Goal: Task Accomplishment & Management: Manage account settings

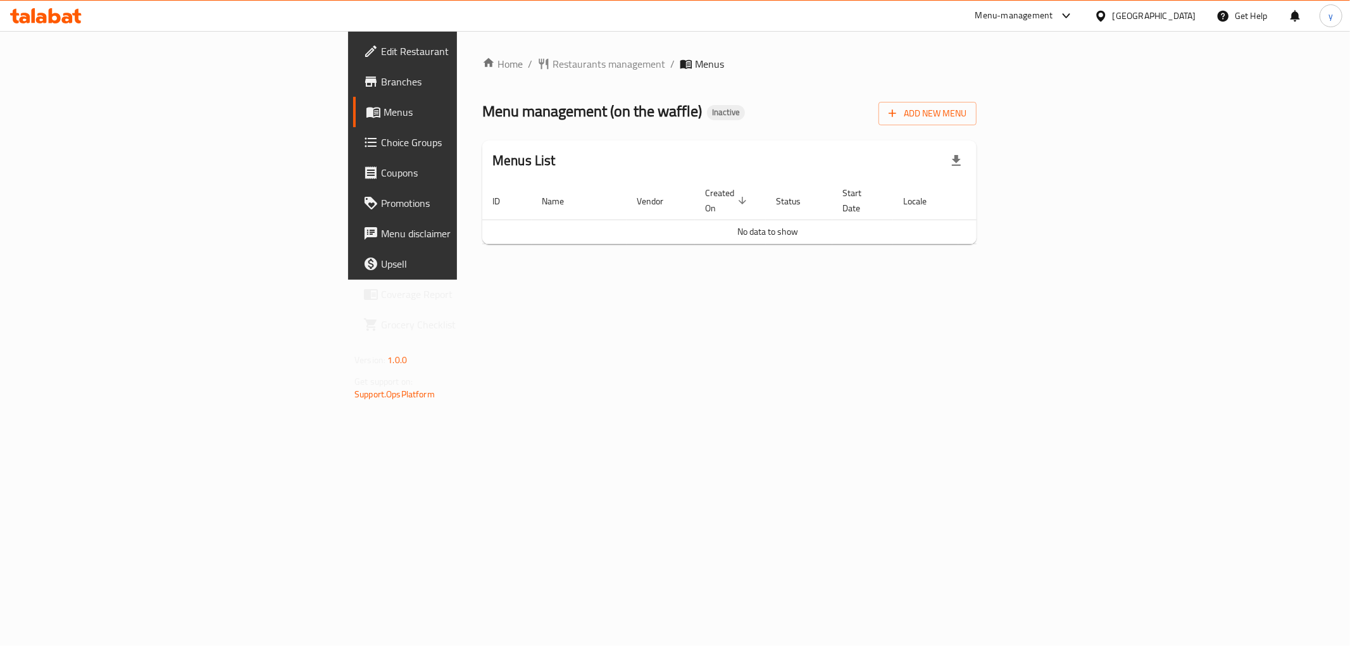
click at [966, 106] on span "Add New Menu" at bounding box center [927, 114] width 78 height 16
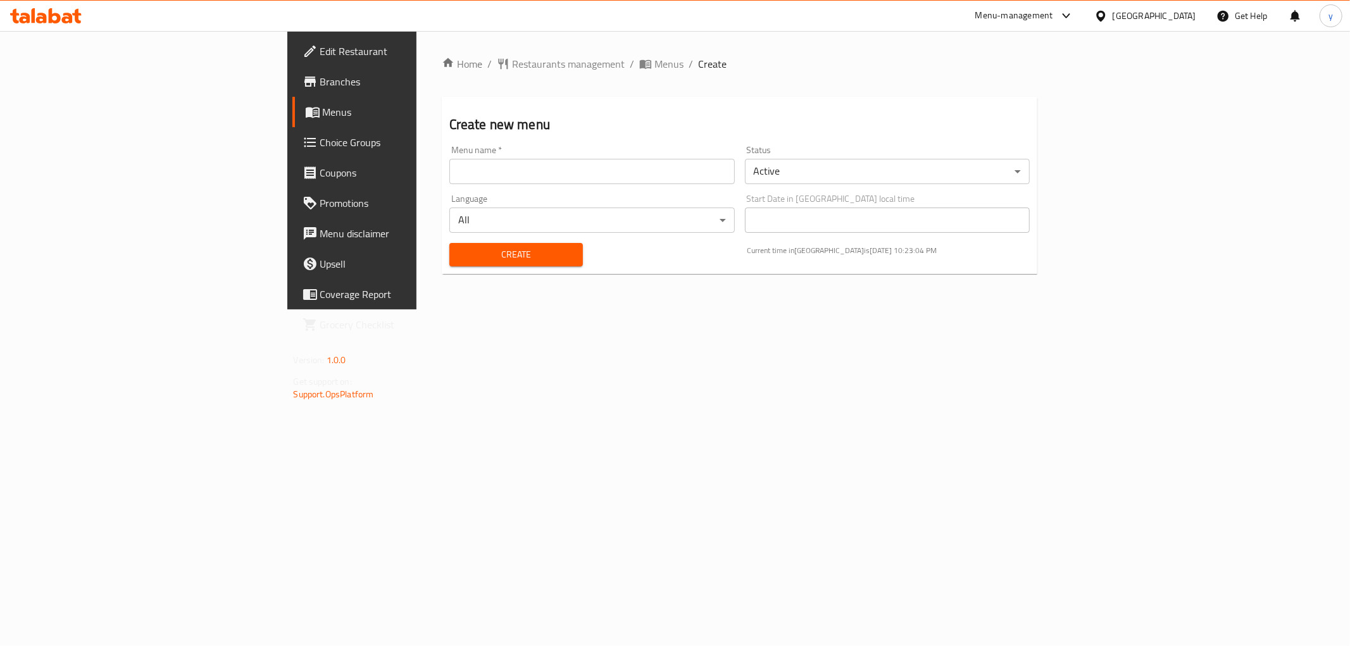
click at [650, 177] on input "text" at bounding box center [591, 171] width 285 height 25
type input "7\10\2025"
click at [477, 256] on span "Create" at bounding box center [515, 255] width 113 height 16
click at [654, 68] on span "Menus" at bounding box center [668, 63] width 29 height 15
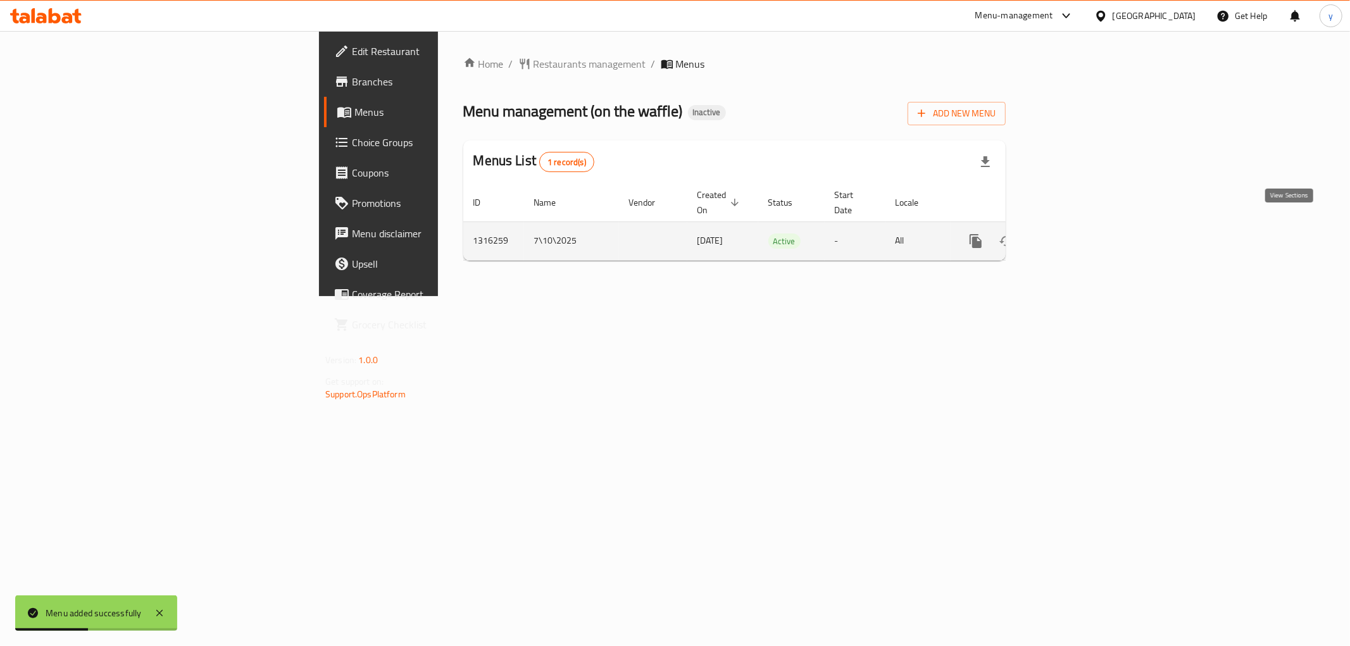
click at [1075, 234] on icon "enhanced table" at bounding box center [1066, 241] width 15 height 15
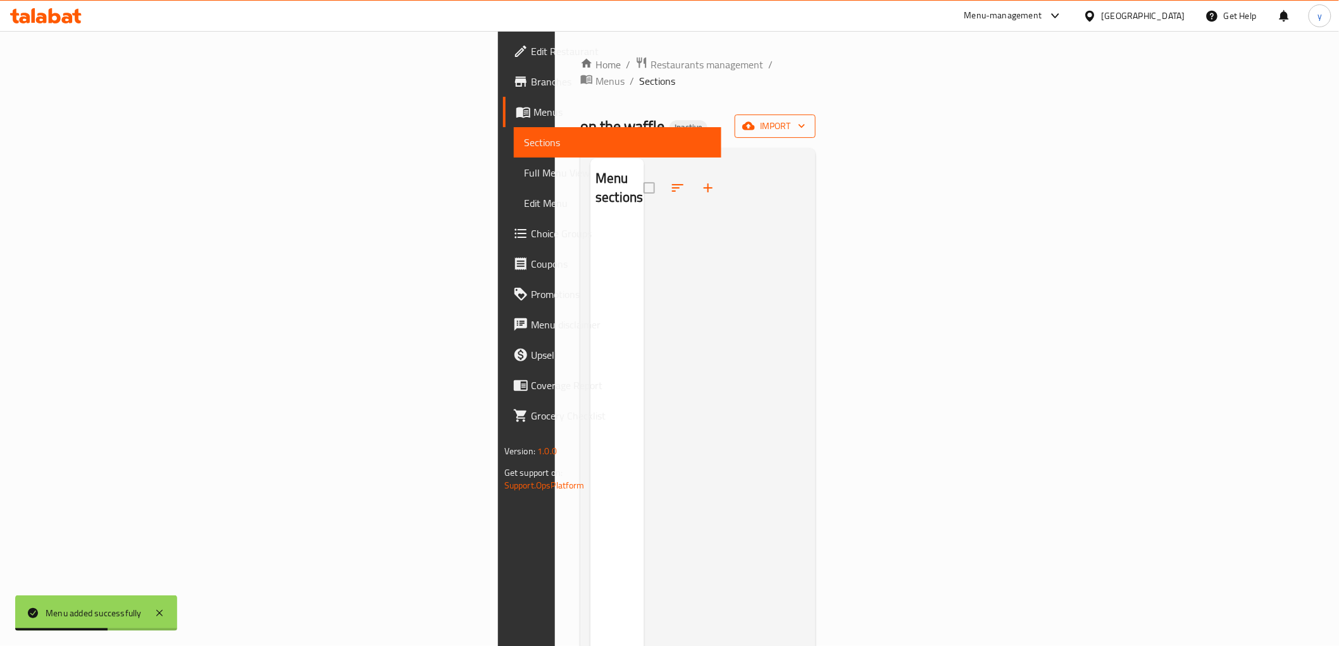
click at [806, 118] on span "import" at bounding box center [775, 126] width 61 height 16
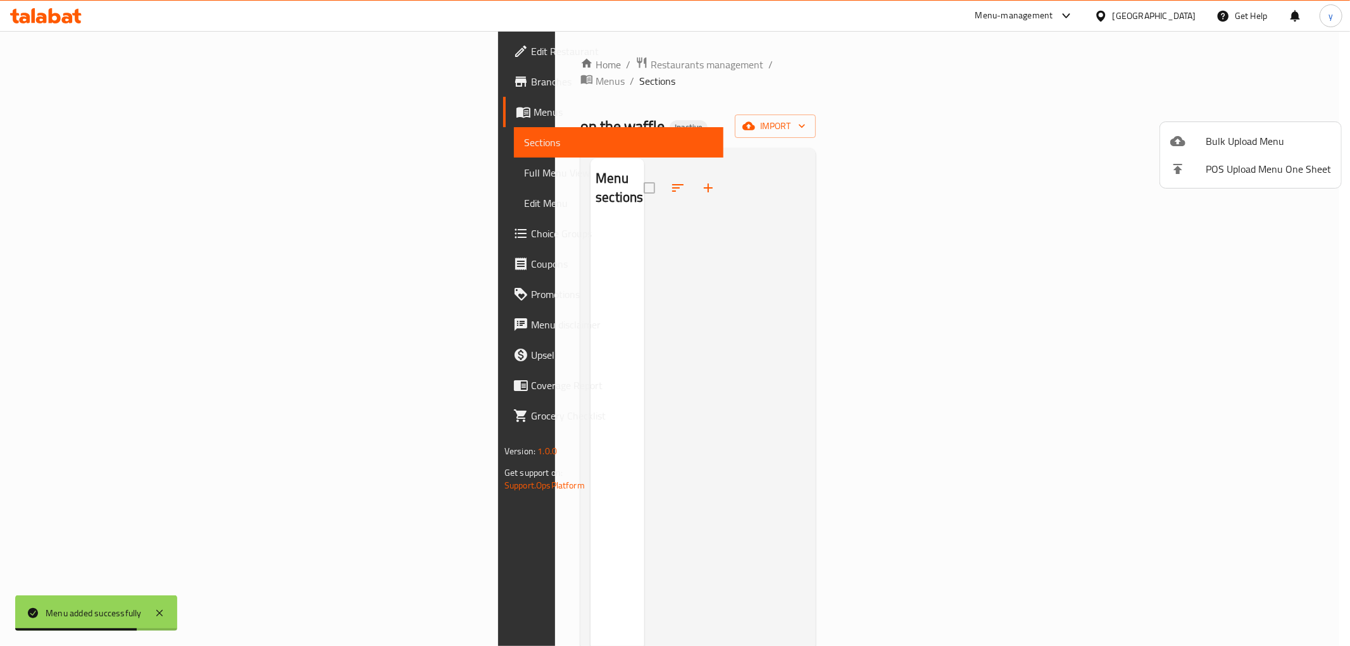
click at [911, 100] on div at bounding box center [675, 323] width 1350 height 646
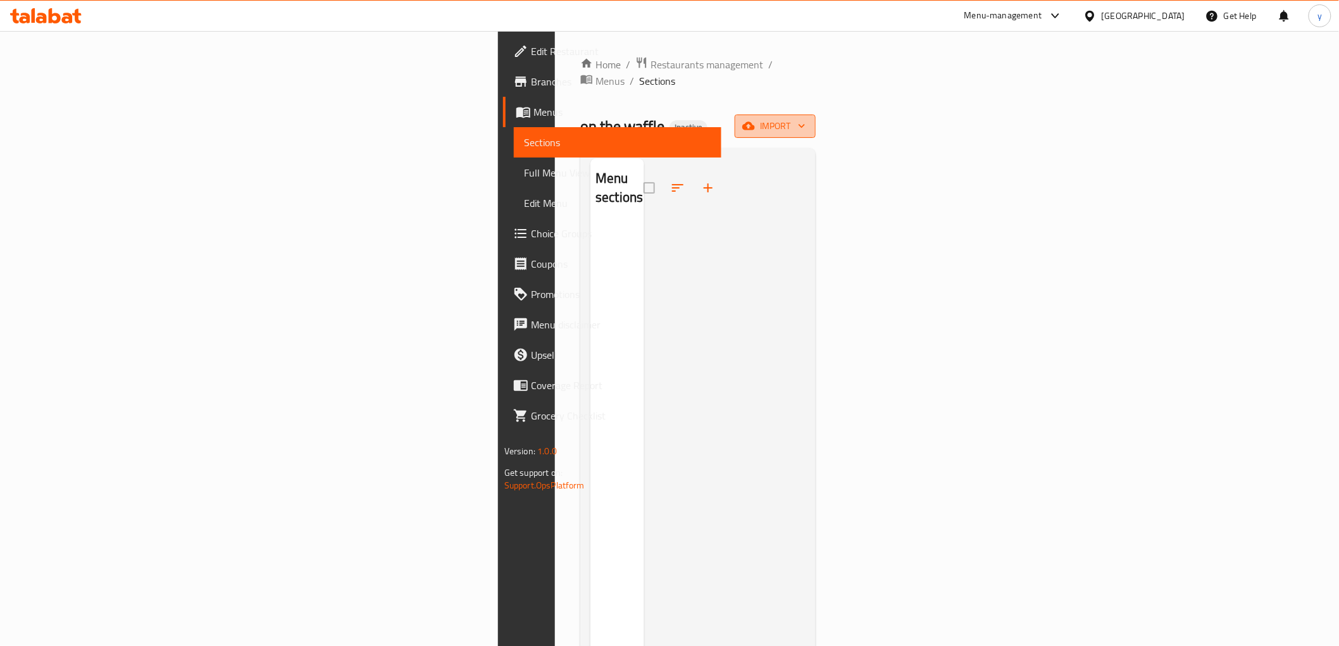
click at [806, 118] on span "import" at bounding box center [775, 126] width 61 height 16
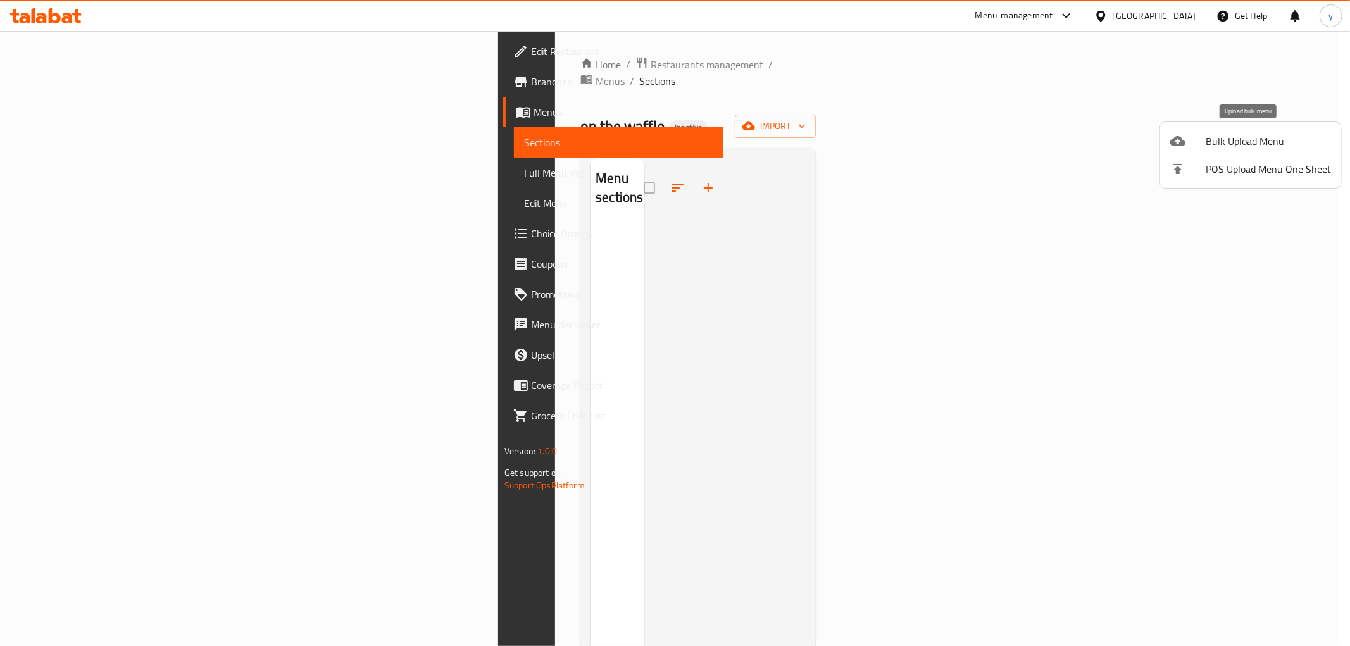
click at [1245, 138] on span "Bulk Upload Menu" at bounding box center [1268, 141] width 125 height 15
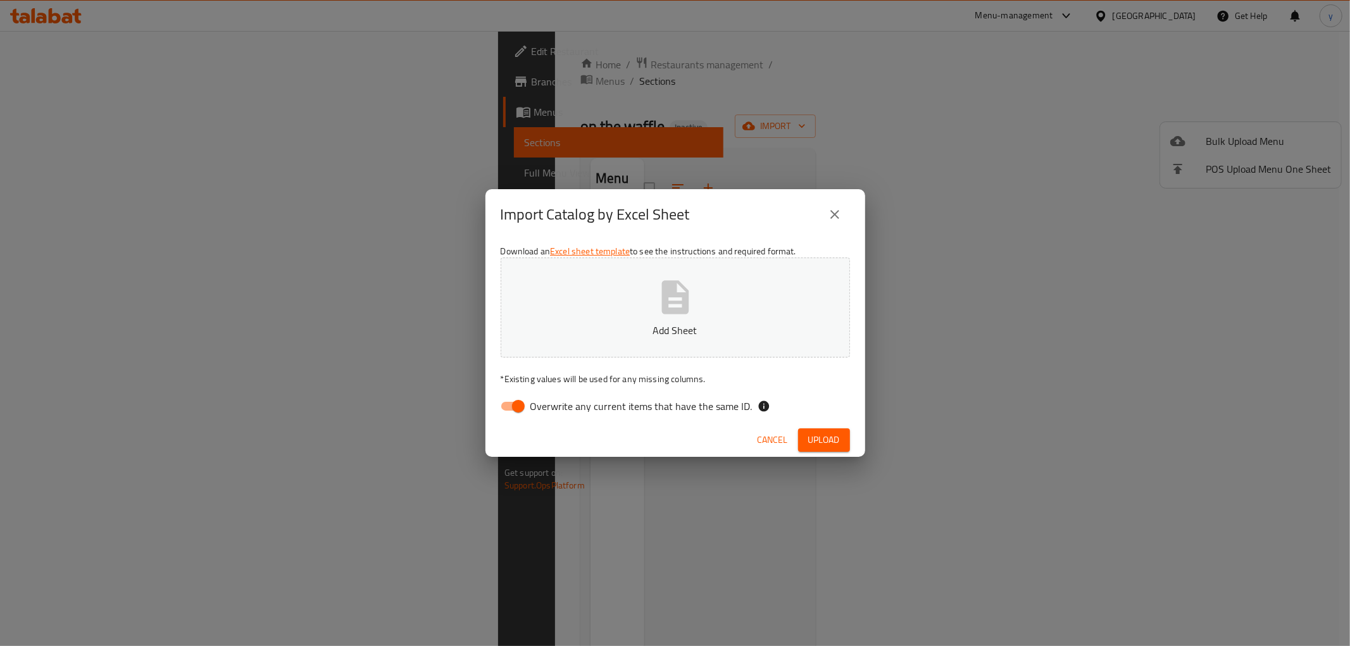
click at [513, 409] on input "Overwrite any current items that have the same ID." at bounding box center [518, 406] width 72 height 24
checkbox input "false"
click at [815, 447] on span "Upload" at bounding box center [824, 440] width 32 height 16
click at [832, 442] on span "Upload" at bounding box center [824, 440] width 32 height 16
click at [814, 438] on span "Upload" at bounding box center [824, 440] width 32 height 16
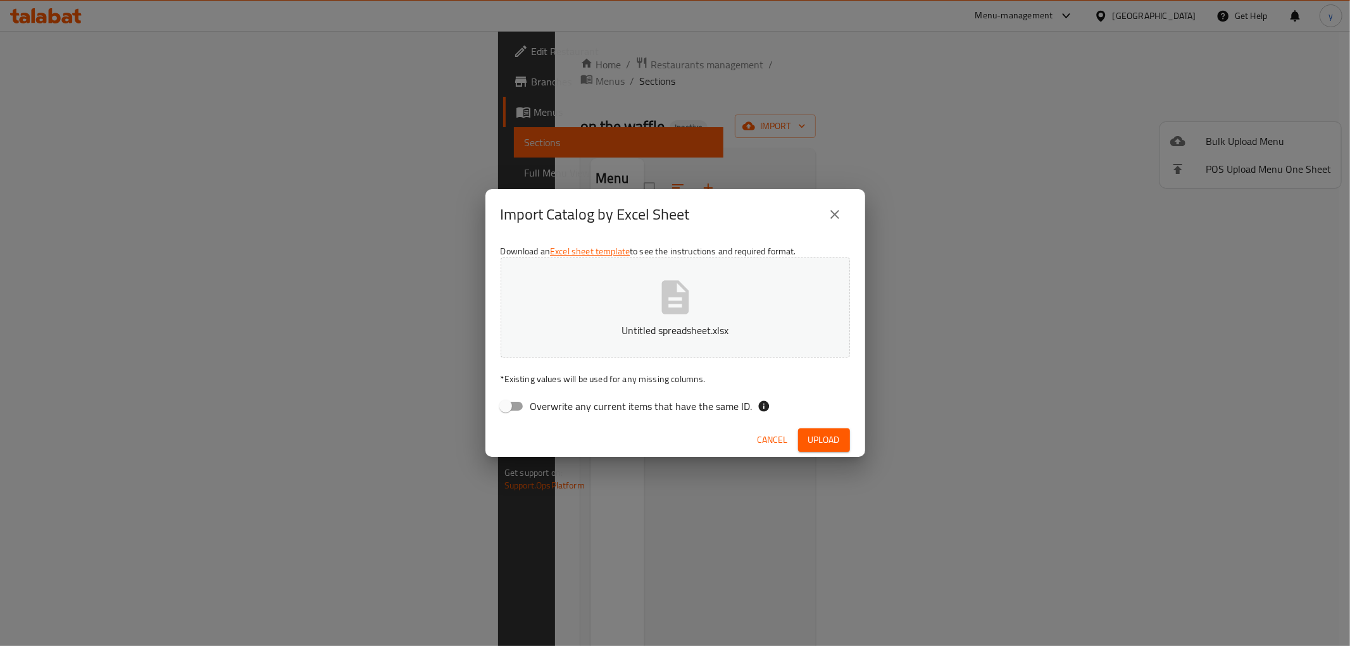
click at [728, 323] on p "Untitled spreadsheet.xlsx" at bounding box center [675, 330] width 310 height 15
click at [813, 437] on span "Upload" at bounding box center [824, 440] width 32 height 16
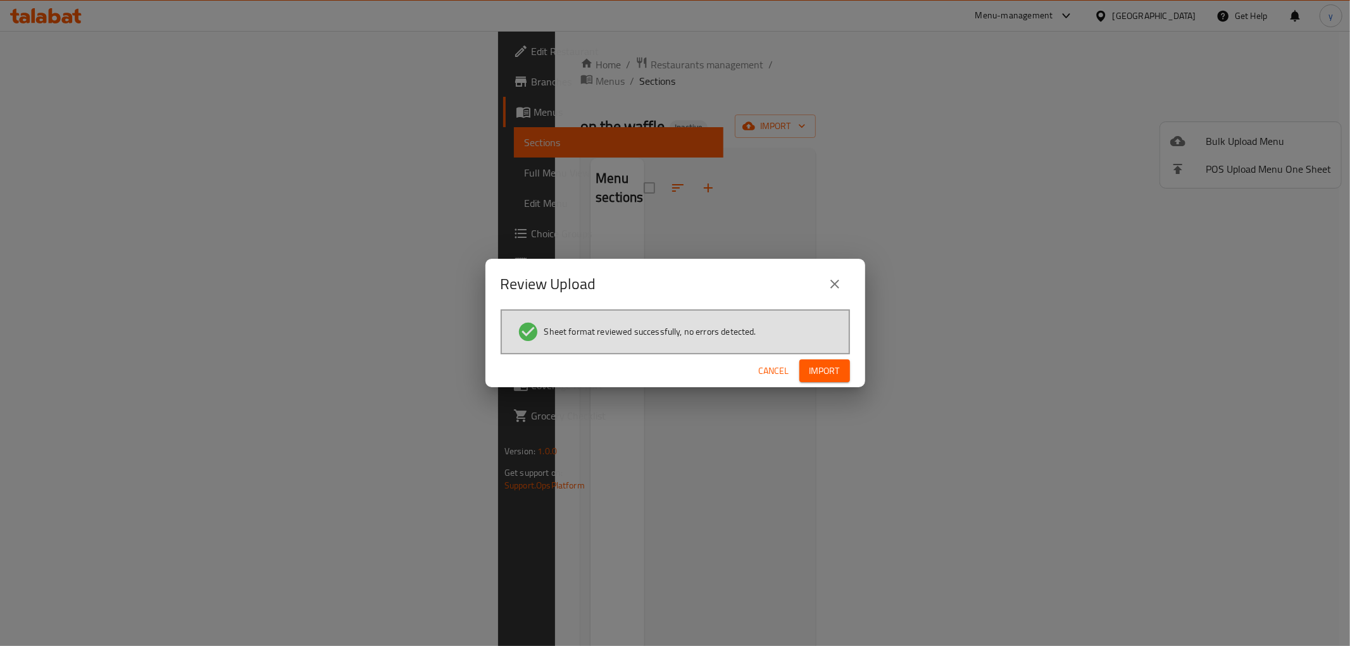
click at [834, 374] on span "Import" at bounding box center [824, 371] width 30 height 16
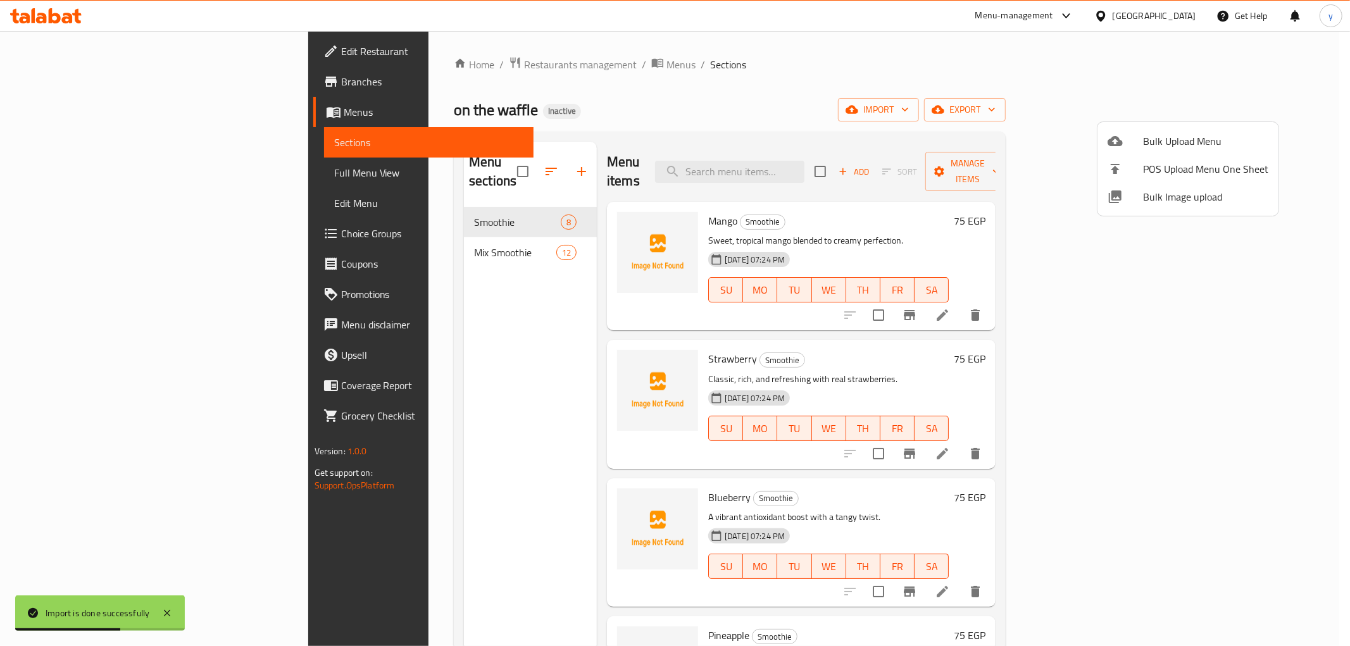
click at [1329, 124] on div at bounding box center [675, 323] width 1350 height 646
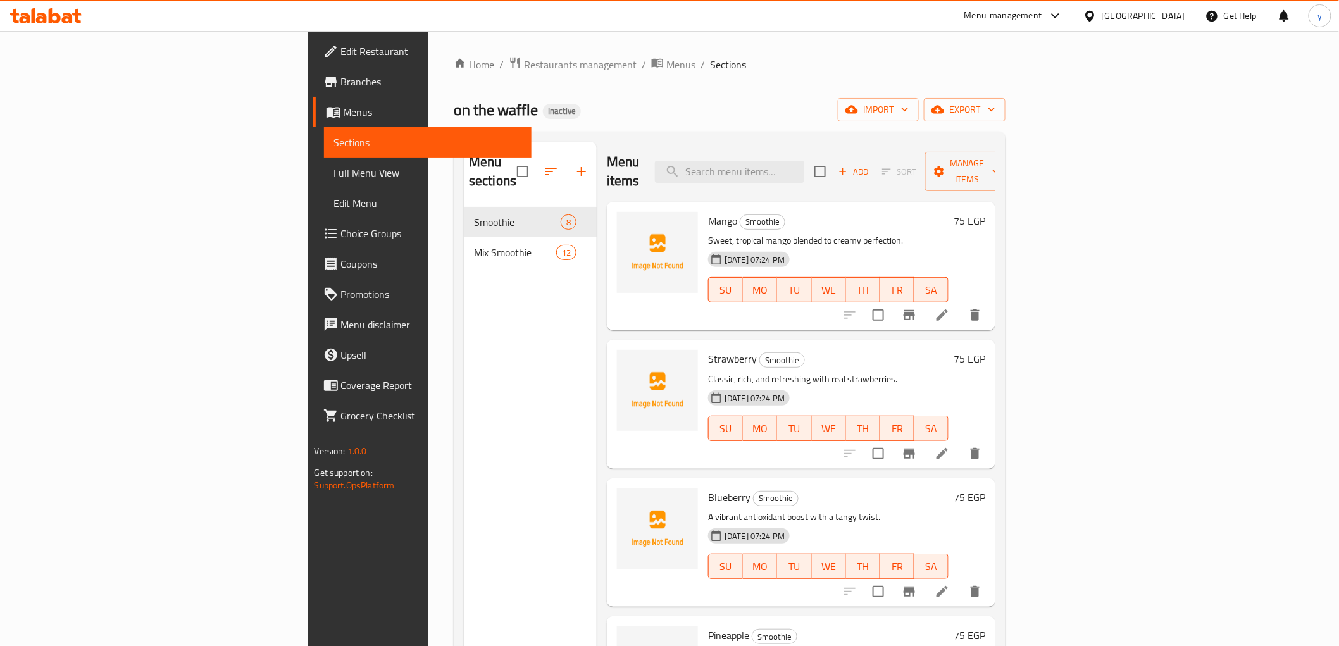
click at [334, 173] on span "Full Menu View" at bounding box center [427, 172] width 187 height 15
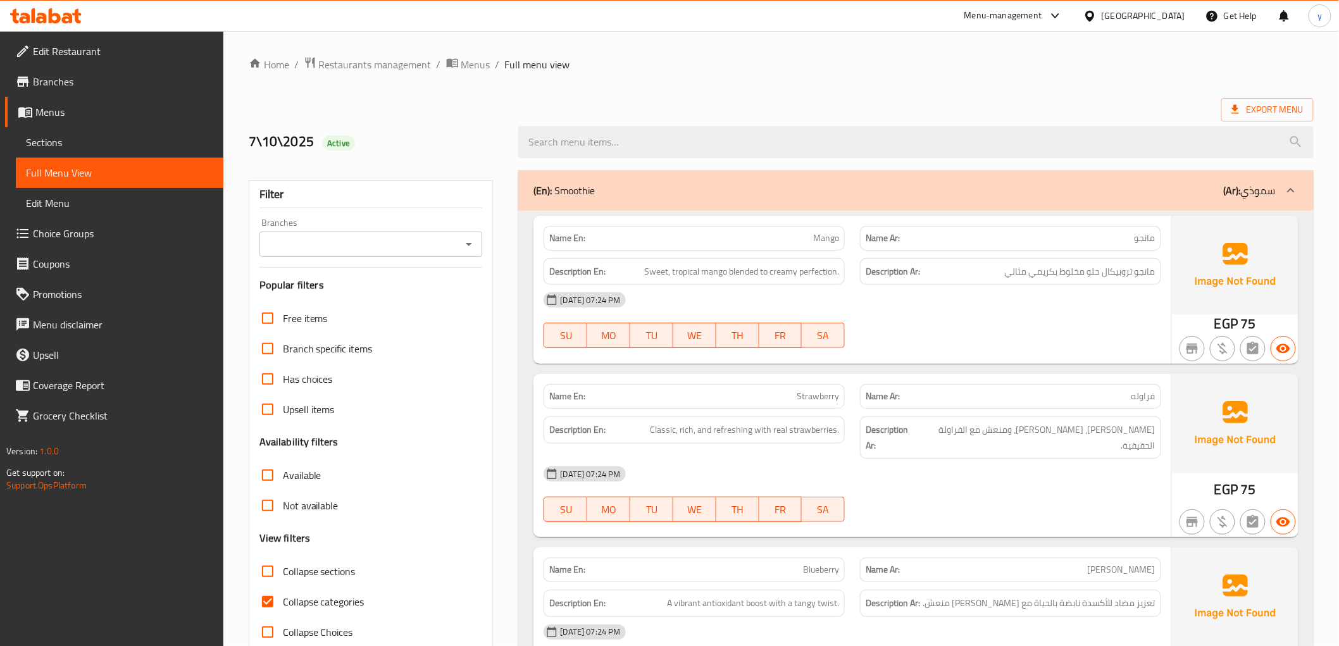
click at [264, 599] on input "Collapse categories" at bounding box center [267, 602] width 30 height 30
checkbox input "false"
click at [61, 137] on span "Sections" at bounding box center [119, 142] width 187 height 15
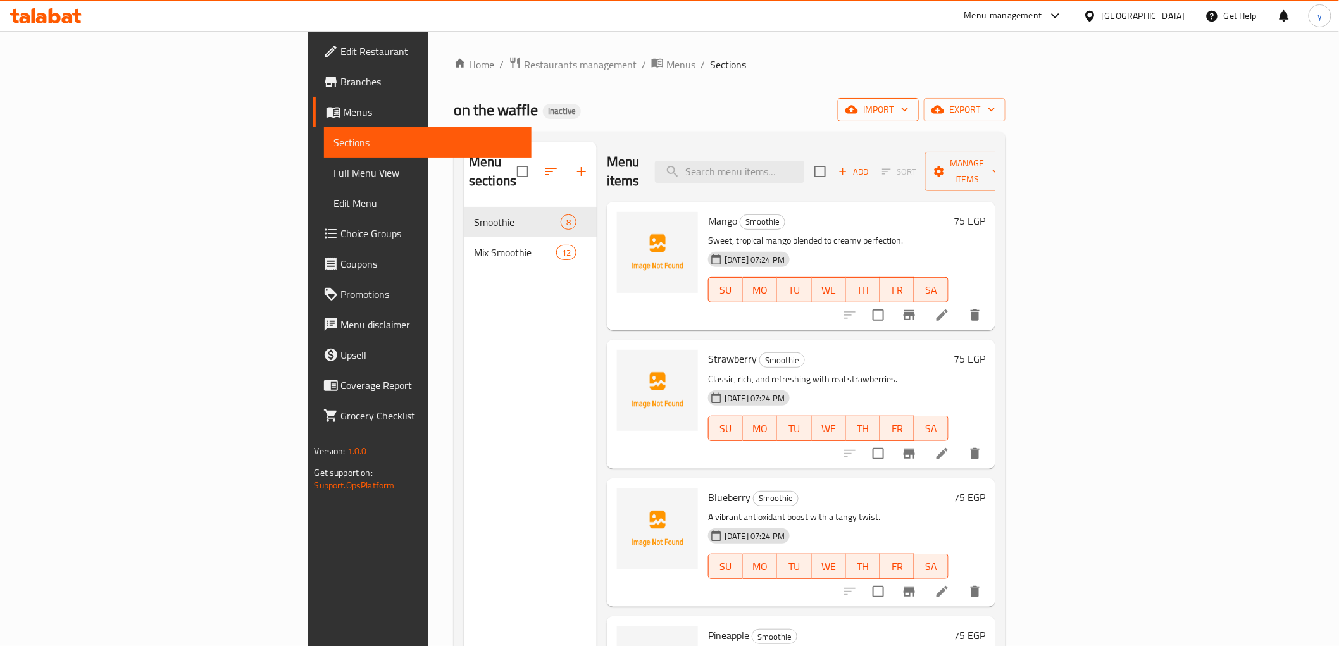
click at [909, 116] on span "import" at bounding box center [878, 110] width 61 height 16
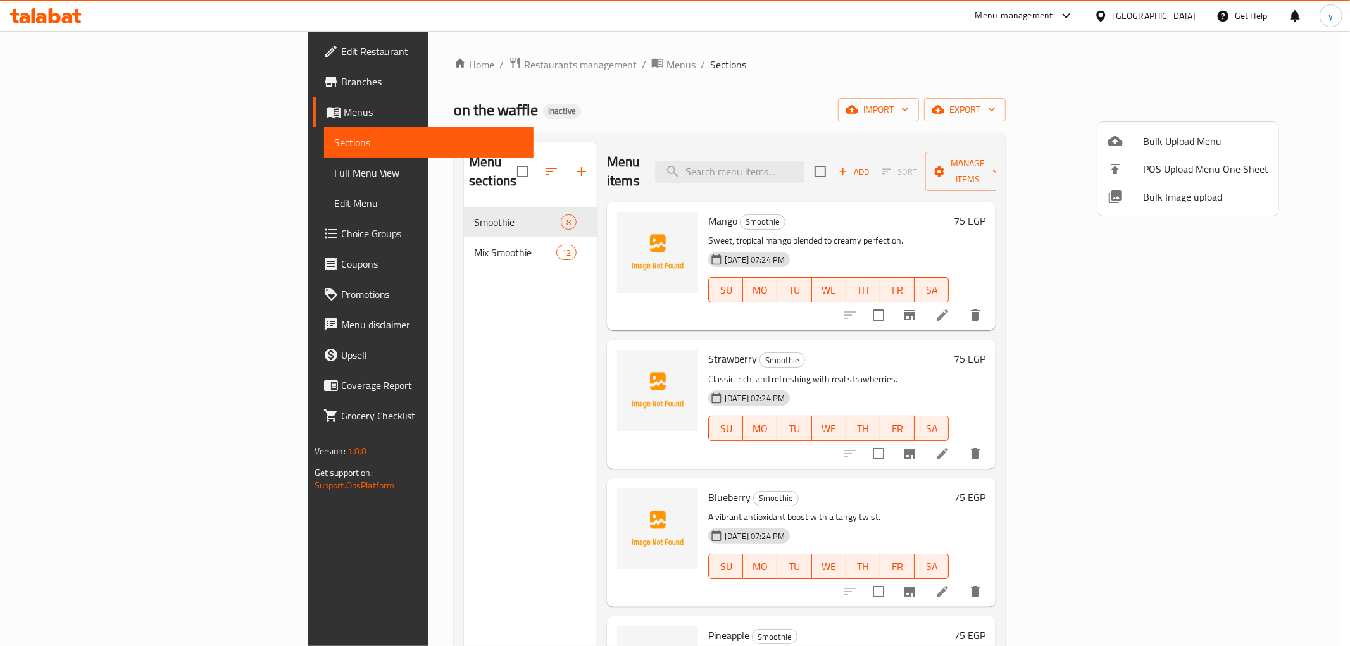
click at [876, 85] on div at bounding box center [675, 323] width 1350 height 646
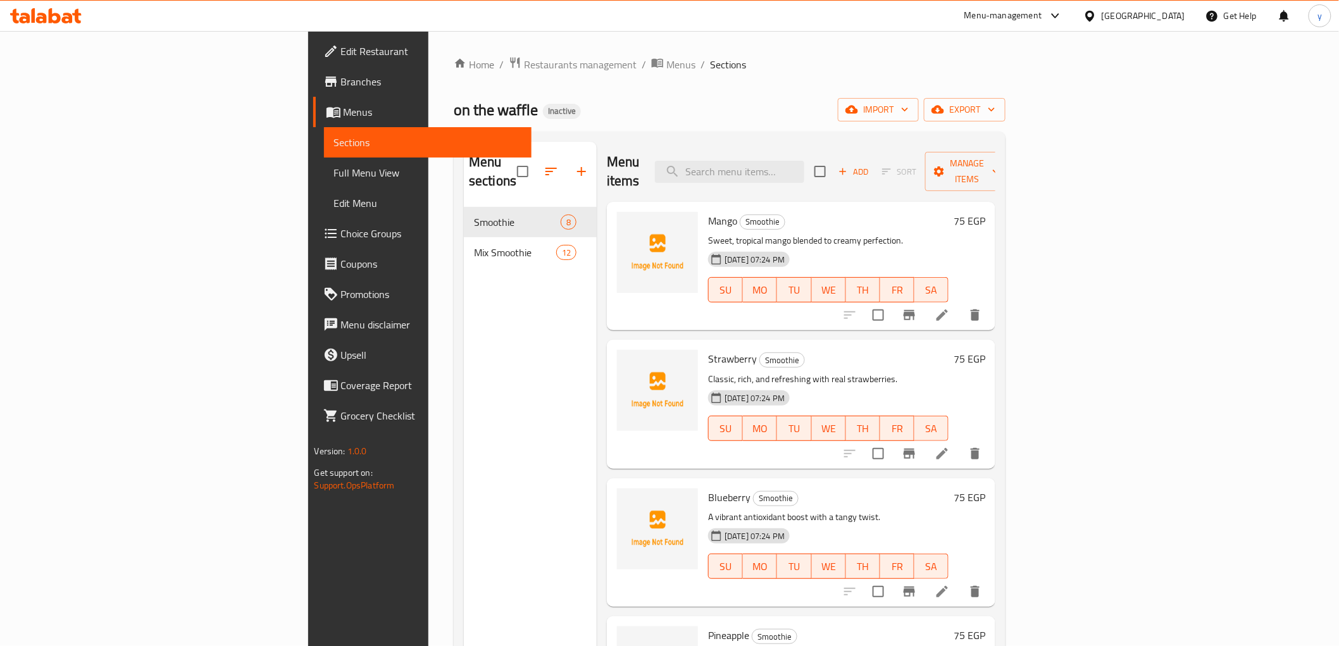
click at [1006, 93] on div "Home / Restaurants management / Menus / Sections on the waffle Inactive import …" at bounding box center [730, 427] width 552 height 742
click at [909, 105] on span "import" at bounding box center [878, 110] width 61 height 16
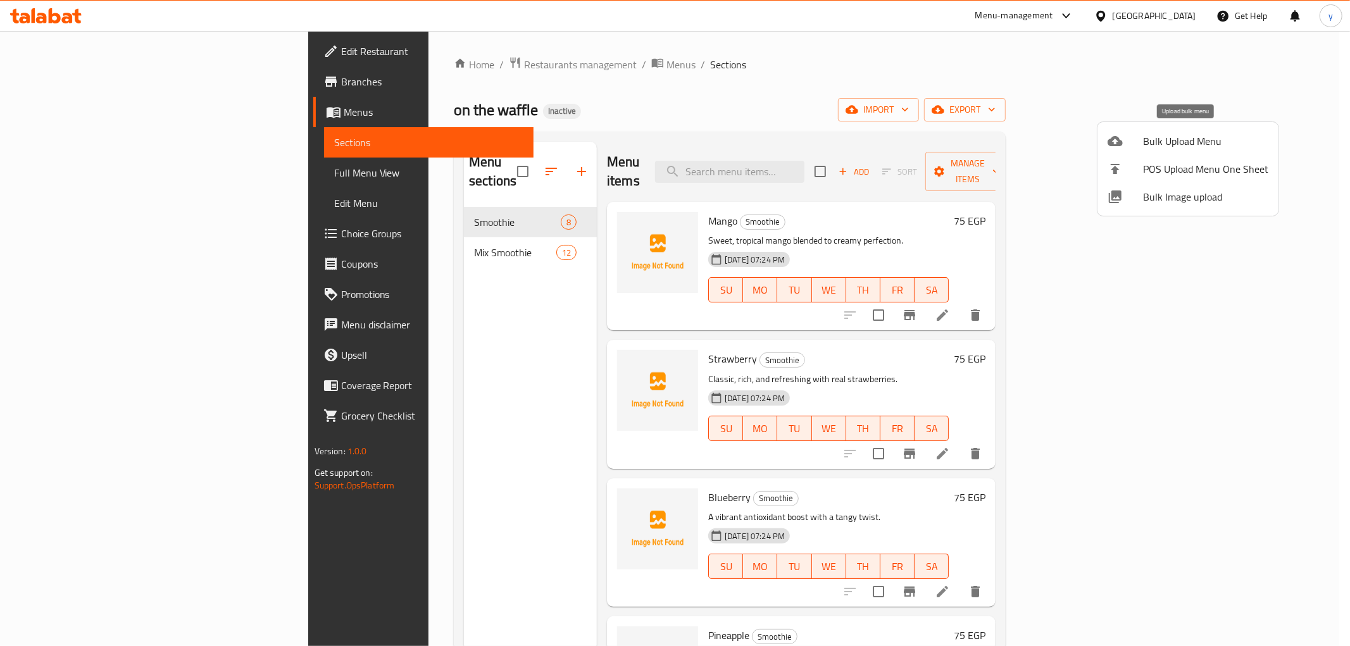
click at [1192, 134] on span "Bulk Upload Menu" at bounding box center [1205, 141] width 125 height 15
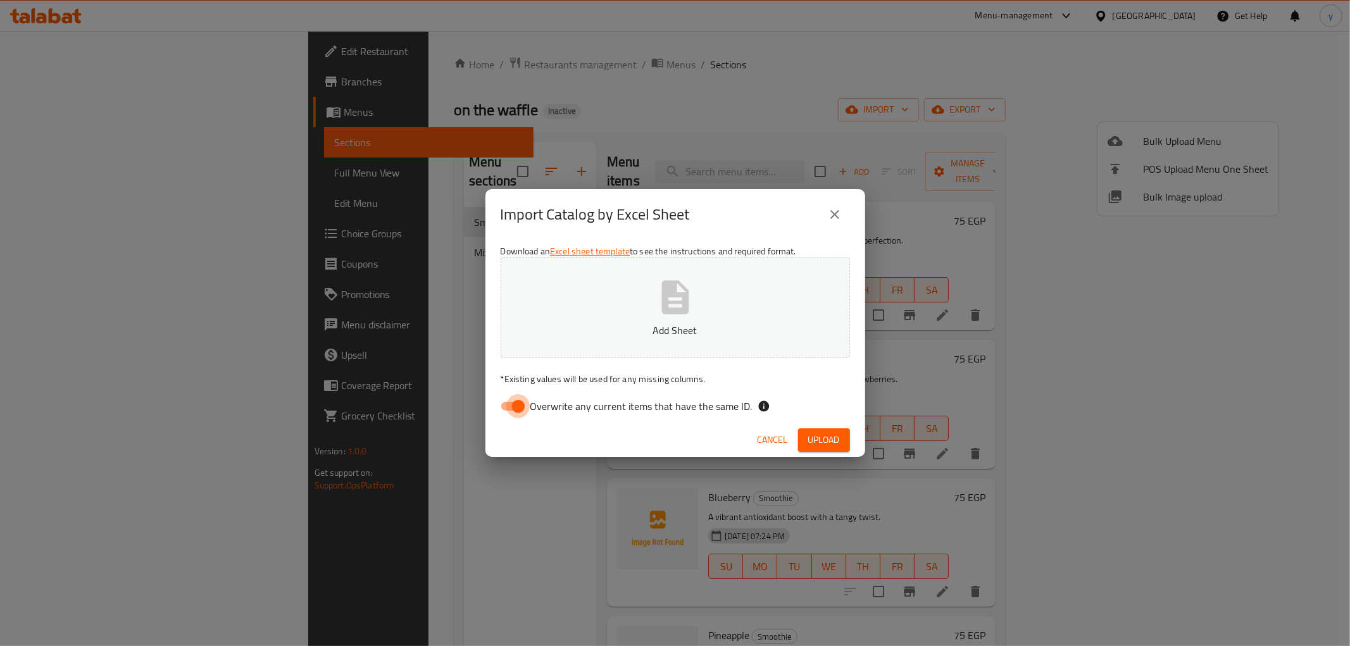
click at [524, 403] on input "Overwrite any current items that have the same ID." at bounding box center [518, 406] width 72 height 24
checkbox input "false"
click at [615, 321] on button "Add Sheet" at bounding box center [675, 308] width 349 height 100
click at [821, 443] on span "Upload" at bounding box center [824, 440] width 32 height 16
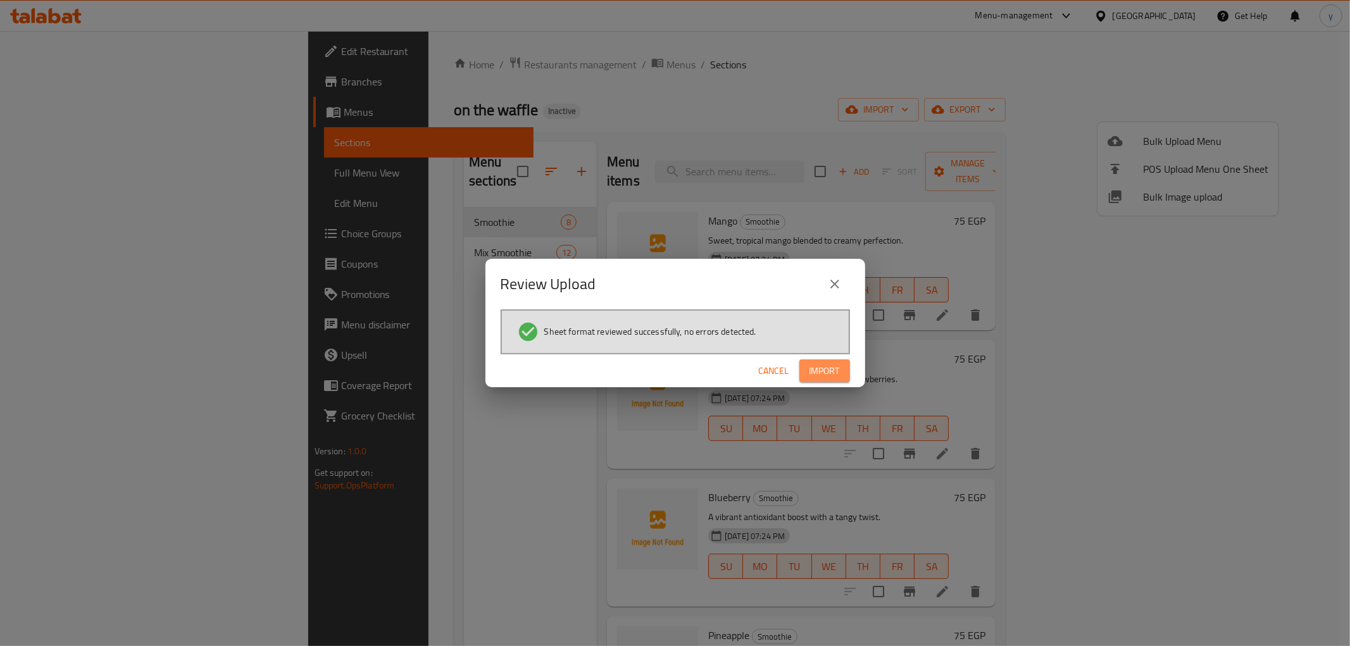
click at [821, 371] on span "Import" at bounding box center [824, 371] width 30 height 16
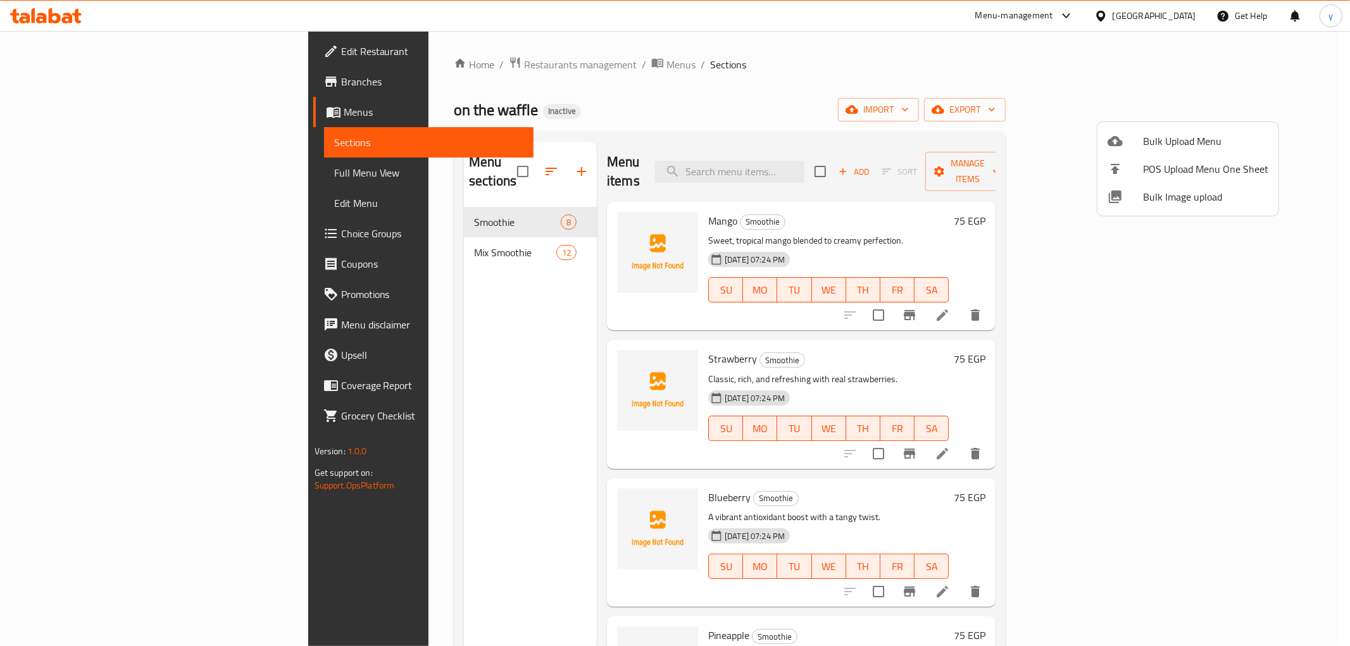
click at [626, 90] on div at bounding box center [675, 323] width 1350 height 646
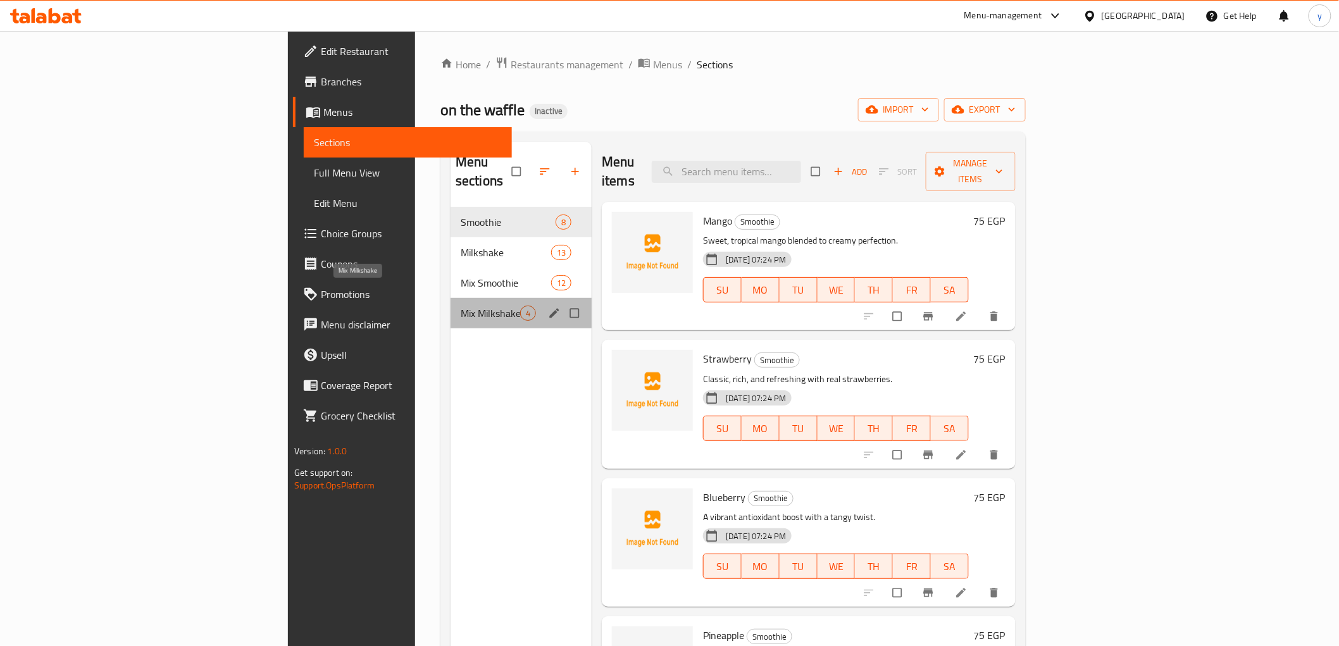
click at [461, 306] on span "Mix Milkshake" at bounding box center [490, 313] width 59 height 15
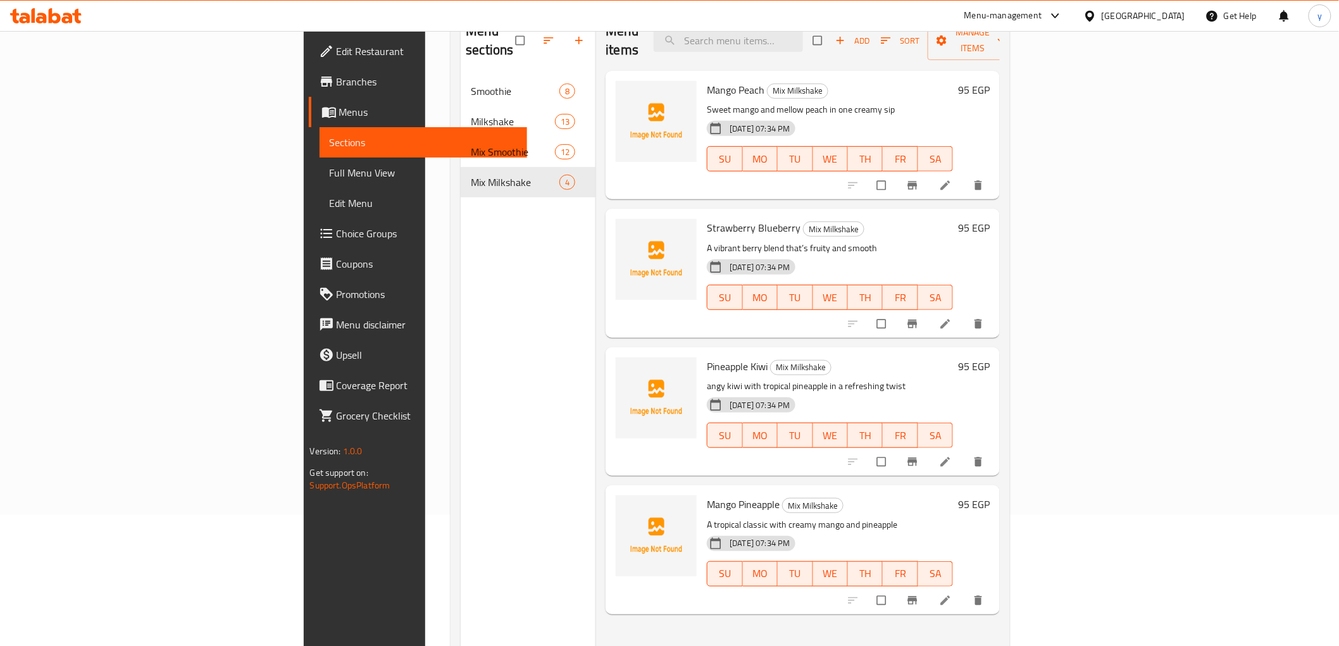
scroll to position [106, 0]
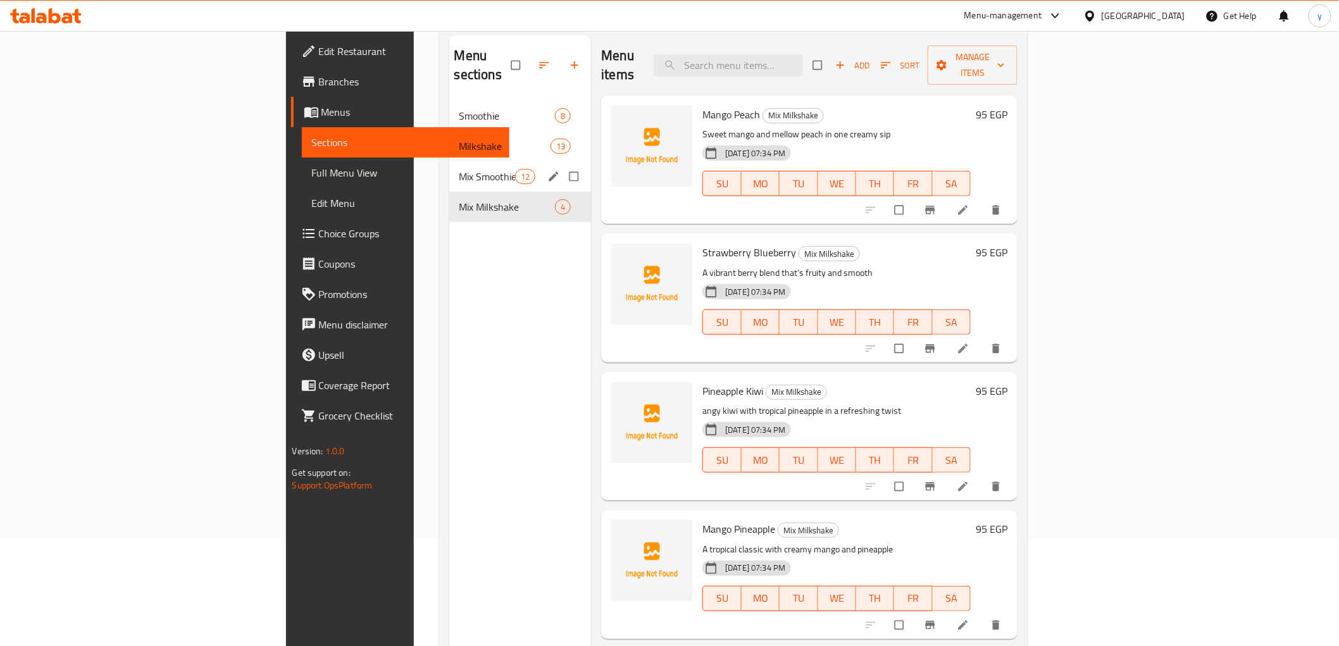
click at [449, 165] on div "Mix Smoothie 12" at bounding box center [520, 176] width 142 height 30
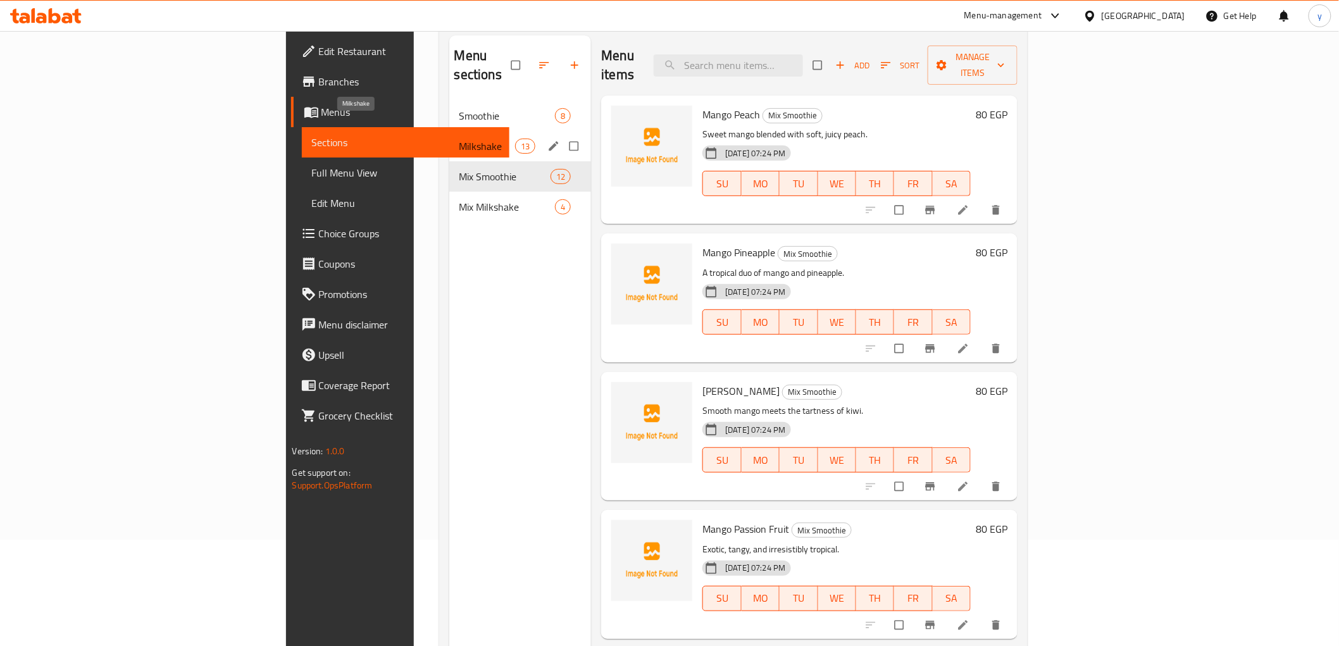
click at [459, 139] on span "Milkshake" at bounding box center [487, 146] width 56 height 15
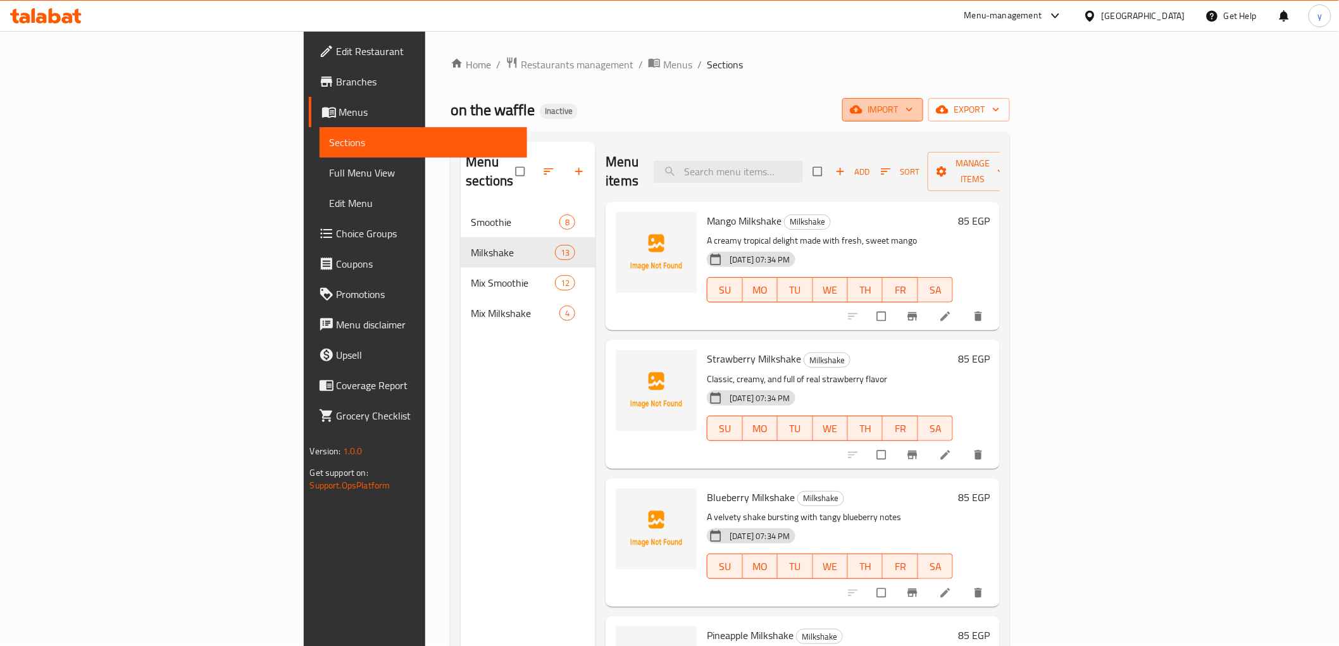
click at [913, 104] on span "import" at bounding box center [882, 110] width 61 height 16
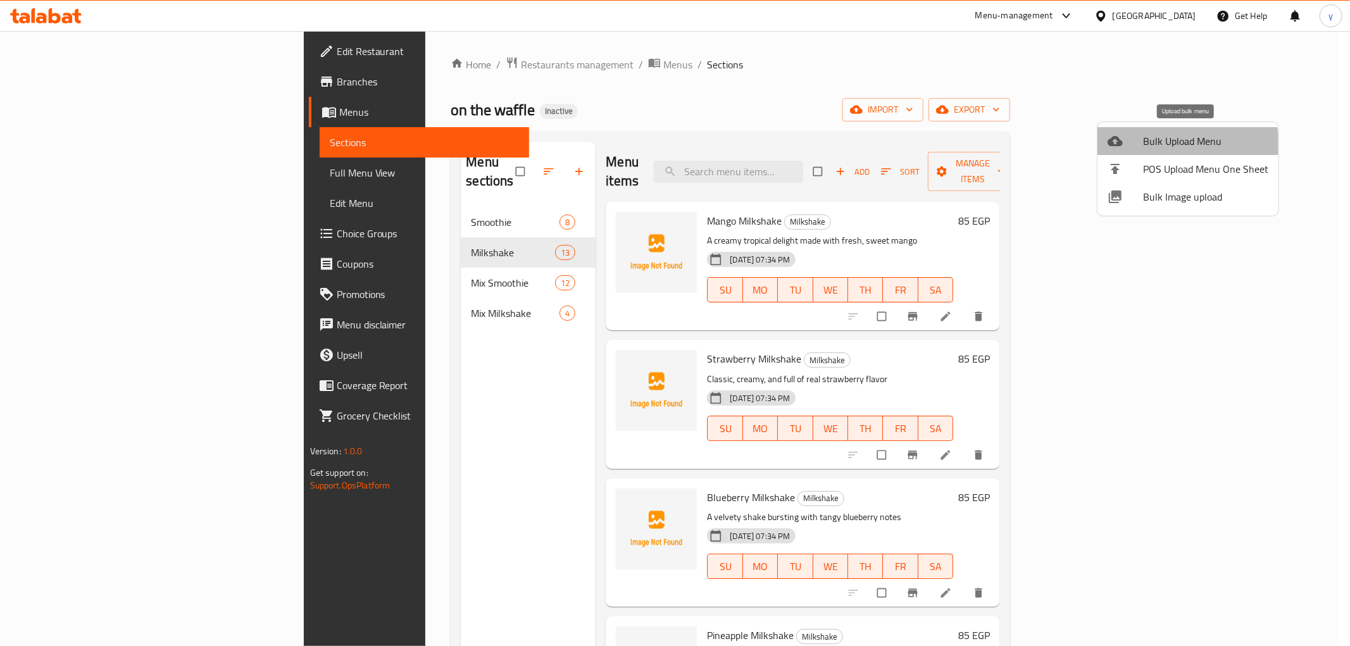
click at [1180, 149] on span "Bulk Upload Menu" at bounding box center [1205, 141] width 125 height 15
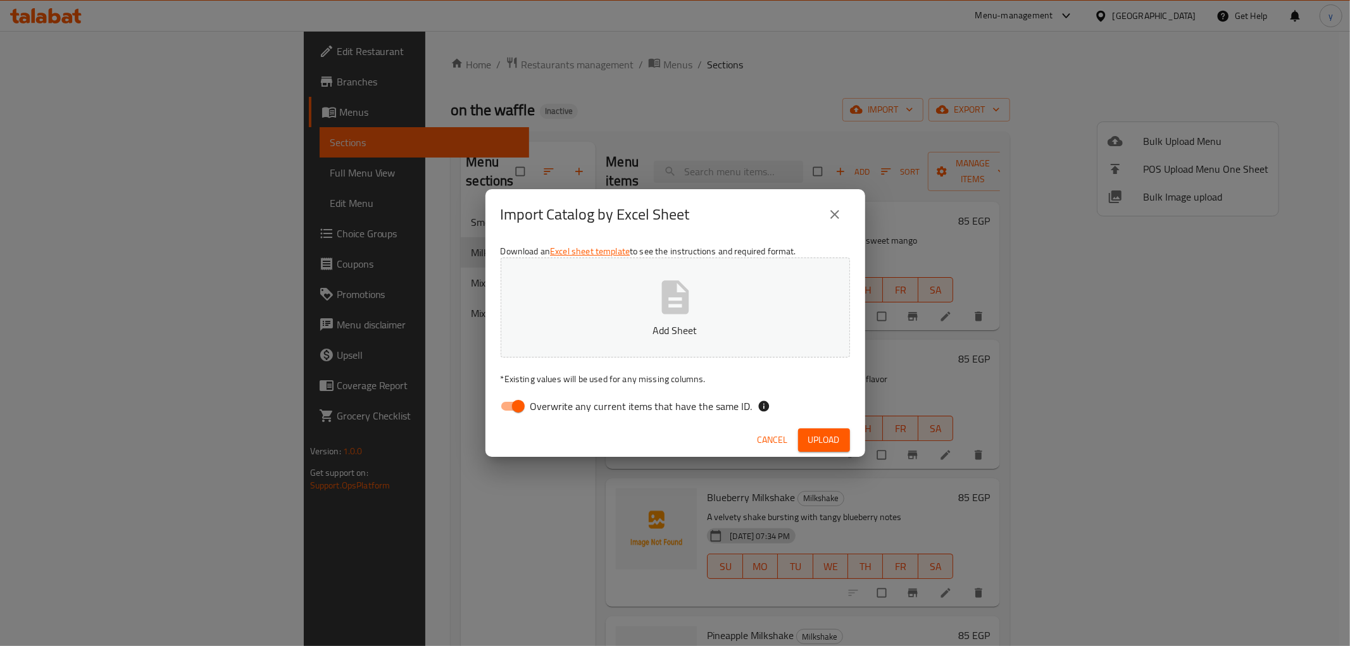
click at [513, 402] on input "Overwrite any current items that have the same ID." at bounding box center [518, 406] width 72 height 24
checkbox input "false"
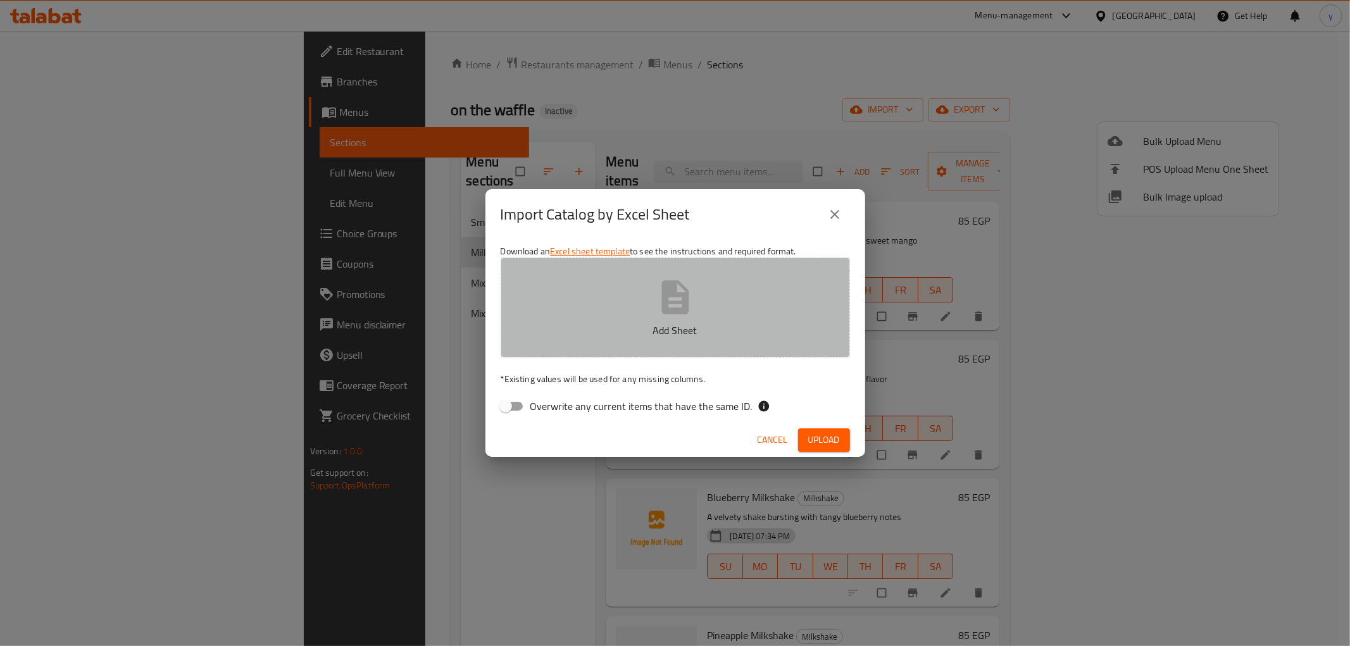
click at [651, 301] on button "Add Sheet" at bounding box center [675, 308] width 349 height 100
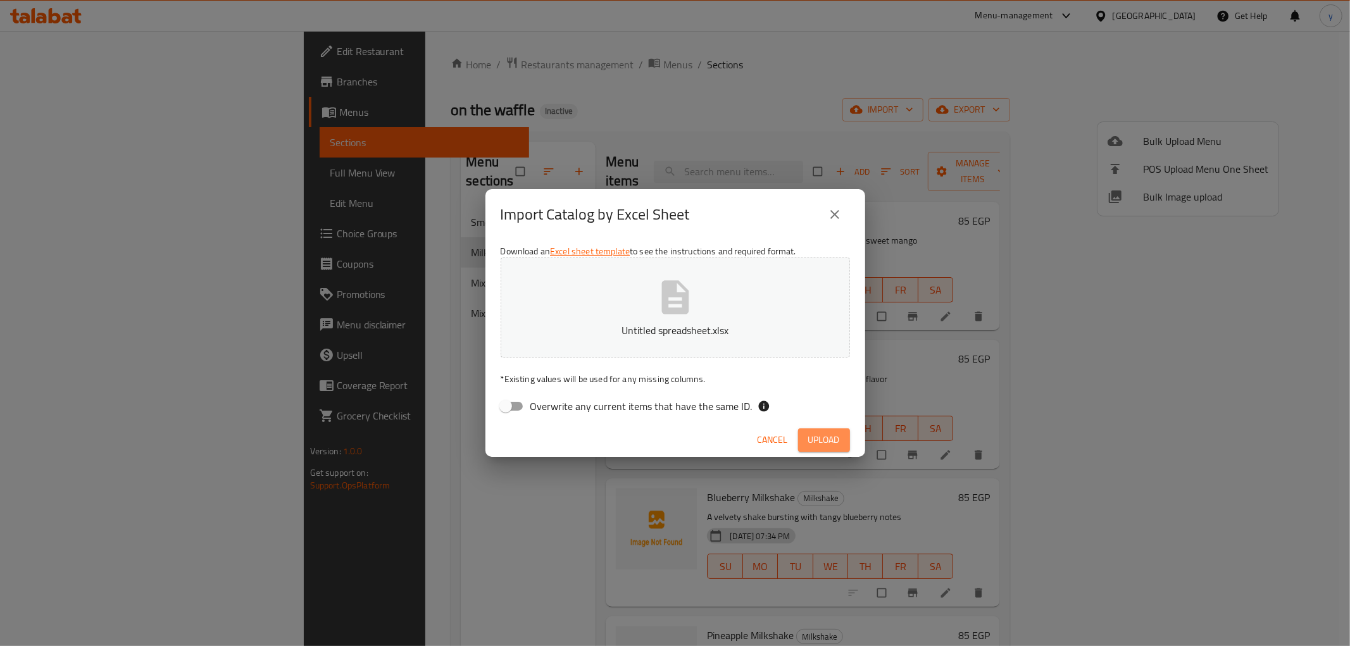
click at [840, 438] on button "Upload" at bounding box center [824, 439] width 52 height 23
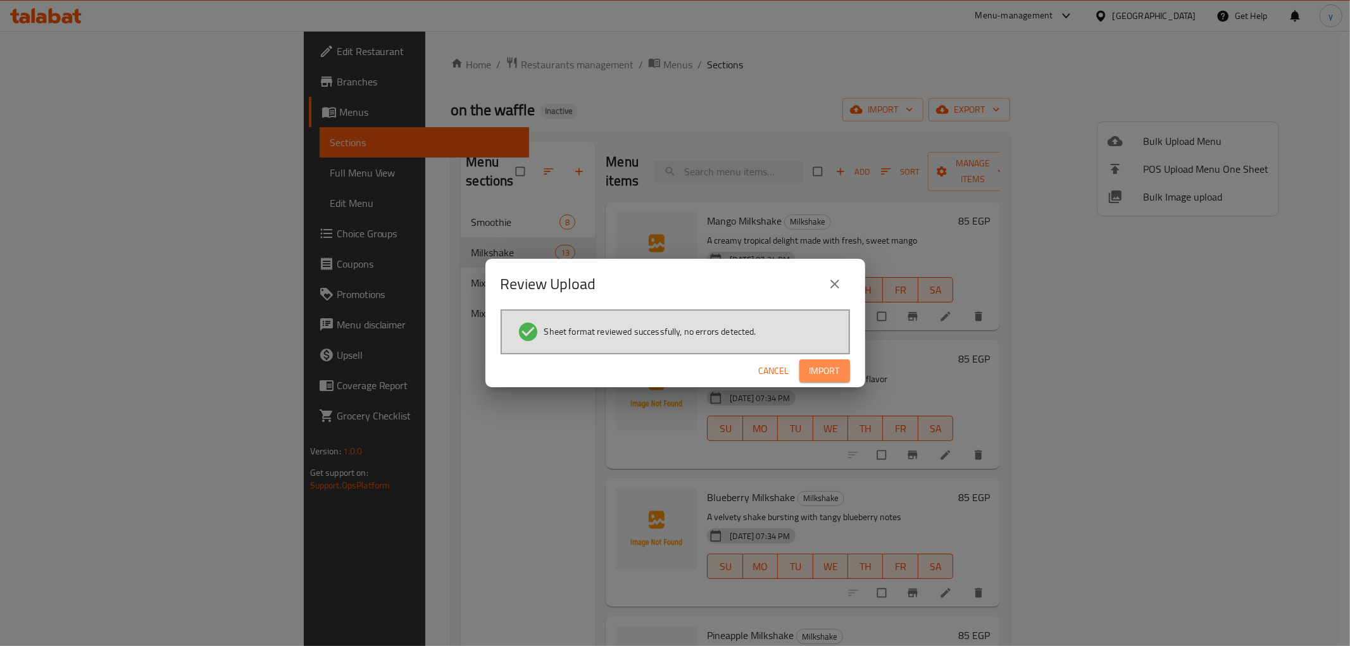
click at [809, 368] on span "Import" at bounding box center [824, 371] width 30 height 16
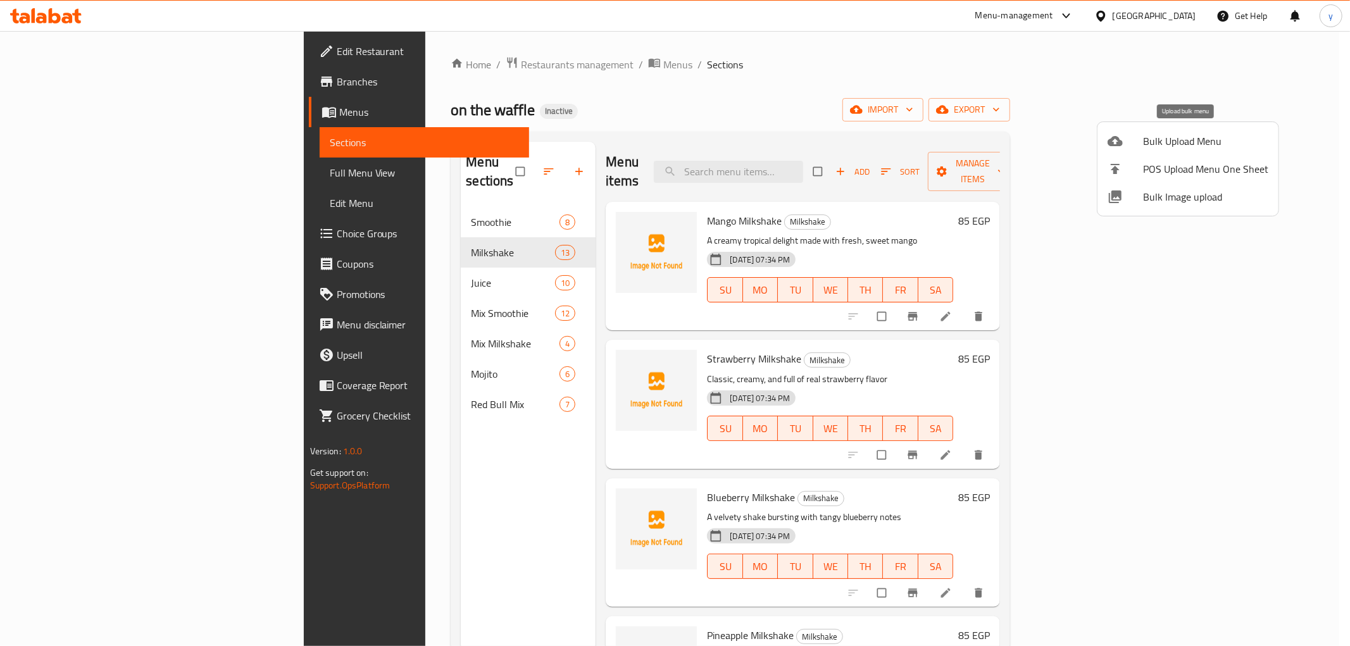
click at [1175, 142] on span "Bulk Upload Menu" at bounding box center [1205, 141] width 125 height 15
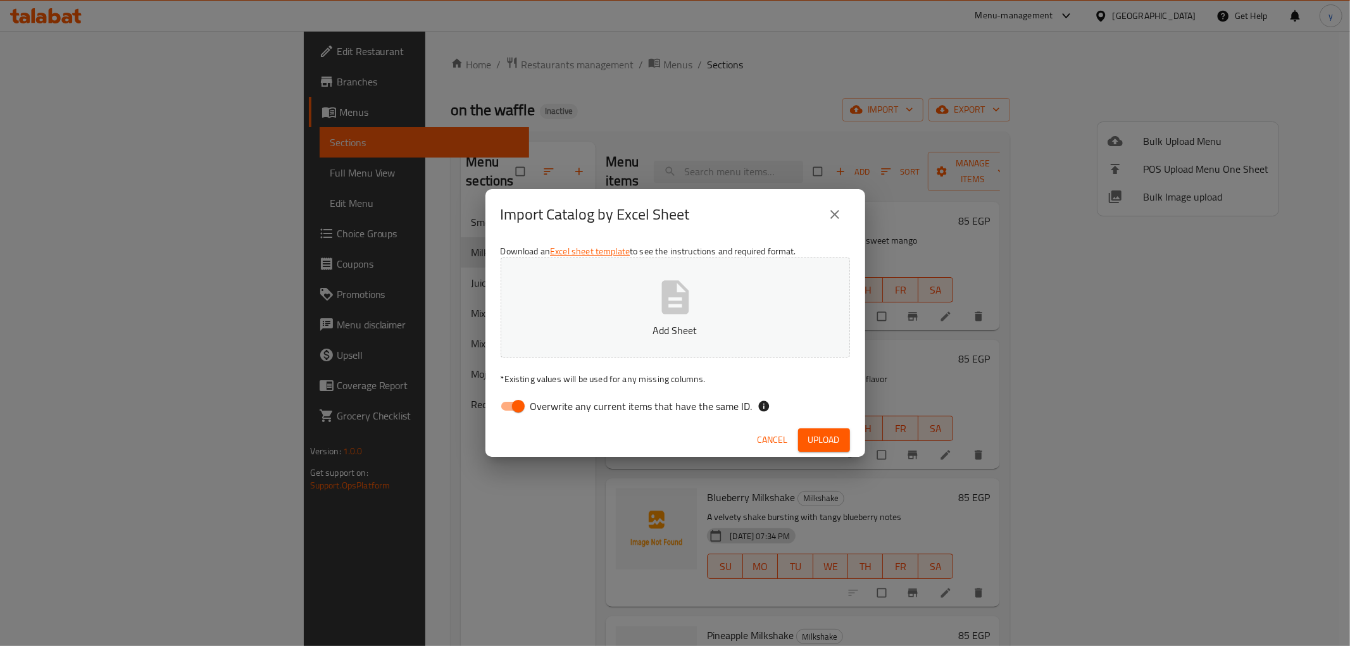
click at [511, 407] on input "Overwrite any current items that have the same ID." at bounding box center [518, 406] width 72 height 24
checkbox input "false"
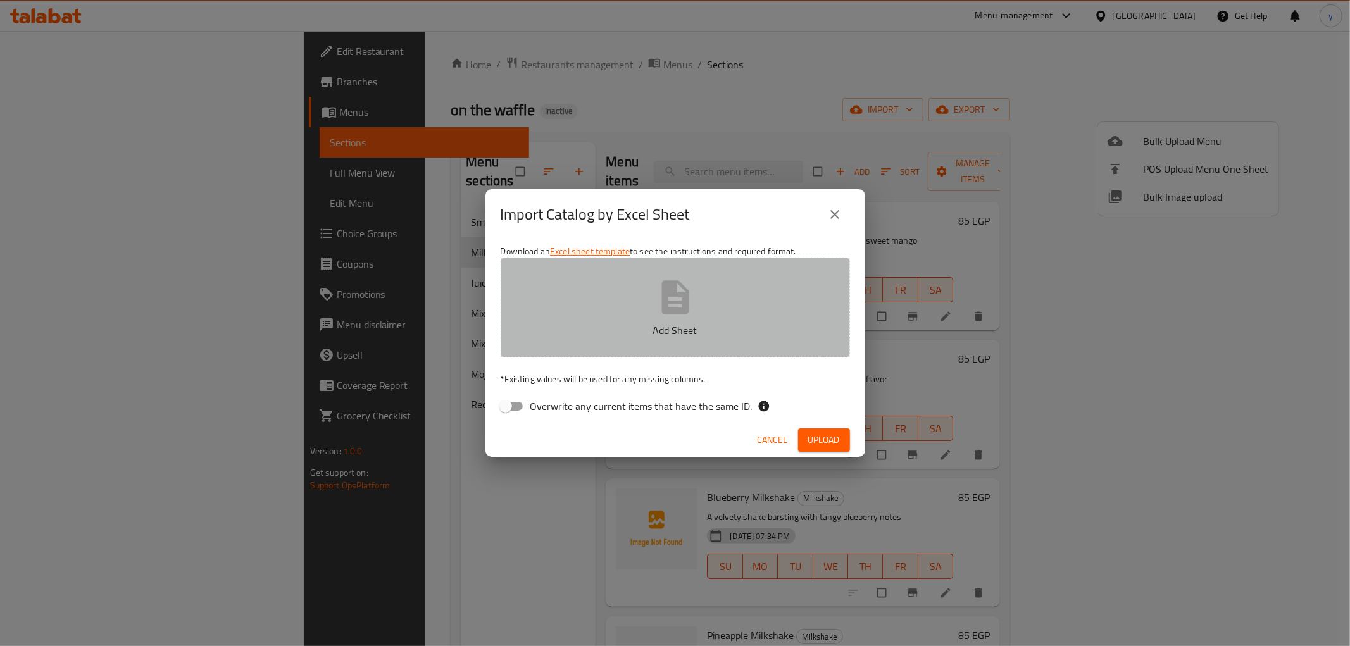
click at [572, 345] on button "Add Sheet" at bounding box center [675, 308] width 349 height 100
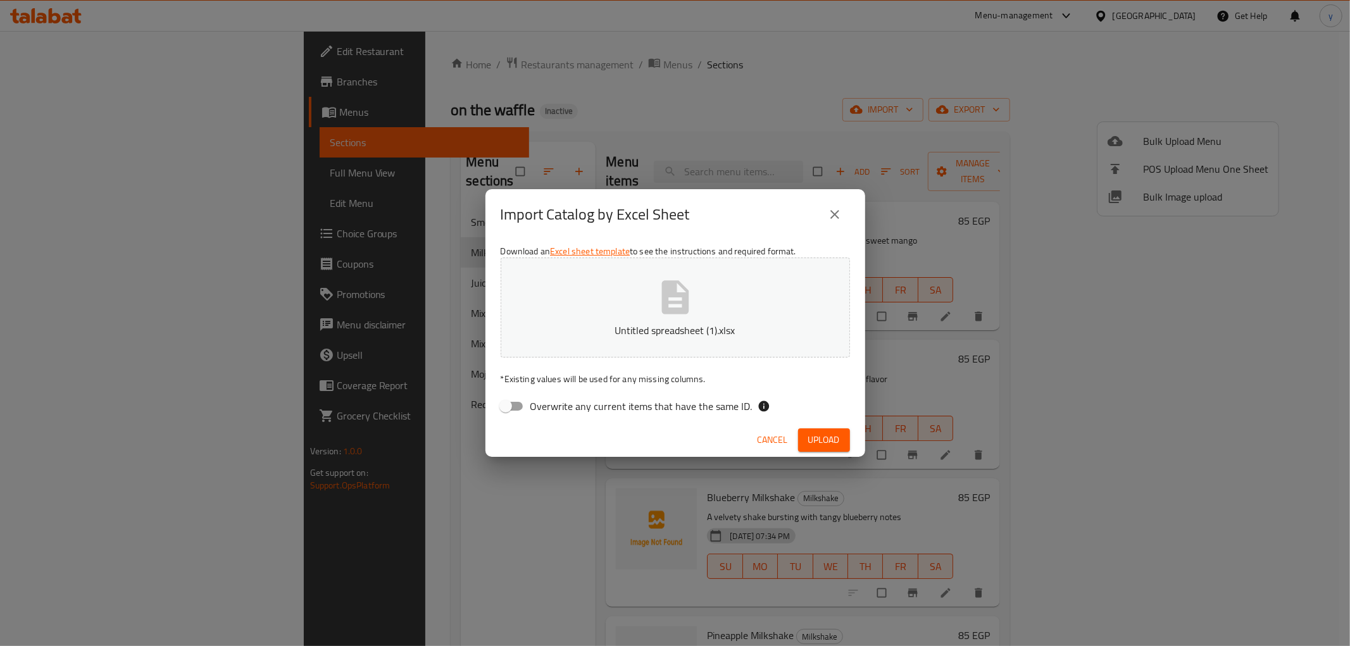
click at [820, 443] on span "Upload" at bounding box center [824, 440] width 32 height 16
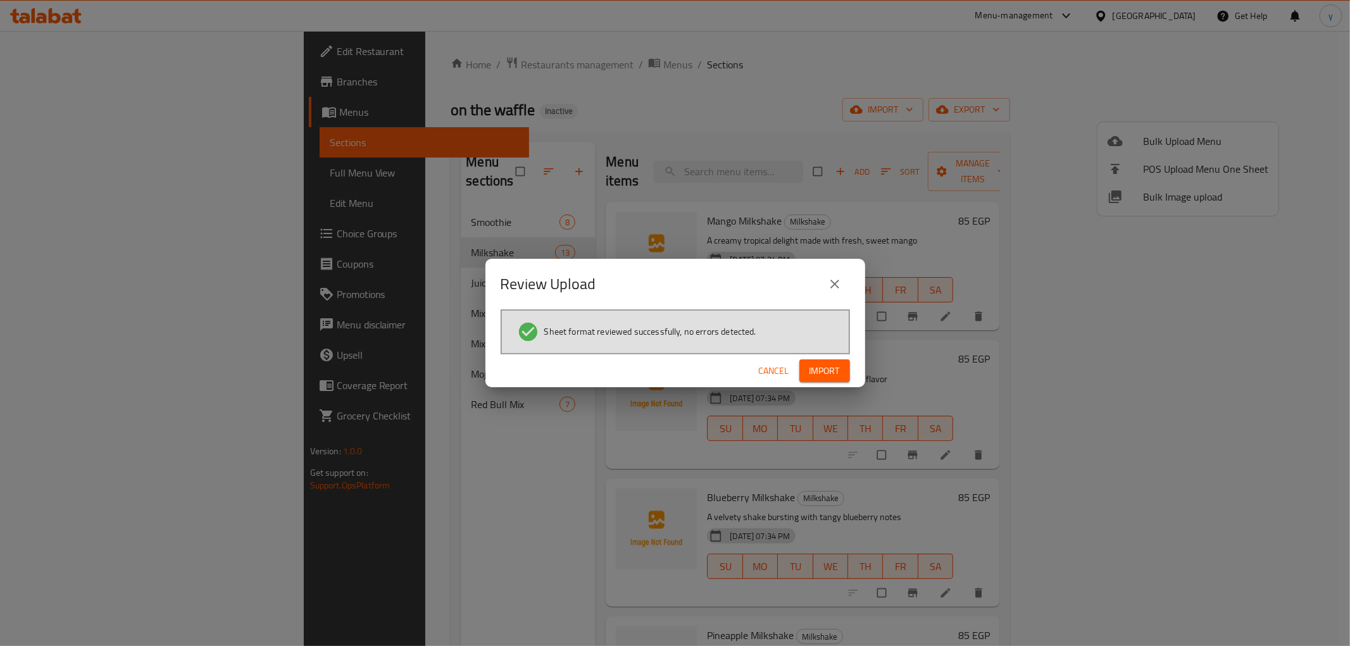
click at [824, 378] on button "Import" at bounding box center [824, 370] width 51 height 23
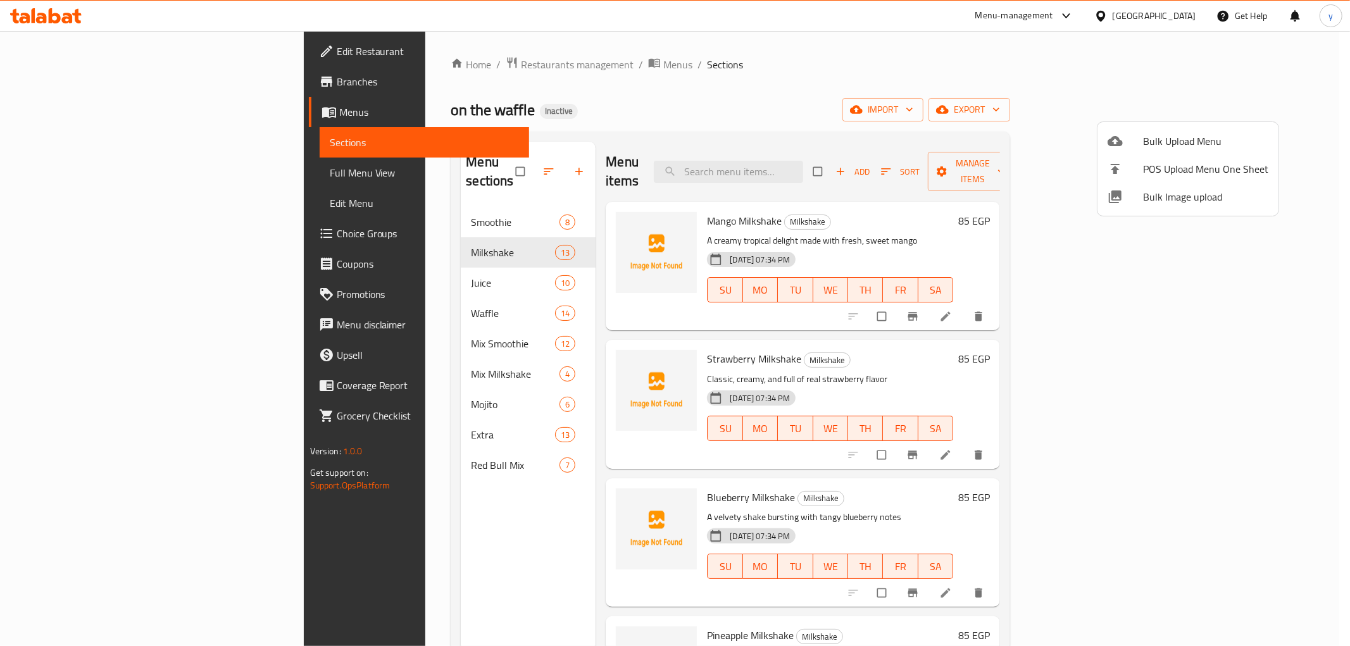
click at [58, 173] on div at bounding box center [675, 323] width 1350 height 646
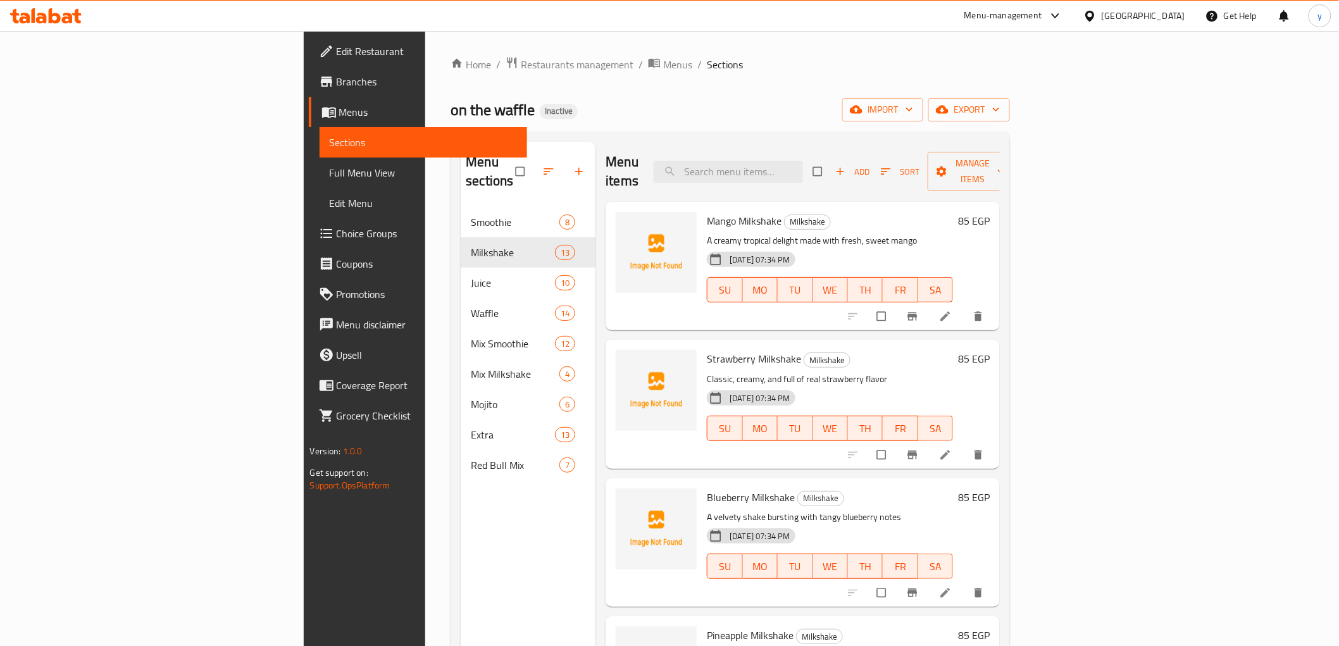
click at [330, 179] on span "Full Menu View" at bounding box center [423, 172] width 187 height 15
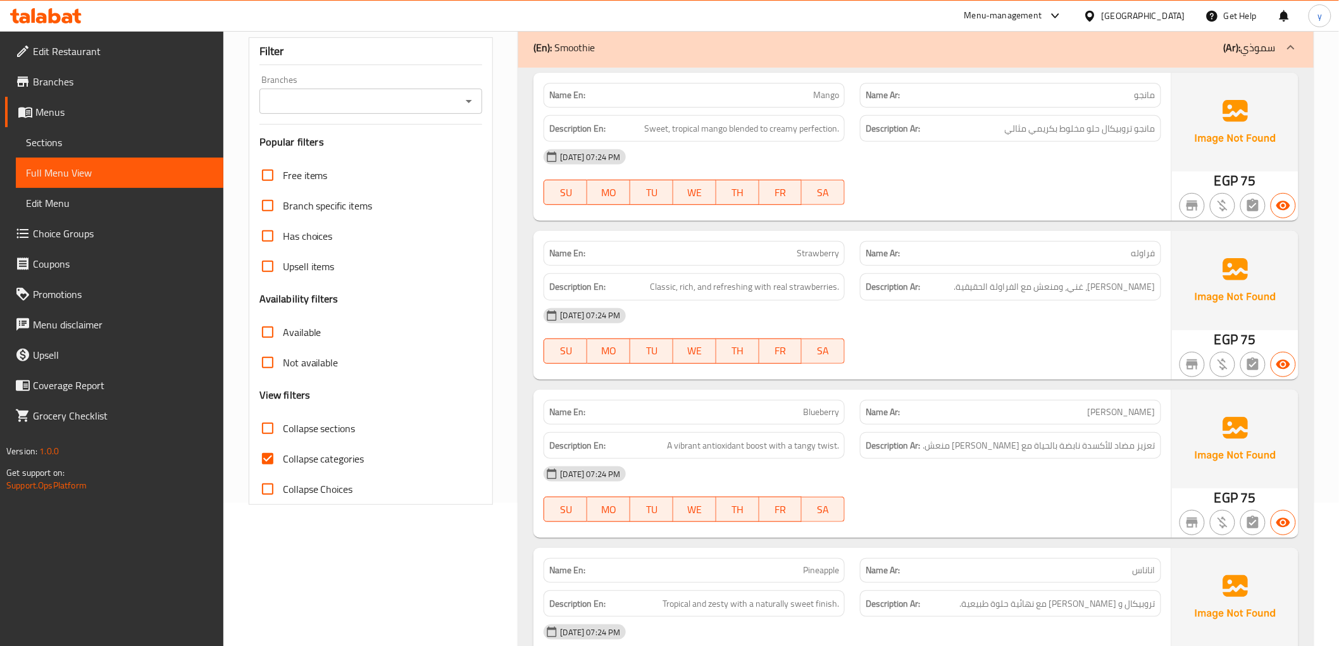
scroll to position [211, 0]
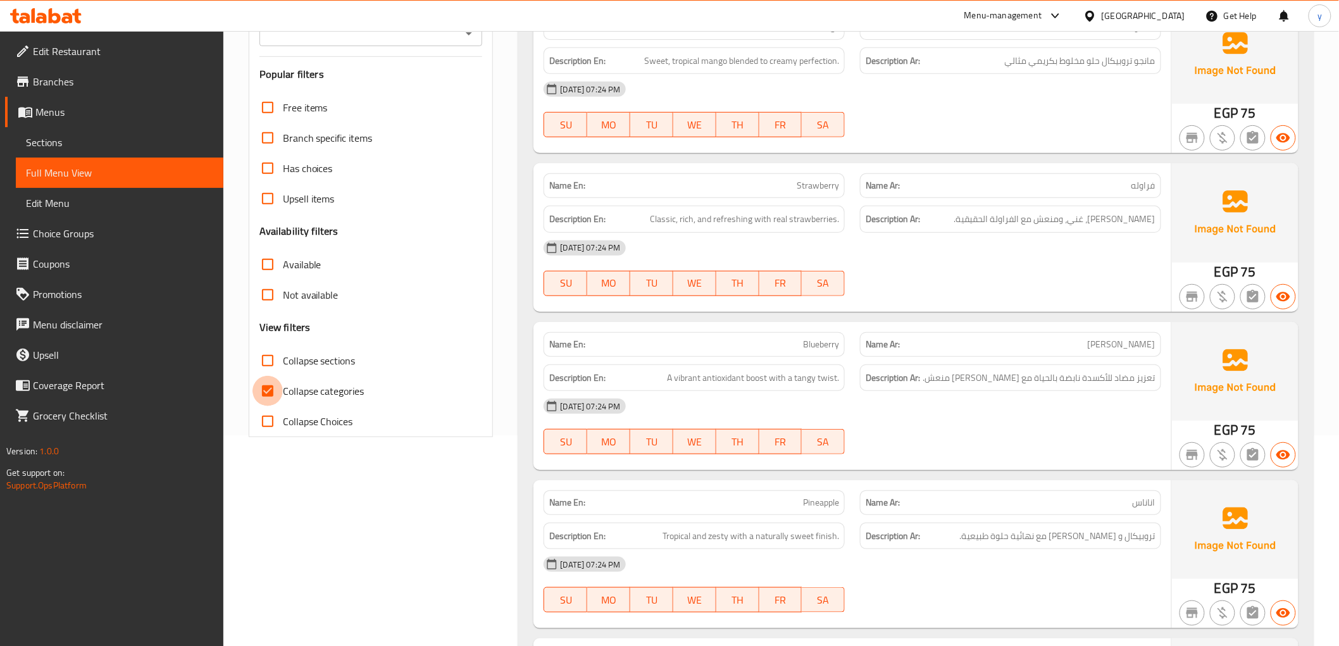
click at [265, 391] on input "Collapse categories" at bounding box center [267, 391] width 30 height 30
checkbox input "false"
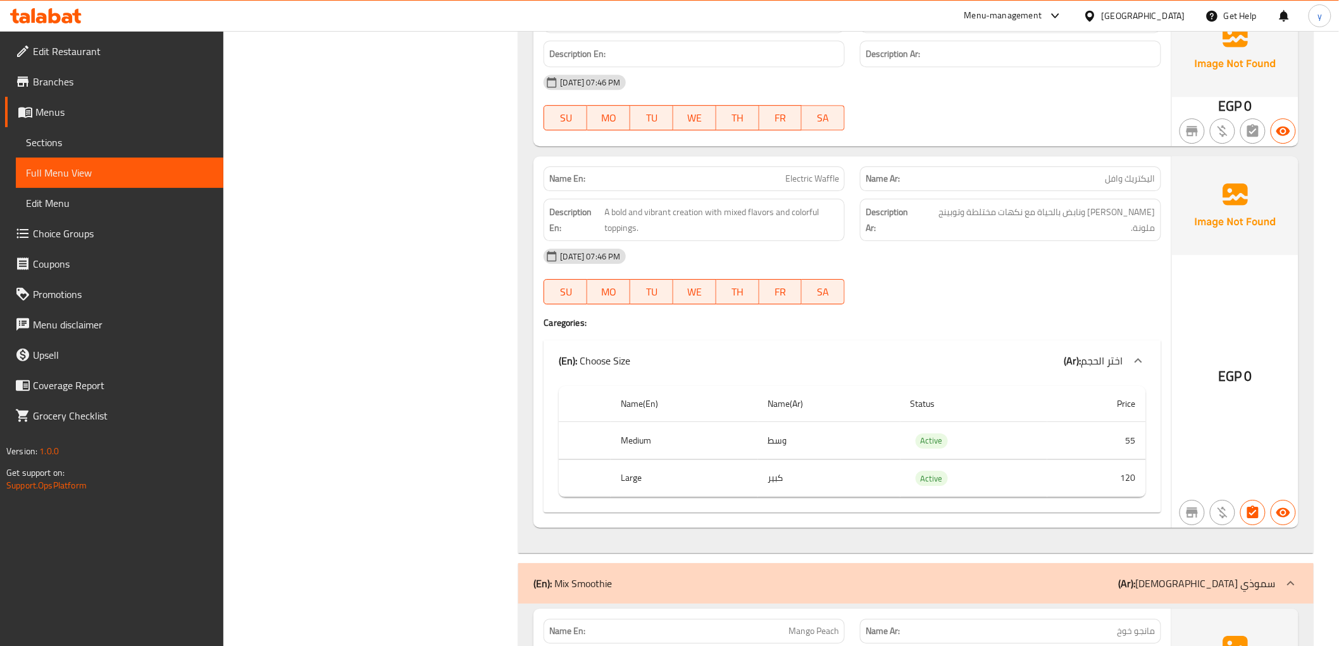
scroll to position [9633, 0]
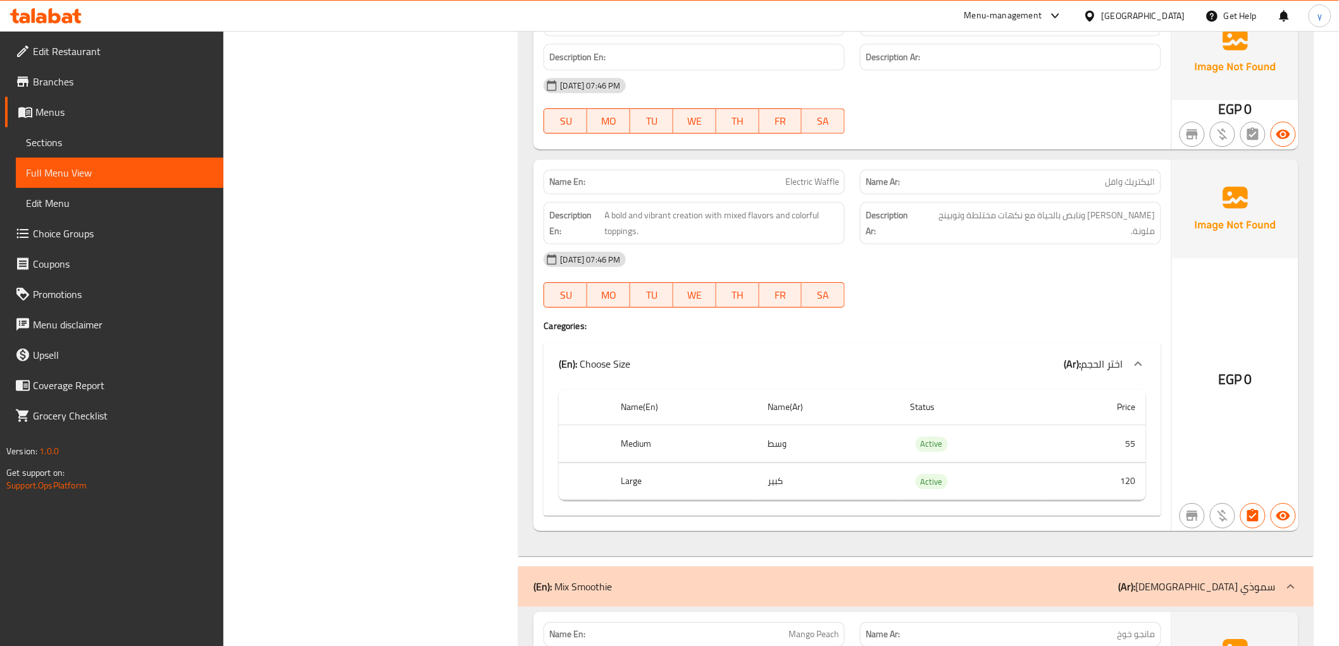
click at [100, 239] on span "Choice Groups" at bounding box center [123, 233] width 180 height 15
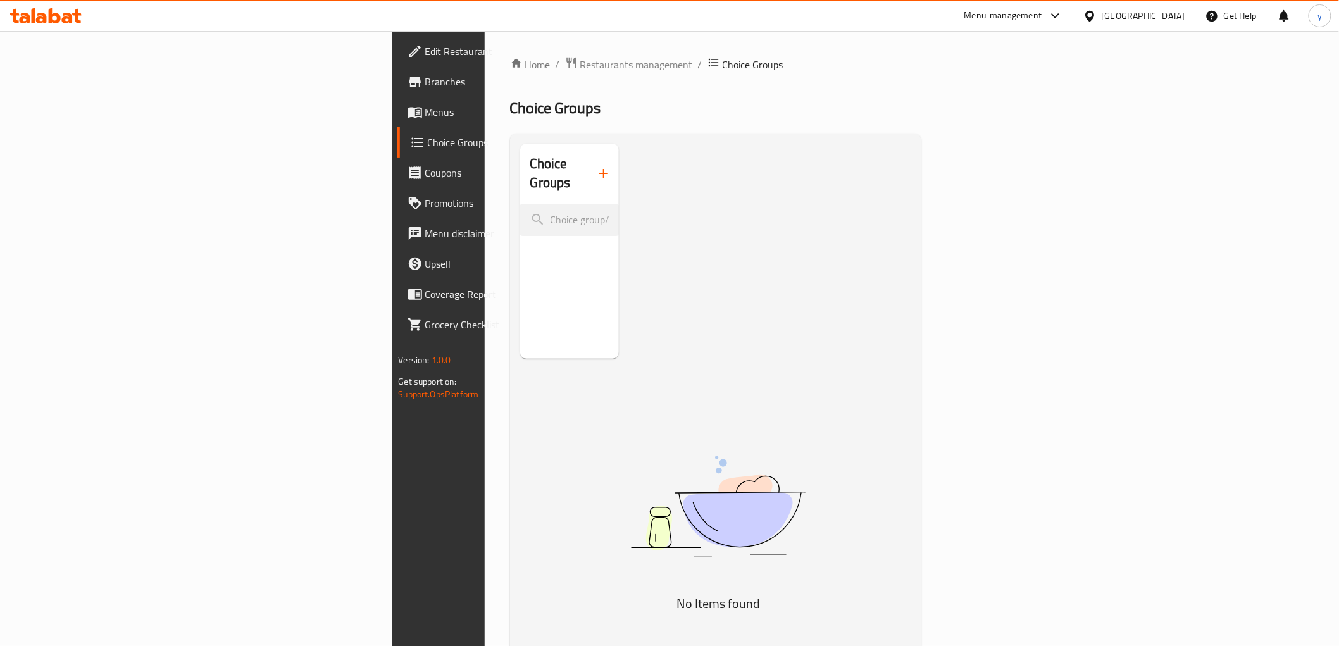
click at [596, 169] on icon "button" at bounding box center [603, 173] width 15 height 15
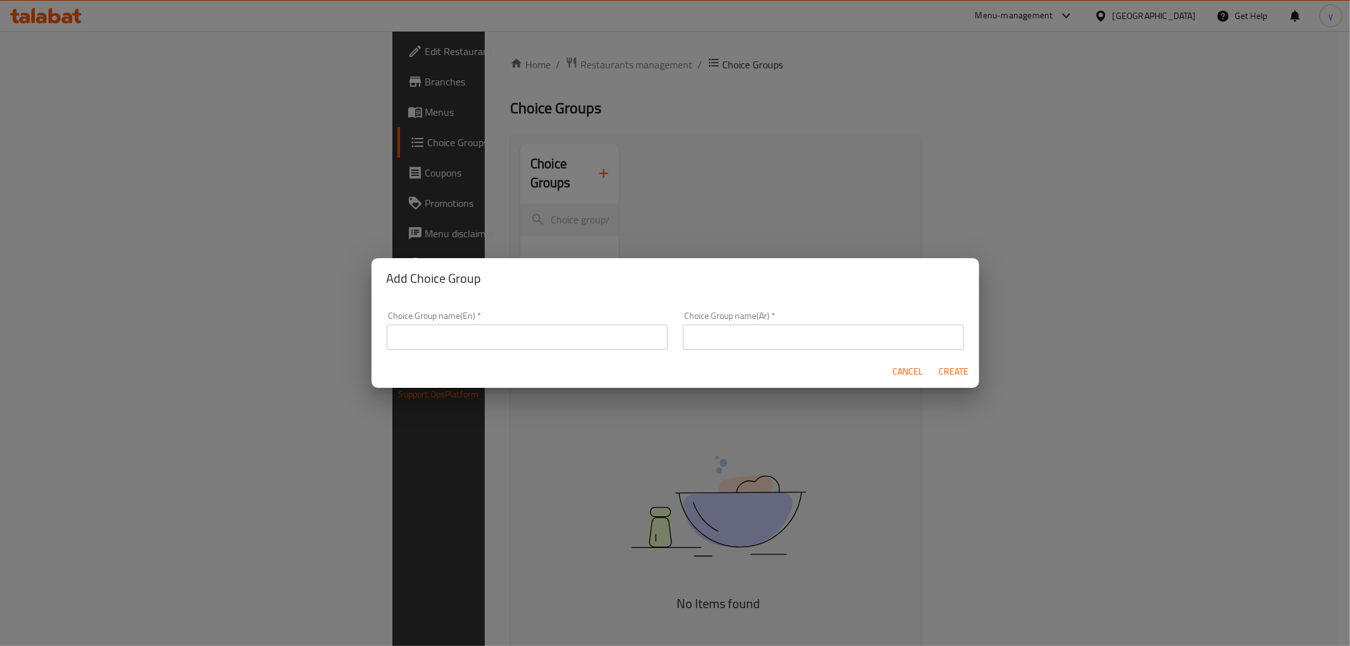
click at [557, 343] on input "text" at bounding box center [527, 337] width 281 height 25
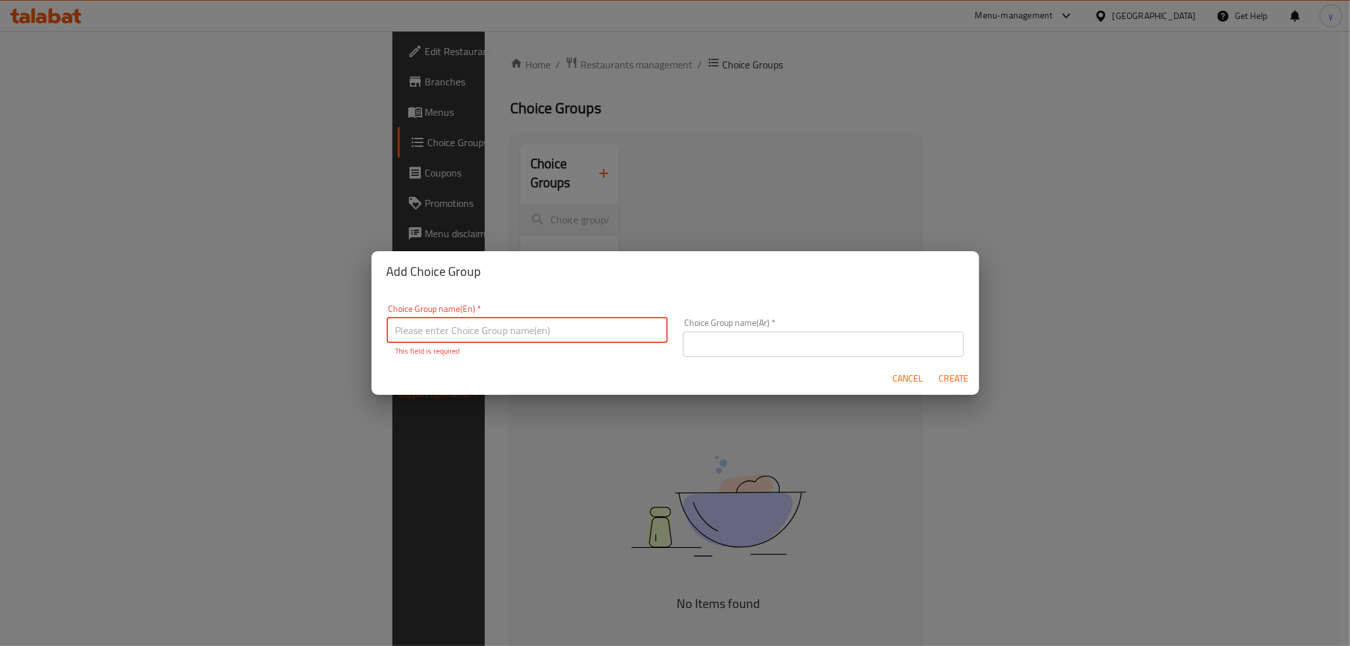
click at [492, 326] on input "text" at bounding box center [527, 330] width 281 height 25
paste input "Choose Size"
type input "Choose Size"
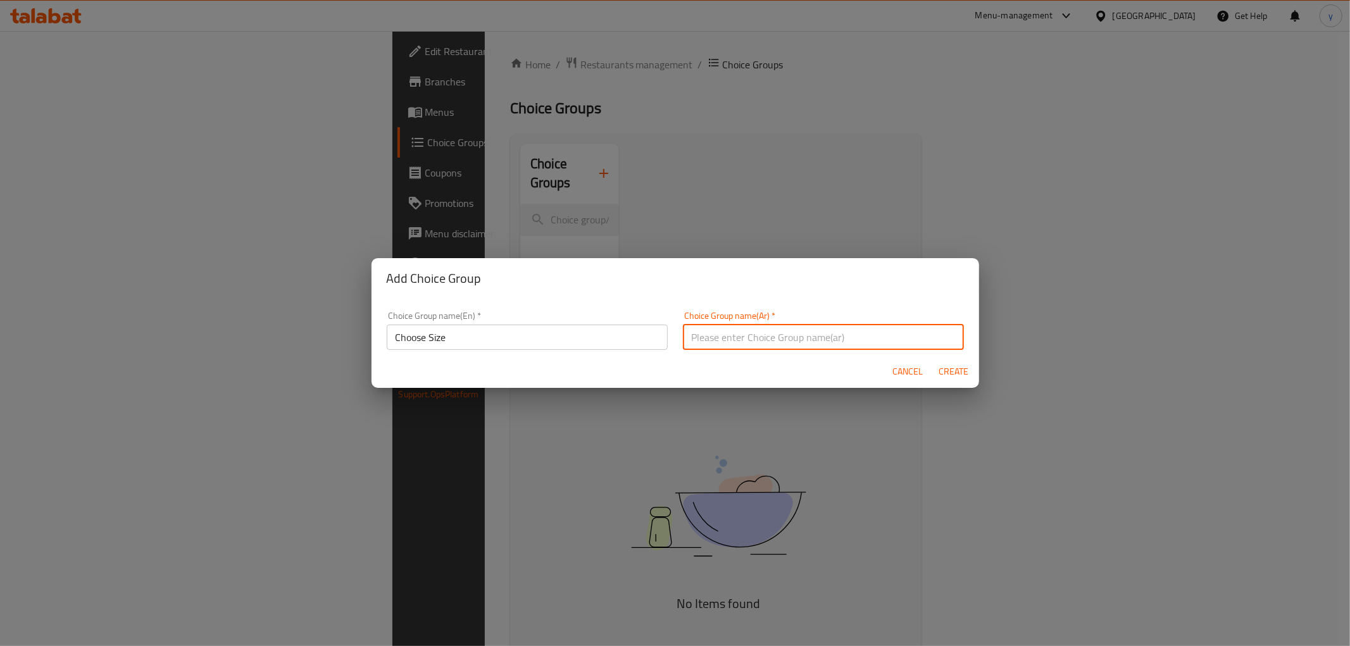
click at [735, 337] on input "text" at bounding box center [823, 337] width 281 height 25
paste input "اختر الحجم"
type input "اختر الحجم"
click at [948, 367] on span "Create" at bounding box center [953, 372] width 30 height 16
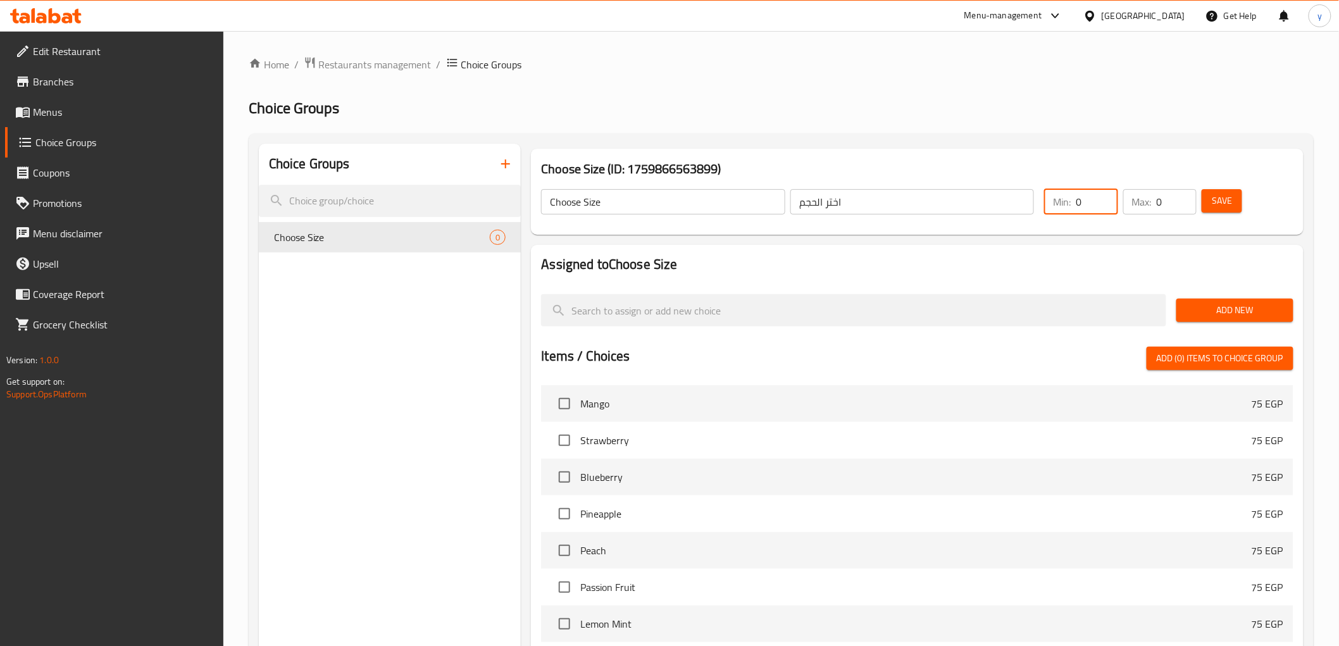
drag, startPoint x: 1085, startPoint y: 204, endPoint x: 1078, endPoint y: 207, distance: 7.6
click at [1078, 207] on input "0" at bounding box center [1097, 201] width 42 height 25
type input "1"
click at [1164, 206] on input "0" at bounding box center [1177, 201] width 40 height 25
type input "1"
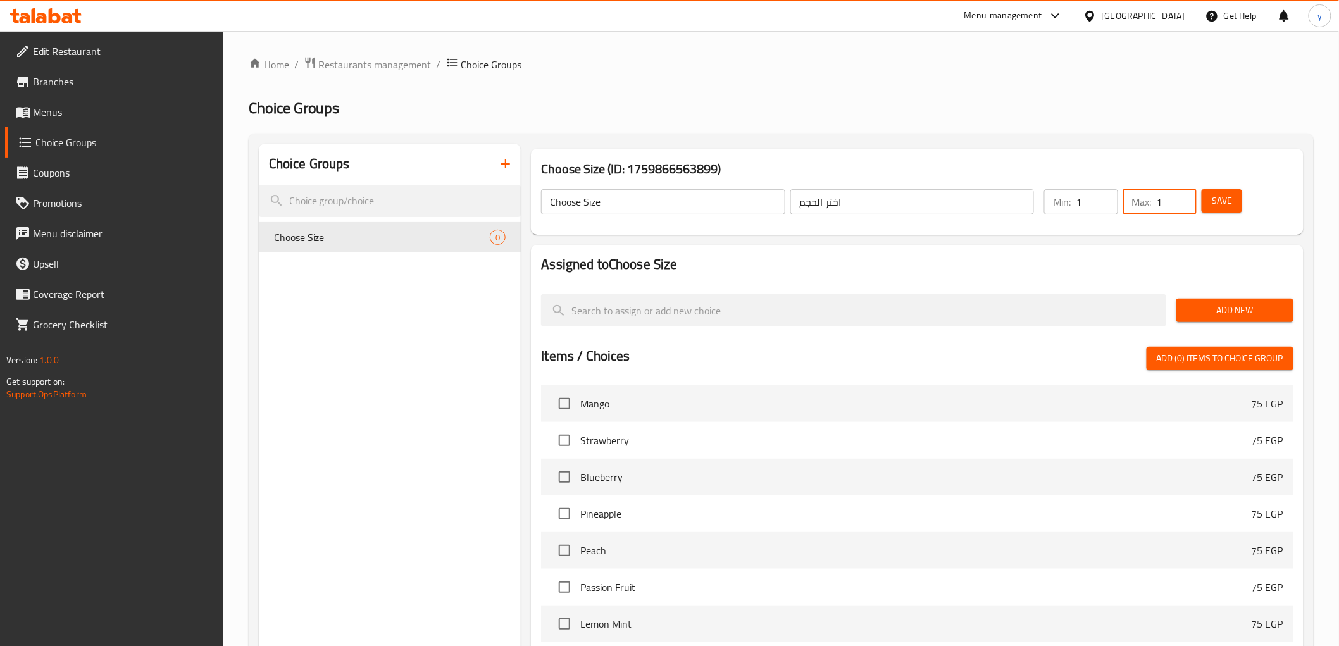
click at [1262, 310] on span "Add New" at bounding box center [1235, 310] width 97 height 16
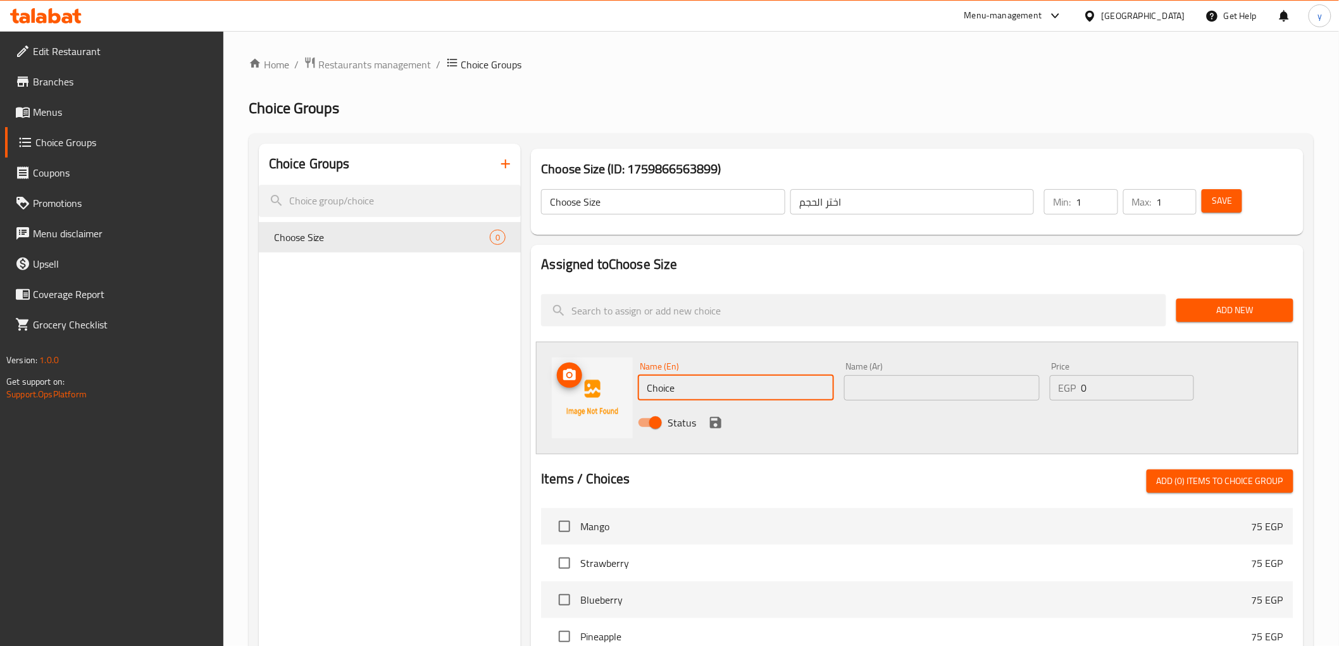
drag, startPoint x: 717, startPoint y: 389, endPoint x: 610, endPoint y: 395, distance: 107.1
click at [610, 395] on div "Name (En) Choice Name (En) Name (Ar) Name (Ar) Price EGP 0 Price Status" at bounding box center [917, 398] width 762 height 113
paste input "Medium"
type input "Medium"
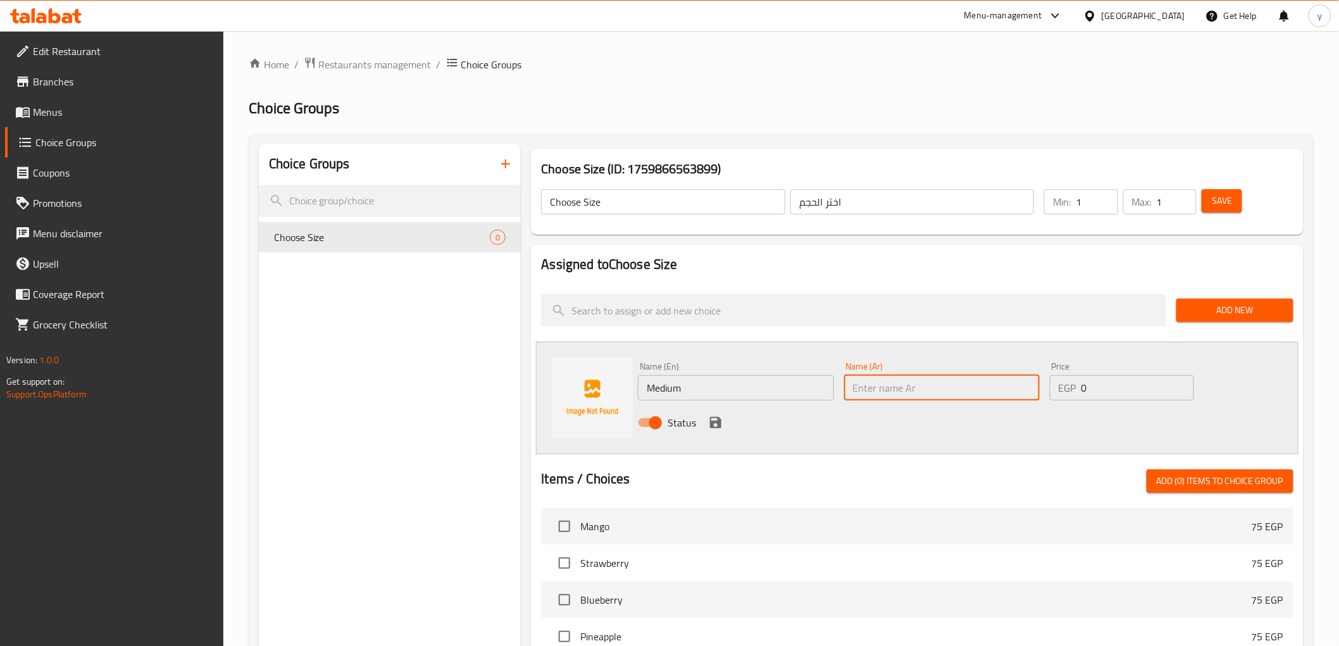
click at [966, 386] on input "text" at bounding box center [942, 387] width 196 height 25
paste input "وسط"
type input "وسط"
click at [1114, 380] on input "0" at bounding box center [1137, 387] width 113 height 25
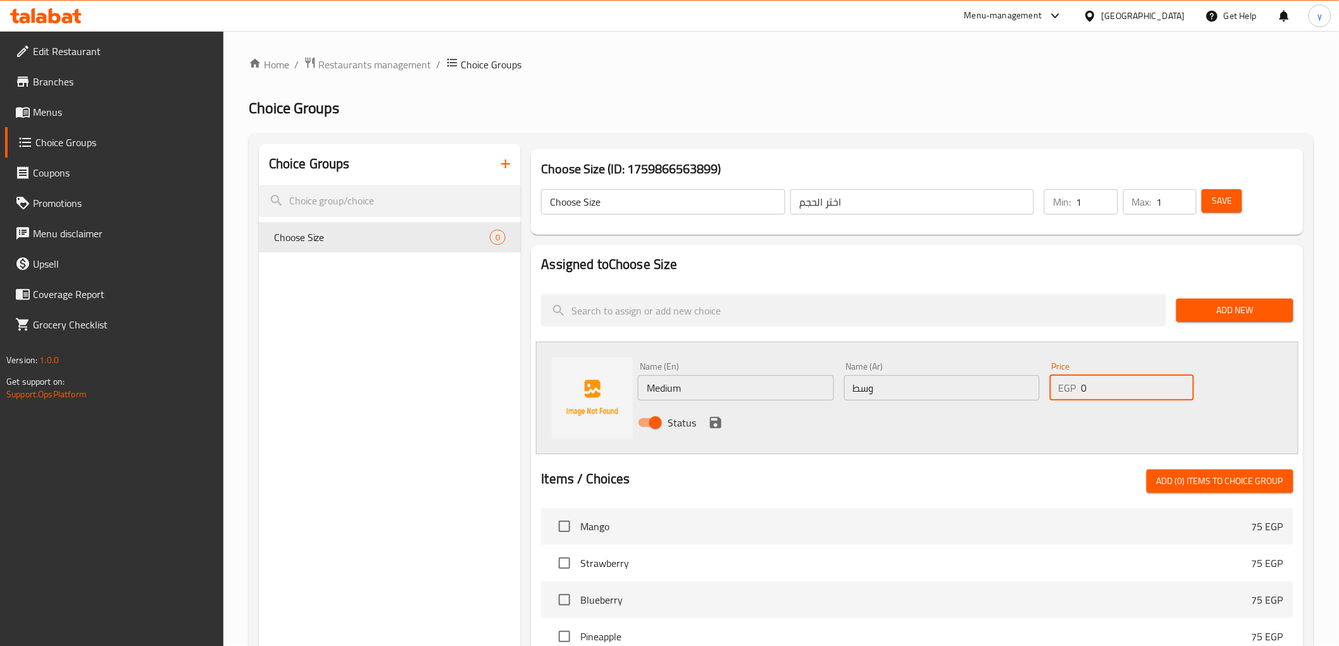
click at [1114, 380] on input "0" at bounding box center [1137, 387] width 113 height 25
drag, startPoint x: 1083, startPoint y: 387, endPoint x: 1090, endPoint y: 391, distance: 8.8
click at [1090, 391] on input "0" at bounding box center [1137, 387] width 113 height 25
type input "55"
click at [716, 420] on icon "save" at bounding box center [715, 422] width 15 height 15
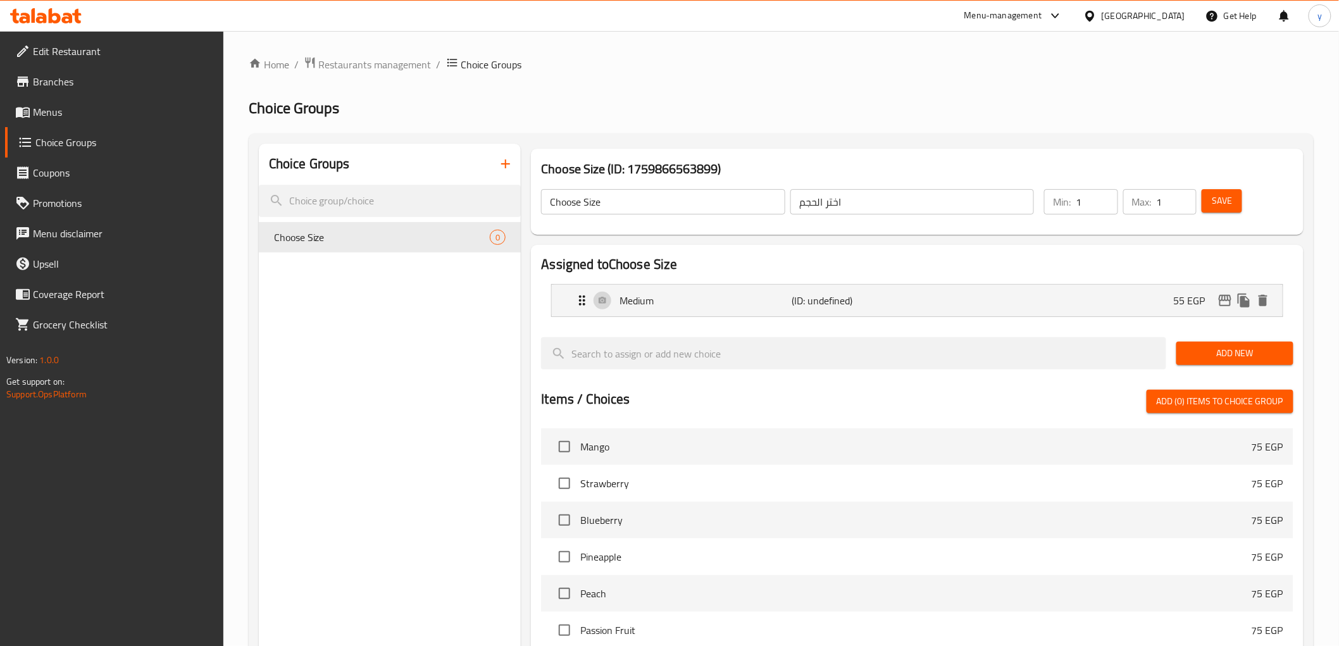
click at [1233, 351] on span "Add New" at bounding box center [1235, 354] width 97 height 16
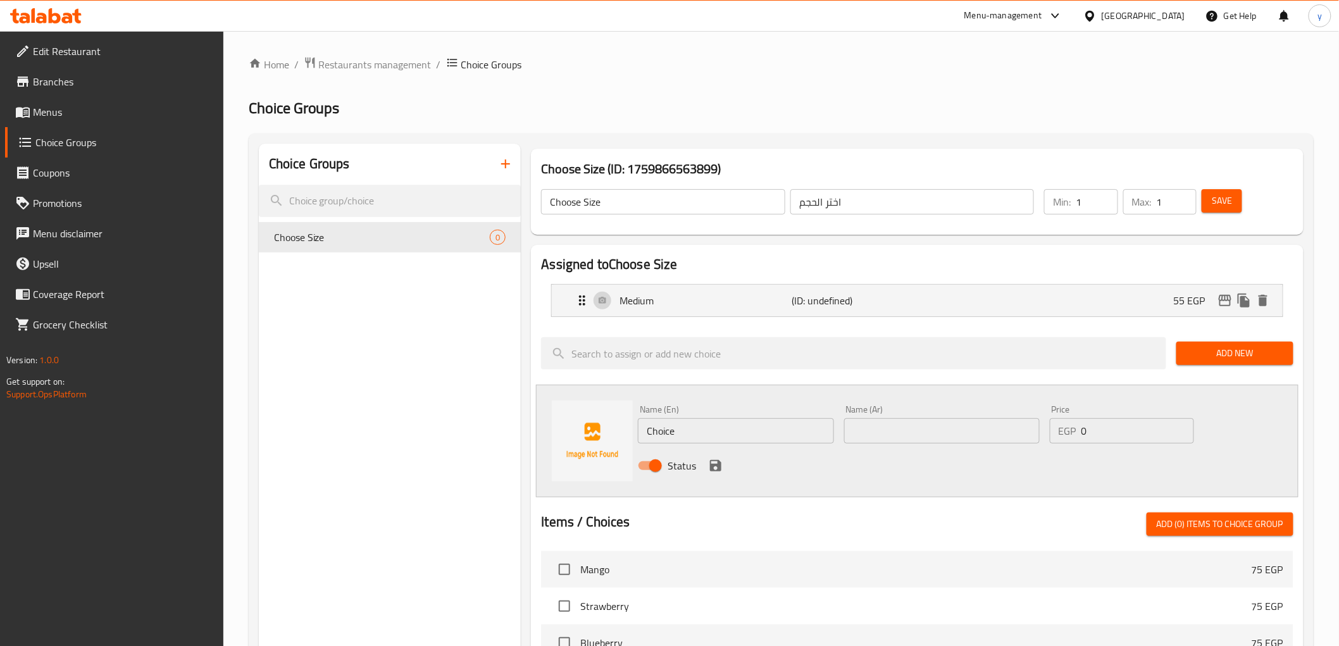
click at [703, 431] on input "Choice" at bounding box center [736, 430] width 196 height 25
paste input "Larg"
type input "Large"
click at [914, 433] on input "text" at bounding box center [942, 430] width 196 height 25
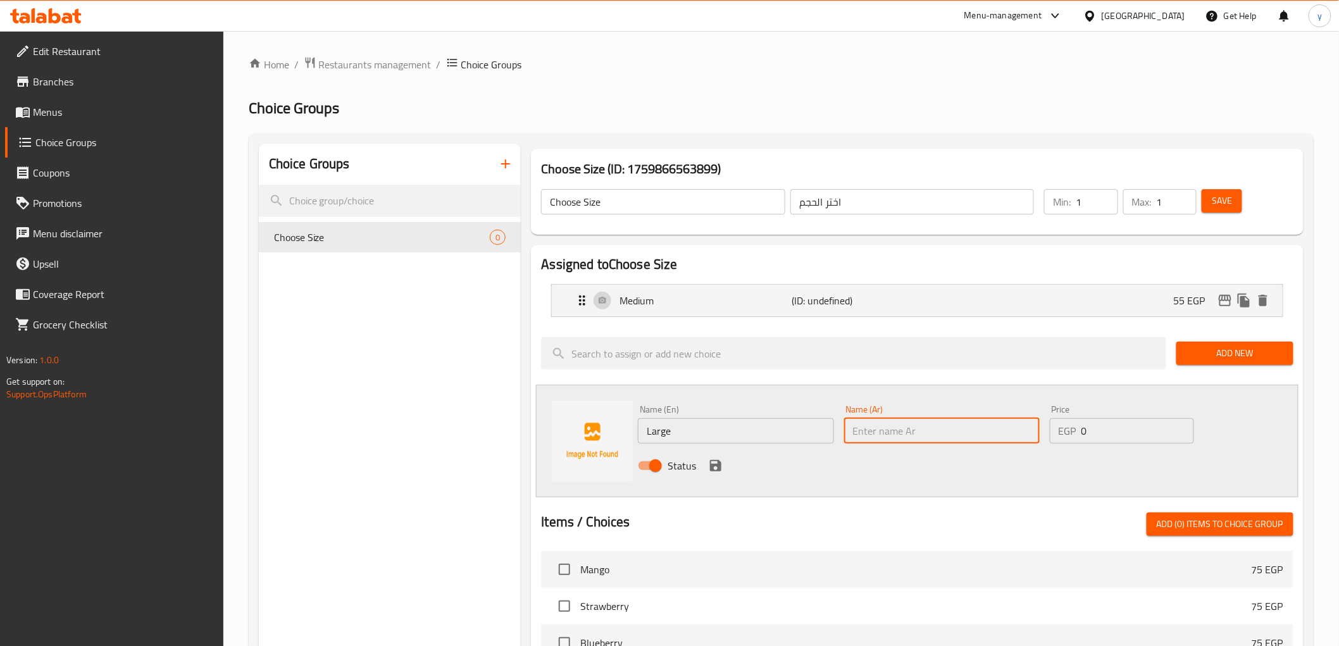
click at [914, 433] on input "text" at bounding box center [942, 430] width 196 height 25
paste input "كبير"
type input "كبير"
click at [1104, 428] on input "0" at bounding box center [1137, 430] width 113 height 25
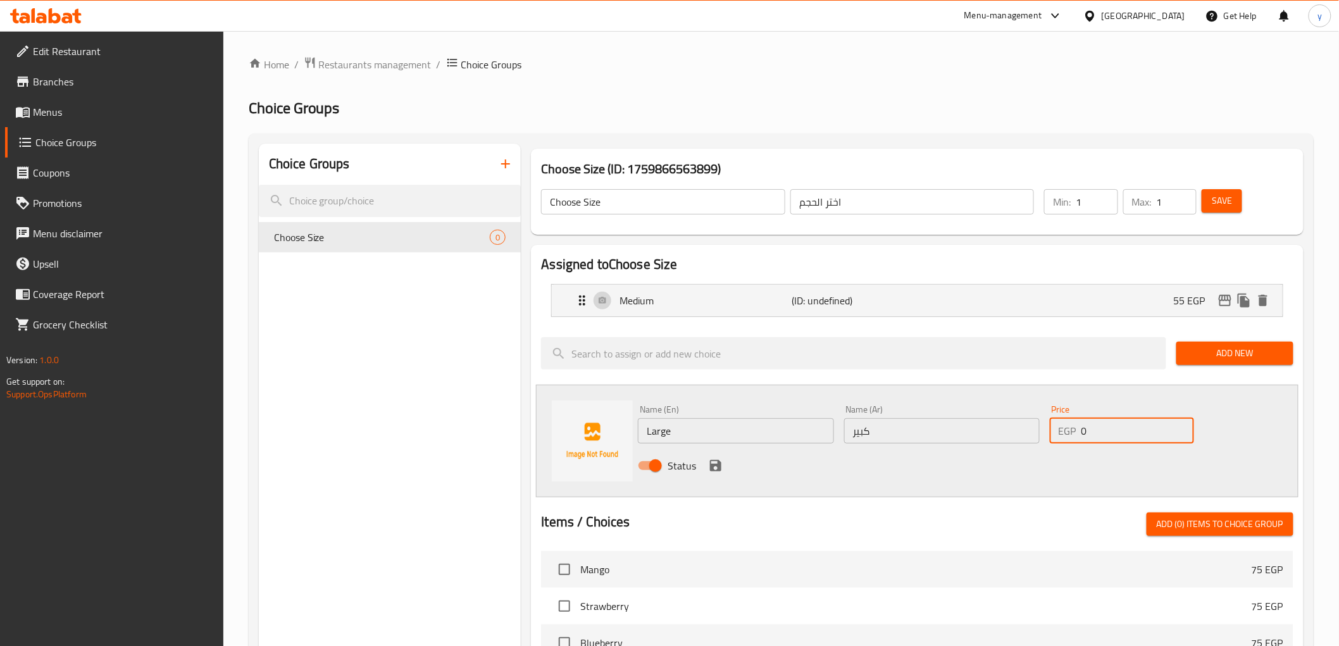
drag, startPoint x: 1104, startPoint y: 428, endPoint x: 1094, endPoint y: 432, distance: 10.8
click at [1094, 432] on input "0" at bounding box center [1137, 430] width 113 height 25
type input "120"
click at [712, 460] on icon "save" at bounding box center [715, 465] width 11 height 11
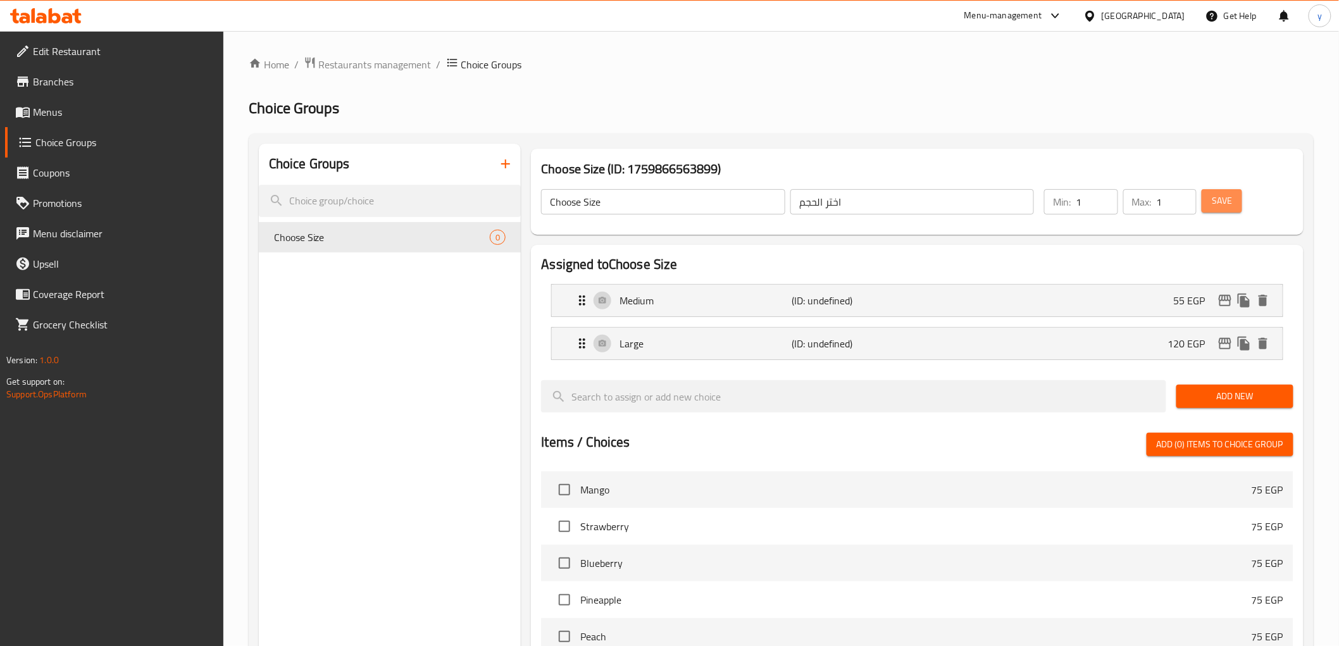
click at [1220, 200] on span "Save" at bounding box center [1222, 201] width 20 height 16
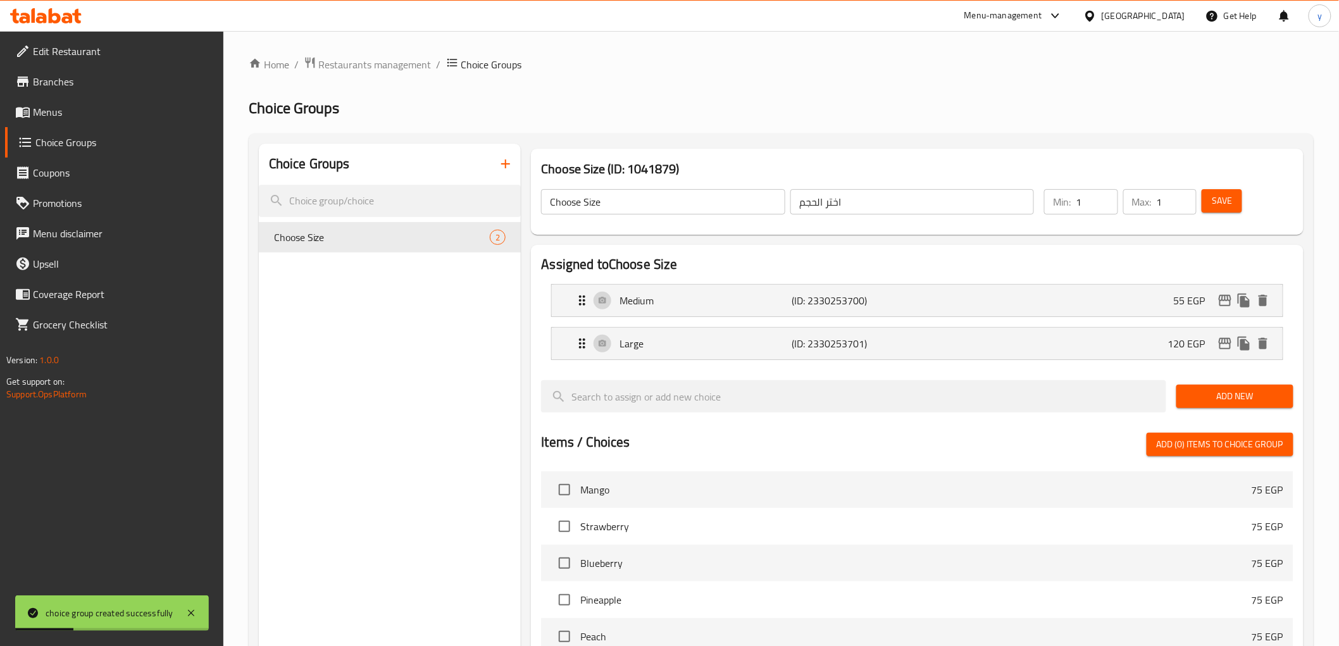
click at [54, 109] on span "Menus" at bounding box center [123, 111] width 180 height 15
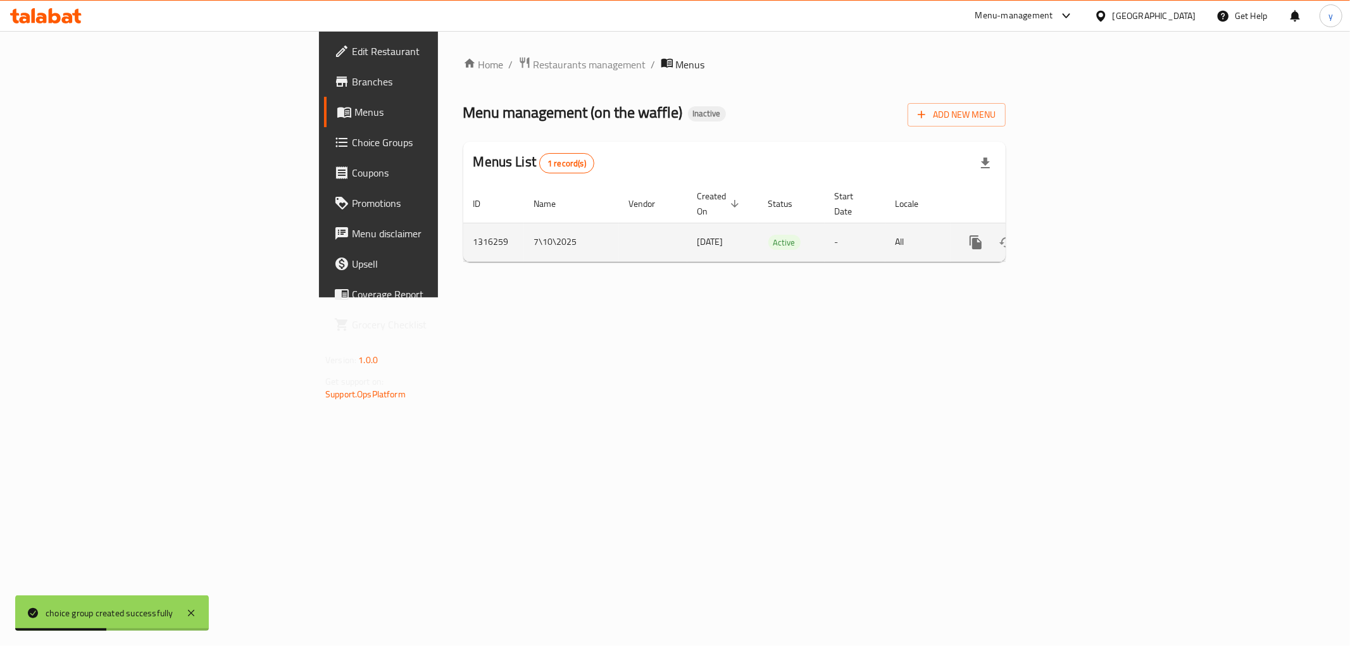
click at [1075, 235] on icon "enhanced table" at bounding box center [1066, 242] width 15 height 15
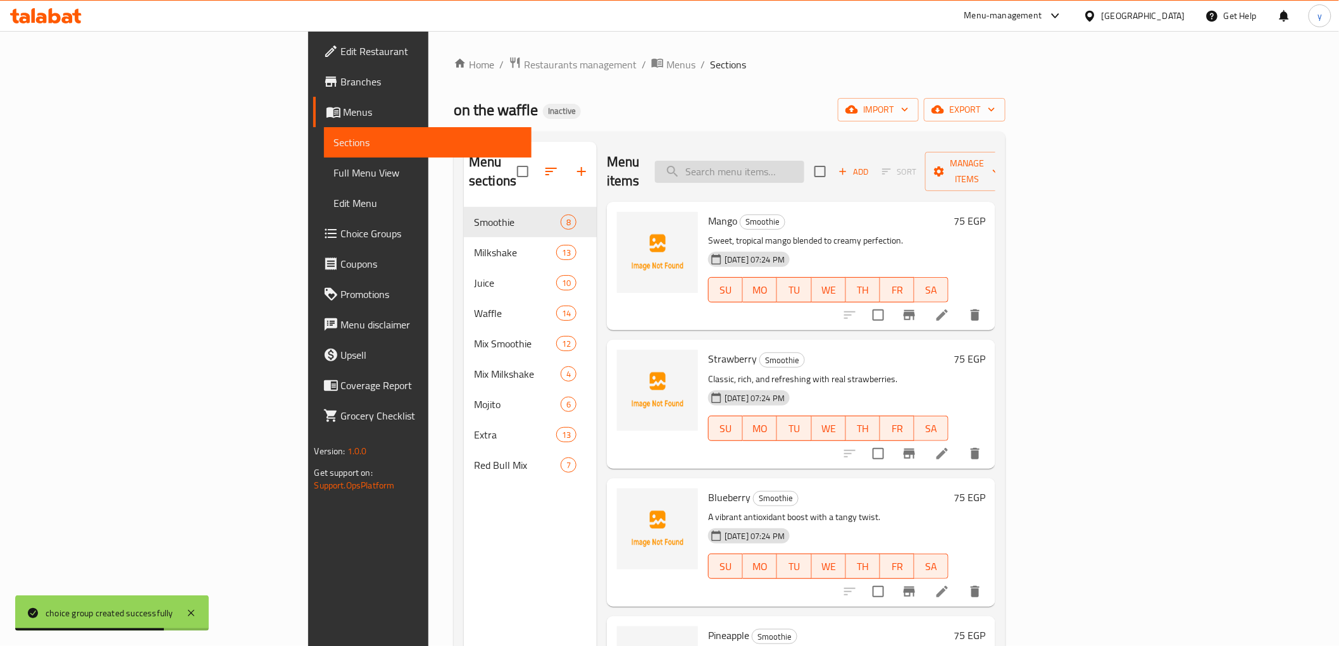
click at [804, 161] on input "search" at bounding box center [729, 172] width 149 height 22
paste input "On The Waffle"
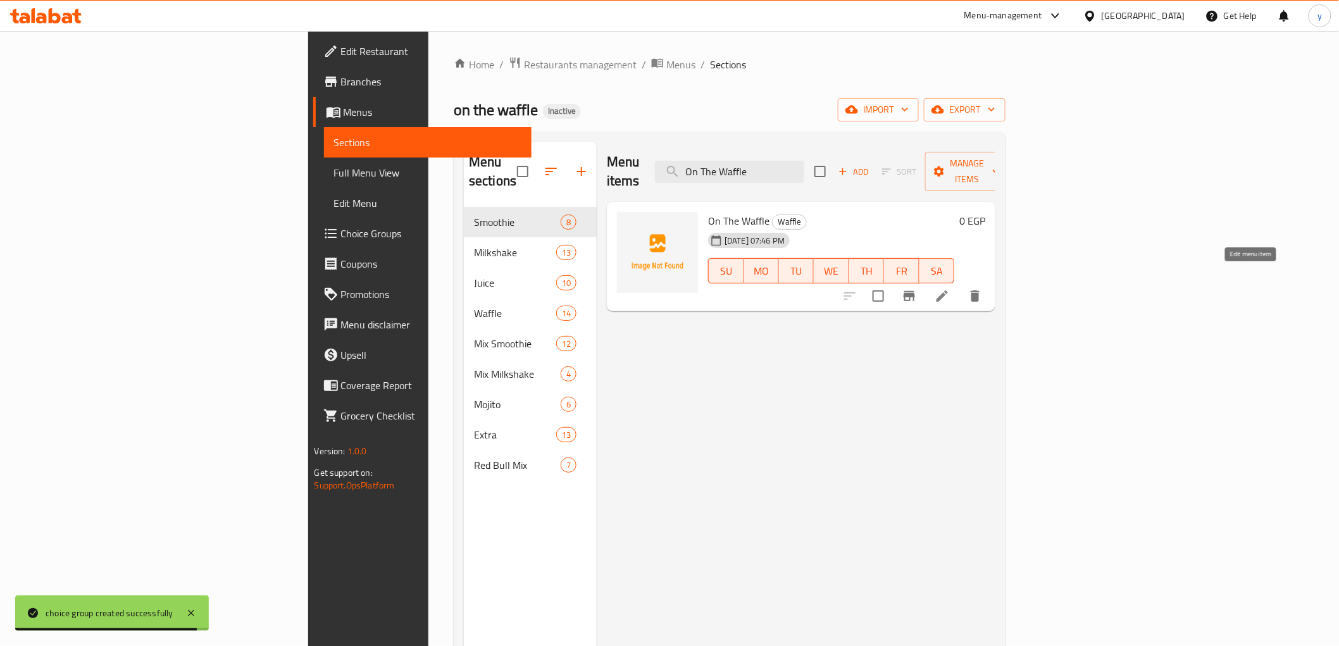
type input "On The Waffle"
click at [950, 289] on icon at bounding box center [942, 296] width 15 height 15
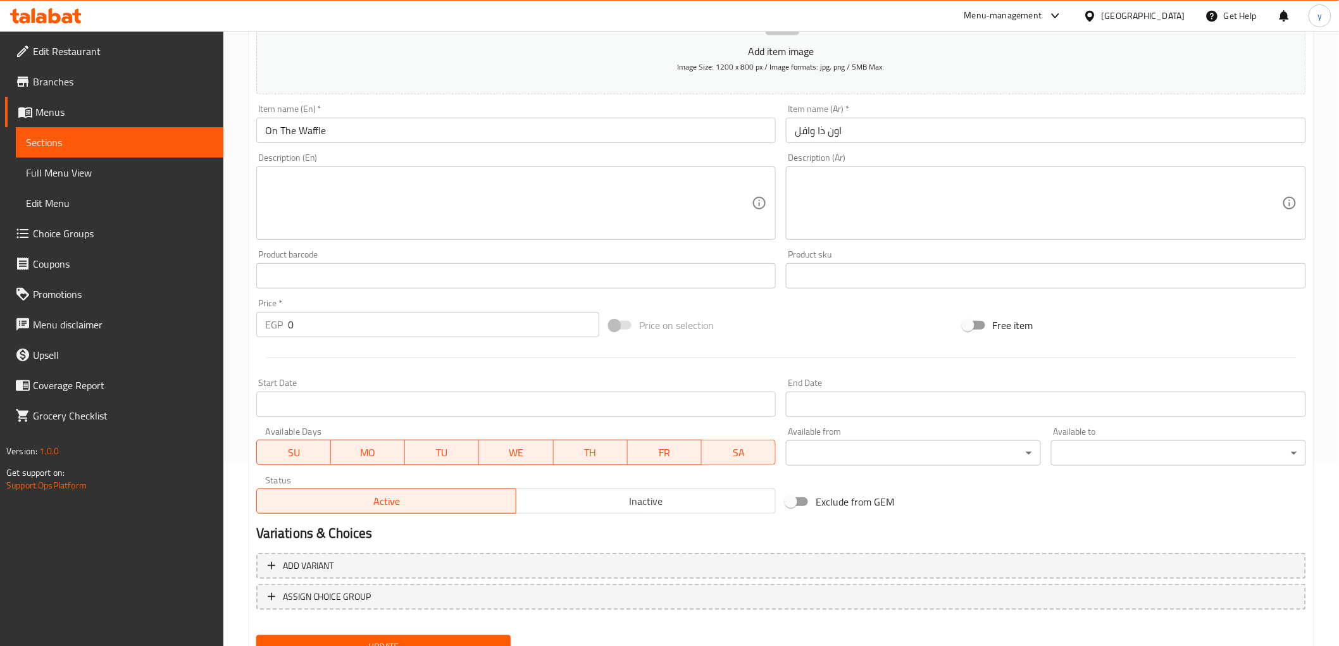
scroll to position [237, 0]
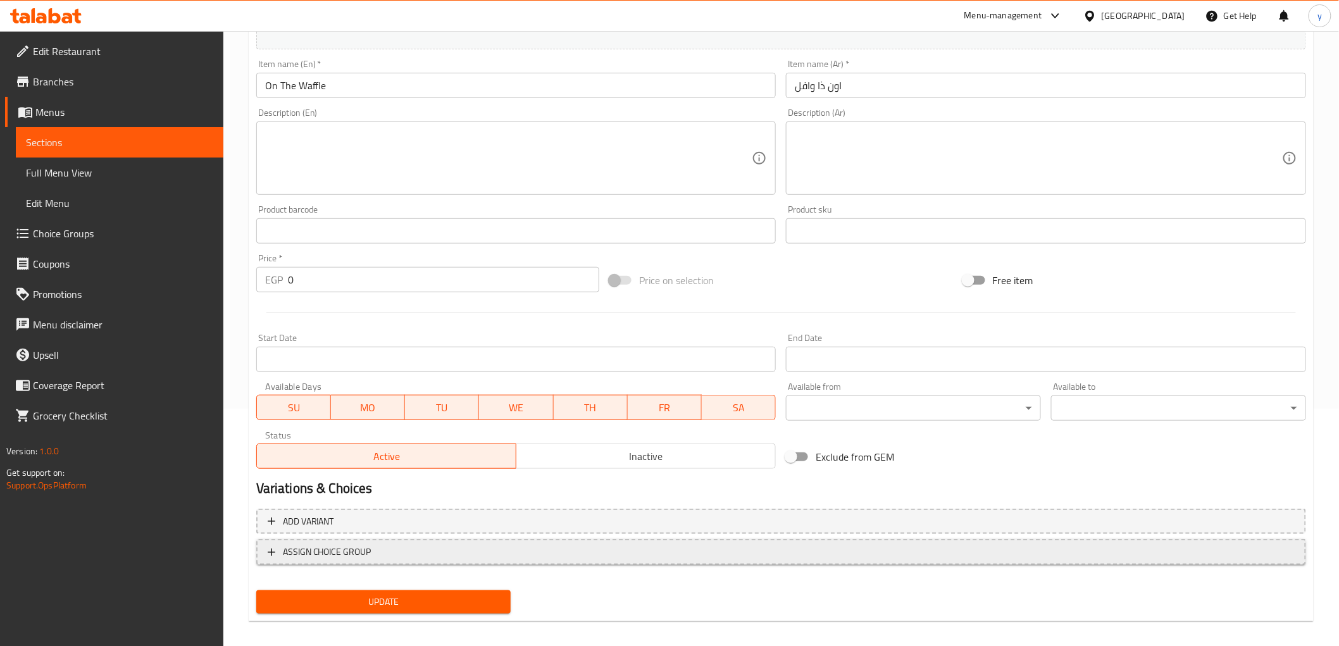
click at [328, 535] on div "Add variant ASSIGN CHOICE GROUP" at bounding box center [781, 545] width 1060 height 82
click at [332, 546] on span "ASSIGN CHOICE GROUP" at bounding box center [327, 552] width 89 height 16
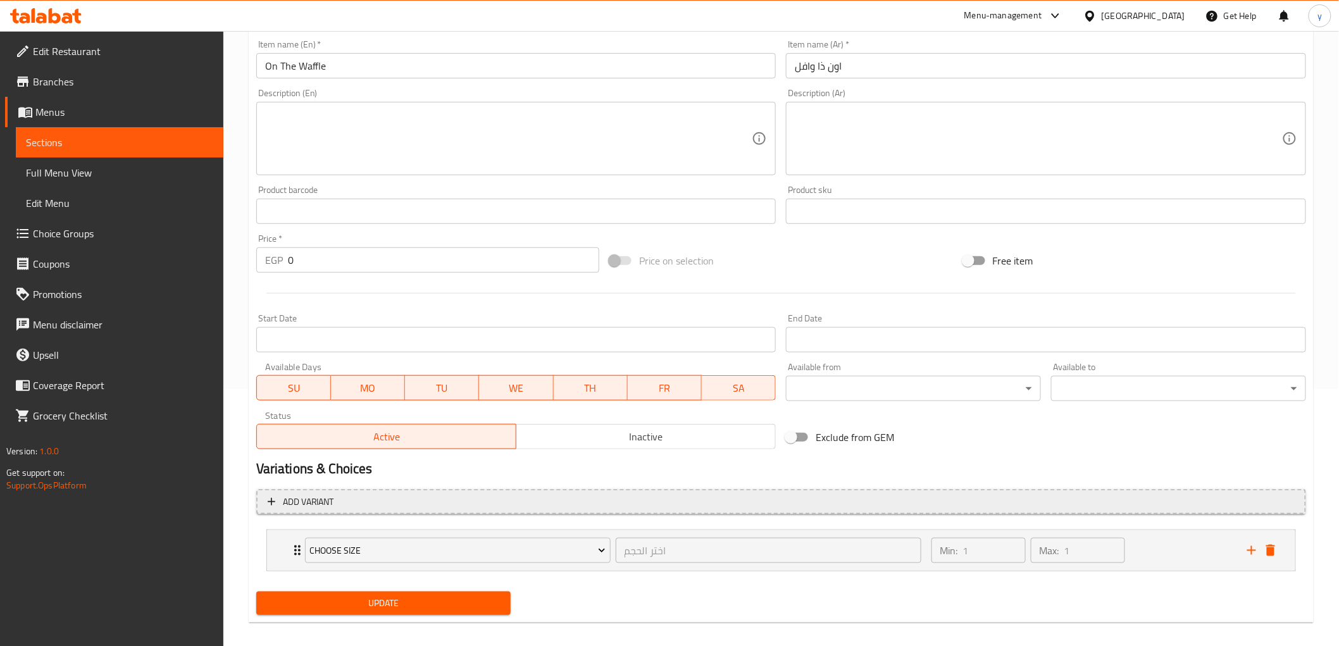
scroll to position [268, 0]
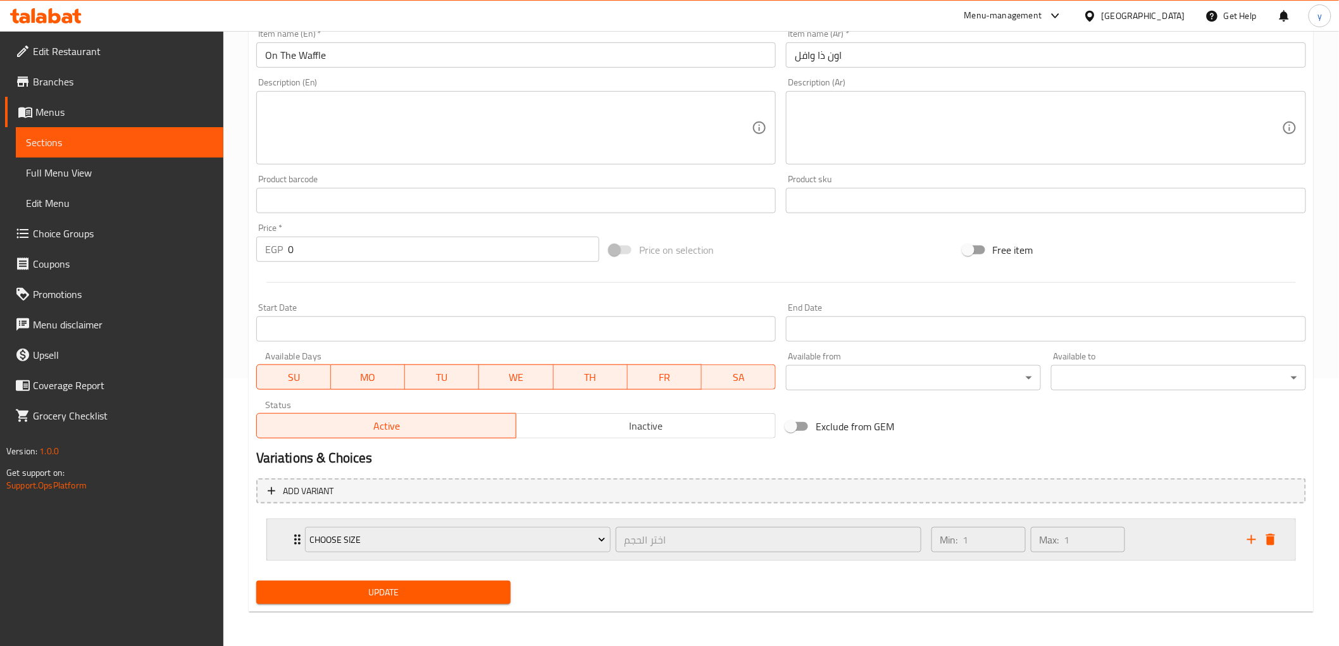
click at [295, 537] on icon "Expand" at bounding box center [297, 539] width 15 height 15
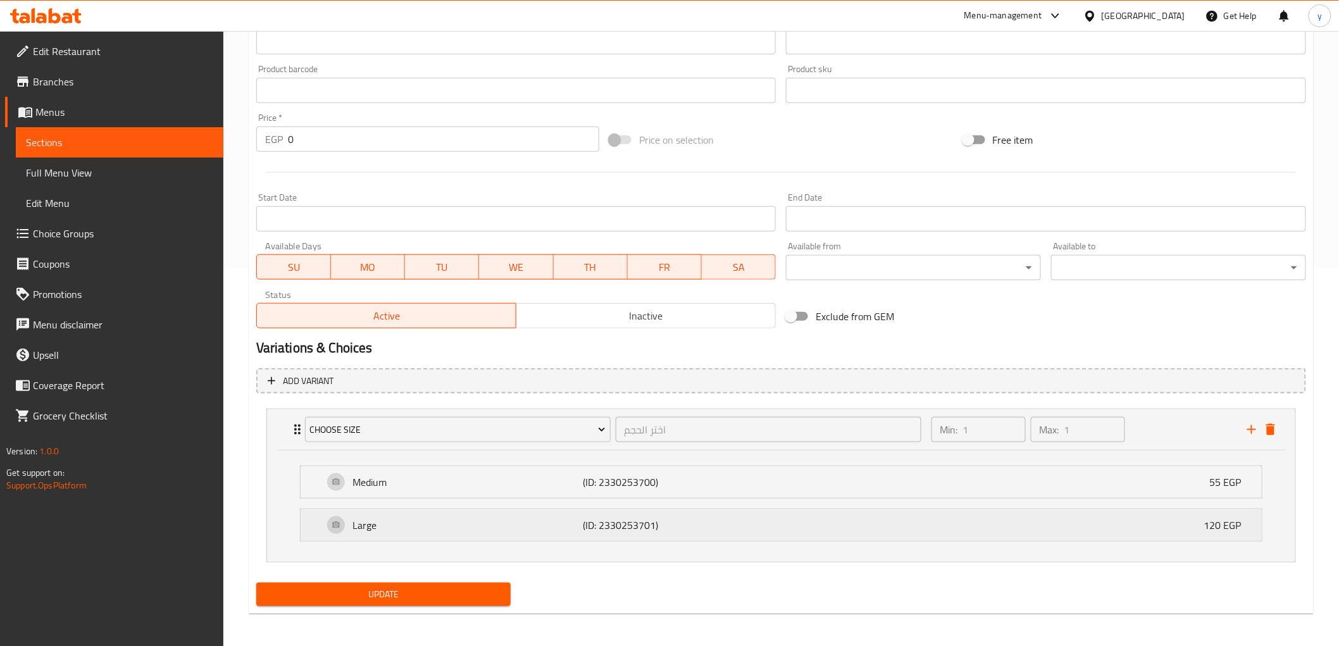
scroll to position [380, 0]
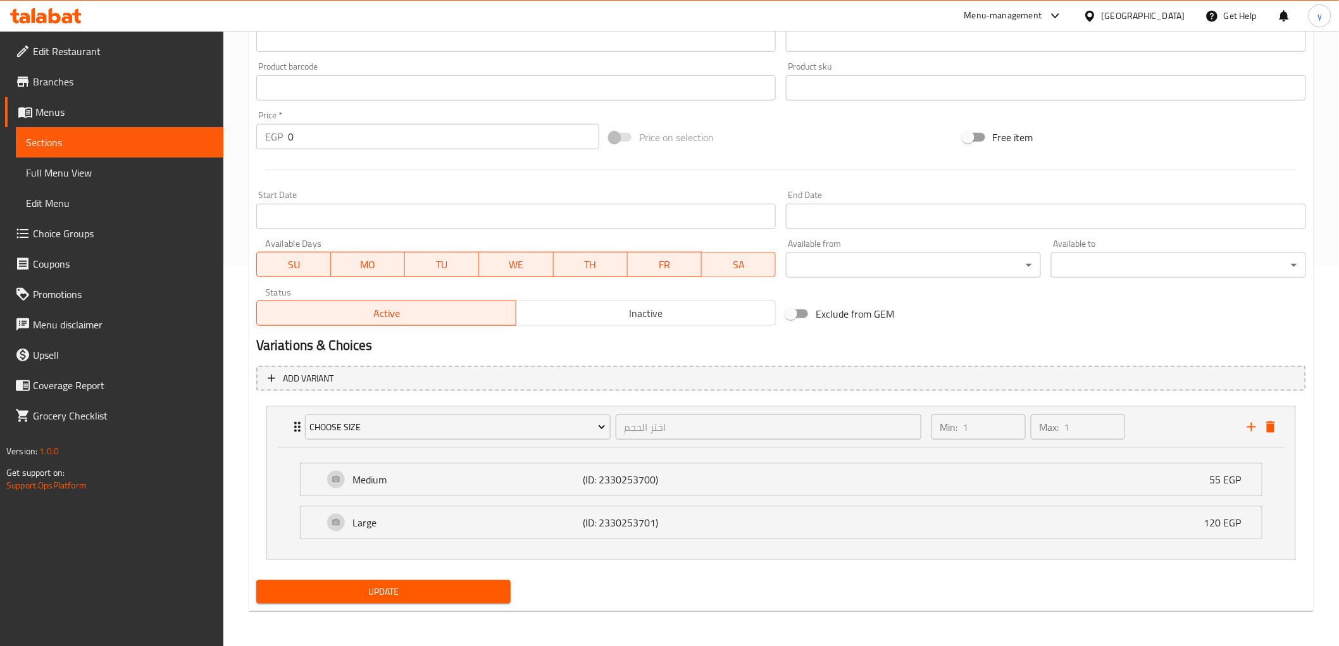
click at [466, 590] on span "Update" at bounding box center [383, 592] width 235 height 16
click at [61, 171] on span "Full Menu View" at bounding box center [119, 172] width 187 height 15
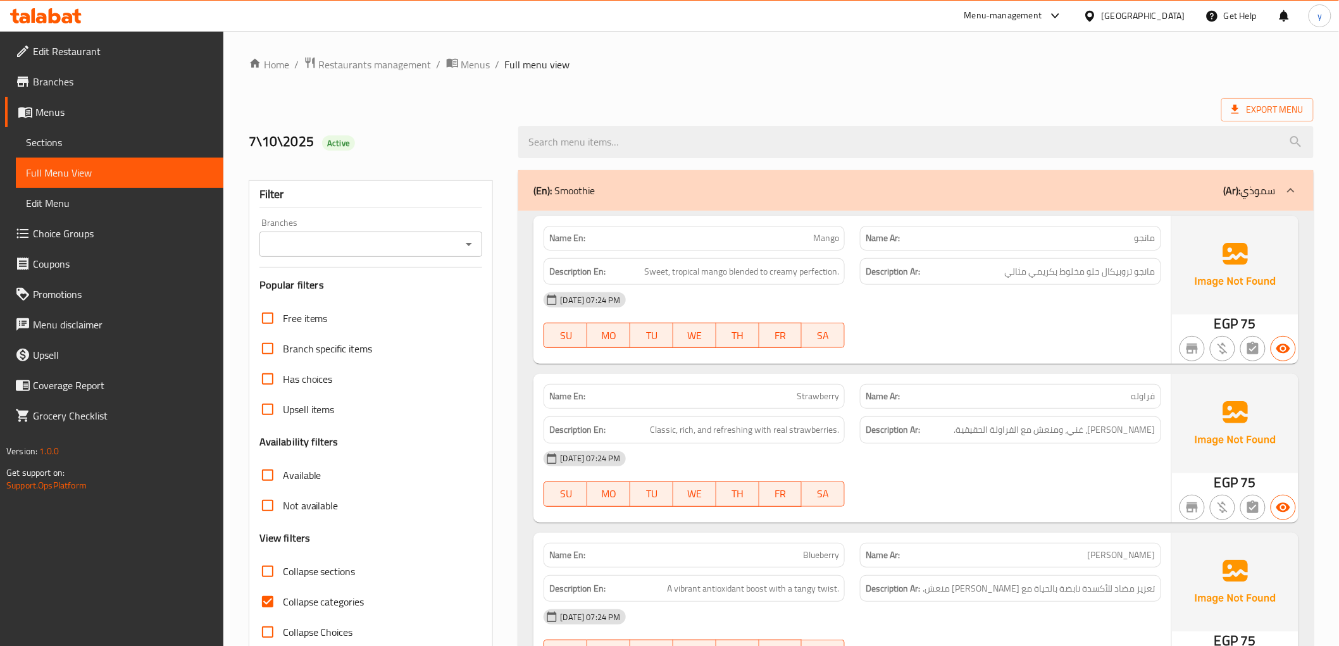
click at [265, 603] on input "Collapse categories" at bounding box center [267, 602] width 30 height 30
checkbox input "false"
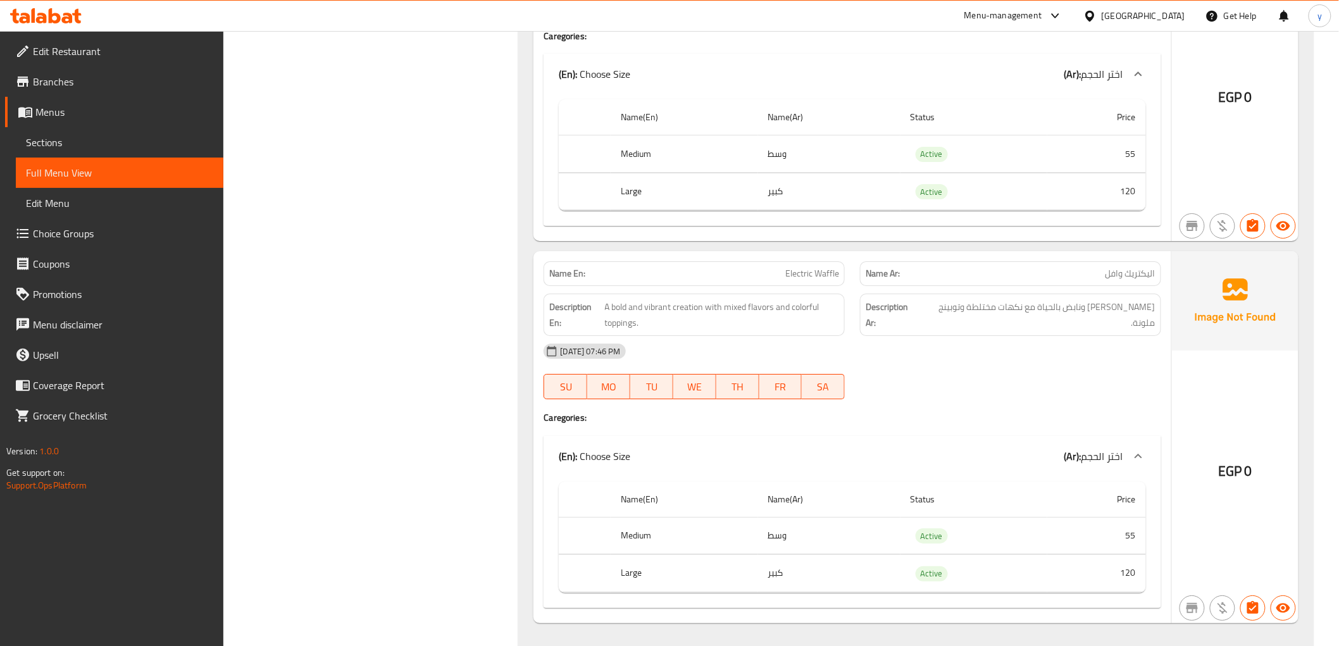
scroll to position [9773, 0]
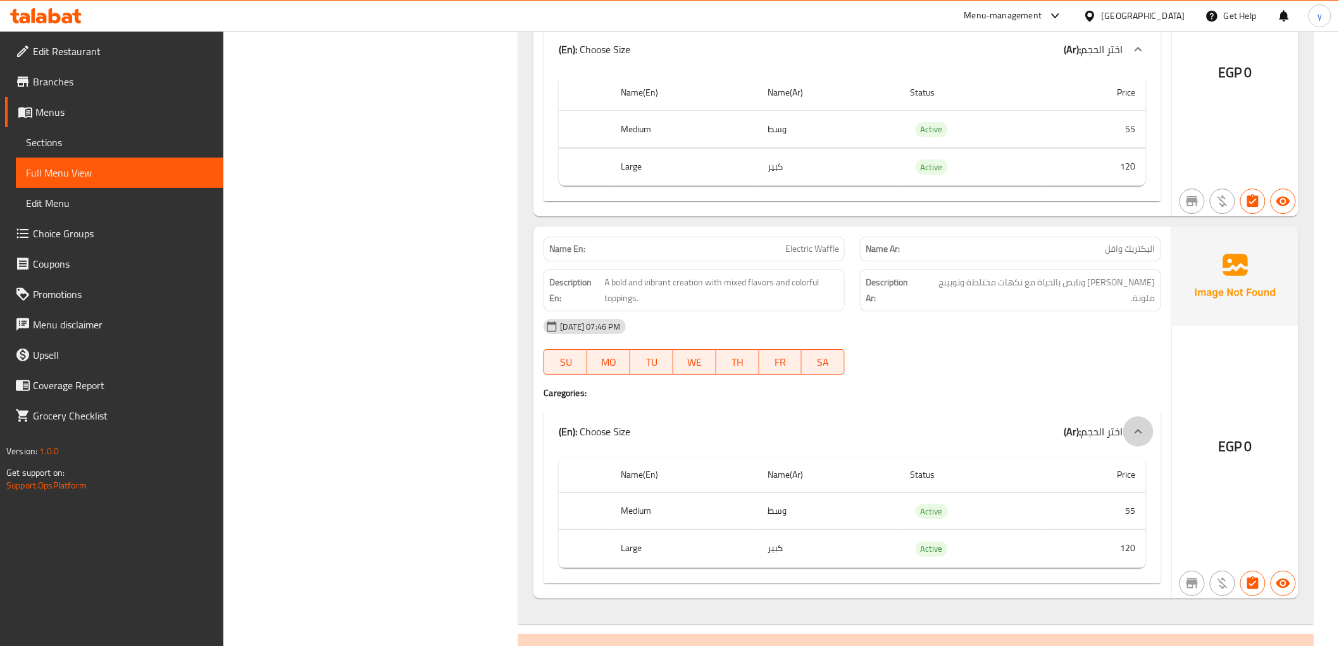
click at [1129, 418] on div at bounding box center [1138, 431] width 30 height 30
click at [576, 422] on b "(En):" at bounding box center [568, 431] width 18 height 19
click at [578, 424] on p "(En): Choose Size" at bounding box center [595, 431] width 72 height 15
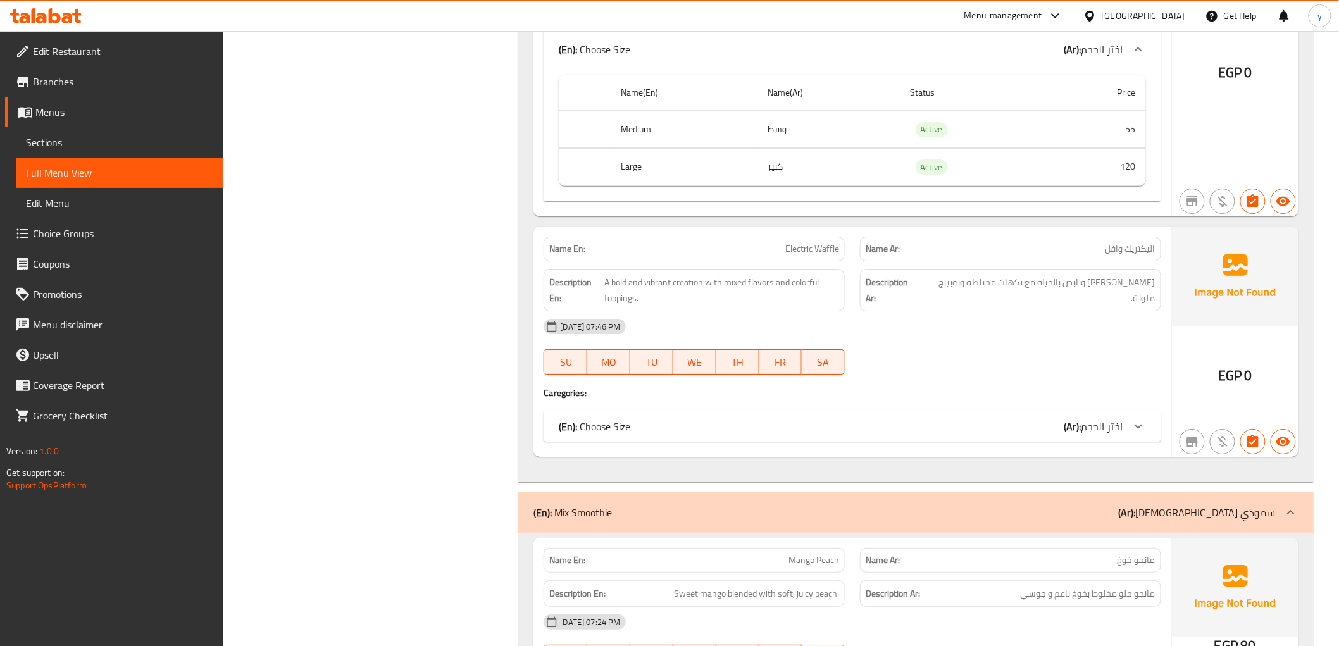
click at [580, 419] on p "(En): Choose Size" at bounding box center [595, 426] width 72 height 15
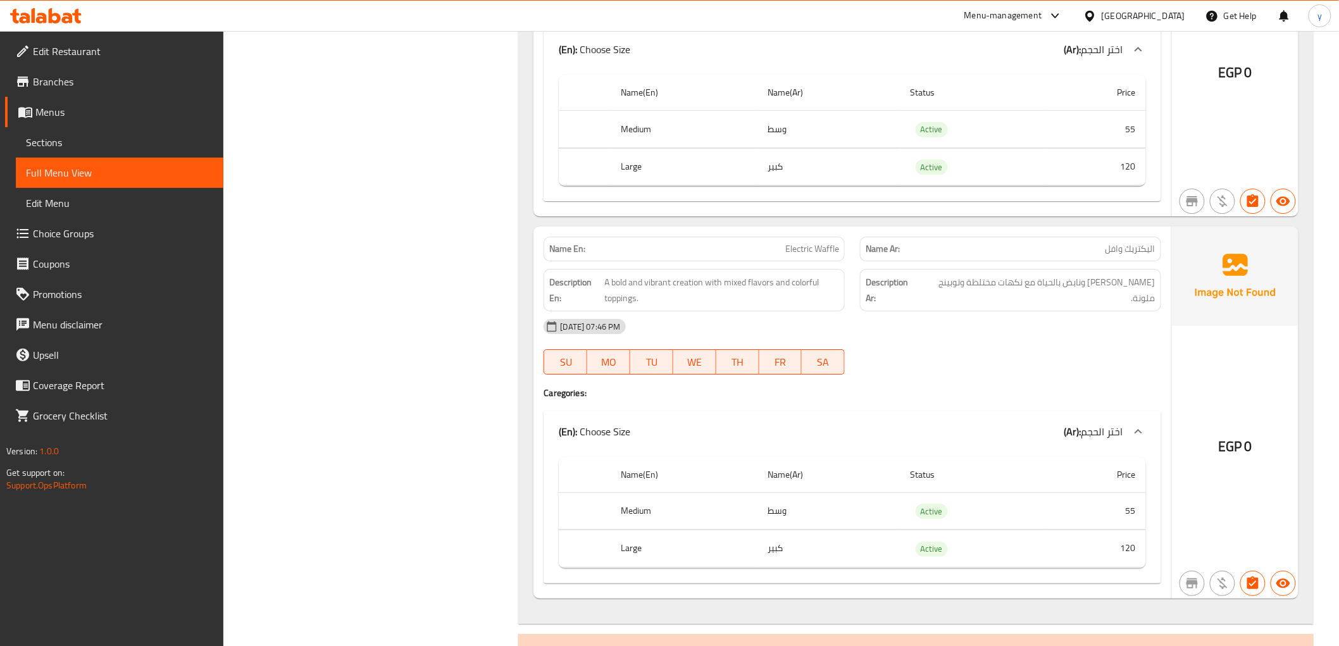
click at [47, 146] on span "Sections" at bounding box center [119, 142] width 187 height 15
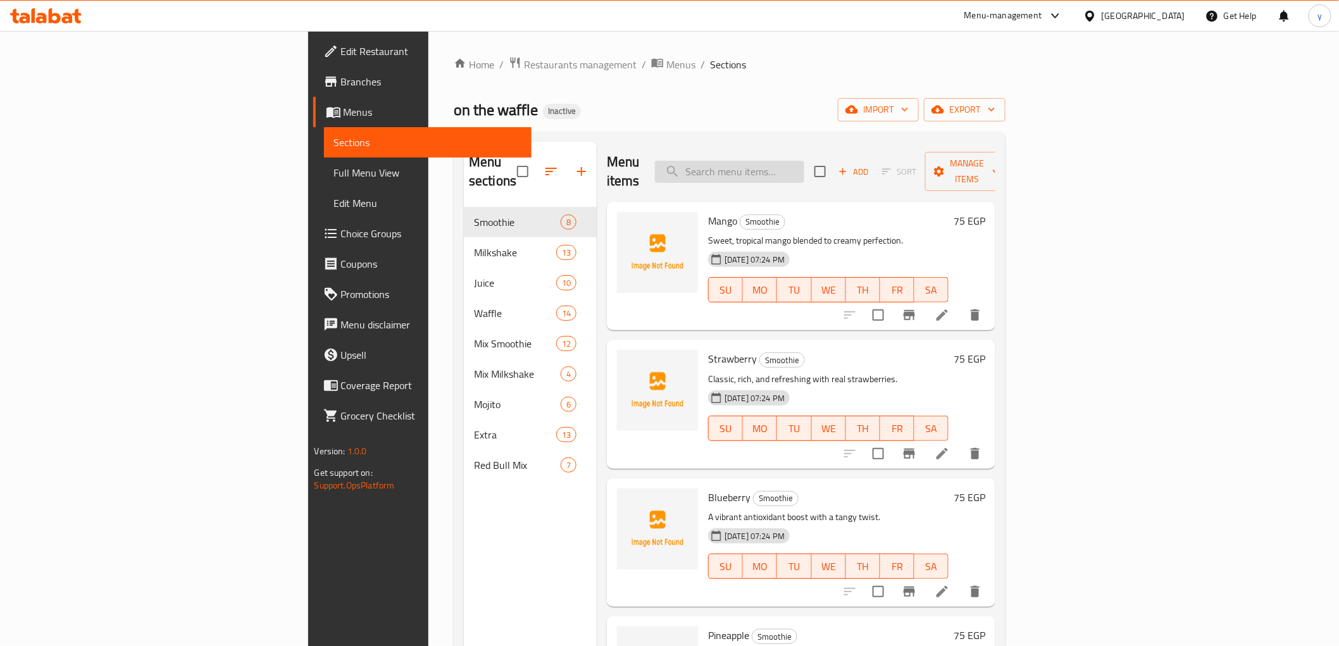
click at [804, 161] on input "search" at bounding box center [729, 172] width 149 height 22
paste input "Electric Waffle"
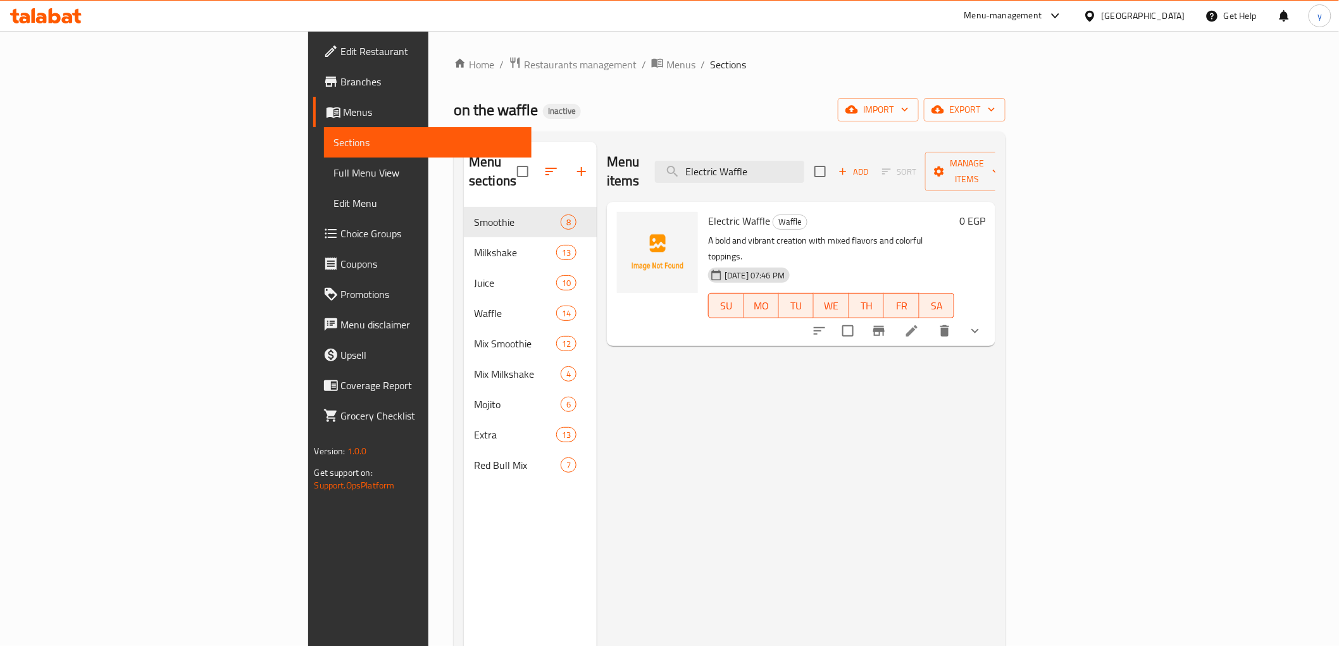
type input "Electric Waffle"
click at [919, 323] on icon at bounding box center [911, 330] width 15 height 15
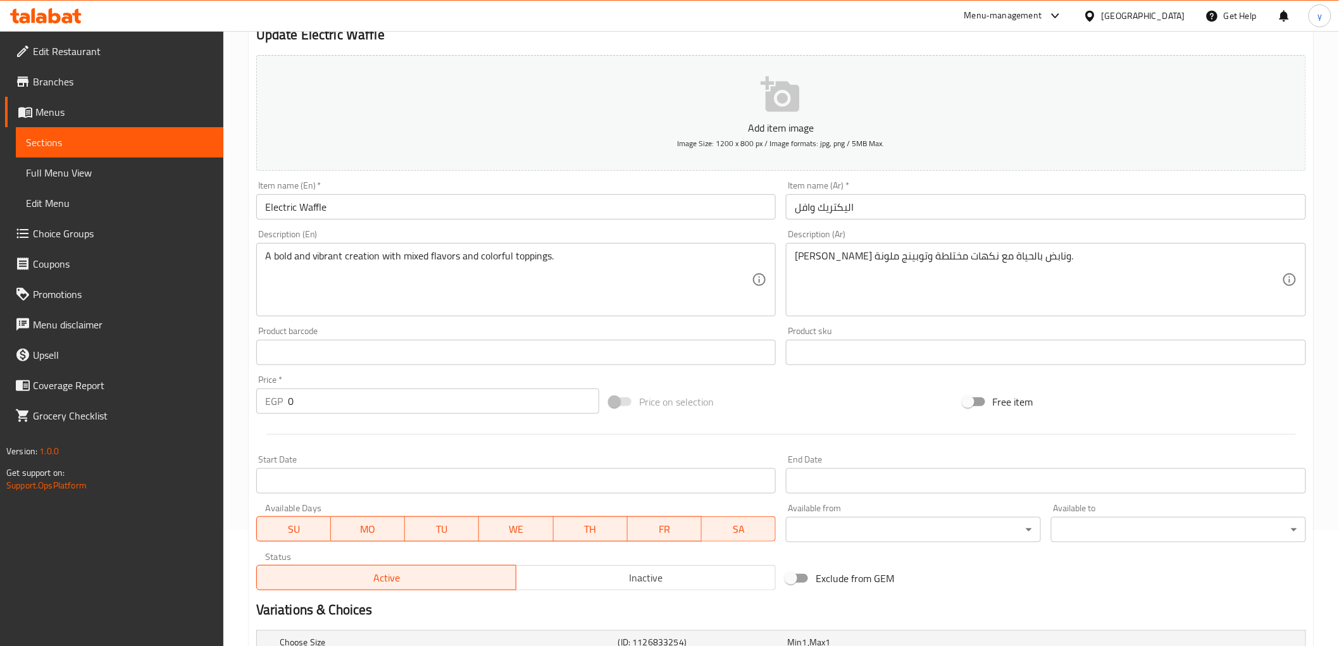
scroll to position [276, 0]
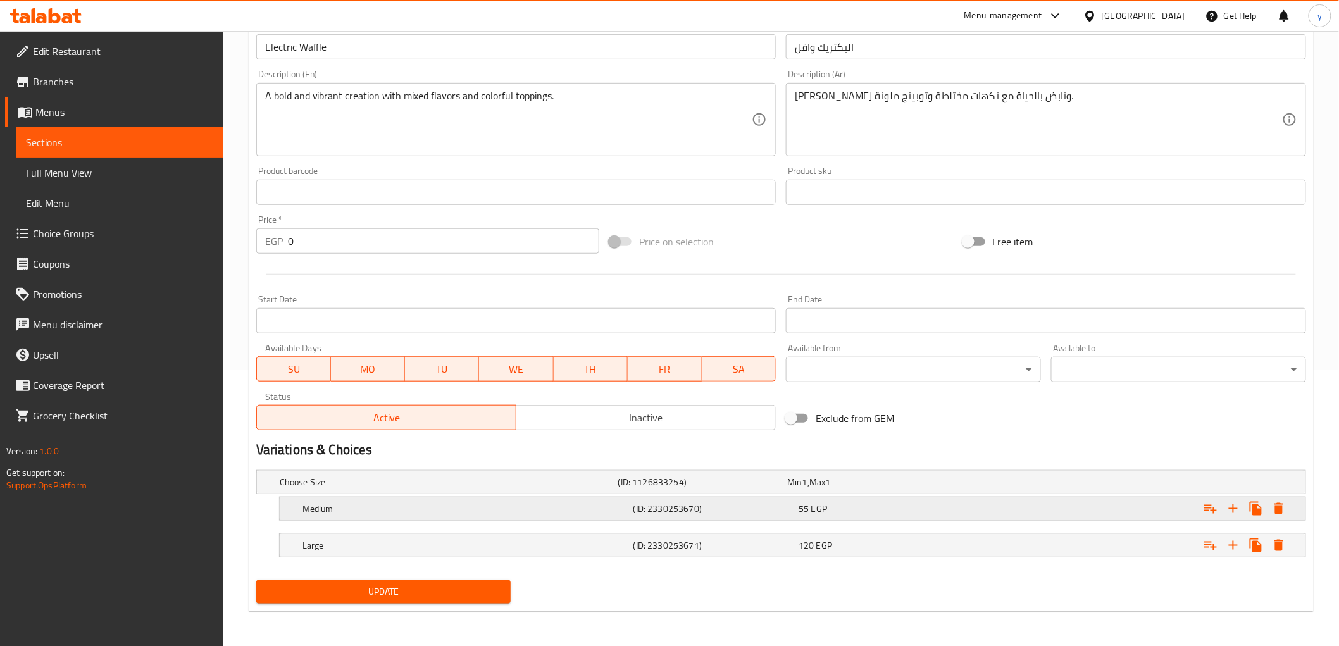
click at [804, 506] on span "55" at bounding box center [804, 509] width 10 height 16
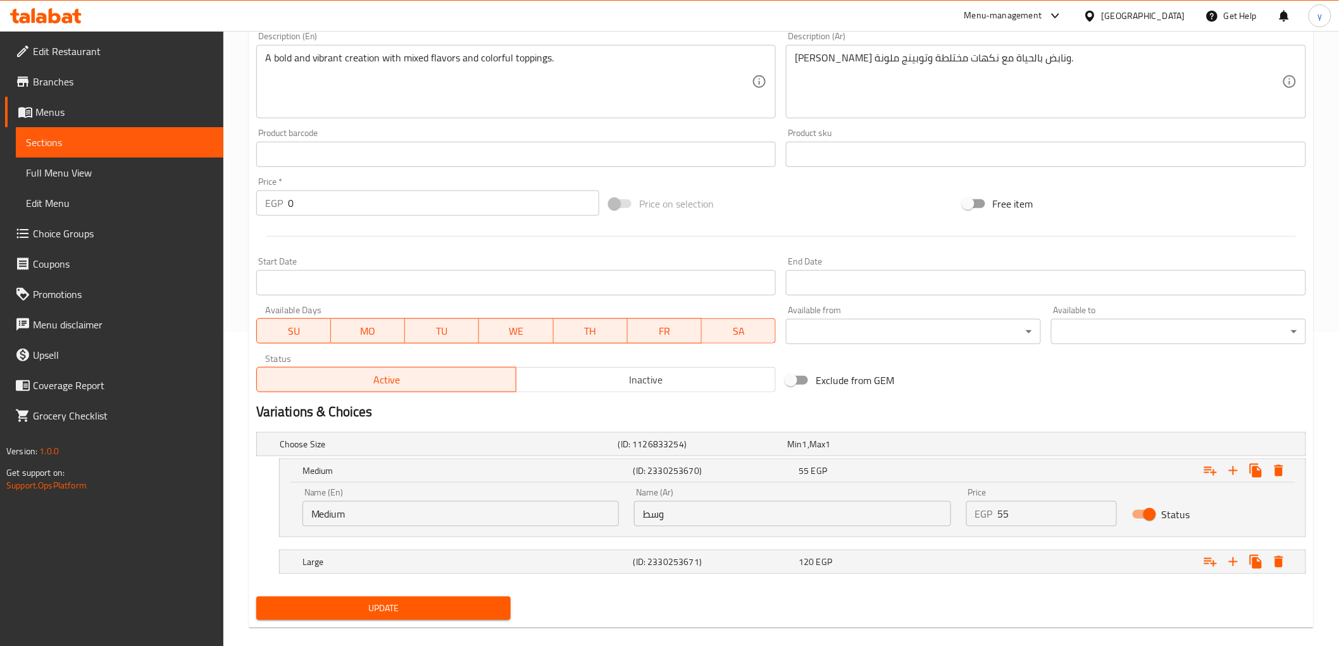
scroll to position [331, 0]
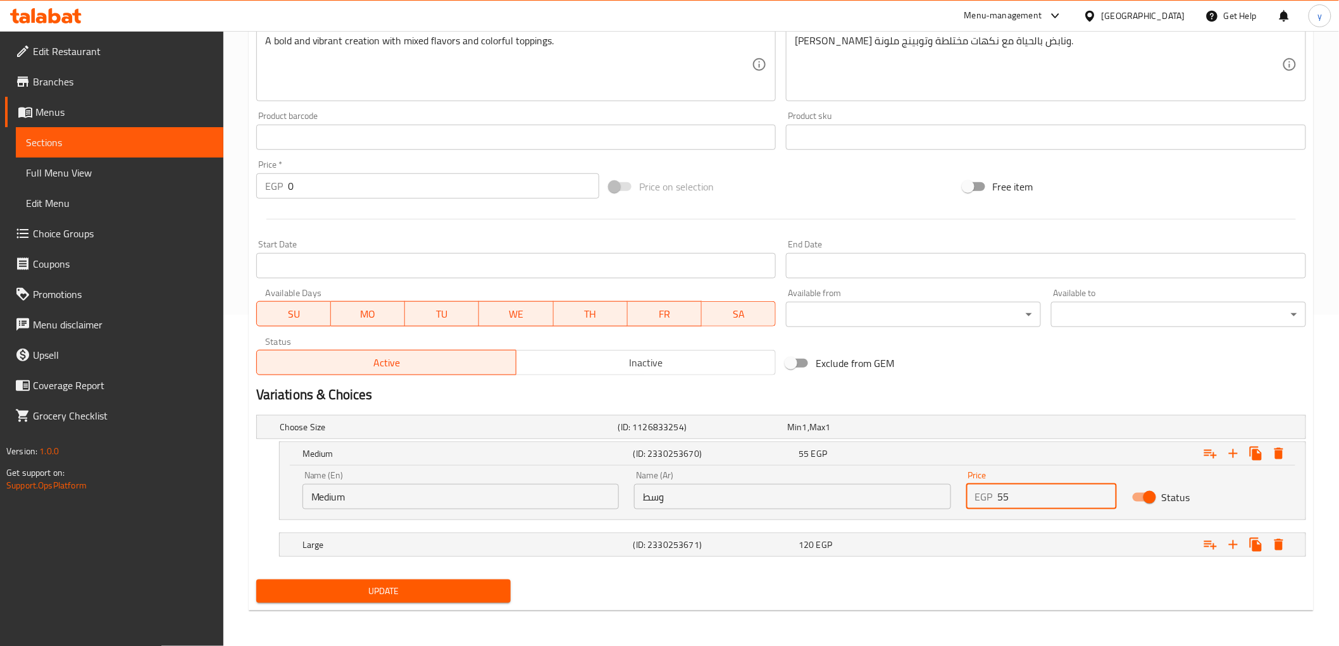
drag, startPoint x: 1006, startPoint y: 497, endPoint x: 1000, endPoint y: 490, distance: 9.4
click at [998, 491] on input "55" at bounding box center [1057, 496] width 119 height 25
click at [1004, 495] on input "55" at bounding box center [1057, 496] width 119 height 25
type input "65"
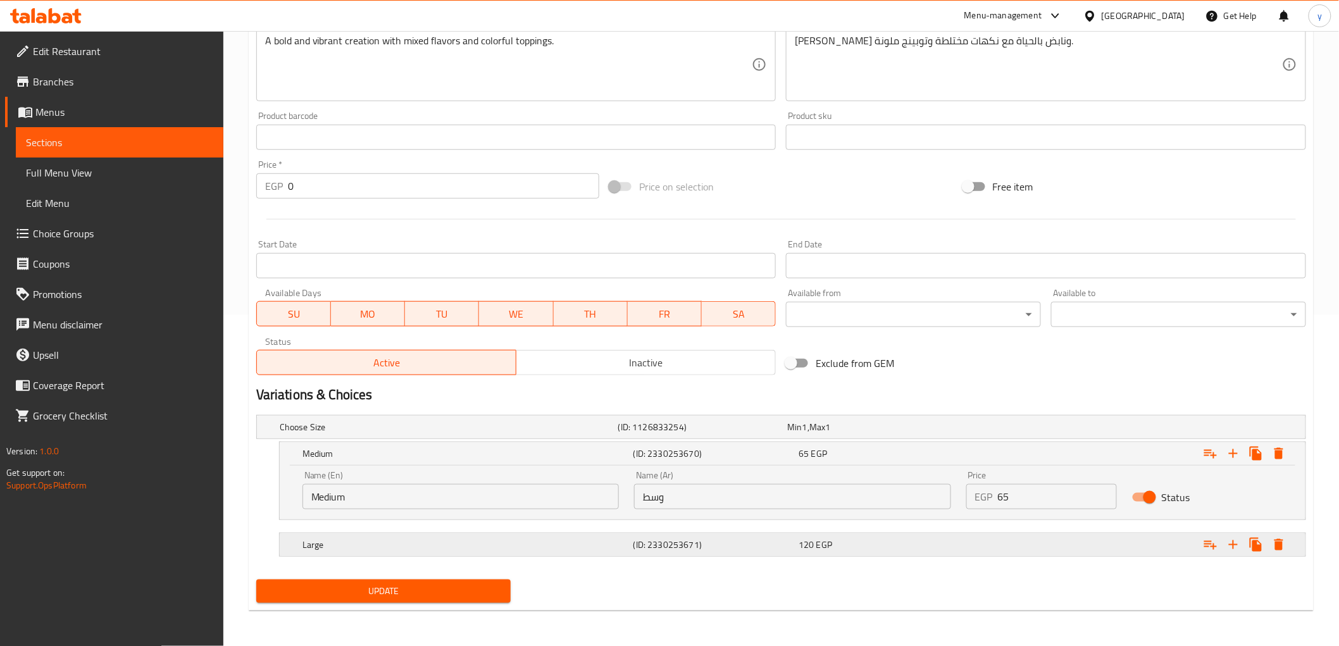
click at [811, 540] on span "120" at bounding box center [806, 545] width 15 height 16
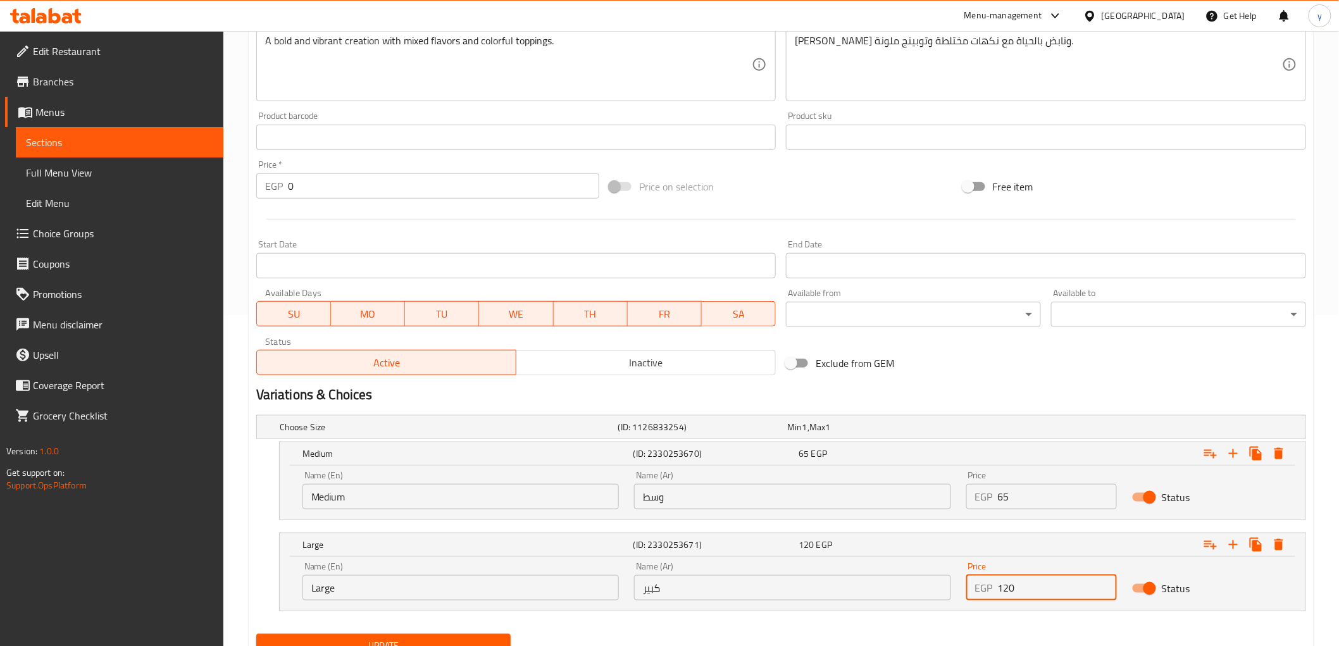
click at [1029, 587] on input "120" at bounding box center [1057, 587] width 119 height 25
click at [1005, 587] on input "120" at bounding box center [1057, 587] width 119 height 25
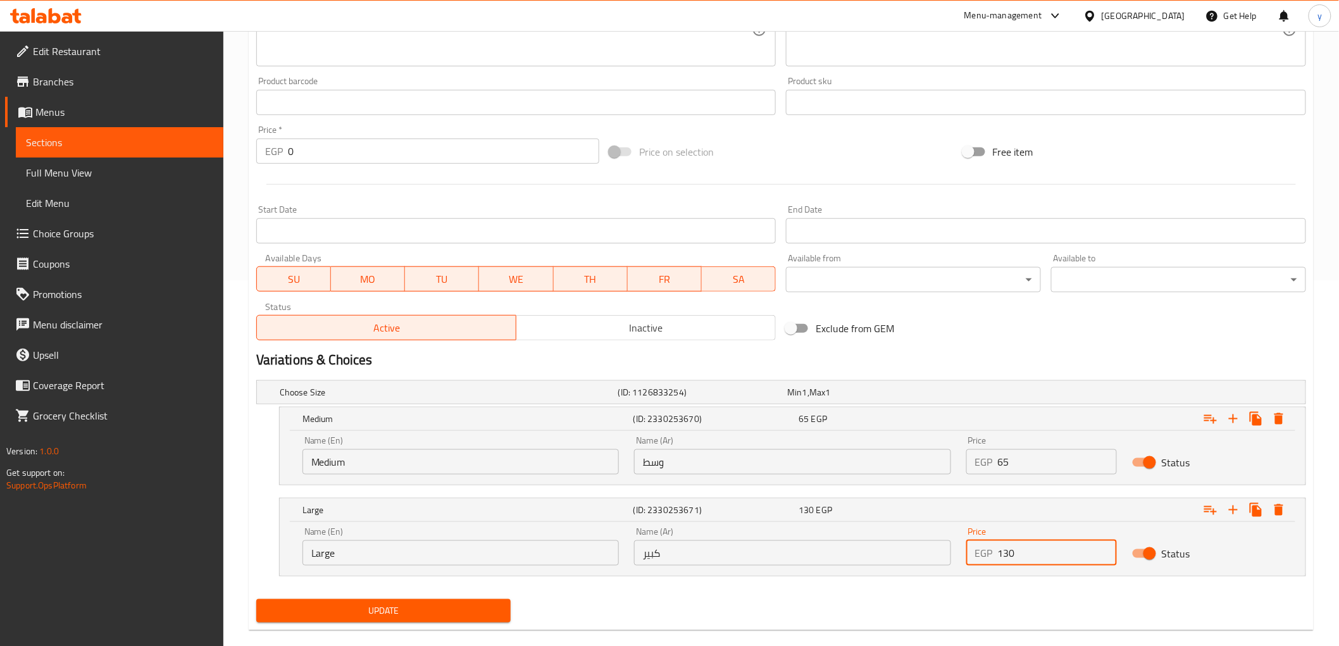
scroll to position [385, 0]
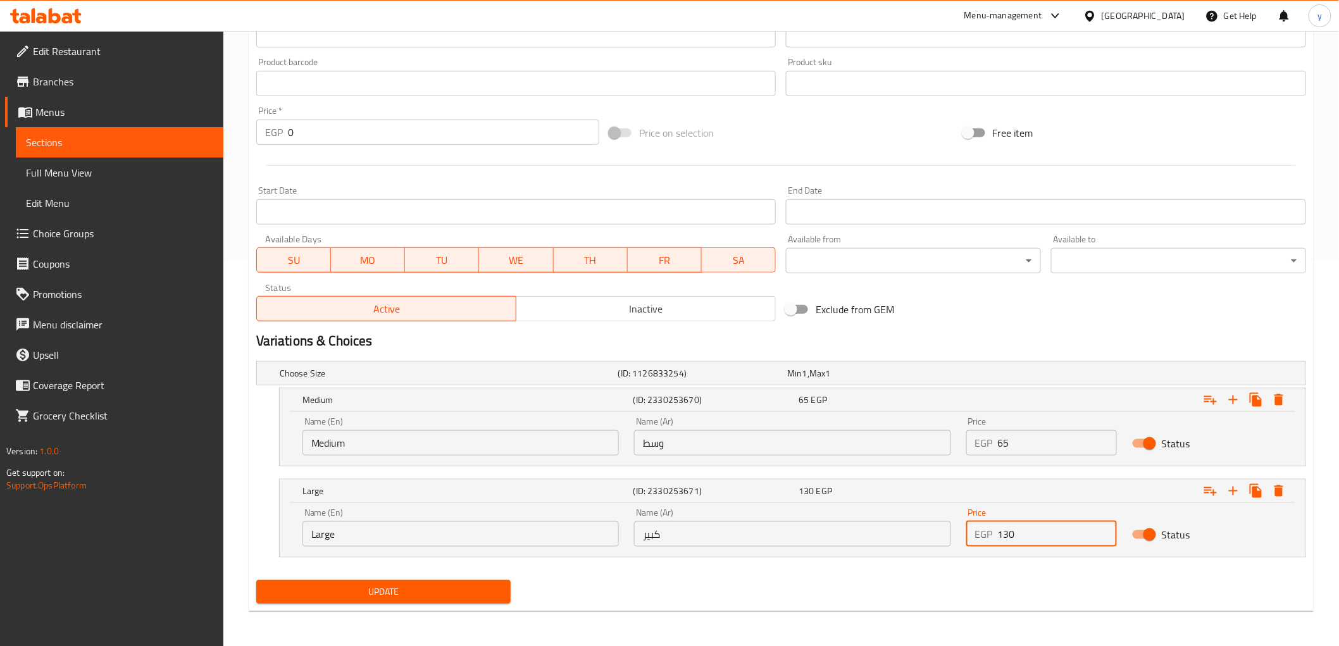
type input "130"
click at [388, 593] on span "Update" at bounding box center [383, 592] width 235 height 16
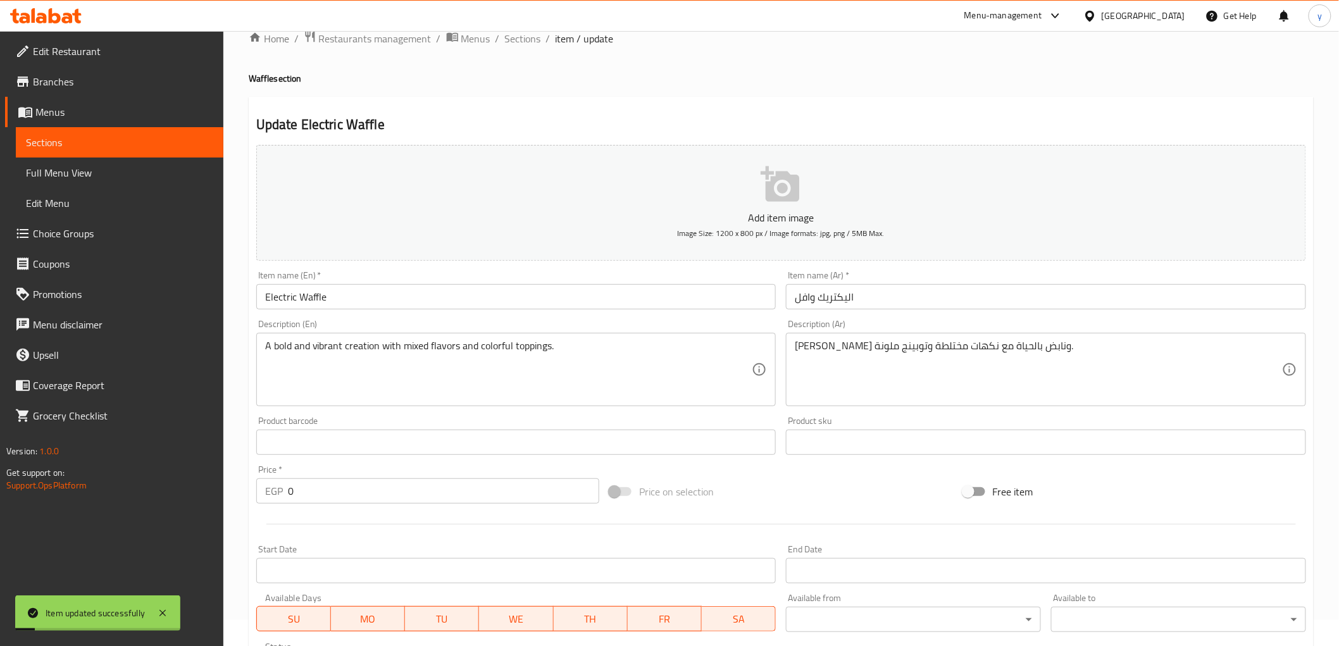
scroll to position [0, 0]
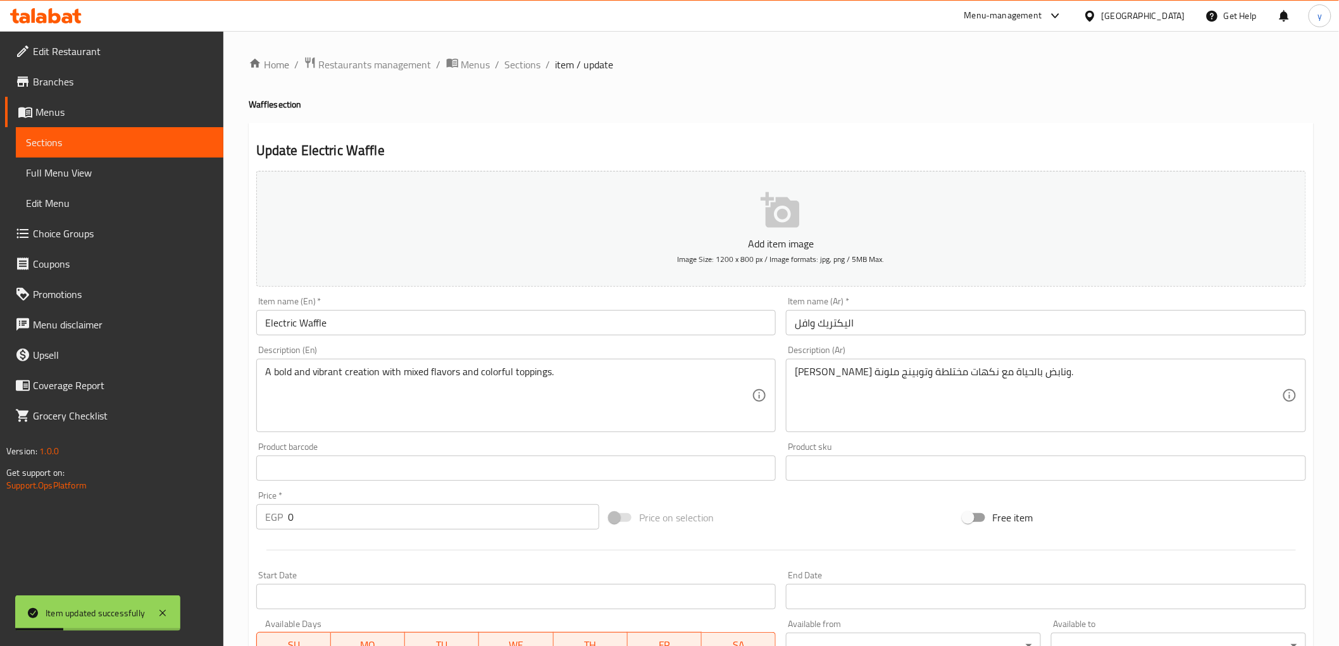
click at [57, 178] on span "Full Menu View" at bounding box center [119, 172] width 187 height 15
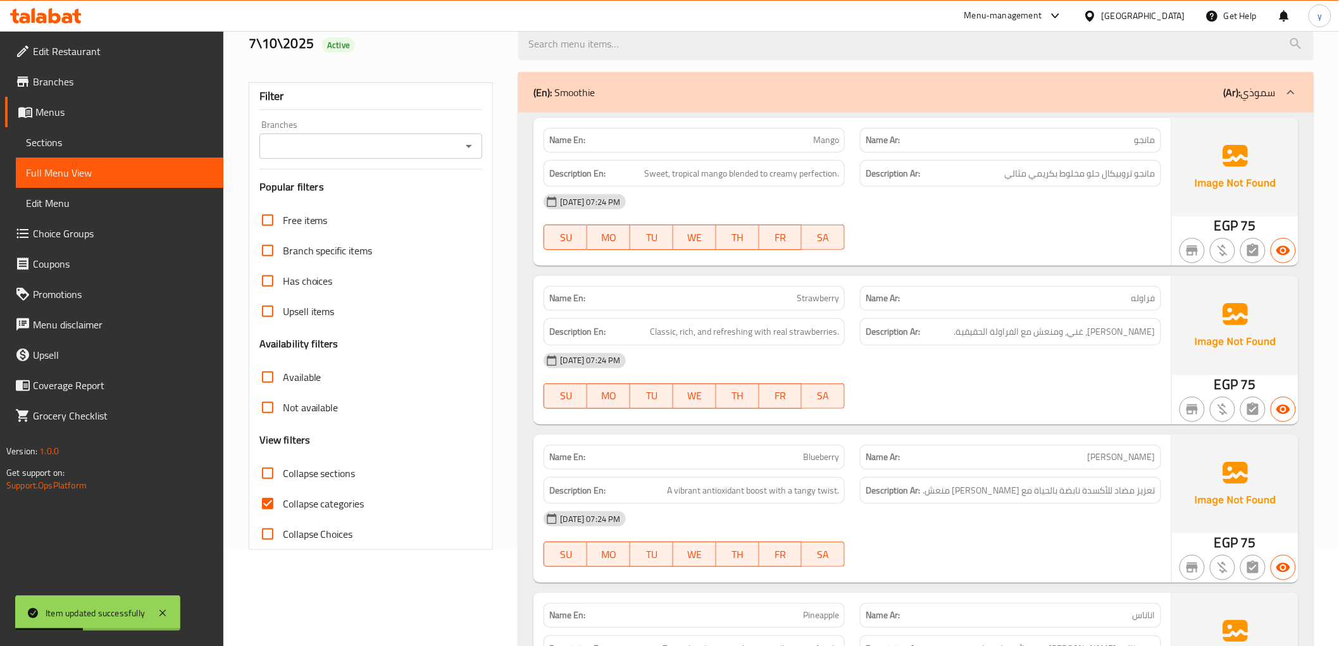
scroll to position [140, 0]
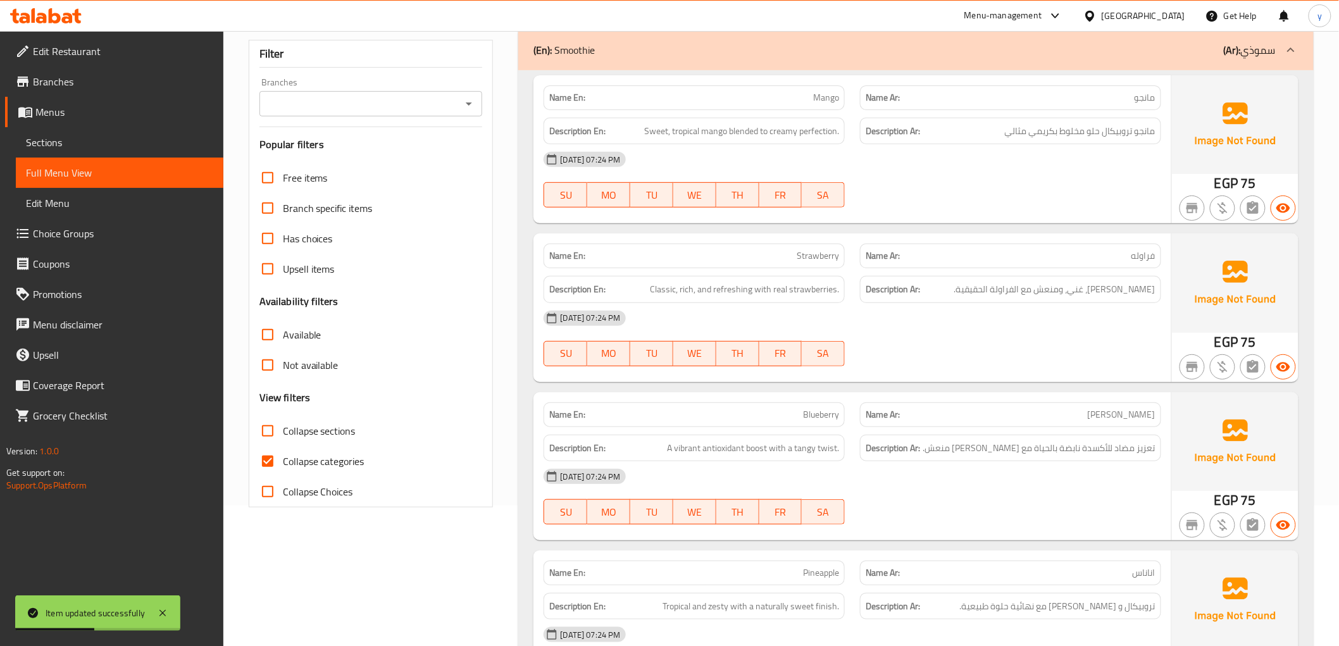
click at [273, 458] on input "Collapse categories" at bounding box center [267, 461] width 30 height 30
checkbox input "false"
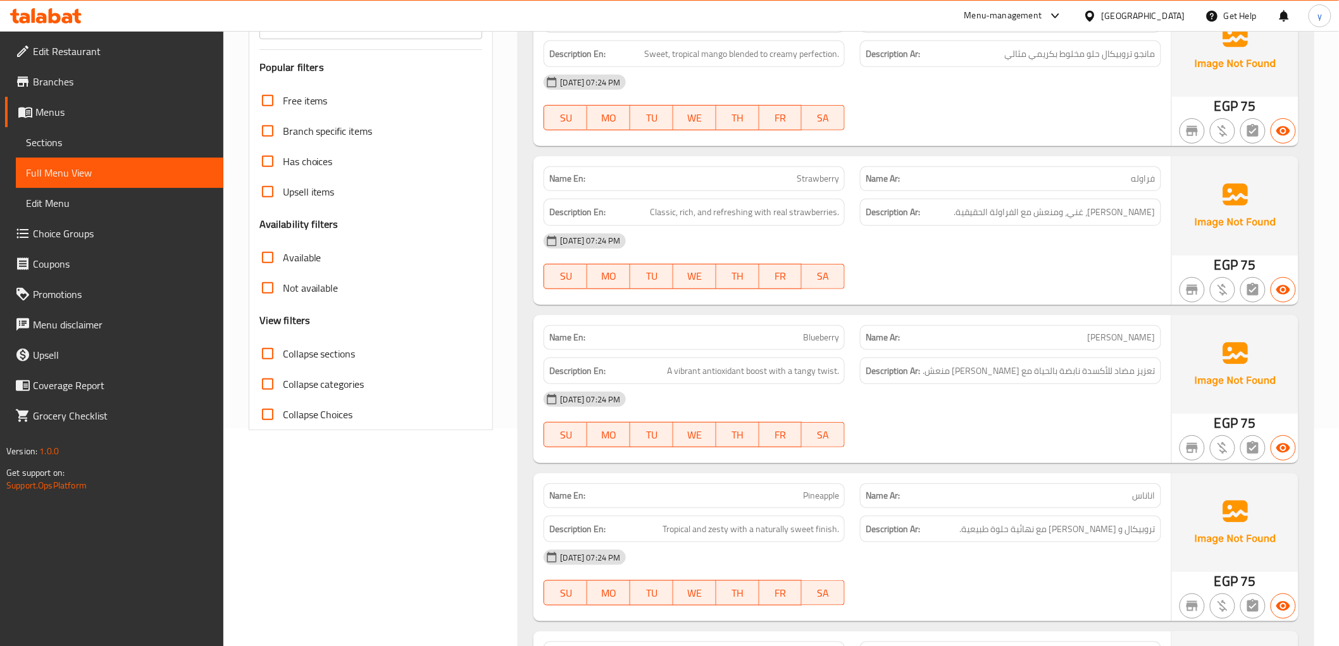
scroll to position [0, 0]
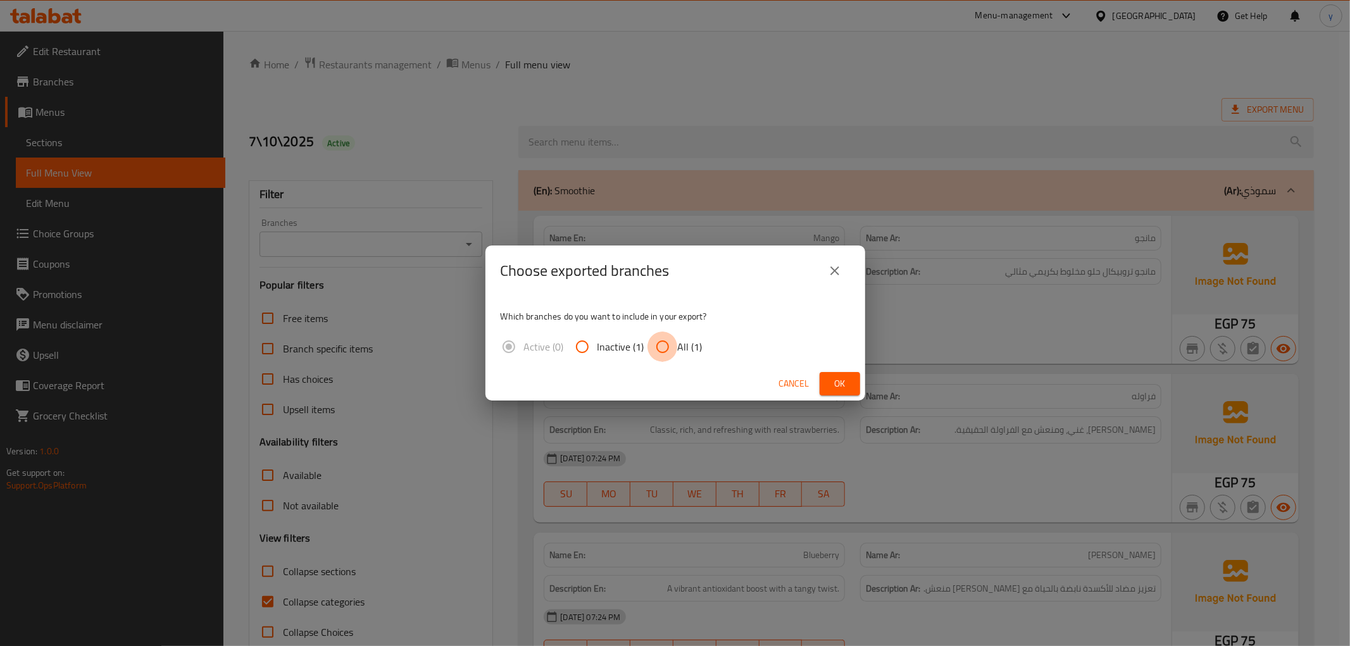
click at [673, 350] on input "All (1)" at bounding box center [662, 347] width 30 height 30
radio input "true"
click at [852, 383] on button "Ok" at bounding box center [839, 383] width 41 height 23
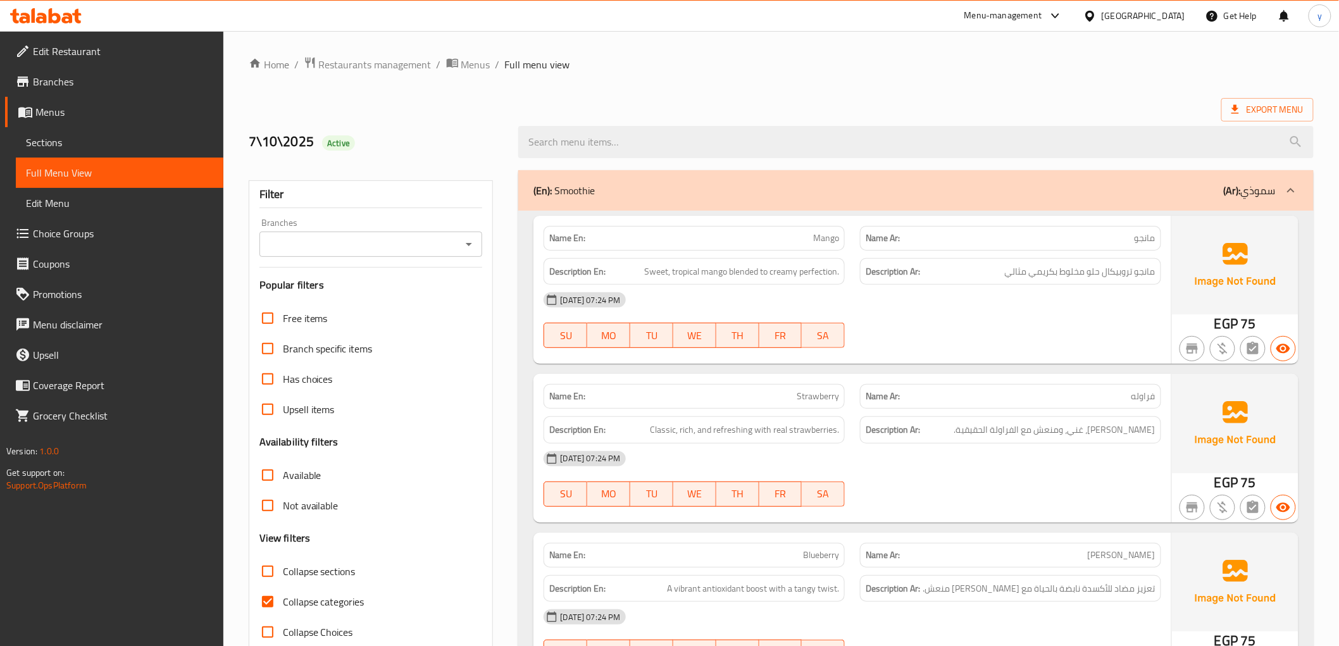
click at [39, 137] on span "Sections" at bounding box center [119, 142] width 187 height 15
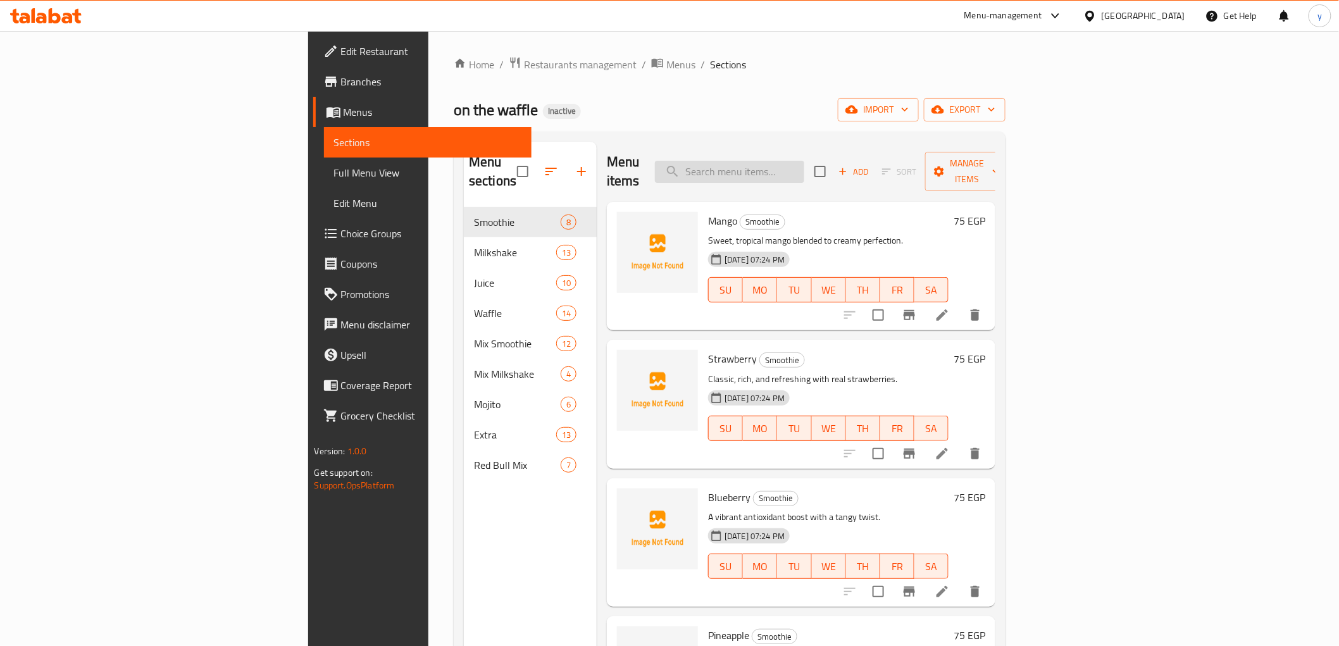
click at [804, 165] on input "search" at bounding box center [729, 172] width 149 height 22
drag, startPoint x: 634, startPoint y: 204, endPoint x: 662, endPoint y: 208, distance: 28.0
click at [708, 212] on h6 "Mango Smoothie" at bounding box center [828, 221] width 240 height 18
copy h6 "Mango"
click at [804, 165] on input "search" at bounding box center [729, 172] width 149 height 22
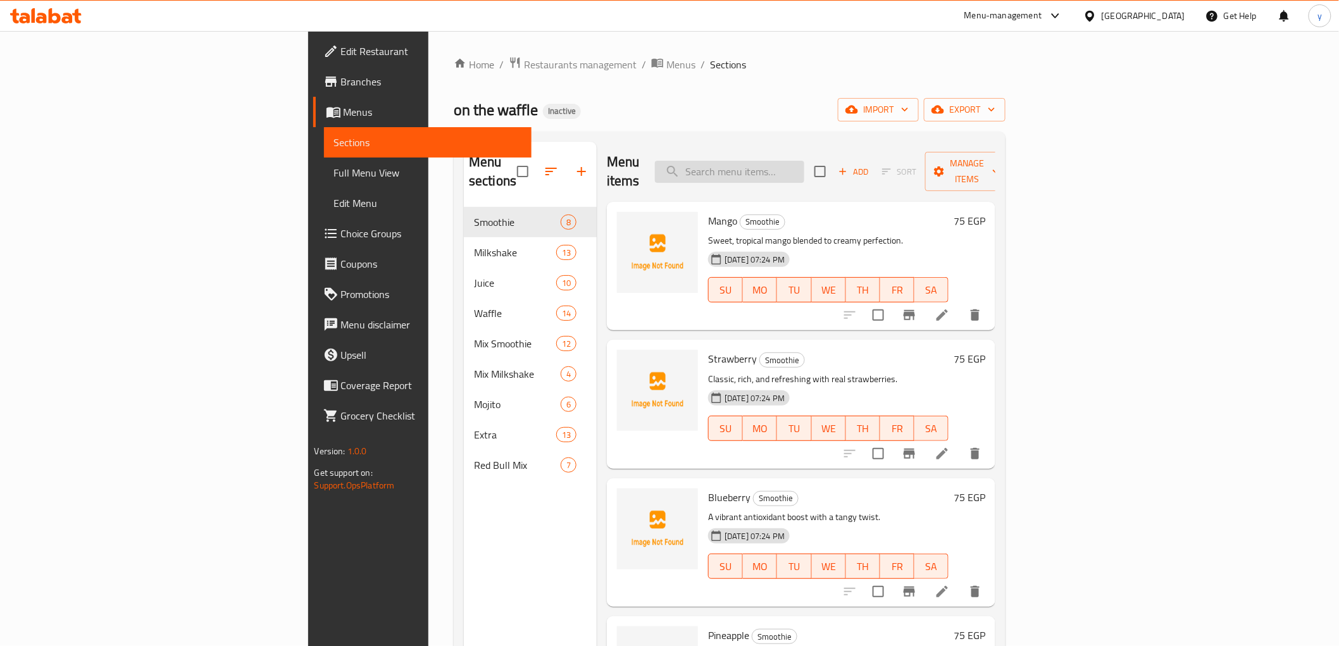
paste input "Mango"
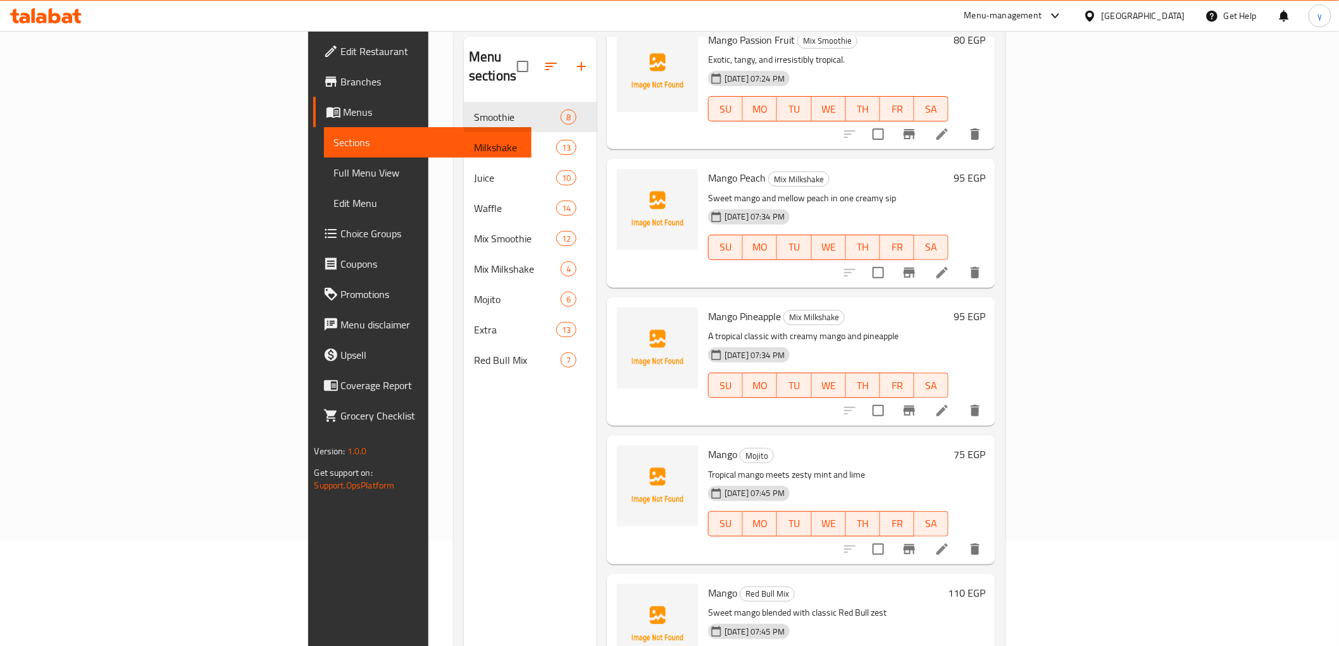
scroll to position [177, 0]
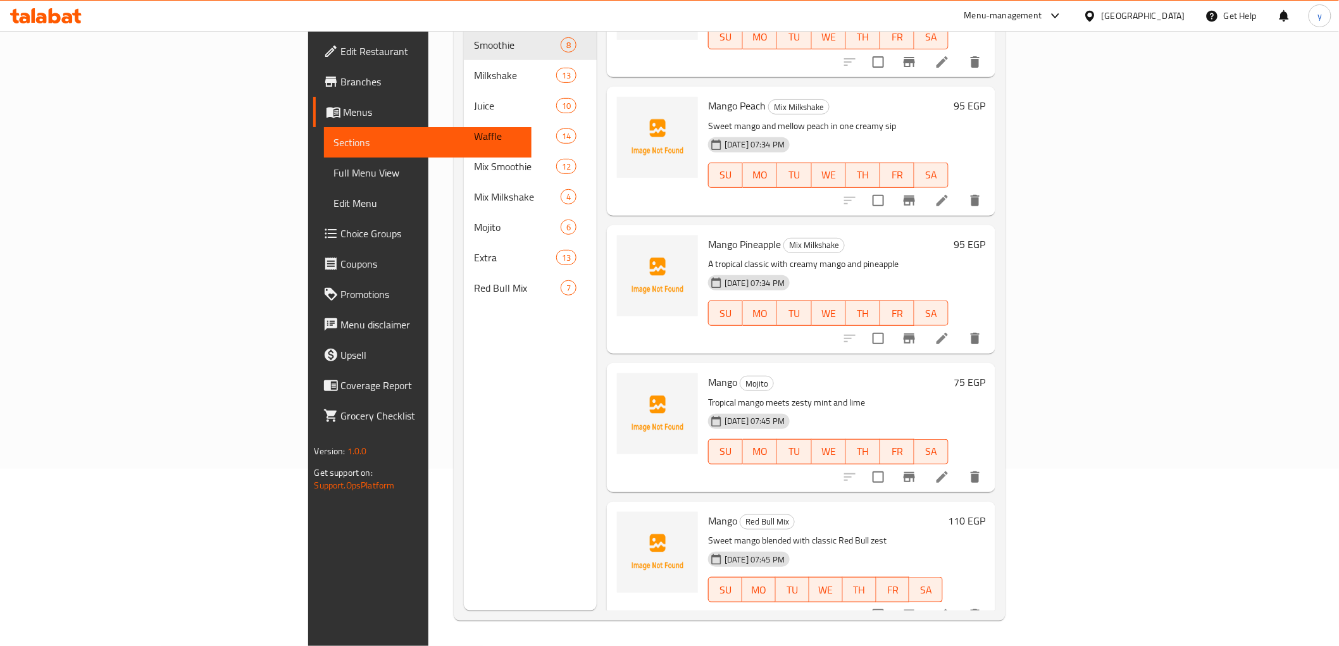
type input "Mango"
click at [950, 470] on icon at bounding box center [942, 477] width 15 height 15
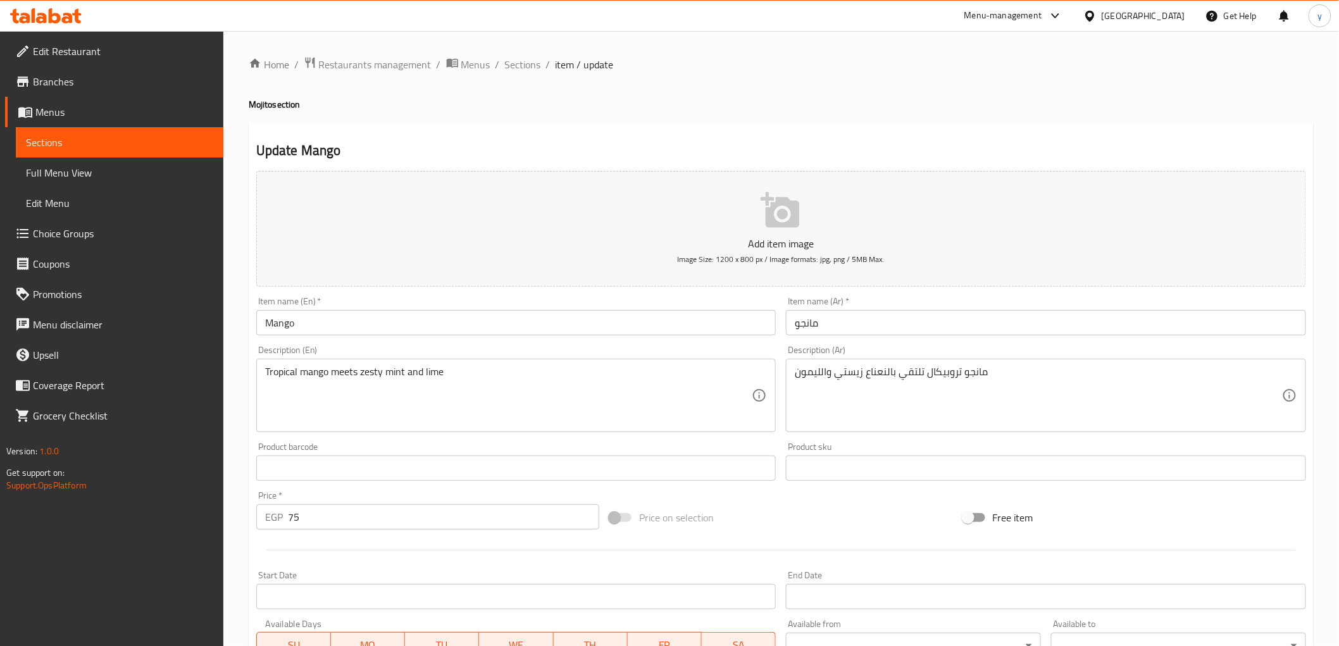
click at [336, 329] on input "Mango" at bounding box center [516, 322] width 520 height 25
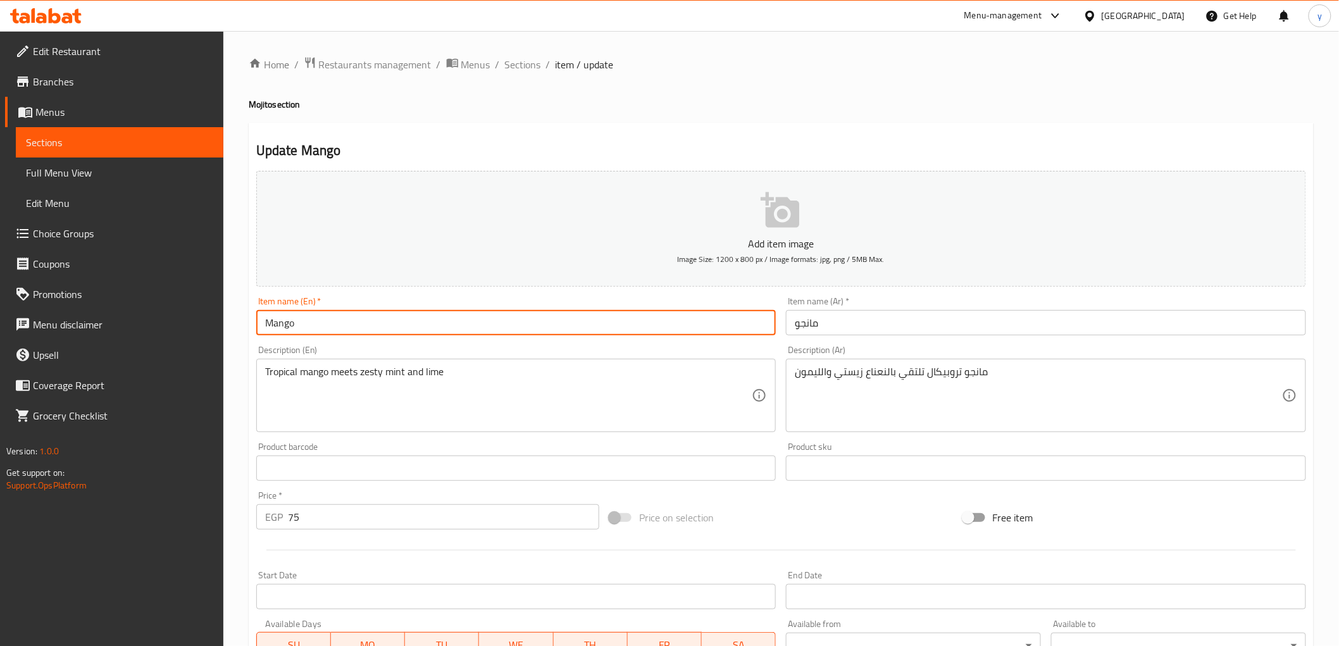
click at [263, 321] on input "Mango" at bounding box center [516, 322] width 520 height 25
paste input "ojitoM"
click at [359, 321] on input "Mojito Mango" at bounding box center [516, 322] width 520 height 25
type input "Mojito Mango"
click at [888, 331] on input "مانجو" at bounding box center [1046, 322] width 520 height 25
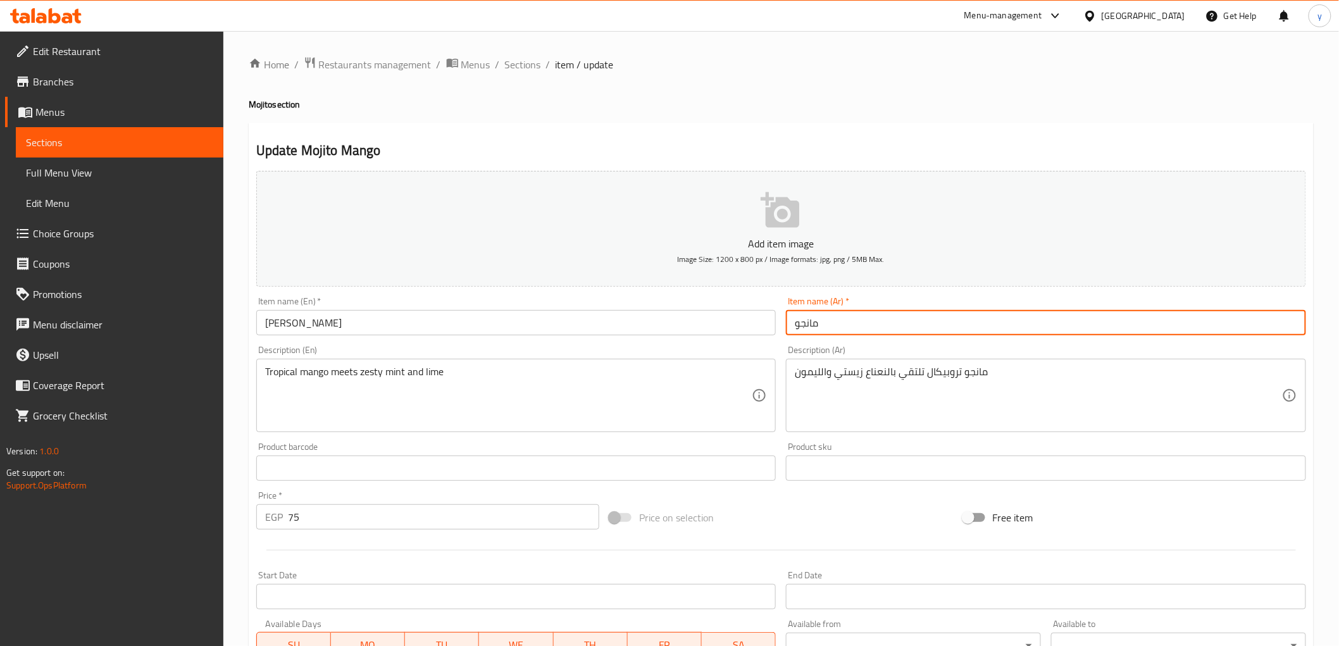
paste input "موهيتو"
click at [789, 326] on input "مانجو" at bounding box center [1046, 322] width 520 height 25
paste input "وهيتوم"
type input "موهيتو مانجو"
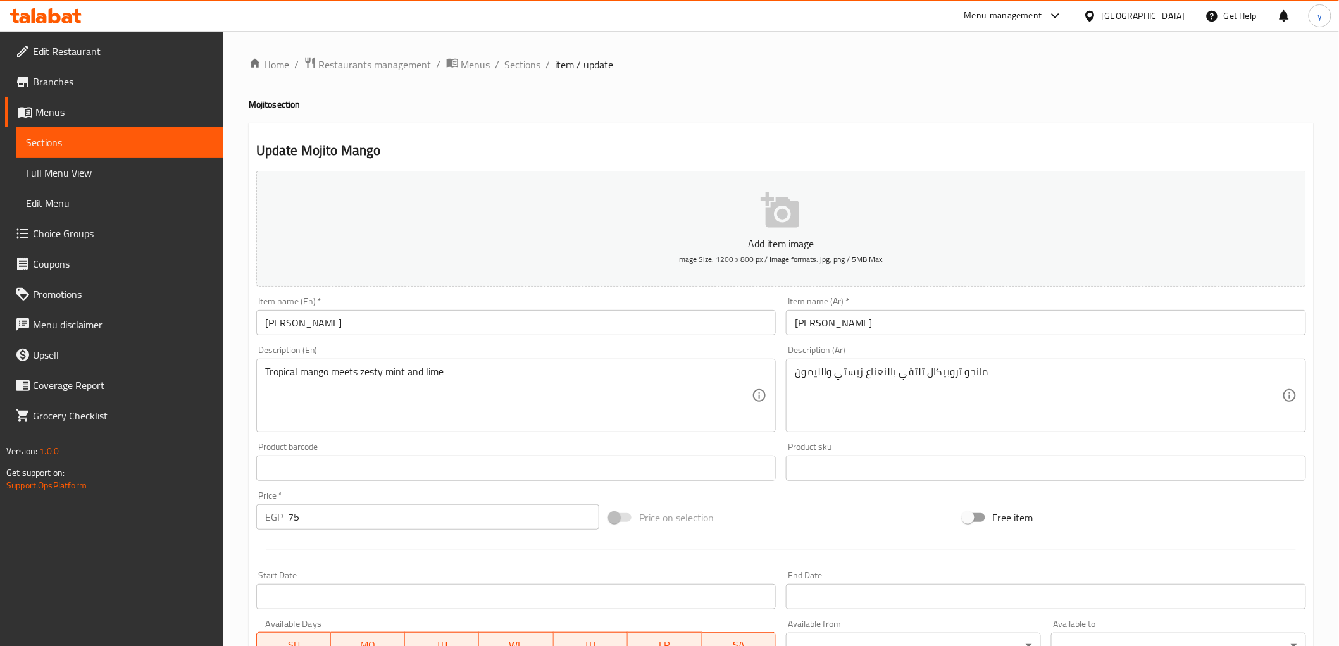
click at [289, 327] on input "Mojito Mango" at bounding box center [516, 322] width 520 height 25
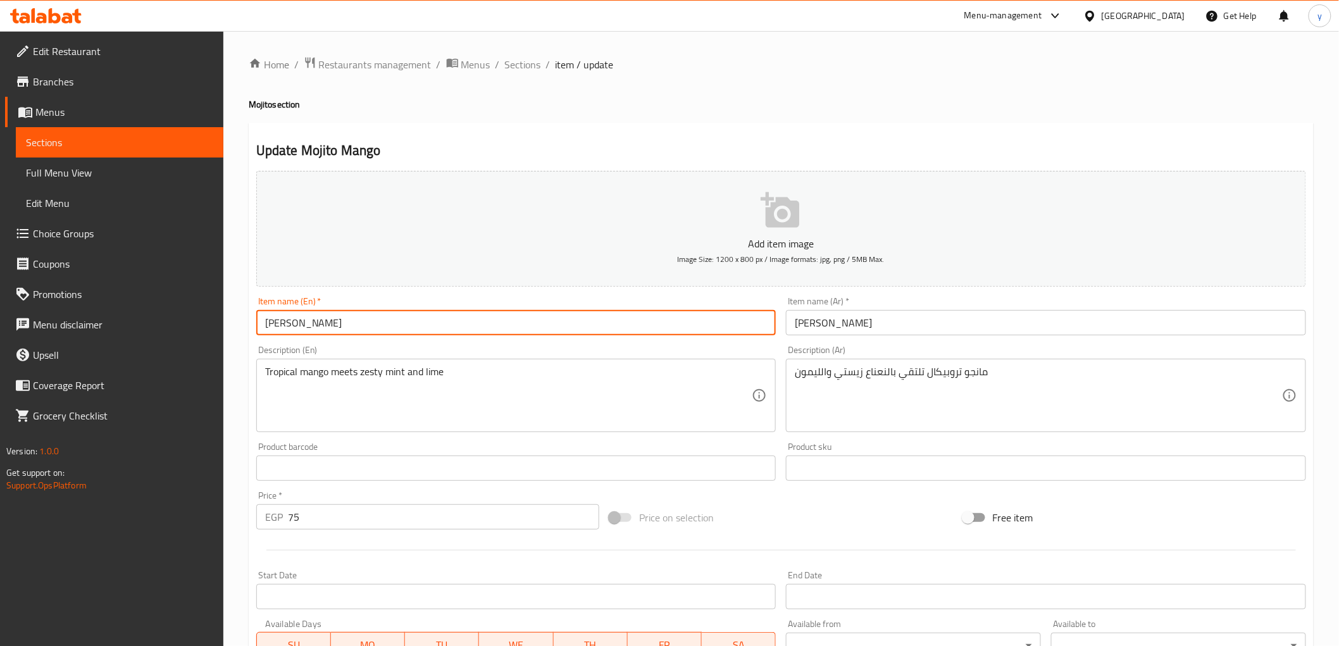
click at [289, 327] on input "Mojito Mango" at bounding box center [516, 322] width 520 height 25
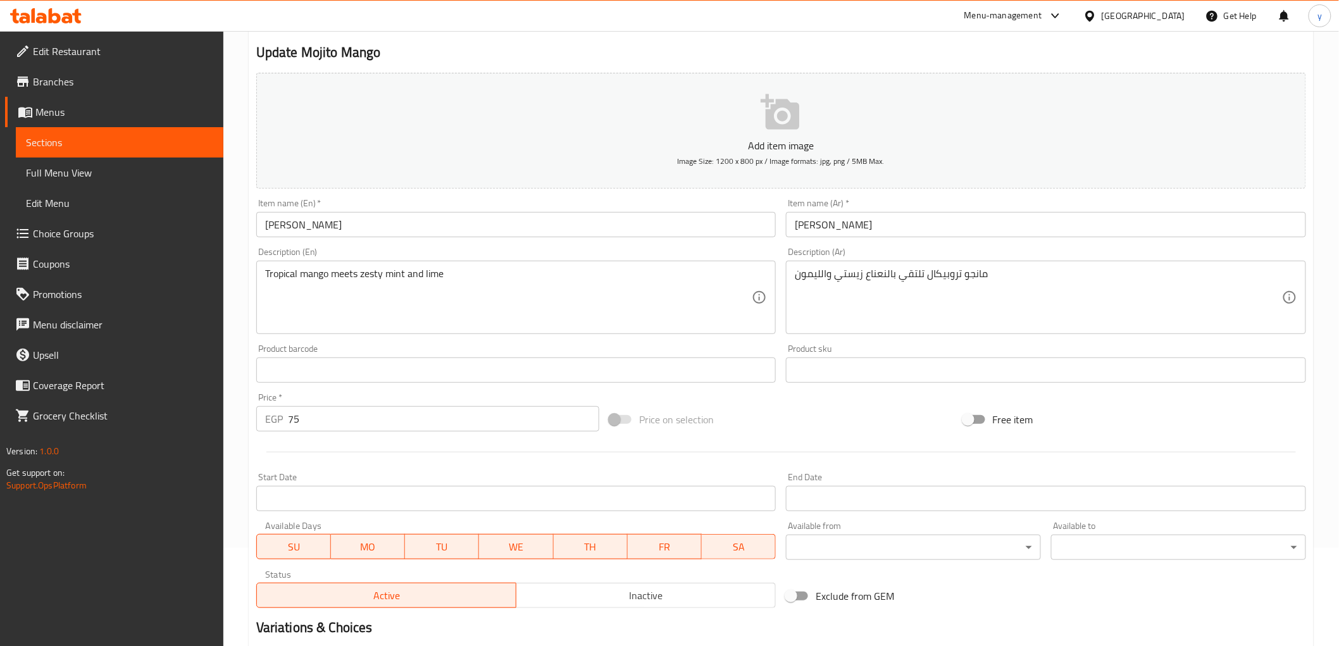
scroll to position [246, 0]
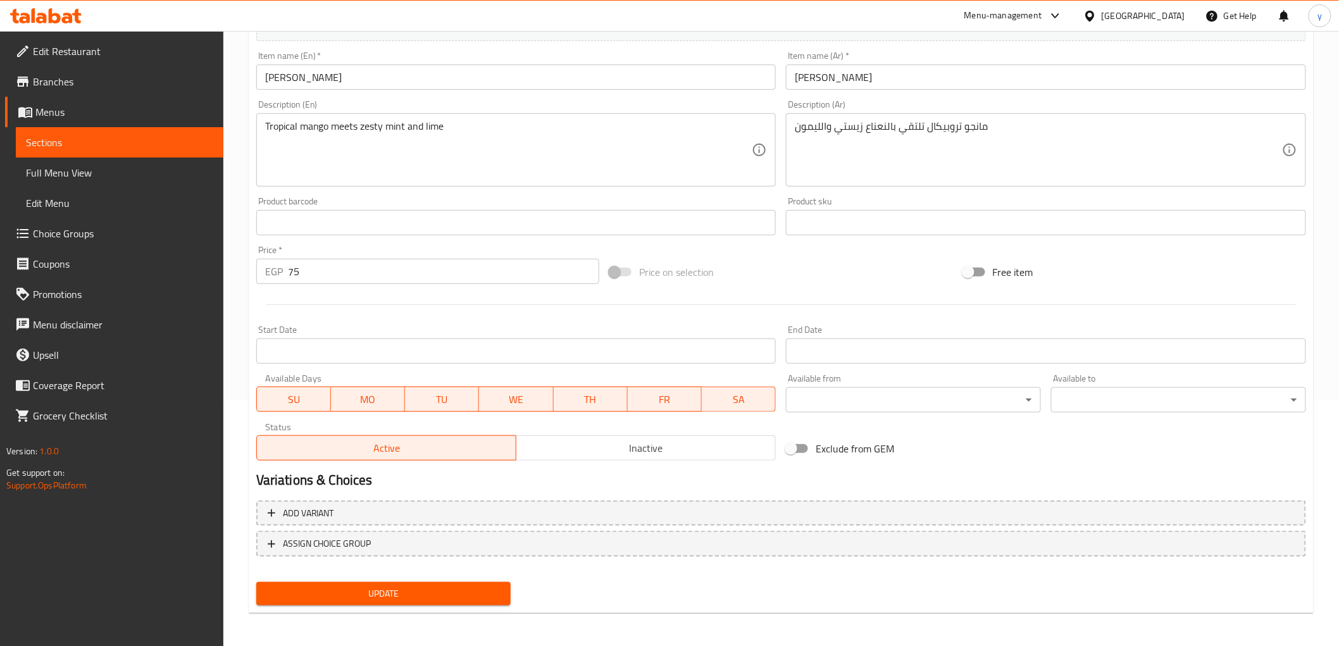
click at [443, 589] on span "Update" at bounding box center [383, 594] width 235 height 16
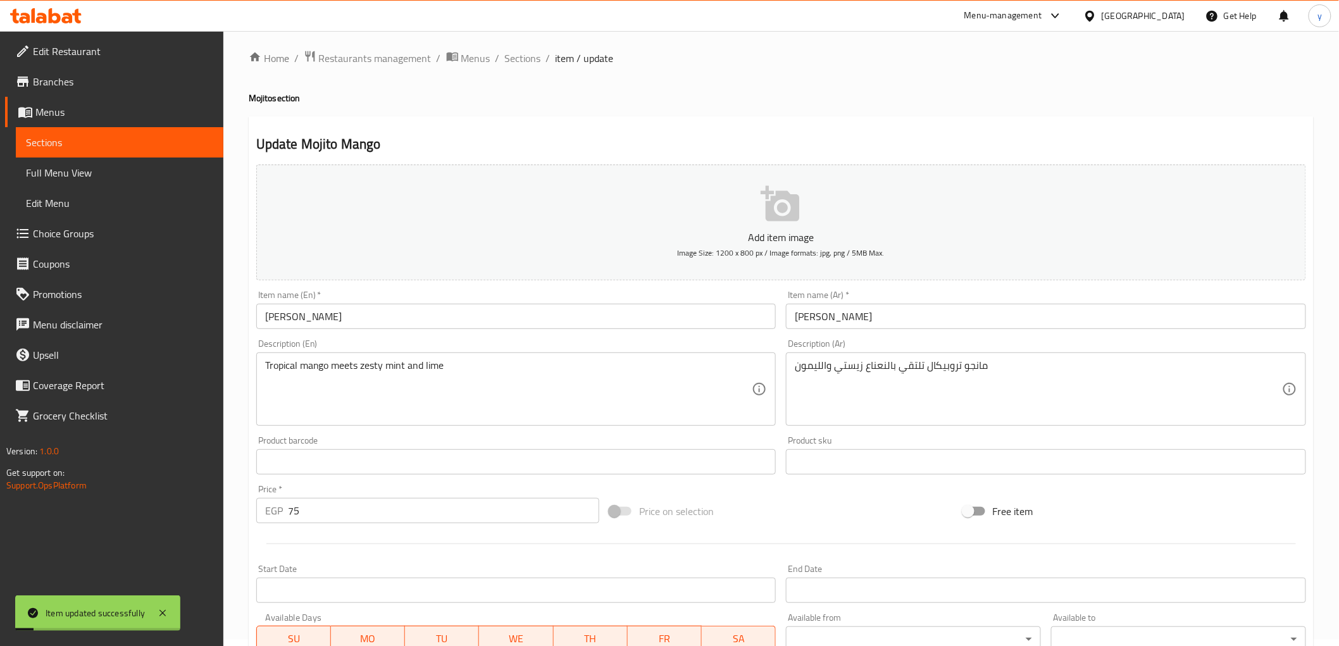
scroll to position [0, 0]
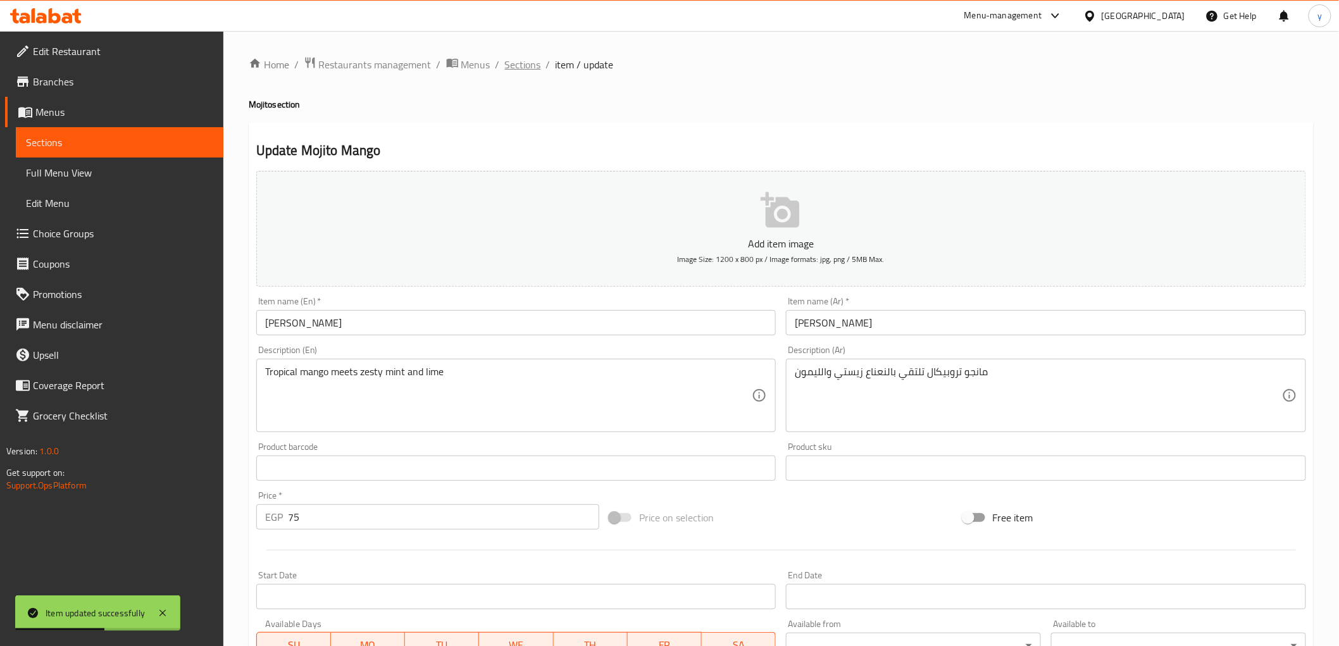
click at [533, 62] on span "Sections" at bounding box center [523, 64] width 36 height 15
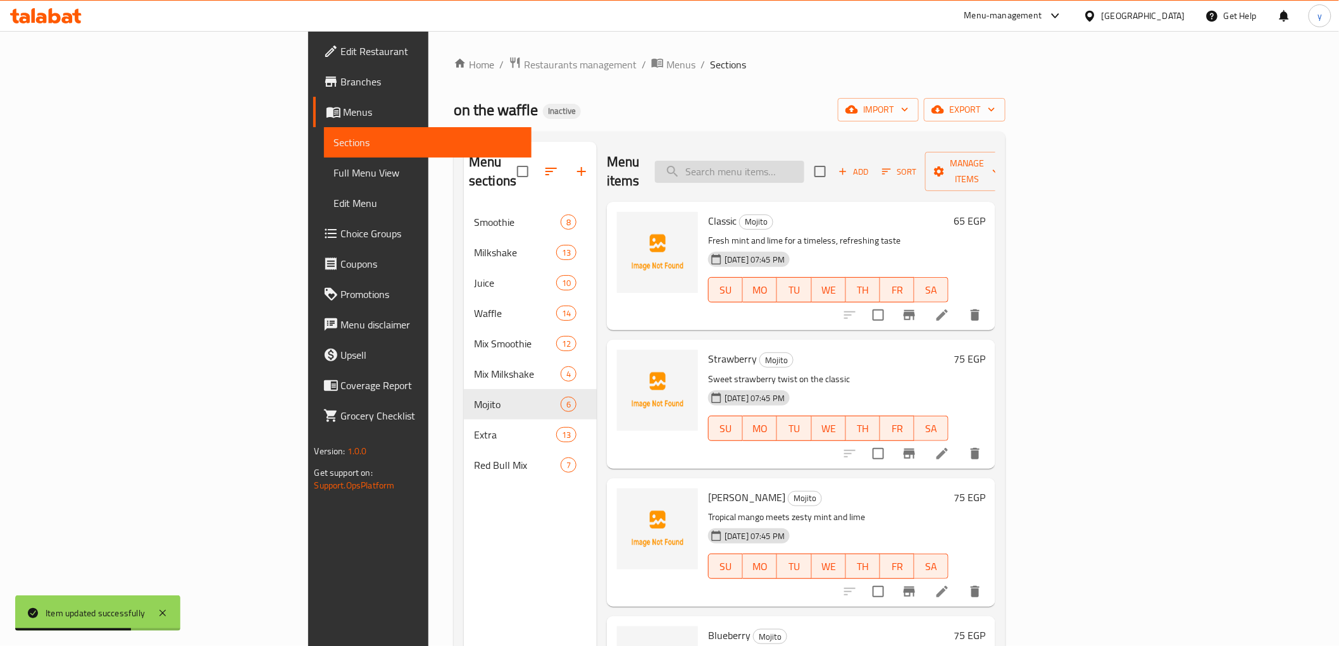
click at [804, 167] on input "search" at bounding box center [729, 172] width 149 height 22
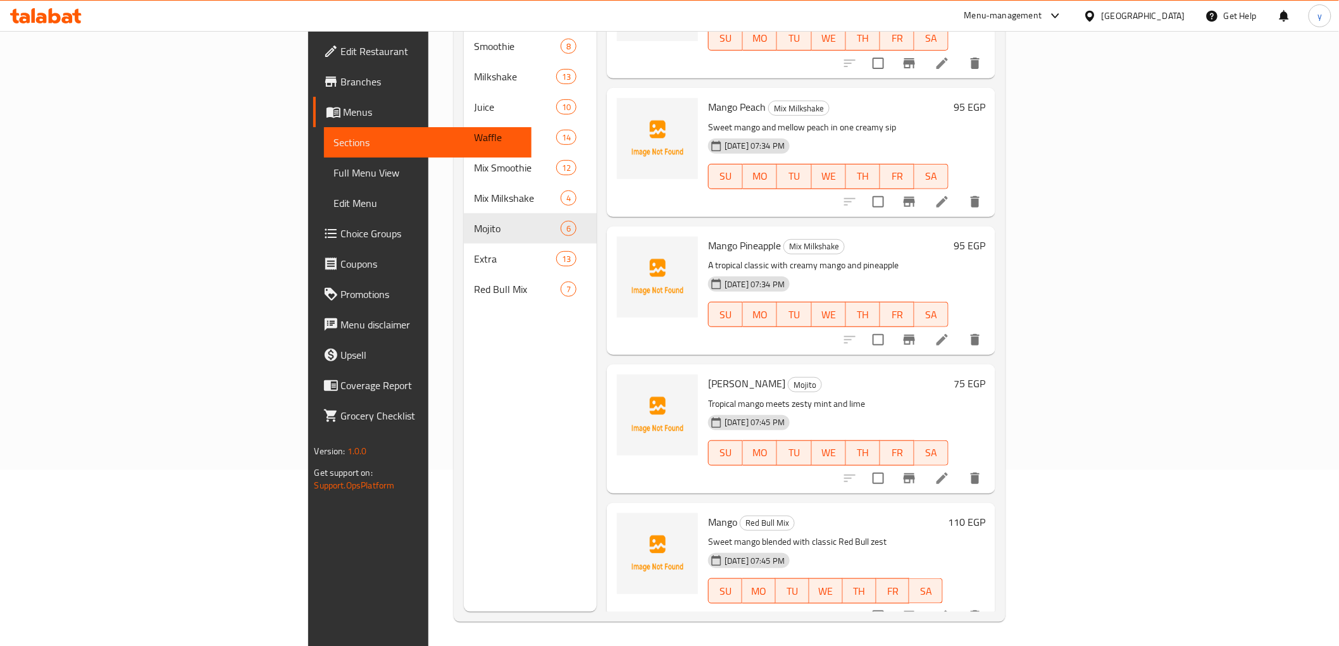
scroll to position [177, 0]
type input "mango"
click at [950, 608] on icon at bounding box center [942, 615] width 15 height 15
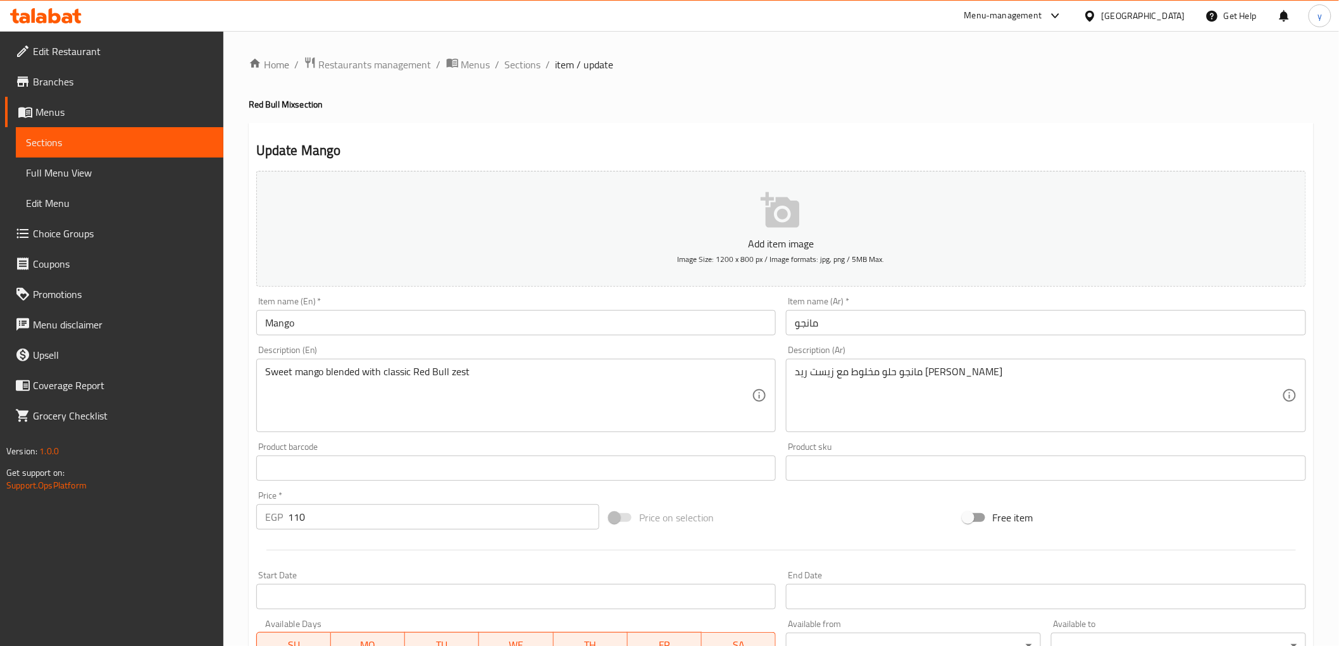
click at [339, 318] on input "Mango" at bounding box center [516, 322] width 520 height 25
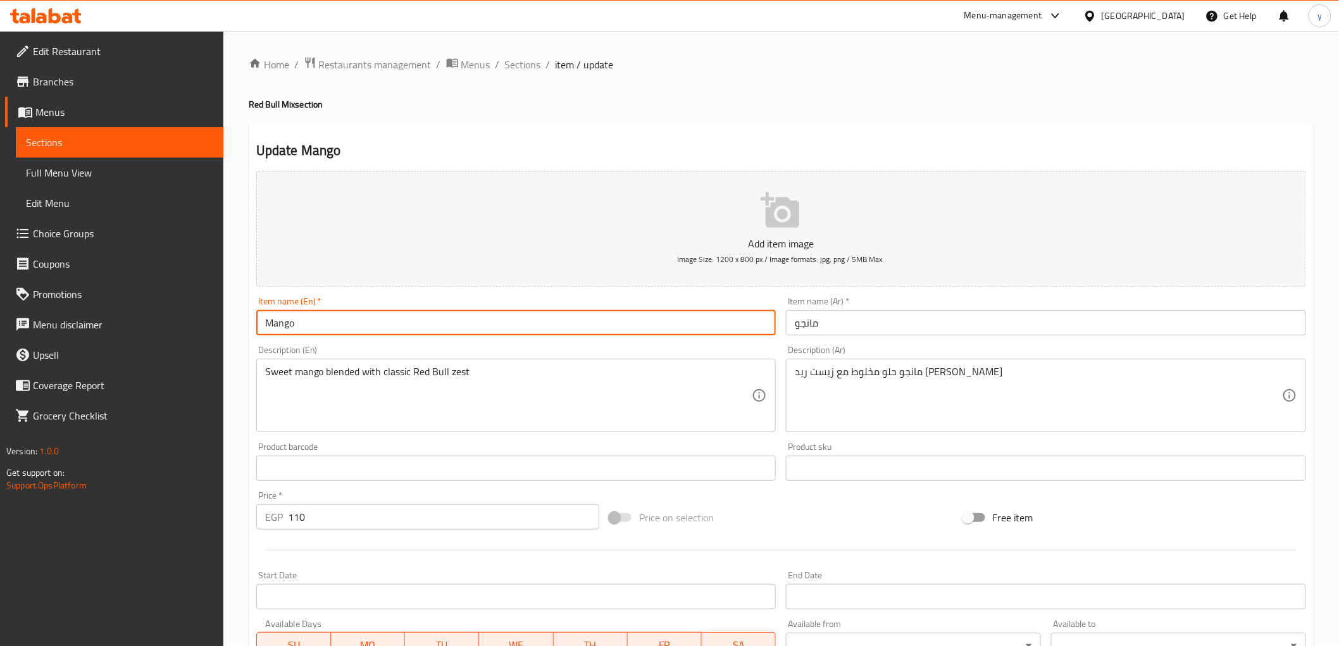
paste input "Red Bull Mix"
type input "Mango Red Bull Mix"
drag, startPoint x: 794, startPoint y: 323, endPoint x: 785, endPoint y: 338, distance: 17.4
click at [794, 323] on input "مانجو" at bounding box center [1046, 322] width 520 height 25
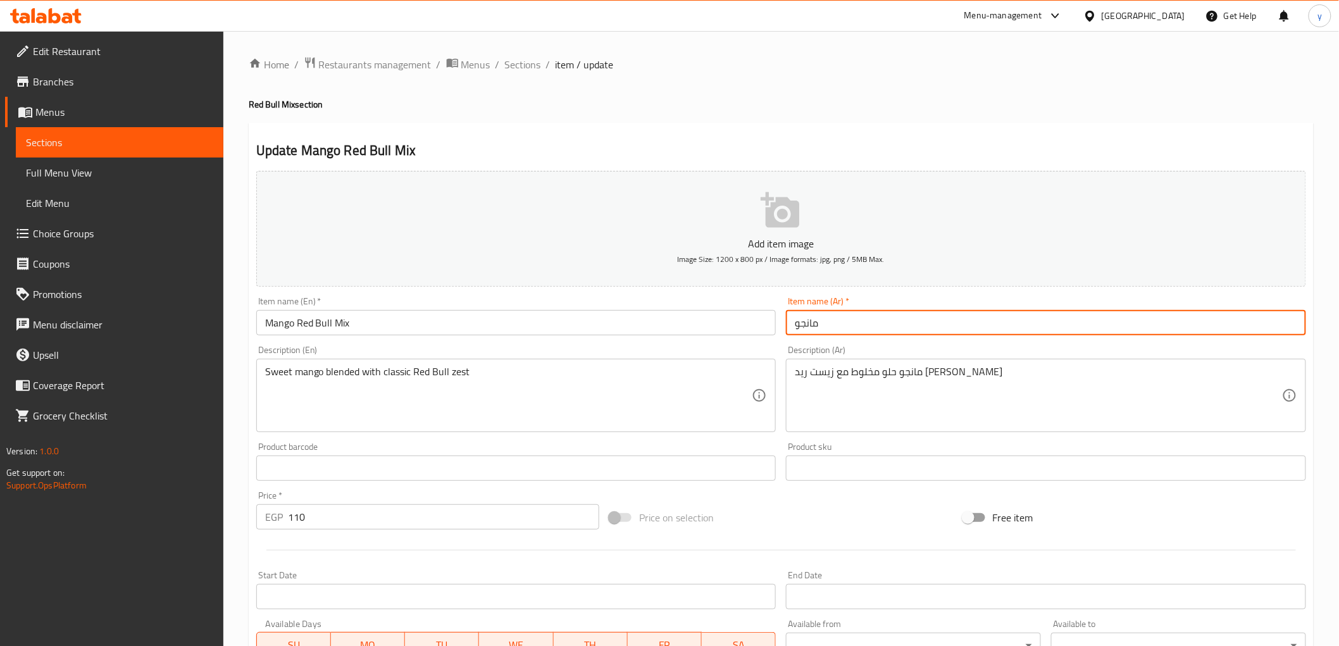
paste input "ريد بول ميكس"
type input "ريد بول ميكس مانجو"
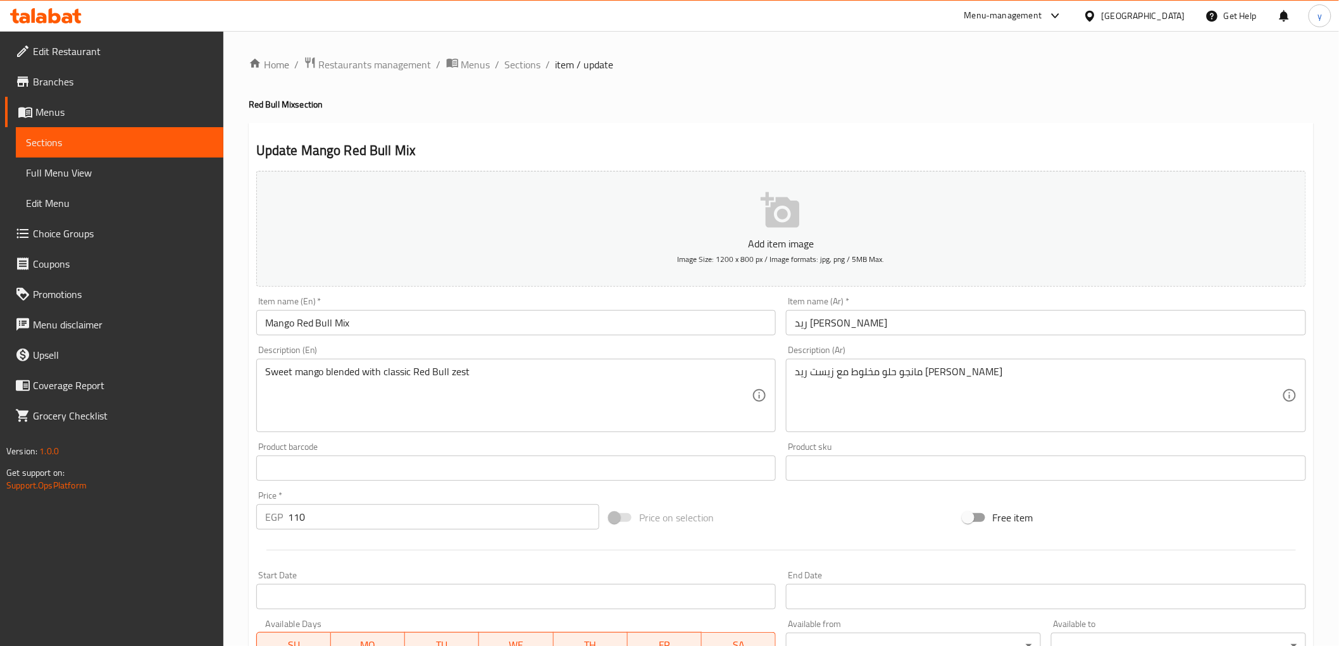
click at [282, 325] on input "Mango Red Bull Mix" at bounding box center [516, 322] width 520 height 25
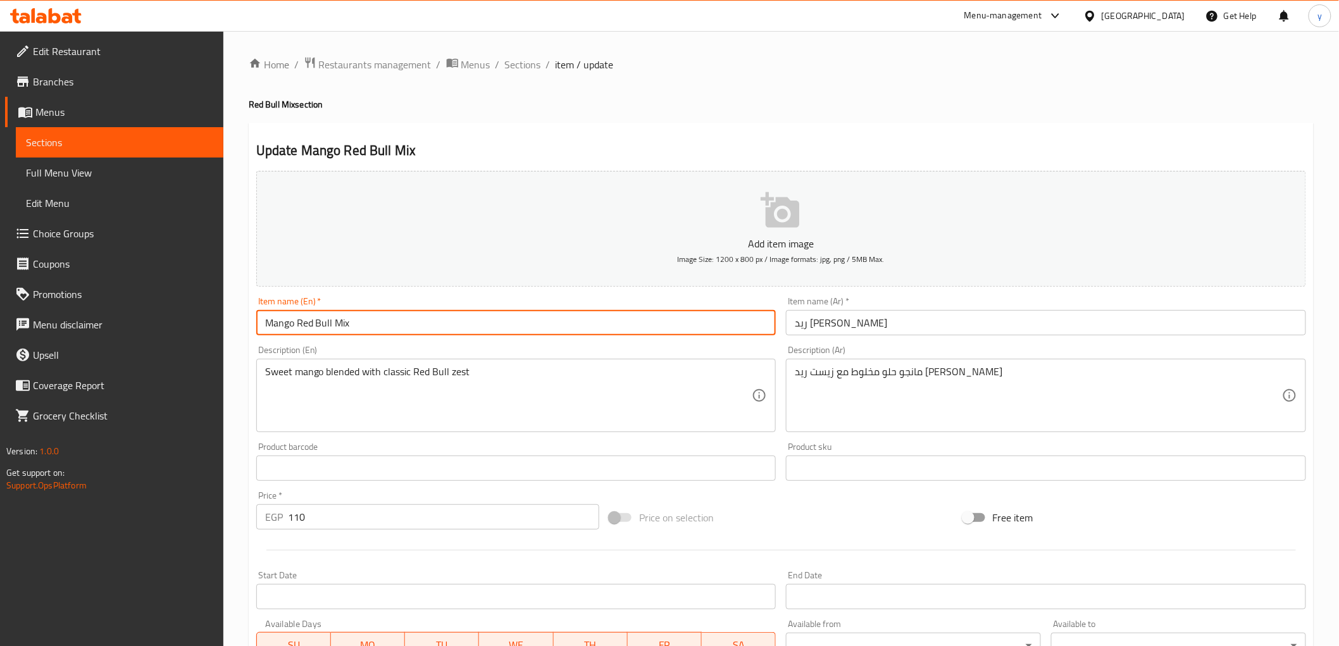
click at [282, 325] on input "Mango Red Bull Mix" at bounding box center [516, 322] width 520 height 25
click at [326, 325] on input "Mango Red Bull Mix" at bounding box center [516, 322] width 520 height 25
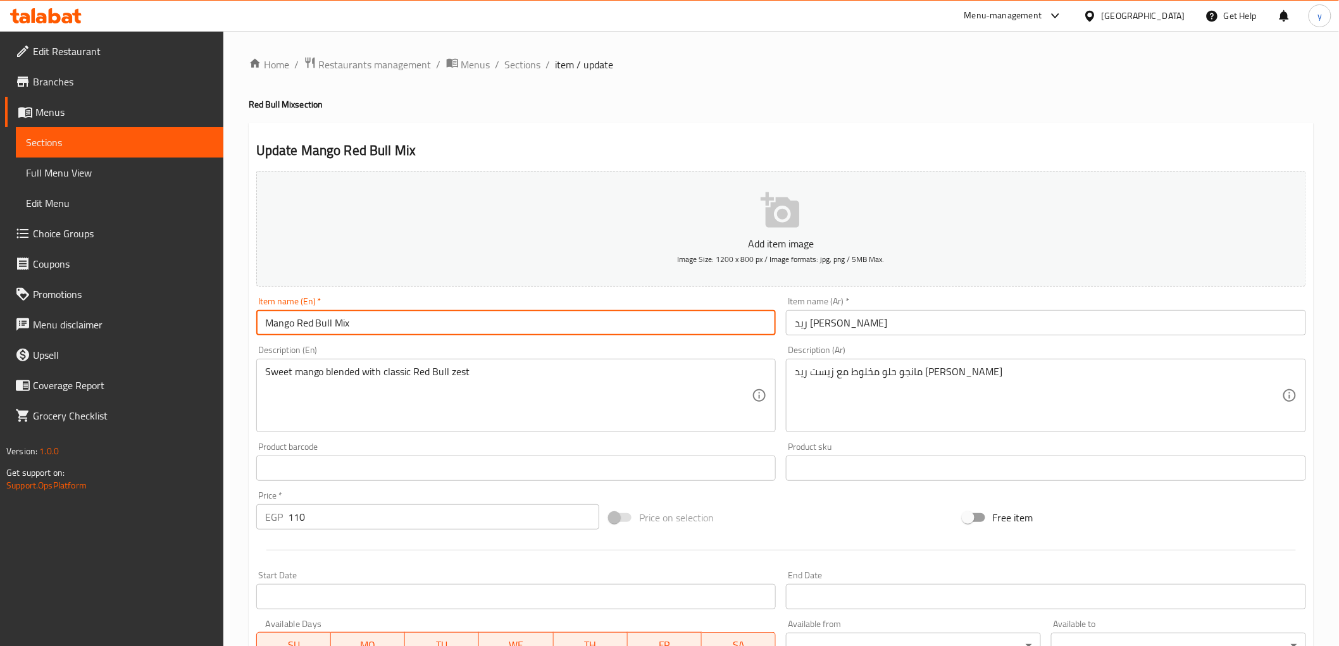
click at [313, 323] on input "Mango Red Bull Mix" at bounding box center [516, 322] width 520 height 25
drag, startPoint x: 296, startPoint y: 320, endPoint x: 361, endPoint y: 336, distance: 66.6
click at [361, 335] on input "Mango Red Bull Mix" at bounding box center [516, 322] width 520 height 25
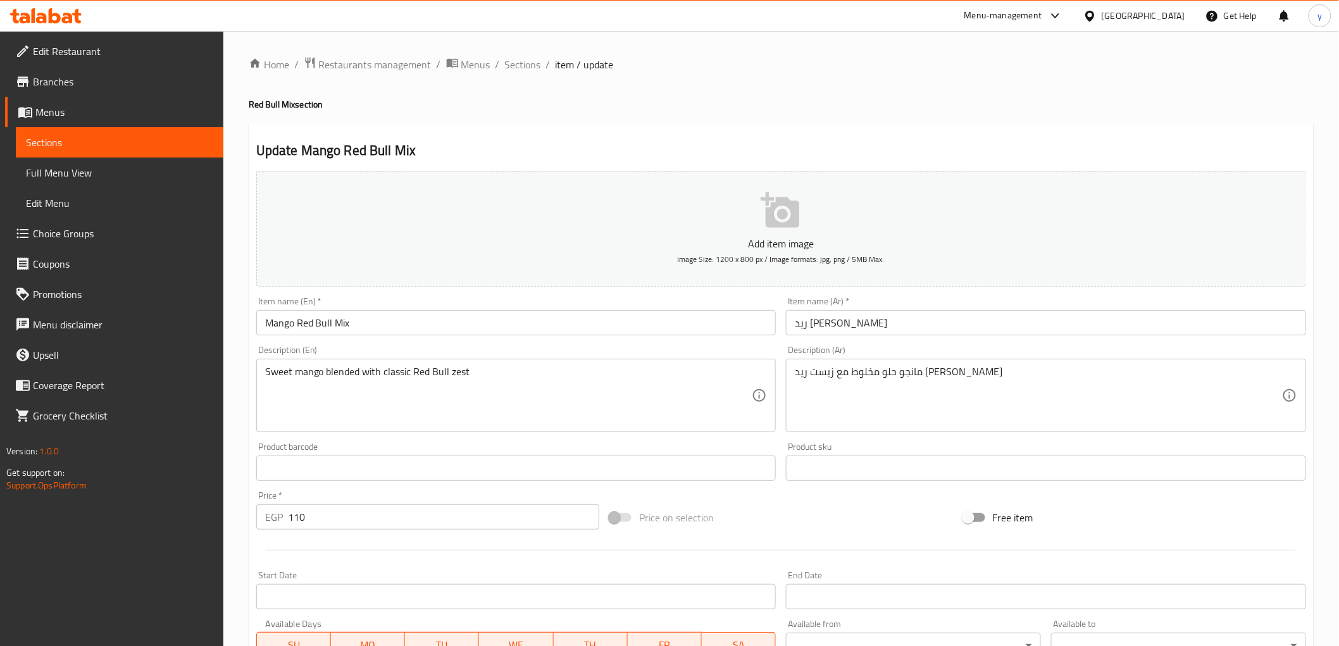
scroll to position [246, 0]
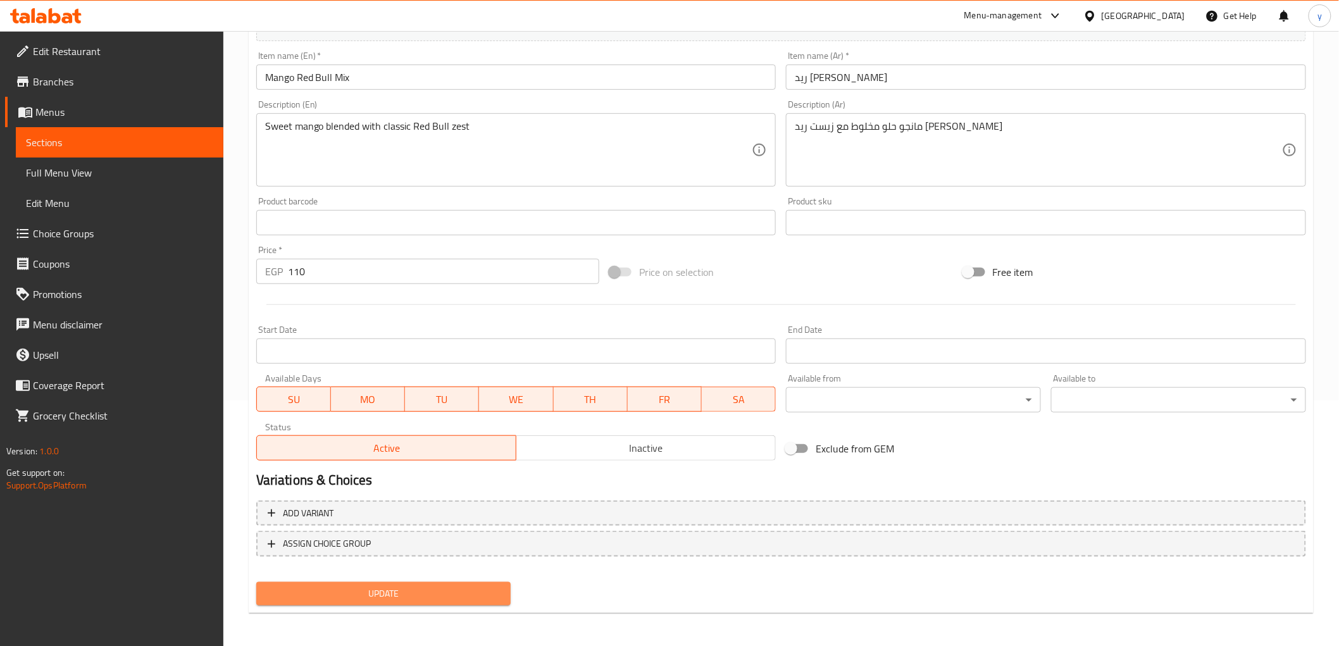
click at [448, 589] on span "Update" at bounding box center [383, 594] width 235 height 16
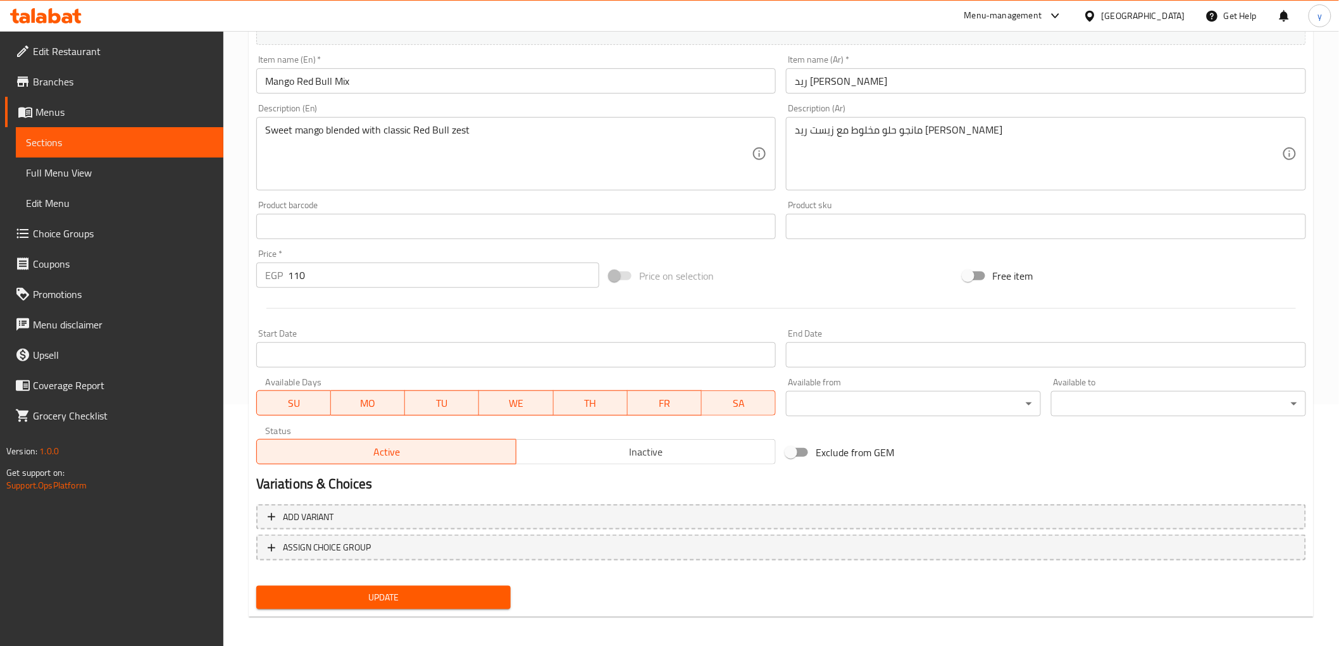
scroll to position [0, 0]
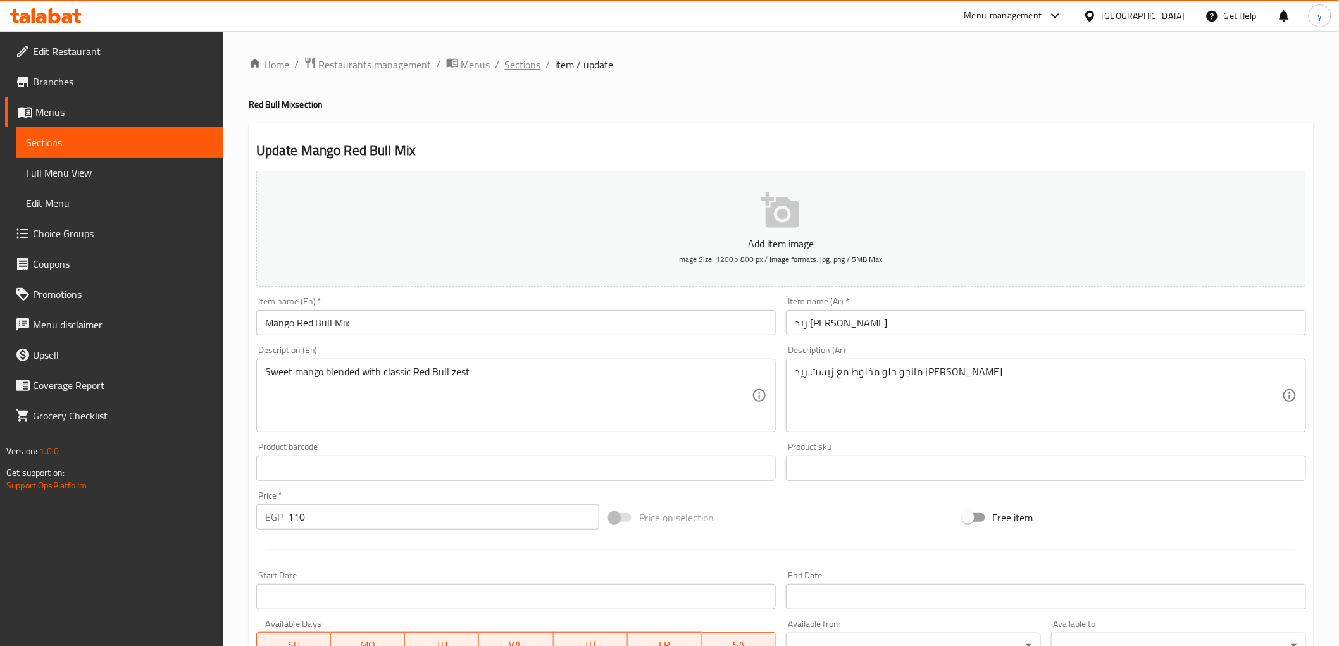
click at [509, 61] on span "Sections" at bounding box center [523, 64] width 36 height 15
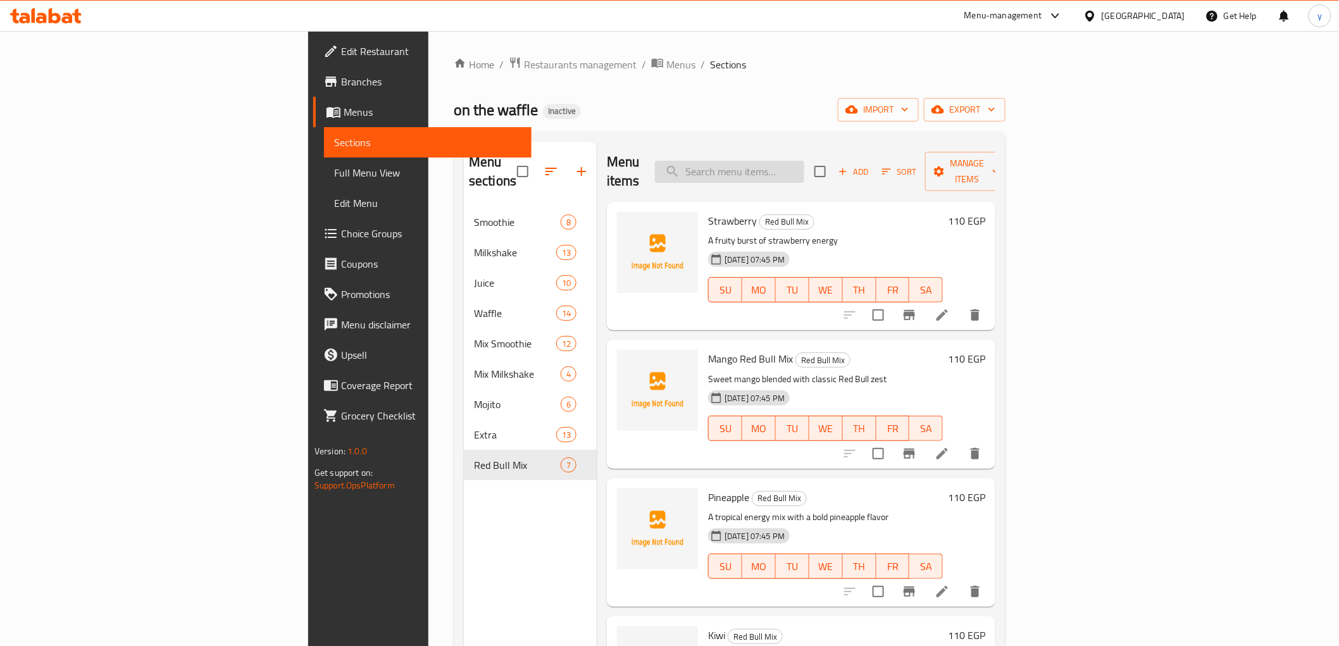
click at [804, 161] on input "search" at bounding box center [729, 172] width 149 height 22
paste input "Passion Fruit"
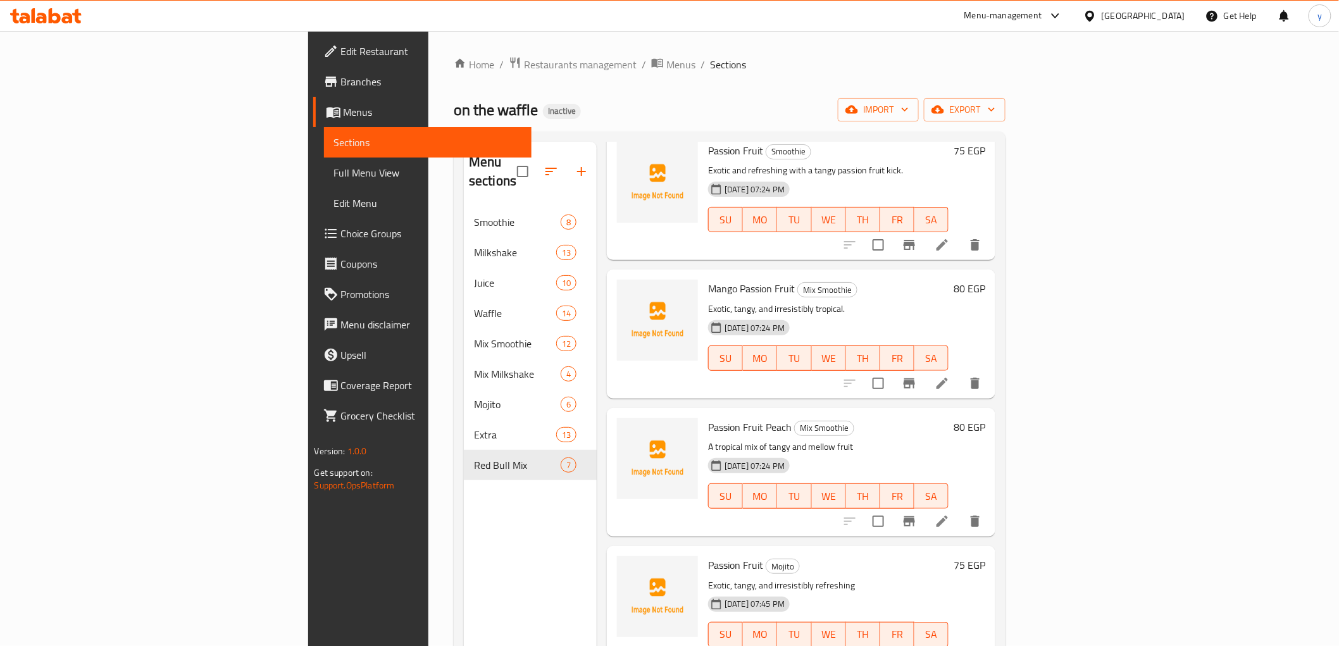
scroll to position [76, 0]
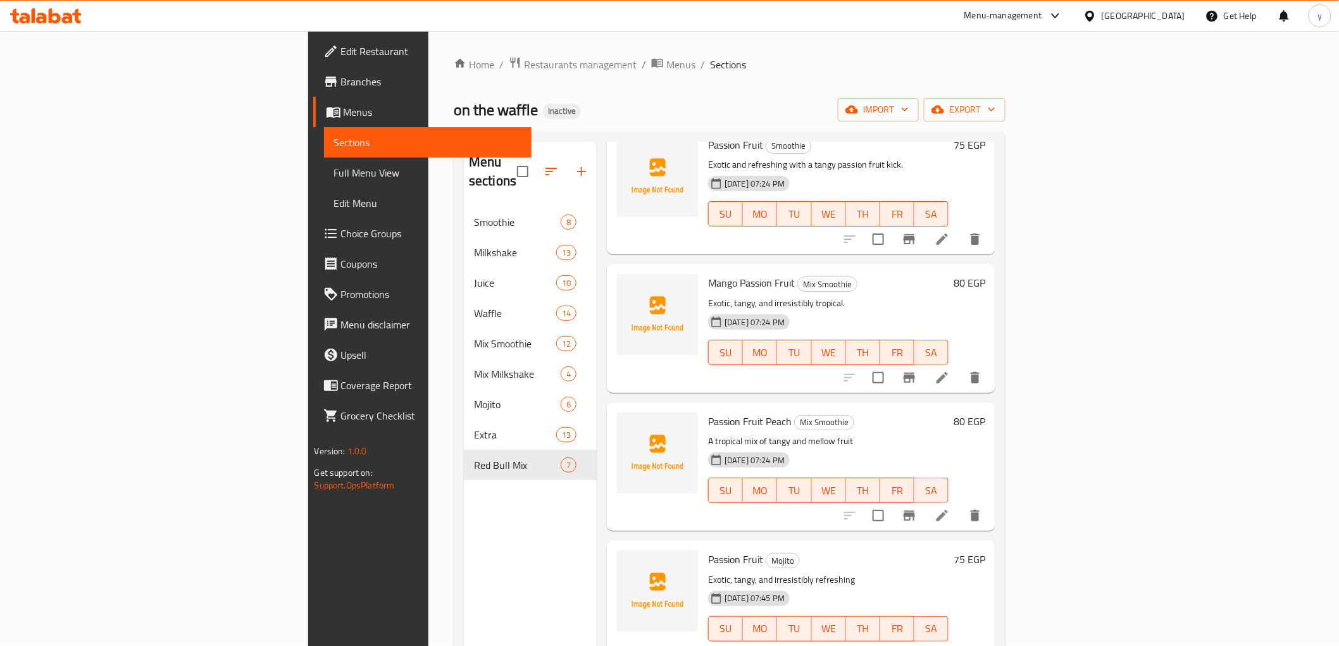
type input "Passion Fruit"
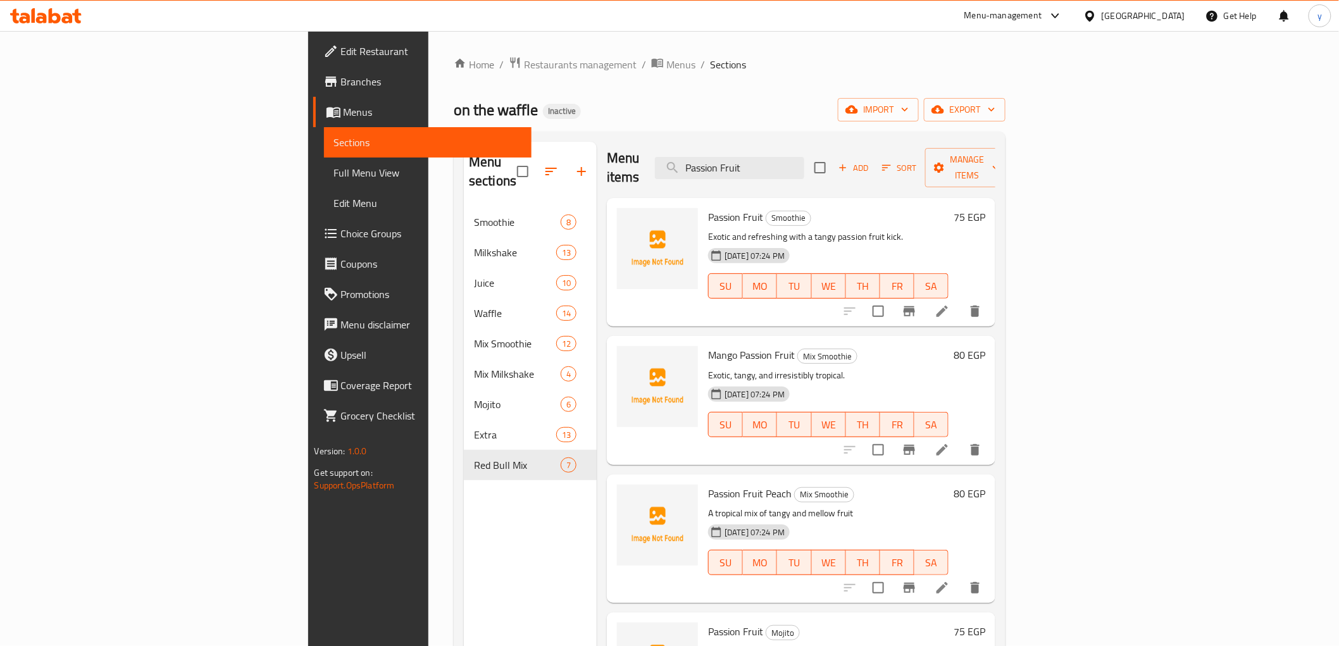
scroll to position [0, 0]
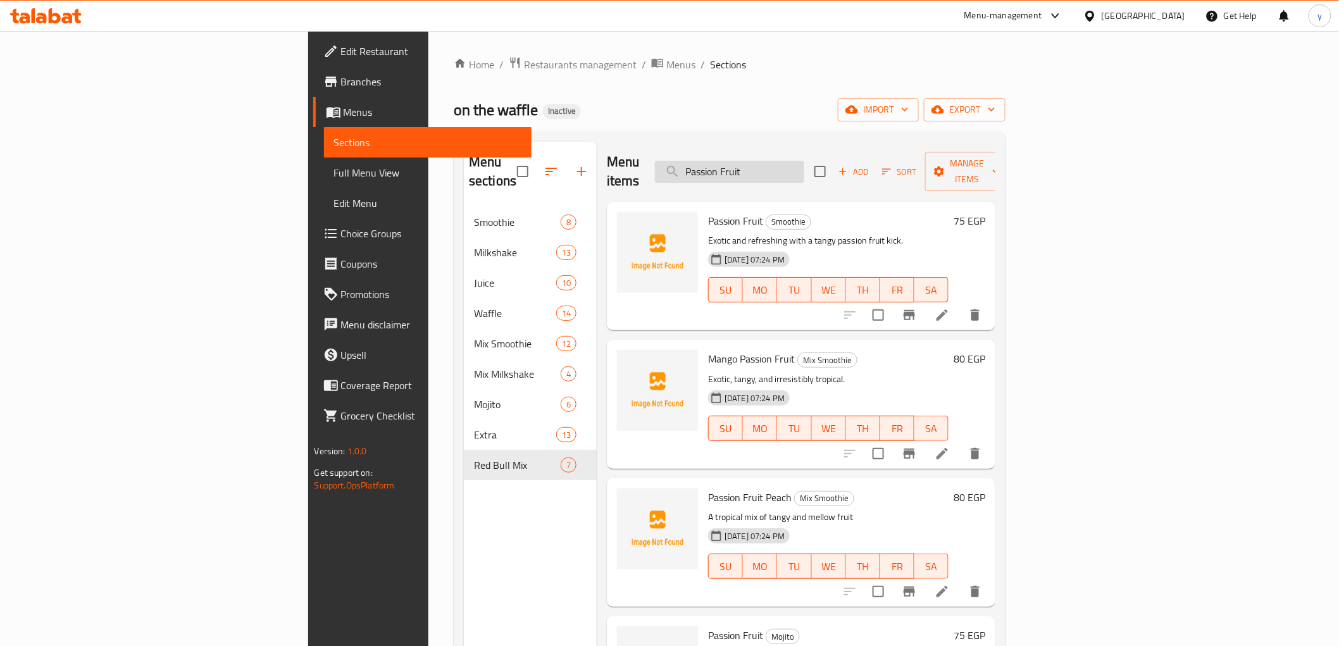
click at [804, 161] on input "Passion Fruit" at bounding box center [729, 172] width 149 height 22
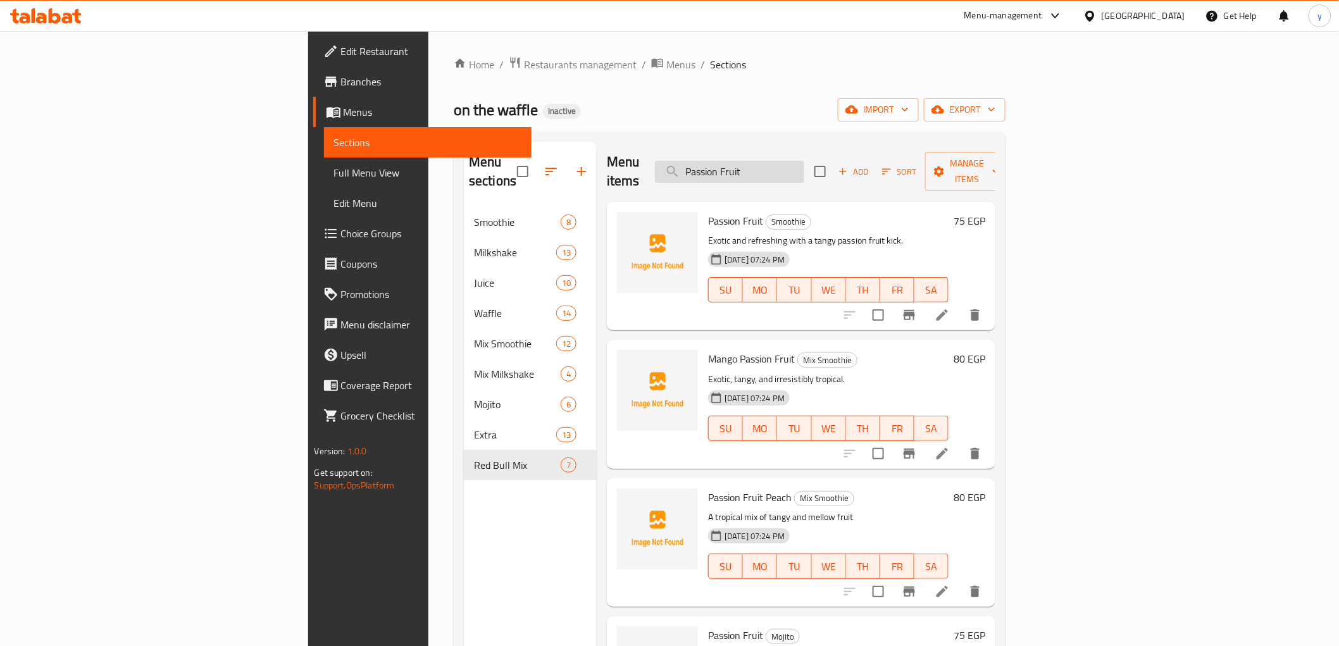
click at [804, 161] on input "Passion Fruit" at bounding box center [729, 172] width 149 height 22
click at [804, 166] on input "Passion Fruit" at bounding box center [729, 172] width 149 height 22
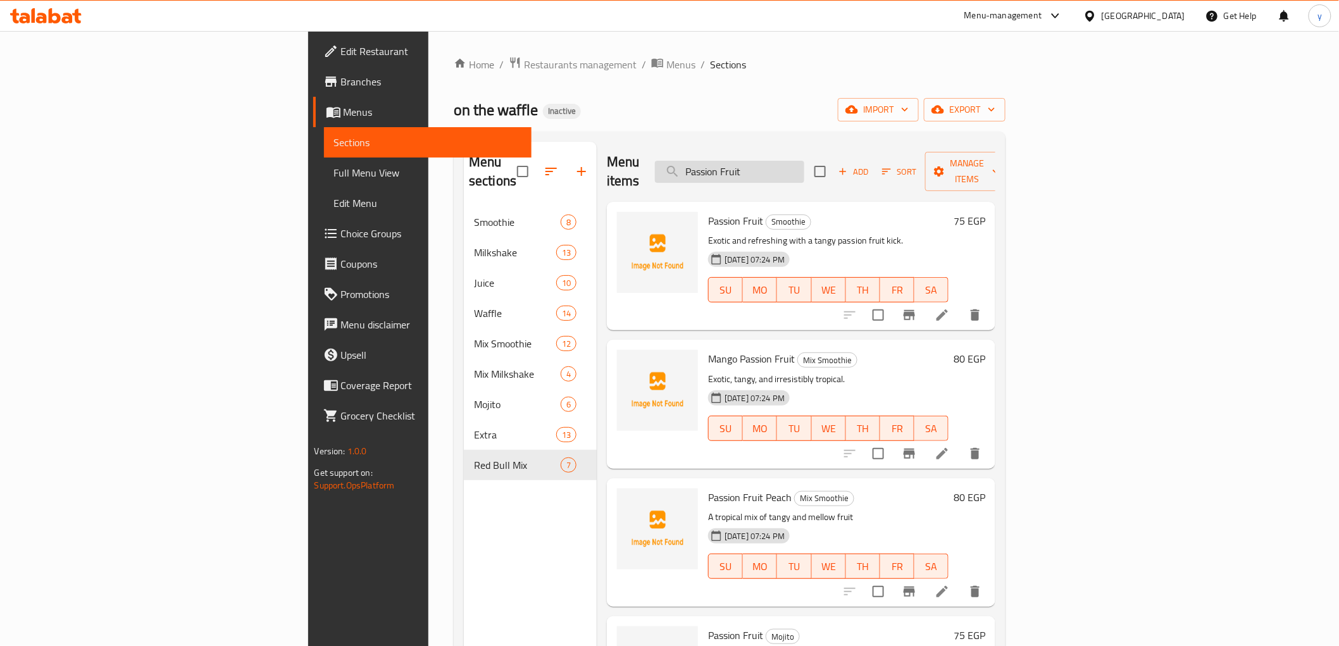
click at [804, 161] on input "Passion Fruit" at bounding box center [729, 172] width 149 height 22
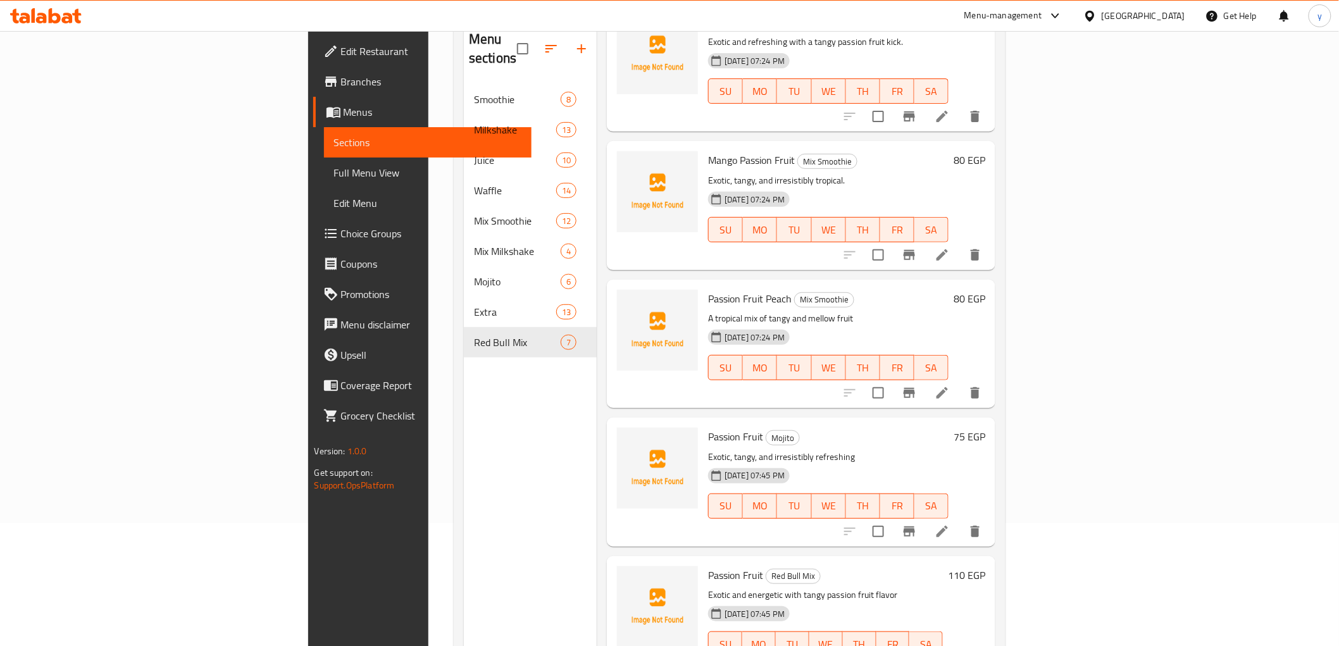
scroll to position [177, 0]
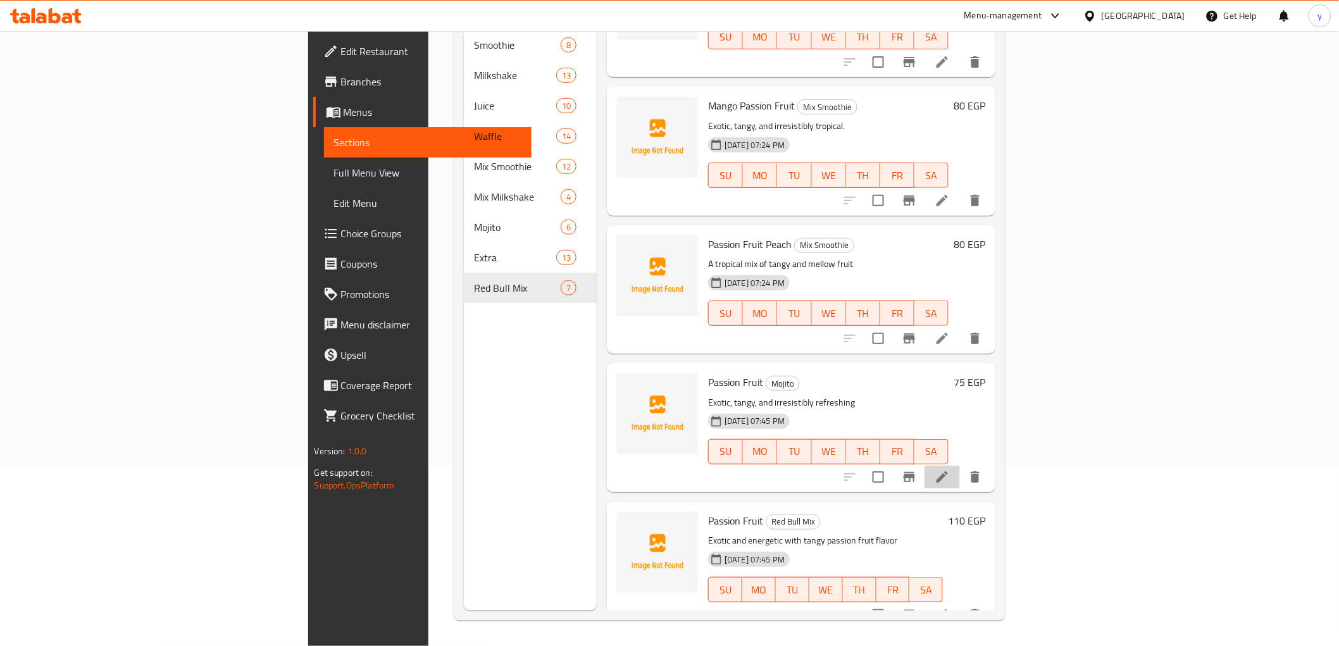
click at [960, 466] on li at bounding box center [942, 477] width 35 height 23
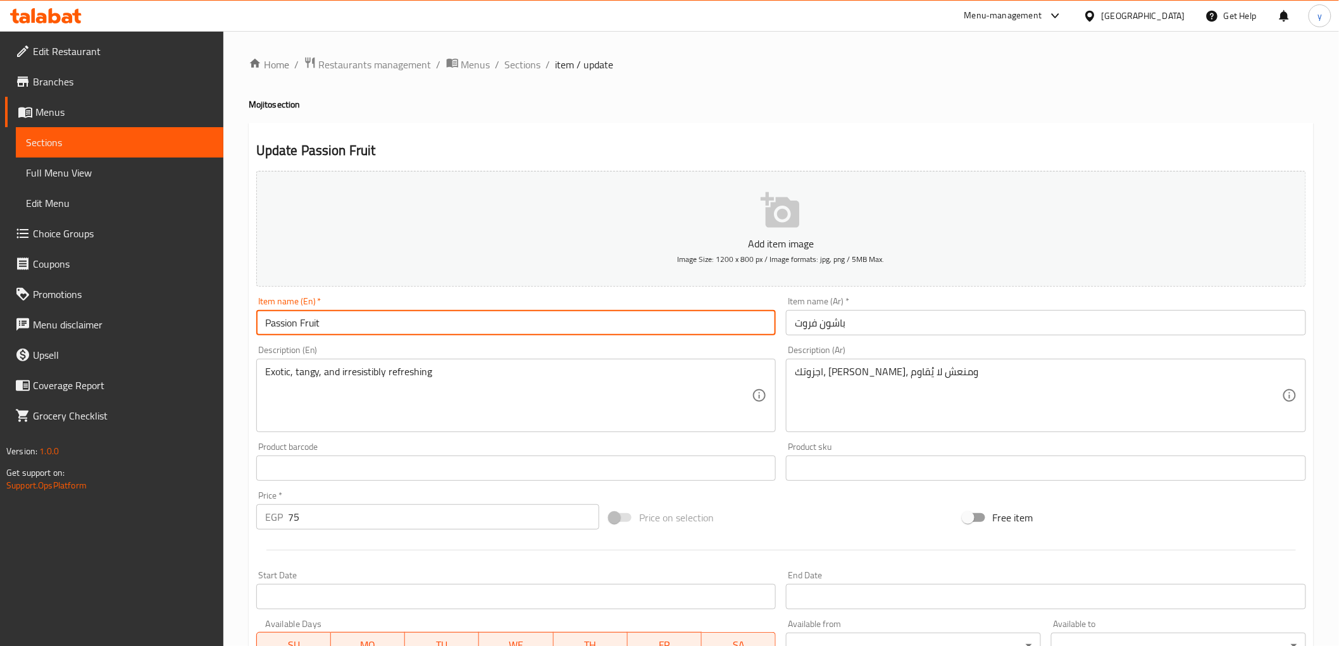
click at [408, 325] on input "Passion Fruit" at bounding box center [516, 322] width 520 height 25
paste input "Mojito"
type input "Passion Fruit Mojito"
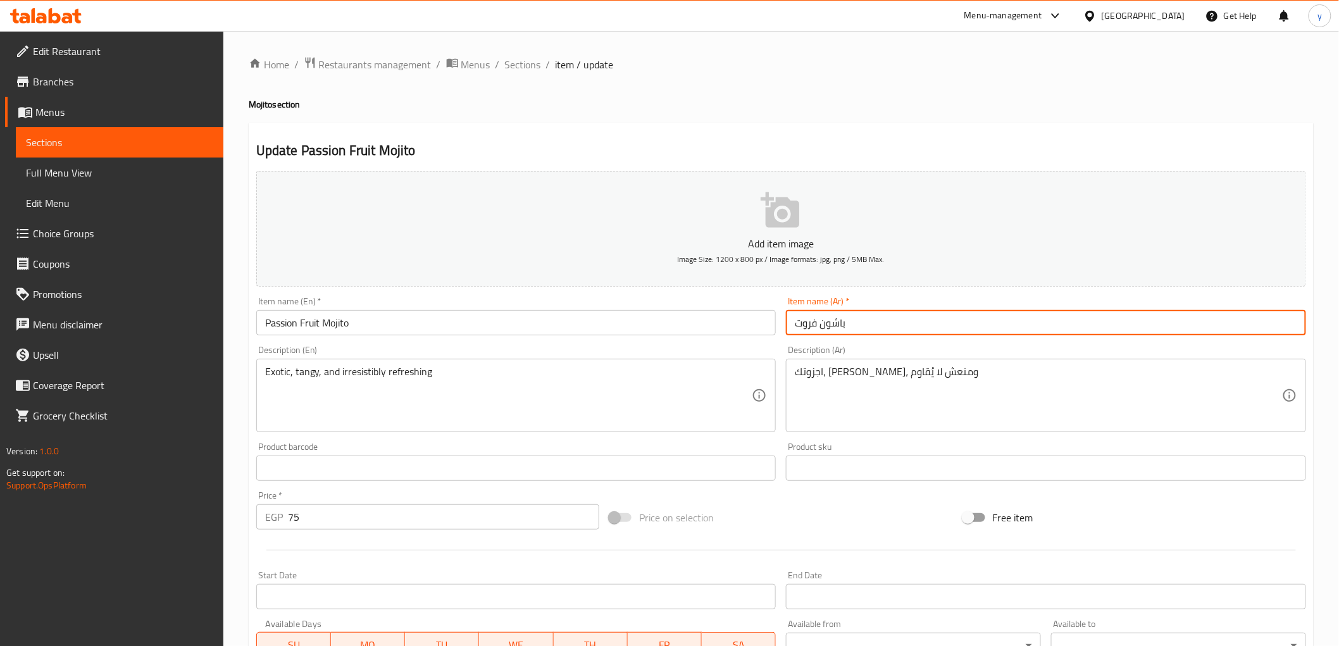
click at [866, 324] on input "باشون فروت" at bounding box center [1046, 322] width 520 height 25
paste input "موهيتو"
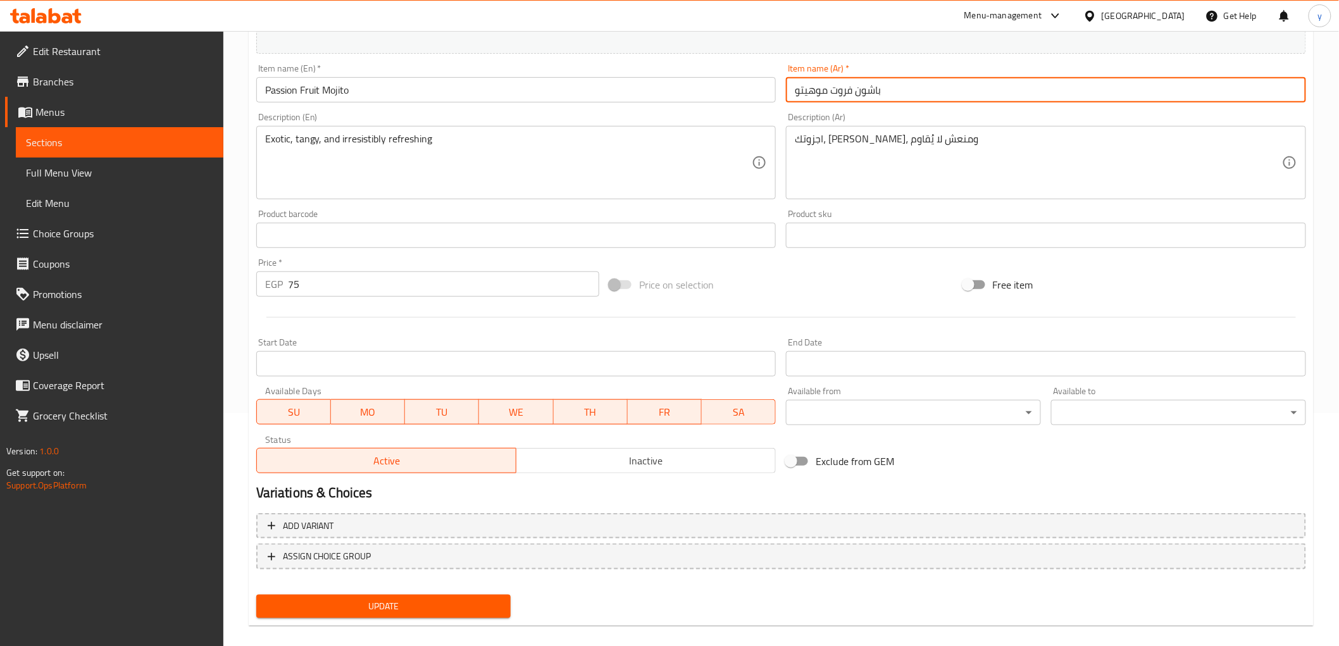
scroll to position [246, 0]
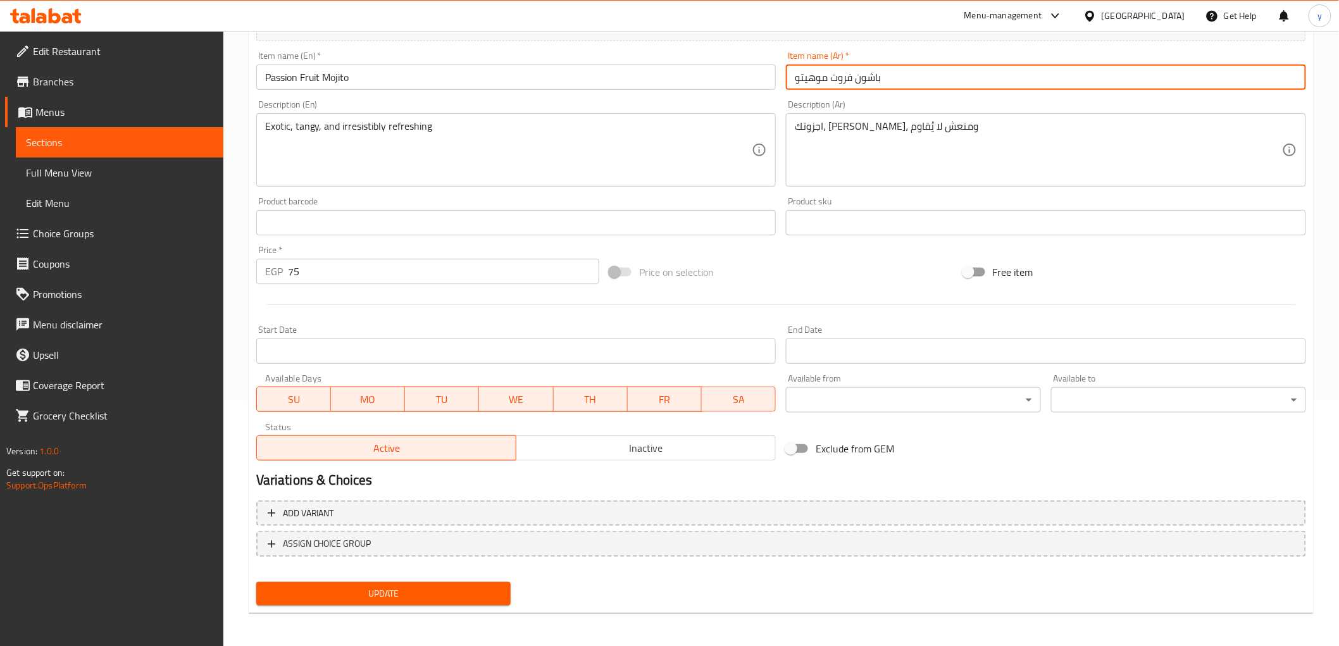
type input "باشون فروت موهيتو"
click at [454, 595] on span "Update" at bounding box center [383, 594] width 235 height 16
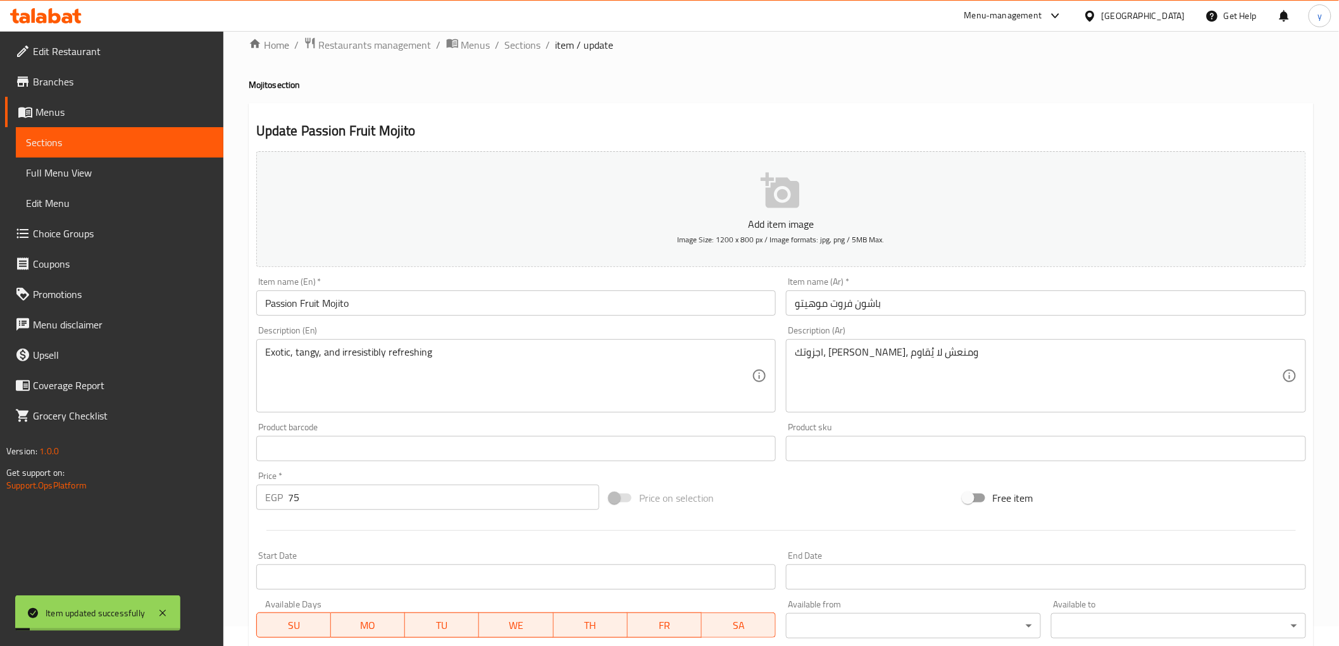
scroll to position [0, 0]
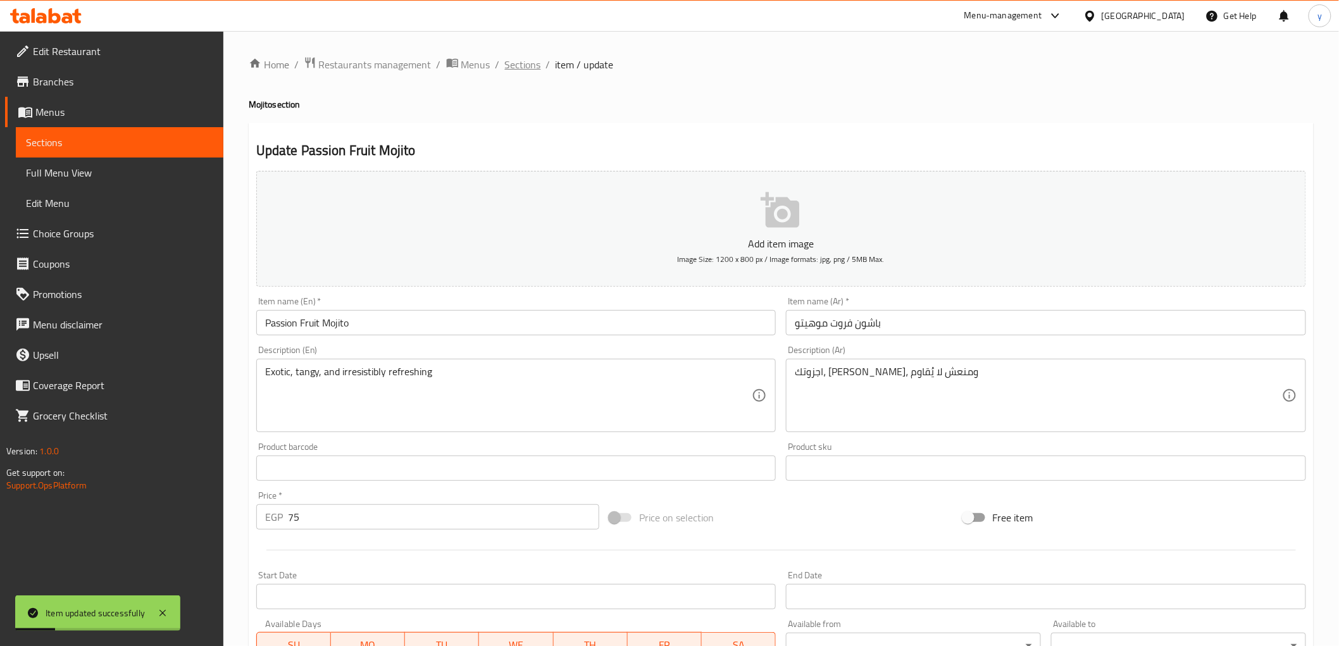
click at [528, 58] on span "Sections" at bounding box center [523, 64] width 36 height 15
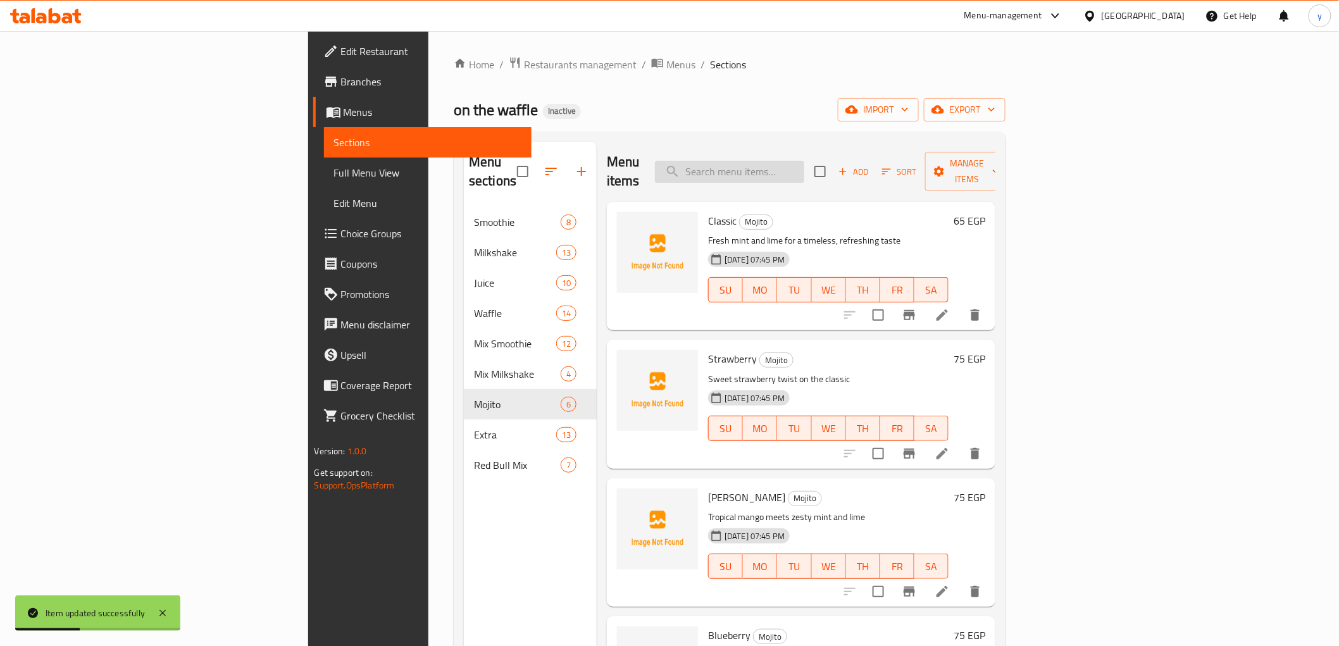
click at [804, 168] on input "search" at bounding box center [729, 172] width 149 height 22
click at [804, 166] on input "search" at bounding box center [729, 172] width 149 height 22
paste input "Passion Fruit"
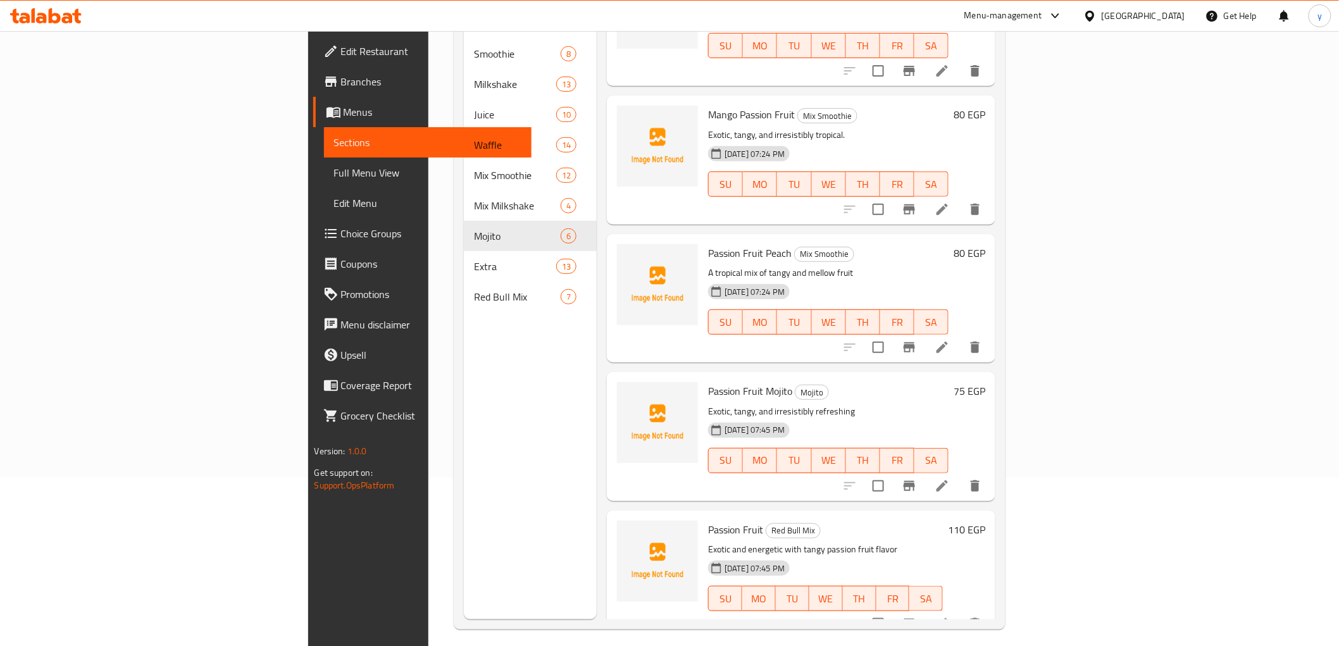
scroll to position [177, 0]
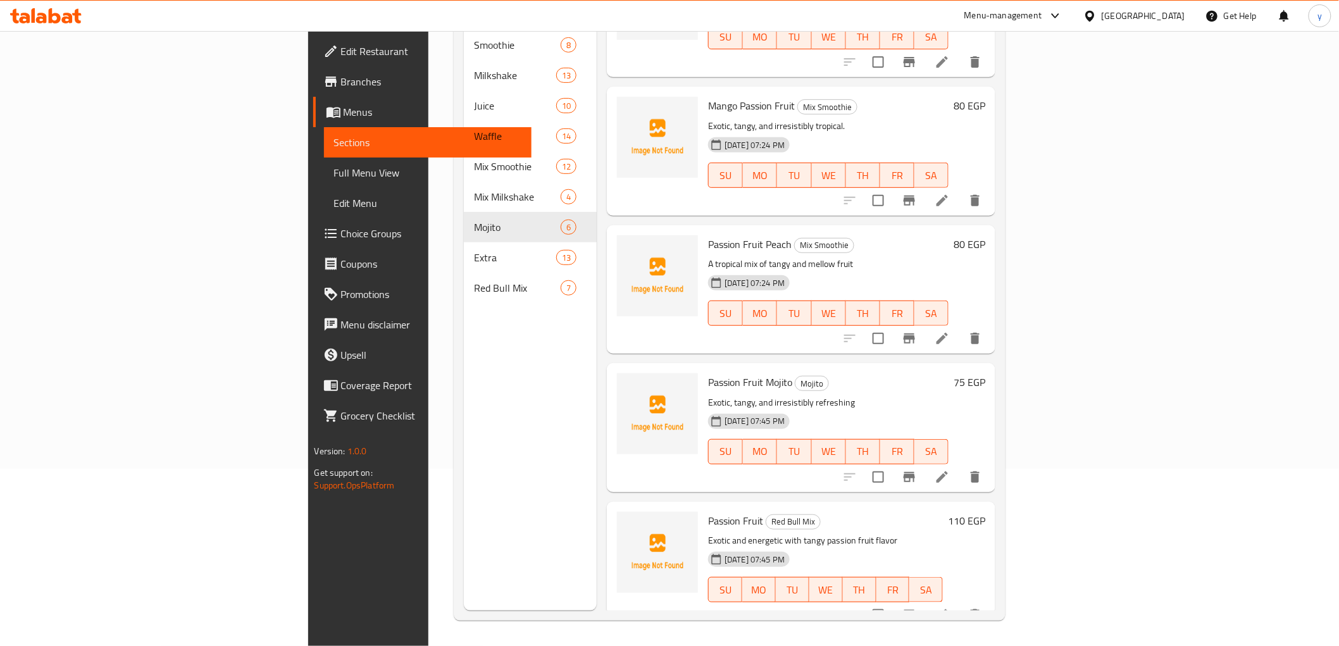
type input "Passion Fruit"
click at [950, 608] on icon at bounding box center [942, 615] width 15 height 15
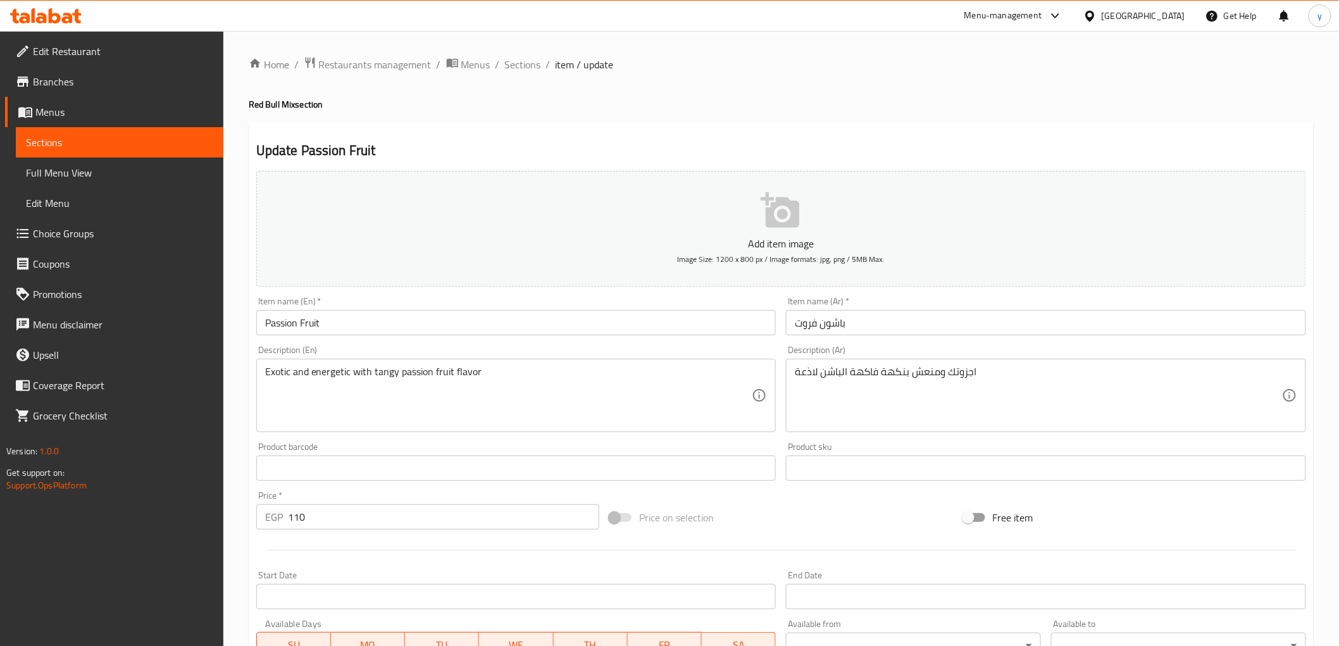
click at [365, 315] on input "Passion Fruit" at bounding box center [516, 322] width 520 height 25
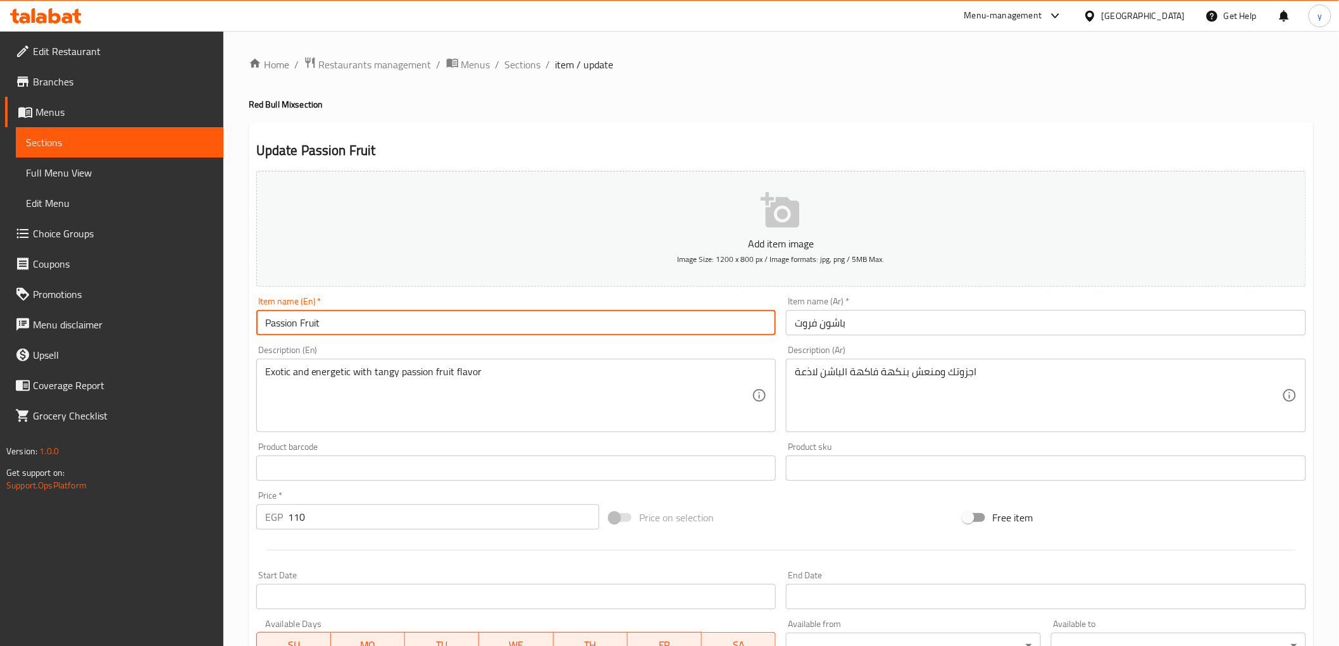
paste input "Red Bull Mix"
type input "Passion Fruit Red Bull Mix"
click at [856, 321] on input "باشون فروت" at bounding box center [1046, 322] width 520 height 25
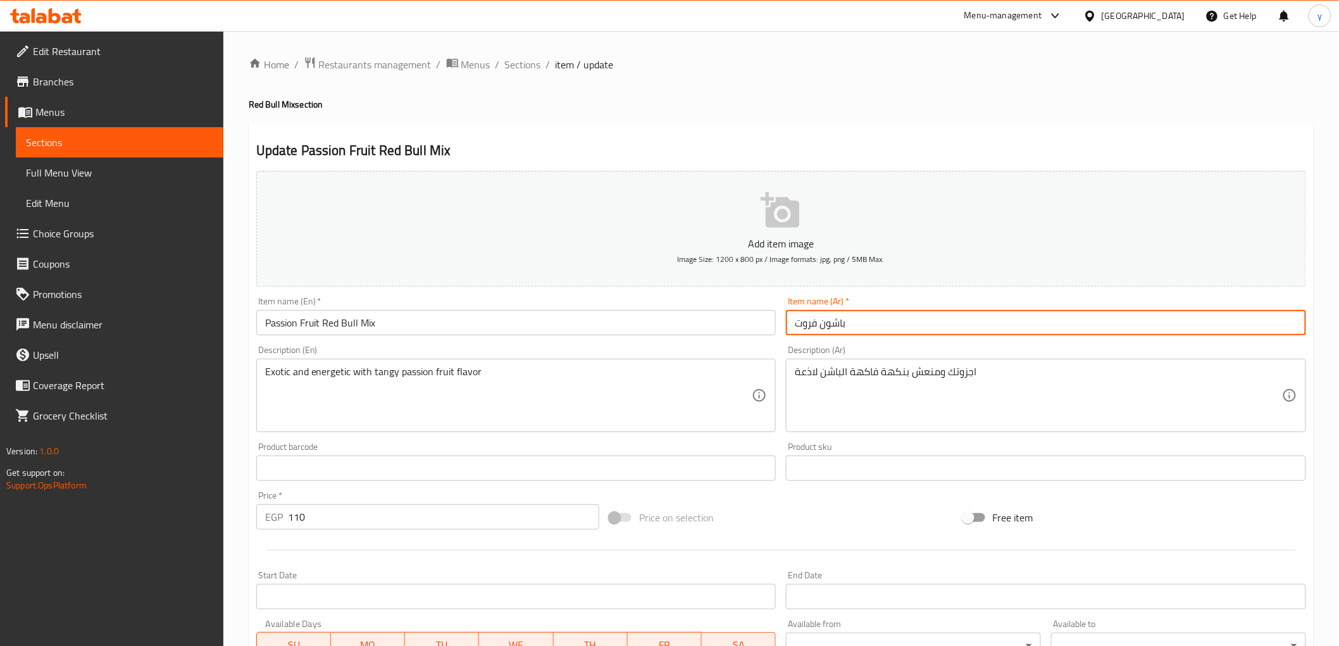
paste input "ريد بول ميكس"
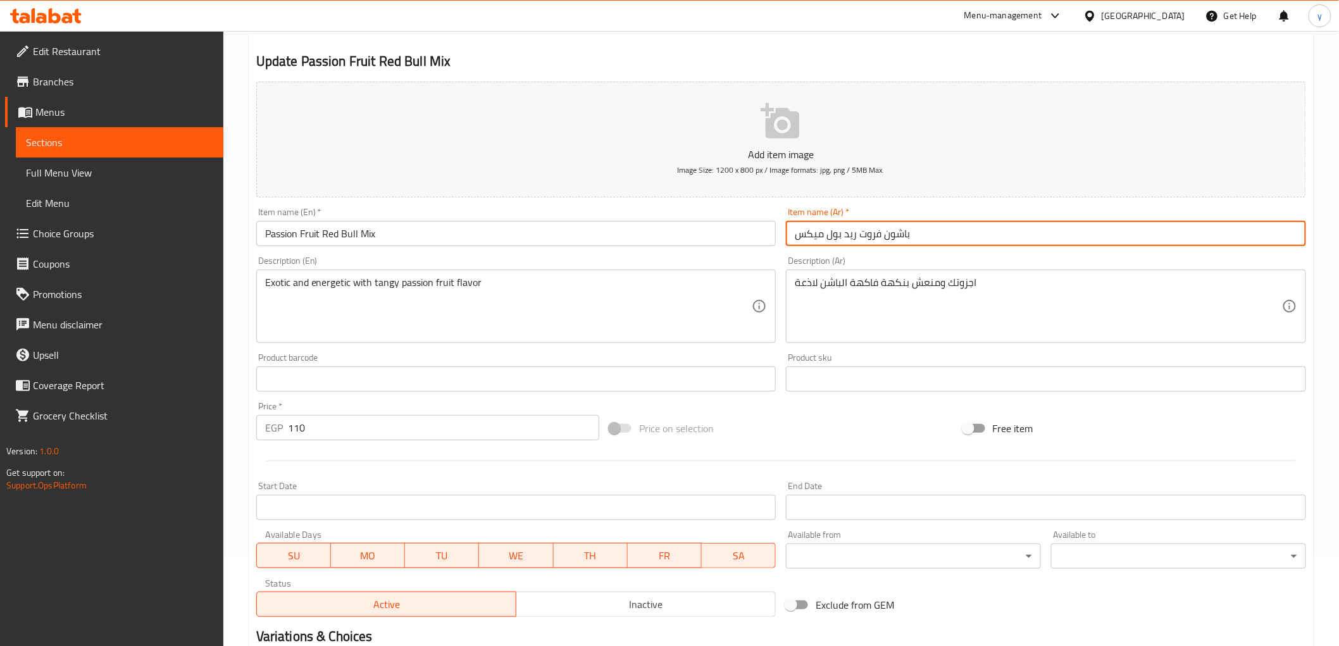
scroll to position [246, 0]
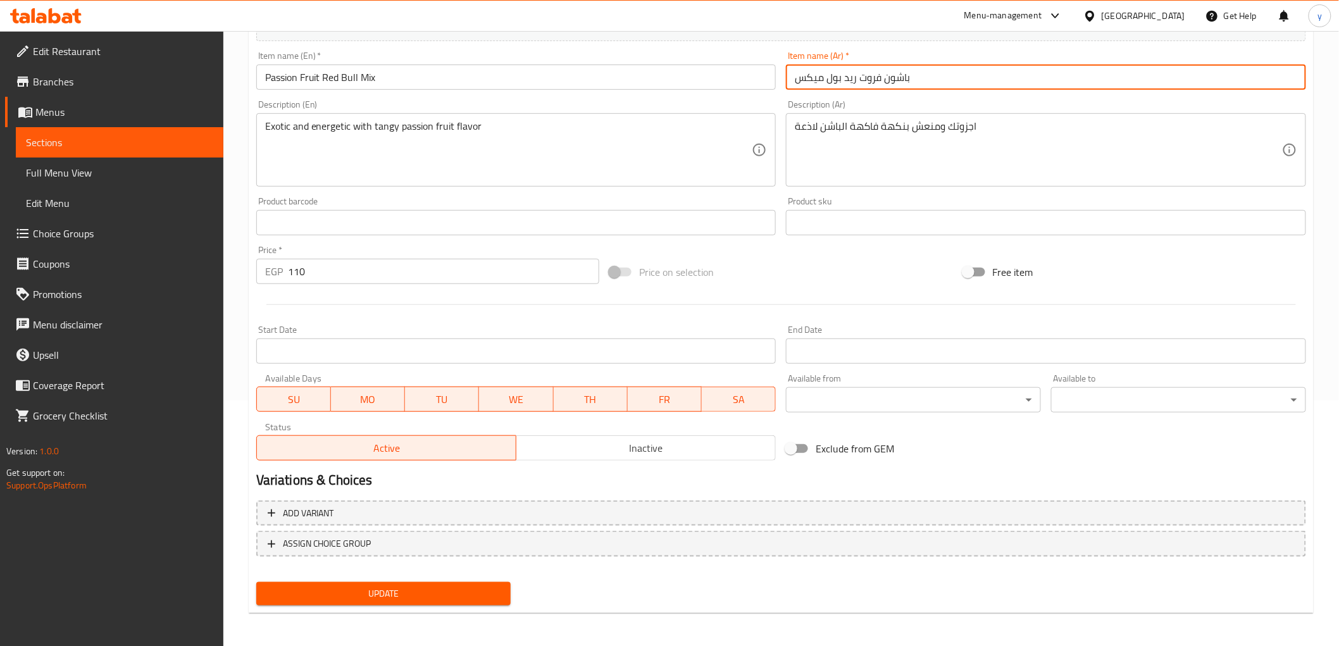
type input "باشون فروت ريد بول ميكس"
click at [494, 587] on span "Update" at bounding box center [383, 594] width 235 height 16
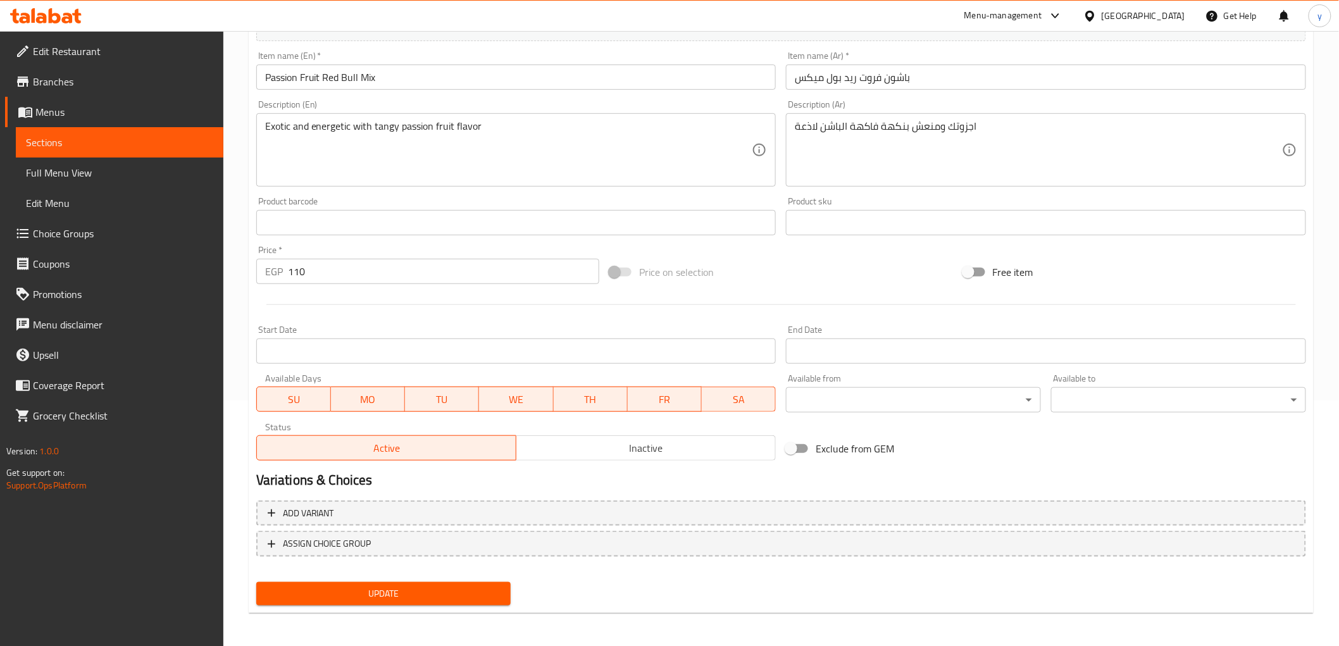
click at [449, 586] on span "Update" at bounding box center [383, 594] width 235 height 16
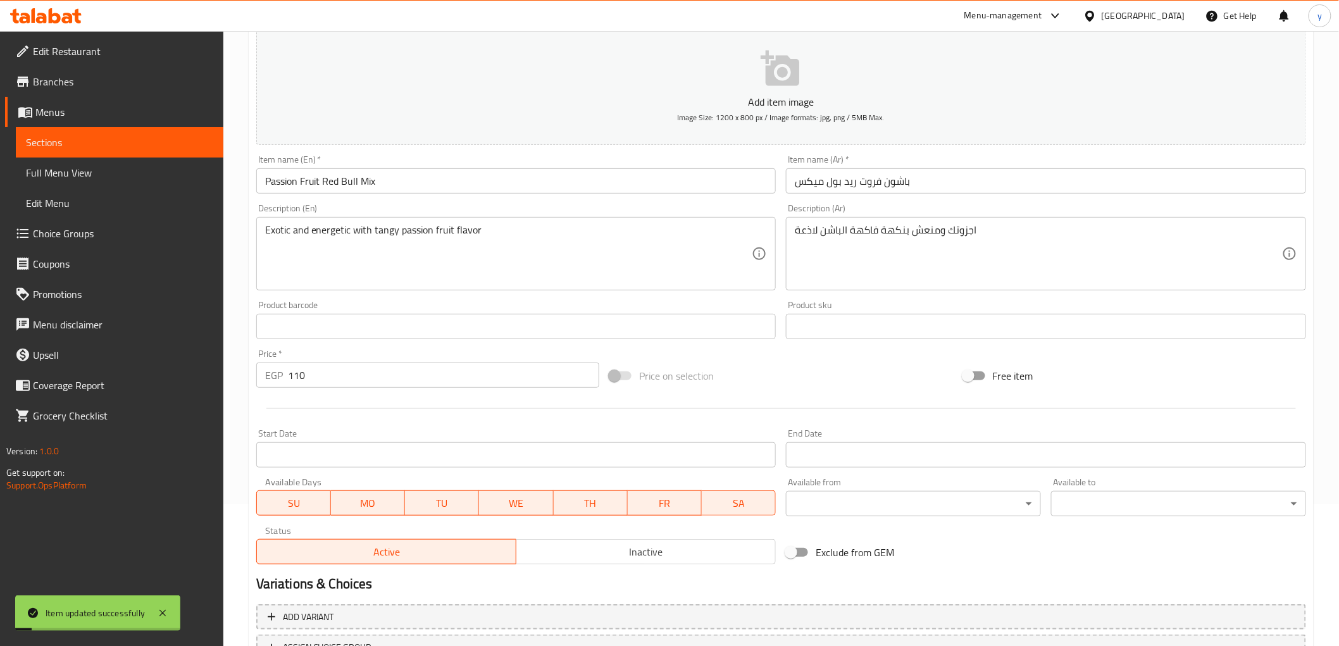
scroll to position [0, 0]
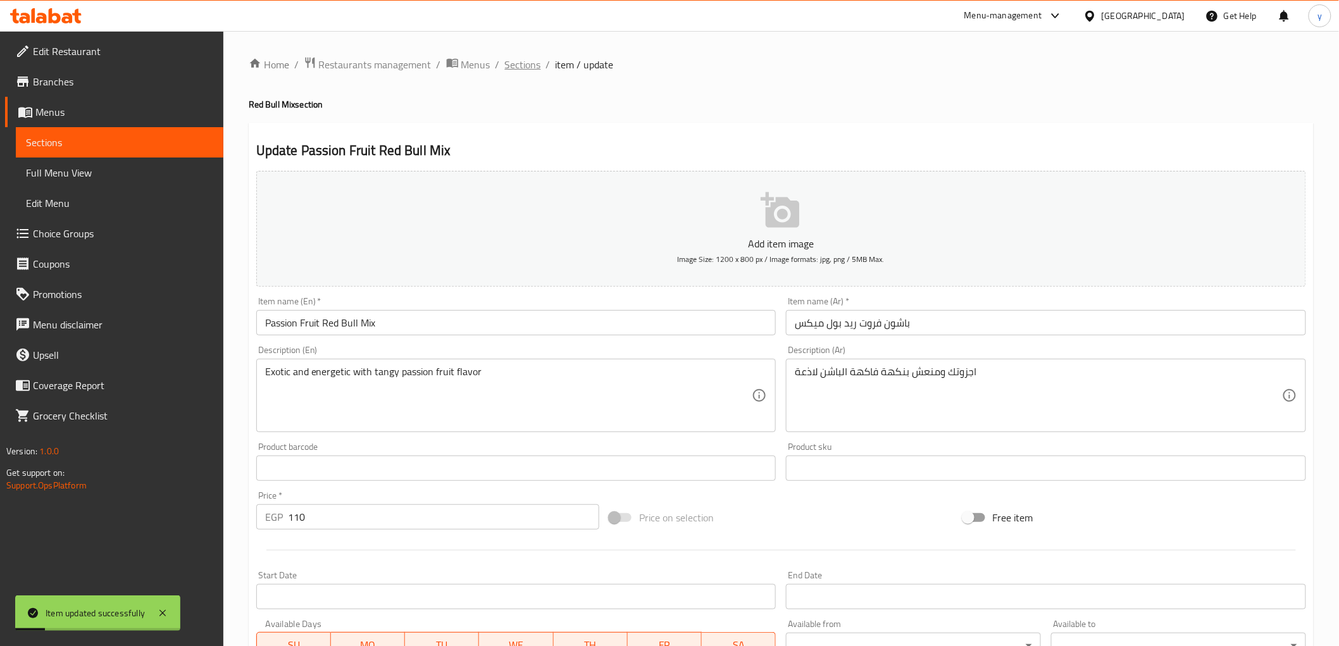
click at [532, 59] on span "Sections" at bounding box center [523, 64] width 36 height 15
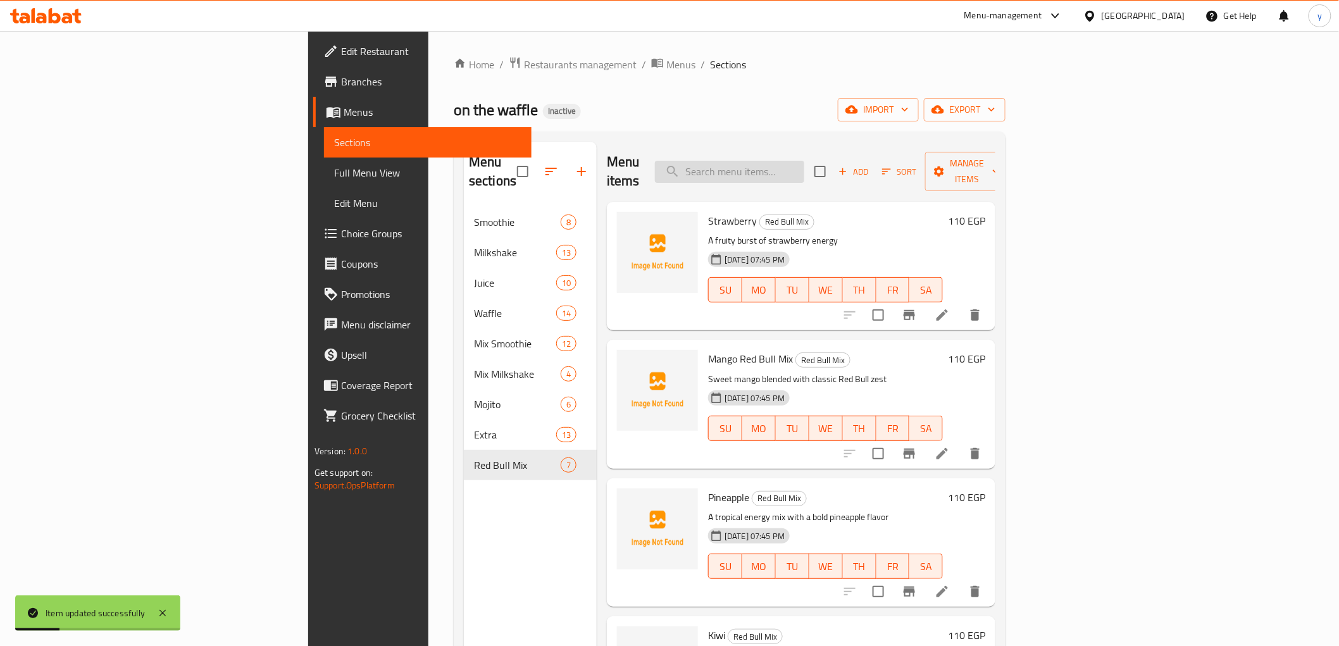
click at [804, 168] on input "search" at bounding box center [729, 172] width 149 height 22
paste input "Lemon Mint"
click at [804, 166] on input "Lemon Mint" at bounding box center [729, 172] width 149 height 22
click at [791, 172] on input "Lemon Mint" at bounding box center [729, 172] width 149 height 22
click at [804, 163] on input "Lemon Mint" at bounding box center [729, 172] width 149 height 22
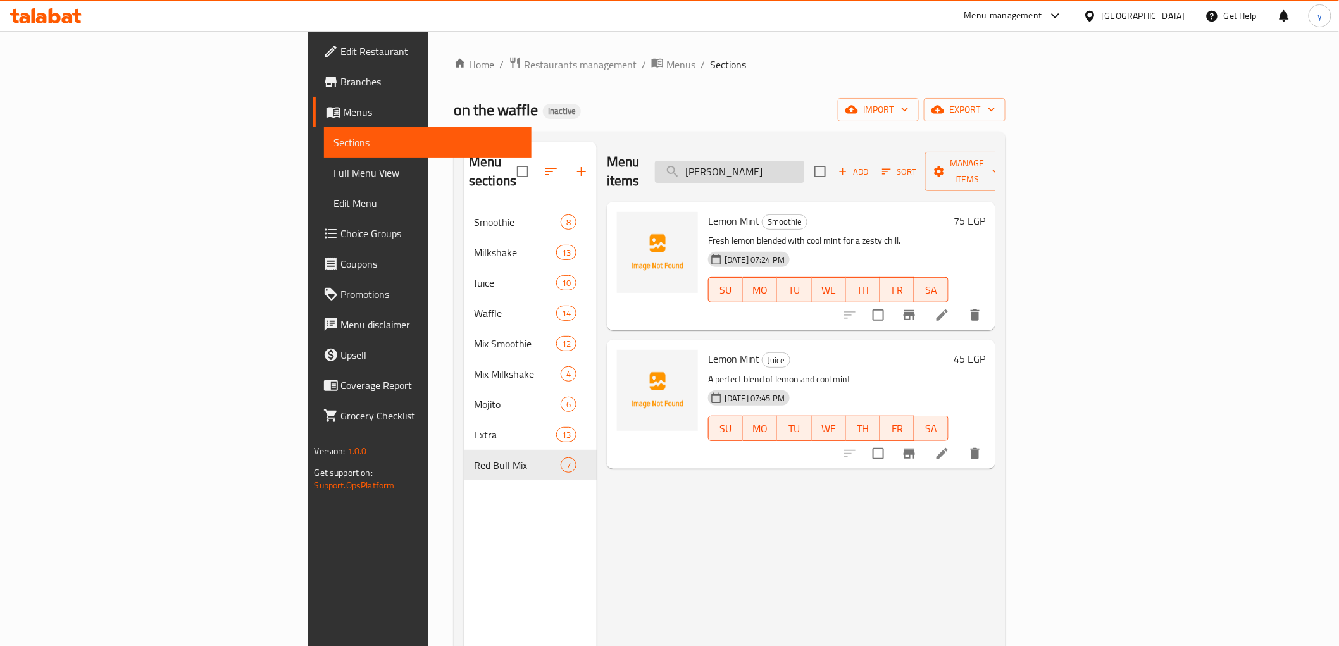
click at [804, 172] on input "Lemon Min" at bounding box center [729, 172] width 149 height 22
type input "Lemon Mint"
click at [950, 446] on icon at bounding box center [942, 453] width 15 height 15
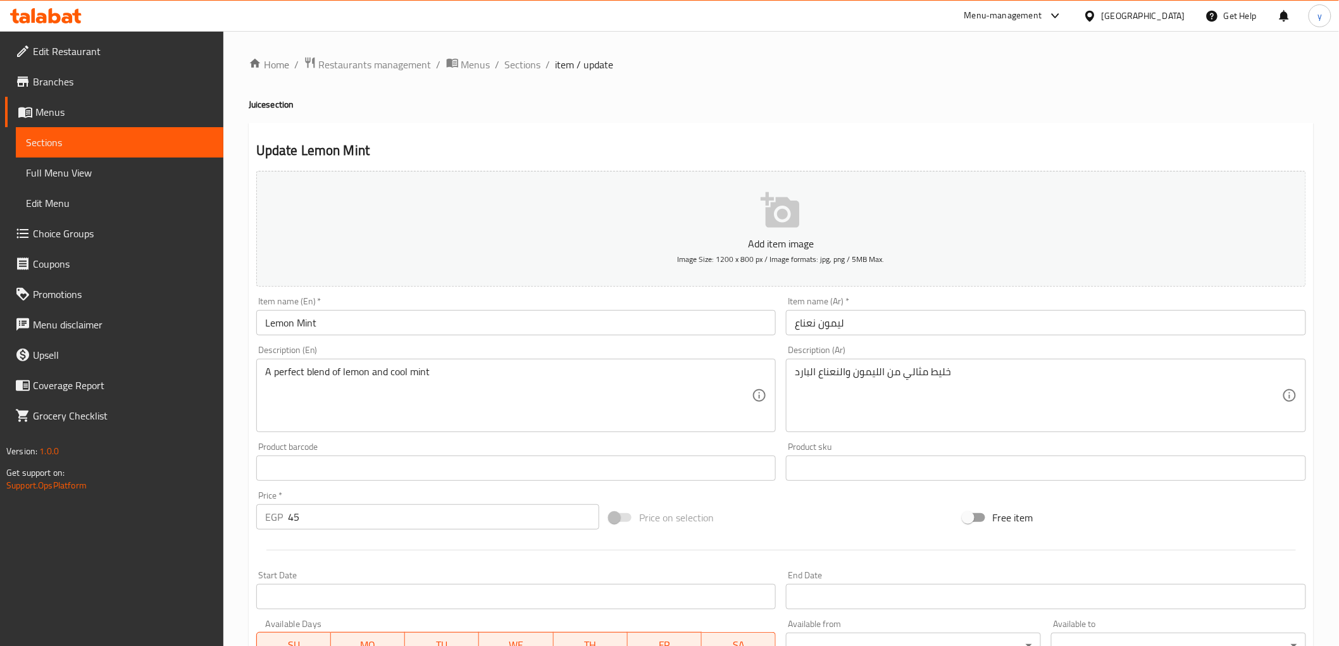
click at [361, 324] on input "Lemon Mint" at bounding box center [516, 322] width 520 height 25
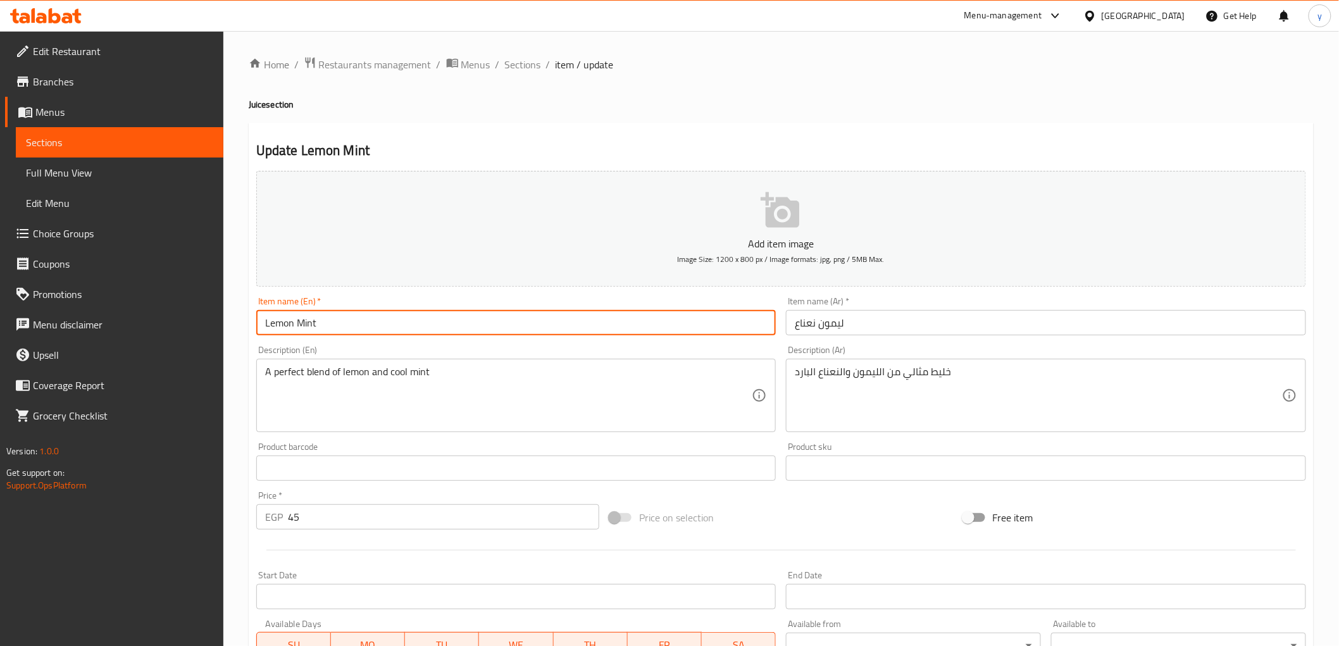
click at [408, 337] on div "Item name (En)   * Lemon Mint Item name (En) *" at bounding box center [516, 316] width 530 height 49
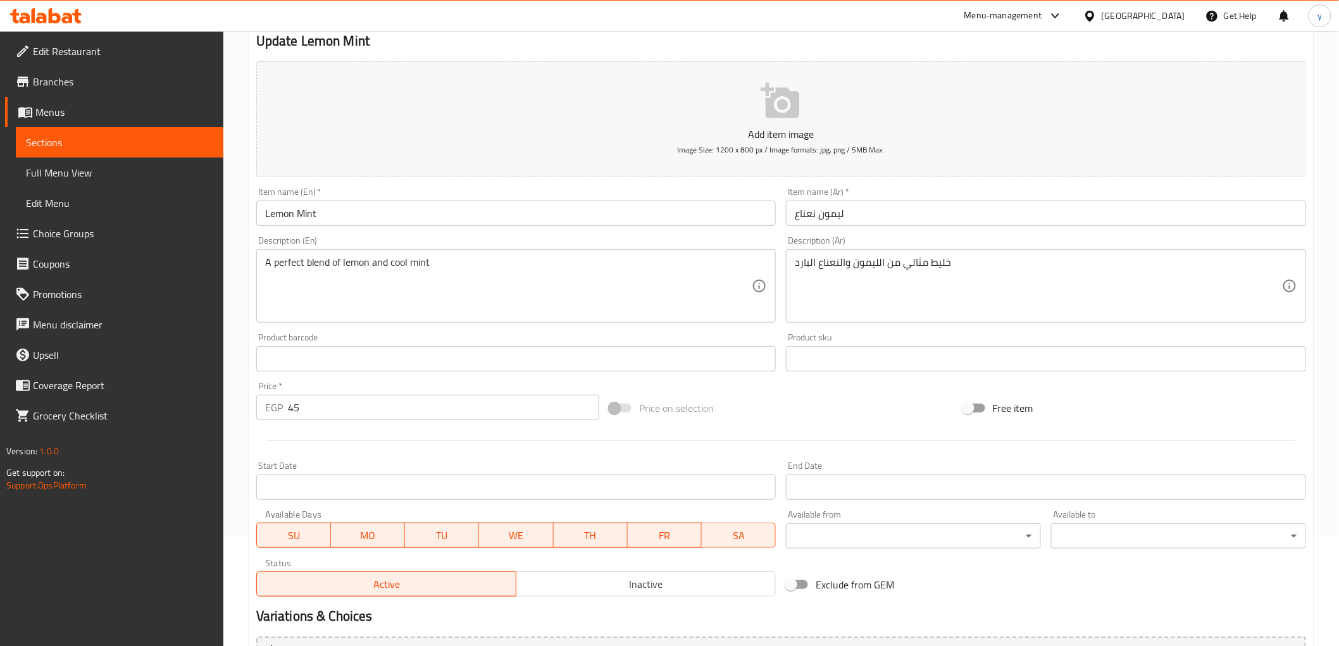
scroll to position [105, 0]
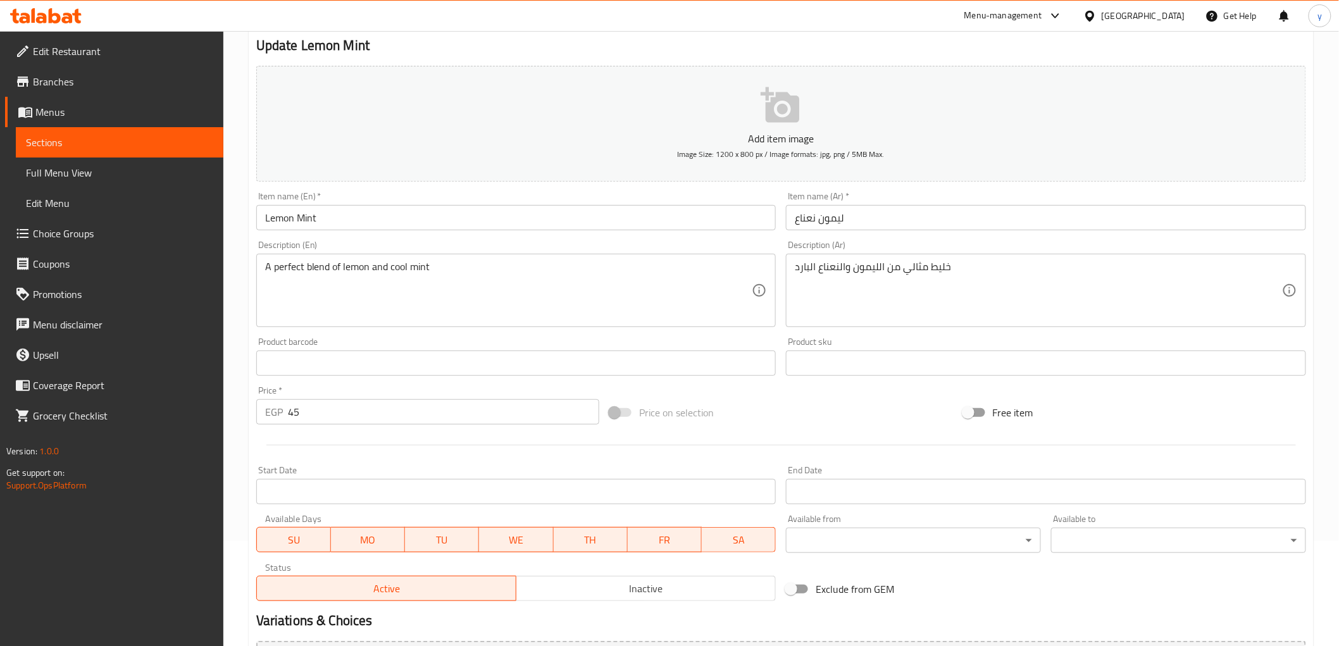
click at [365, 223] on input "Lemon Mint" at bounding box center [516, 217] width 520 height 25
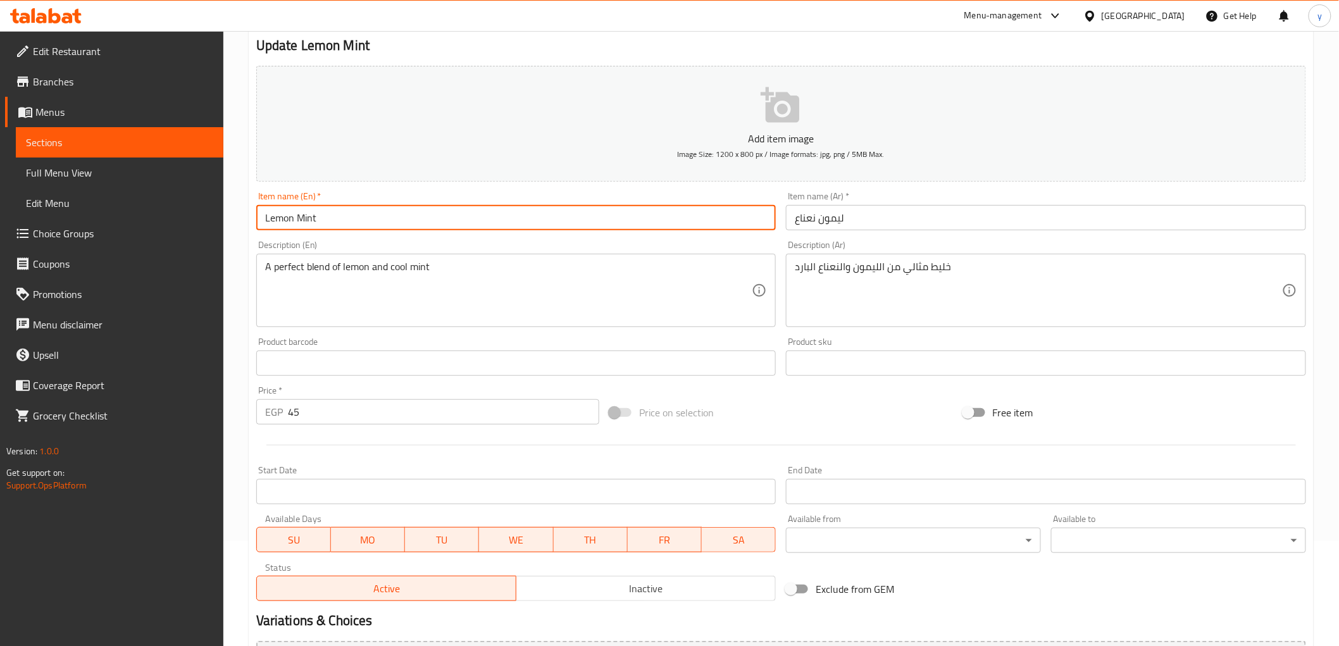
paste input "Juice"
type input "Lemon Mint Juice"
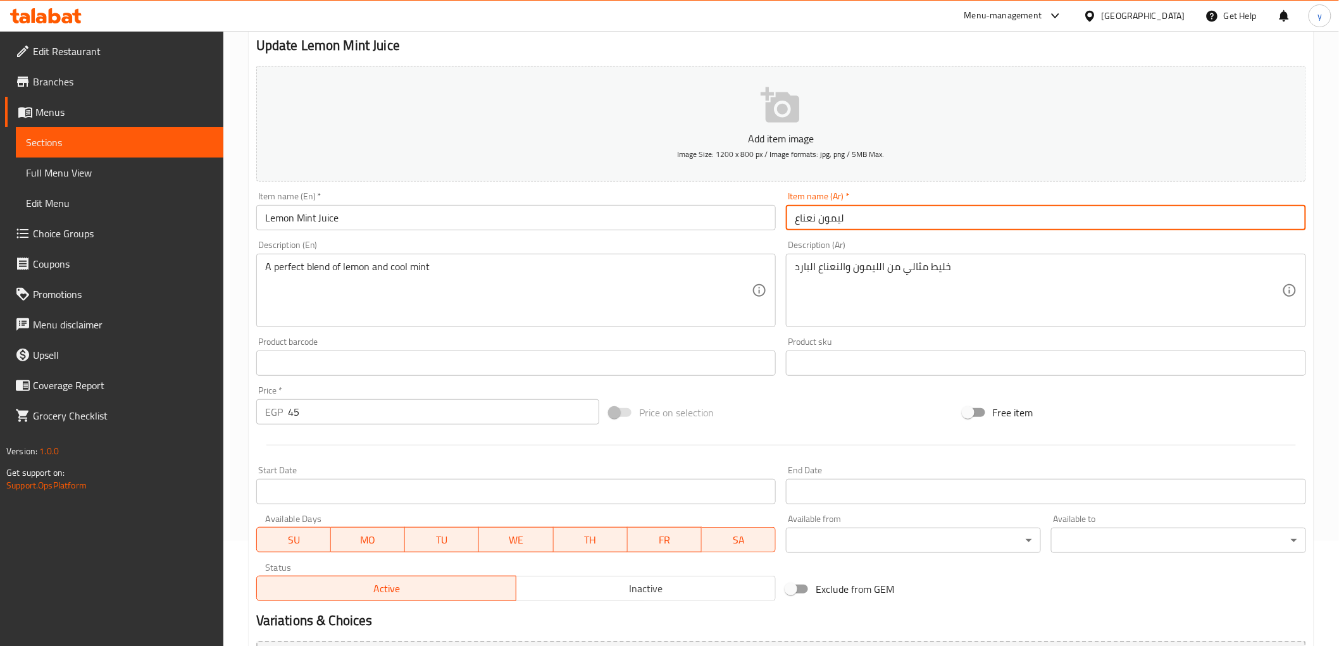
click at [886, 223] on input "ليمون نعناع" at bounding box center [1046, 217] width 520 height 25
paste input "عصير"
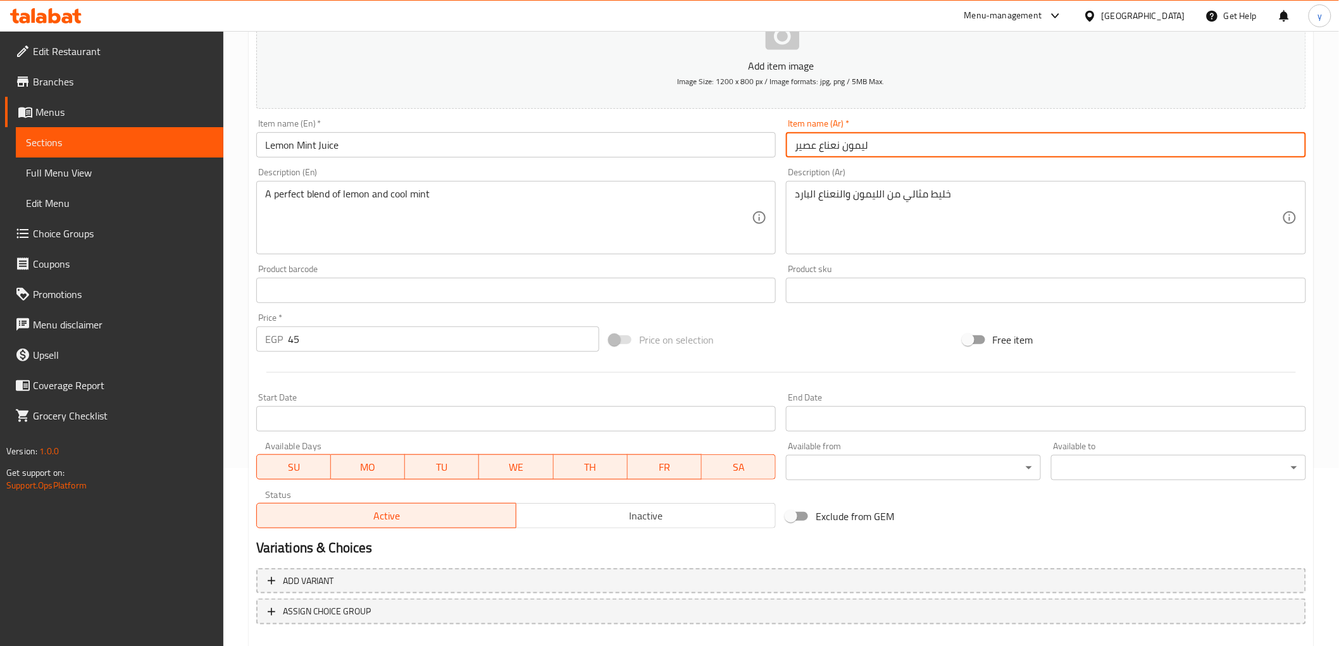
scroll to position [246, 0]
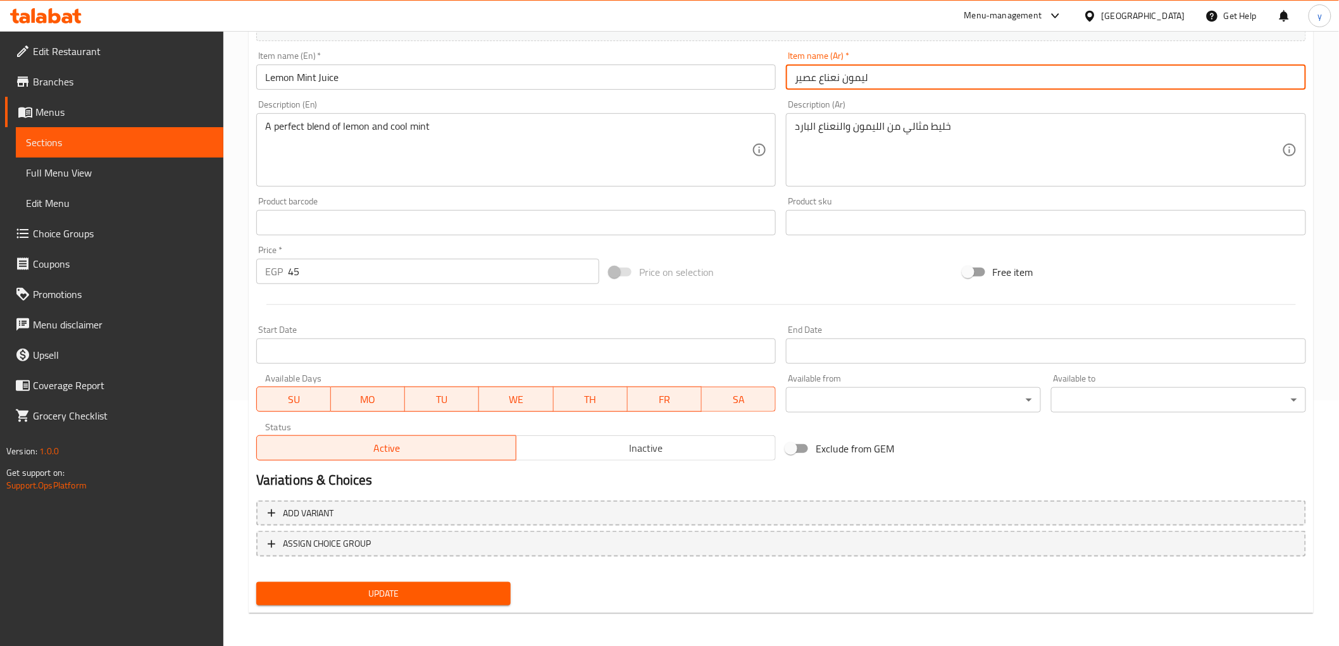
type input "ليمون نعناع عصير"
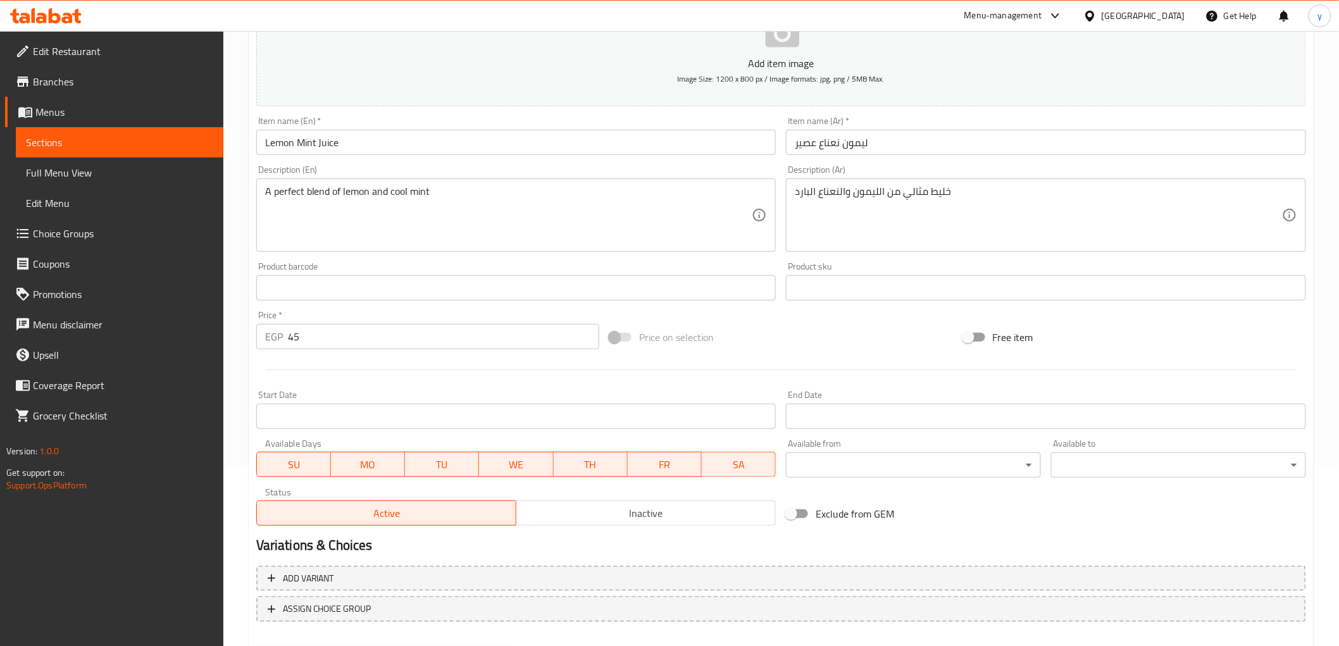
scroll to position [0, 0]
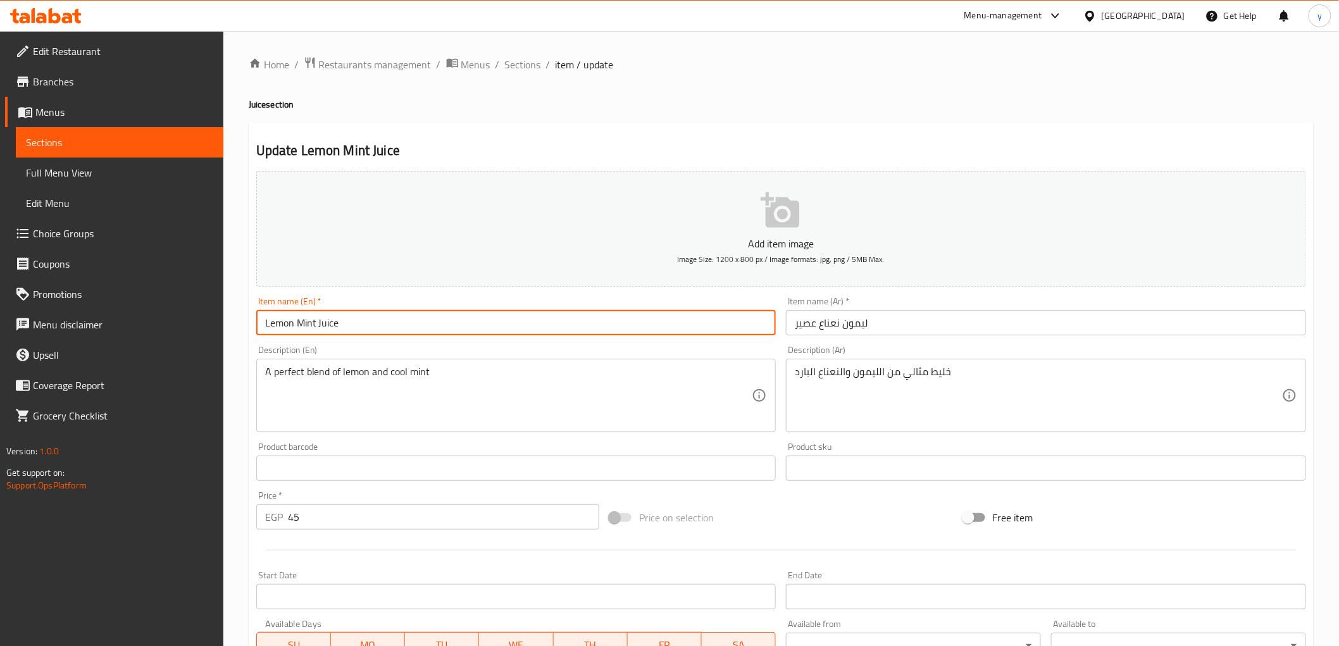
drag, startPoint x: 315, startPoint y: 325, endPoint x: 251, endPoint y: 317, distance: 65.0
click at [251, 317] on div "Item name (En)   * Lemon Mint Juice Item name (En) *" at bounding box center [516, 316] width 530 height 49
drag, startPoint x: 318, startPoint y: 321, endPoint x: 340, endPoint y: 328, distance: 22.4
click at [340, 328] on input "Lemon Mint Juice" at bounding box center [516, 322] width 520 height 25
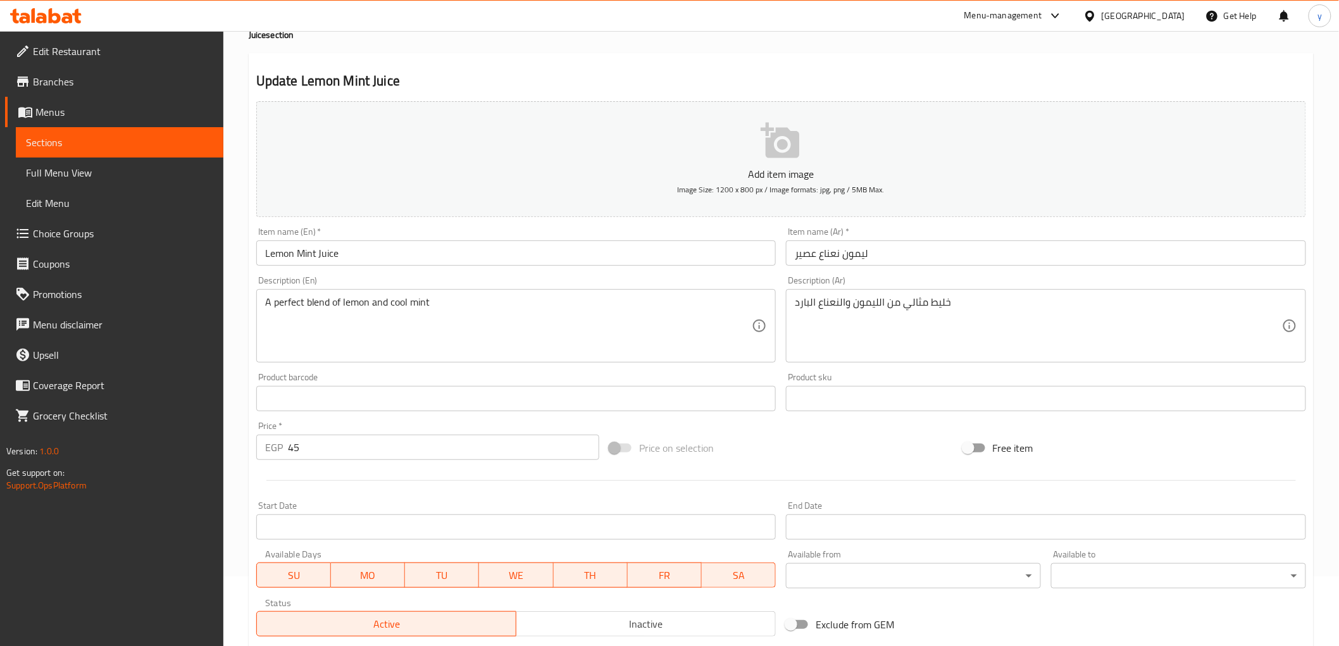
scroll to position [246, 0]
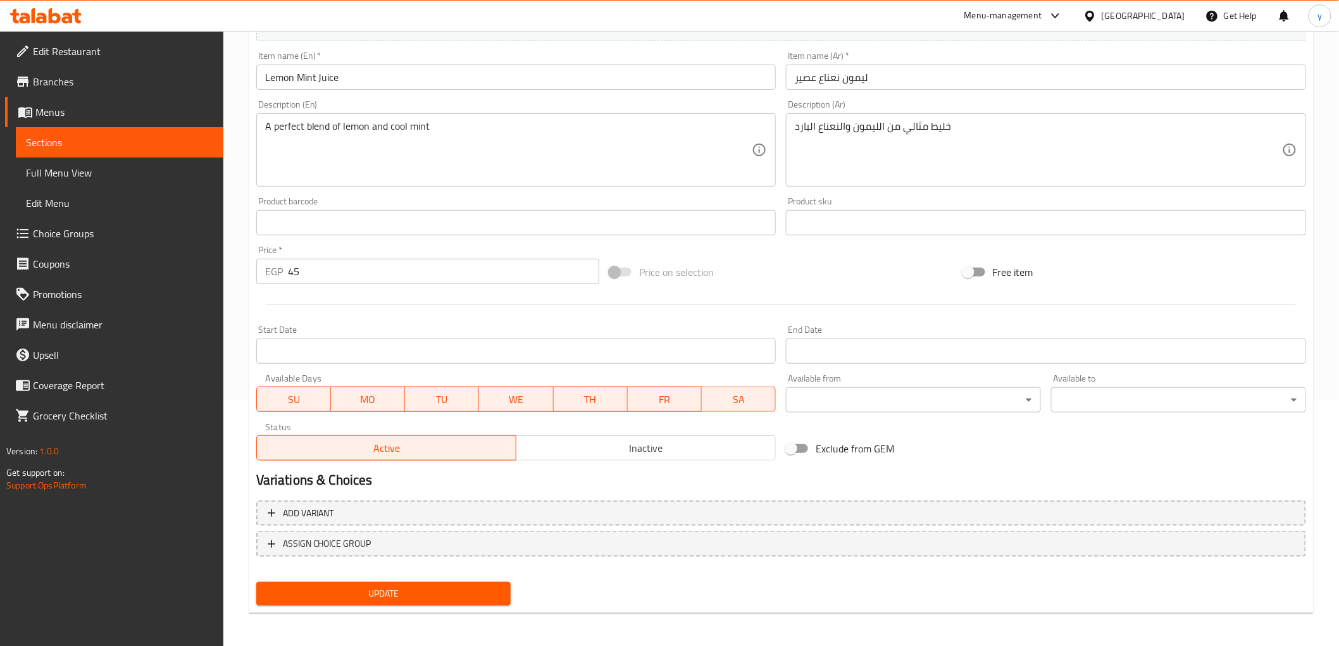
click at [464, 586] on span "Update" at bounding box center [383, 594] width 235 height 16
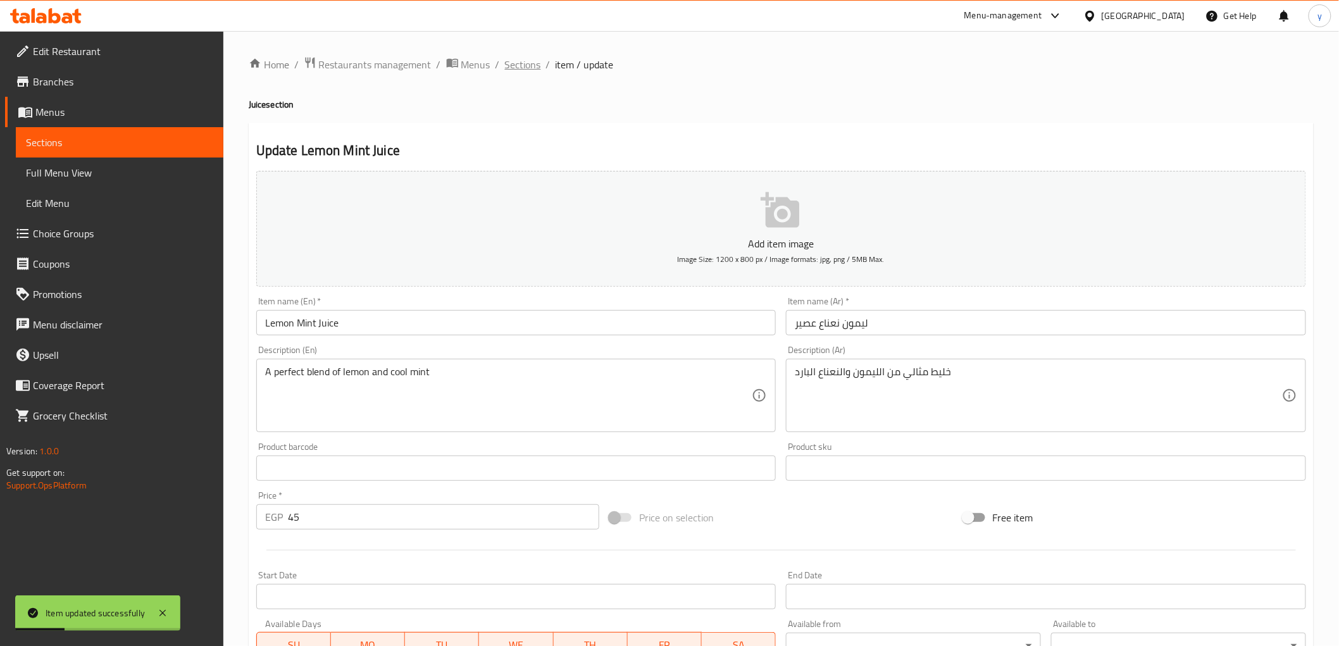
click at [530, 66] on span "Sections" at bounding box center [523, 64] width 36 height 15
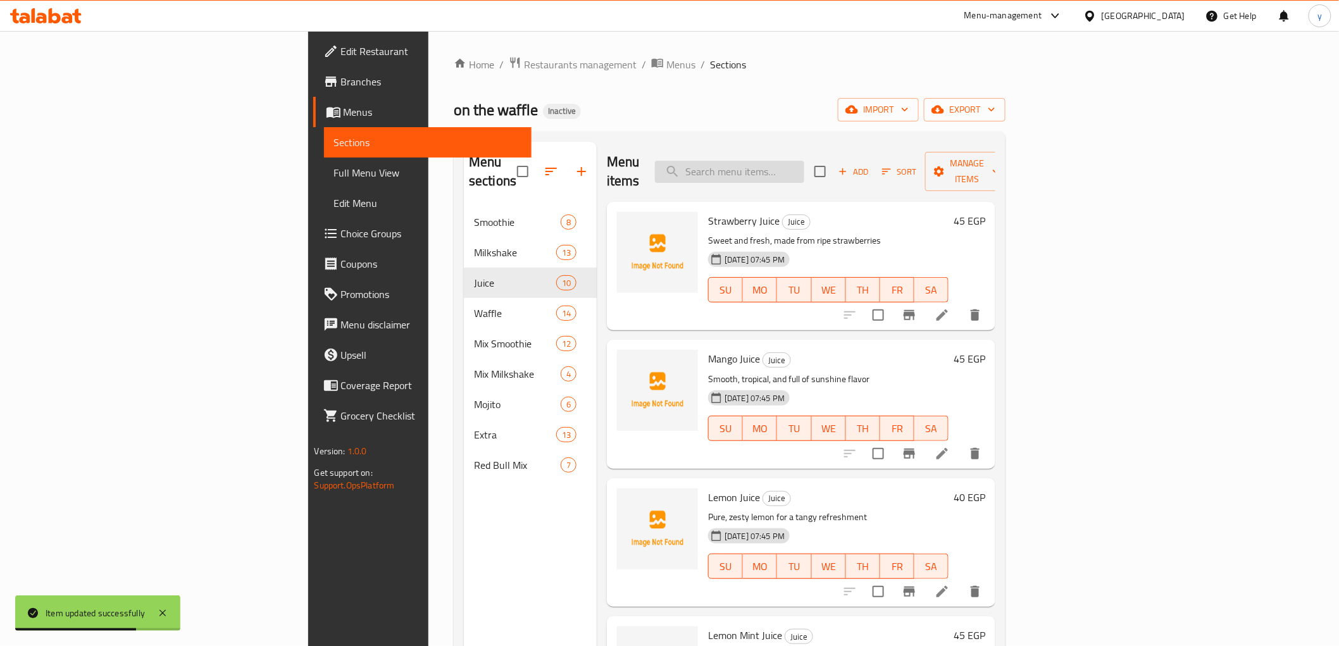
click at [804, 161] on input "search" at bounding box center [729, 172] width 149 height 22
paste input "Lemon Mint"
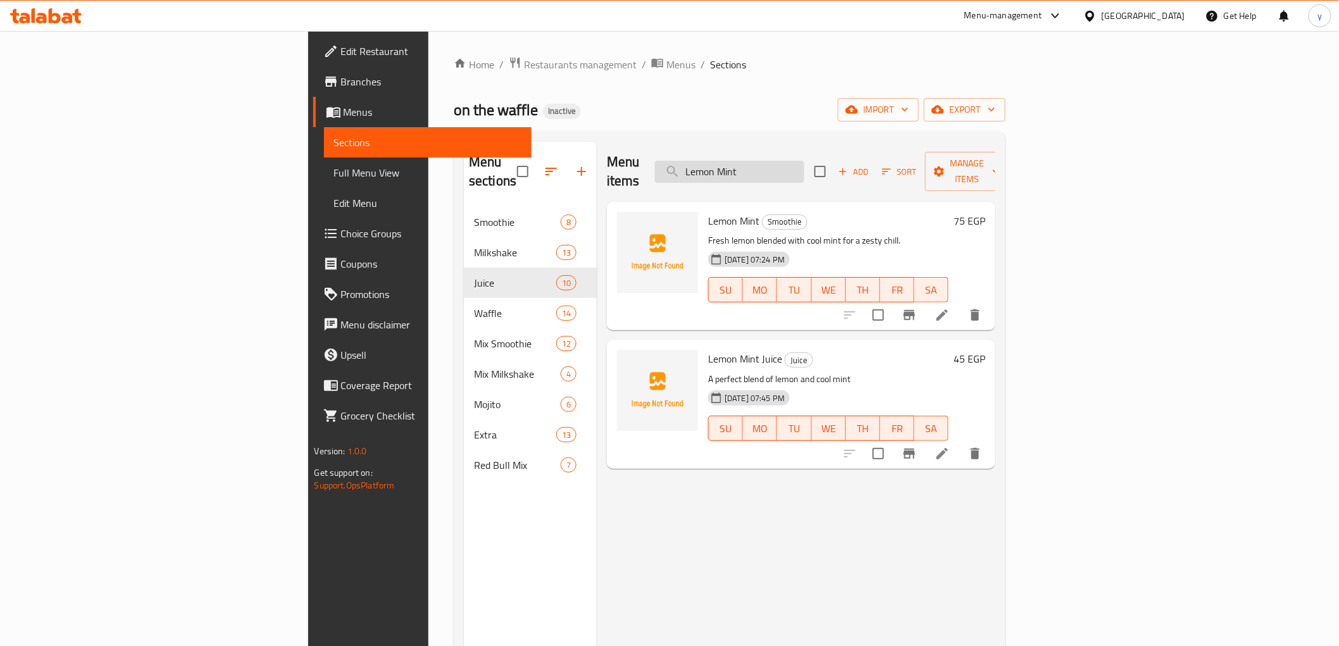
click at [804, 165] on input "Lemon Mint" at bounding box center [729, 172] width 149 height 22
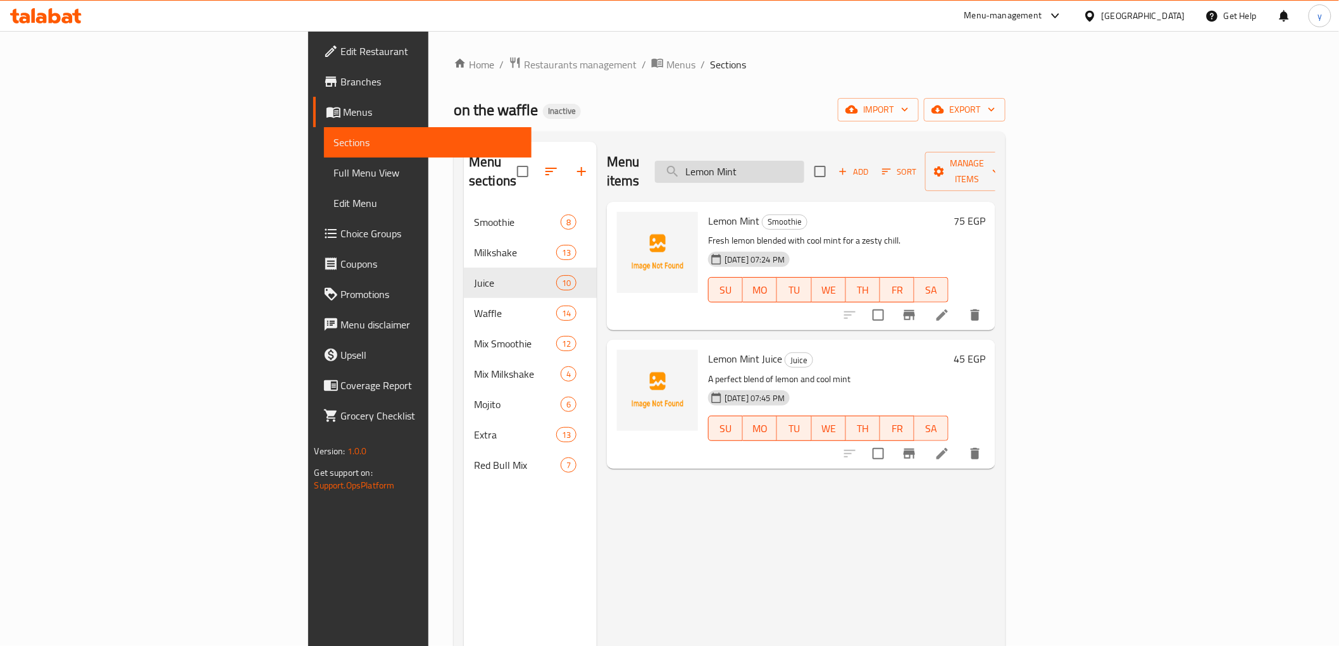
paste input "Watermelon"
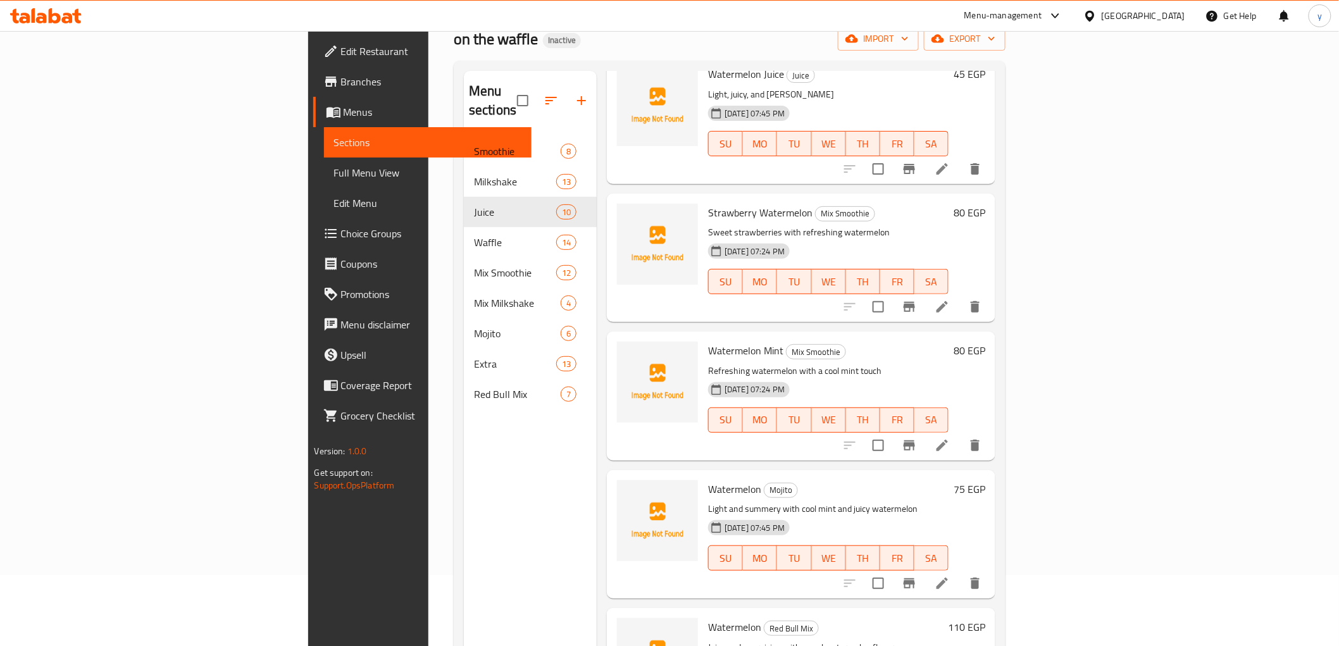
scroll to position [177, 0]
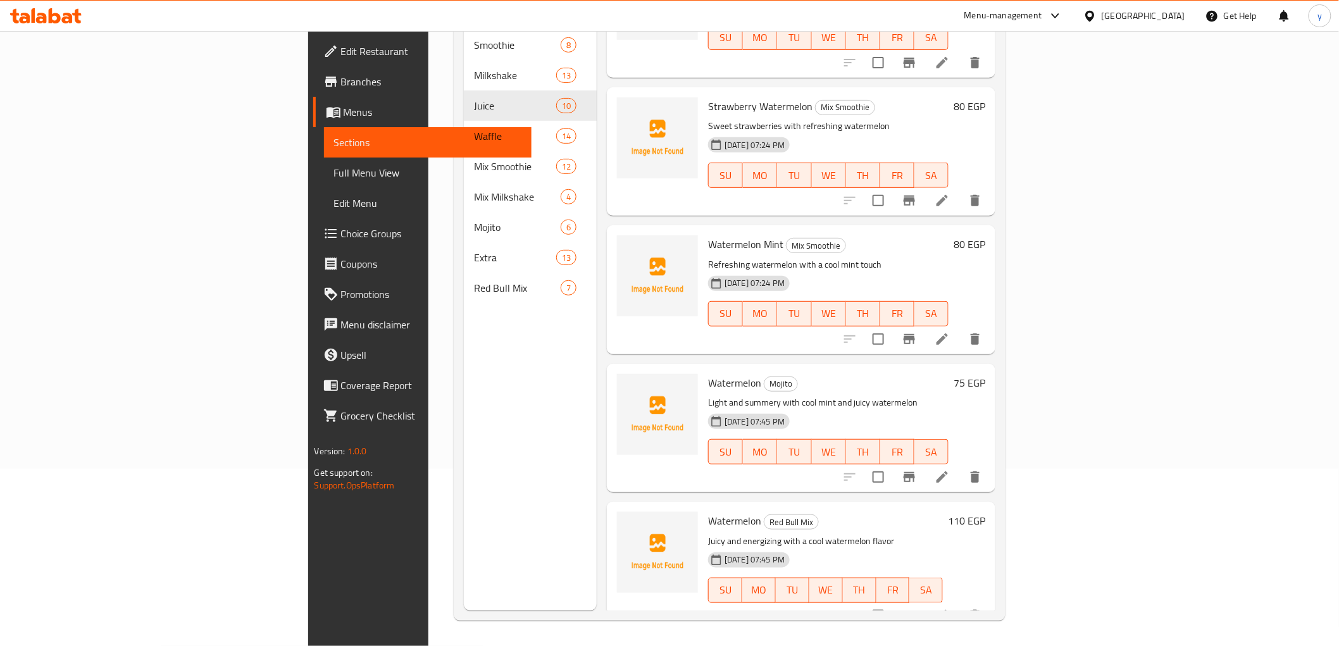
type input "Watermelon"
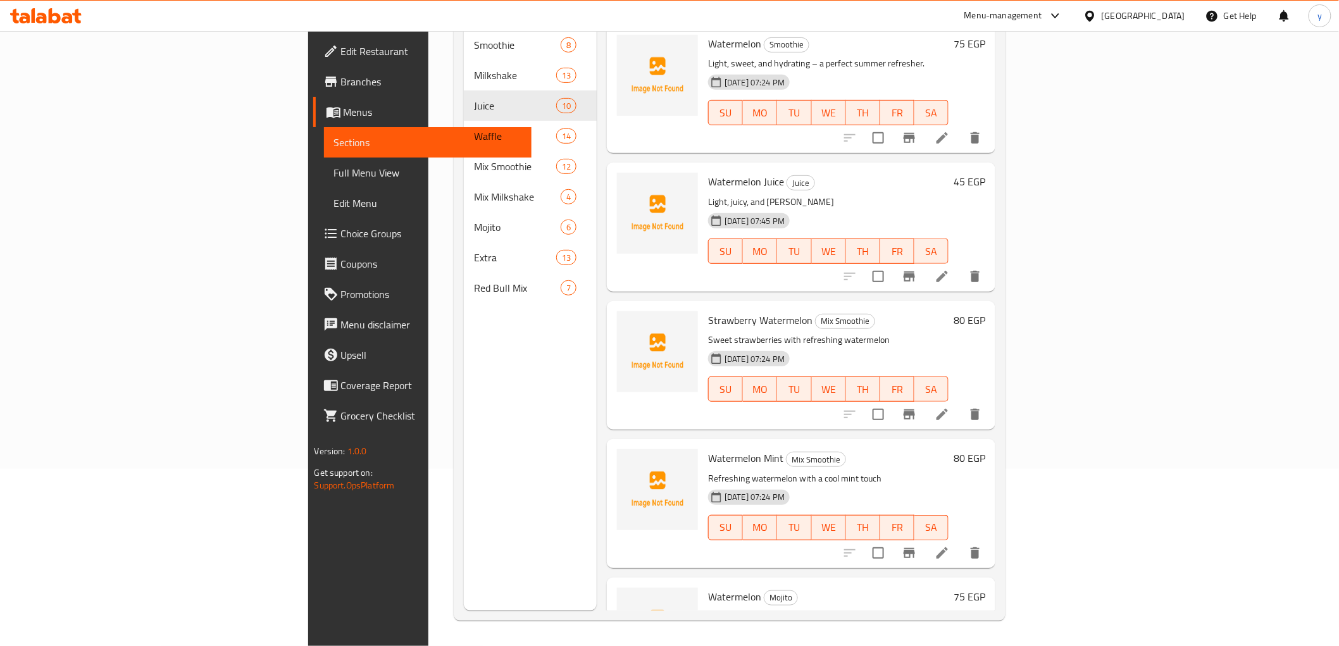
scroll to position [0, 0]
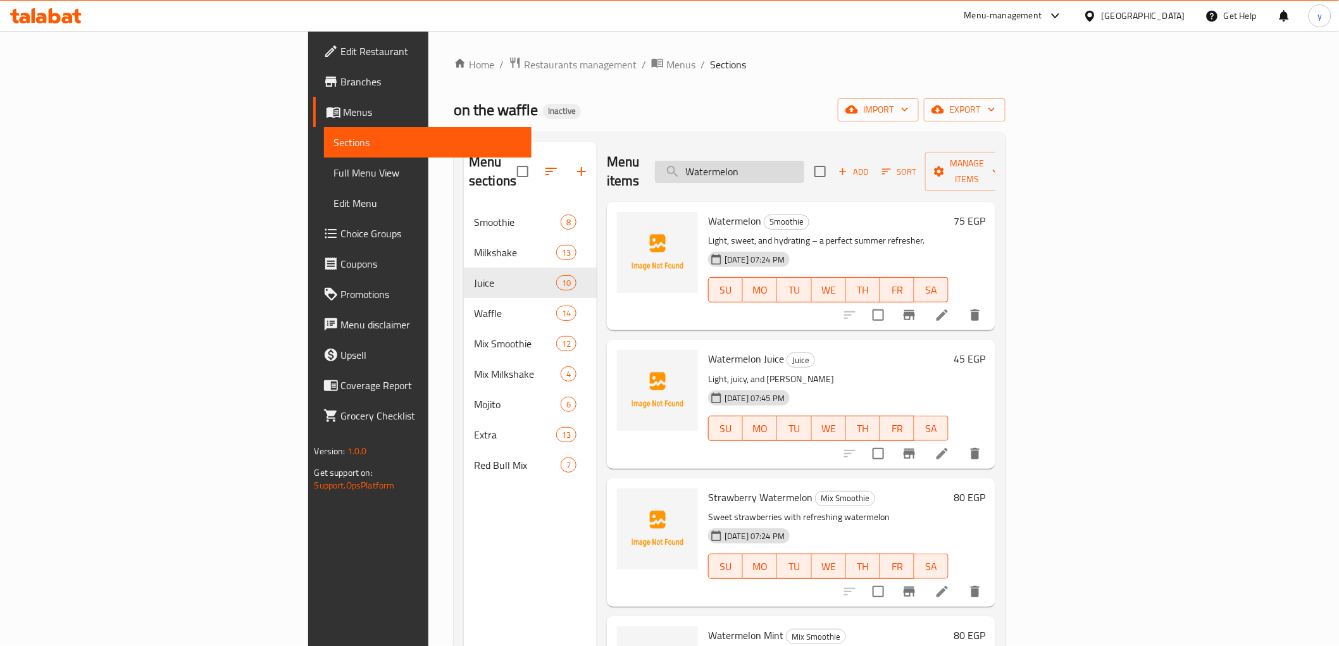
click at [804, 167] on input "Watermelon" at bounding box center [729, 172] width 149 height 22
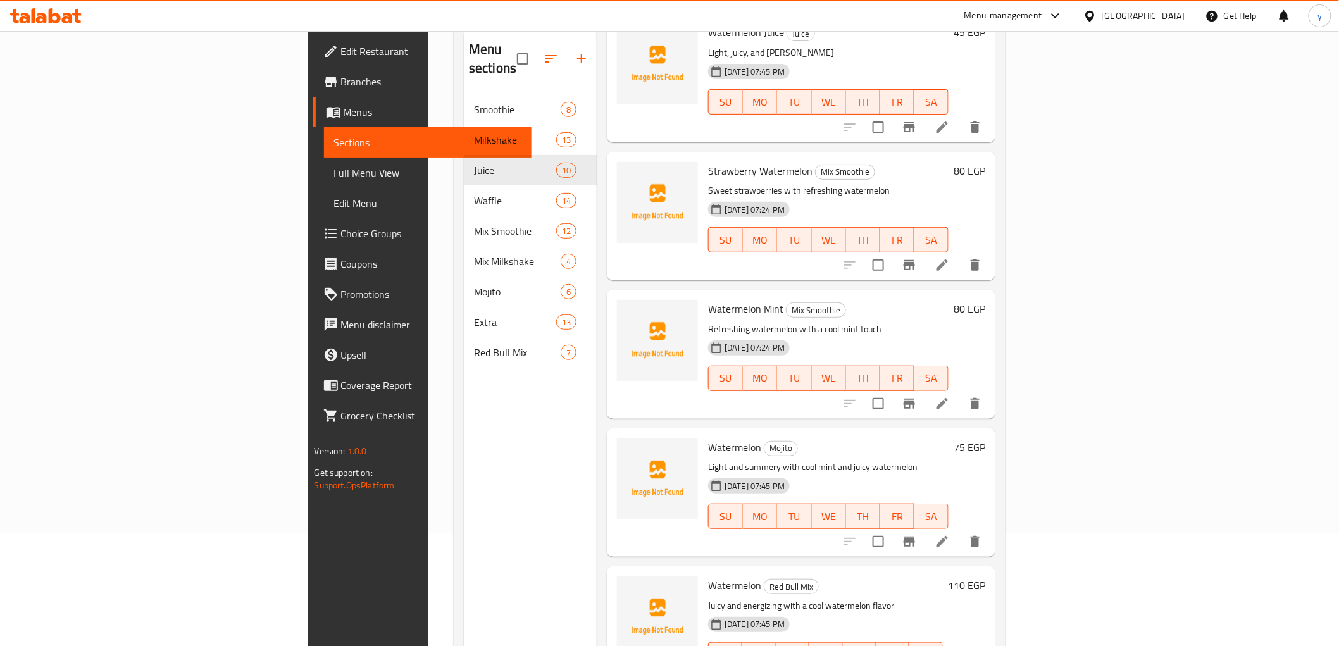
scroll to position [177, 0]
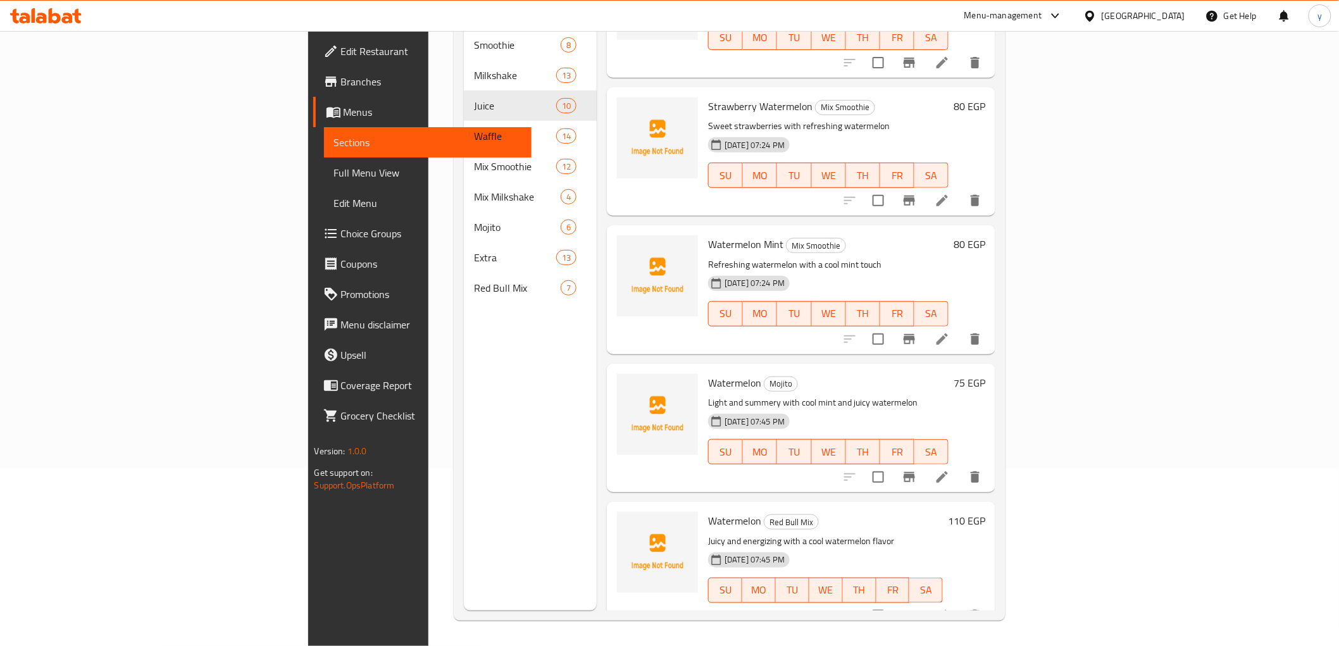
click at [960, 467] on li at bounding box center [942, 477] width 35 height 23
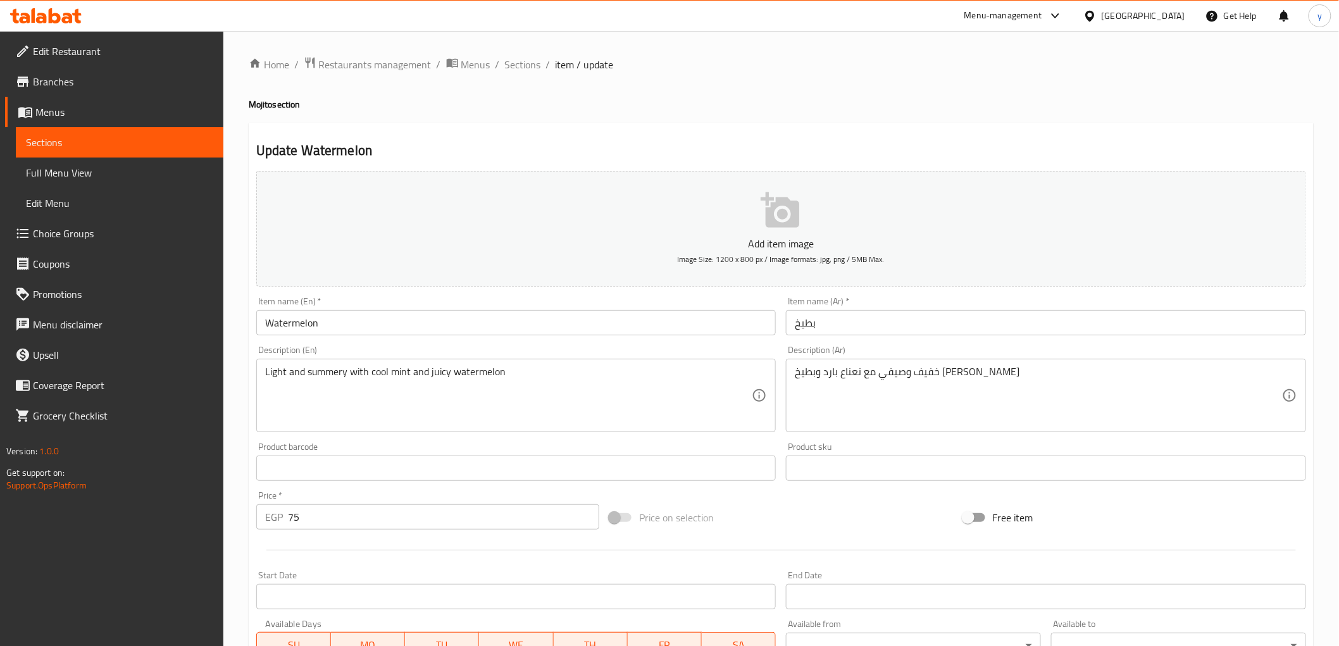
click at [437, 329] on input "Watermelon" at bounding box center [516, 322] width 520 height 25
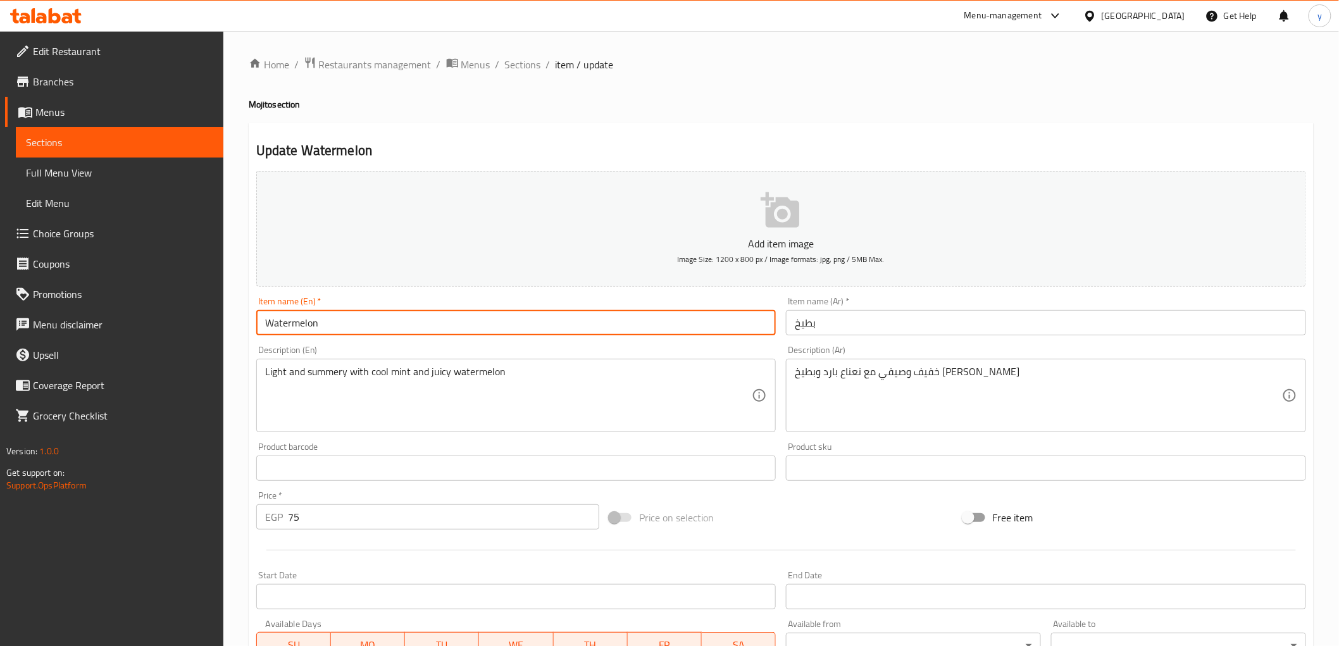
click at [432, 335] on input "Watermelon" at bounding box center [516, 322] width 520 height 25
paste input "Mojito"
type input "Watermelon Mojito"
click at [850, 332] on input "بطيخ" at bounding box center [1046, 322] width 520 height 25
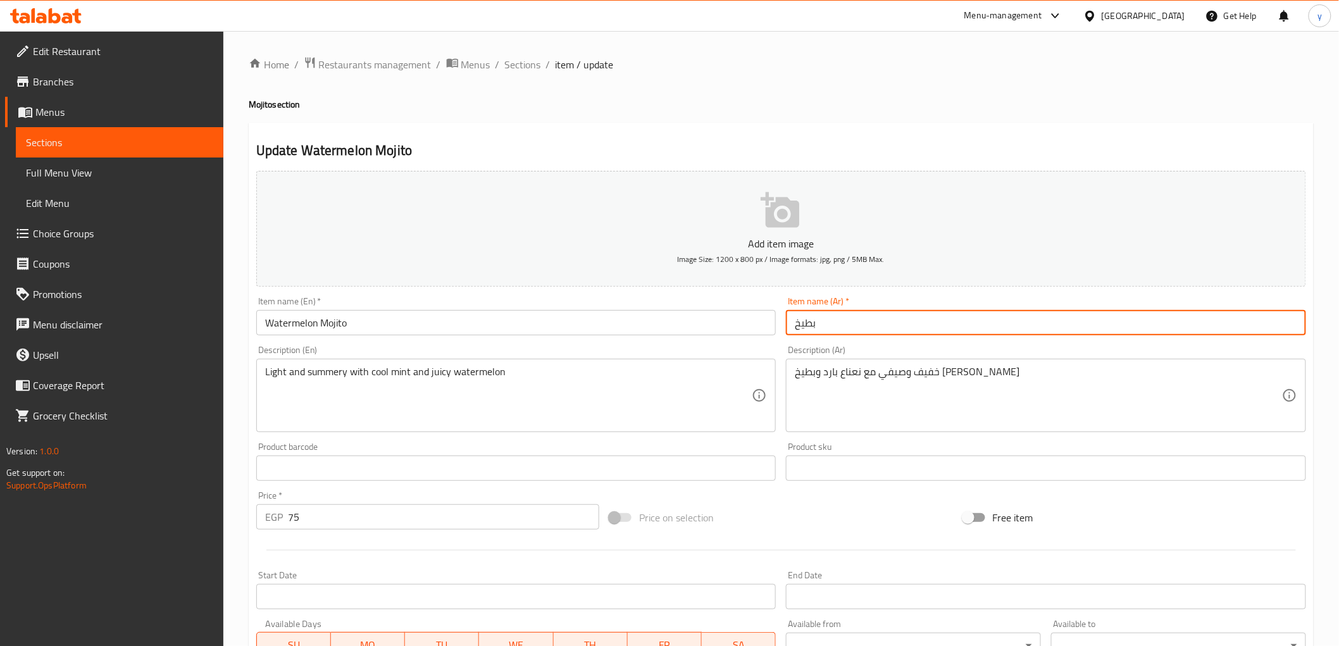
paste input "موهيتو"
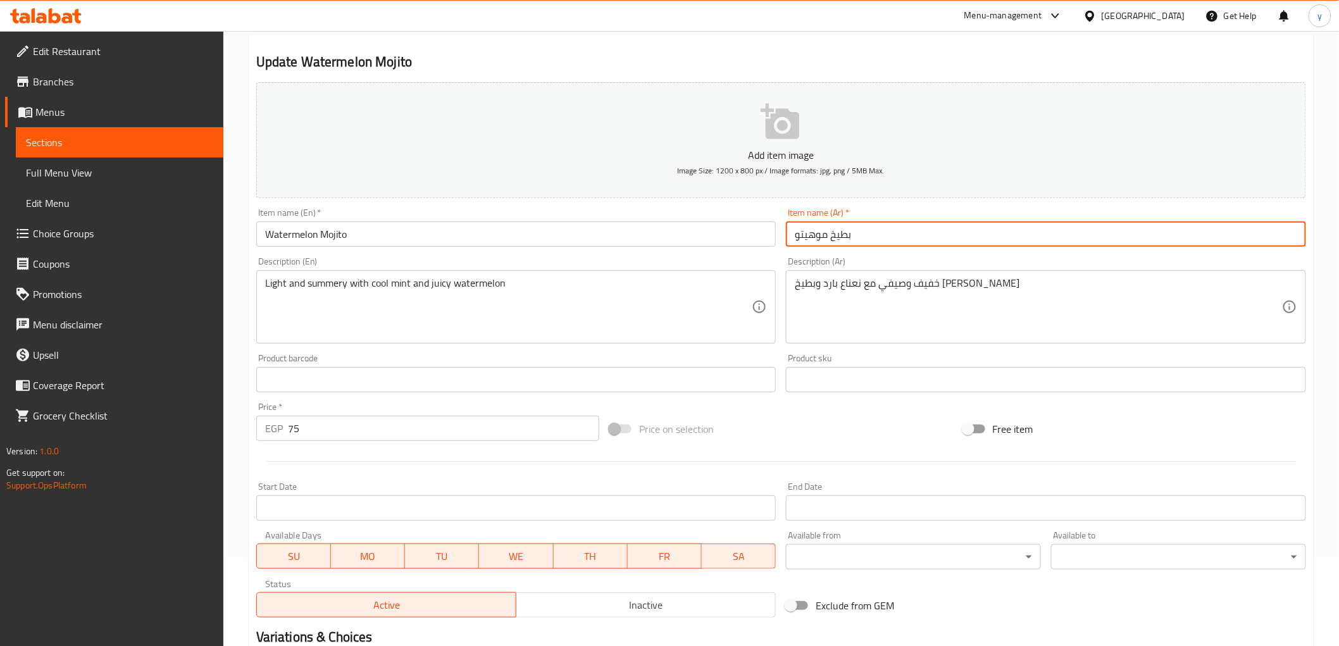
scroll to position [246, 0]
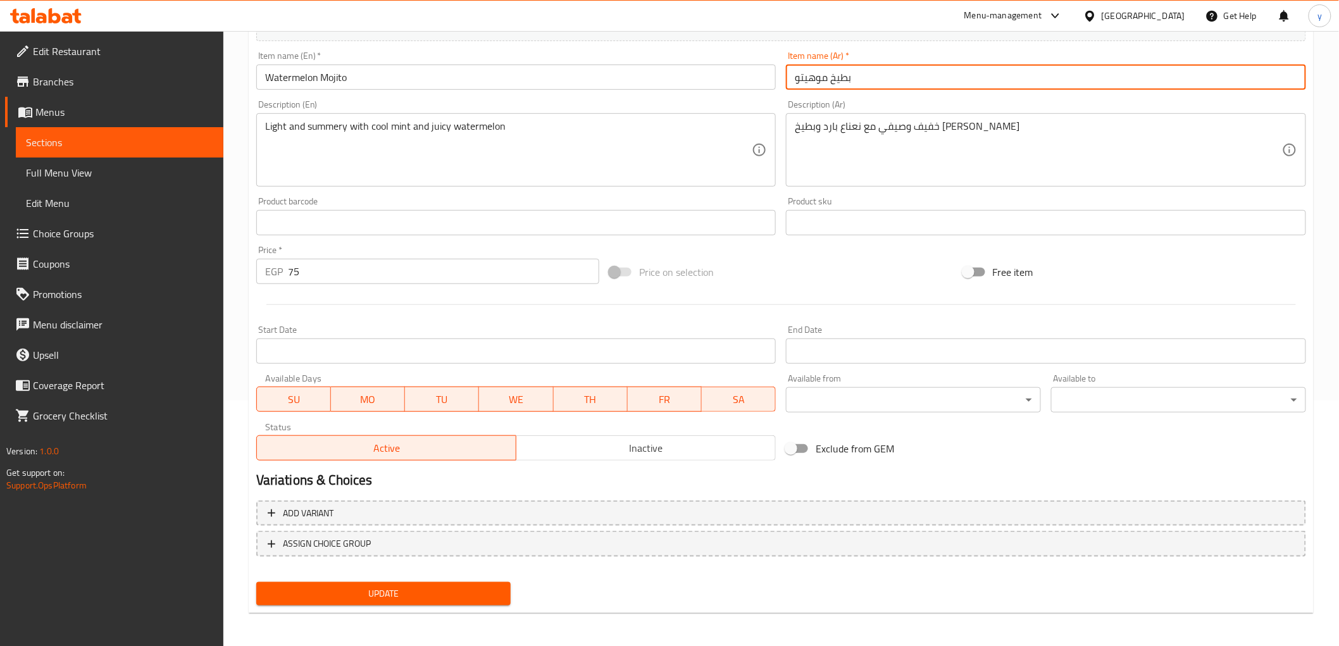
type input "بطيخ موهيتو"
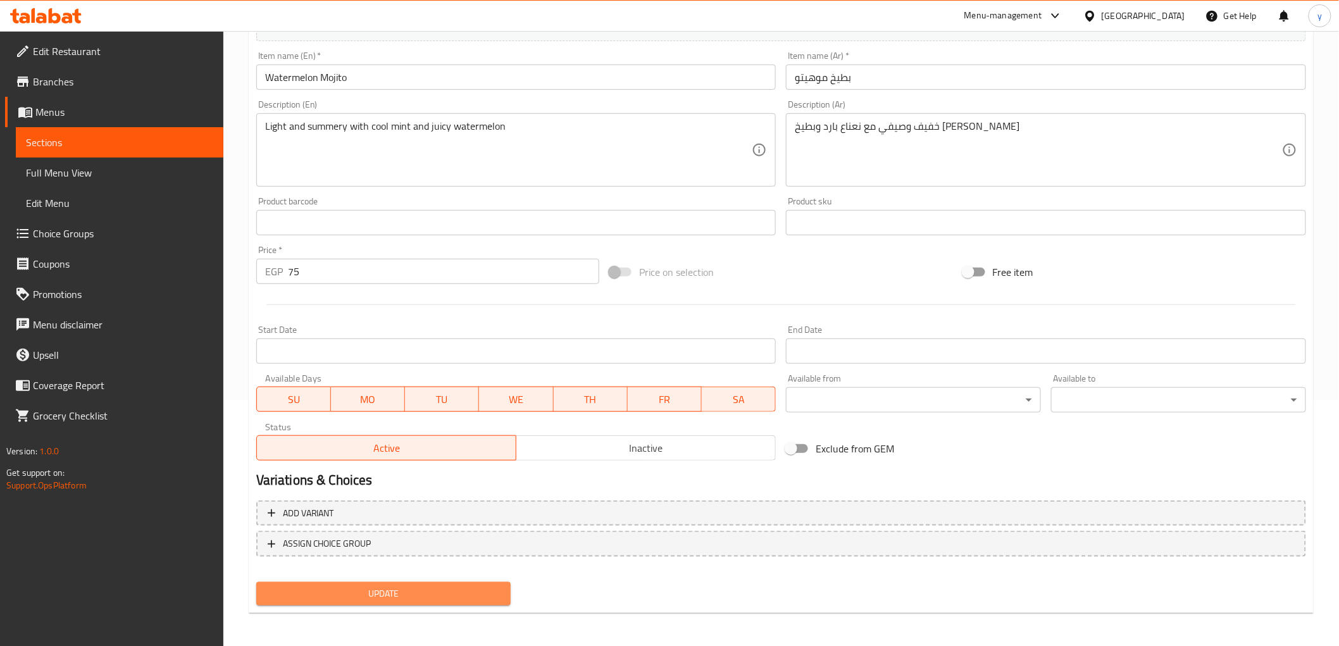
click at [450, 587] on span "Update" at bounding box center [383, 594] width 235 height 16
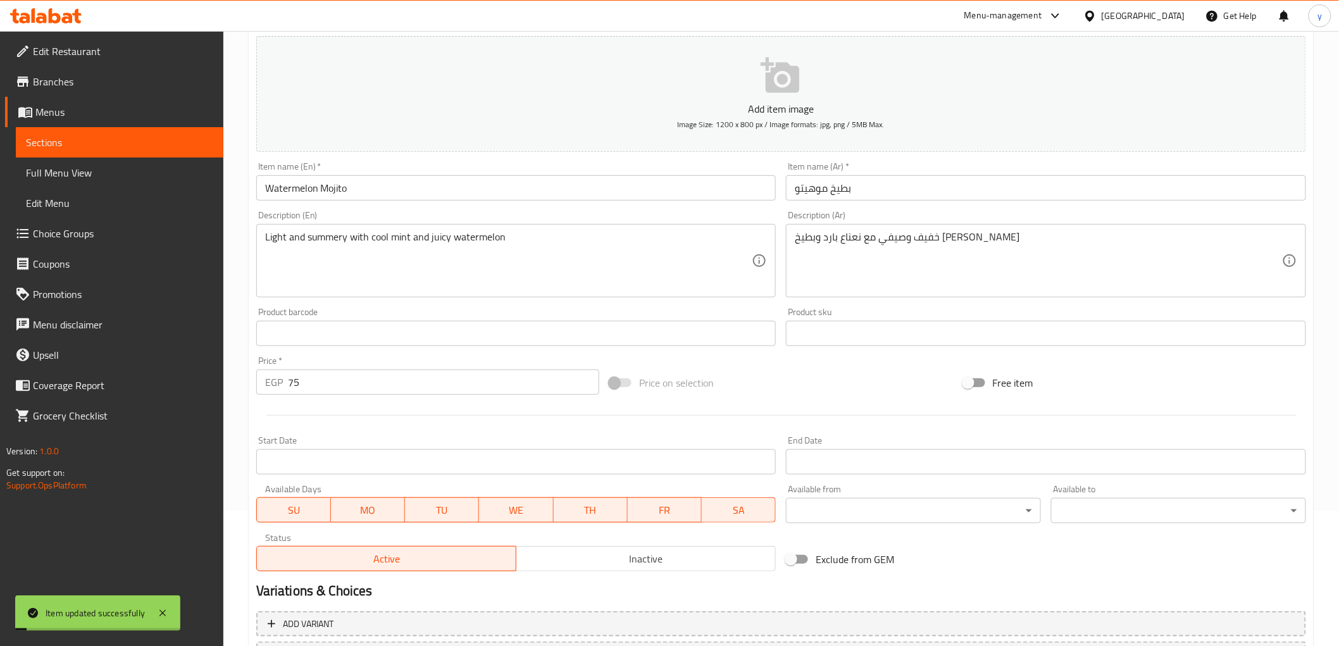
scroll to position [0, 0]
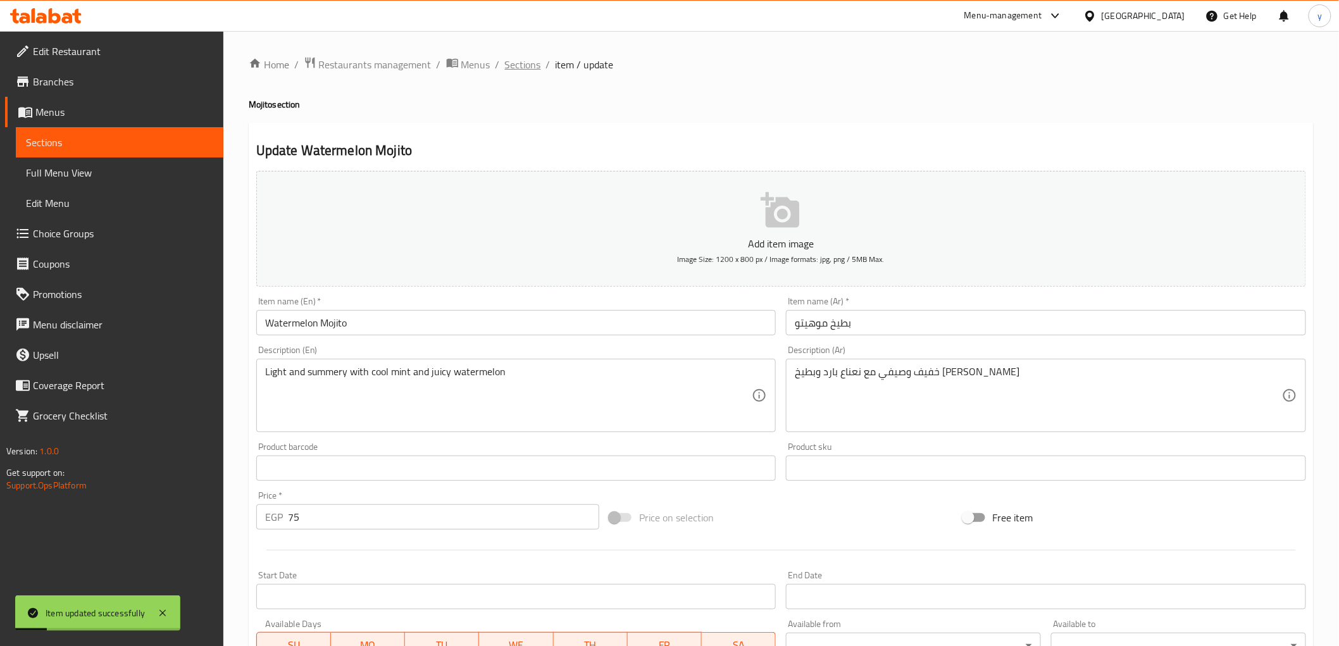
click at [535, 66] on span "Sections" at bounding box center [523, 64] width 36 height 15
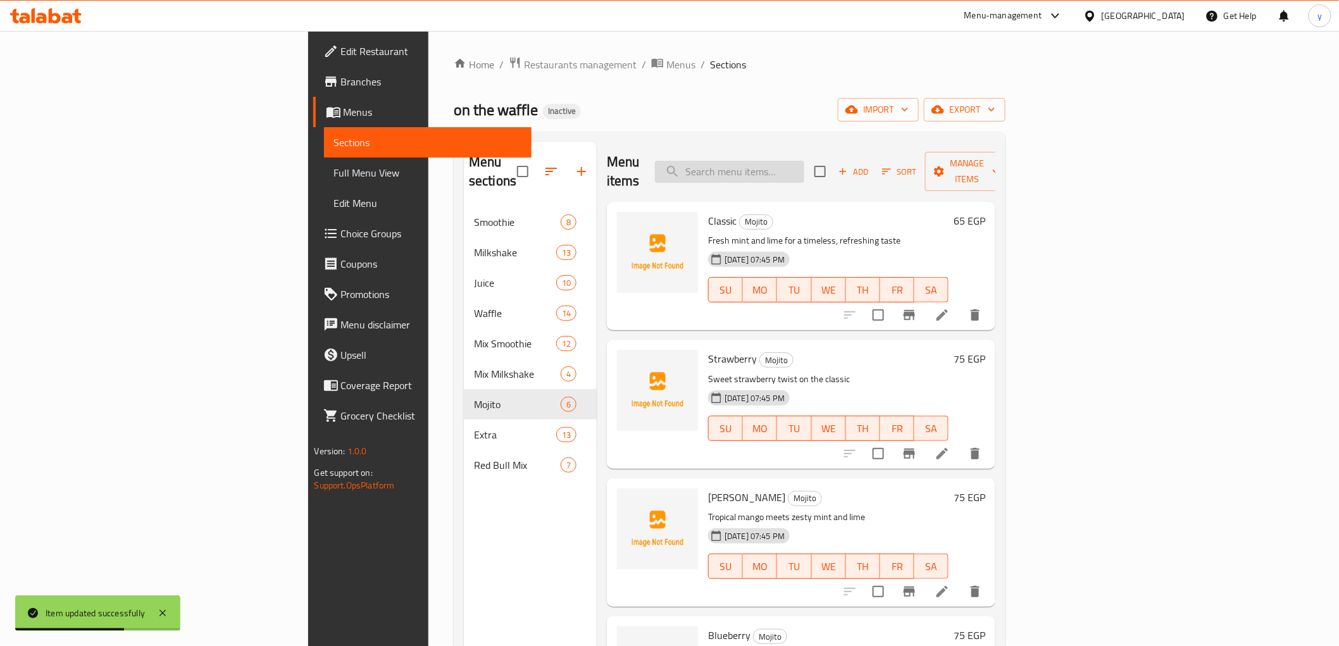
click at [804, 163] on input "search" at bounding box center [729, 172] width 149 height 22
paste input "Watermelon"
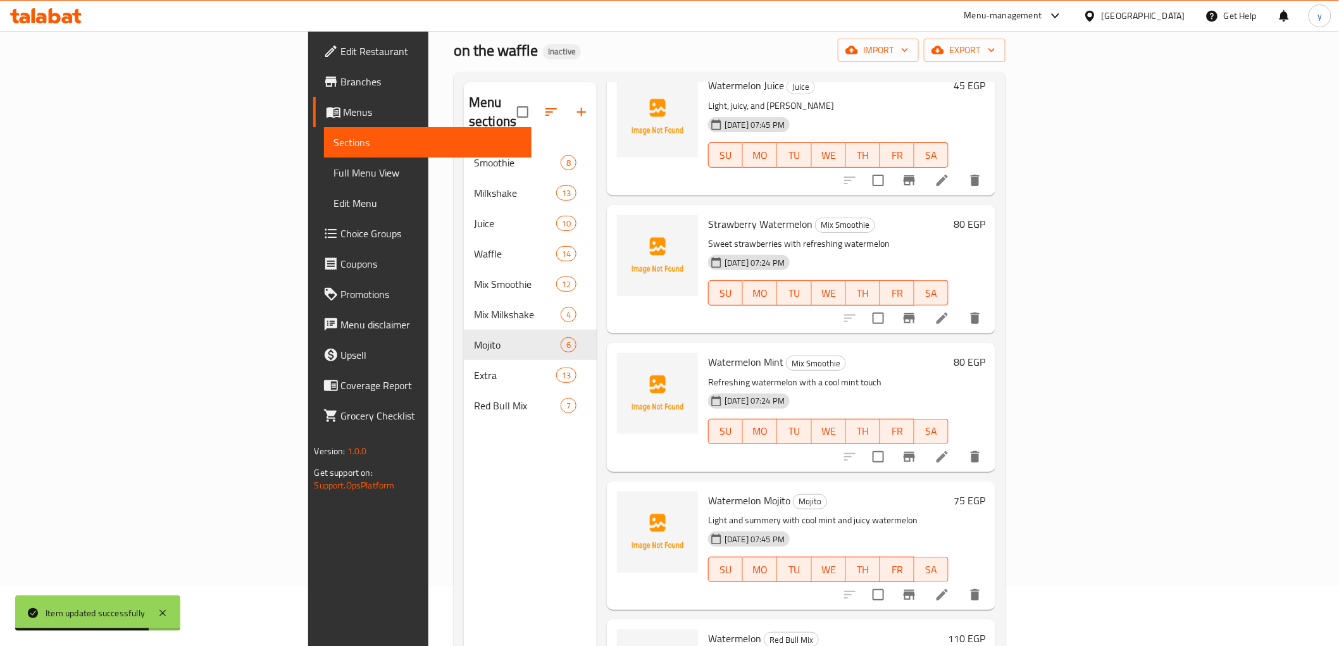
scroll to position [177, 0]
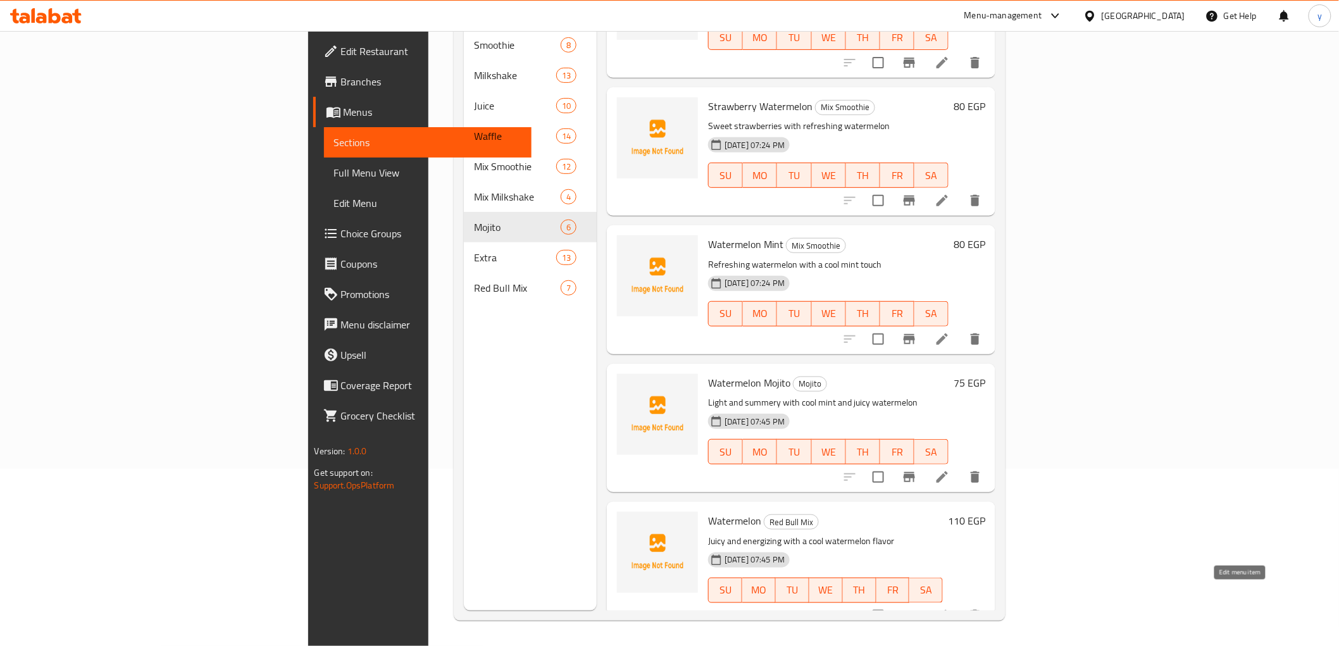
type input "Watermelon"
click at [948, 610] on icon at bounding box center [942, 615] width 11 height 11
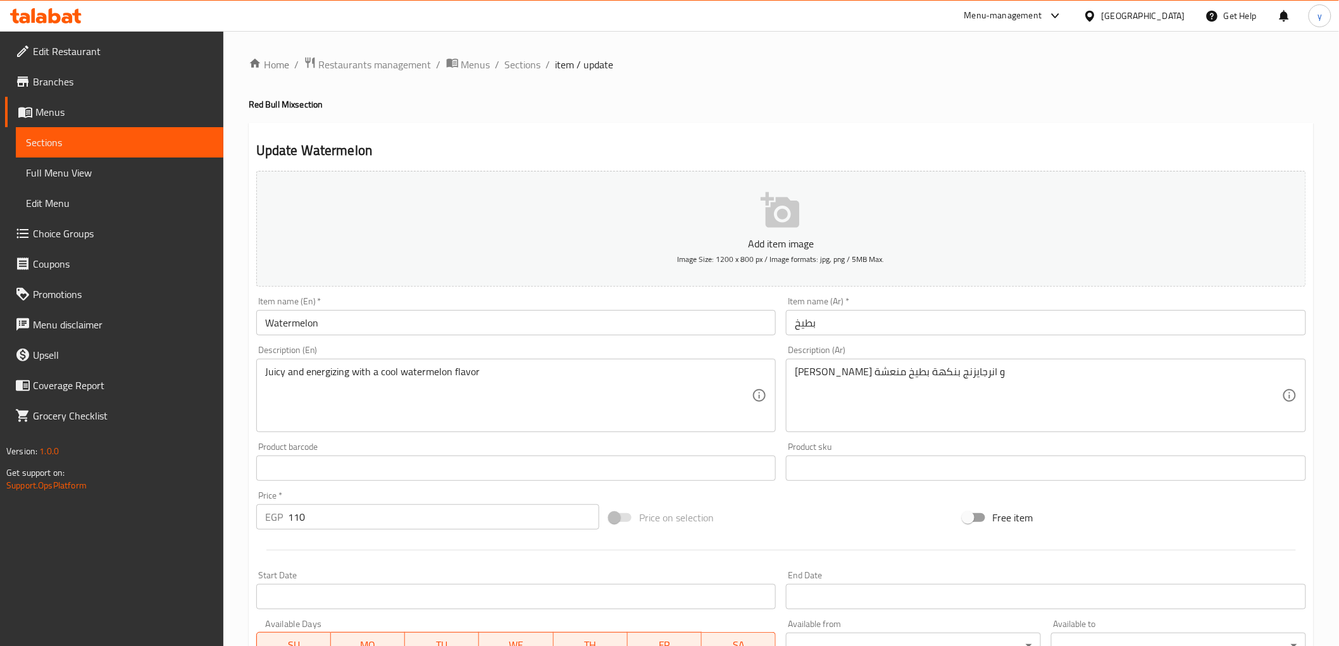
click at [399, 330] on input "Watermelon" at bounding box center [516, 322] width 520 height 25
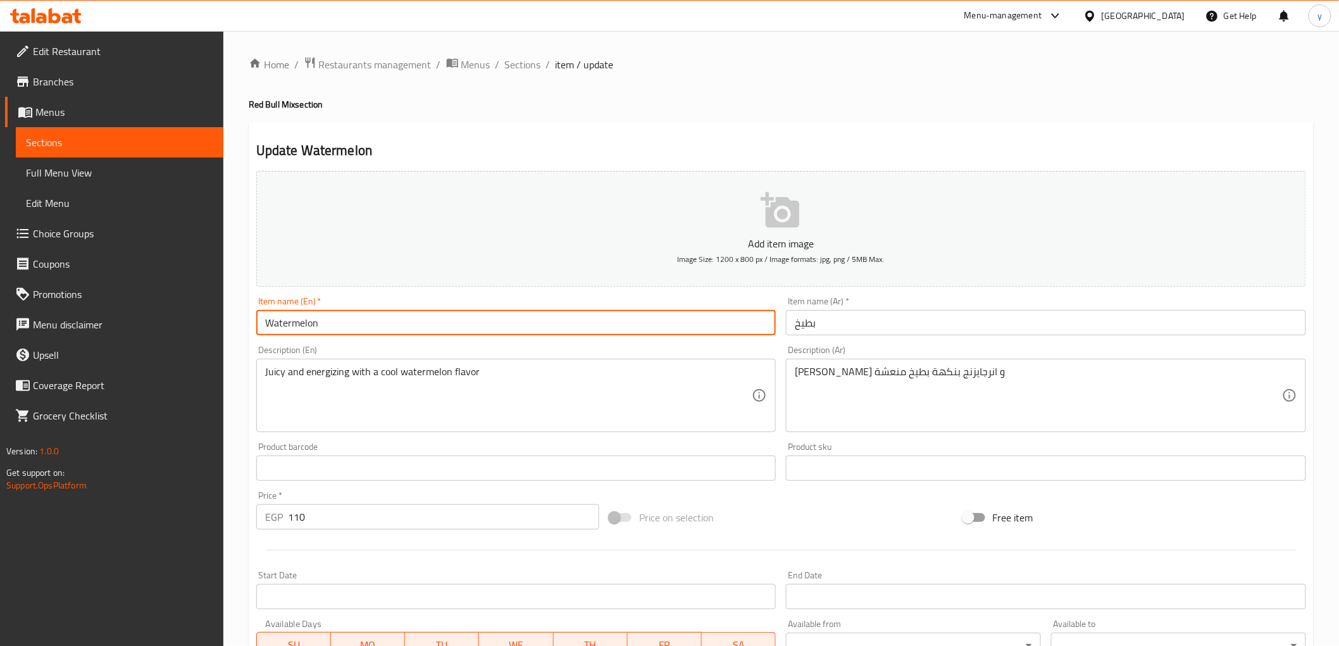
paste input "Red Bull Mix"
type input "Watermelon Red Bull Mix"
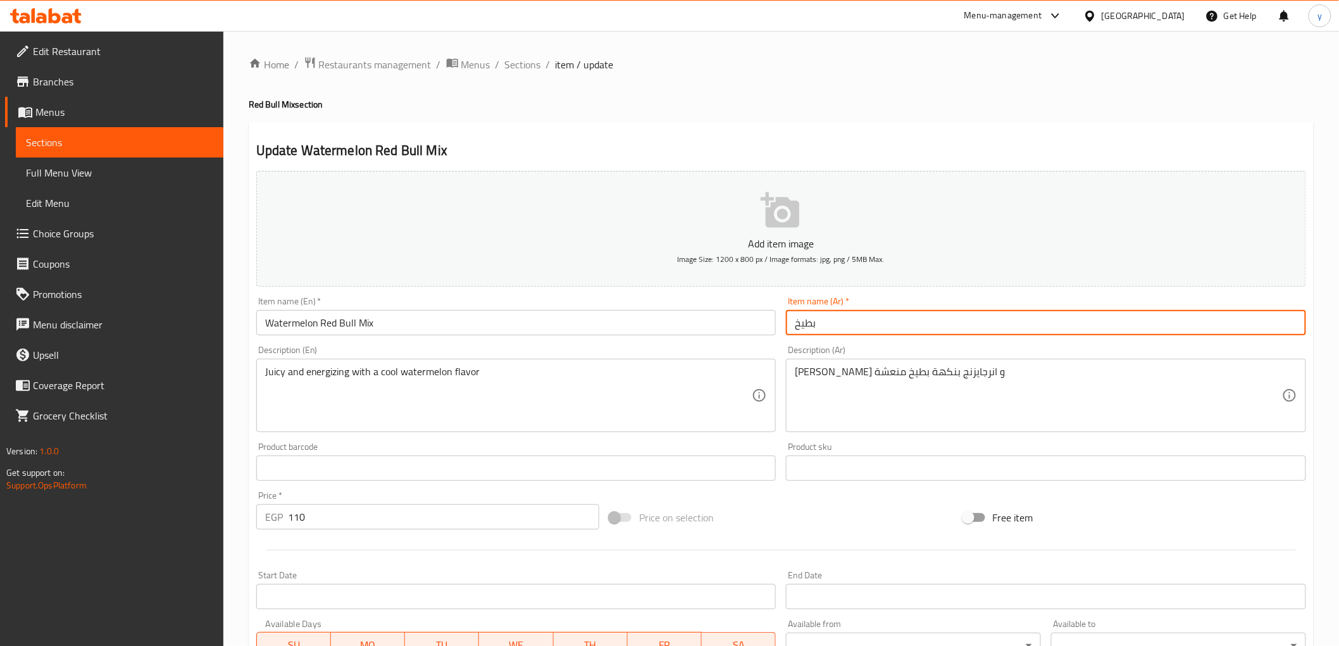
click at [837, 328] on input "بطيخ" at bounding box center [1046, 322] width 520 height 25
paste input "ريد بول ميكس"
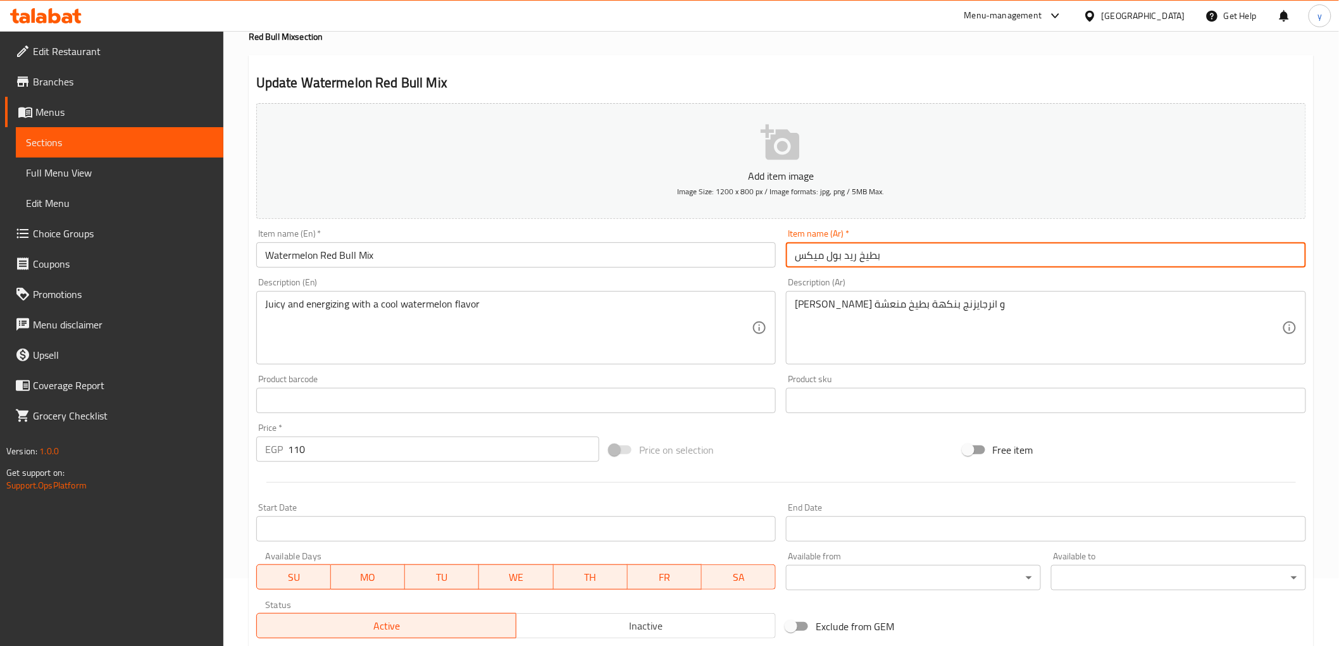
scroll to position [246, 0]
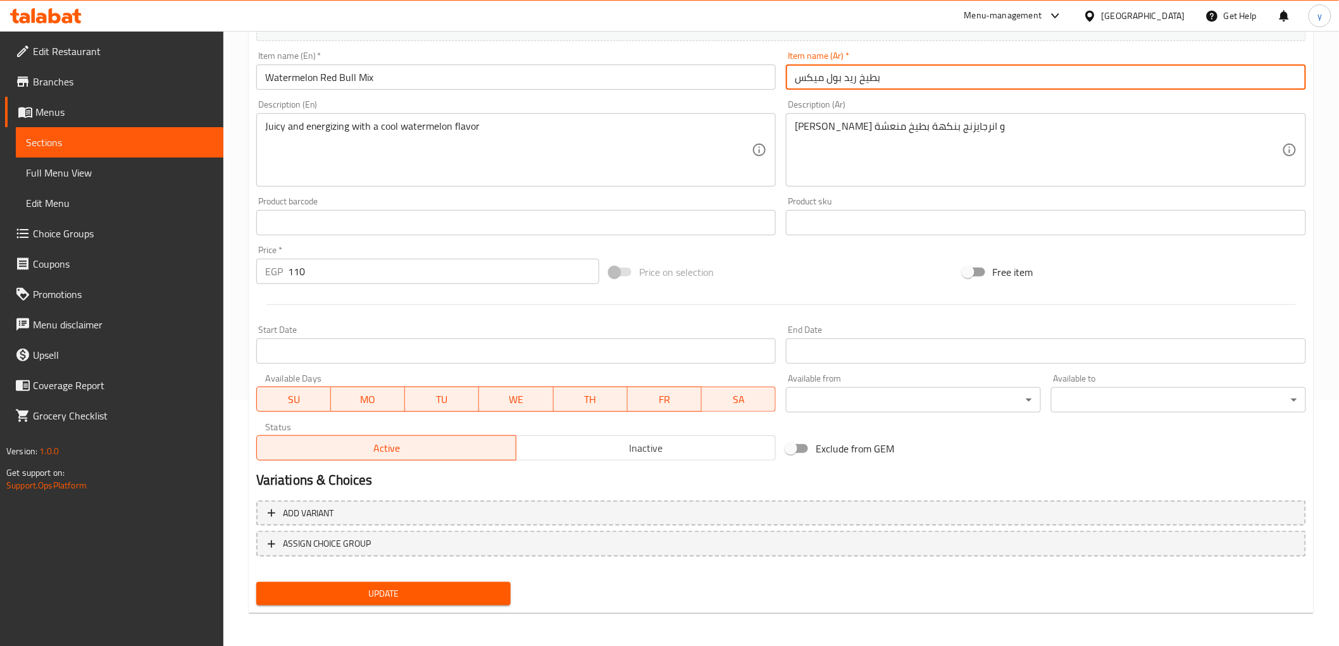
type input "بطيخ ريد بول ميكس"
click at [478, 589] on span "Update" at bounding box center [383, 594] width 235 height 16
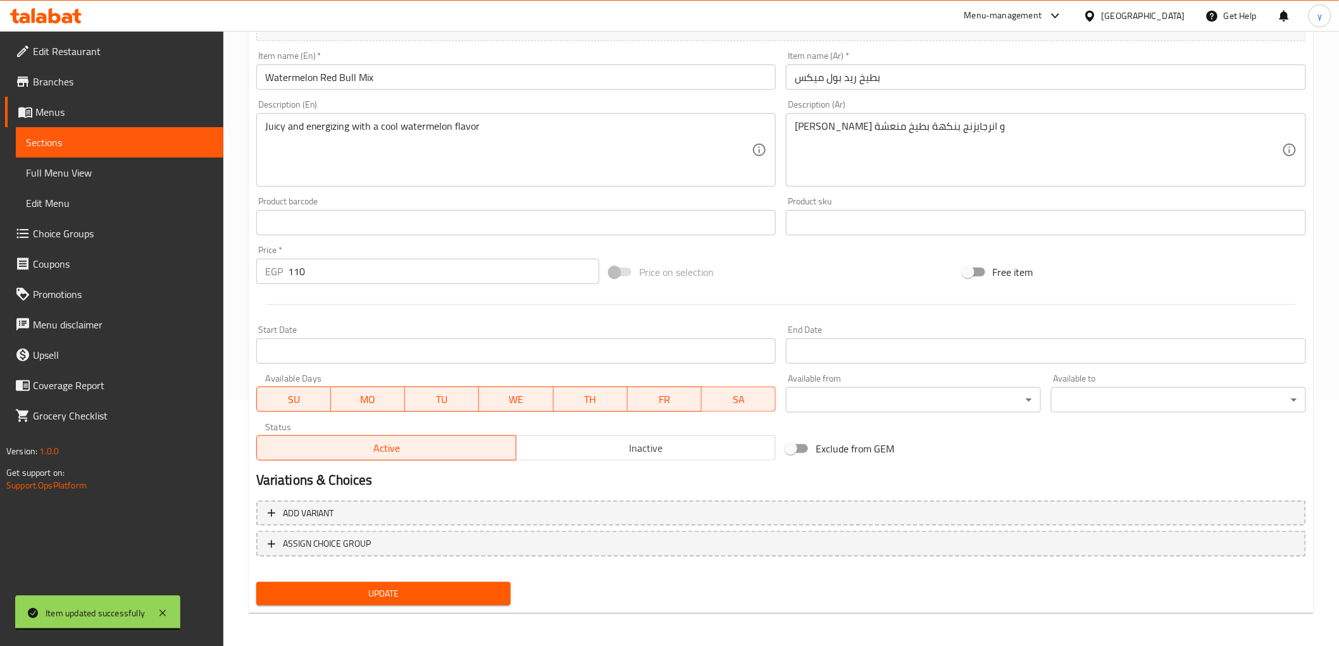
click at [479, 586] on span "Update" at bounding box center [383, 594] width 235 height 16
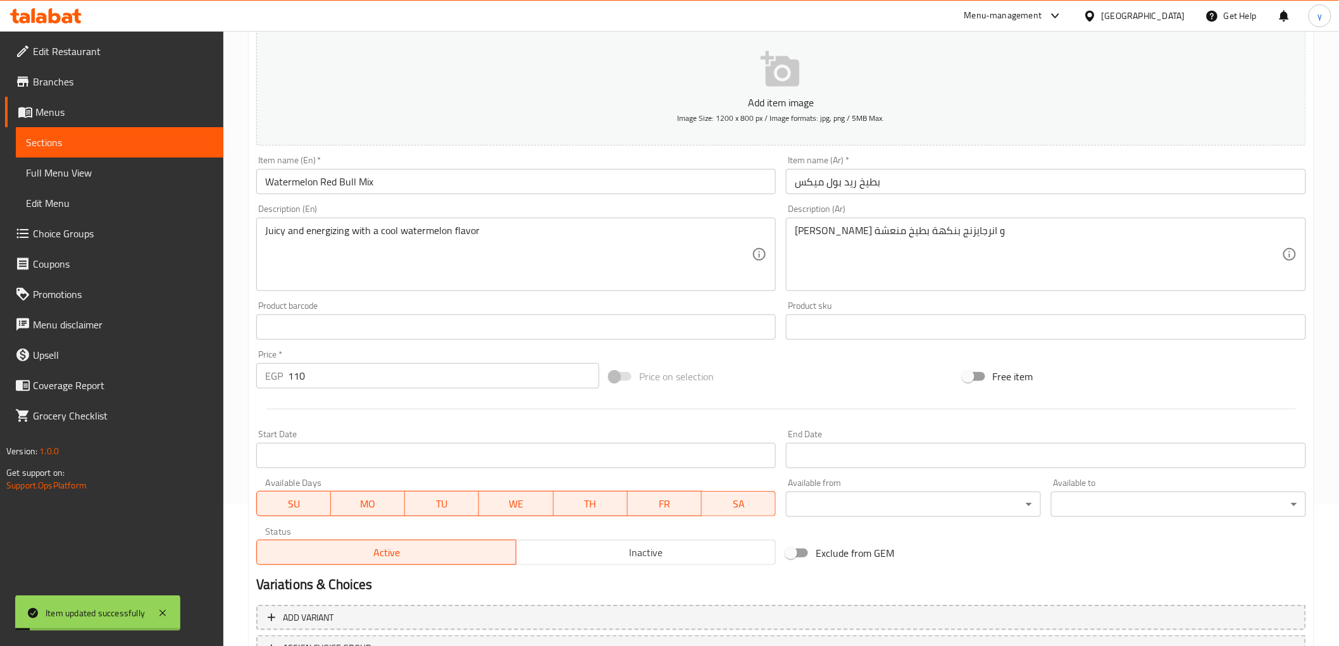
scroll to position [0, 0]
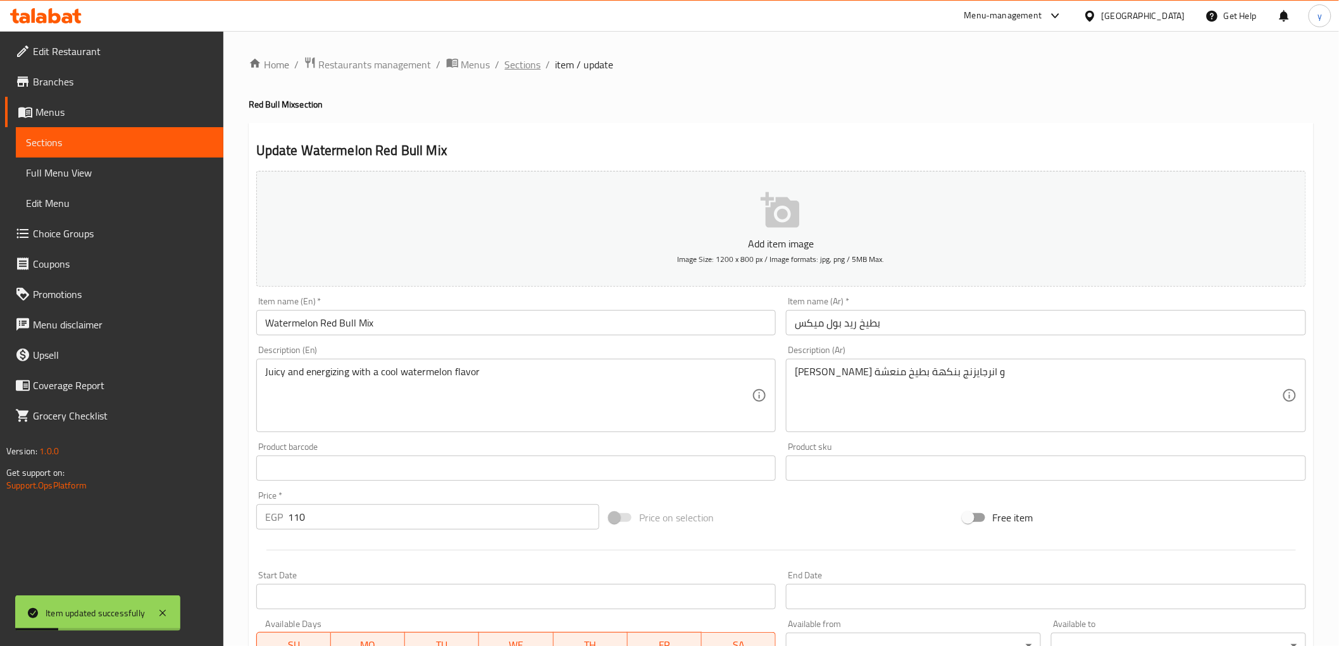
click at [520, 65] on span "Sections" at bounding box center [523, 64] width 36 height 15
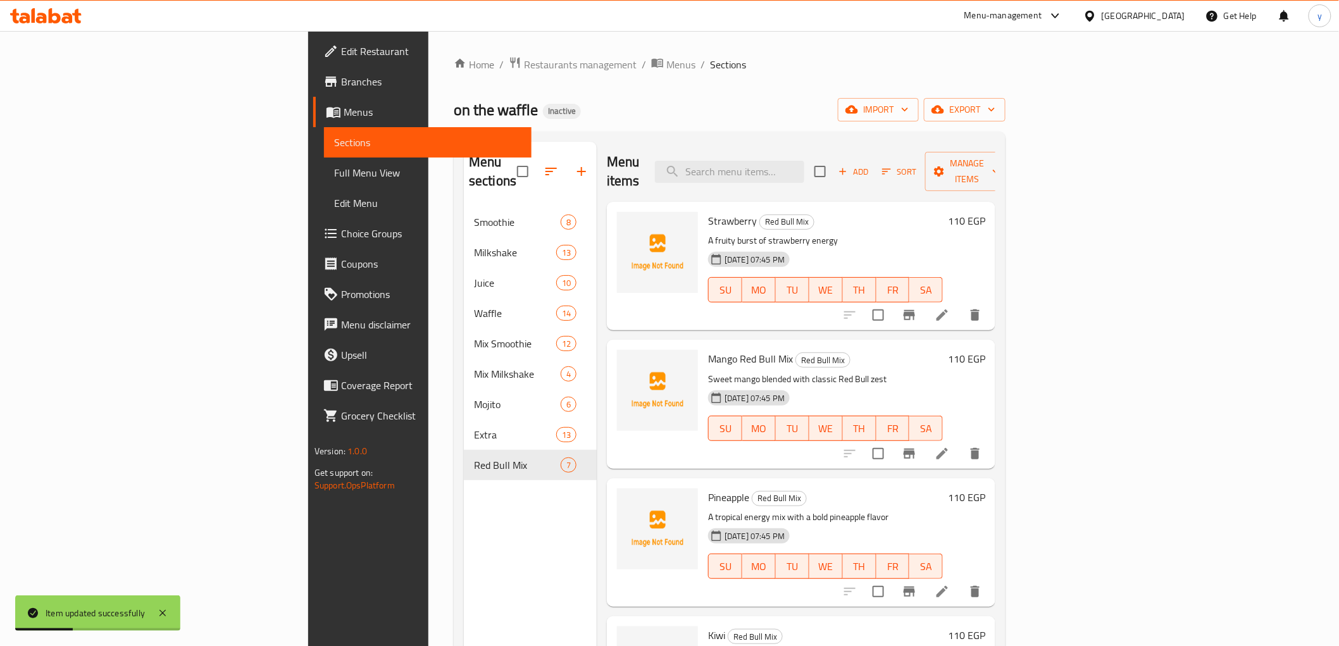
click at [877, 149] on div "Menu items Add Sort Manage items" at bounding box center [801, 172] width 389 height 60
click at [804, 161] on input "search" at bounding box center [729, 172] width 149 height 22
paste input "Oreo"
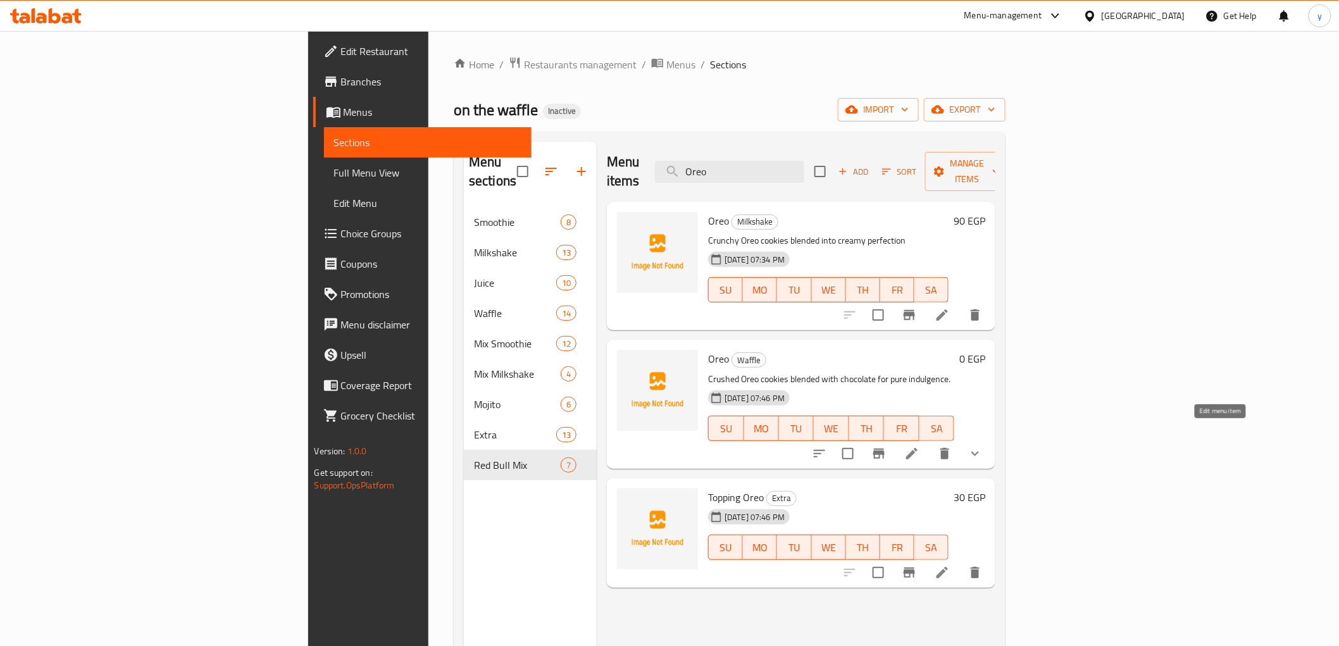
type input "Oreo"
click at [919, 446] on icon at bounding box center [911, 453] width 15 height 15
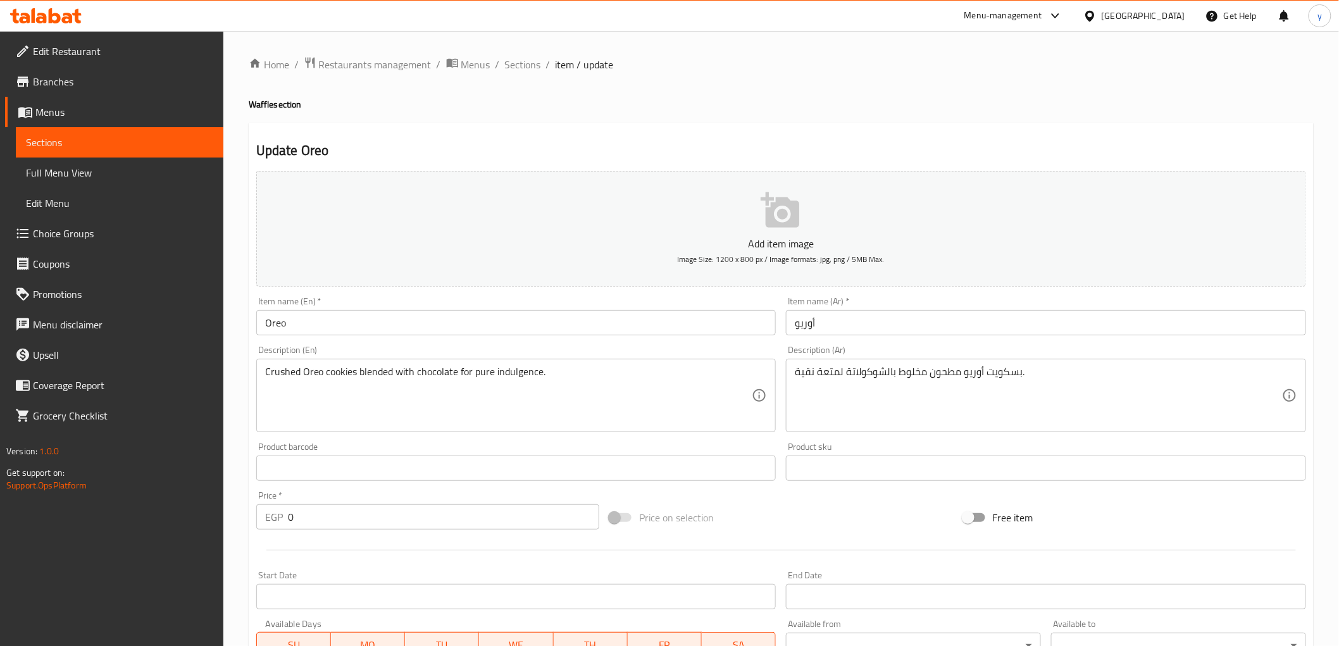
click at [323, 318] on input "Oreo" at bounding box center [516, 322] width 520 height 25
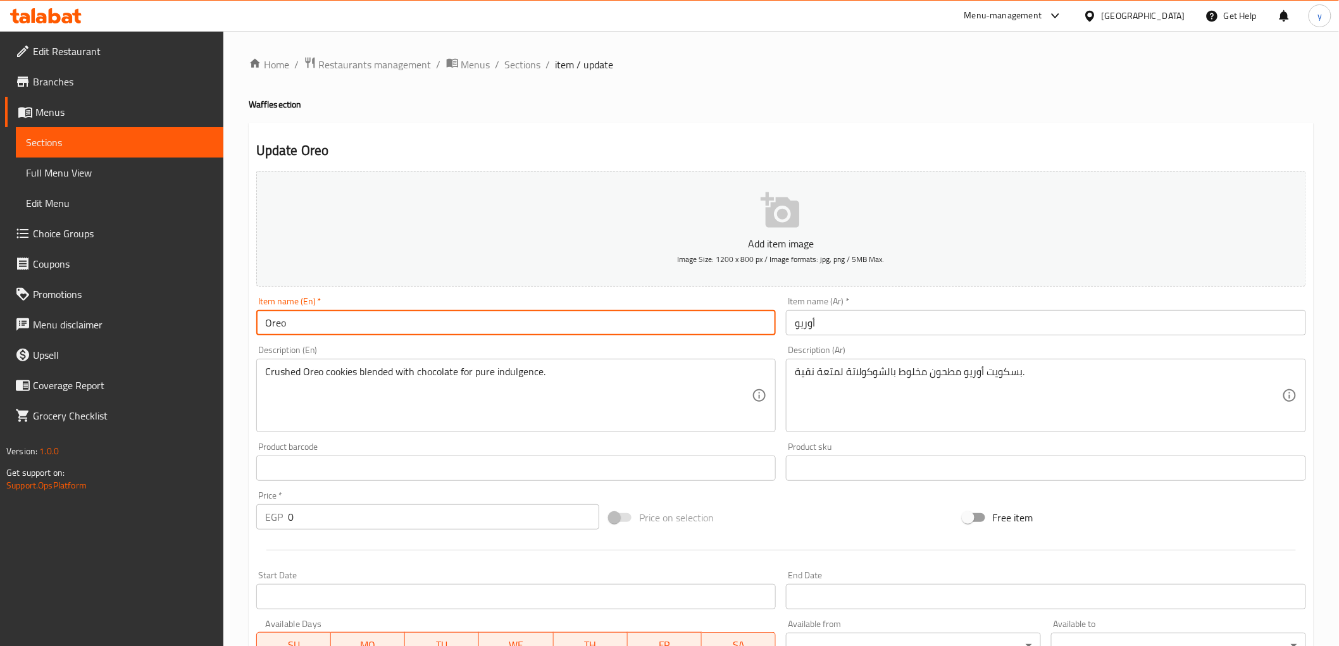
click at [339, 323] on input "Oreo" at bounding box center [516, 322] width 520 height 25
paste input "Waffle"
type input "Oreo Waffle"
click at [846, 323] on input "أوريو" at bounding box center [1046, 322] width 520 height 25
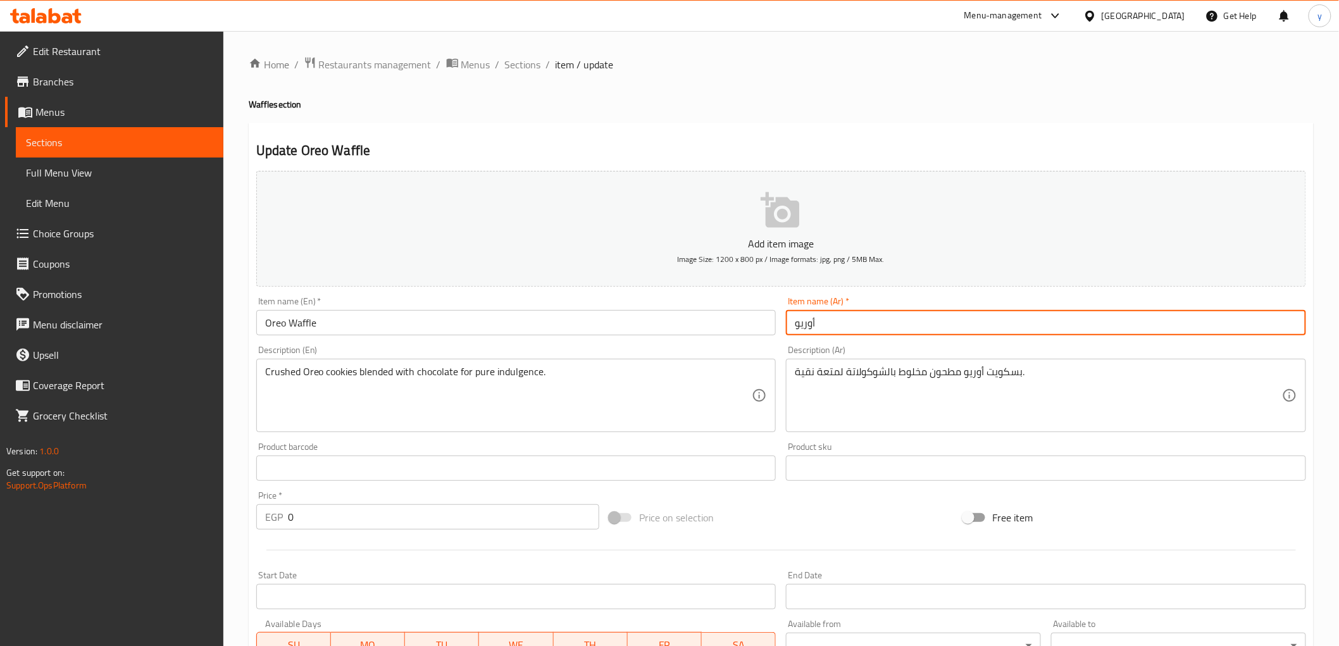
paste input "وافل"
type input "أوريو وافل"
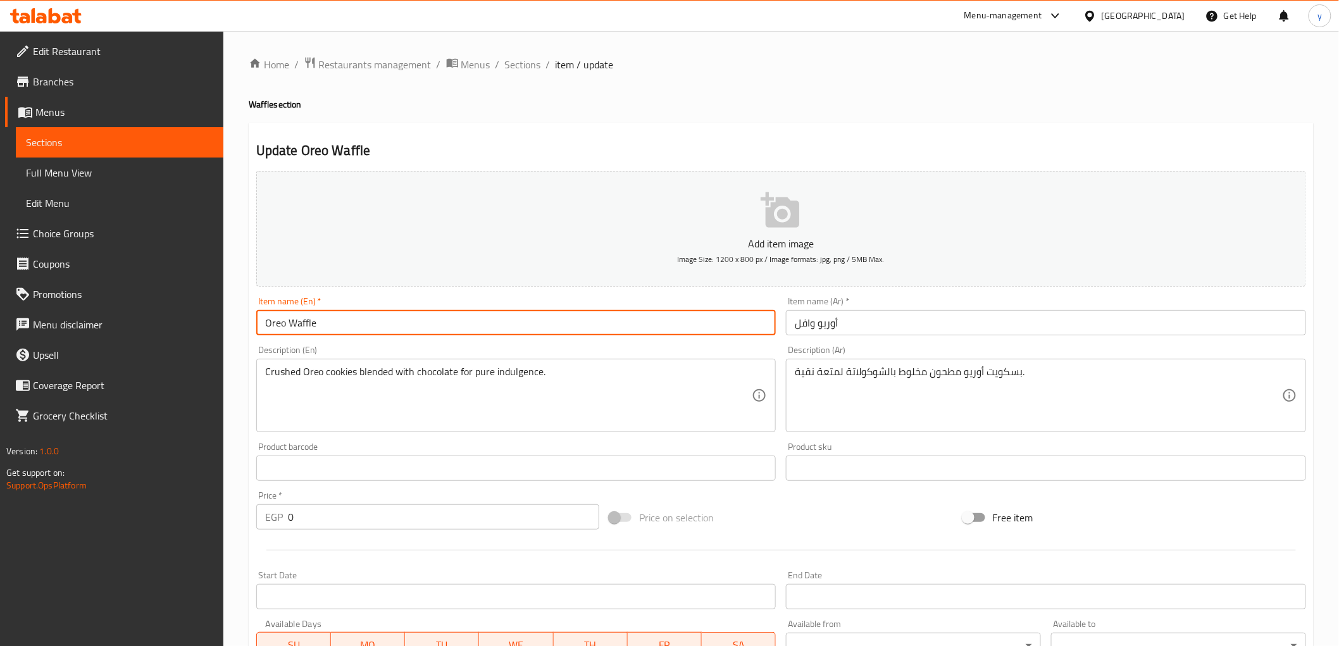
click at [276, 323] on input "Oreo Waffle" at bounding box center [516, 322] width 520 height 25
drag, startPoint x: 282, startPoint y: 326, endPoint x: 273, endPoint y: 325, distance: 8.9
click at [273, 325] on input "Oreo Waffle" at bounding box center [516, 322] width 520 height 25
click at [282, 323] on input "Oreo Waffle" at bounding box center [516, 322] width 520 height 25
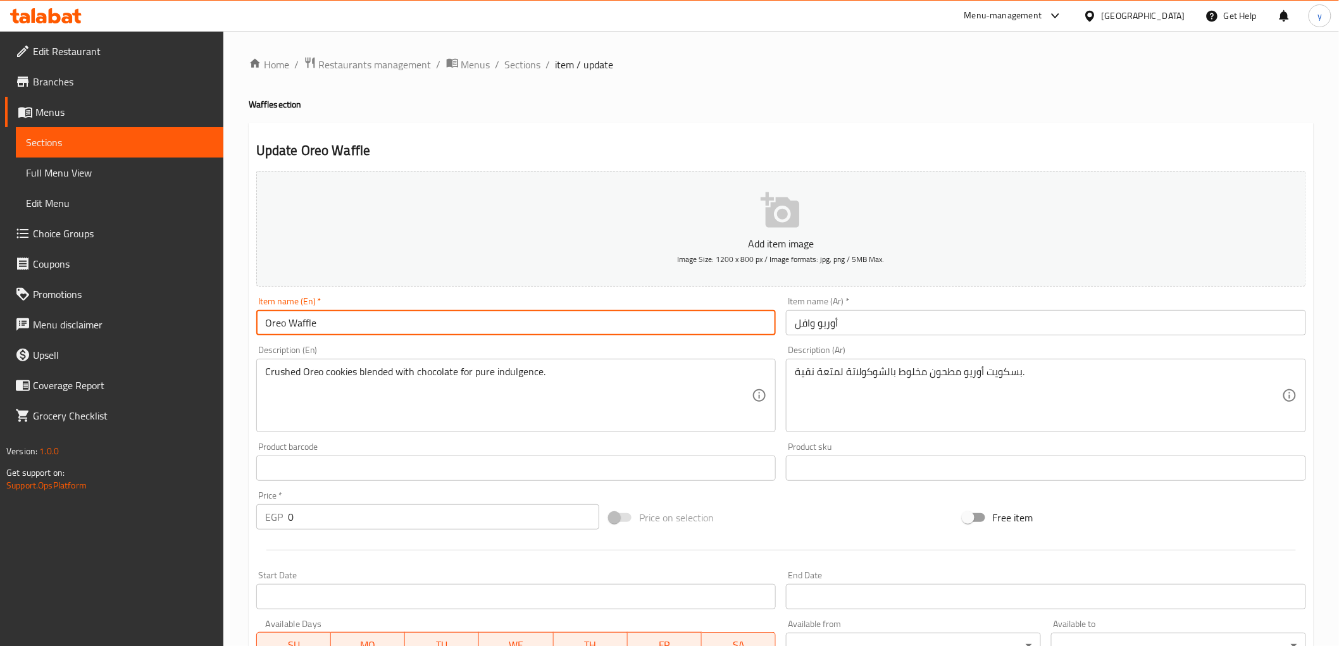
drag, startPoint x: 285, startPoint y: 325, endPoint x: 250, endPoint y: 323, distance: 34.9
click at [250, 323] on div "Update Oreo Waffle Add item image Image Size: 1200 x 800 px / Image formats: jp…" at bounding box center [781, 505] width 1065 height 764
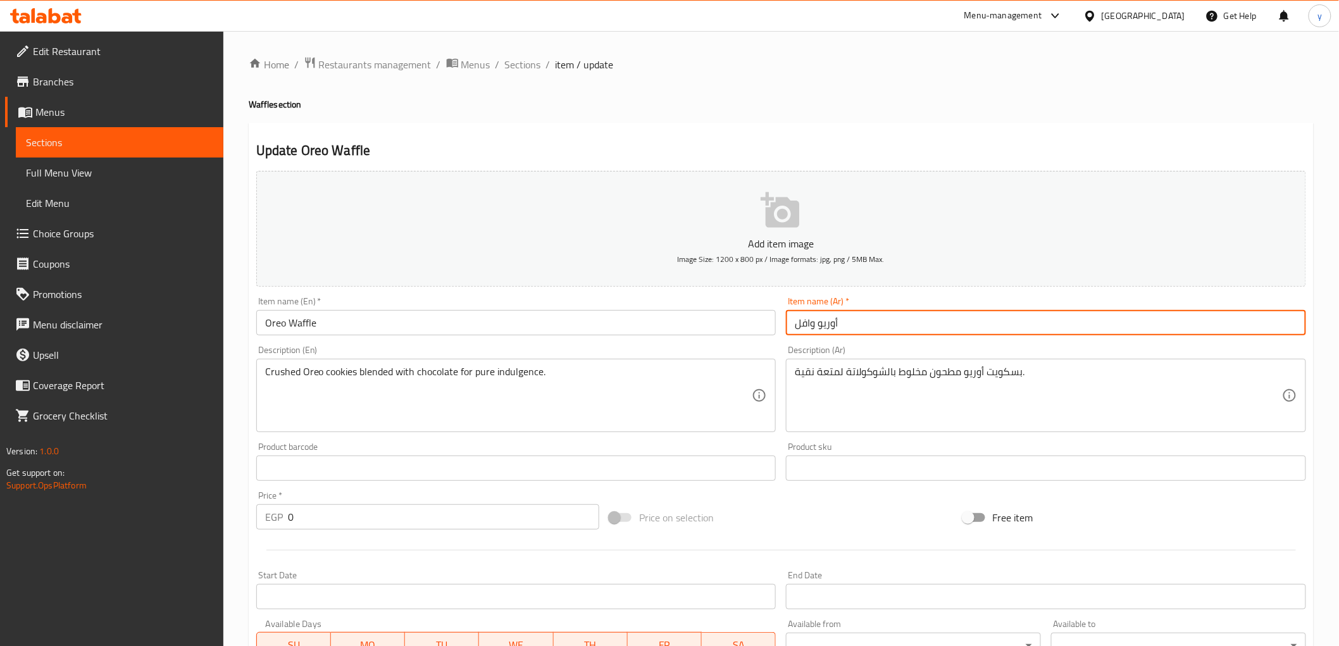
drag, startPoint x: 813, startPoint y: 323, endPoint x: 791, endPoint y: 326, distance: 22.3
click at [791, 326] on input "أوريو وافل" at bounding box center [1046, 322] width 520 height 25
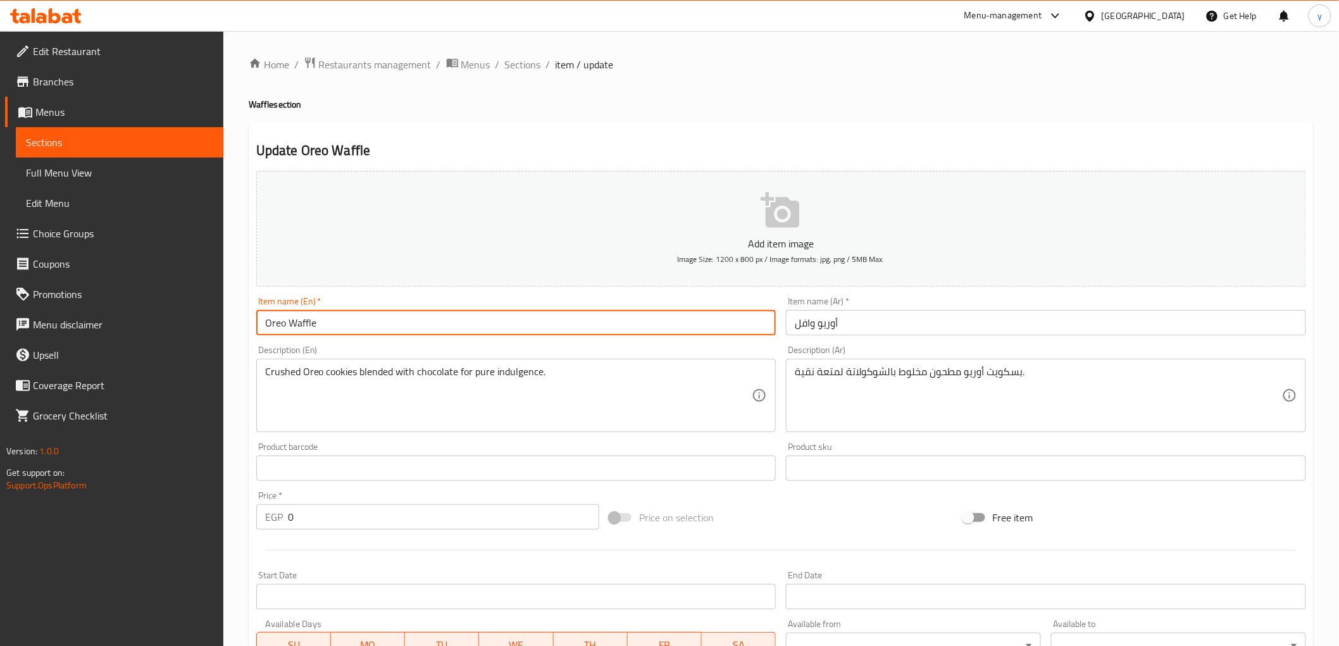
click at [305, 330] on input "Oreo Waffle" at bounding box center [516, 322] width 520 height 25
drag, startPoint x: 287, startPoint y: 323, endPoint x: 332, endPoint y: 333, distance: 45.9
click at [332, 333] on input "Oreo Waffle" at bounding box center [516, 322] width 520 height 25
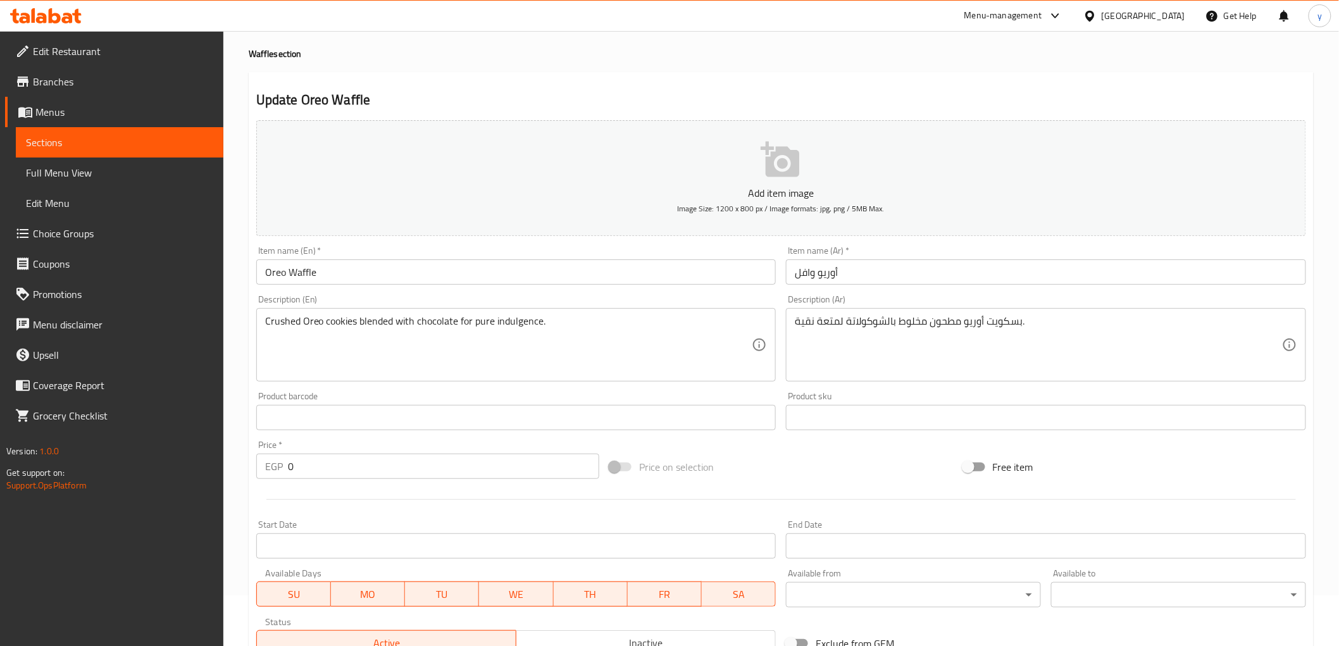
scroll to position [276, 0]
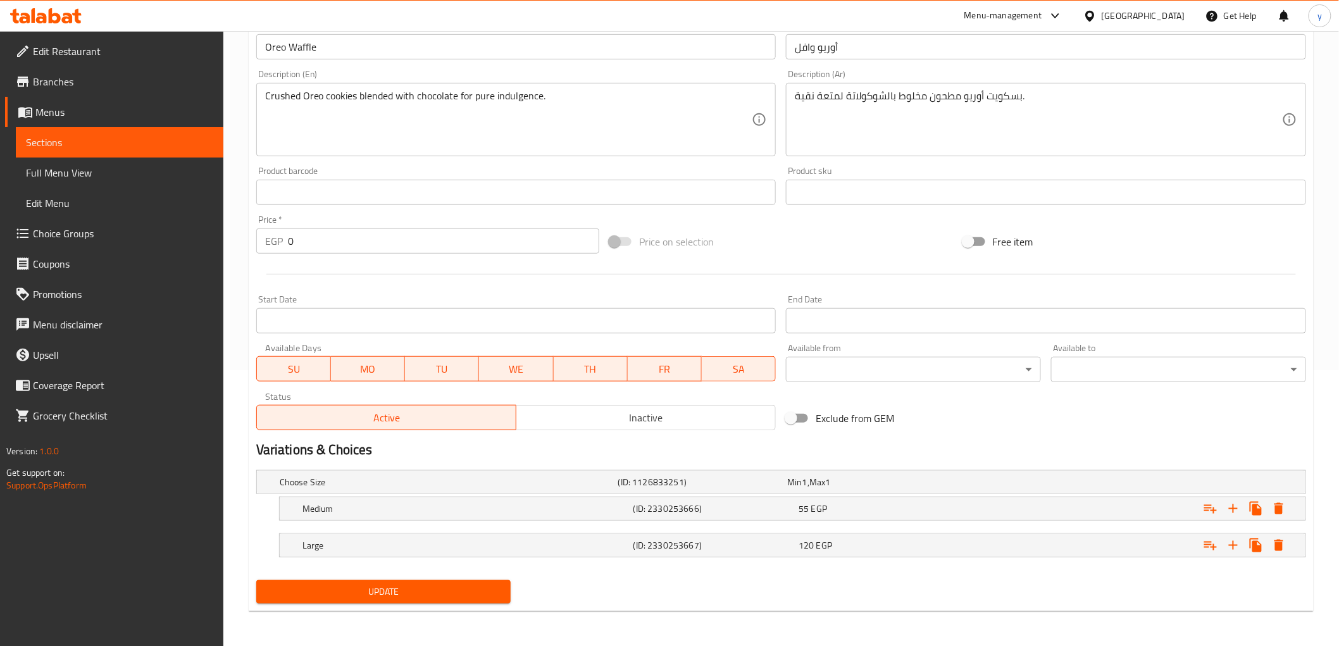
click at [394, 591] on span "Update" at bounding box center [383, 592] width 235 height 16
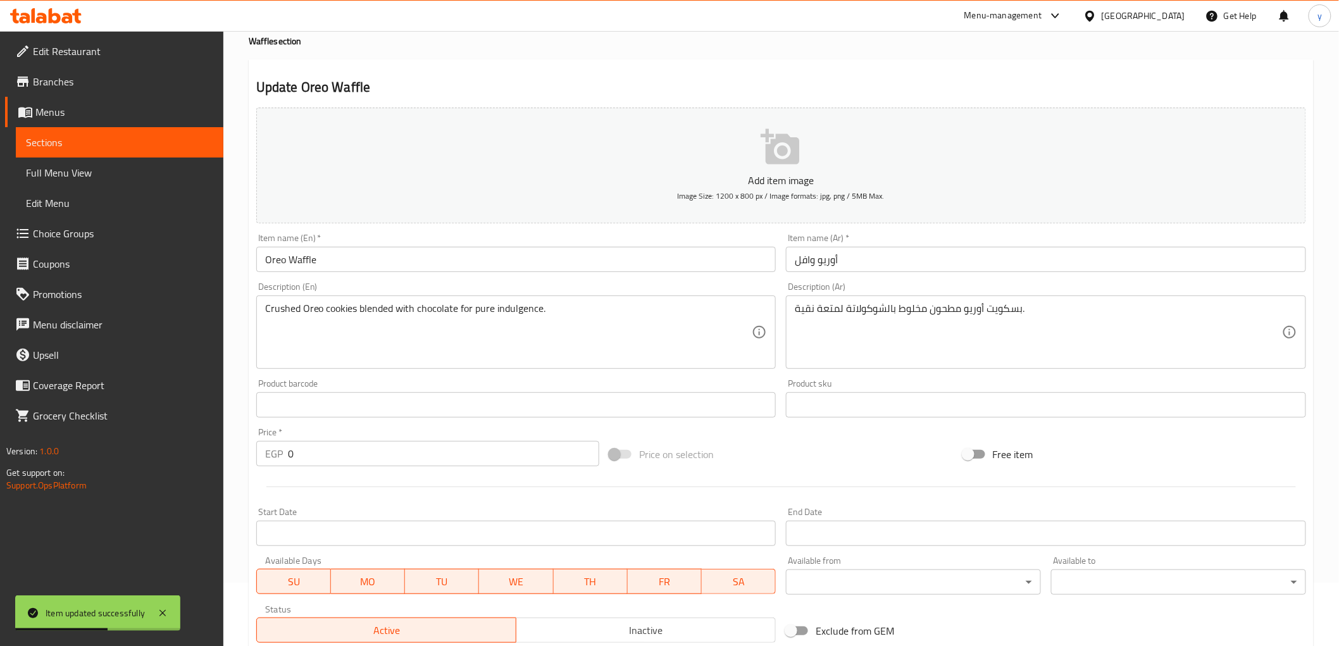
scroll to position [0, 0]
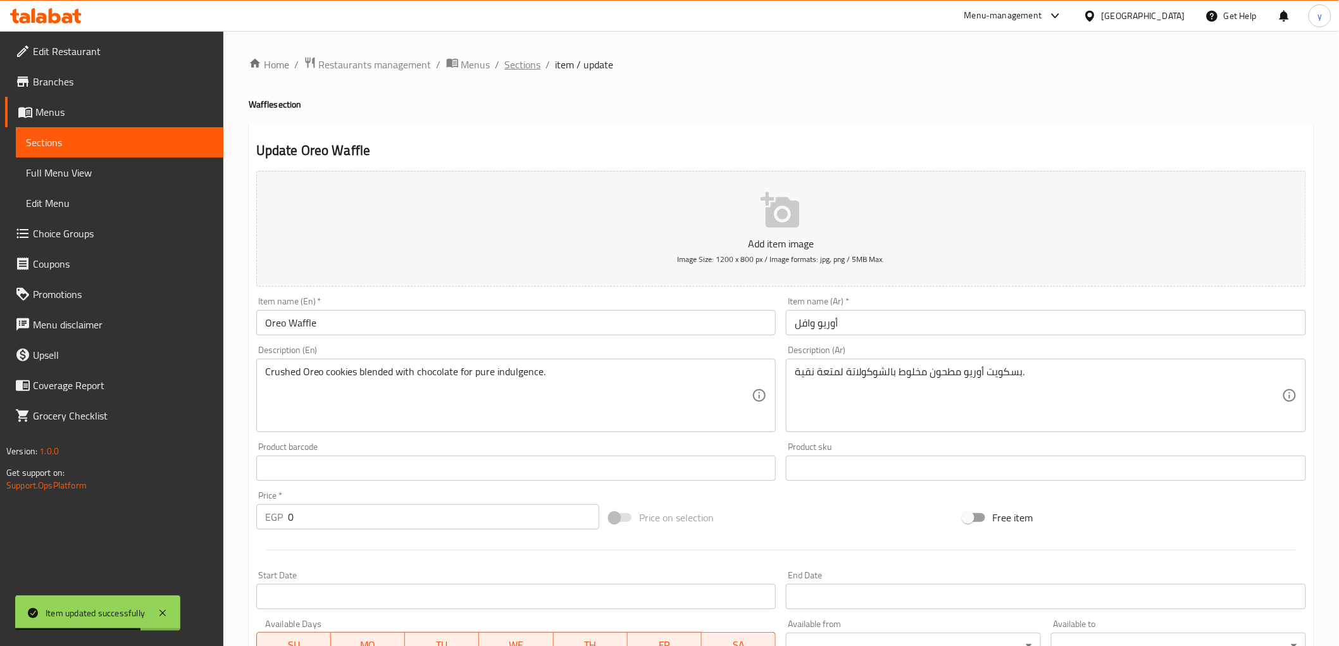
click at [526, 70] on span "Sections" at bounding box center [523, 64] width 36 height 15
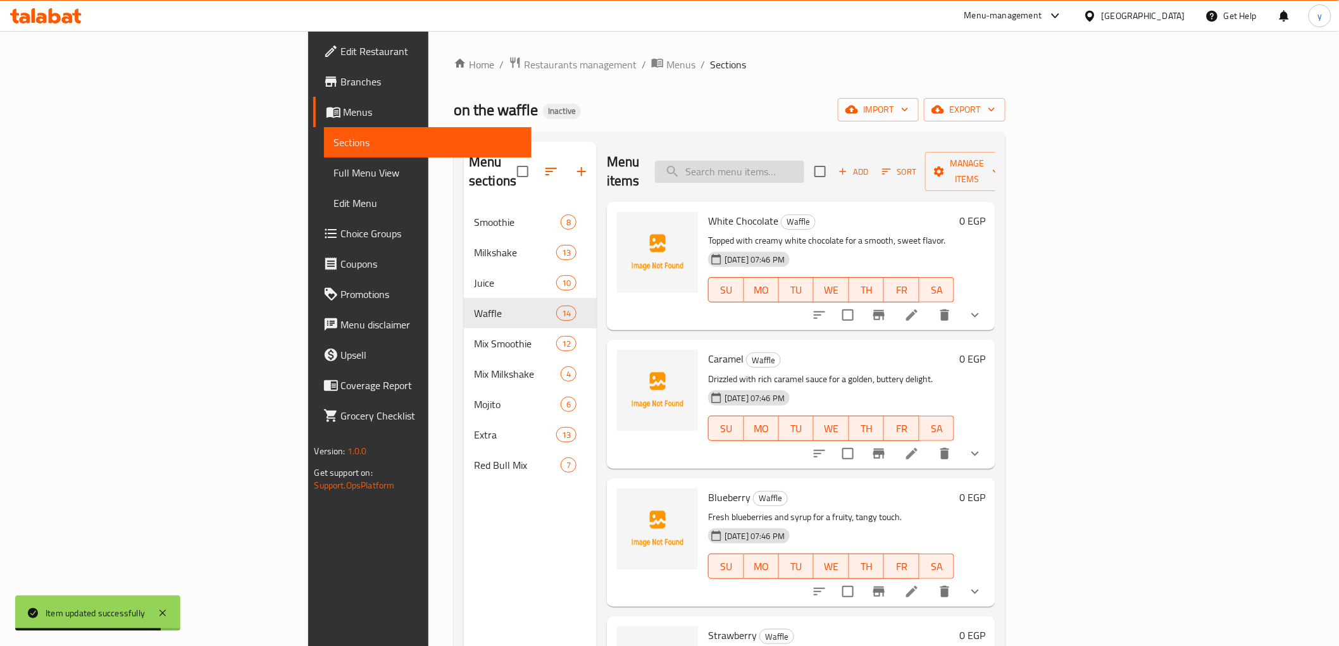
click at [794, 161] on input "search" at bounding box center [729, 172] width 149 height 22
paste input "Caramel"
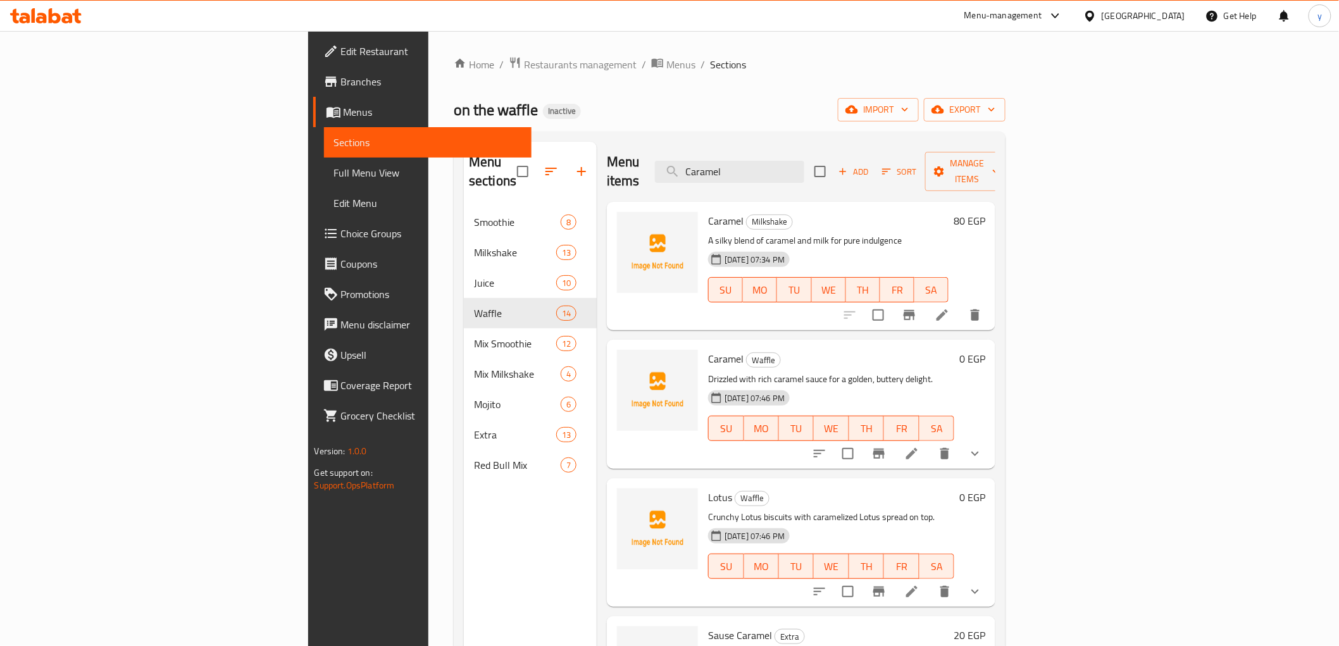
type input "Caramel"
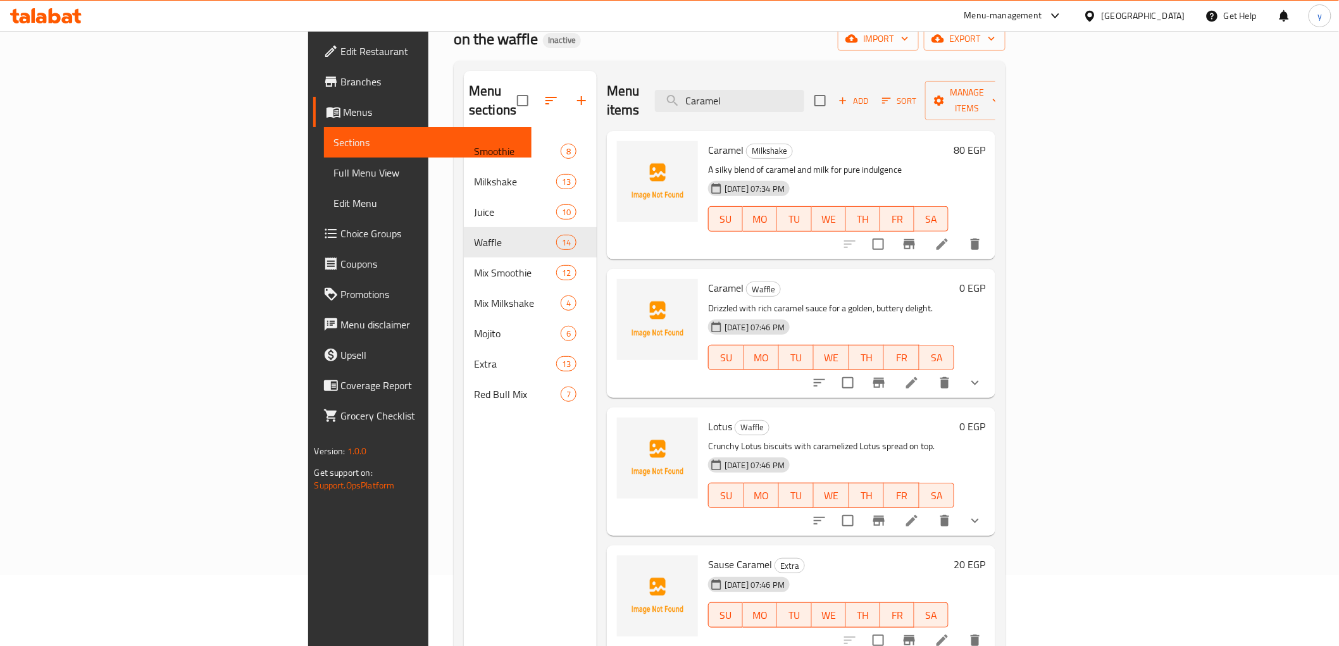
scroll to position [70, 0]
click at [950, 237] on icon at bounding box center [942, 244] width 15 height 15
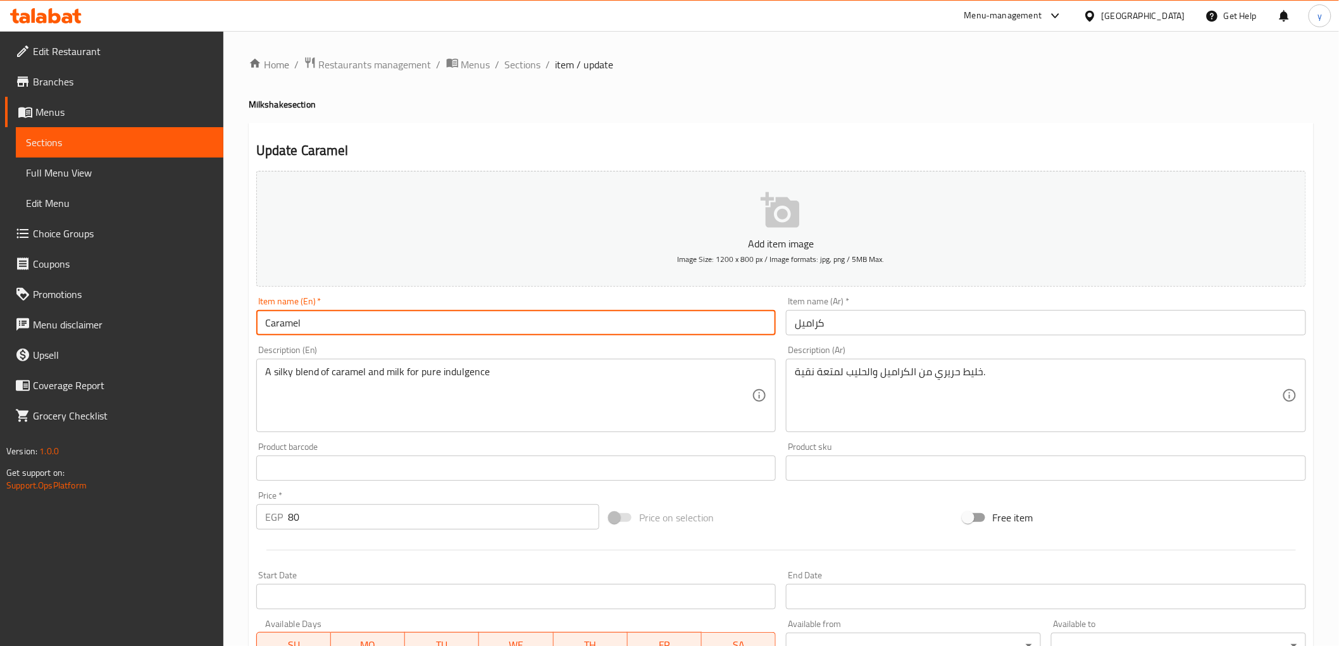
click at [335, 325] on input "Caramel" at bounding box center [516, 322] width 520 height 25
paste input "Milkshake"
type input "Caramel Milkshake"
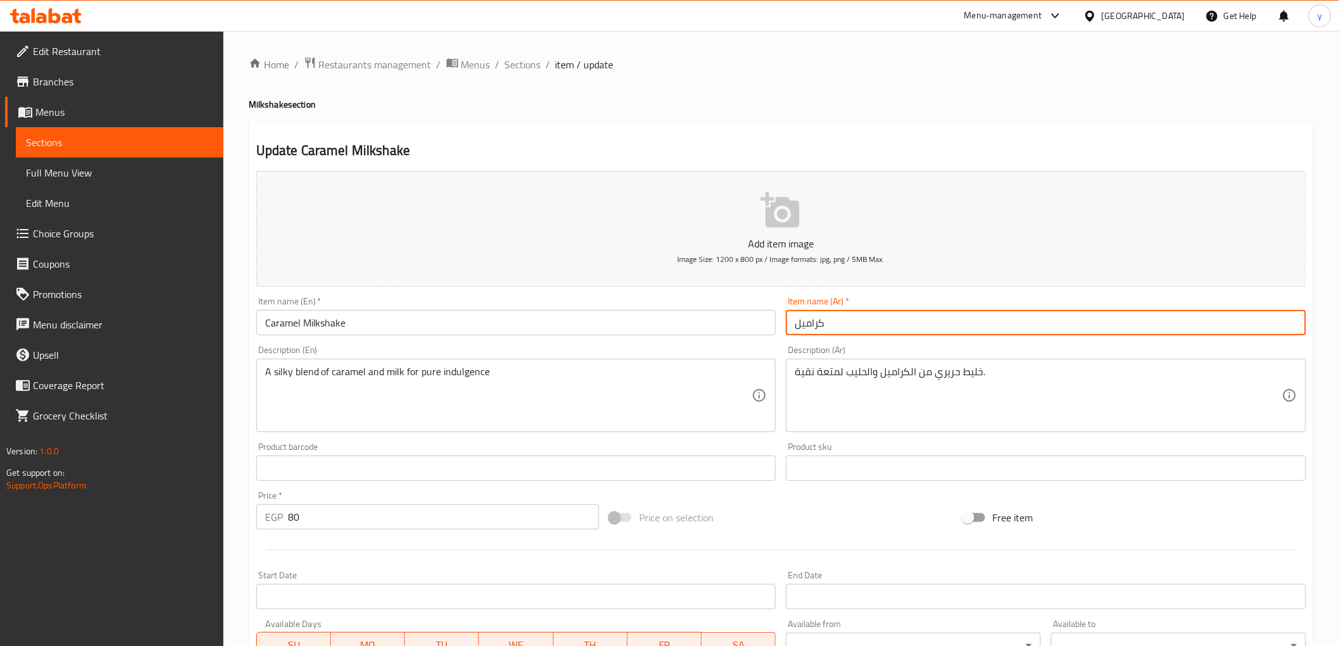
click at [814, 325] on input "كراميل" at bounding box center [1046, 322] width 520 height 25
click at [848, 331] on input "كراميل" at bounding box center [1046, 322] width 520 height 25
paste input "ميلك شيك"
type input "كراميل ميلك شيك"
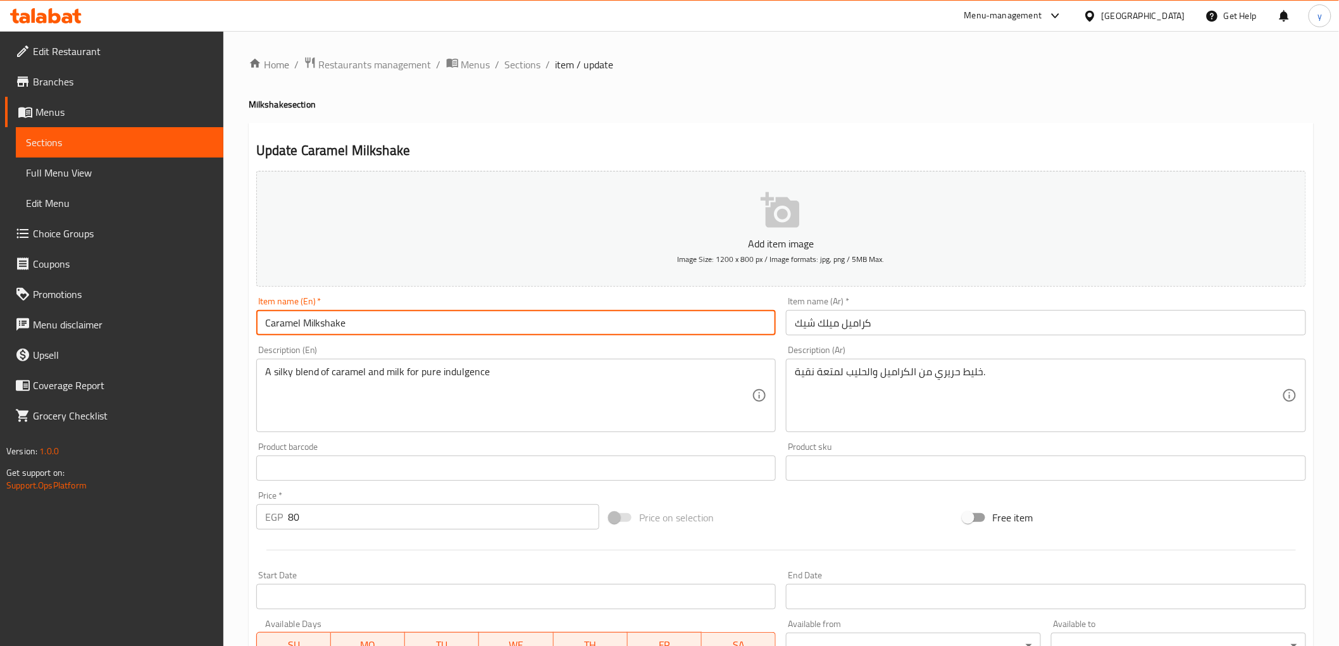
drag, startPoint x: 265, startPoint y: 323, endPoint x: 299, endPoint y: 333, distance: 36.4
click at [299, 333] on input "Caramel Milkshake" at bounding box center [516, 322] width 520 height 25
drag, startPoint x: 304, startPoint y: 324, endPoint x: 344, endPoint y: 331, distance: 41.1
click at [344, 331] on input "Caramel Milkshake" at bounding box center [516, 322] width 520 height 25
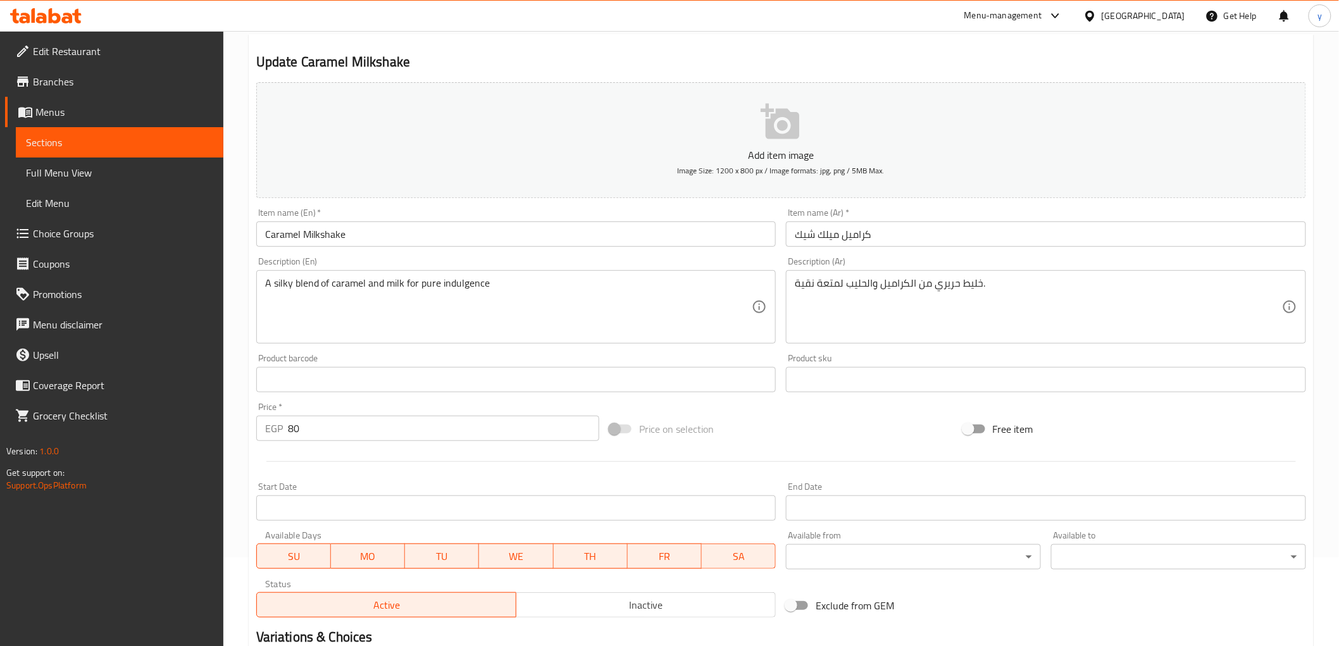
scroll to position [246, 0]
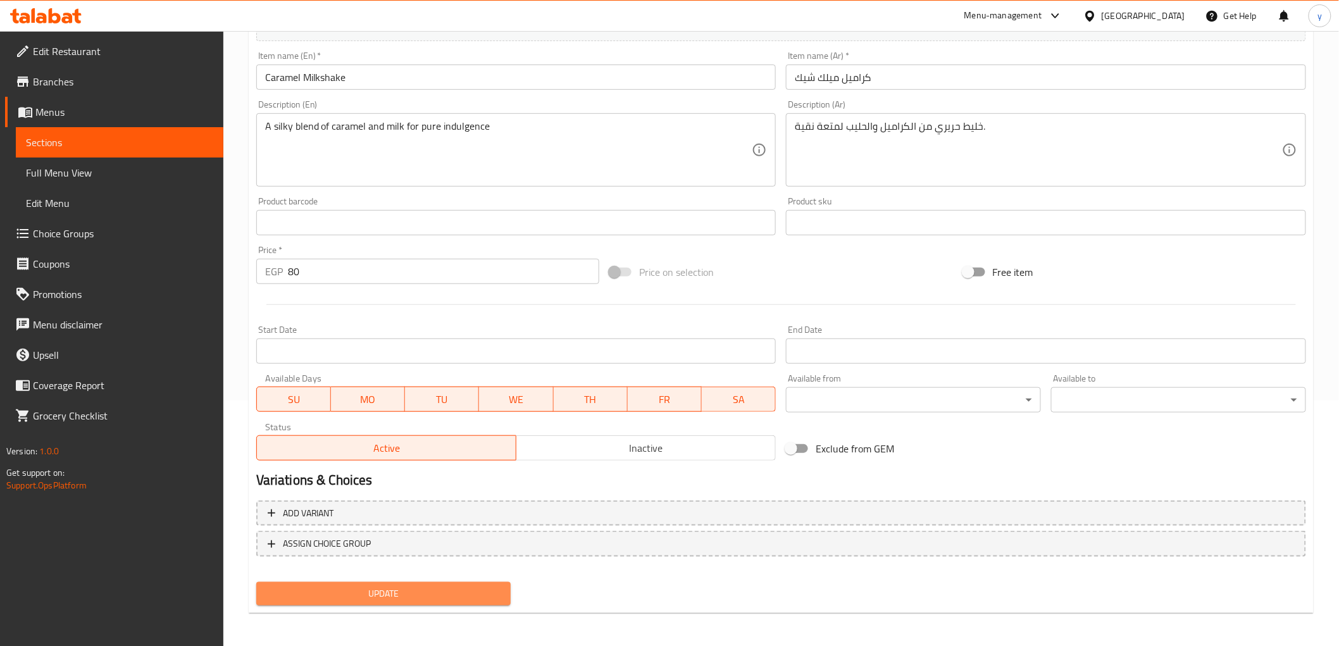
click at [403, 597] on span "Update" at bounding box center [383, 594] width 235 height 16
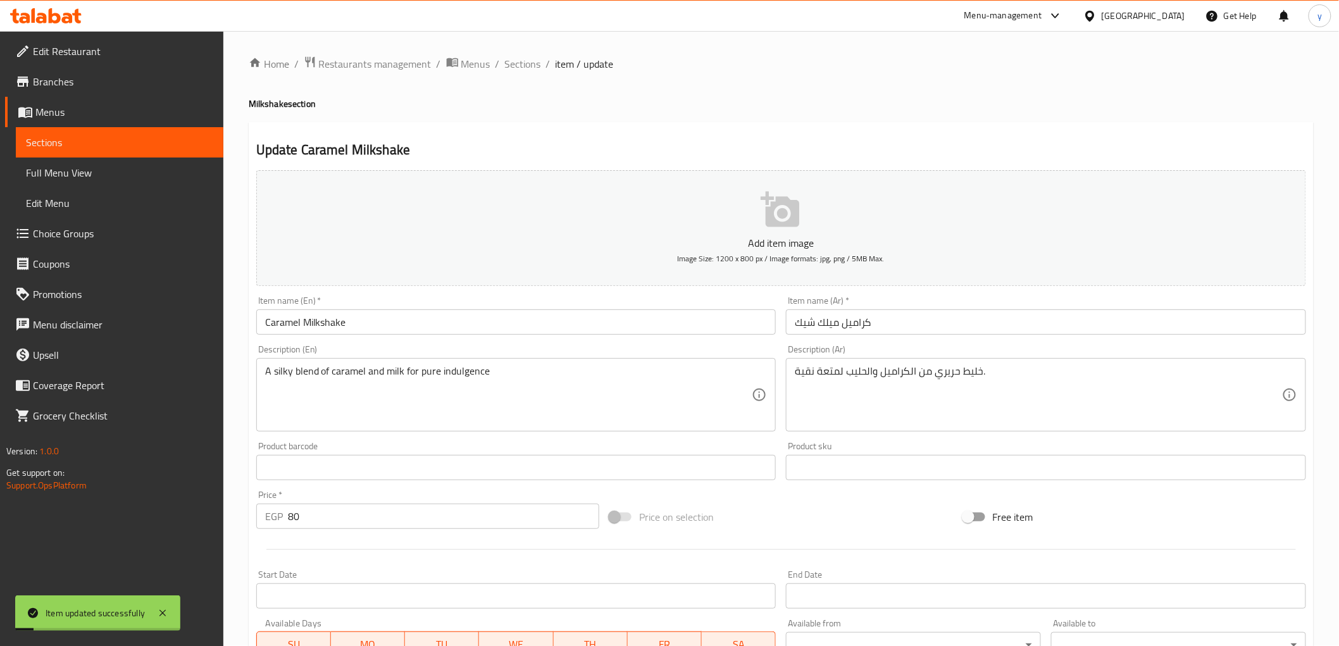
scroll to position [0, 0]
click at [288, 331] on input "Caramel Milkshake" at bounding box center [516, 322] width 520 height 25
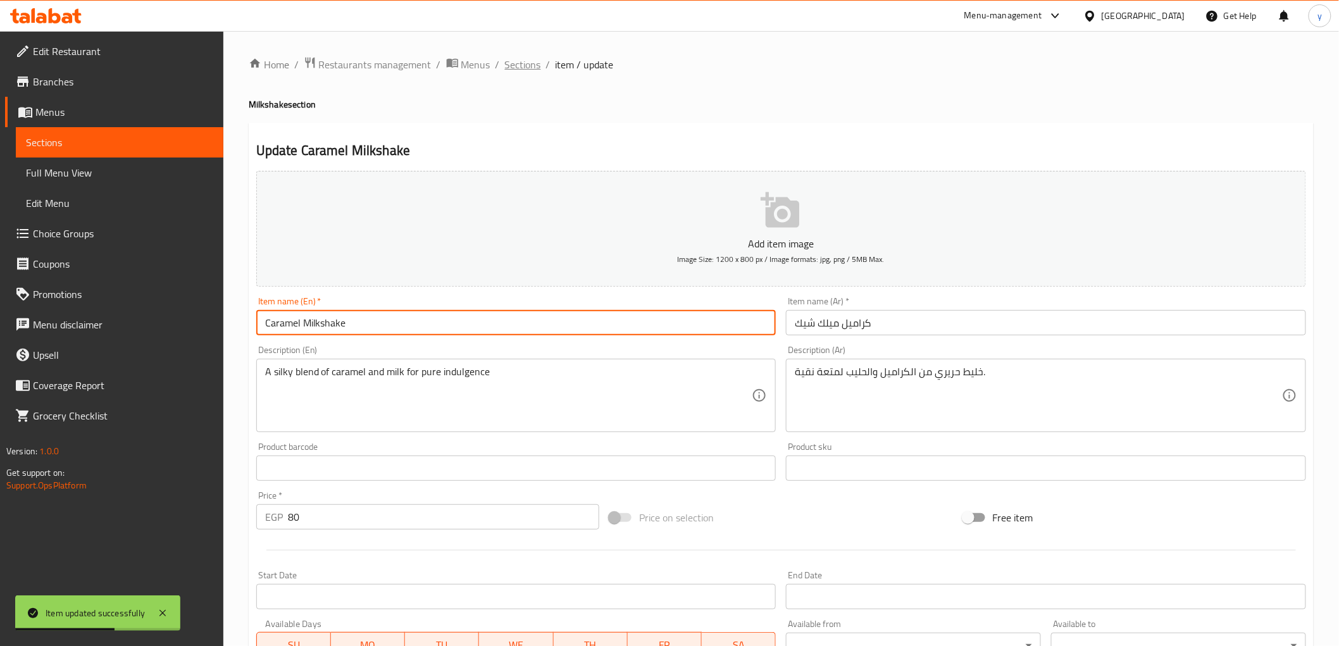
click at [529, 68] on span "Sections" at bounding box center [523, 64] width 36 height 15
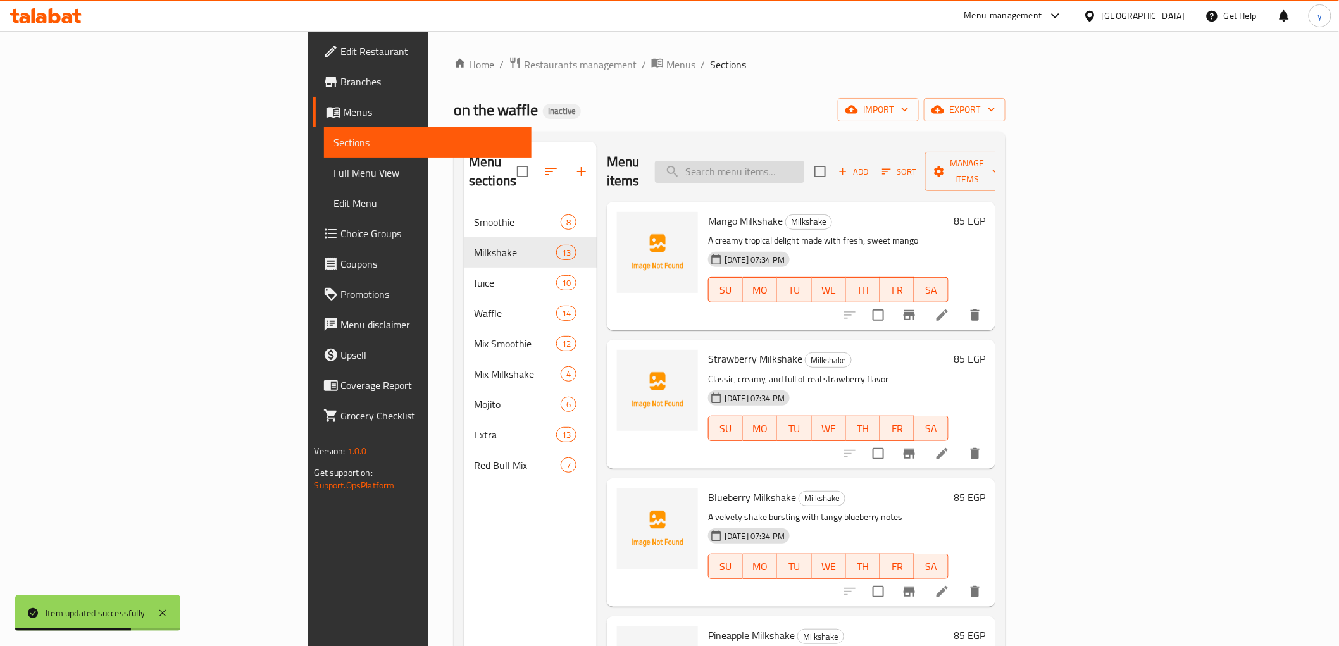
click at [804, 163] on input "search" at bounding box center [729, 172] width 149 height 22
paste input "Caramel"
type input "Caramel"
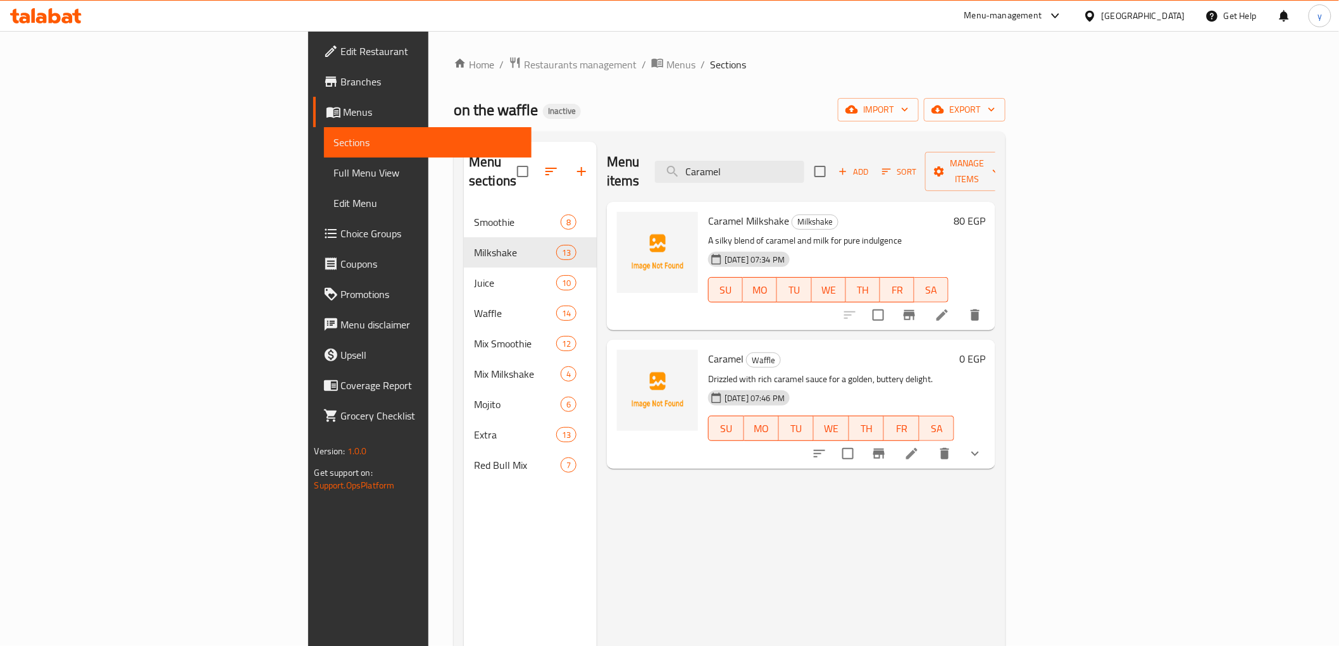
drag, startPoint x: 844, startPoint y: 165, endPoint x: 756, endPoint y: 182, distance: 89.7
click at [756, 182] on div "Menu items Caramel Add Sort Manage items Caramel Milkshake Milkshake A silky bl…" at bounding box center [796, 465] width 399 height 646
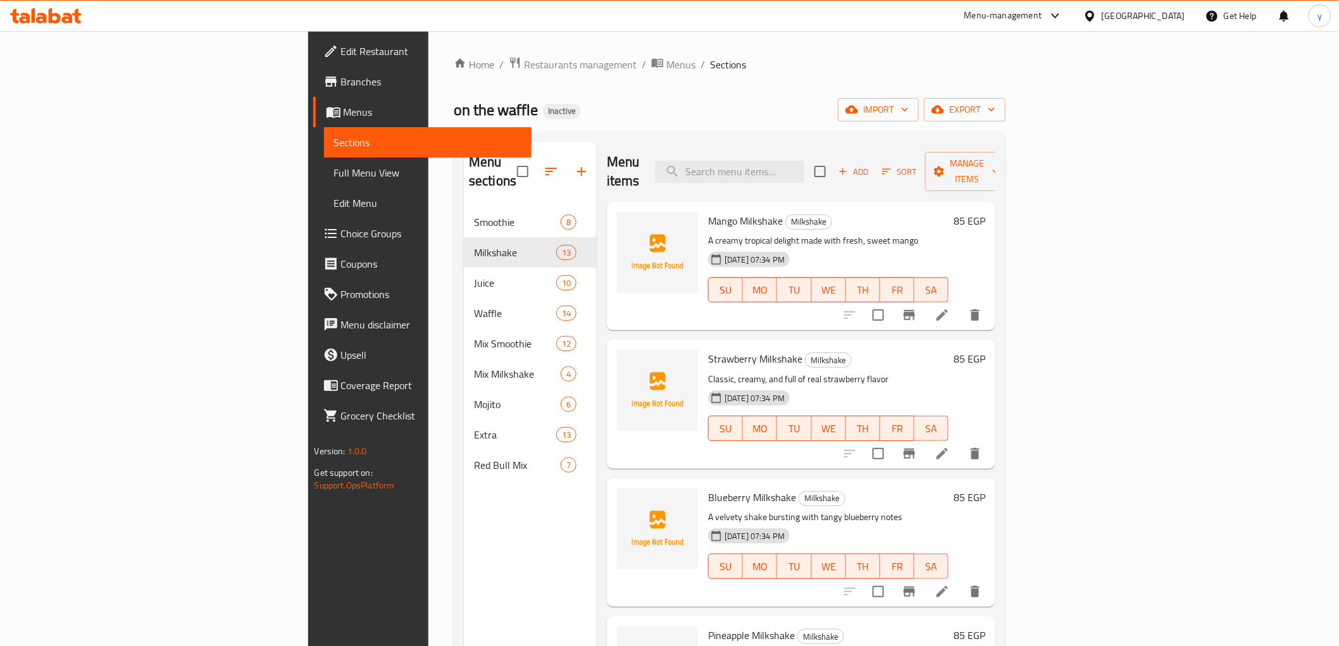
click at [865, 80] on div "Home / Restaurants management / Menus / Sections on the waffle Inactive import …" at bounding box center [730, 427] width 552 height 742
click at [334, 177] on span "Full Menu View" at bounding box center [427, 172] width 187 height 15
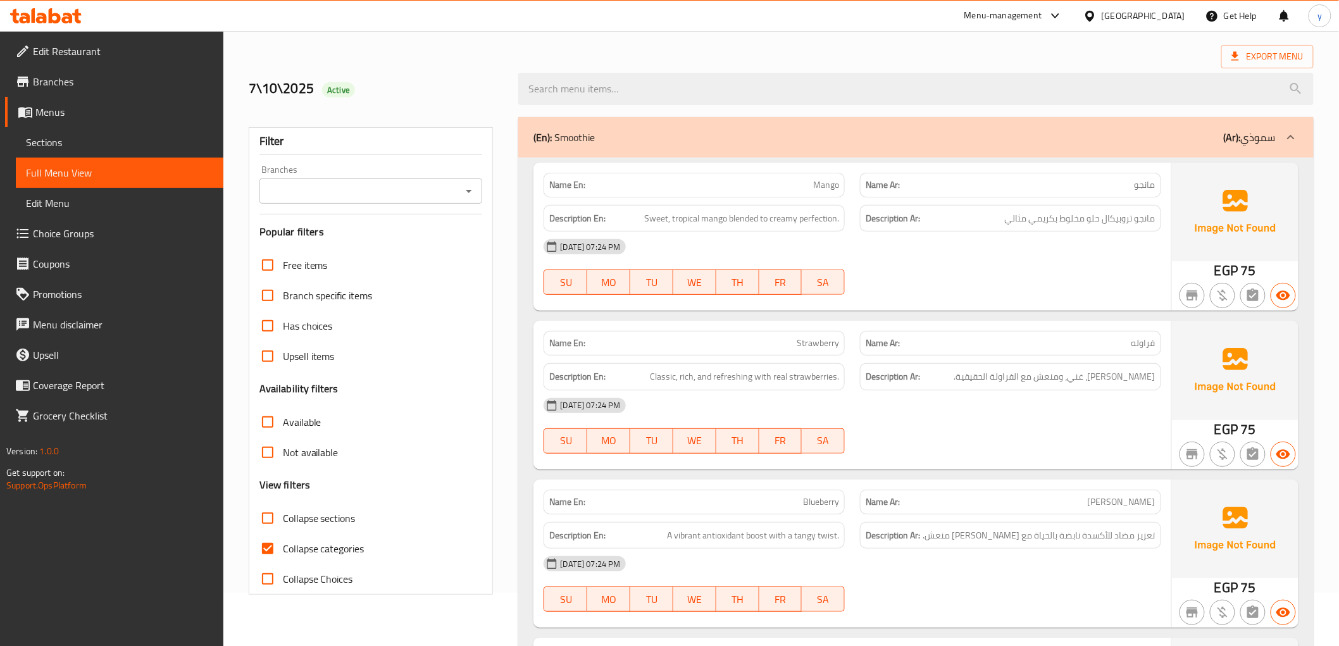
scroll to position [140, 0]
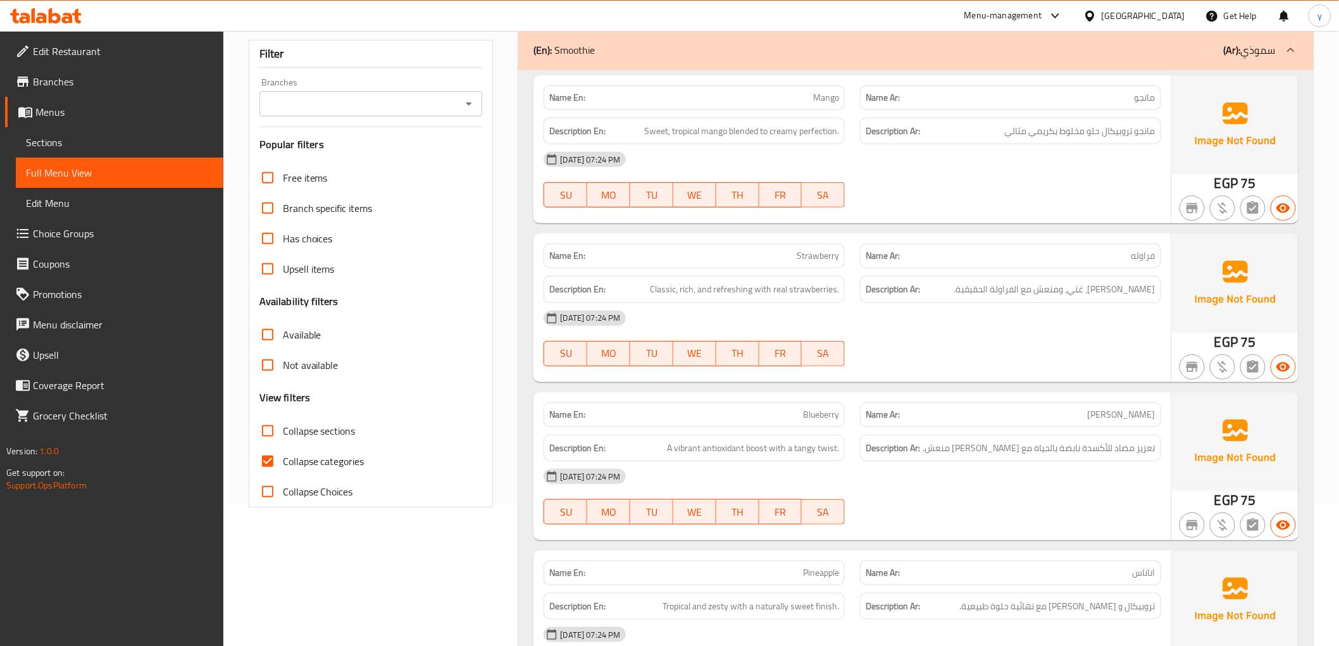
click at [263, 473] on input "Collapse categories" at bounding box center [267, 461] width 30 height 30
checkbox input "false"
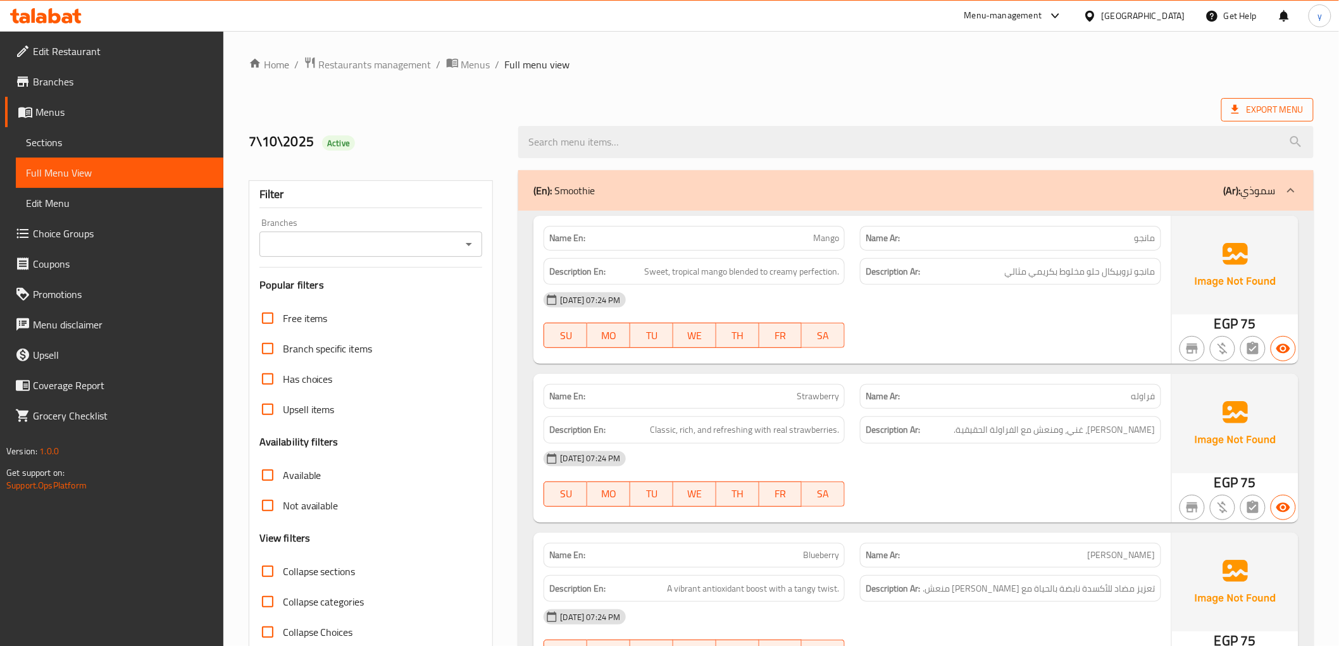
click at [1288, 109] on span "Export Menu" at bounding box center [1267, 110] width 72 height 16
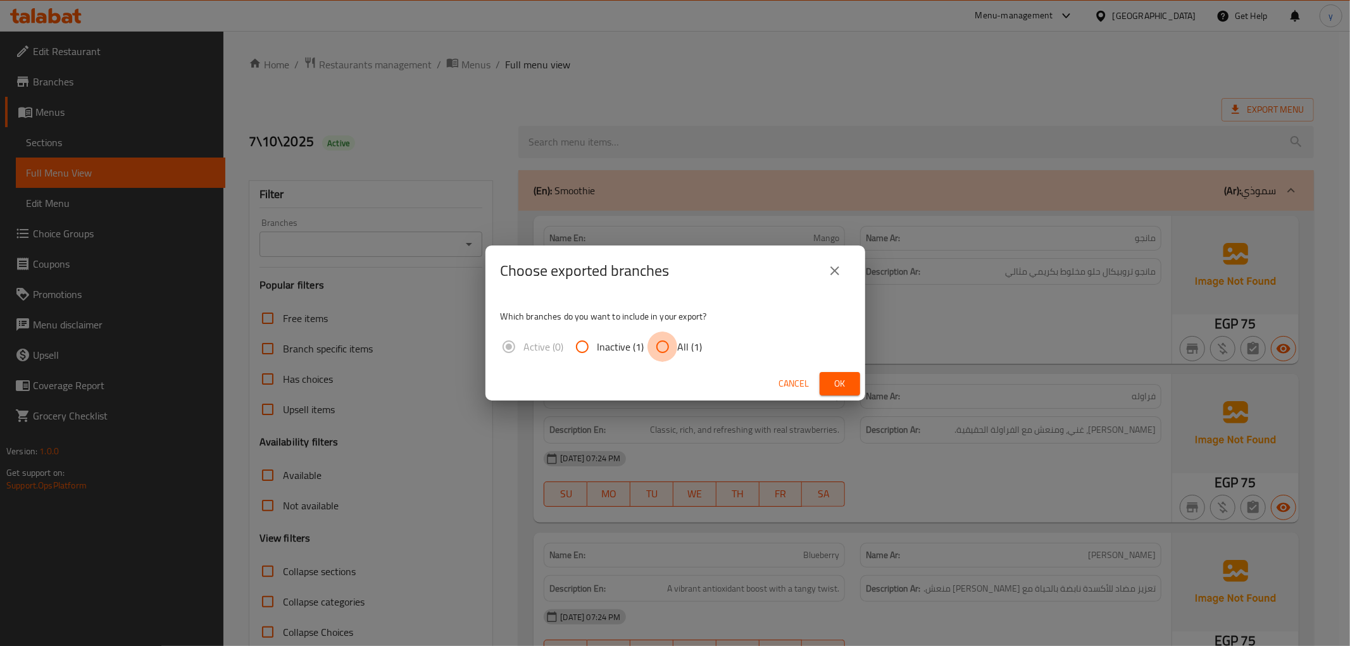
click at [669, 343] on input "All (1)" at bounding box center [662, 347] width 30 height 30
radio input "true"
click at [836, 377] on span "Ok" at bounding box center [840, 384] width 20 height 16
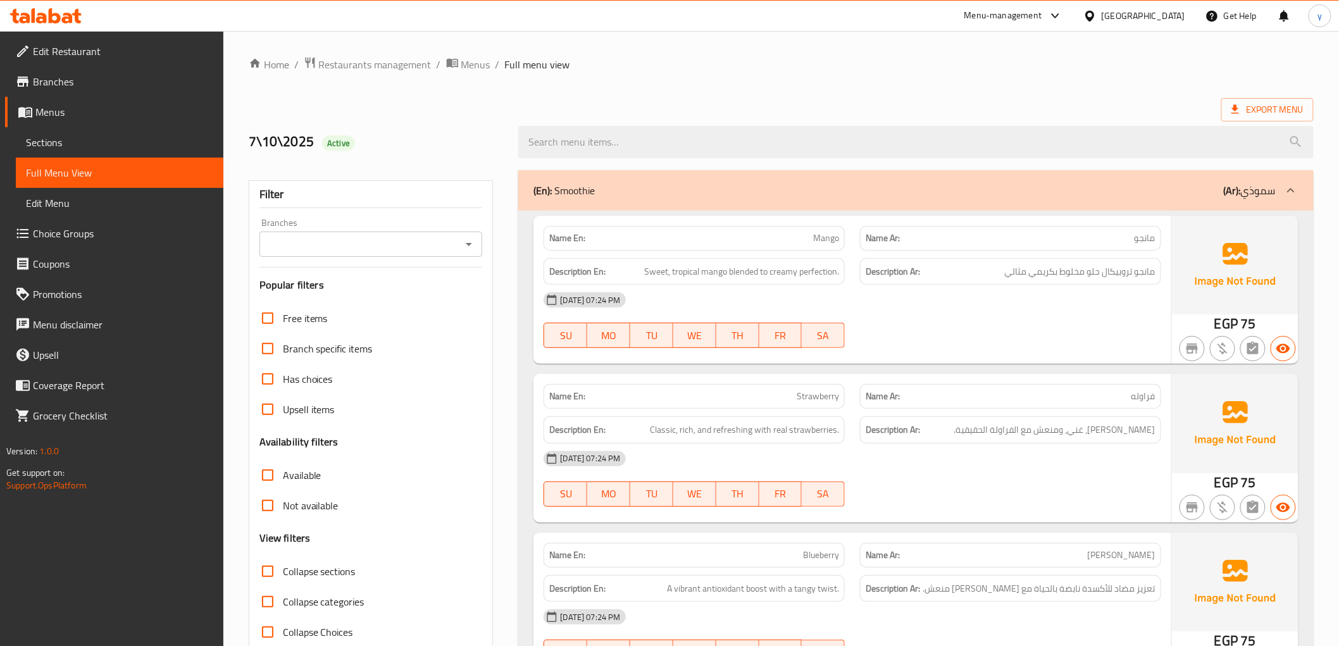
click at [54, 146] on span "Sections" at bounding box center [119, 142] width 187 height 15
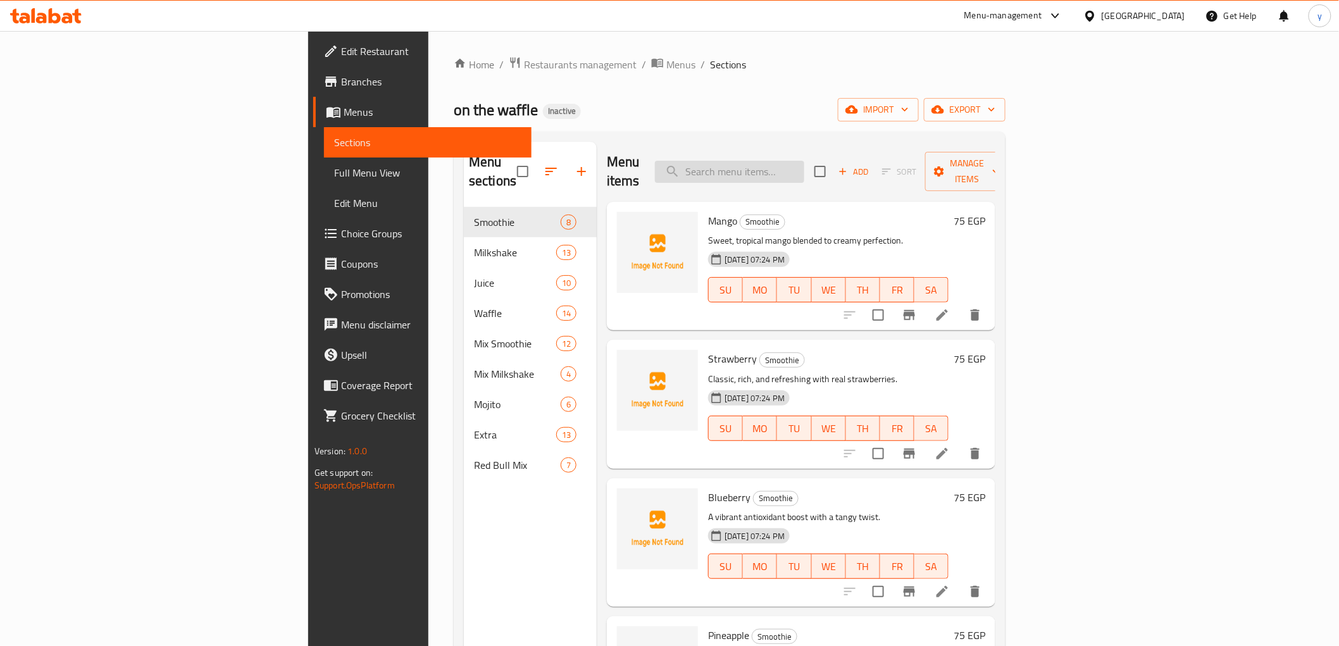
click at [804, 166] on input "search" at bounding box center [729, 172] width 149 height 22
paste input "Strawberry"
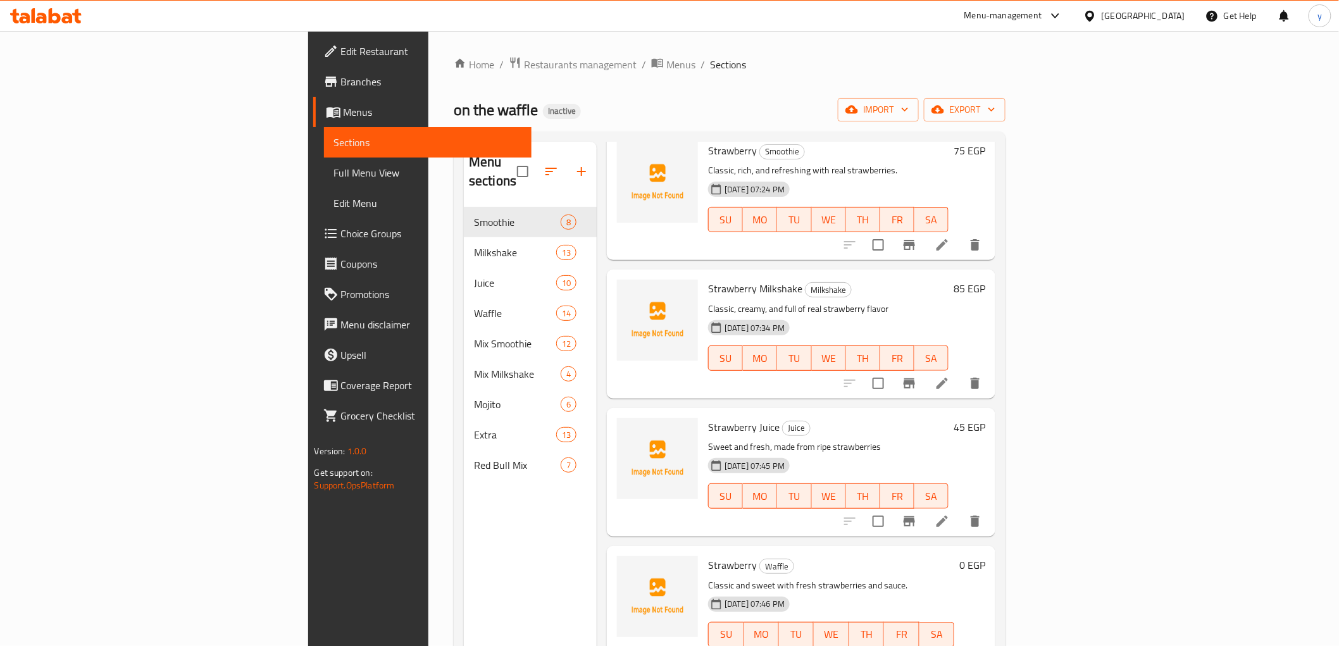
scroll to position [140, 0]
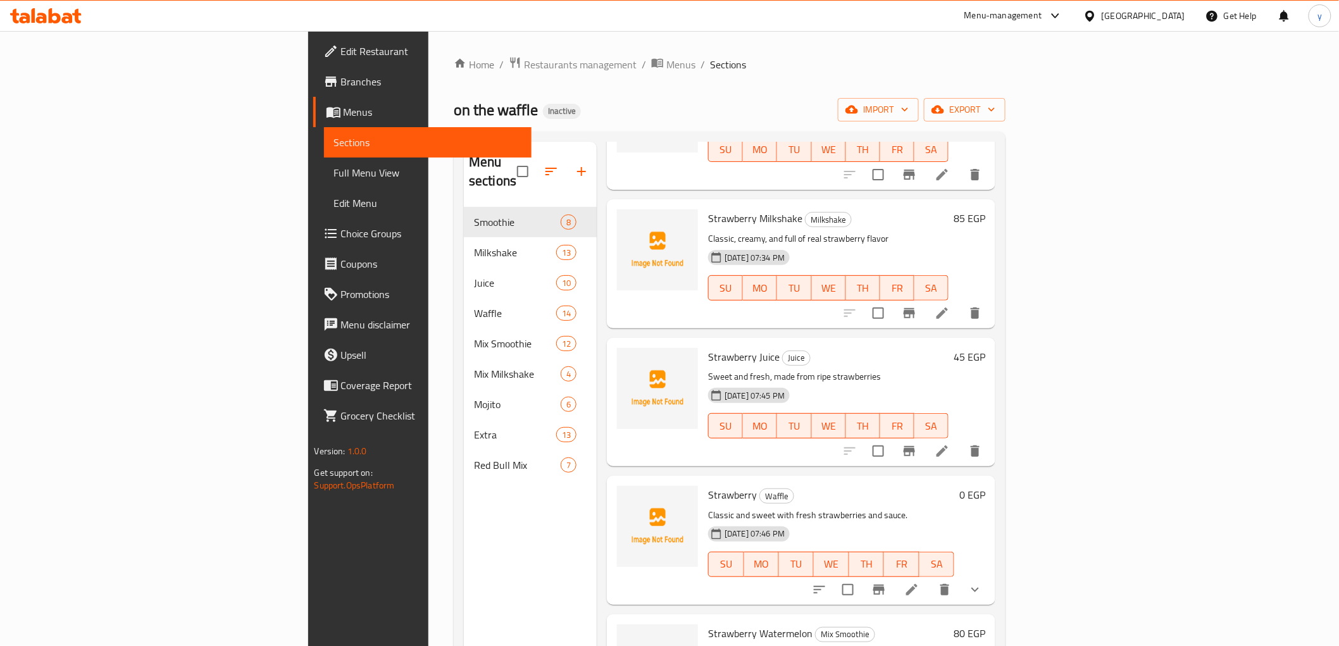
type input "Strawberry"
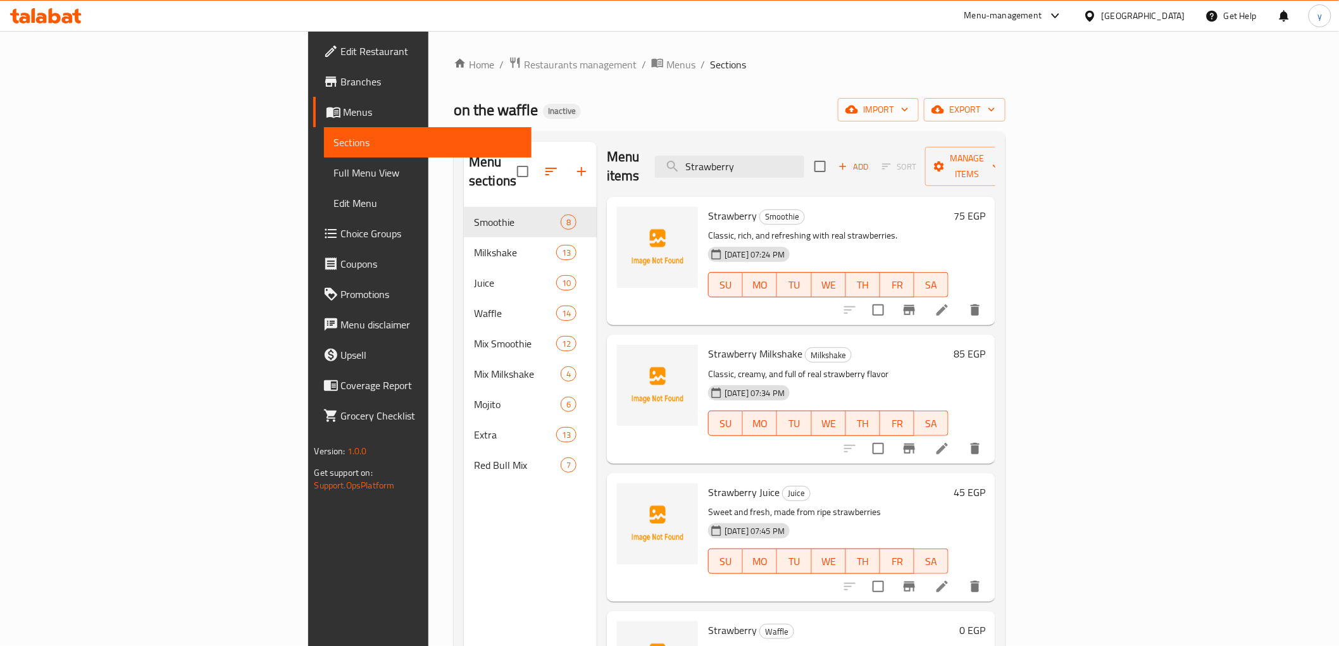
scroll to position [0, 0]
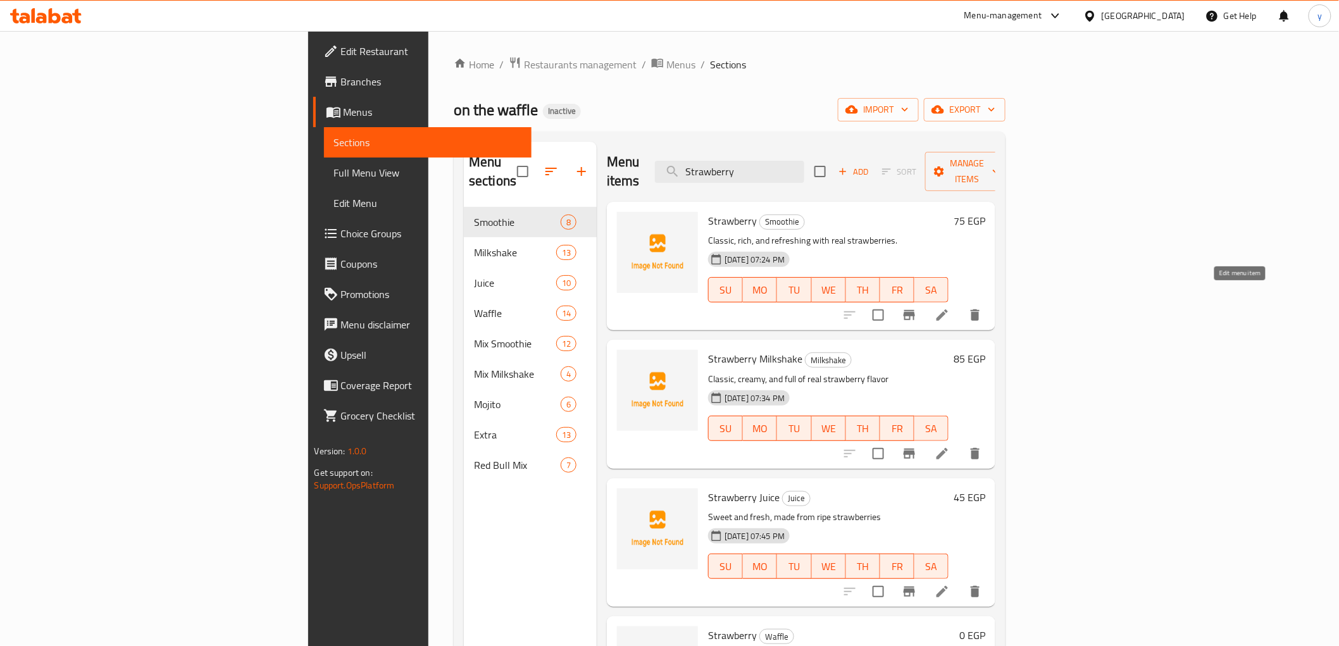
click at [950, 308] on icon at bounding box center [942, 315] width 15 height 15
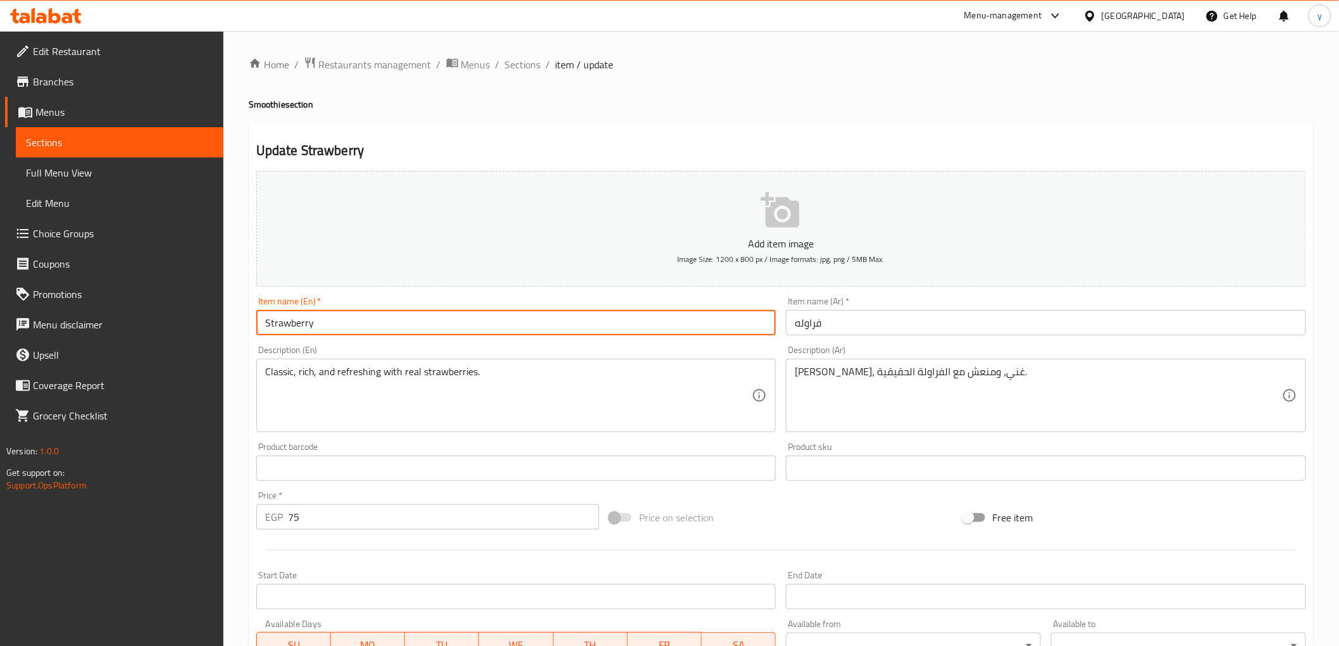
click at [370, 323] on input "Strawberry" at bounding box center [516, 322] width 520 height 25
paste input "Smoothie"
type input "Strawberry Smoothie"
click at [792, 323] on input "فراوله" at bounding box center [1046, 322] width 520 height 25
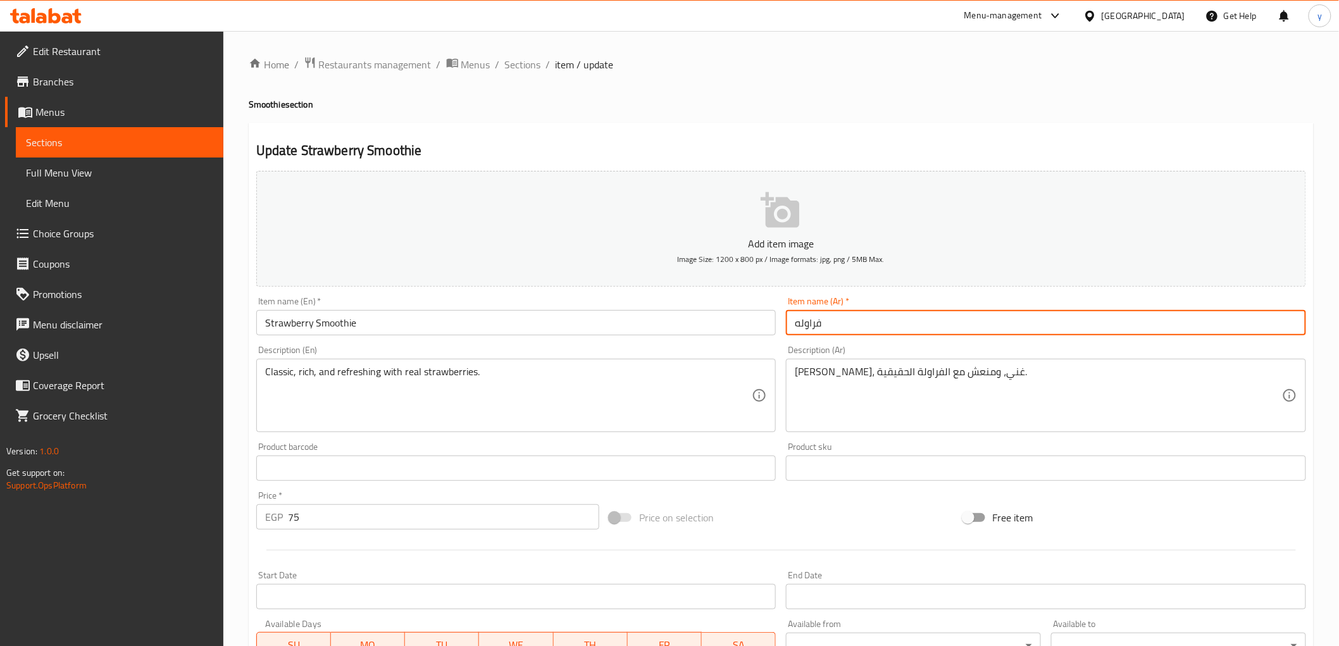
paste input "سموذي"
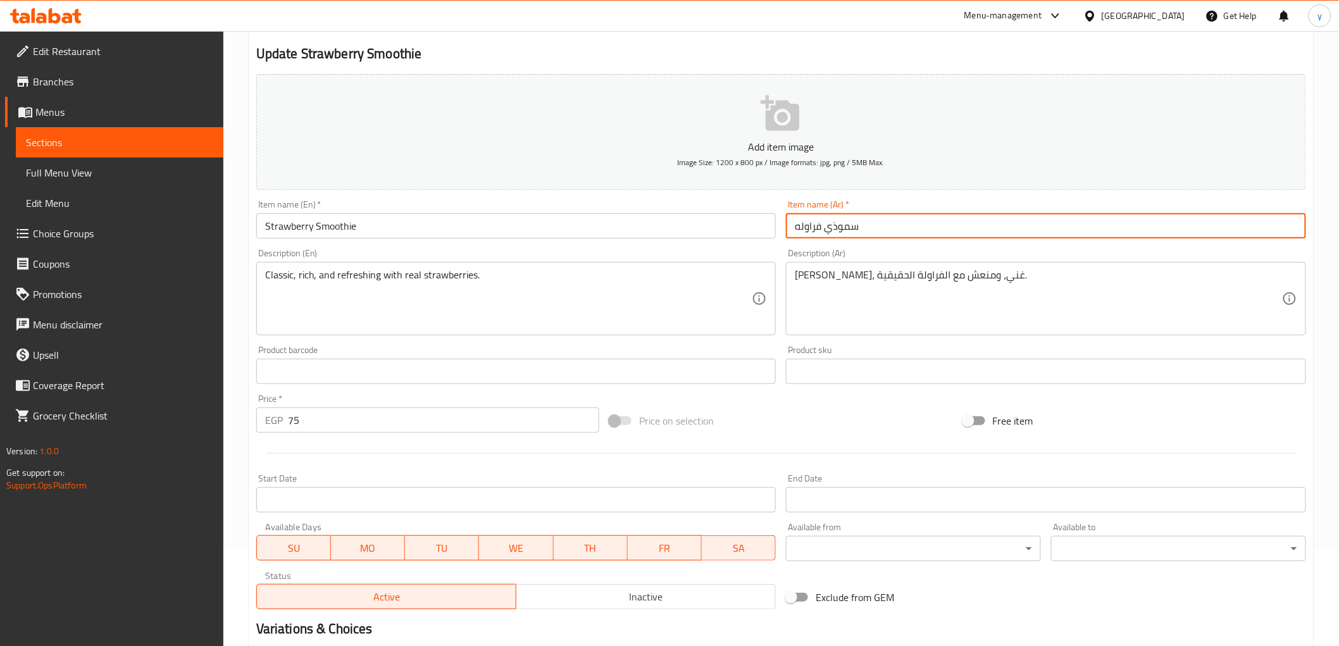
scroll to position [35, 0]
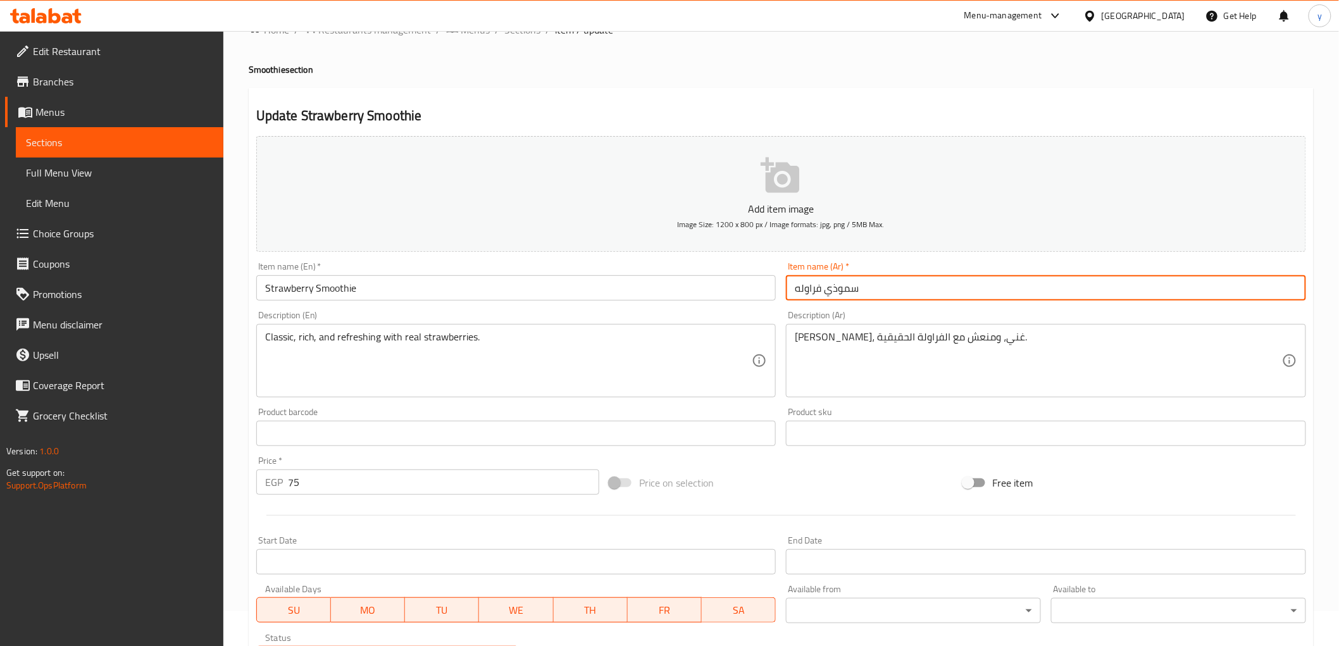
drag, startPoint x: 837, startPoint y: 292, endPoint x: 842, endPoint y: 298, distance: 7.7
click at [842, 298] on input "سموذي فراوله" at bounding box center [1046, 287] width 520 height 25
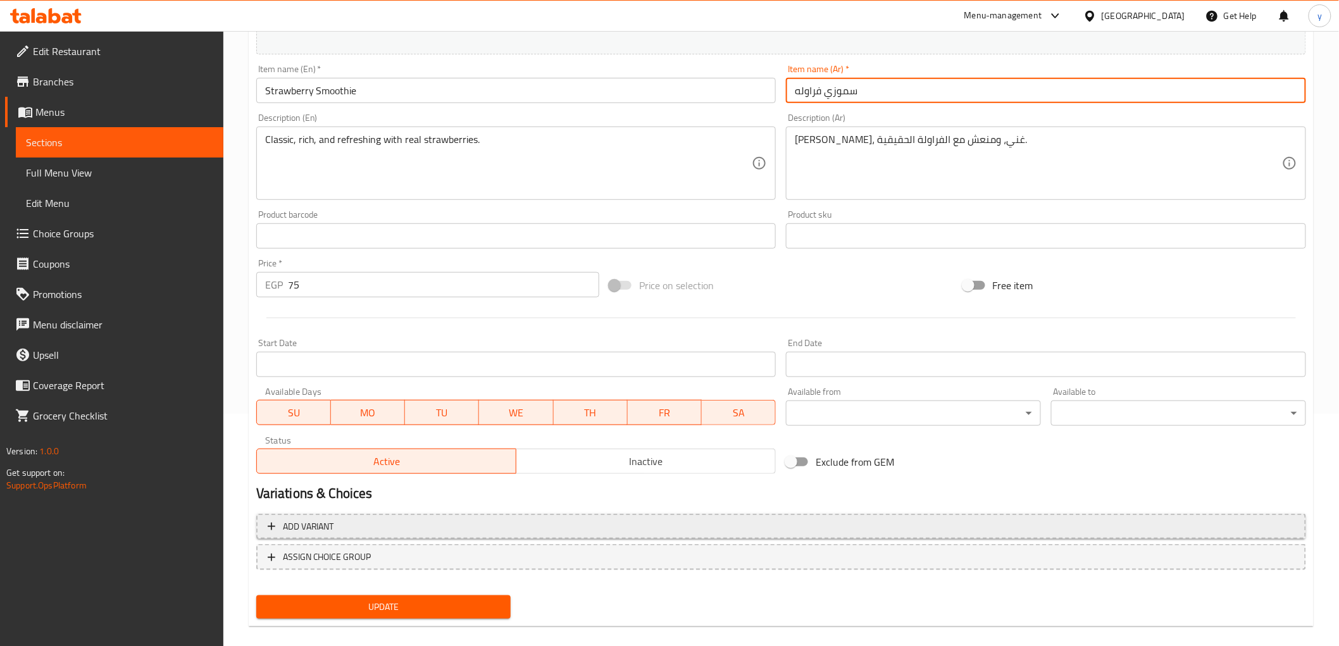
scroll to position [246, 0]
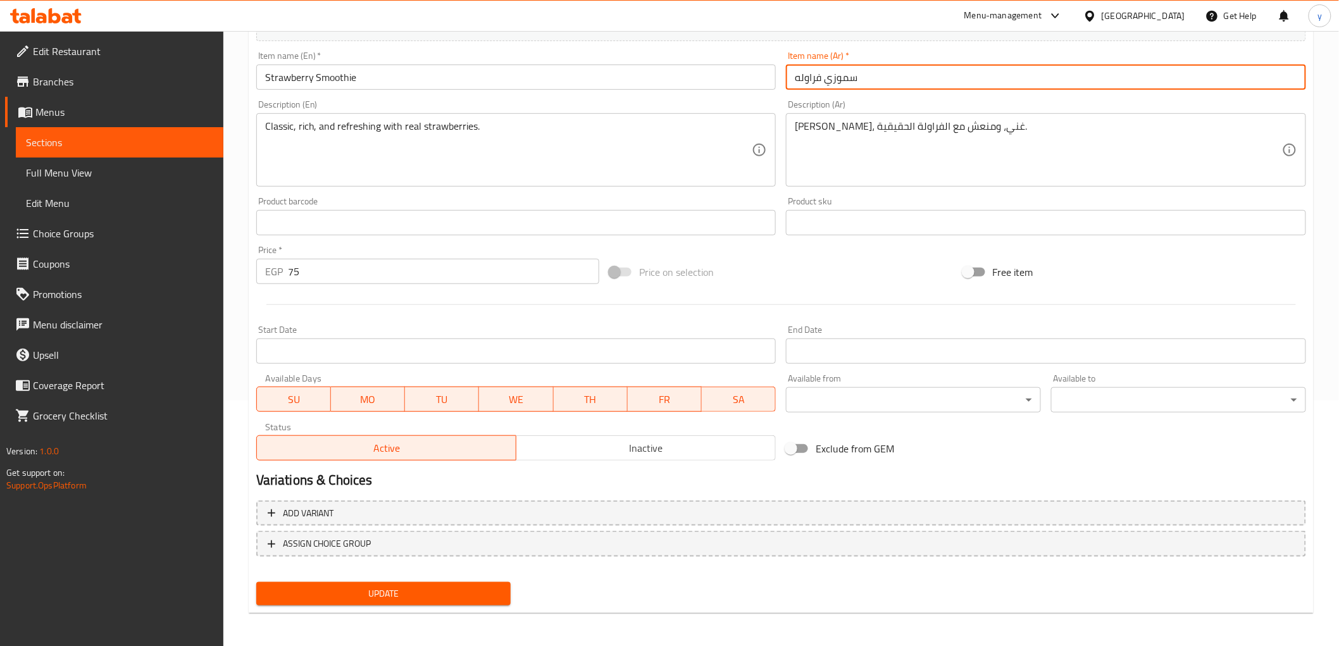
type input "سموزي فراوله"
click at [480, 586] on span "Update" at bounding box center [383, 594] width 235 height 16
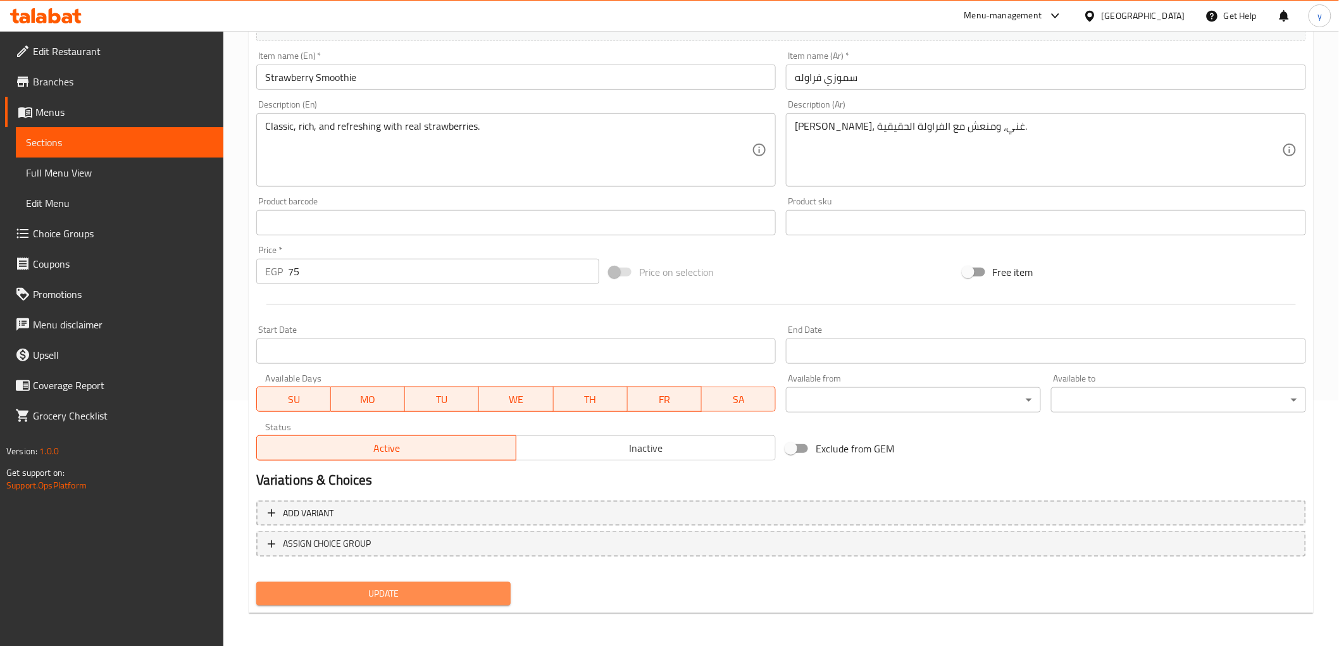
click at [445, 590] on span "Update" at bounding box center [383, 594] width 235 height 16
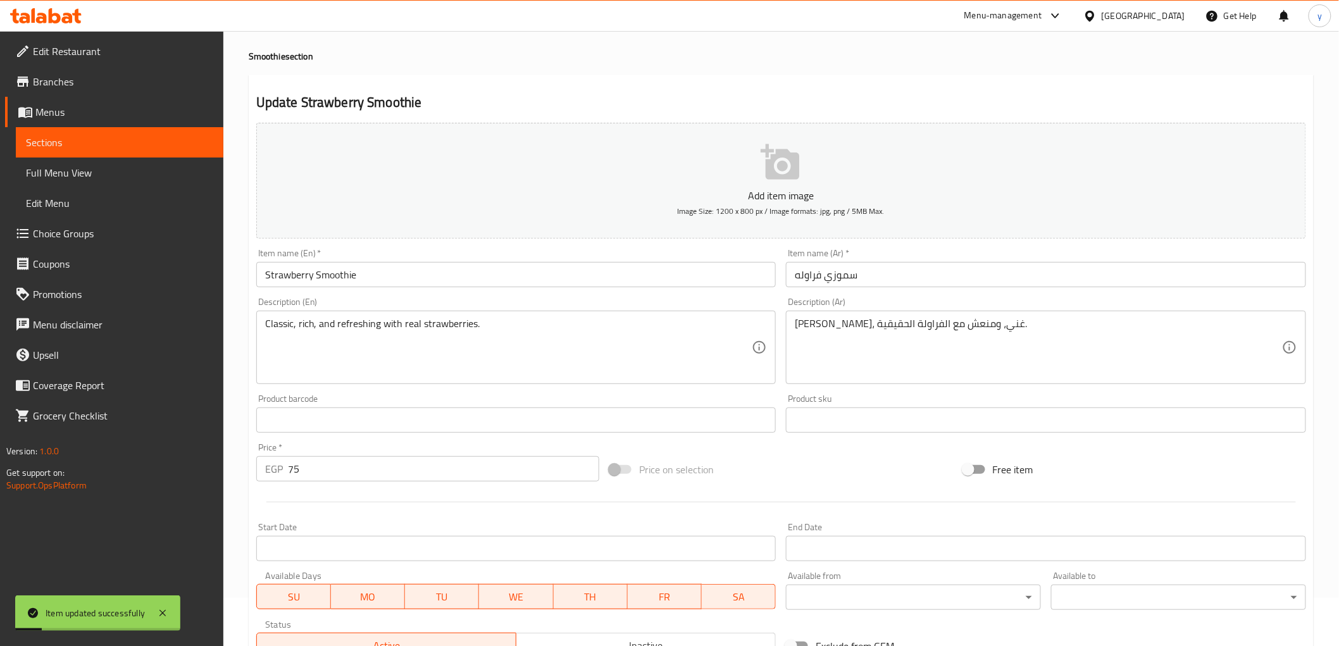
scroll to position [0, 0]
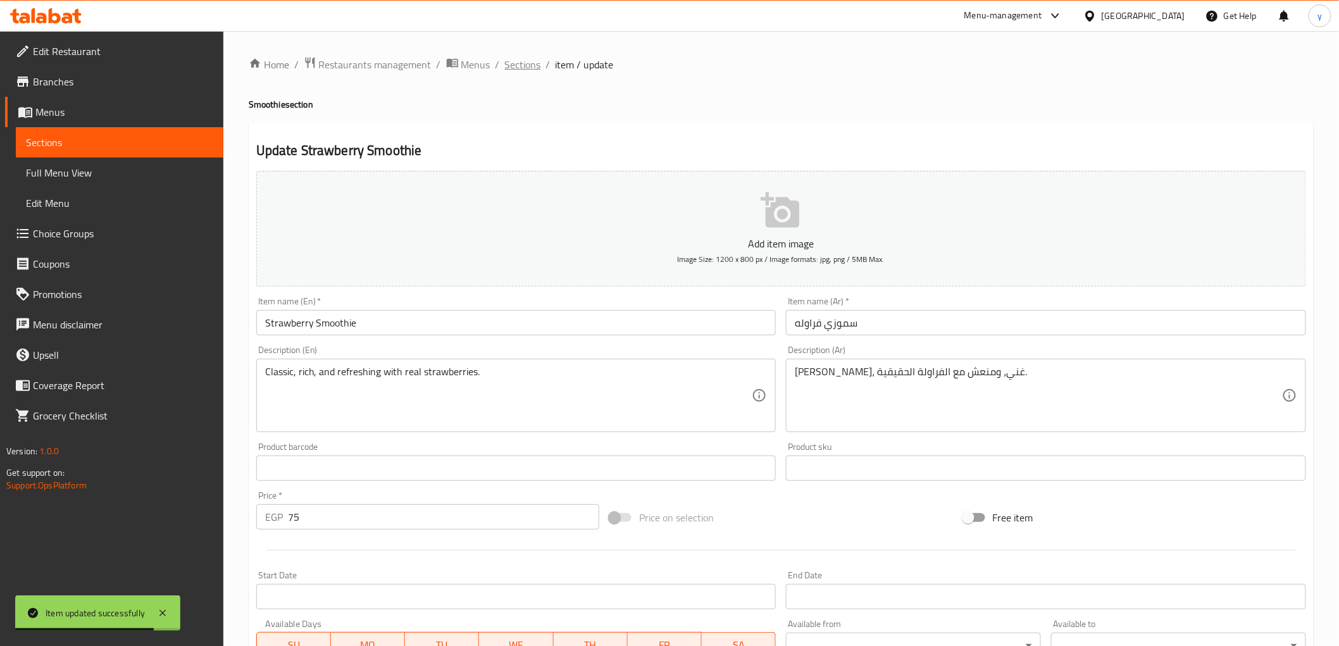
click at [534, 63] on span "Sections" at bounding box center [523, 64] width 36 height 15
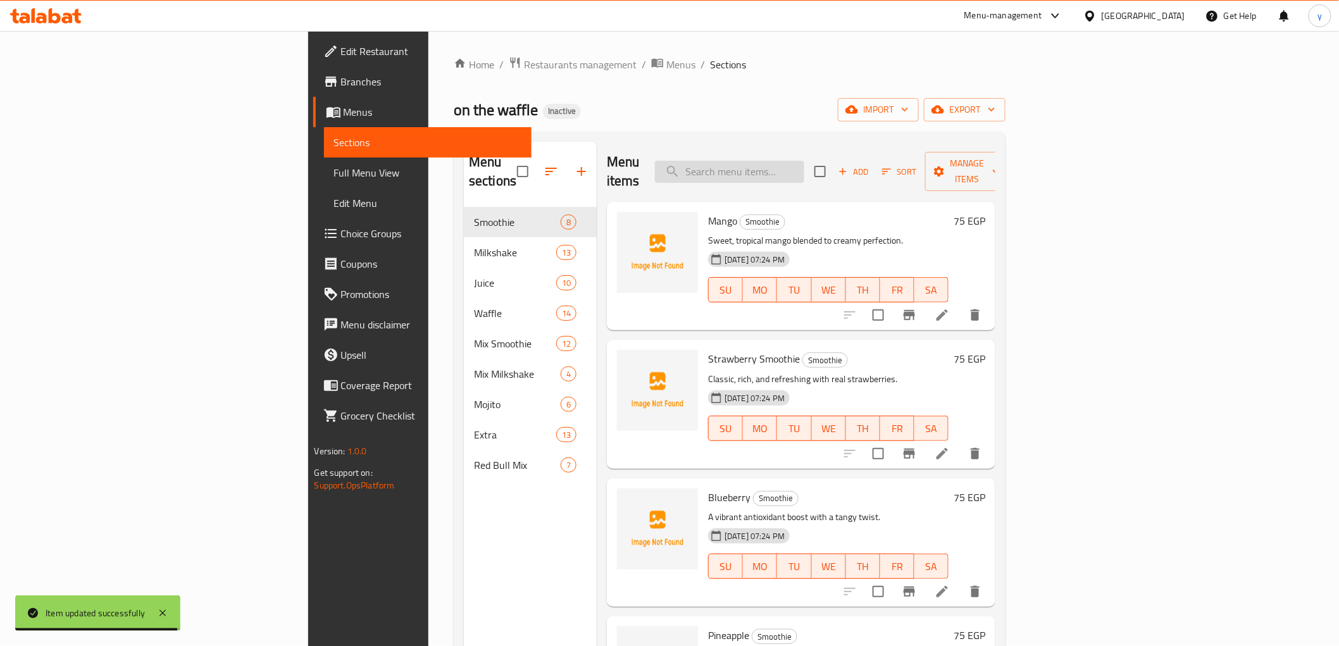
click at [804, 161] on input "search" at bounding box center [729, 172] width 149 height 22
paste input "Blueberry"
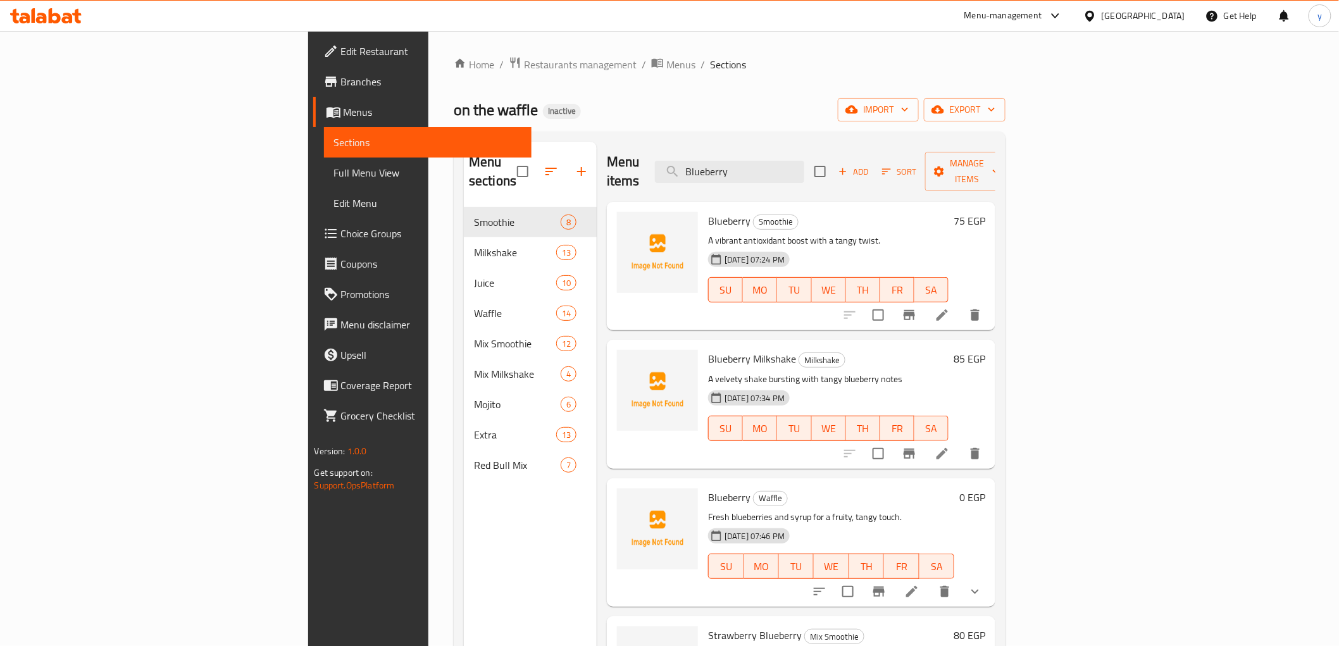
type input "Blueberry"
click at [950, 308] on icon at bounding box center [942, 315] width 15 height 15
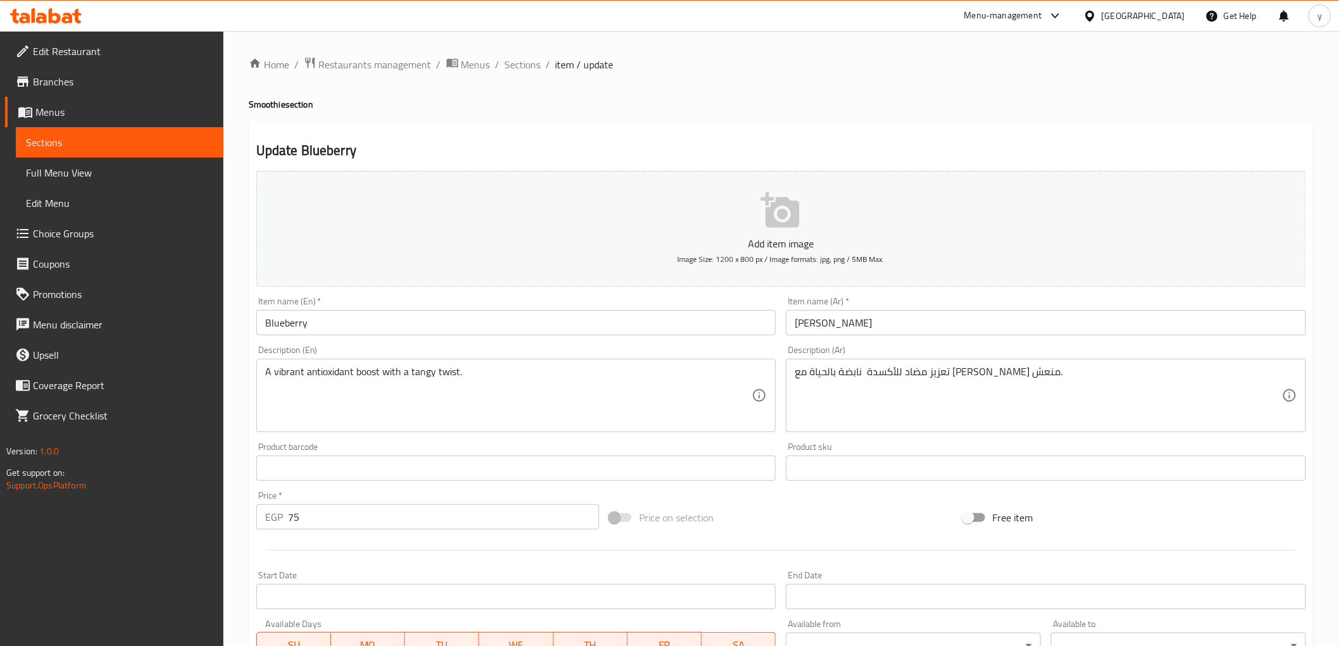
click at [406, 331] on input "Blueberry" at bounding box center [516, 322] width 520 height 25
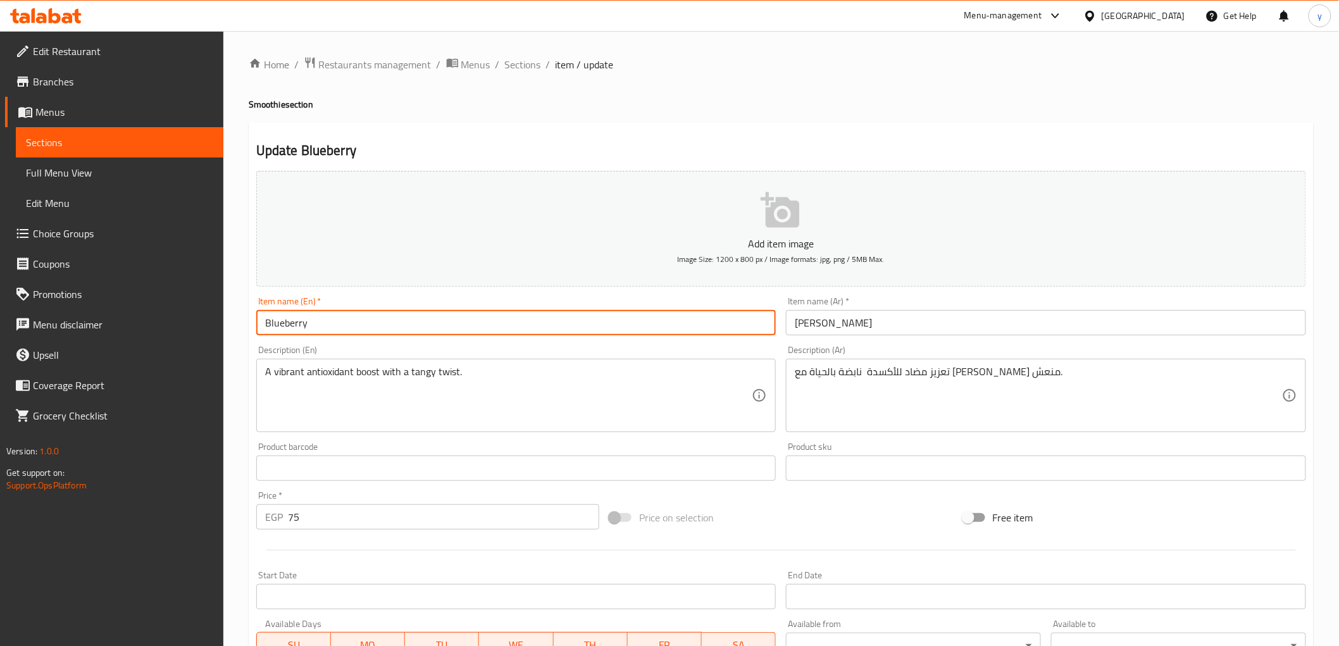
paste input "Smoothie"
type input "Blueberry Smoothie"
click at [823, 319] on input "[PERSON_NAME]" at bounding box center [1046, 322] width 520 height 25
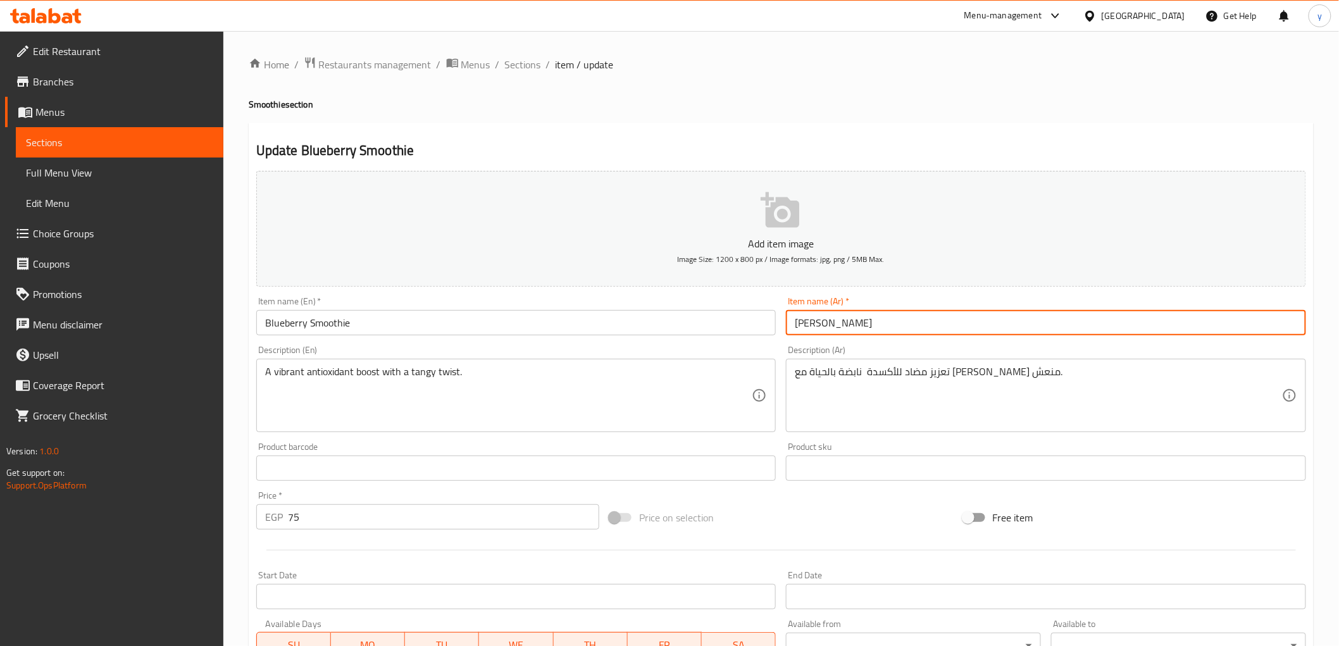
click at [843, 326] on input "[PERSON_NAME]" at bounding box center [1046, 322] width 520 height 25
paste input "سموزي"
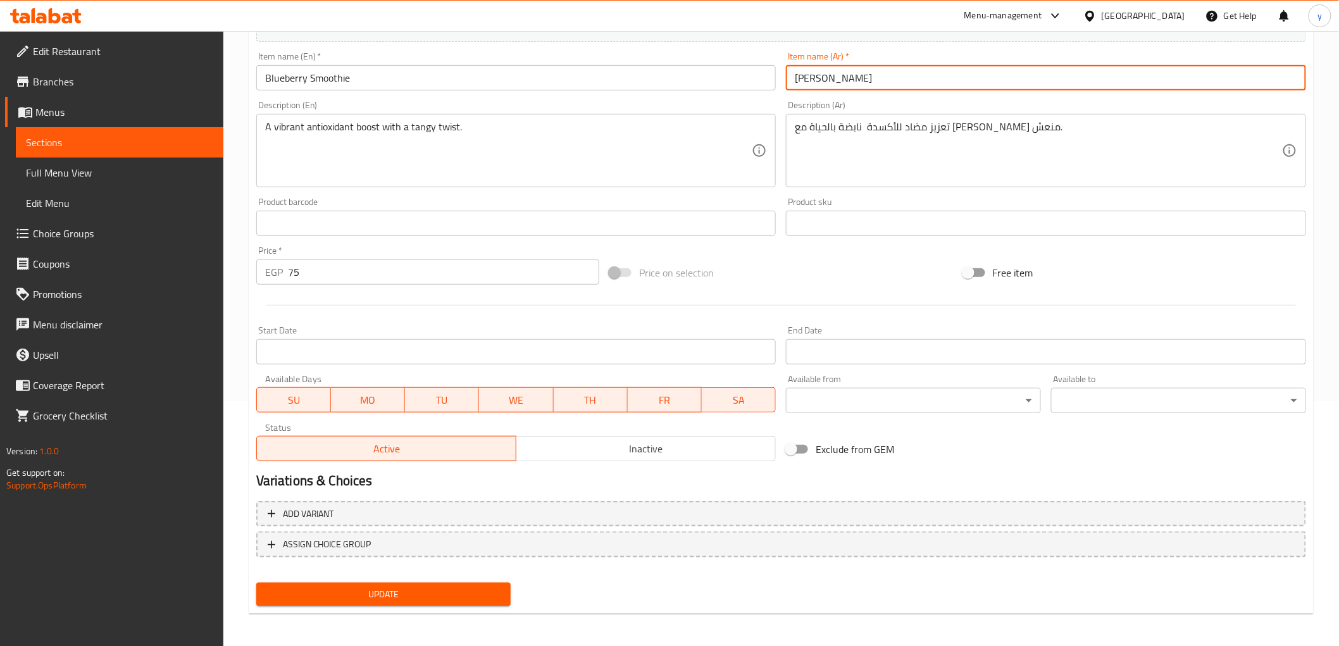
scroll to position [246, 0]
type input "بلو بيري سموزي"
click at [471, 596] on span "Update" at bounding box center [383, 594] width 235 height 16
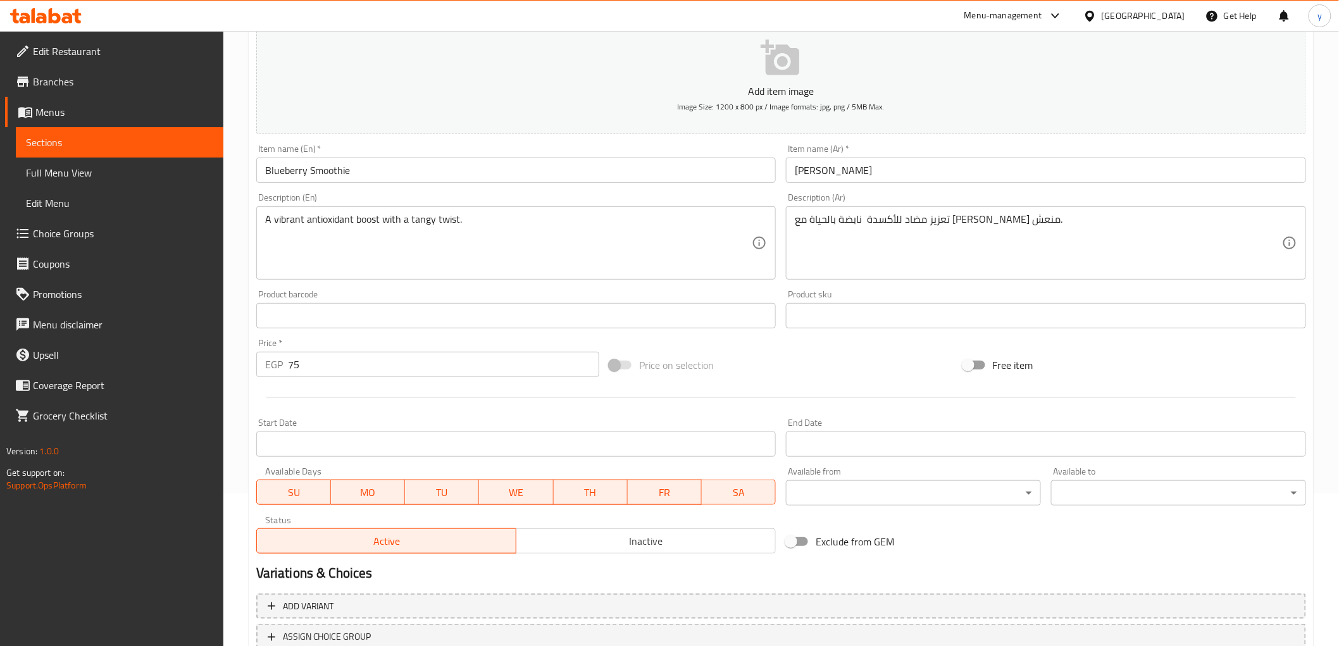
scroll to position [105, 0]
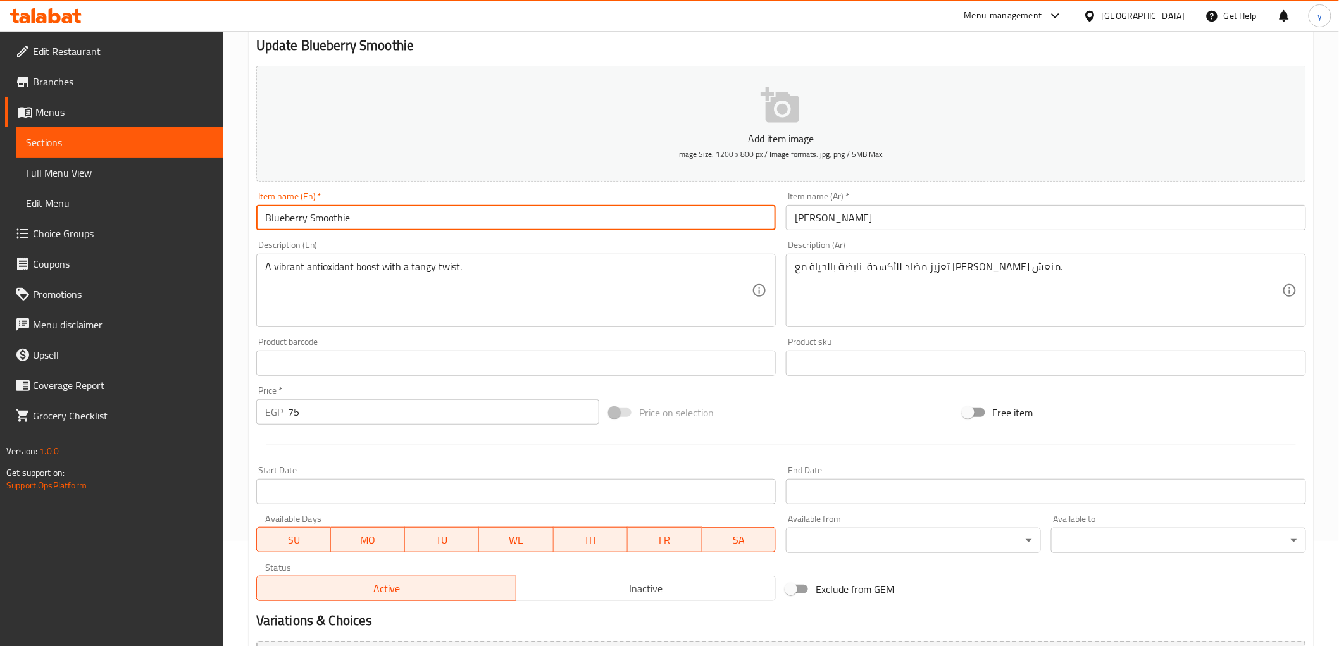
drag, startPoint x: 280, startPoint y: 220, endPoint x: 306, endPoint y: 230, distance: 27.6
click at [306, 230] on input "Blueberry Smoothie" at bounding box center [516, 217] width 520 height 25
drag, startPoint x: 308, startPoint y: 216, endPoint x: 357, endPoint y: 227, distance: 50.5
click at [357, 227] on input "Blueberry Smoothie" at bounding box center [516, 217] width 520 height 25
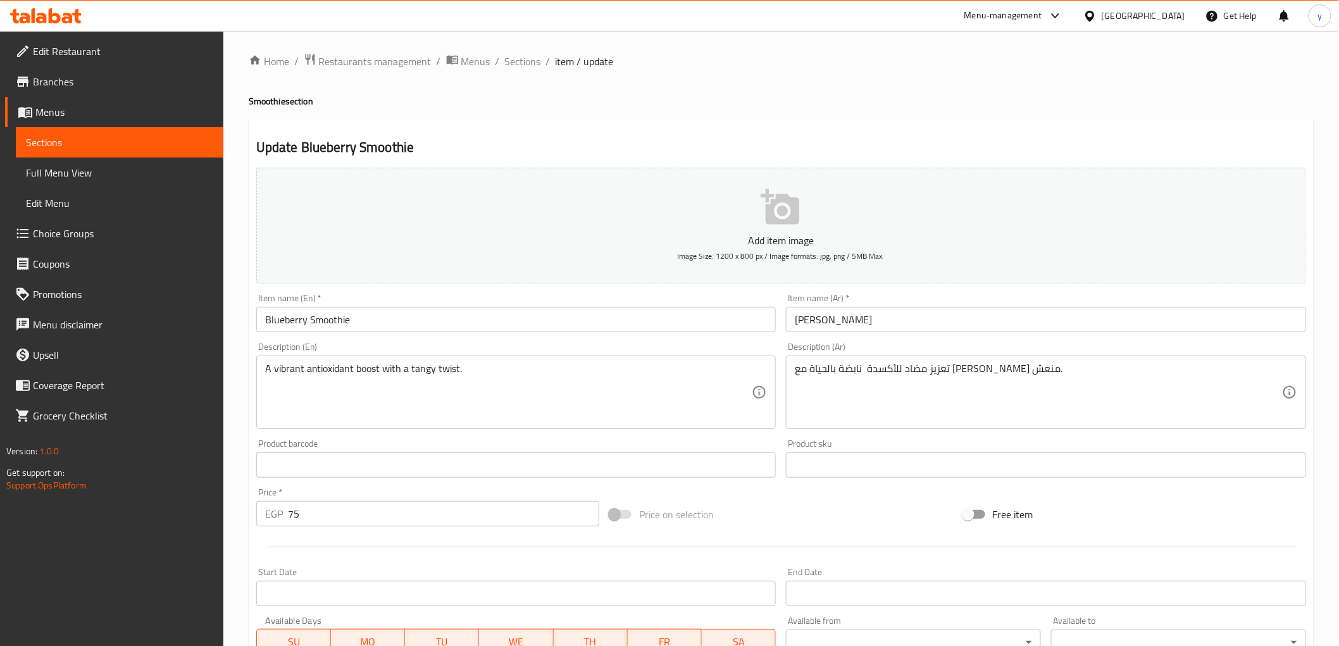
scroll to position [0, 0]
click at [523, 63] on span "Sections" at bounding box center [523, 64] width 36 height 15
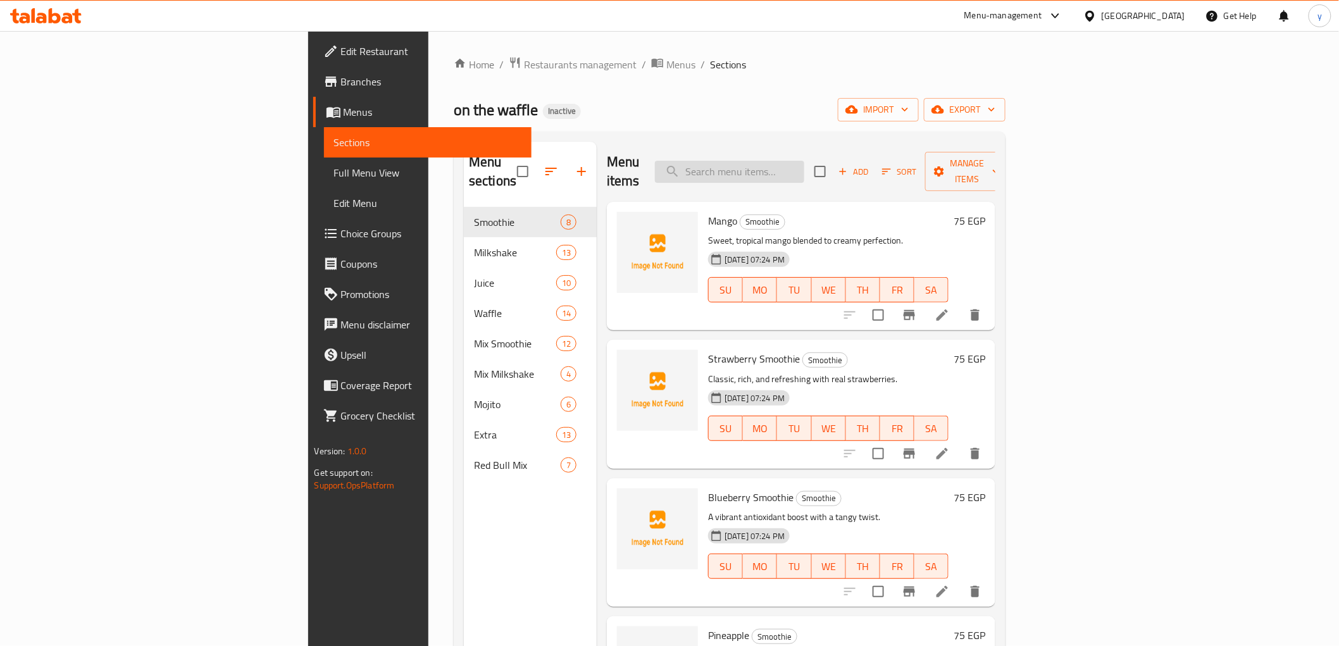
click at [804, 161] on input "search" at bounding box center [729, 172] width 149 height 22
paste input "Blueberry"
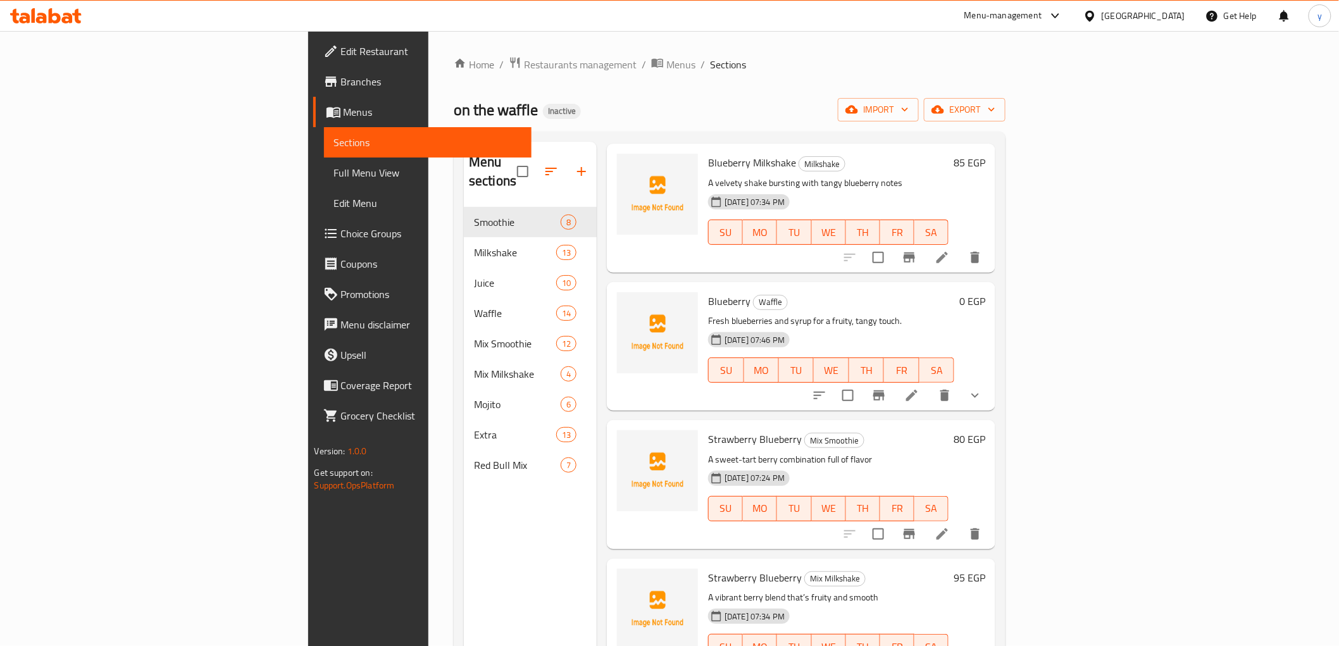
scroll to position [190, 0]
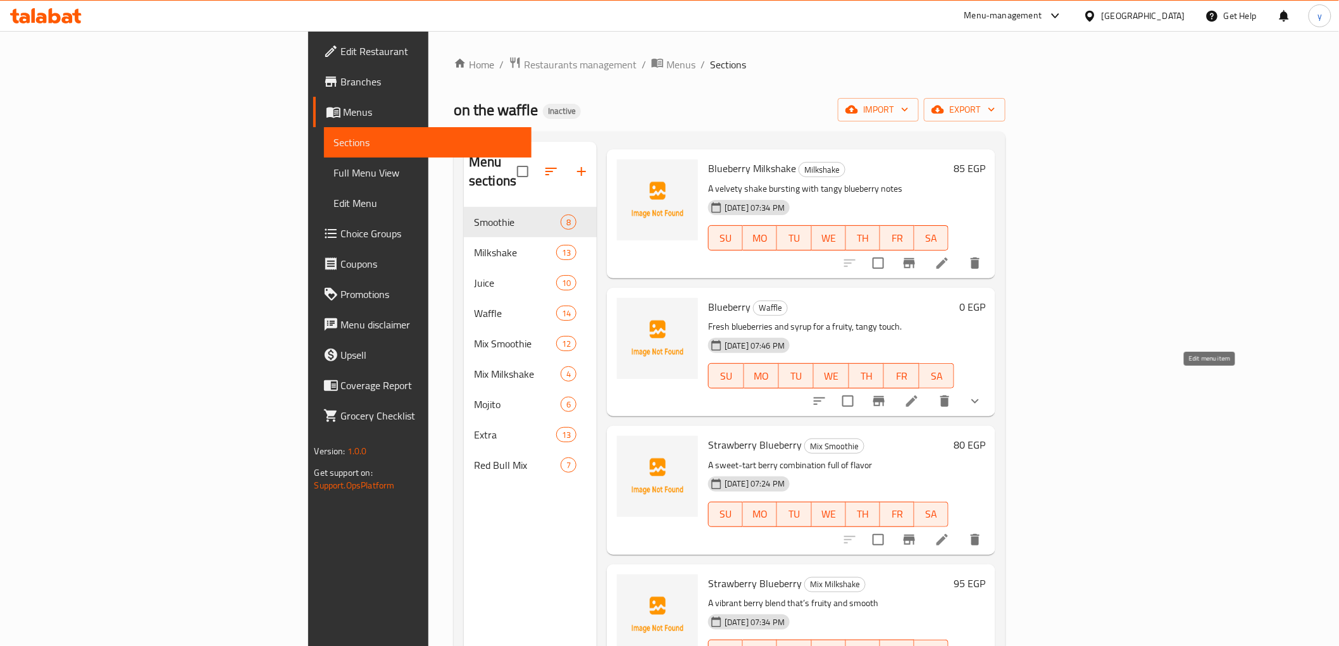
type input "Blueberry"
click at [919, 394] on icon at bounding box center [911, 401] width 15 height 15
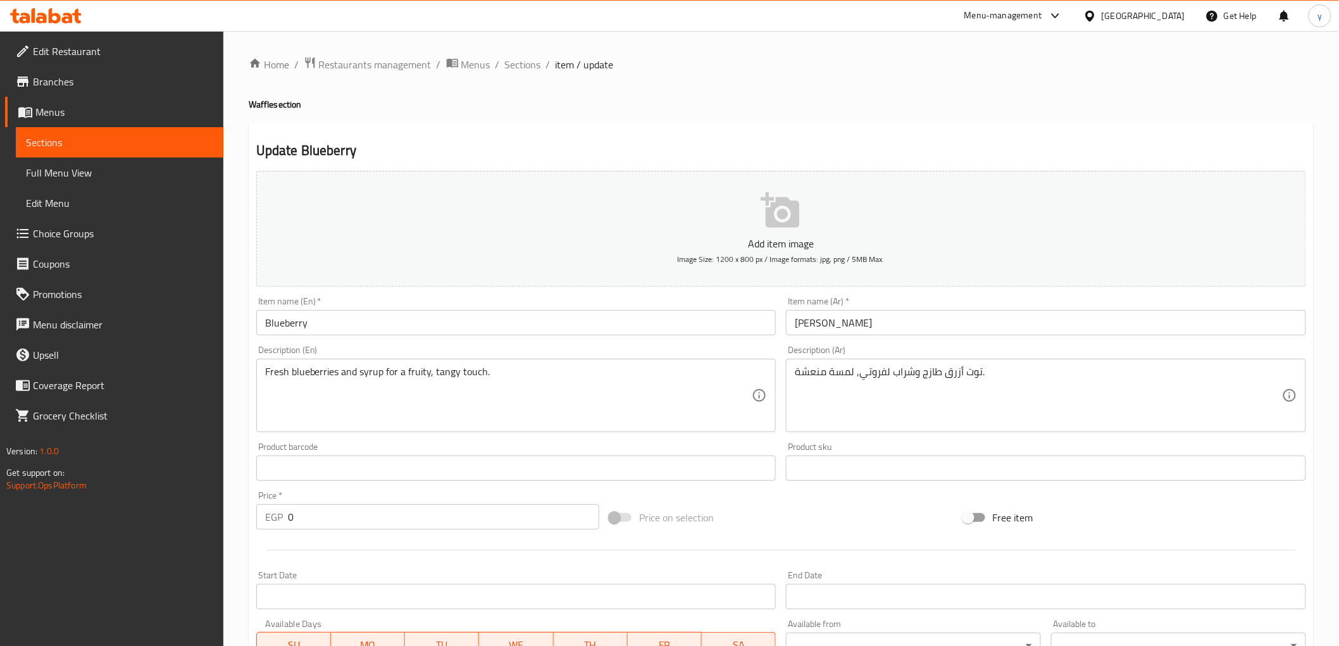
click at [342, 318] on input "Blueberry" at bounding box center [516, 322] width 520 height 25
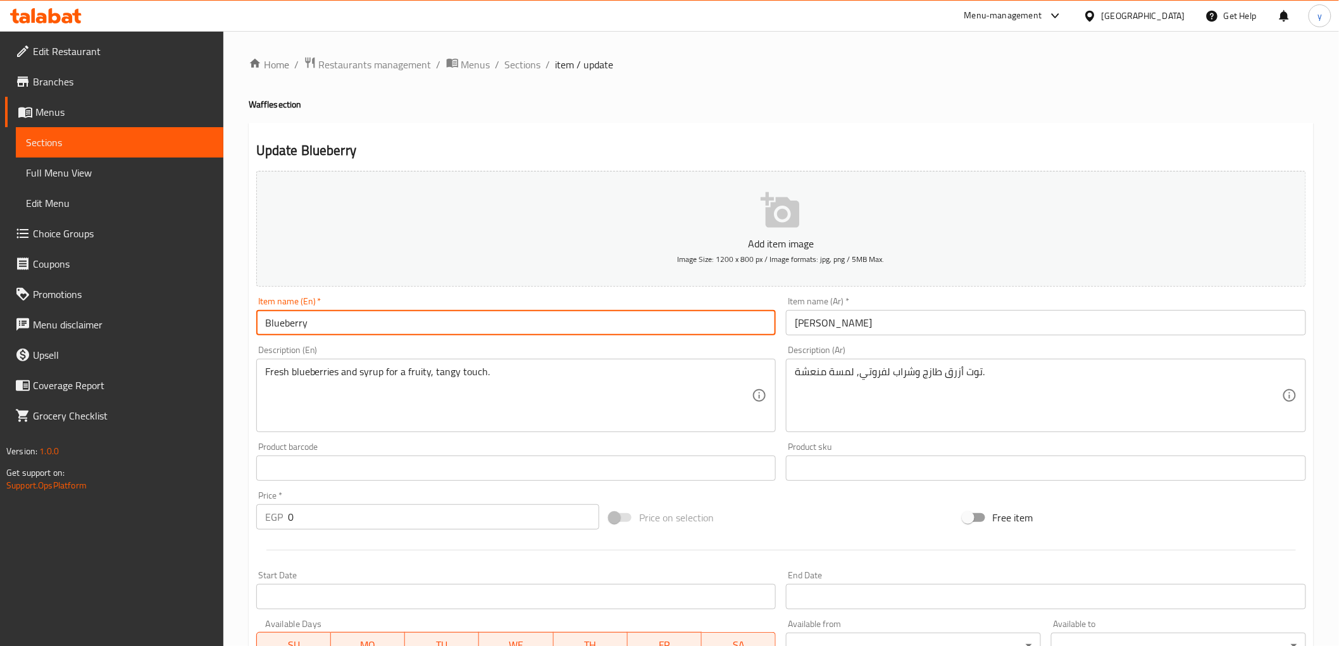
paste input "Waffle"
type input "Blueberry Waffle"
click at [853, 325] on input "[PERSON_NAME]" at bounding box center [1046, 322] width 520 height 25
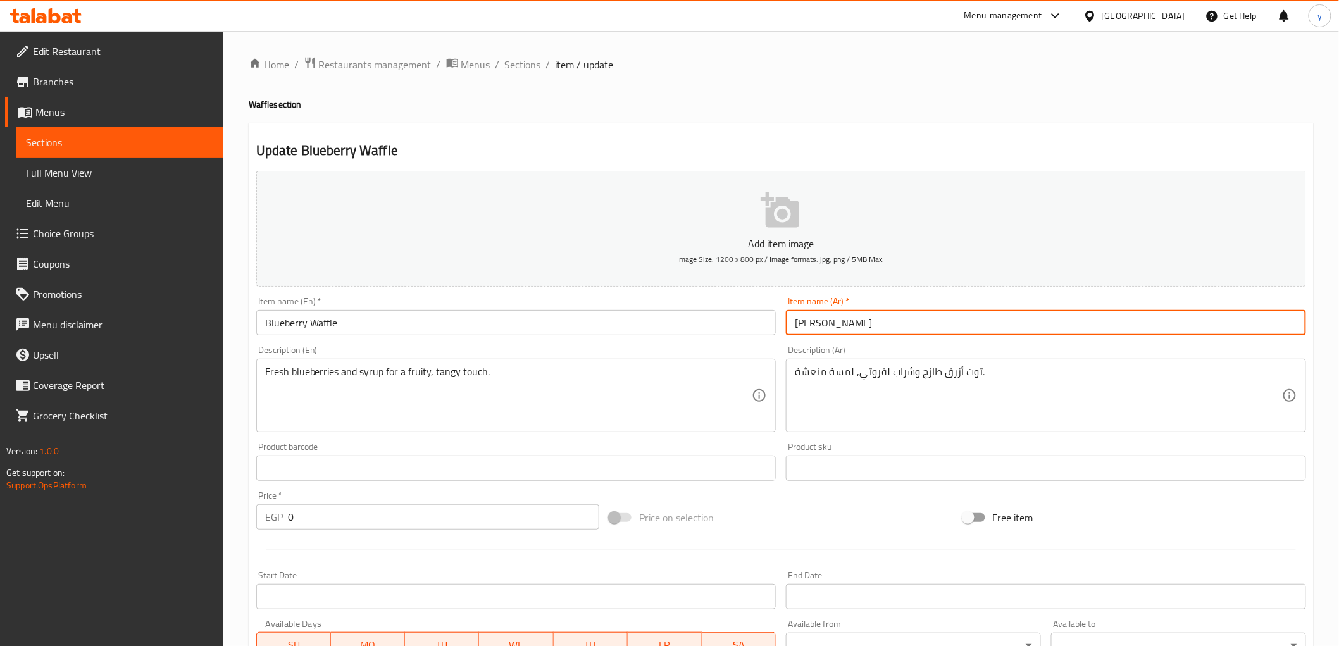
click at [868, 327] on input "[PERSON_NAME]" at bounding box center [1046, 322] width 520 height 25
paste input "وافل"
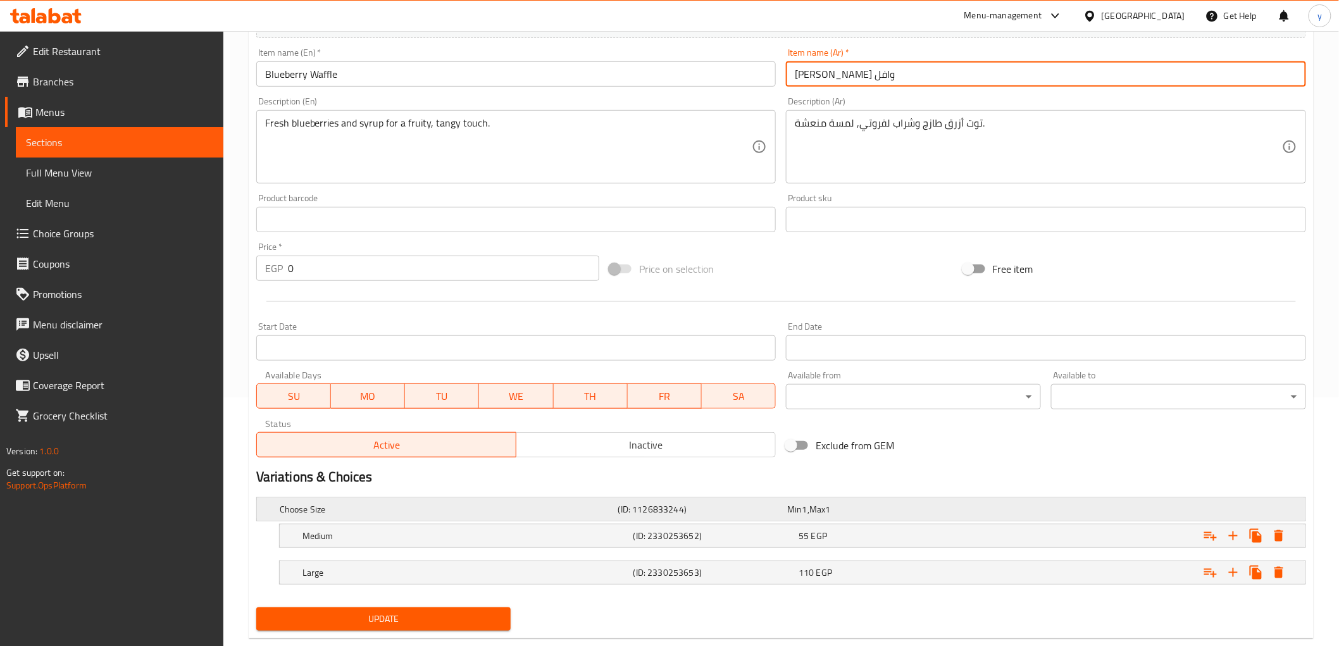
scroll to position [276, 0]
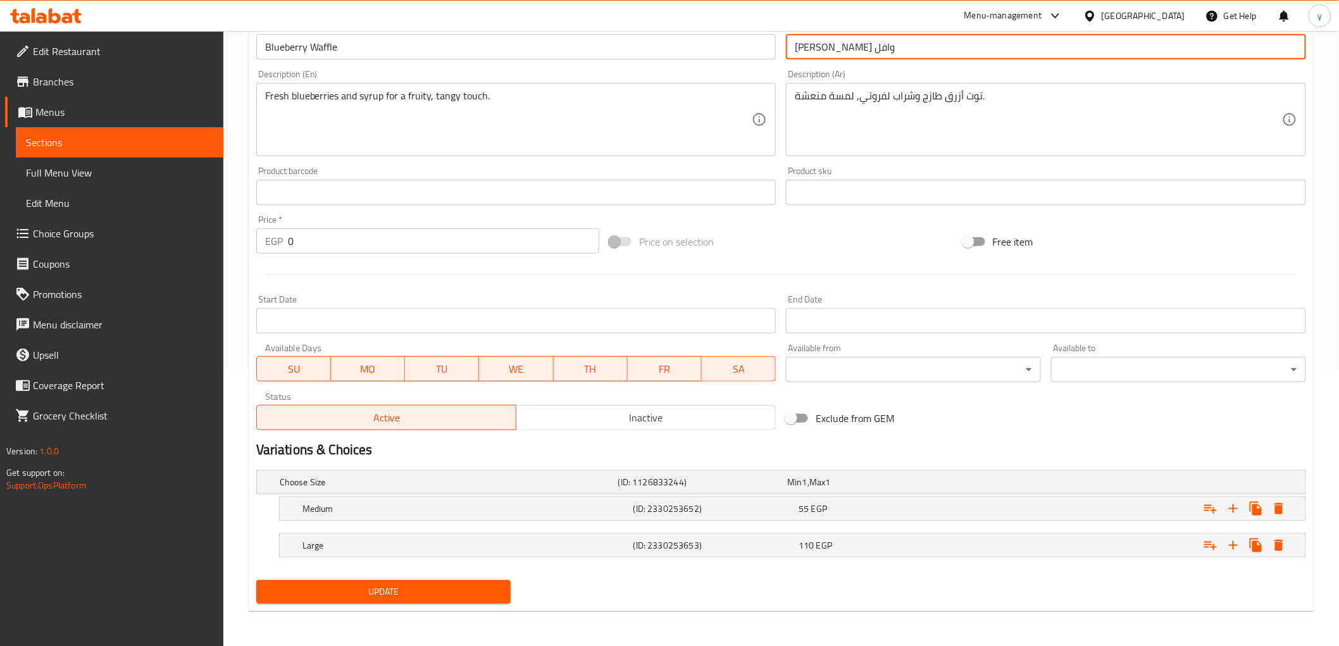
type input "توت بيري وافل"
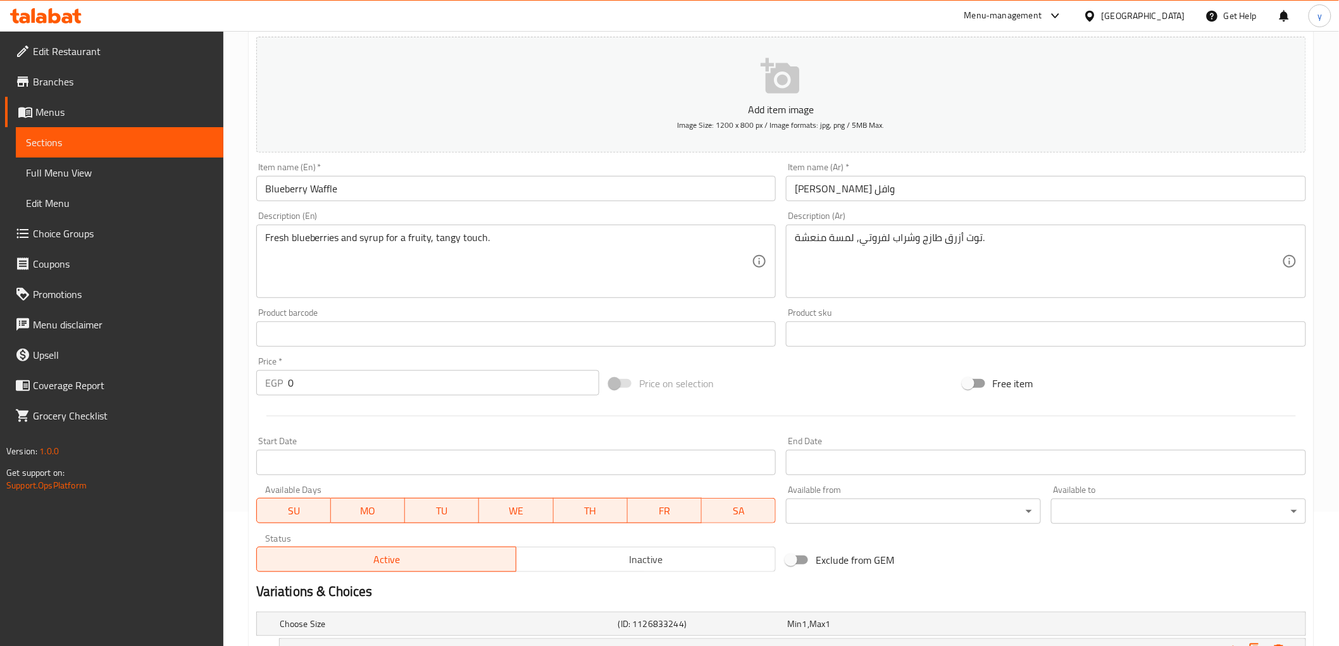
scroll to position [65, 0]
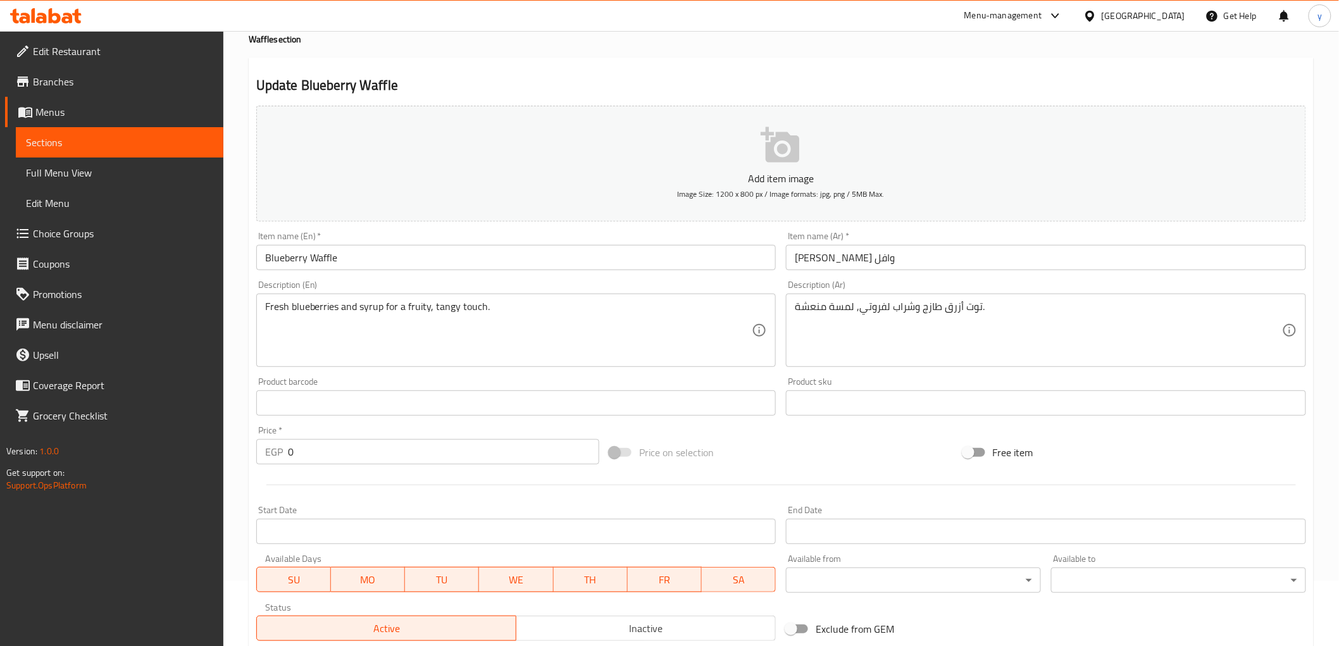
click at [336, 256] on input "Blueberry Waffle" at bounding box center [516, 257] width 520 height 25
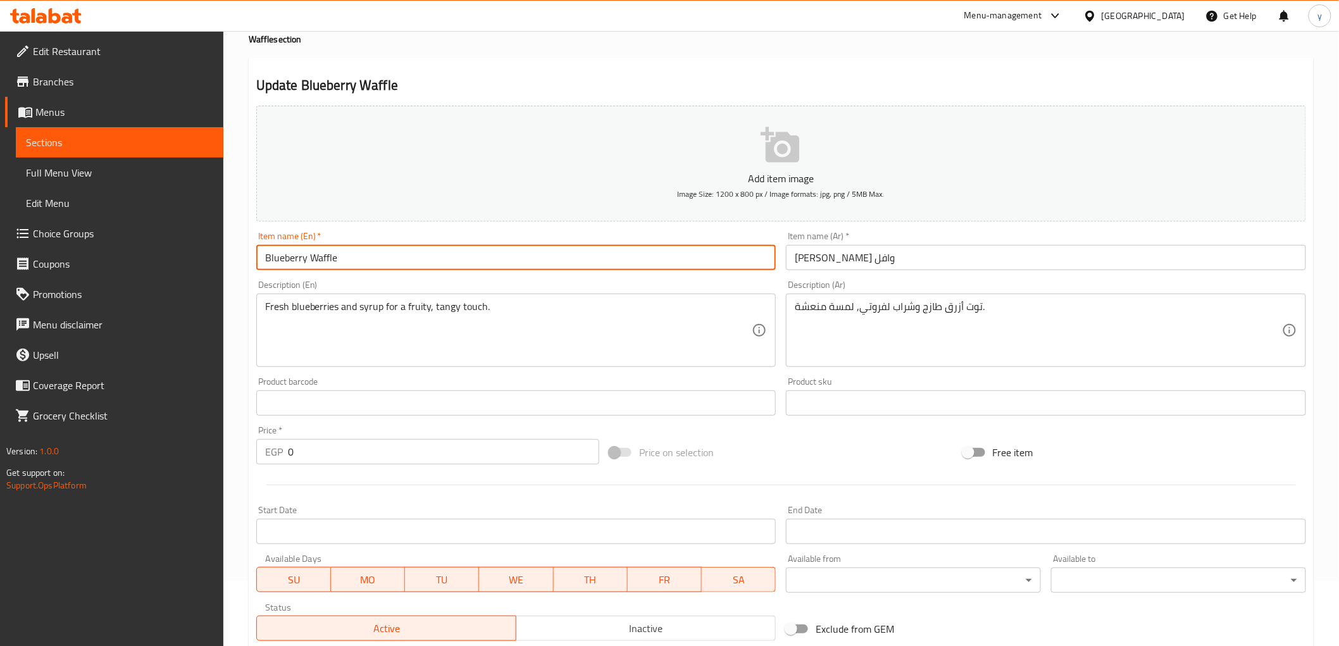
click at [336, 256] on input "Blueberry Waffle" at bounding box center [516, 257] width 520 height 25
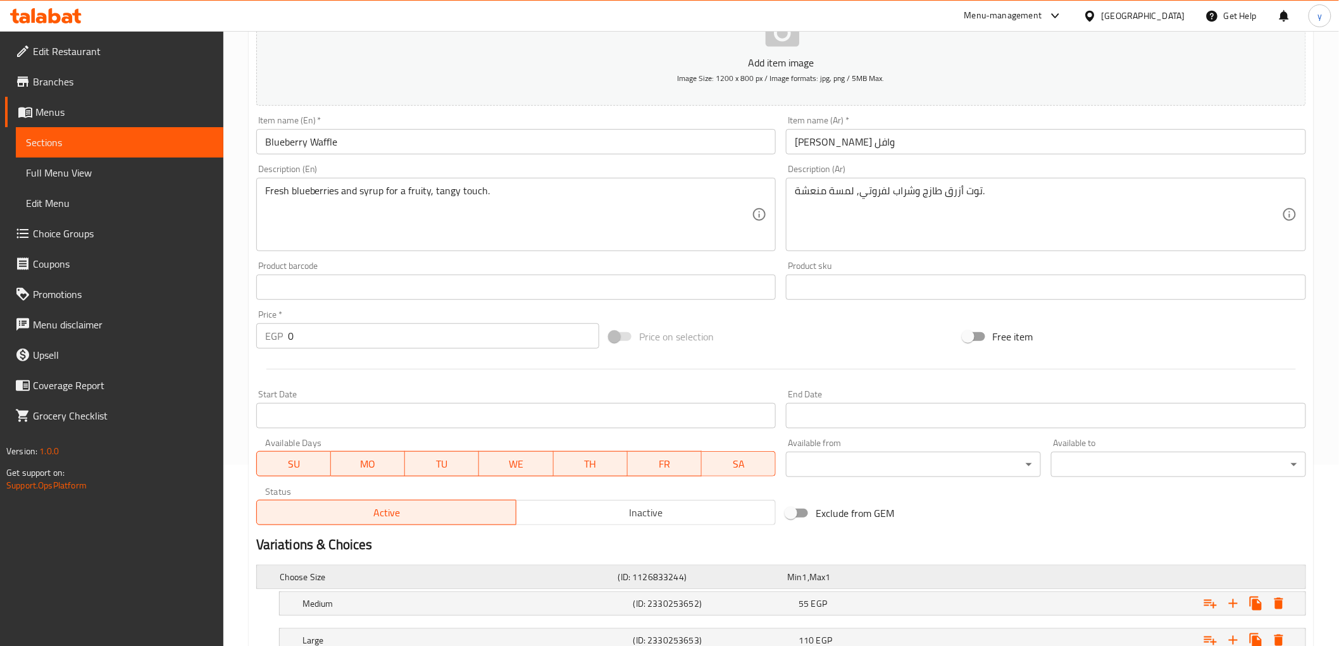
scroll to position [276, 0]
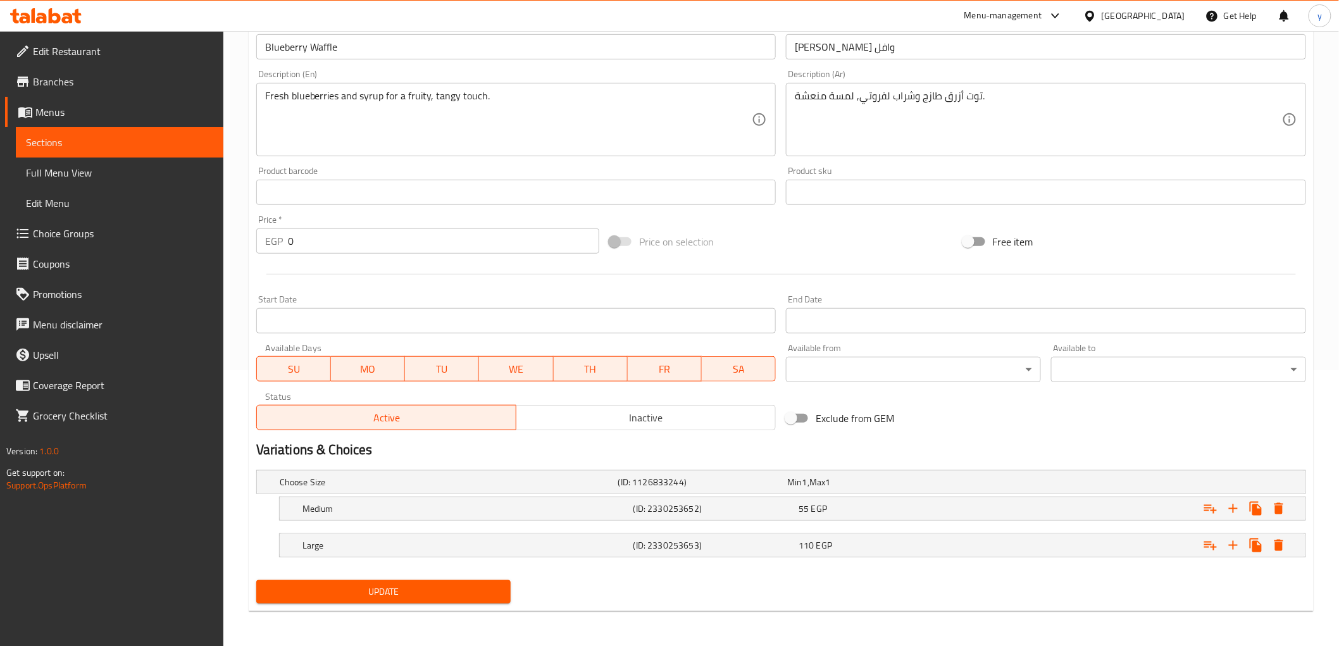
click at [389, 594] on span "Update" at bounding box center [383, 592] width 235 height 16
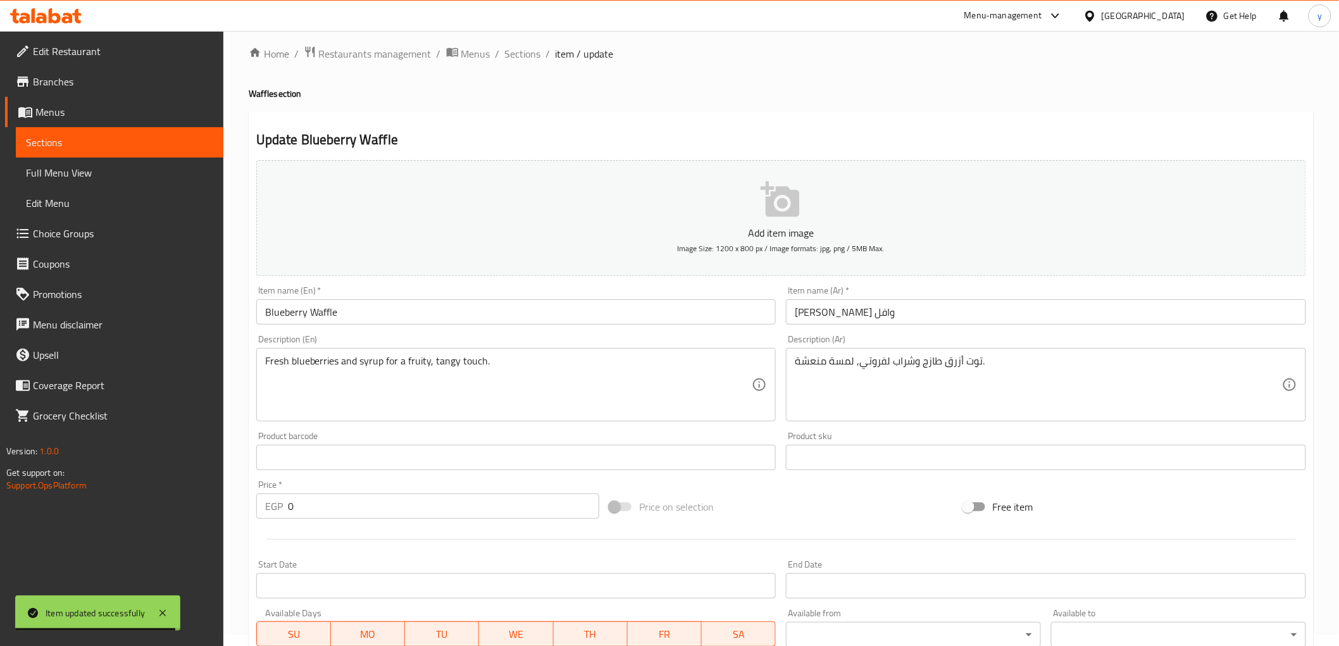
scroll to position [0, 0]
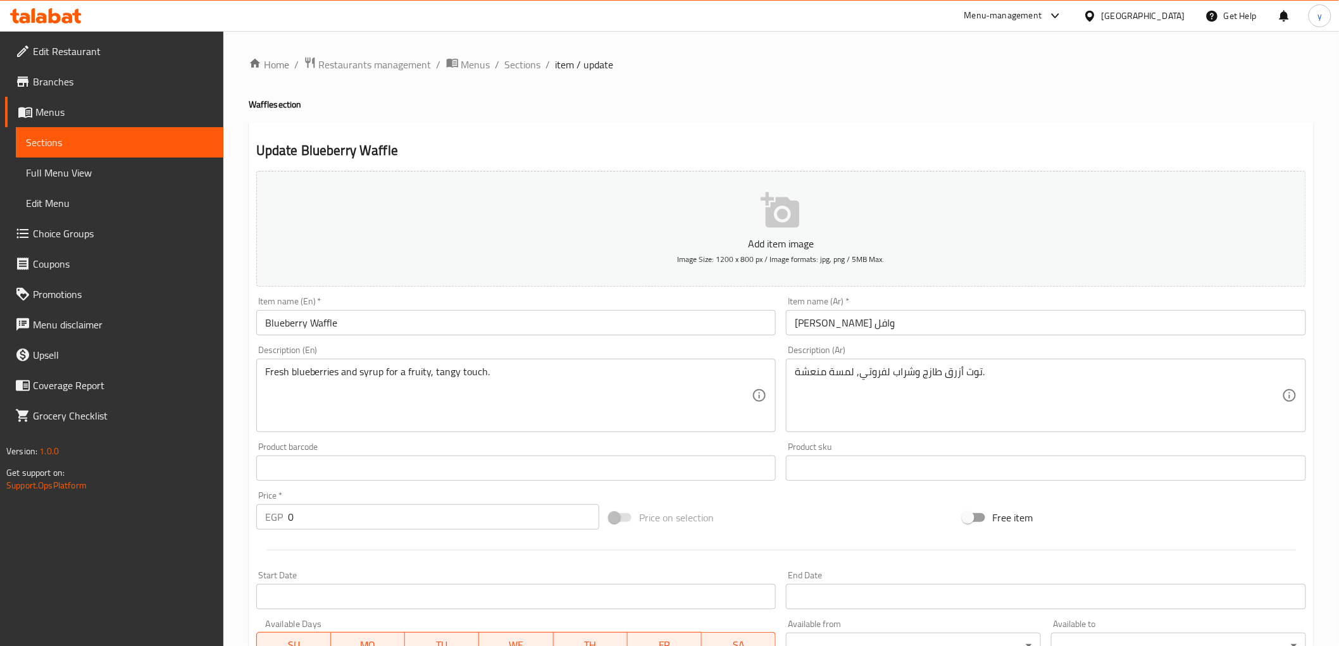
click at [287, 320] on input "Blueberry Waffle" at bounding box center [516, 322] width 520 height 25
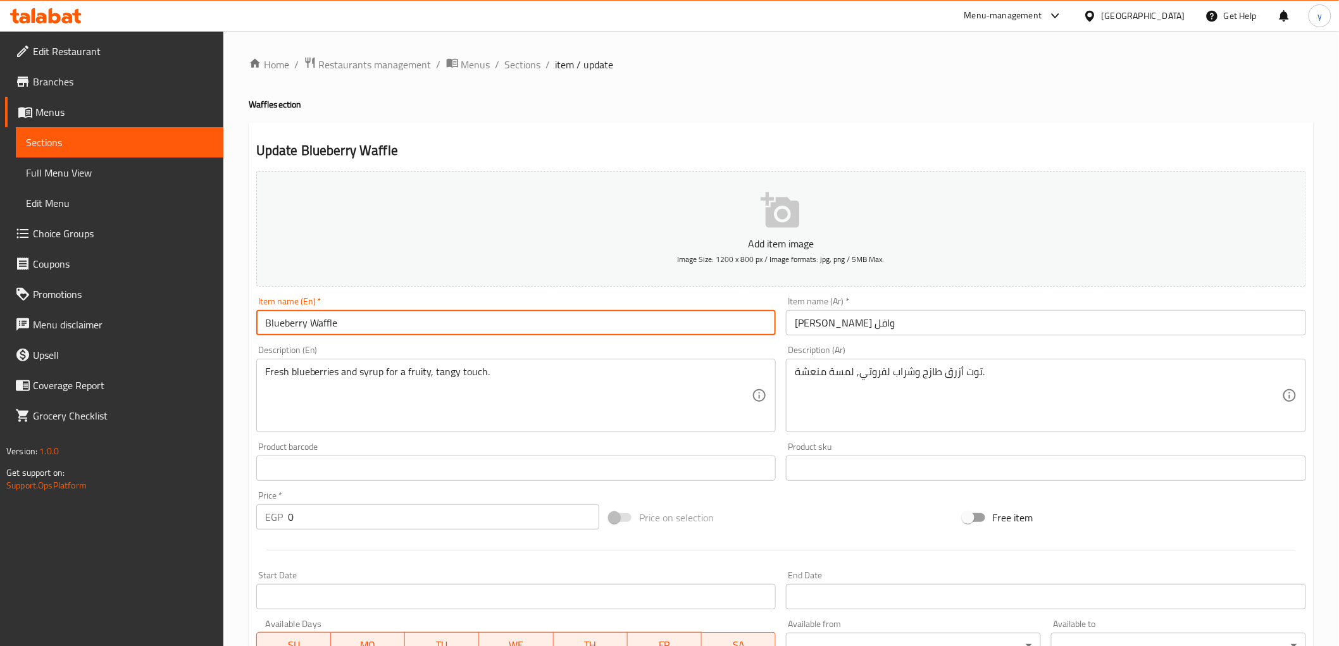
click at [287, 320] on input "Blueberry Waffle" at bounding box center [516, 322] width 520 height 25
click at [525, 66] on span "Sections" at bounding box center [523, 64] width 36 height 15
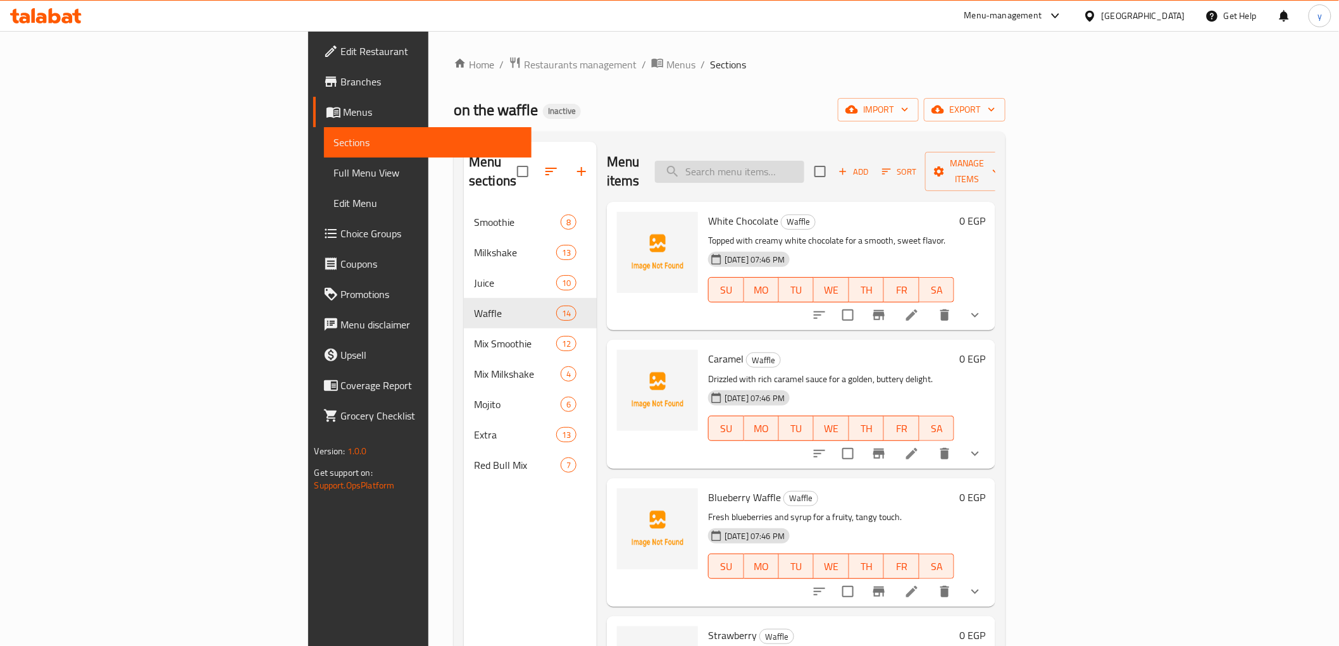
click at [804, 161] on input "search" at bounding box center [729, 172] width 149 height 22
paste input "Blueberry"
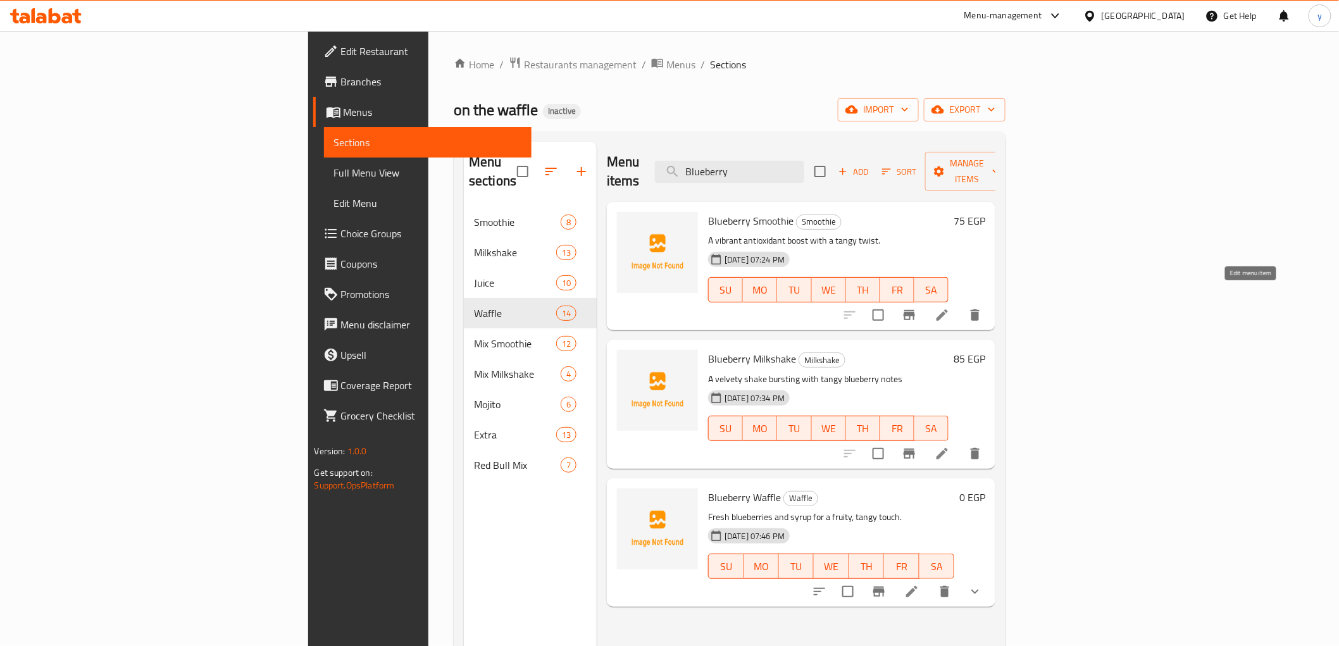
type input "Blueberry"
click at [950, 308] on icon at bounding box center [942, 315] width 15 height 15
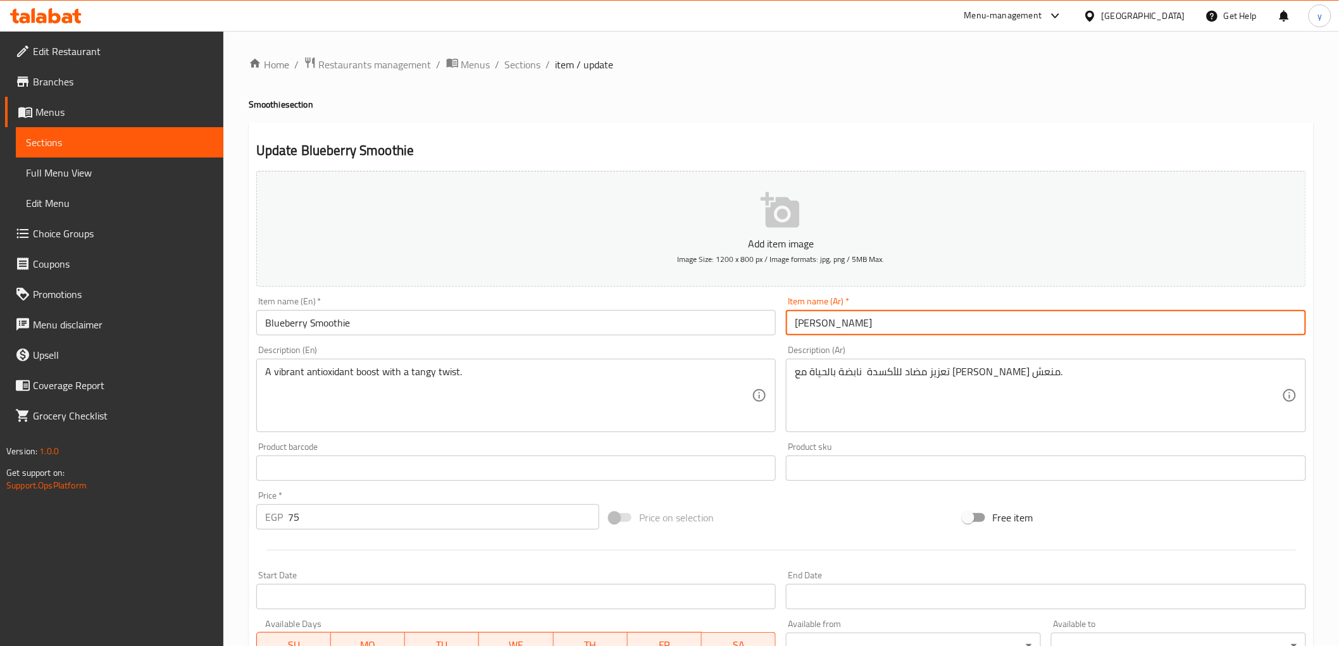
drag, startPoint x: 840, startPoint y: 330, endPoint x: 865, endPoint y: 330, distance: 25.3
click at [865, 330] on input "بلو بيري سموزي" at bounding box center [1046, 322] width 520 height 25
click at [871, 328] on input "بلو بيري سموزي" at bounding box center [1046, 322] width 520 height 25
drag, startPoint x: 836, startPoint y: 326, endPoint x: 876, endPoint y: 332, distance: 40.4
click at [876, 332] on input "بلو بيري سموزي" at bounding box center [1046, 322] width 520 height 25
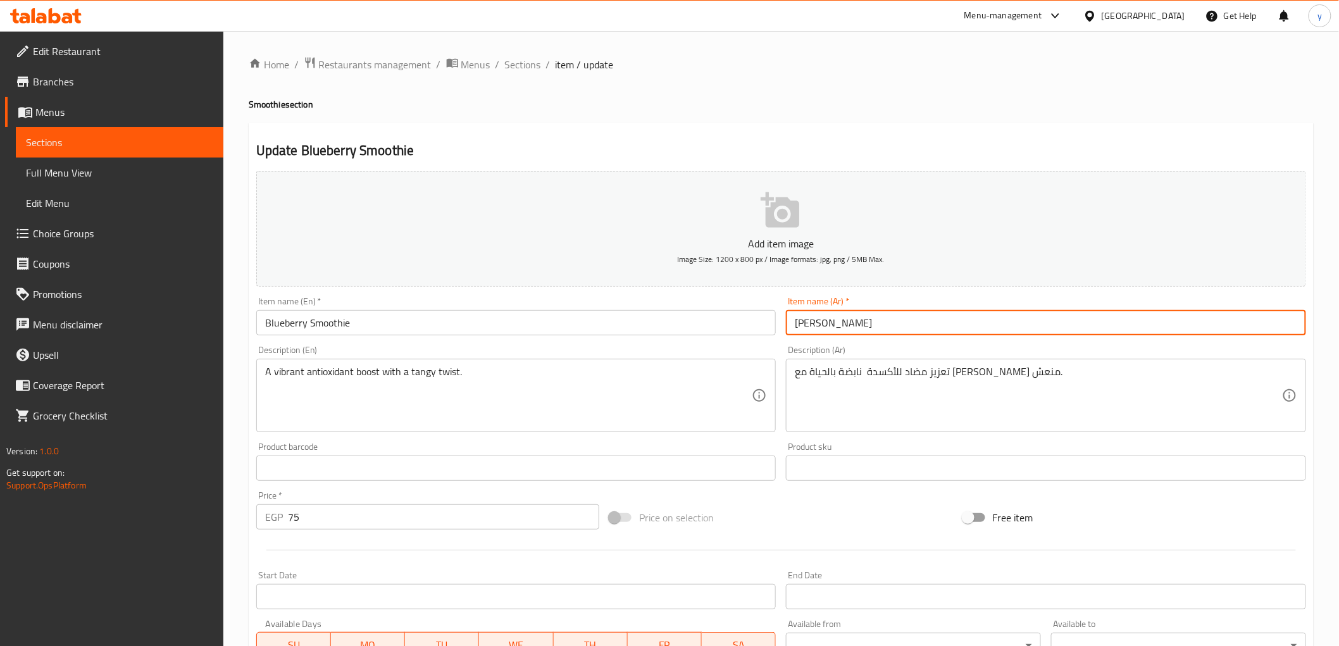
click at [876, 332] on input "بلو بيري سموزي" at bounding box center [1046, 322] width 520 height 25
drag, startPoint x: 832, startPoint y: 324, endPoint x: 880, endPoint y: 332, distance: 48.8
click at [880, 332] on input "بلو بيري سموزي" at bounding box center [1046, 322] width 520 height 25
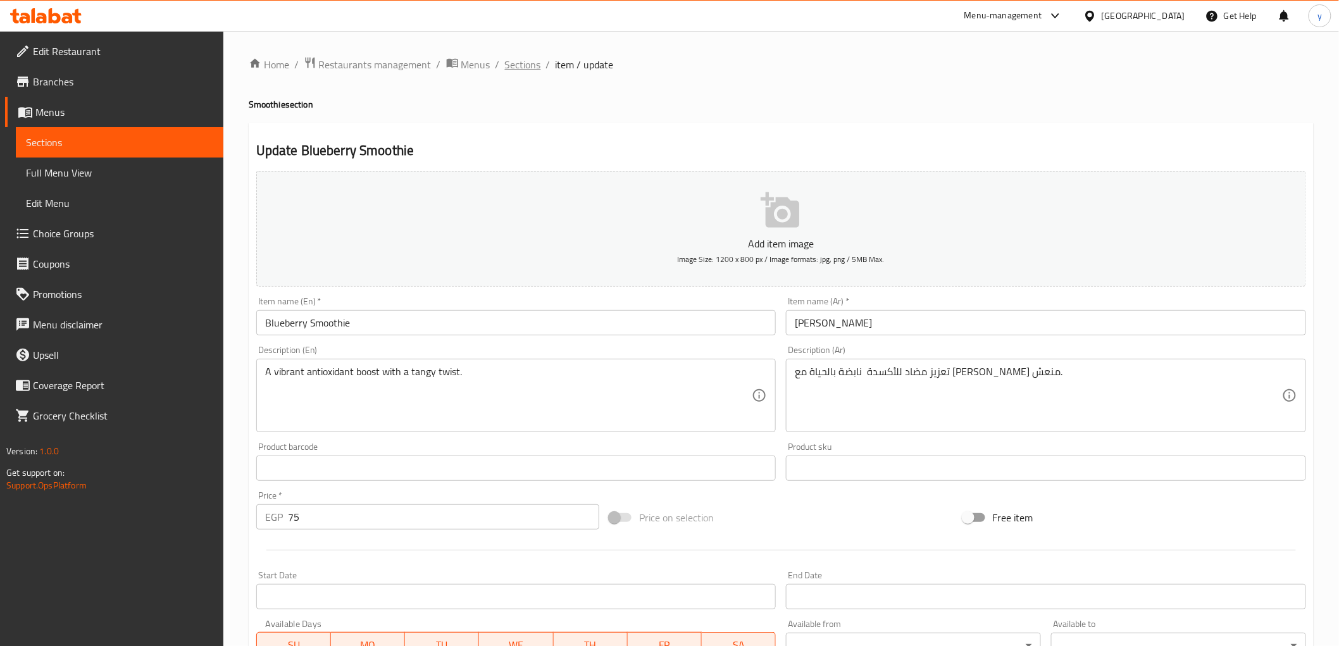
click at [532, 66] on span "Sections" at bounding box center [523, 64] width 36 height 15
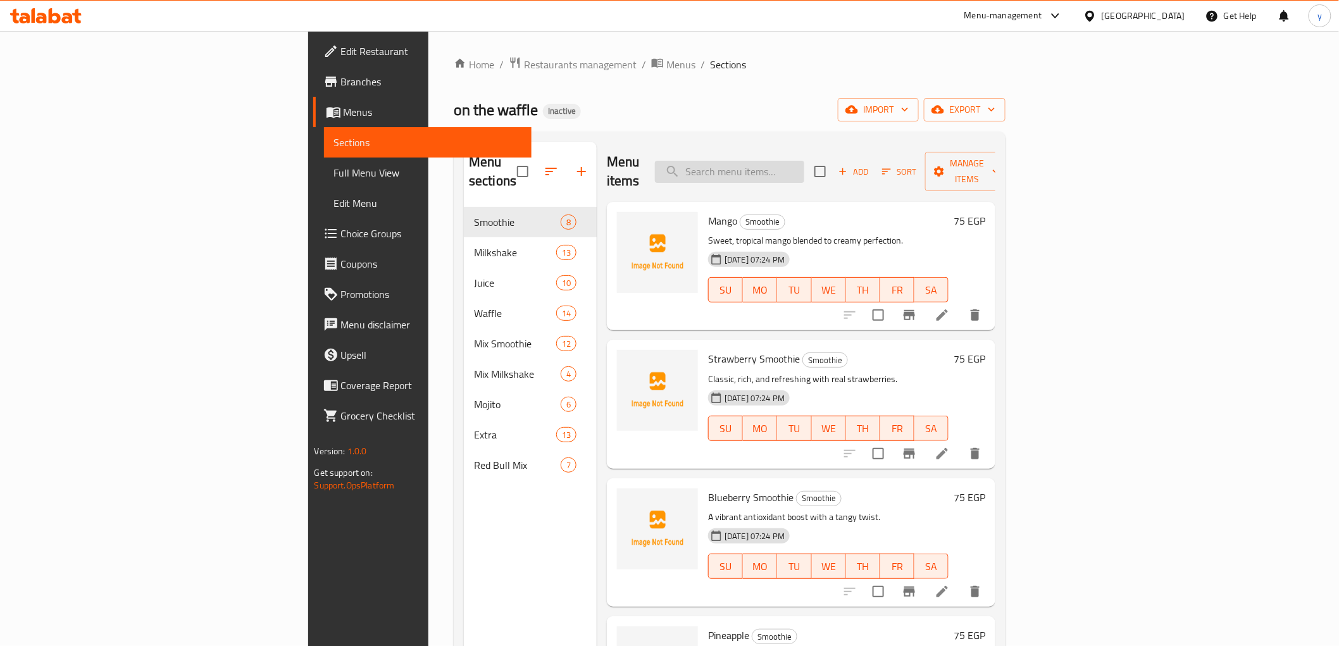
click at [804, 161] on input "search" at bounding box center [729, 172] width 149 height 22
paste input "Blueberry"
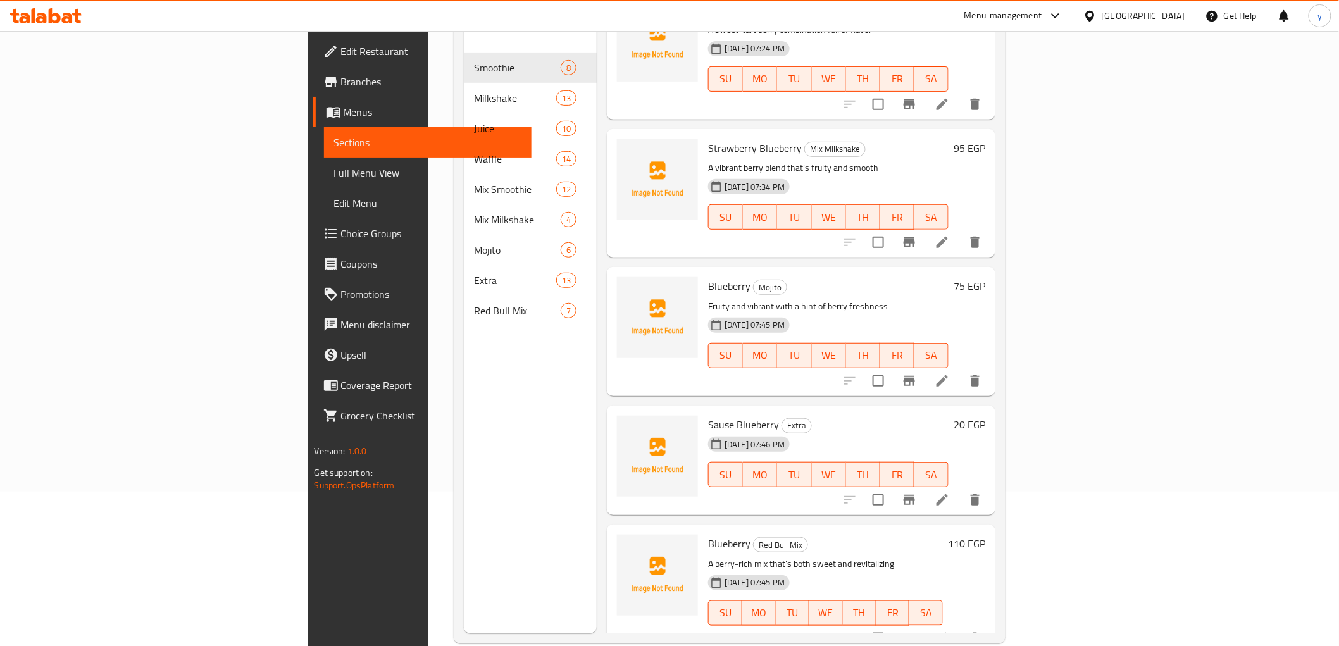
scroll to position [177, 0]
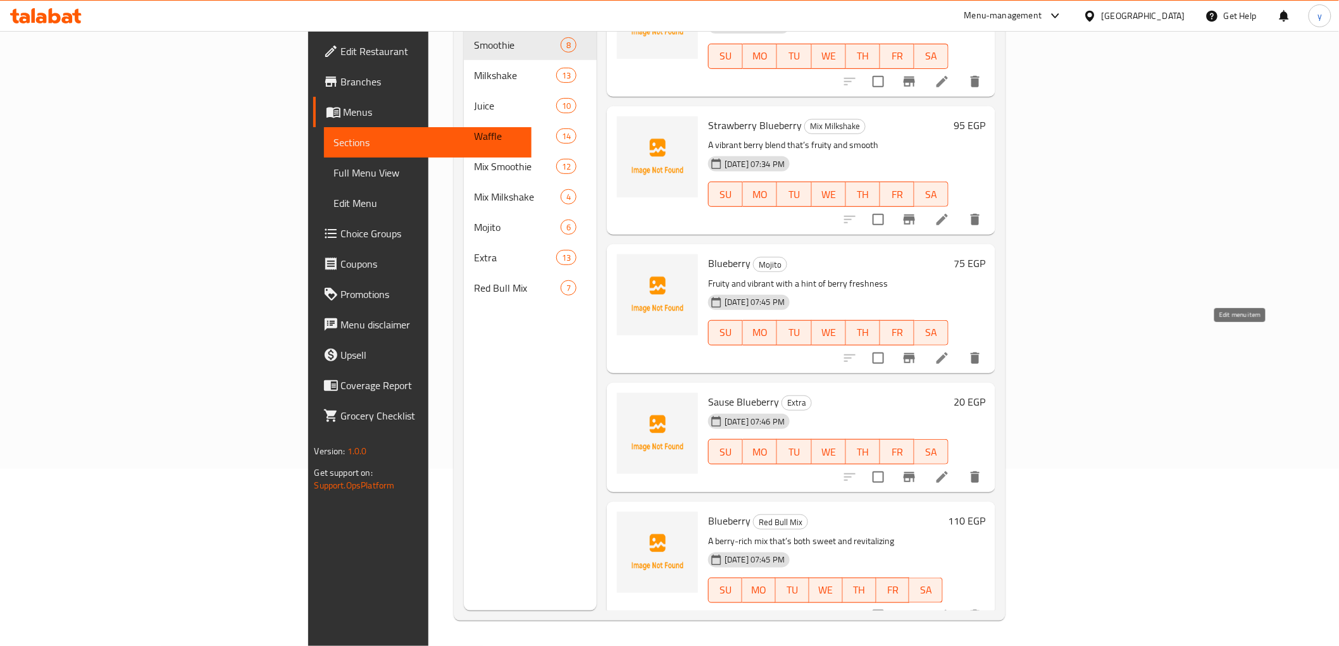
type input "Blueberry"
click at [950, 351] on icon at bounding box center [942, 358] width 15 height 15
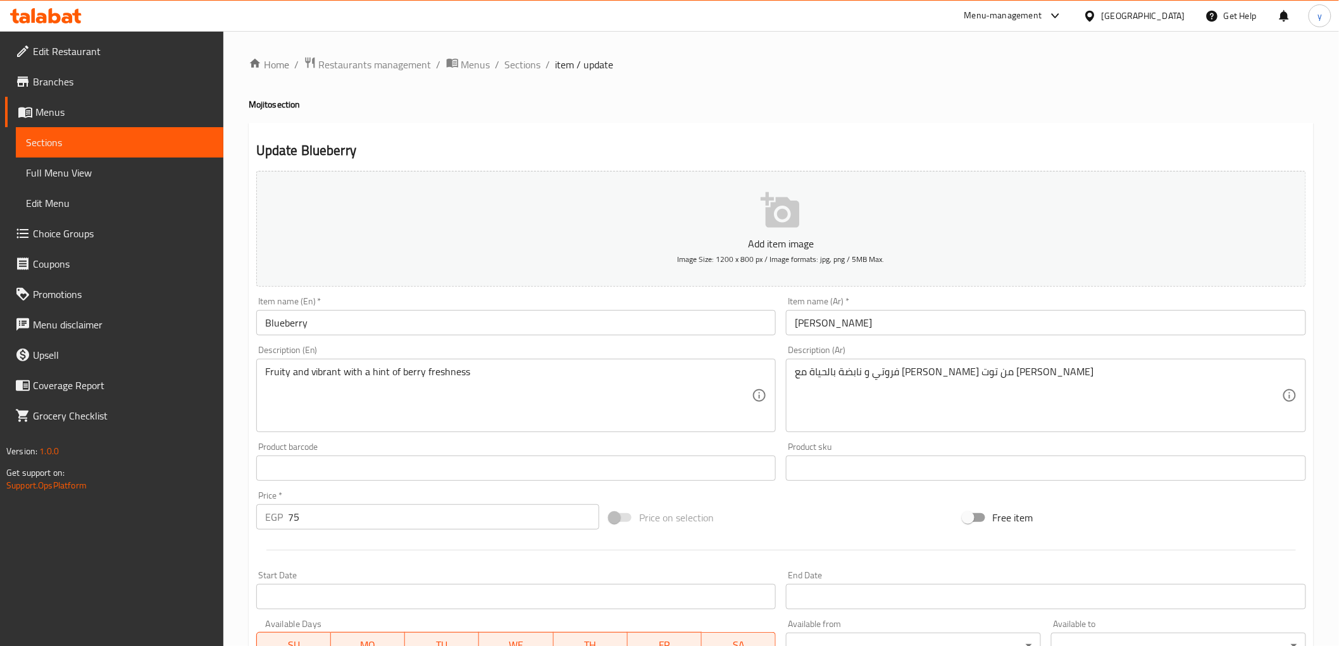
click at [347, 328] on input "Blueberry" at bounding box center [516, 322] width 520 height 25
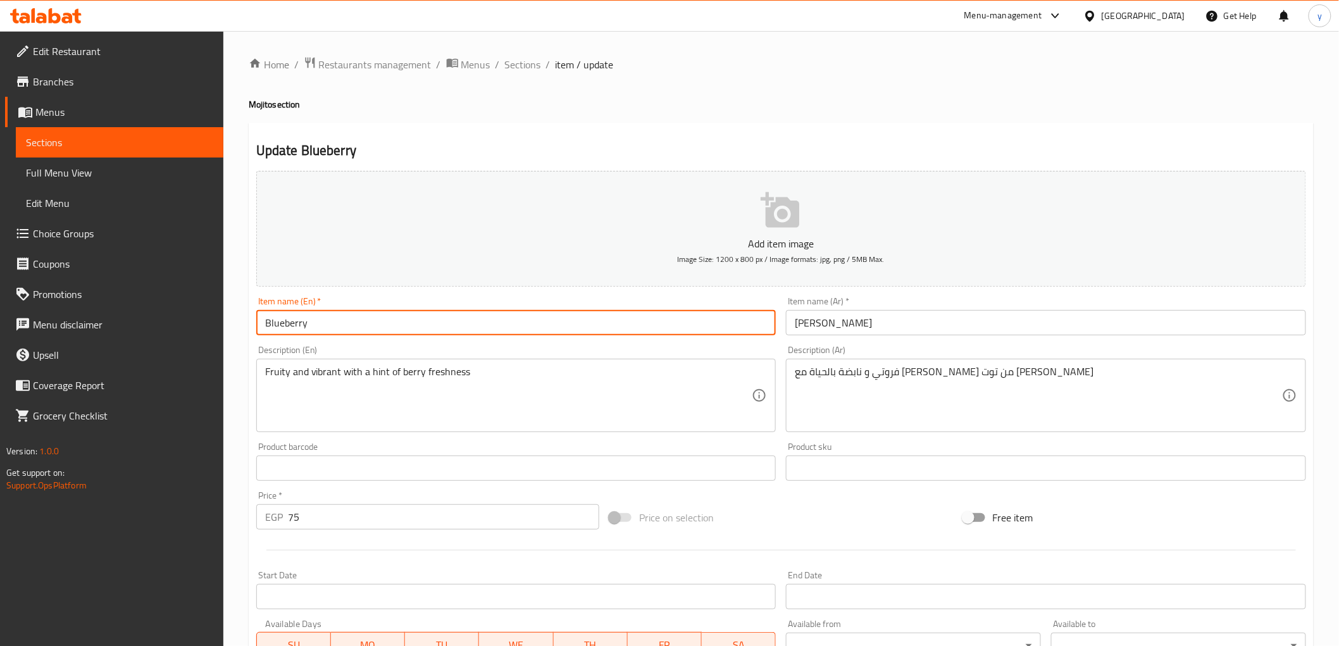
paste input "Mojito"
type input "Blueberry Mojito"
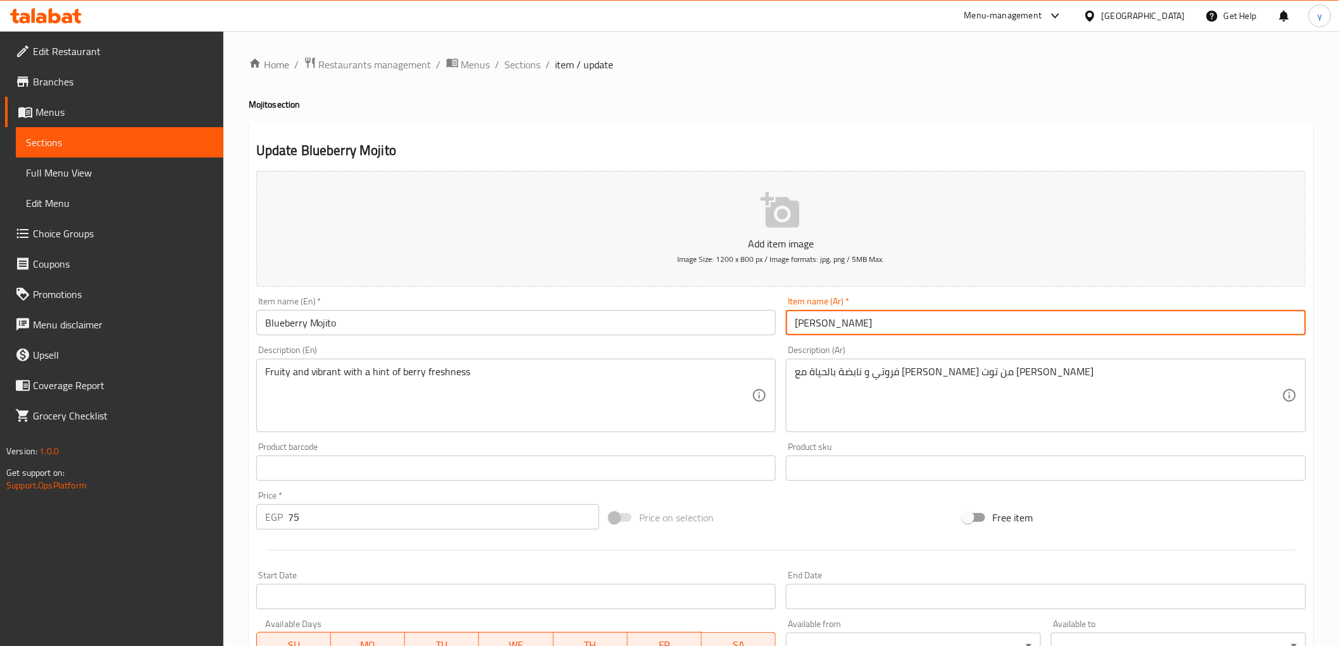
click at [845, 327] on input "[PERSON_NAME]" at bounding box center [1046, 322] width 520 height 25
paste input "موهيتو"
type input "بلو بيري موهيتو"
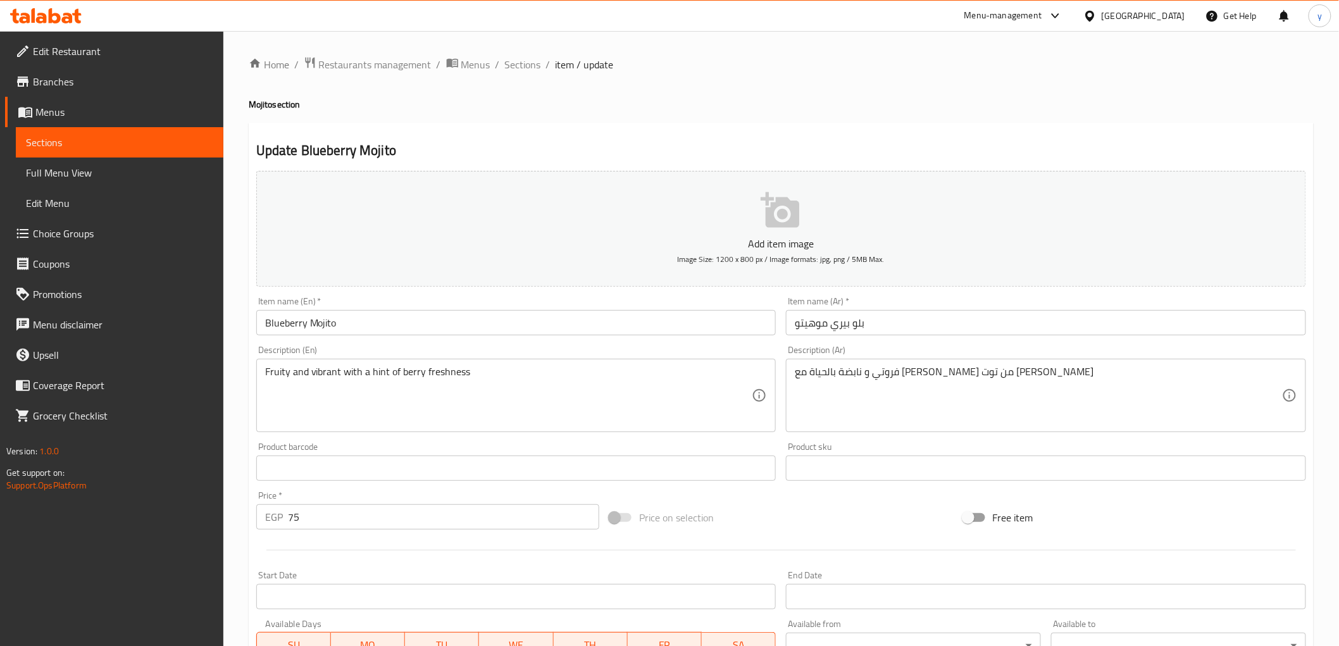
click at [320, 329] on input "Blueberry Mojito" at bounding box center [516, 322] width 520 height 25
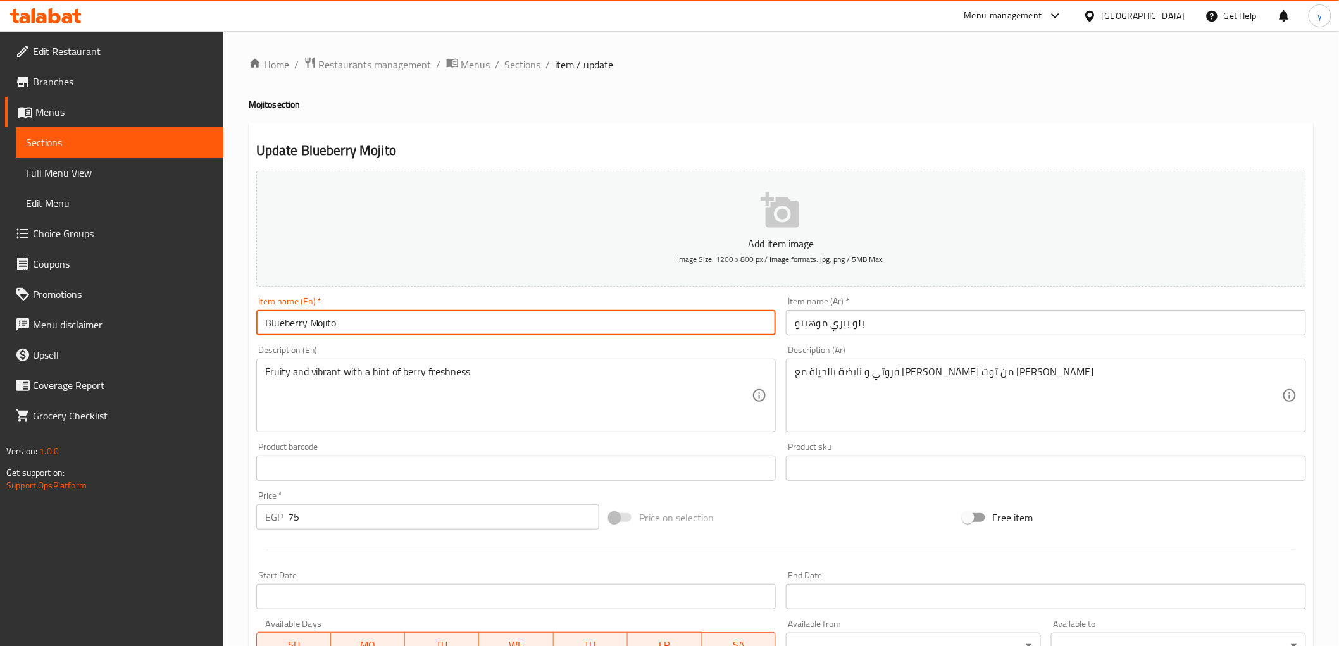
click at [320, 329] on input "Blueberry Mojito" at bounding box center [516, 322] width 520 height 25
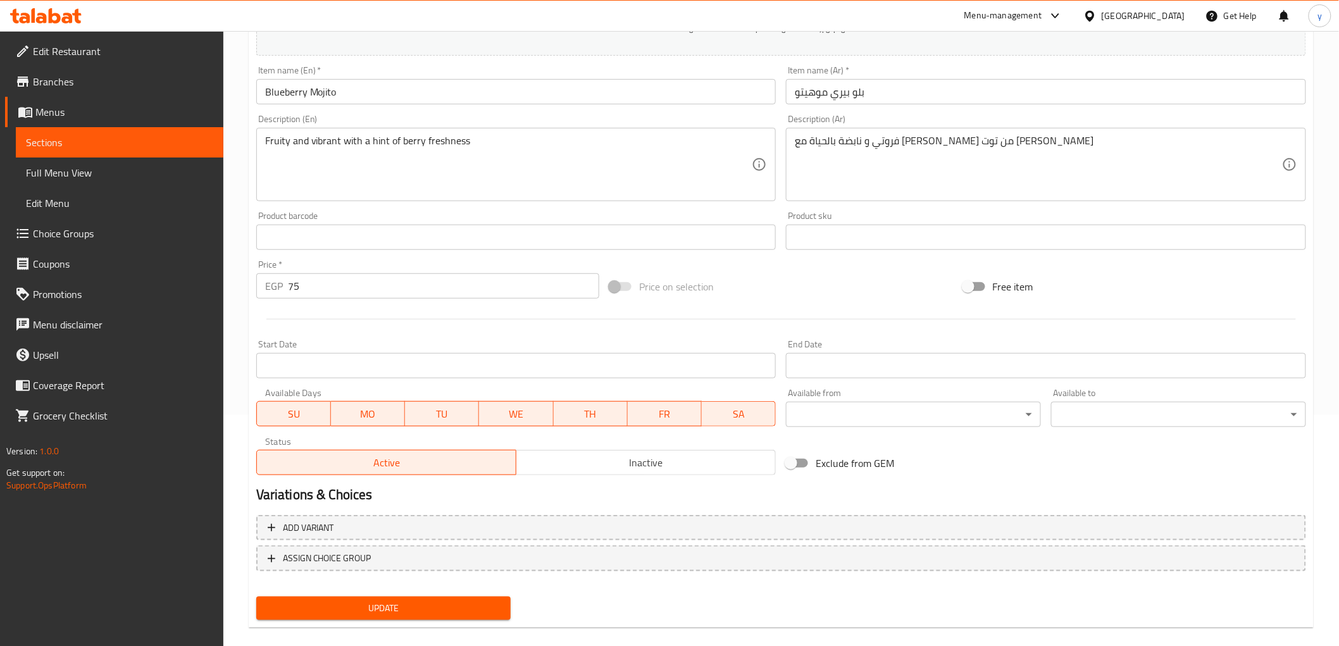
scroll to position [246, 0]
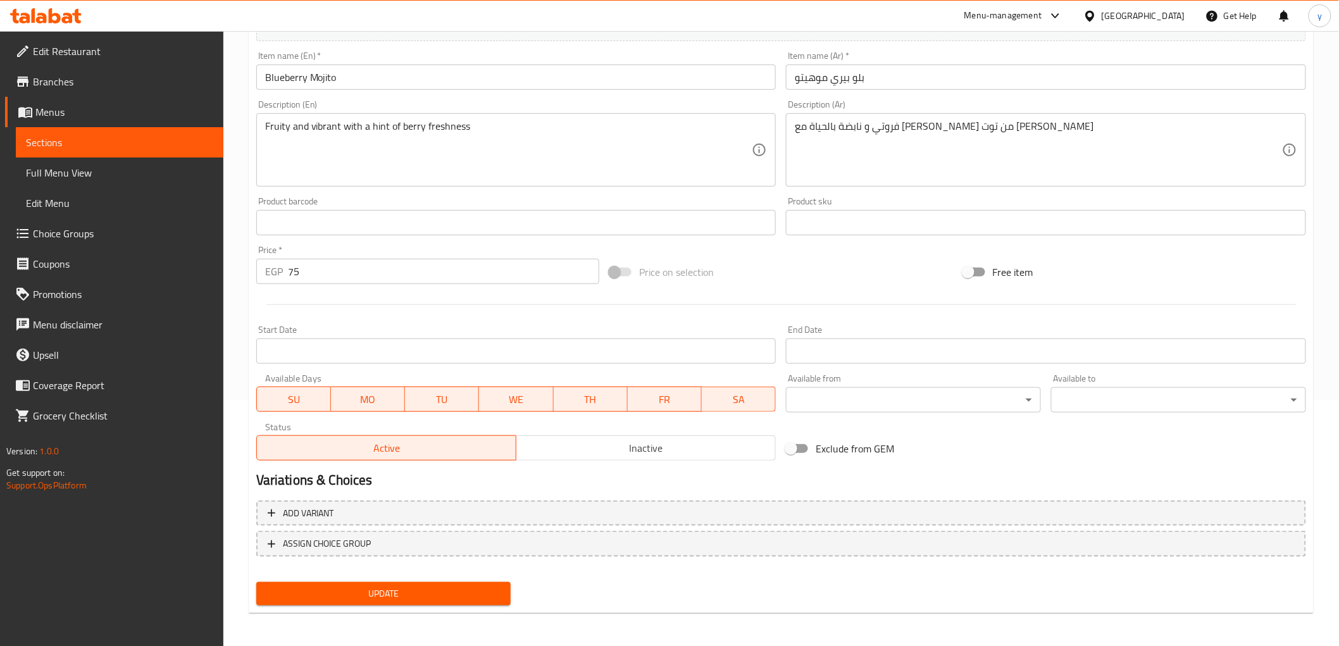
click at [464, 591] on span "Update" at bounding box center [383, 594] width 235 height 16
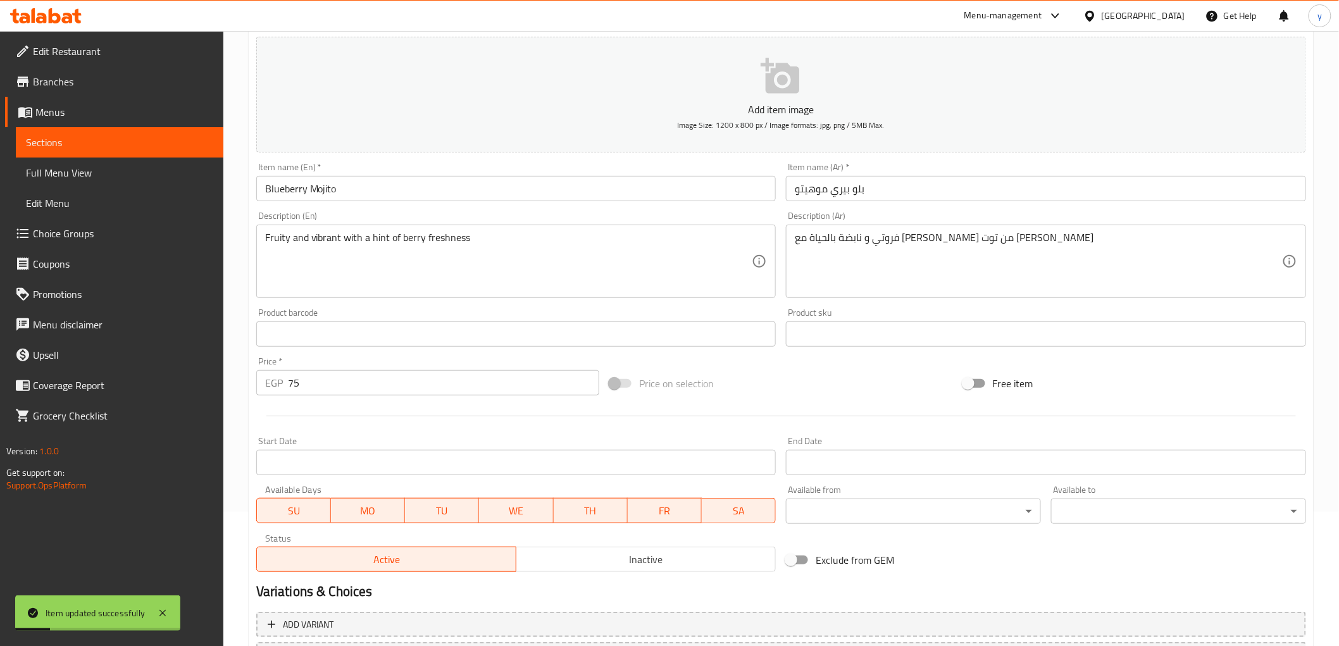
scroll to position [0, 0]
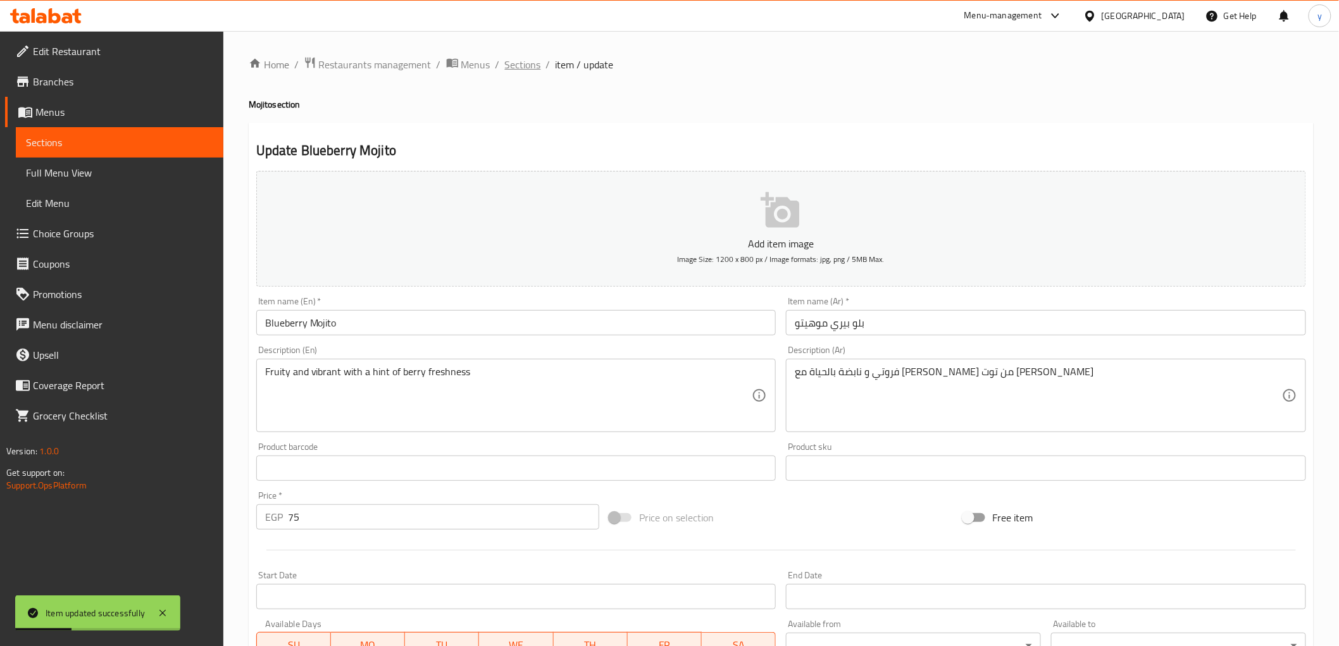
click at [523, 65] on span "Sections" at bounding box center [523, 64] width 36 height 15
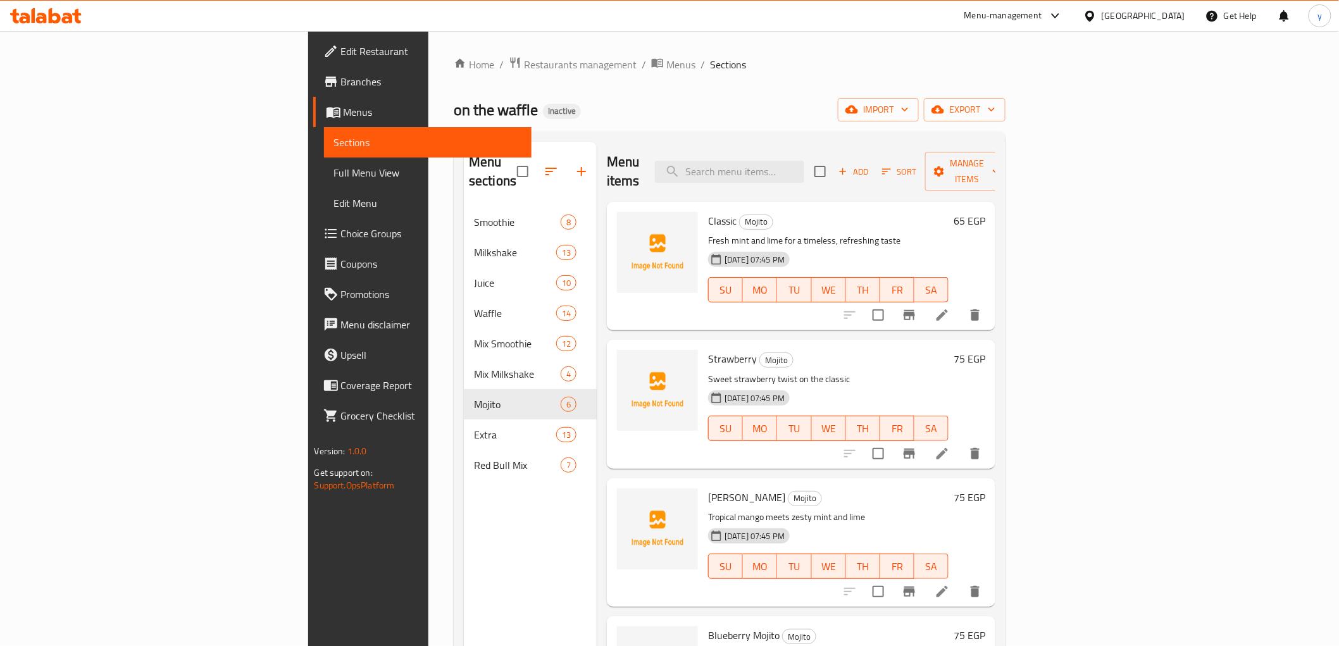
drag, startPoint x: 1008, startPoint y: 61, endPoint x: 1044, endPoint y: 73, distance: 38.0
click at [1006, 61] on ol "Home / Restaurants management / Menus / Sections" at bounding box center [730, 64] width 552 height 16
click at [334, 180] on span "Full Menu View" at bounding box center [427, 172] width 187 height 15
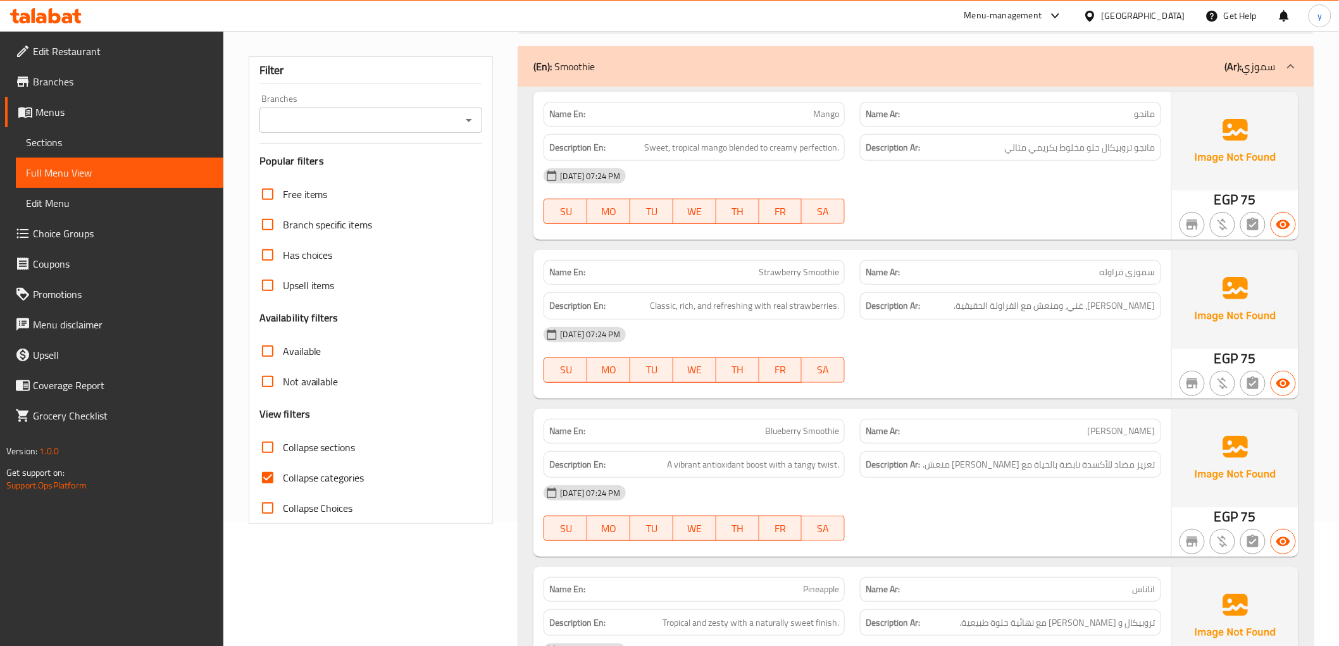
scroll to position [351, 0]
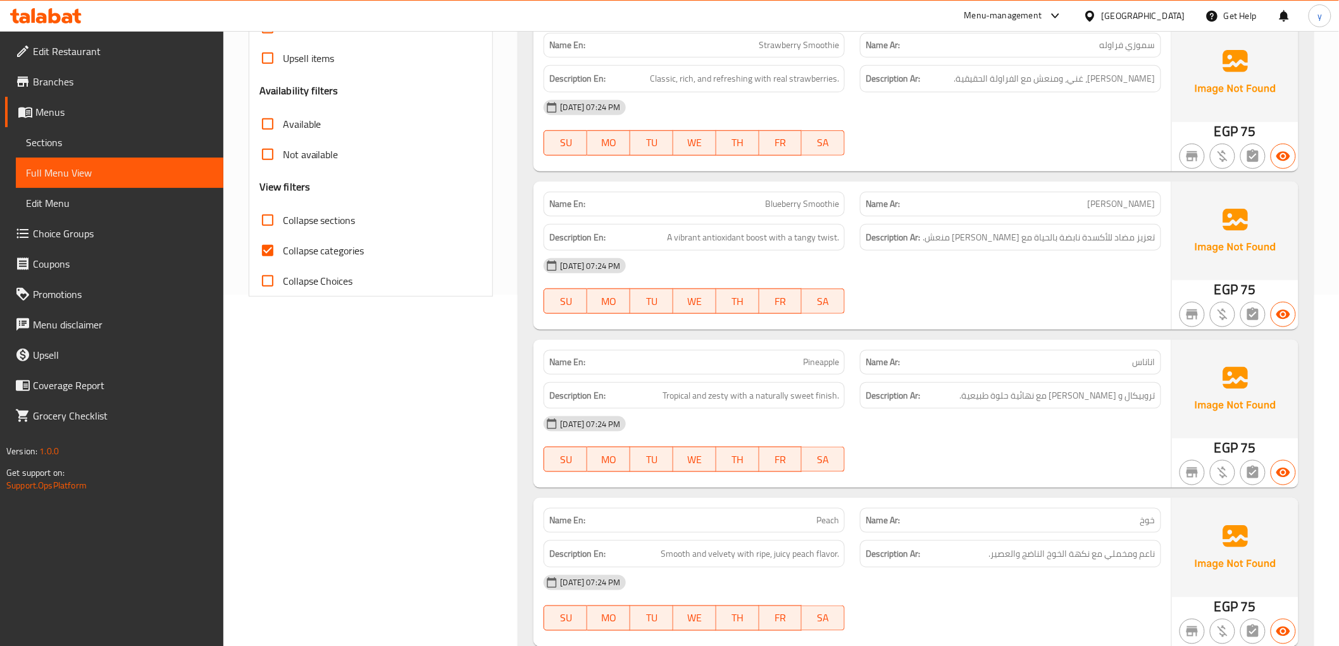
drag, startPoint x: 273, startPoint y: 246, endPoint x: 1024, endPoint y: 349, distance: 757.6
click at [273, 246] on input "Collapse categories" at bounding box center [267, 250] width 30 height 30
checkbox input "false"
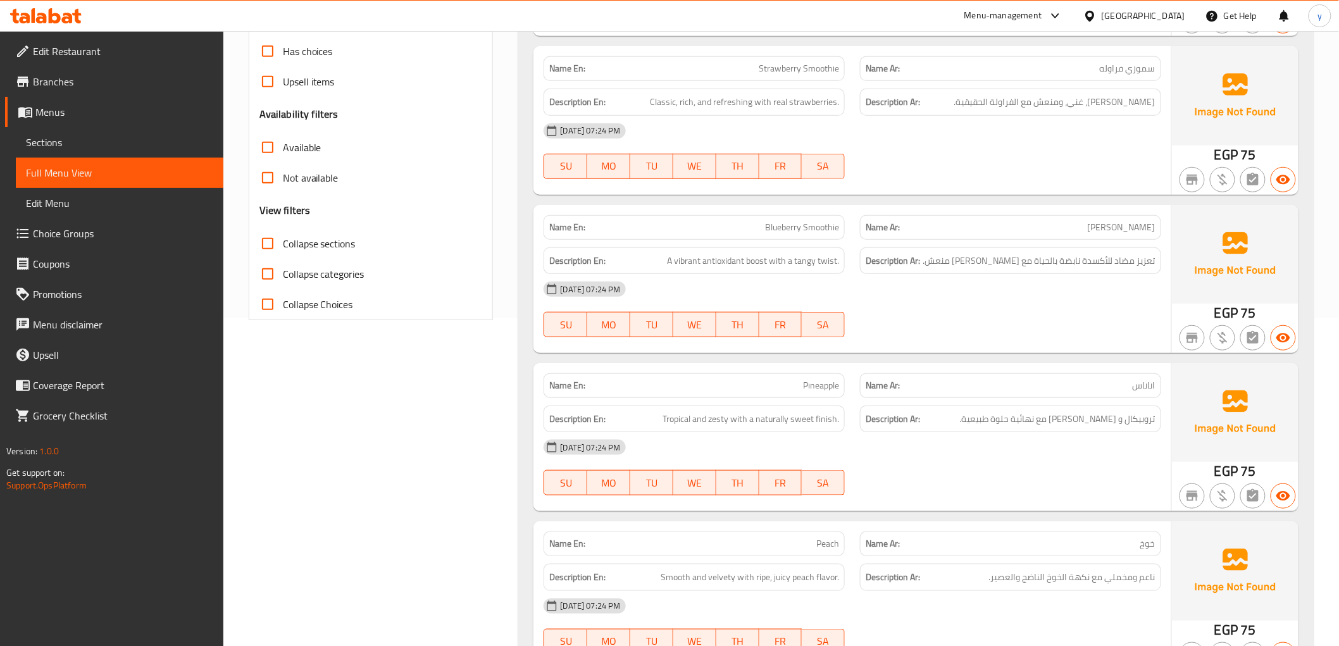
scroll to position [0, 0]
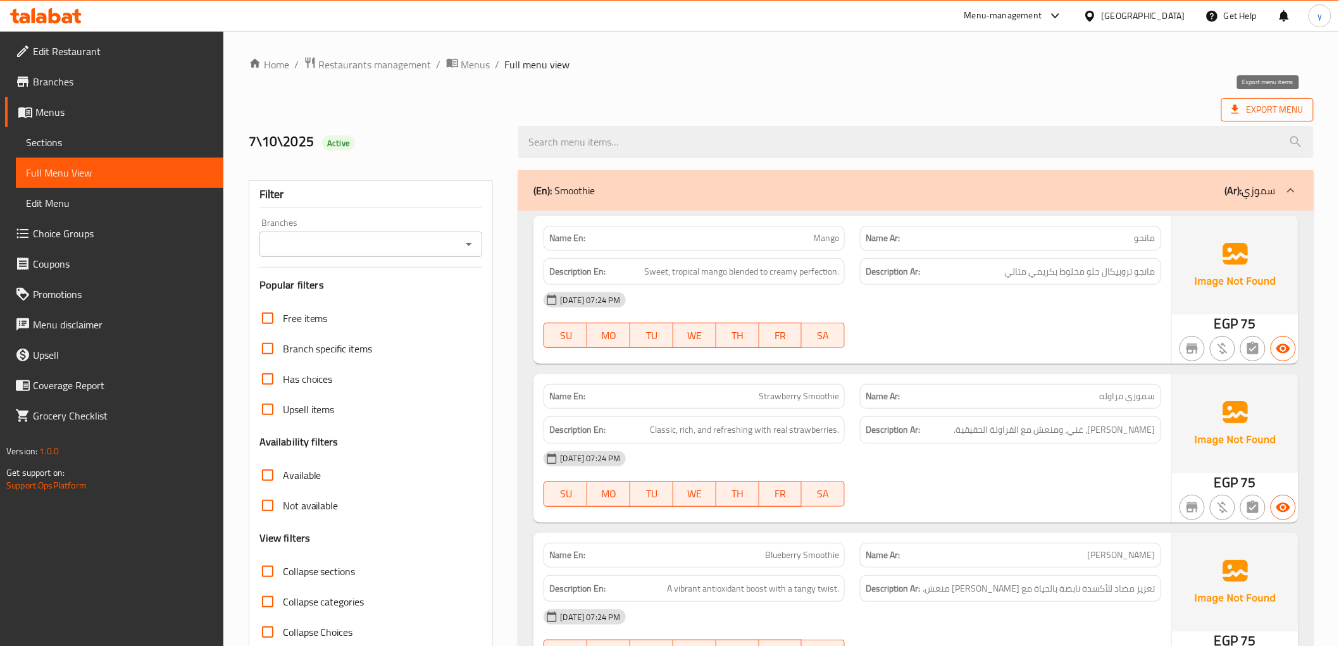
click at [1285, 115] on span "Export Menu" at bounding box center [1267, 110] width 72 height 16
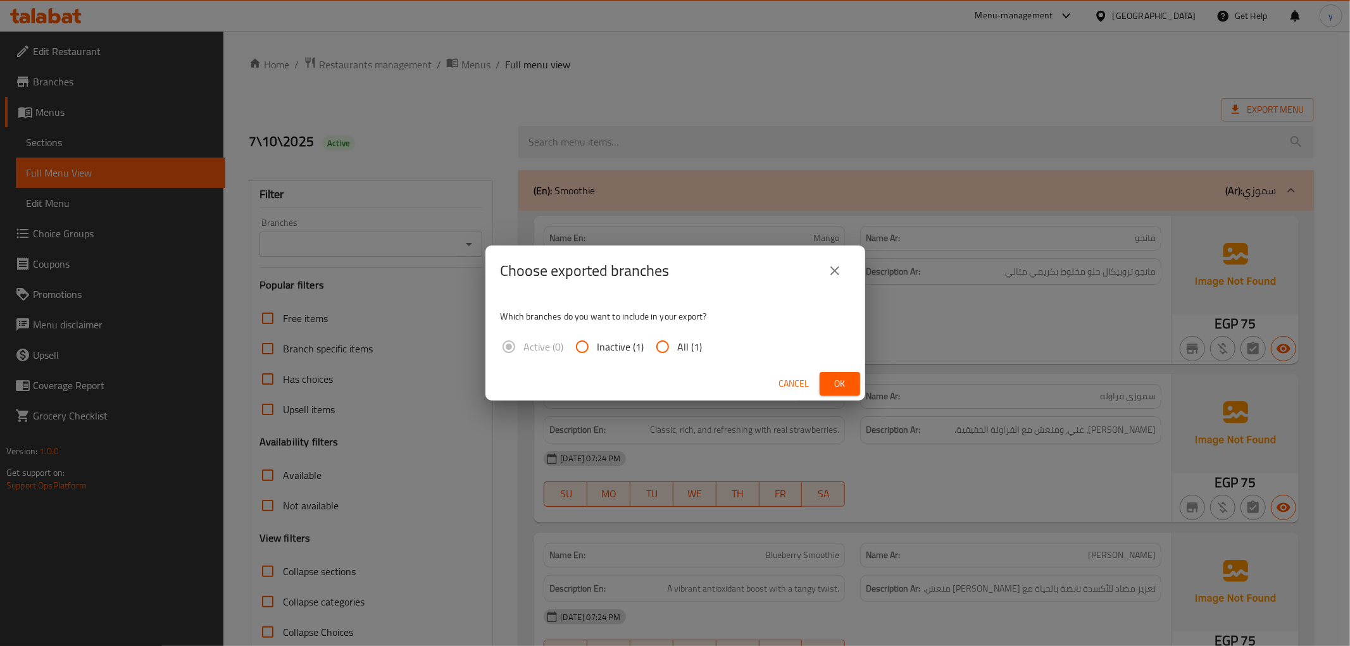
drag, startPoint x: 656, startPoint y: 346, endPoint x: 669, endPoint y: 346, distance: 12.7
click at [657, 346] on input "All (1)" at bounding box center [662, 347] width 30 height 30
radio input "true"
click at [840, 383] on span "Ok" at bounding box center [840, 384] width 20 height 16
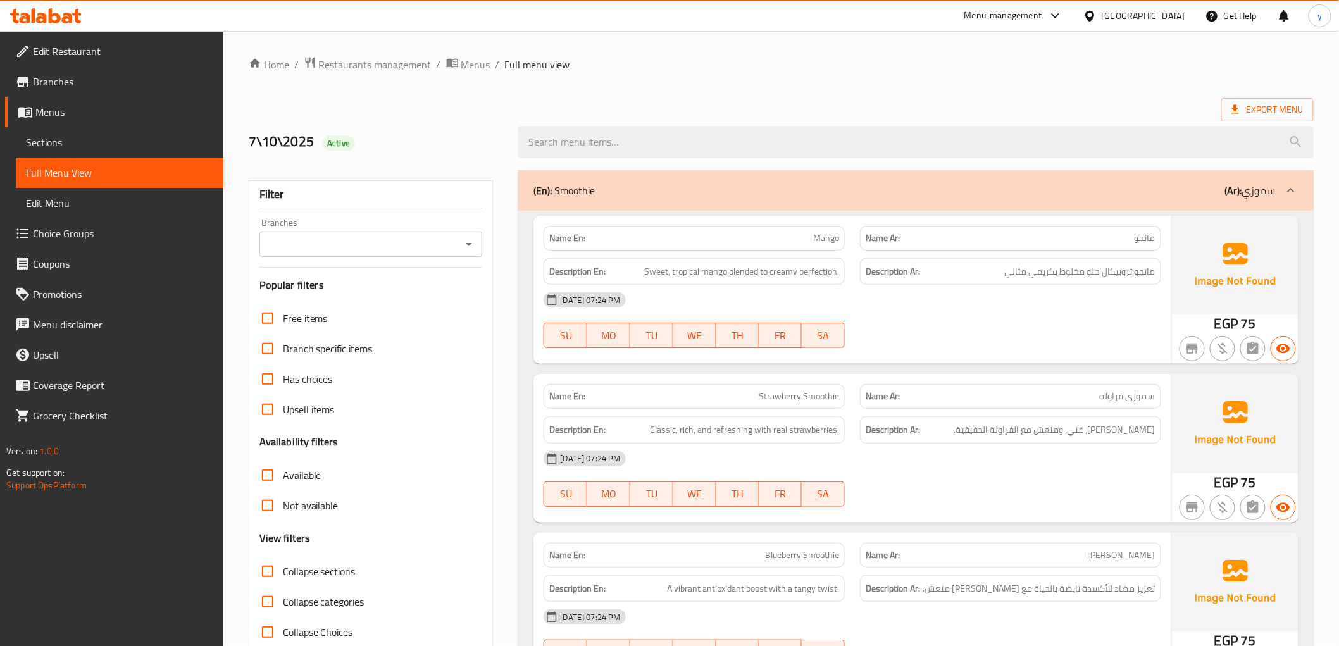
click at [34, 135] on span "Sections" at bounding box center [119, 142] width 187 height 15
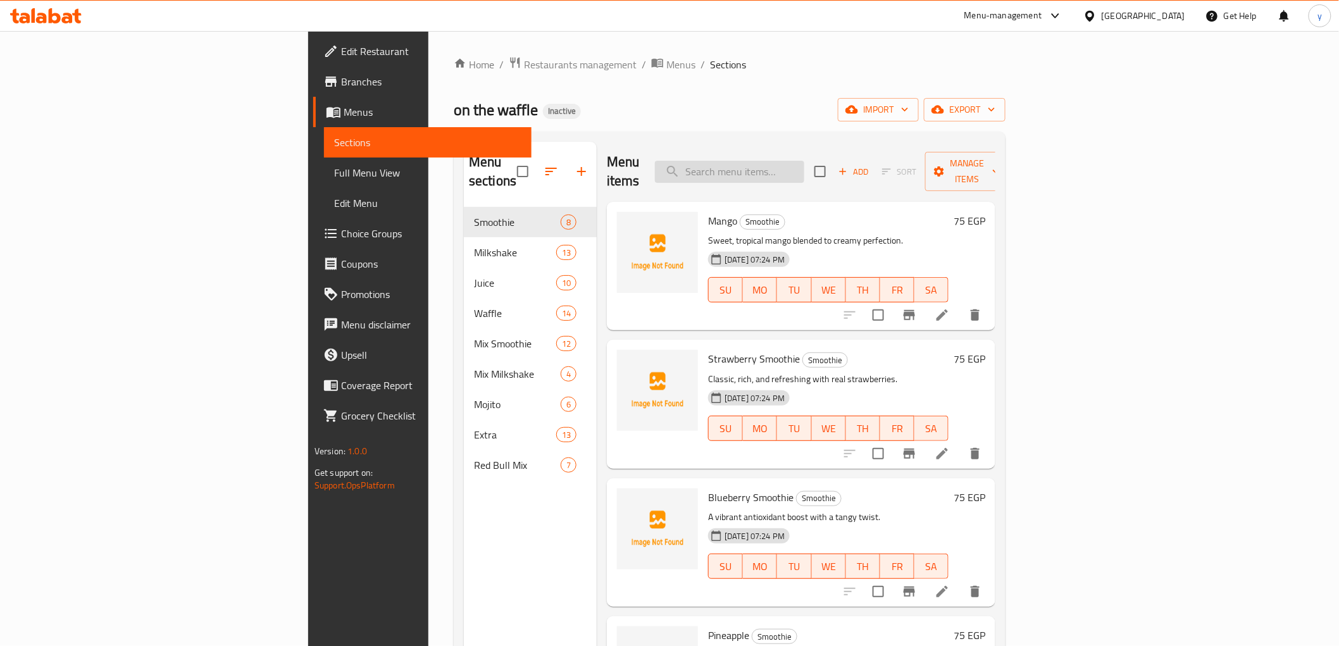
click at [804, 172] on input "search" at bounding box center [729, 172] width 149 height 22
paste input "Pineapple"
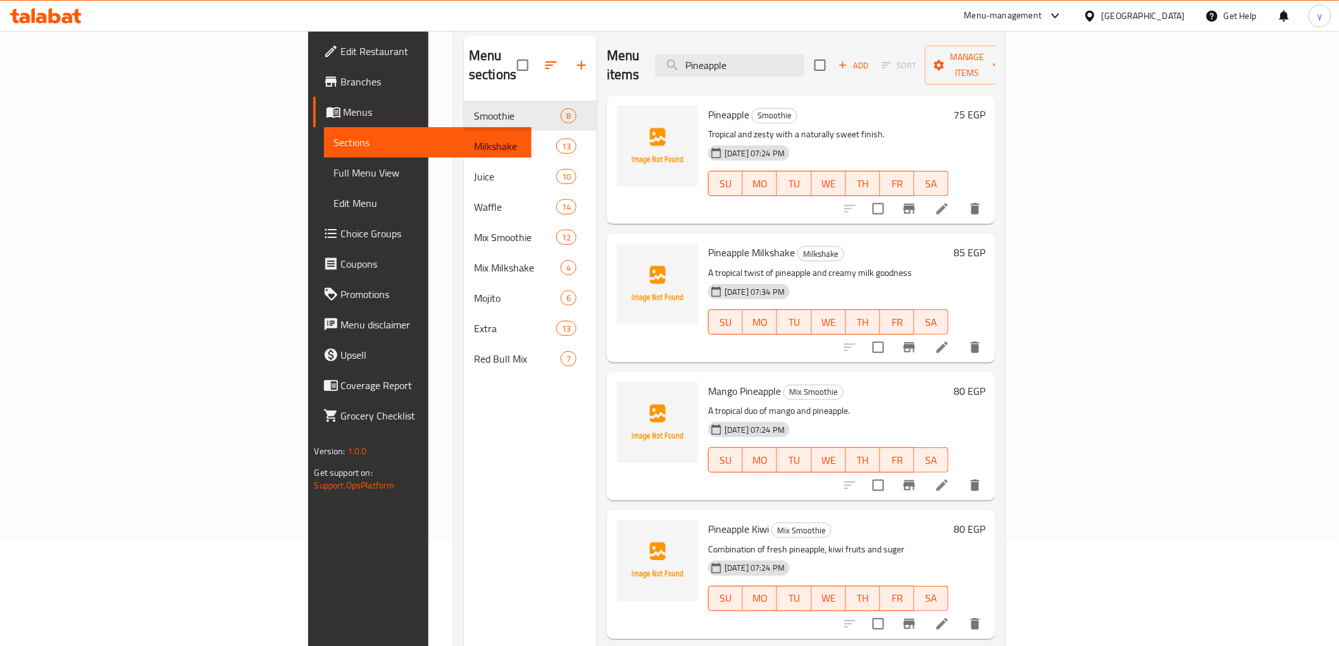
scroll to position [36, 0]
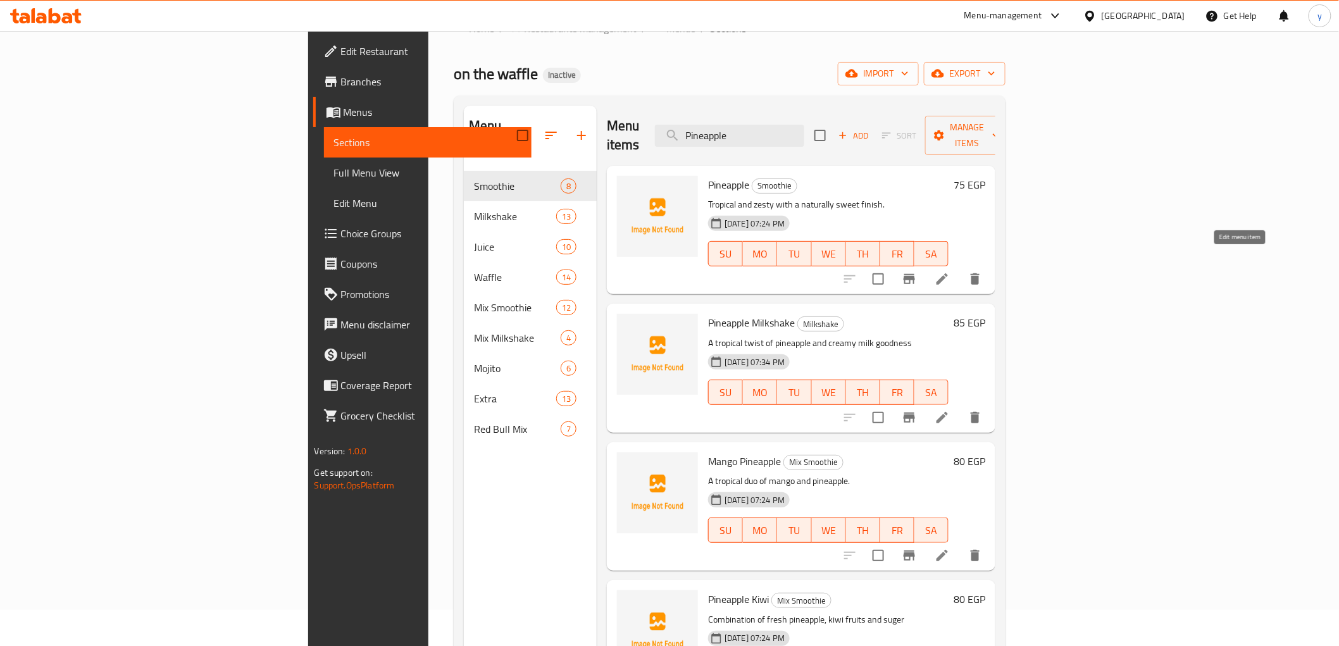
type input "Pineapple"
click at [950, 271] on icon at bounding box center [942, 278] width 15 height 15
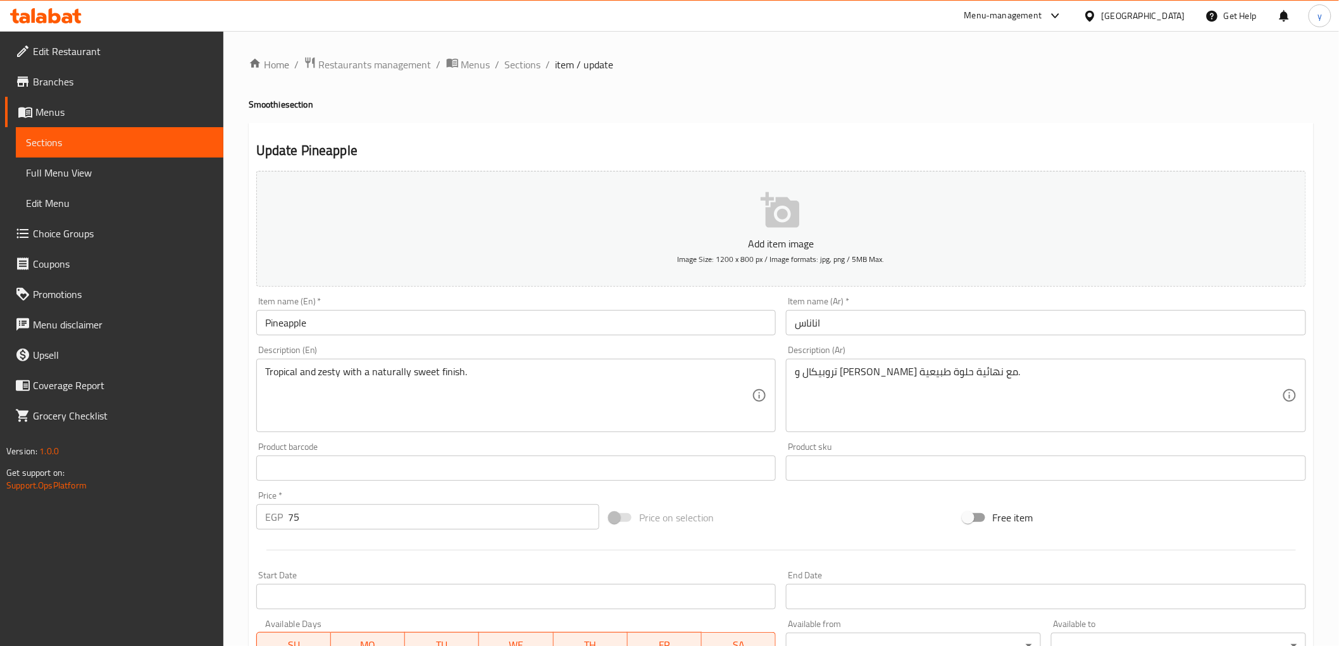
click at [395, 325] on input "Pineapple" at bounding box center [516, 322] width 520 height 25
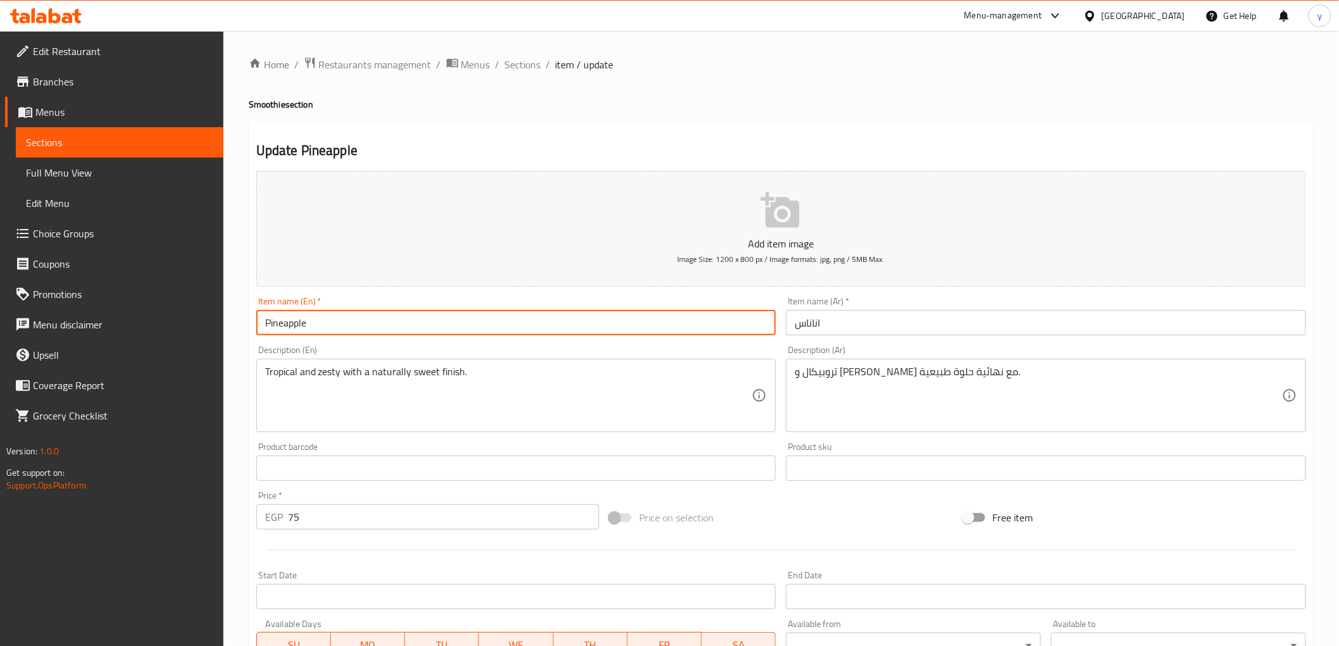
paste input "Smoothie"
type input "Pineapple Smoothie"
click at [863, 326] on input "اناناس" at bounding box center [1046, 322] width 520 height 25
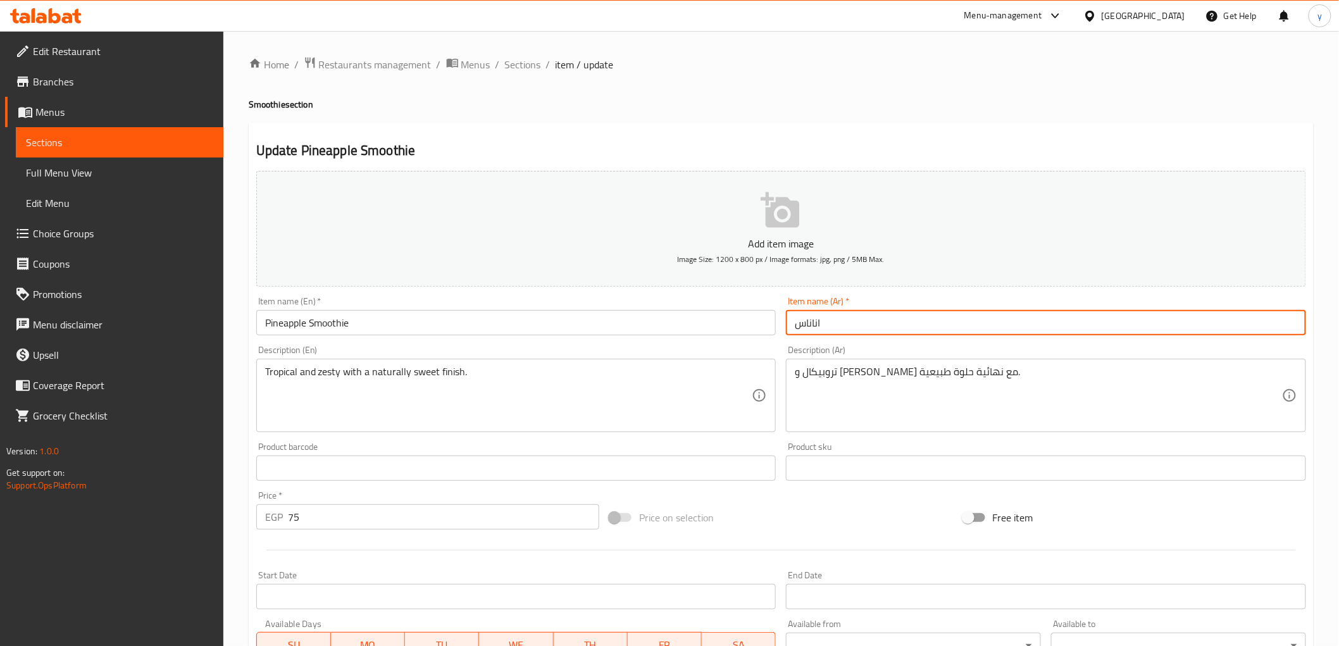
paste input "سموزي"
type input "اناناس سموزي"
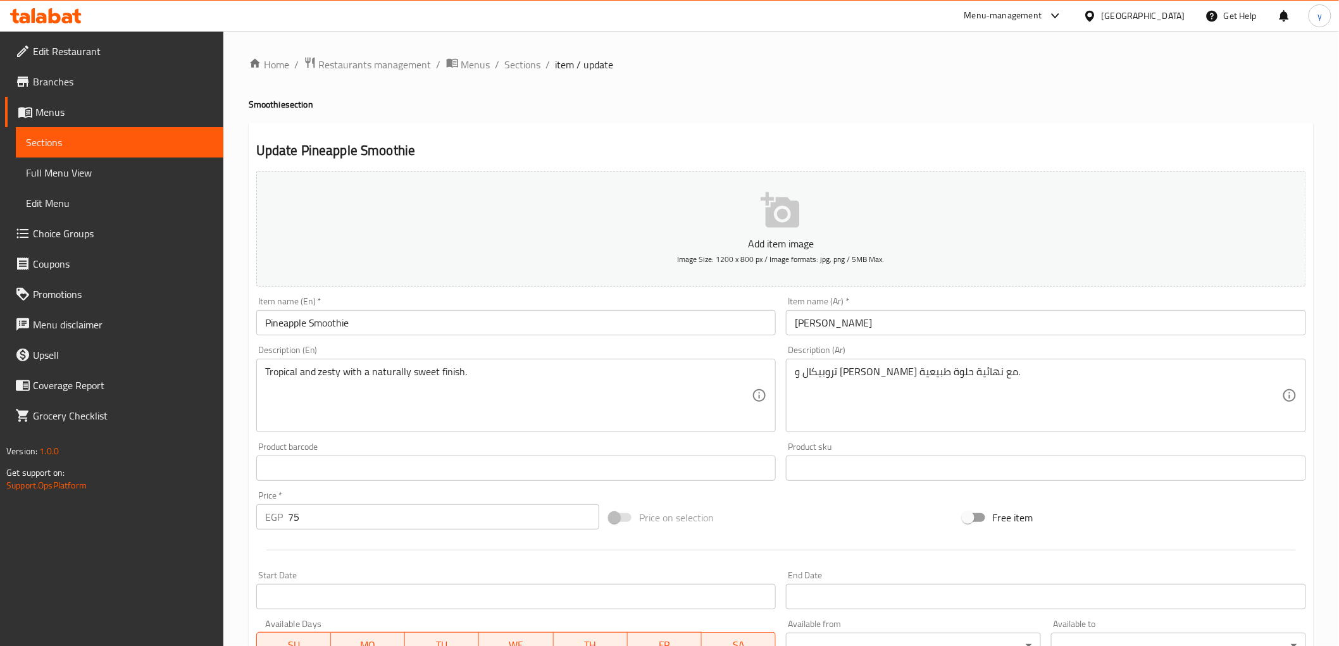
click at [279, 321] on input "Pineapple Smoothie" at bounding box center [516, 322] width 520 height 25
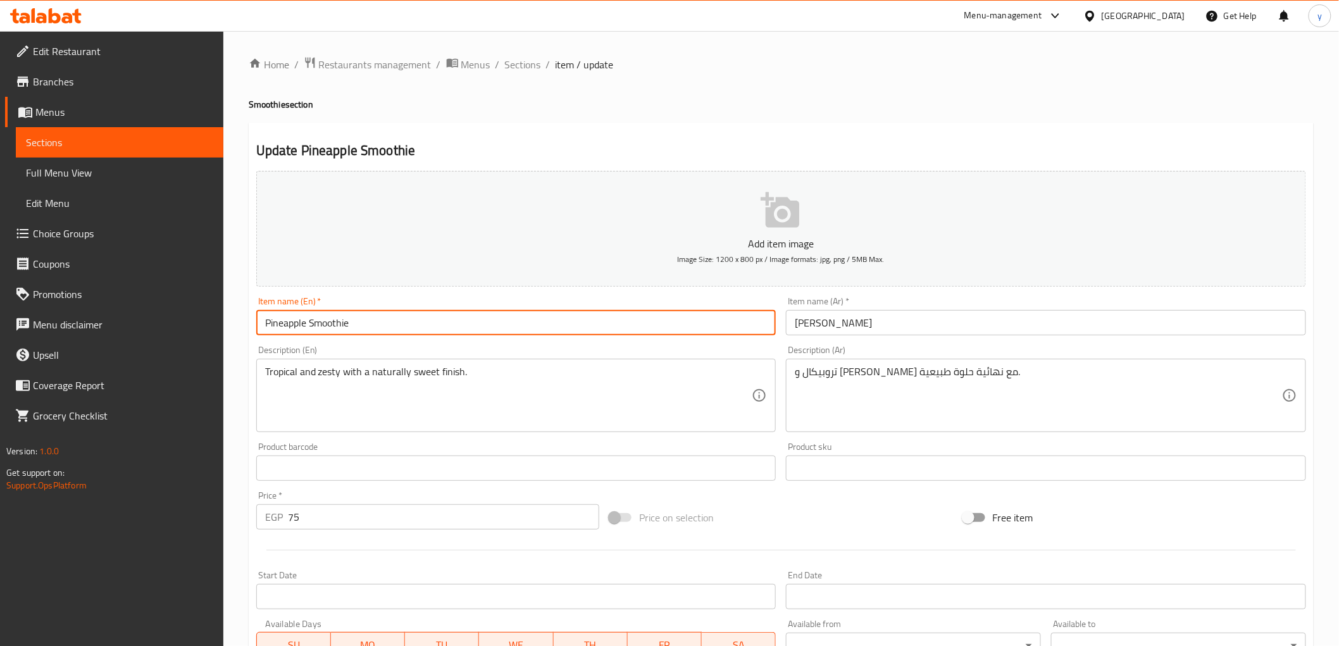
click at [279, 321] on input "Pineapple Smoothie" at bounding box center [516, 322] width 520 height 25
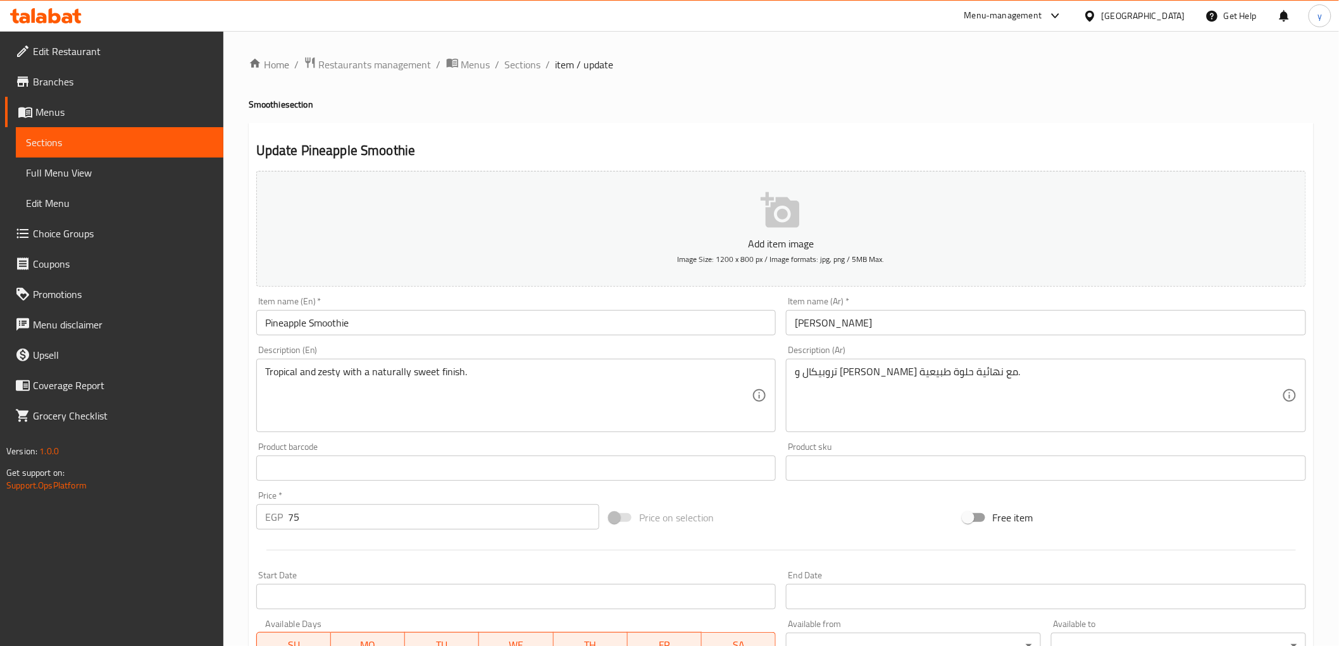
click at [331, 330] on input "Pineapple Smoothie" at bounding box center [516, 322] width 520 height 25
click at [776, 451] on div "Product barcode Product barcode" at bounding box center [516, 461] width 520 height 39
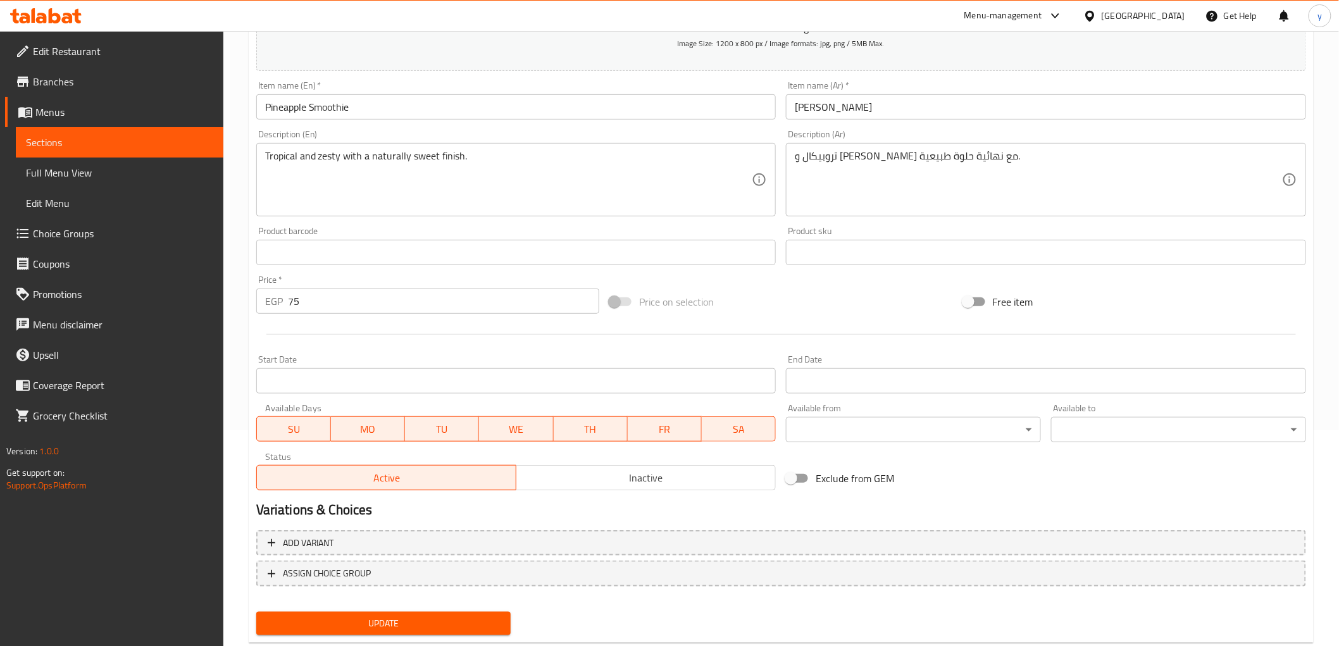
scroll to position [246, 0]
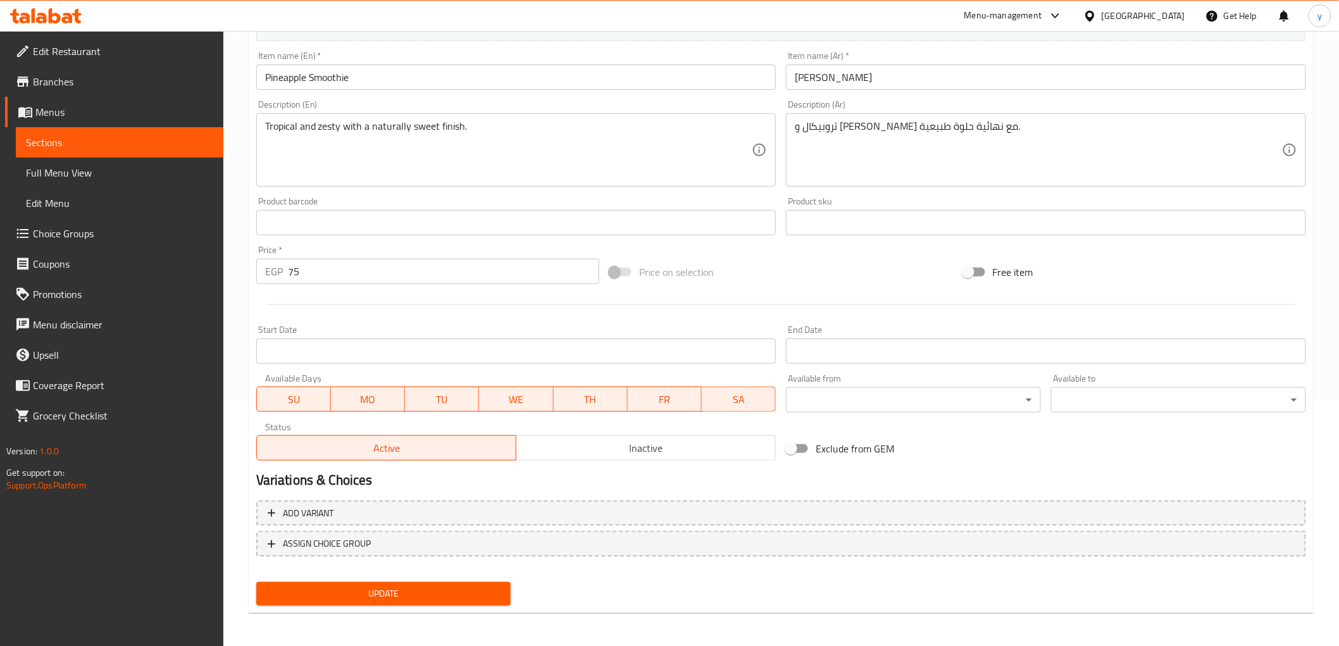
click at [460, 582] on button "Update" at bounding box center [383, 593] width 255 height 23
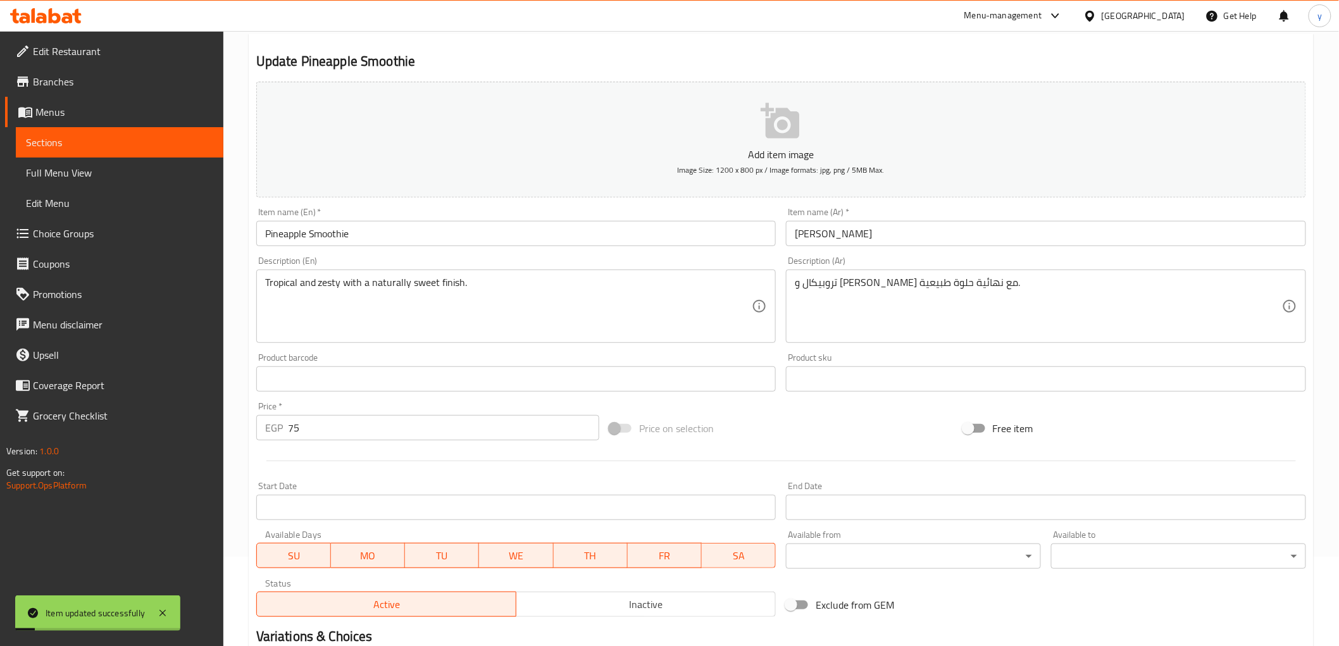
scroll to position [0, 0]
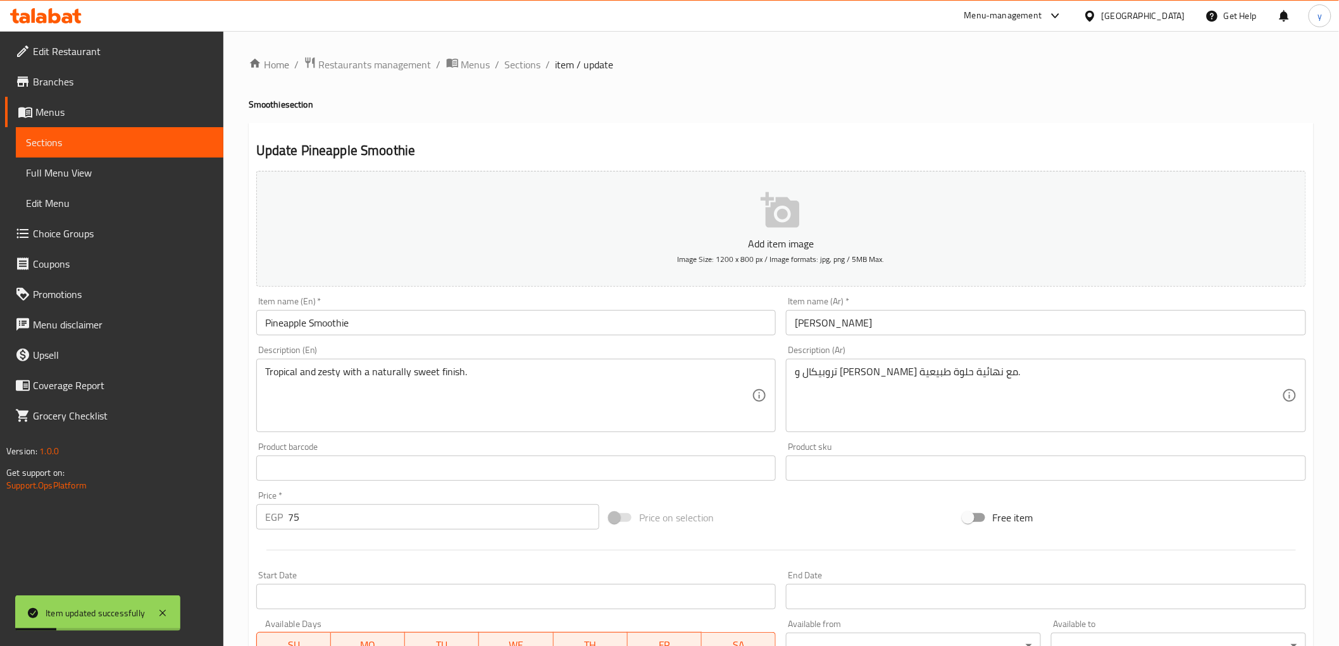
click at [277, 321] on input "Pineapple Smoothie" at bounding box center [516, 322] width 520 height 25
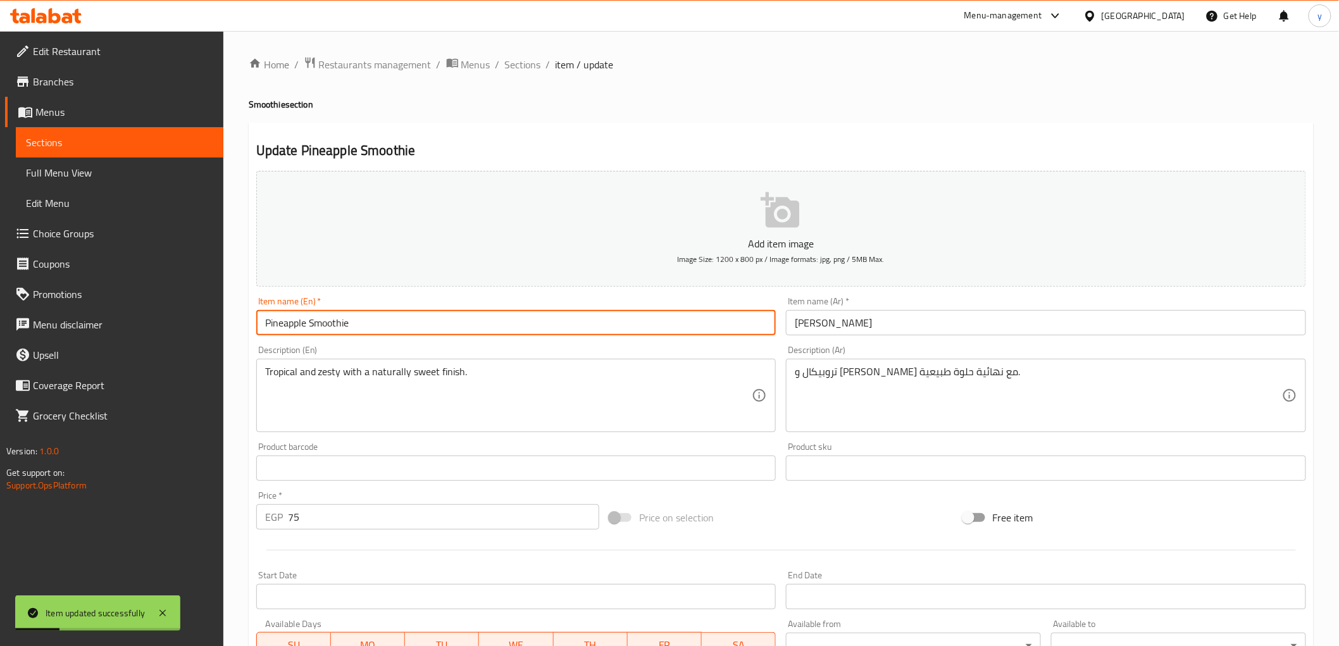
click at [277, 321] on input "Pineapple Smoothie" at bounding box center [516, 322] width 520 height 25
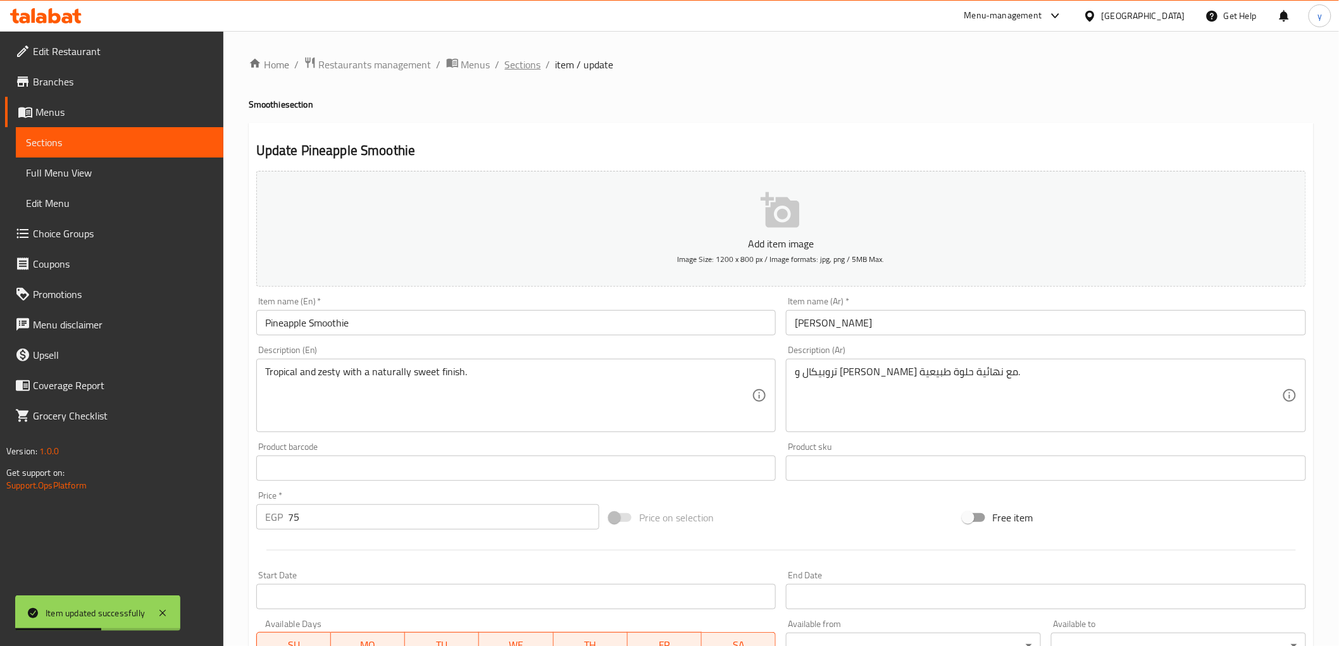
click at [522, 64] on span "Sections" at bounding box center [523, 64] width 36 height 15
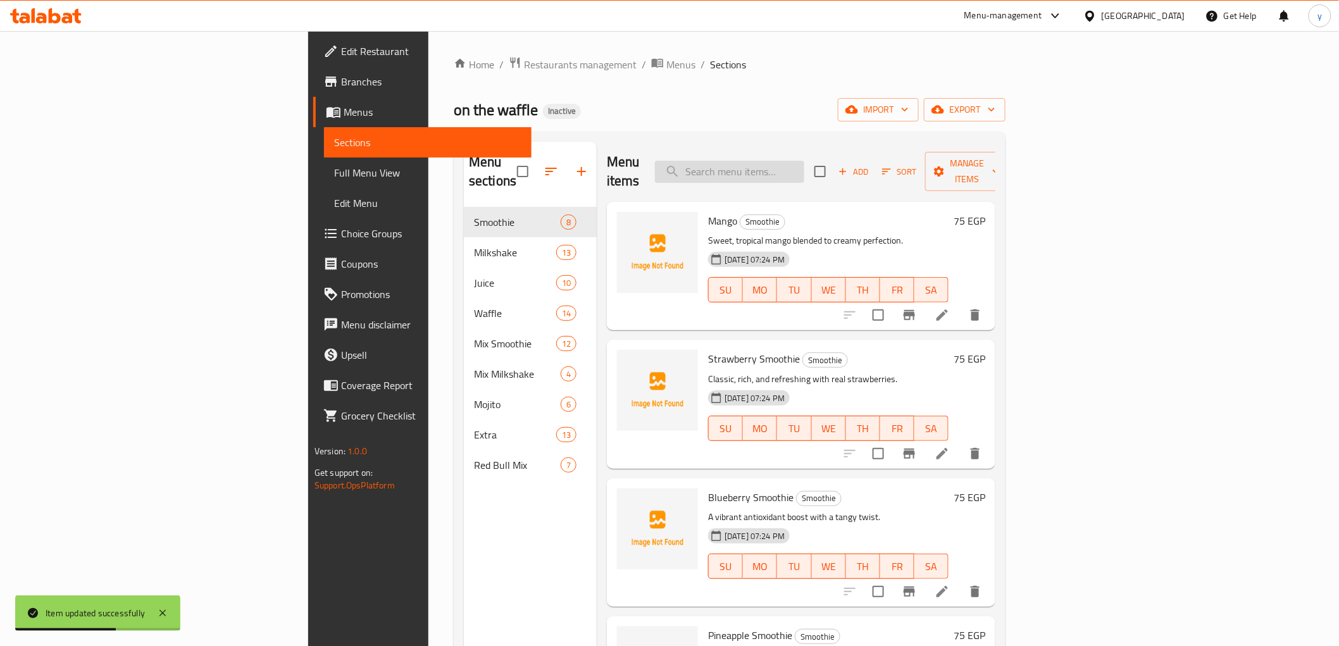
click at [804, 161] on input "search" at bounding box center [729, 172] width 149 height 22
paste input "Pineapple"
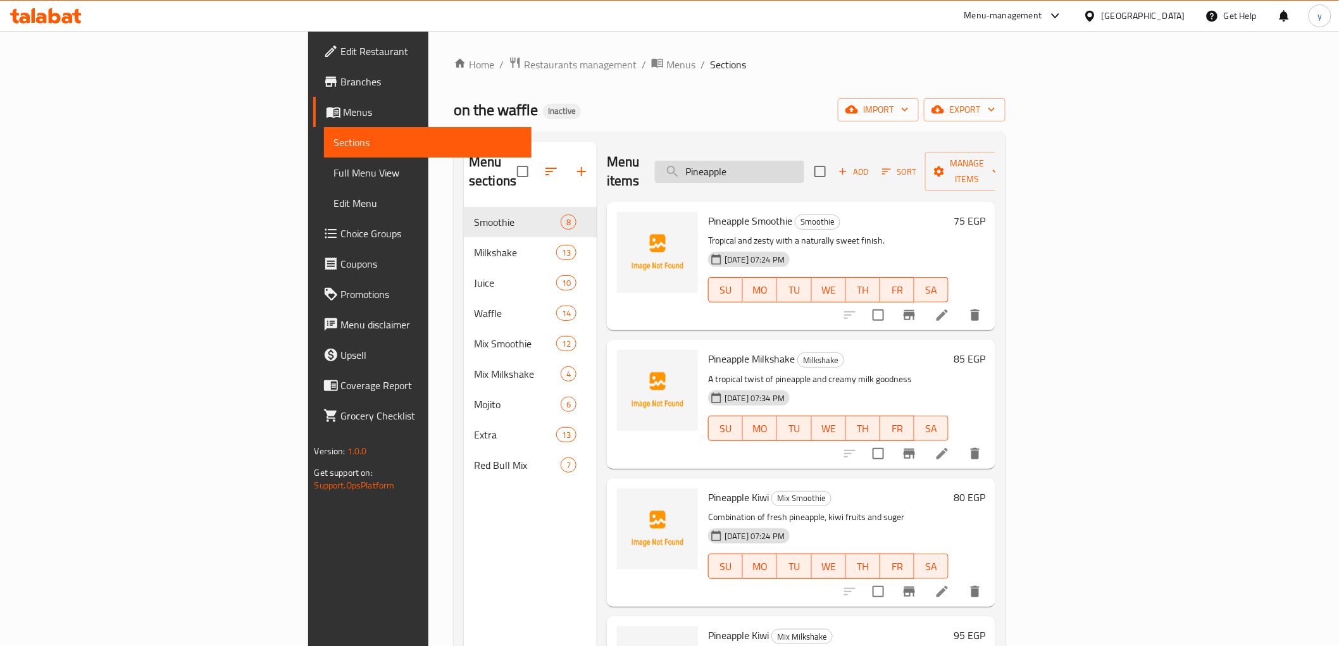
click at [804, 161] on input "Pineapple" at bounding box center [729, 172] width 149 height 22
paste input "Nutella"
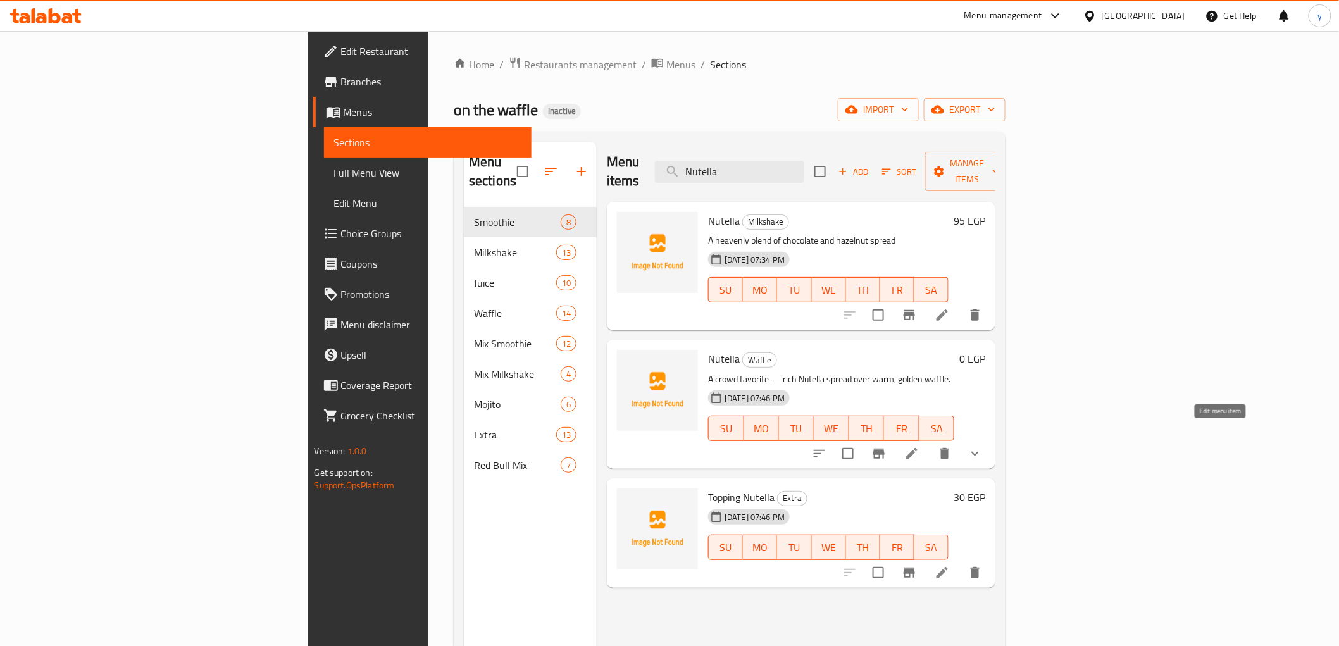
type input "Nutella"
click at [918, 448] on icon at bounding box center [911, 453] width 11 height 11
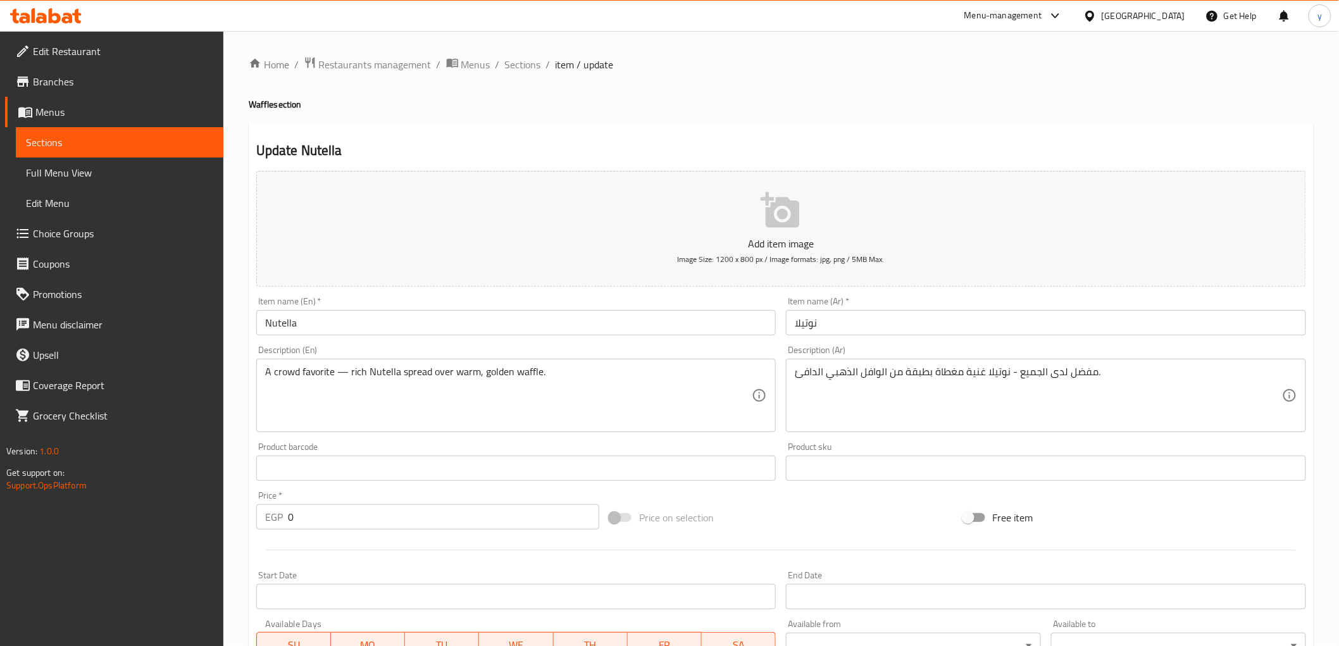
click at [342, 320] on input "Nutella" at bounding box center [516, 322] width 520 height 25
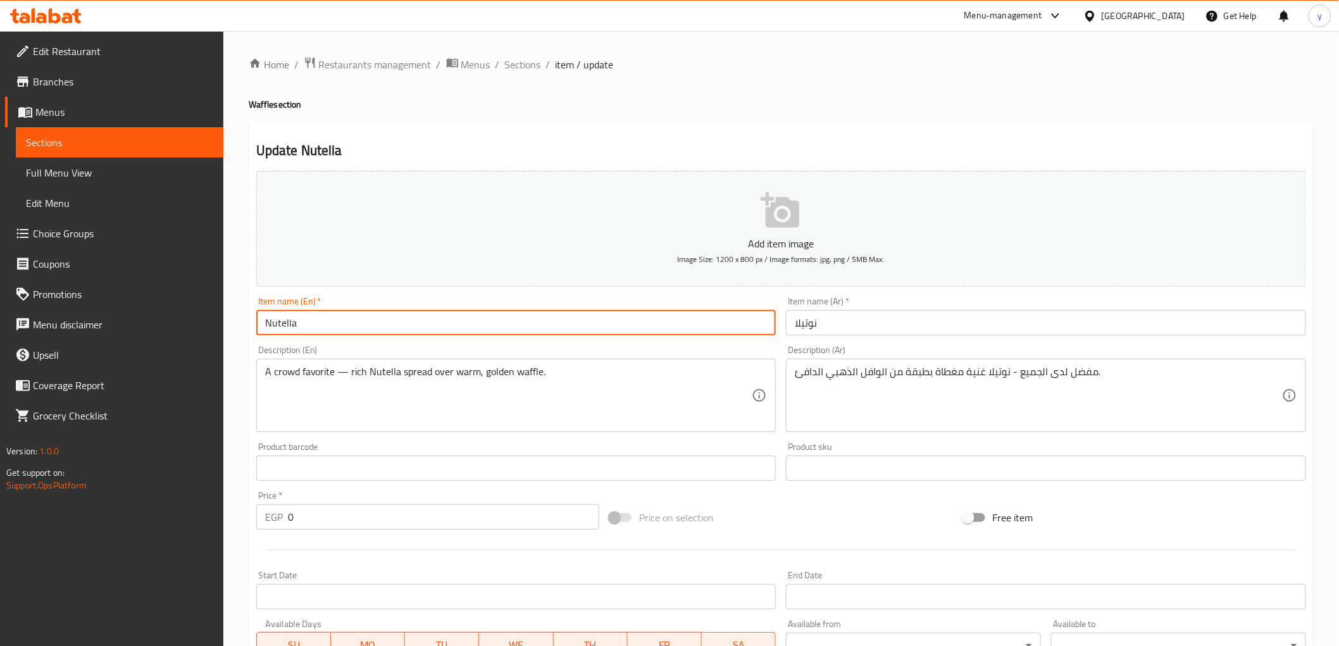
paste input "Waffle"
type input "Nutella Waffle"
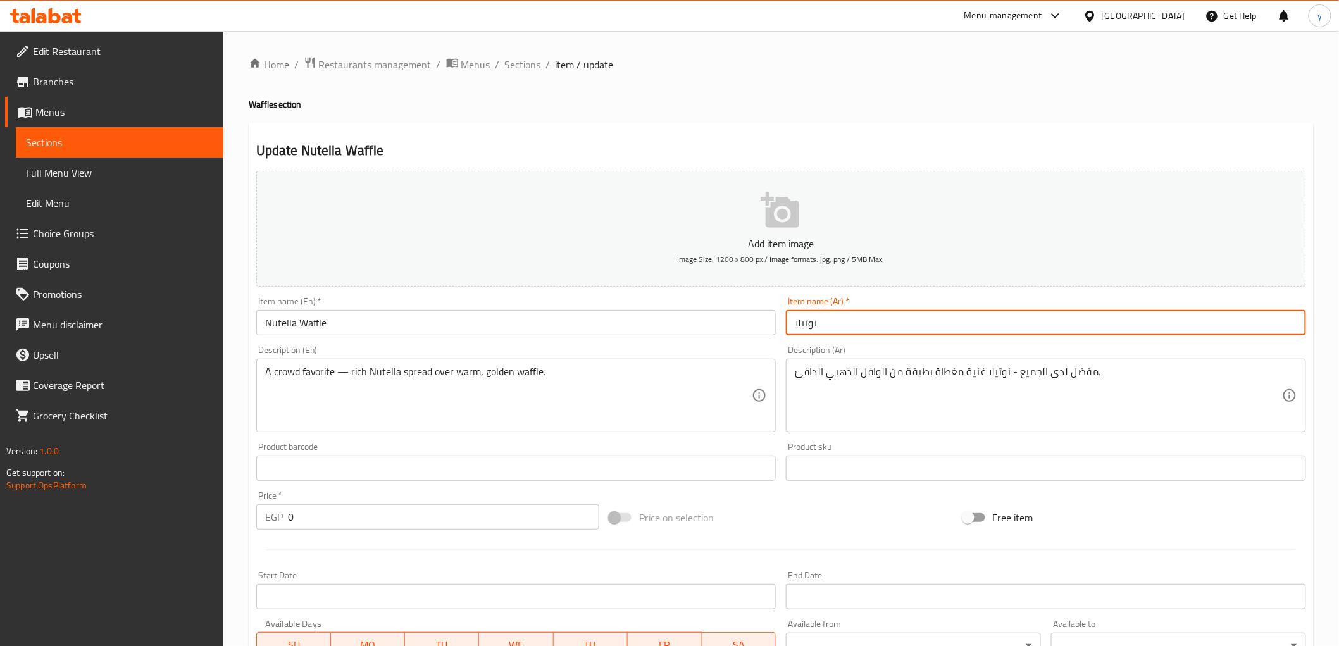
click at [842, 325] on input "نوتيلا" at bounding box center [1046, 322] width 520 height 25
paste input "وافل"
type input "نوتيلا وافل"
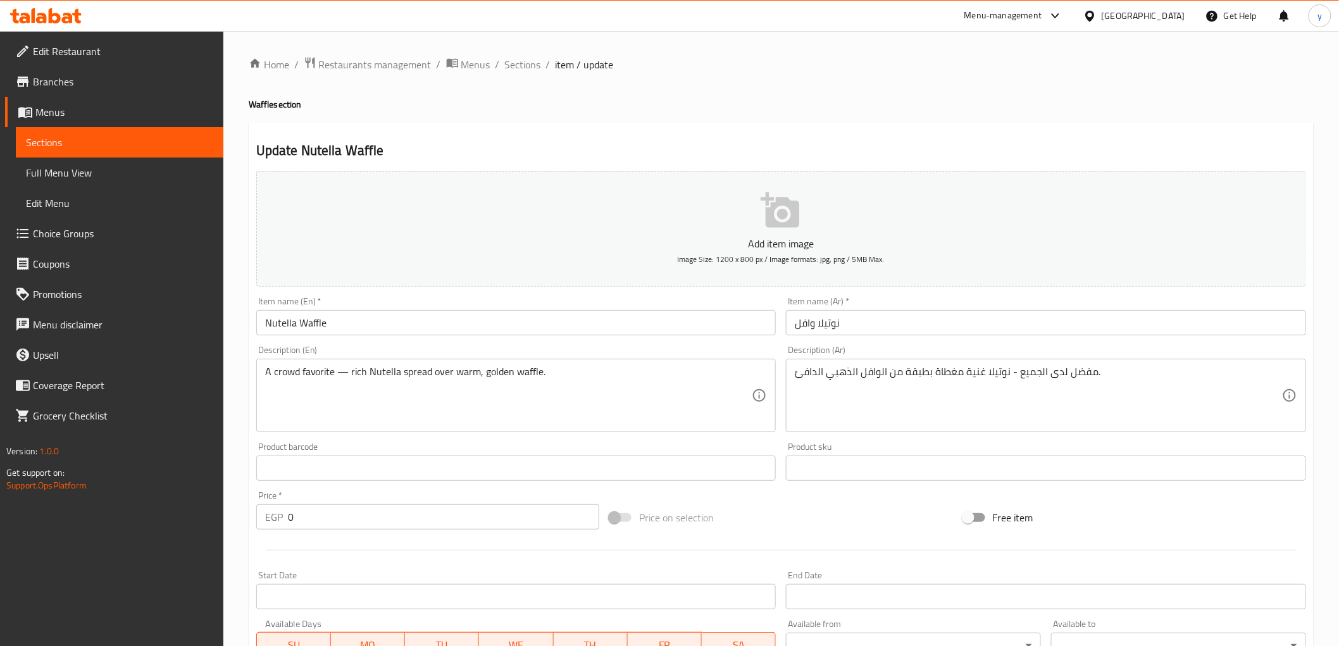
click at [272, 323] on input "Nutella Waffle" at bounding box center [516, 322] width 520 height 25
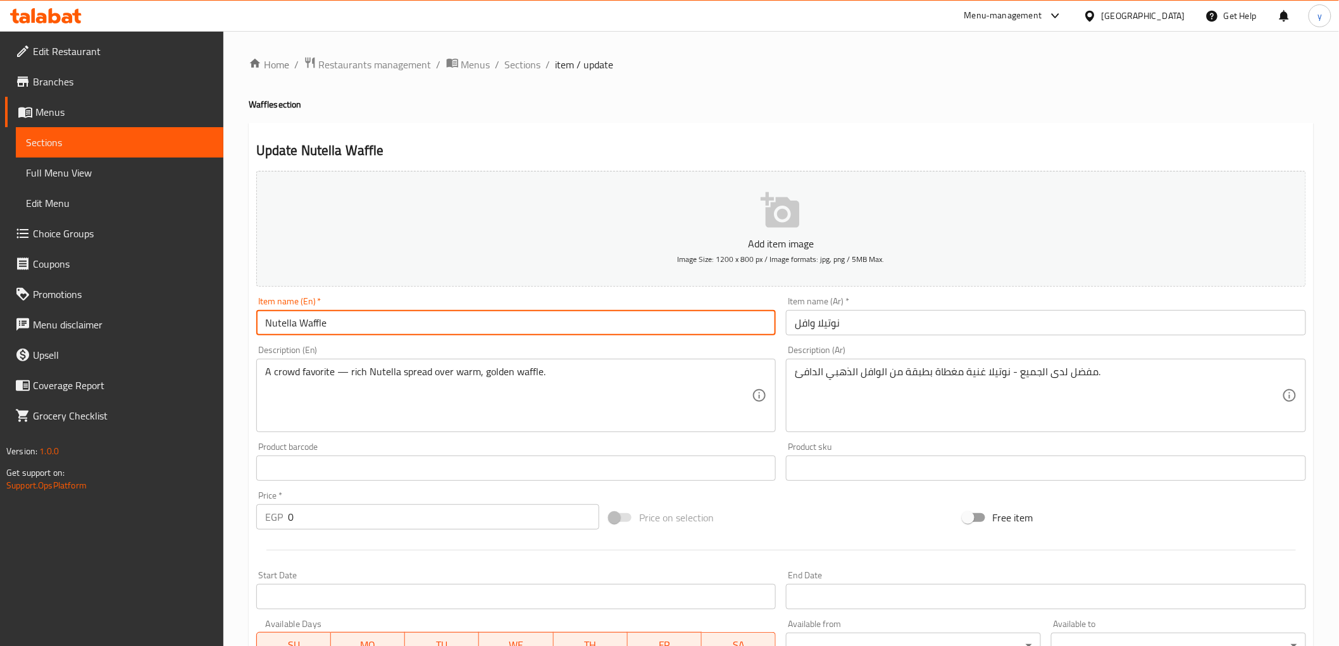
click at [272, 323] on input "Nutella Waffle" at bounding box center [516, 322] width 520 height 25
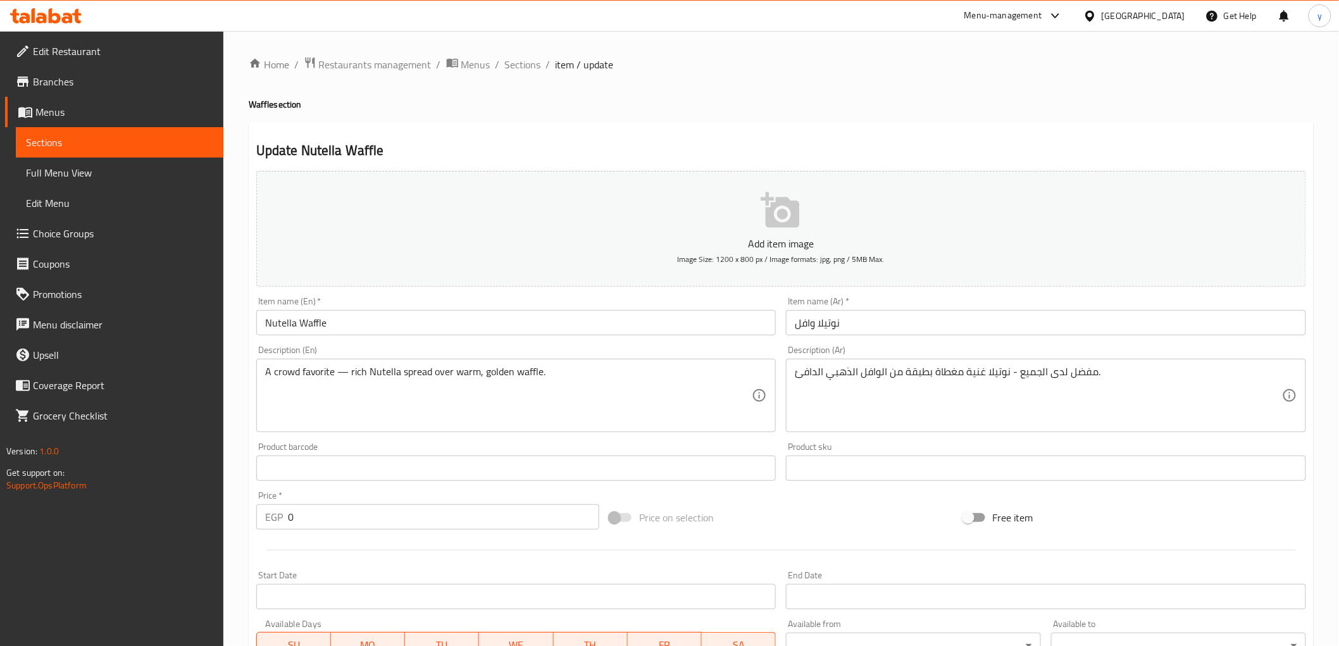
click at [806, 326] on input "نوتيلا وافل" at bounding box center [1046, 322] width 520 height 25
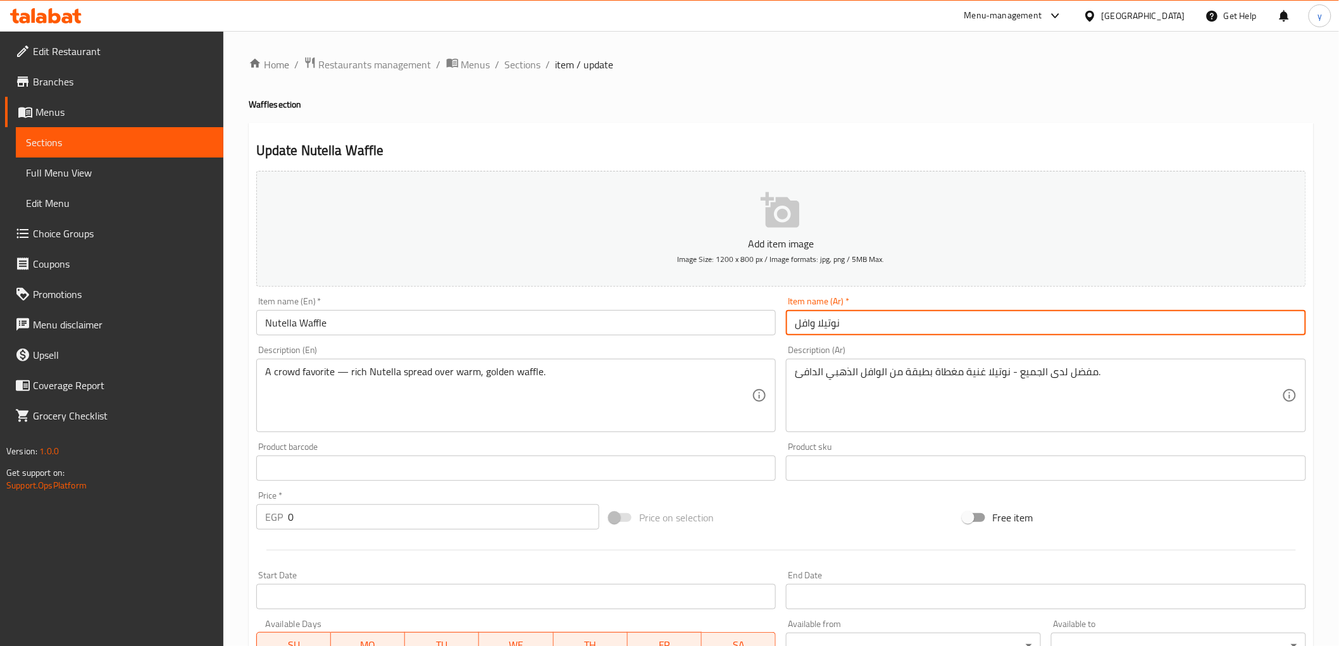
click at [806, 326] on input "نوتيلا وافل" at bounding box center [1046, 322] width 520 height 25
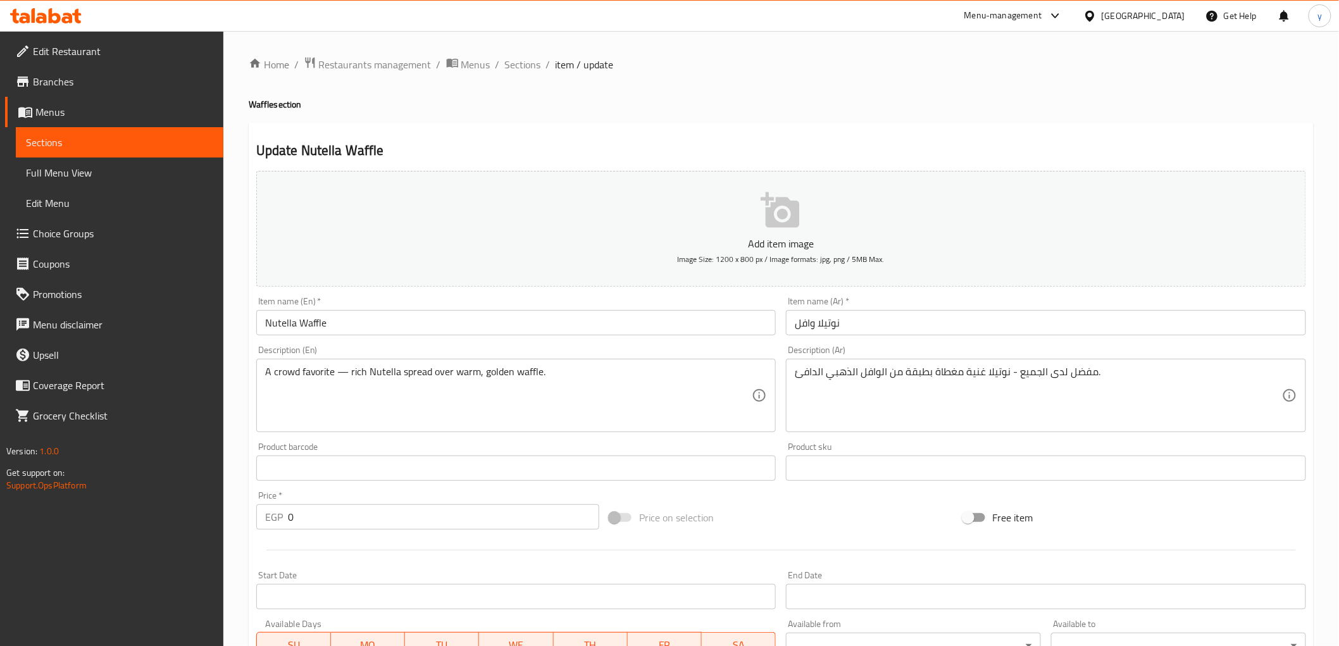
click at [742, 294] on div "Item name (En)   * Nutella Waffle Item name (En) *" at bounding box center [516, 316] width 530 height 49
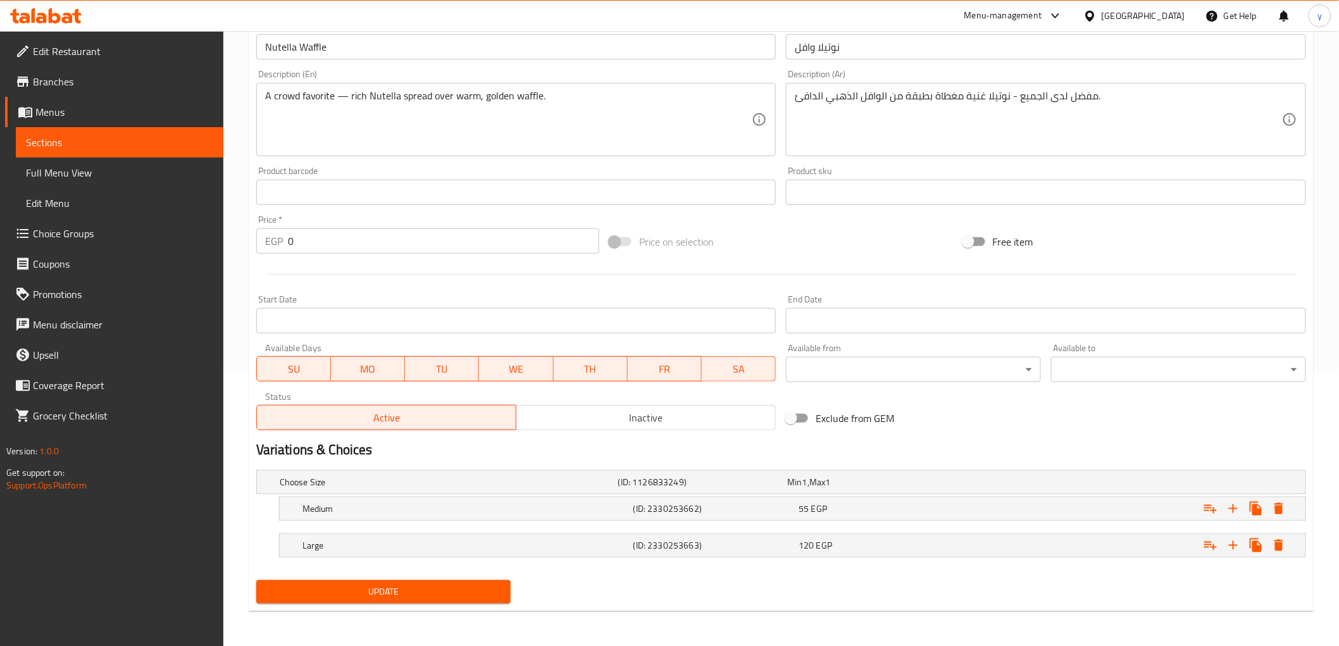
click at [435, 592] on span "Update" at bounding box center [383, 592] width 235 height 16
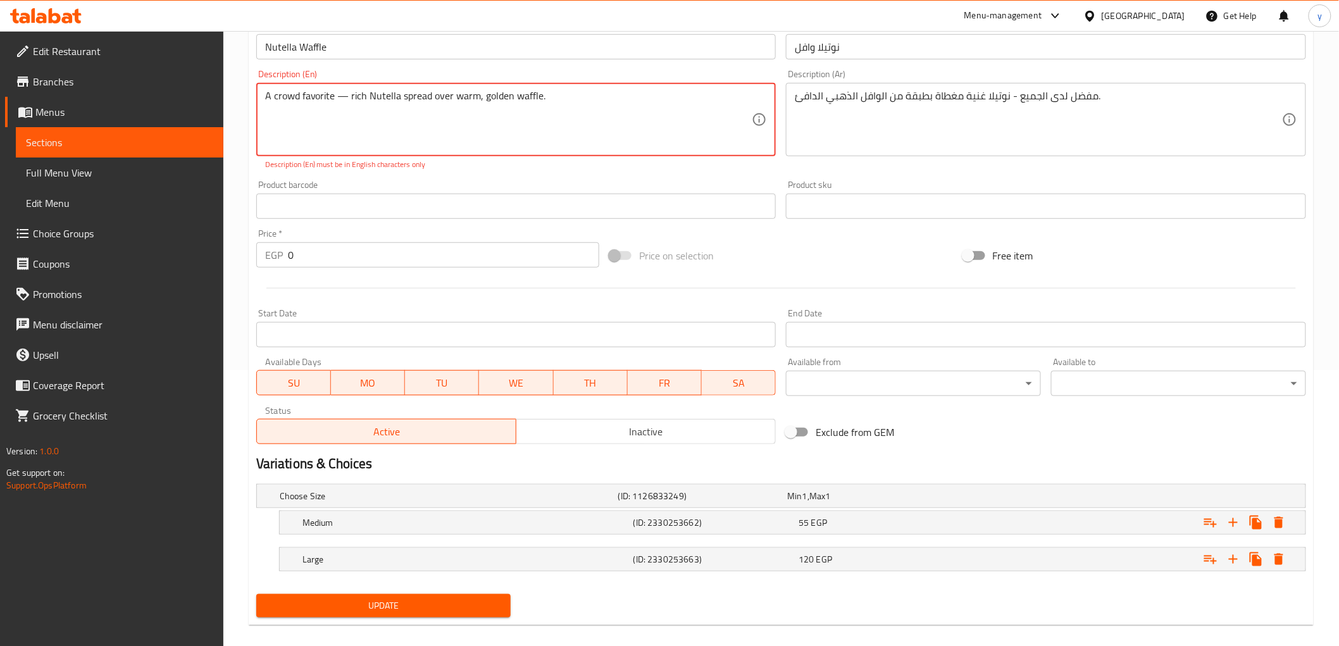
drag, startPoint x: 332, startPoint y: 96, endPoint x: 351, endPoint y: 102, distance: 19.8
click at [351, 102] on textarea "A crowd favorite — rich Nutella spread over warm, golden waffle." at bounding box center [508, 120] width 487 height 60
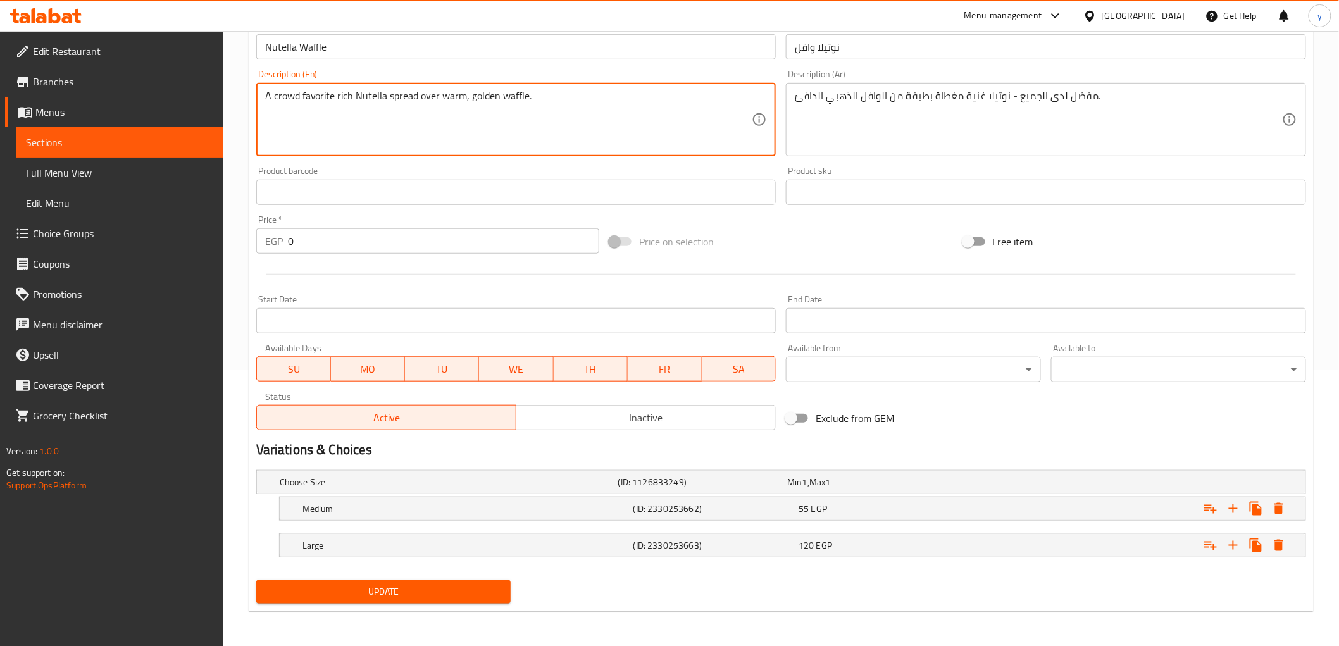
type textarea "A crowd favorite rich Nutella spread over warm, golden waffle."
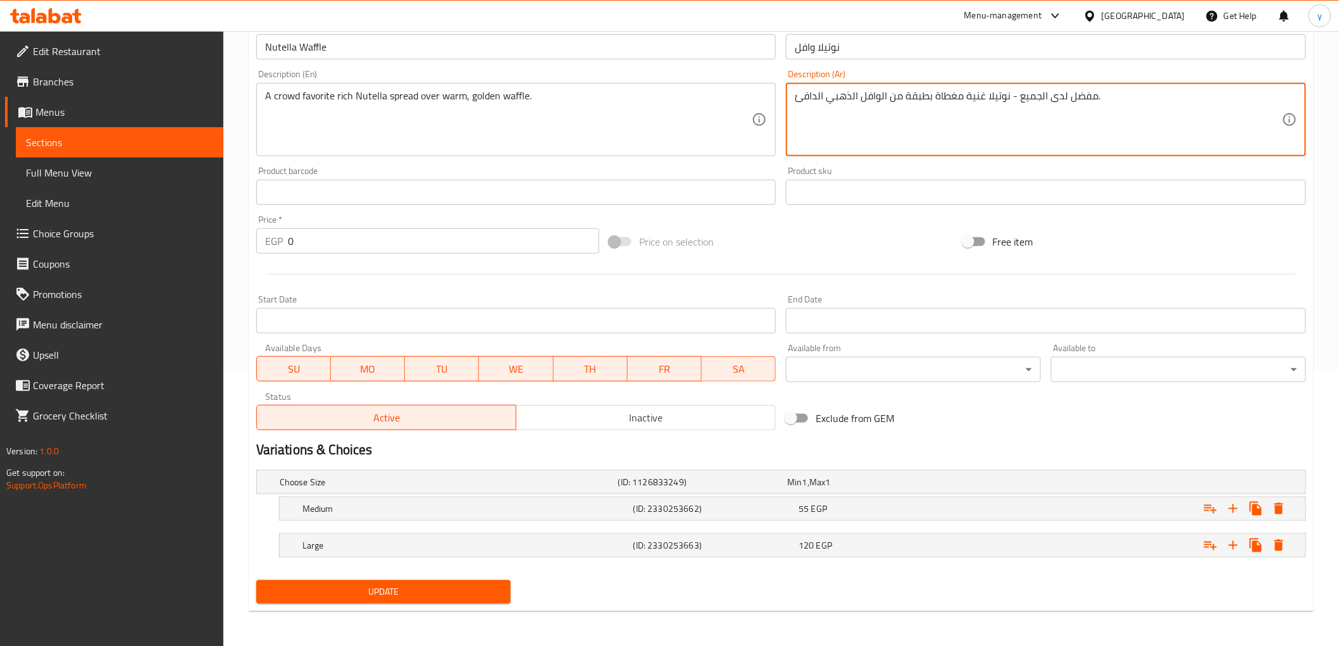
drag, startPoint x: 1007, startPoint y: 97, endPoint x: 1016, endPoint y: 104, distance: 11.7
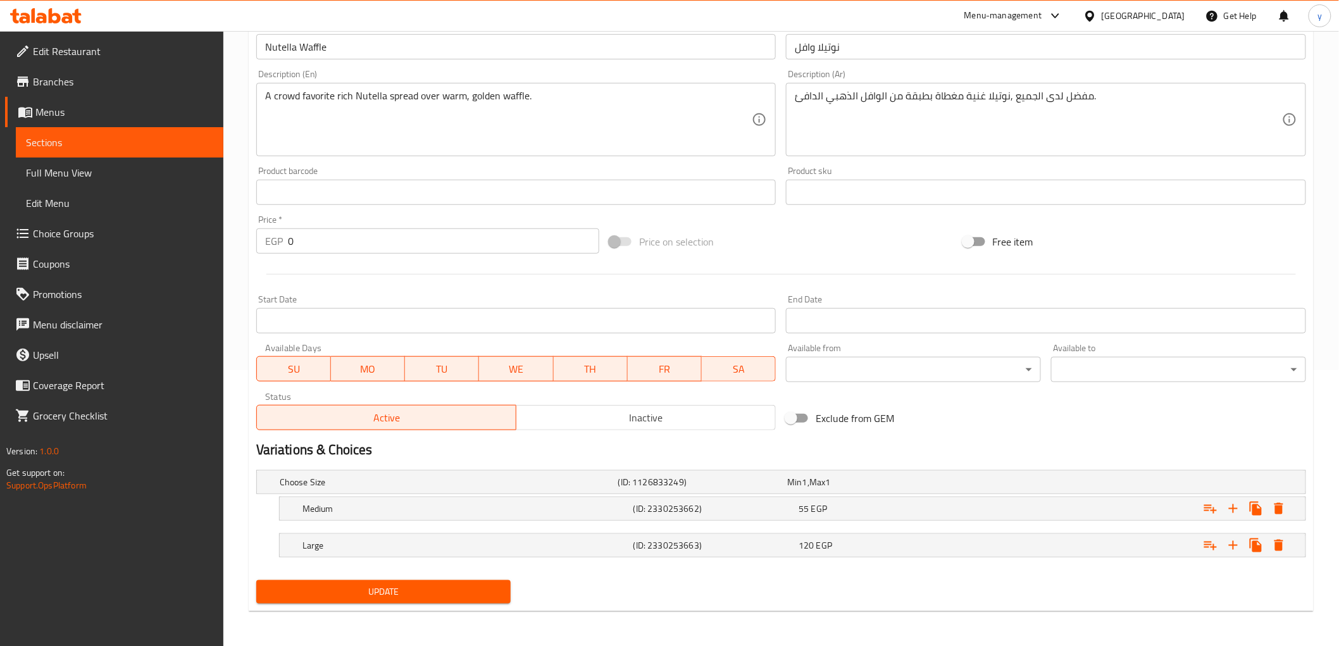
drag, startPoint x: 1004, startPoint y: 133, endPoint x: 1030, endPoint y: 130, distance: 26.1
click at [1030, 130] on textarea "مفضل لدى الجميع ,نوتيلا غنية مغطاة بطبقة من الوافل الذهبي الدافئ." at bounding box center [1038, 120] width 487 height 60
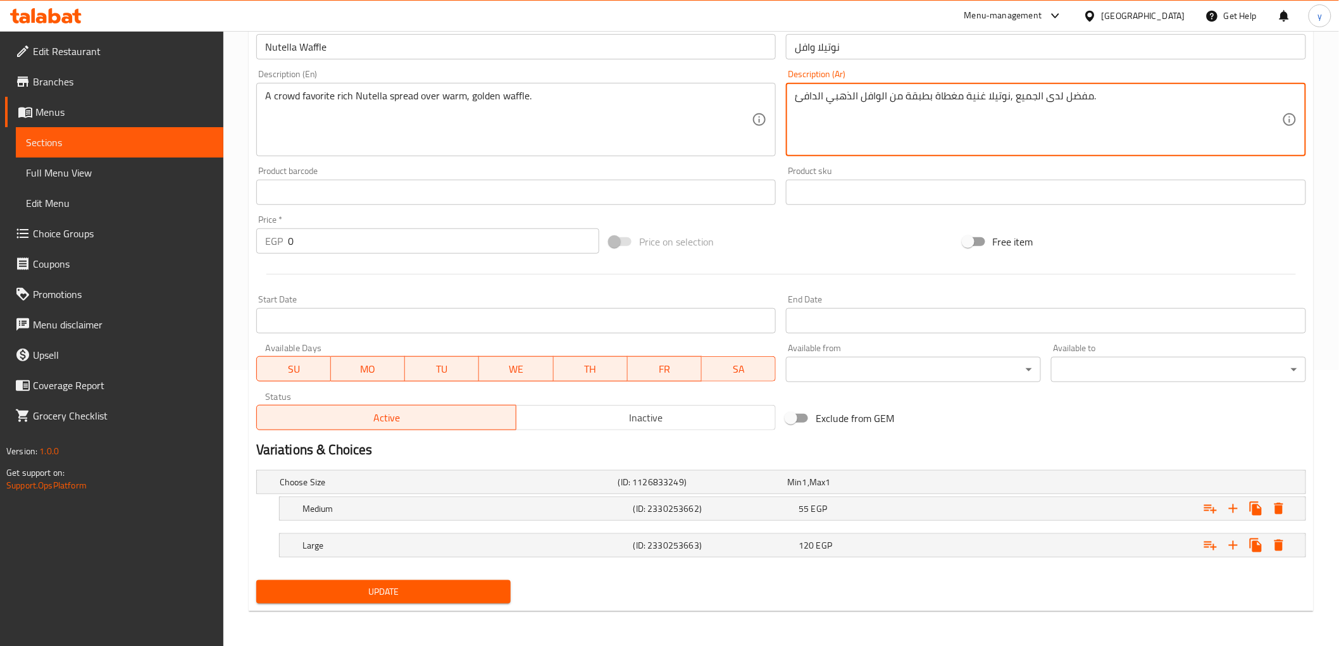
click at [1009, 103] on textarea "مفضل لدى الجميع ,نوتيلا غنية مغطاة بطبقة من الوافل الذهبي الدافئ." at bounding box center [1038, 120] width 487 height 60
click at [1092, 116] on textarea "مفضل لدى الجميع , نوتيلا غنية مغطاة بطبقة من الوافل الذهبي الدافئ." at bounding box center [1038, 120] width 487 height 60
type textarea "مفضل لدى الجميع , نوتيلا غنية مغطاة بطبقة من الوافل الذهبي الدافئ."
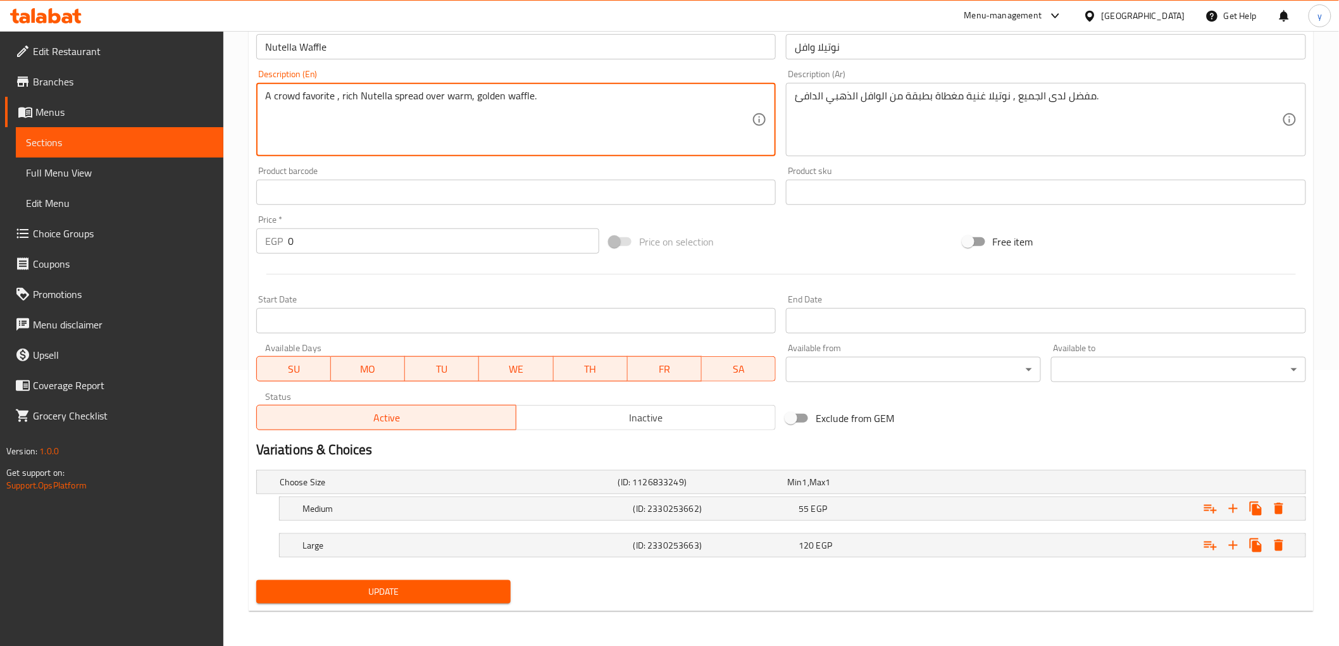
type textarea "A crowd favorite , rich Nutella spread over warm, golden waffle."
click at [433, 591] on span "Update" at bounding box center [383, 592] width 235 height 16
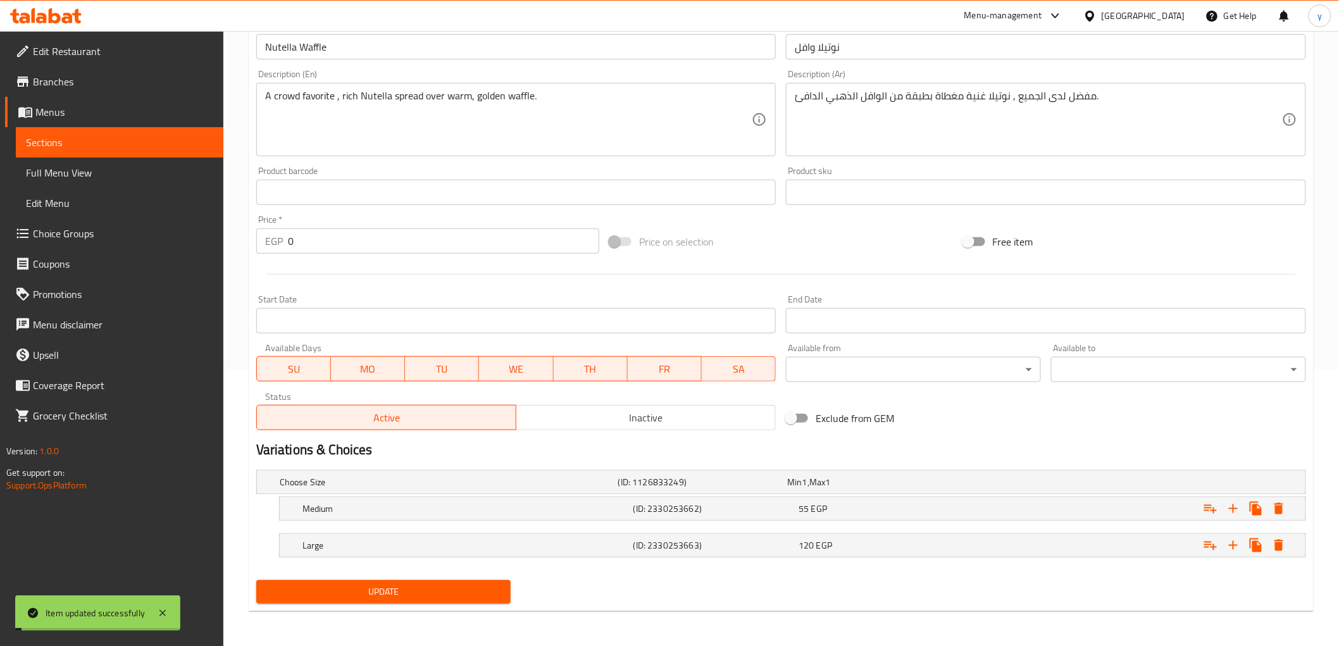
scroll to position [0, 0]
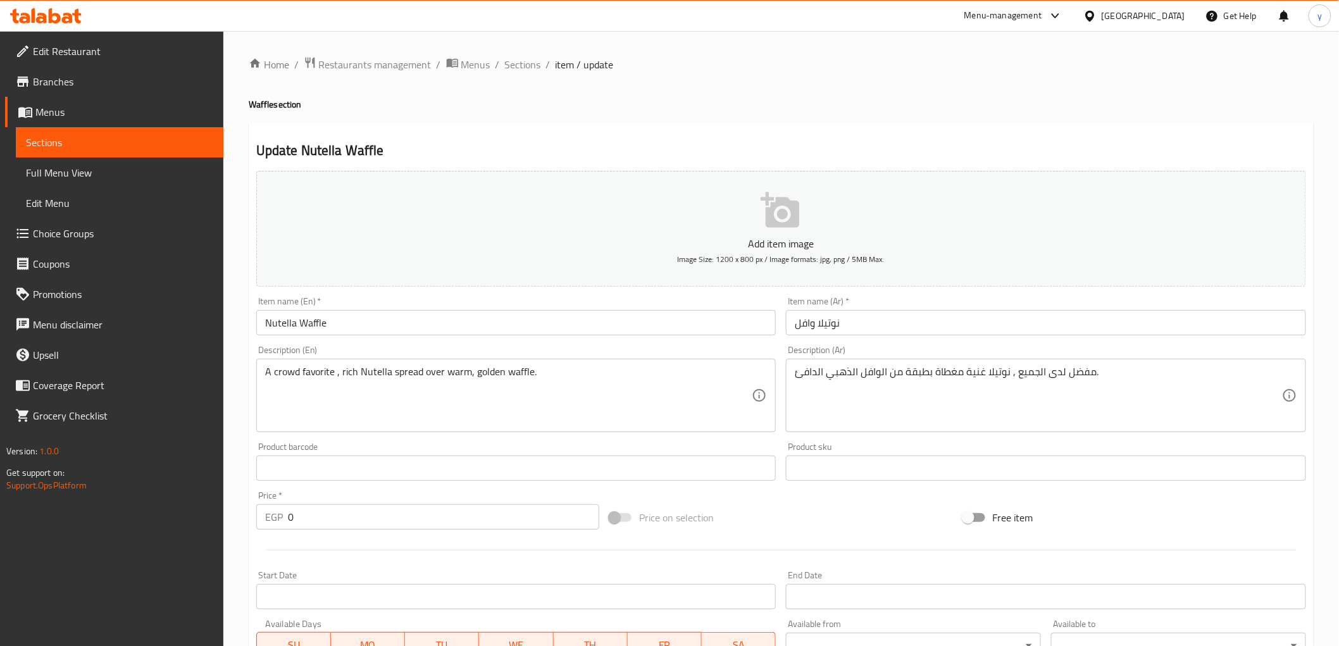
drag, startPoint x: 516, startPoint y: 62, endPoint x: 611, endPoint y: 97, distance: 100.5
click at [516, 62] on span "Sections" at bounding box center [523, 64] width 36 height 15
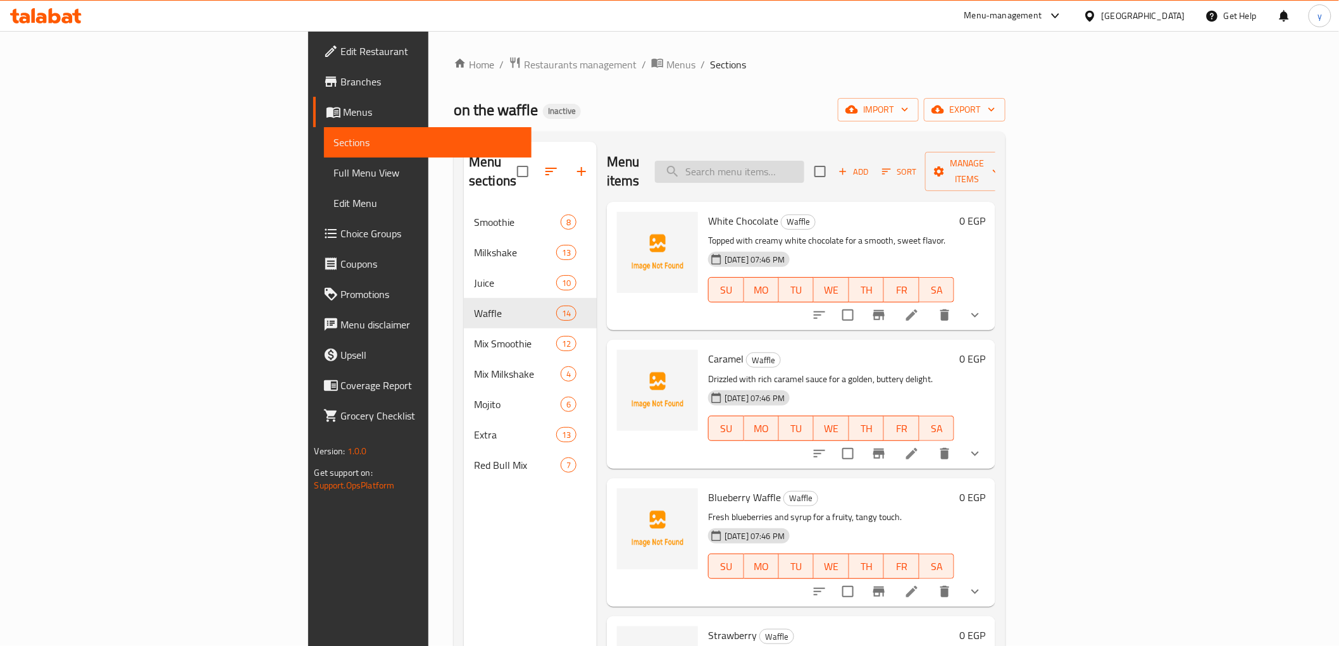
click at [804, 162] on input "search" at bounding box center [729, 172] width 149 height 22
paste input "Lotus"
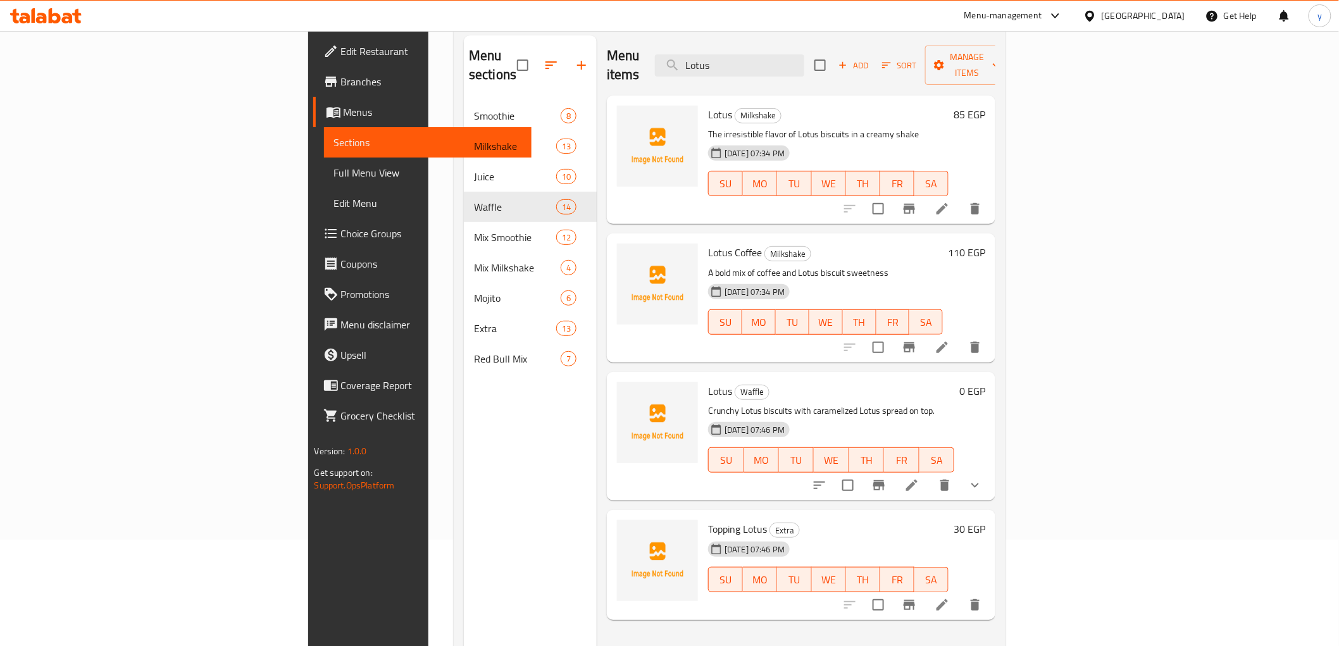
scroll to position [36, 0]
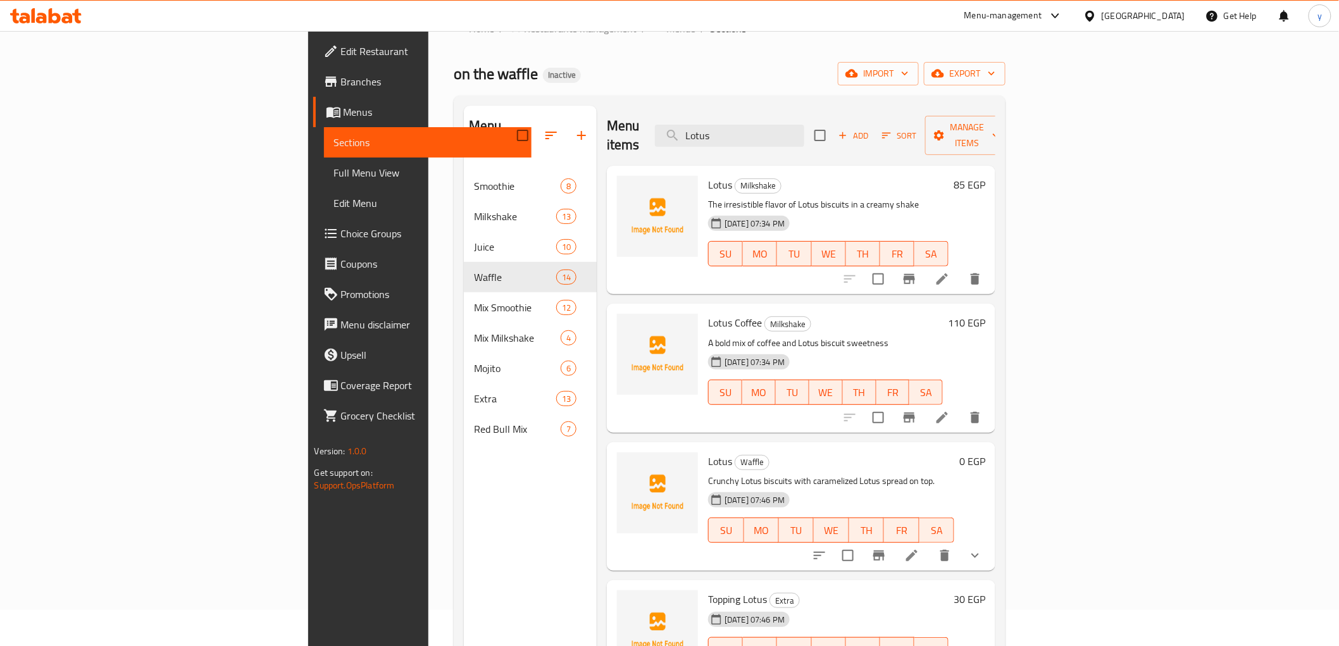
type input "Lotus"
click at [919, 548] on icon at bounding box center [911, 555] width 15 height 15
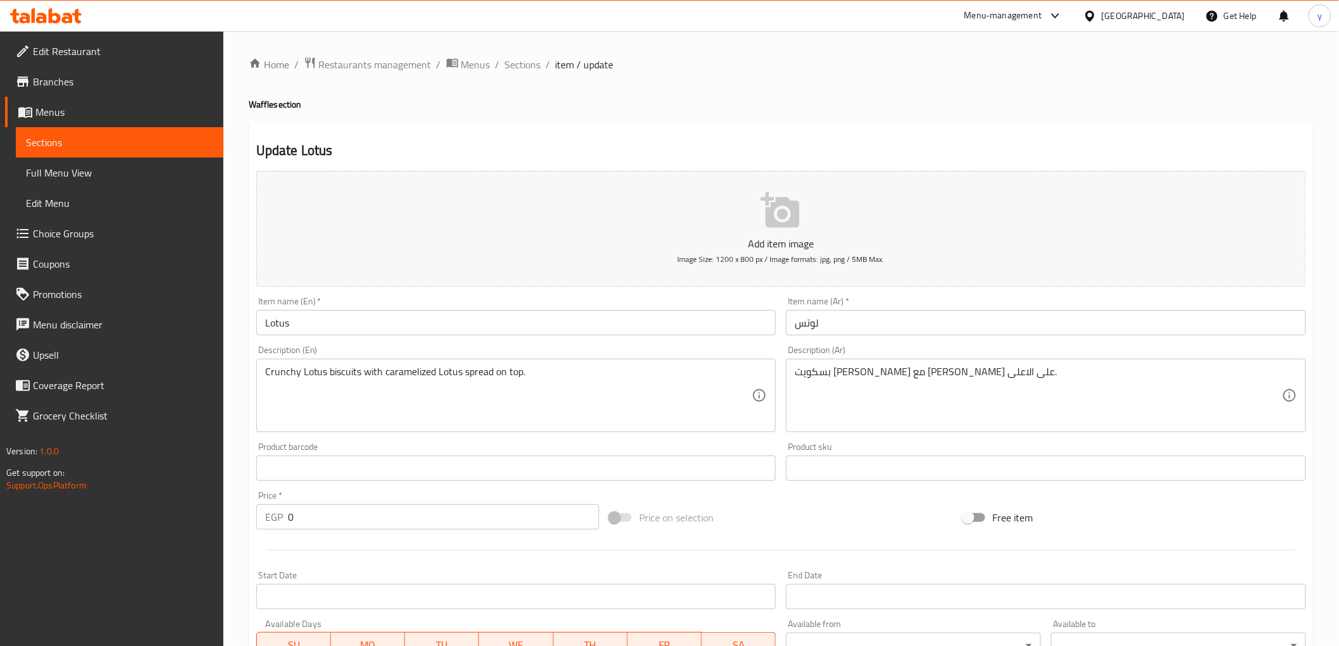
click at [334, 325] on input "Lotus" at bounding box center [516, 322] width 520 height 25
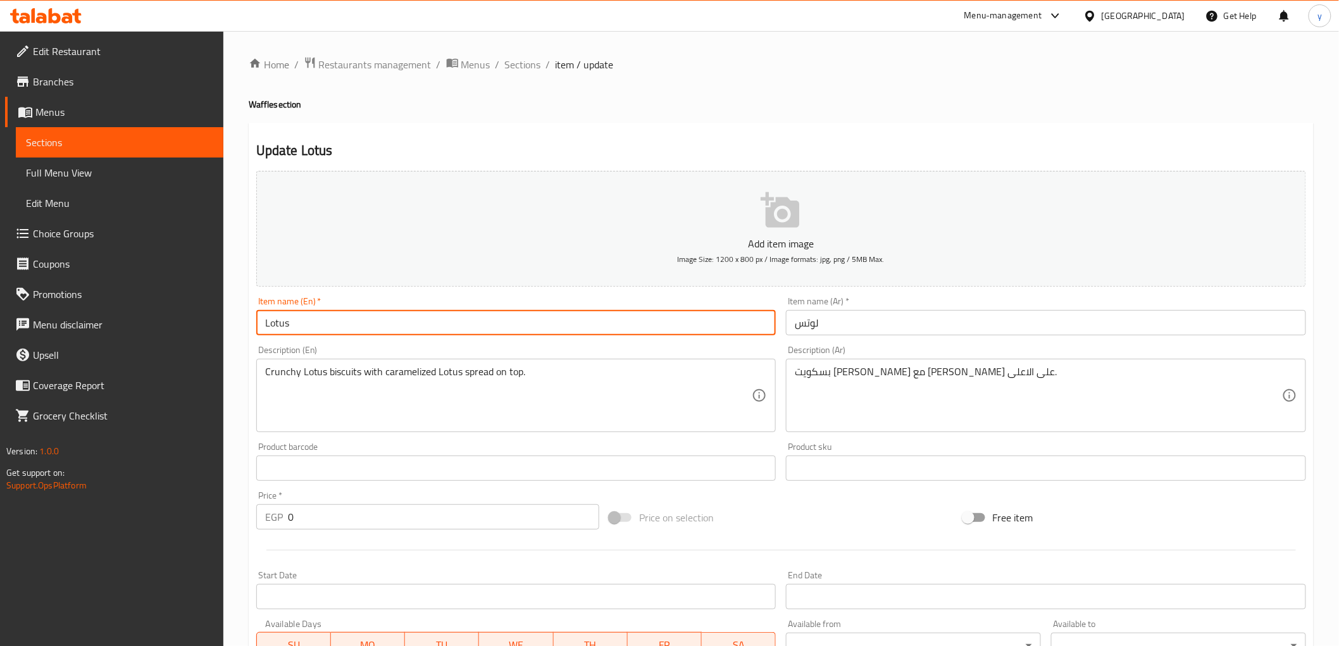
paste input "Waffle"
type input "Lotus Waffle"
click at [870, 327] on input "لوتس" at bounding box center [1046, 322] width 520 height 25
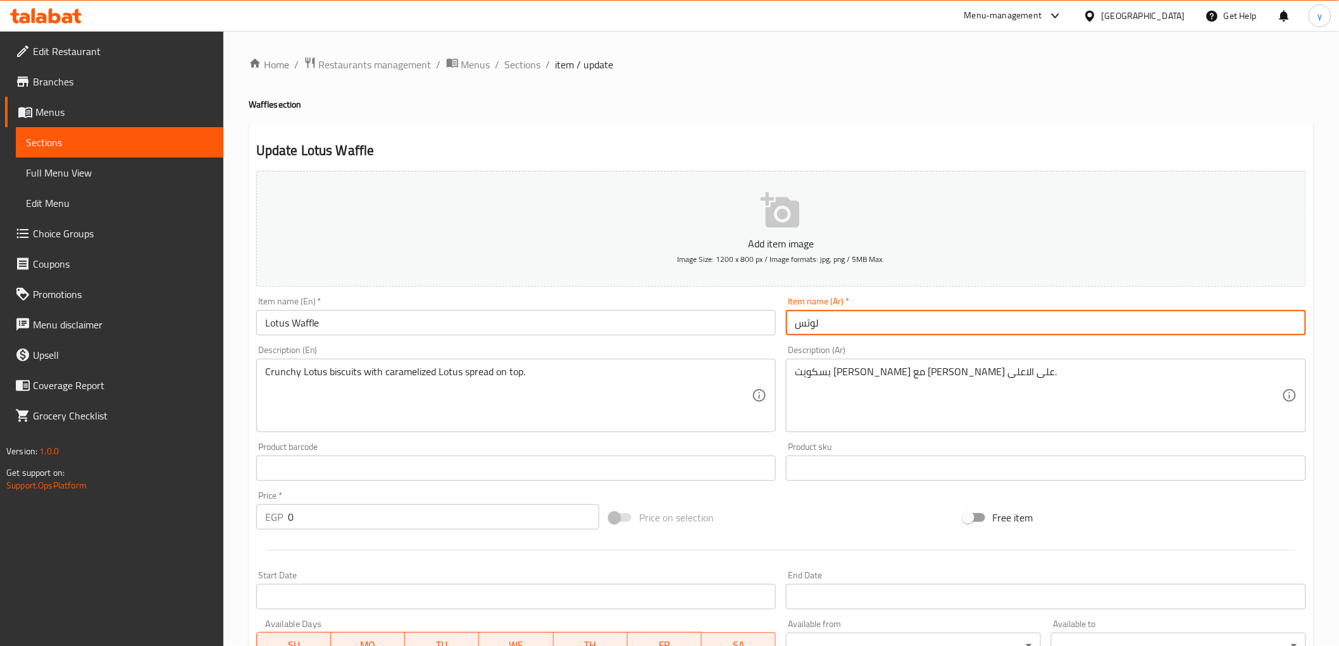
paste input "وافل"
type input "لوتس وافل"
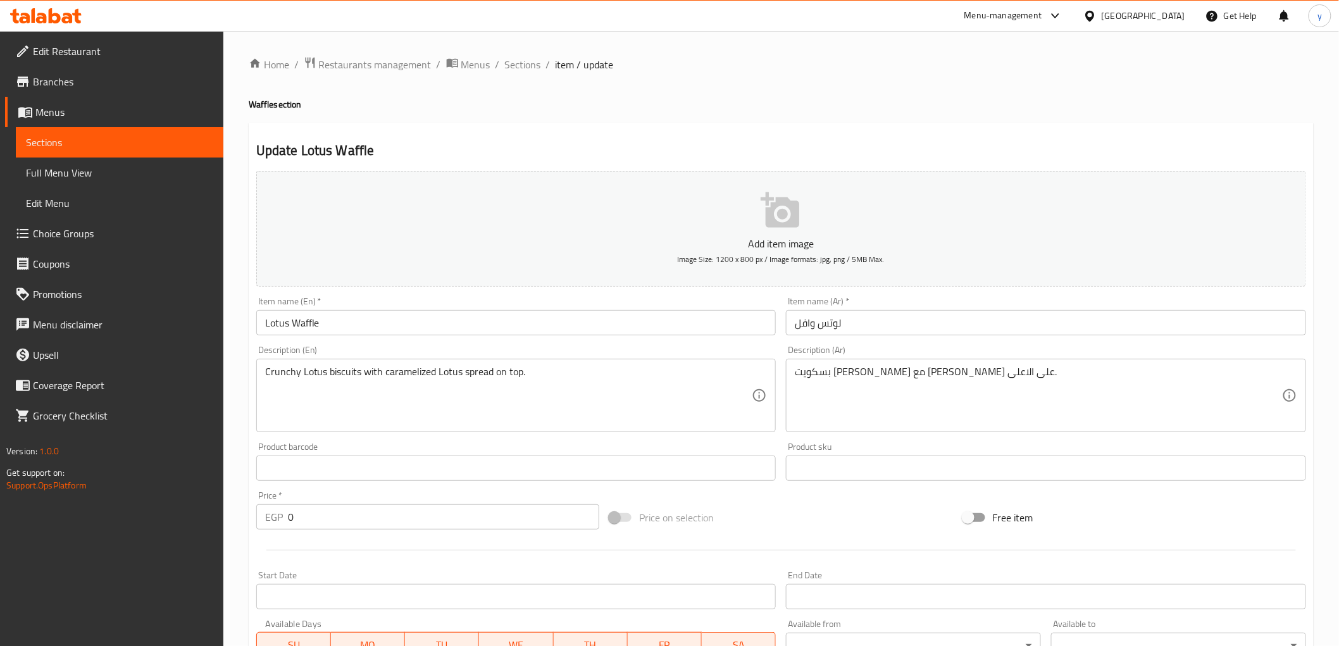
click at [272, 325] on input "Lotus Waffle" at bounding box center [516, 322] width 520 height 25
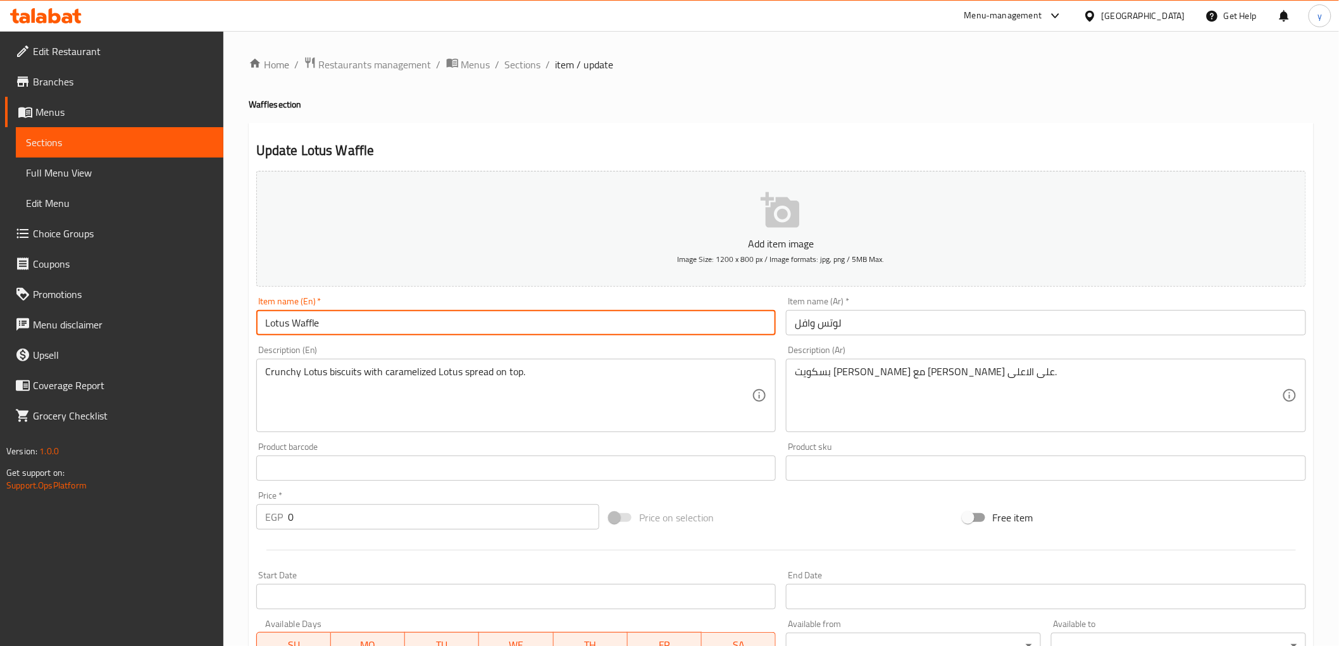
click at [272, 325] on input "Lotus Waffle" at bounding box center [516, 322] width 520 height 25
type input "Lotus Waffle"
click at [320, 327] on input "Lotus Waffle" at bounding box center [516, 322] width 520 height 25
drag, startPoint x: 291, startPoint y: 323, endPoint x: 318, endPoint y: 330, distance: 27.3
click at [318, 330] on input "Lotus Waffle" at bounding box center [516, 322] width 520 height 25
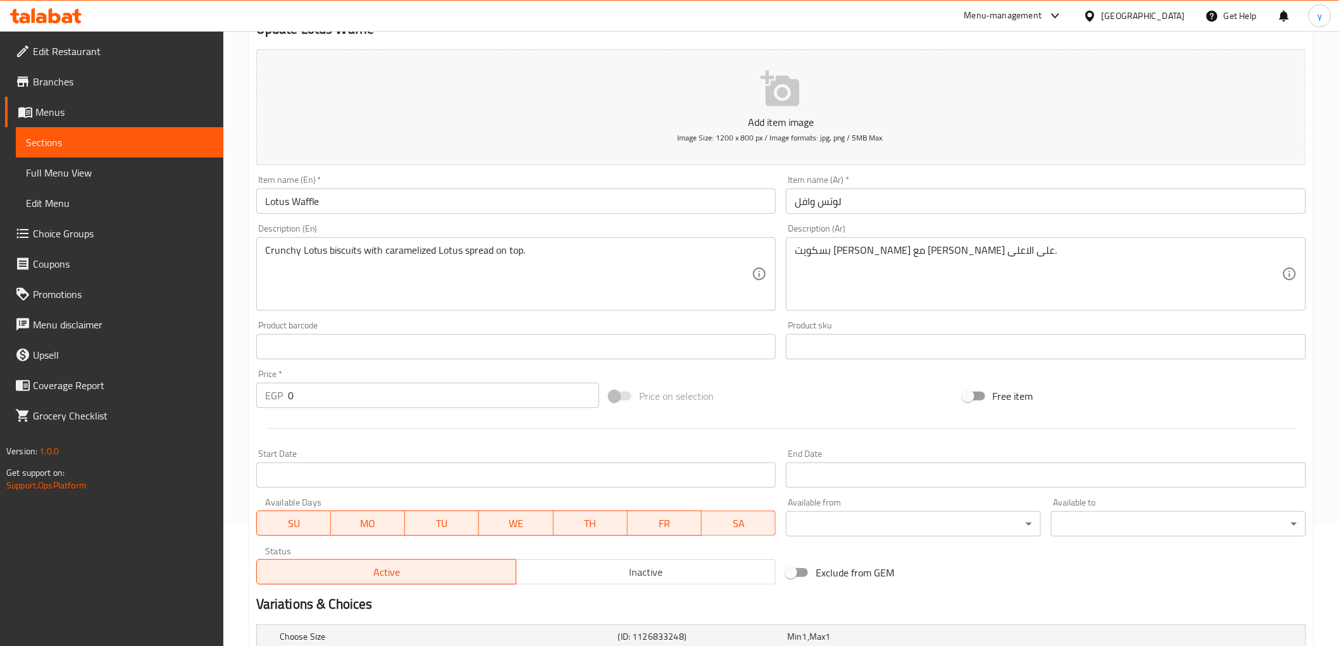
scroll to position [276, 0]
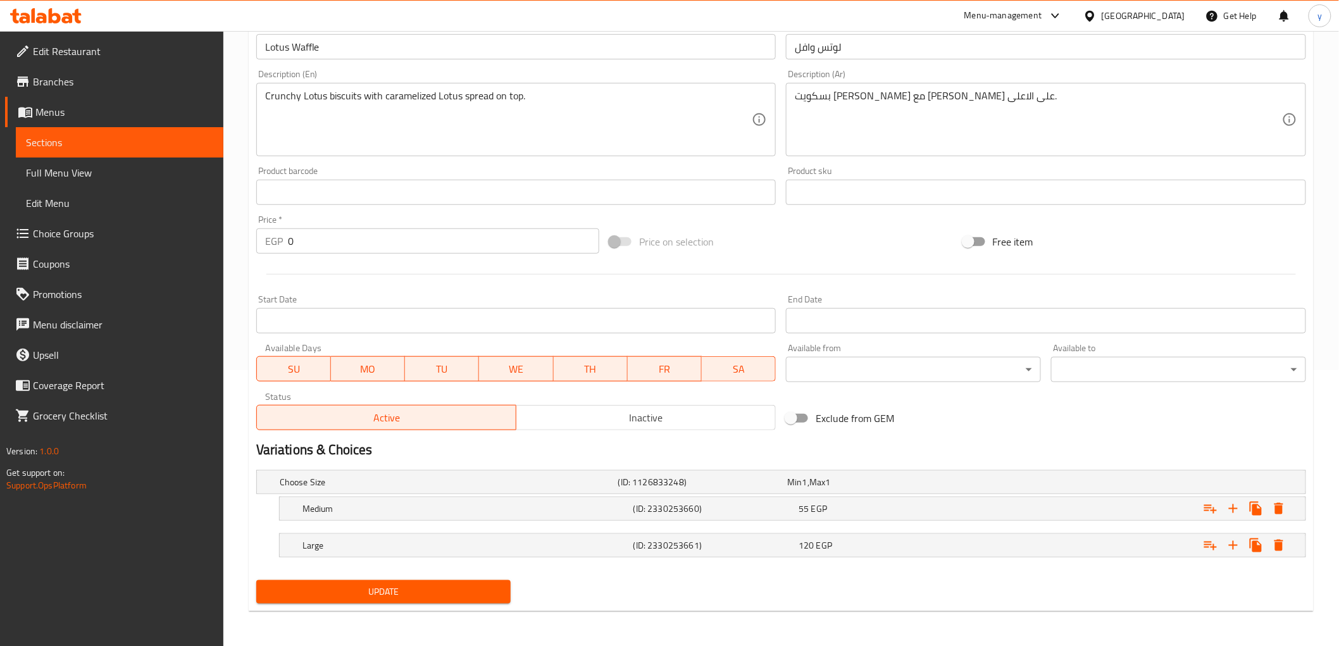
click at [454, 585] on span "Update" at bounding box center [383, 592] width 235 height 16
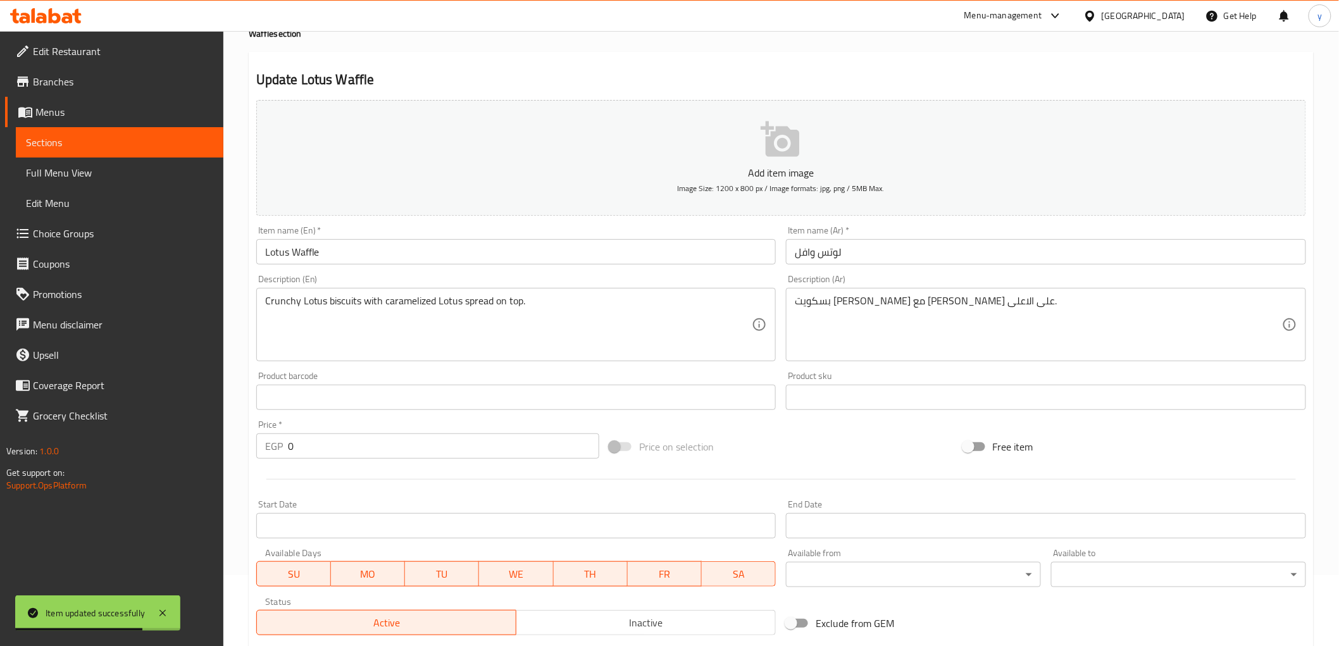
scroll to position [65, 0]
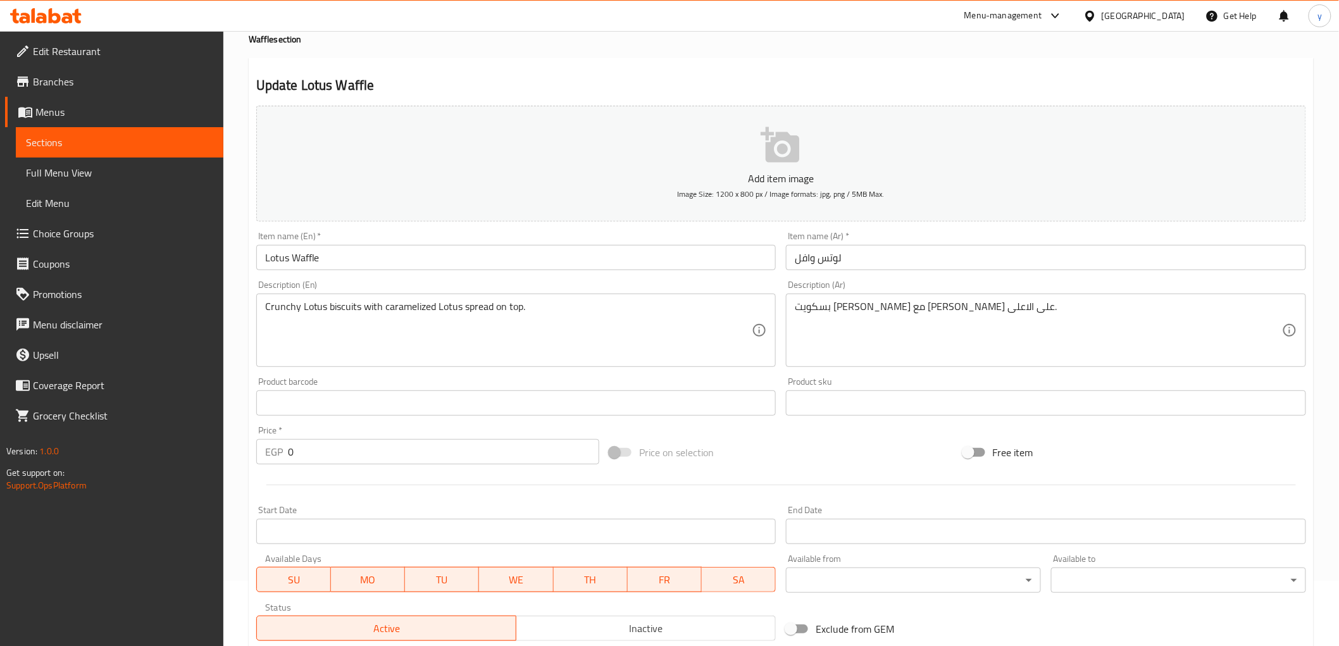
click at [61, 147] on span "Sections" at bounding box center [119, 142] width 187 height 15
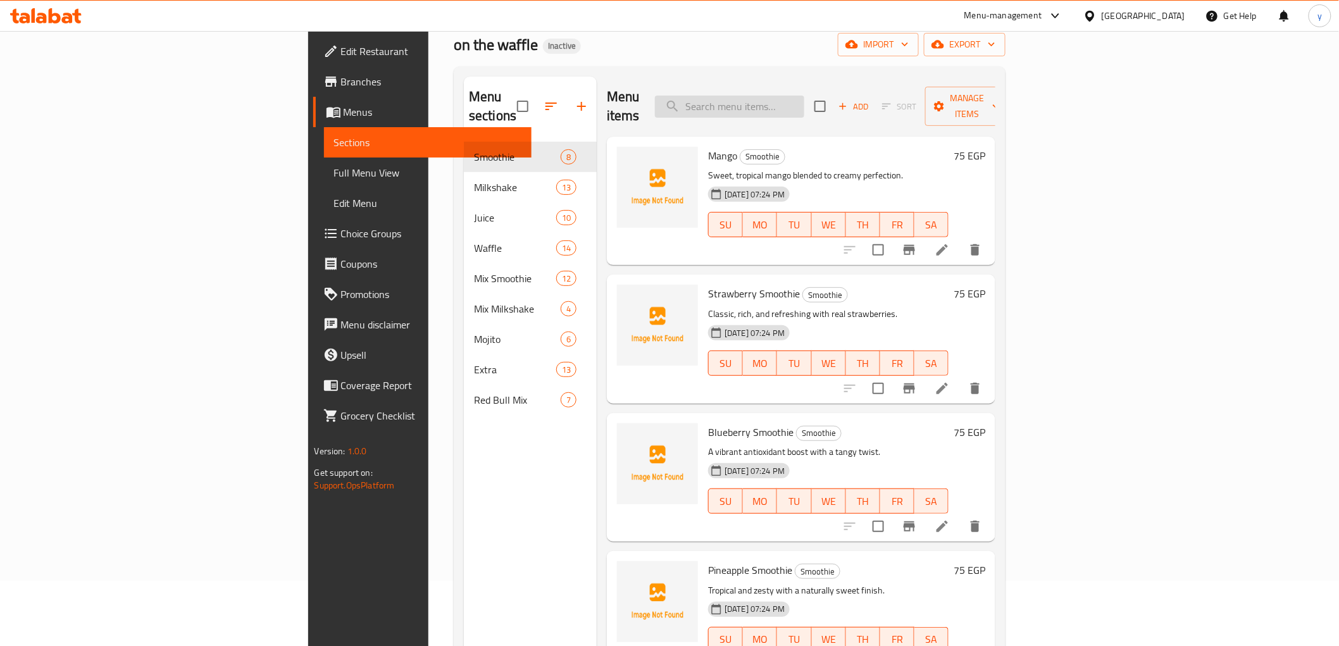
click at [804, 100] on input "search" at bounding box center [729, 107] width 149 height 22
paste input "Kiwi"
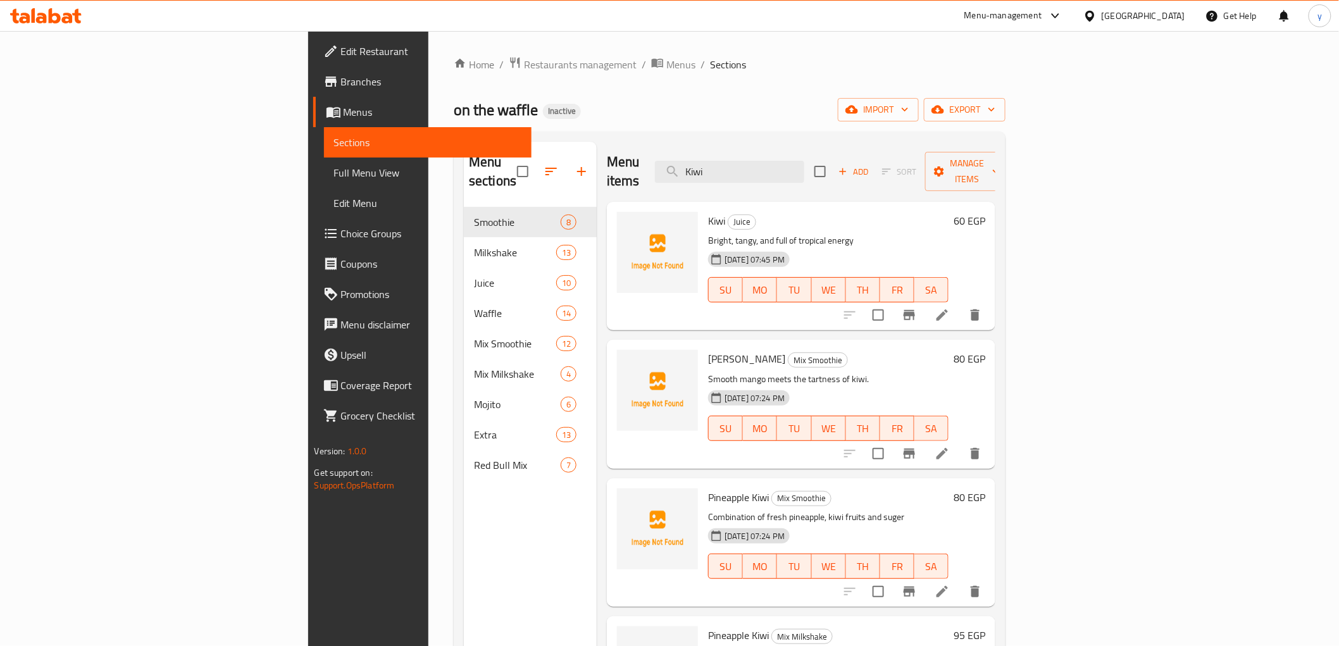
type input "Kiwi"
click at [948, 309] on icon at bounding box center [942, 314] width 11 height 11
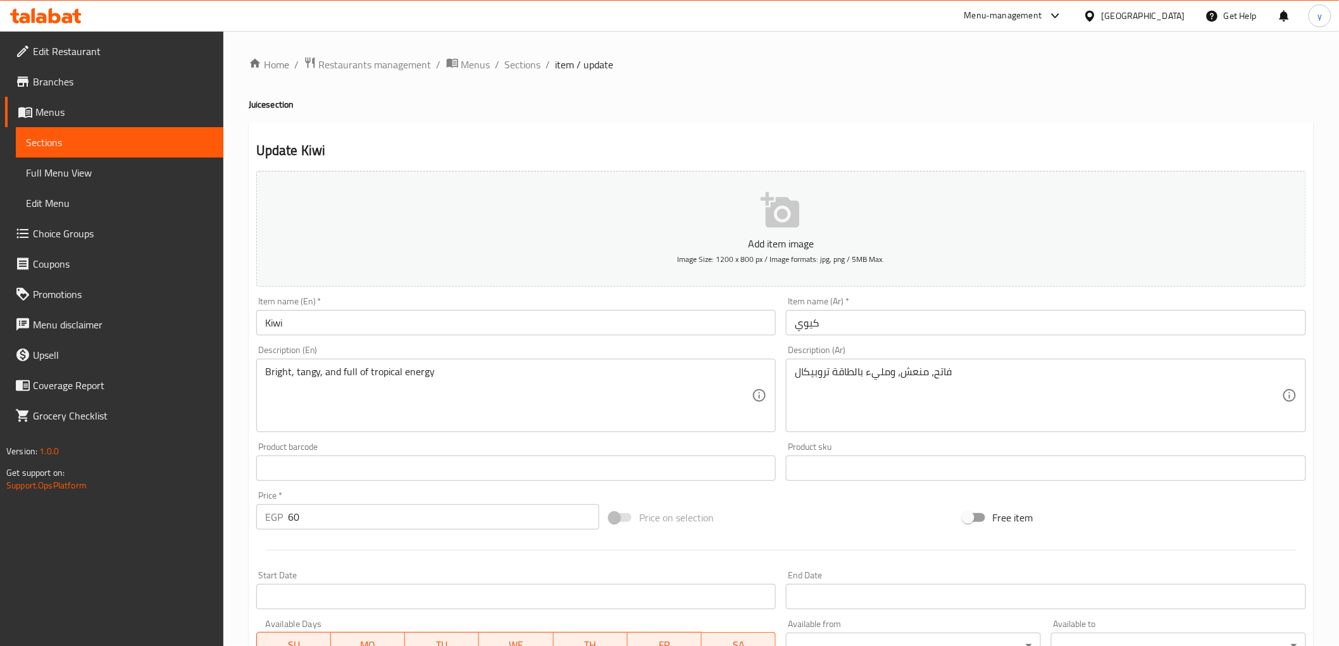
click at [390, 332] on input "Kiwi" at bounding box center [516, 322] width 520 height 25
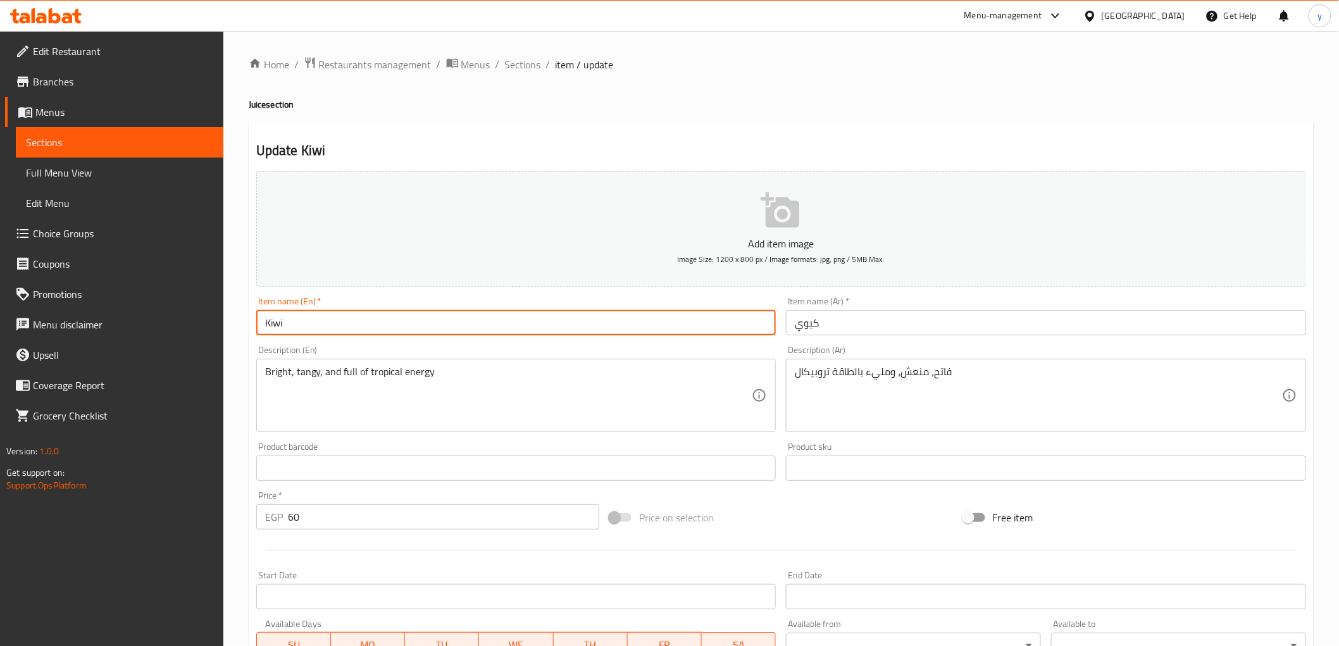
paste input "Juice"
type input "Kiwi Juice"
click at [851, 333] on input "كيوي" at bounding box center [1046, 322] width 520 height 25
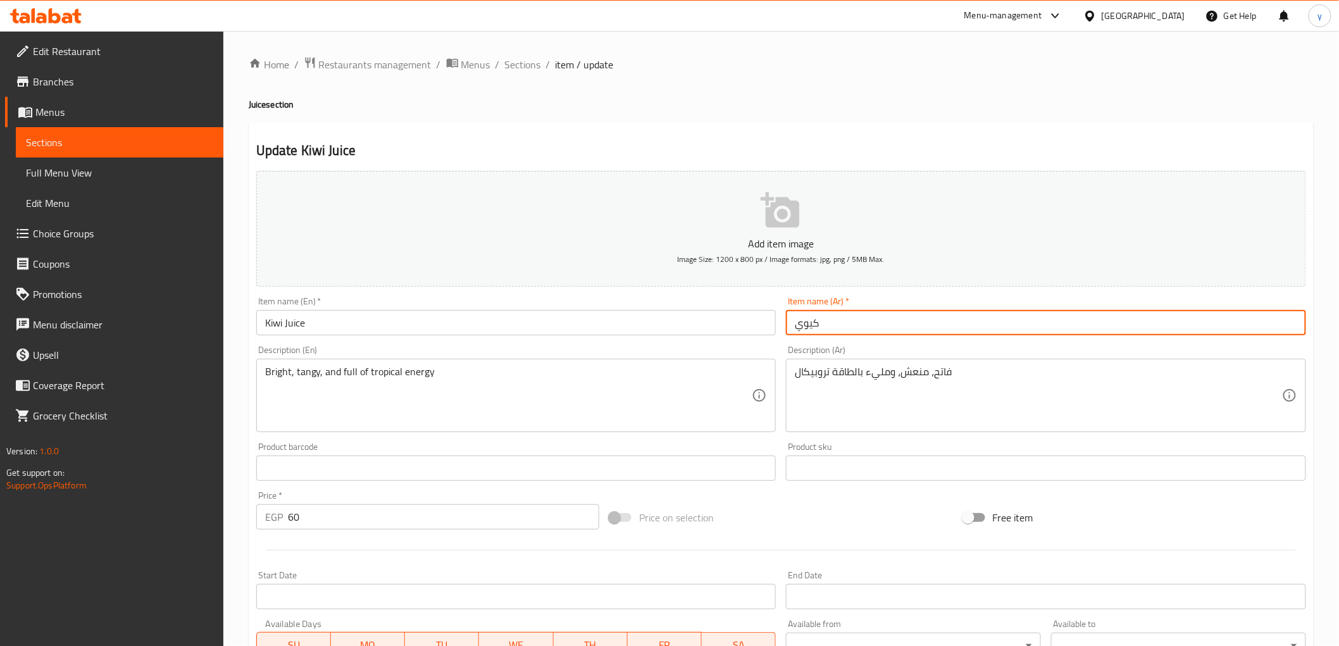
paste input "عصير"
type input "كيوي عصير"
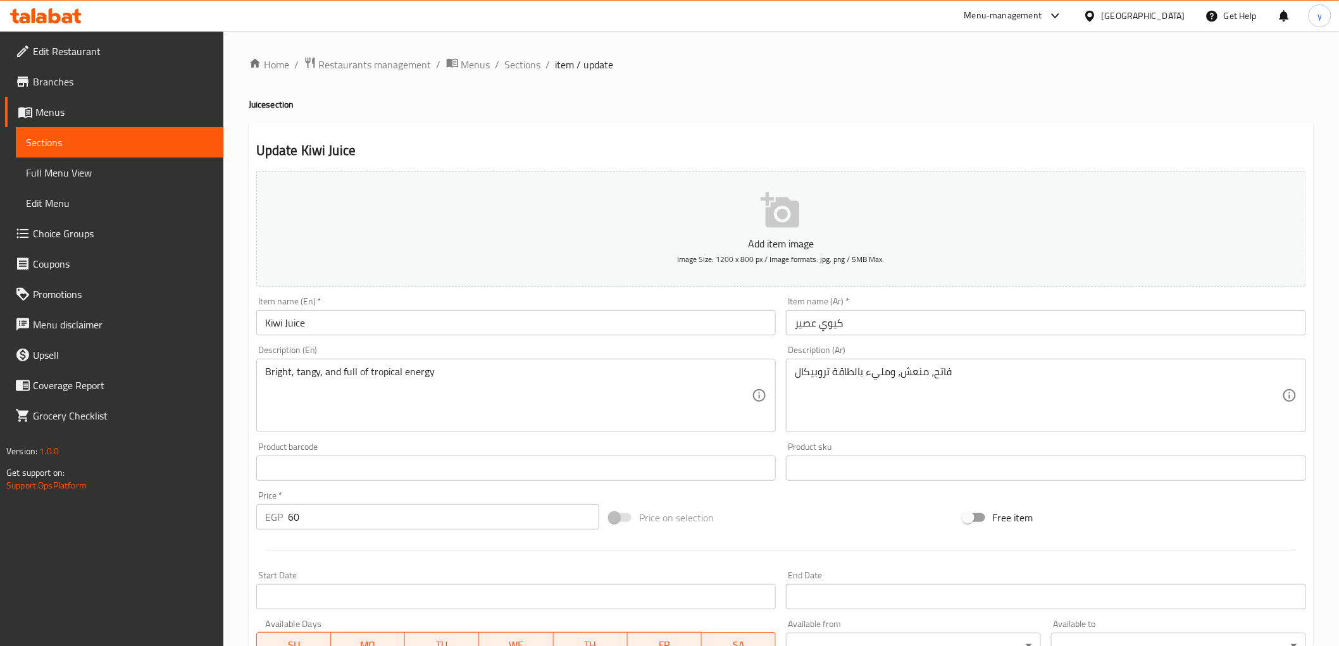
click at [278, 323] on input "Kiwi Juice" at bounding box center [516, 322] width 520 height 25
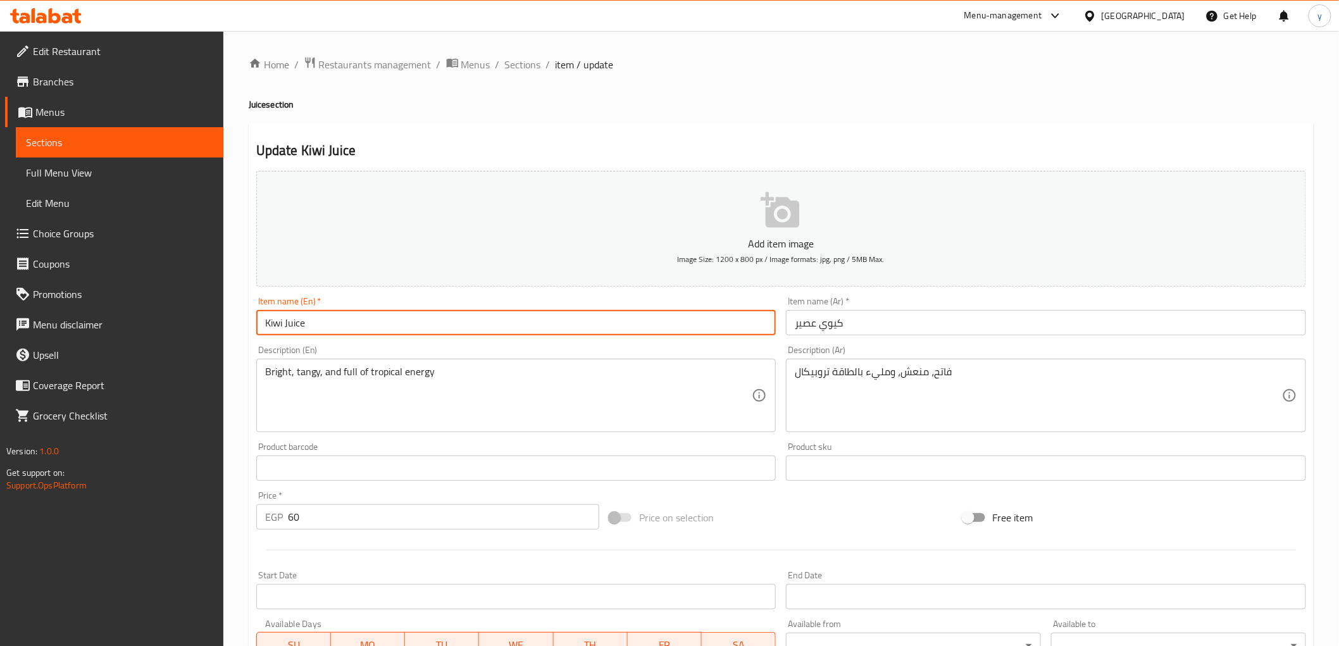
click at [278, 323] on input "Kiwi Juice" at bounding box center [516, 322] width 520 height 25
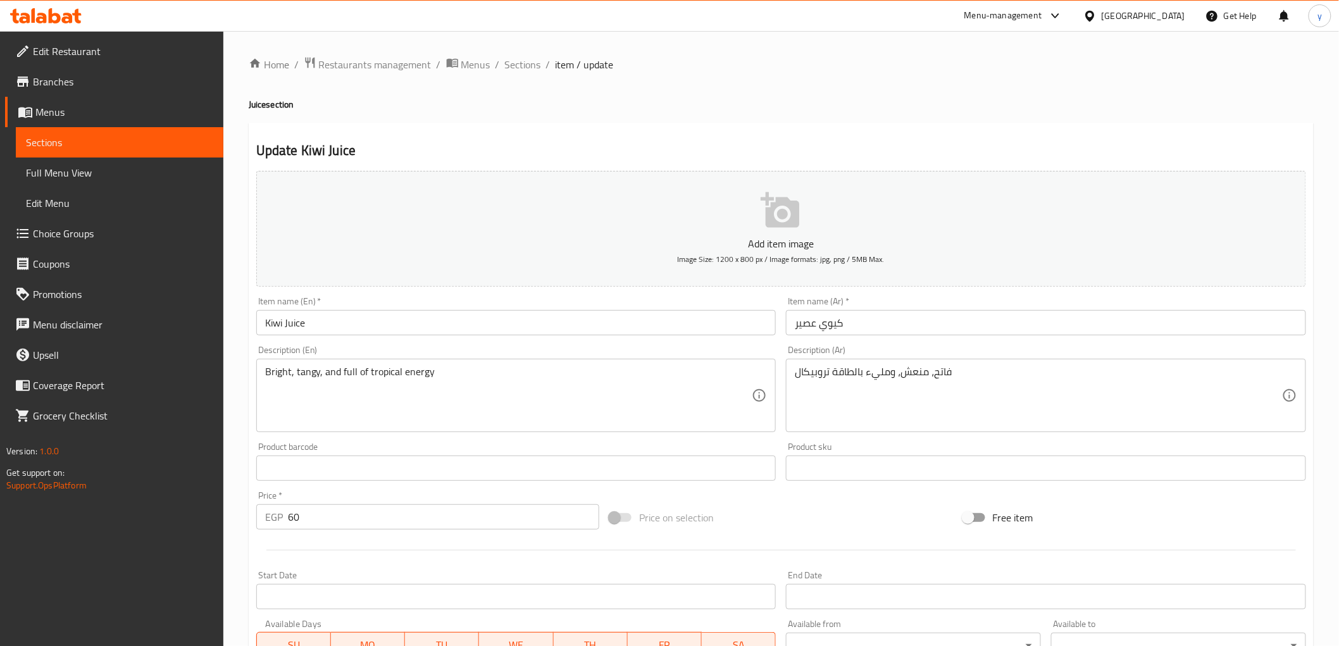
click at [296, 320] on input "Kiwi Juice" at bounding box center [516, 322] width 520 height 25
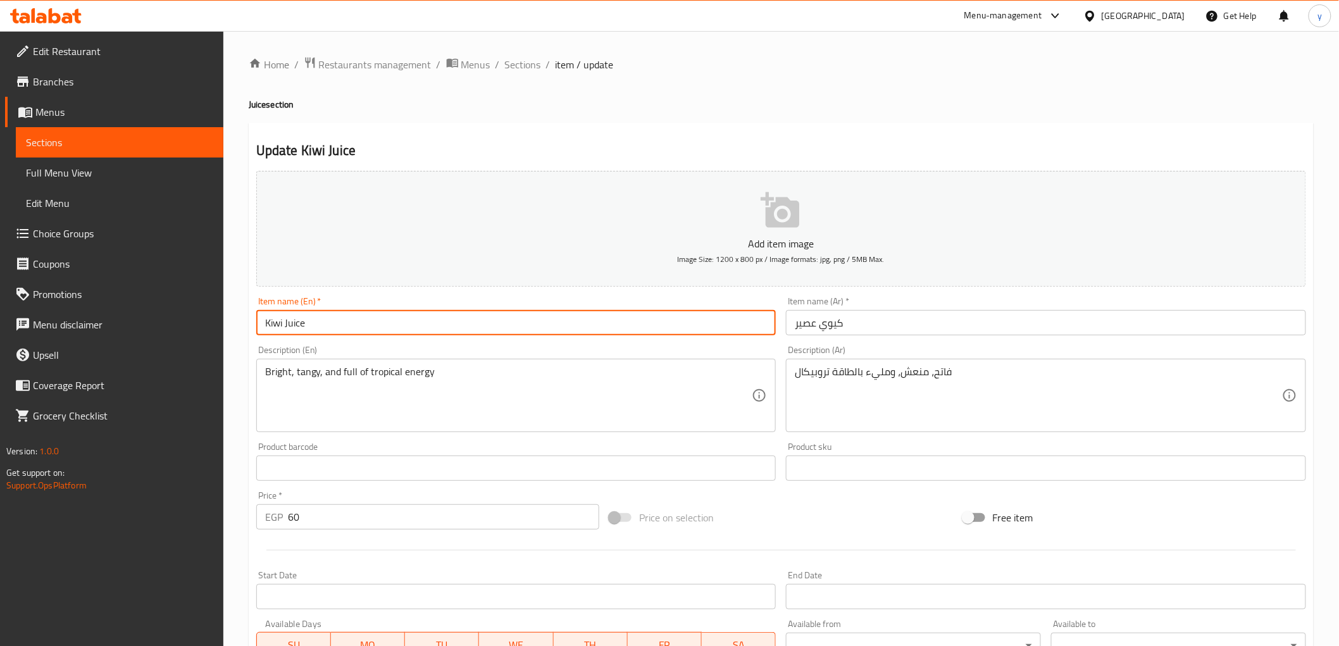
click at [296, 320] on input "Kiwi Juice" at bounding box center [516, 322] width 520 height 25
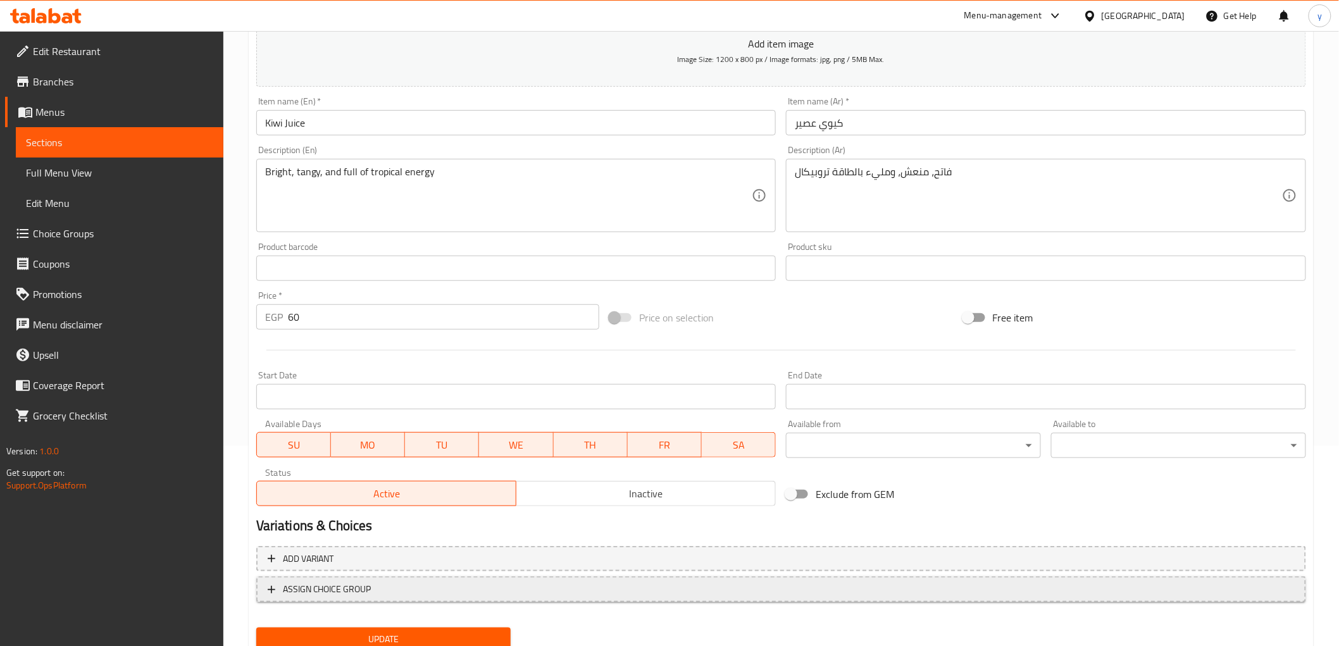
scroll to position [246, 0]
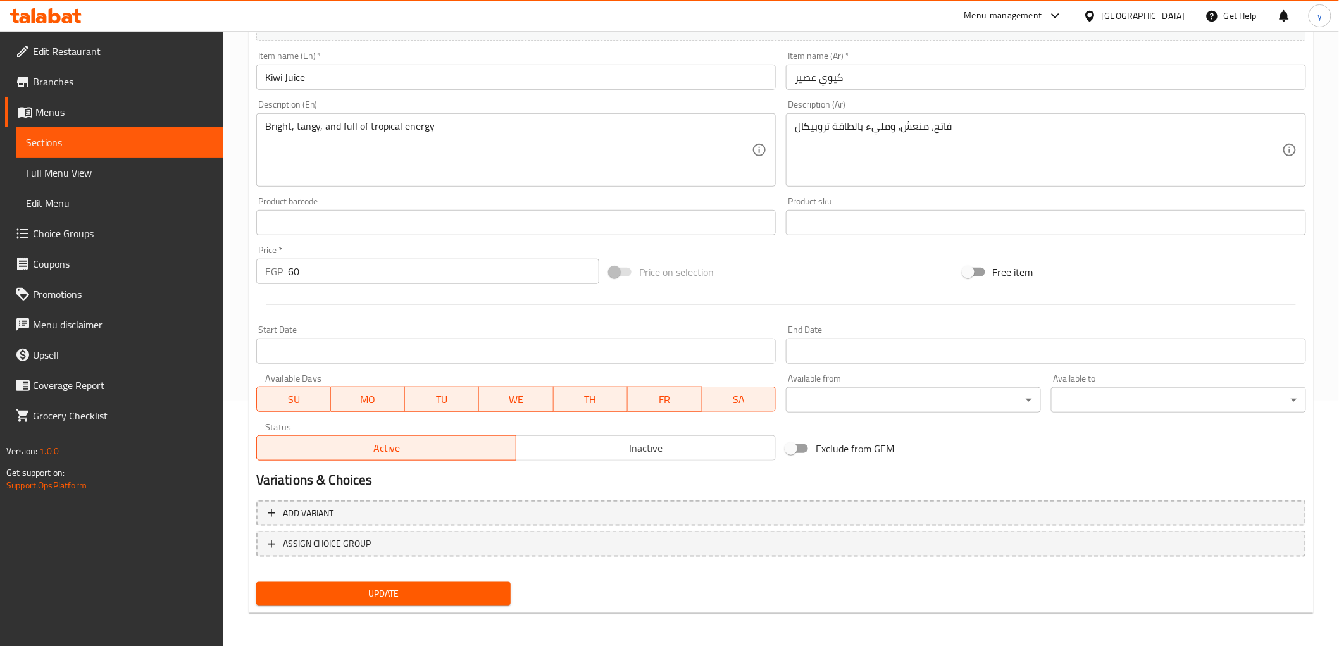
click at [471, 592] on span "Update" at bounding box center [383, 594] width 235 height 16
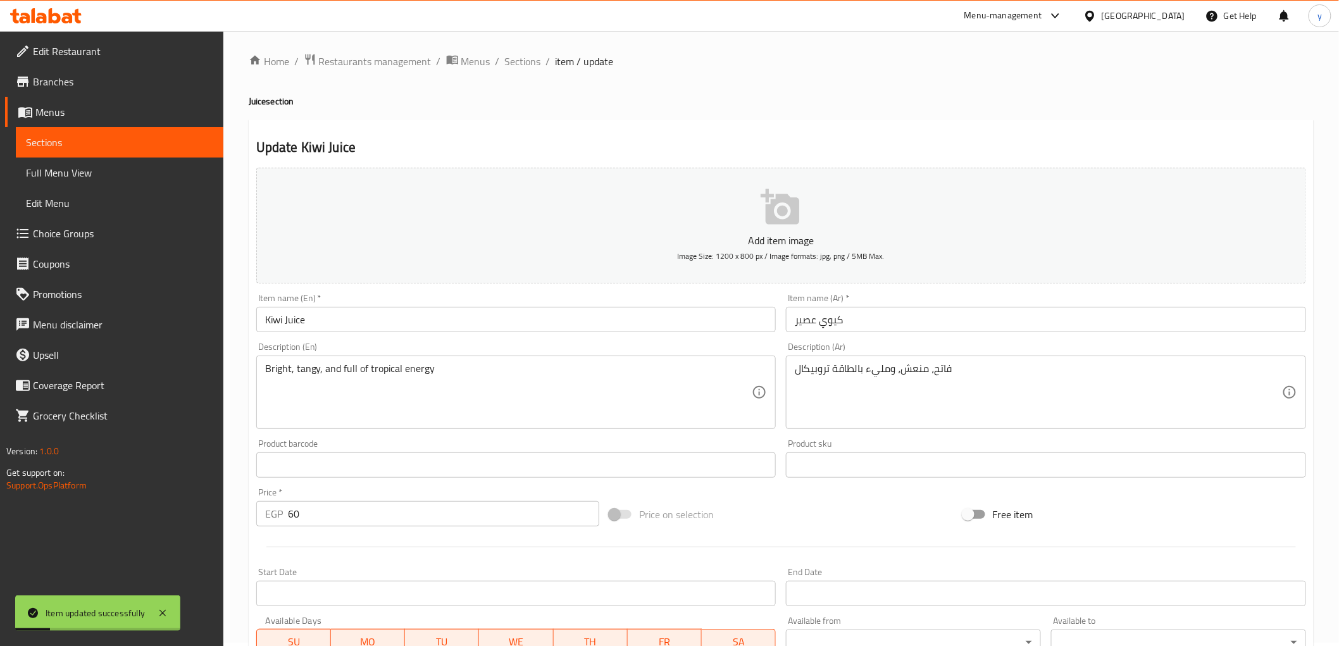
scroll to position [0, 0]
click at [528, 67] on span "Sections" at bounding box center [523, 64] width 36 height 15
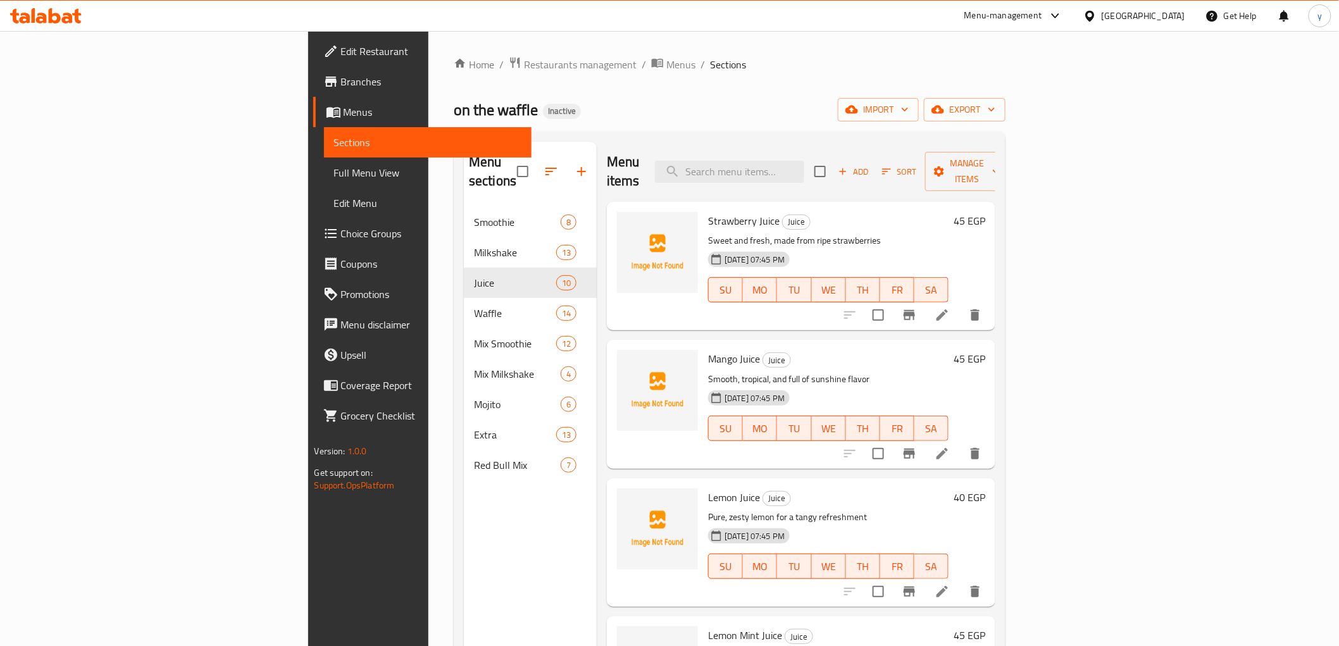
click at [825, 149] on div "Menu items Add Sort Manage items" at bounding box center [801, 172] width 389 height 60
click at [804, 163] on input "search" at bounding box center [729, 172] width 149 height 22
paste input "Strawberry"
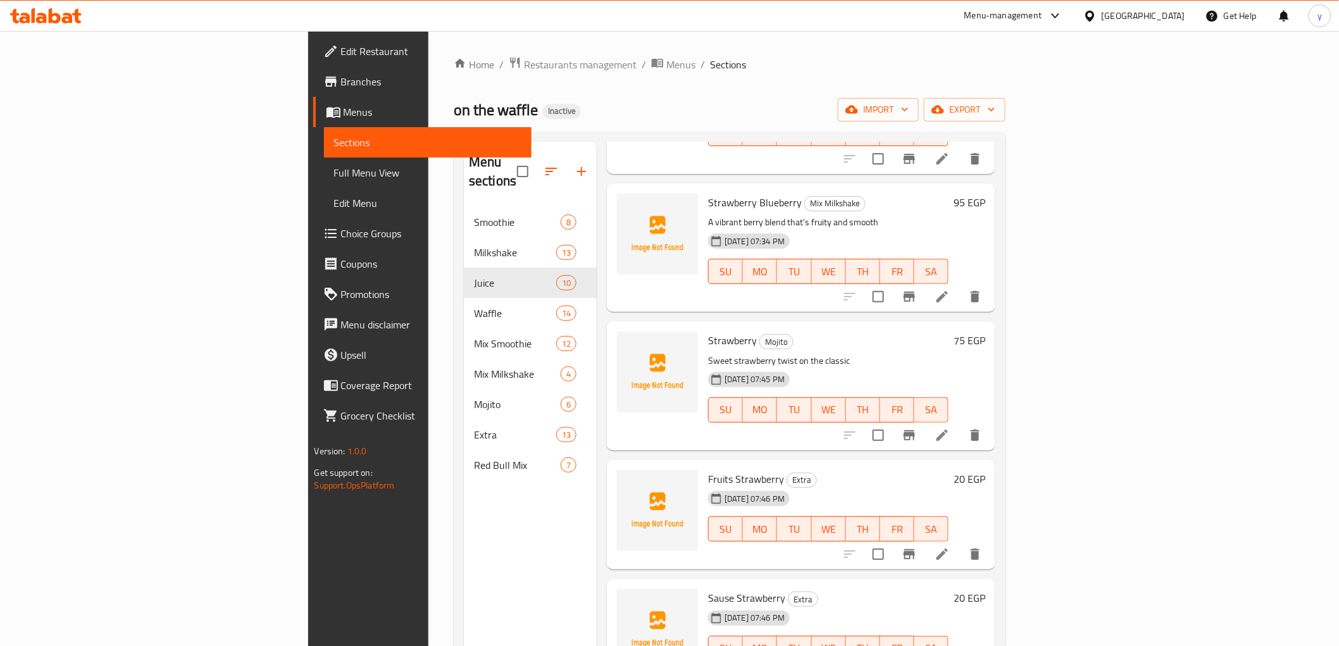
scroll to position [1143, 0]
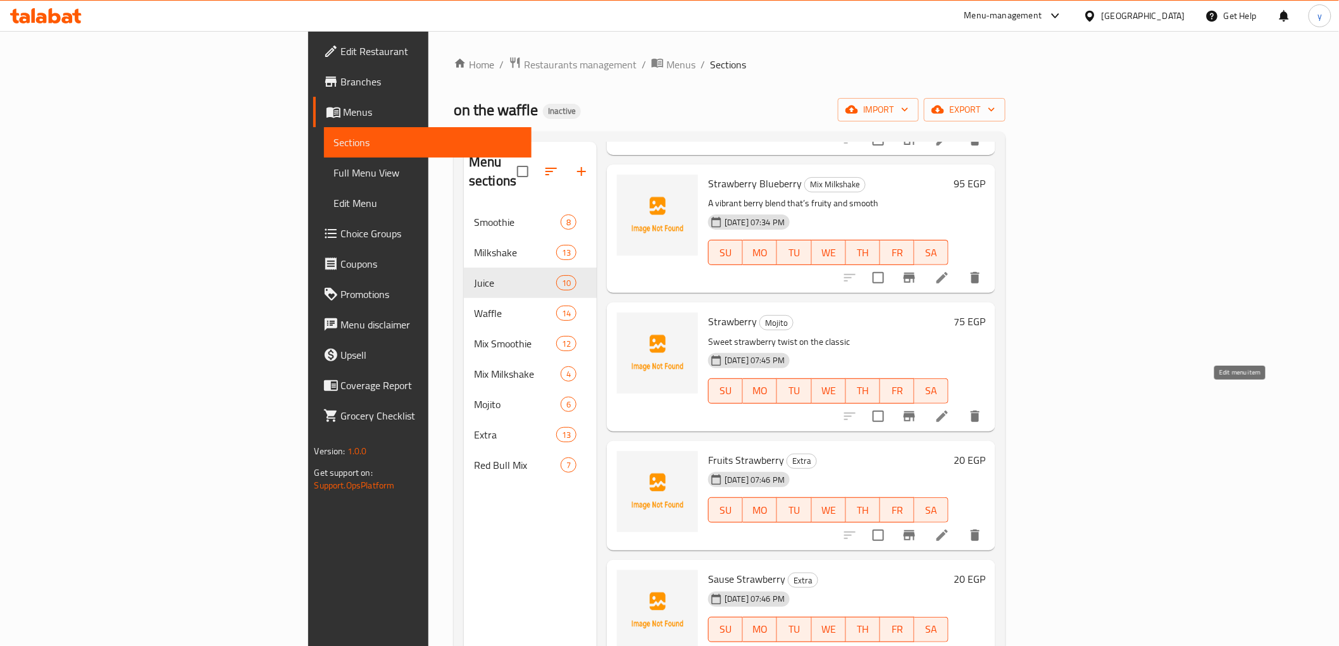
type input "Strawberry"
click at [950, 409] on icon at bounding box center [942, 416] width 15 height 15
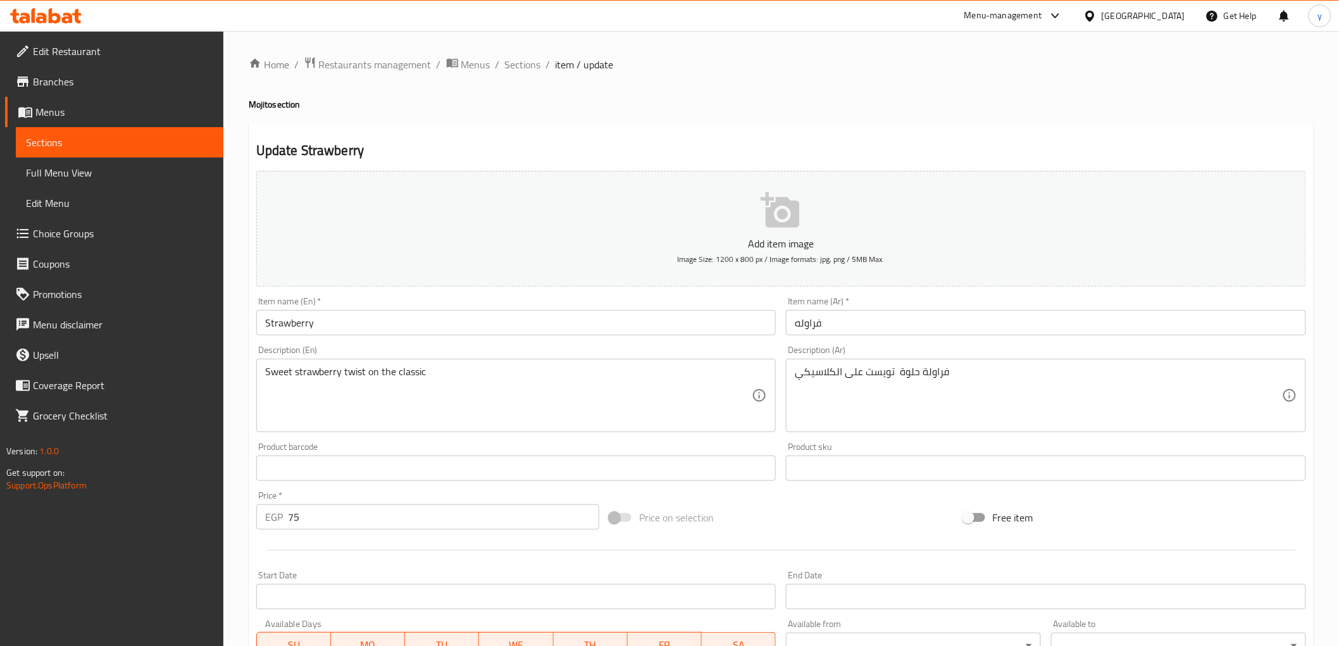
click at [346, 330] on input "Strawberry" at bounding box center [516, 322] width 520 height 25
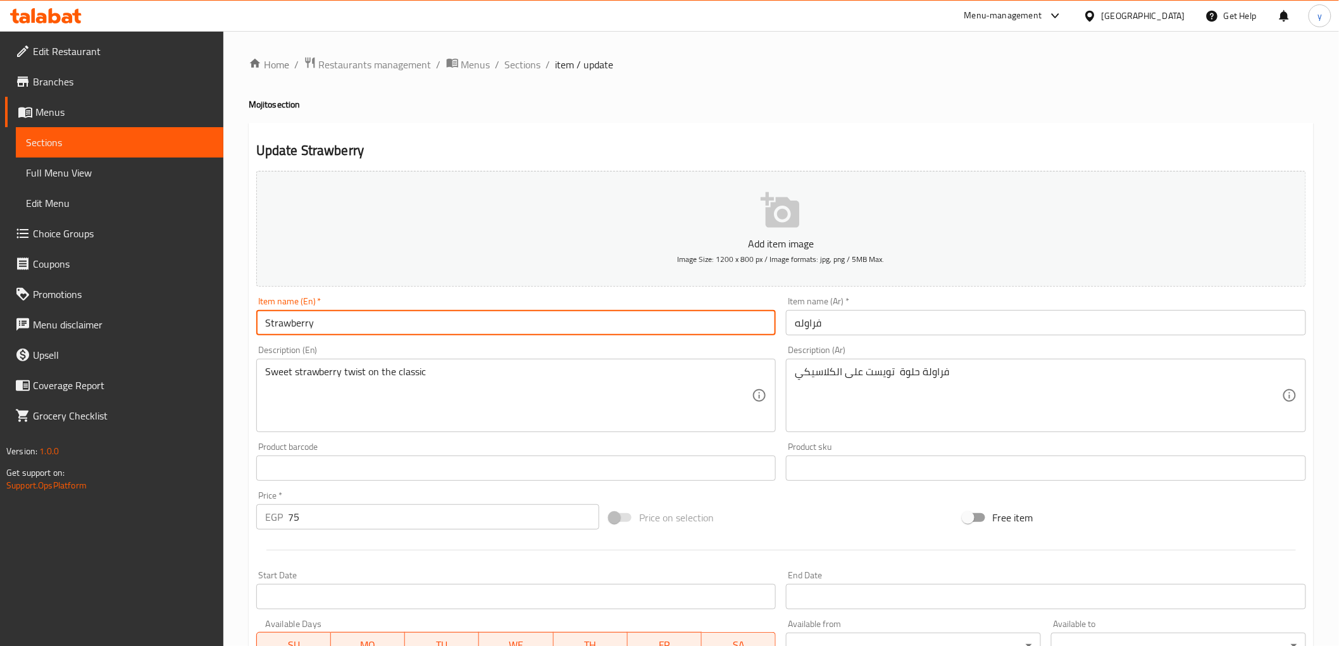
paste input "Mojito"
type input "Strawberry Mojito"
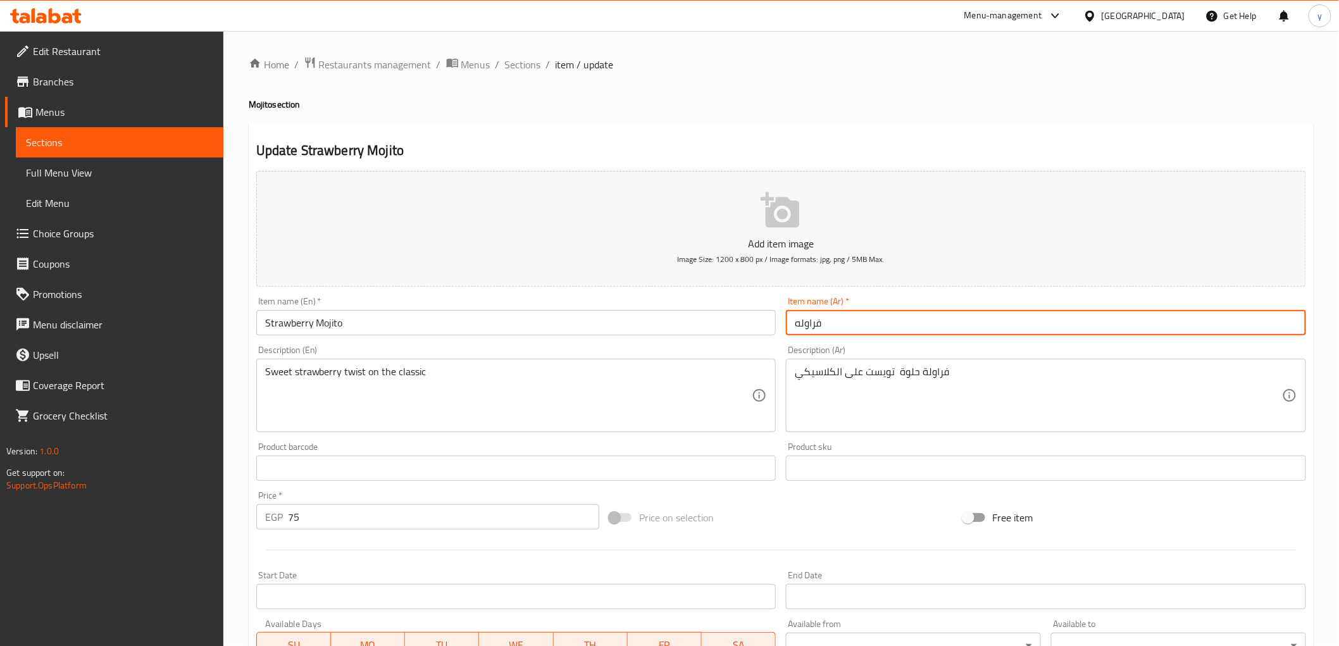
click at [798, 325] on input "فراوله" at bounding box center [1046, 322] width 520 height 25
paste input "وهيتو"
type input "موهيتو فراوله"
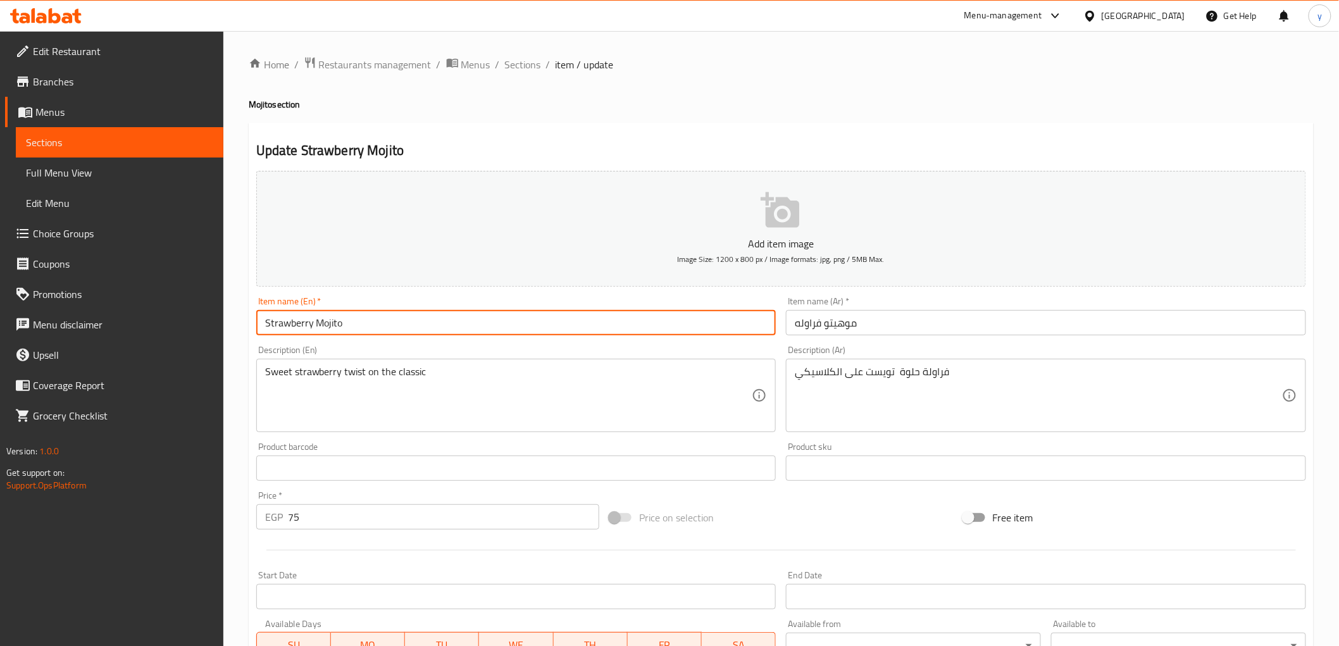
click at [292, 323] on input "Strawberry Mojito" at bounding box center [516, 322] width 520 height 25
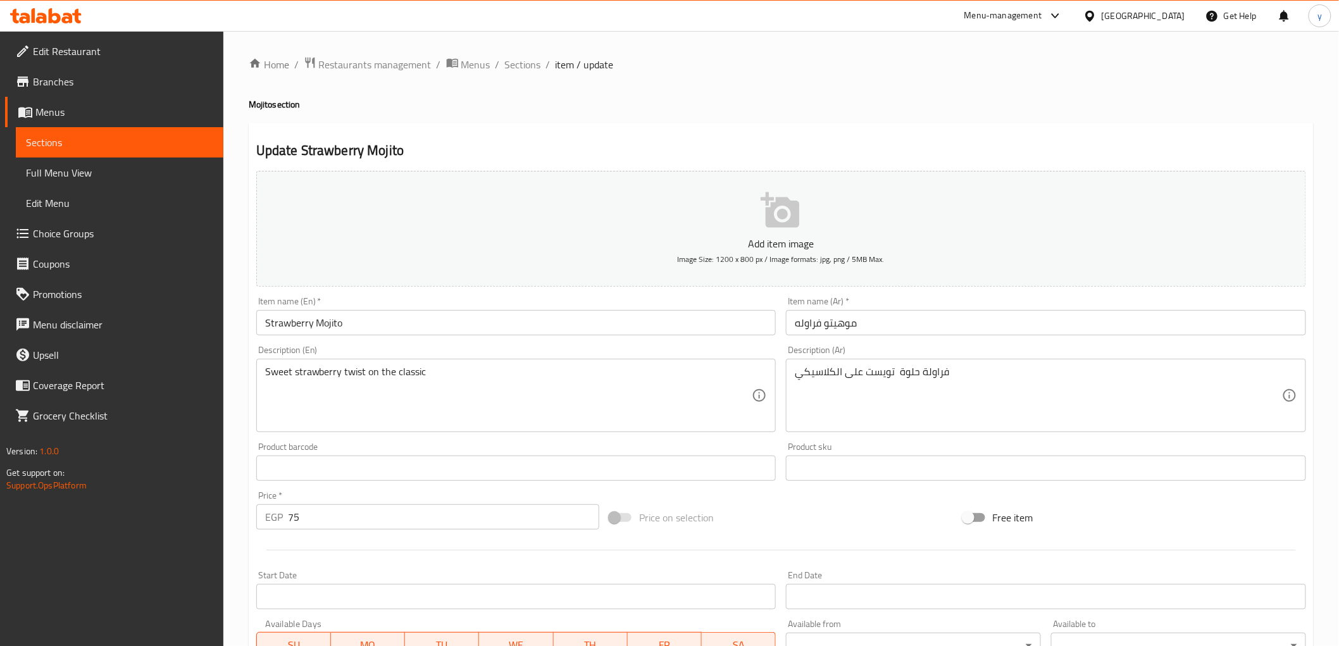
click at [335, 327] on input "Strawberry Mojito" at bounding box center [516, 322] width 520 height 25
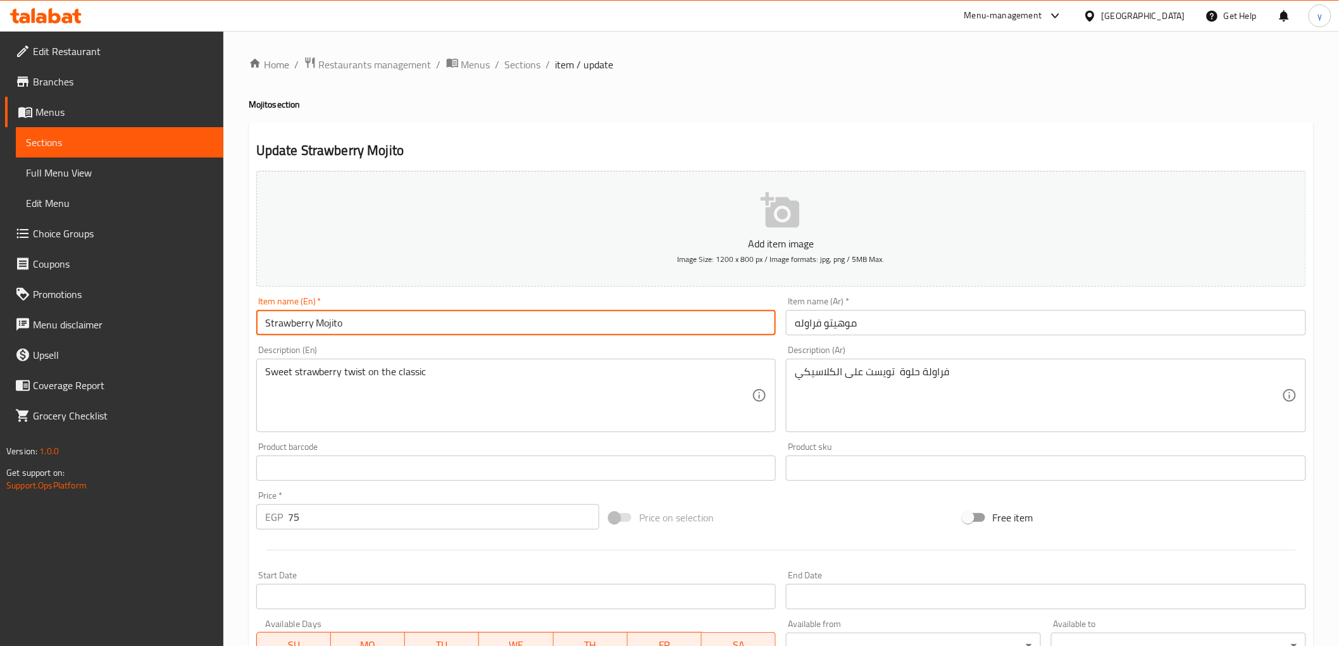
click at [335, 327] on input "Strawberry Mojito" at bounding box center [516, 322] width 520 height 25
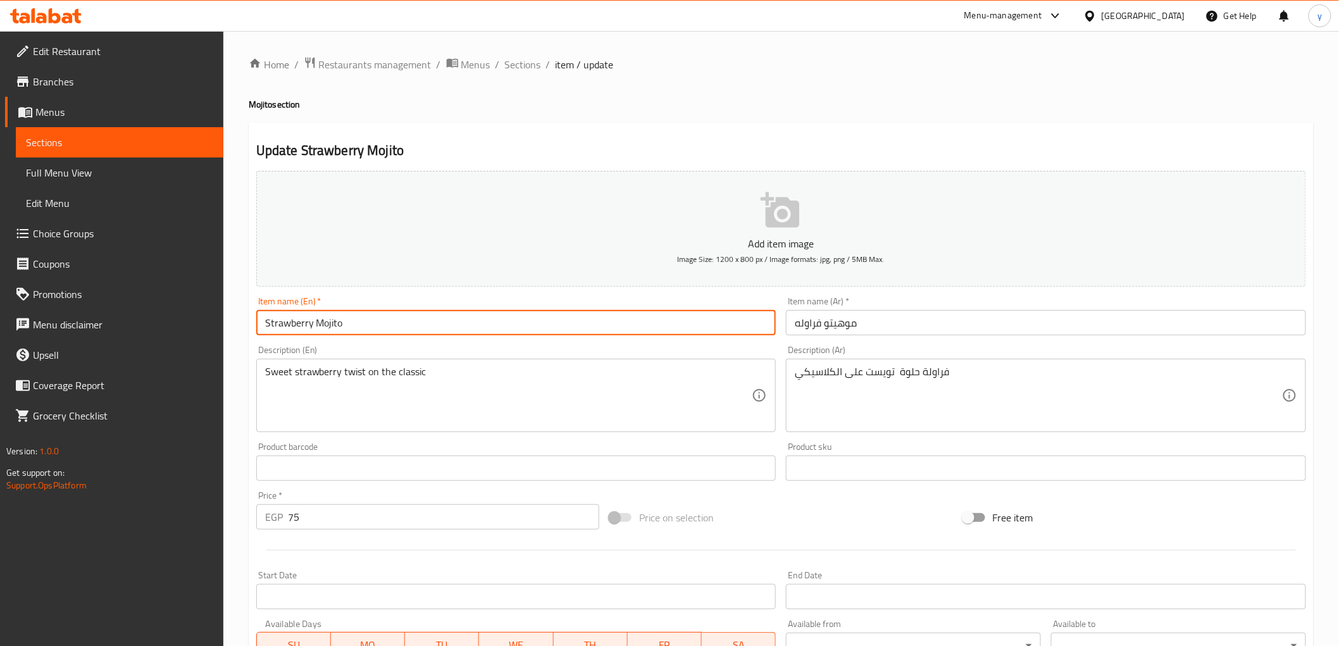
click at [330, 323] on input "Strawberry Mojito" at bounding box center [516, 322] width 520 height 25
drag, startPoint x: 317, startPoint y: 323, endPoint x: 352, endPoint y: 333, distance: 37.0
click at [352, 333] on input "Strawberry Mojito" at bounding box center [516, 322] width 520 height 25
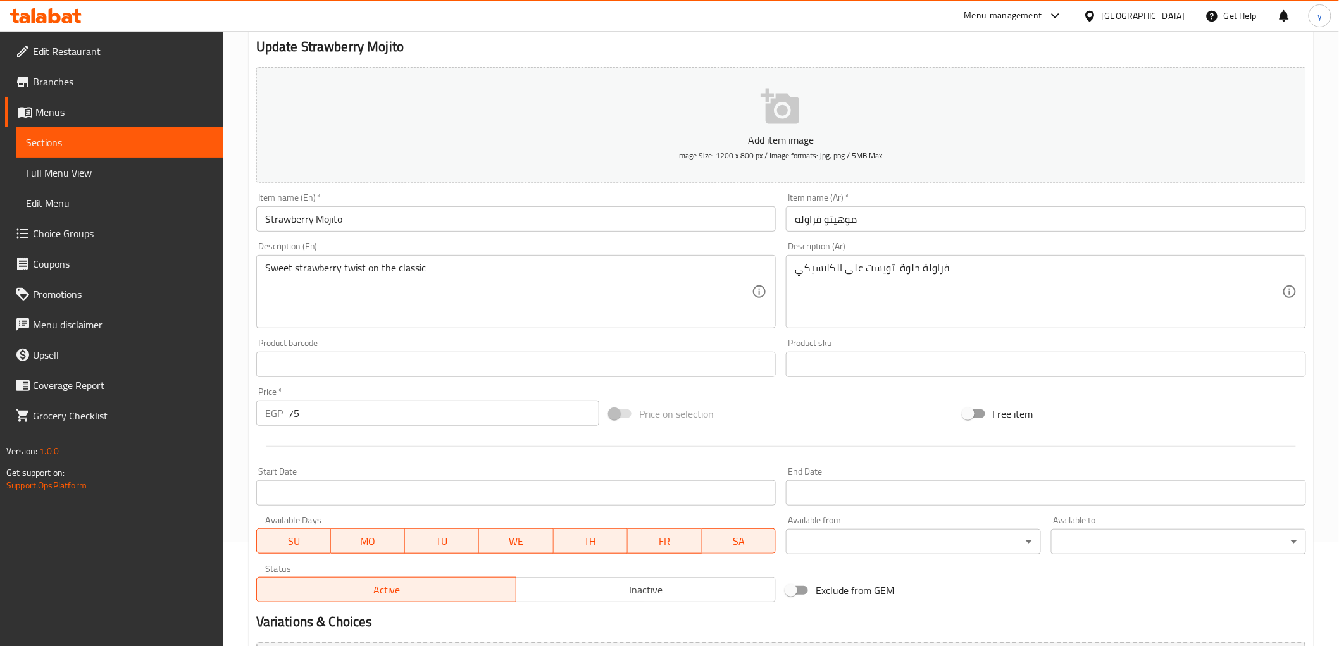
scroll to position [246, 0]
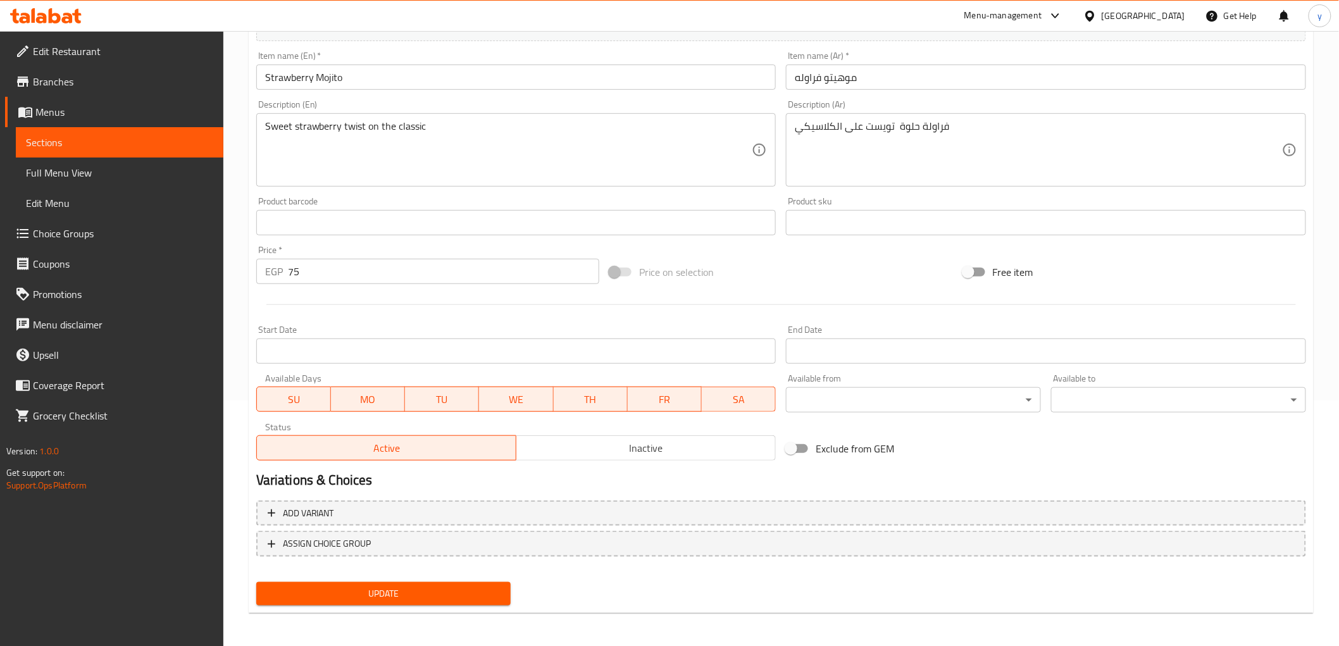
click at [447, 586] on span "Update" at bounding box center [383, 594] width 235 height 16
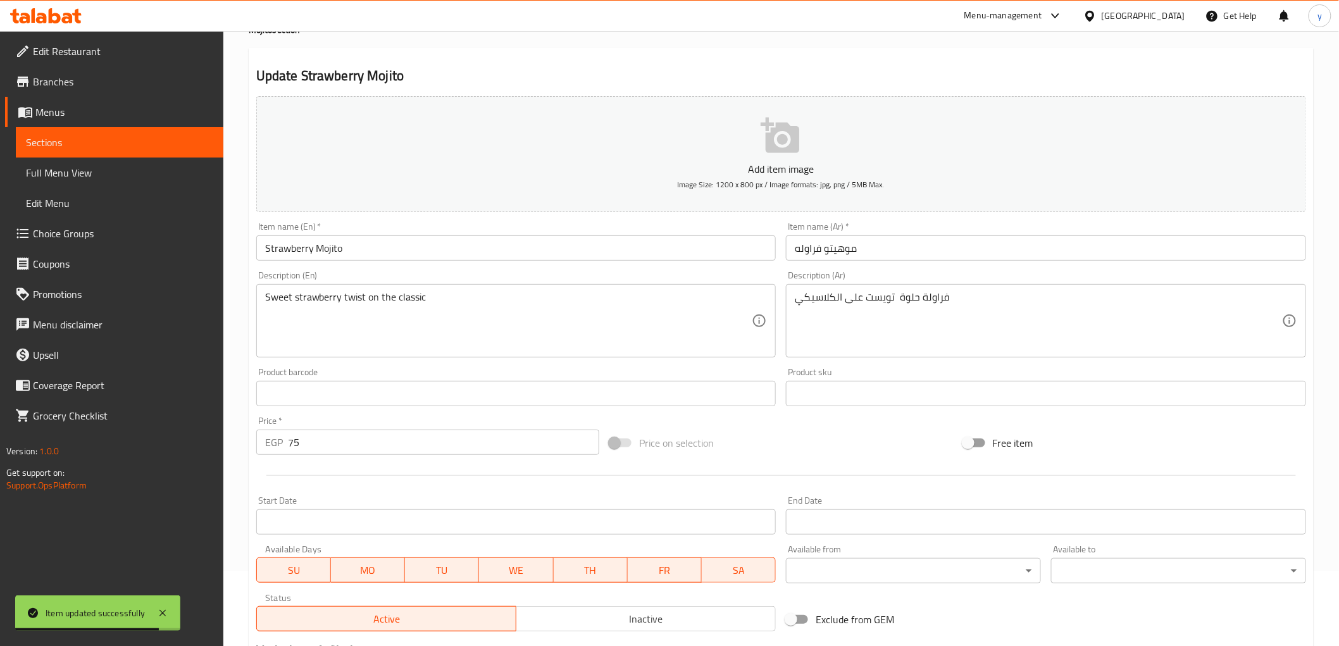
scroll to position [0, 0]
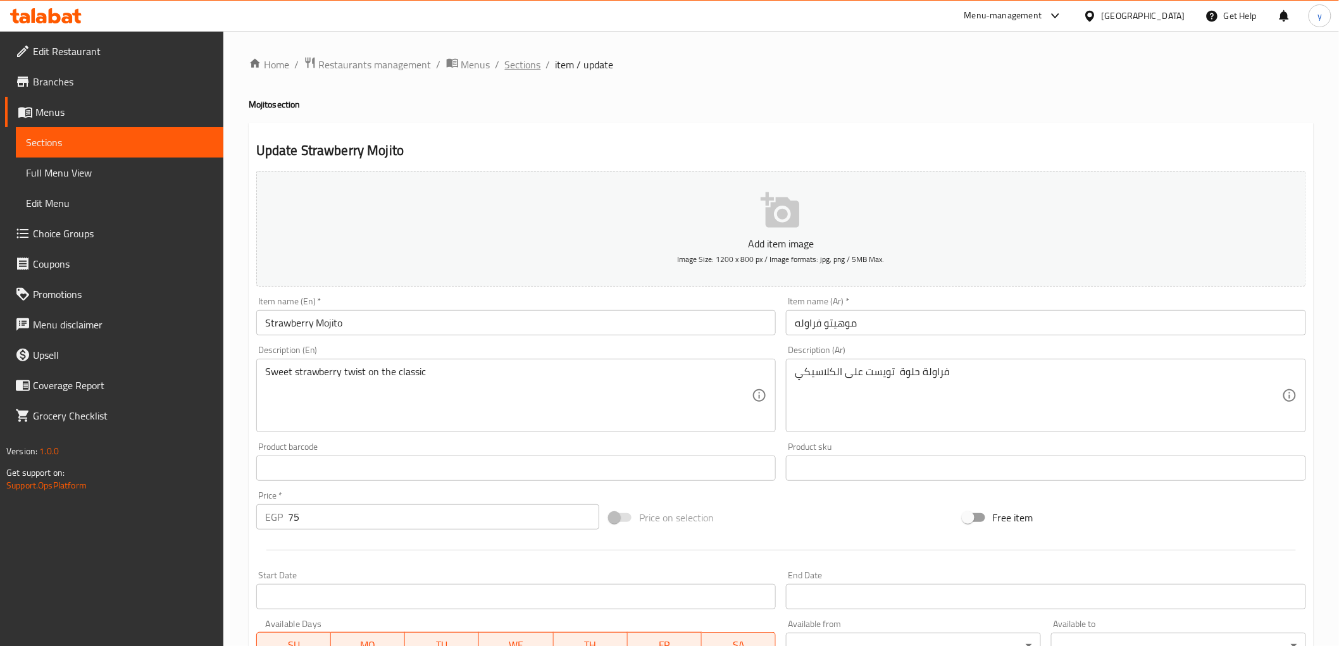
click at [529, 66] on span "Sections" at bounding box center [523, 64] width 36 height 15
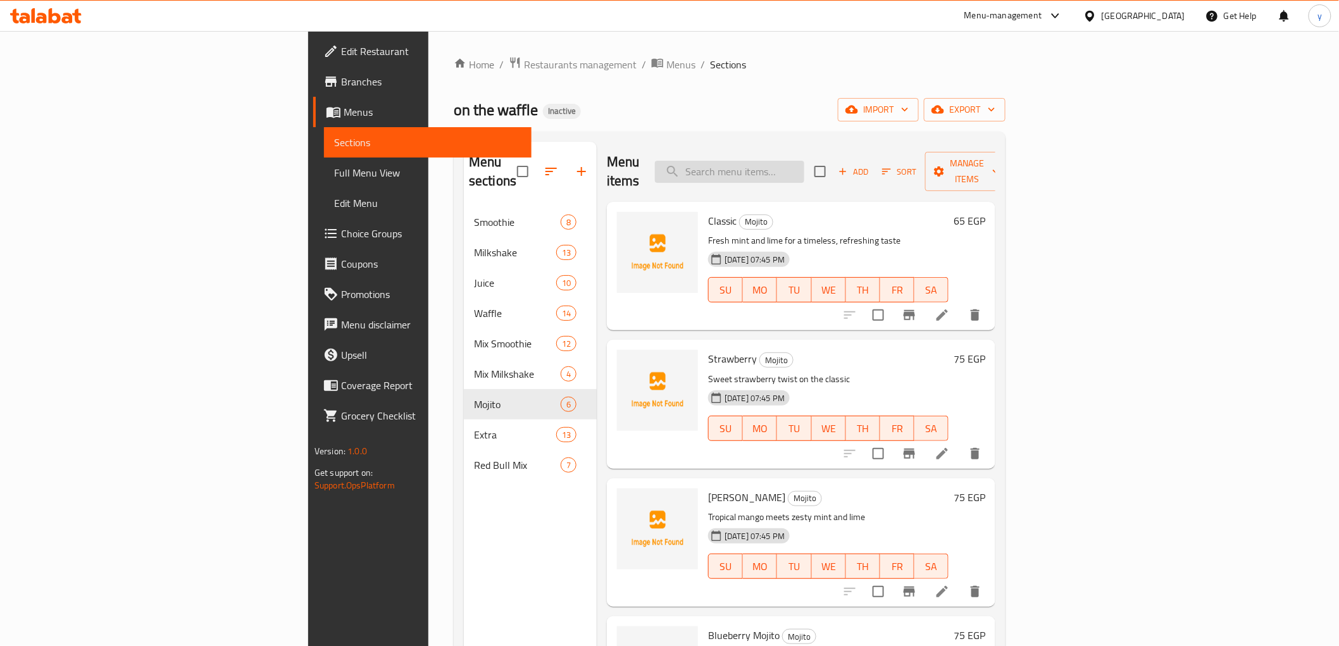
click at [804, 161] on input "search" at bounding box center [729, 172] width 149 height 22
paste input "Pistachio"
type input "Pistachio"
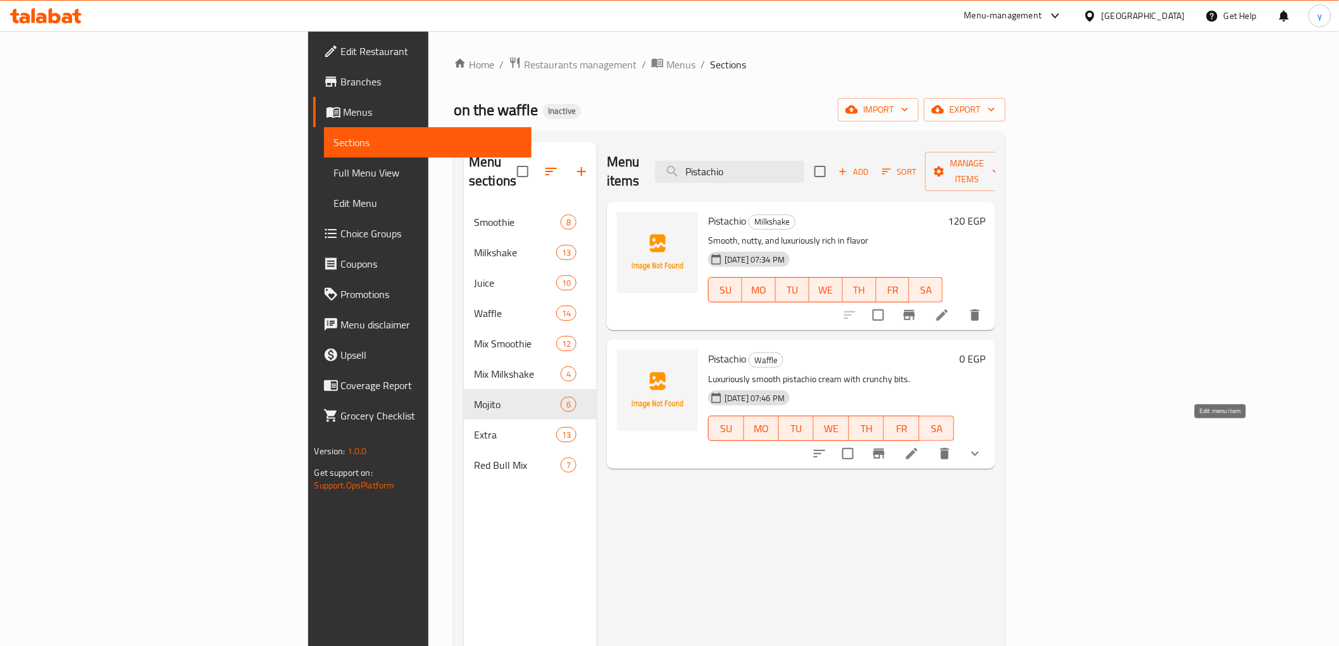
click at [919, 446] on icon at bounding box center [911, 453] width 15 height 15
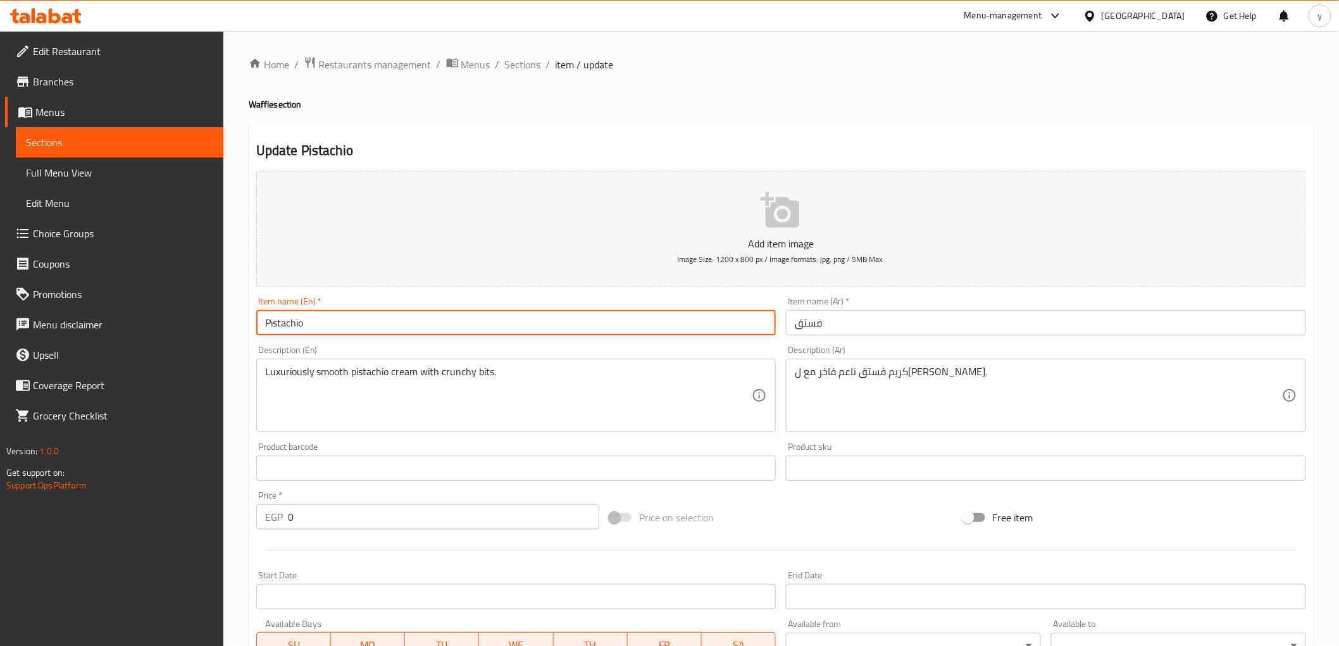
click at [389, 316] on input "Pistachio" at bounding box center [516, 322] width 520 height 25
paste input "Waffle"
type input "Pistachio Waffle"
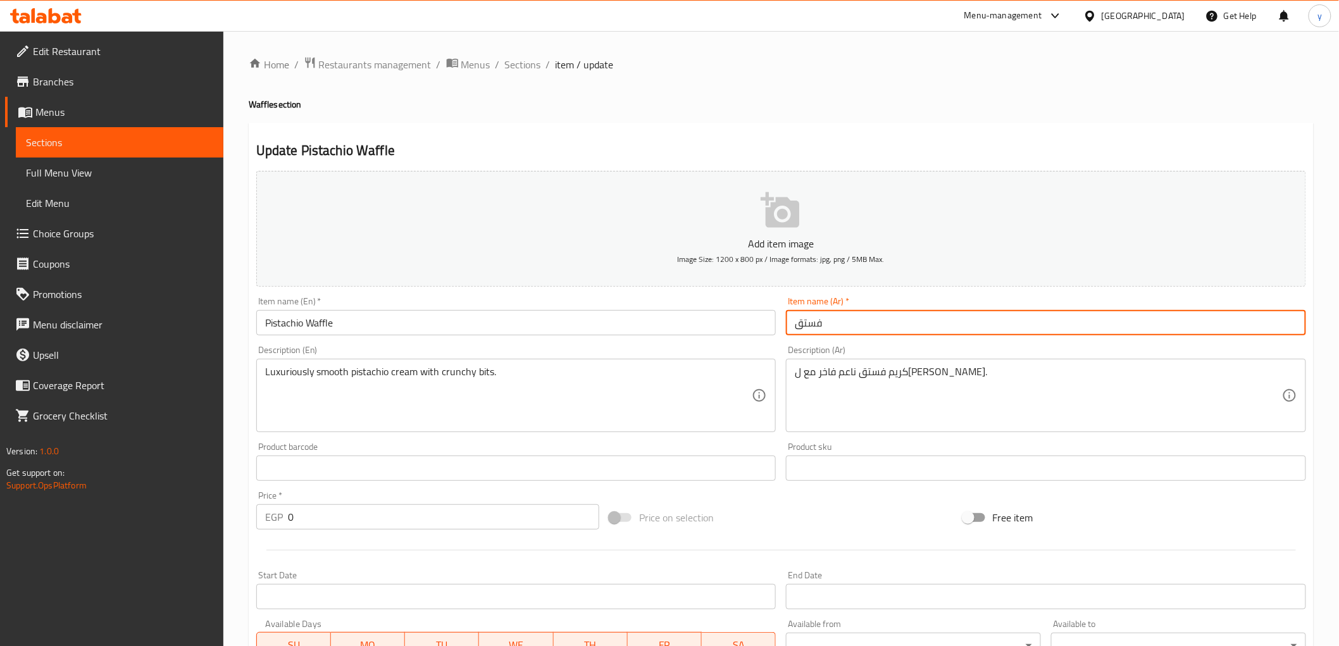
click at [857, 326] on input "فستق" at bounding box center [1046, 322] width 520 height 25
paste input "وافل"
type input "فستق وافل"
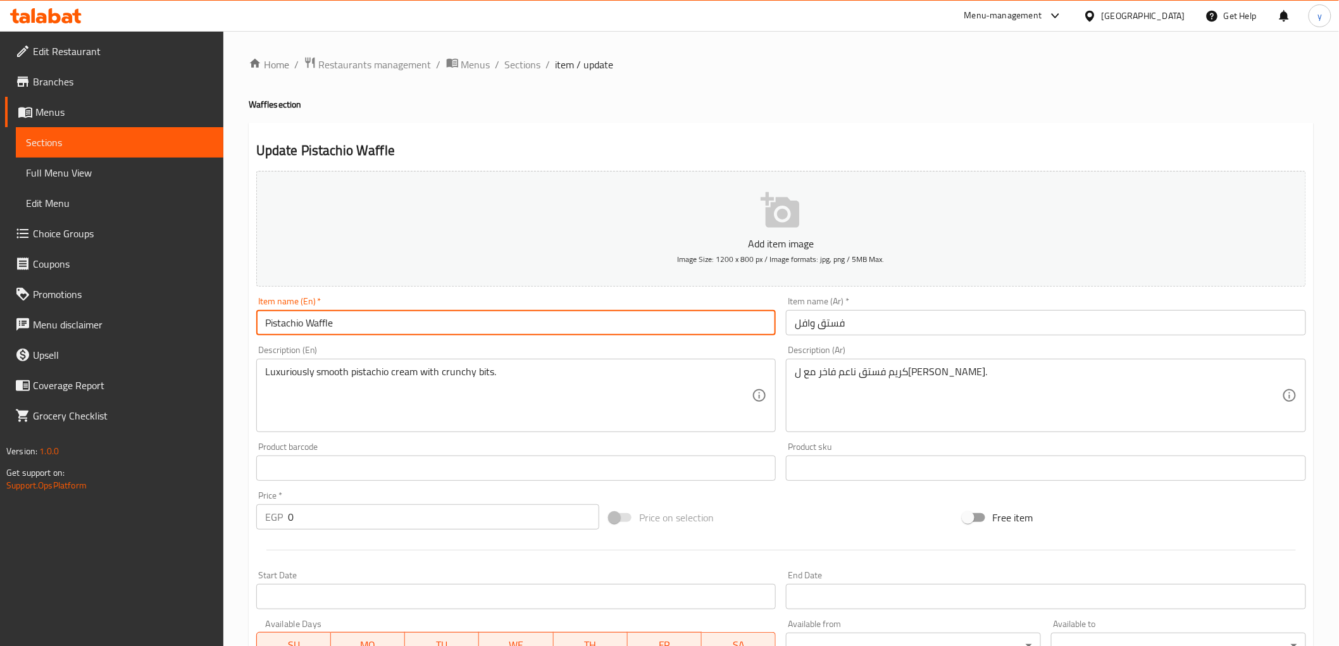
drag, startPoint x: 267, startPoint y: 321, endPoint x: 302, endPoint y: 331, distance: 36.1
click at [302, 331] on input "Pistachio Waffle" at bounding box center [516, 322] width 520 height 25
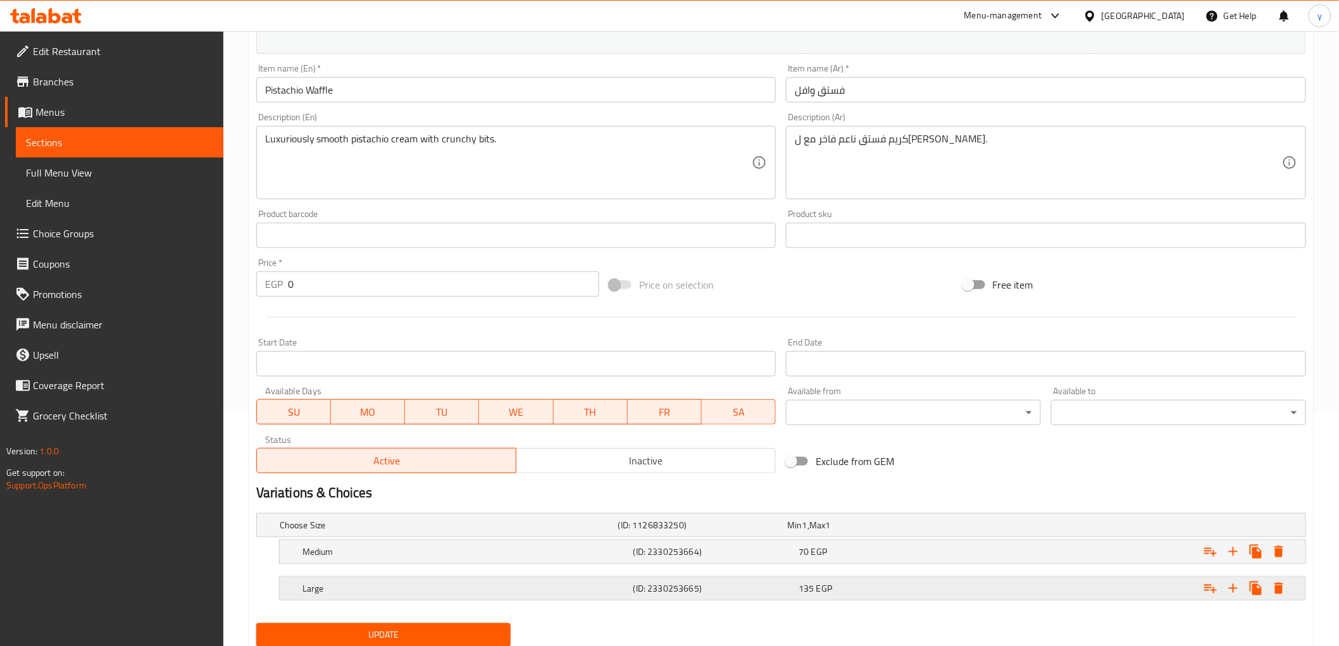
scroll to position [276, 0]
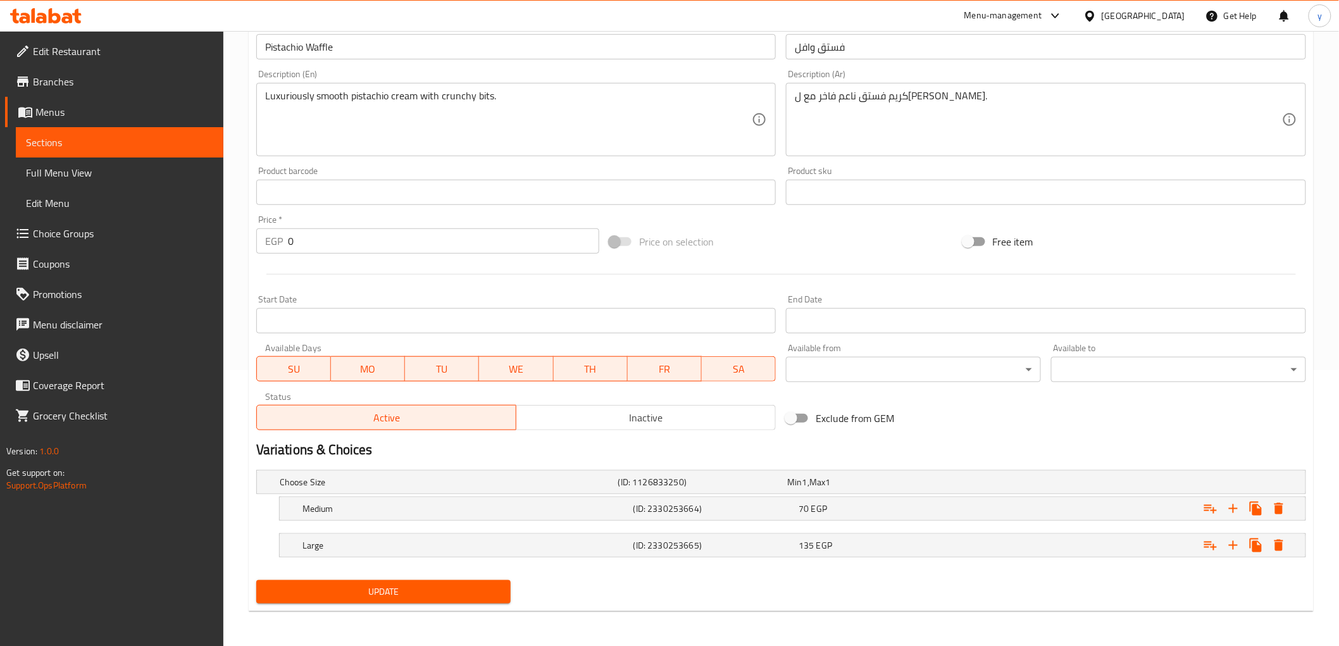
click at [507, 584] on button "Update" at bounding box center [383, 591] width 255 height 23
drag, startPoint x: 397, startPoint y: 590, endPoint x: 411, endPoint y: 579, distance: 18.5
click at [397, 590] on span "Update" at bounding box center [383, 592] width 235 height 16
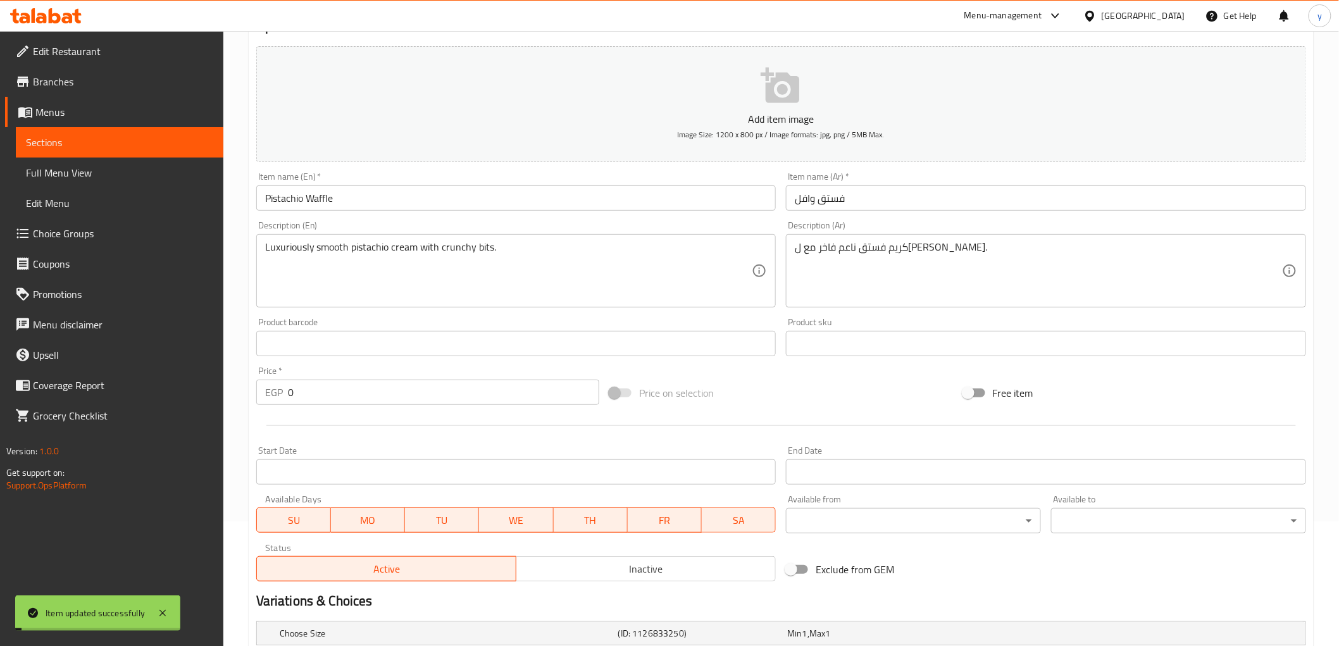
scroll to position [0, 0]
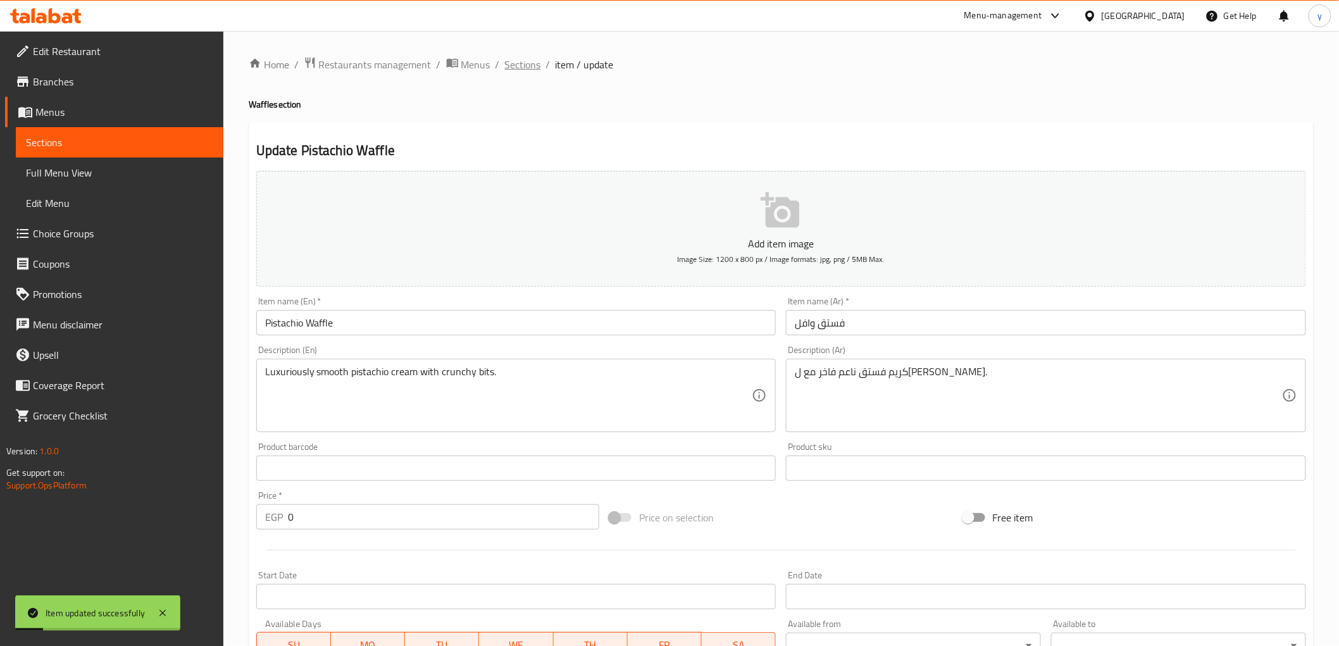
click at [532, 65] on span "Sections" at bounding box center [523, 64] width 36 height 15
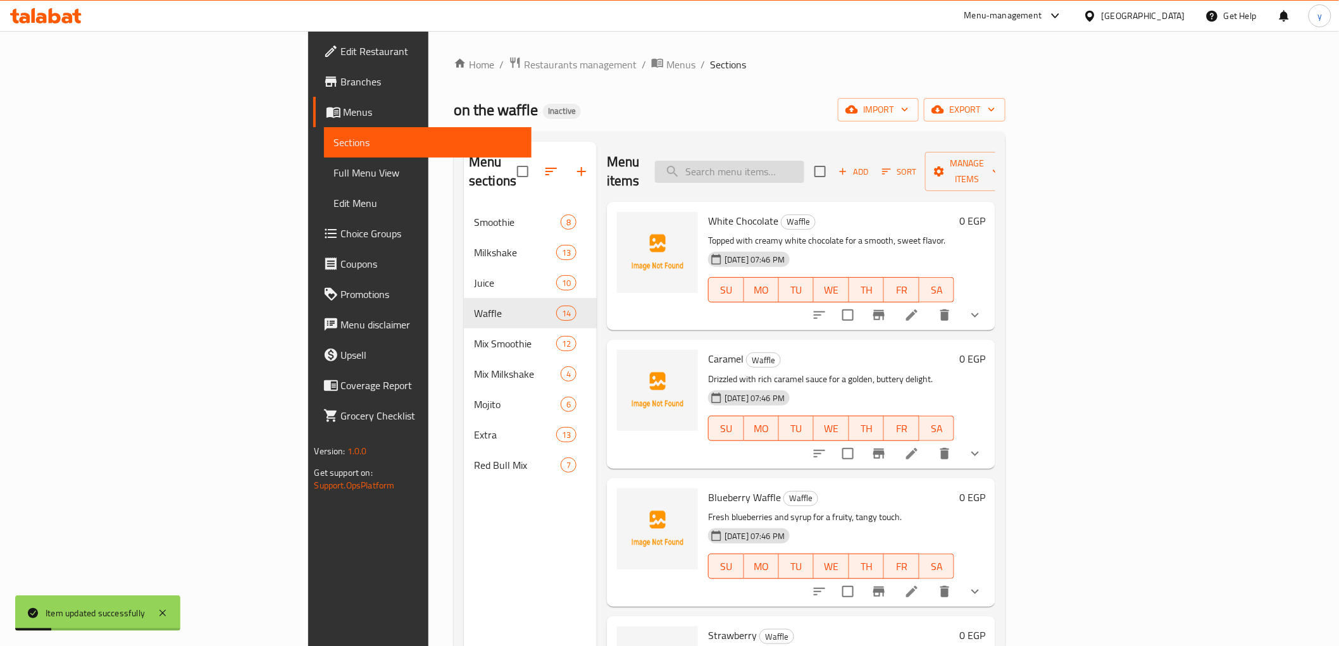
click at [804, 162] on input "search" at bounding box center [729, 172] width 149 height 22
paste input "Strawberry"
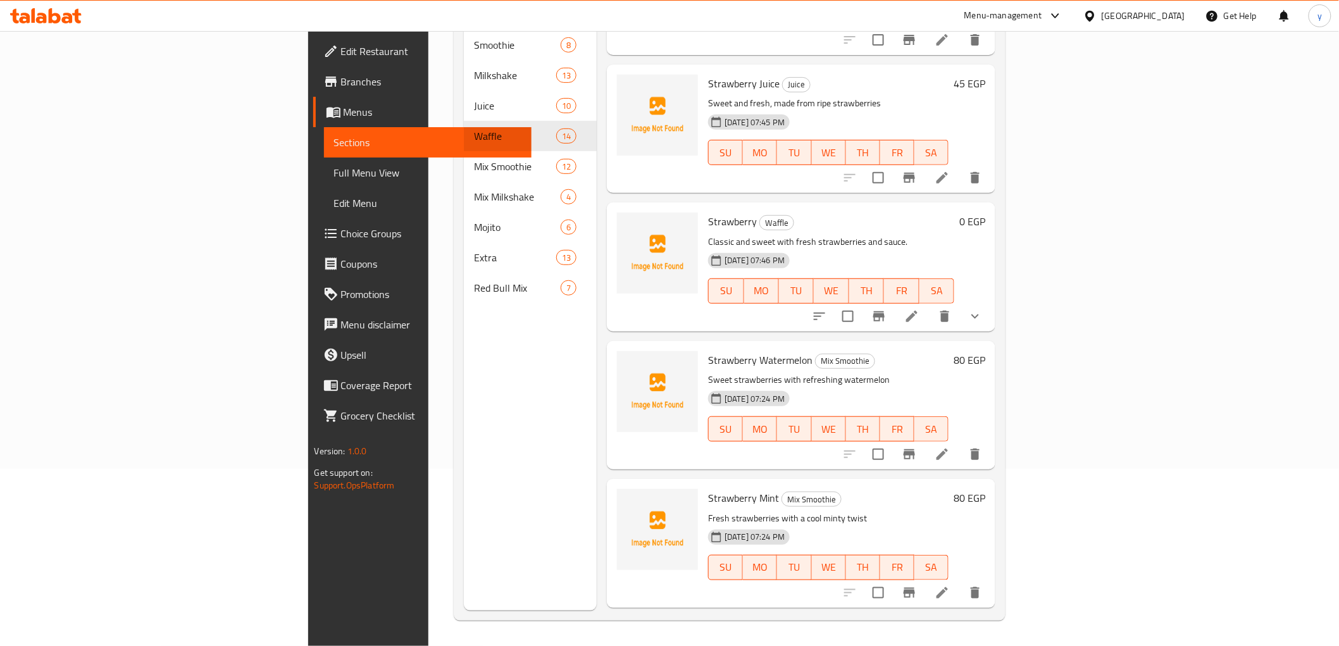
scroll to position [230, 0]
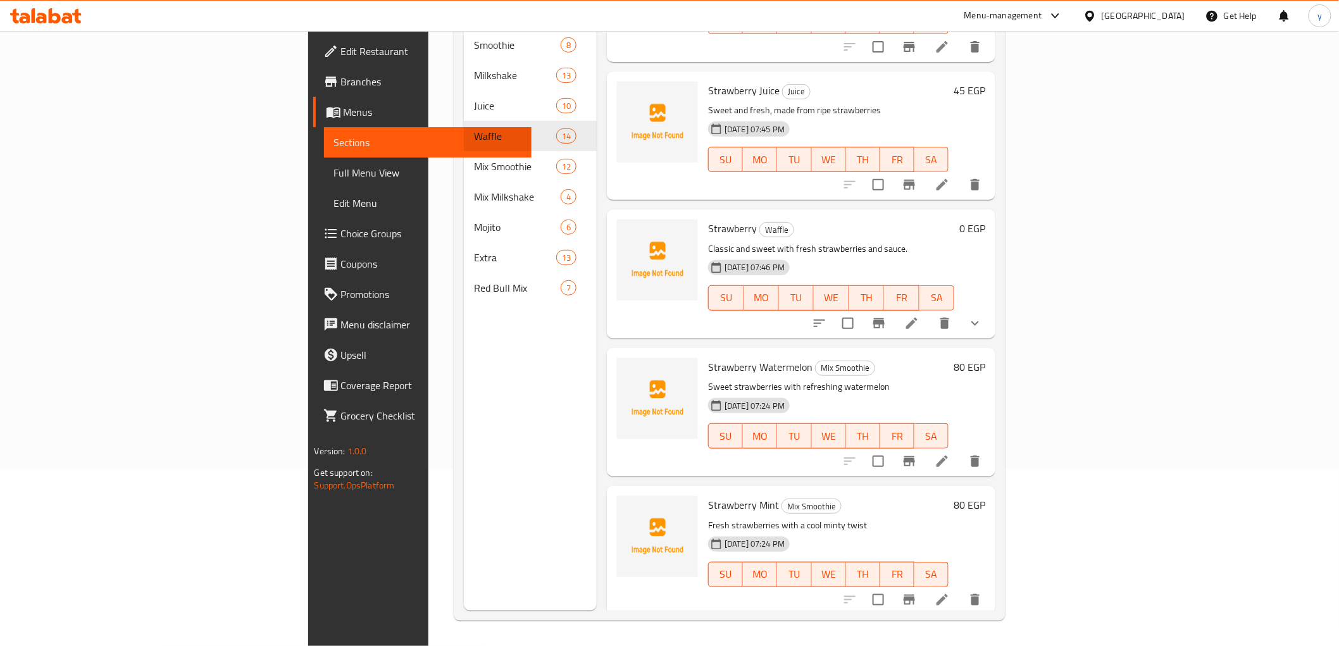
type input "Strawberry"
click at [930, 312] on li at bounding box center [911, 323] width 35 height 23
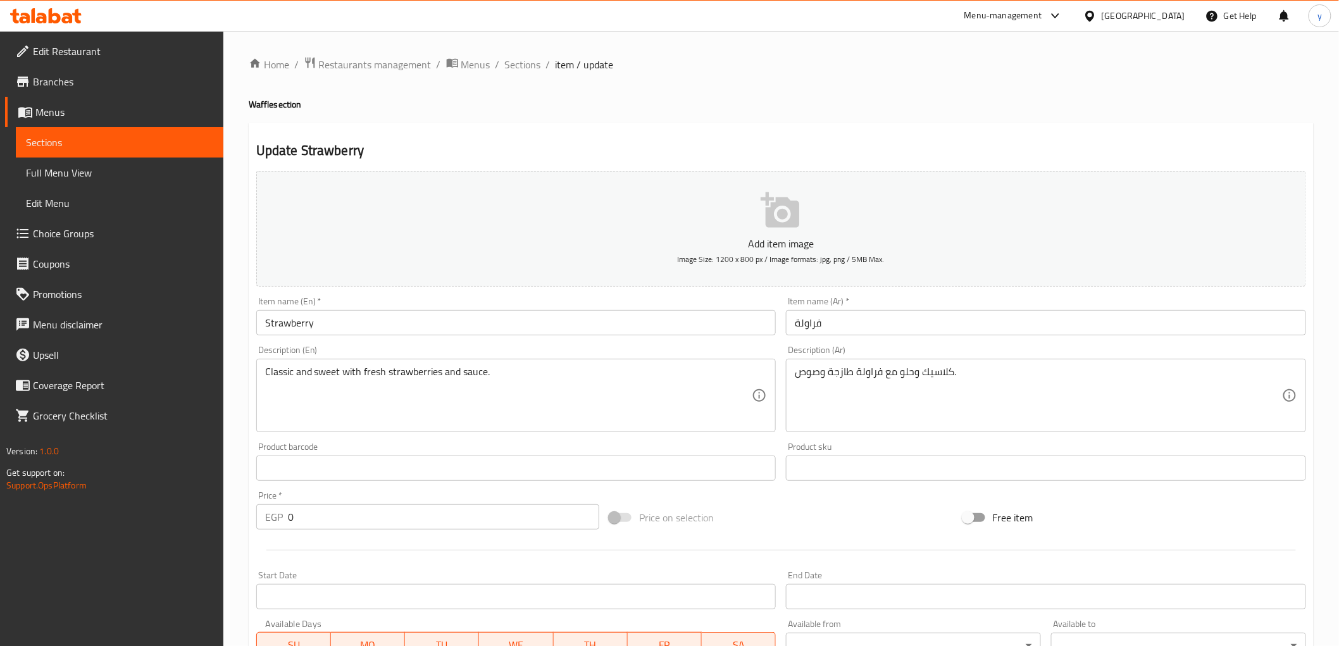
click at [440, 328] on input "Strawberry" at bounding box center [516, 322] width 520 height 25
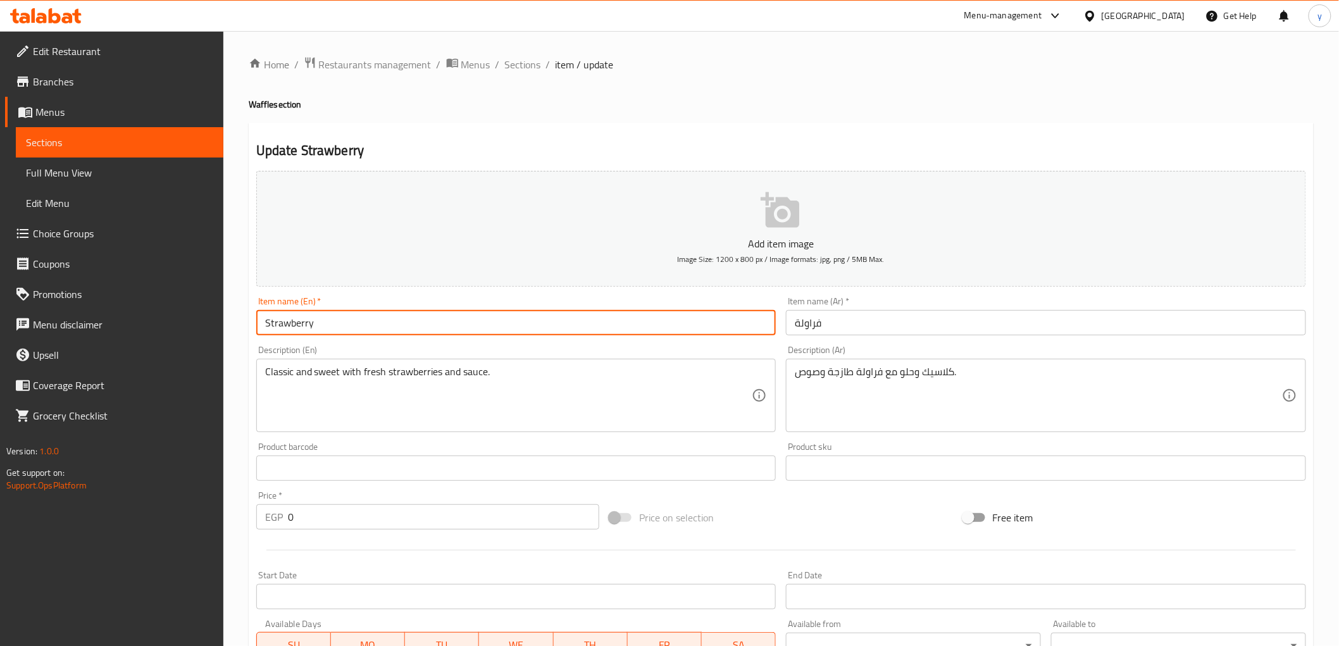
paste input "Waffle"
type input "Strawberry Waffle"
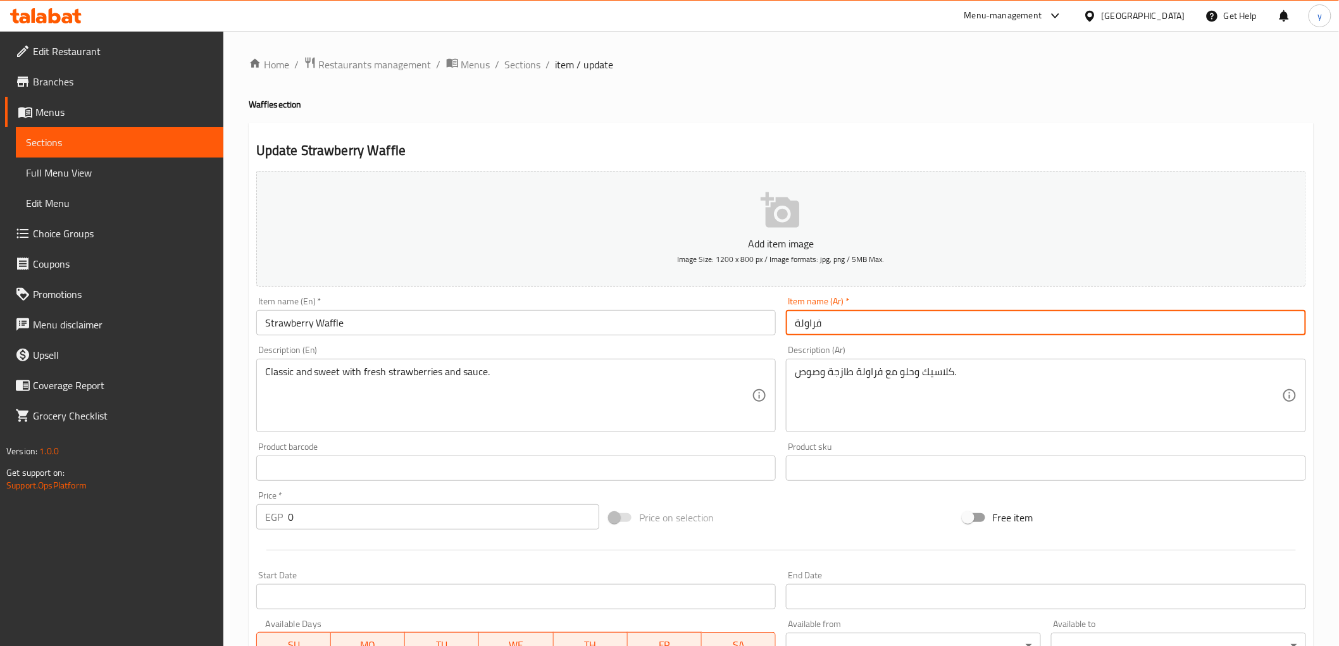
click at [849, 325] on input "فراولة" at bounding box center [1046, 322] width 520 height 25
paste input "وافل"
type input "فراولة وافل"
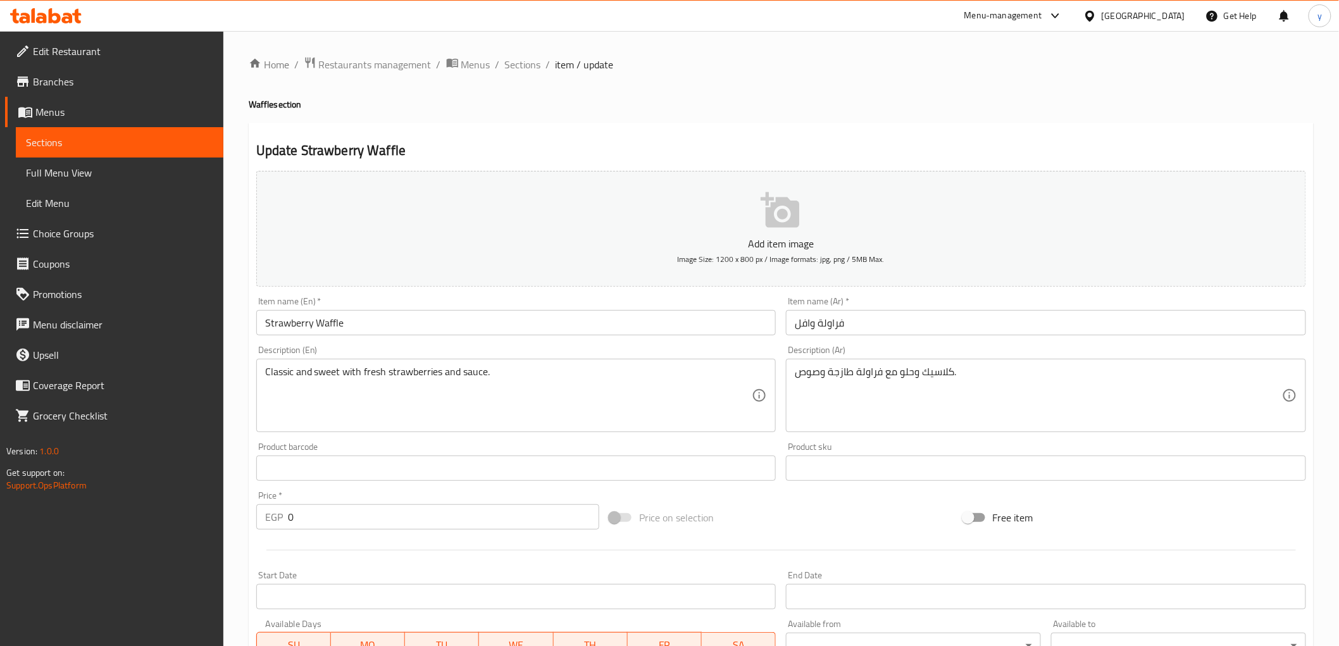
click at [339, 321] on input "Strawberry Waffle" at bounding box center [516, 322] width 520 height 25
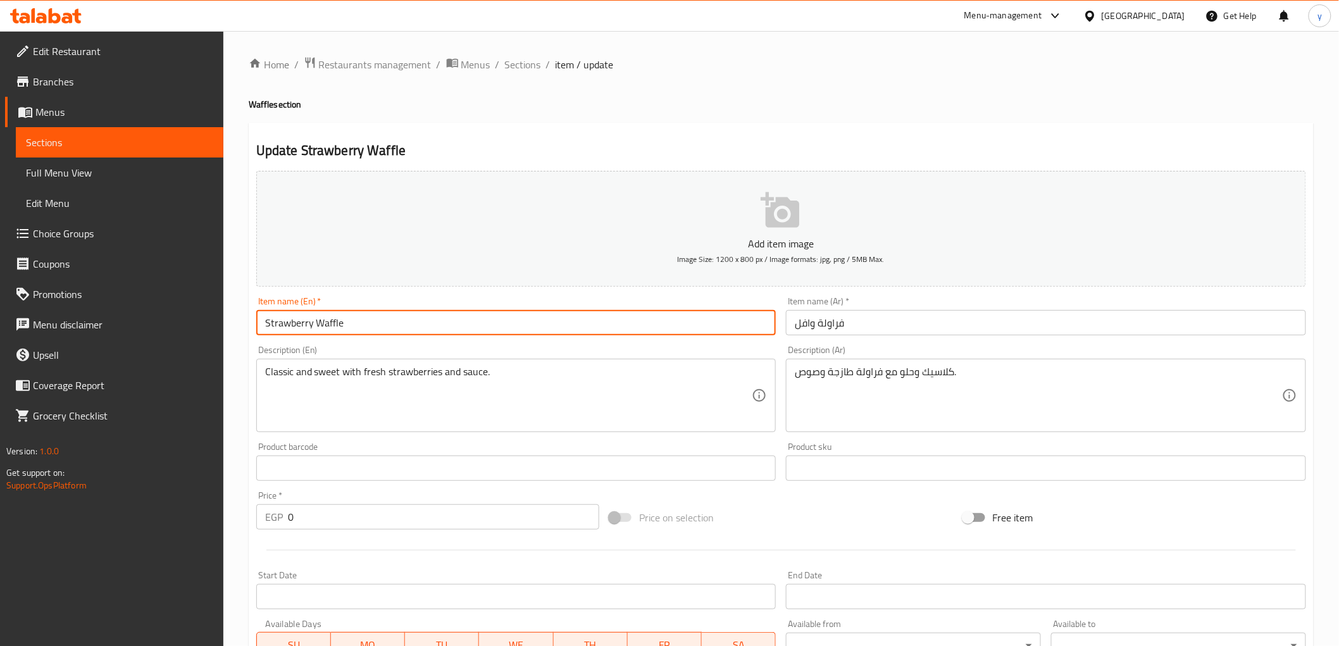
click at [339, 321] on input "Strawberry Waffle" at bounding box center [516, 322] width 520 height 25
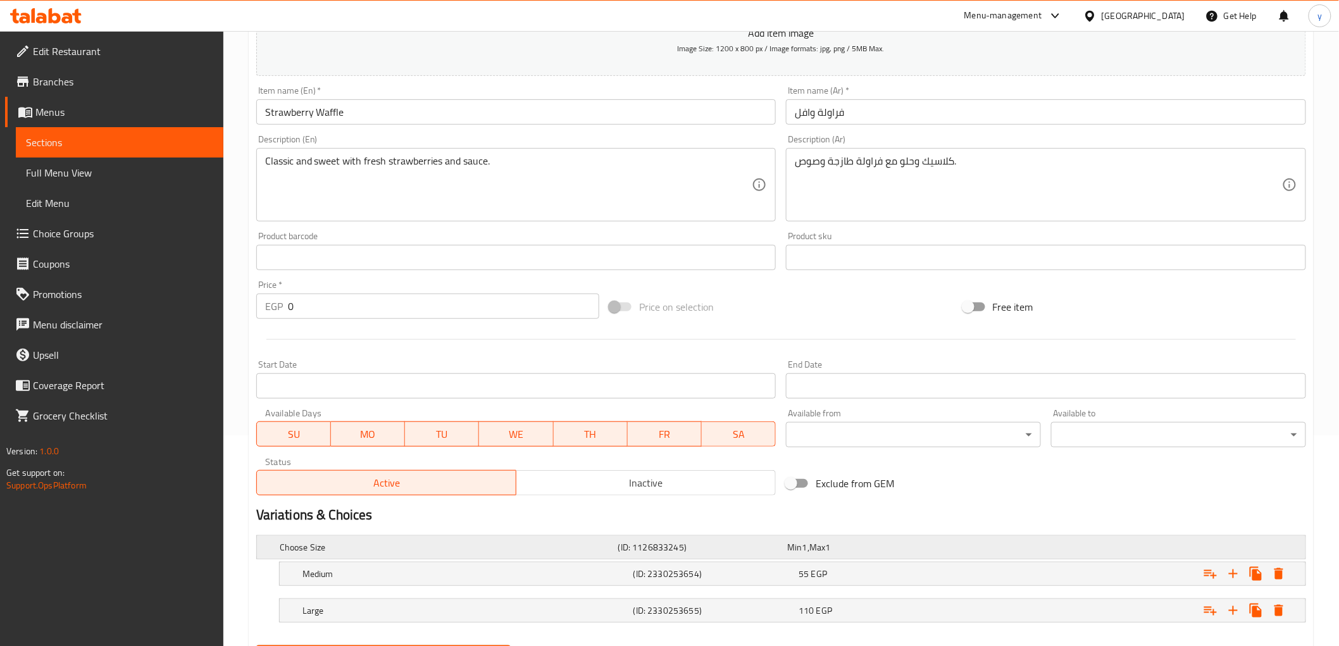
scroll to position [276, 0]
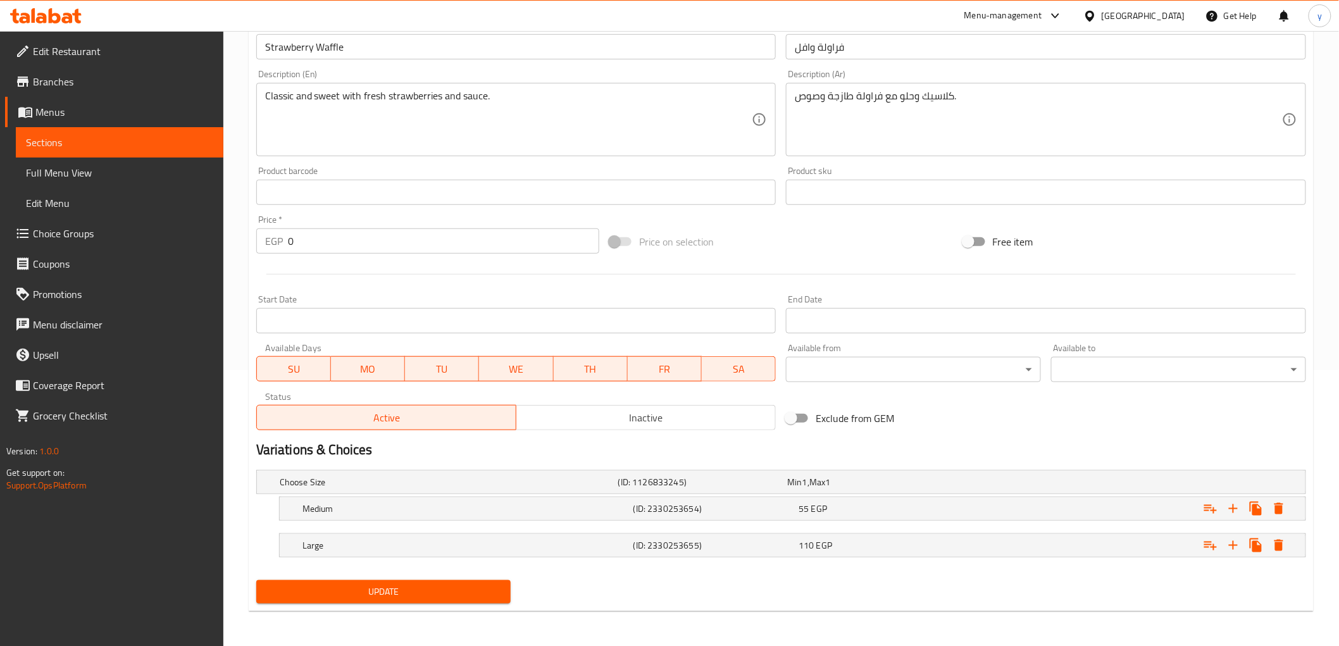
click at [374, 585] on span "Update" at bounding box center [383, 592] width 235 height 16
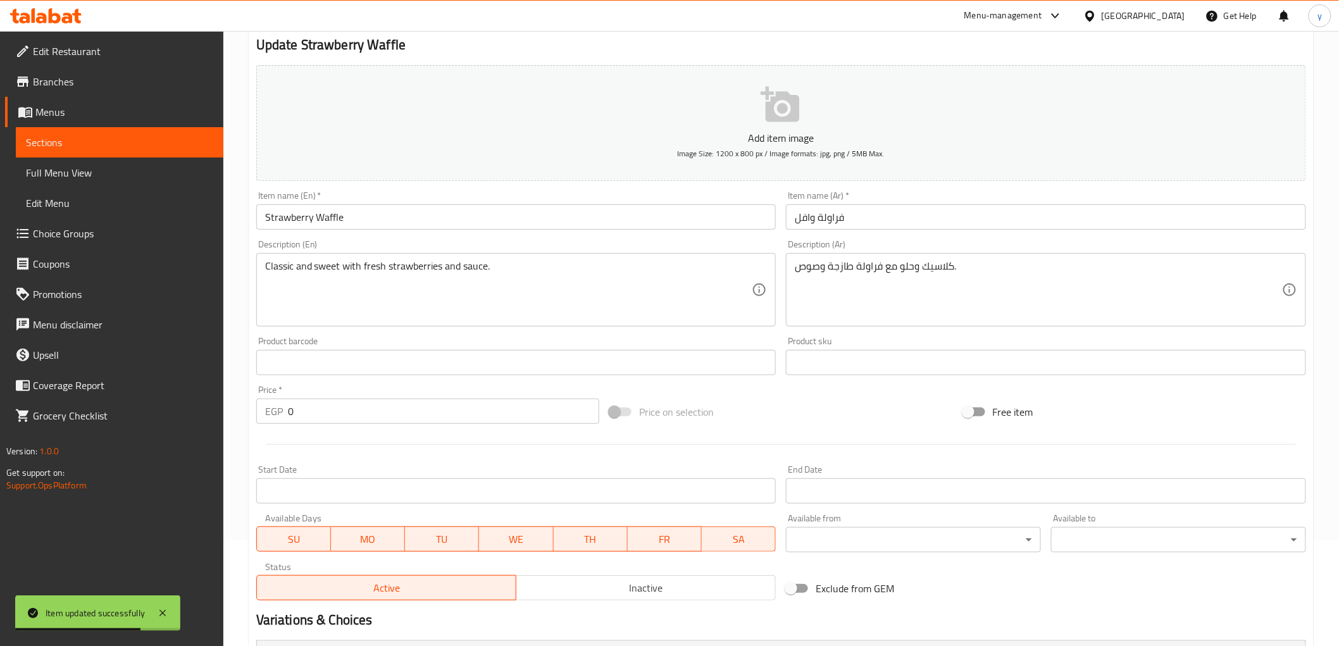
scroll to position [0, 0]
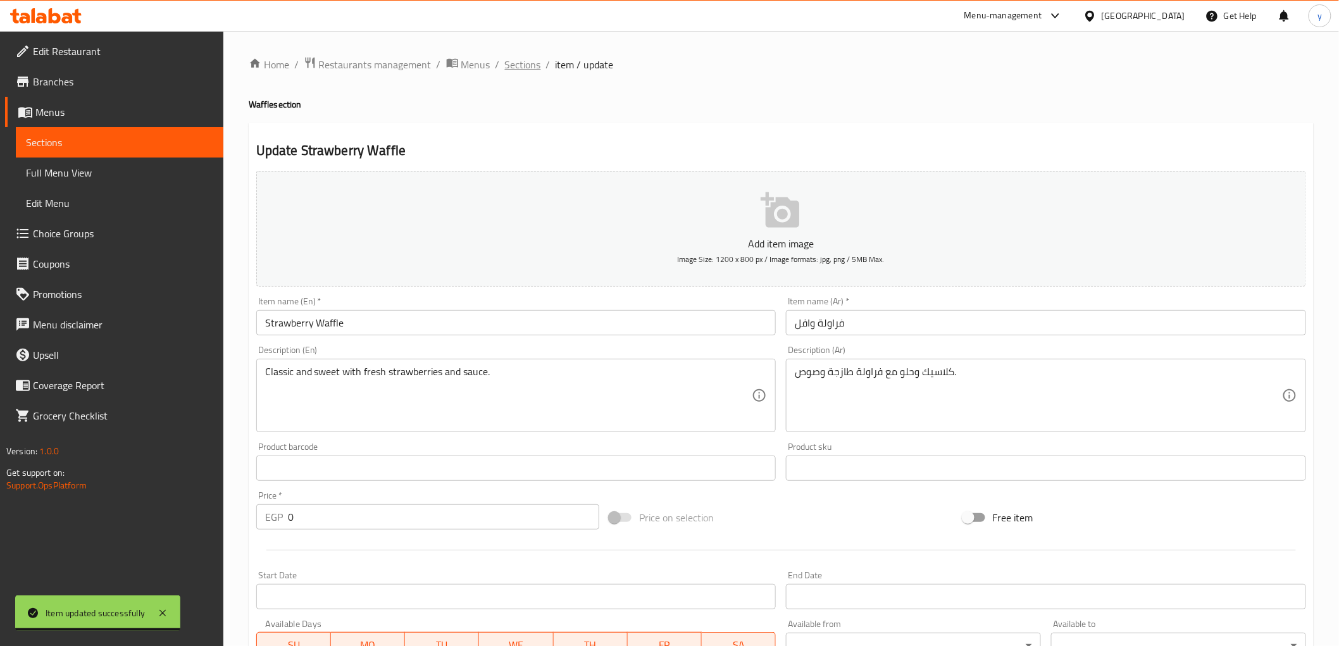
click at [535, 65] on span "Sections" at bounding box center [523, 64] width 36 height 15
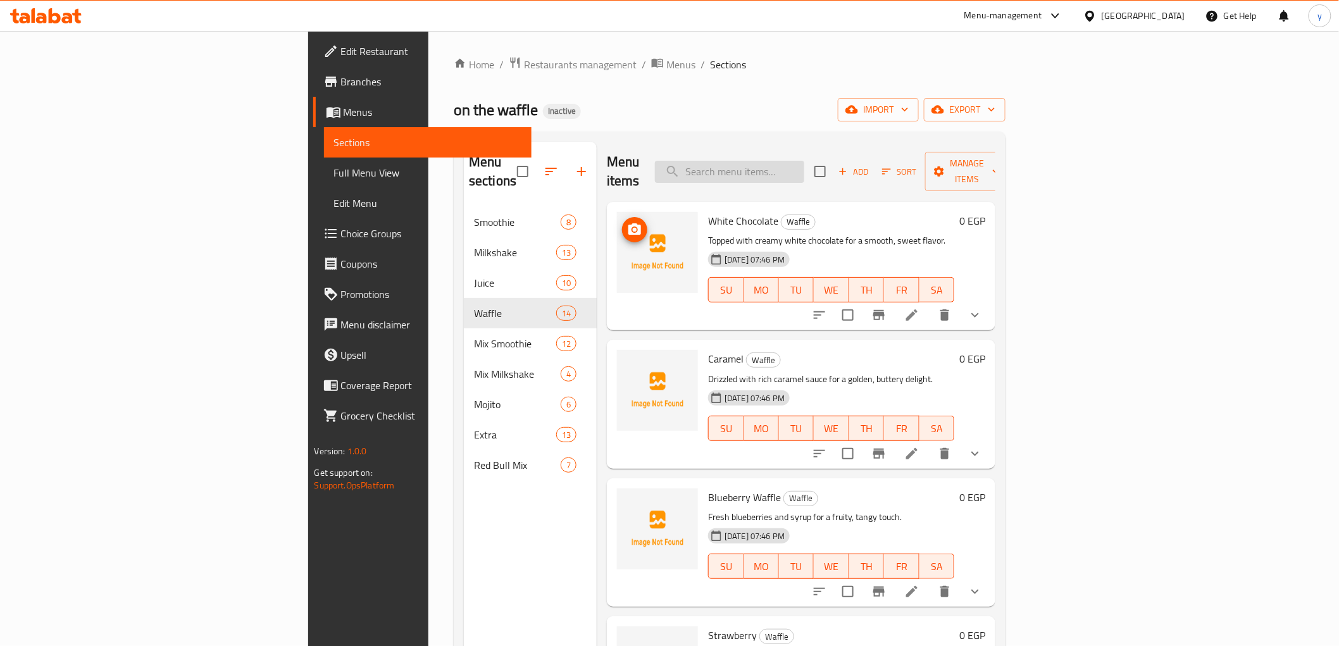
click at [804, 161] on input "search" at bounding box center [729, 172] width 149 height 22
paste input "Pistachio"
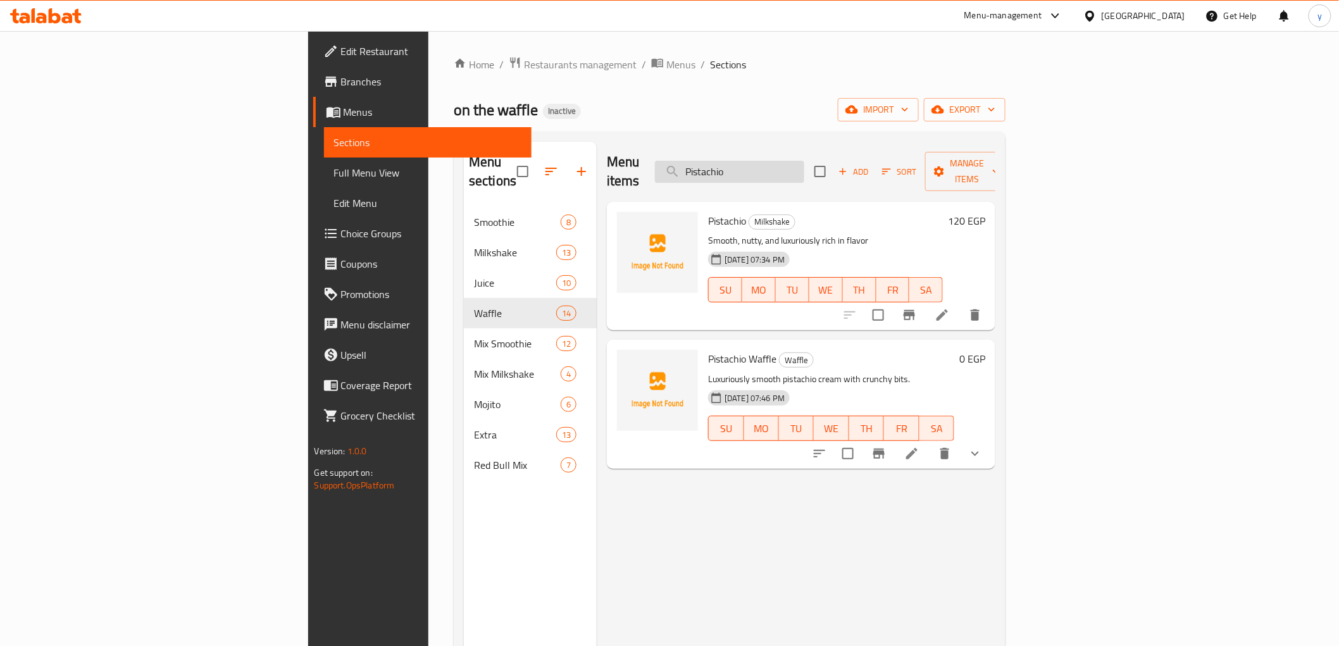
click at [804, 163] on input "Pistachio" at bounding box center [729, 172] width 149 height 22
paste input "Mango Peach"
type input "Mango Peach"
click at [950, 308] on icon at bounding box center [942, 315] width 15 height 15
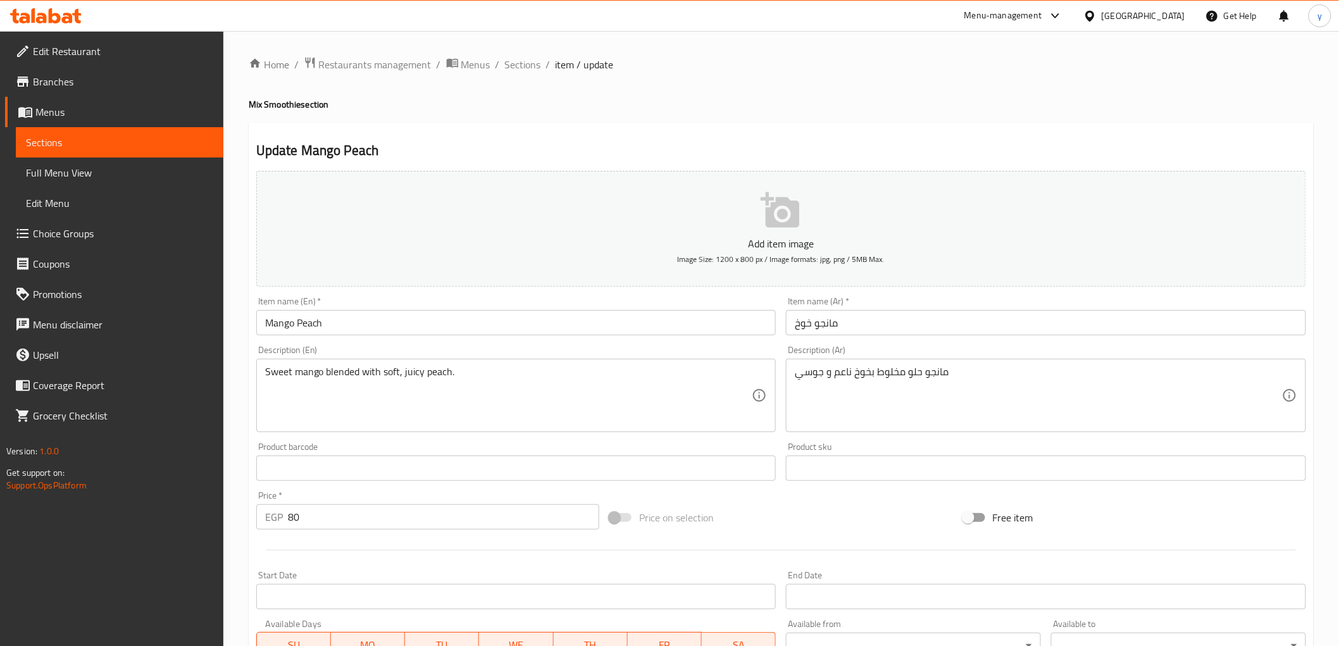
click at [406, 337] on div "Item name (En)   * Mango Peach Item name (En) *" at bounding box center [516, 316] width 530 height 49
click at [404, 327] on input "Mango Peach" at bounding box center [516, 322] width 520 height 25
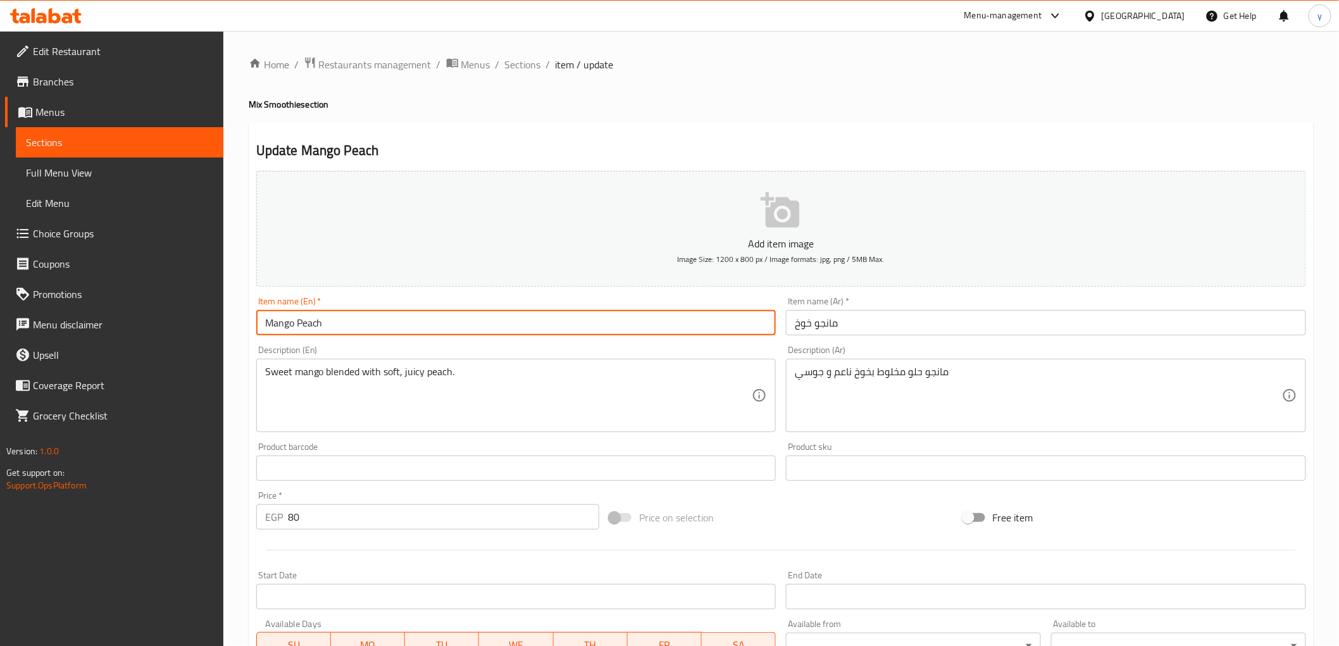
paste input "Mix Smoothie"
type input "Mango Peach Mix Smoothie"
click at [863, 320] on input "مانجو خوخ" at bounding box center [1046, 322] width 520 height 25
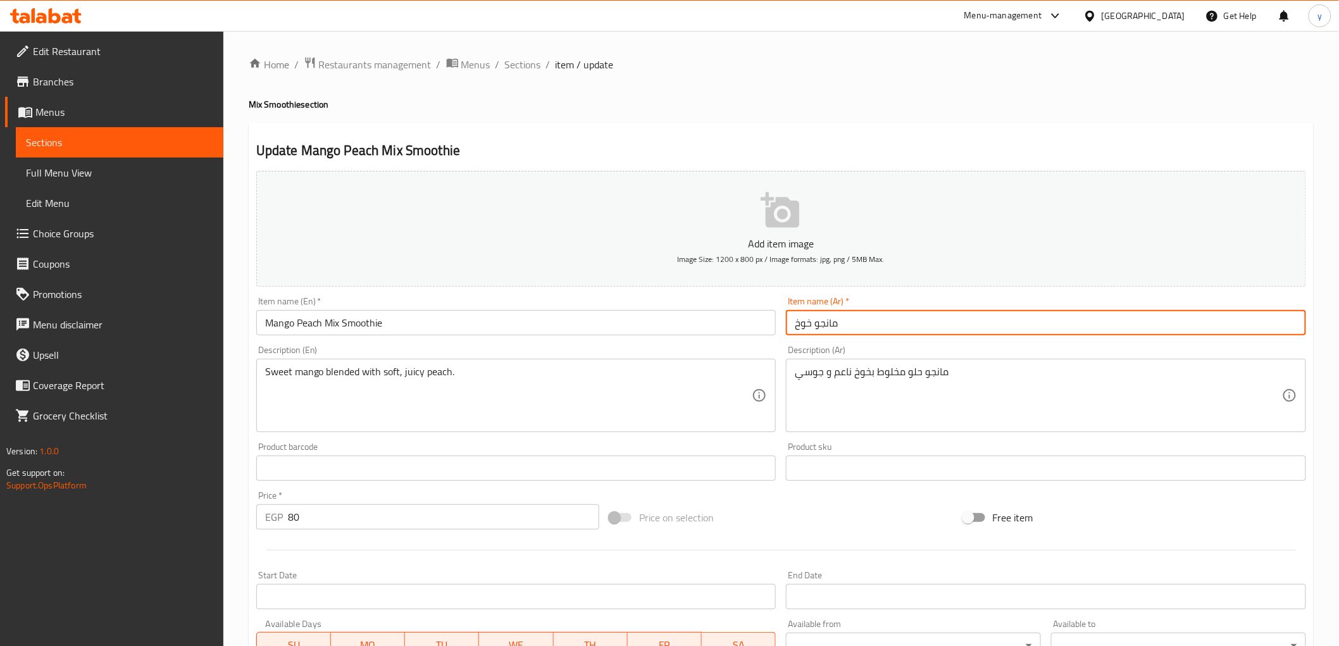
paste input "مكس سموزي"
type input "مانجو خوخ مكس سموزي"
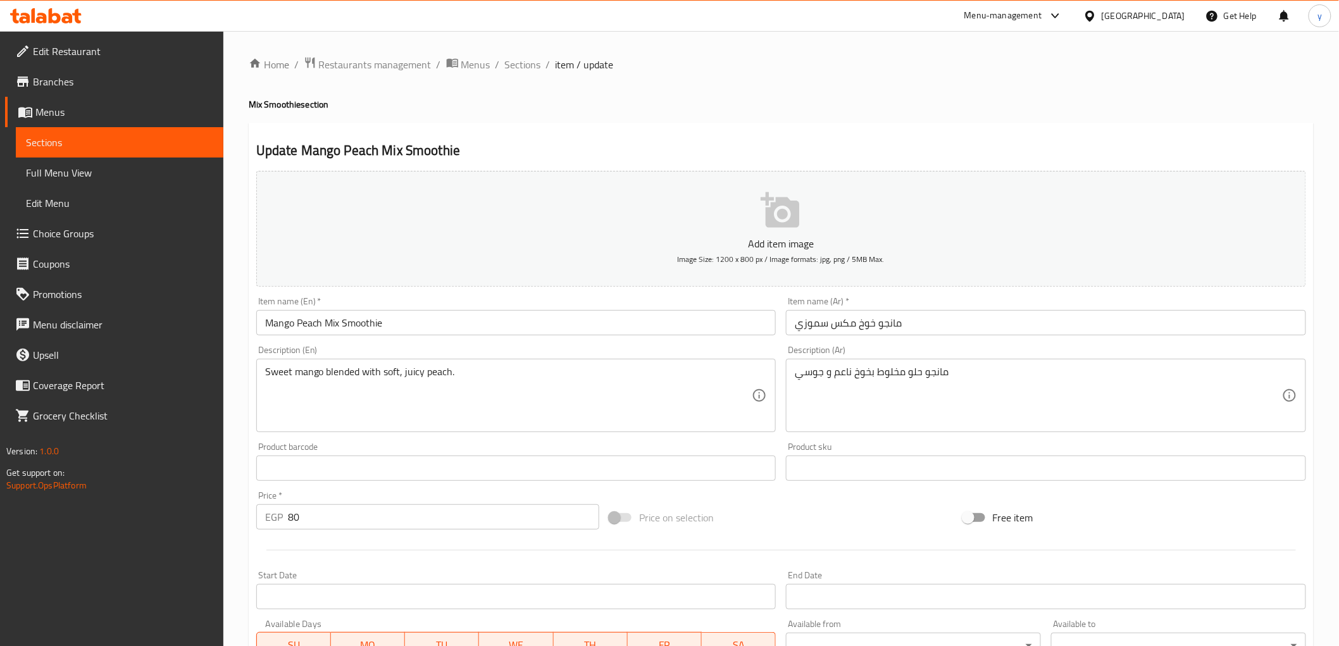
click at [271, 325] on input "Mango Peach Mix Smoothie" at bounding box center [516, 322] width 520 height 25
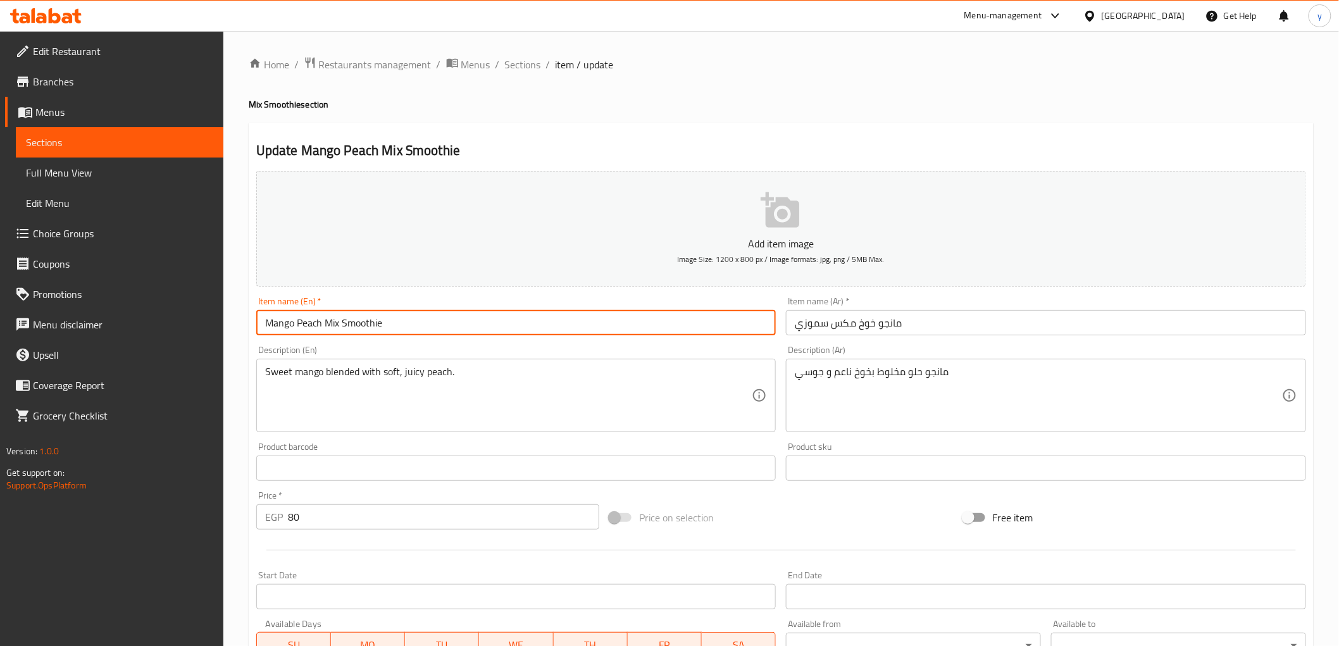
click at [271, 325] on input "Mango Peach Mix Smoothie" at bounding box center [516, 322] width 520 height 25
click at [264, 329] on input "Mango Peach Mix Smoothie" at bounding box center [516, 322] width 520 height 25
drag, startPoint x: 262, startPoint y: 329, endPoint x: 323, endPoint y: 332, distance: 61.5
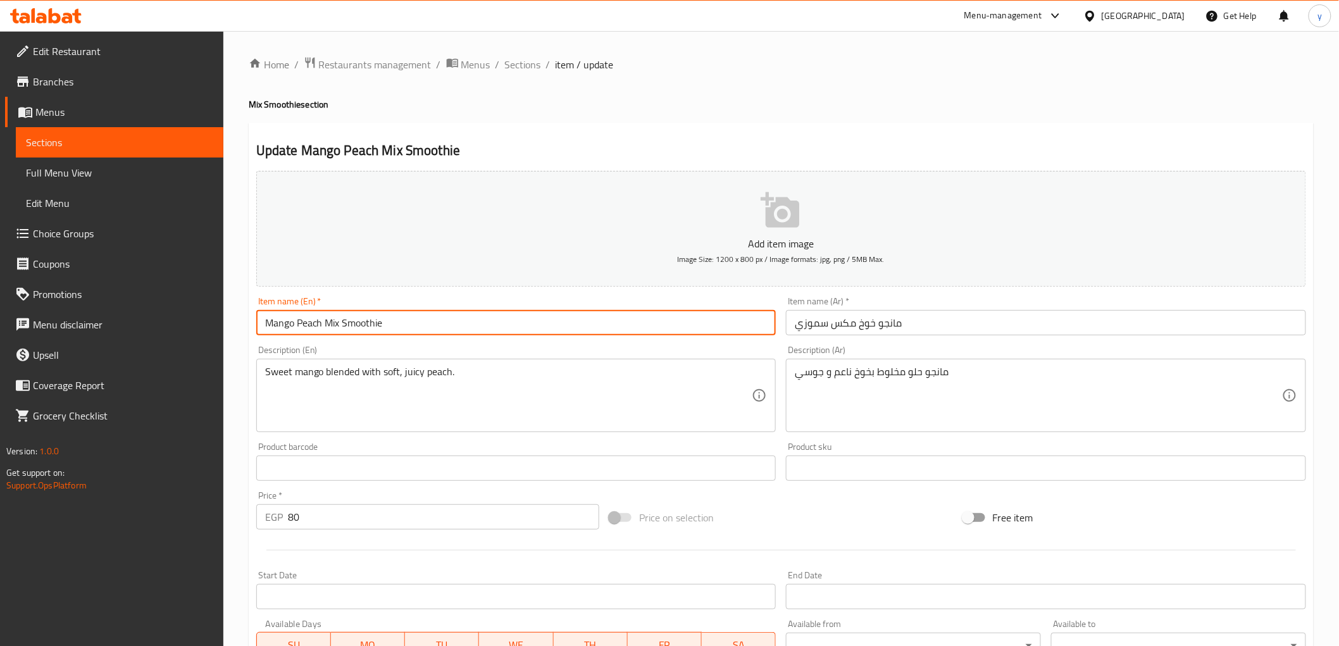
click at [323, 332] on input "Mango Peach Mix Smoothie" at bounding box center [516, 322] width 520 height 25
drag, startPoint x: 333, startPoint y: 327, endPoint x: 401, endPoint y: 332, distance: 67.9
click at [401, 332] on input "Mango Peach Mix Smoothie" at bounding box center [516, 322] width 520 height 25
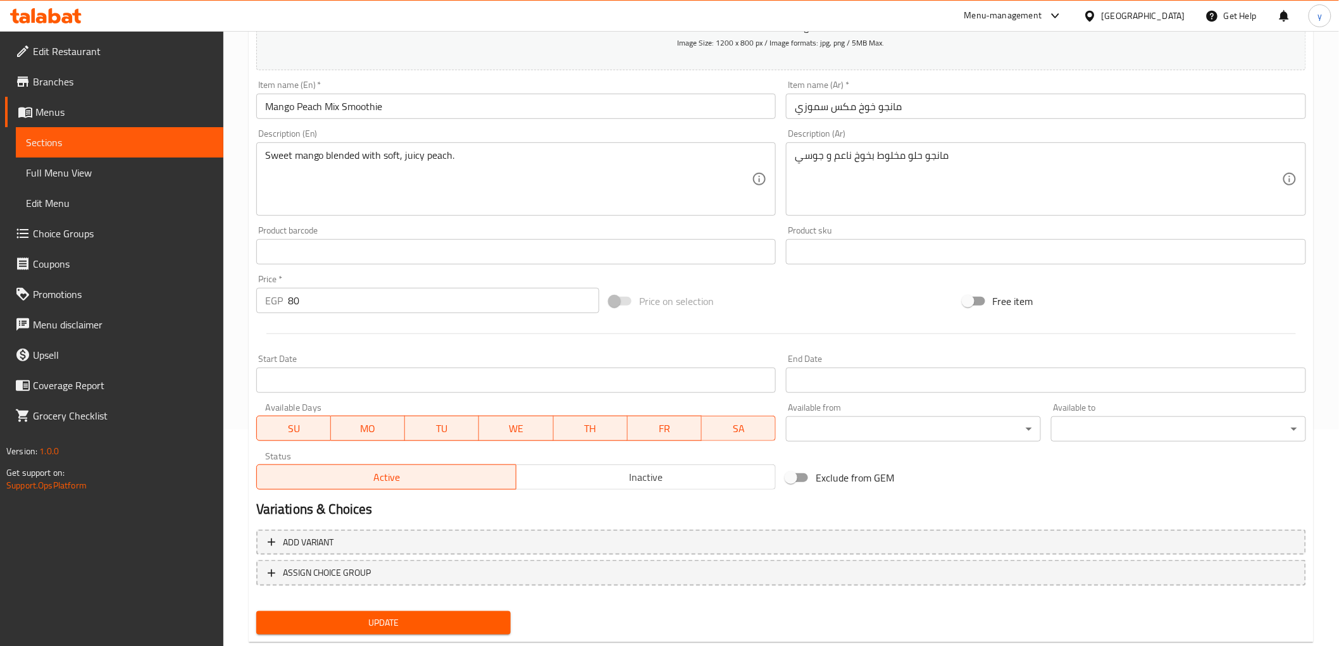
scroll to position [246, 0]
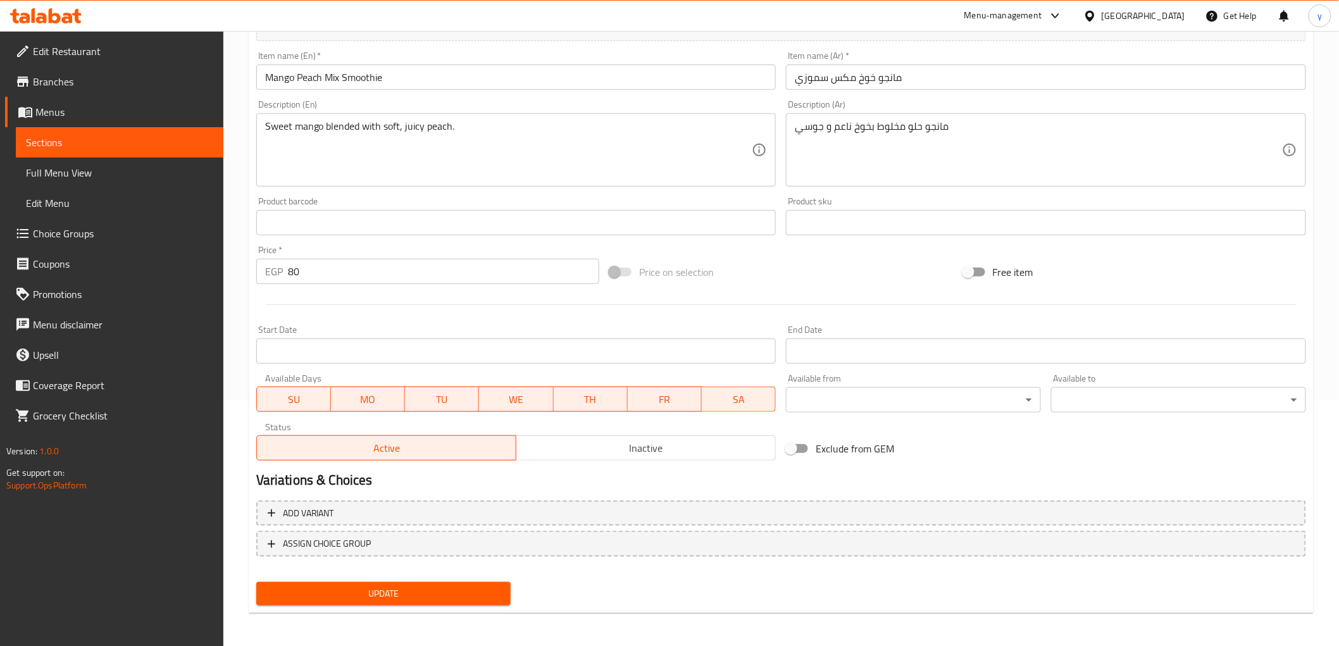
drag, startPoint x: 333, startPoint y: 589, endPoint x: 328, endPoint y: 580, distance: 9.7
click at [333, 589] on span "Update" at bounding box center [383, 594] width 235 height 16
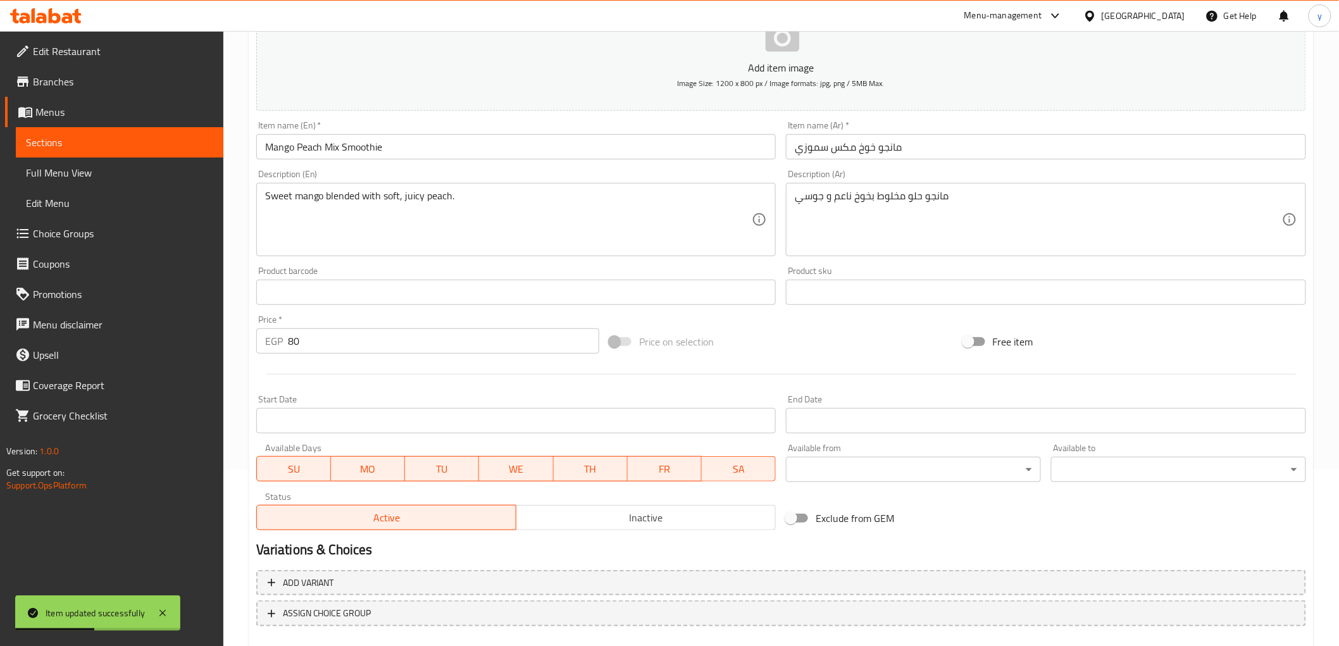
scroll to position [0, 0]
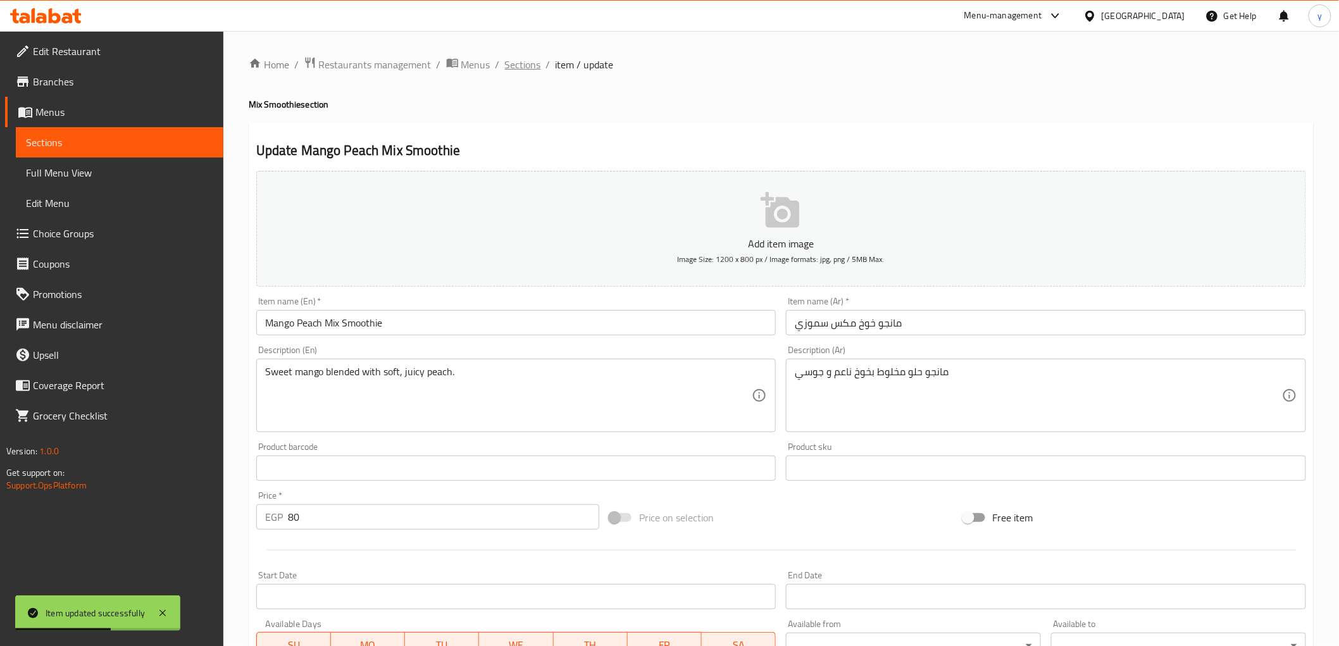
click at [532, 60] on span "Sections" at bounding box center [523, 64] width 36 height 15
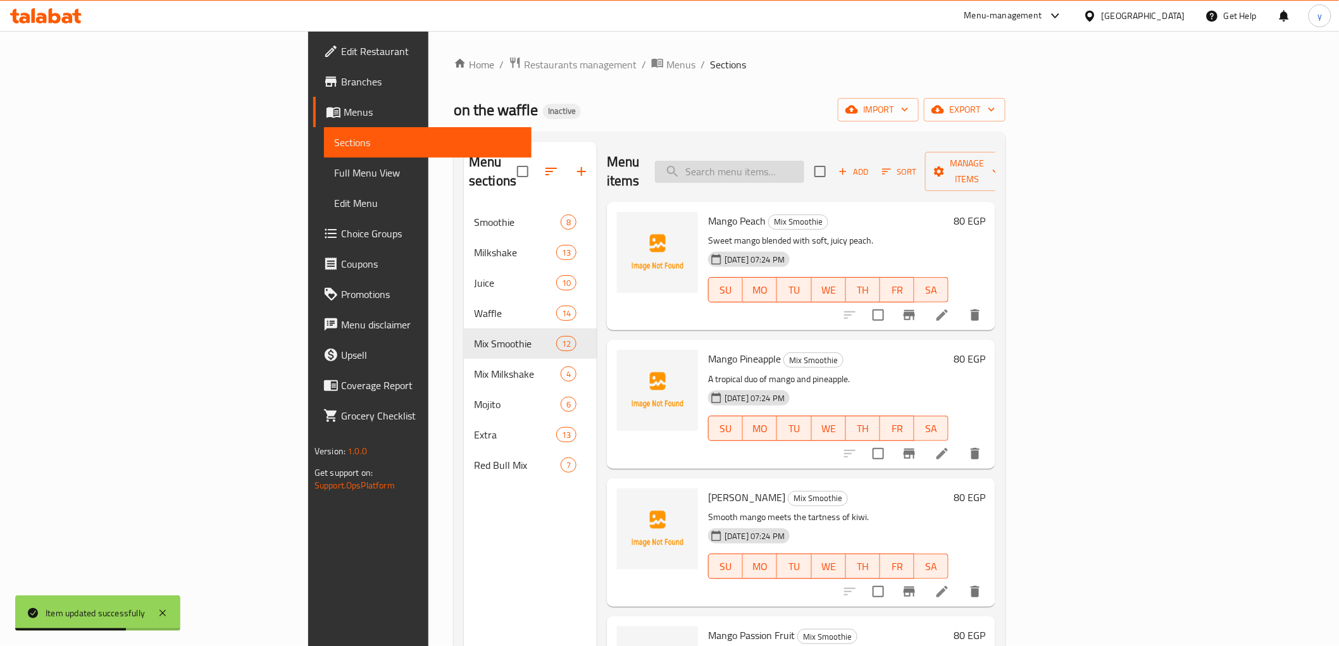
click at [804, 163] on input "search" at bounding box center [729, 172] width 149 height 22
paste input "Mango Pineapple"
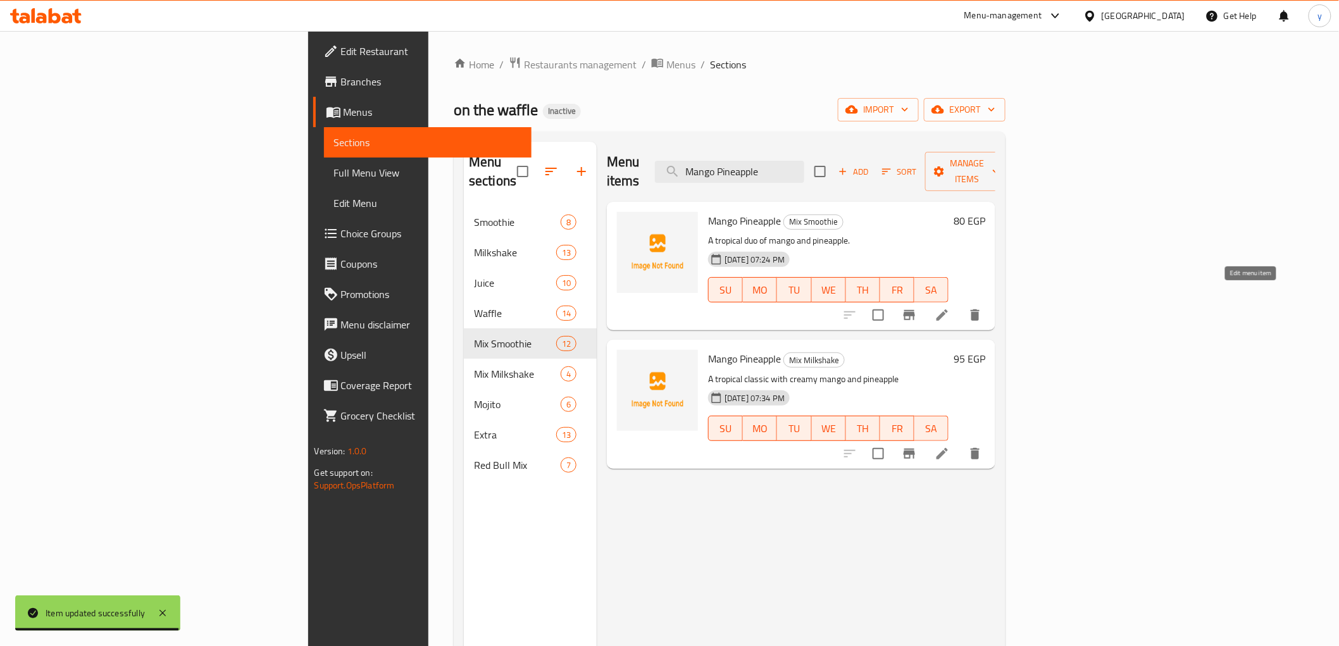
type input "Mango Pineapple"
click at [950, 308] on icon at bounding box center [942, 315] width 15 height 15
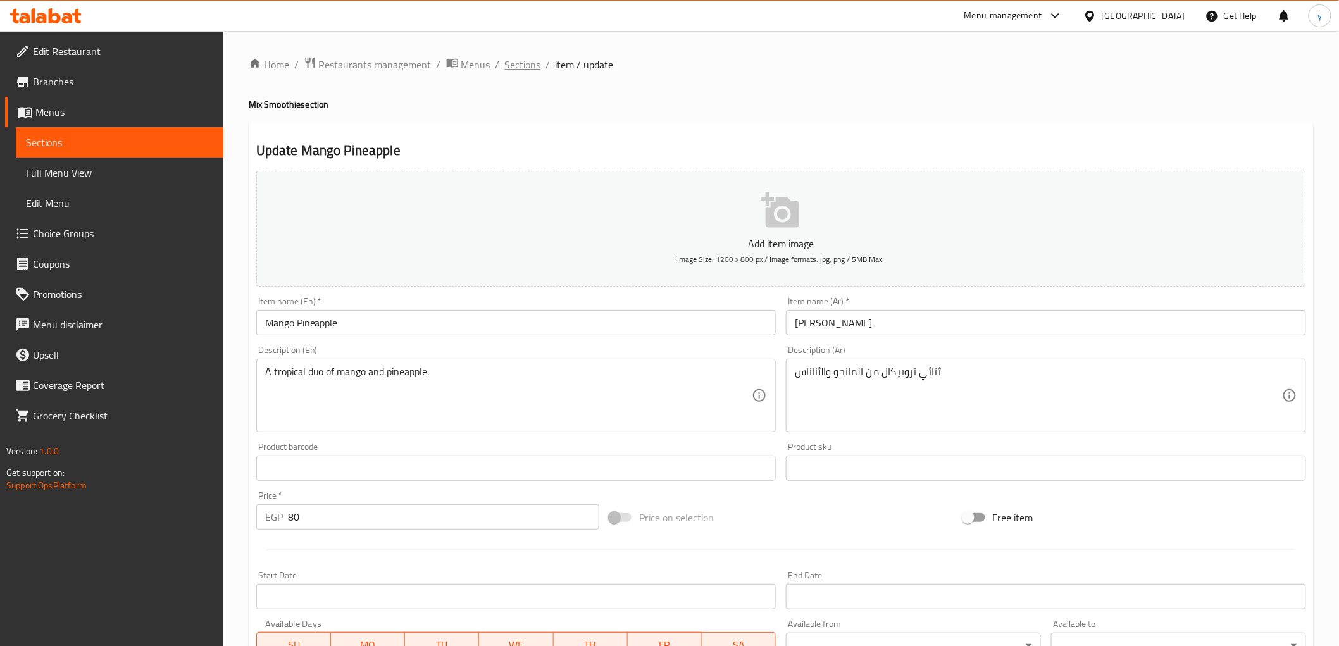
click at [521, 61] on span "Sections" at bounding box center [523, 64] width 36 height 15
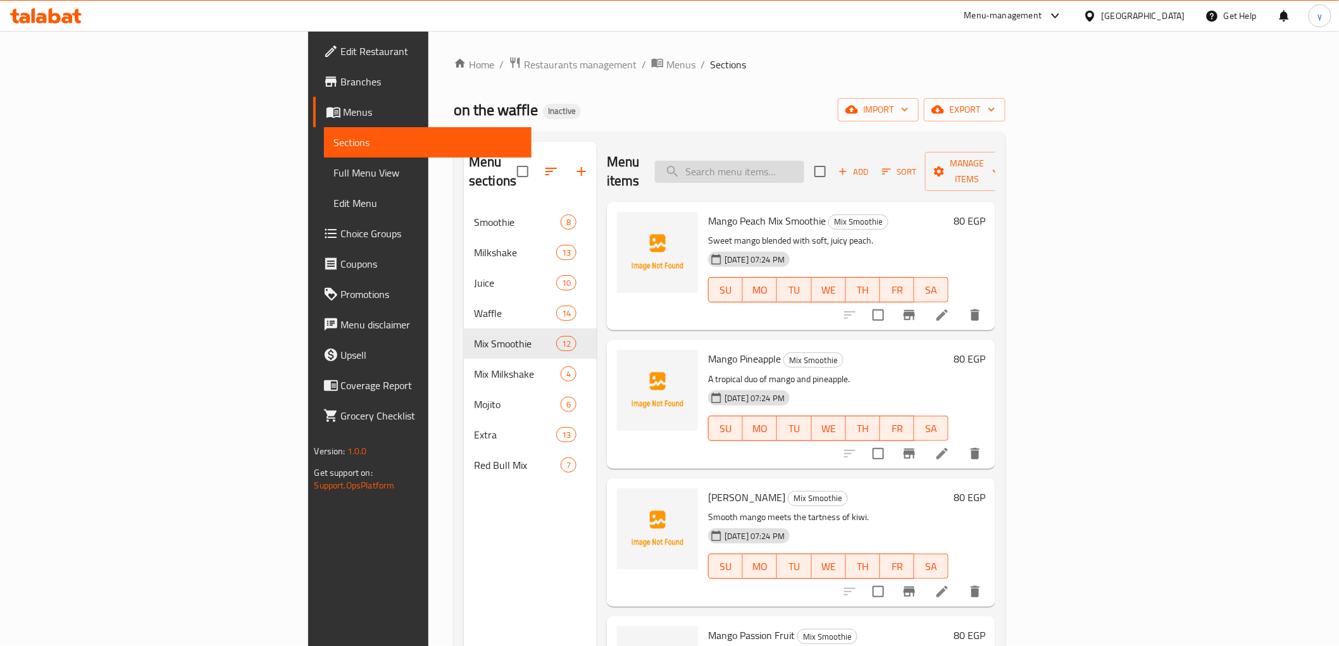
click at [804, 163] on input "search" at bounding box center [729, 172] width 149 height 22
paste input "Mango Pineapple"
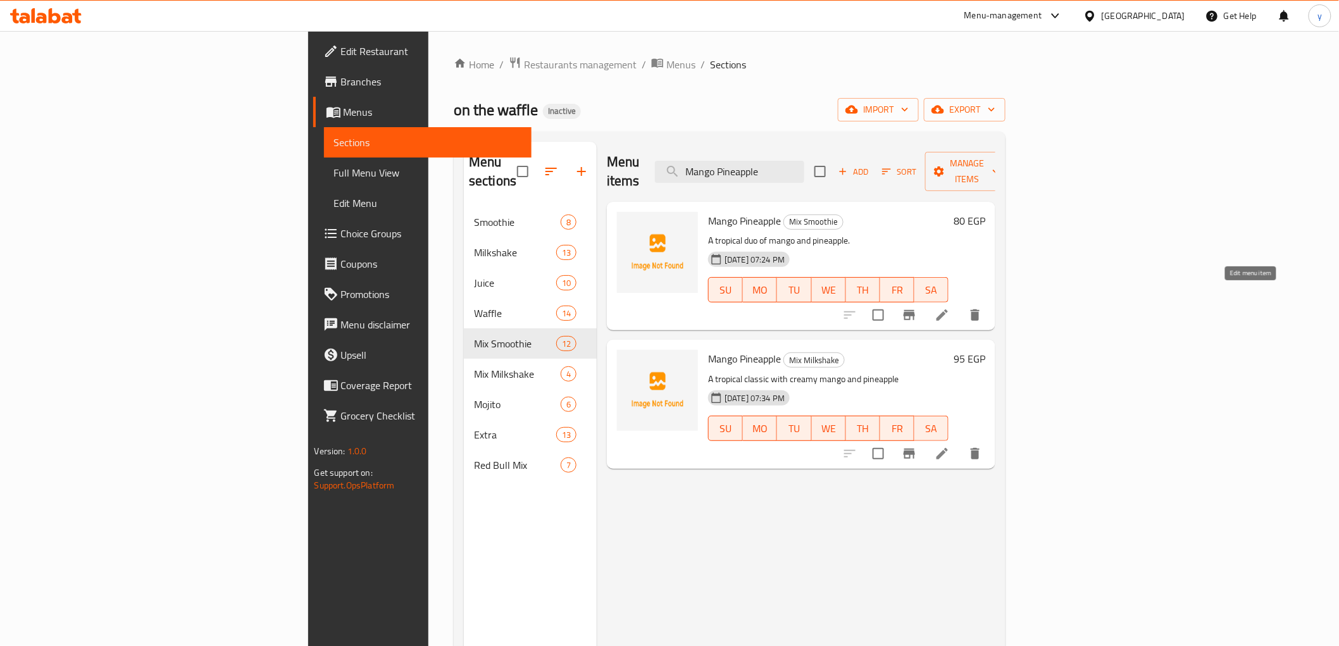
type input "Mango Pineapple"
click at [950, 308] on icon at bounding box center [942, 315] width 15 height 15
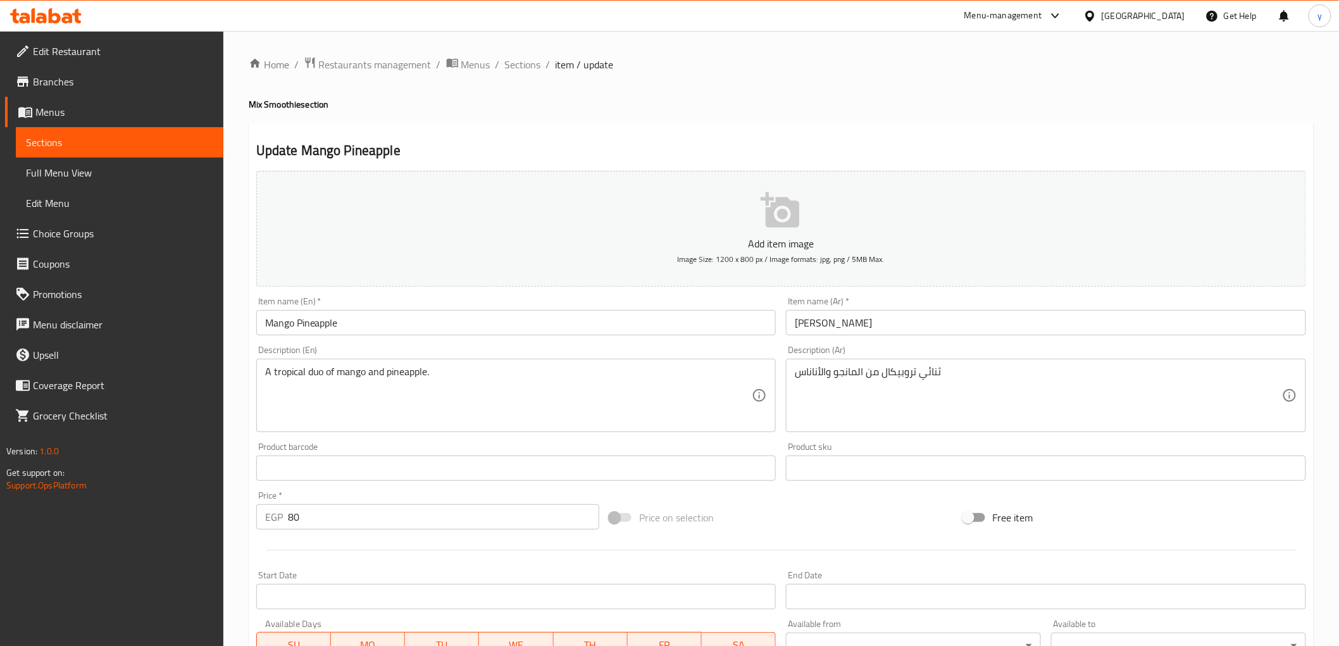
click at [408, 331] on input "Mango Pineapple" at bounding box center [516, 322] width 520 height 25
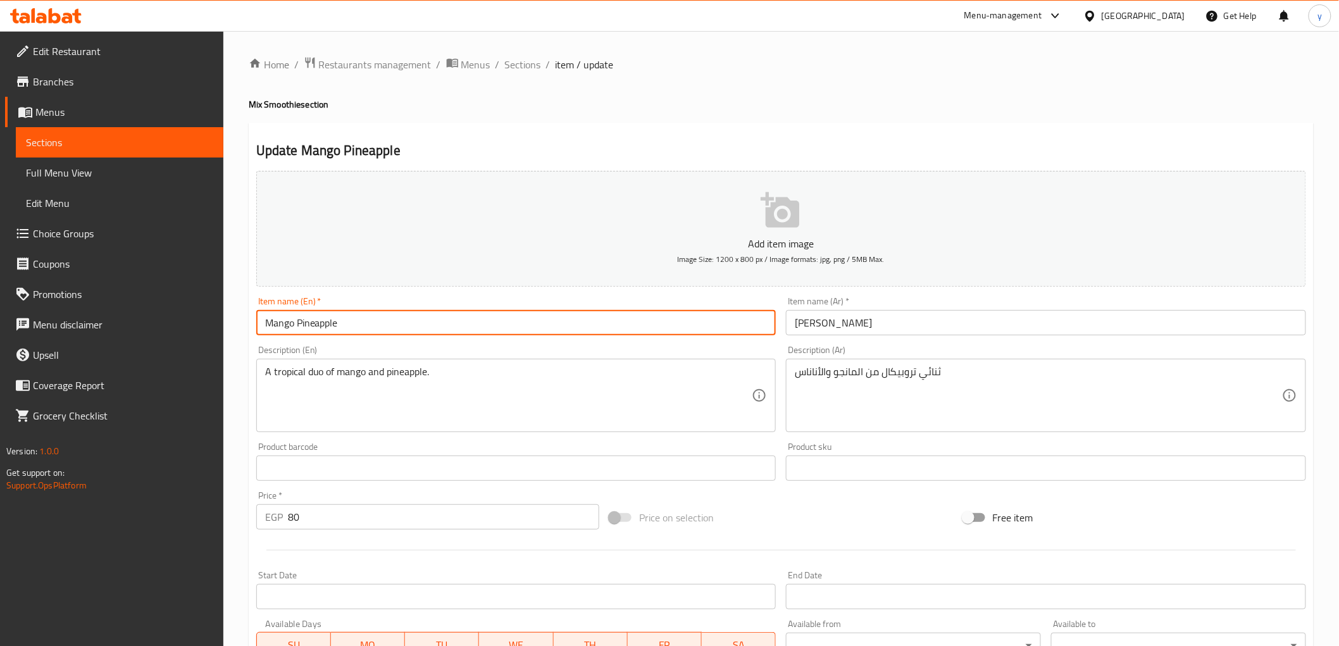
paste input "Mix Smoothie"
type input "Mango Pineapple Mix Smoothie"
click at [883, 320] on input "[PERSON_NAME]" at bounding box center [1046, 322] width 520 height 25
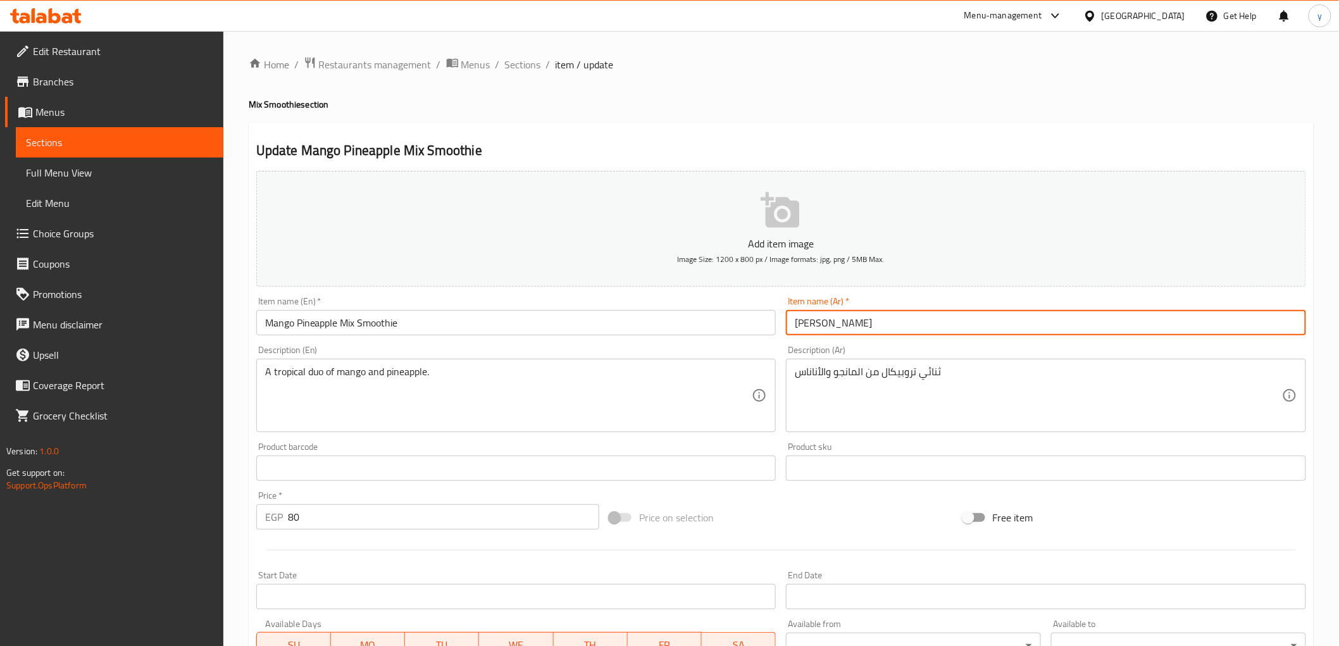
paste input "مكس سموزي"
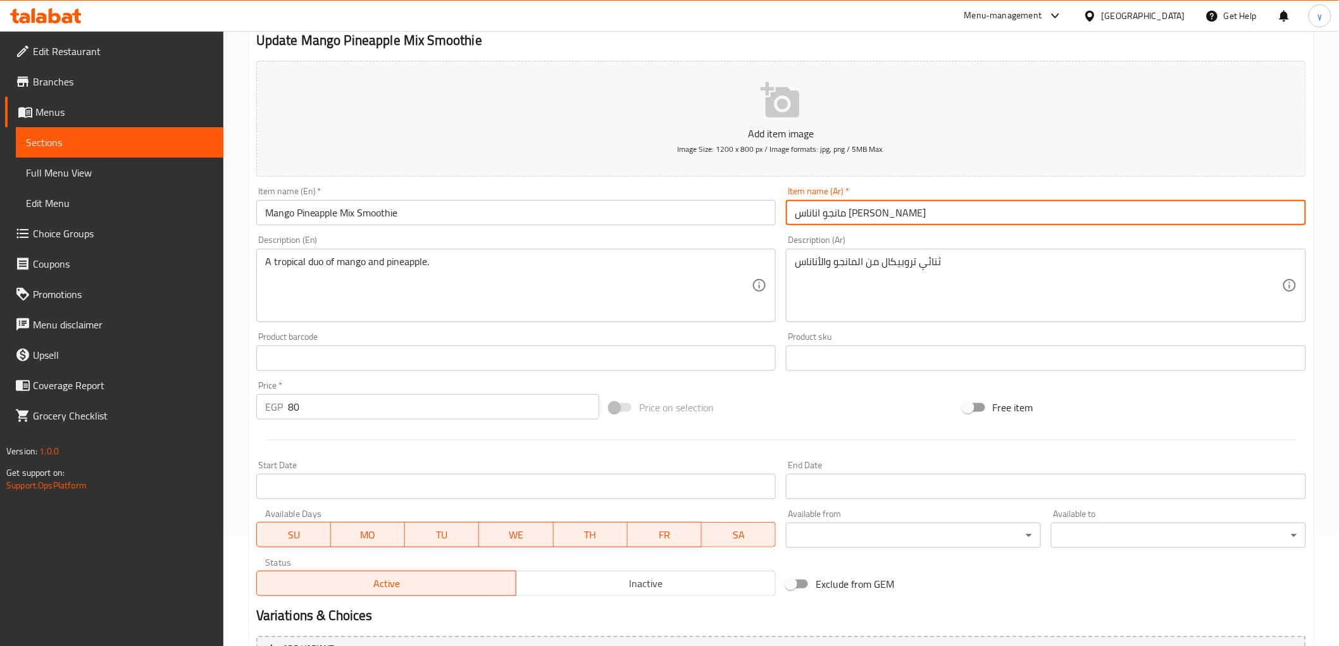
scroll to position [246, 0]
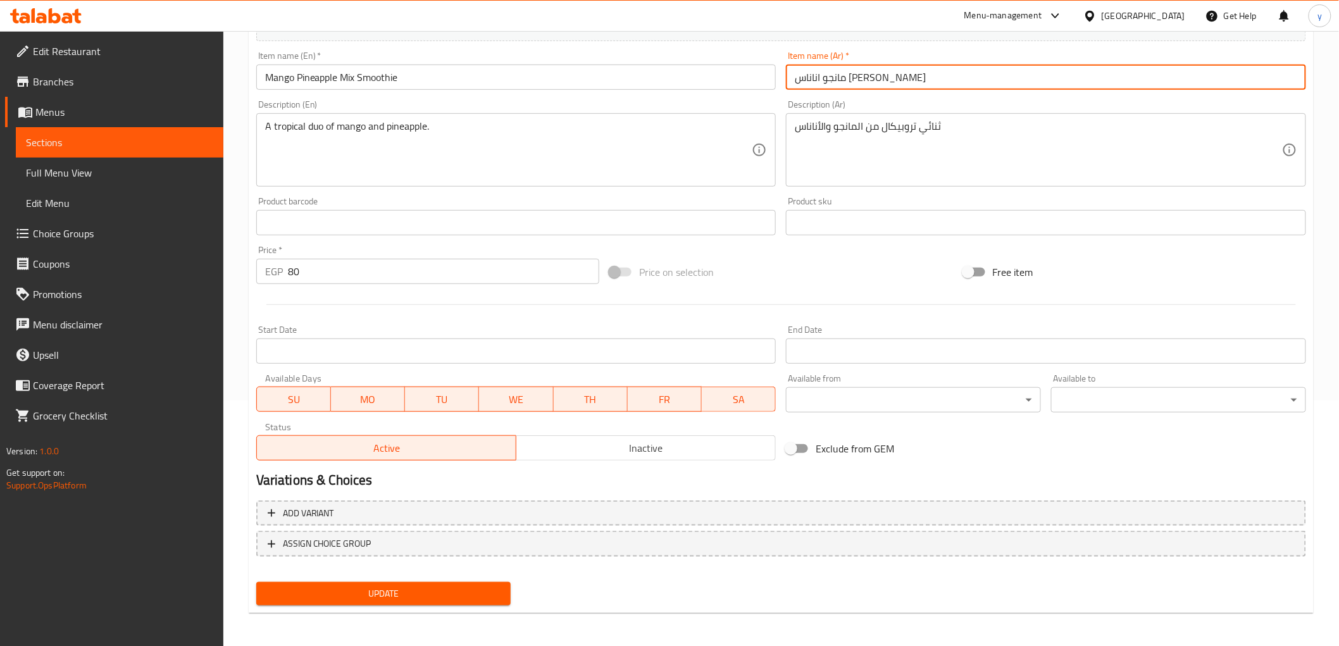
type input "مانجو اناناس مكس سموزي"
click at [453, 586] on span "Update" at bounding box center [383, 594] width 235 height 16
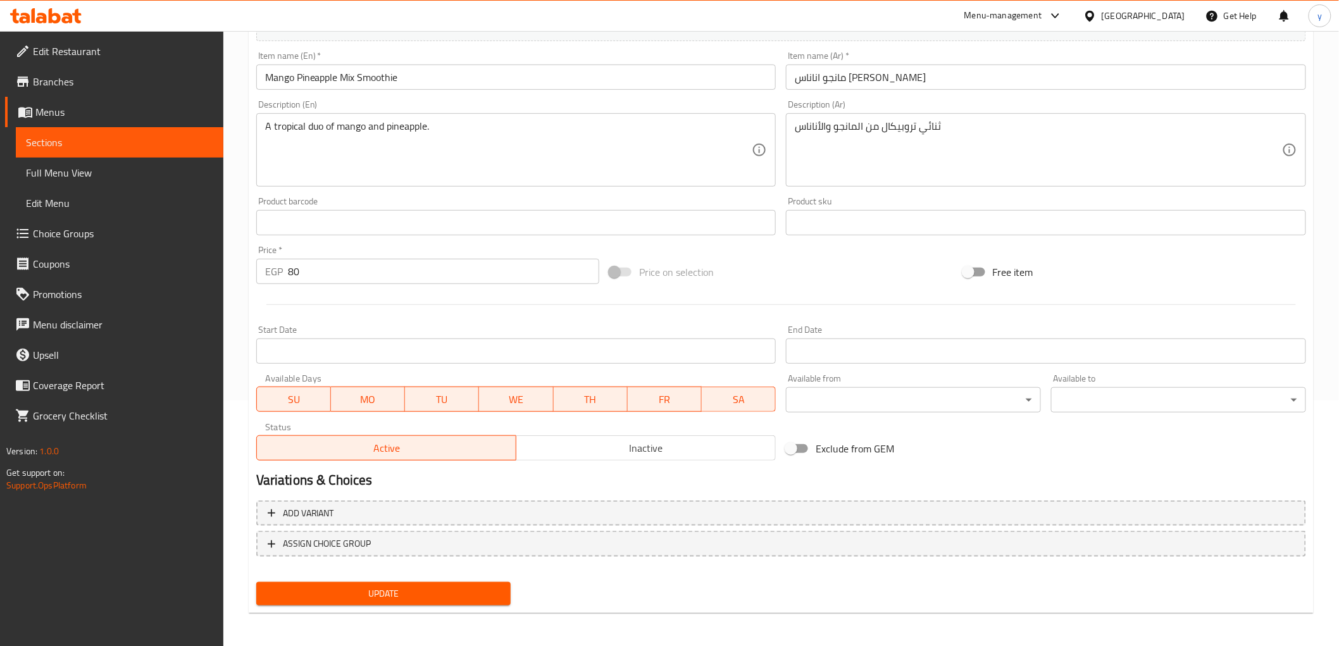
click at [289, 81] on input "Mango Pineapple Mix Smoothie" at bounding box center [516, 77] width 520 height 25
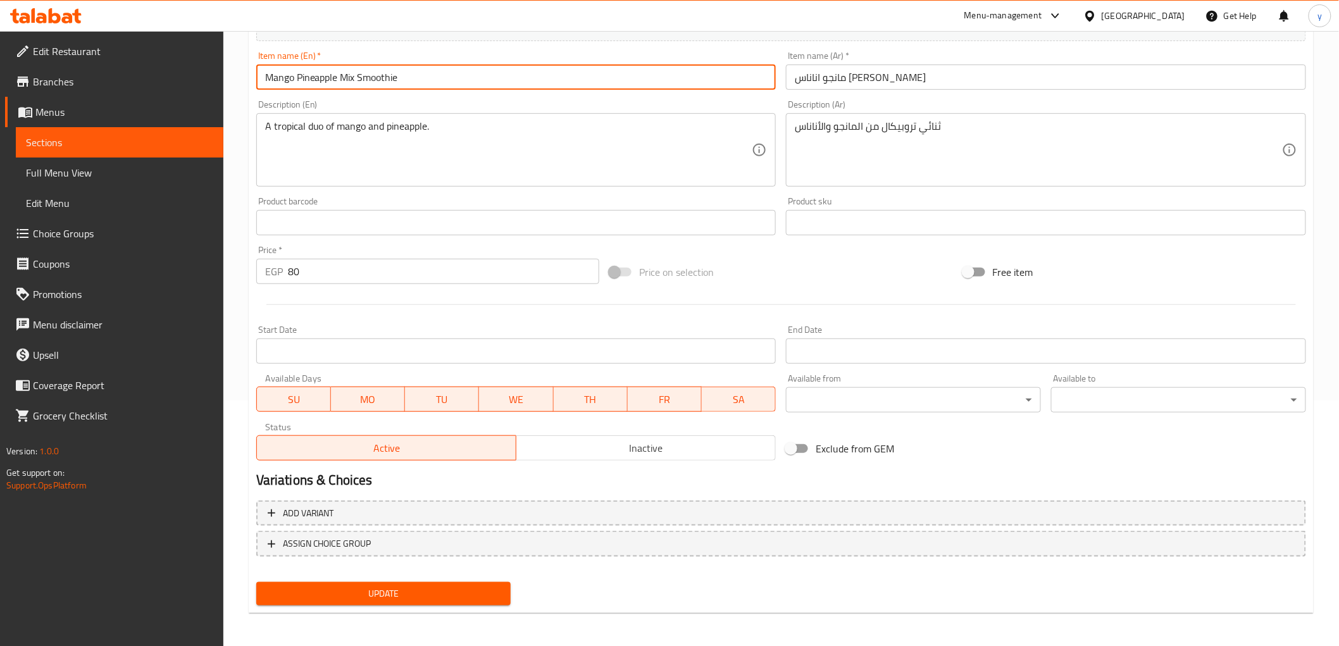
click at [289, 81] on input "Mango Pineapple Mix Smoothie" at bounding box center [516, 77] width 520 height 25
click at [282, 84] on input "Mango Pineapple Mix Smoothie" at bounding box center [516, 77] width 520 height 25
drag, startPoint x: 263, startPoint y: 77, endPoint x: 338, endPoint y: 86, distance: 75.8
click at [338, 86] on input "Mango Pineapple Mix Smoothie" at bounding box center [516, 77] width 520 height 25
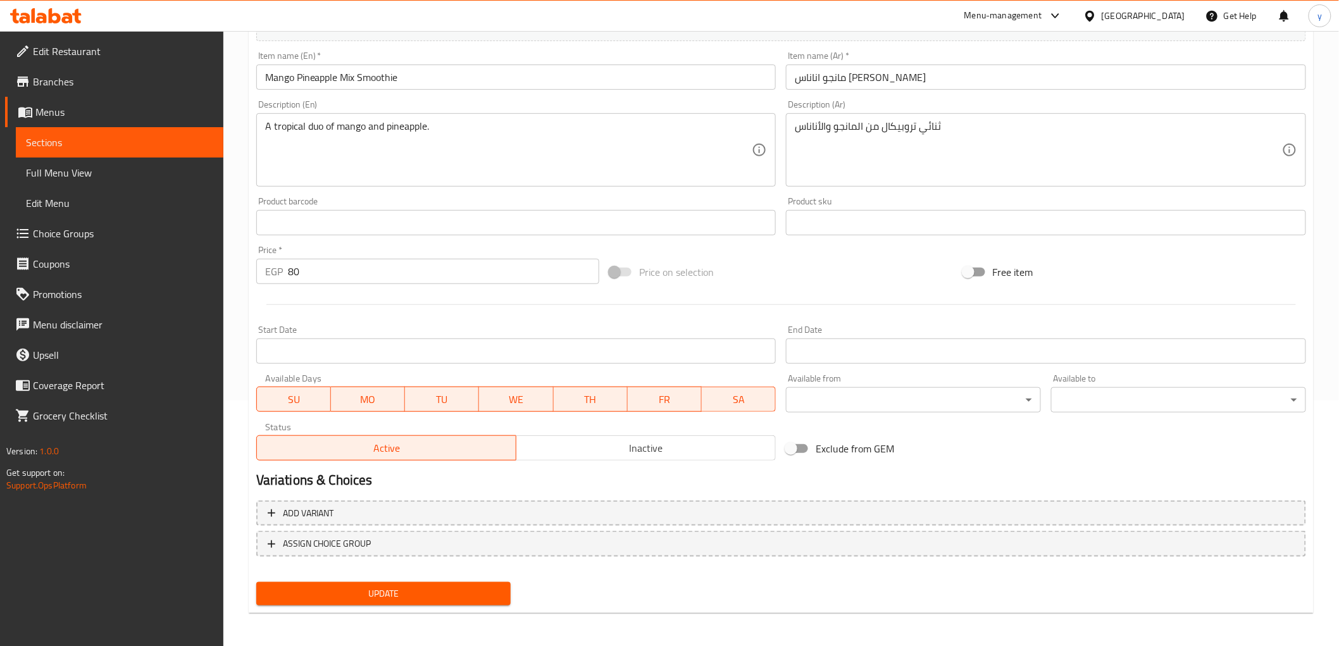
click at [414, 582] on button "Update" at bounding box center [383, 593] width 255 height 23
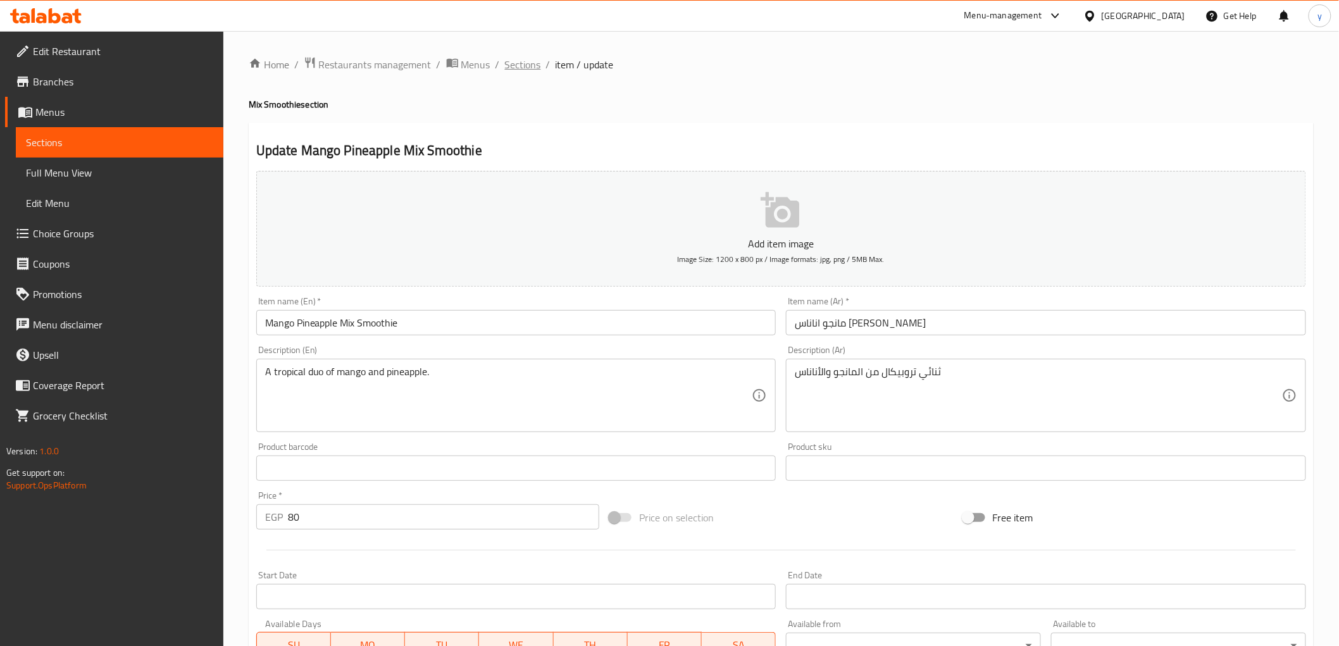
click at [523, 65] on span "Sections" at bounding box center [523, 64] width 36 height 15
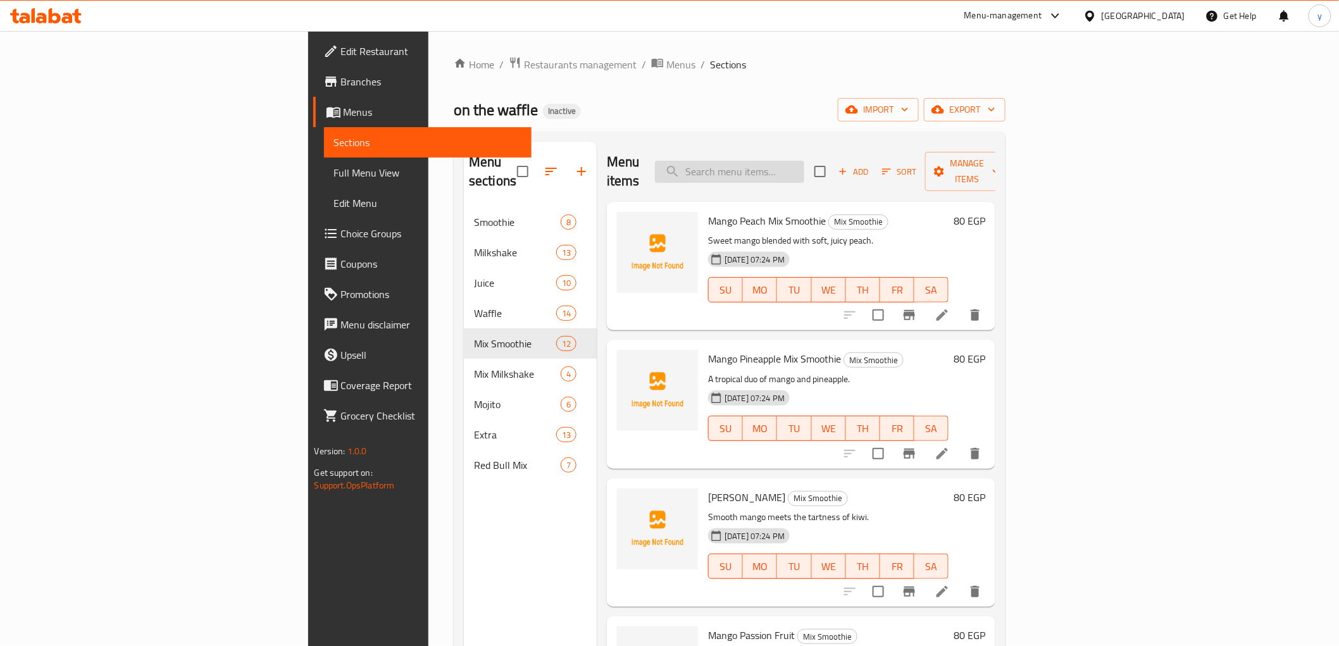
click at [804, 163] on input "search" at bounding box center [729, 172] width 149 height 22
paste input "Strawberry Blueberry"
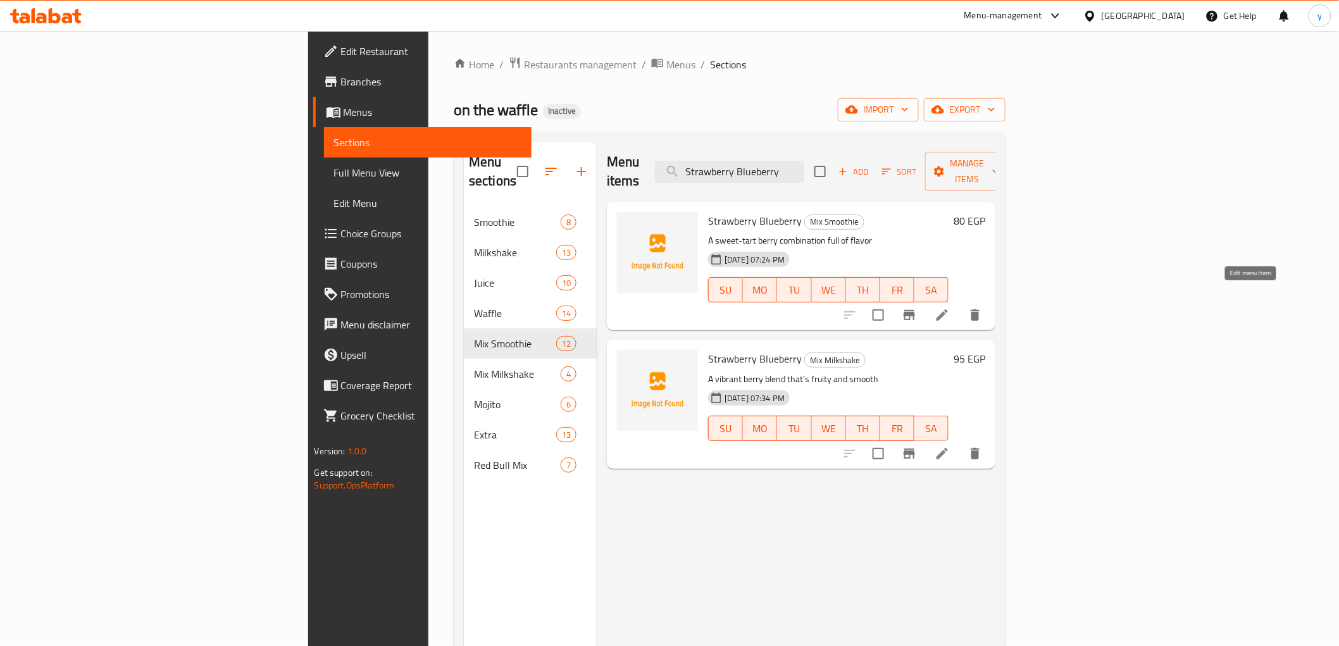
type input "Strawberry Blueberry"
click at [950, 308] on icon at bounding box center [942, 315] width 15 height 15
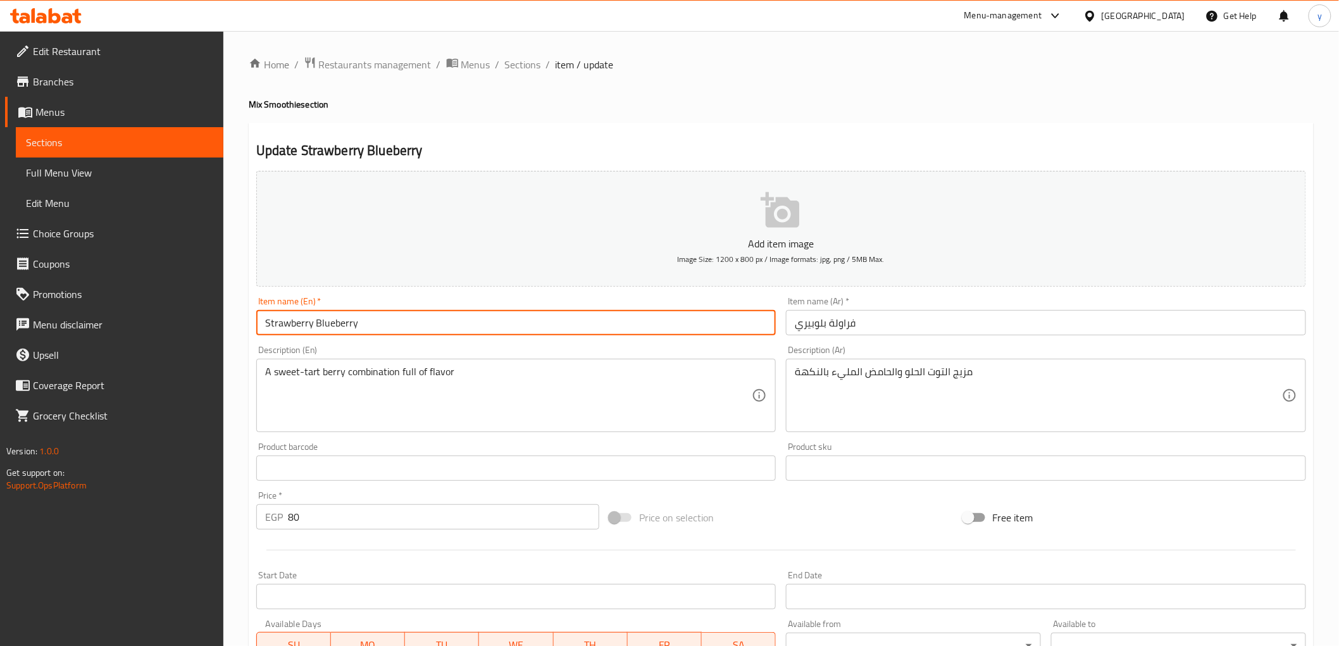
click at [503, 316] on input "Strawberry Blueberry" at bounding box center [516, 322] width 520 height 25
paste input "Mix Smoothie"
type input "Strawberry Blueberry Mix Smoothie"
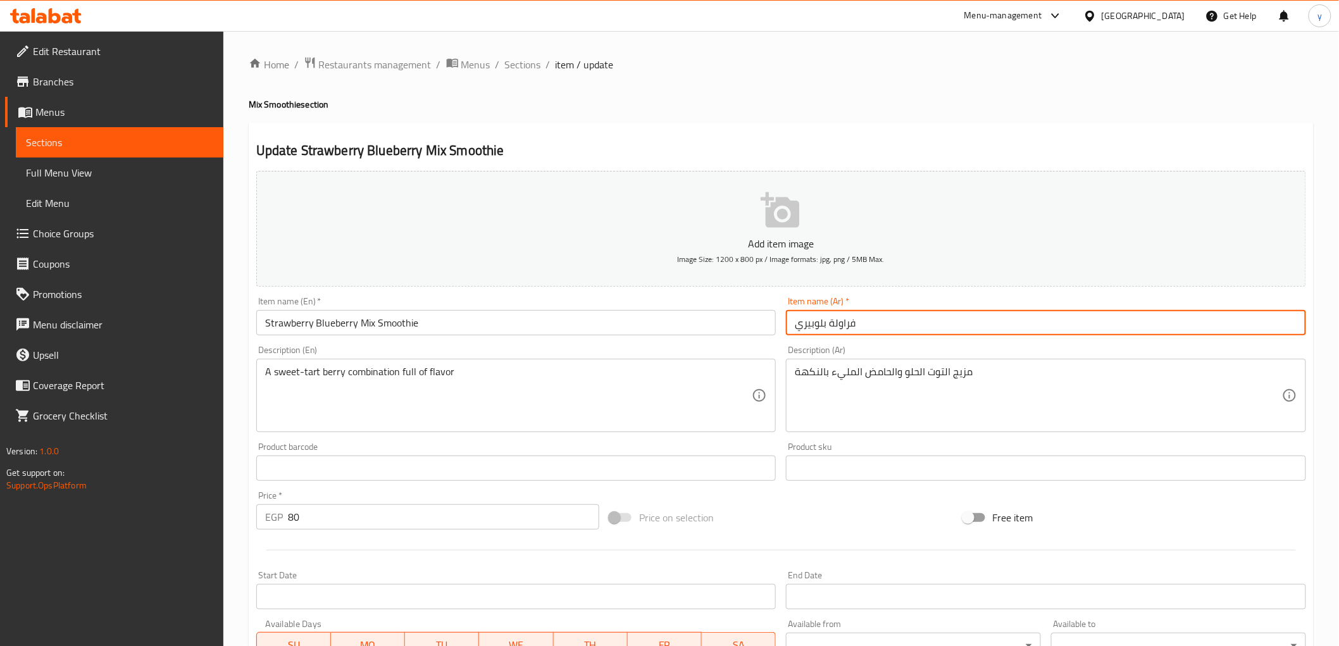
click at [922, 318] on input "فراولة بلوبيري" at bounding box center [1046, 322] width 520 height 25
paste input "مكس سموزي"
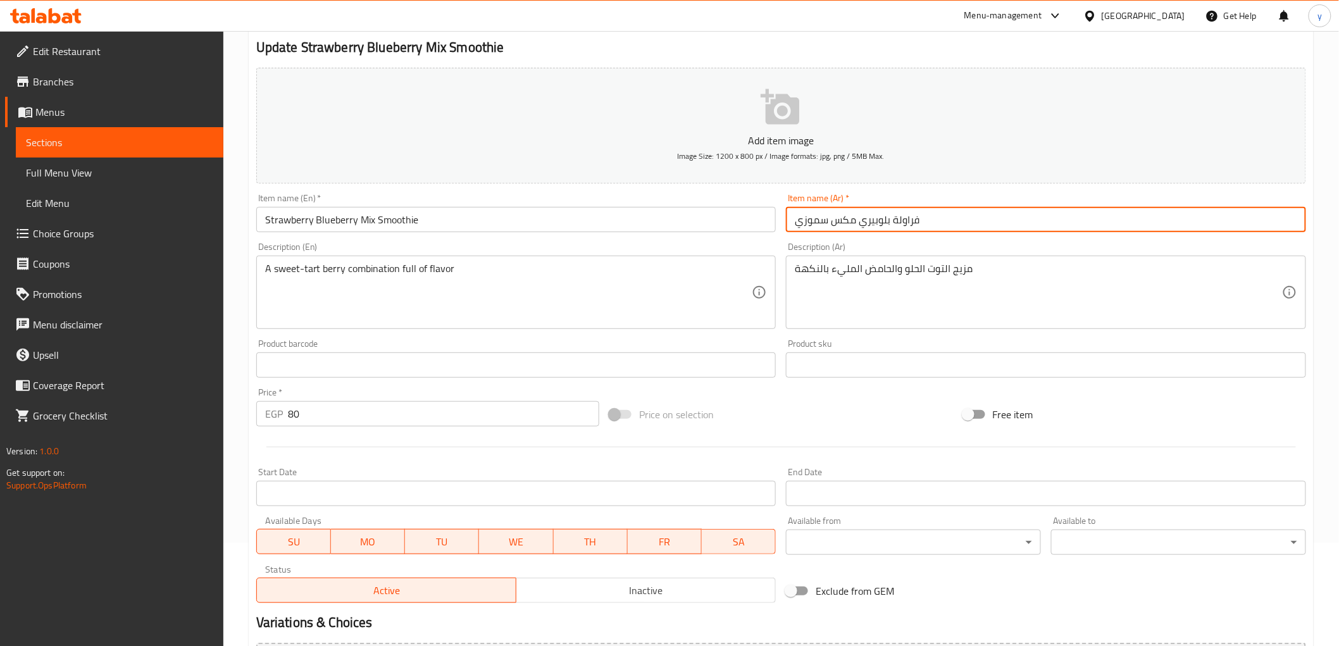
scroll to position [246, 0]
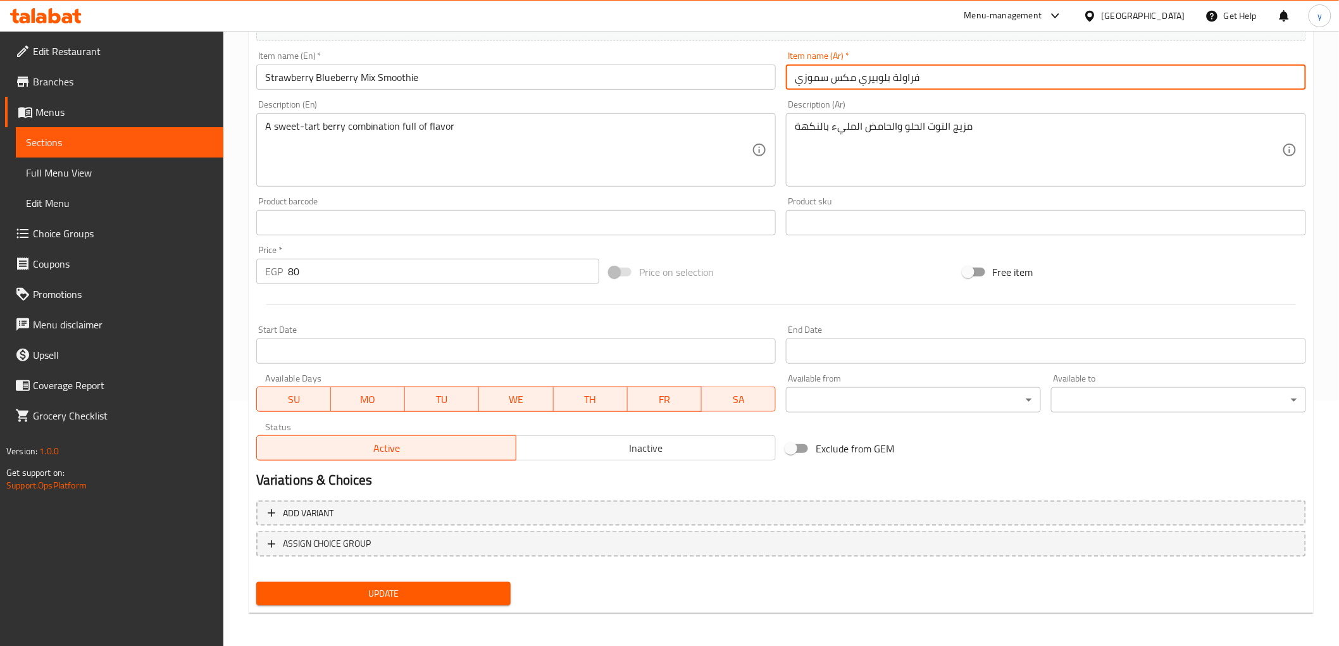
type input "فراولة بلوبيري مكس سموزي"
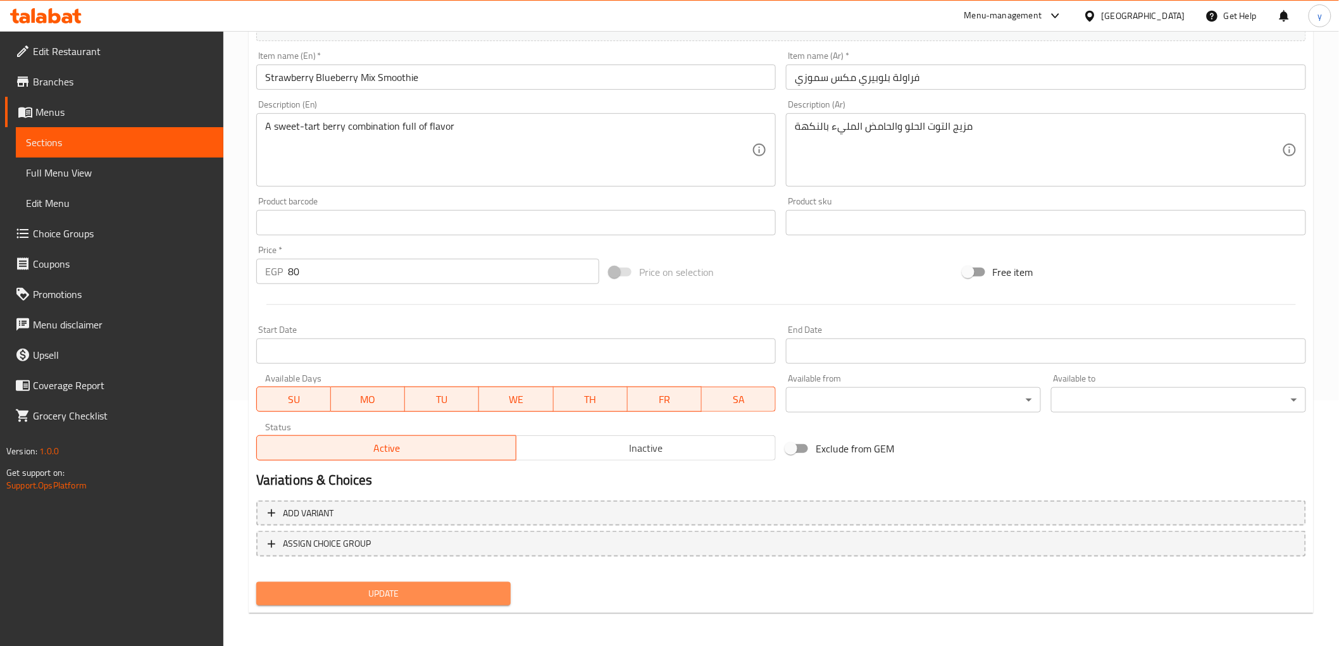
click at [443, 590] on span "Update" at bounding box center [383, 594] width 235 height 16
click at [313, 587] on span "Update" at bounding box center [383, 594] width 235 height 16
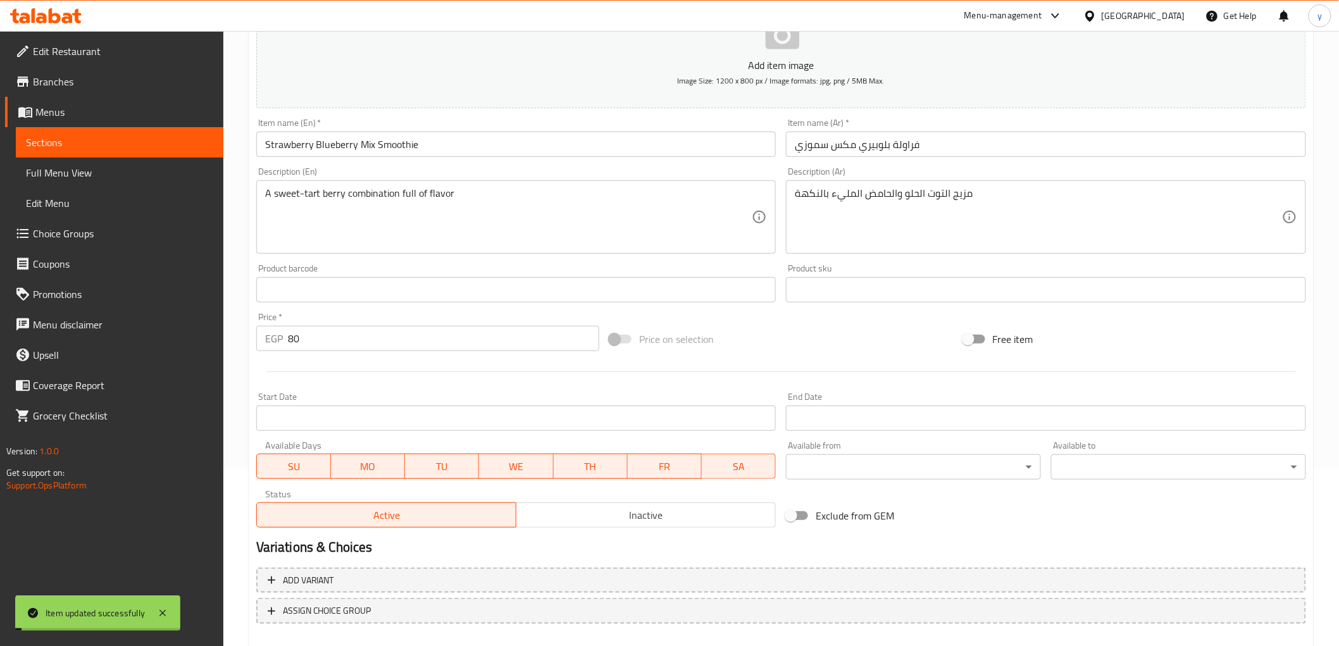
scroll to position [0, 0]
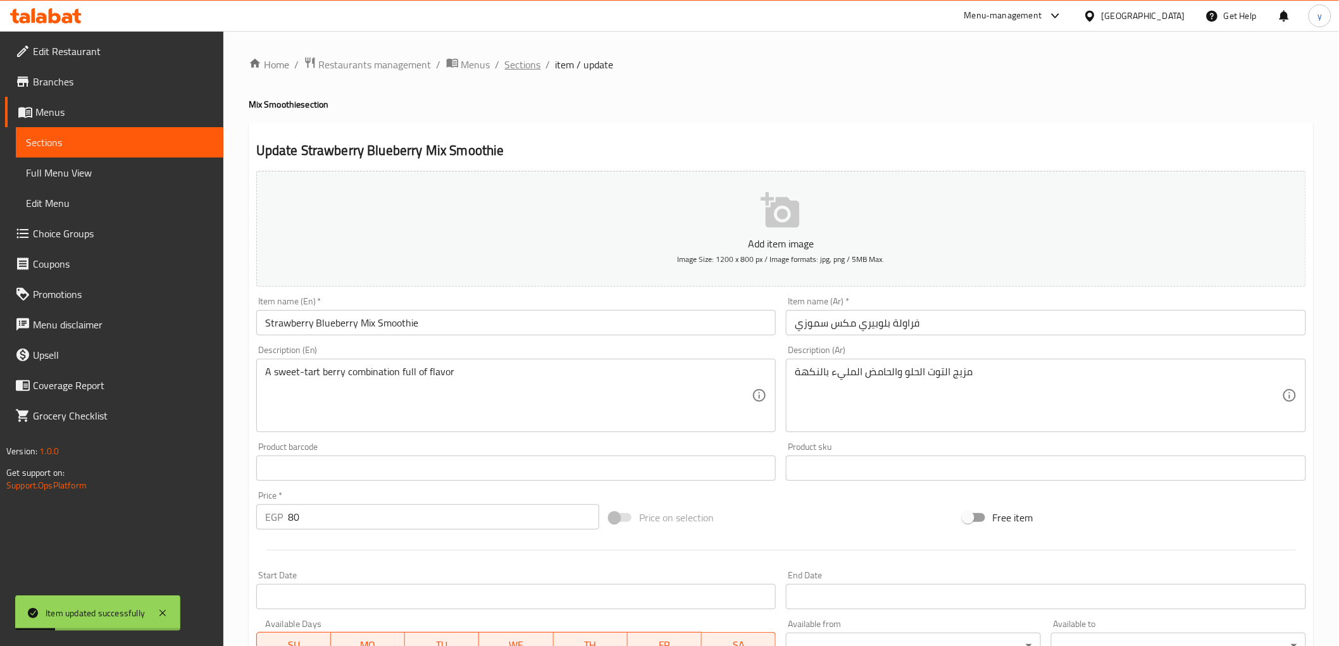
click at [523, 61] on span "Sections" at bounding box center [523, 64] width 36 height 15
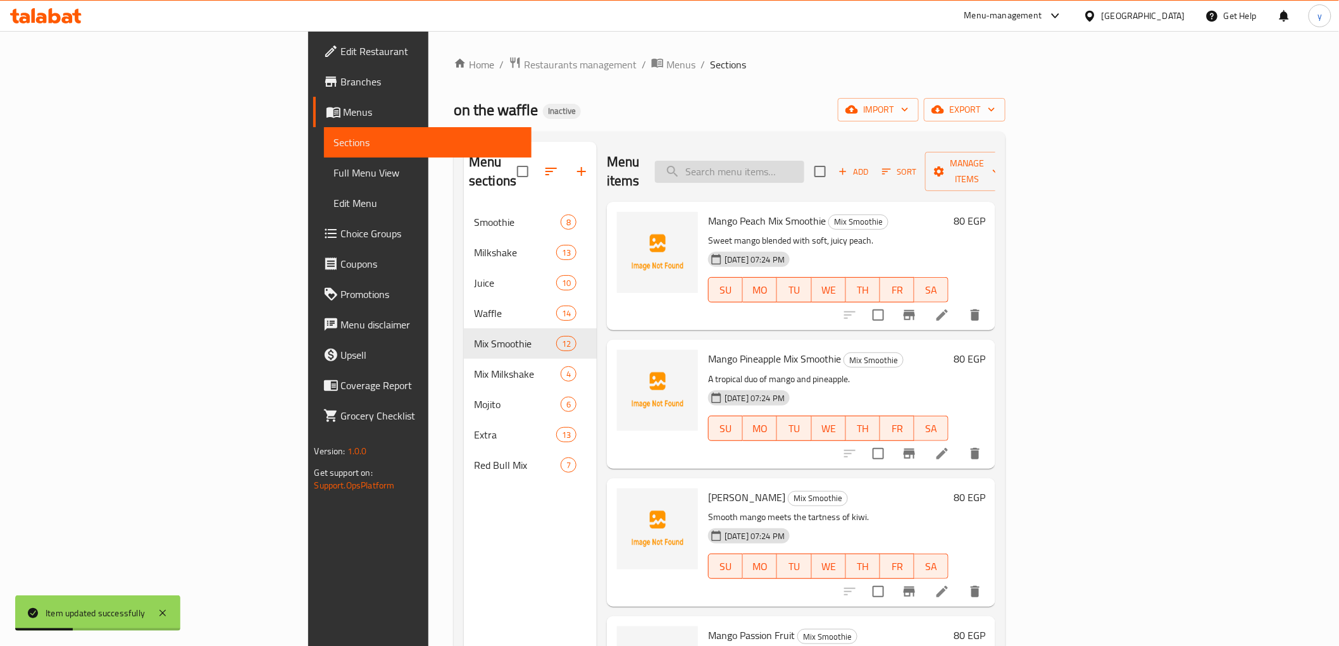
click at [804, 162] on input "search" at bounding box center [729, 172] width 149 height 22
paste input "Pineapple Kiwi"
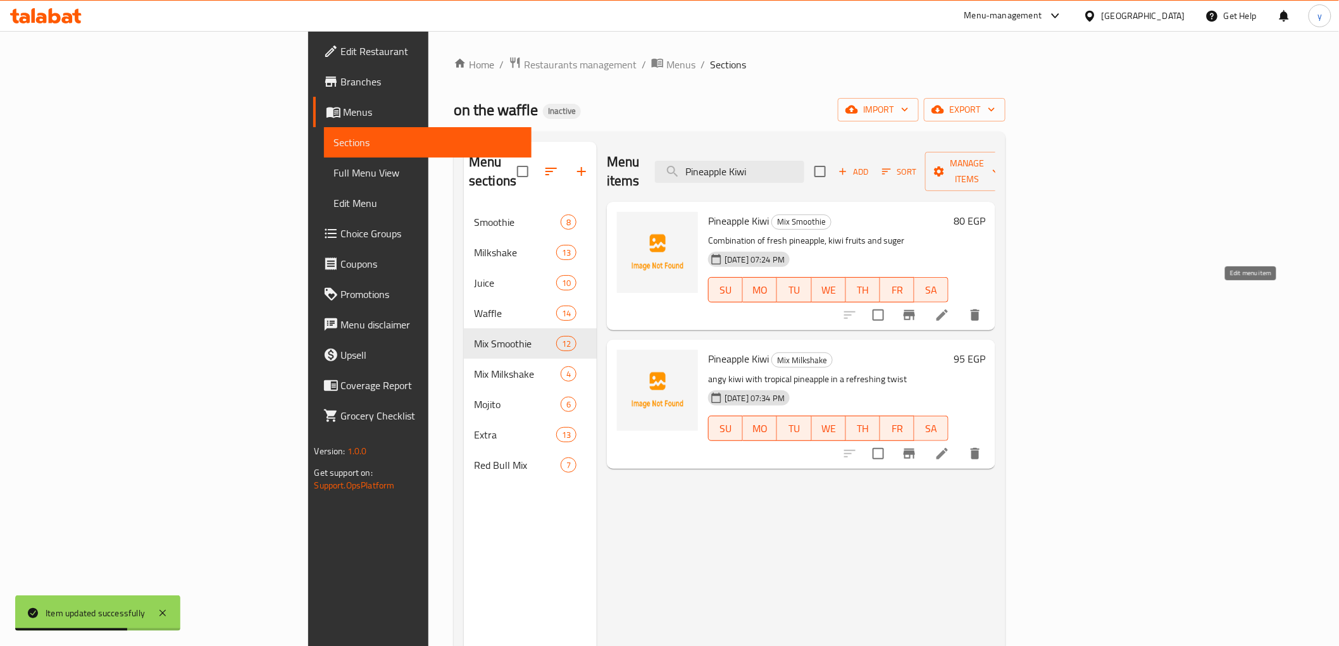
type input "Pineapple Kiwi"
click at [950, 308] on icon at bounding box center [942, 315] width 15 height 15
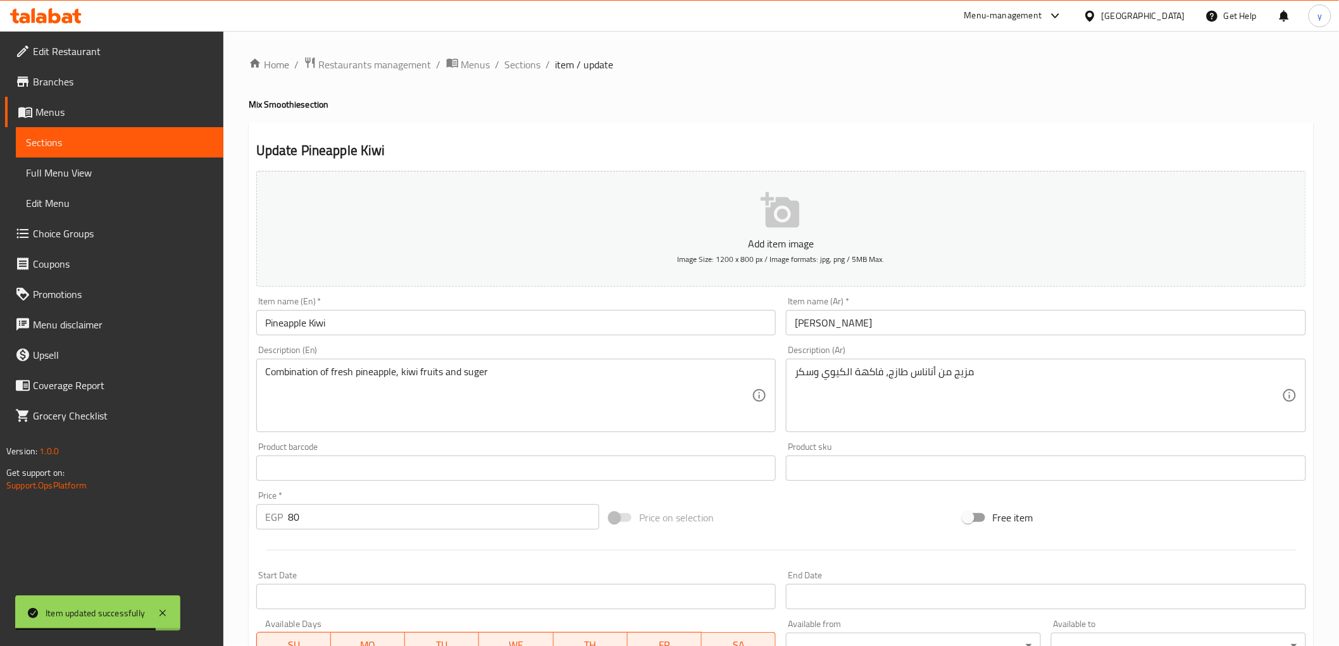
click at [463, 351] on div "Description (En) Combination of fresh pineapple, kiwi fruits and suger Descript…" at bounding box center [516, 389] width 520 height 87
click at [437, 327] on input "Pineapple Kiwi" at bounding box center [516, 322] width 520 height 25
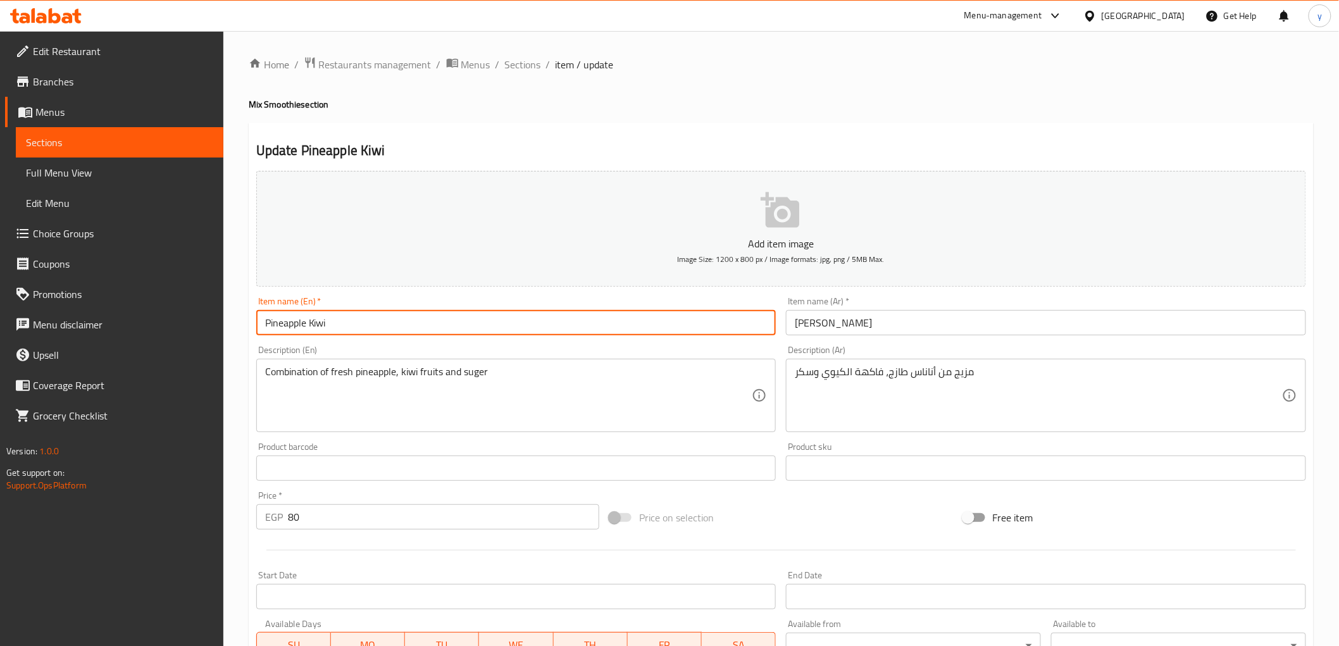
click at [449, 325] on input "Pineapple Kiwi" at bounding box center [516, 322] width 520 height 25
paste input "Mix Smoothie"
type input "Pineapple Kiwi Mix Smoothie"
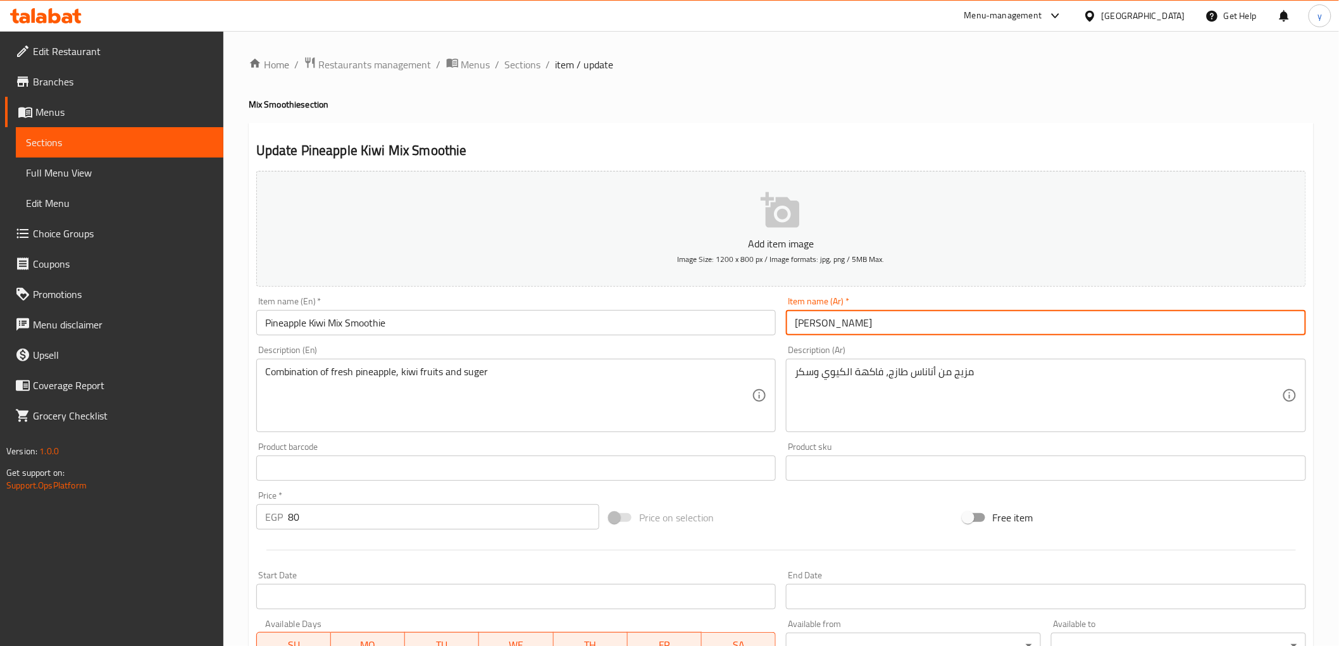
click at [882, 325] on input "[PERSON_NAME]" at bounding box center [1046, 322] width 520 height 25
paste input "مكس سموزي"
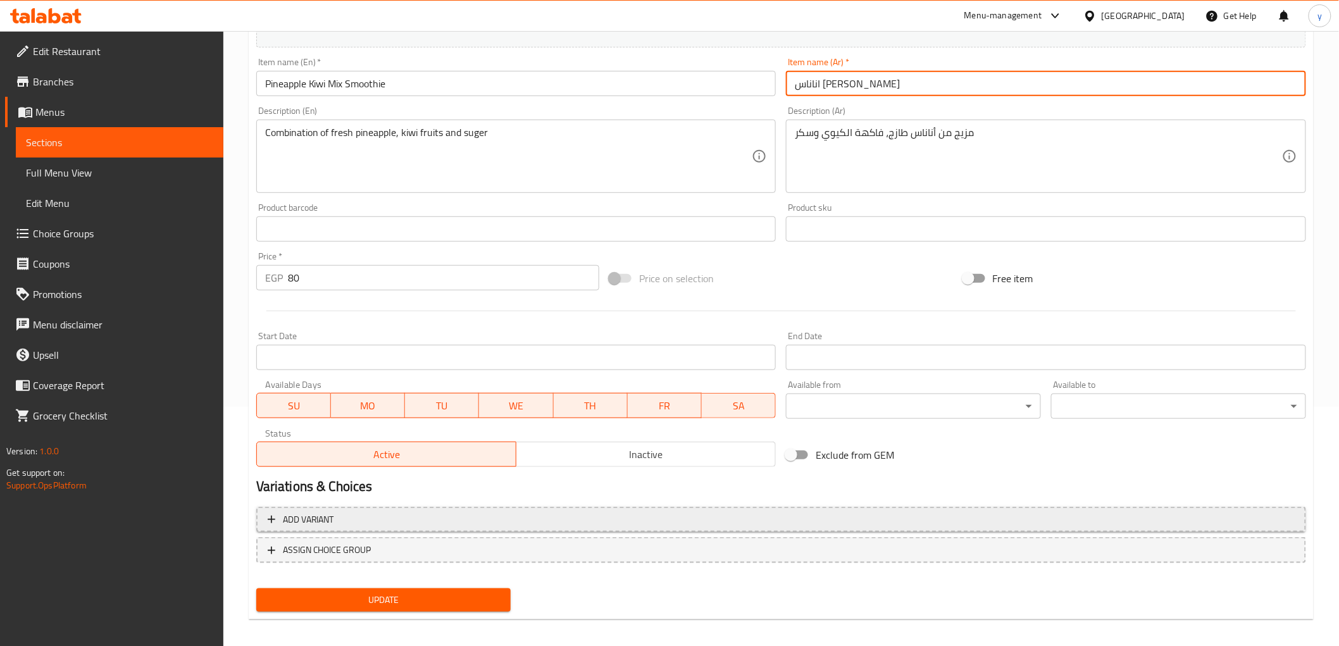
scroll to position [246, 0]
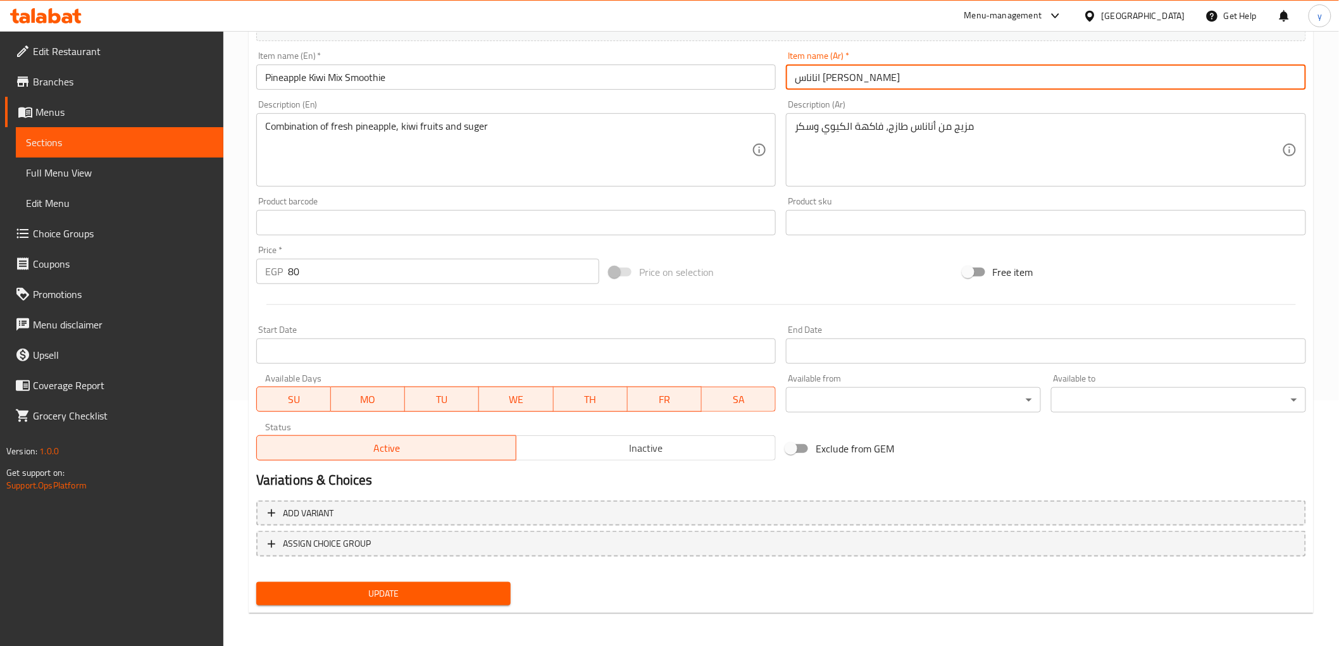
type input "اناناس كيوي مكس سموزي"
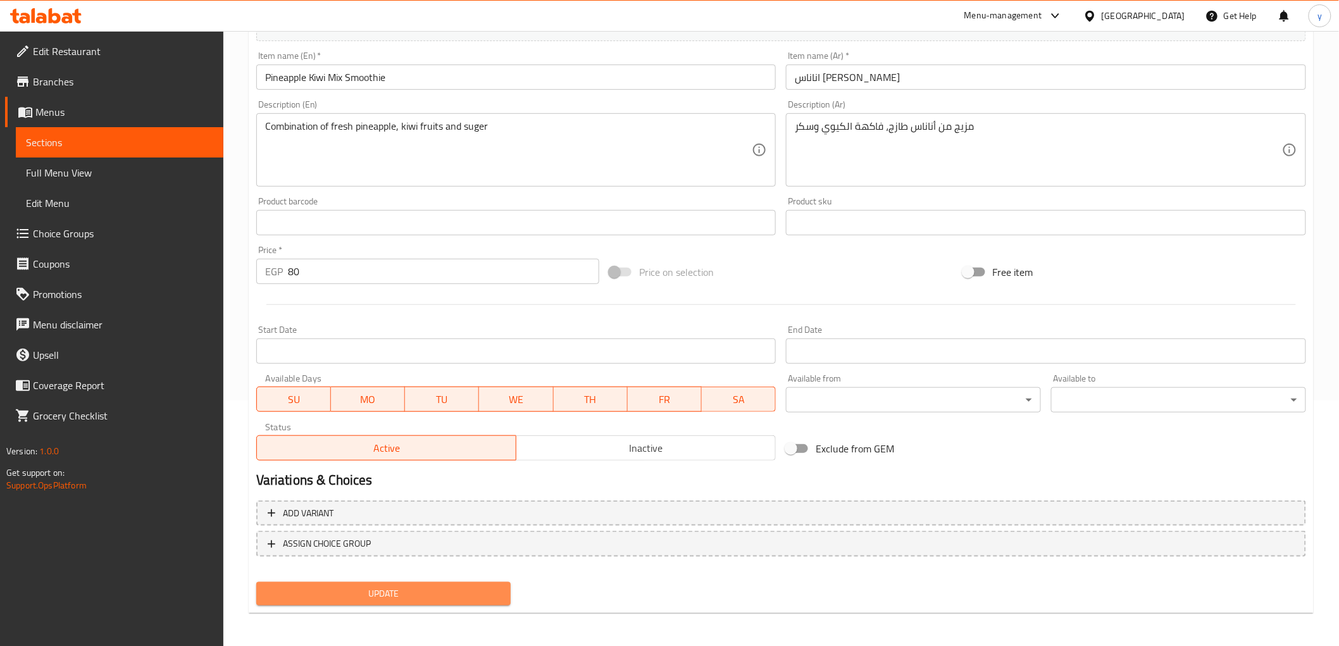
click at [488, 589] on span "Update" at bounding box center [383, 594] width 235 height 16
click at [482, 591] on span "Update" at bounding box center [383, 594] width 235 height 16
drag, startPoint x: 478, startPoint y: 591, endPoint x: 467, endPoint y: 471, distance: 120.7
click at [478, 591] on span "Update" at bounding box center [383, 594] width 235 height 16
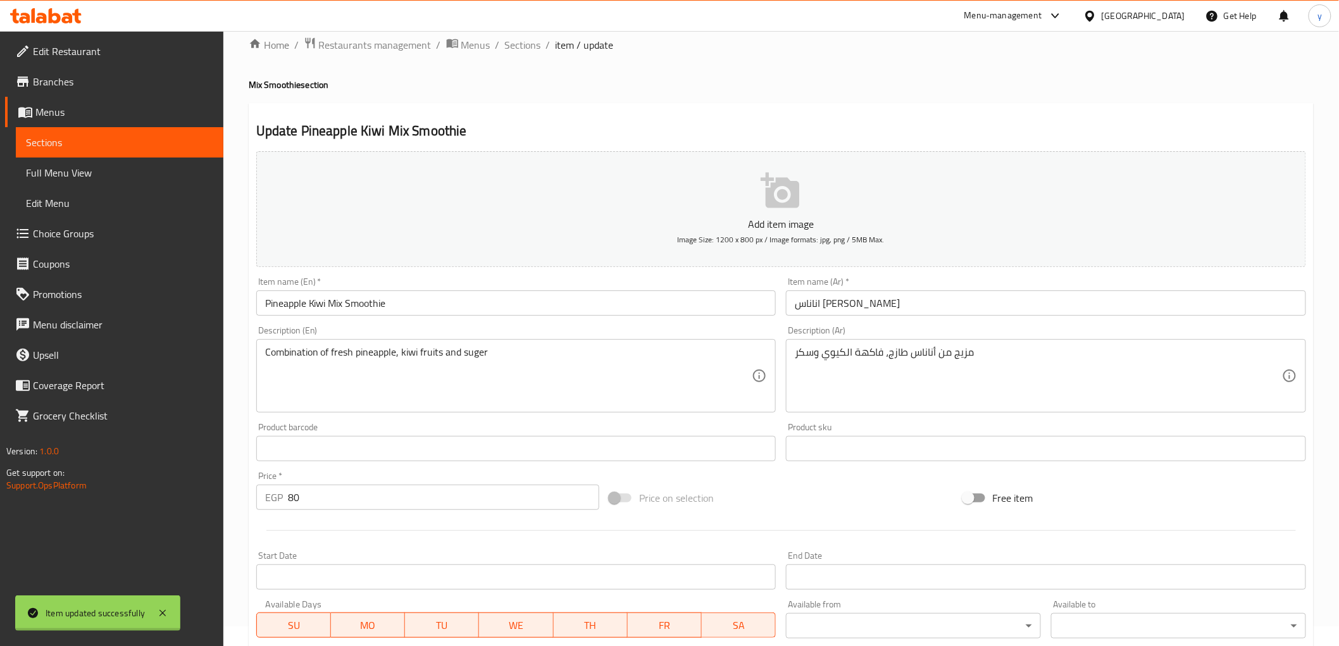
scroll to position [0, 0]
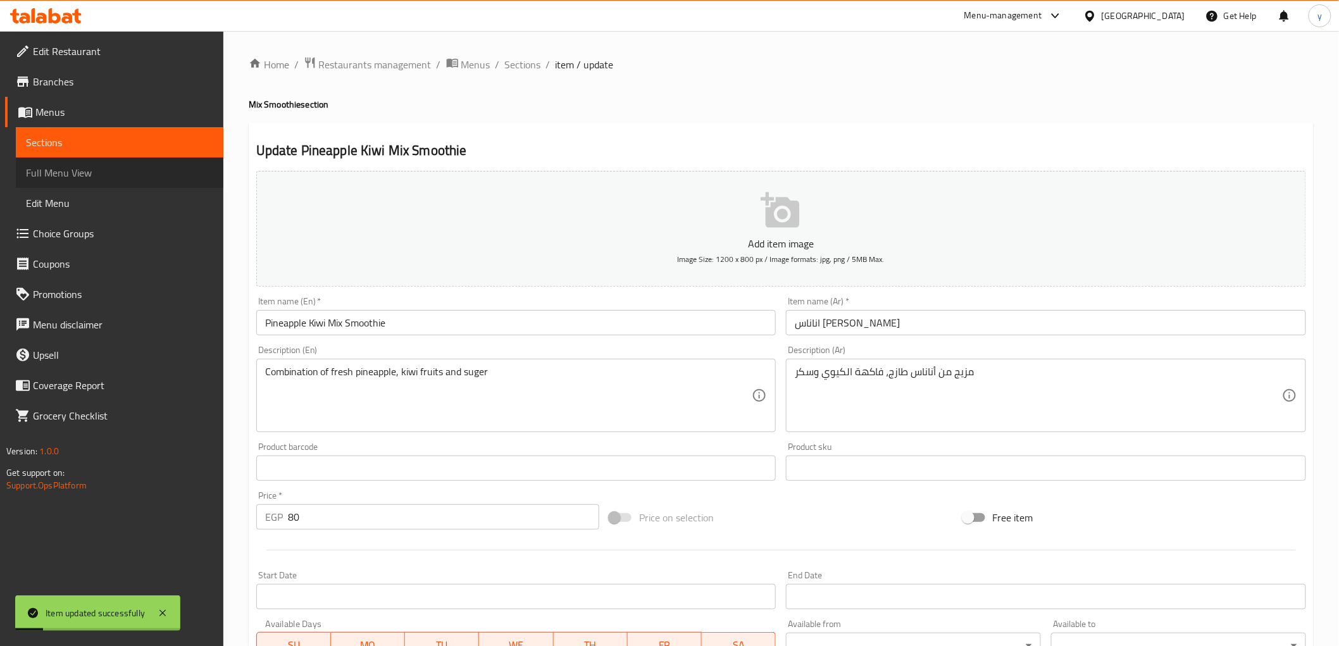
click at [72, 166] on span "Full Menu View" at bounding box center [119, 172] width 187 height 15
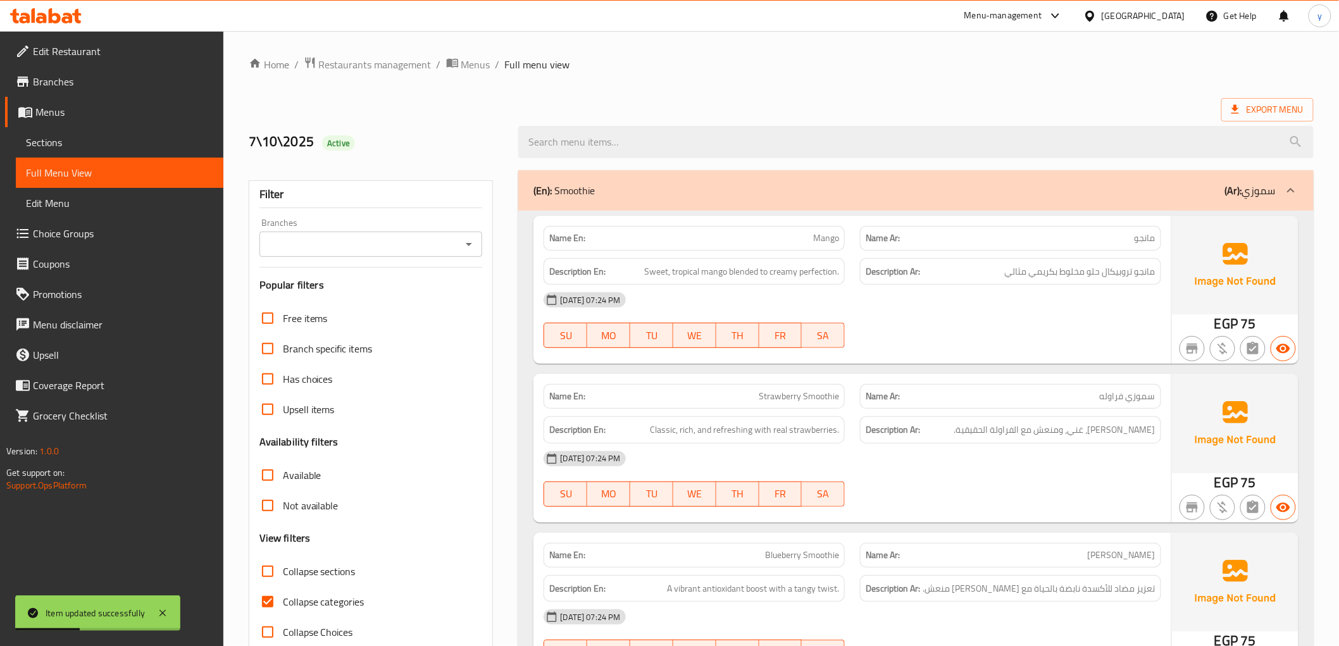
click at [270, 600] on input "Collapse categories" at bounding box center [267, 602] width 30 height 30
checkbox input "false"
click at [1289, 114] on span "Export Menu" at bounding box center [1267, 110] width 72 height 16
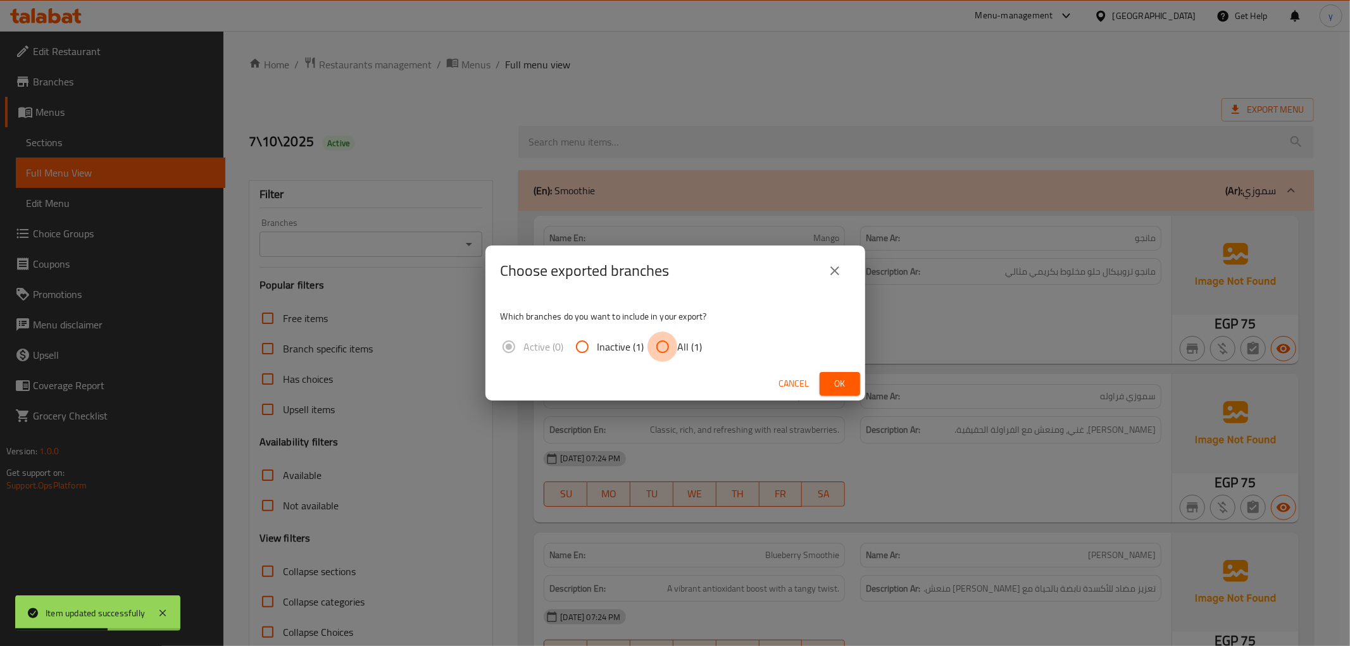
click at [656, 338] on input "All (1)" at bounding box center [662, 347] width 30 height 30
radio input "true"
click at [821, 382] on button "Ok" at bounding box center [839, 383] width 41 height 23
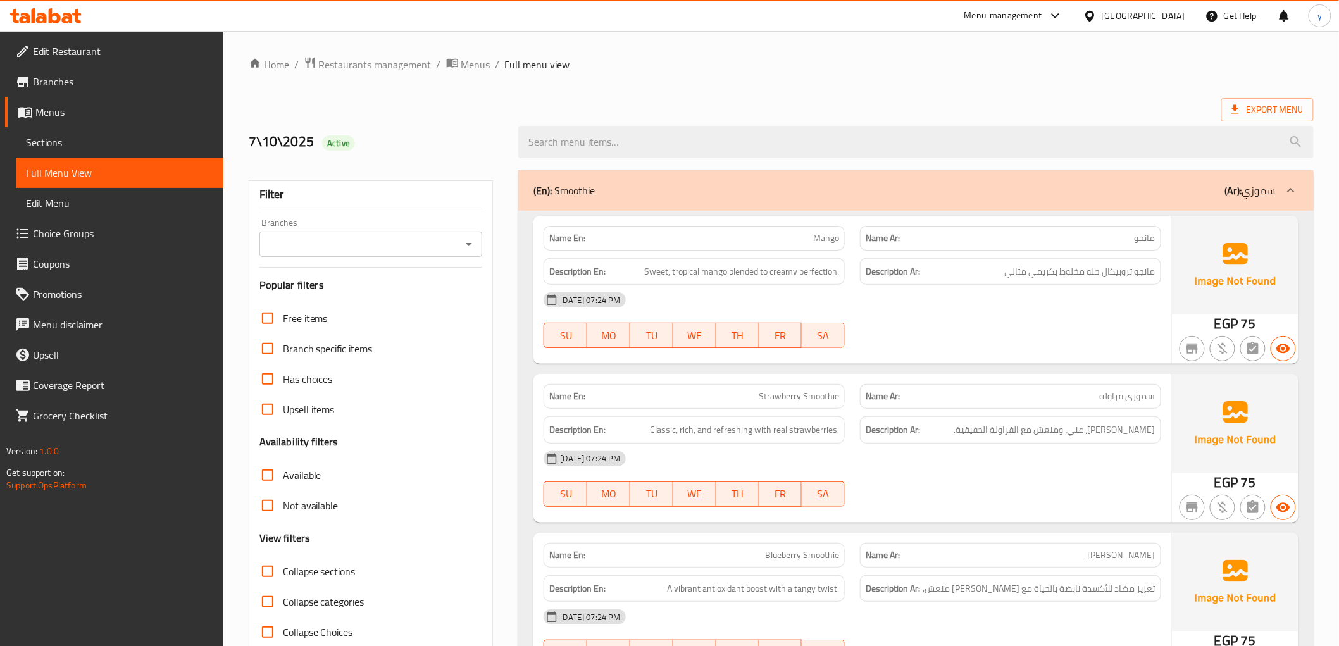
click at [1280, 108] on span "Export Menu" at bounding box center [1267, 110] width 72 height 16
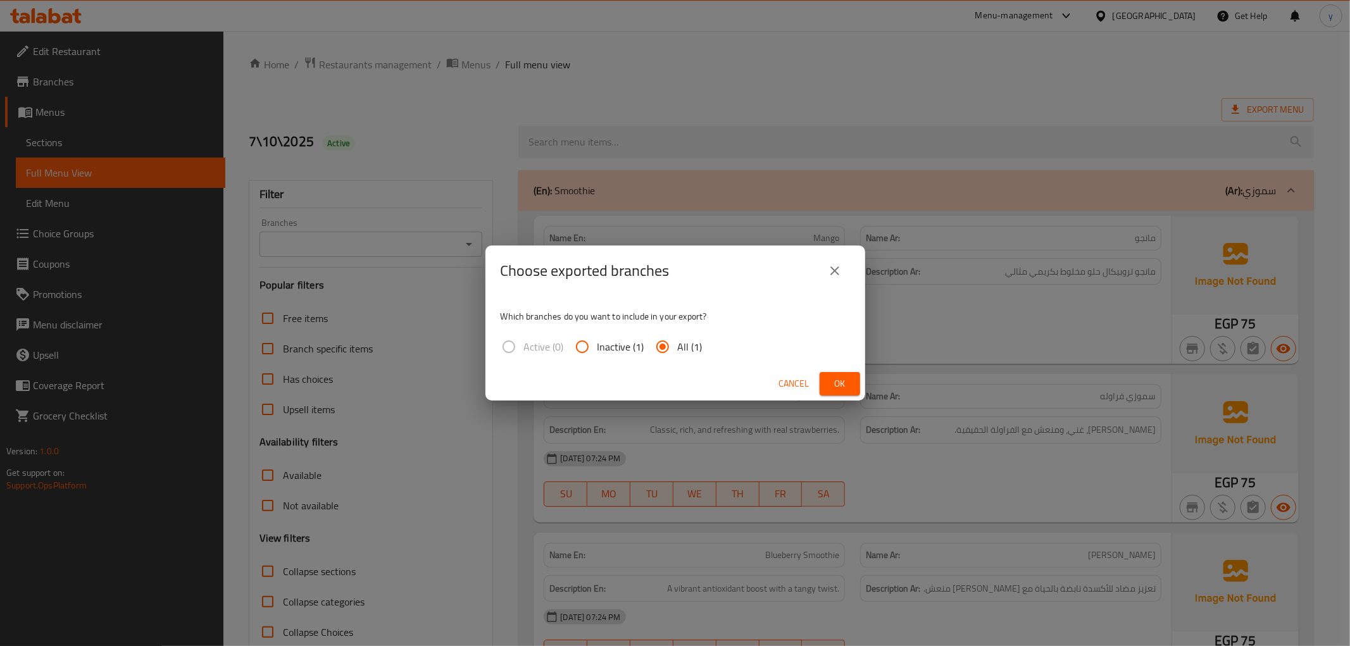
click at [839, 380] on span "Ok" at bounding box center [840, 384] width 20 height 16
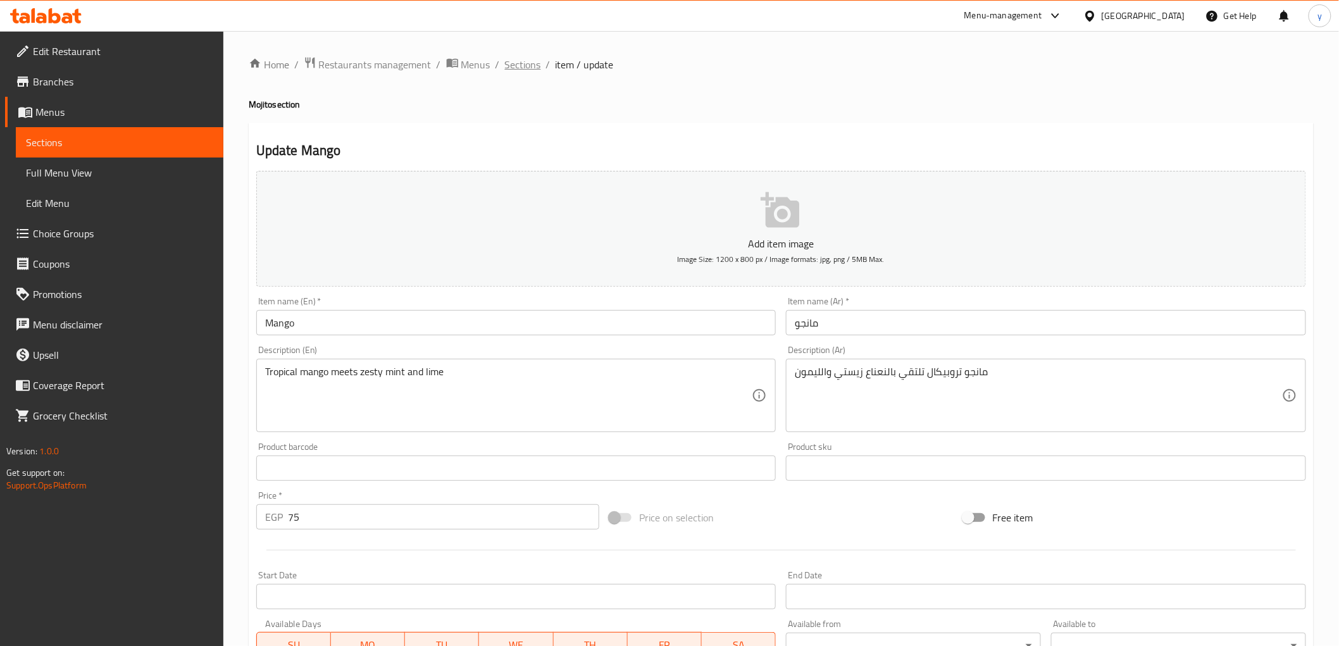
click at [516, 60] on span "Sections" at bounding box center [523, 64] width 36 height 15
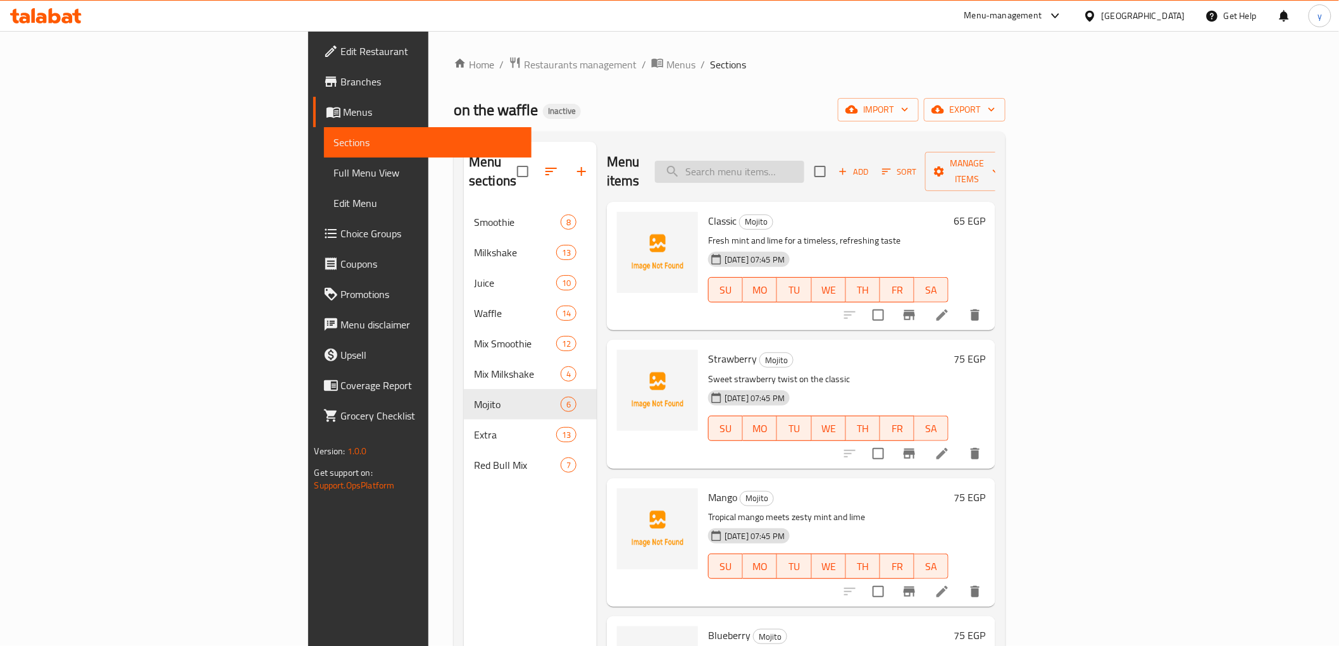
click at [804, 161] on input "search" at bounding box center [729, 172] width 149 height 22
paste input "Mango"
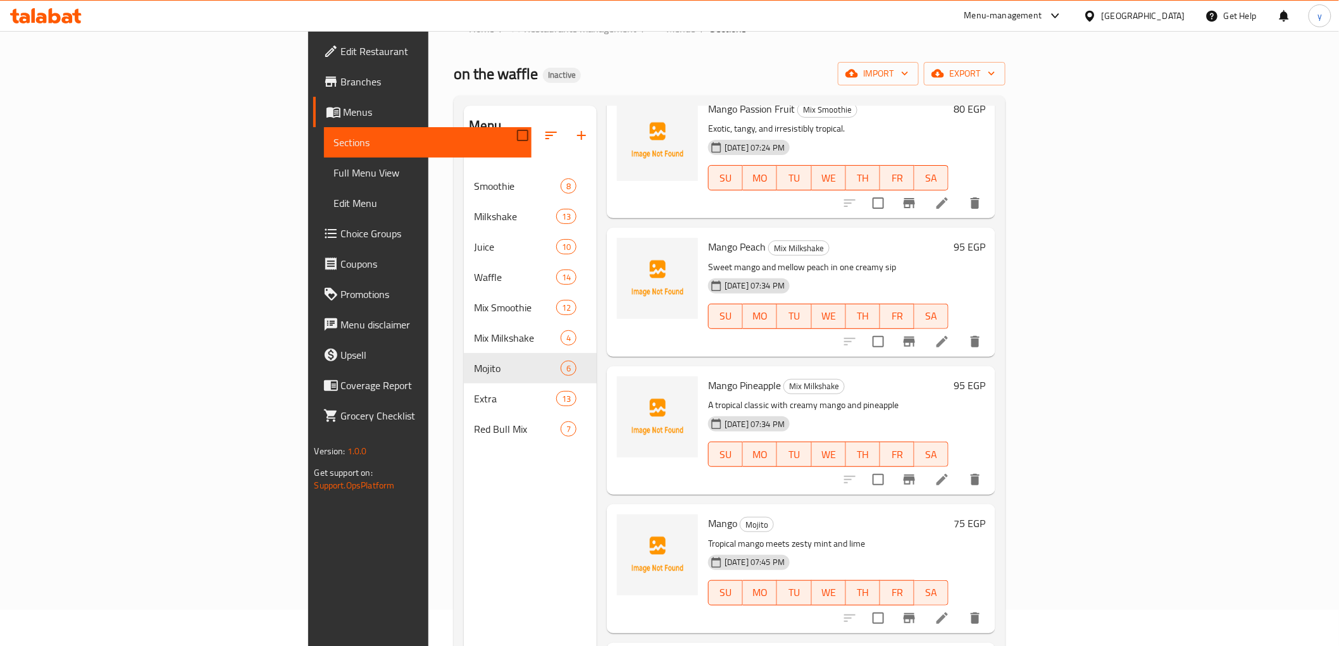
scroll to position [70, 0]
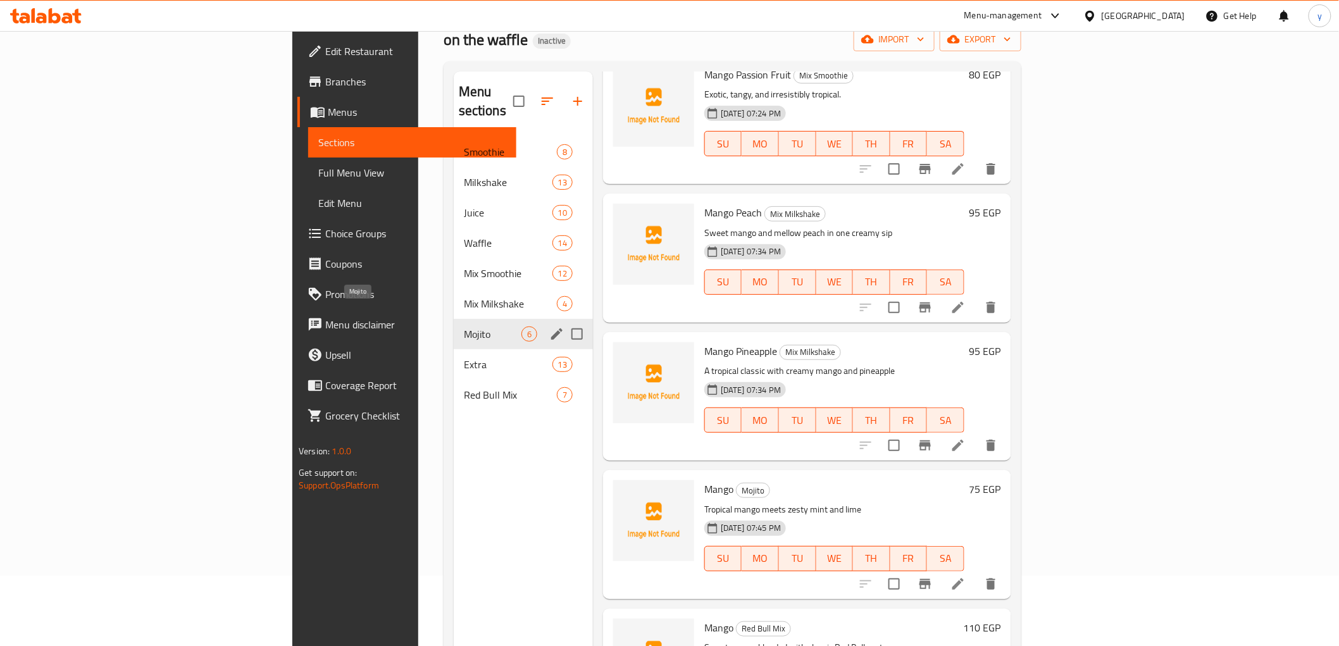
type input "Mango"
click at [464, 327] on span "Mojito" at bounding box center [493, 334] width 58 height 15
click at [549, 327] on icon "edit" at bounding box center [556, 334] width 15 height 15
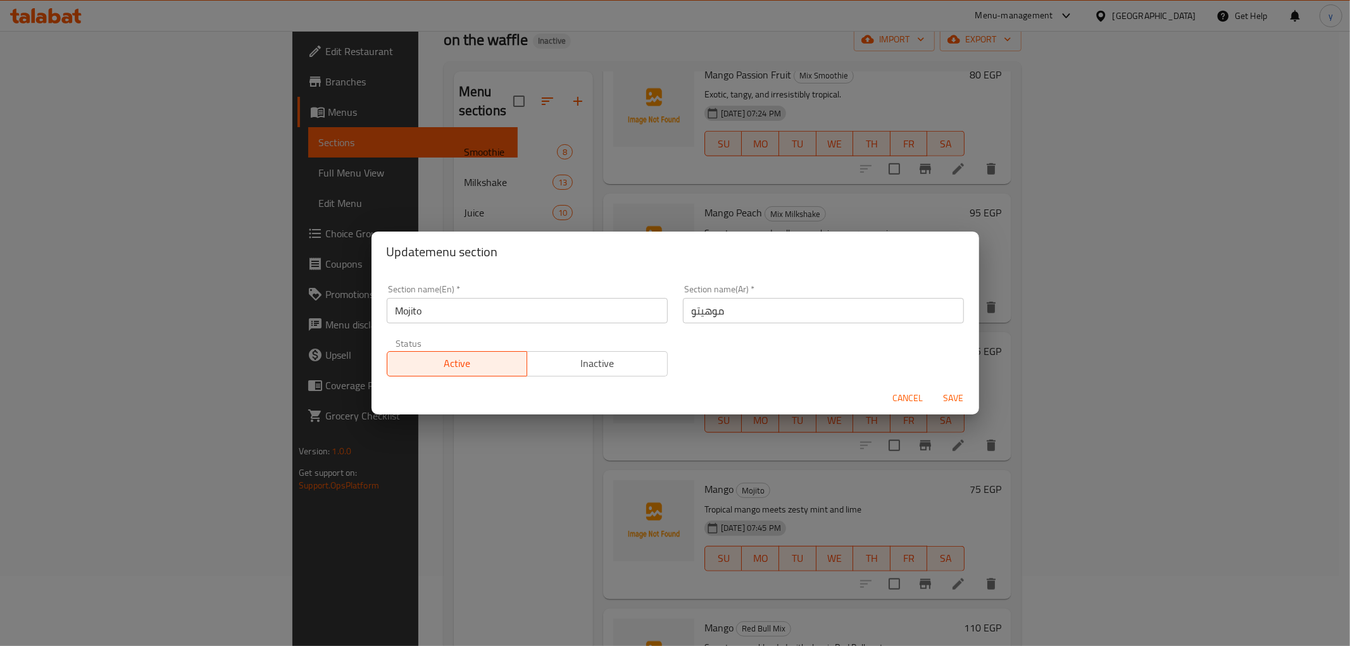
click at [430, 307] on input "Mojito" at bounding box center [527, 310] width 281 height 25
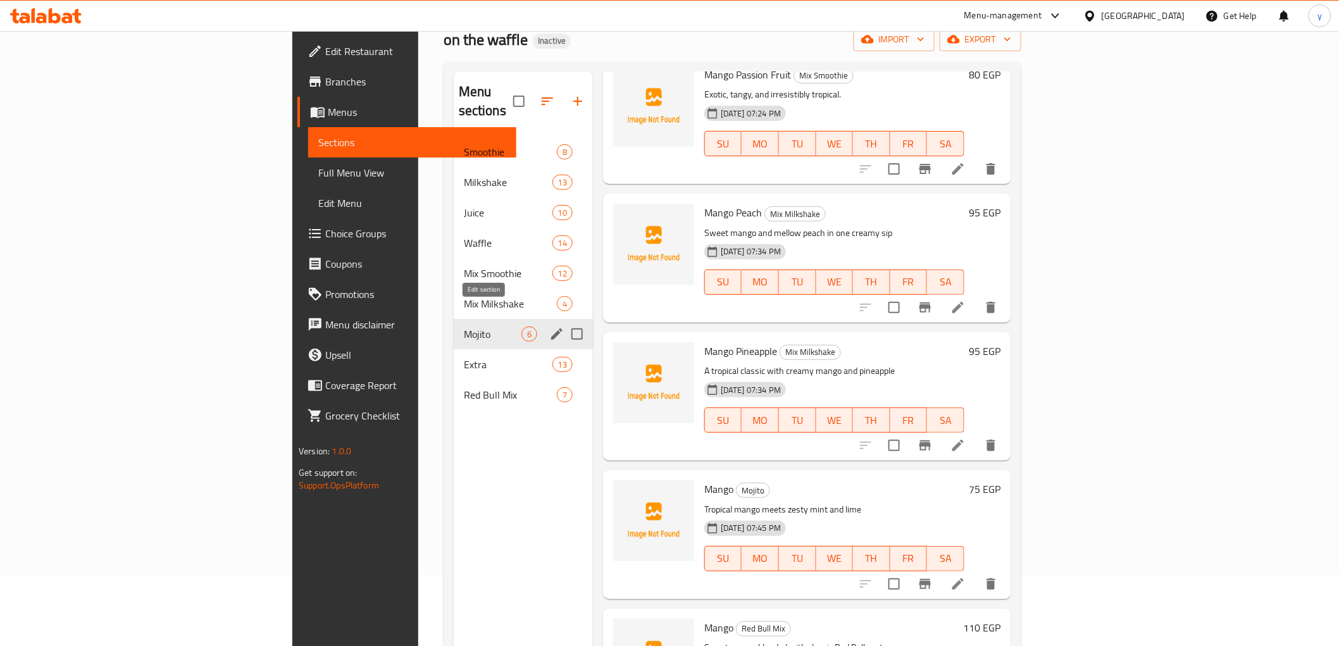
click at [549, 327] on icon "edit" at bounding box center [556, 334] width 15 height 15
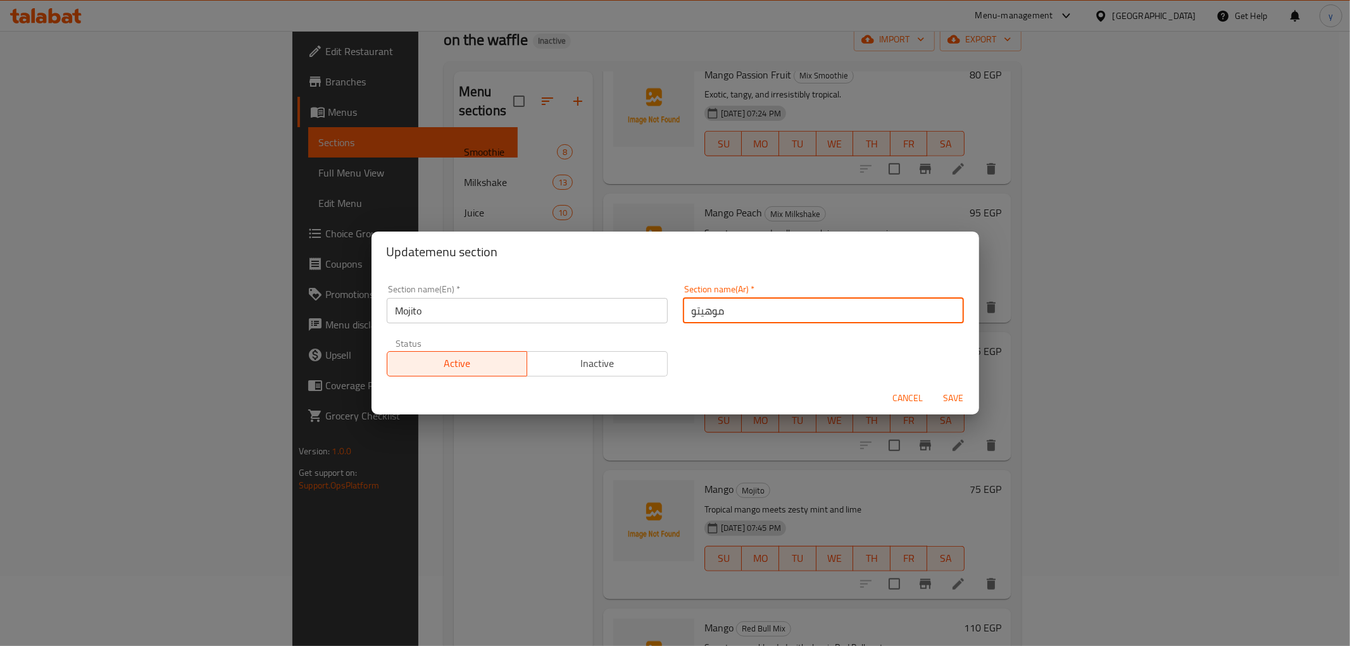
click at [716, 311] on input "موهيتو" at bounding box center [823, 310] width 281 height 25
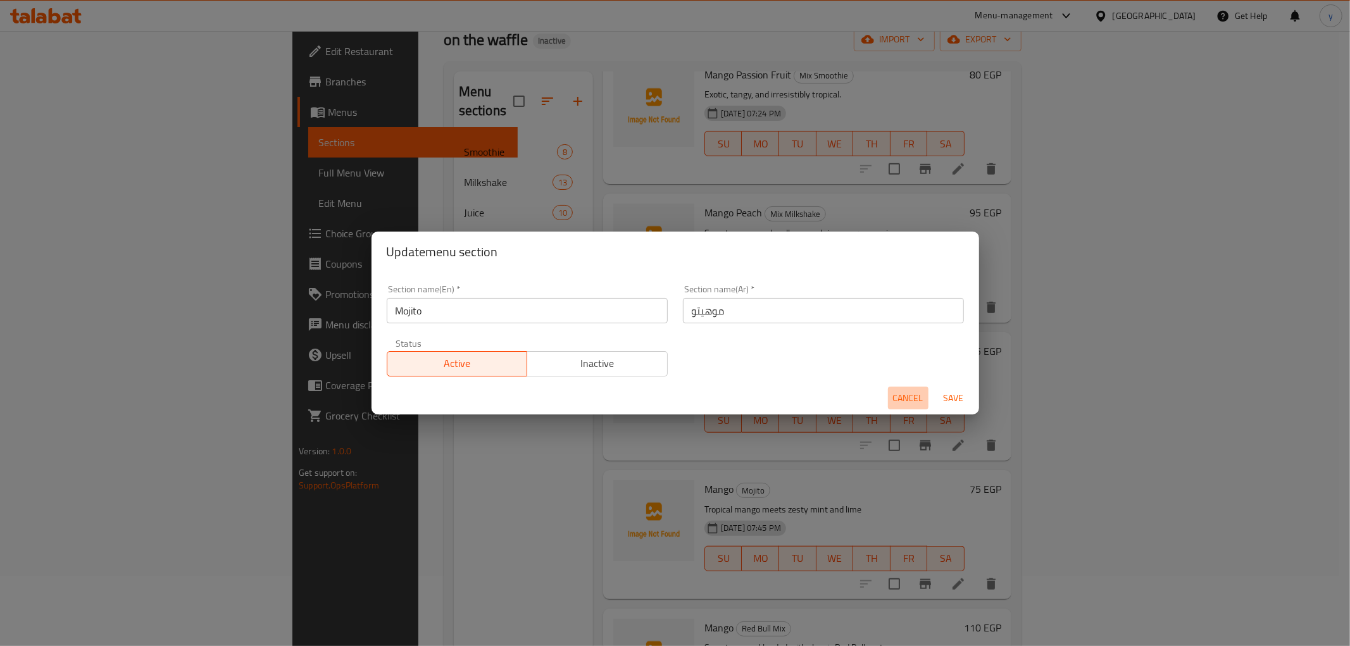
click at [910, 396] on span "Cancel" at bounding box center [908, 398] width 30 height 16
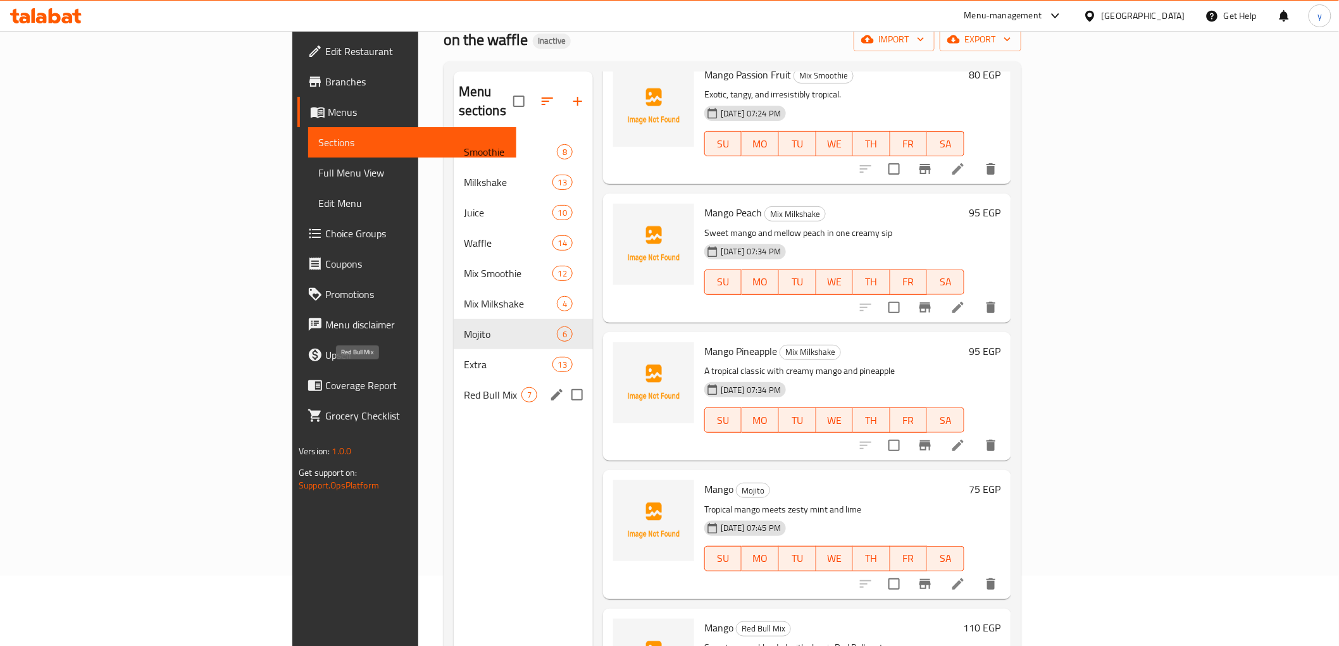
click at [464, 387] on span "Red Bull Mix" at bounding box center [493, 394] width 58 height 15
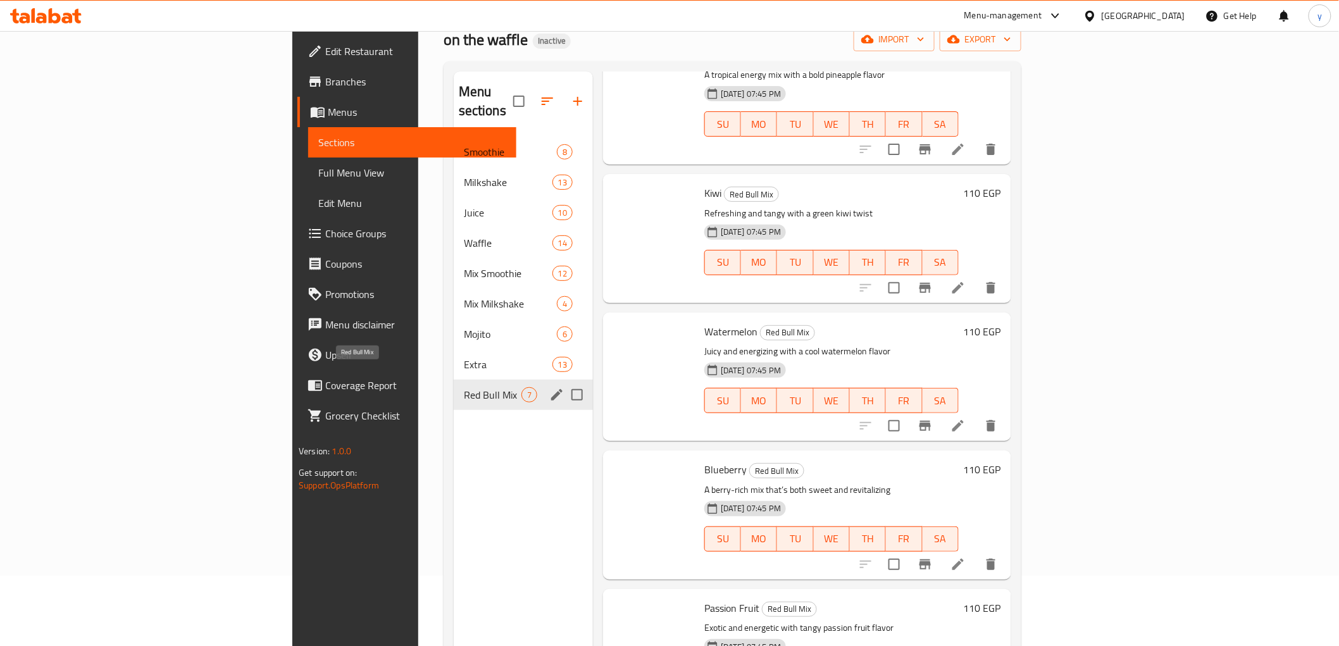
scroll to position [352, 0]
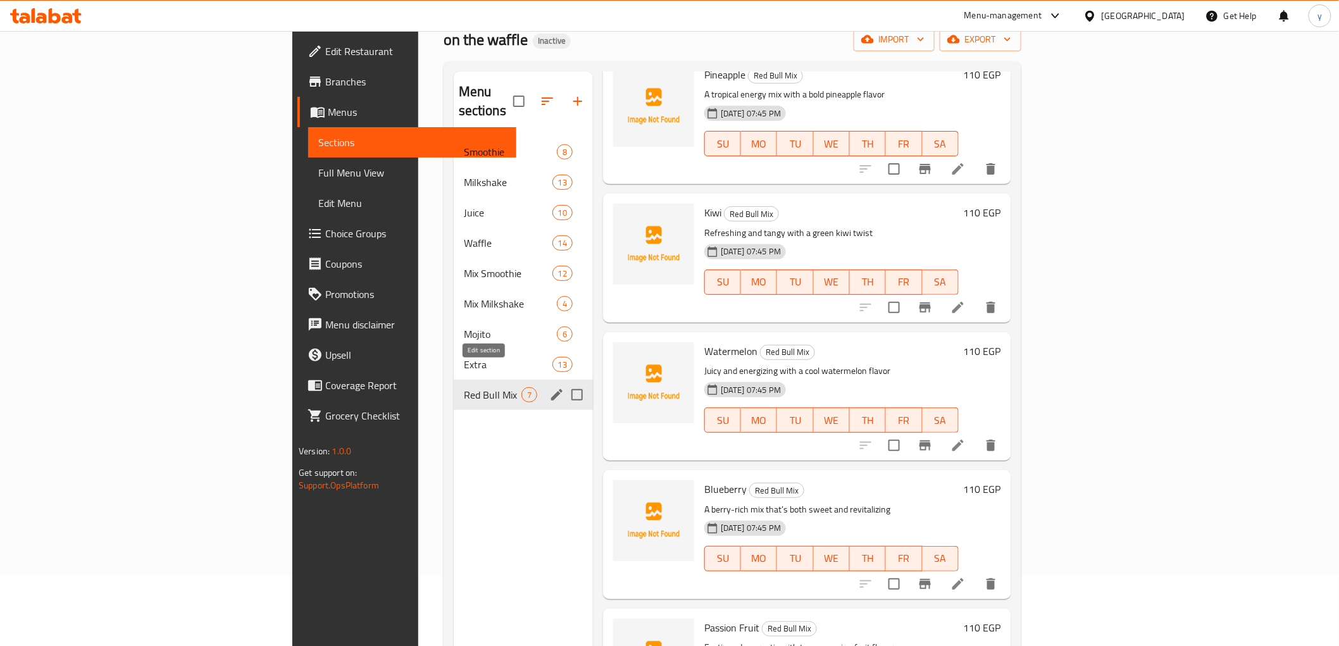
click at [549, 387] on icon "edit" at bounding box center [556, 394] width 15 height 15
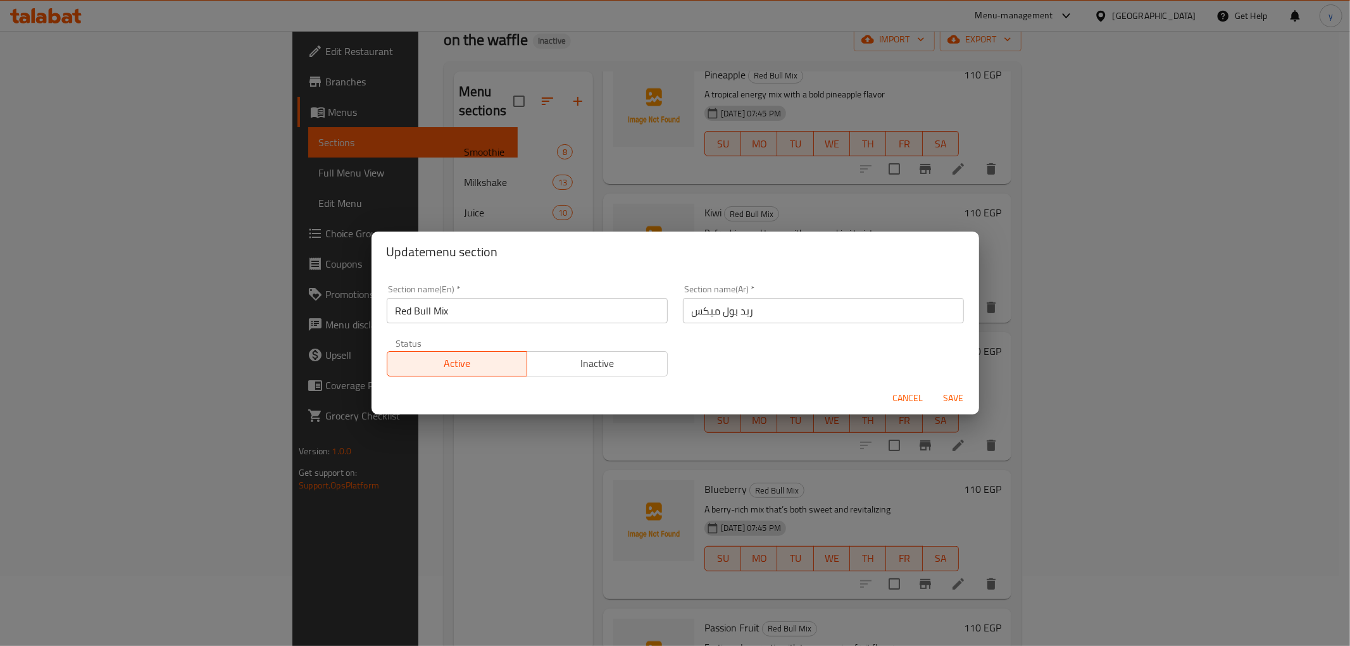
click at [454, 313] on input "Red Bull Mix" at bounding box center [527, 310] width 281 height 25
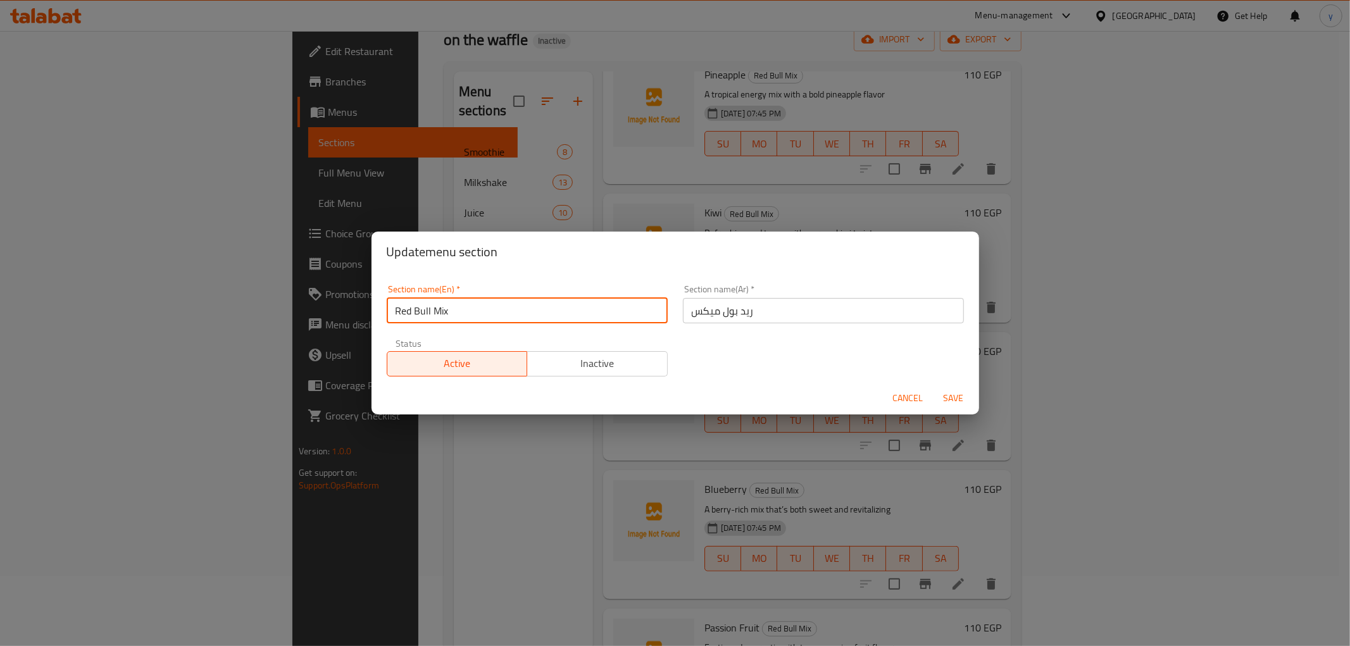
click at [454, 313] on input "Red Bull Mix" at bounding box center [527, 310] width 281 height 25
click at [415, 308] on input "Red Bull Mix" at bounding box center [527, 310] width 281 height 25
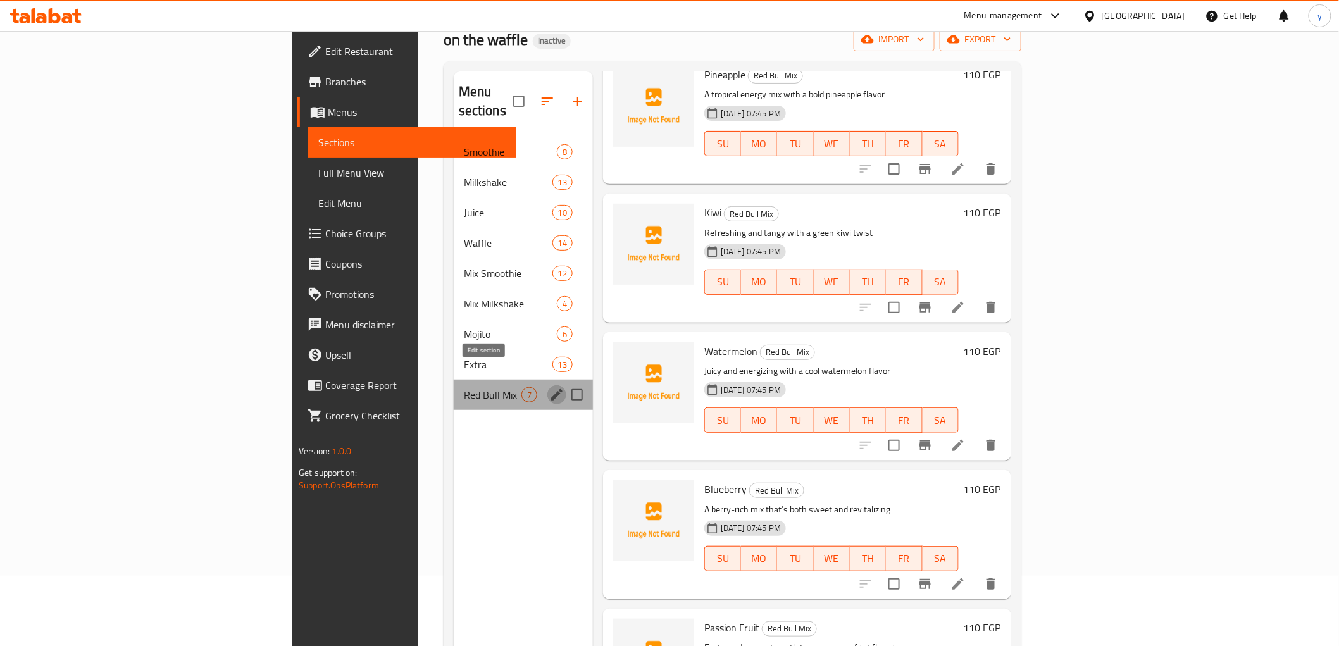
click at [551, 389] on icon "edit" at bounding box center [556, 394] width 11 height 11
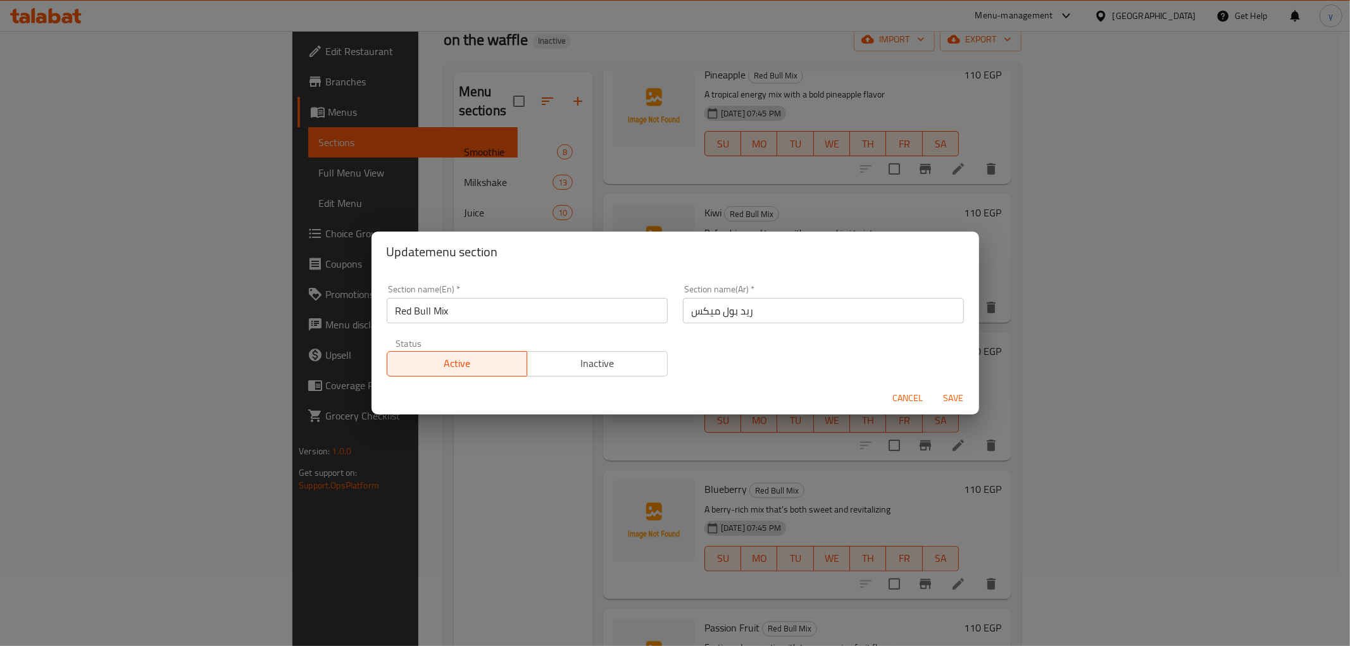
click at [714, 306] on input "ريد بول ميكس" at bounding box center [823, 310] width 281 height 25
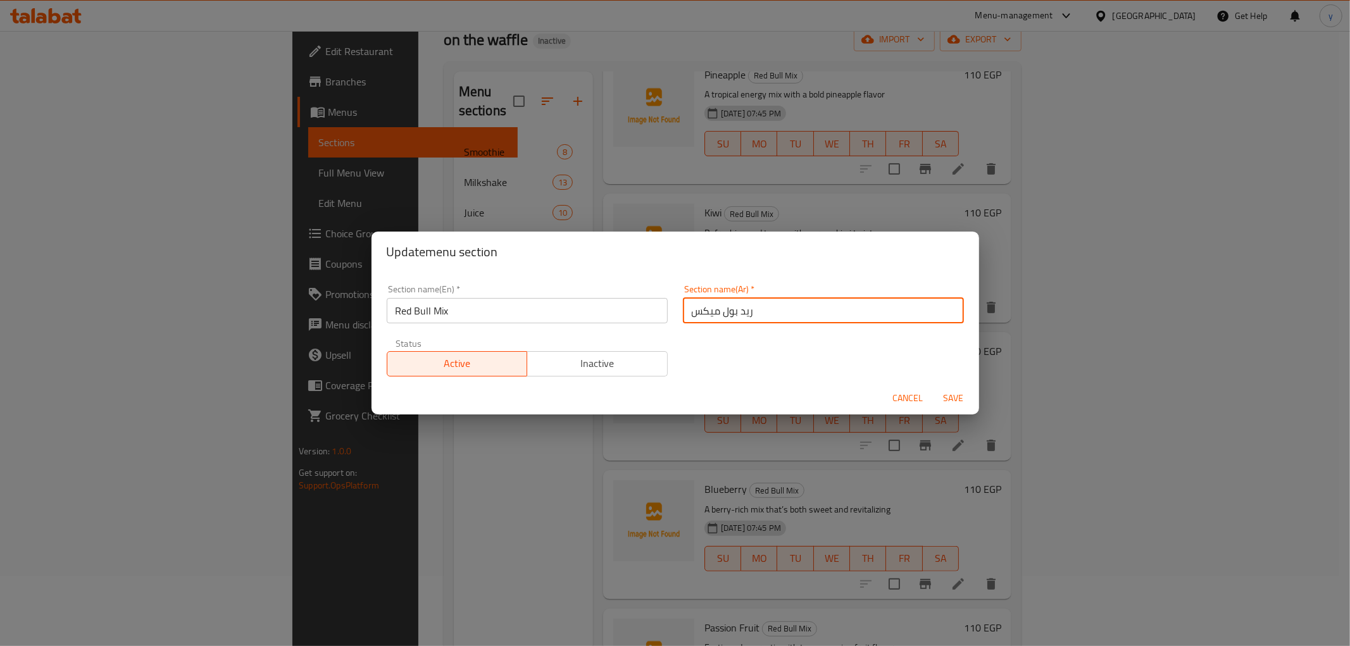
click at [714, 306] on input "ريد بول ميكس" at bounding box center [823, 310] width 281 height 25
drag, startPoint x: 908, startPoint y: 395, endPoint x: 609, endPoint y: 249, distance: 332.8
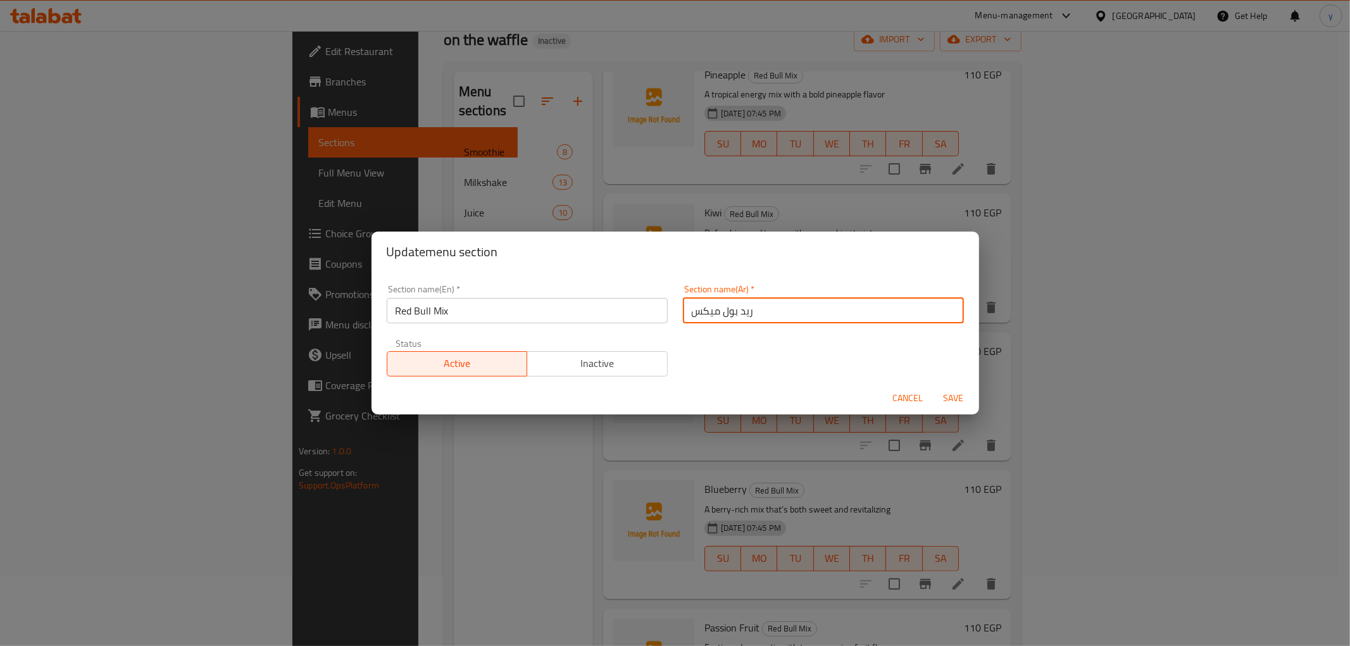
click at [908, 394] on span "Cancel" at bounding box center [908, 398] width 30 height 16
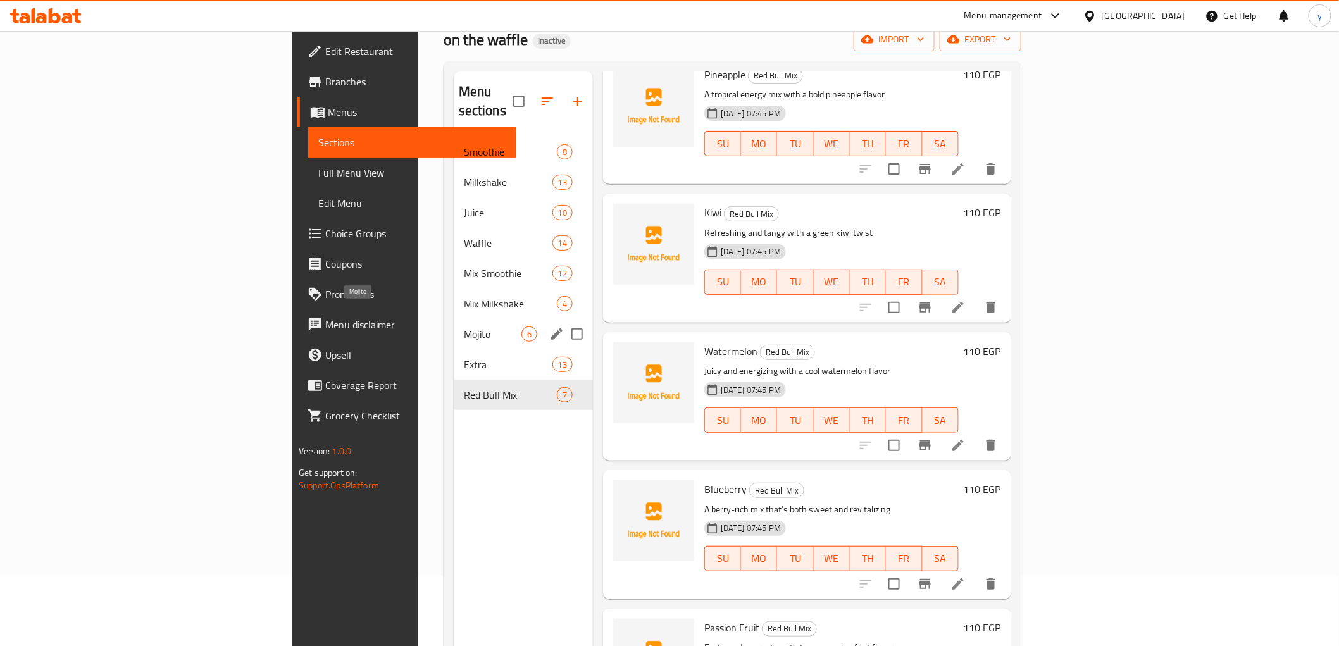
click at [464, 327] on span "Mojito" at bounding box center [493, 334] width 58 height 15
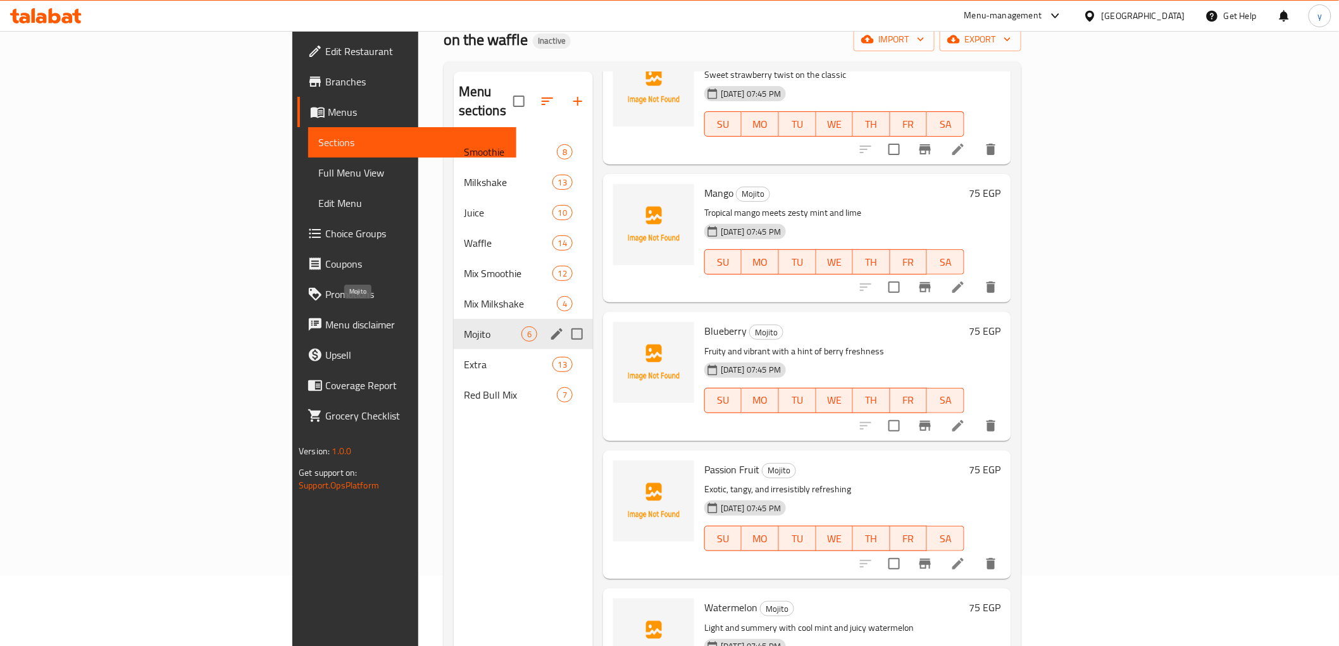
scroll to position [214, 0]
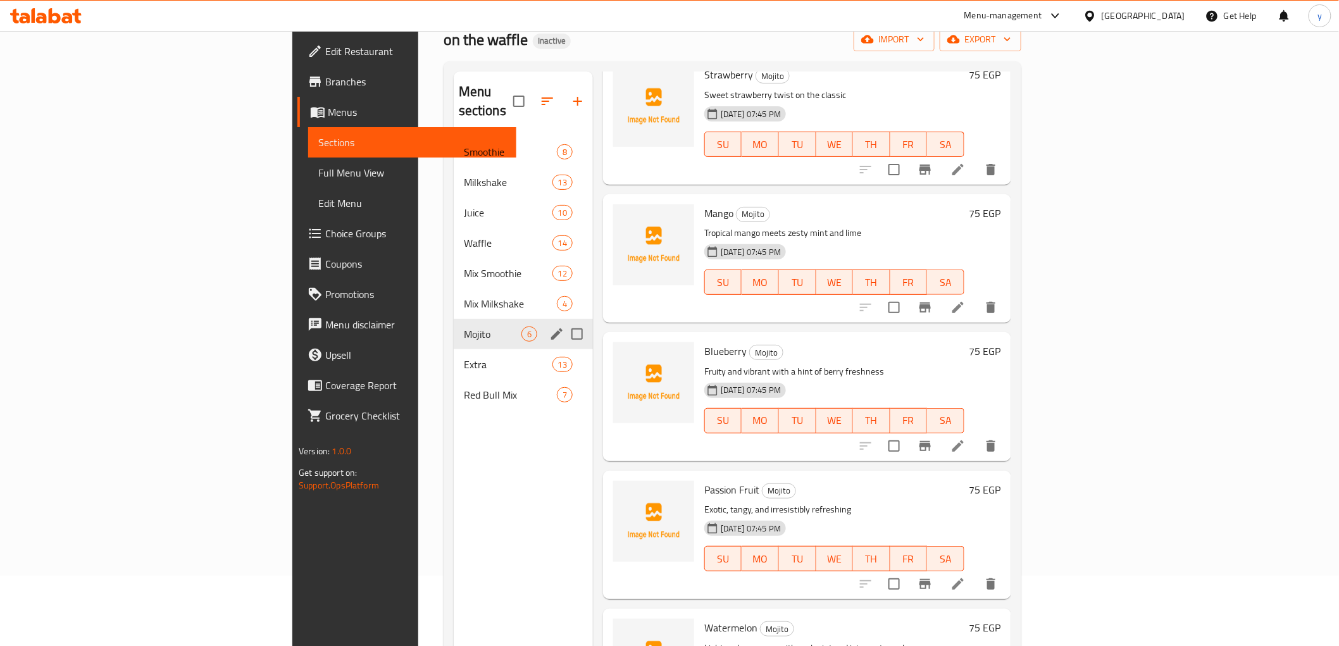
click at [549, 327] on icon "edit" at bounding box center [556, 334] width 15 height 15
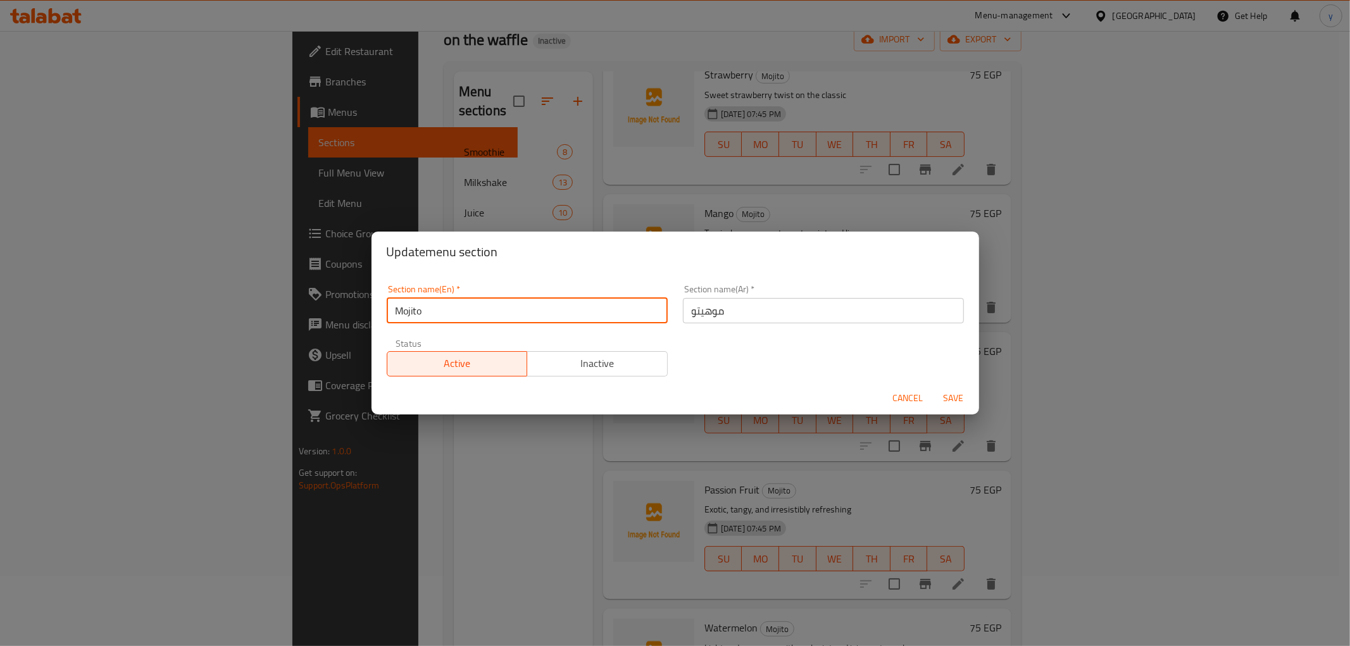
click at [416, 314] on input "Mojito" at bounding box center [527, 310] width 281 height 25
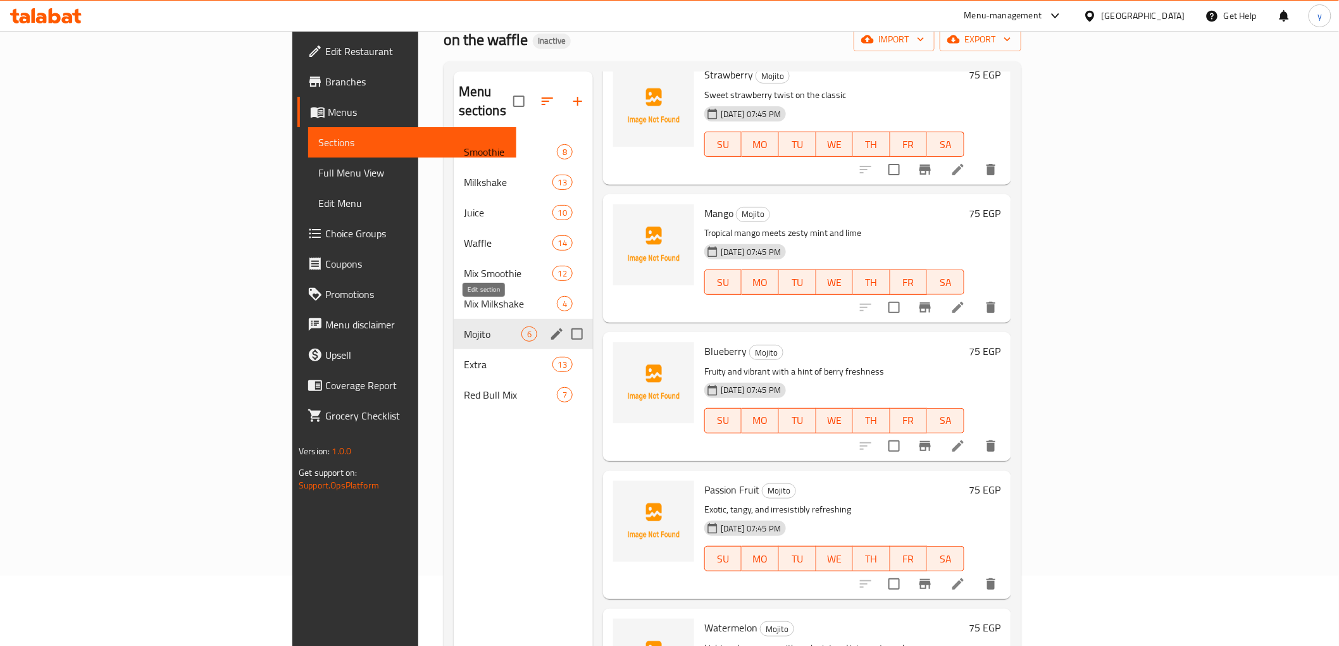
click at [549, 327] on icon "edit" at bounding box center [556, 334] width 15 height 15
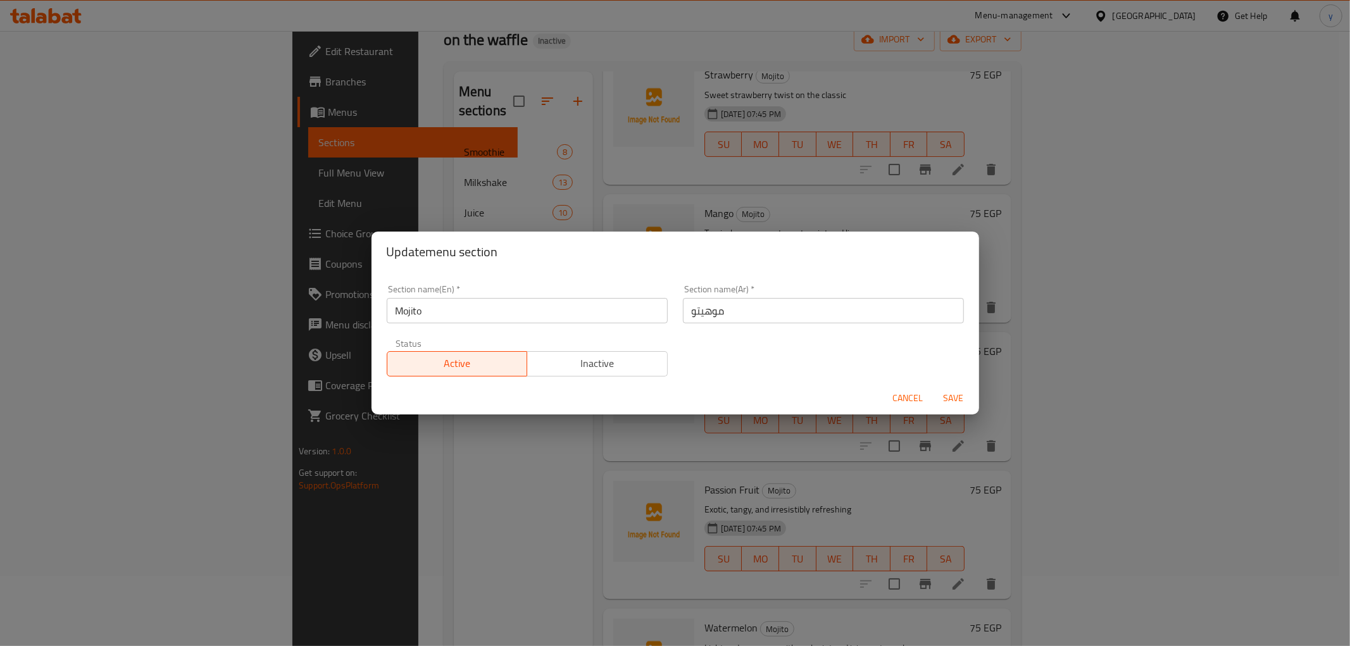
click at [725, 302] on input "موهيتو" at bounding box center [823, 310] width 281 height 25
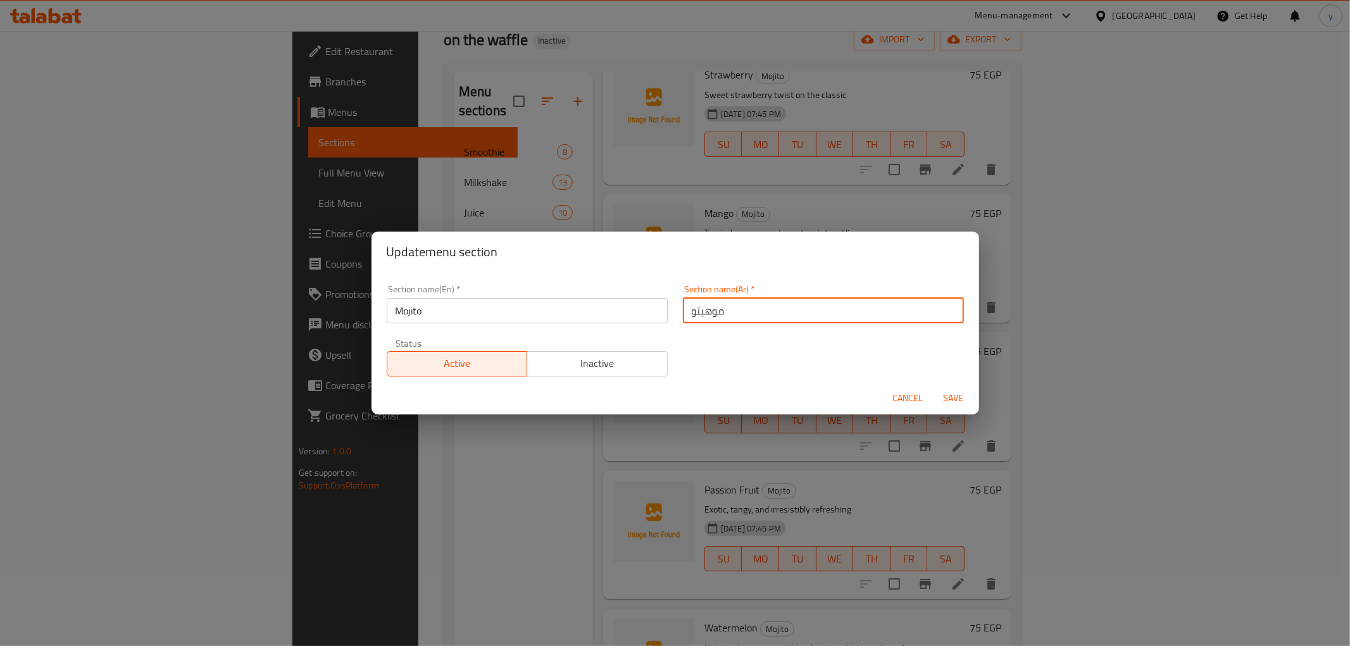
click at [725, 302] on input "موهيتو" at bounding box center [823, 310] width 281 height 25
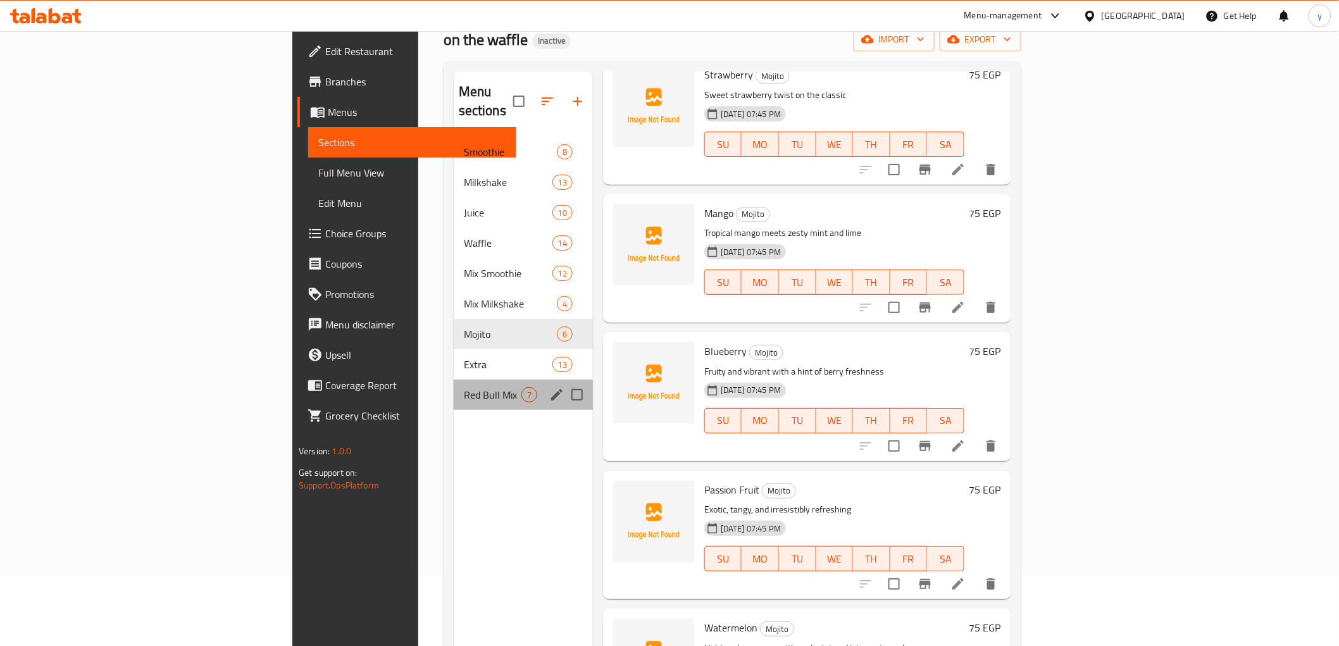
click at [454, 380] on div "Red Bull Mix 7" at bounding box center [523, 395] width 139 height 30
click at [549, 387] on icon "edit" at bounding box center [556, 394] width 15 height 15
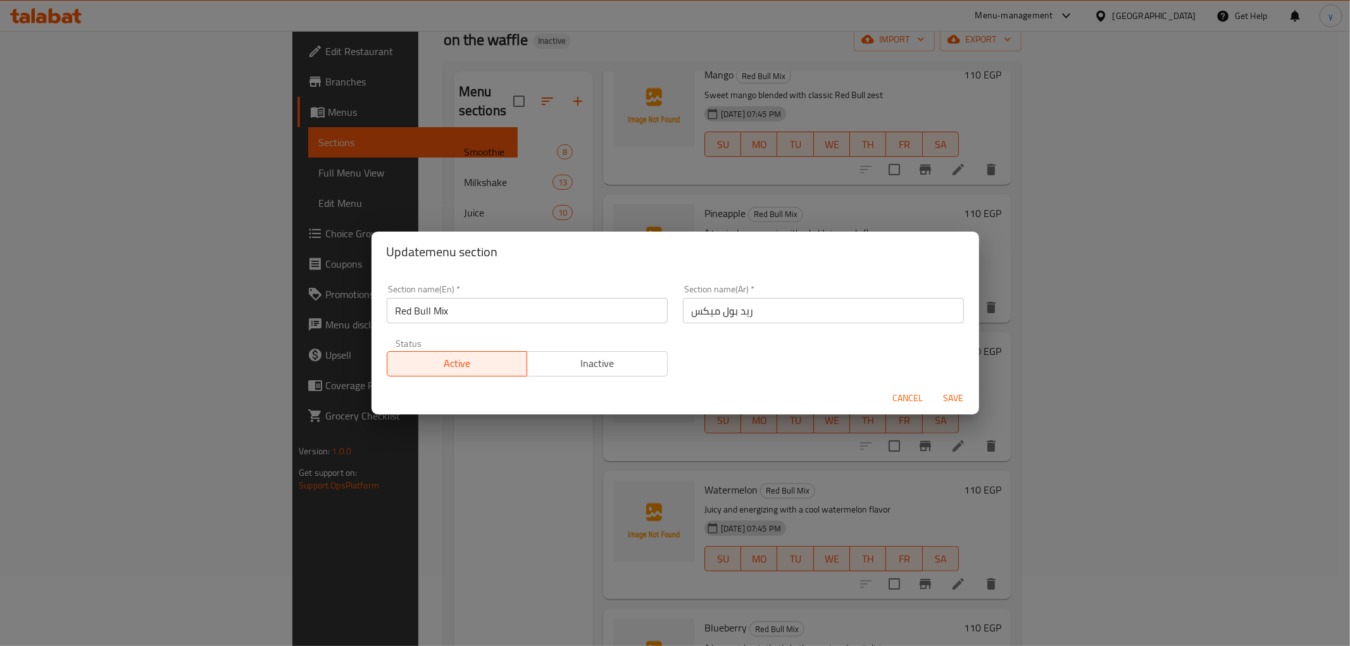
click at [437, 301] on input "Red Bull Mix" at bounding box center [527, 310] width 281 height 25
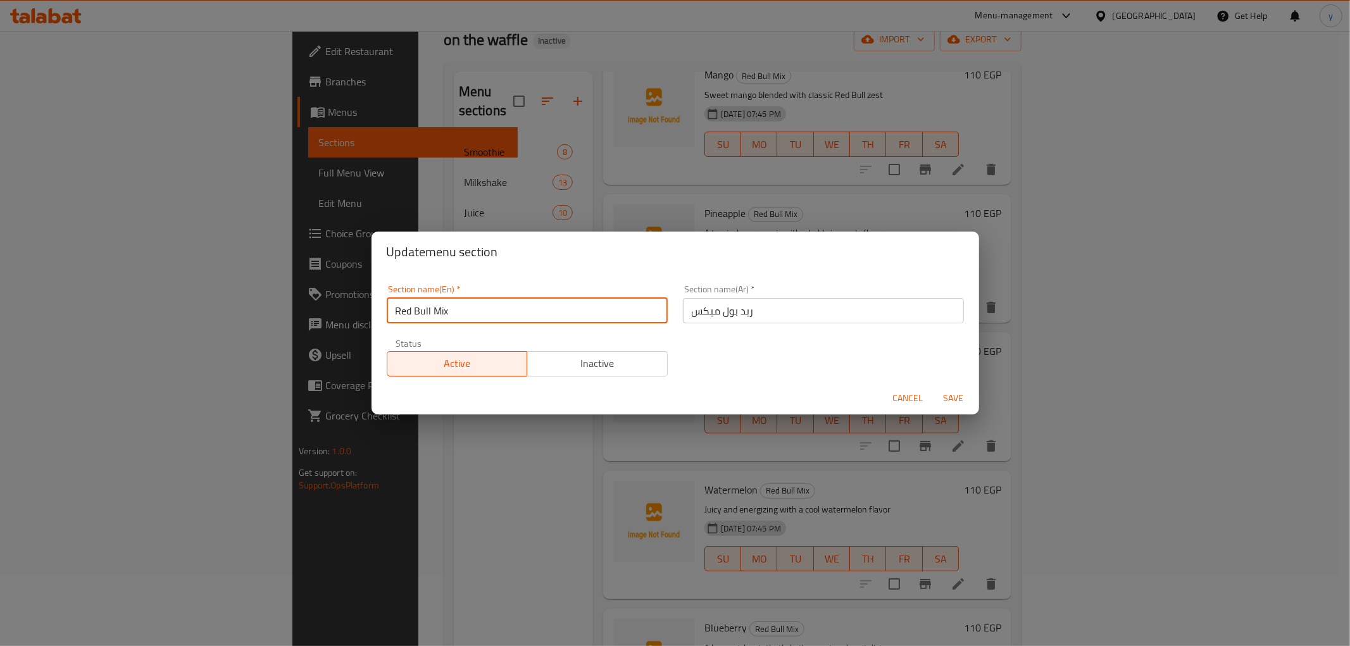
click at [437, 301] on input "Red Bull Mix" at bounding box center [527, 310] width 281 height 25
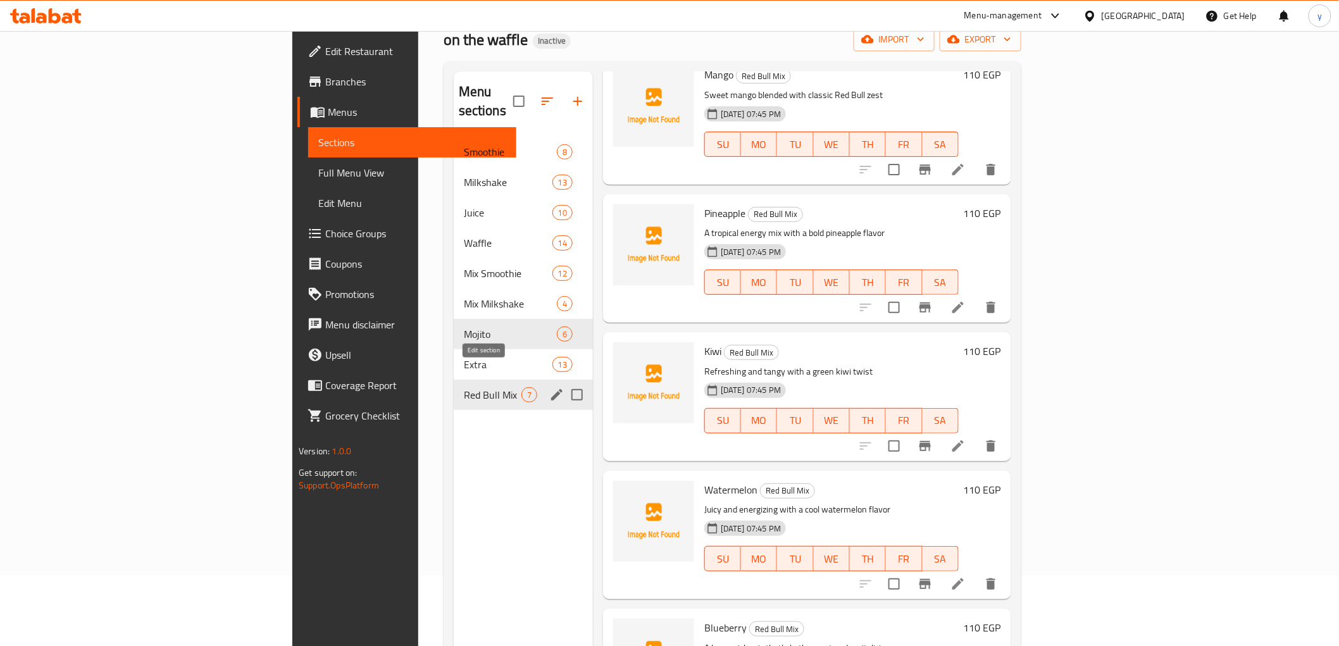
click at [551, 389] on icon "edit" at bounding box center [556, 394] width 11 height 11
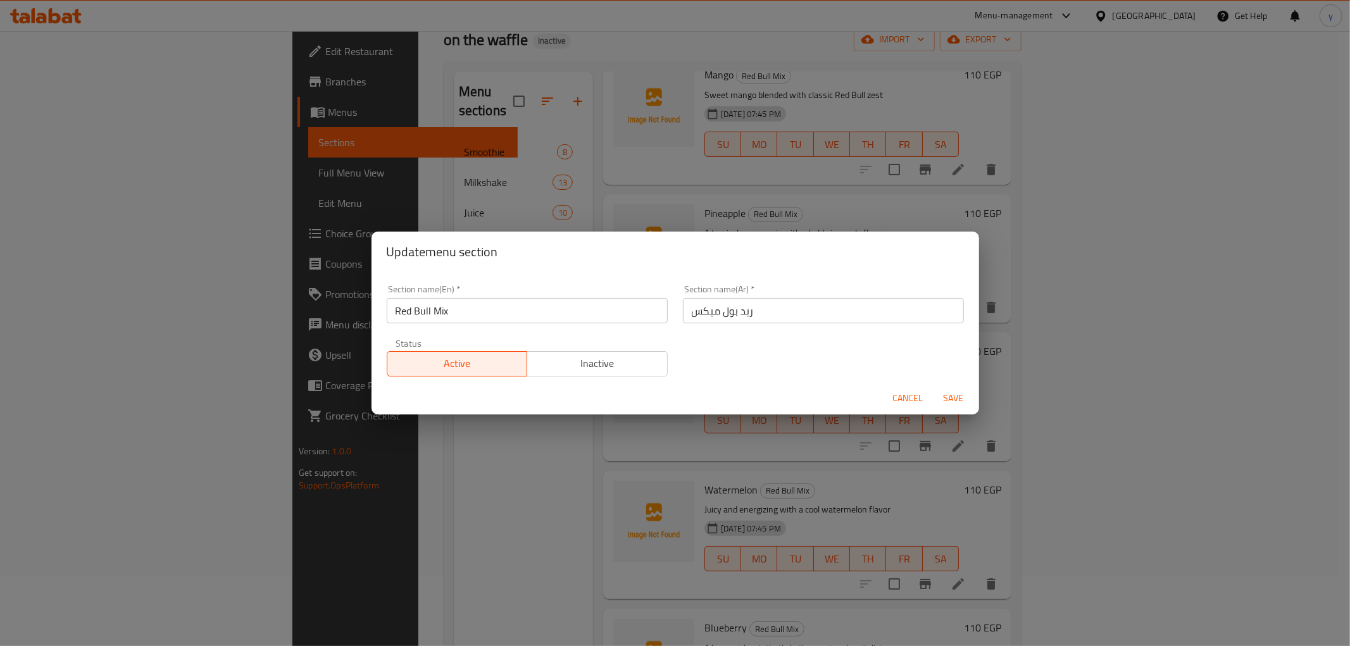
click at [728, 306] on input "ريد بول ميكس" at bounding box center [823, 310] width 281 height 25
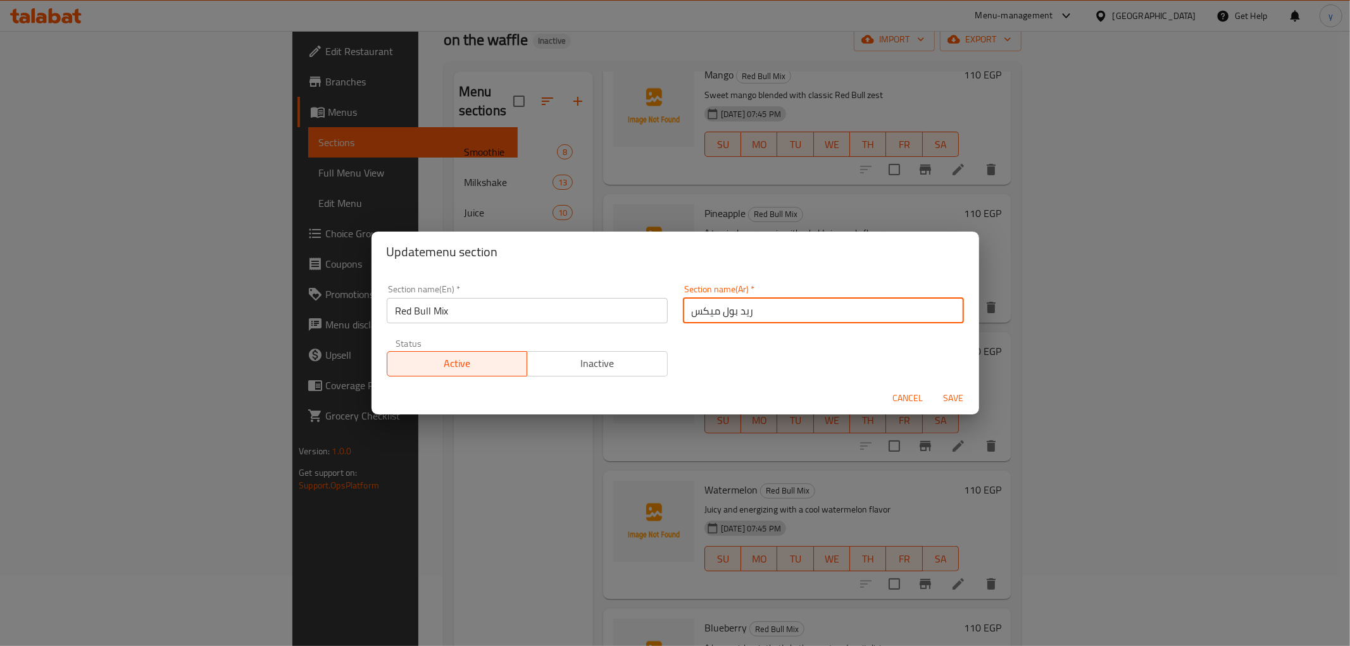
click at [728, 306] on input "ريد بول ميكس" at bounding box center [823, 310] width 281 height 25
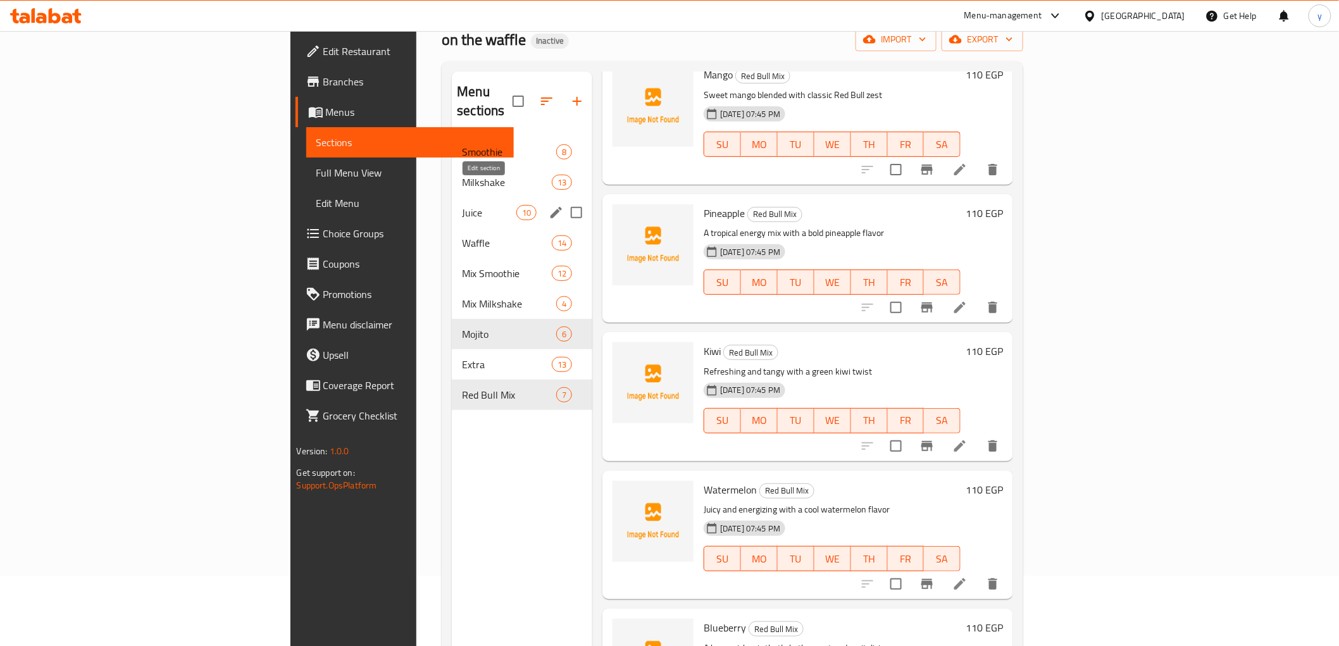
click at [549, 205] on icon "edit" at bounding box center [556, 212] width 15 height 15
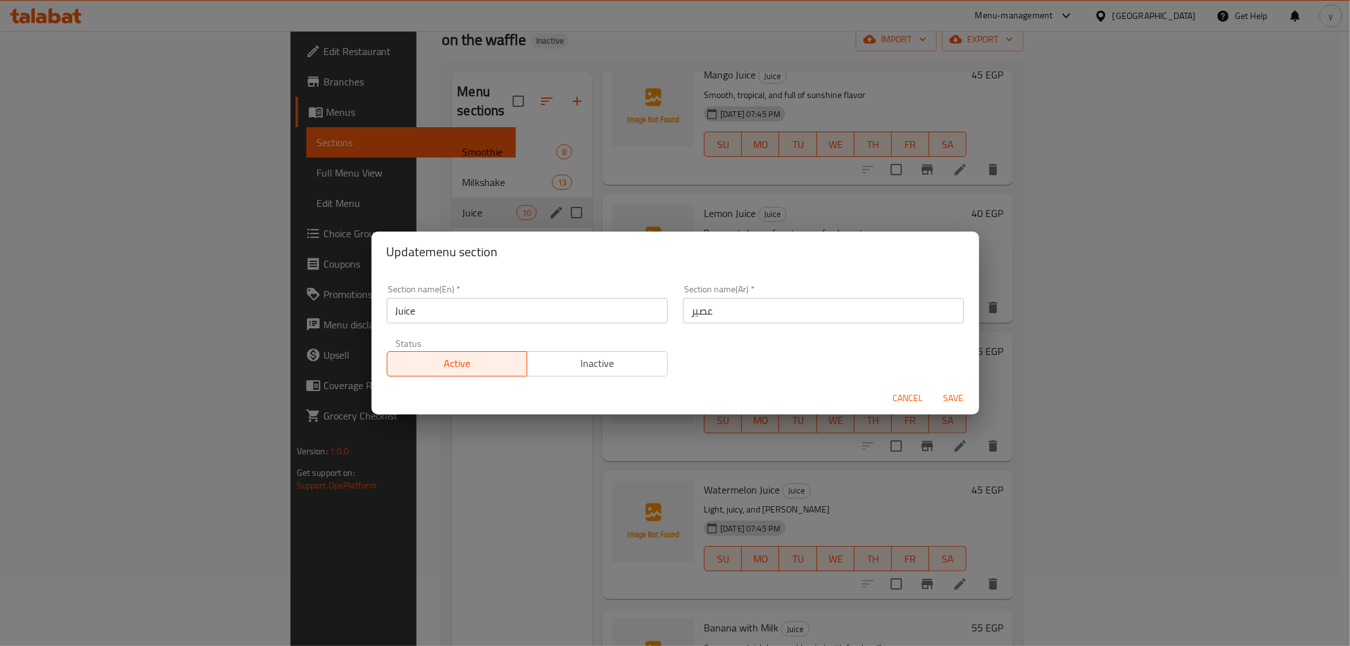
click at [410, 316] on input "Juice" at bounding box center [527, 310] width 281 height 25
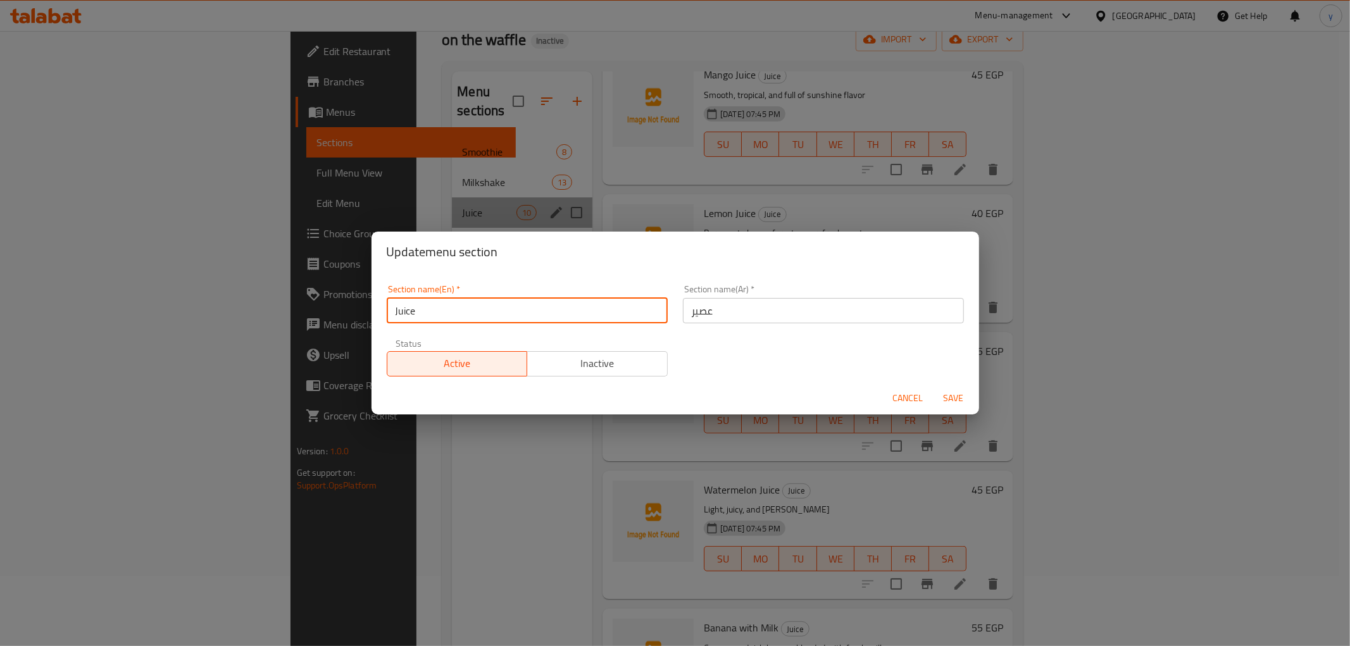
click at [410, 316] on input "Juice" at bounding box center [527, 310] width 281 height 25
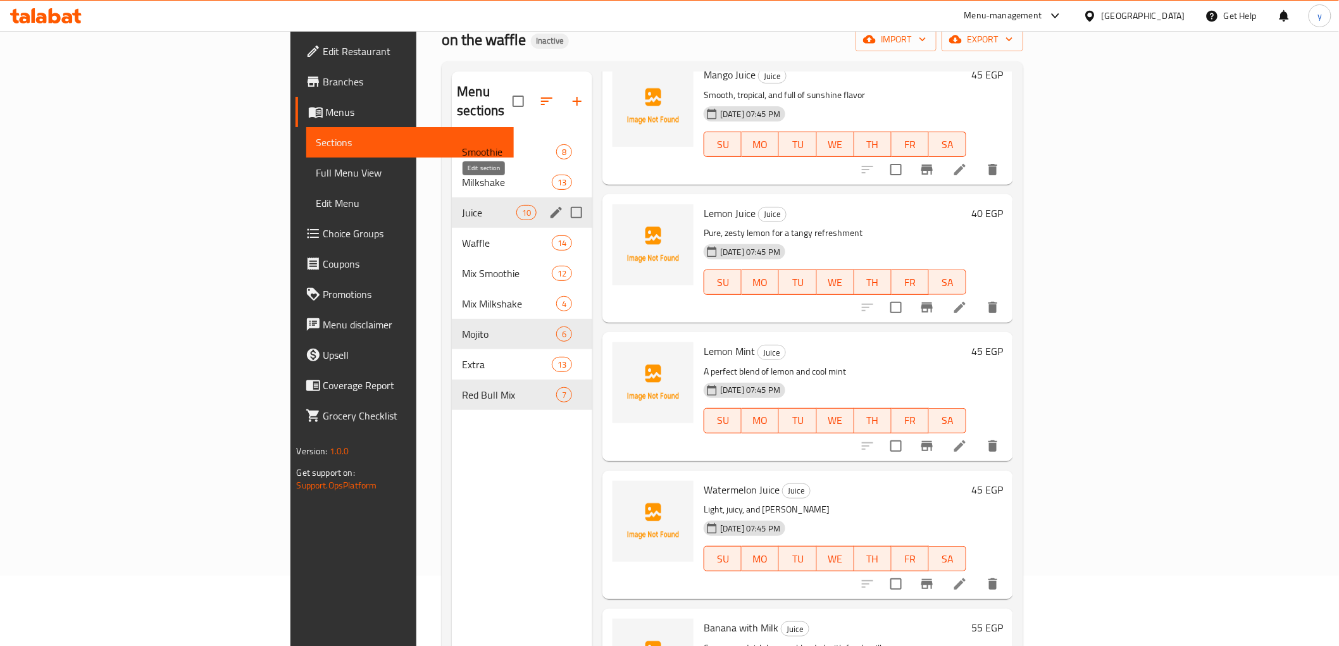
click at [549, 205] on icon "edit" at bounding box center [556, 212] width 15 height 15
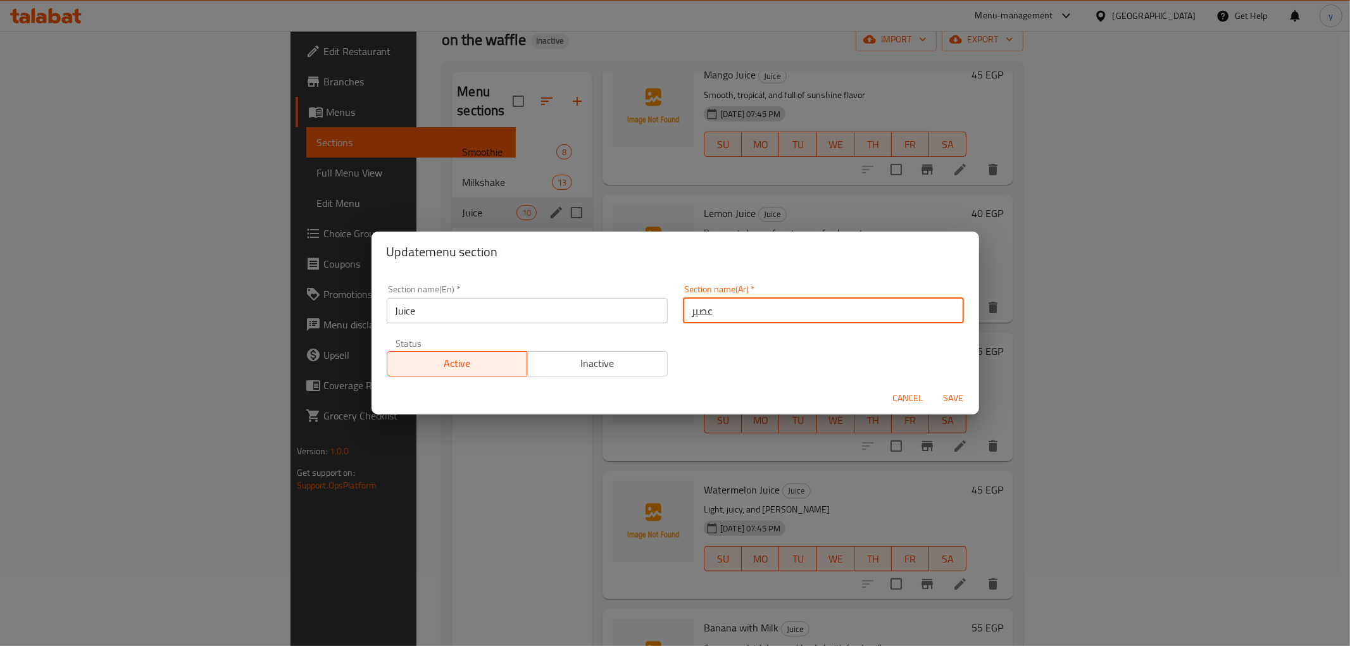
click at [699, 313] on input "عصير" at bounding box center [823, 310] width 281 height 25
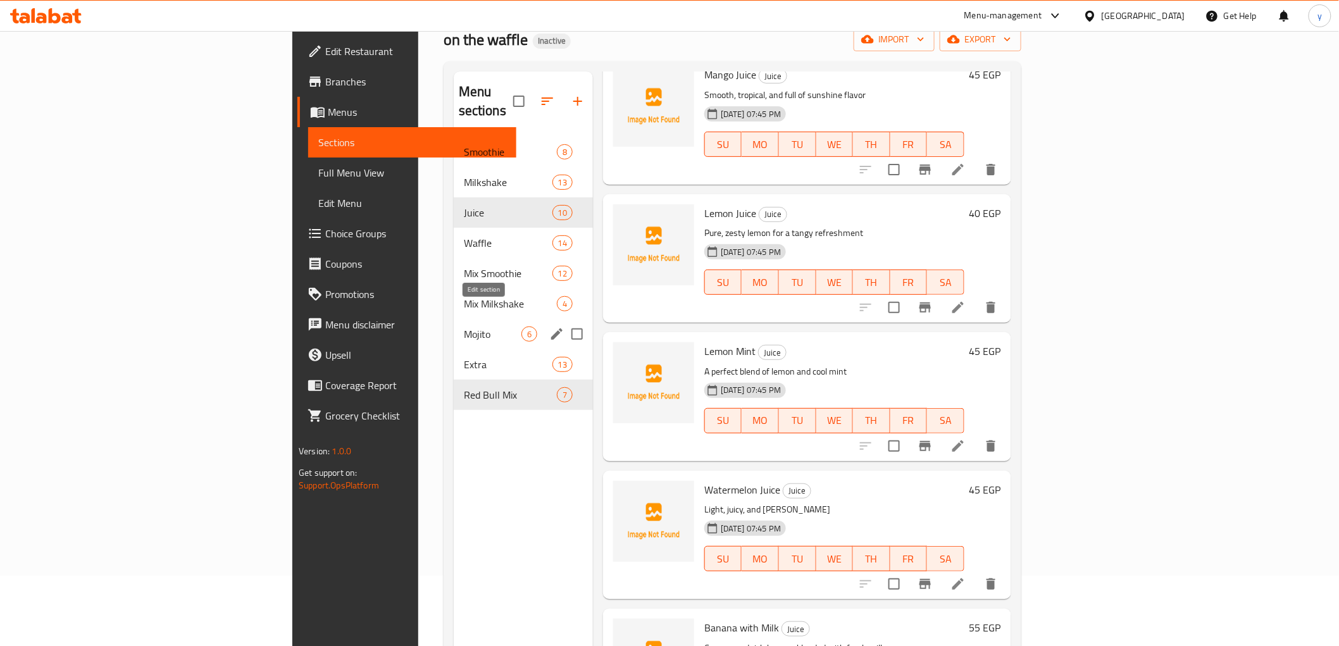
click at [549, 327] on icon "edit" at bounding box center [556, 334] width 15 height 15
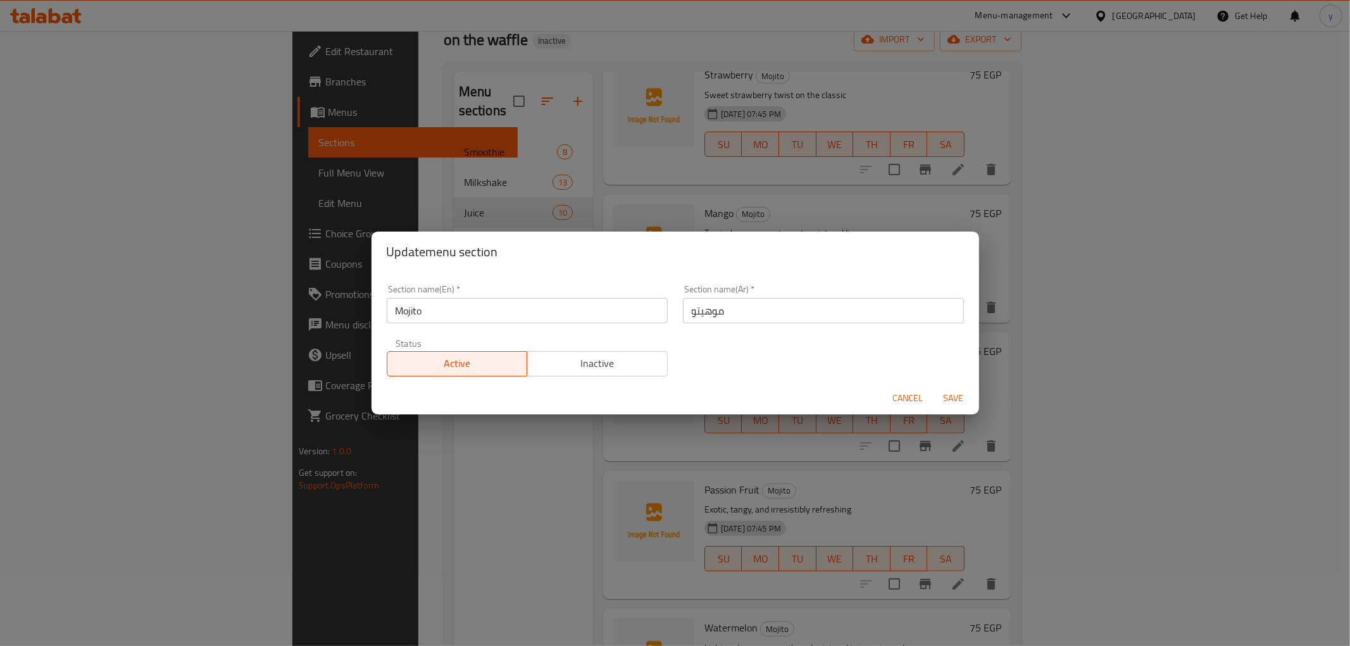
click at [713, 312] on input "موهيتو" at bounding box center [823, 310] width 281 height 25
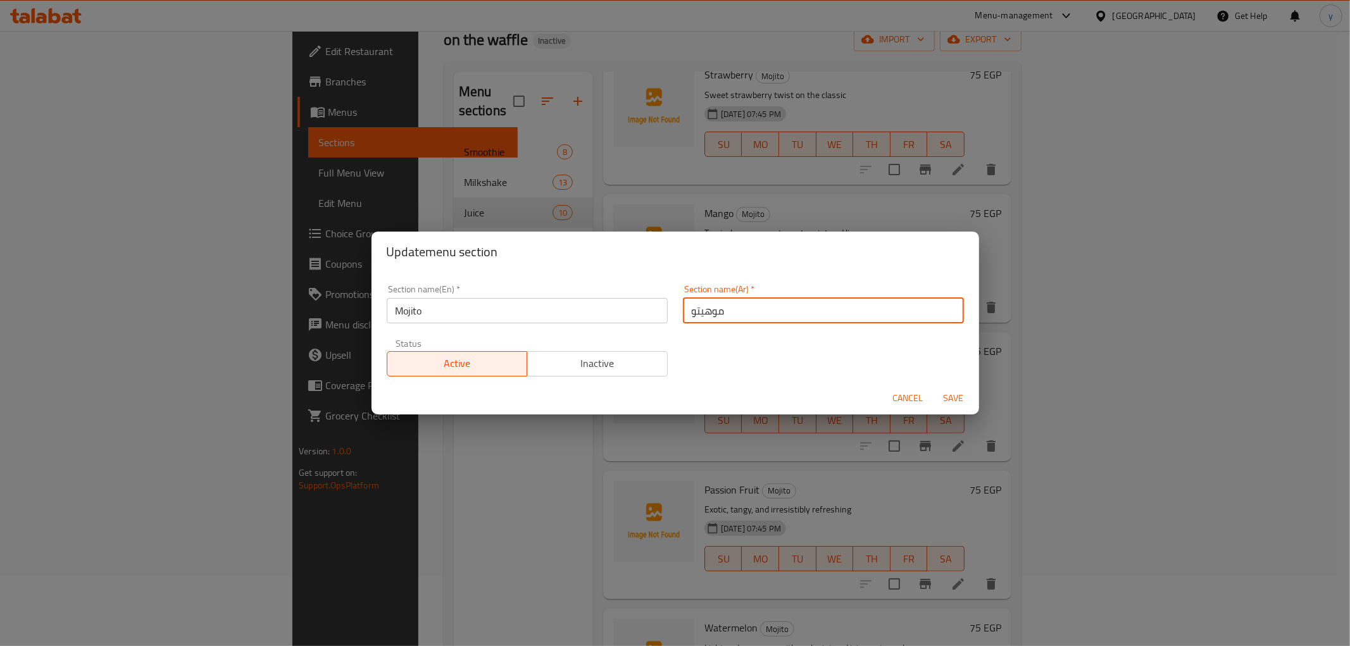
click at [713, 312] on input "موهيتو" at bounding box center [823, 310] width 281 height 25
click at [906, 404] on span "Cancel" at bounding box center [908, 398] width 30 height 16
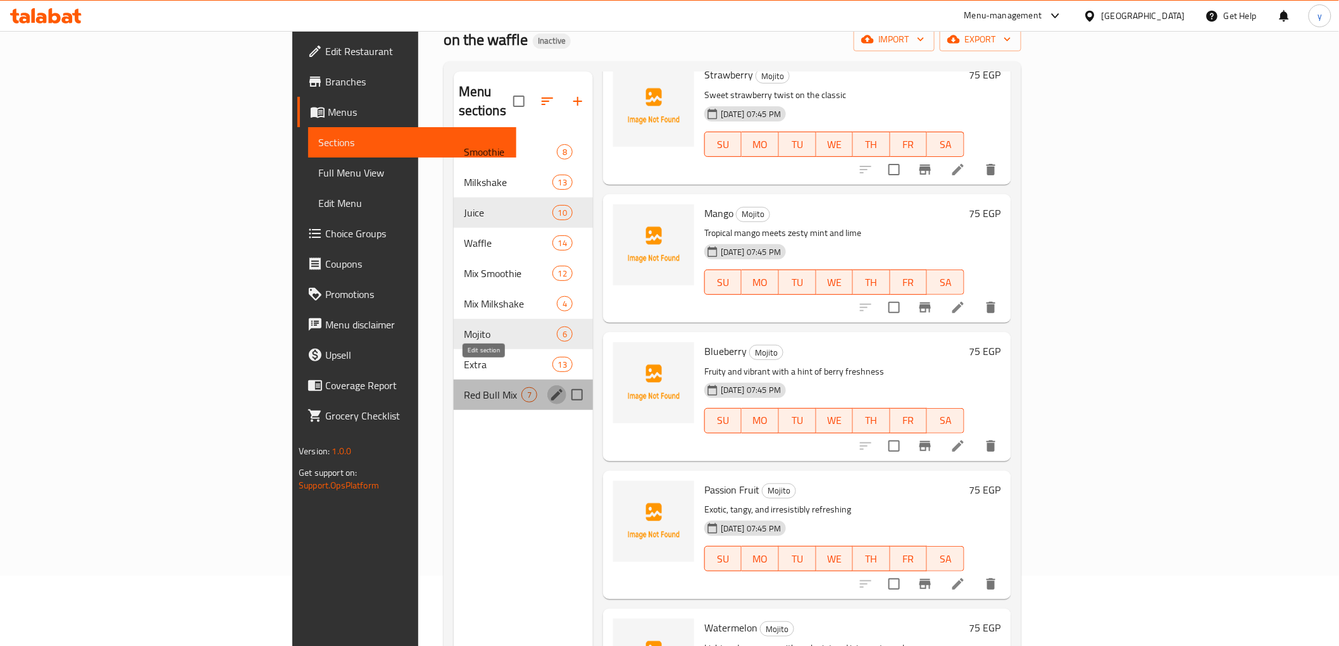
click at [549, 387] on icon "edit" at bounding box center [556, 394] width 15 height 15
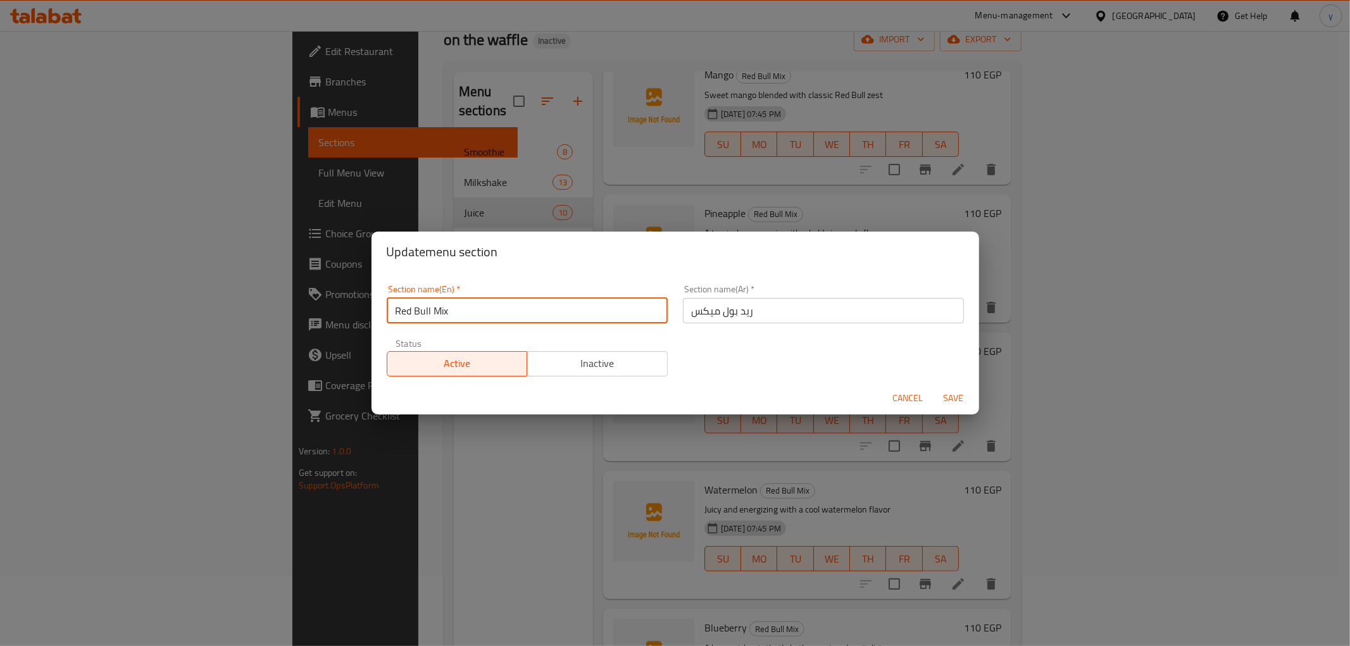
click at [431, 308] on input "Red Bull Mix" at bounding box center [527, 310] width 281 height 25
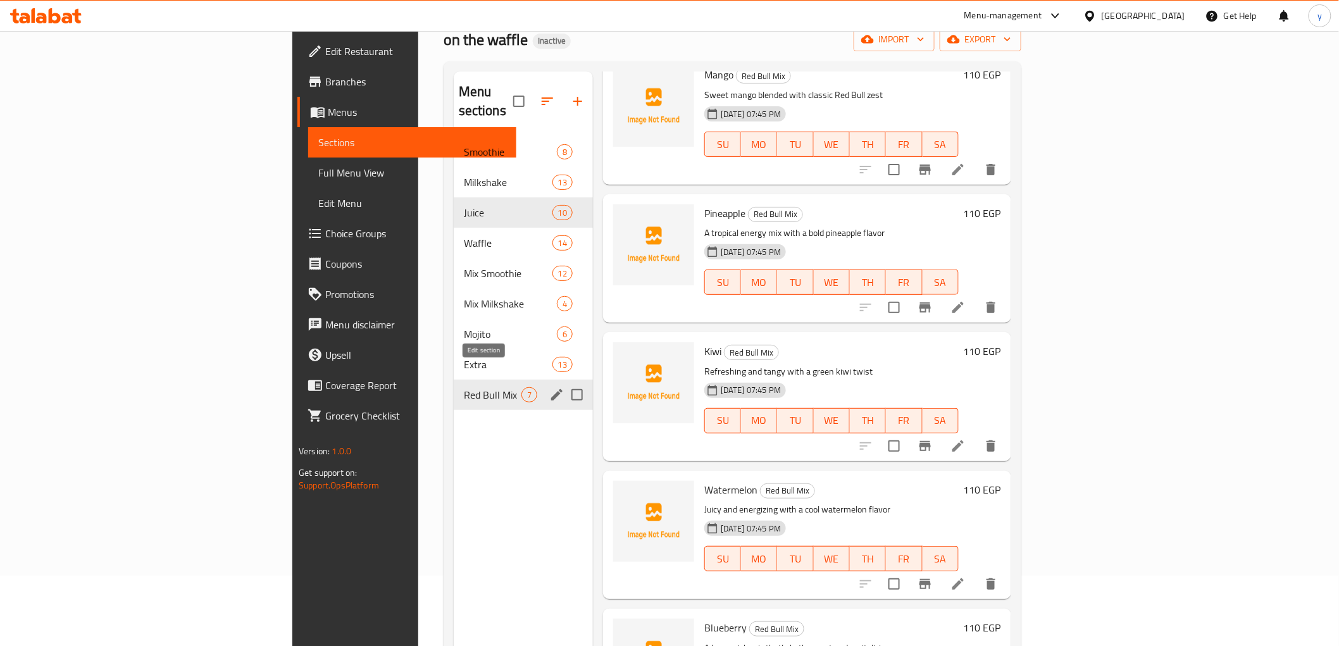
click at [549, 387] on icon "edit" at bounding box center [556, 394] width 15 height 15
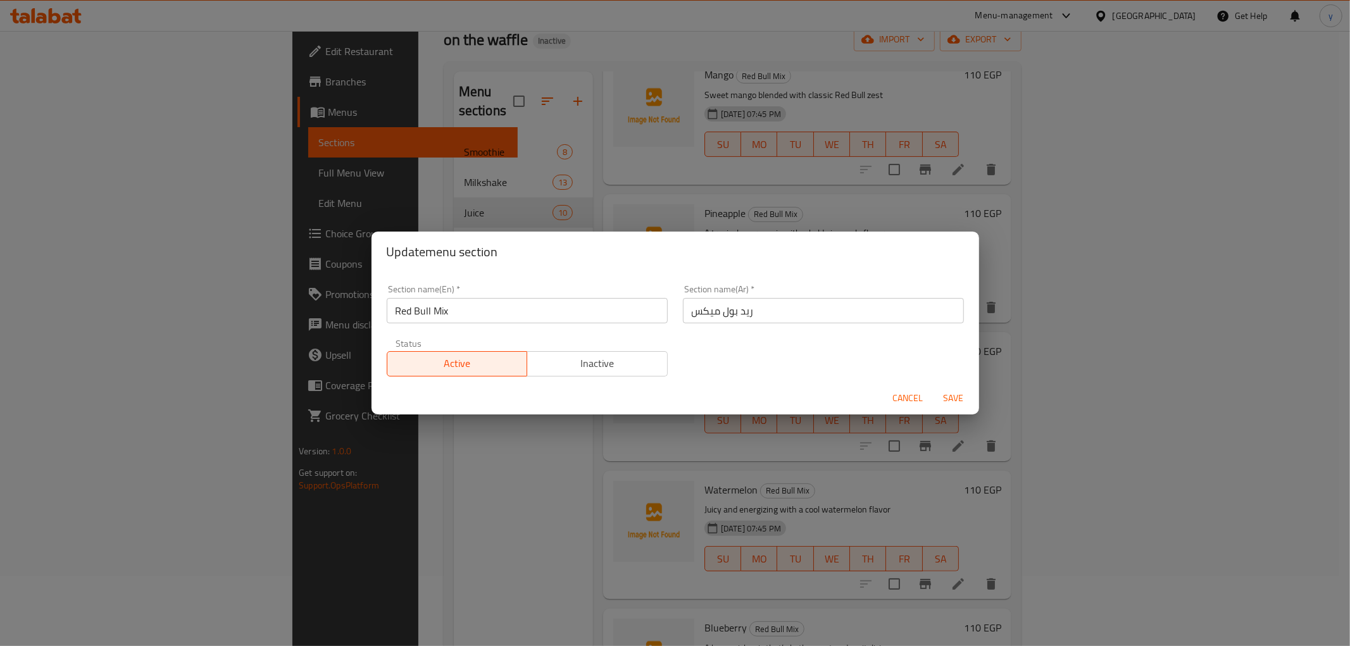
click at [732, 315] on input "ريد بول ميكس" at bounding box center [823, 310] width 281 height 25
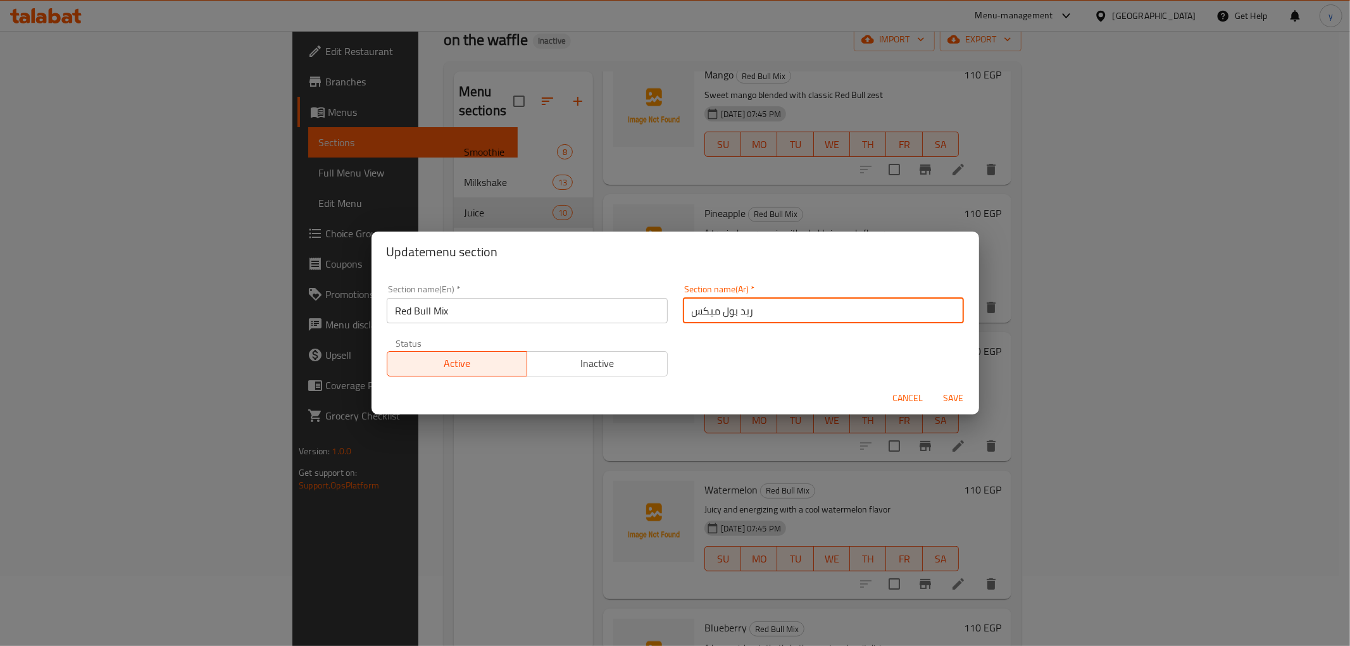
click at [732, 315] on input "ريد بول ميكس" at bounding box center [823, 310] width 281 height 25
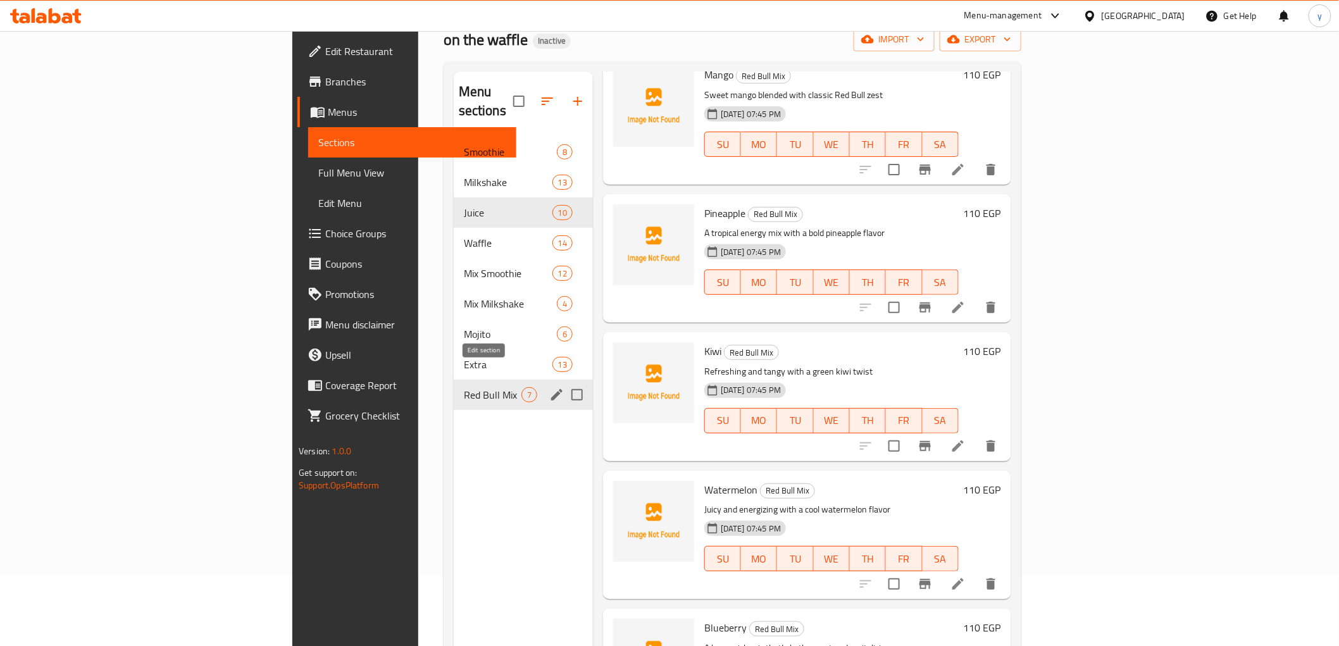
click at [549, 387] on icon "edit" at bounding box center [556, 394] width 15 height 15
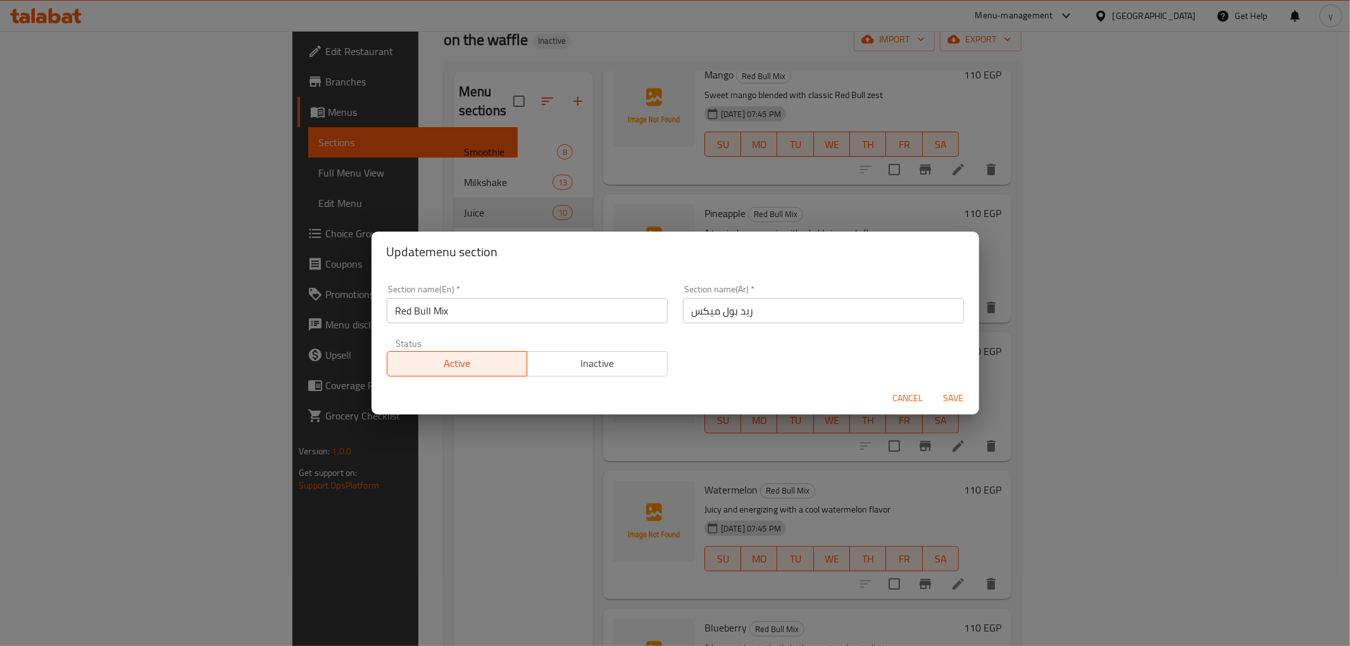
click at [428, 313] on input "Red Bull Mix" at bounding box center [527, 310] width 281 height 25
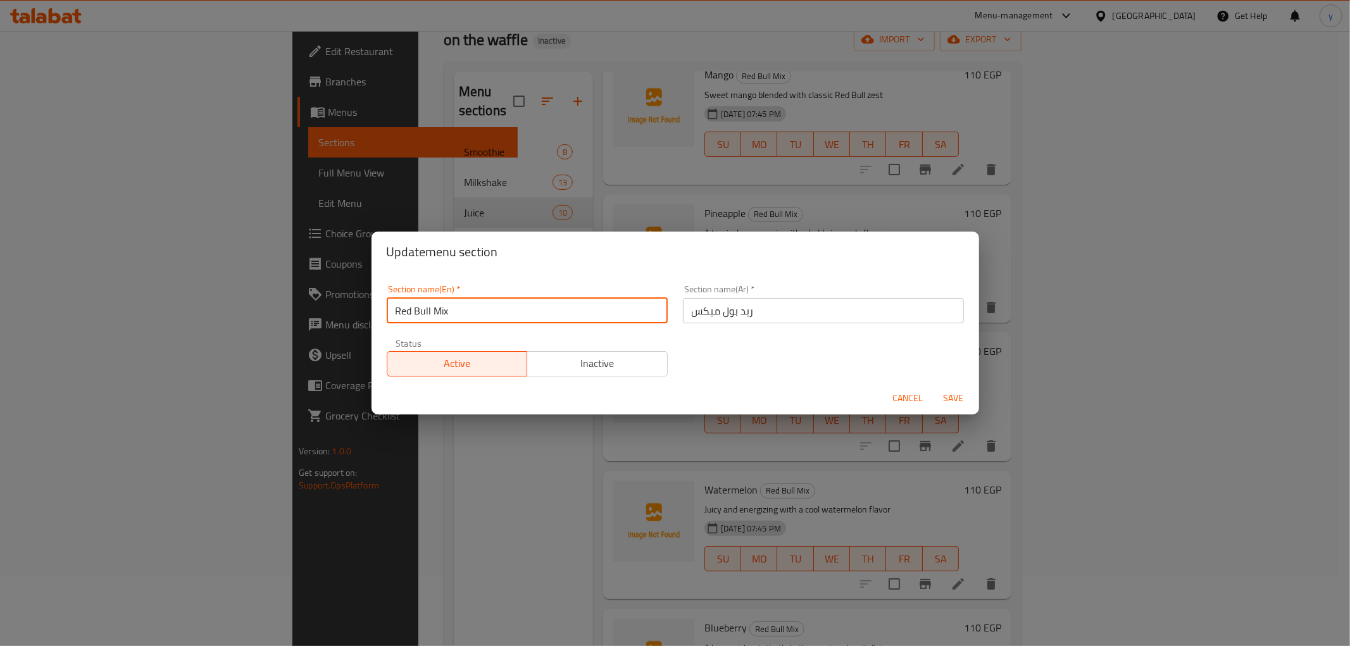
click at [428, 313] on input "Red Bull Mix" at bounding box center [527, 310] width 281 height 25
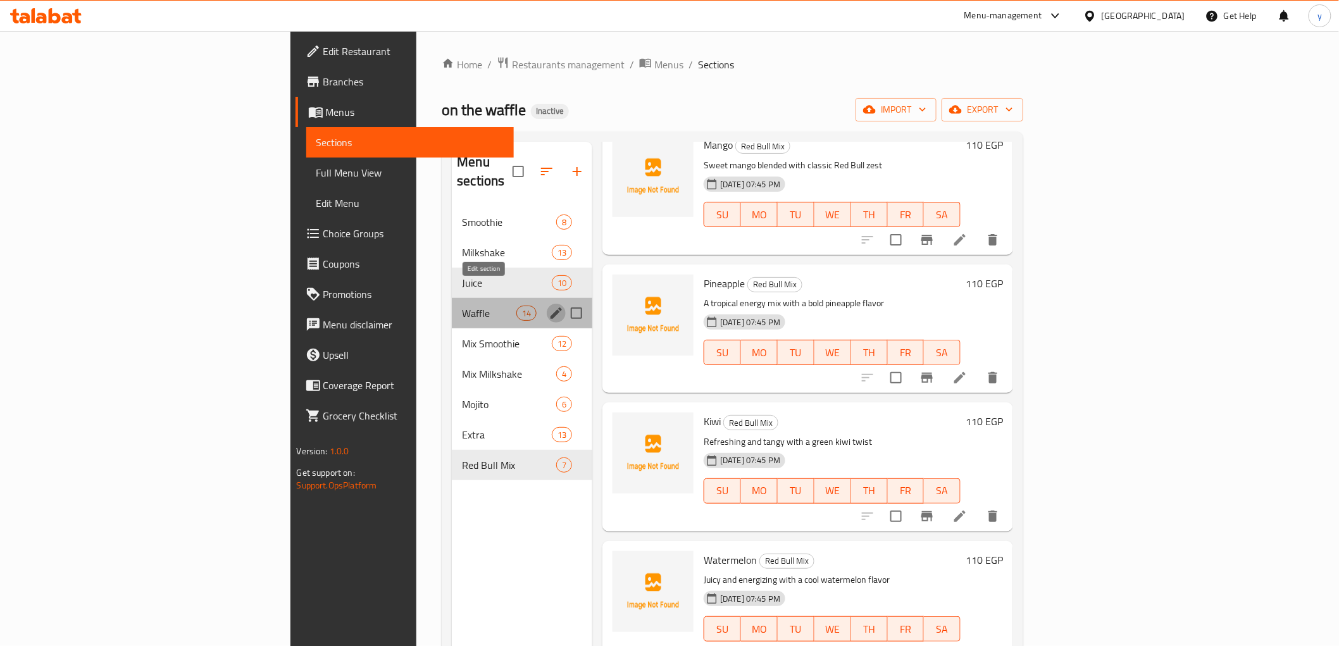
click at [551, 308] on icon "edit" at bounding box center [556, 313] width 11 height 11
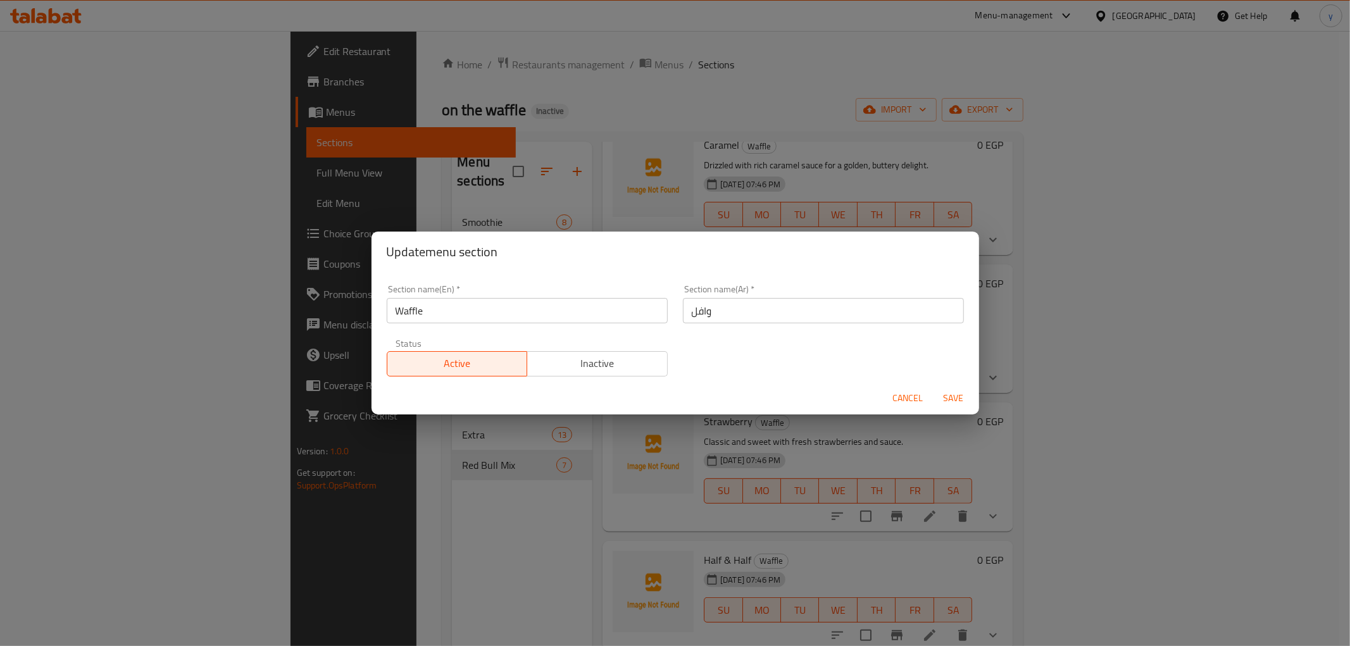
click at [450, 315] on input "Waffle" at bounding box center [527, 310] width 281 height 25
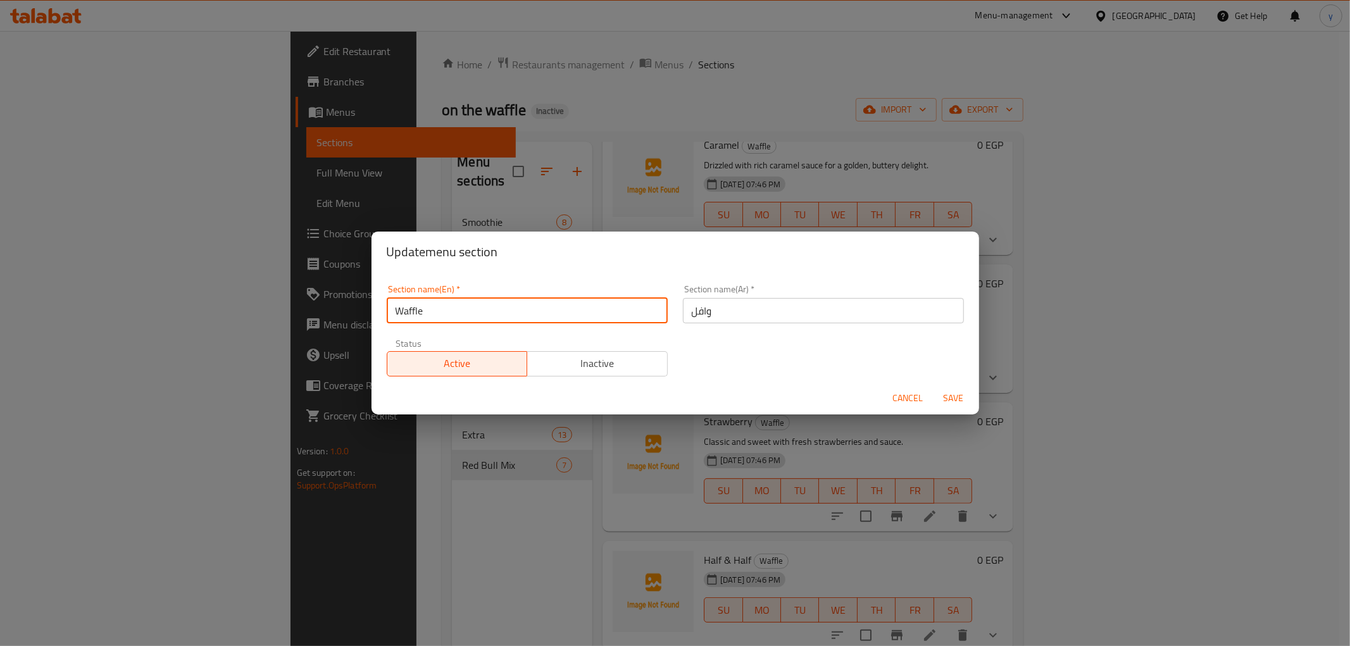
click at [450, 315] on input "Waffle" at bounding box center [527, 310] width 281 height 25
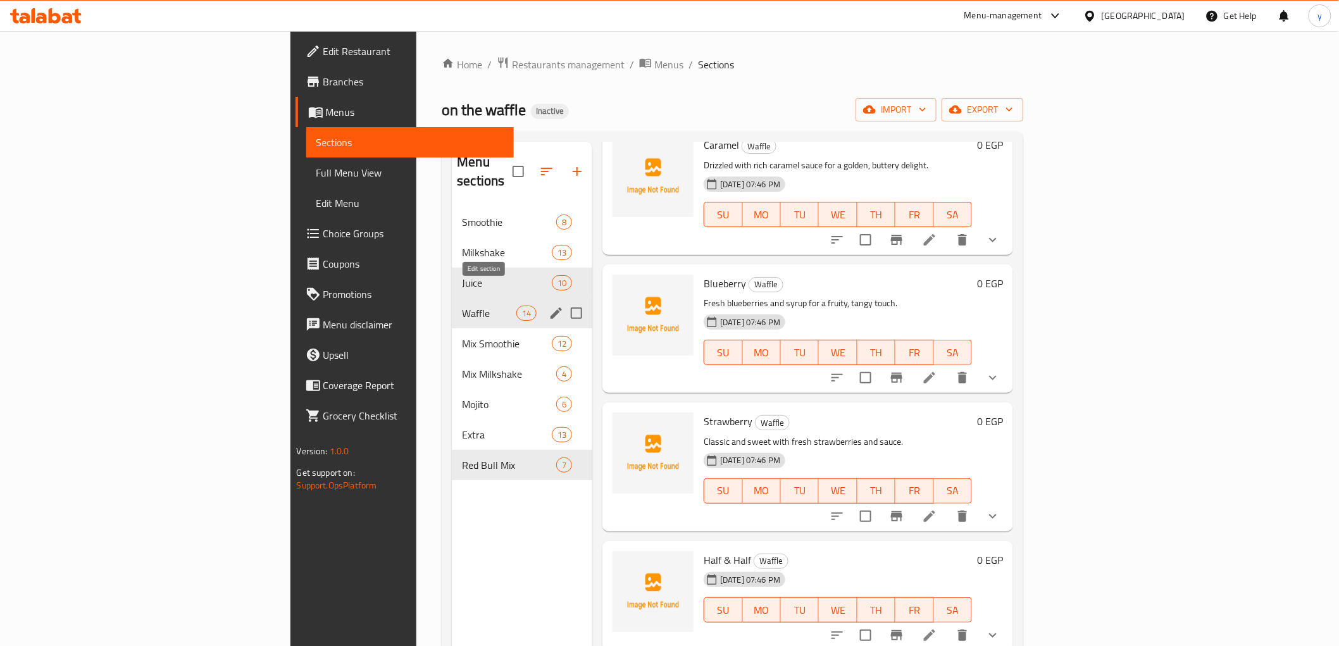
click at [549, 306] on icon "edit" at bounding box center [556, 313] width 15 height 15
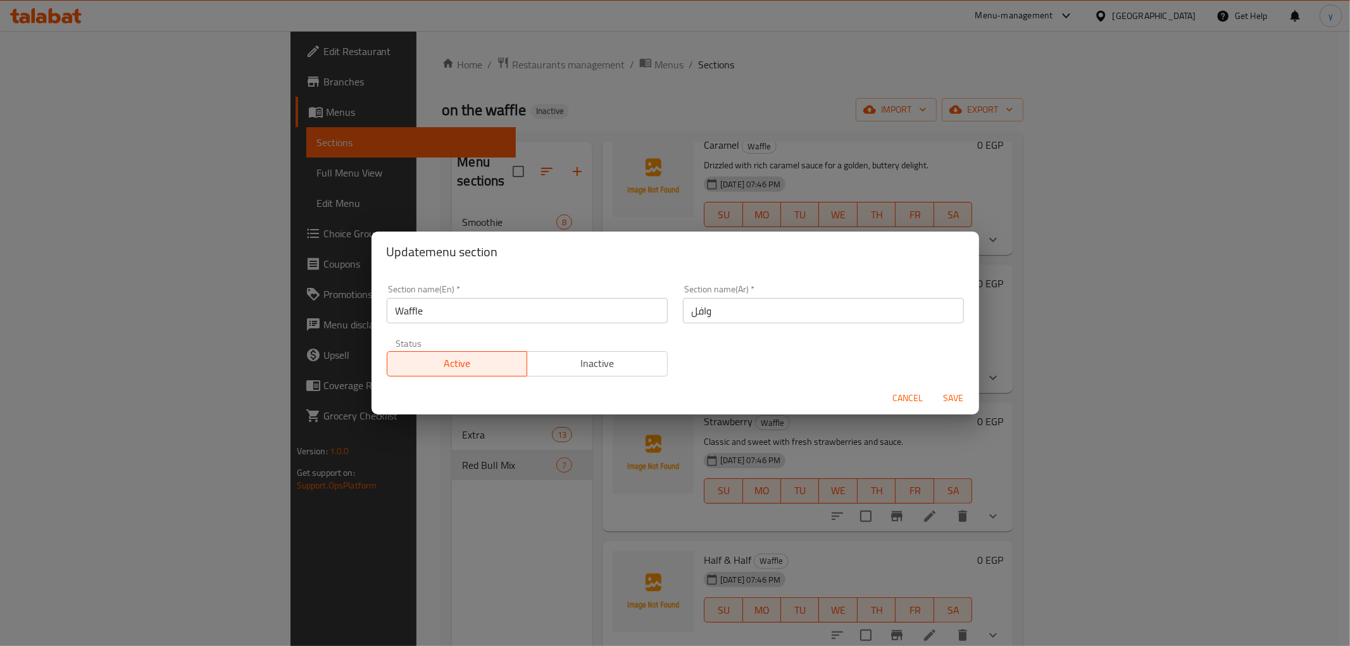
click at [695, 312] on input "وافل" at bounding box center [823, 310] width 281 height 25
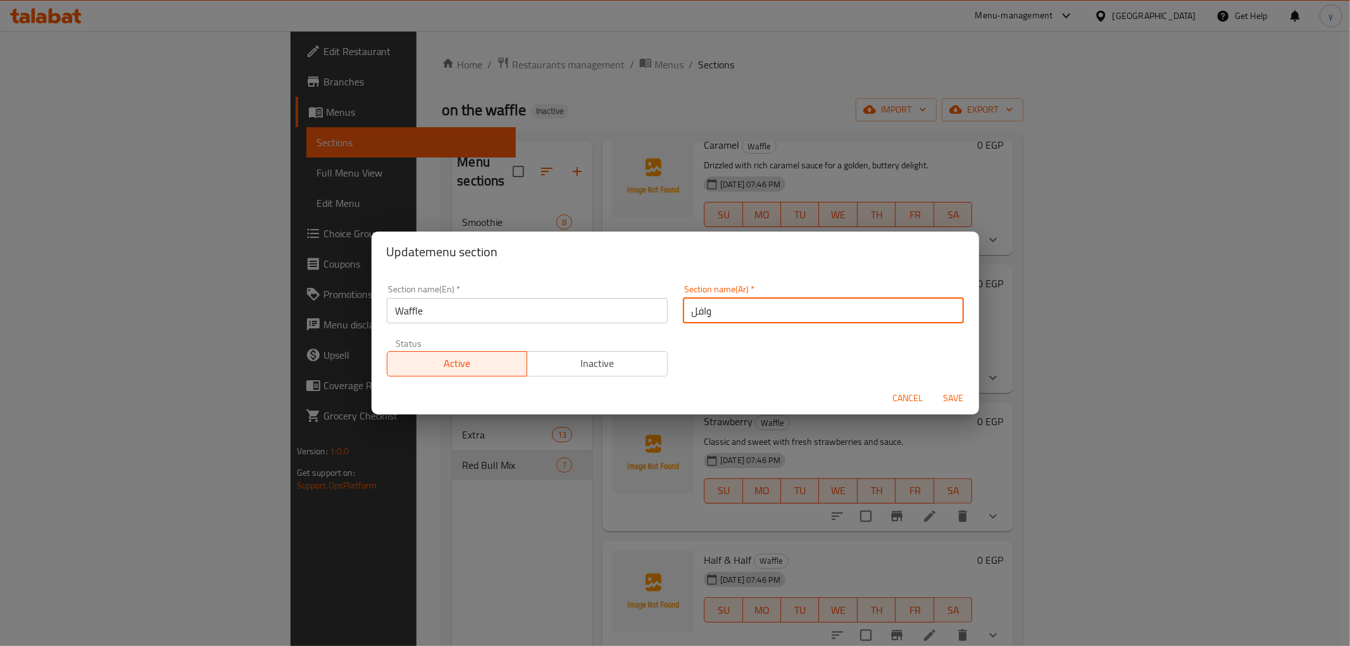
click at [695, 312] on input "وافل" at bounding box center [823, 310] width 281 height 25
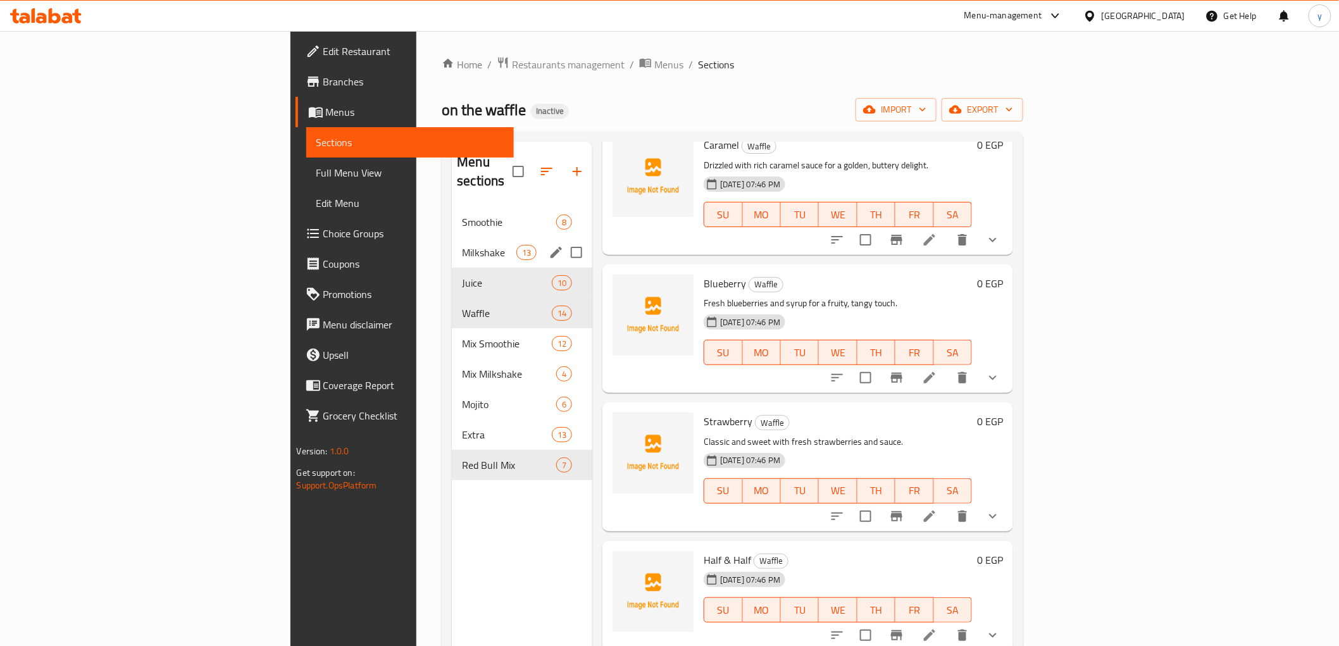
click at [549, 245] on icon "edit" at bounding box center [556, 252] width 15 height 15
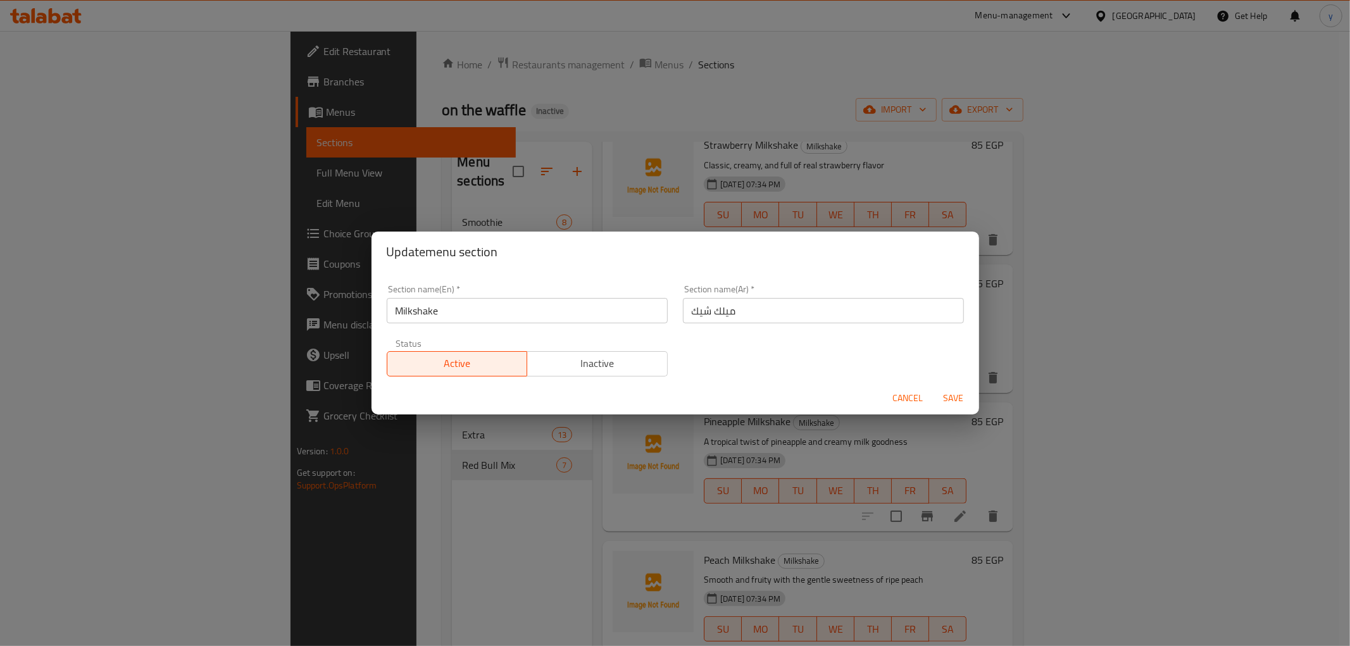
click at [439, 311] on input "Milkshake" at bounding box center [527, 310] width 281 height 25
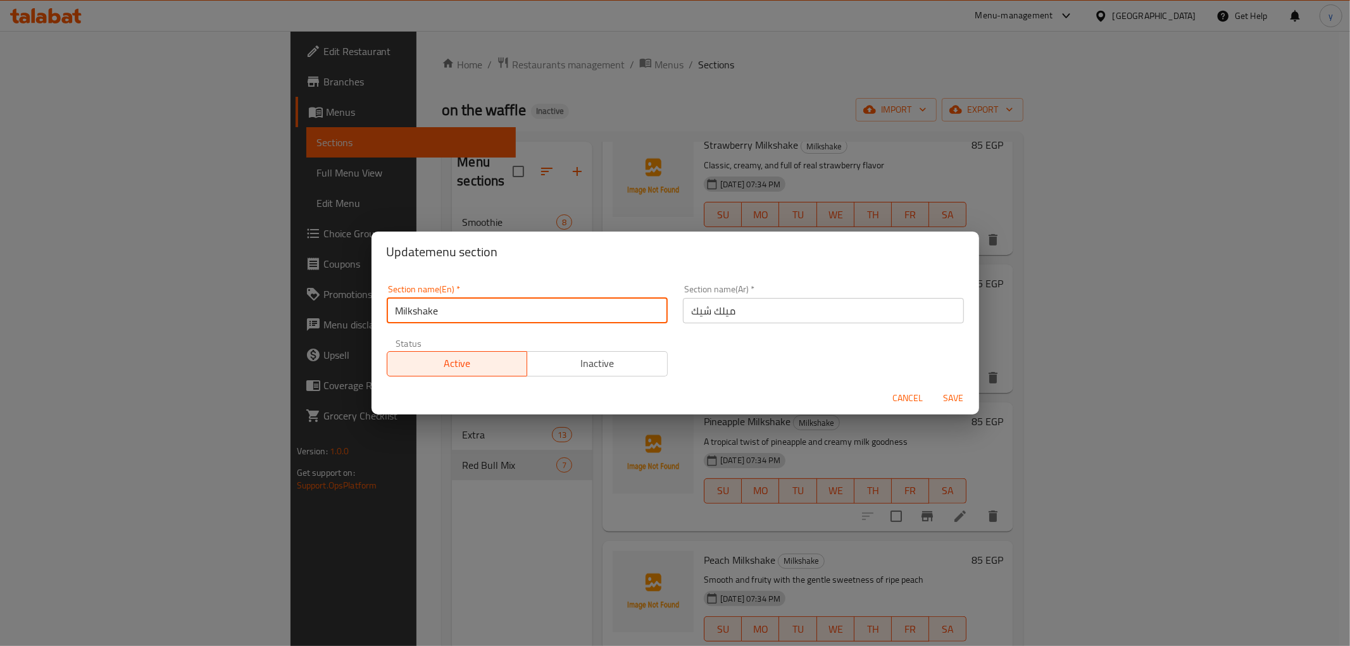
click at [439, 311] on input "Milkshake" at bounding box center [527, 310] width 281 height 25
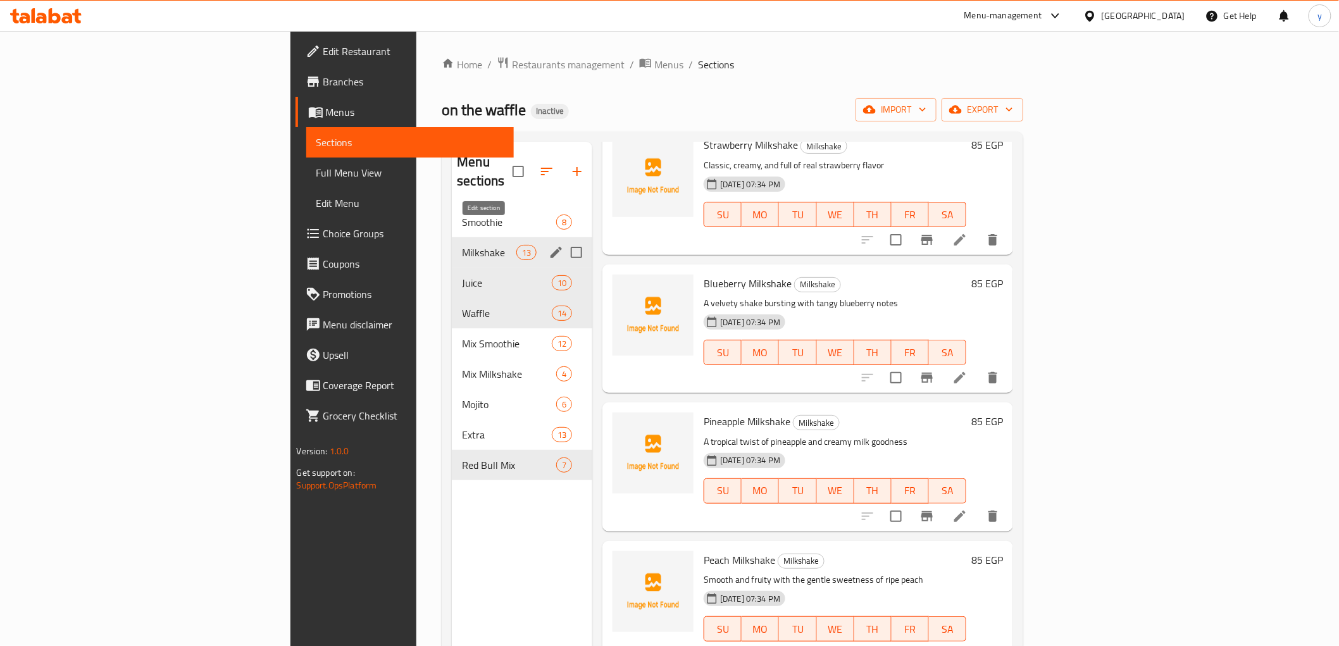
click at [551, 247] on icon "edit" at bounding box center [556, 252] width 11 height 11
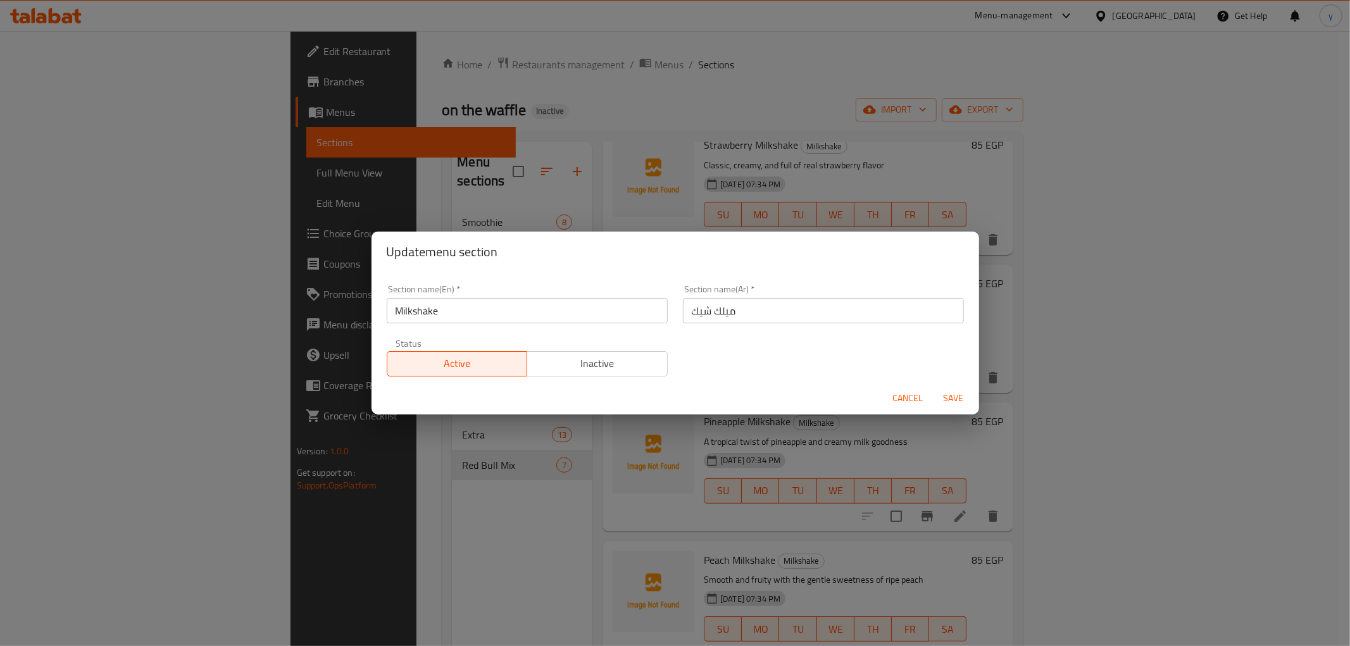
click at [714, 318] on input "ميلك شيك" at bounding box center [823, 310] width 281 height 25
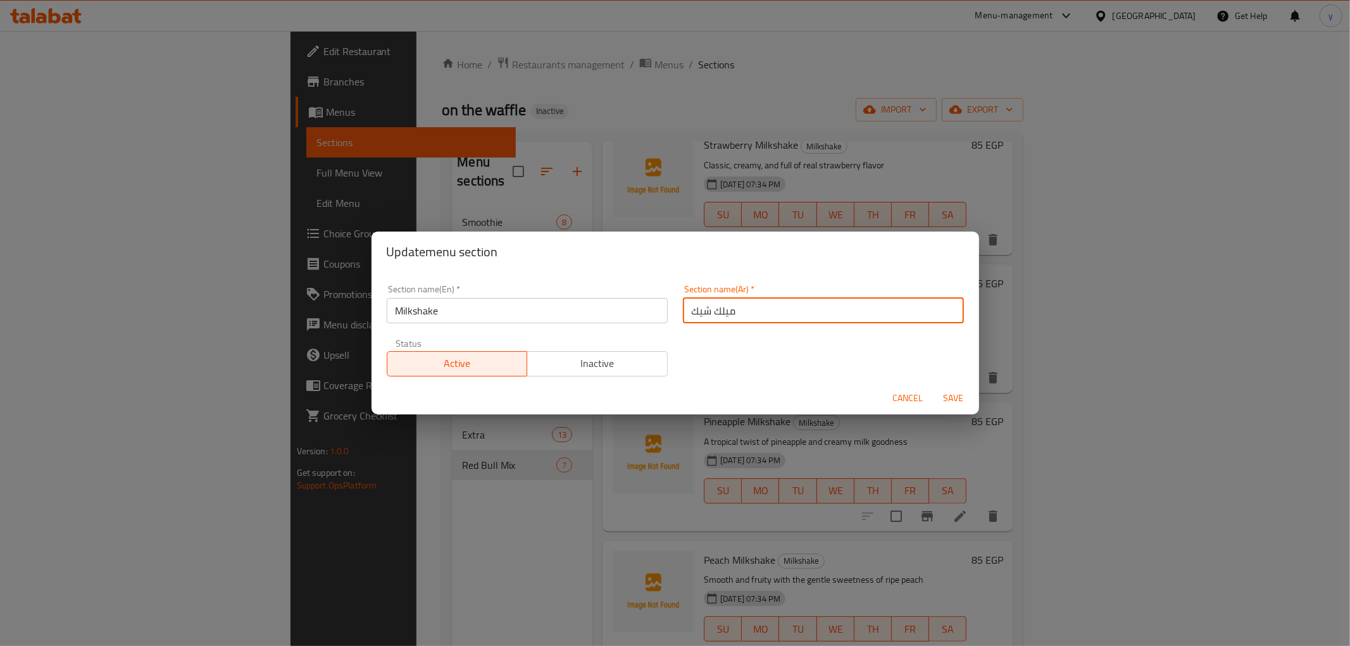
click at [714, 318] on input "ميلك شيك" at bounding box center [823, 310] width 281 height 25
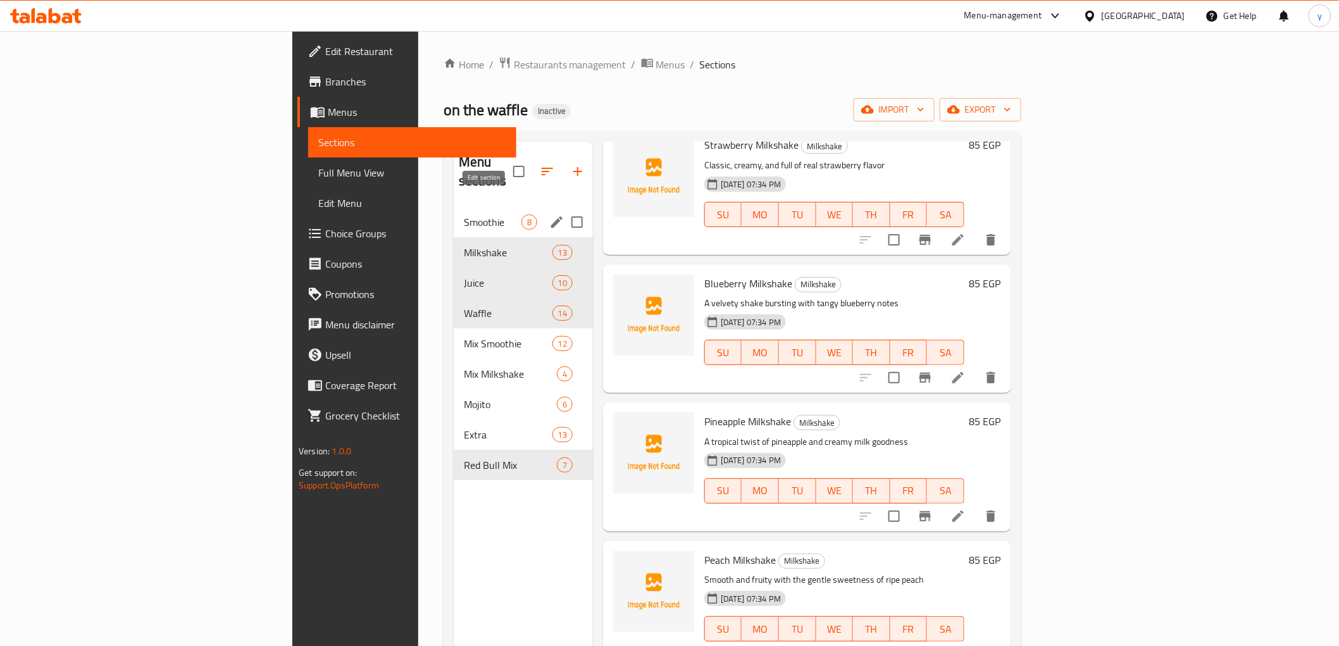
click at [549, 215] on icon "edit" at bounding box center [556, 222] width 15 height 15
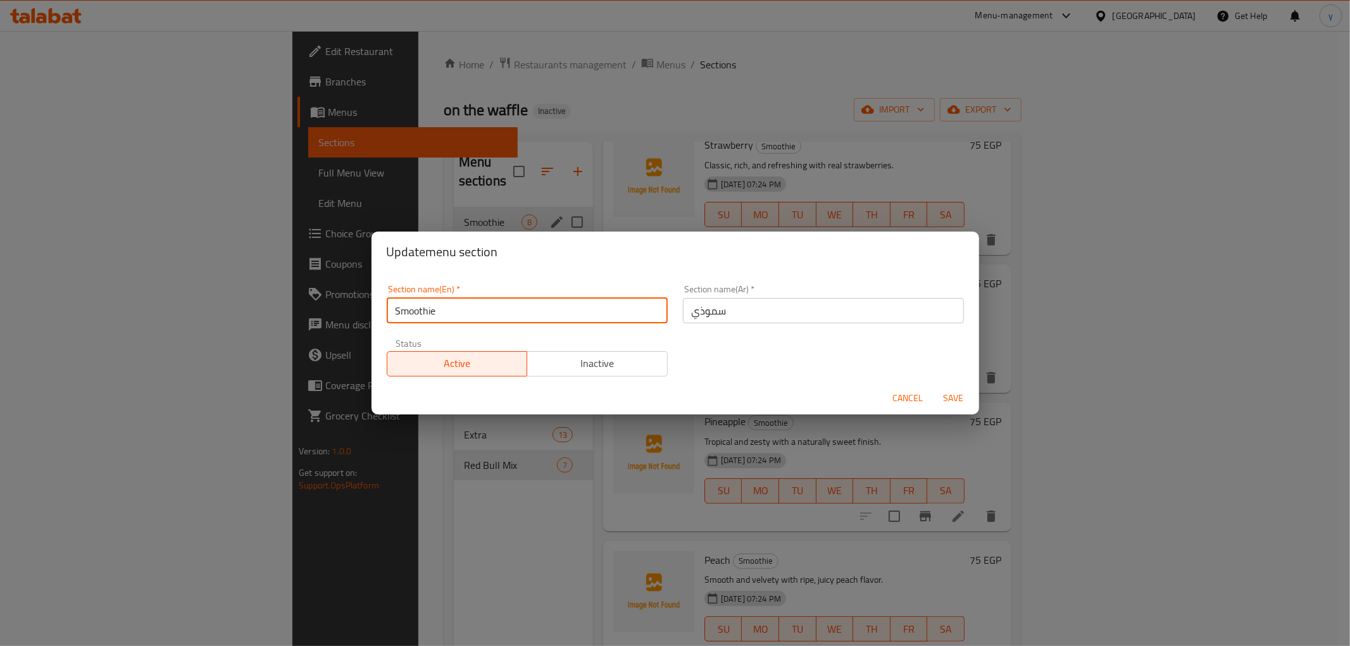
click at [421, 311] on input "Smoothie" at bounding box center [527, 310] width 281 height 25
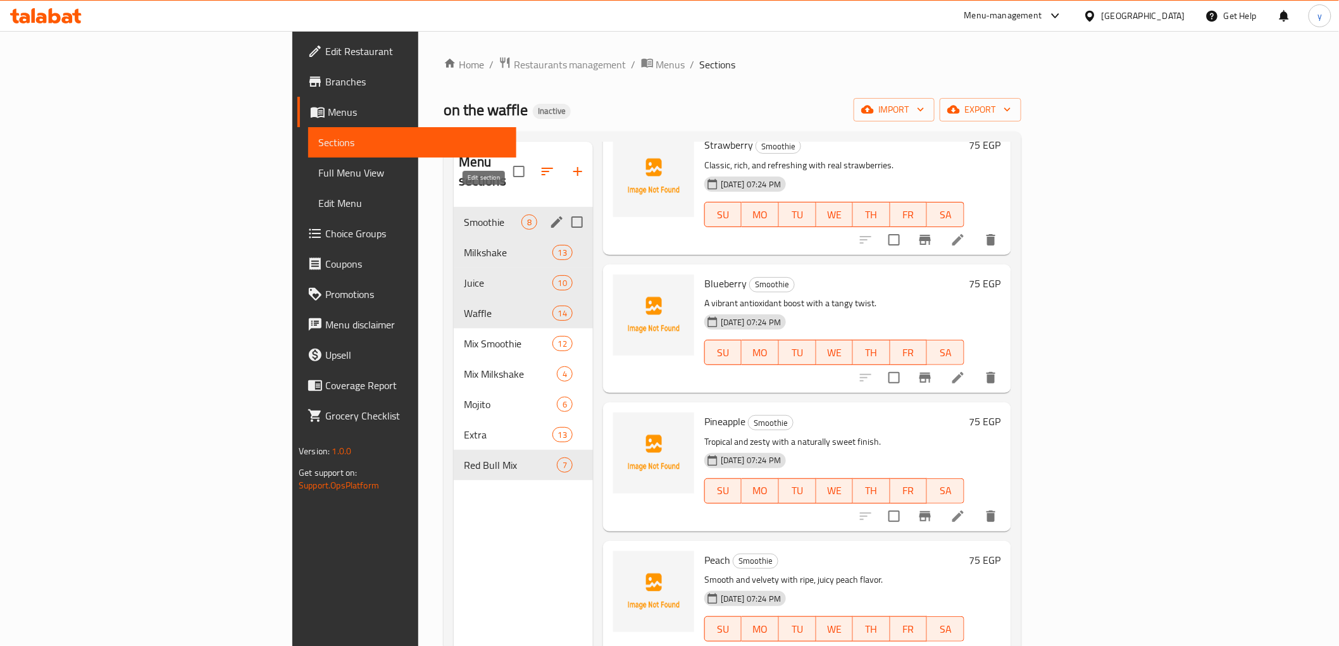
click at [549, 215] on icon "edit" at bounding box center [556, 222] width 15 height 15
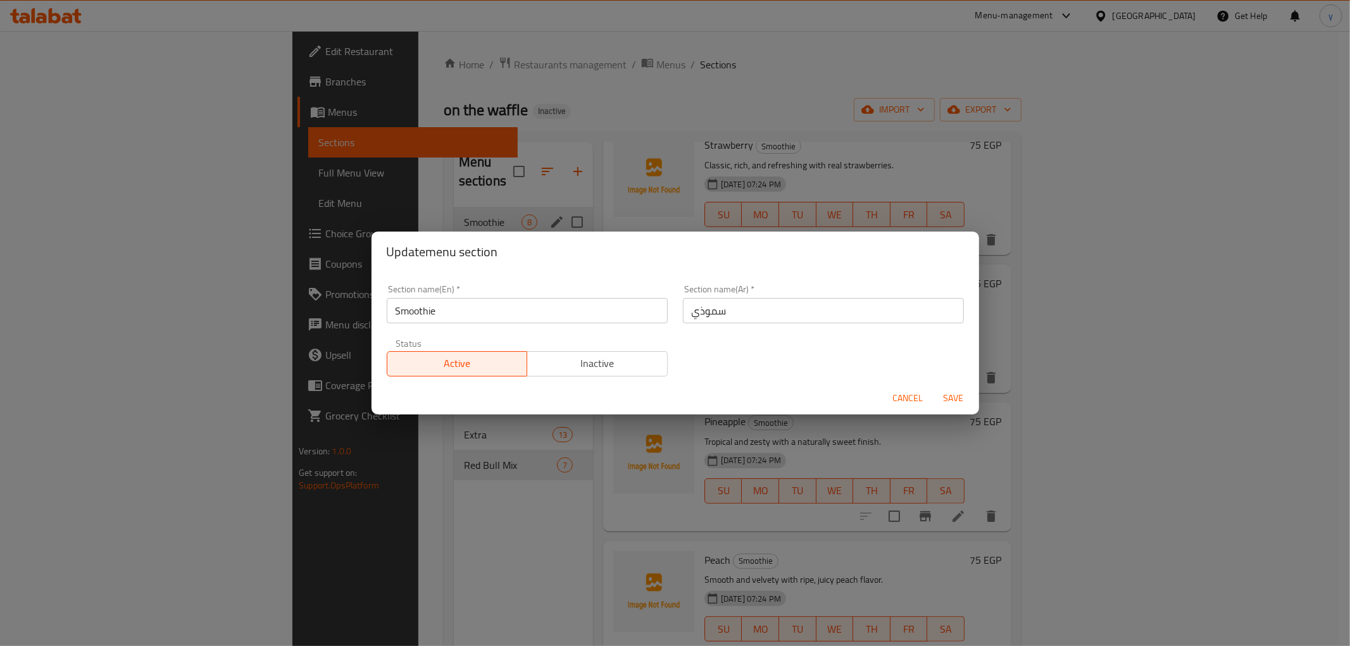
click at [430, 311] on input "Smoothie" at bounding box center [527, 310] width 281 height 25
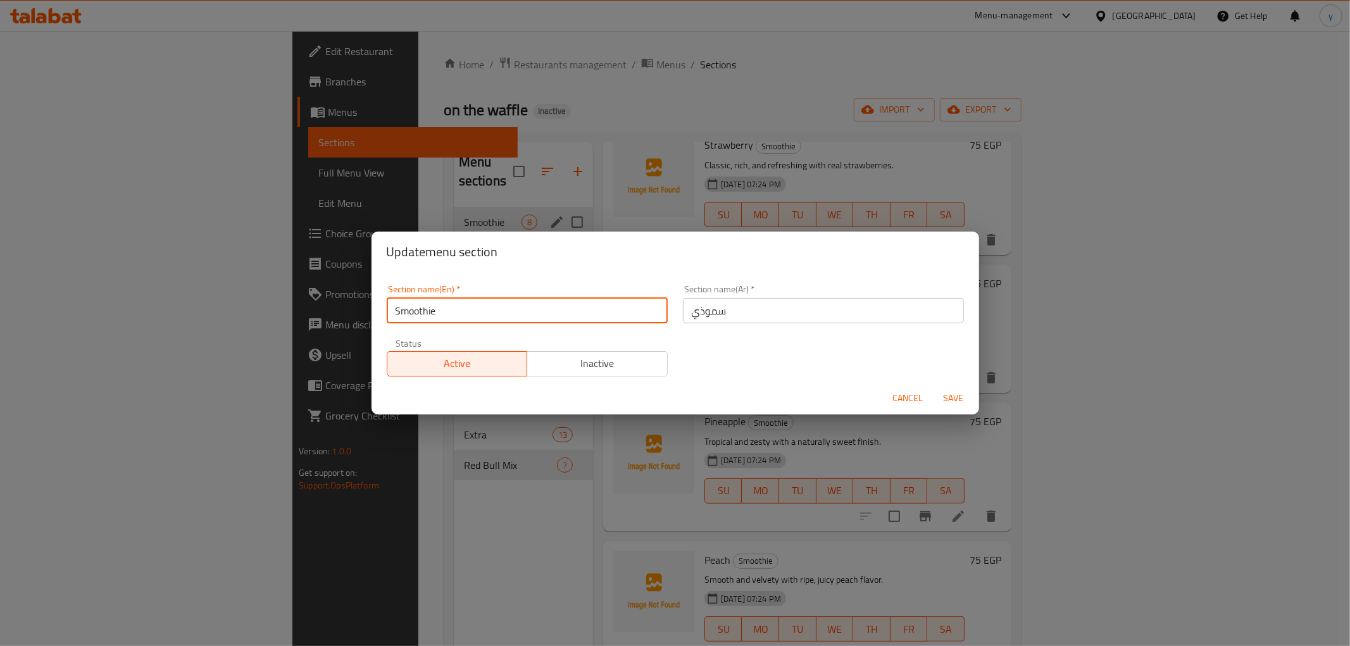
click at [430, 311] on input "Smoothie" at bounding box center [527, 310] width 281 height 25
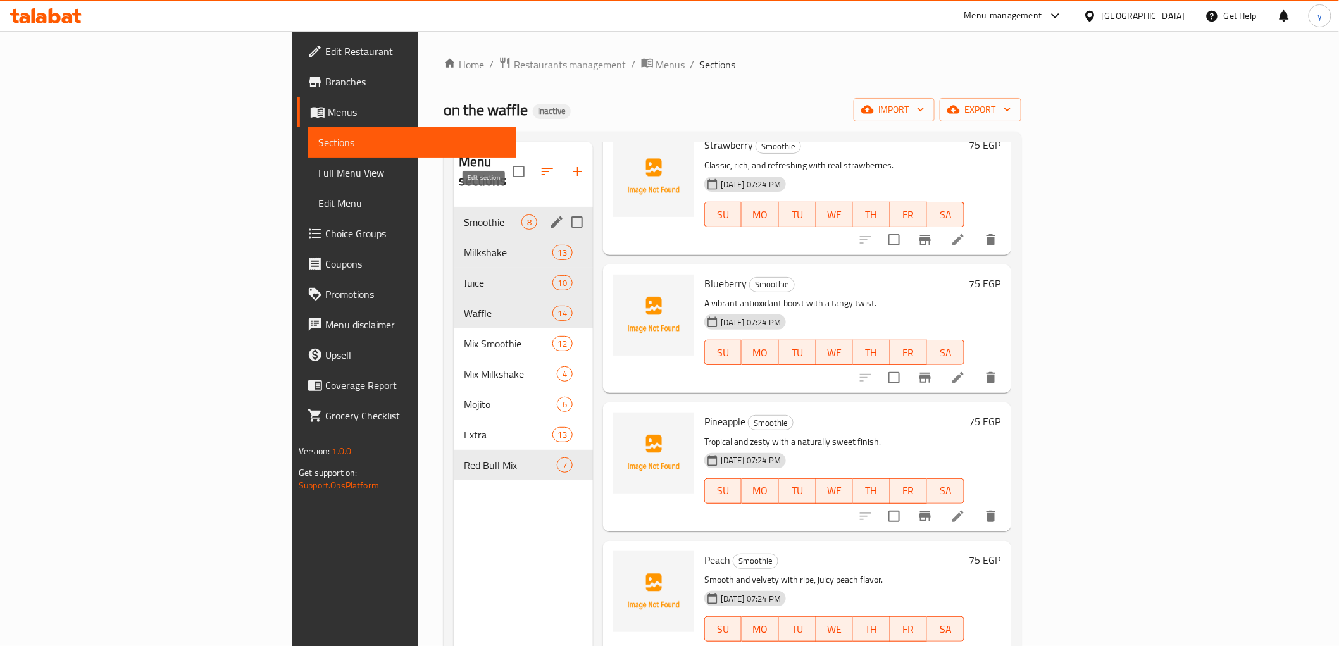
click at [549, 215] on icon "edit" at bounding box center [556, 222] width 15 height 15
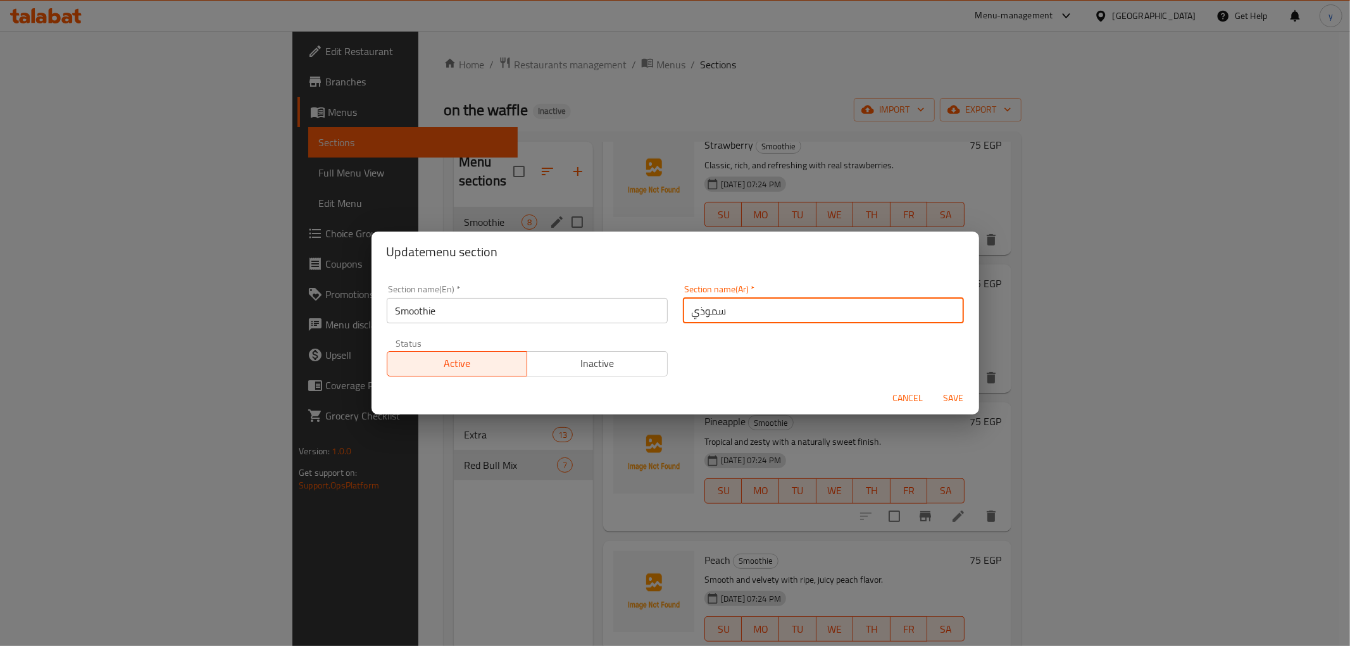
click at [709, 302] on input "سموذي" at bounding box center [823, 310] width 281 height 25
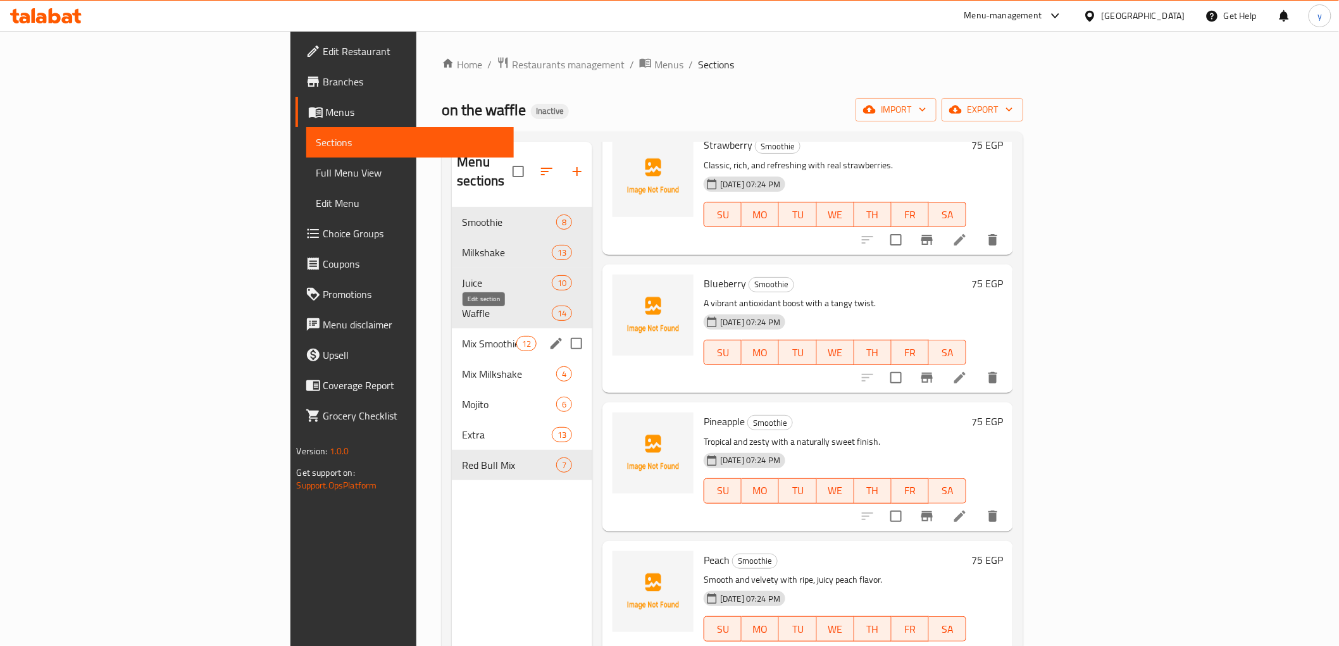
click at [551, 338] on icon "edit" at bounding box center [556, 343] width 11 height 11
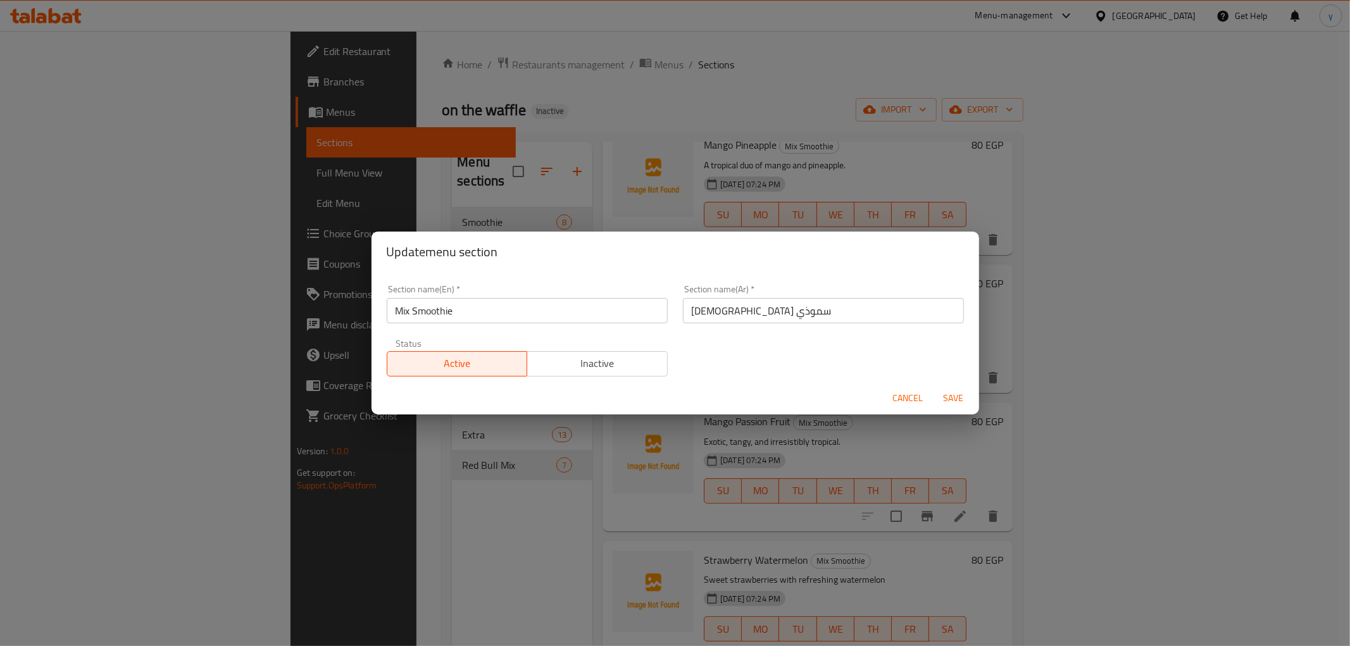
click at [404, 545] on div "Update menu section Section name(En)   * Mix Smoothie Section name(En) * Sectio…" at bounding box center [675, 323] width 1350 height 646
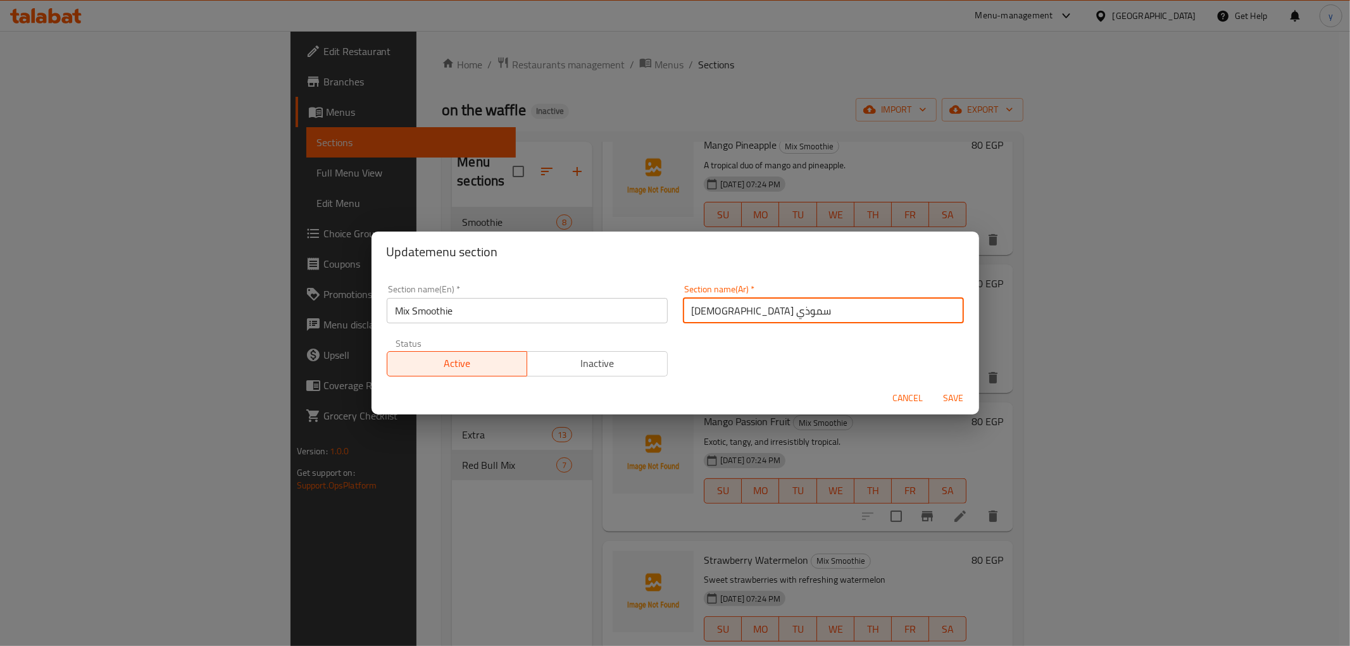
click at [699, 315] on input "[DEMOGRAPHIC_DATA] سموذي" at bounding box center [823, 310] width 281 height 25
type input "مكس سموزي"
click at [944, 390] on span "Save" at bounding box center [953, 398] width 30 height 16
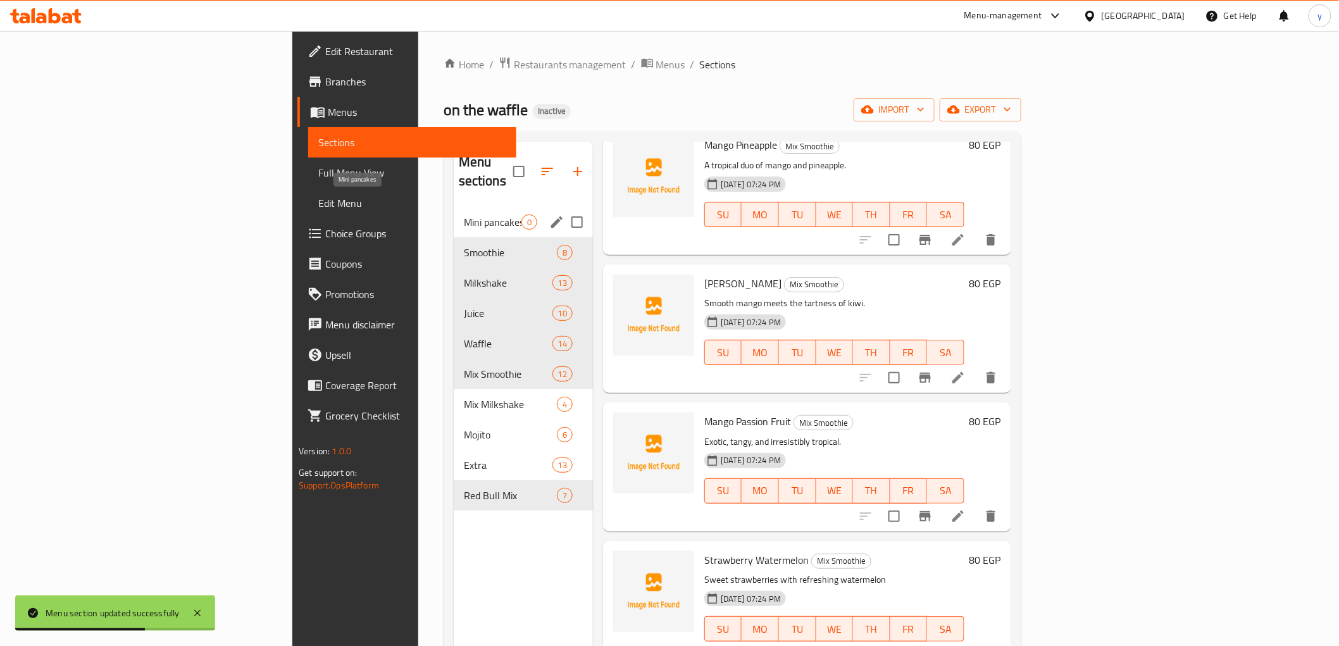
click at [464, 215] on span "Mini pancakes" at bounding box center [493, 222] width 58 height 15
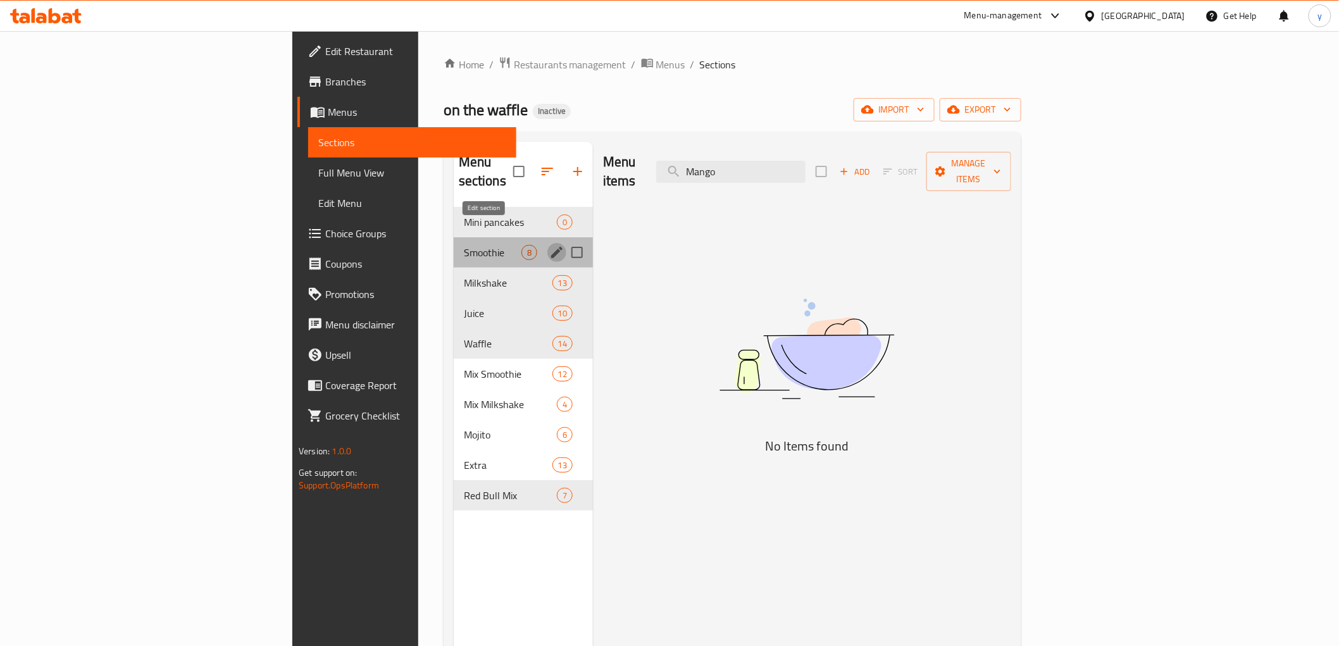
click at [551, 247] on icon "edit" at bounding box center [556, 252] width 11 height 11
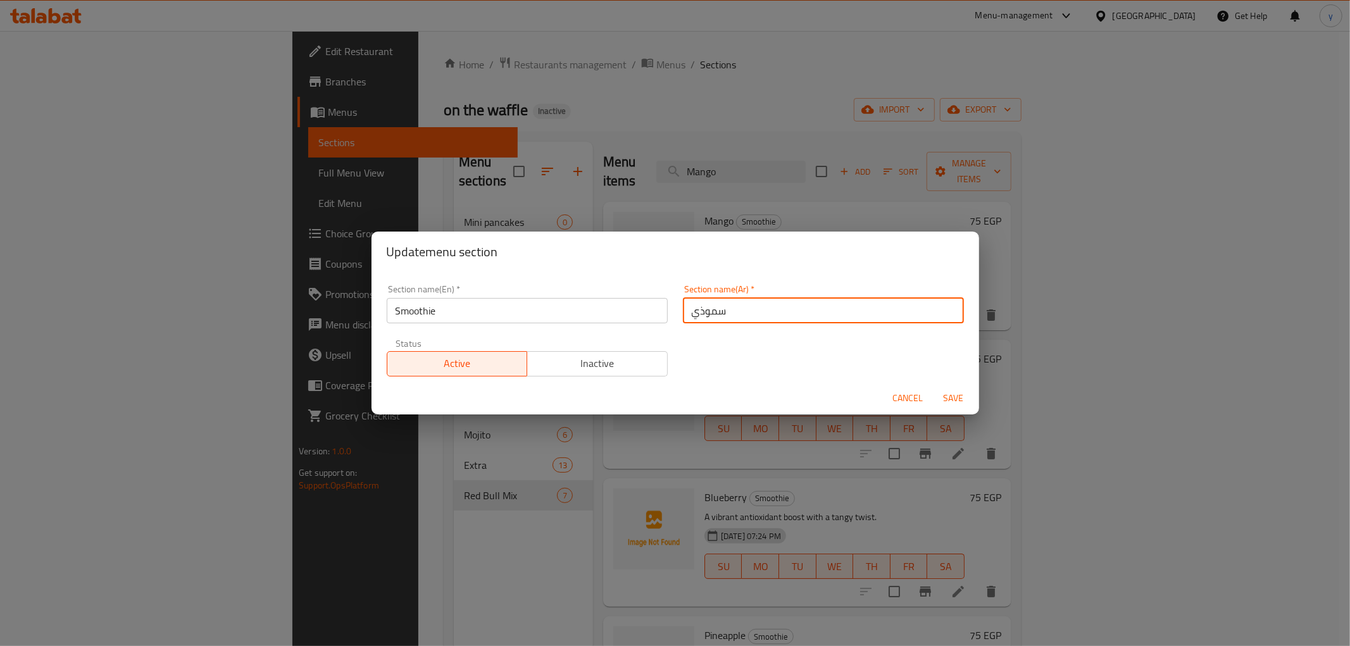
click at [700, 315] on input "سموذي" at bounding box center [823, 310] width 281 height 25
type input "سموزي"
click at [954, 393] on span "Save" at bounding box center [953, 398] width 30 height 16
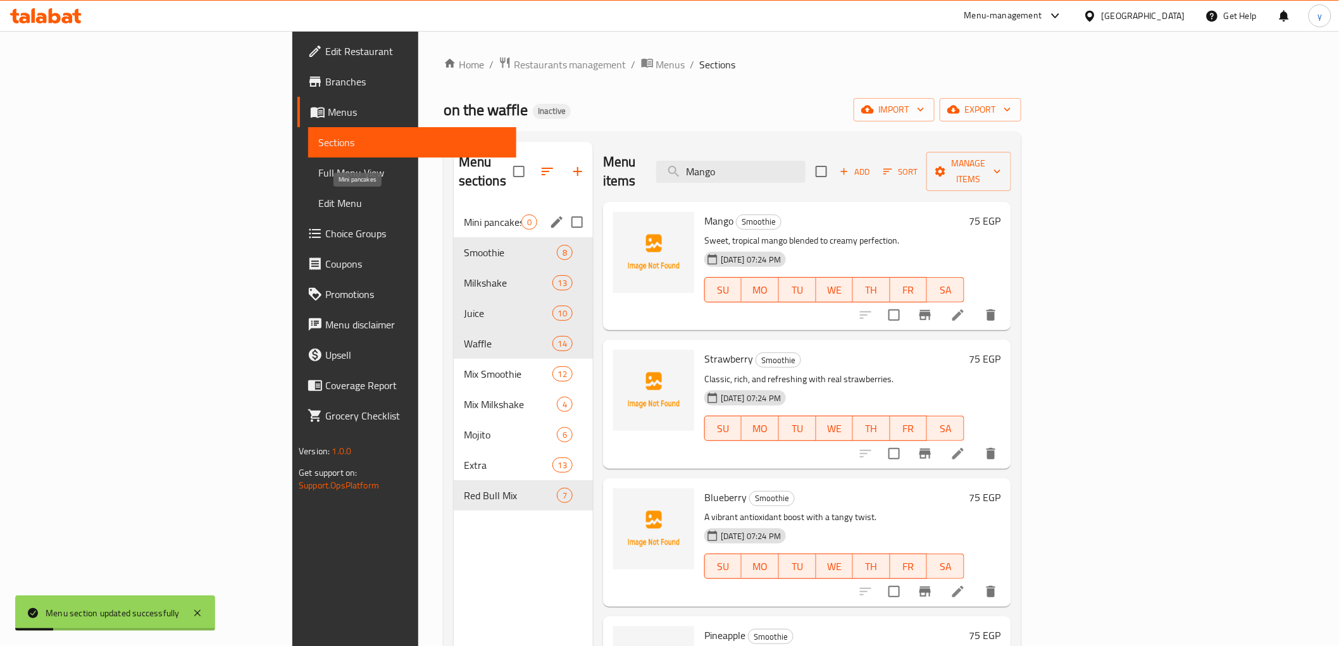
click at [464, 215] on span "Mini pancakes" at bounding box center [493, 222] width 58 height 15
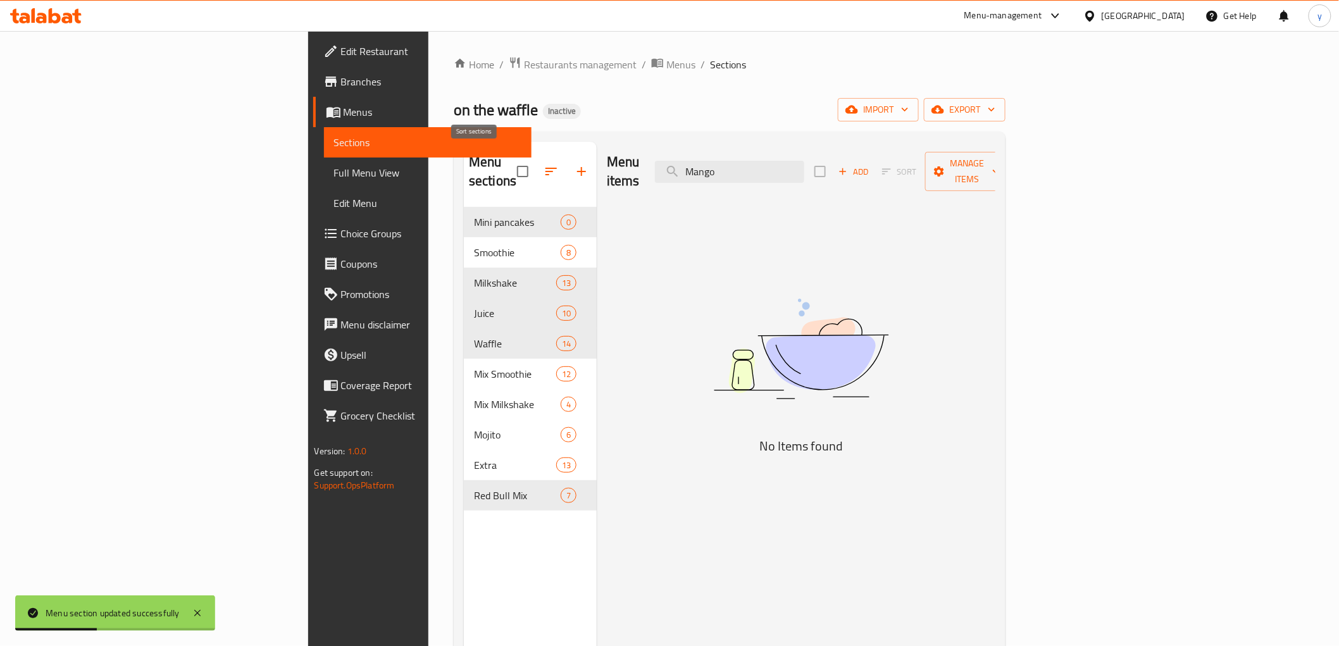
click at [544, 164] on icon "button" at bounding box center [551, 171] width 15 height 15
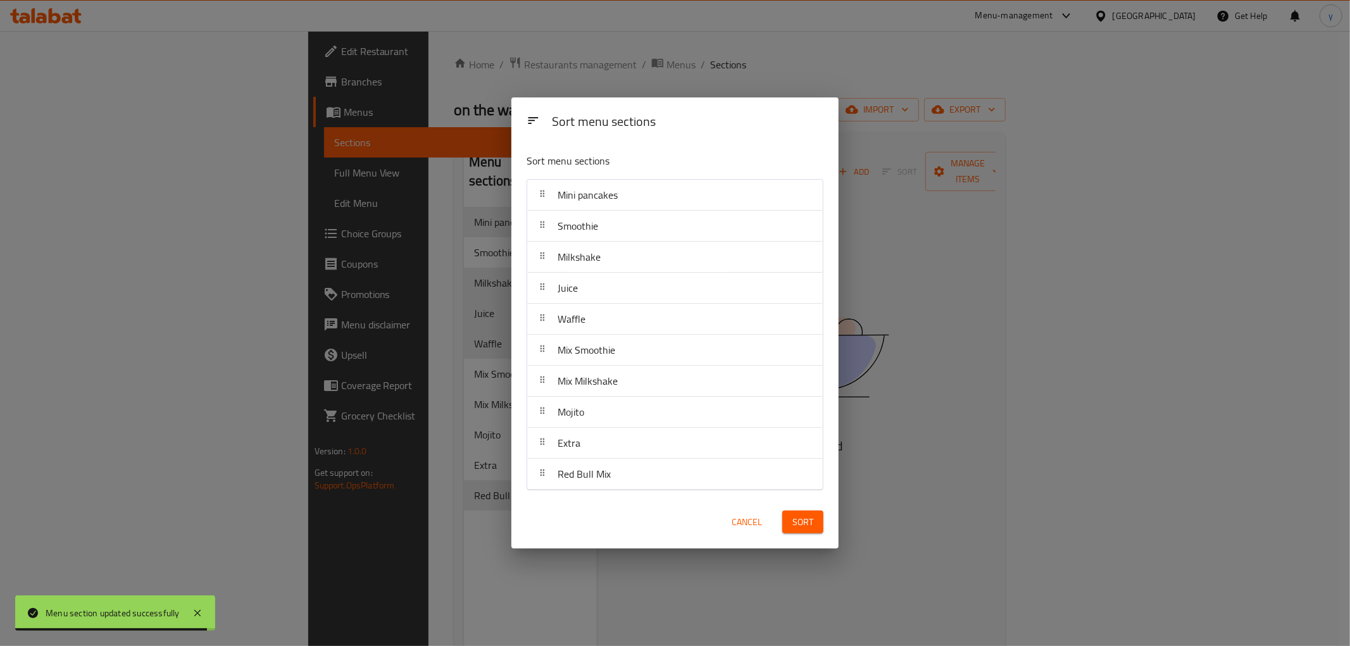
click at [432, 194] on div "Sort menu sections Sort menu sections Mini pancakes Smoothie Milkshake Juice Wa…" at bounding box center [675, 323] width 1350 height 646
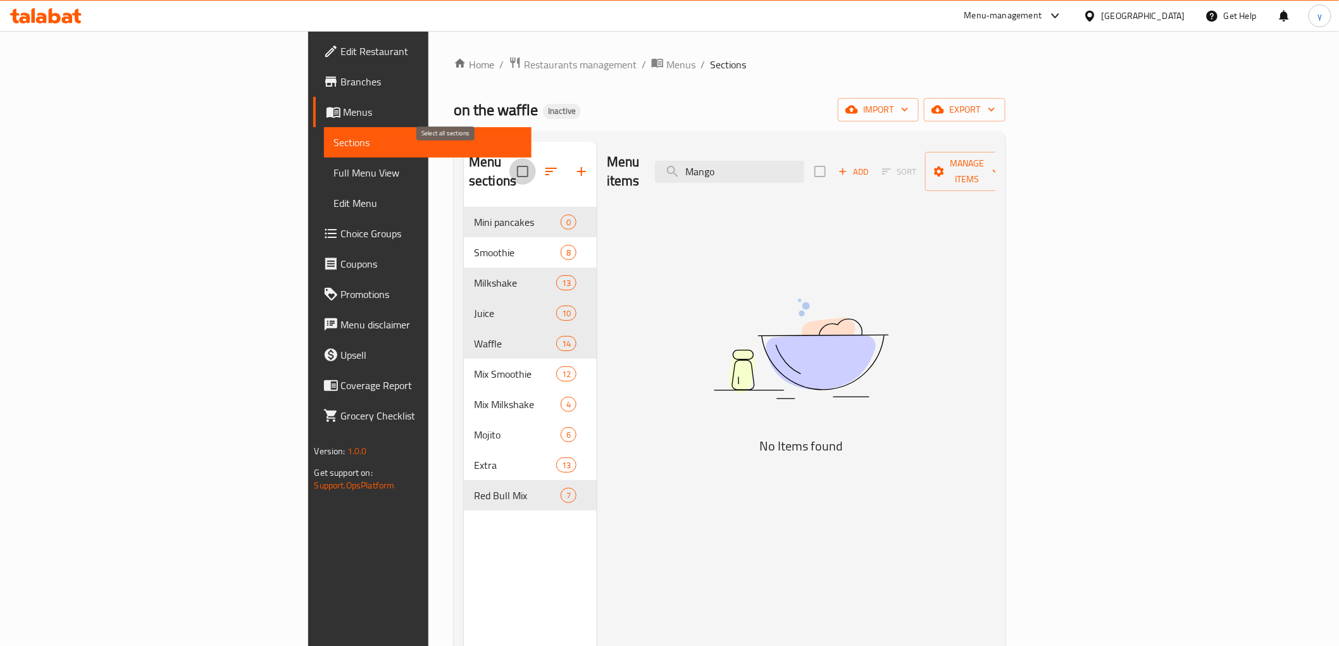
click at [509, 161] on input "checkbox" at bounding box center [522, 171] width 27 height 27
checkbox input "false"
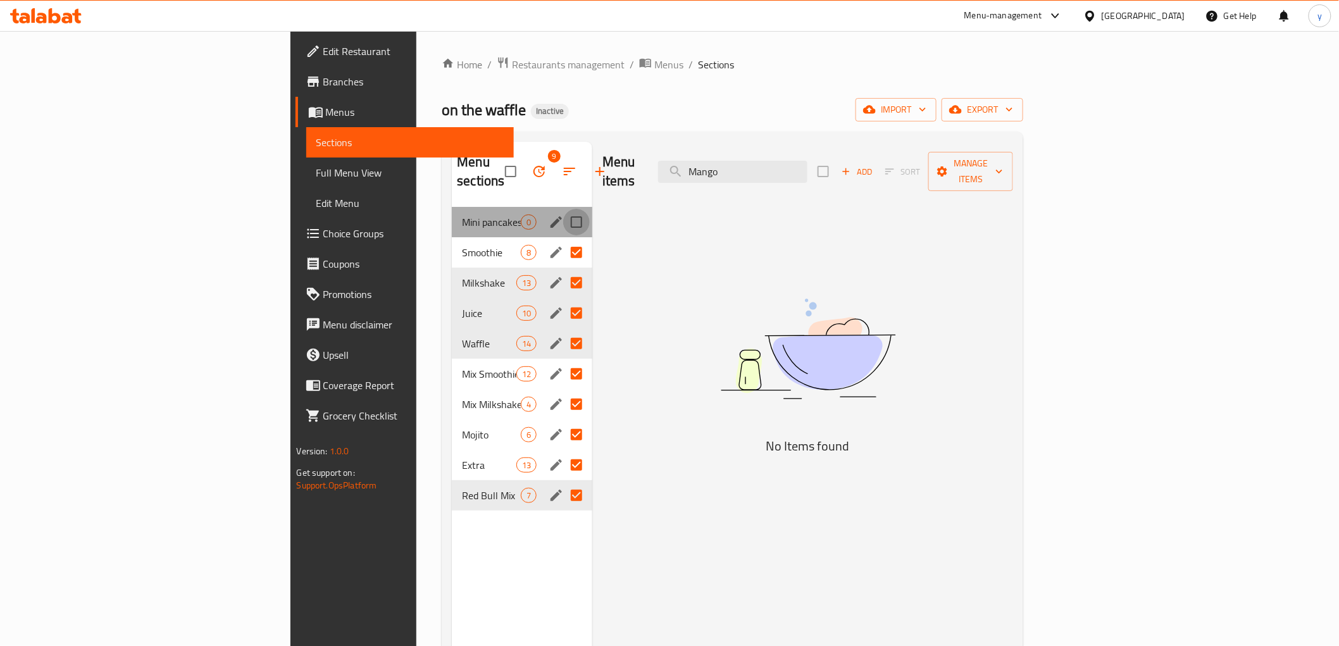
click at [563, 209] on input "Menu sections" at bounding box center [576, 222] width 27 height 27
checkbox input "true"
click at [563, 239] on input "Menu sections" at bounding box center [576, 252] width 27 height 27
checkbox input "false"
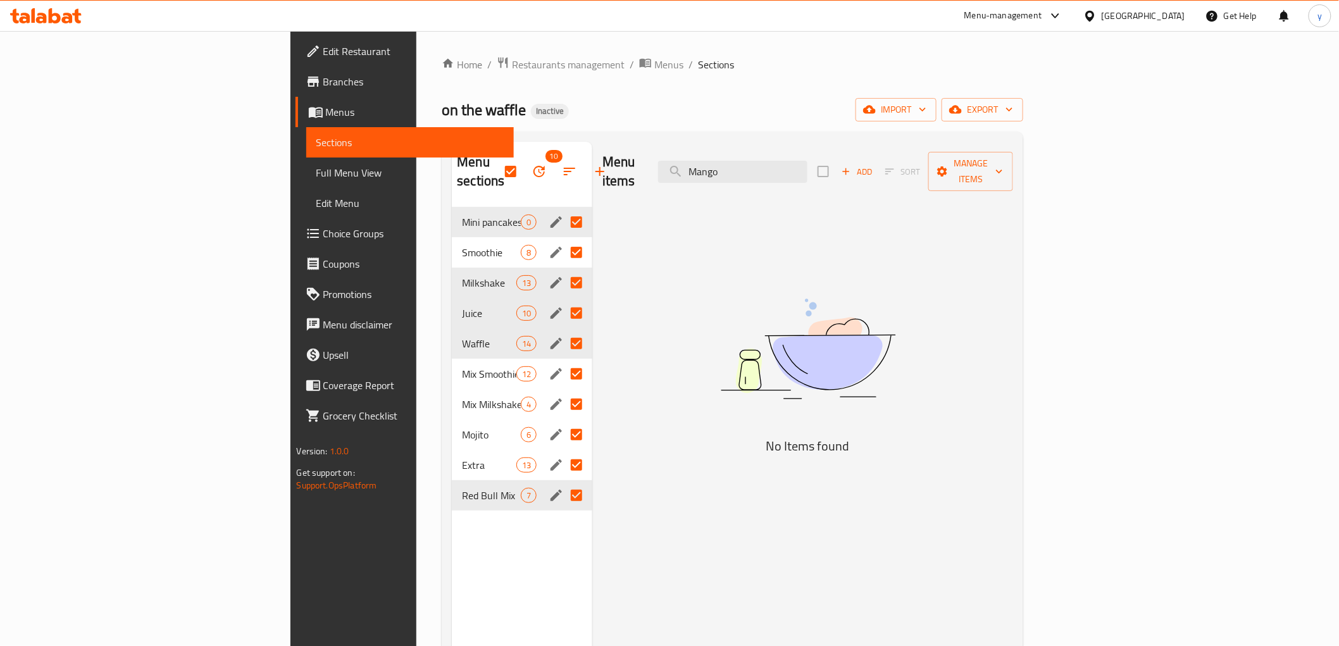
checkbox input "false"
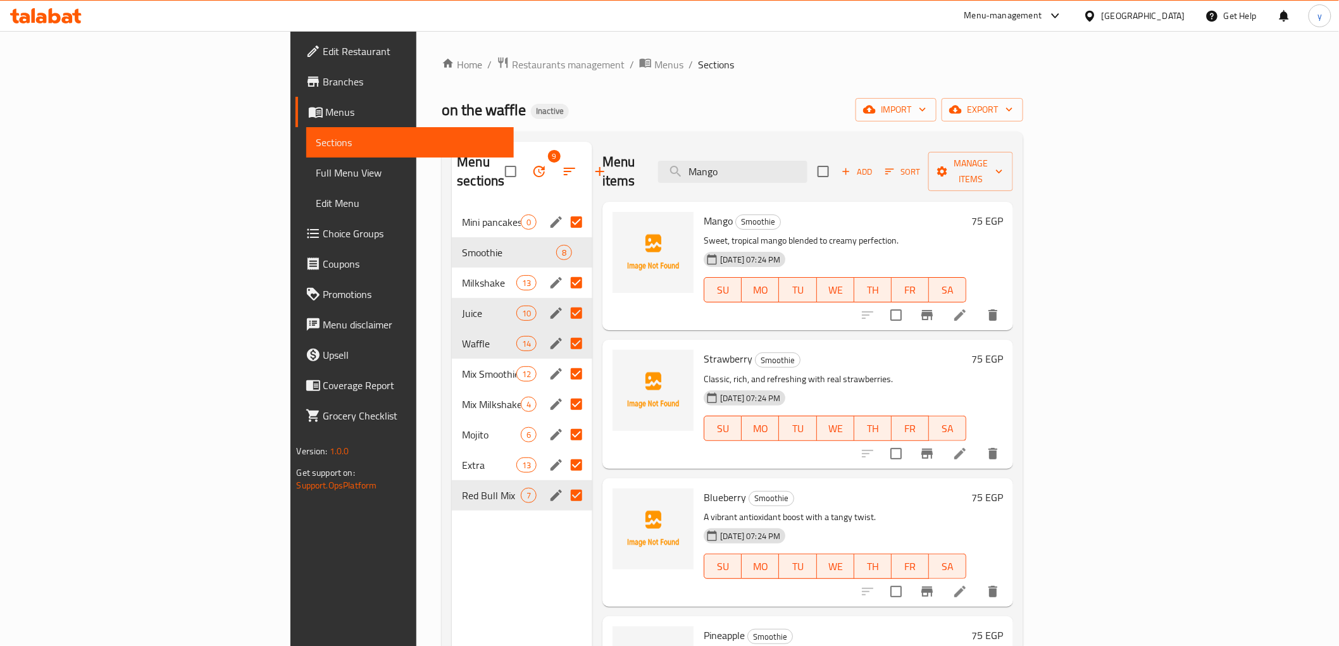
click at [563, 270] on input "Menu sections" at bounding box center [576, 283] width 27 height 27
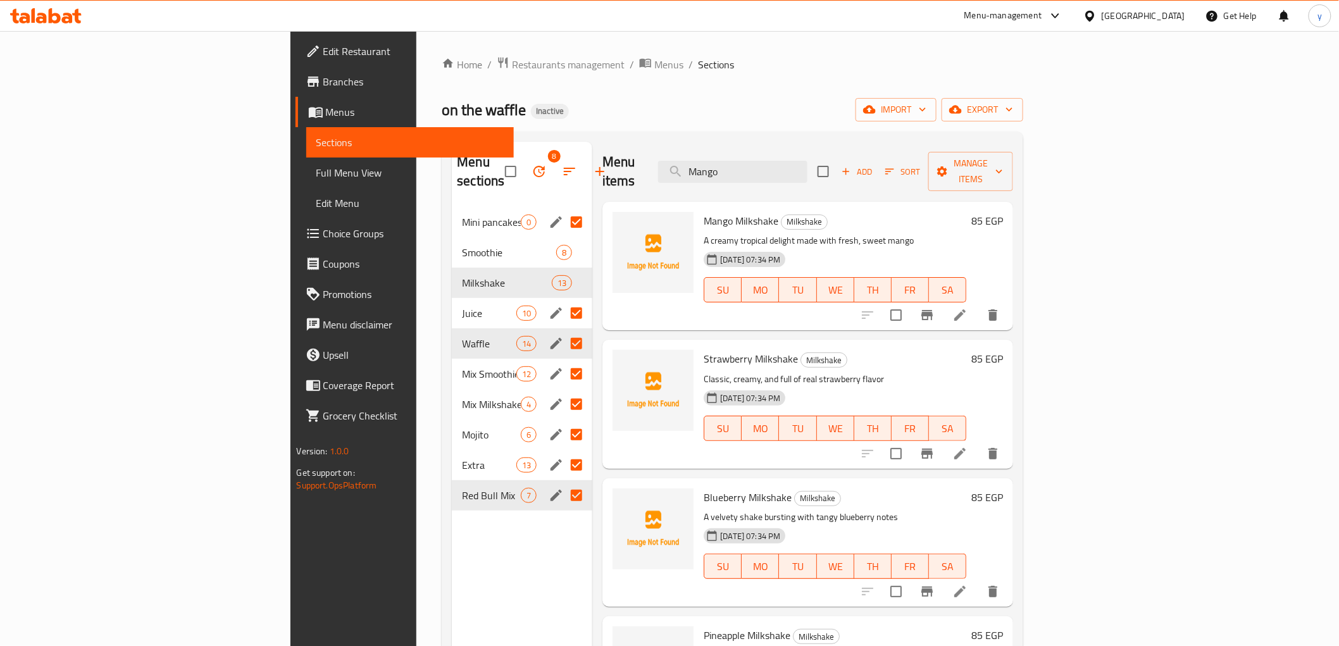
click at [563, 300] on input "Menu sections" at bounding box center [576, 313] width 27 height 27
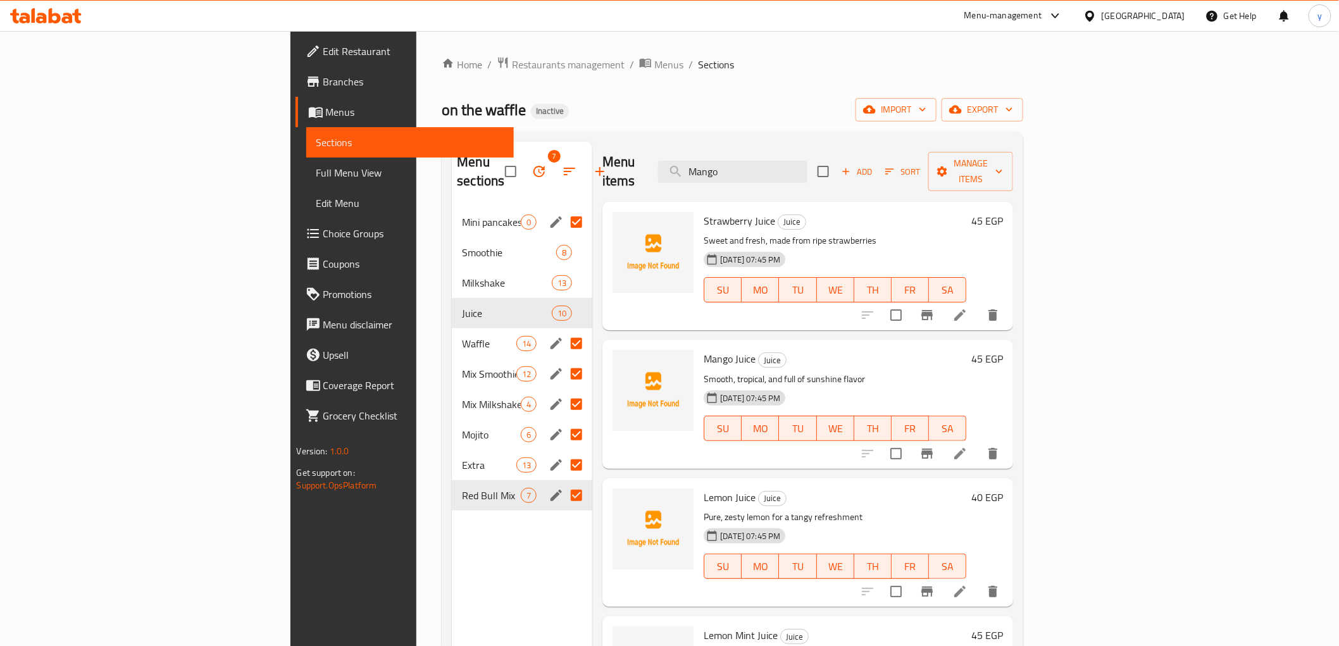
click at [563, 330] on input "Menu sections" at bounding box center [576, 343] width 27 height 27
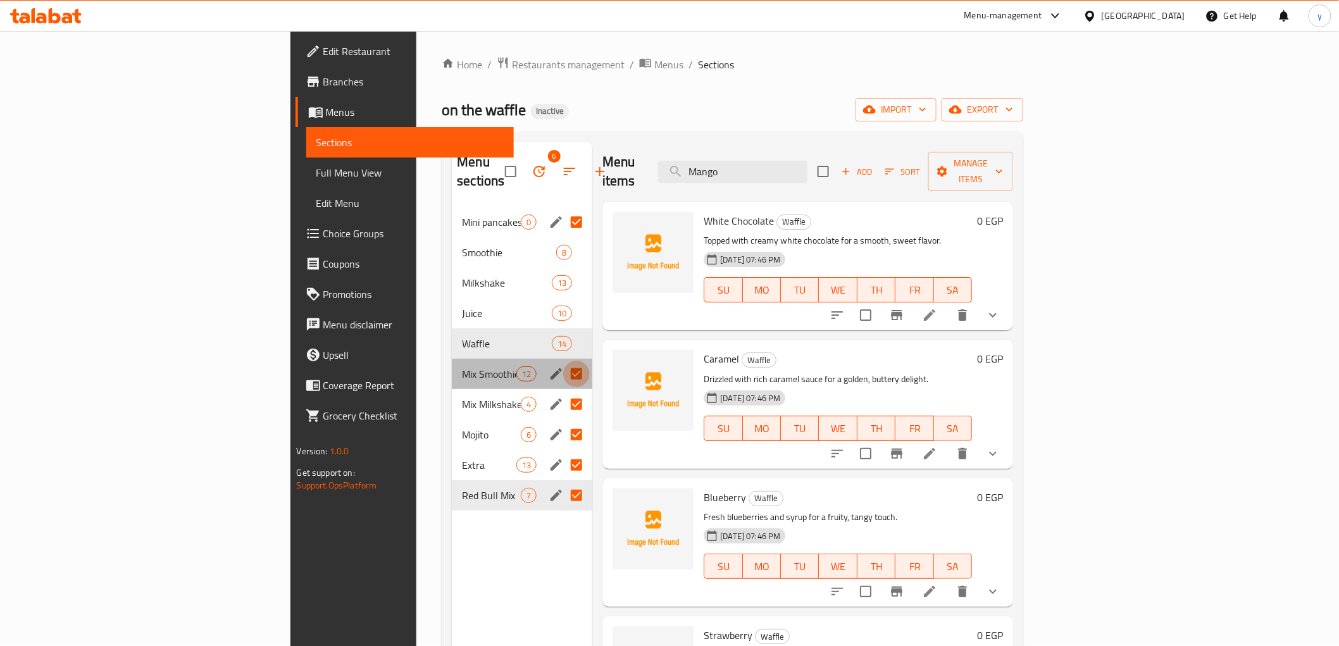
click at [563, 361] on input "Menu sections" at bounding box center [576, 374] width 27 height 27
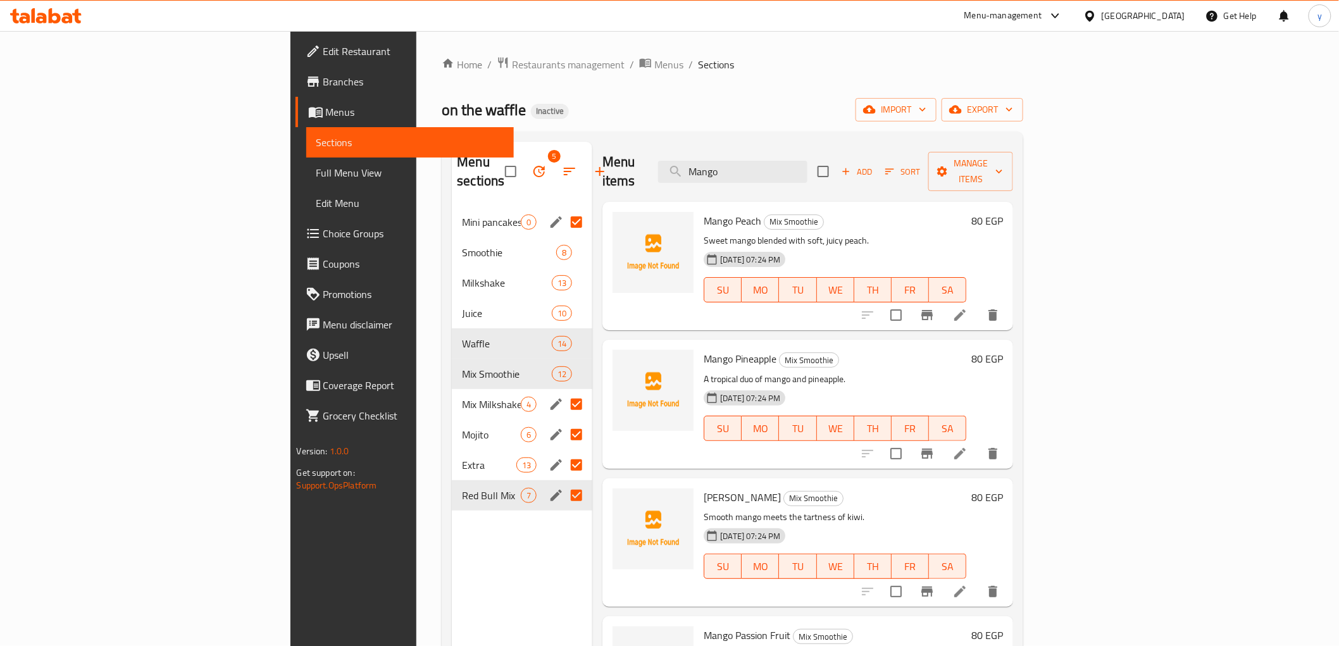
click at [563, 391] on input "Menu sections" at bounding box center [576, 404] width 27 height 27
click at [563, 421] on input "Menu sections" at bounding box center [576, 434] width 27 height 27
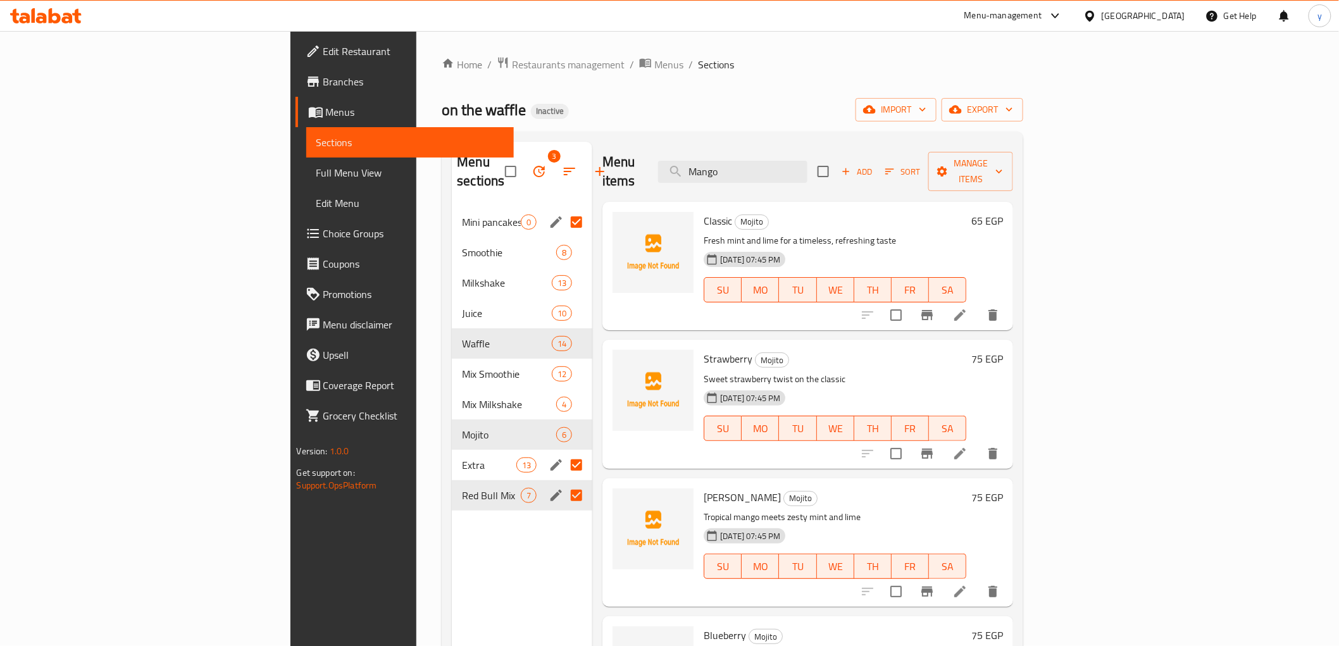
click at [563, 452] on input "Menu sections" at bounding box center [576, 465] width 27 height 27
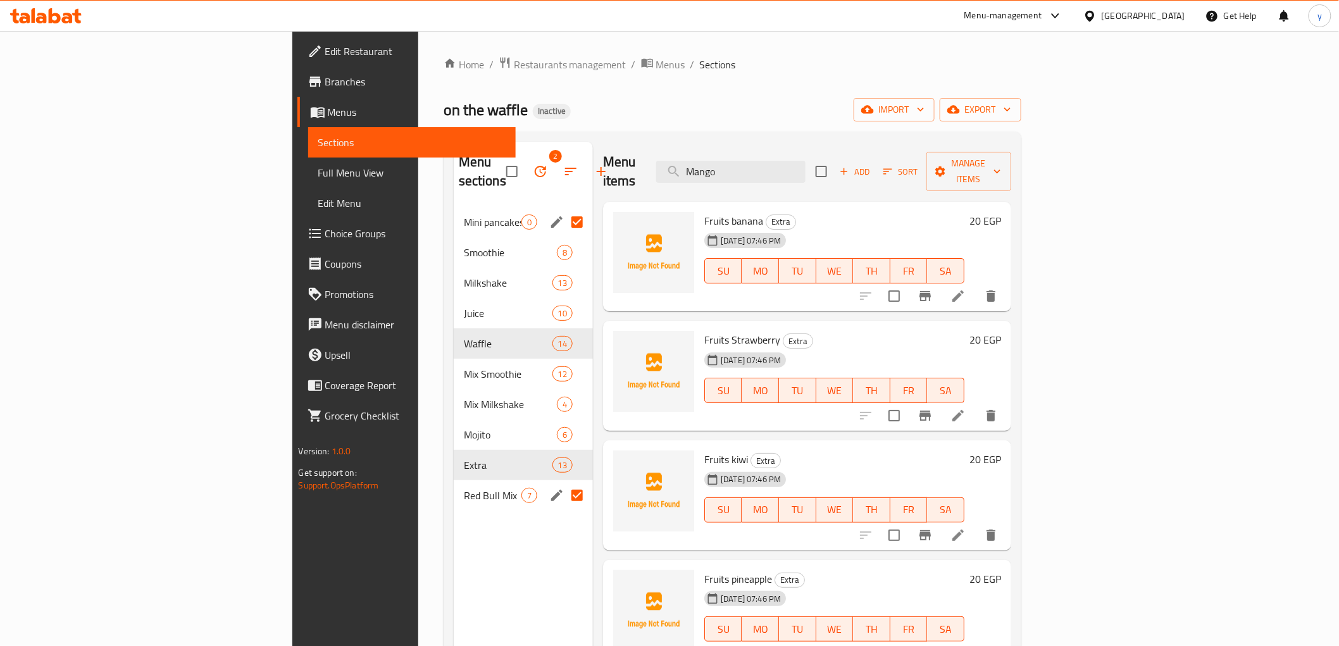
click at [564, 482] on input "Menu sections" at bounding box center [577, 495] width 27 height 27
checkbox input "false"
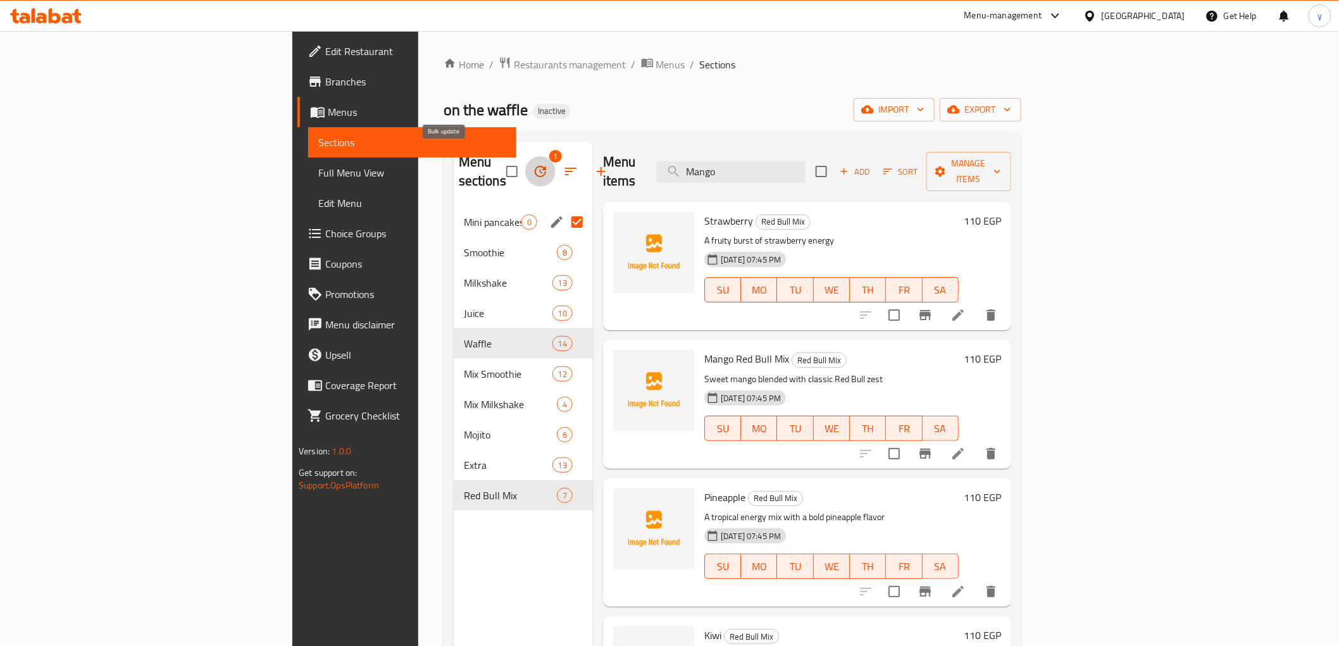
click at [535, 166] on icon "button" at bounding box center [540, 171] width 11 height 11
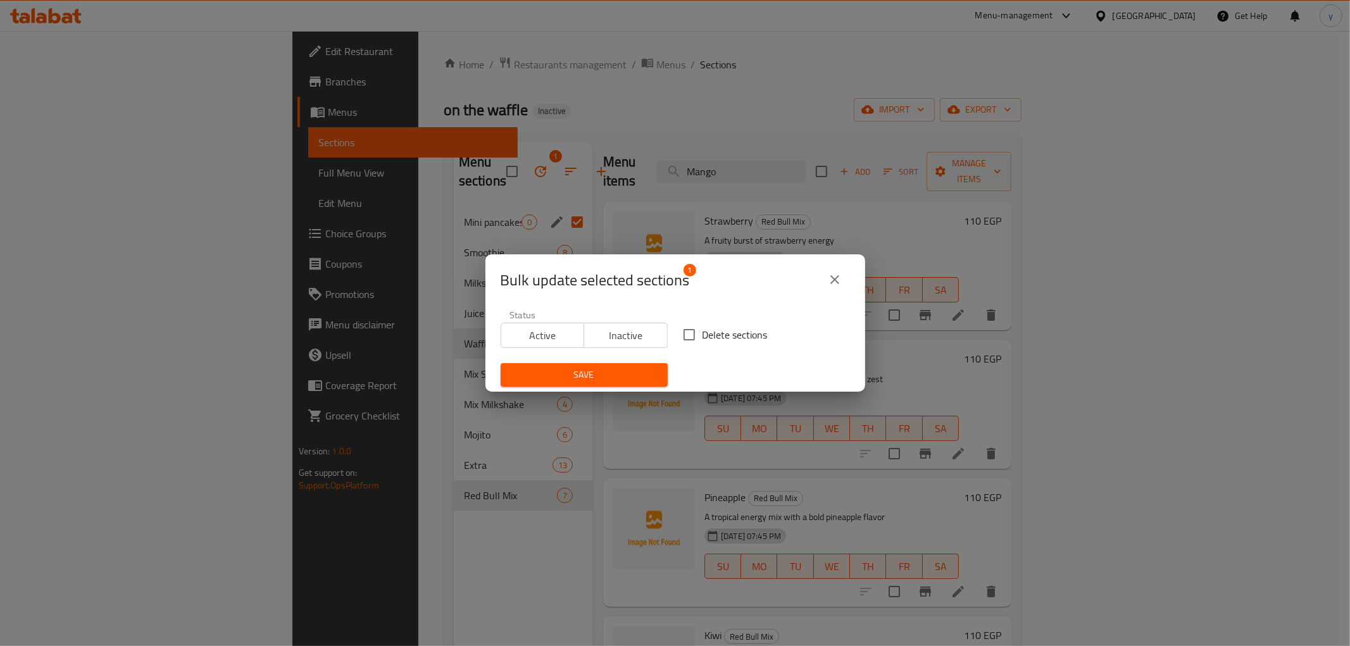
click at [685, 332] on input "Delete sections" at bounding box center [689, 334] width 27 height 27
checkbox input "true"
click at [637, 375] on span "Save" at bounding box center [584, 375] width 147 height 16
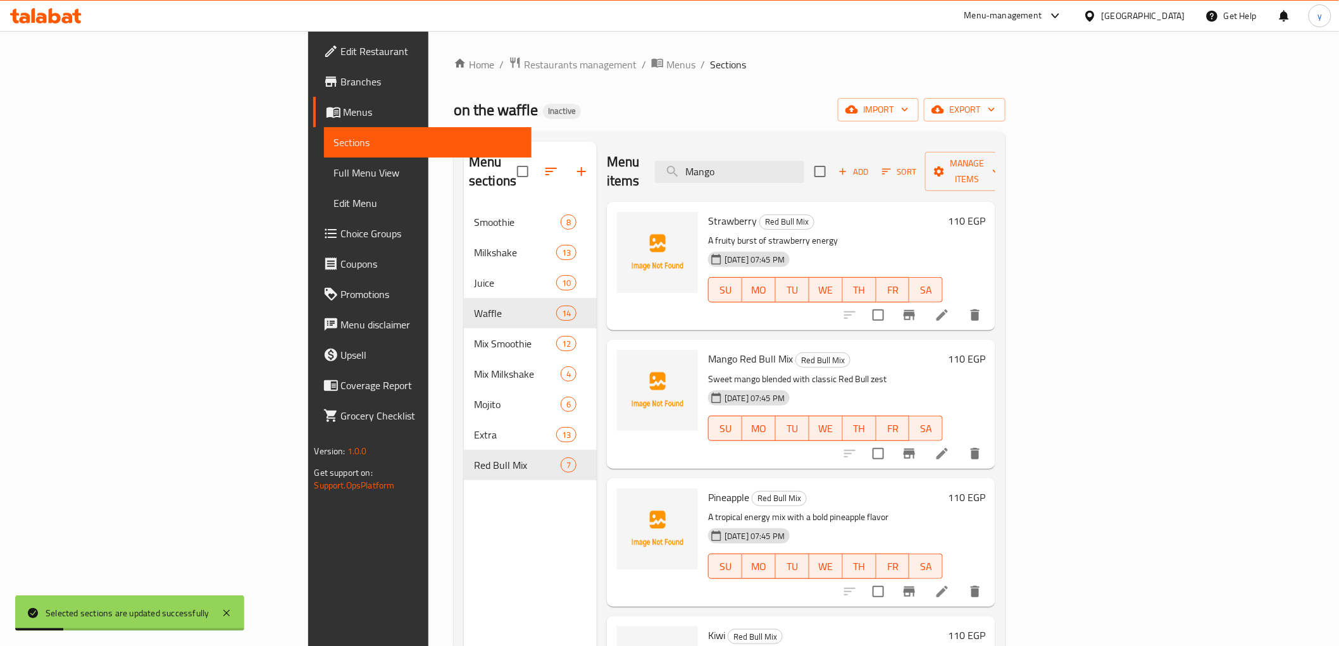
click at [464, 536] on div "Menu sections Smoothie 8 Milkshake 13 Juice 10 Waffle 14 Mix Smoothie 12 Mix Mi…" at bounding box center [530, 465] width 133 height 646
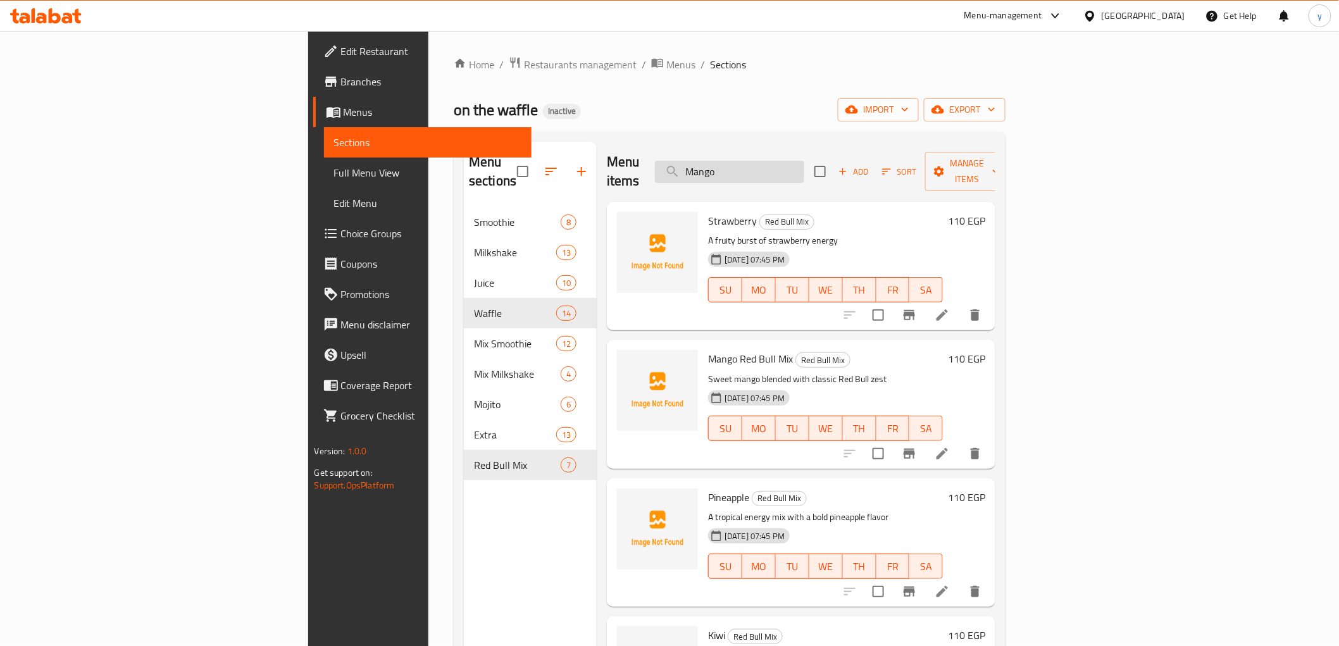
click at [804, 163] on input "Mango" at bounding box center [729, 172] width 149 height 22
paste input "Blueberry"
type input "Blueberry"
click at [960, 304] on li at bounding box center [942, 315] width 35 height 23
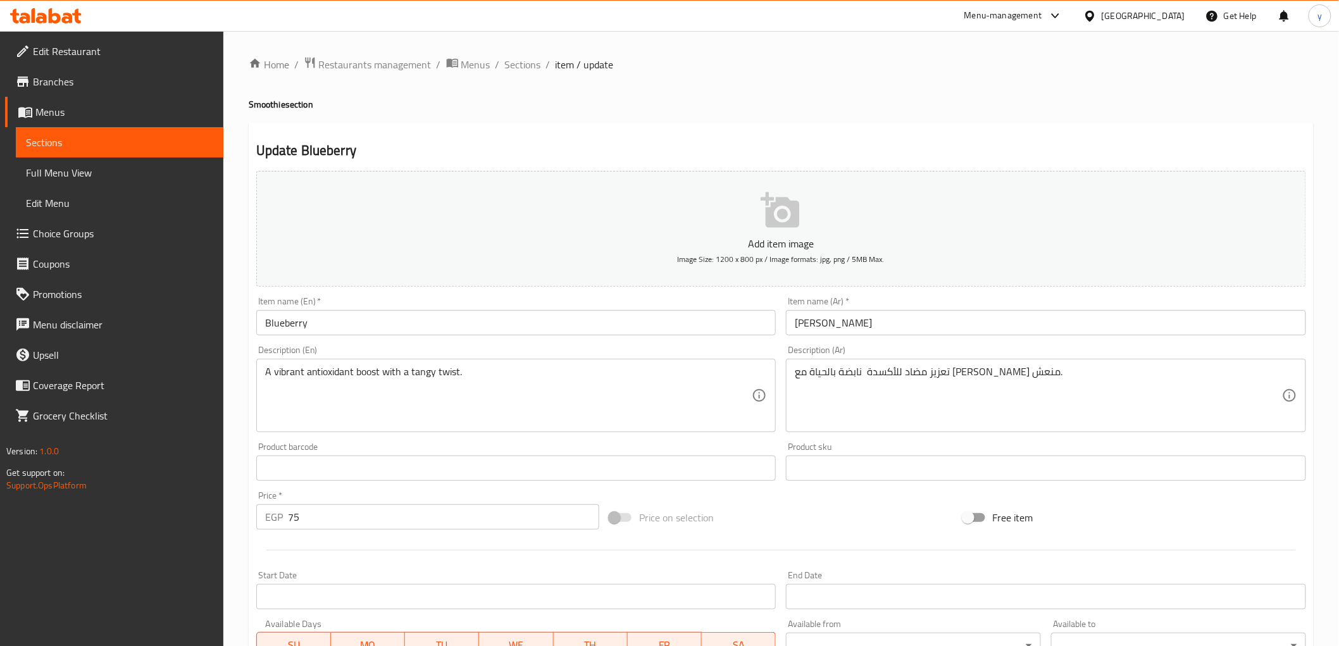
click at [327, 319] on input "Blueberry" at bounding box center [516, 322] width 520 height 25
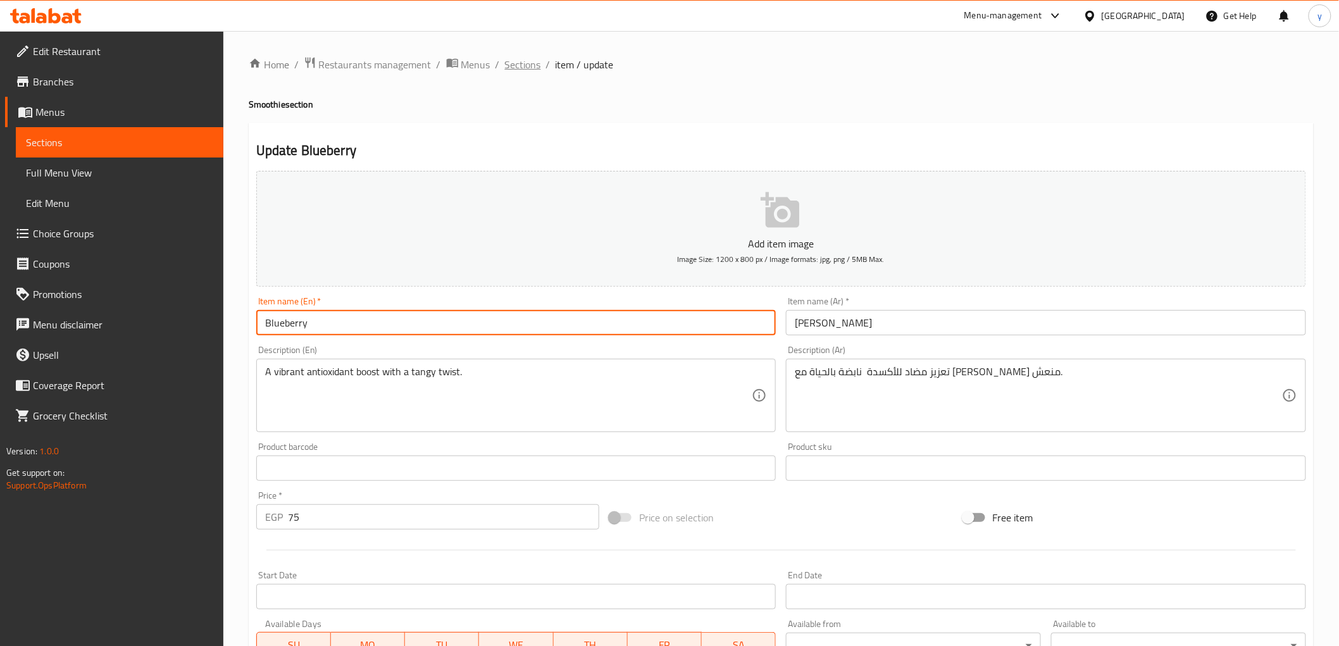
click at [536, 65] on span "Sections" at bounding box center [523, 64] width 36 height 15
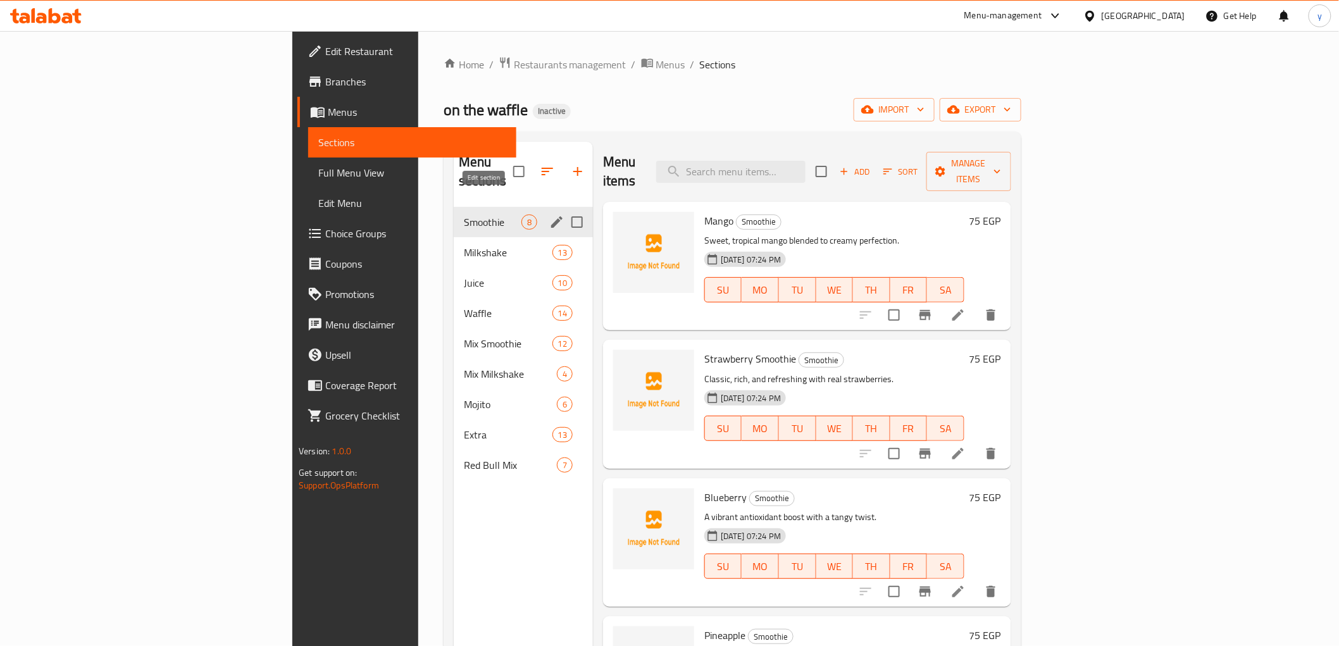
click at [549, 215] on icon "edit" at bounding box center [556, 222] width 15 height 15
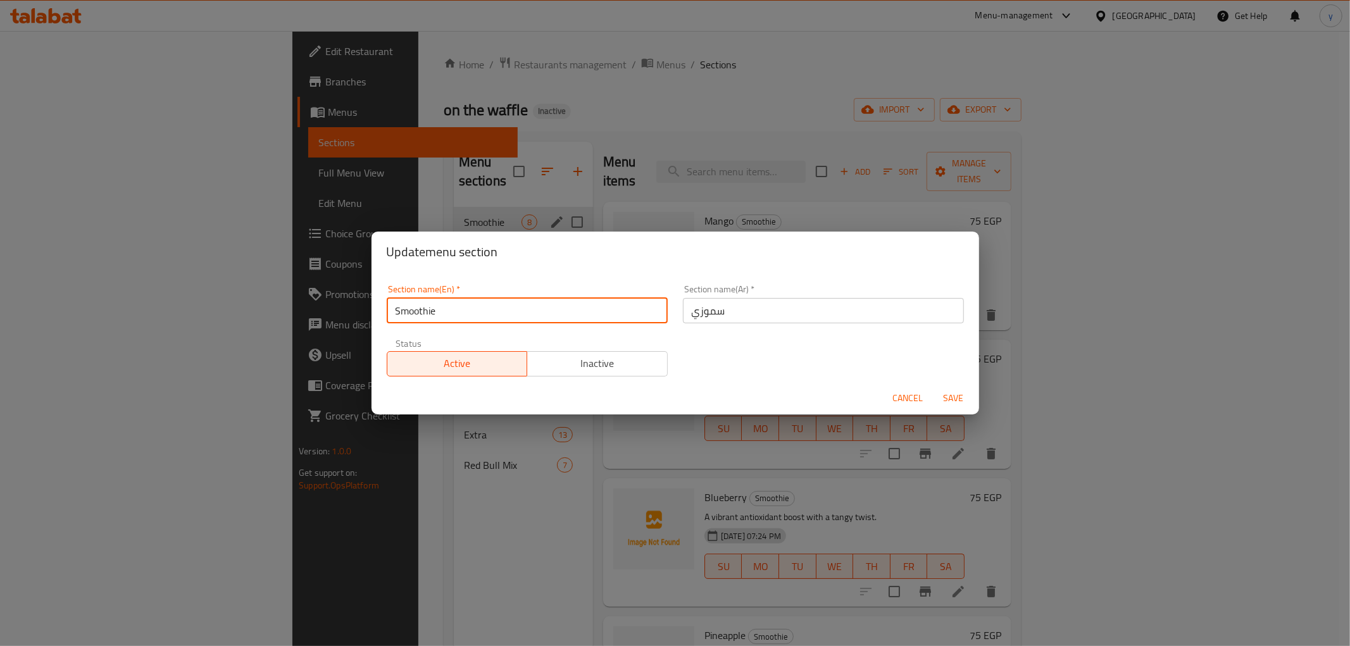
click at [431, 311] on input "Smoothie" at bounding box center [527, 310] width 281 height 25
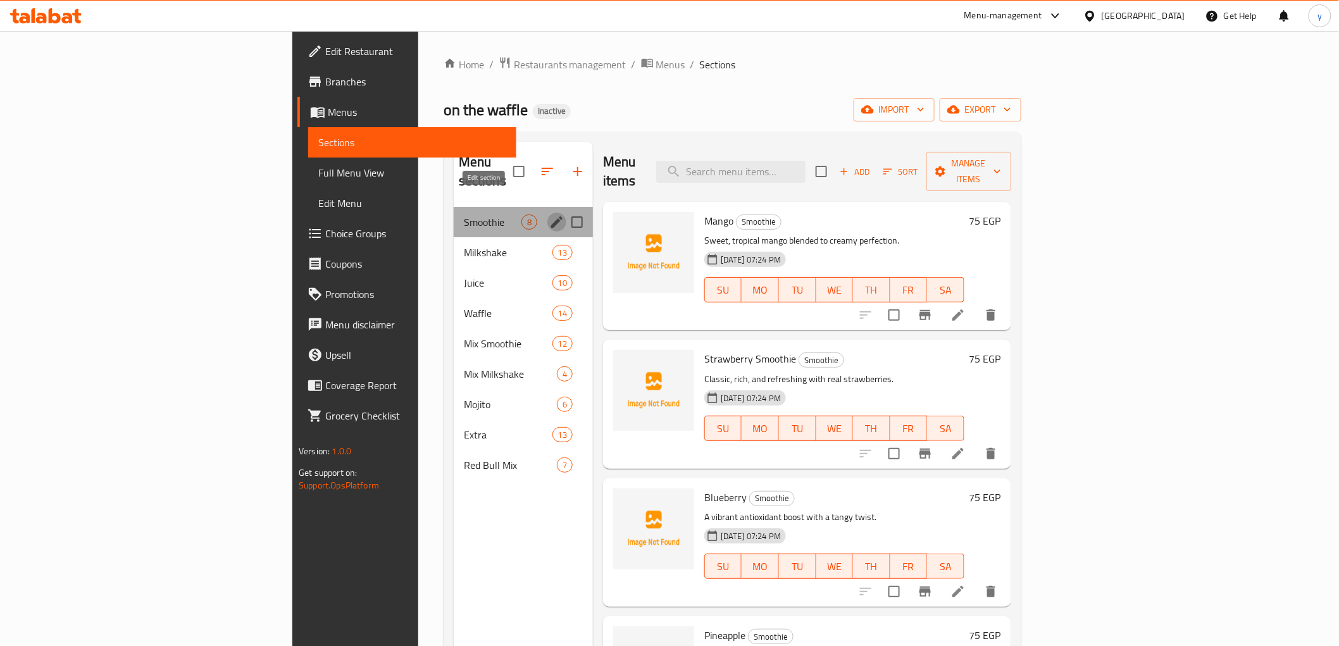
click at [551, 216] on icon "edit" at bounding box center [556, 221] width 11 height 11
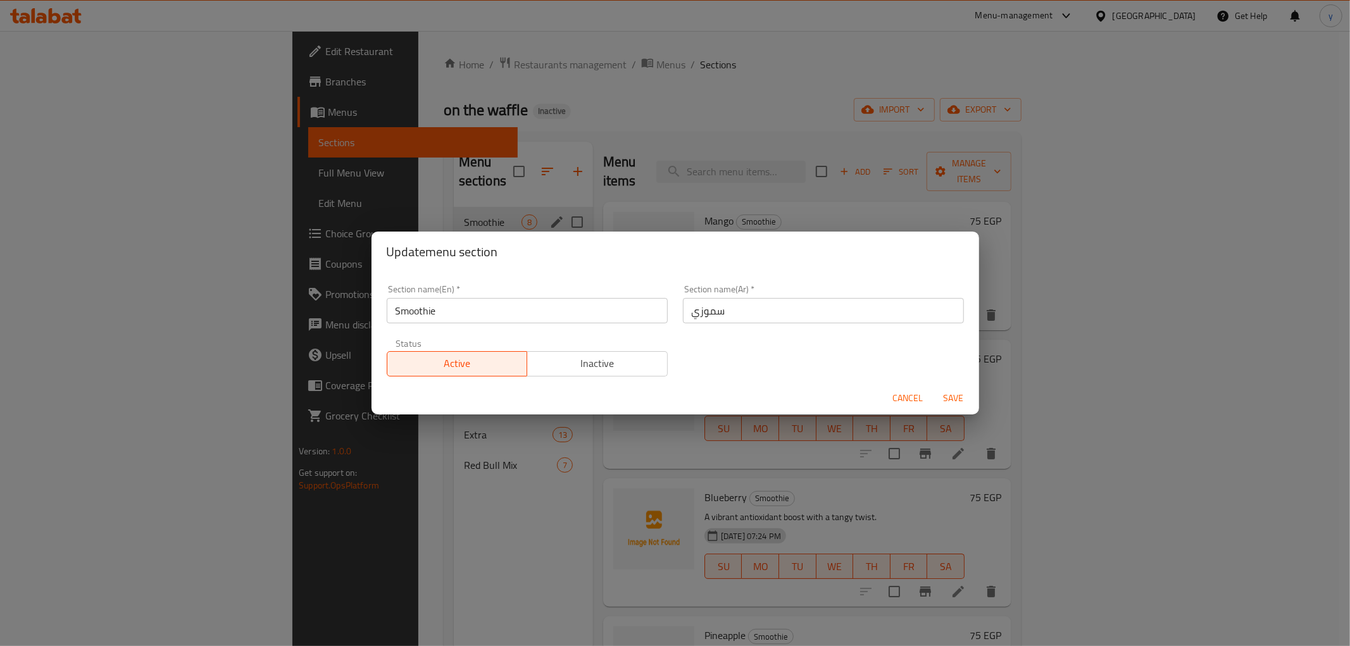
click at [697, 316] on input "سموزي" at bounding box center [823, 310] width 281 height 25
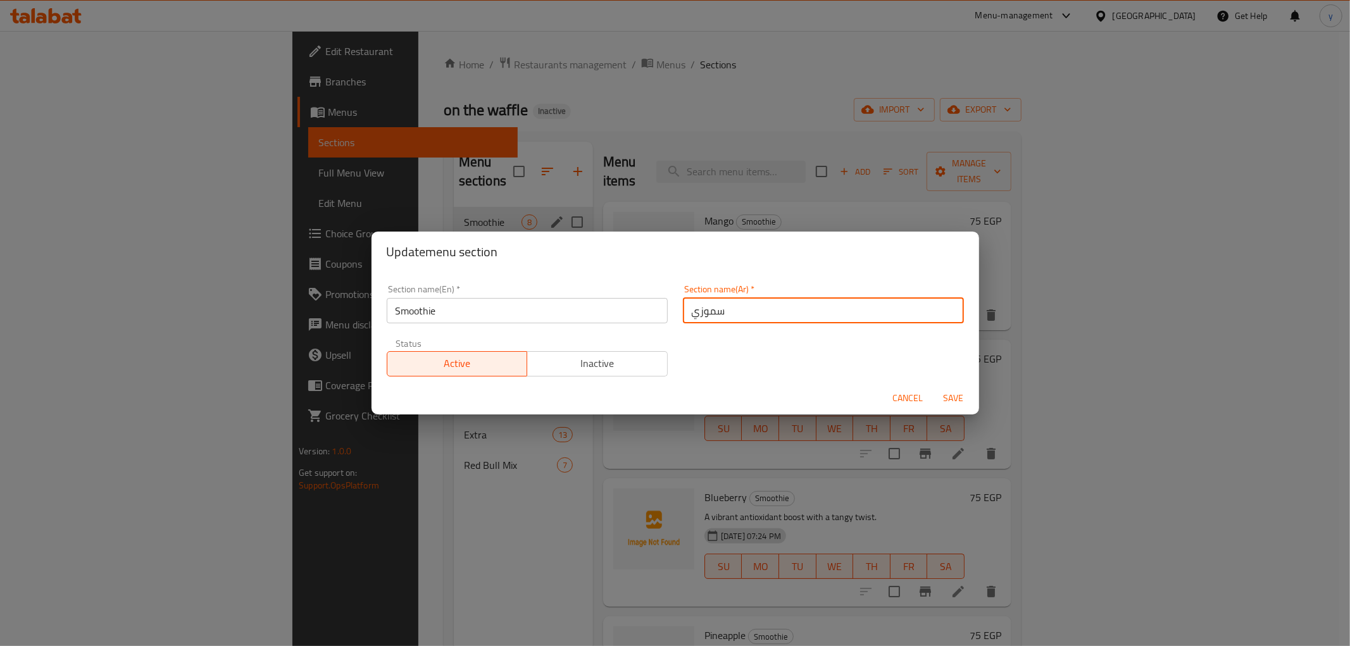
click at [697, 316] on input "سموزي" at bounding box center [823, 310] width 281 height 25
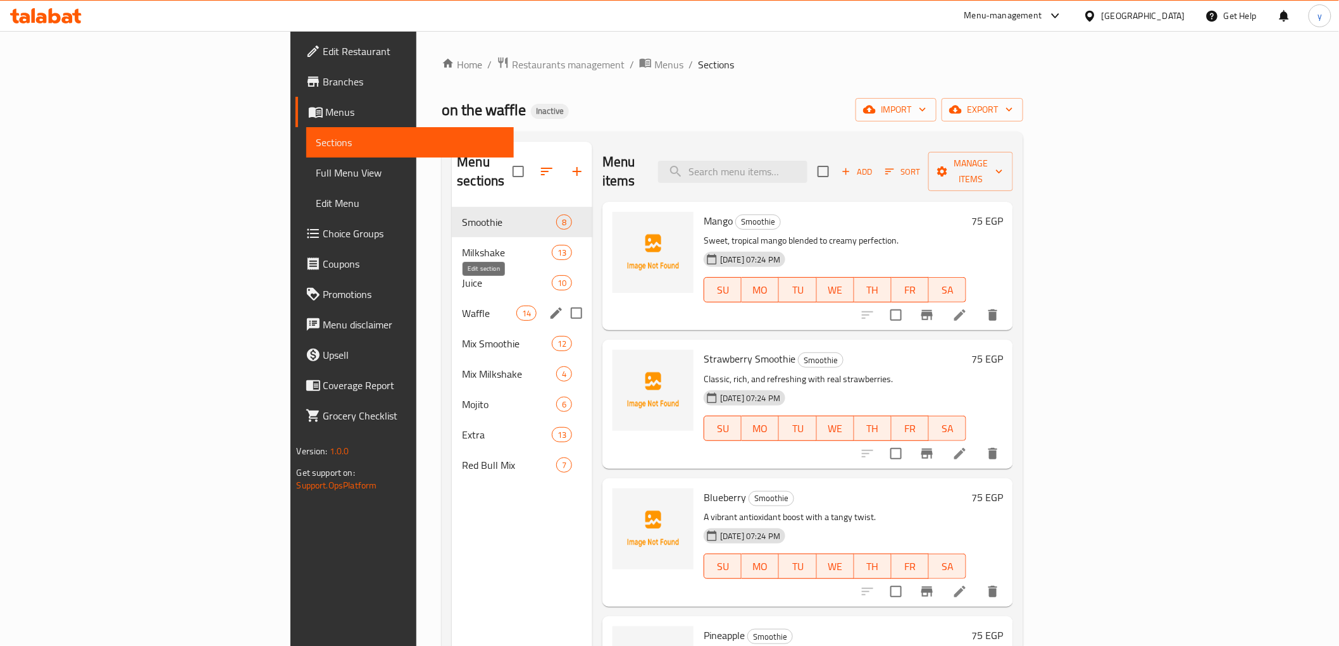
click at [549, 306] on icon "edit" at bounding box center [556, 313] width 15 height 15
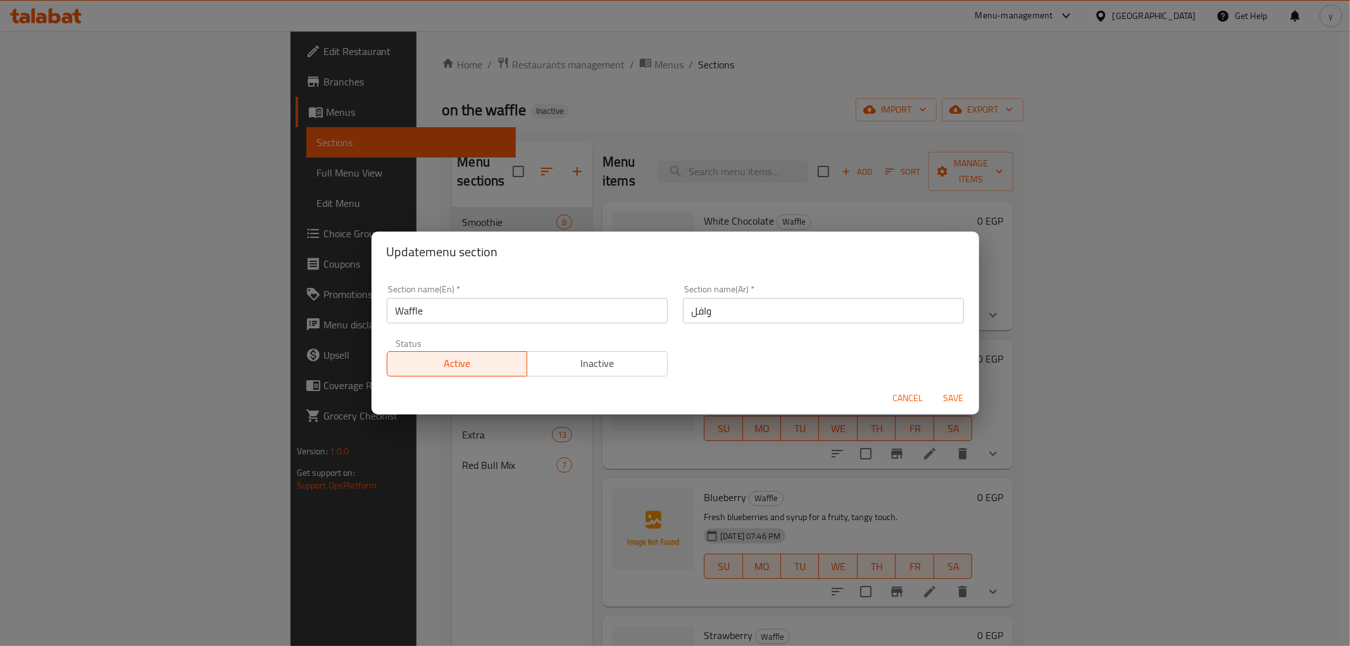
click at [423, 313] on input "Waffle" at bounding box center [527, 310] width 281 height 25
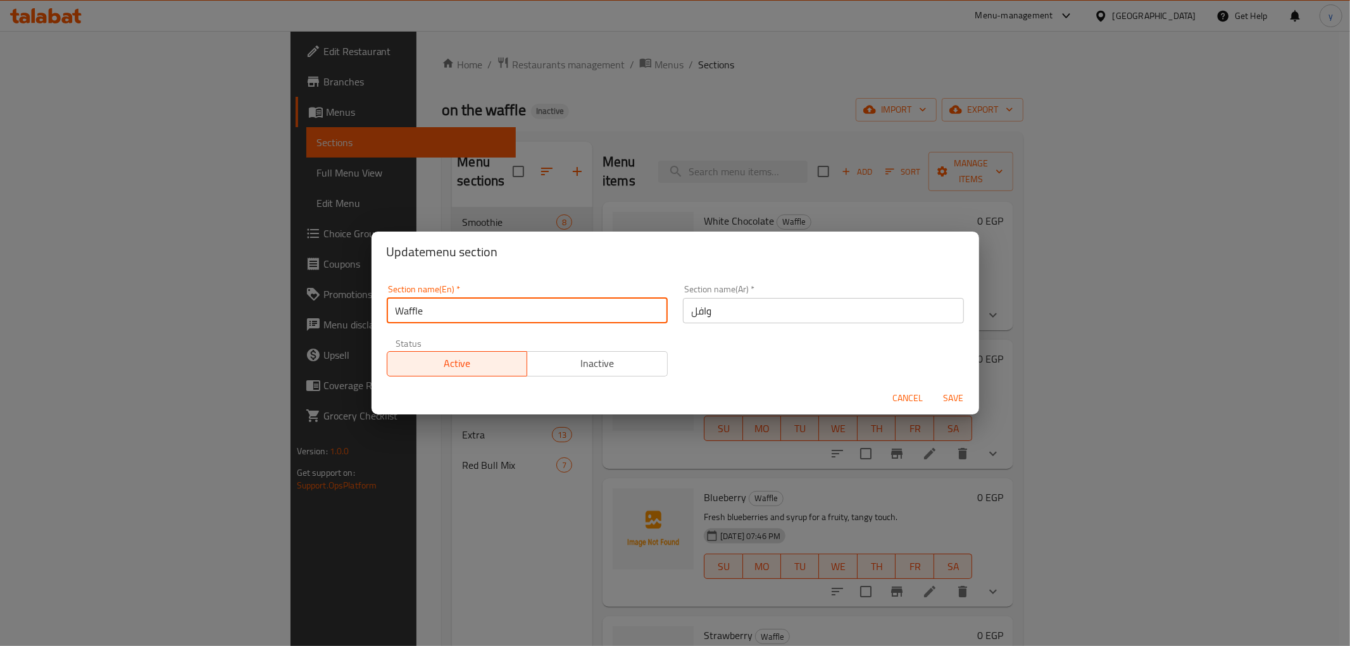
click at [423, 313] on input "Waffle" at bounding box center [527, 310] width 281 height 25
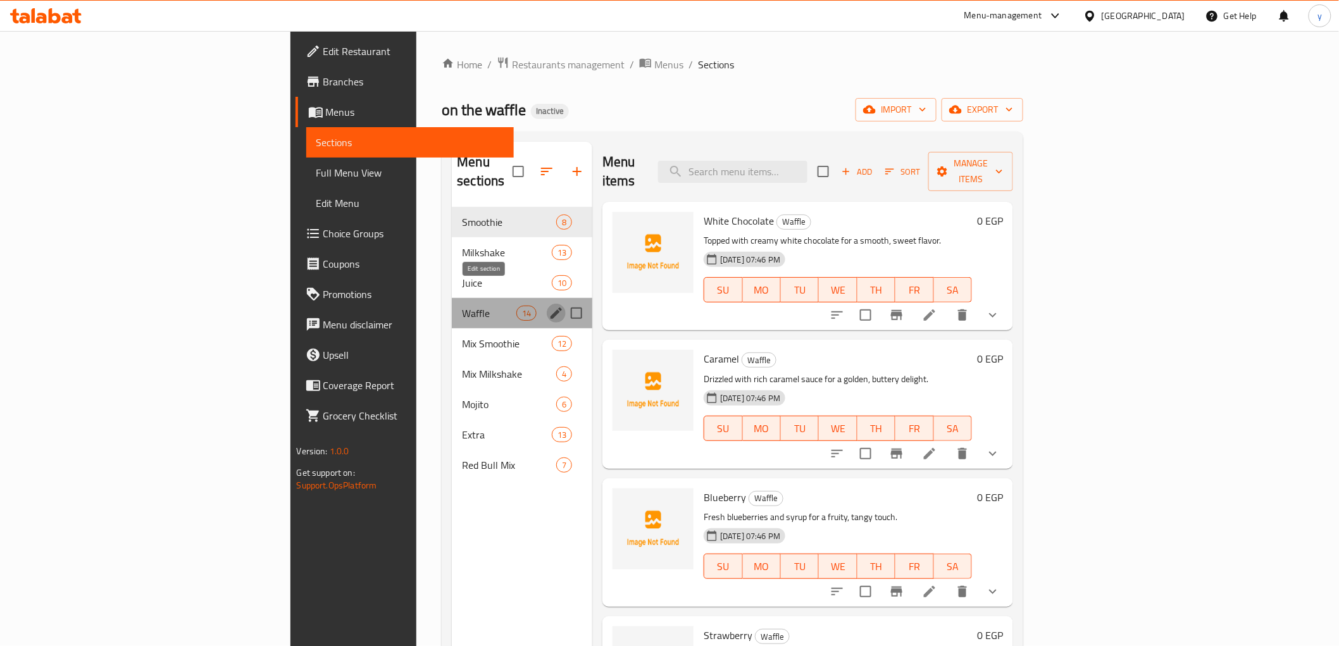
click at [549, 306] on icon "edit" at bounding box center [556, 313] width 15 height 15
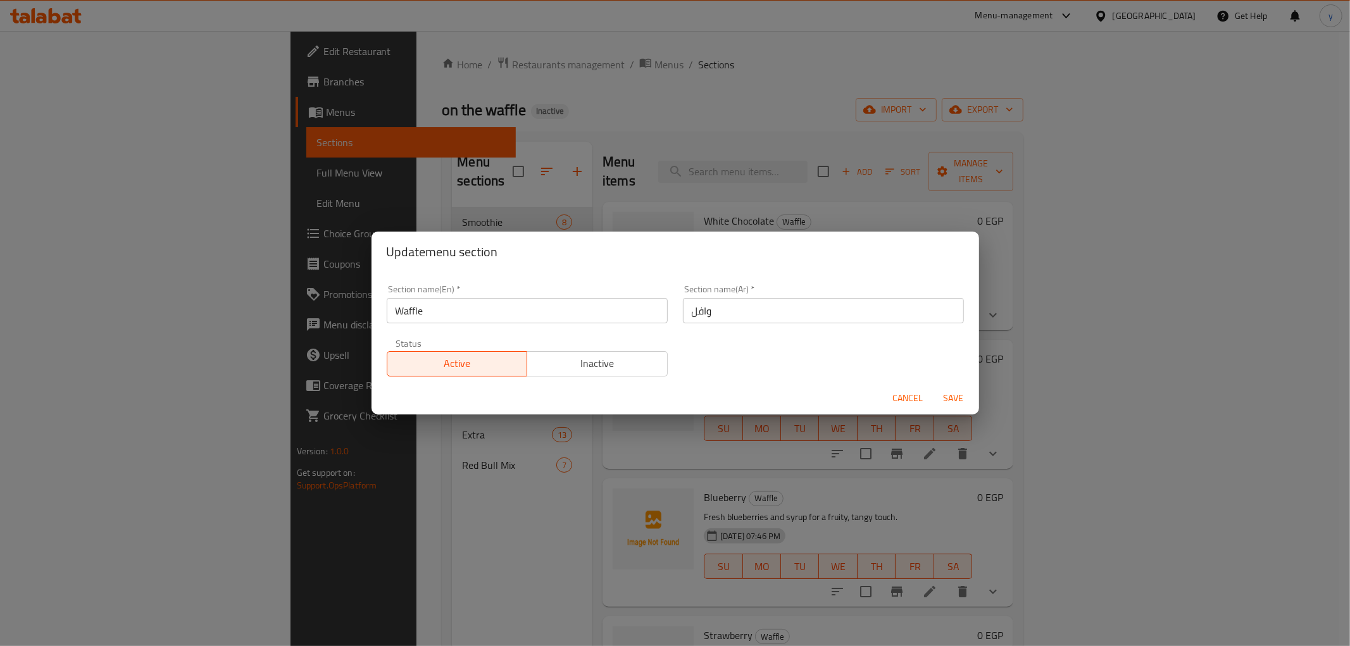
click at [701, 313] on input "وافل" at bounding box center [823, 310] width 281 height 25
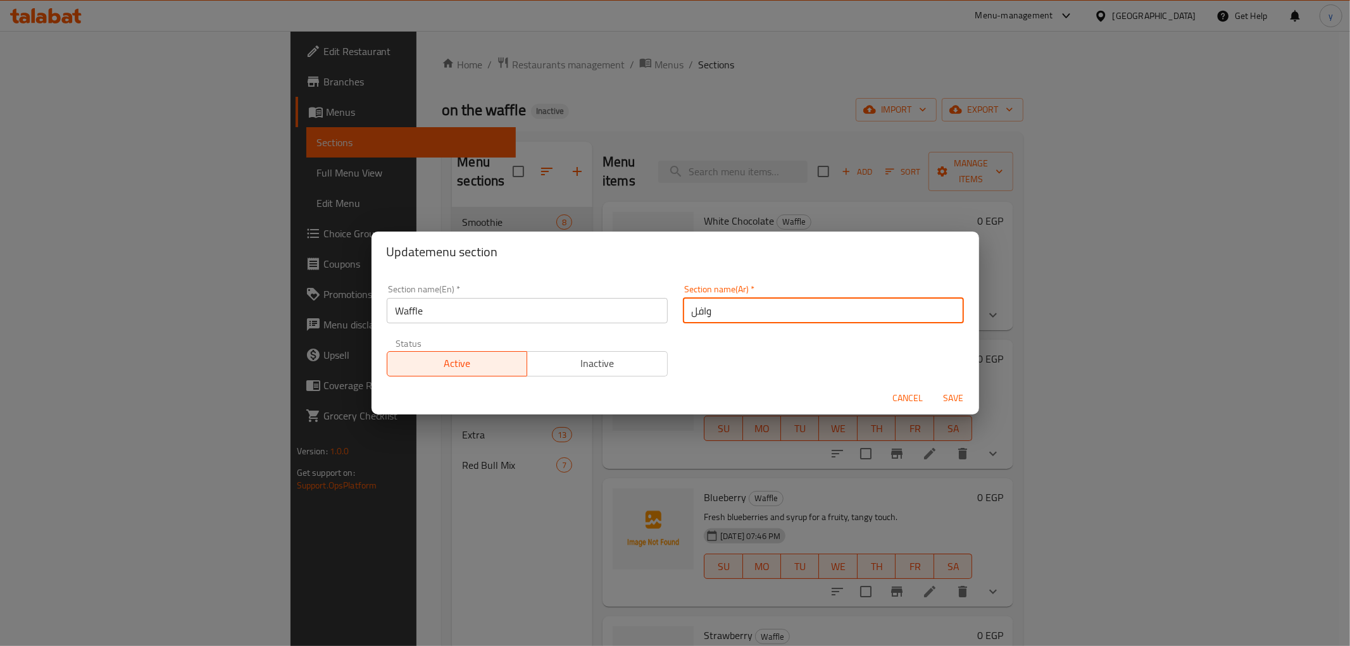
click at [701, 313] on input "وافل" at bounding box center [823, 310] width 281 height 25
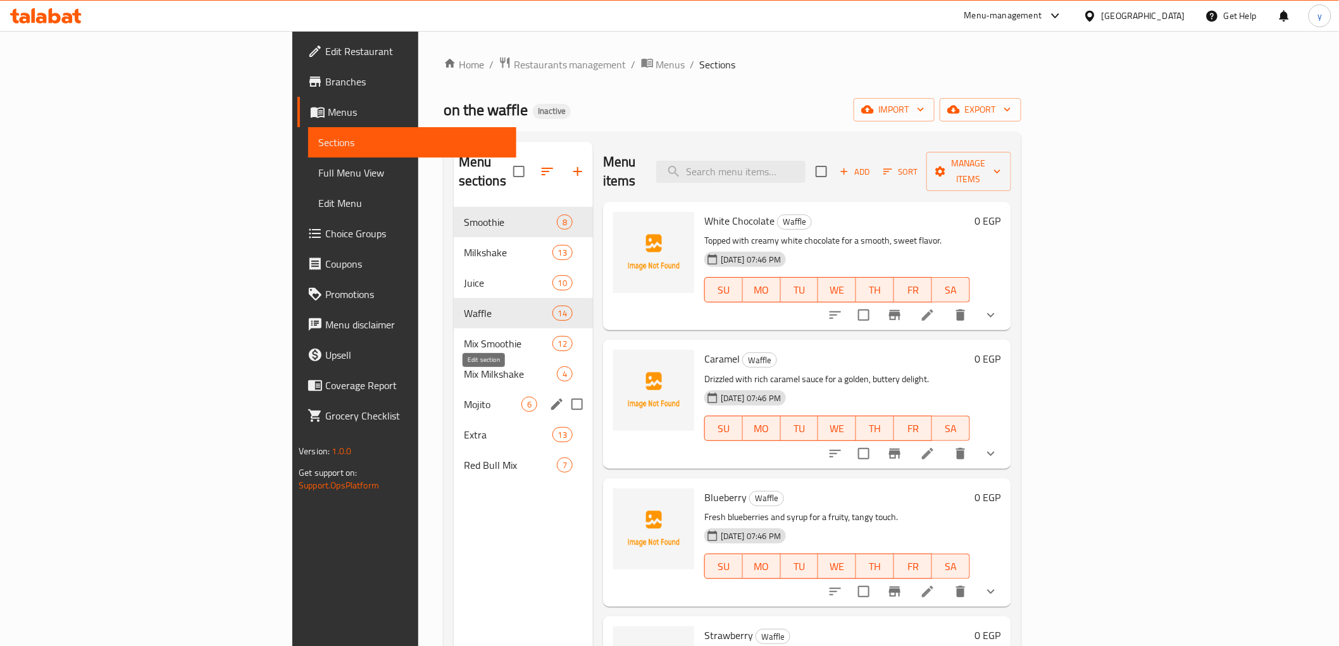
click at [551, 399] on icon "edit" at bounding box center [556, 404] width 11 height 11
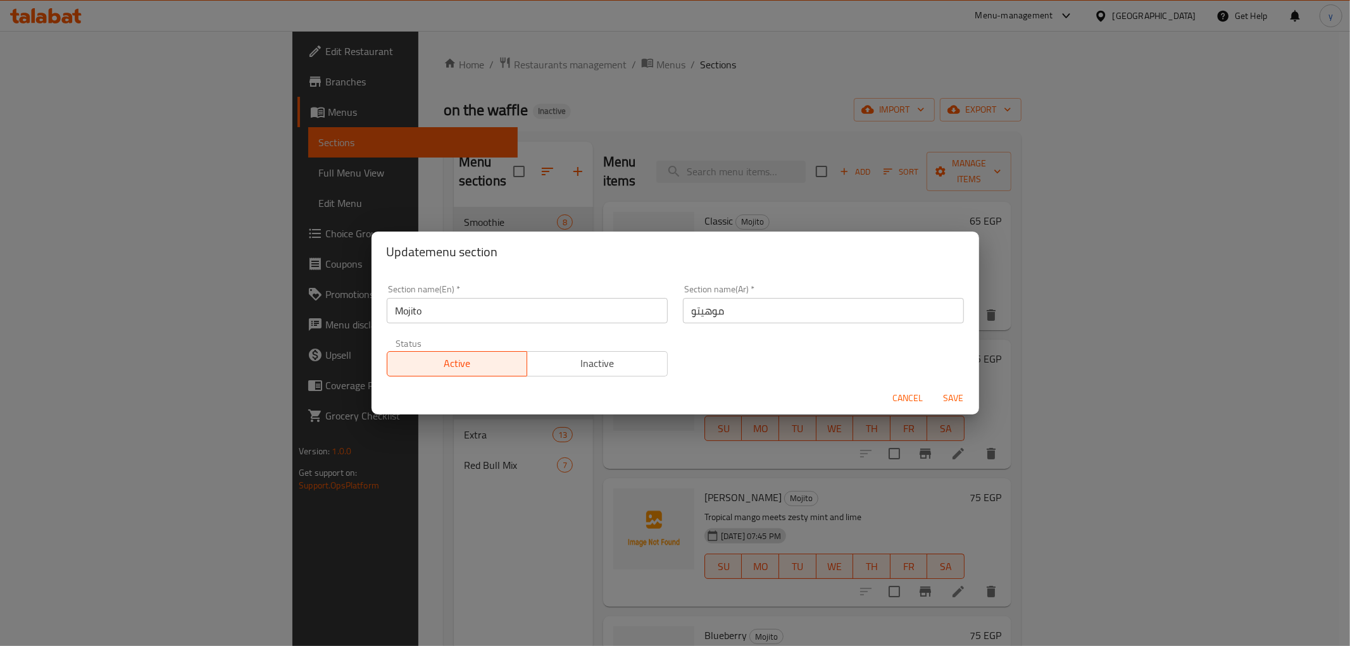
click at [412, 308] on input "Mojito" at bounding box center [527, 310] width 281 height 25
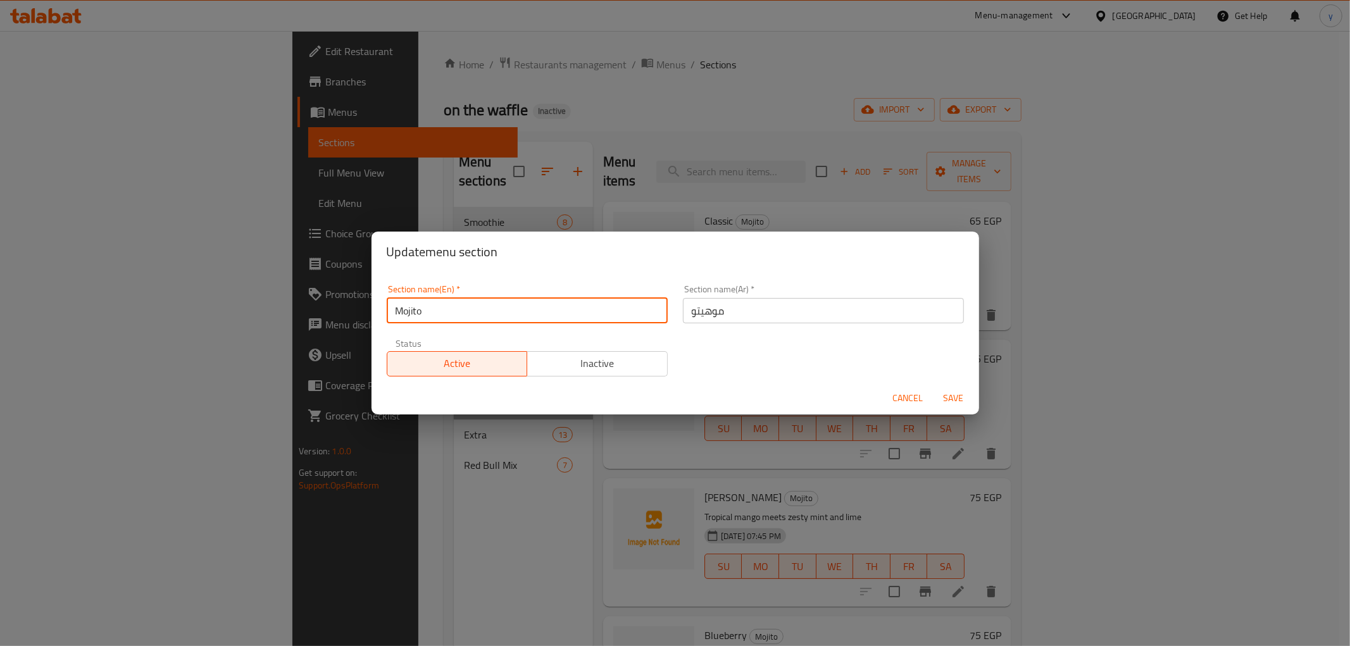
click at [412, 308] on input "Mojito" at bounding box center [527, 310] width 281 height 25
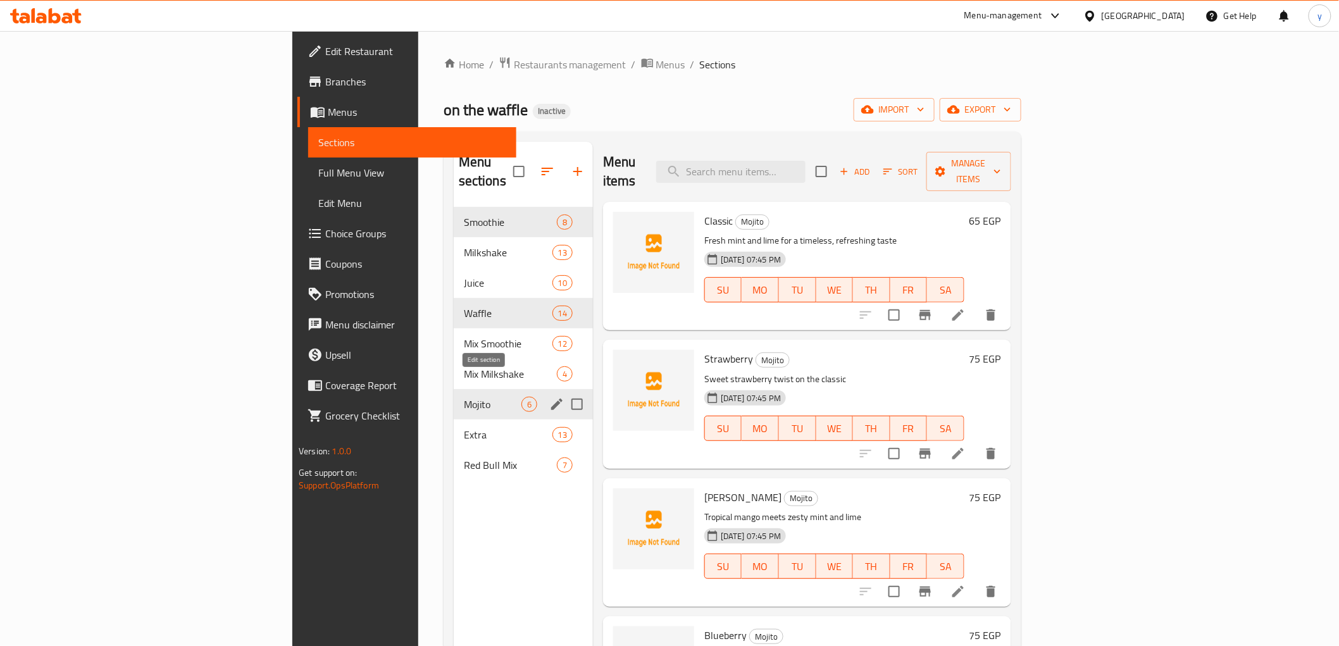
click at [549, 397] on icon "edit" at bounding box center [556, 404] width 15 height 15
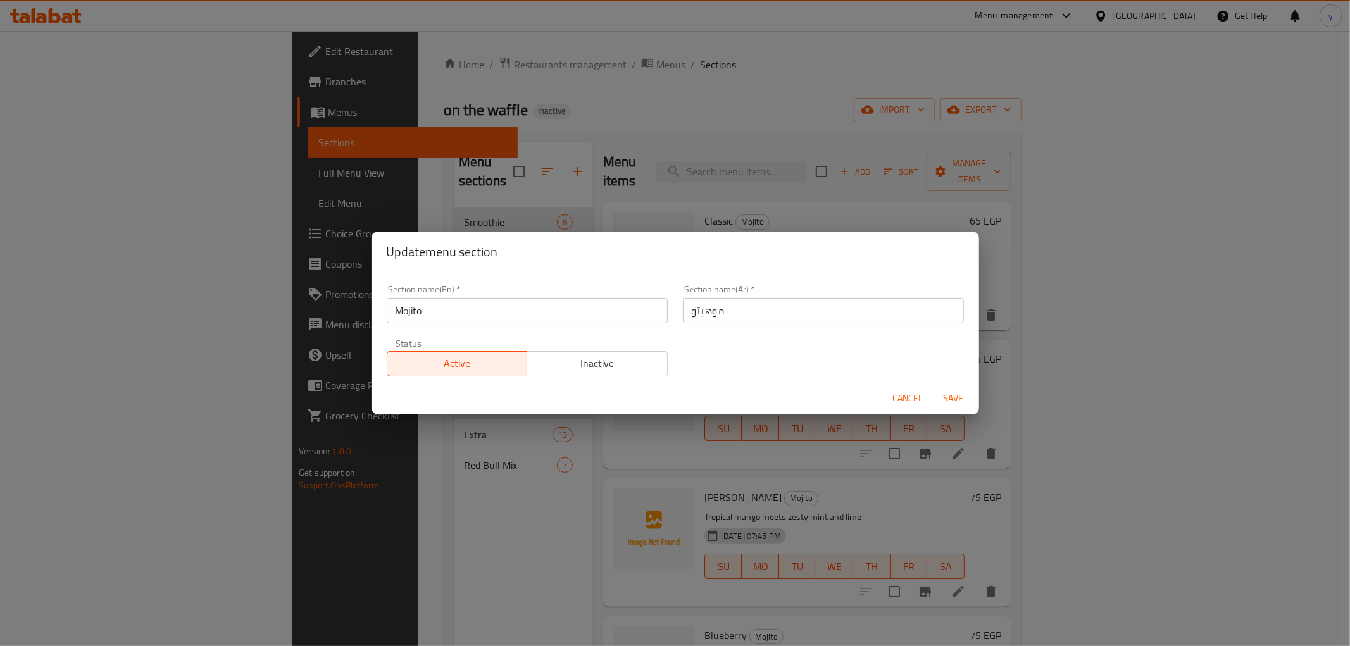
click at [689, 318] on input "موهيتو" at bounding box center [823, 310] width 281 height 25
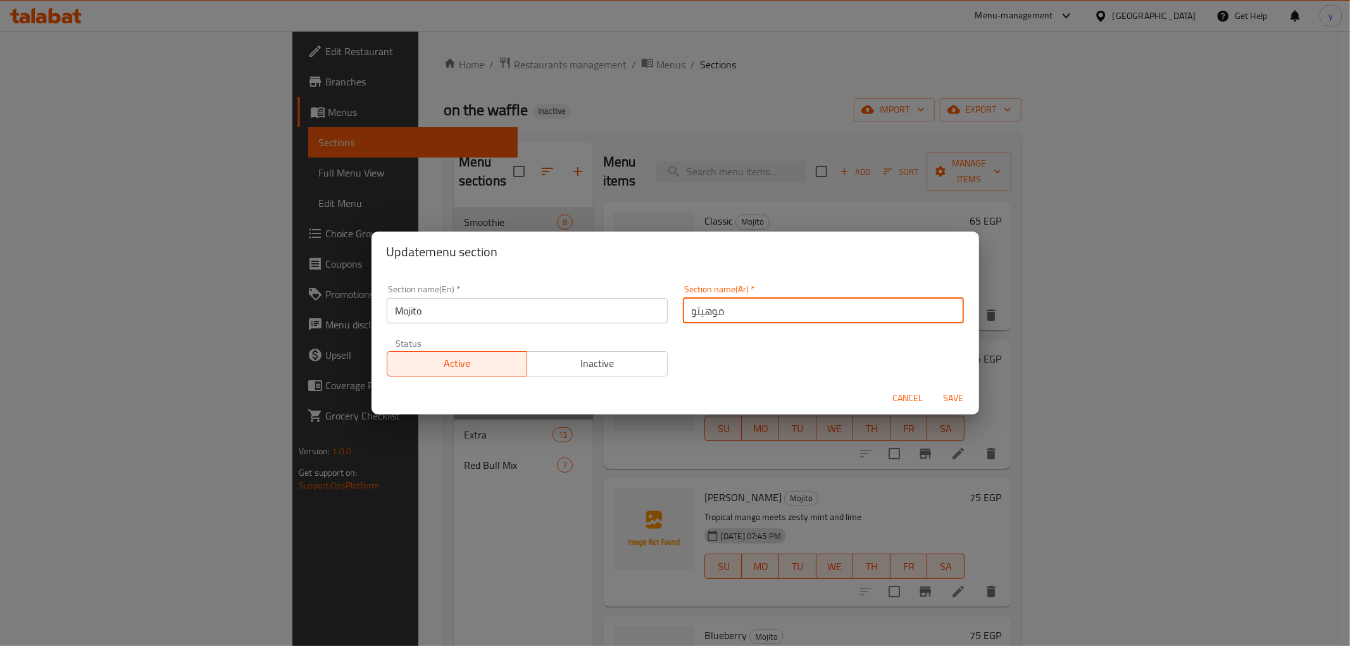
click at [689, 318] on input "موهيتو" at bounding box center [823, 310] width 281 height 25
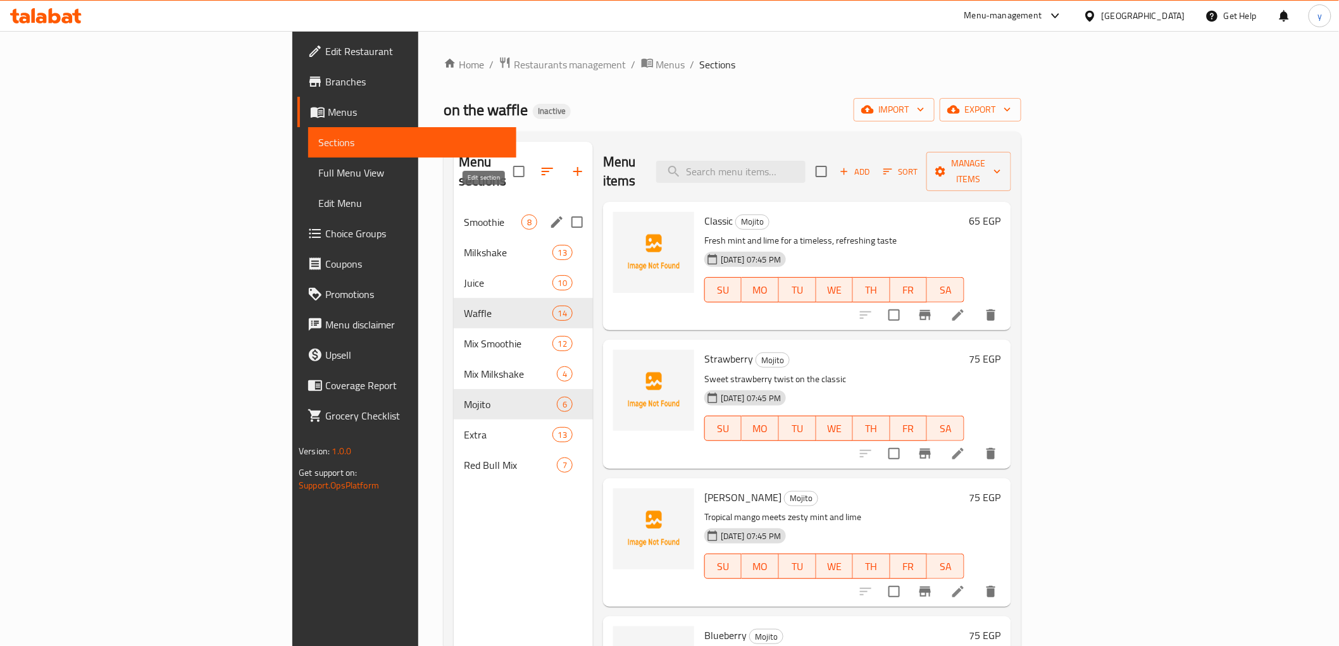
click at [547, 213] on button "edit" at bounding box center [556, 222] width 19 height 19
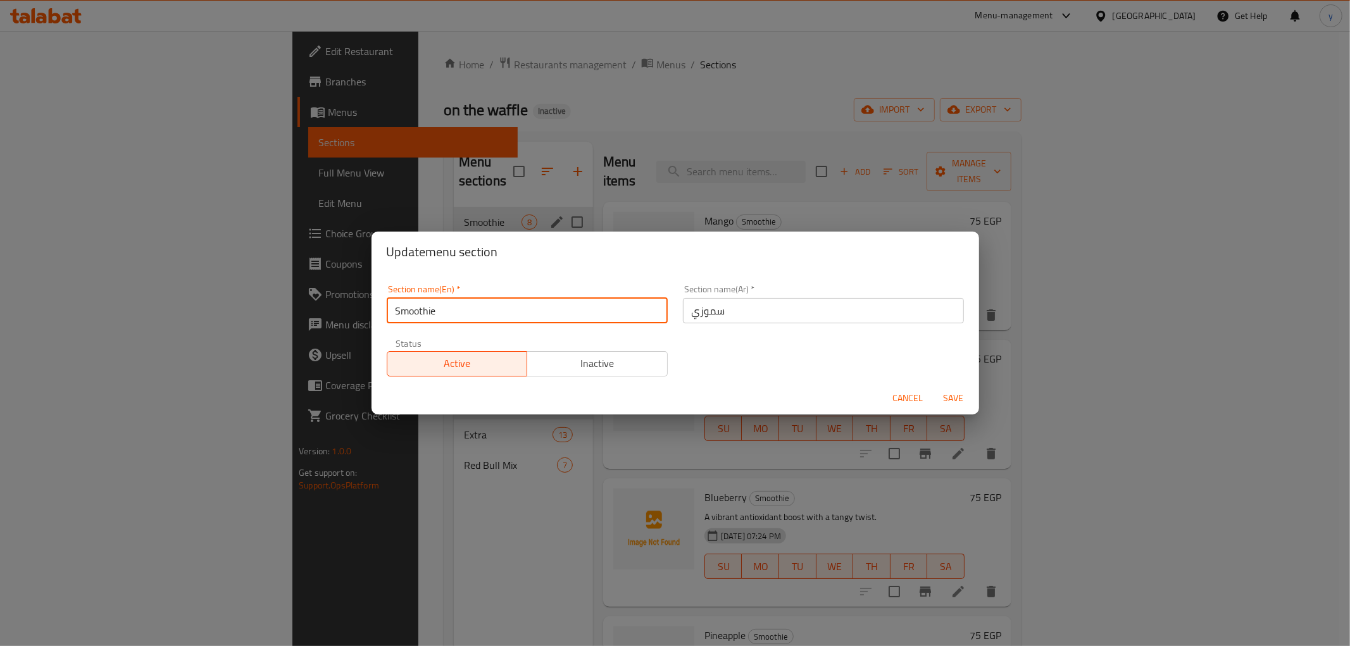
click at [427, 315] on input "Smoothie" at bounding box center [527, 310] width 281 height 25
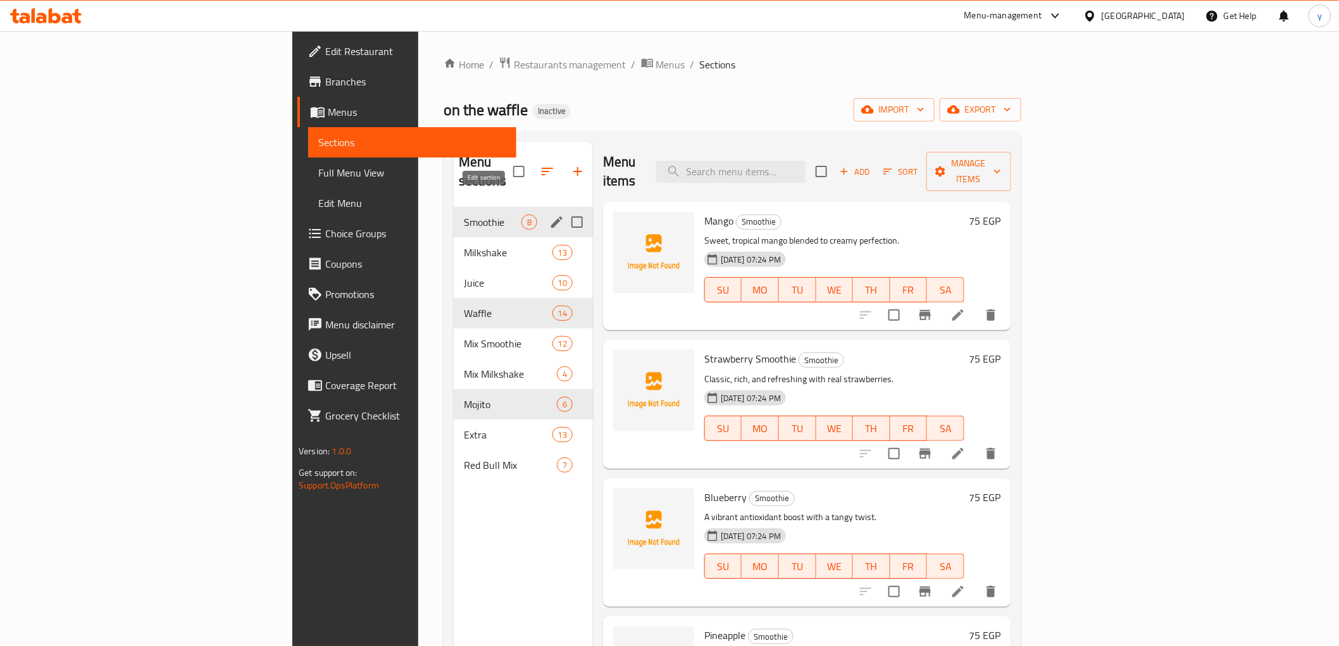
click at [549, 215] on icon "edit" at bounding box center [556, 222] width 15 height 15
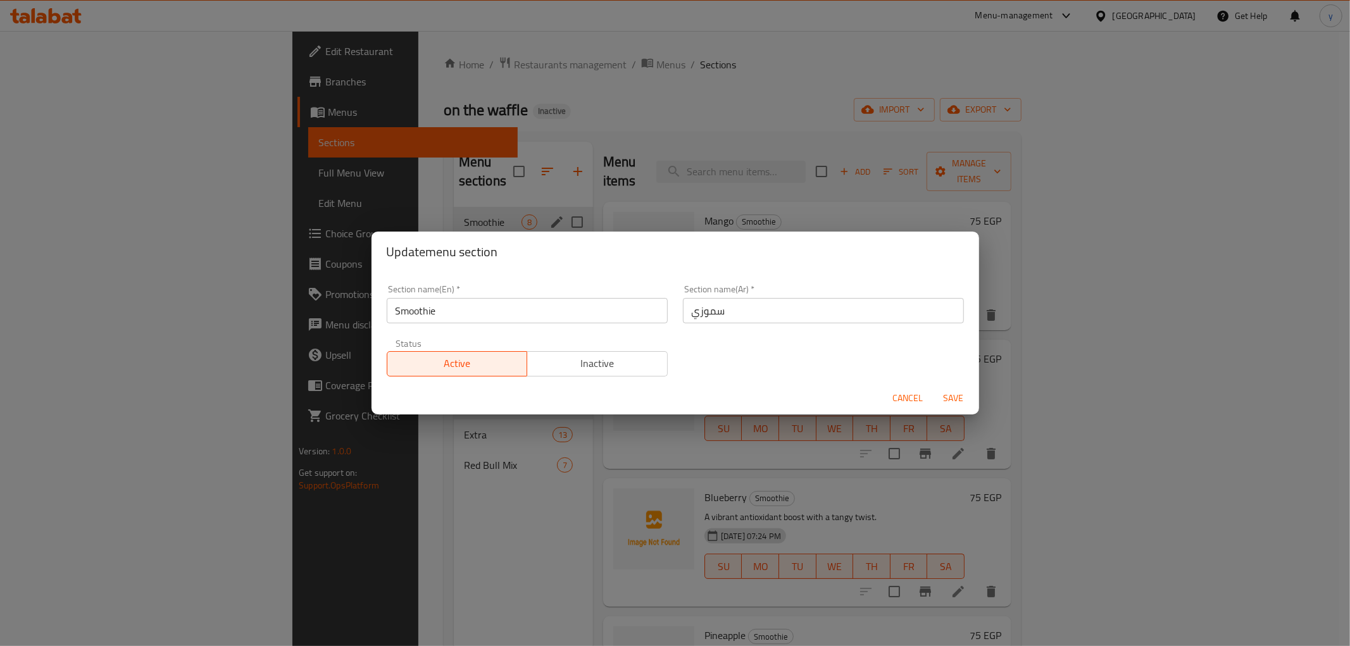
click at [713, 311] on input "سموزي" at bounding box center [823, 310] width 281 height 25
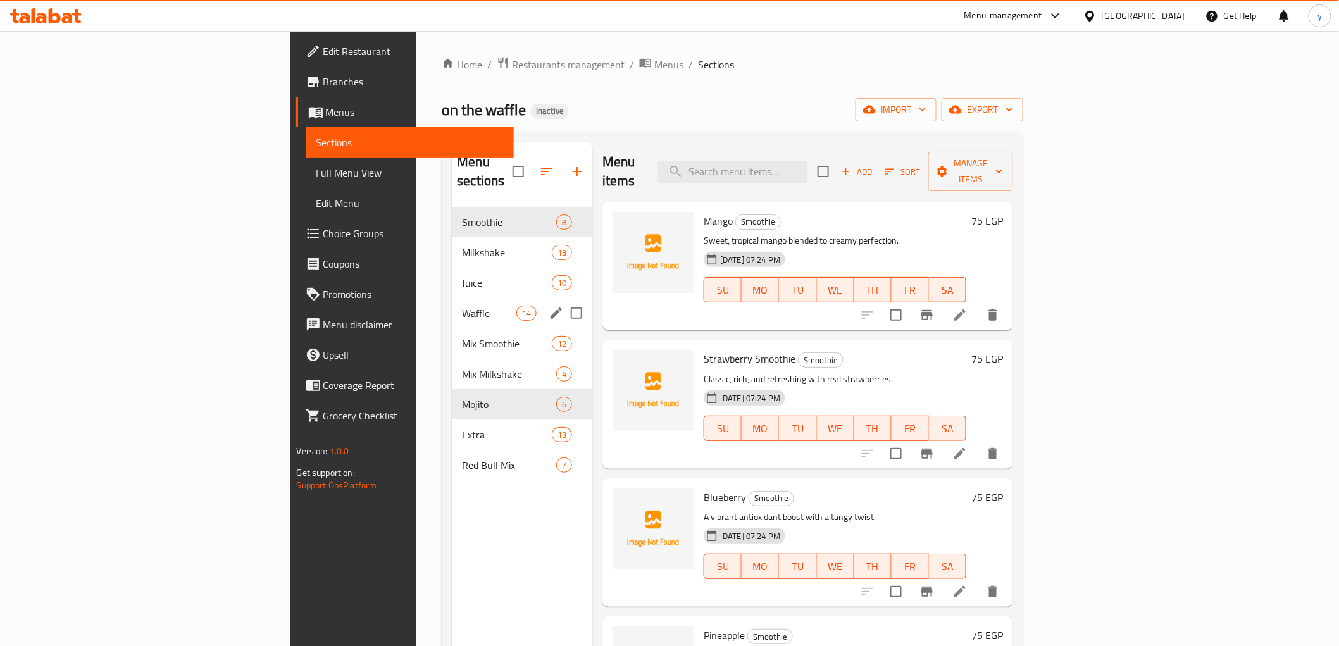
click at [551, 308] on icon "edit" at bounding box center [556, 313] width 11 height 11
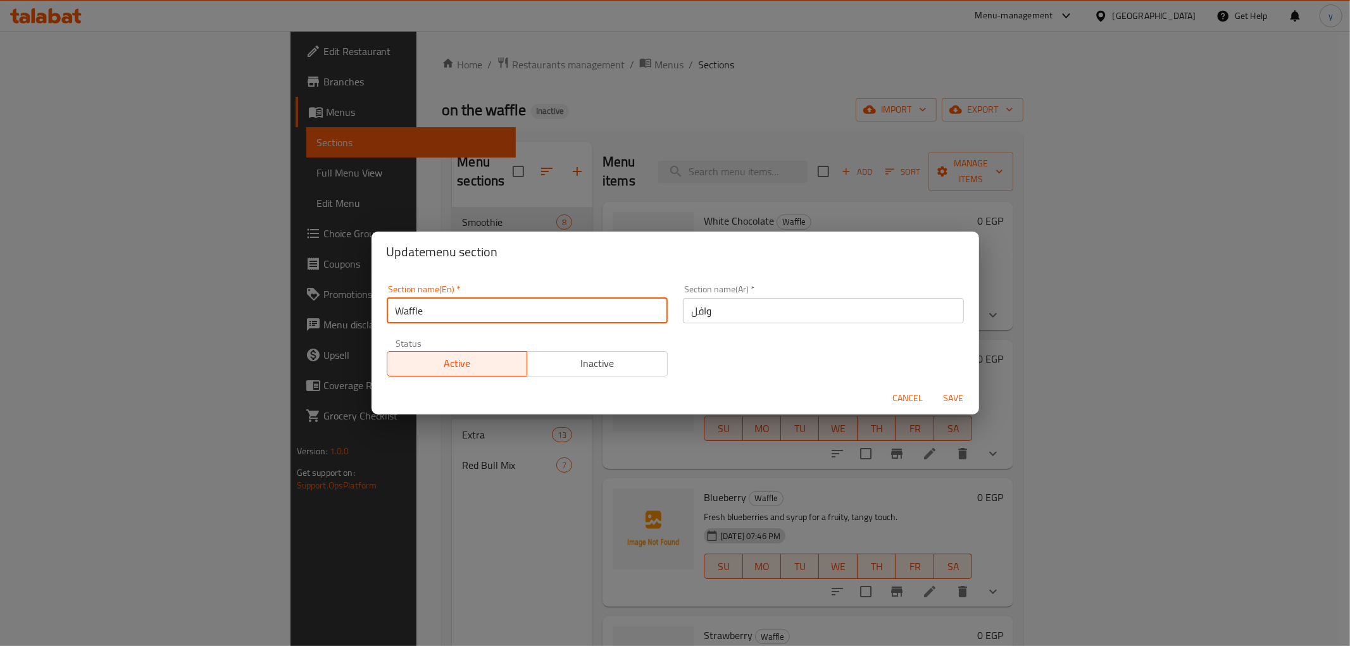
click at [421, 313] on input "Waffle" at bounding box center [527, 310] width 281 height 25
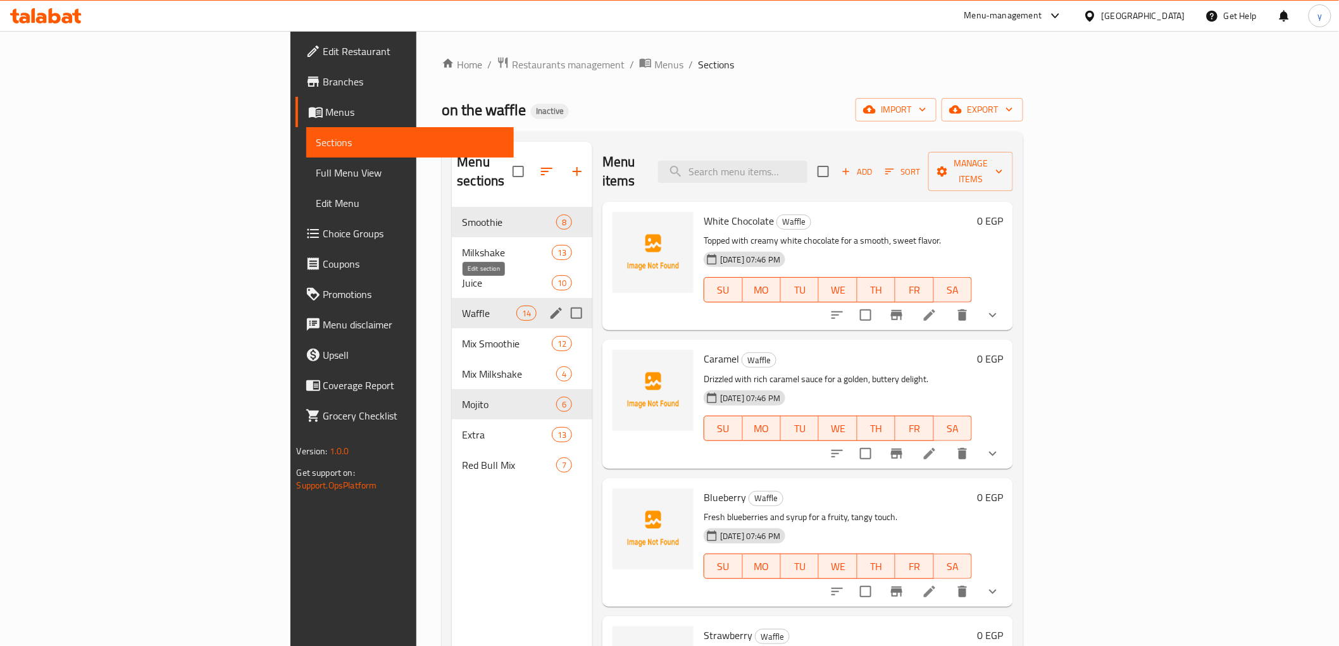
click at [549, 306] on icon "edit" at bounding box center [556, 313] width 15 height 15
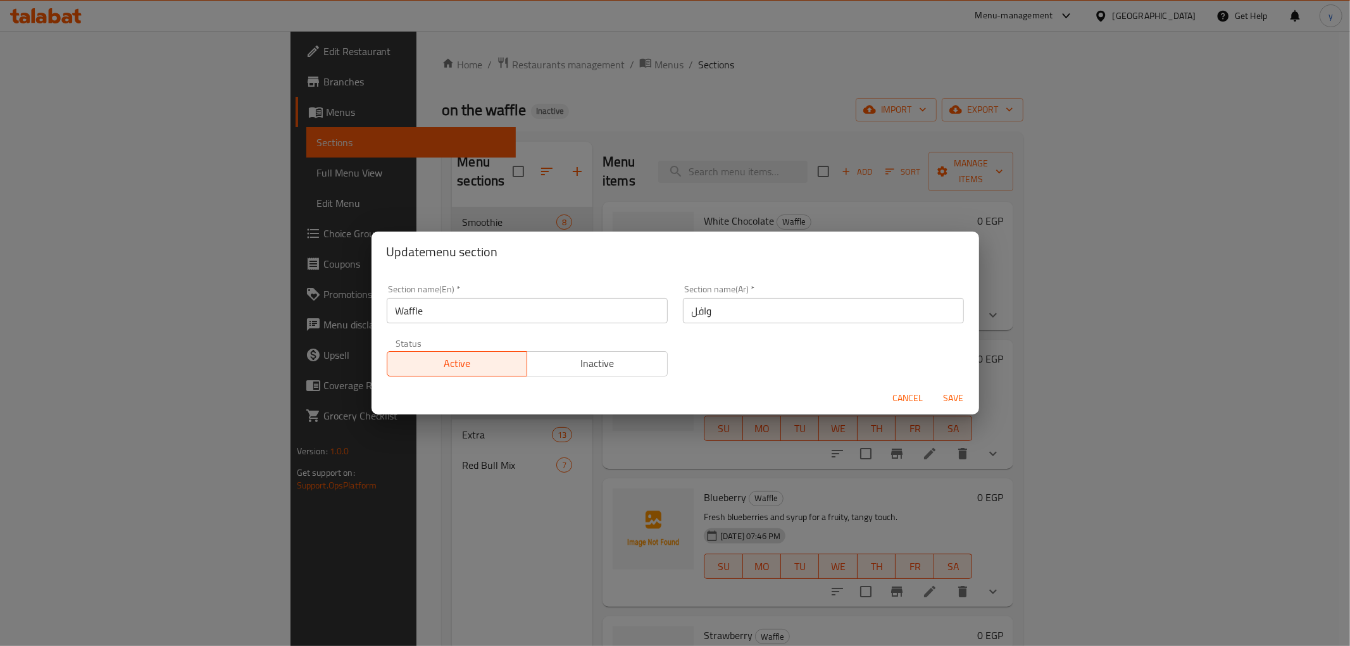
click at [697, 315] on input "وافل" at bounding box center [823, 310] width 281 height 25
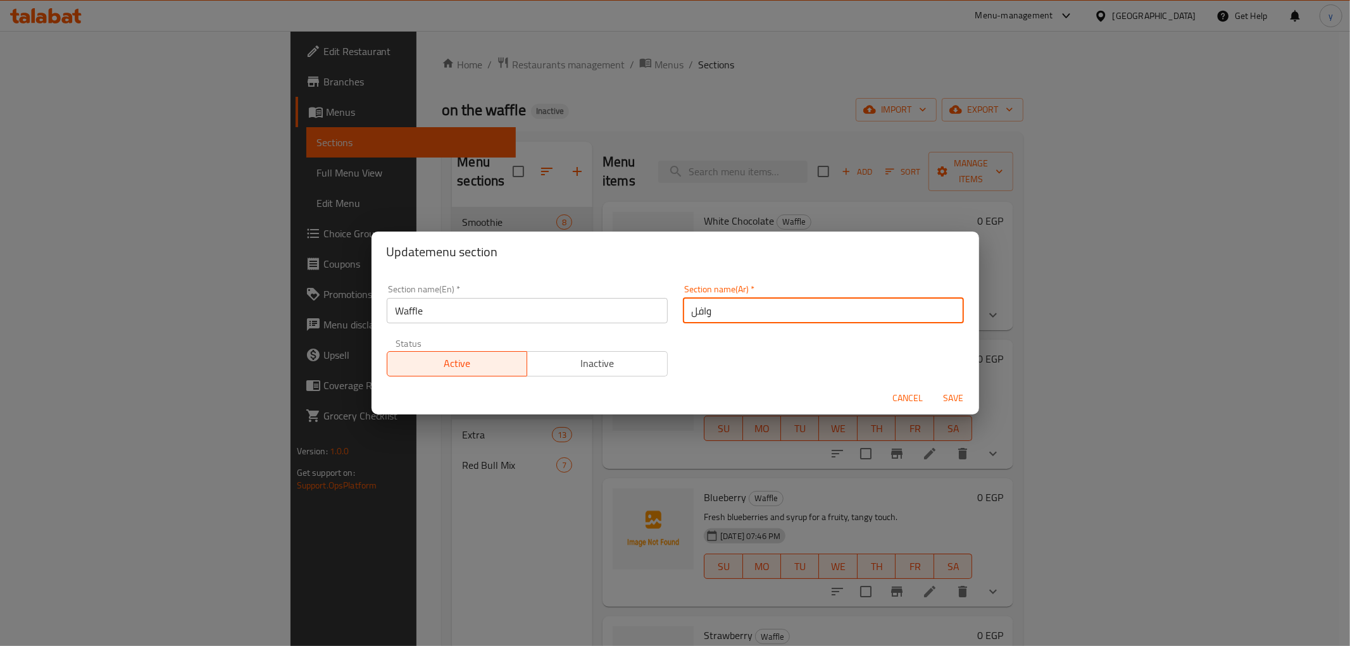
click at [697, 315] on input "وافل" at bounding box center [823, 310] width 281 height 25
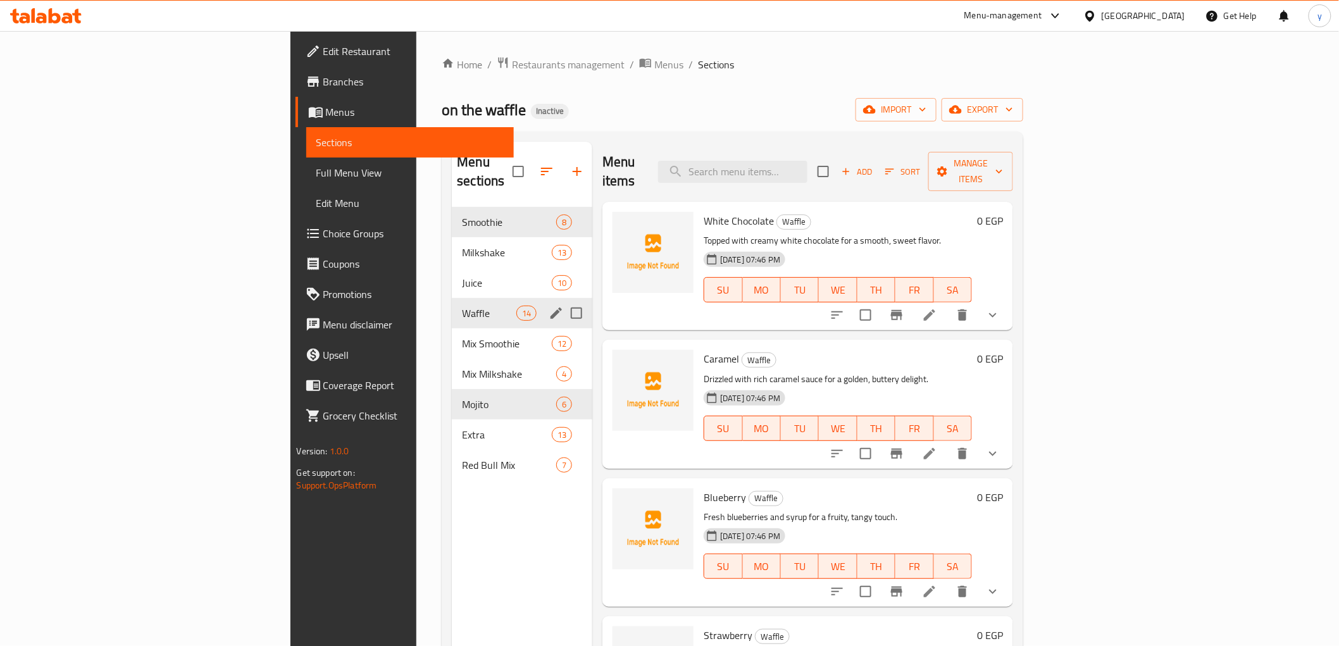
click at [549, 306] on icon "edit" at bounding box center [556, 313] width 15 height 15
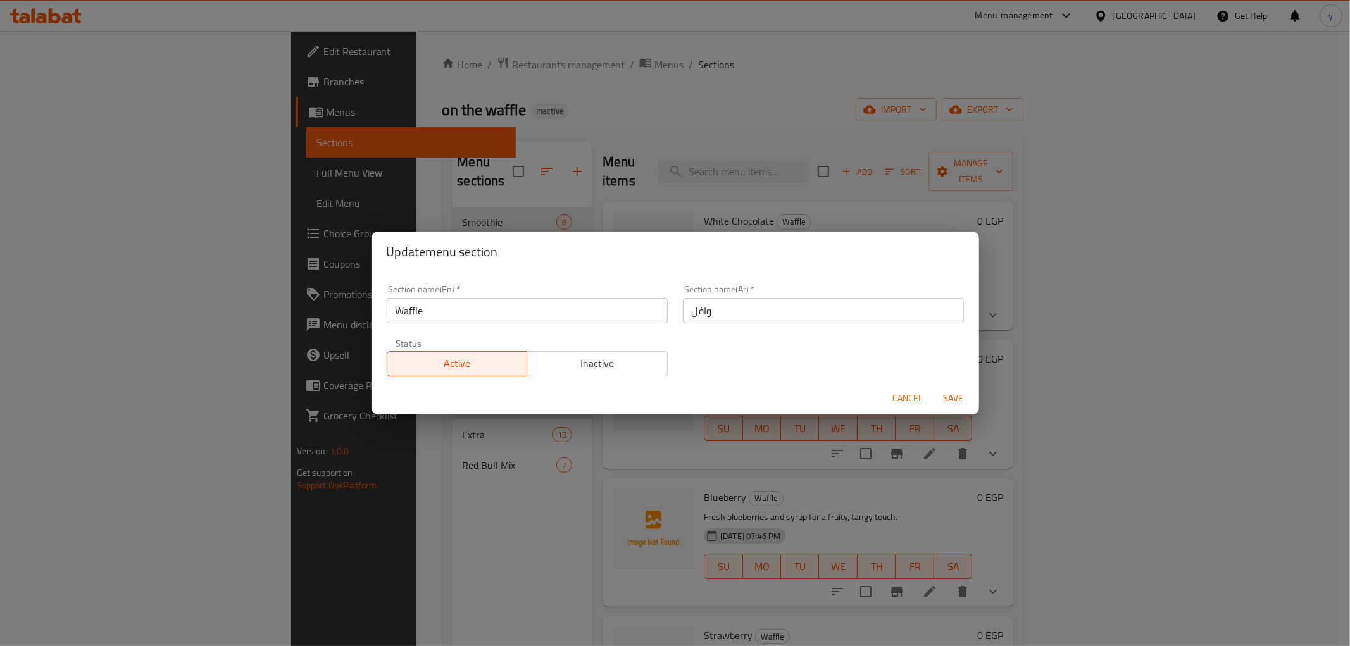
click at [421, 304] on input "Waffle" at bounding box center [527, 310] width 281 height 25
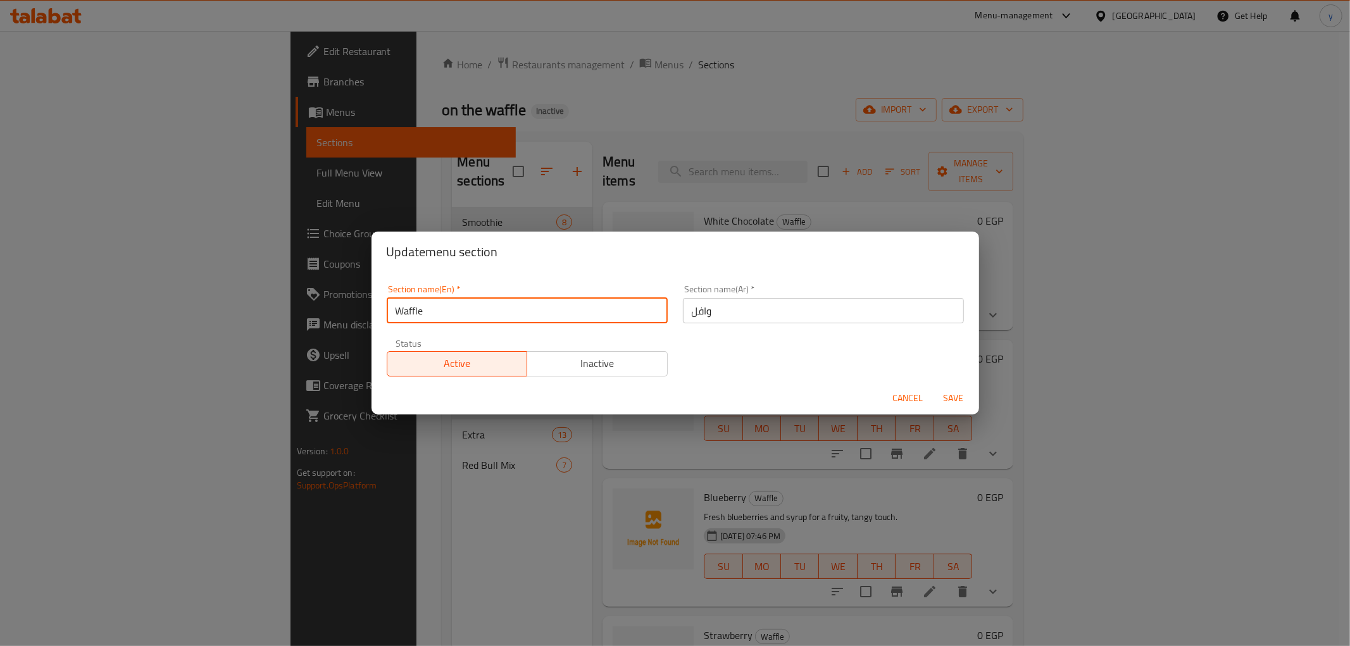
click at [421, 304] on input "Waffle" at bounding box center [527, 310] width 281 height 25
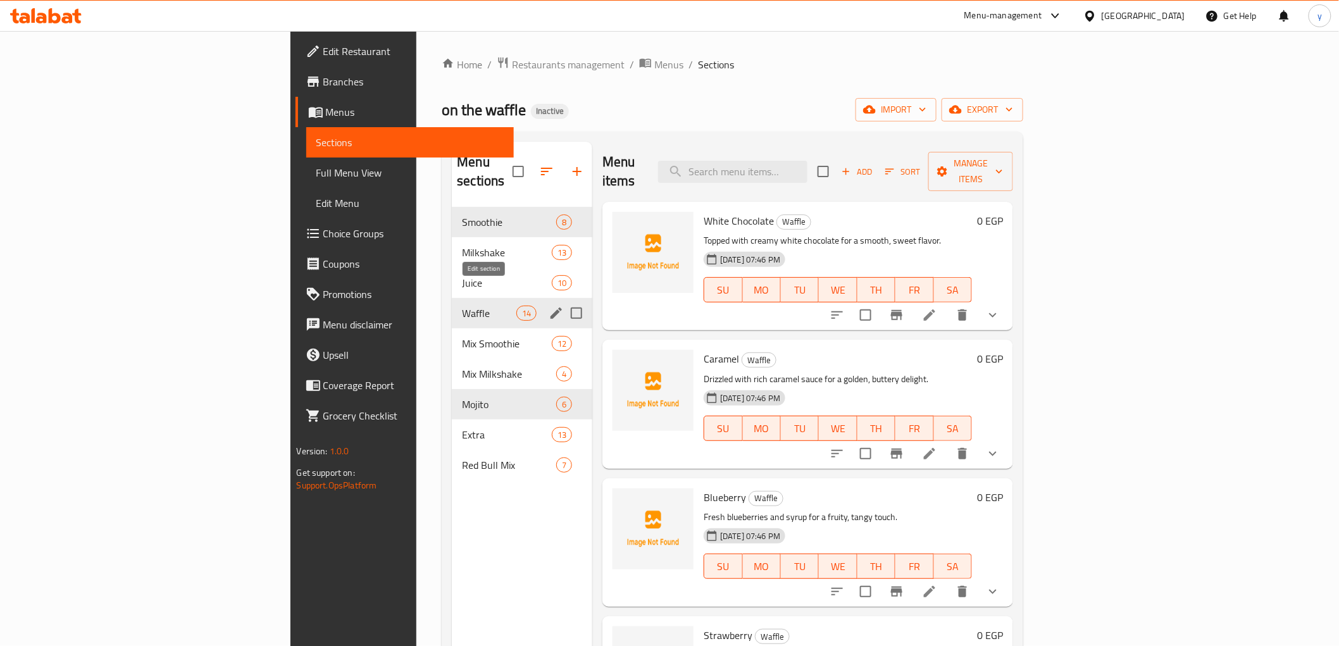
click at [551, 308] on icon "edit" at bounding box center [556, 313] width 11 height 11
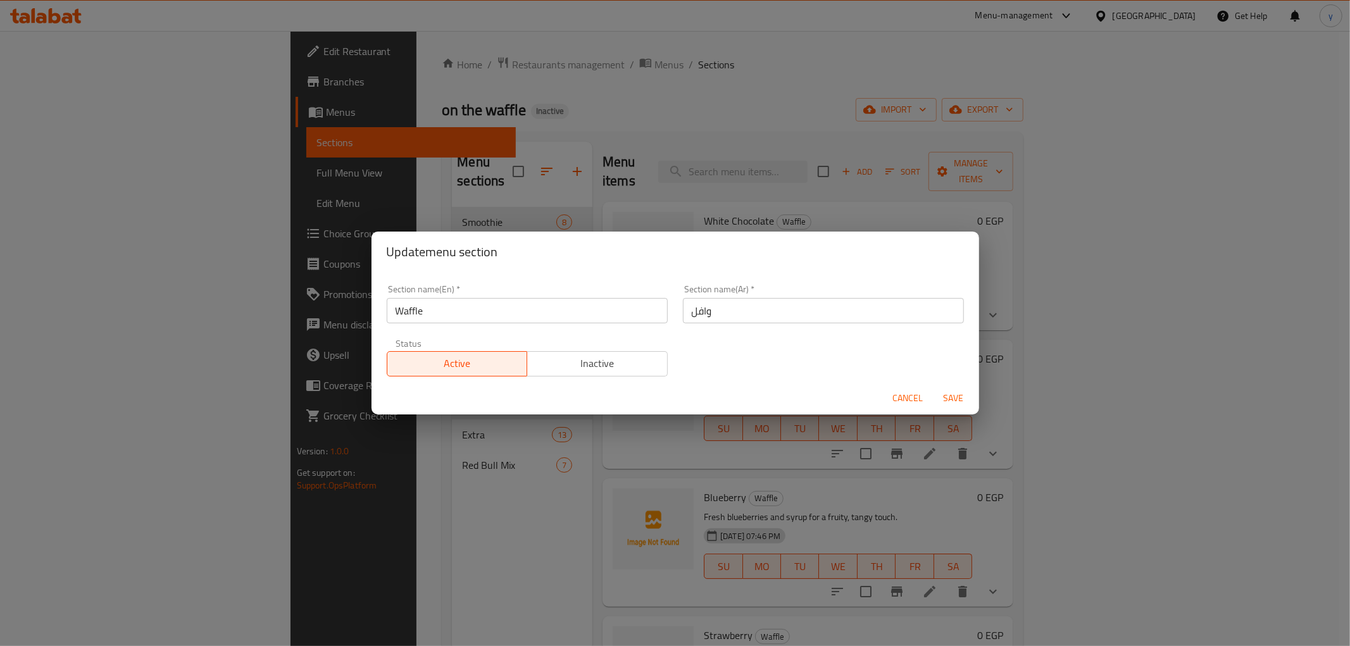
click at [688, 311] on input "وافل" at bounding box center [823, 310] width 281 height 25
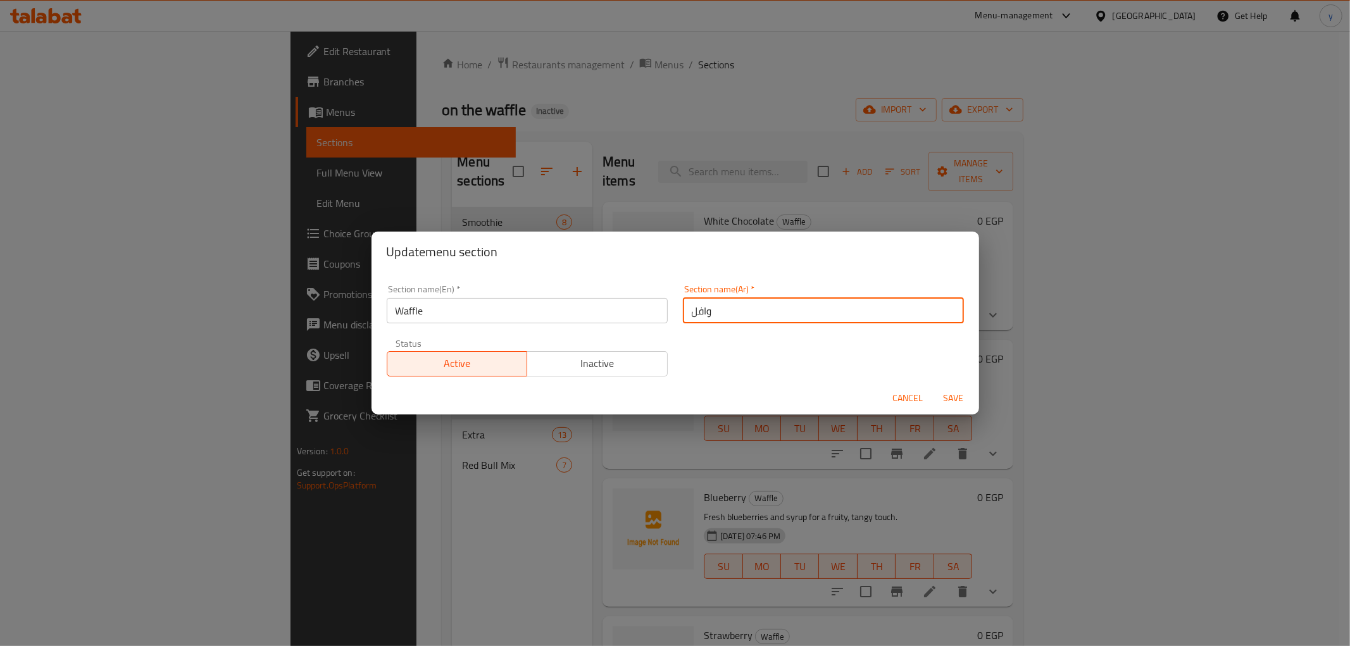
click at [688, 311] on input "وافل" at bounding box center [823, 310] width 281 height 25
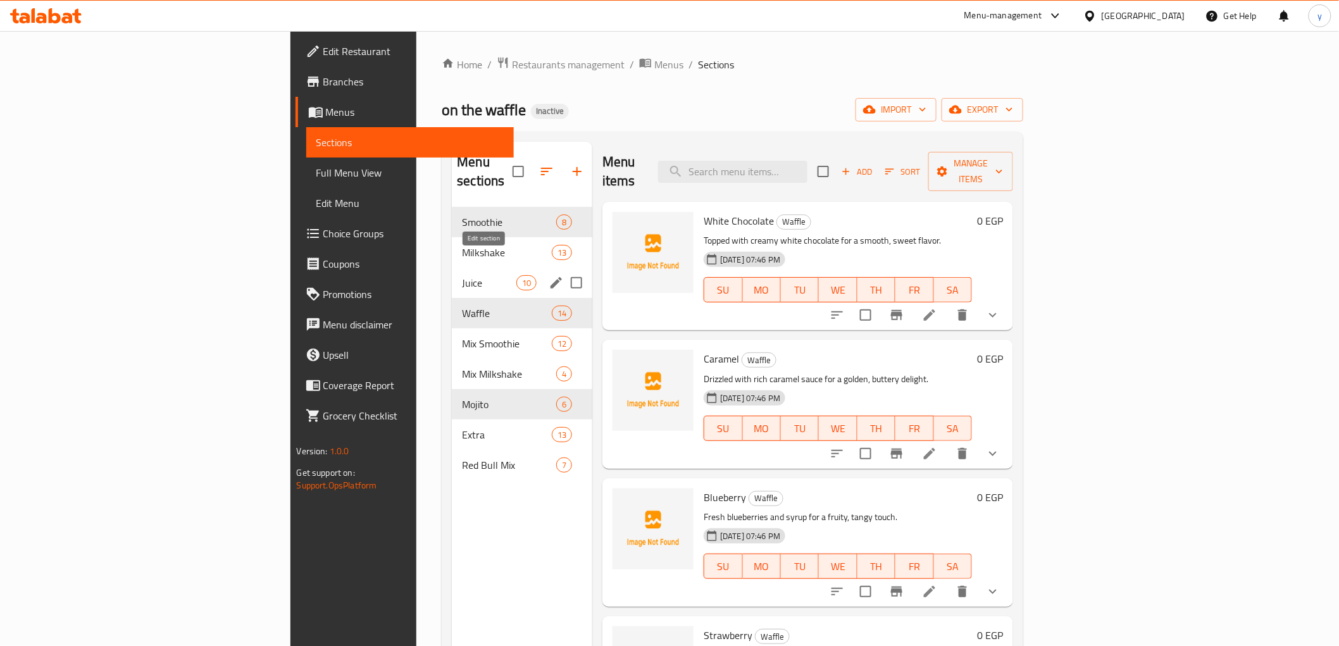
click at [549, 275] on icon "edit" at bounding box center [556, 282] width 15 height 15
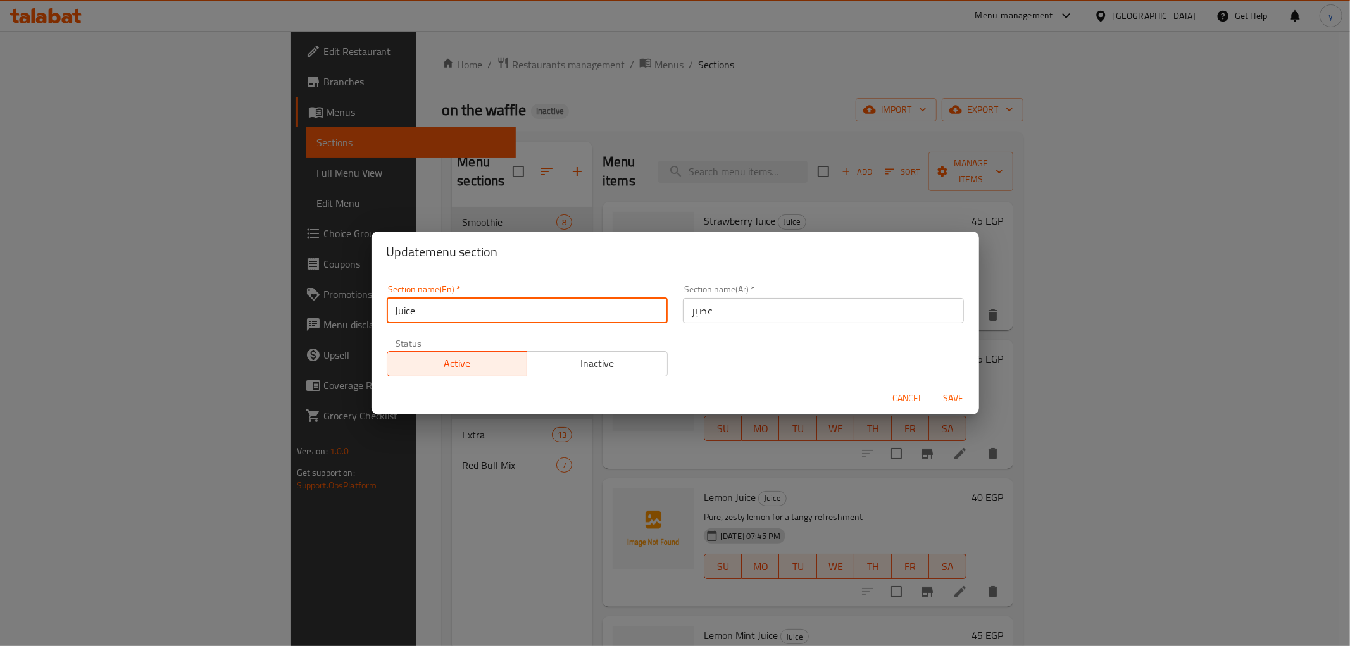
click at [463, 313] on input "Juice" at bounding box center [527, 310] width 281 height 25
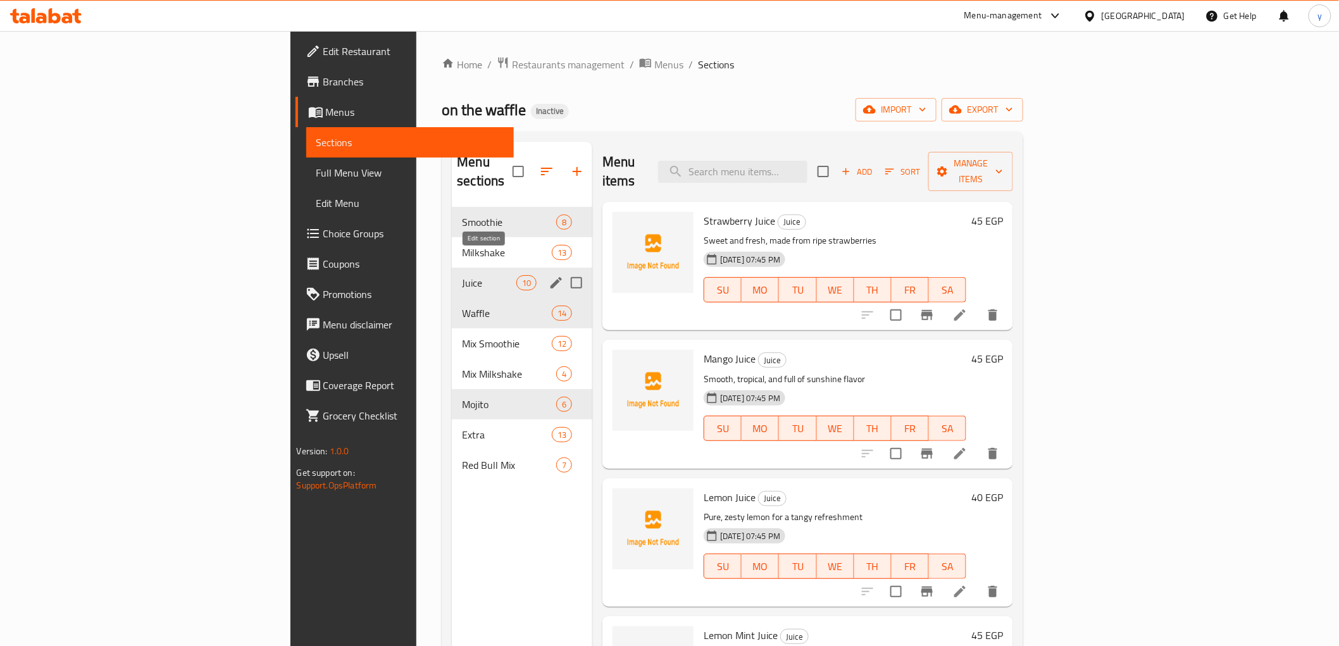
click at [549, 275] on icon "edit" at bounding box center [556, 282] width 15 height 15
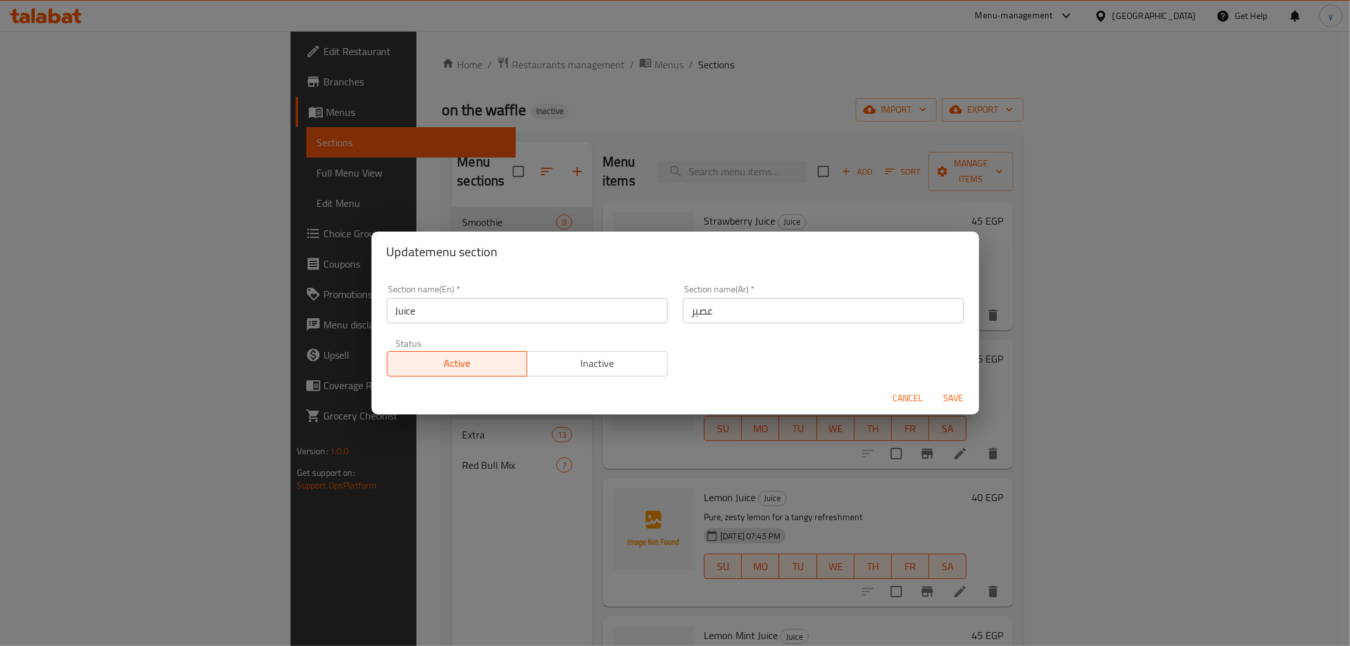
click at [694, 311] on input "عصير" at bounding box center [823, 310] width 281 height 25
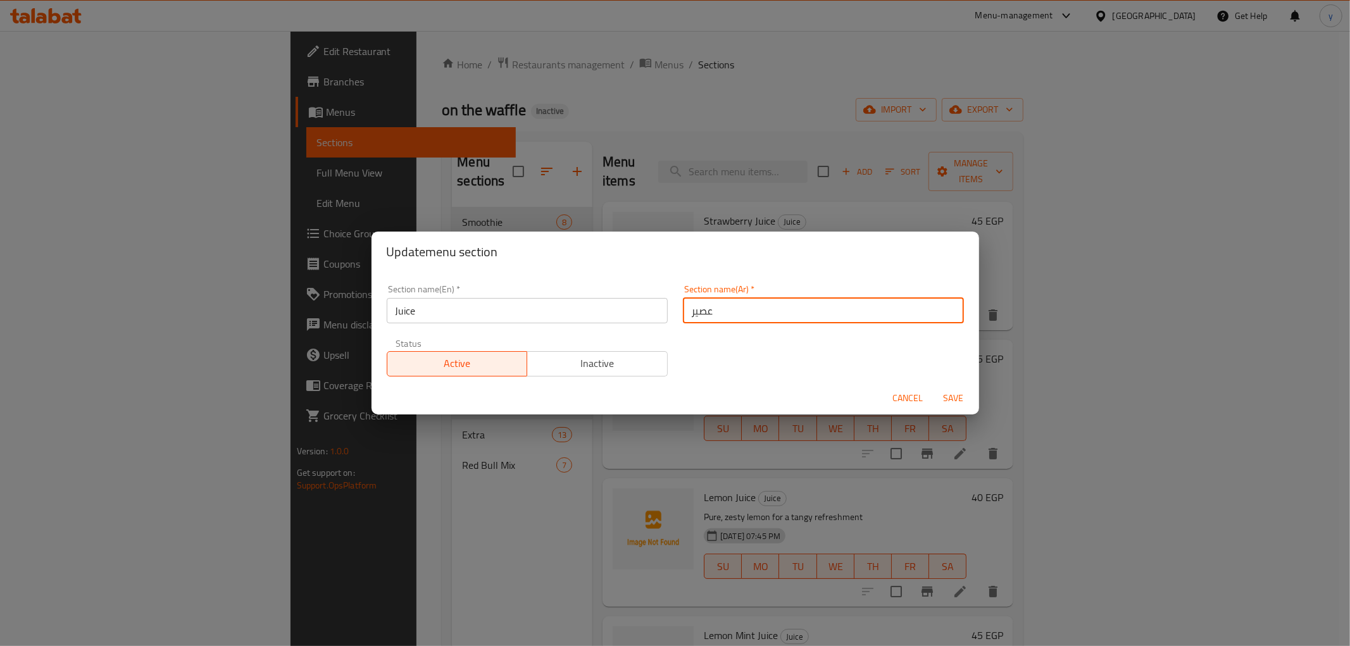
click at [694, 311] on input "عصير" at bounding box center [823, 310] width 281 height 25
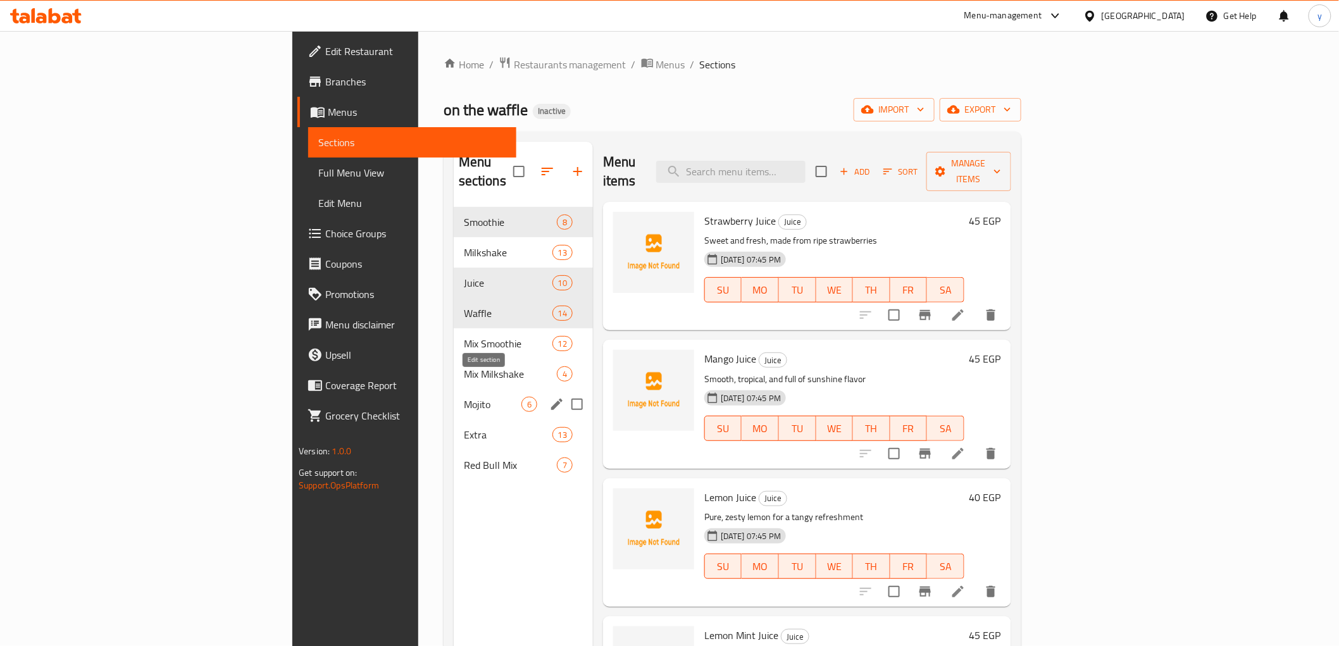
click at [549, 397] on icon "edit" at bounding box center [556, 404] width 15 height 15
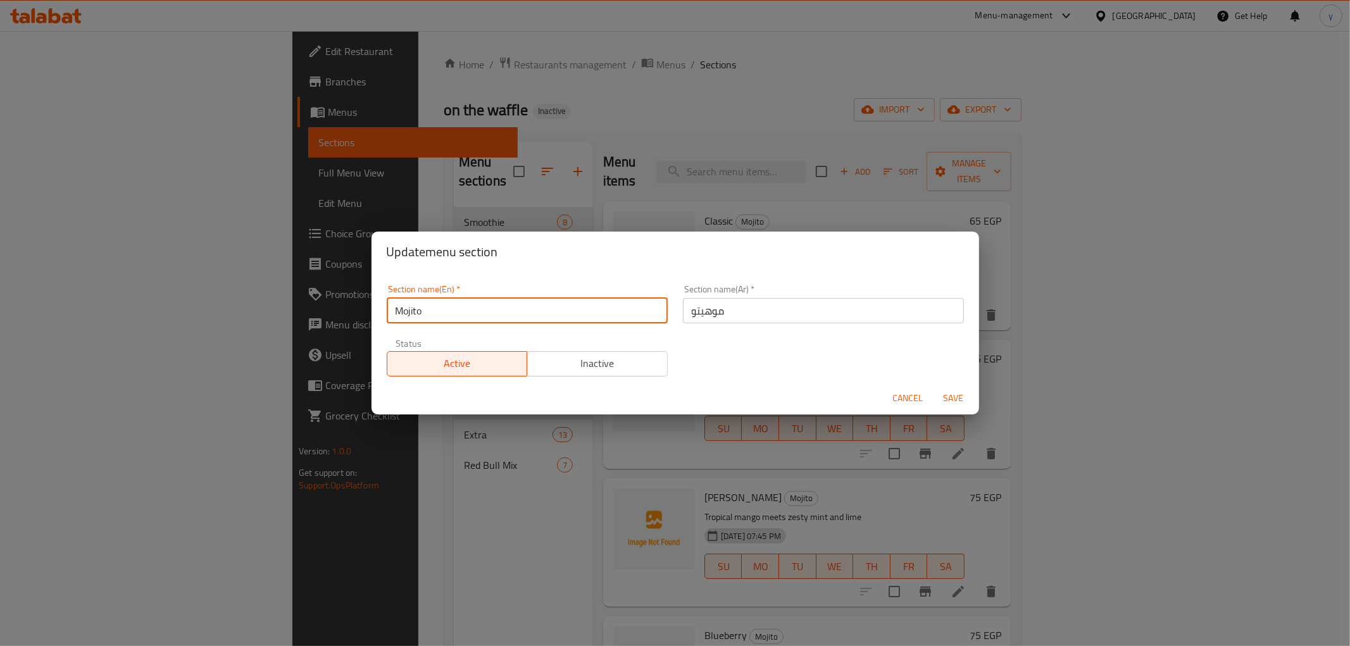
click at [416, 310] on input "Mojito" at bounding box center [527, 310] width 281 height 25
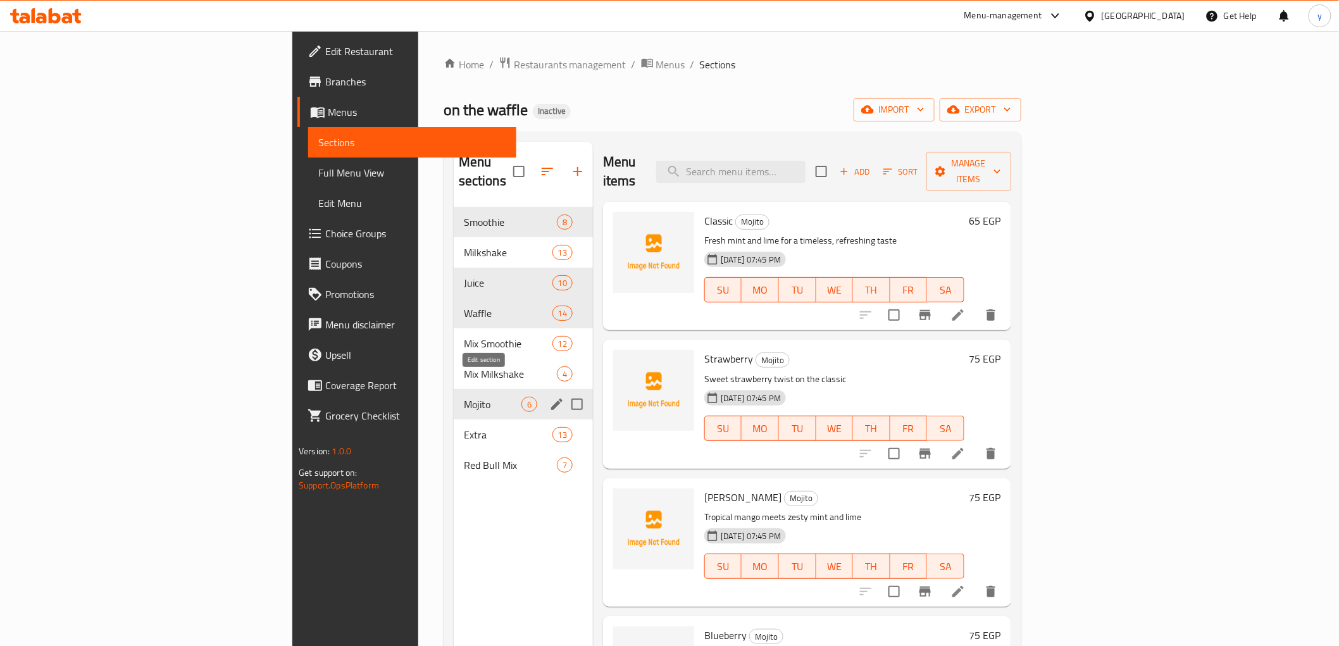
click at [549, 397] on icon "edit" at bounding box center [556, 404] width 15 height 15
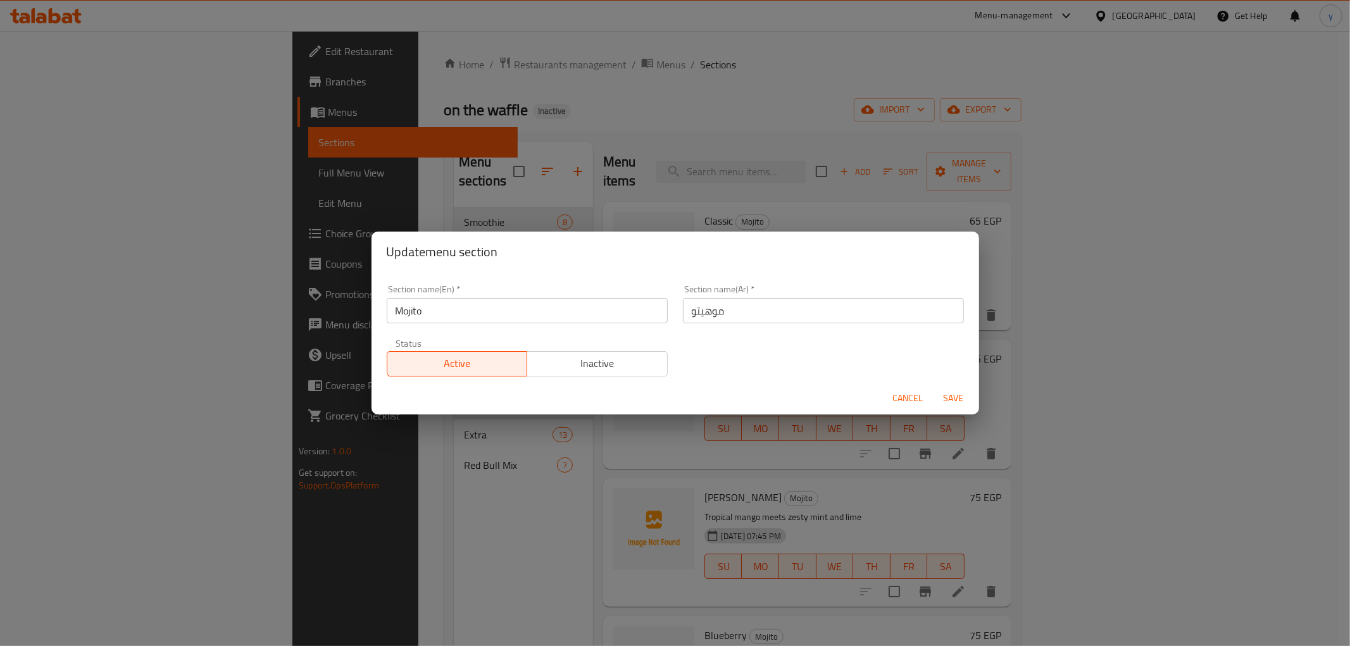
click at [692, 296] on div "Section name(Ar)   * موهيتو Section name(Ar) *" at bounding box center [823, 304] width 281 height 39
click at [700, 312] on input "موهيتو" at bounding box center [823, 310] width 281 height 25
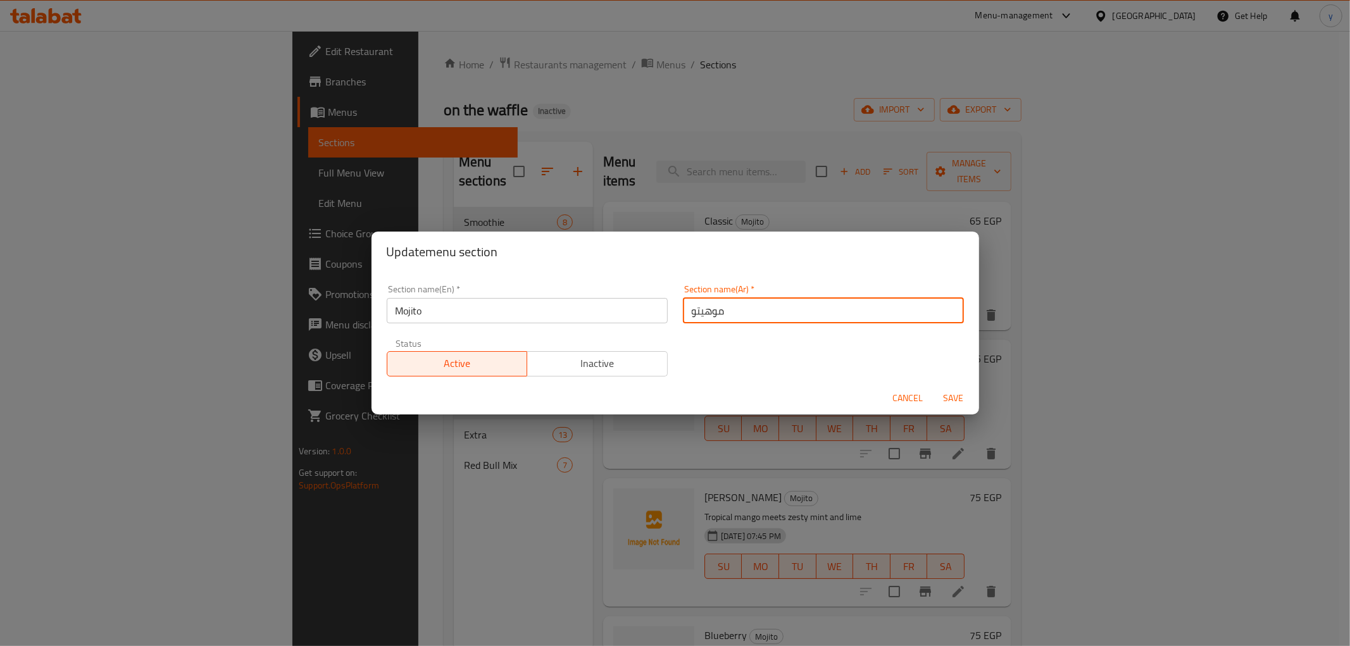
click at [700, 312] on input "موهيتو" at bounding box center [823, 310] width 281 height 25
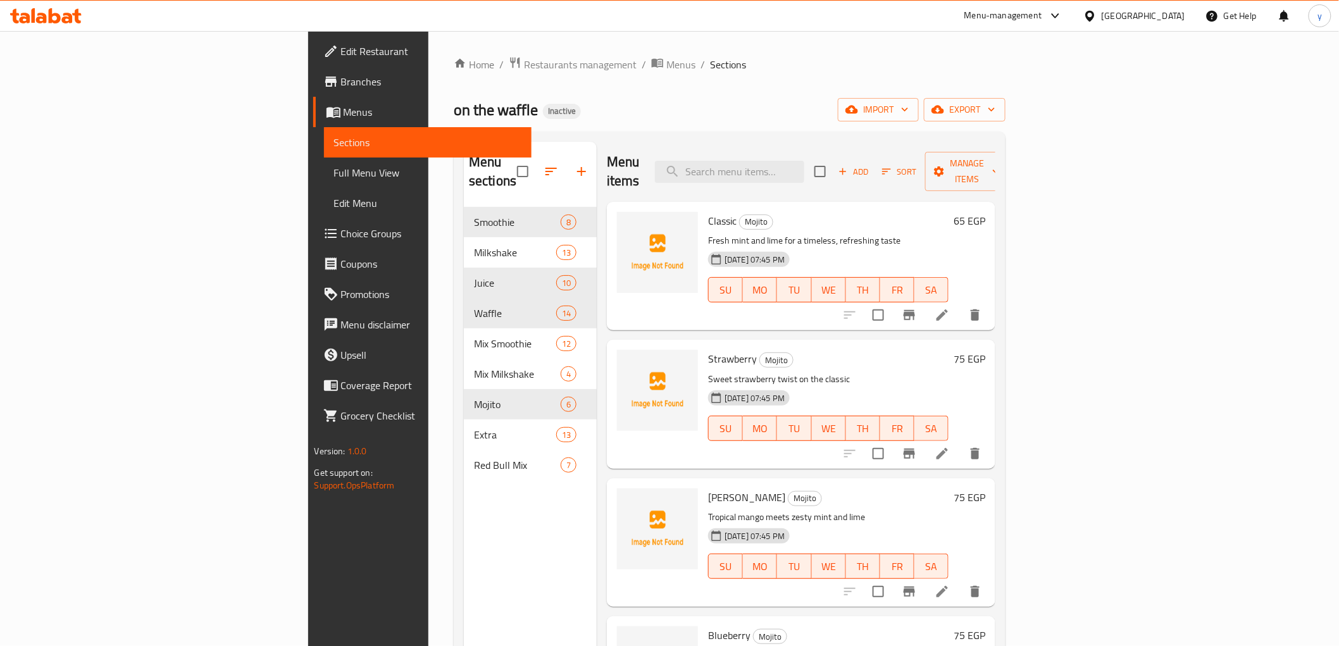
click at [334, 174] on span "Full Menu View" at bounding box center [427, 172] width 187 height 15
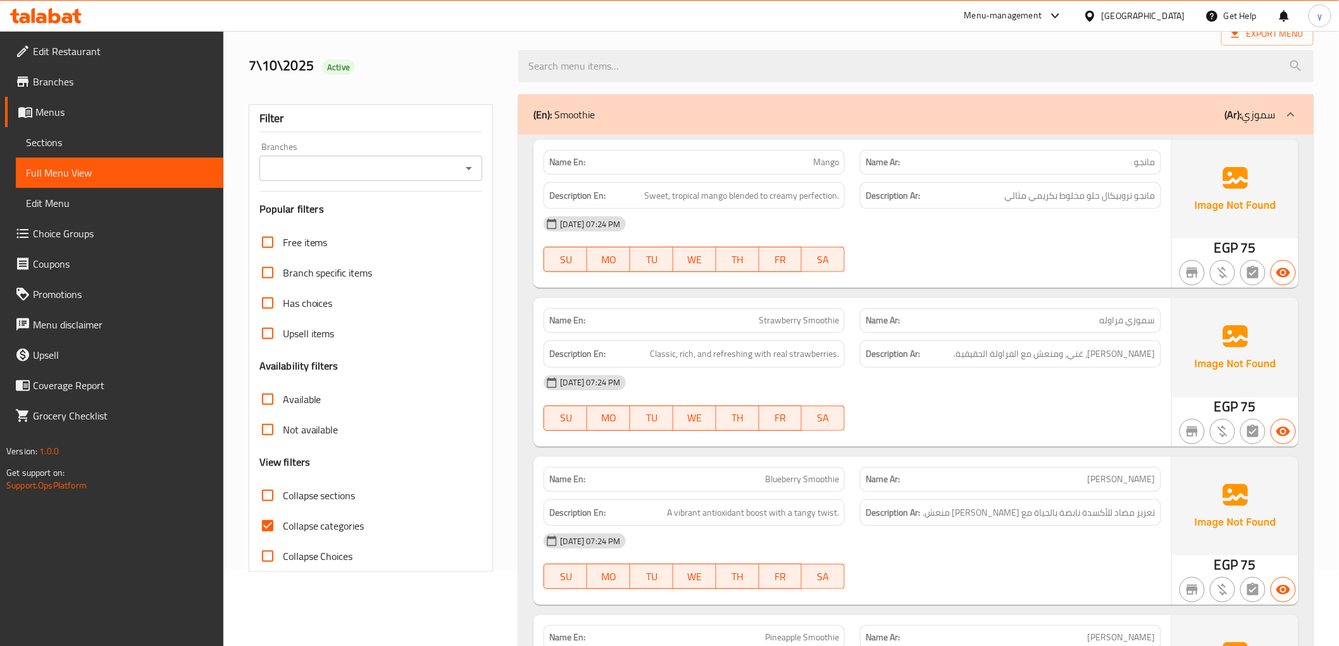
scroll to position [351, 0]
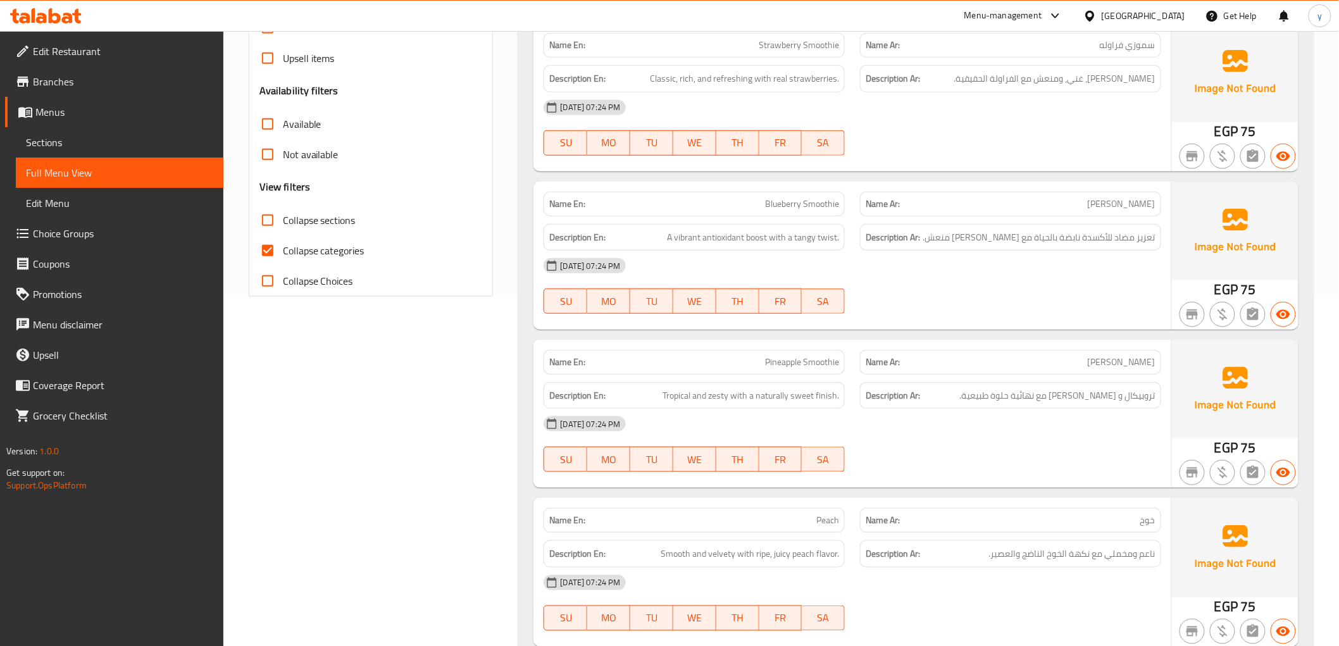
click at [263, 244] on input "Collapse categories" at bounding box center [267, 250] width 30 height 30
checkbox input "false"
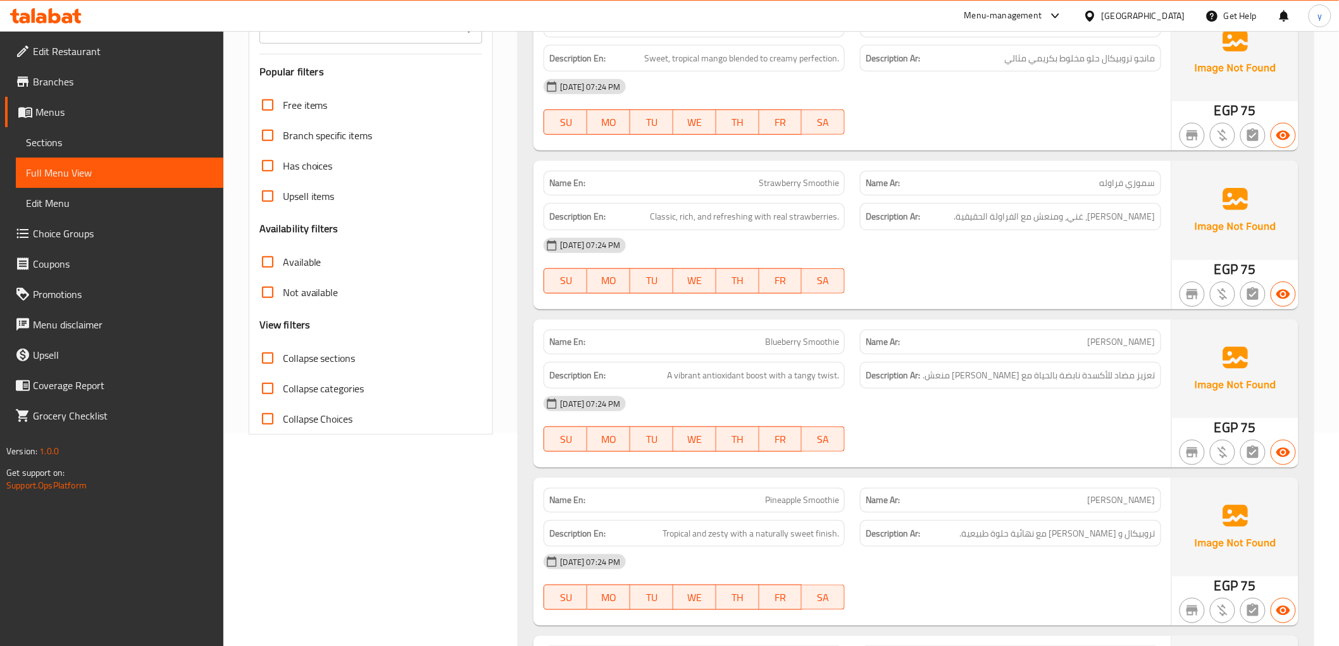
scroll to position [0, 0]
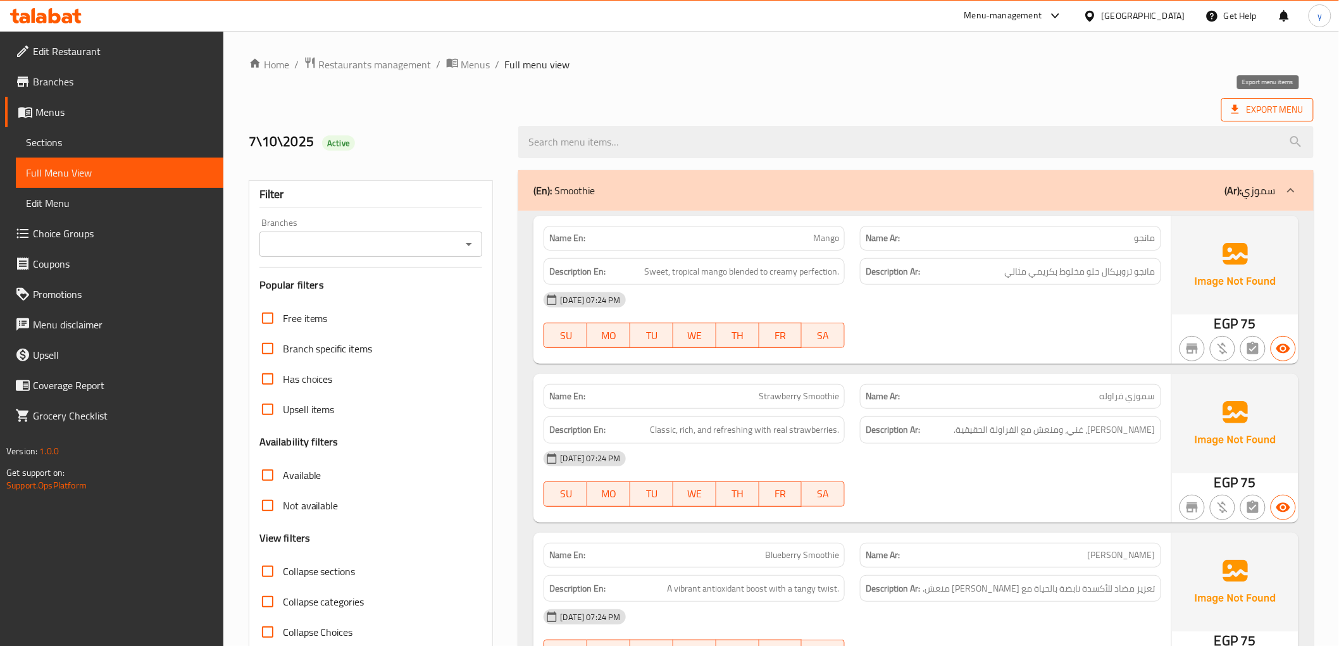
click at [1287, 110] on span "Export Menu" at bounding box center [1267, 110] width 72 height 16
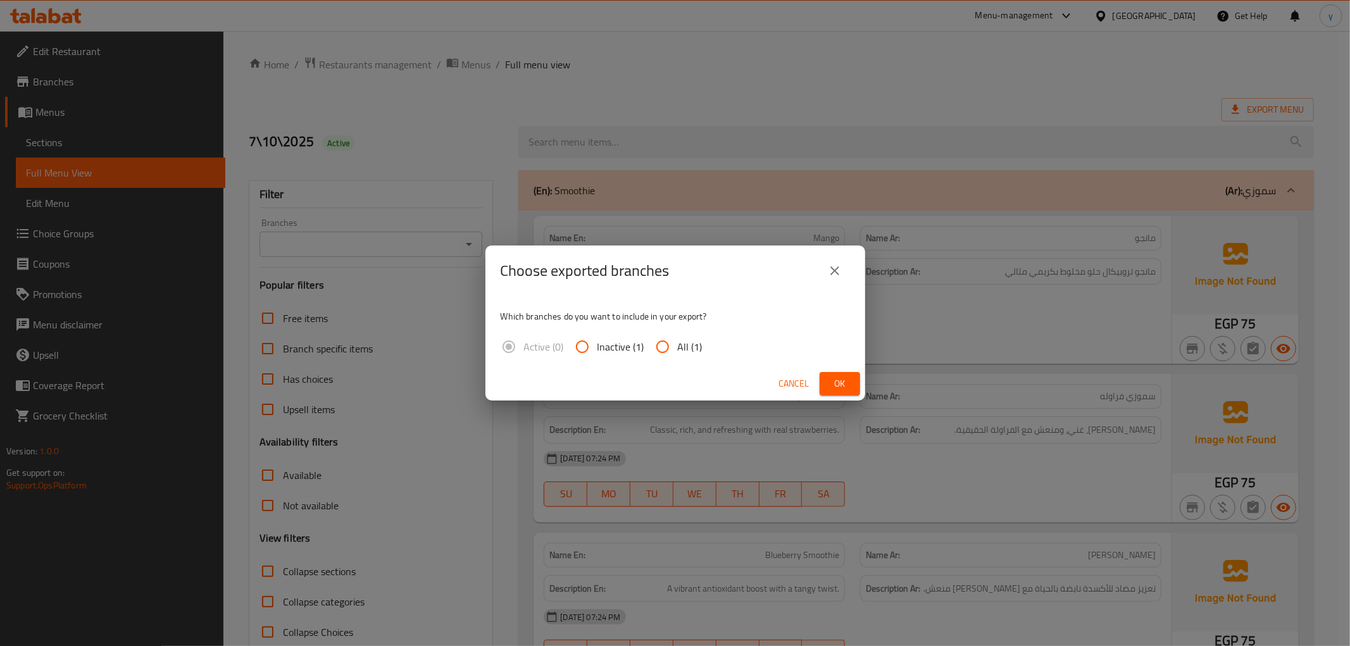
click at [664, 346] on input "All (1)" at bounding box center [662, 347] width 30 height 30
radio input "true"
click at [833, 385] on span "Ok" at bounding box center [840, 384] width 20 height 16
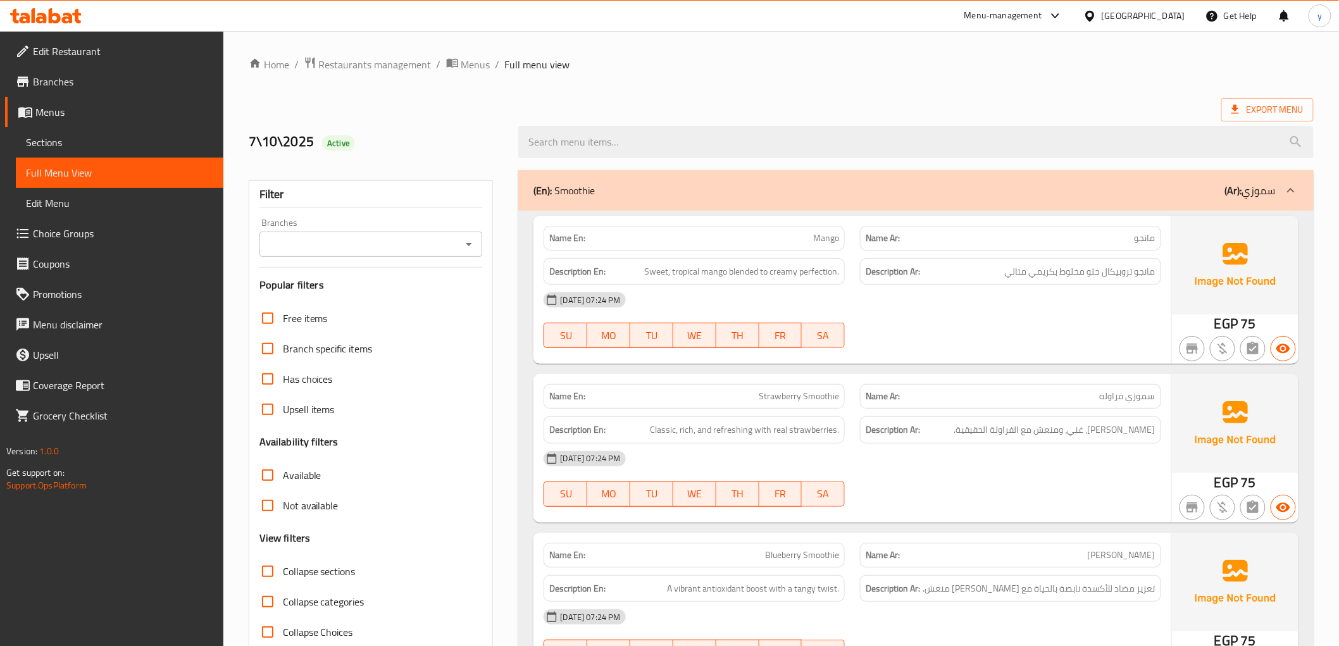
click at [56, 144] on span "Sections" at bounding box center [119, 142] width 187 height 15
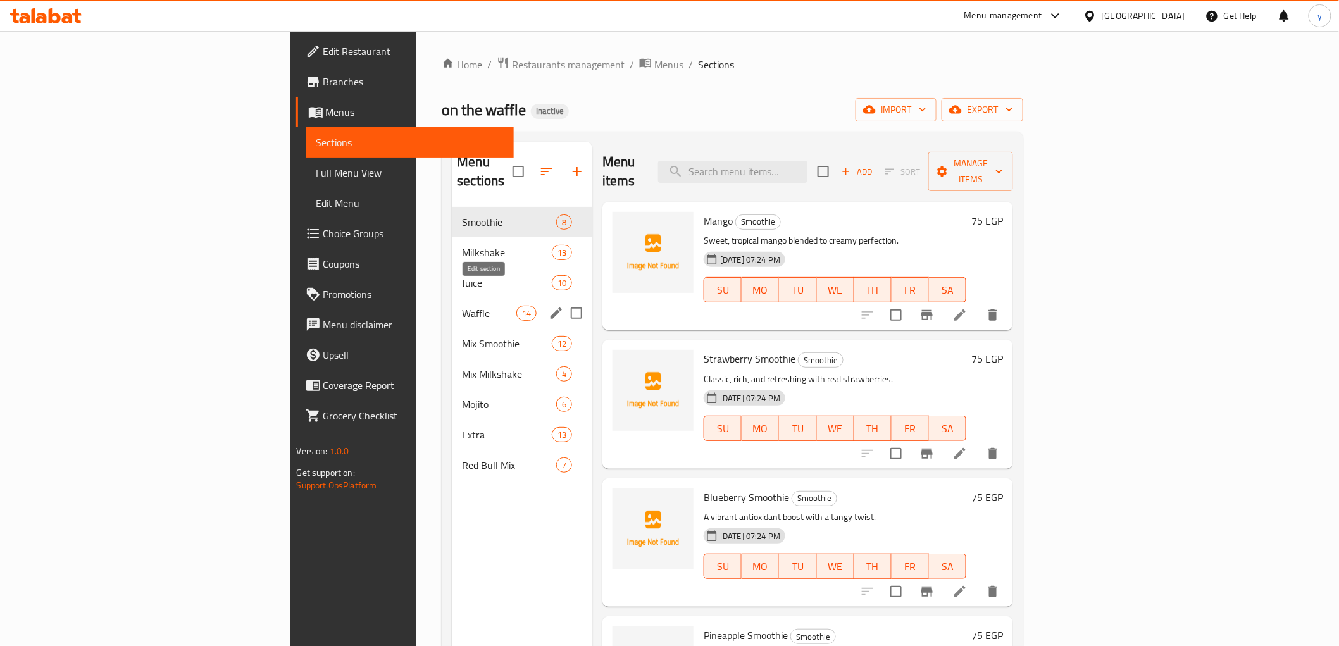
click at [551, 308] on icon "edit" at bounding box center [556, 313] width 11 height 11
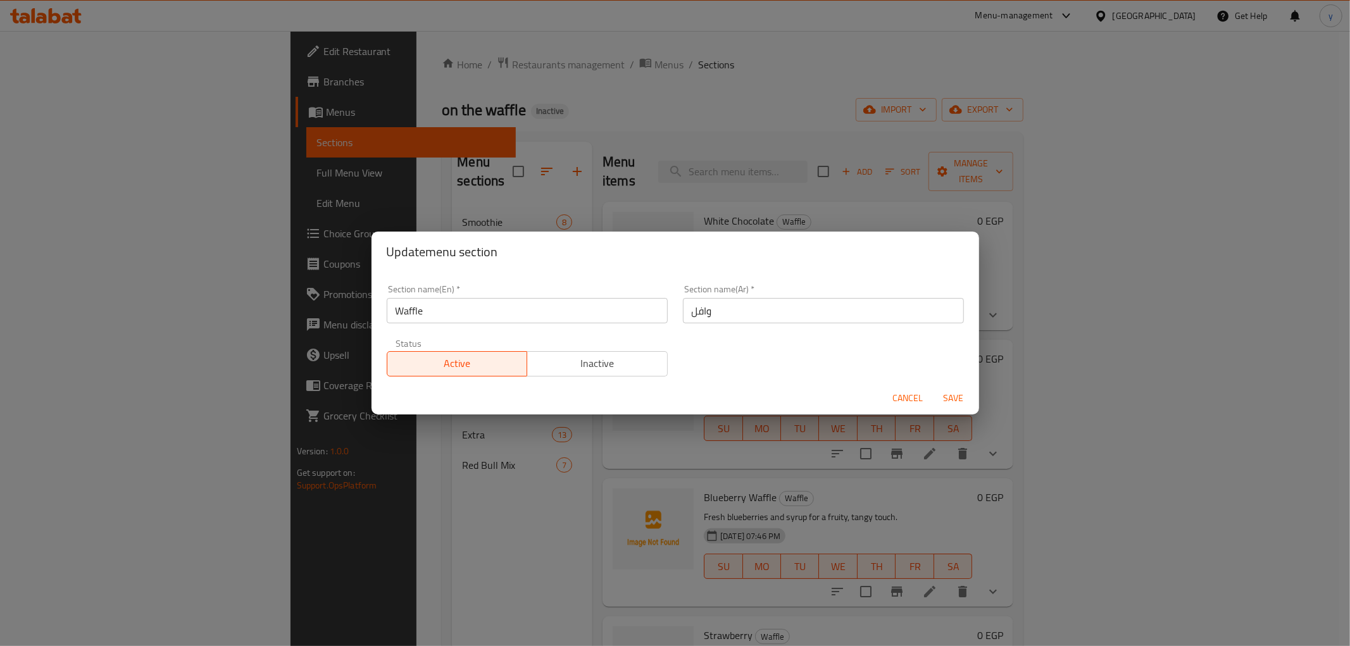
click at [409, 312] on input "Waffle" at bounding box center [527, 310] width 281 height 25
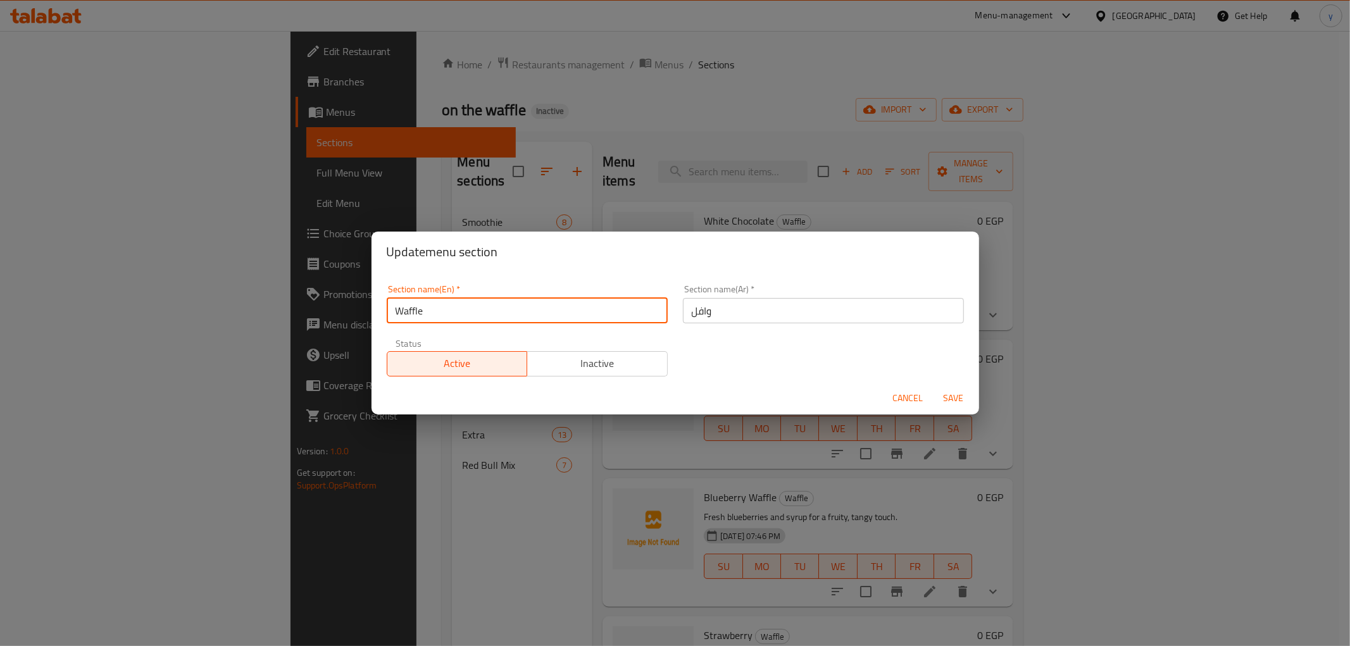
click at [409, 312] on input "Waffle" at bounding box center [527, 310] width 281 height 25
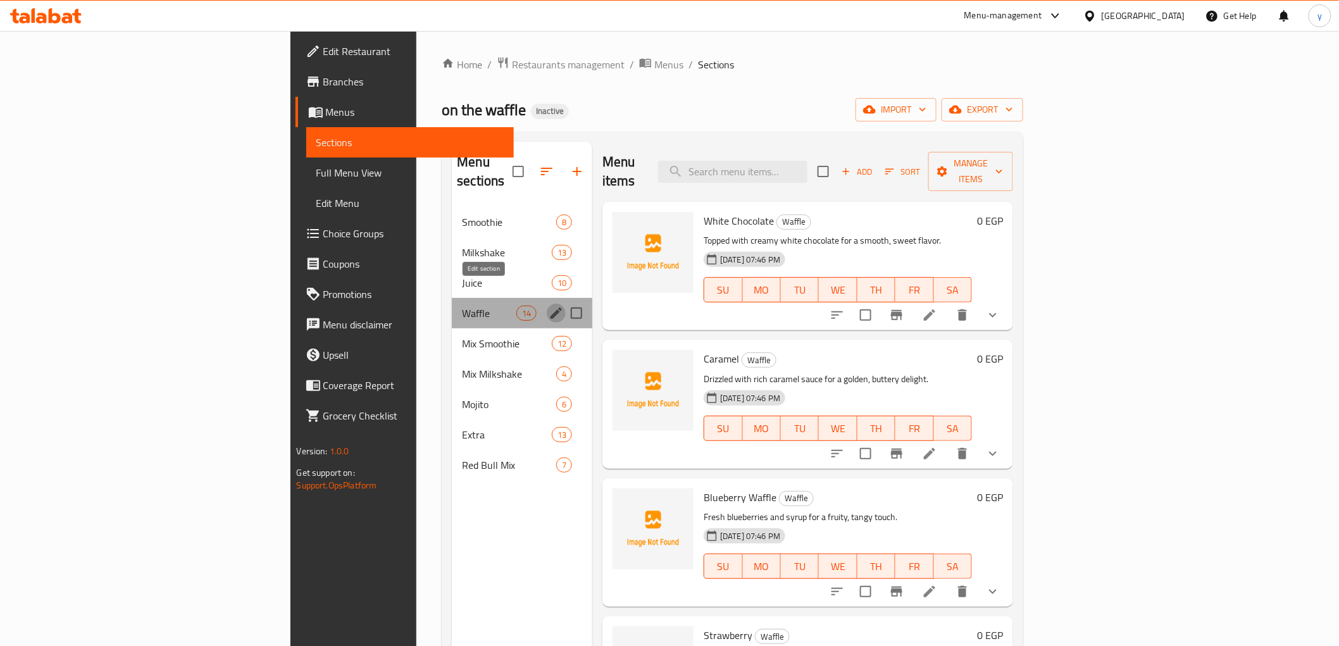
click at [551, 308] on icon "edit" at bounding box center [556, 313] width 11 height 11
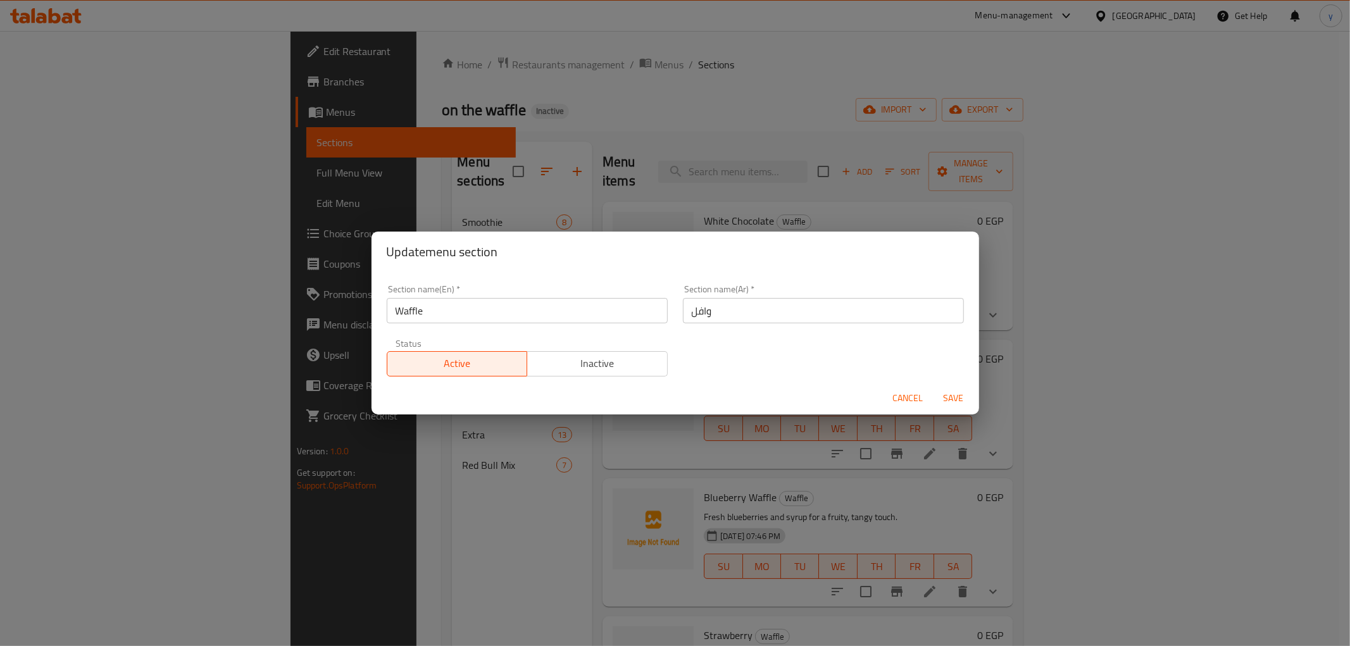
click at [702, 313] on input "وافل" at bounding box center [823, 310] width 281 height 25
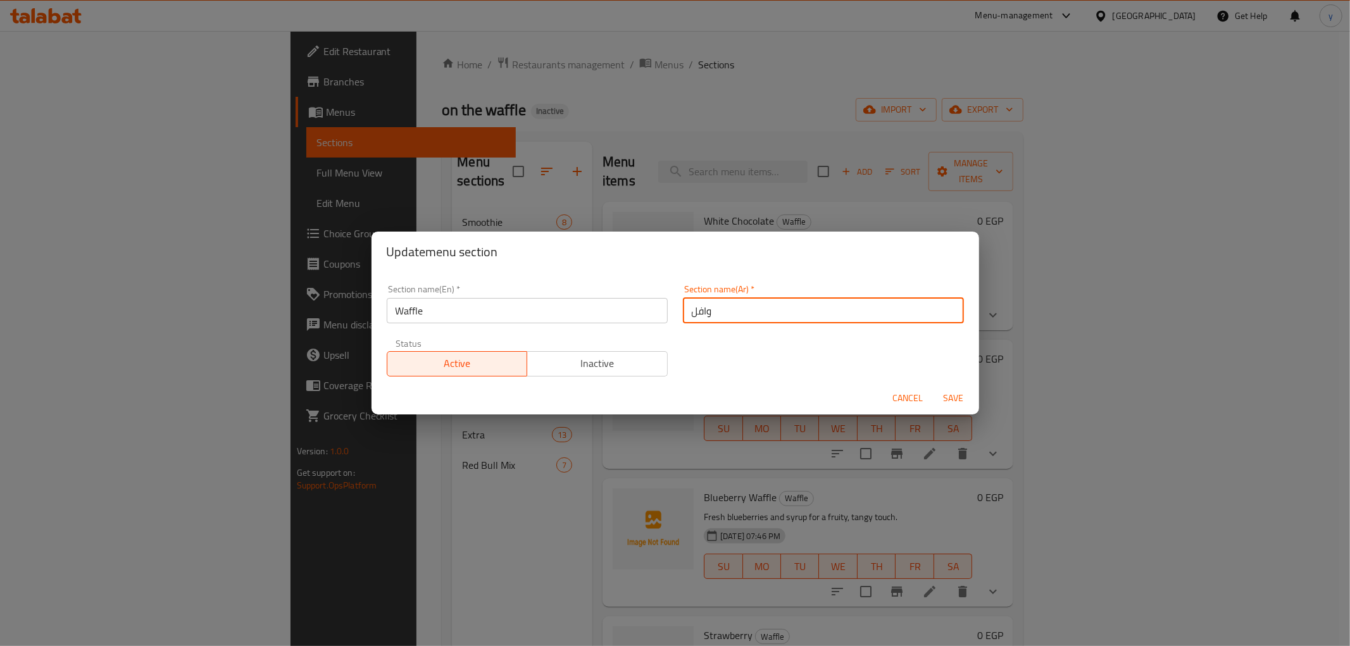
click at [702, 313] on input "وافل" at bounding box center [823, 310] width 281 height 25
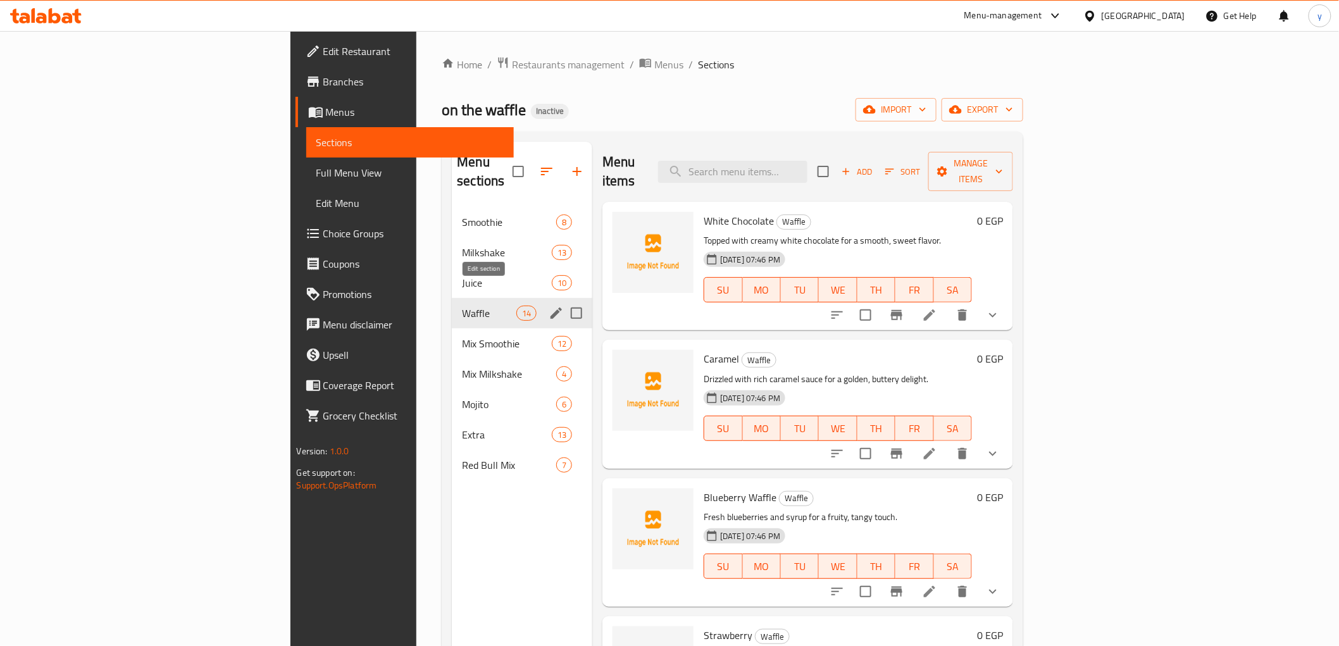
click at [549, 306] on icon "edit" at bounding box center [556, 313] width 15 height 15
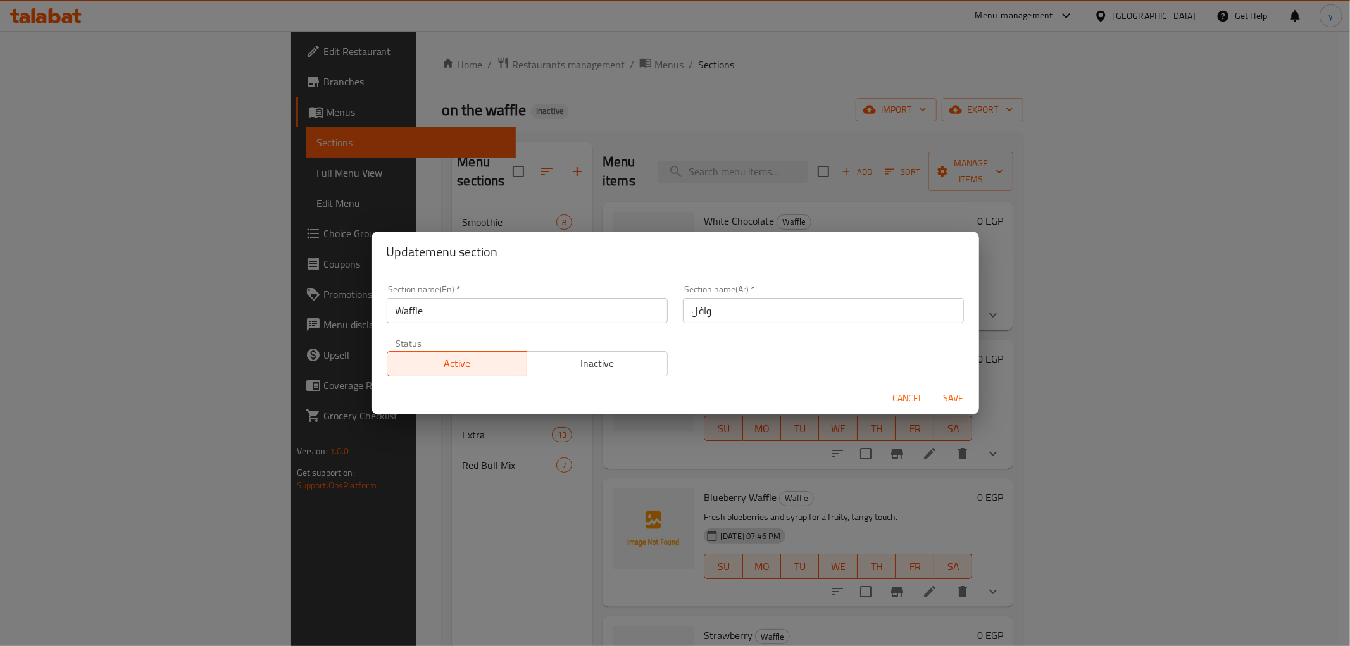
click at [403, 315] on input "Waffle" at bounding box center [527, 310] width 281 height 25
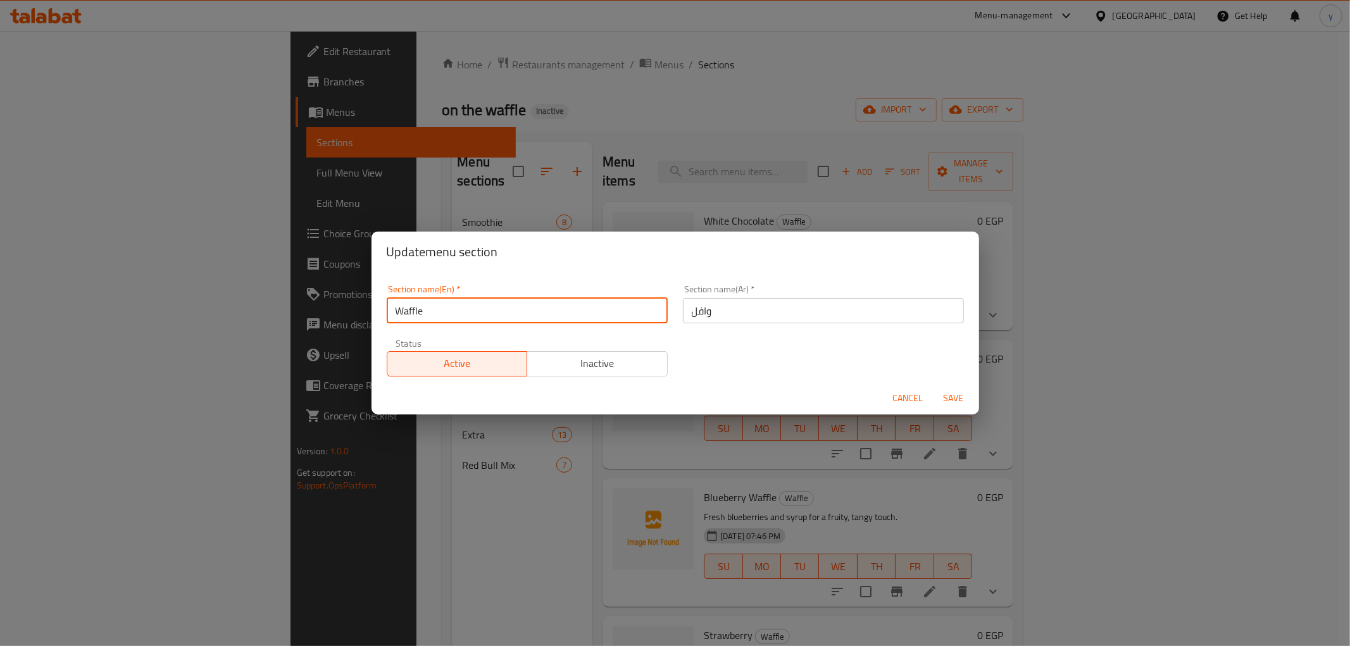
click at [403, 315] on input "Waffle" at bounding box center [527, 310] width 281 height 25
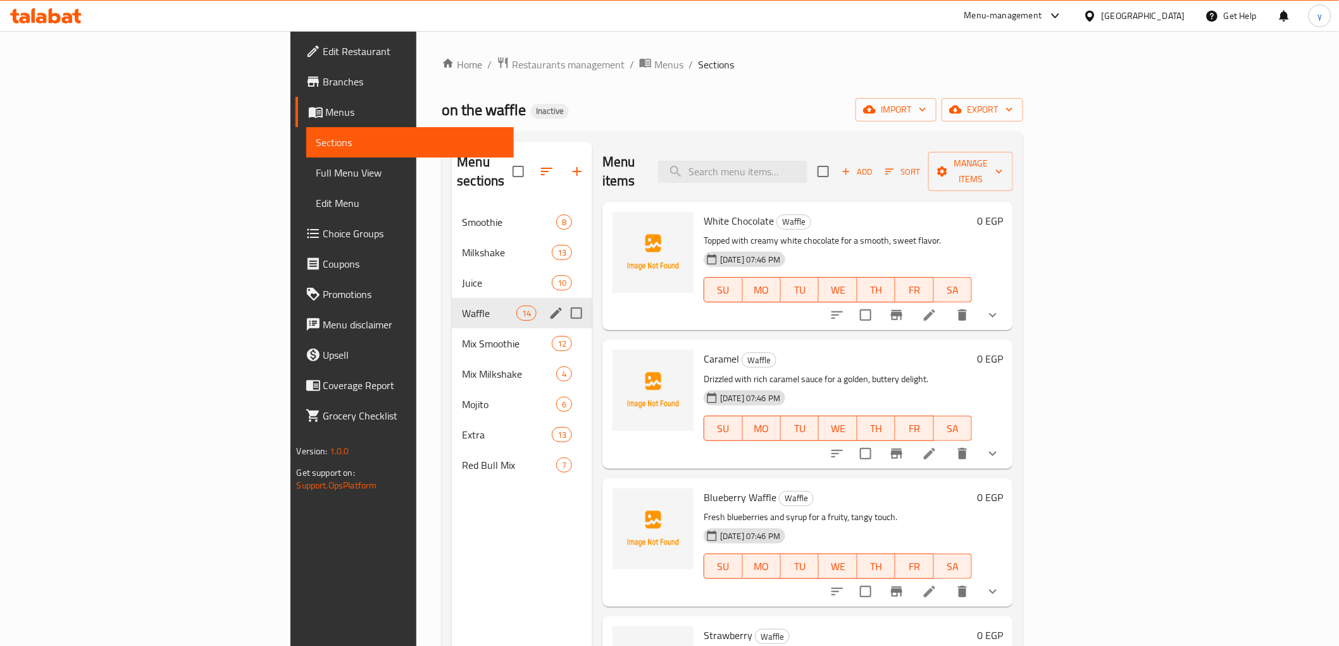
click at [551, 308] on icon "edit" at bounding box center [556, 313] width 11 height 11
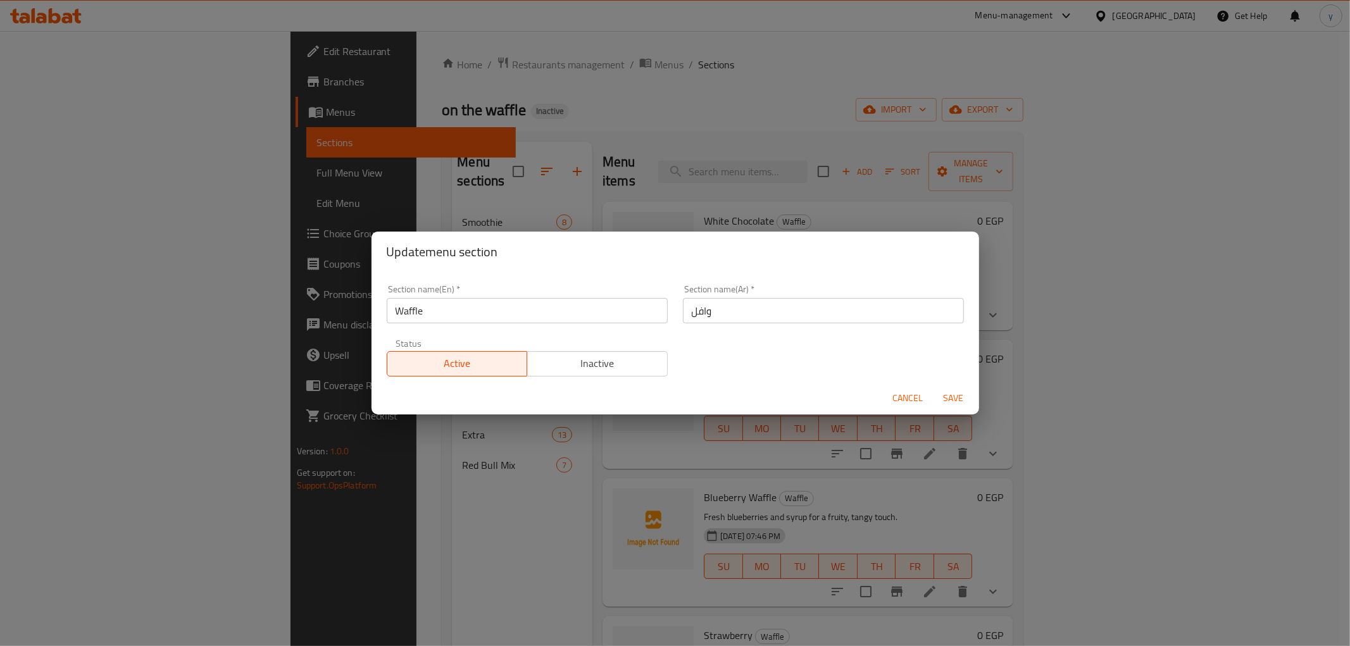
click at [698, 311] on input "وافل" at bounding box center [823, 310] width 281 height 25
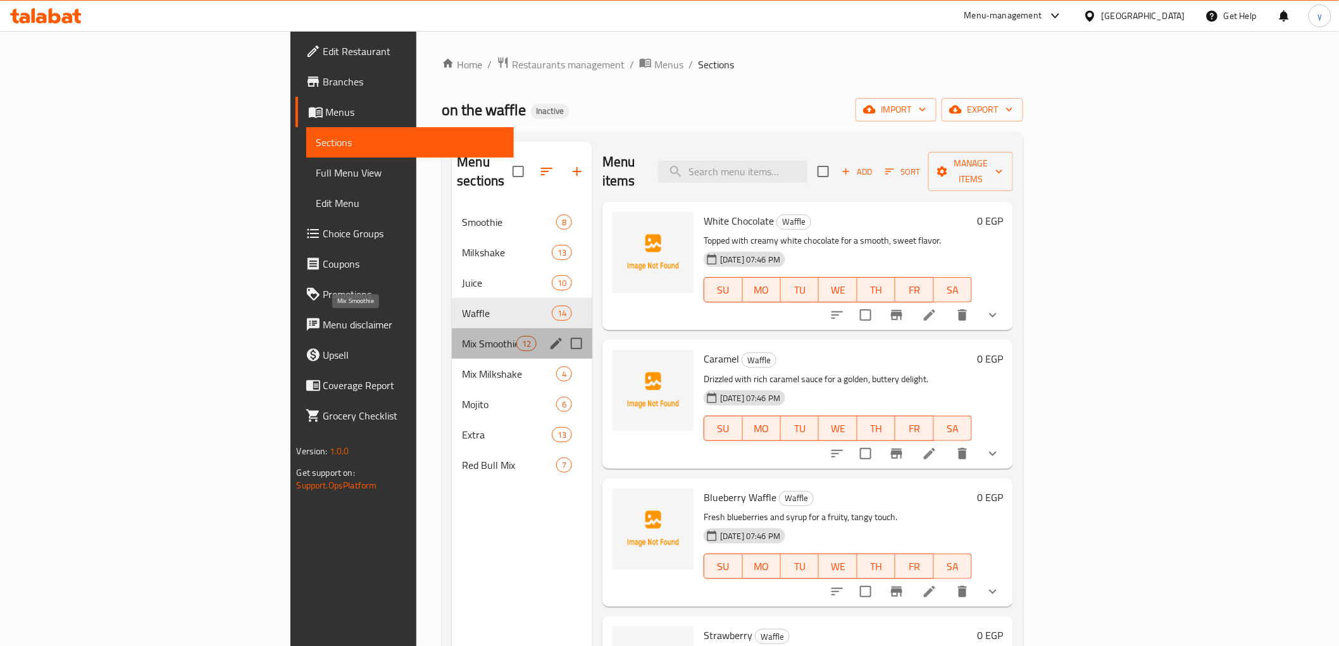
click at [462, 336] on span "Mix Smoothie" at bounding box center [489, 343] width 54 height 15
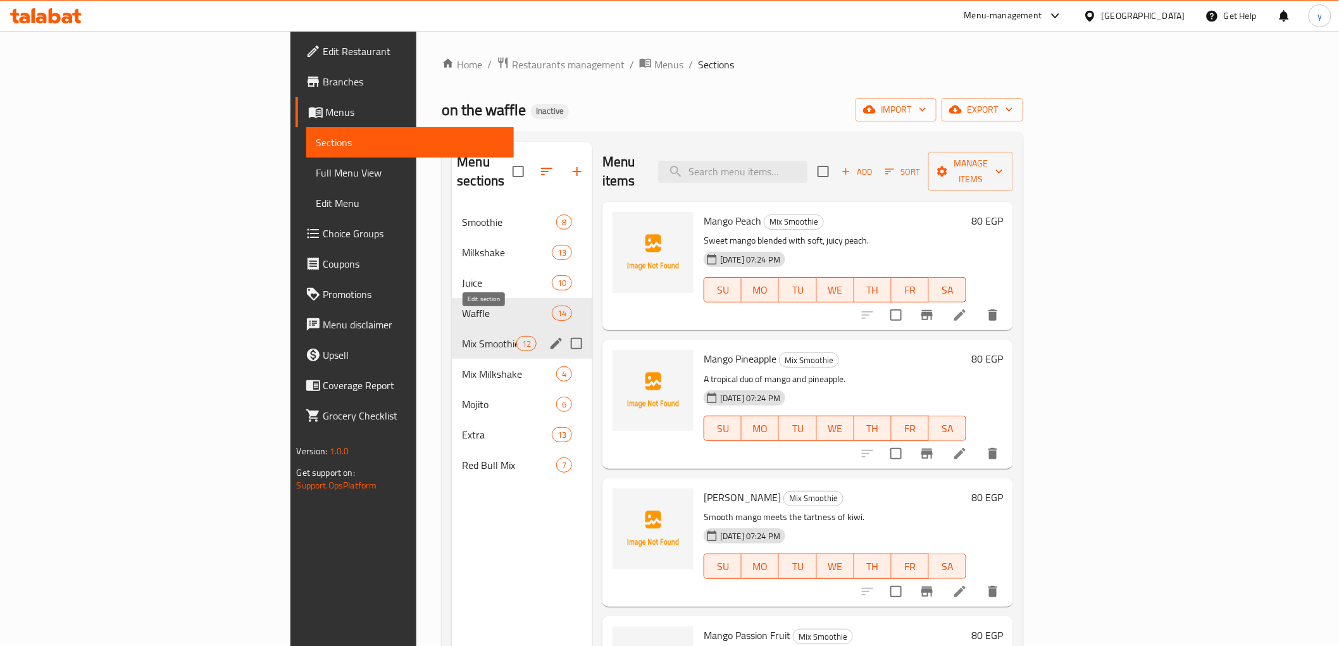
click at [551, 338] on icon "edit" at bounding box center [556, 343] width 11 height 11
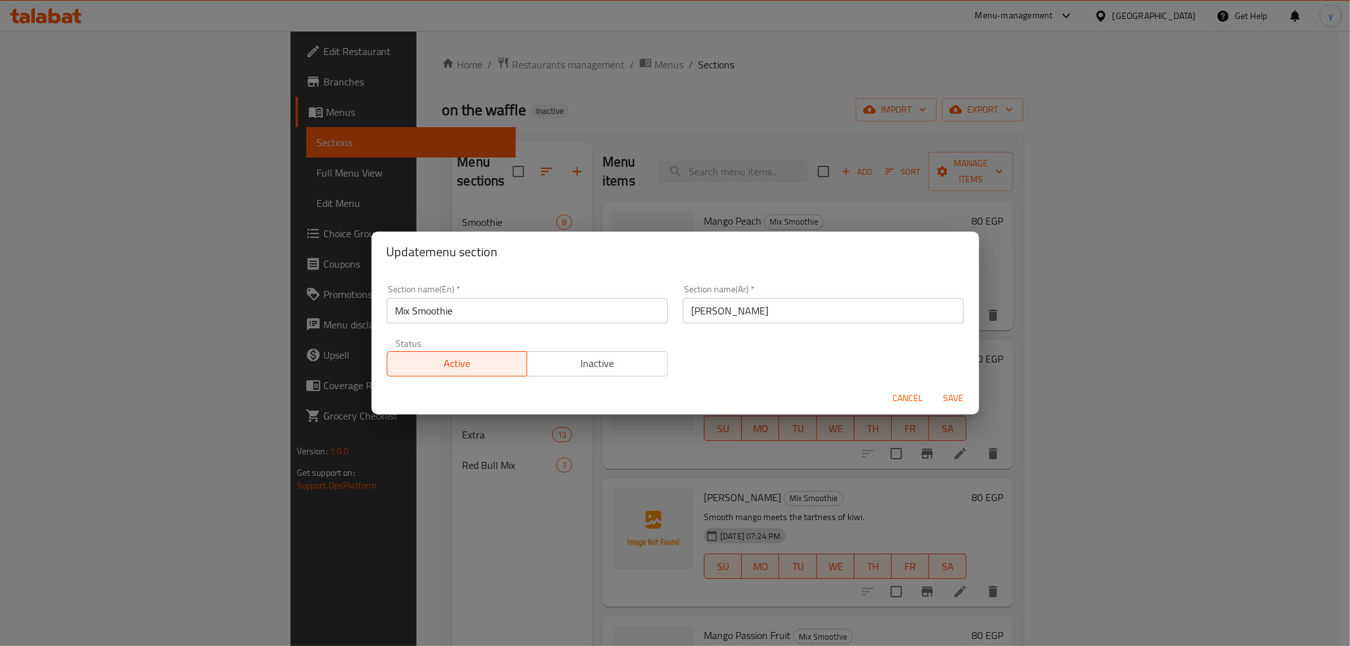
click at [425, 315] on input "Mix Smoothie" at bounding box center [527, 310] width 281 height 25
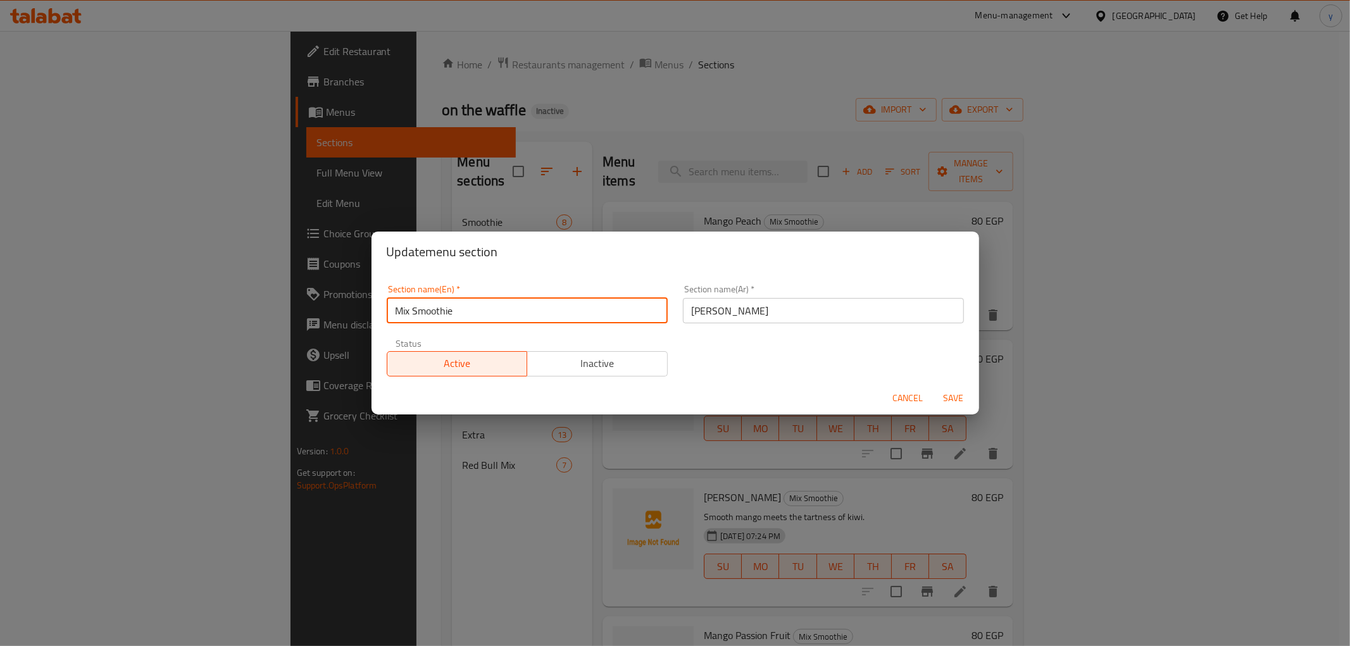
click at [425, 315] on input "Mix Smoothie" at bounding box center [527, 310] width 281 height 25
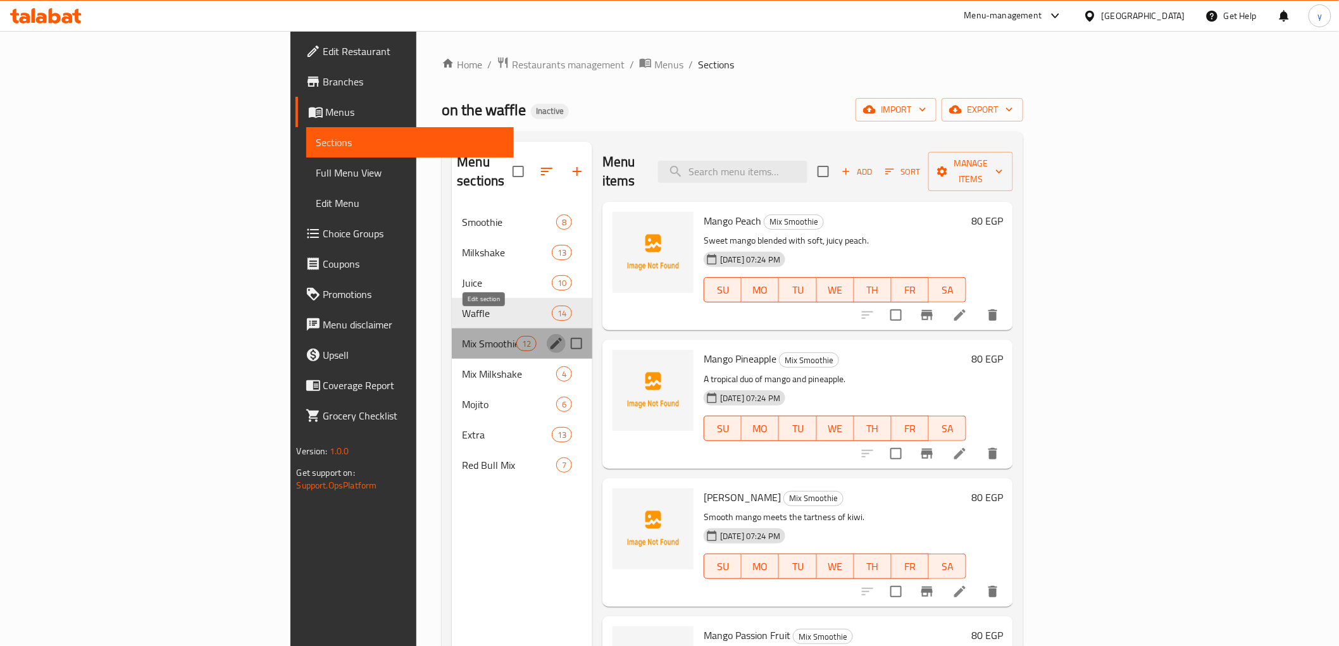
click at [549, 336] on icon "edit" at bounding box center [556, 343] width 15 height 15
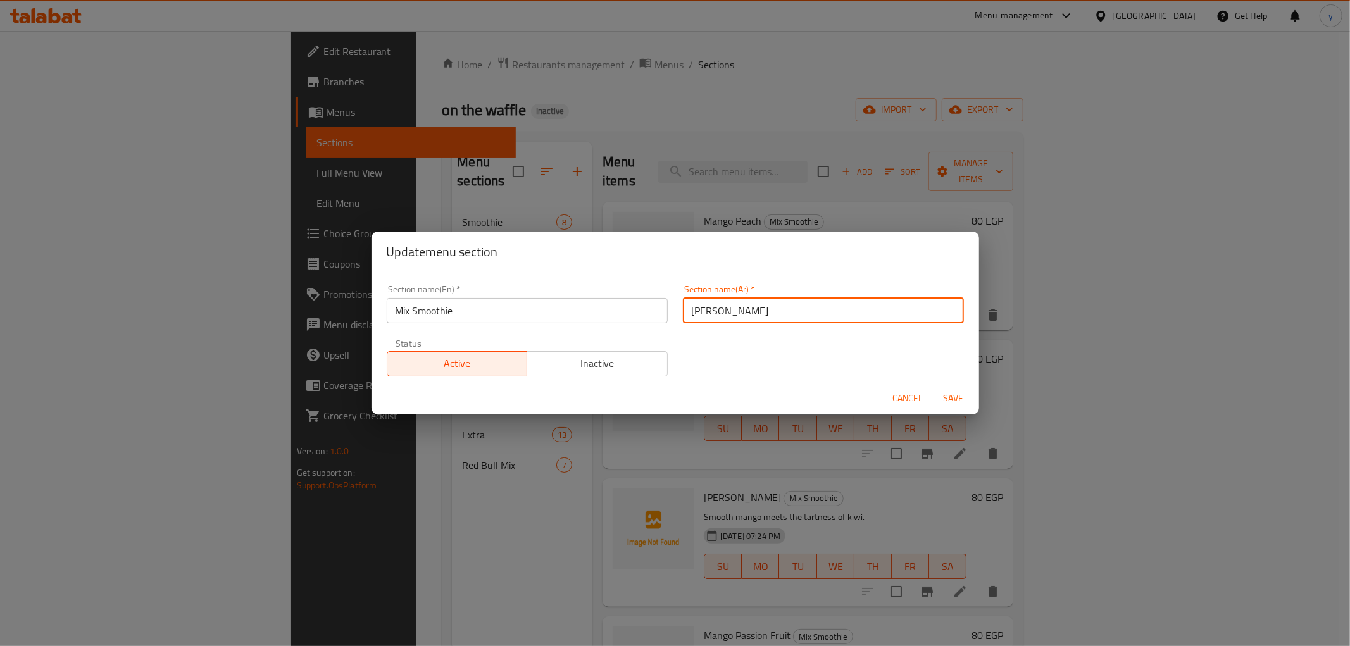
click at [716, 313] on input "مكس سموزي" at bounding box center [823, 310] width 281 height 25
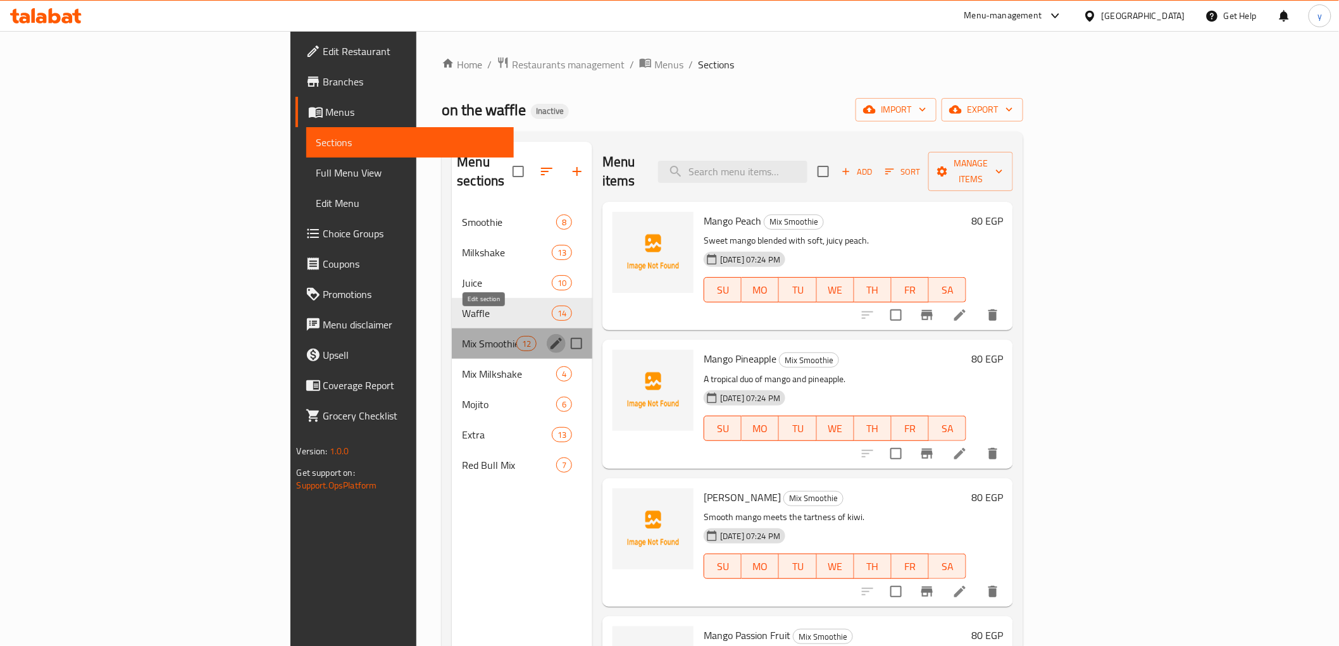
click at [549, 336] on icon "edit" at bounding box center [556, 343] width 15 height 15
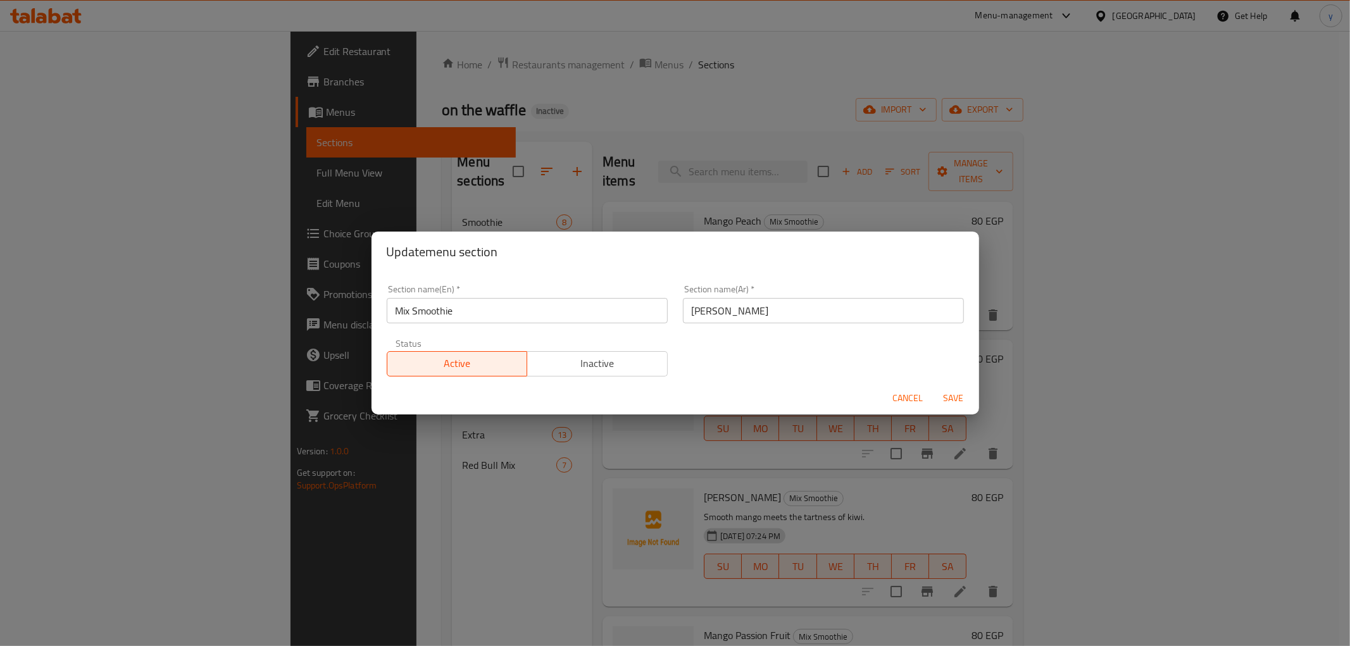
click at [442, 315] on input "Mix Smoothie" at bounding box center [527, 310] width 281 height 25
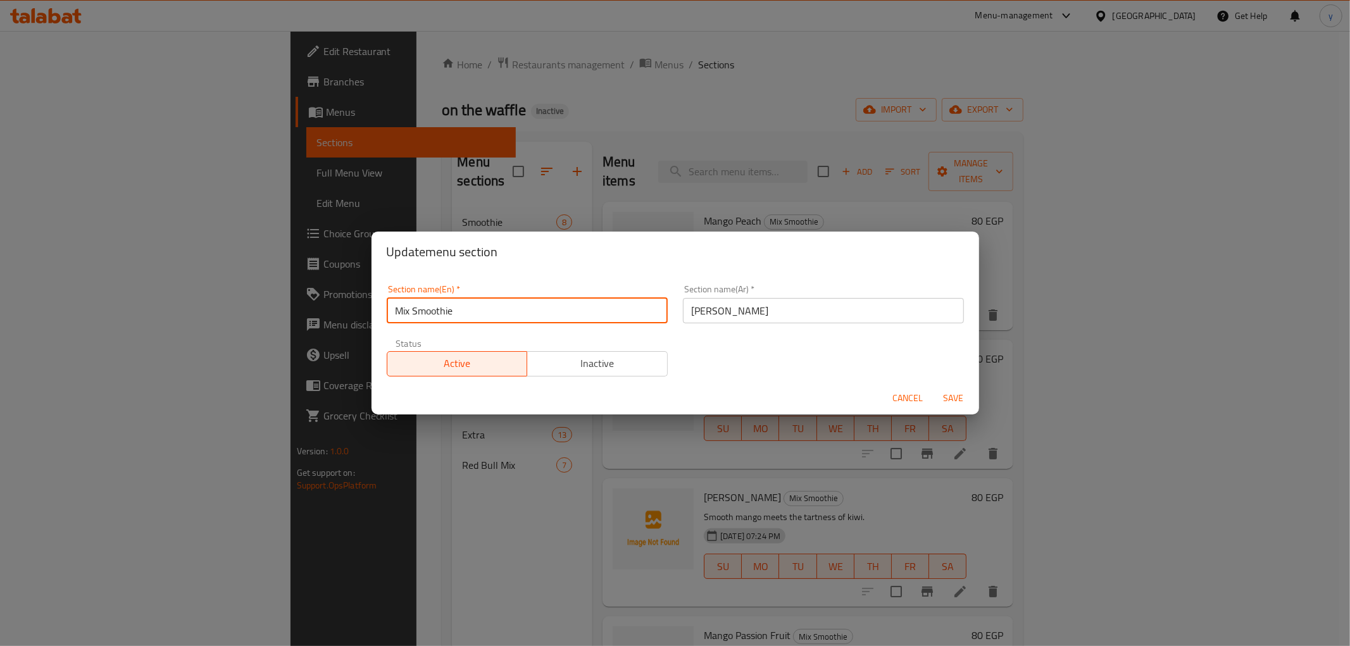
click at [442, 315] on input "Mix Smoothie" at bounding box center [527, 310] width 281 height 25
click at [459, 308] on input "Mix Smoothie" at bounding box center [527, 310] width 281 height 25
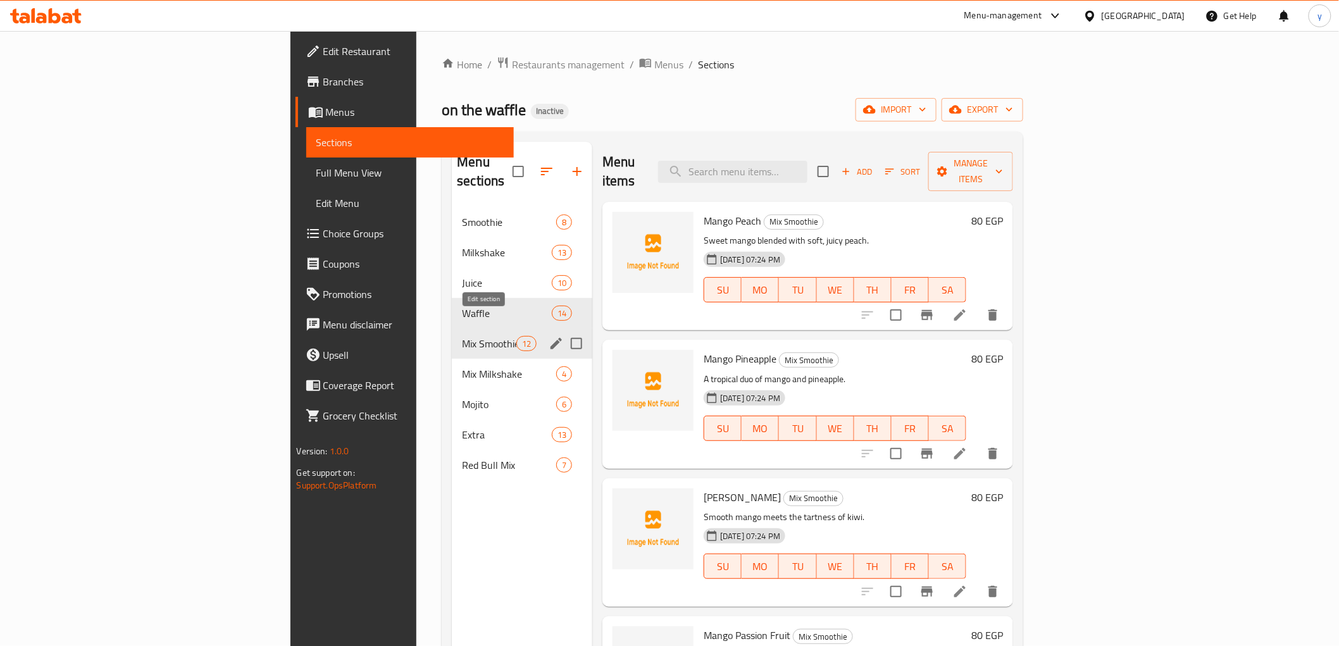
click at [551, 338] on icon "edit" at bounding box center [556, 343] width 11 height 11
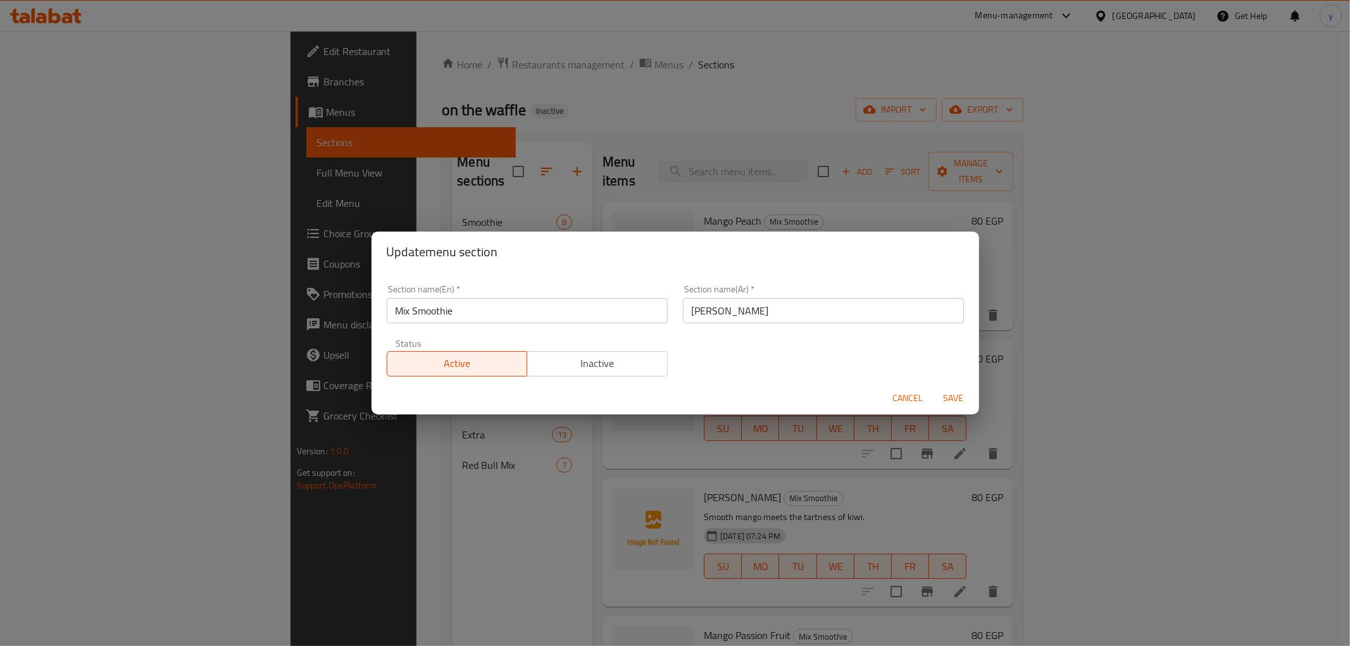
click at [725, 306] on input "مكس سموزي" at bounding box center [823, 310] width 281 height 25
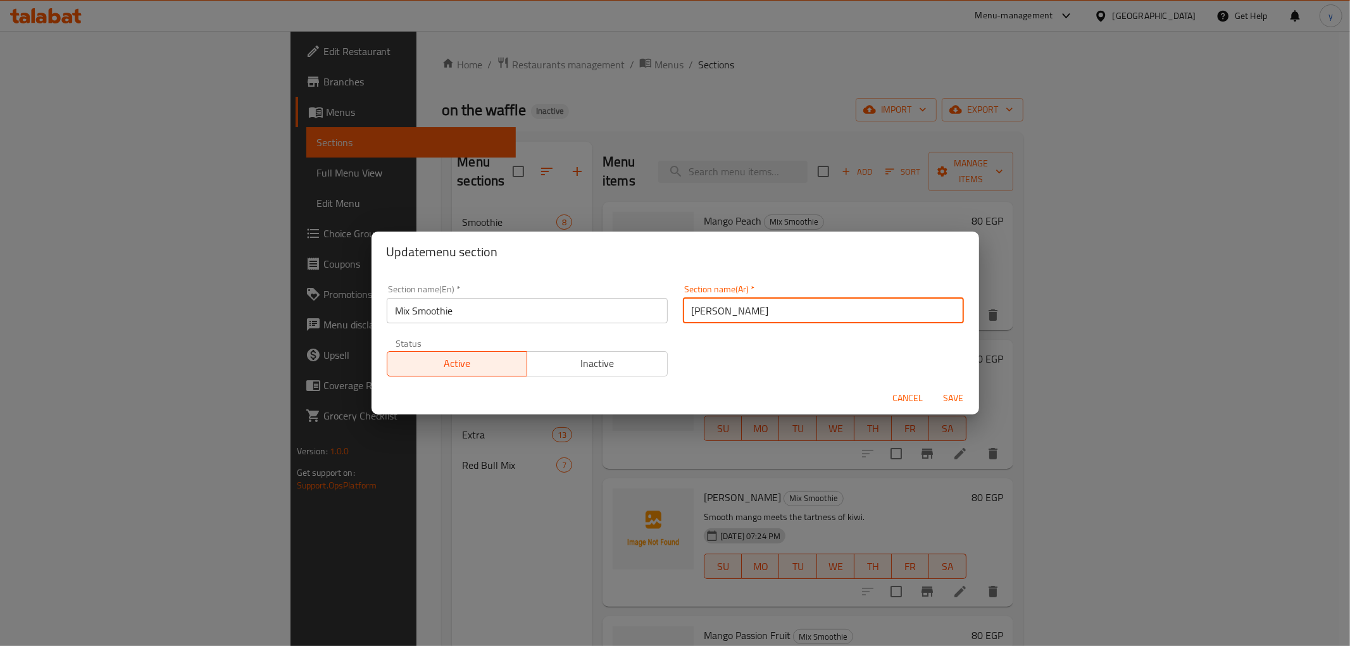
click at [725, 306] on input "مكس سموزي" at bounding box center [823, 310] width 281 height 25
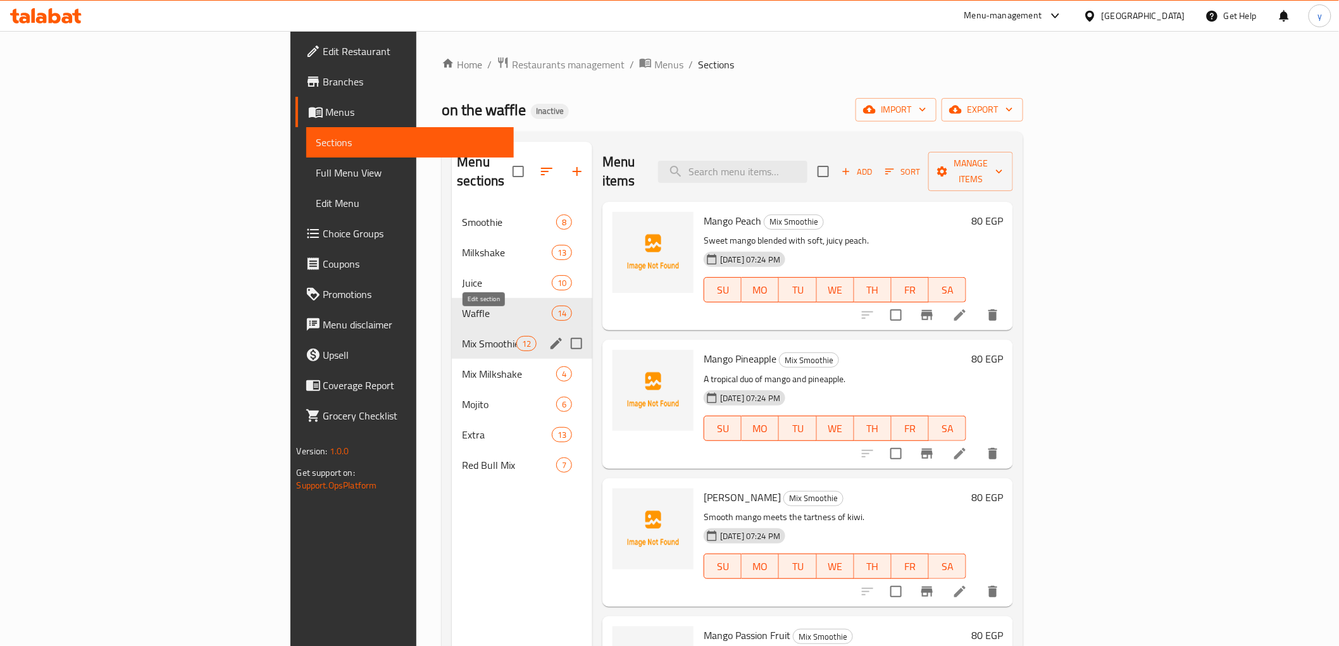
click at [551, 338] on icon "edit" at bounding box center [556, 343] width 11 height 11
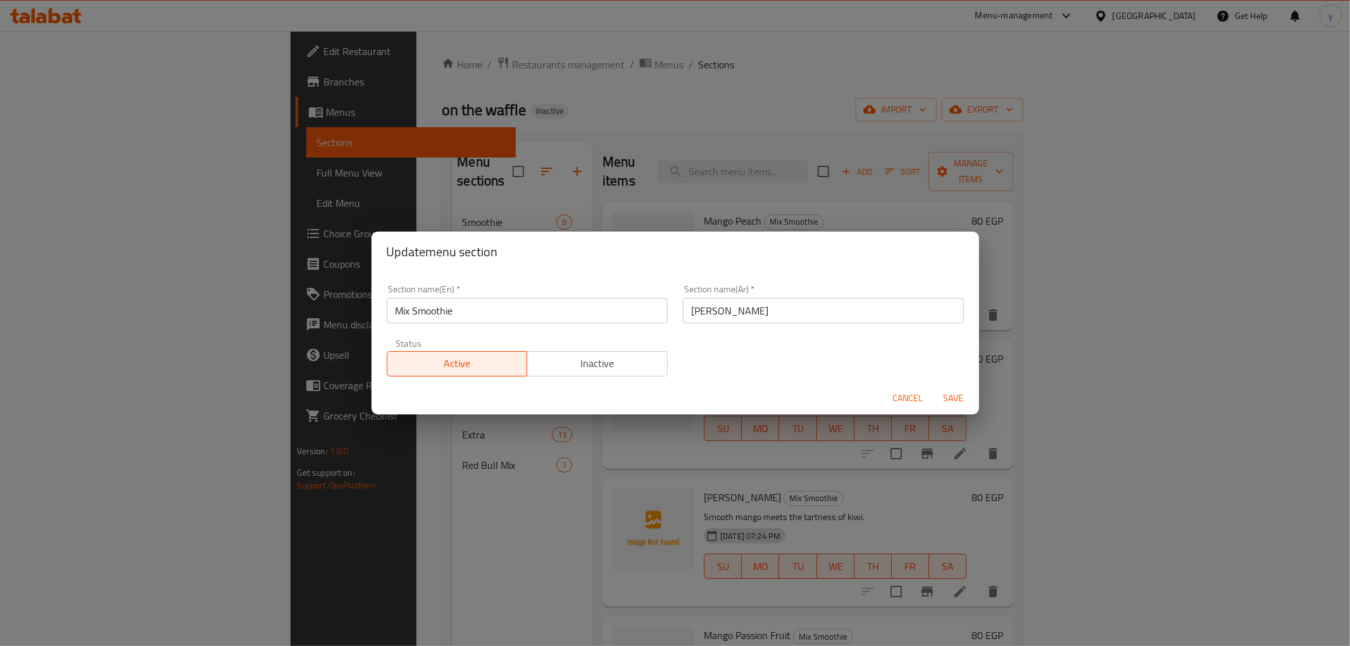
click at [466, 313] on input "Mix Smoothie" at bounding box center [527, 310] width 281 height 25
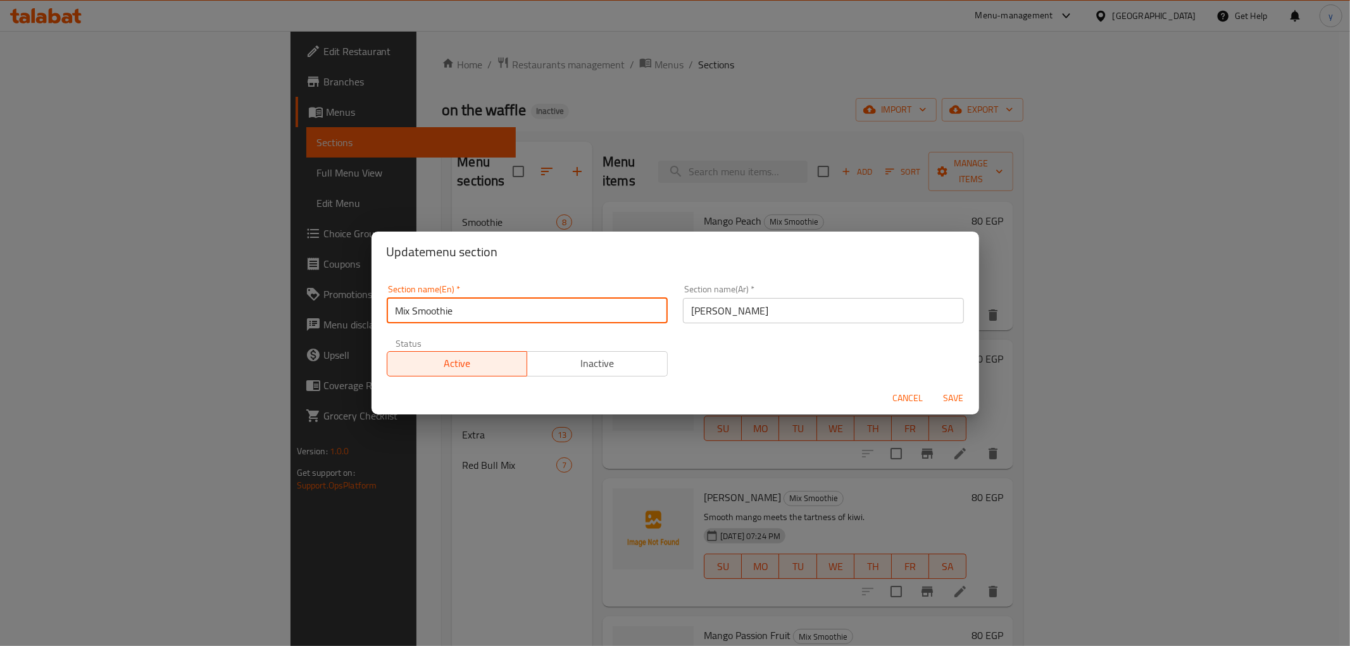
click at [466, 313] on input "Mix Smoothie" at bounding box center [527, 310] width 281 height 25
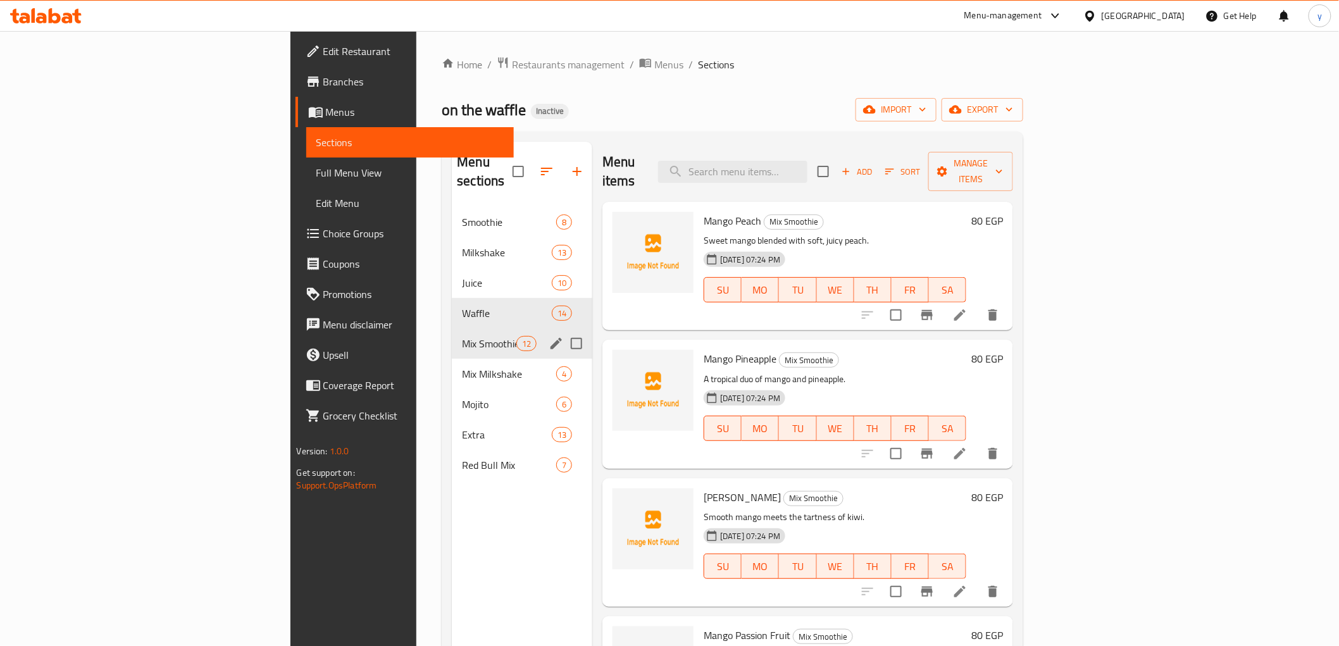
click at [549, 336] on icon "edit" at bounding box center [556, 343] width 15 height 15
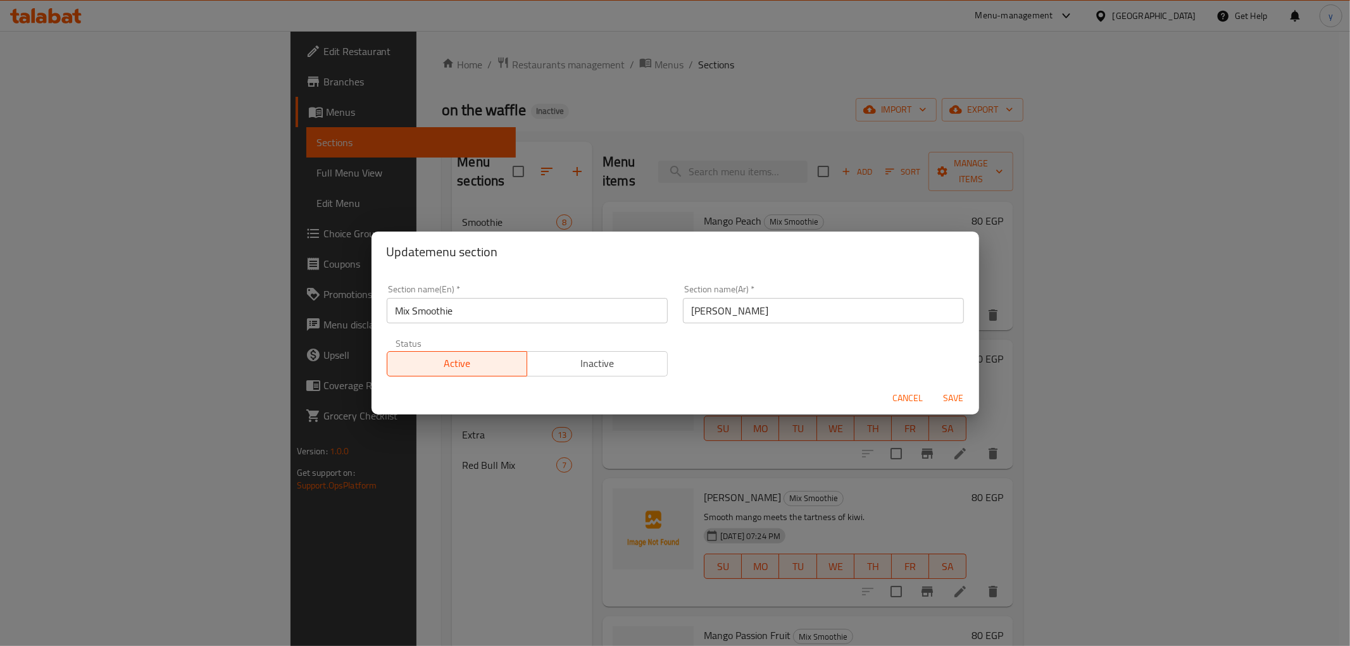
click at [738, 304] on input "مكس سموزي" at bounding box center [823, 310] width 281 height 25
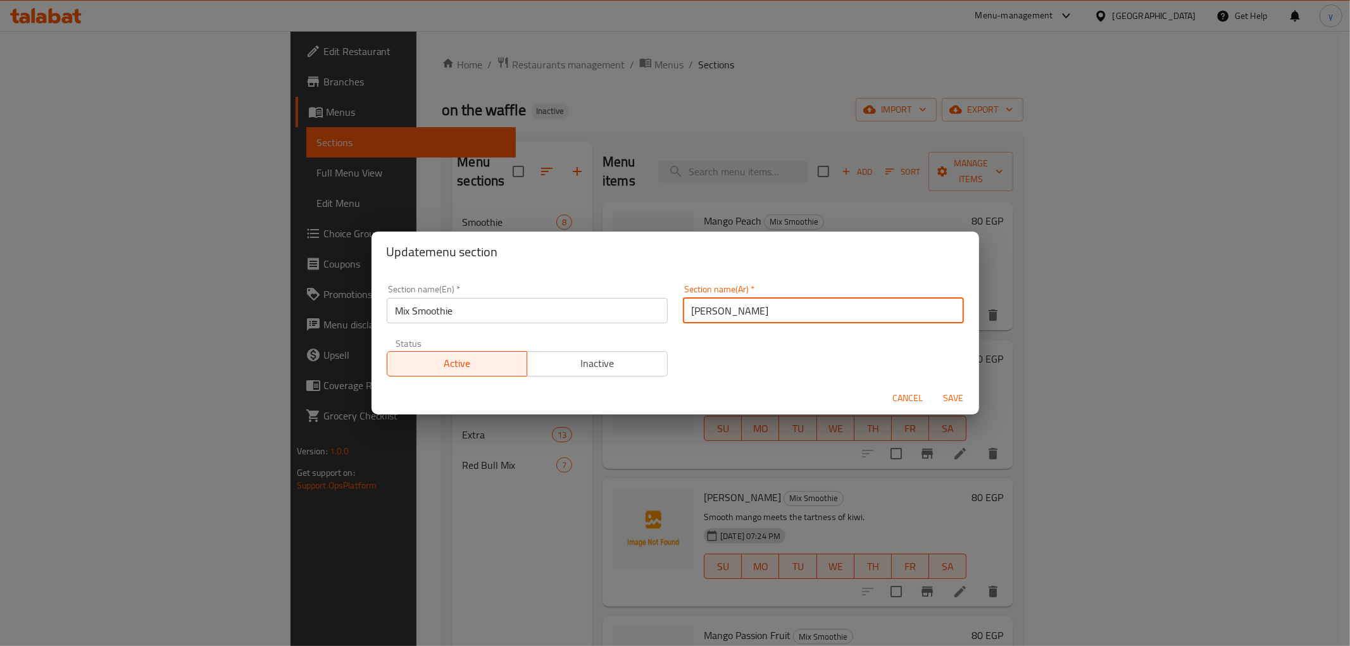
click at [738, 304] on input "مكس سموزي" at bounding box center [823, 310] width 281 height 25
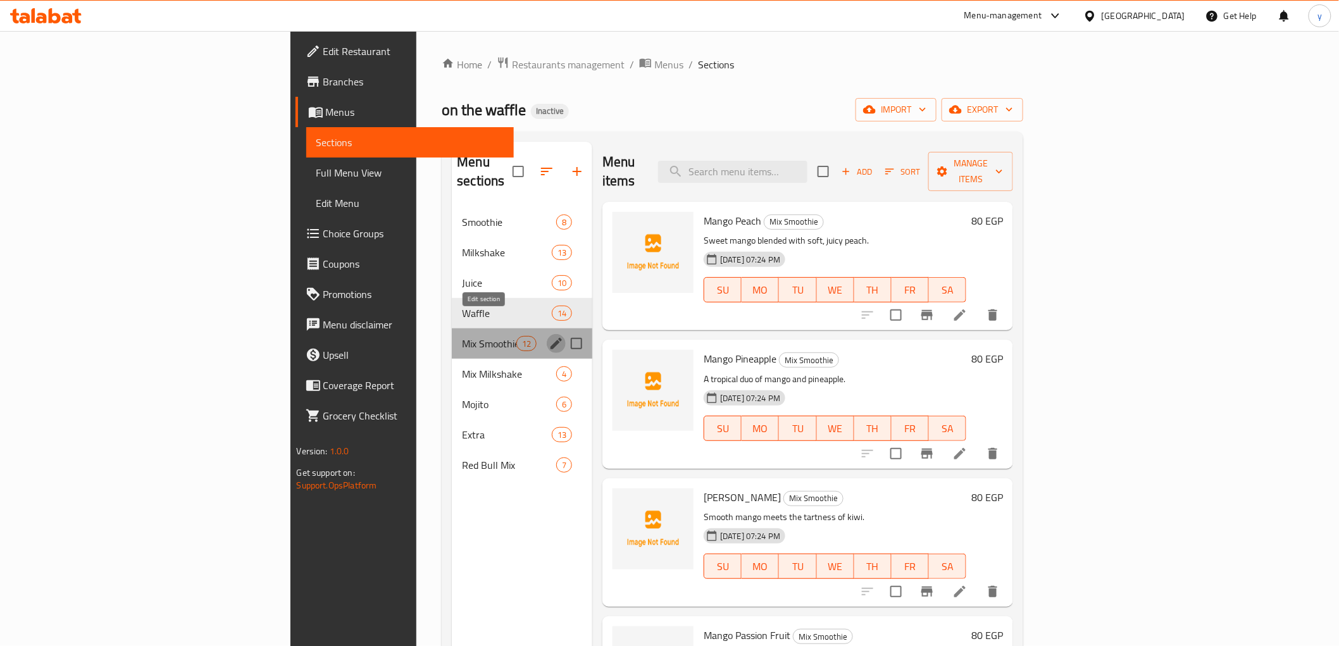
click at [551, 338] on icon "edit" at bounding box center [556, 343] width 11 height 11
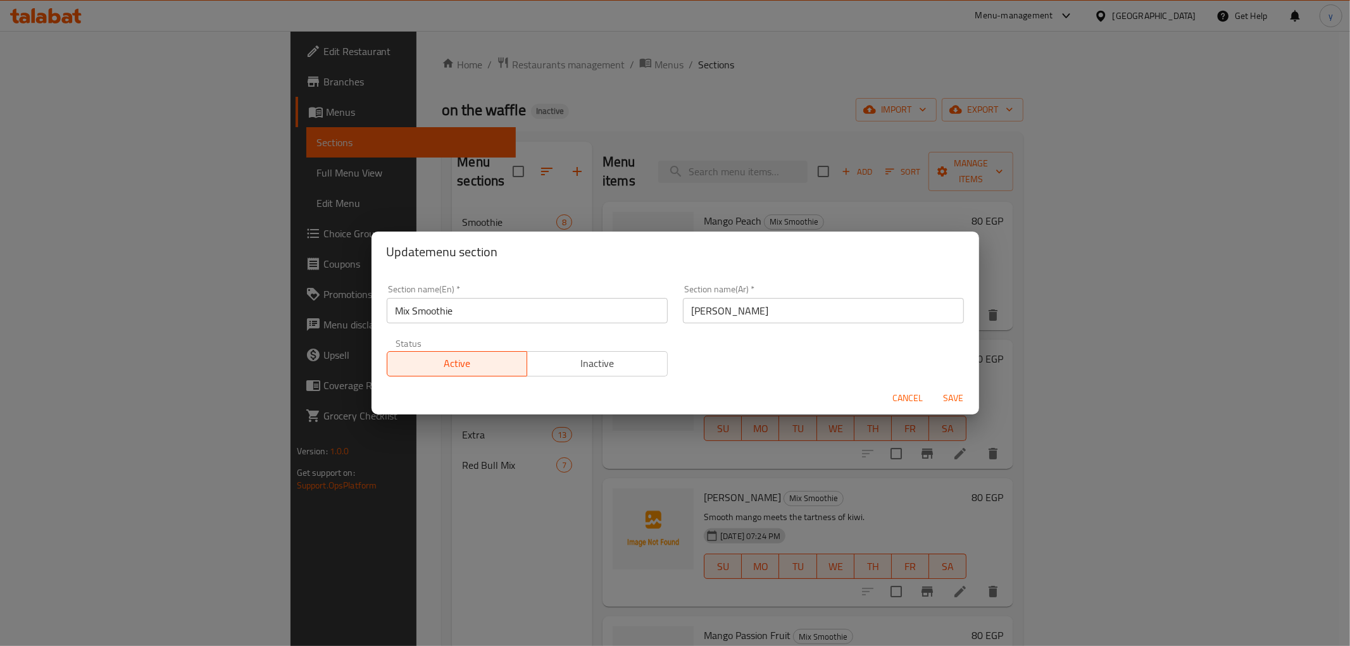
click at [451, 310] on input "Mix Smoothie" at bounding box center [527, 310] width 281 height 25
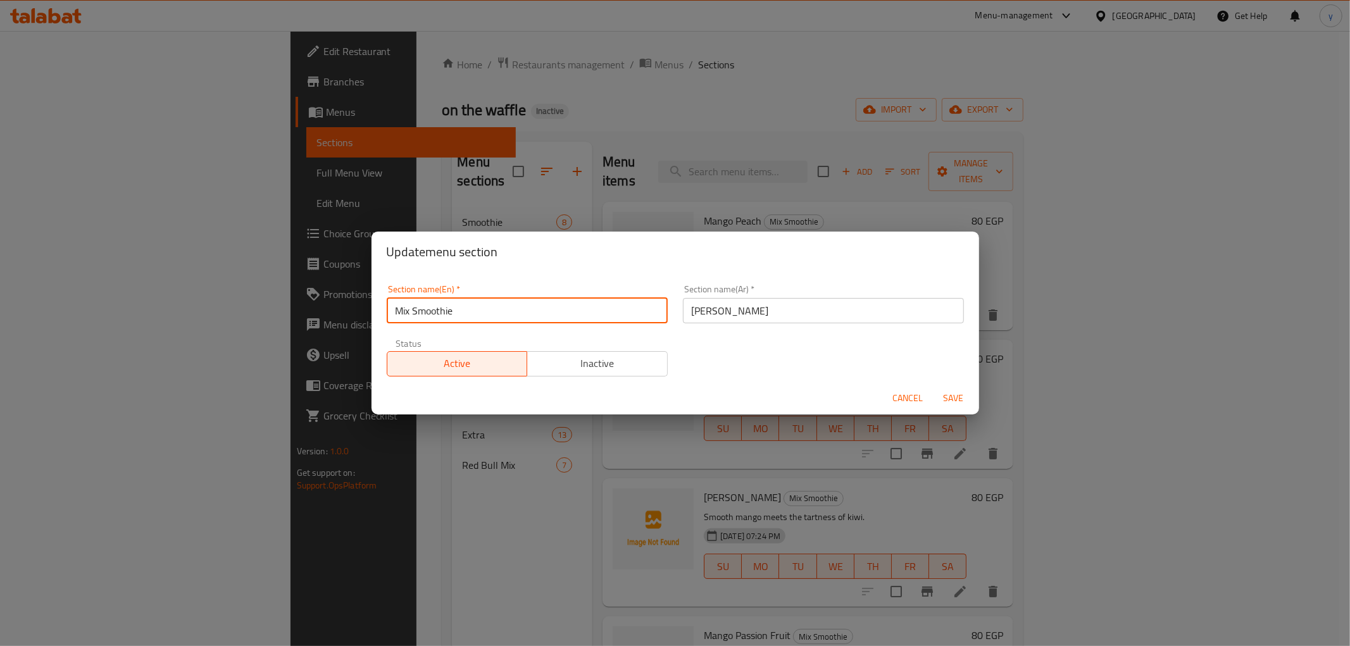
click at [451, 310] on input "Mix Smoothie" at bounding box center [527, 310] width 281 height 25
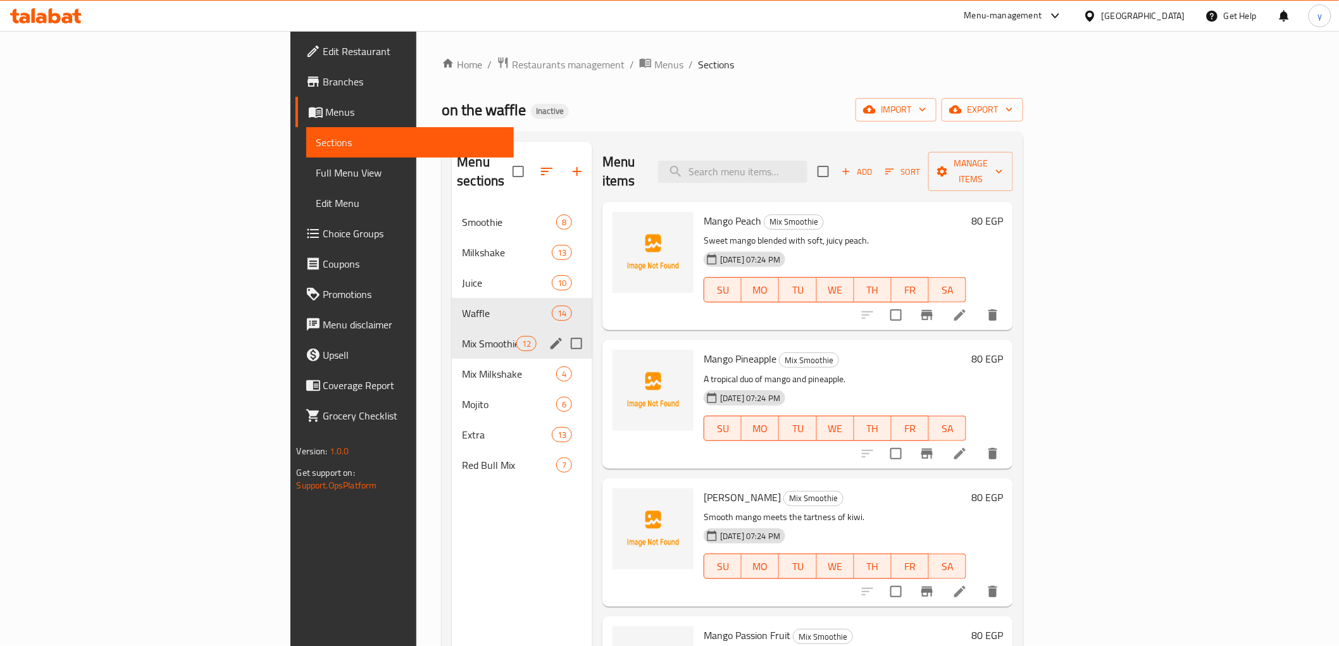
click at [549, 336] on icon "edit" at bounding box center [556, 343] width 15 height 15
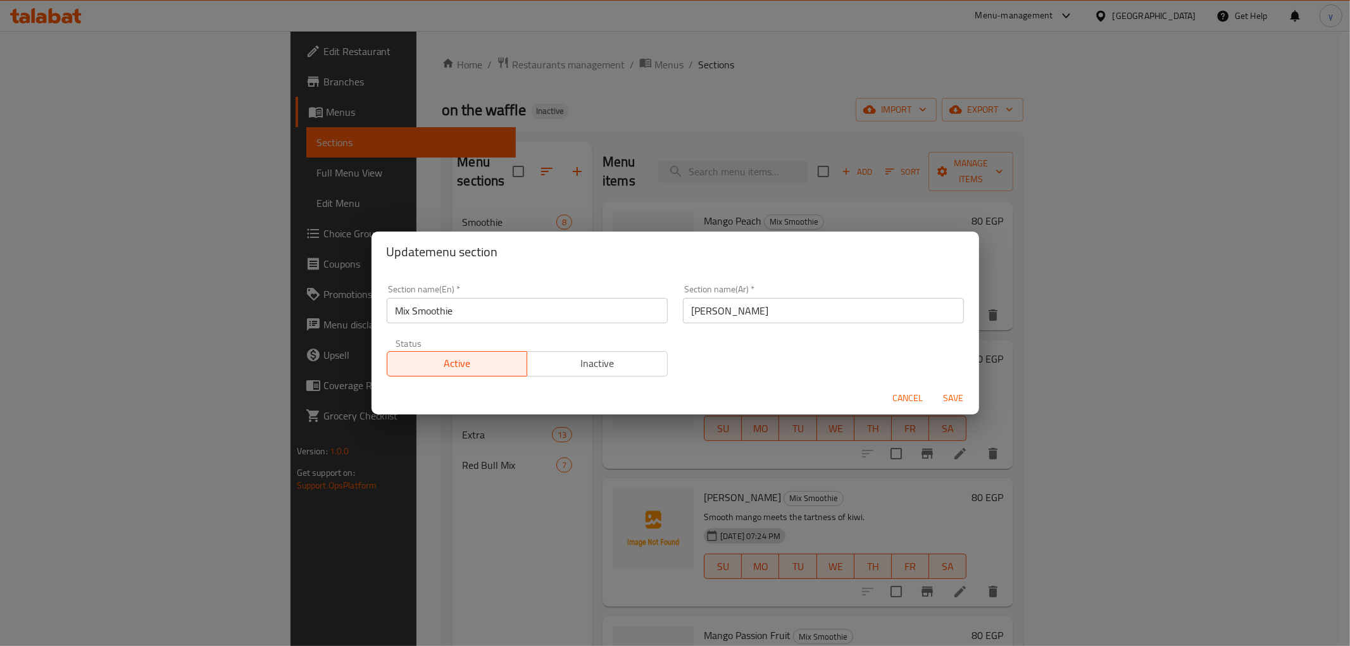
click at [734, 311] on input "مكس سموزي" at bounding box center [823, 310] width 281 height 25
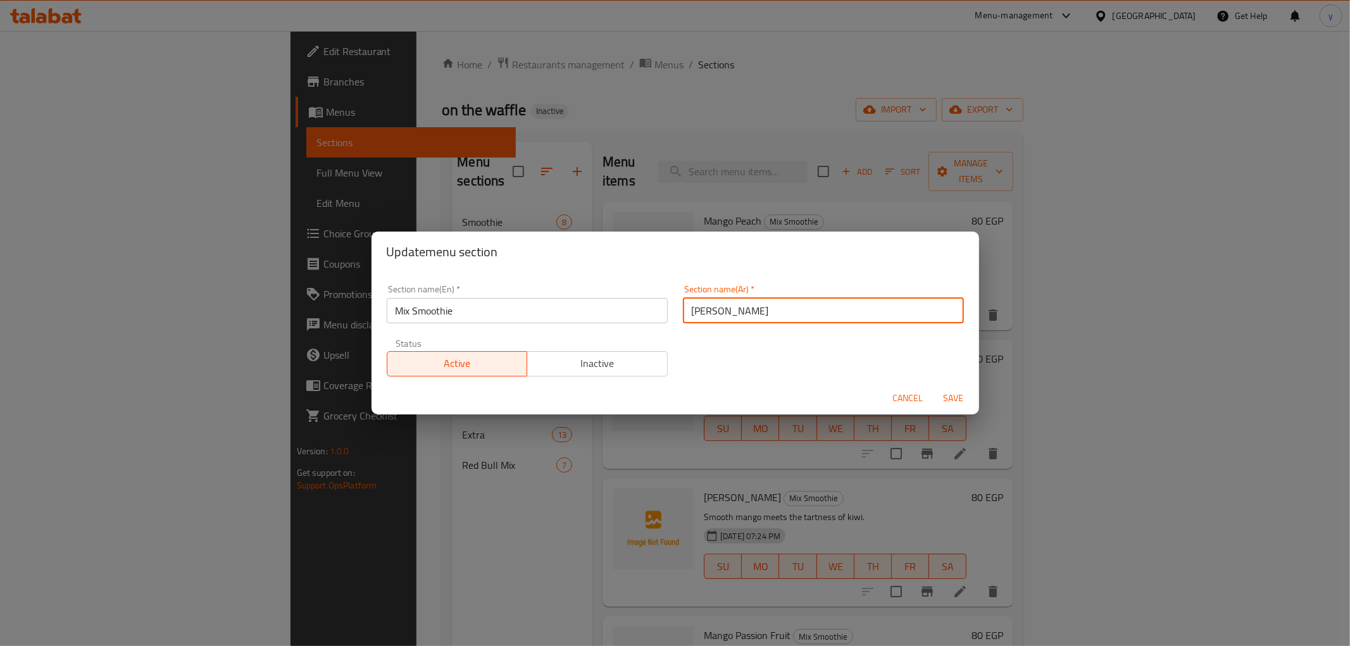
click at [734, 311] on input "مكس سموزي" at bounding box center [823, 310] width 281 height 25
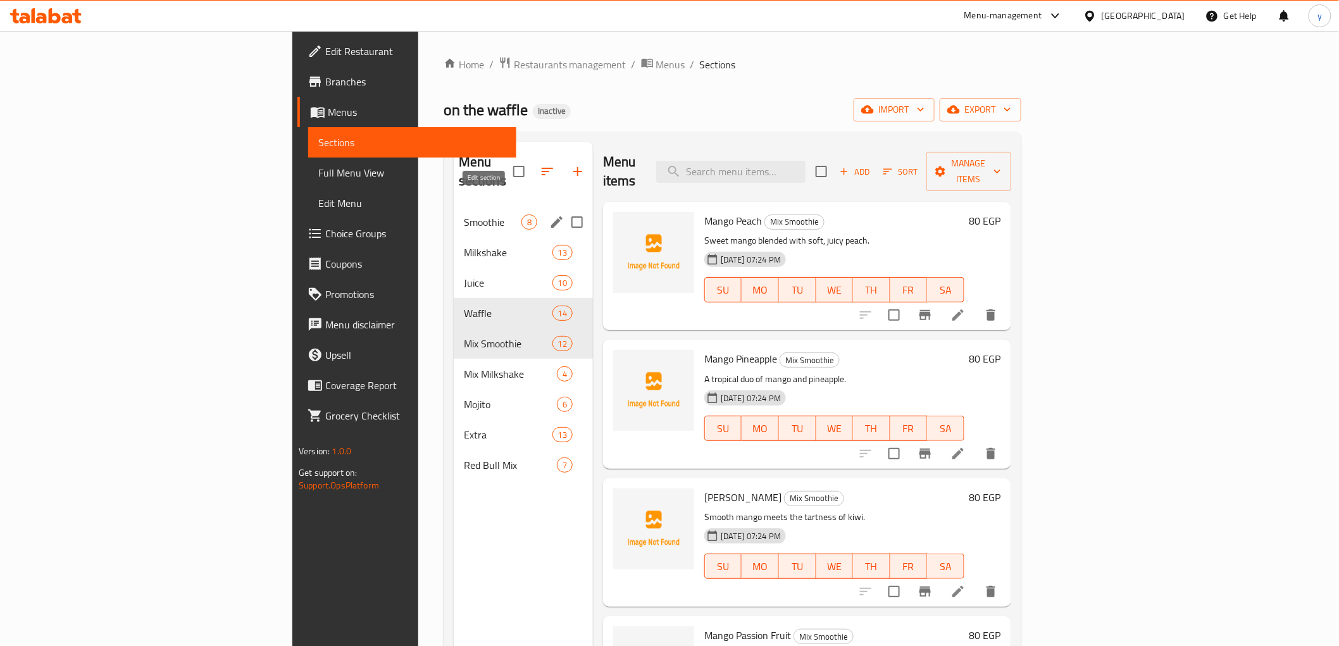
click at [551, 216] on icon "edit" at bounding box center [556, 221] width 11 height 11
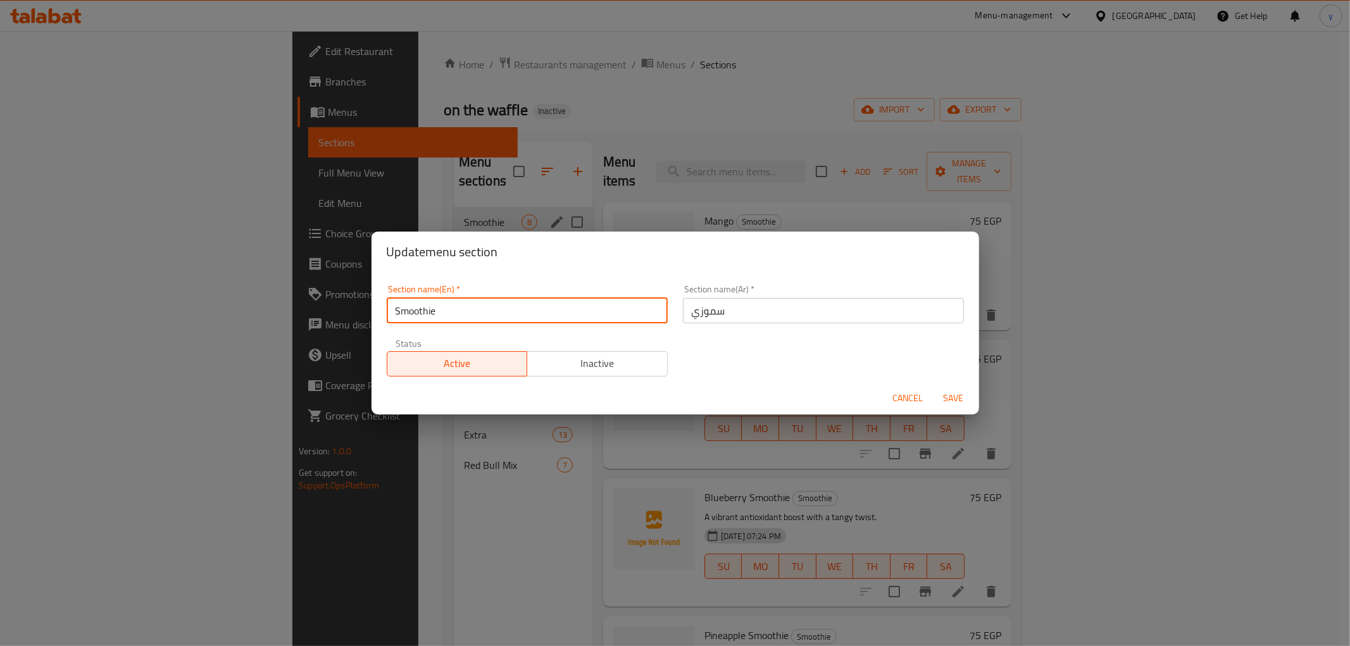
click at [425, 308] on input "Smoothie" at bounding box center [527, 310] width 281 height 25
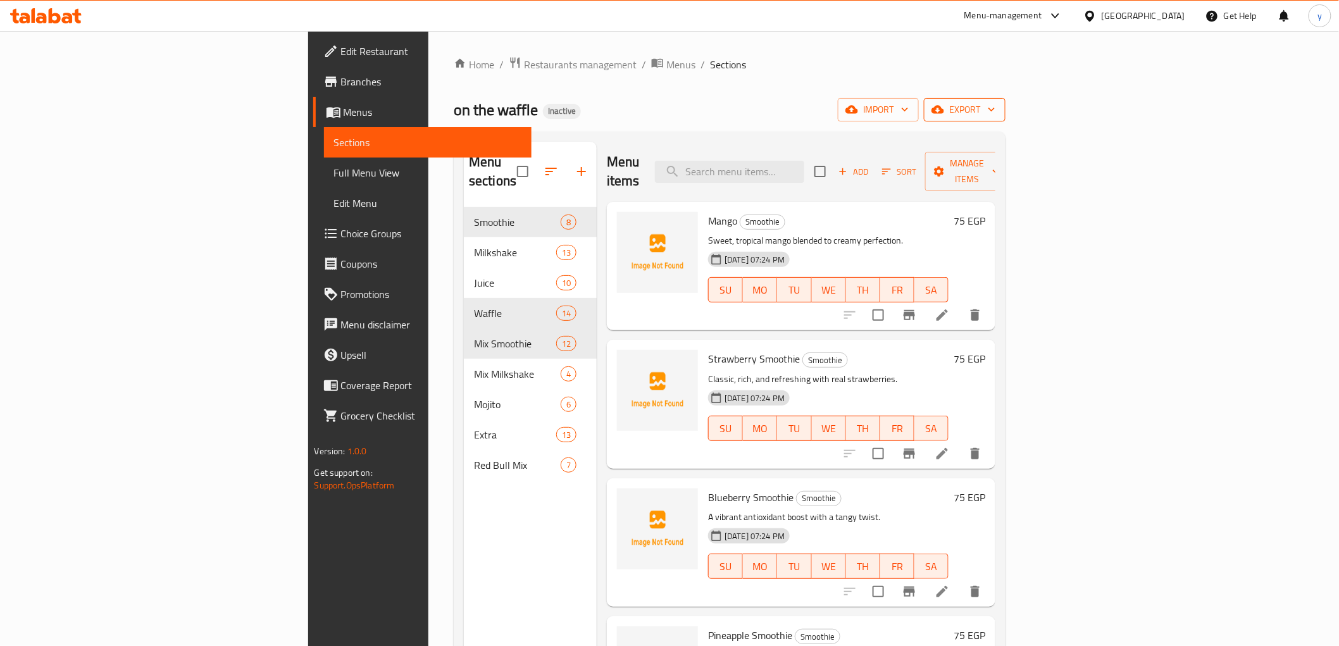
click at [995, 109] on span "export" at bounding box center [964, 110] width 61 height 16
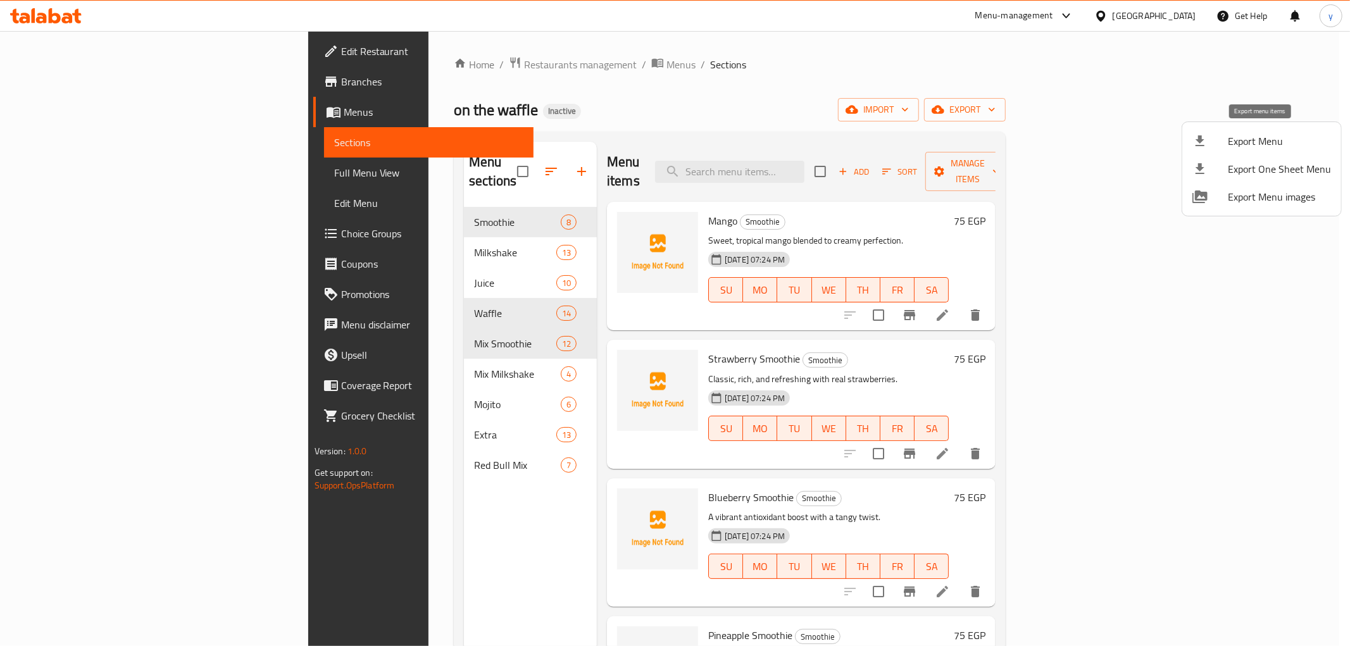
click at [1250, 141] on span "Export Menu" at bounding box center [1279, 141] width 103 height 15
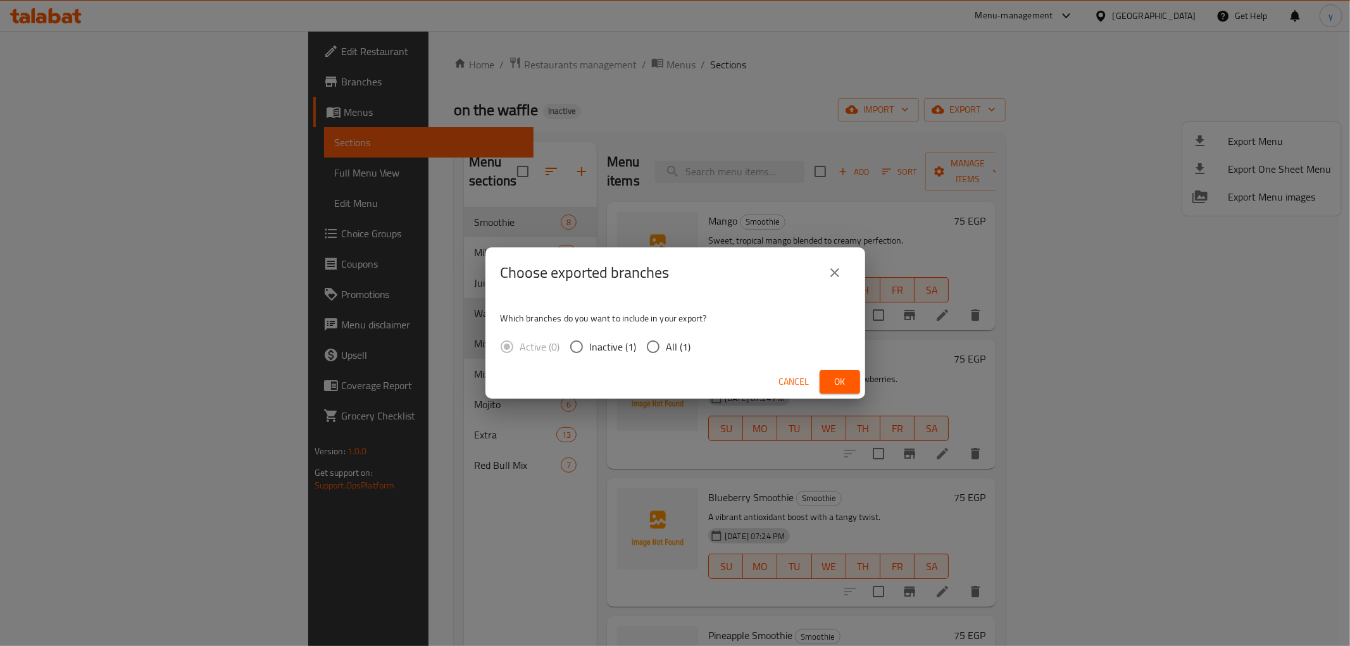
click at [658, 344] on input "All (1)" at bounding box center [653, 346] width 27 height 27
radio input "true"
click at [835, 386] on span "Ok" at bounding box center [840, 382] width 20 height 16
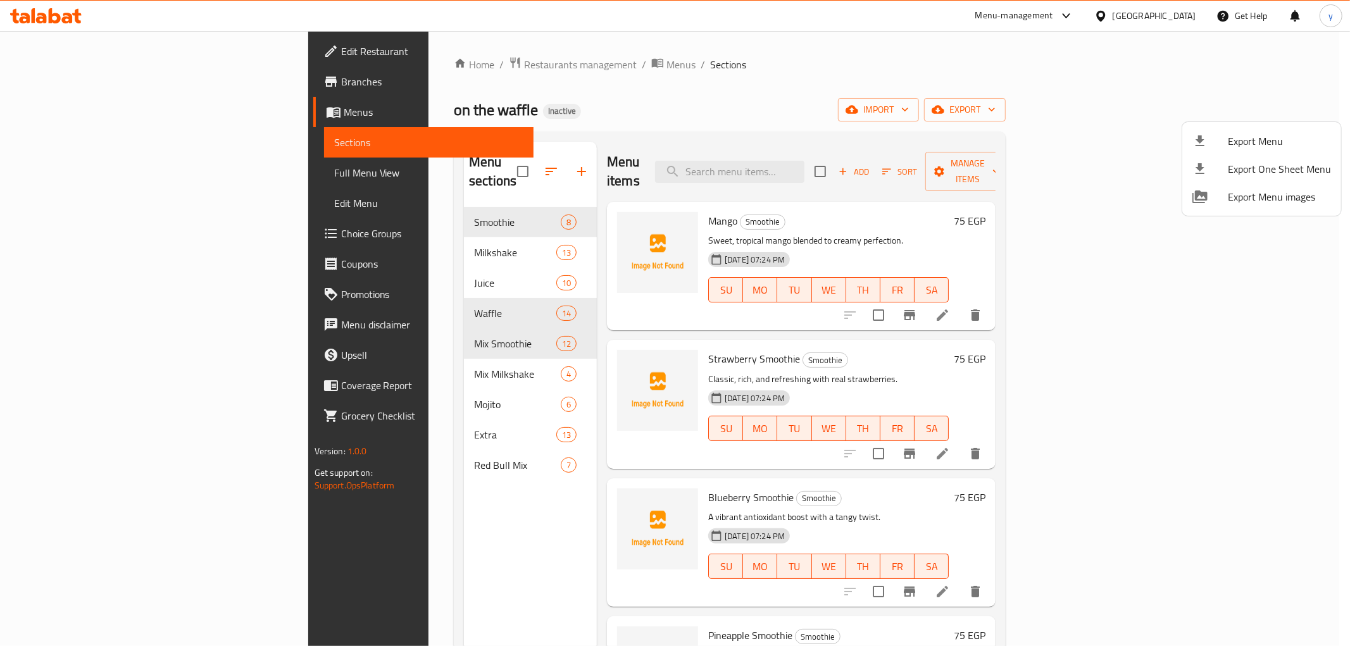
click at [357, 201] on div at bounding box center [675, 323] width 1350 height 646
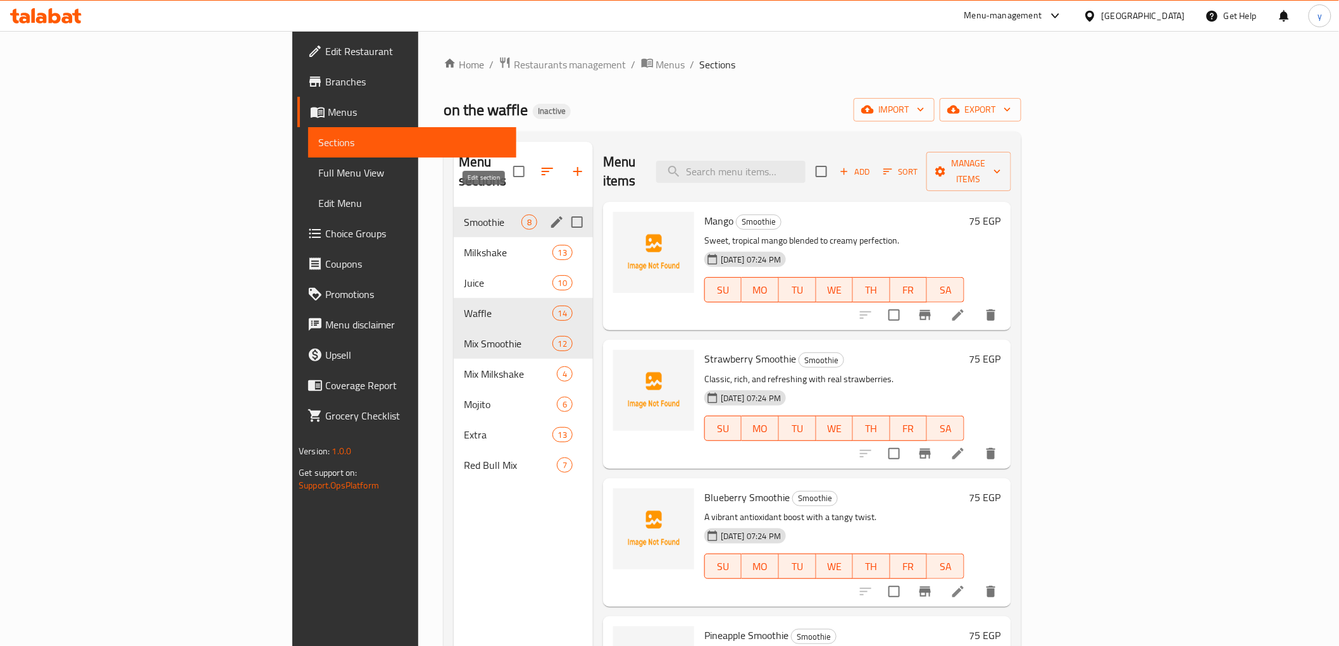
click at [551, 216] on icon "edit" at bounding box center [556, 221] width 11 height 11
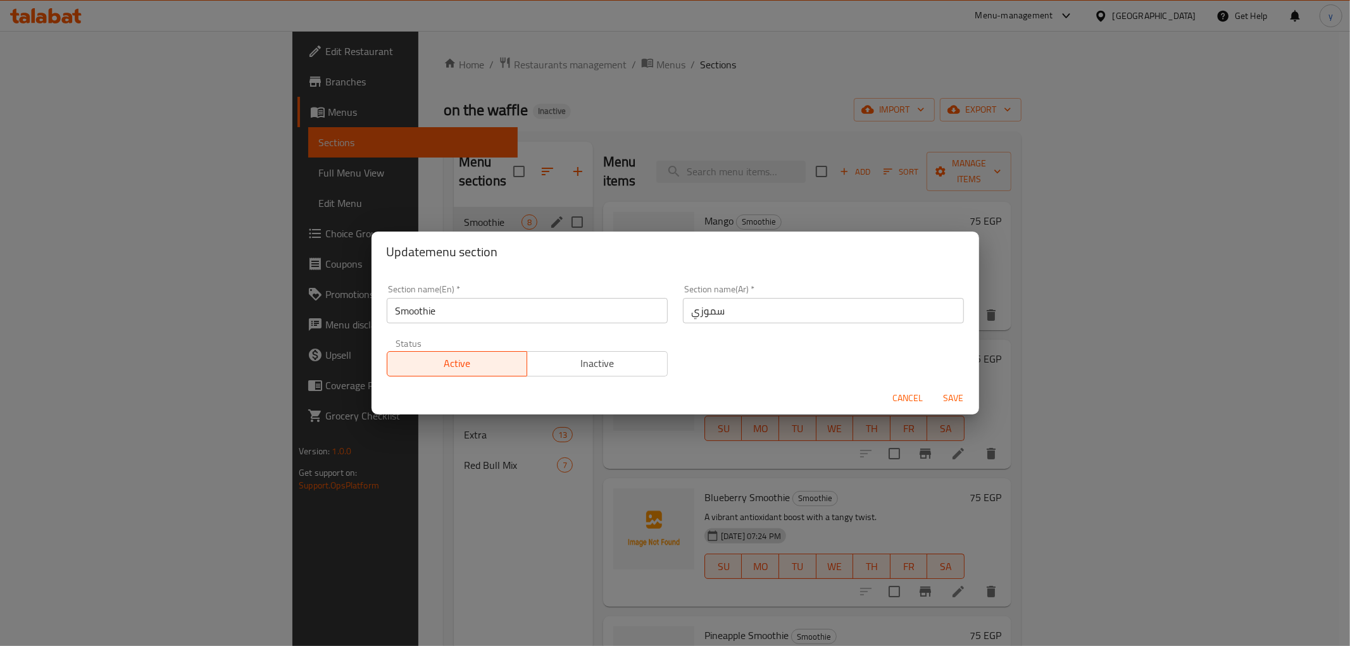
click at [711, 311] on input "سموزي" at bounding box center [823, 310] width 281 height 25
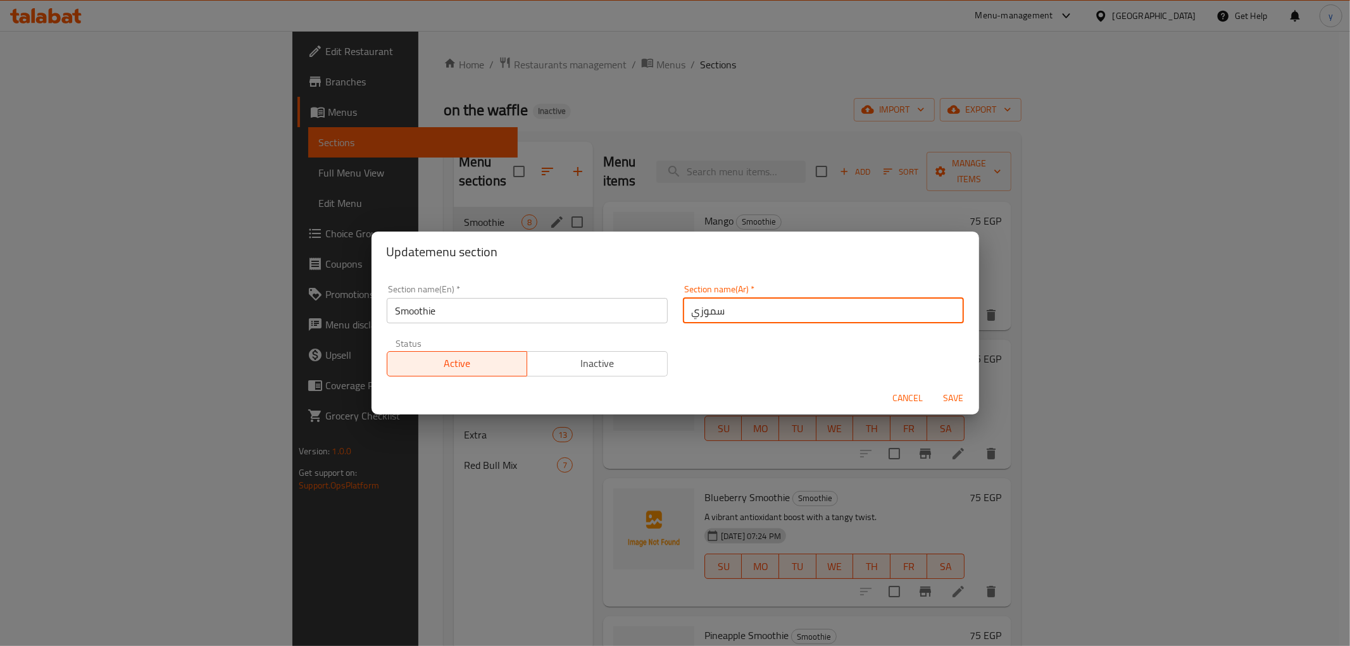
click at [711, 311] on input "سموزي" at bounding box center [823, 310] width 281 height 25
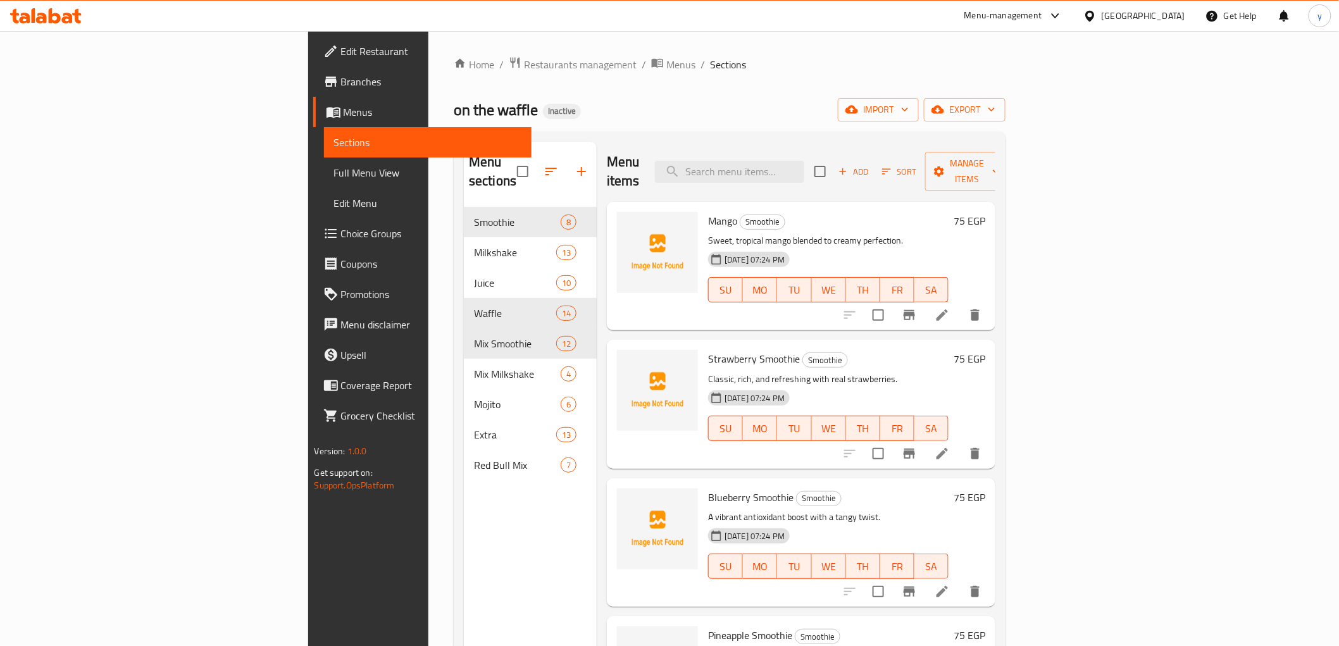
click at [344, 111] on span "Menus" at bounding box center [433, 111] width 178 height 15
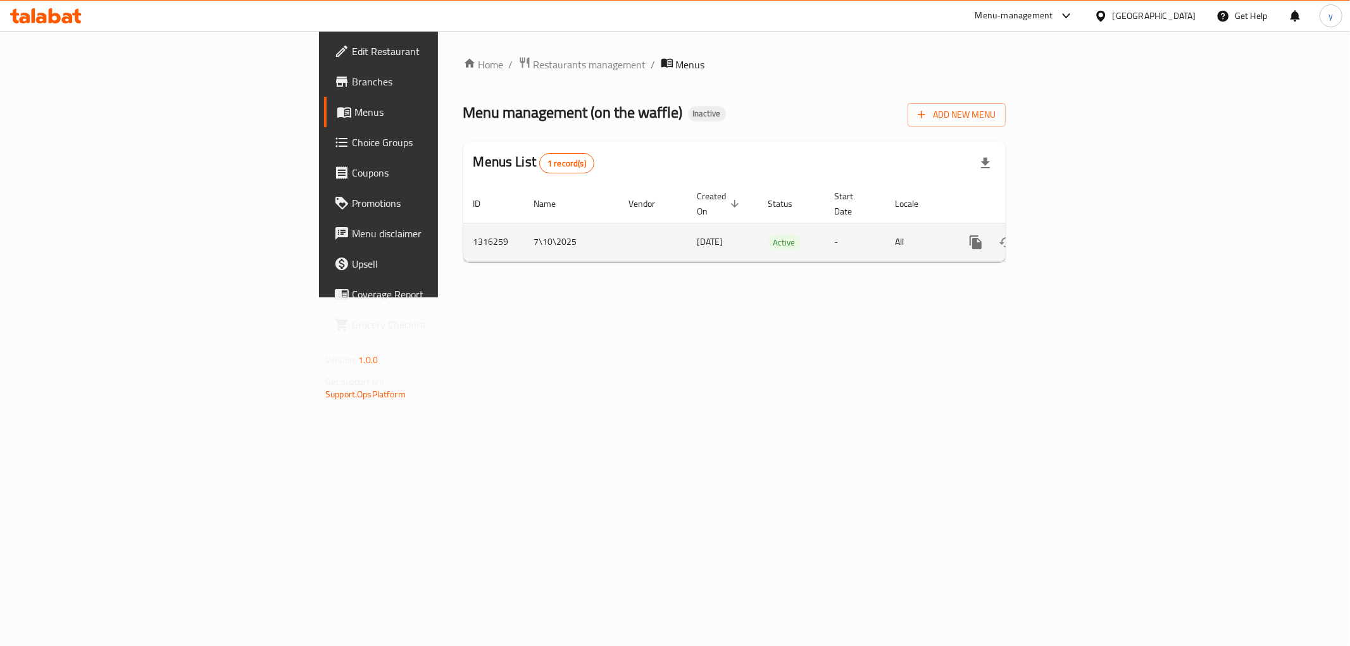
click at [697, 234] on span "[DATE]" at bounding box center [710, 242] width 26 height 16
copy span "[DATE]"
click at [1041, 237] on icon "enhanced table" at bounding box center [1036, 242] width 9 height 11
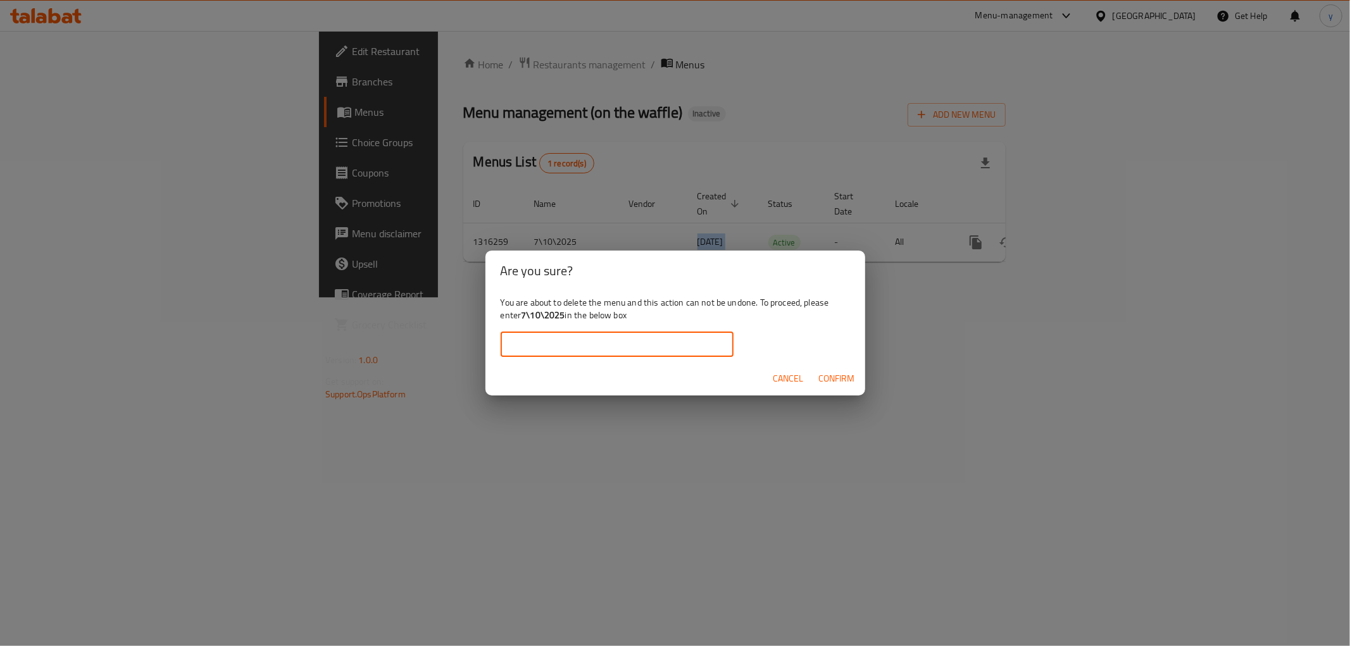
click at [667, 346] on input "text" at bounding box center [617, 344] width 233 height 25
paste input "[DATE]"
click at [508, 342] on input "[DATE]" at bounding box center [617, 344] width 233 height 25
click at [839, 378] on span "Confirm" at bounding box center [837, 379] width 36 height 16
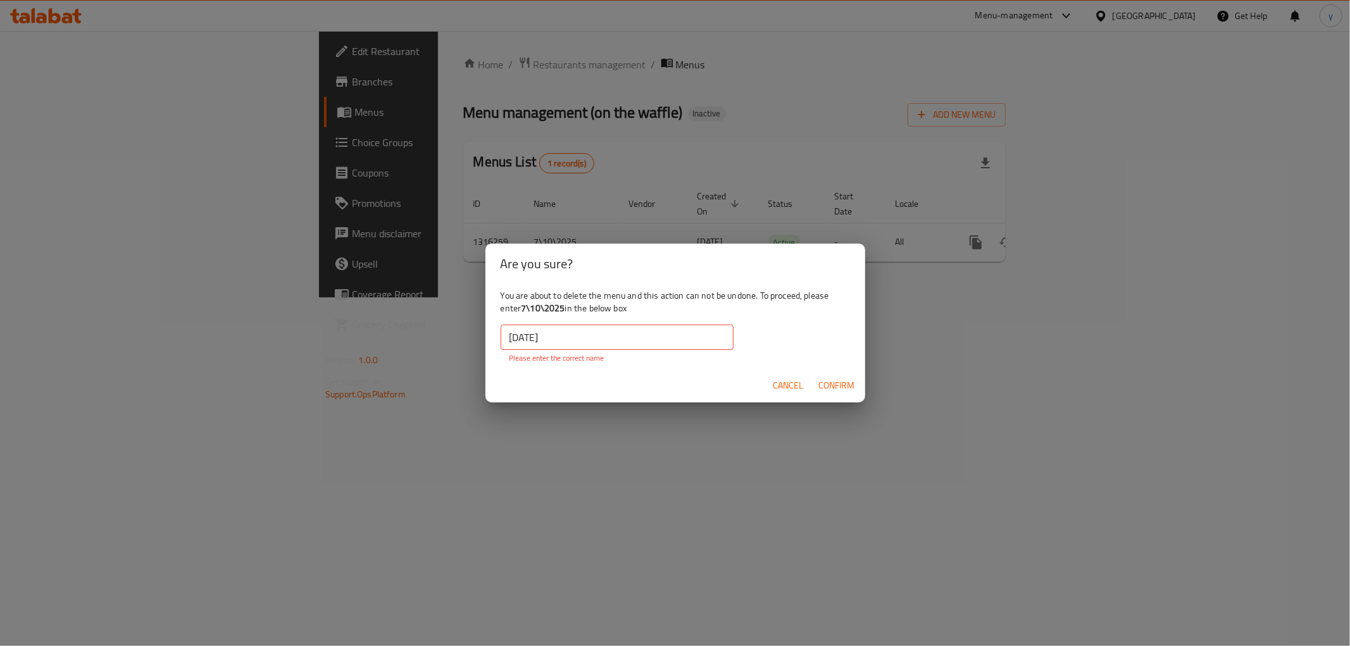
click at [611, 345] on input "[DATE]" at bounding box center [617, 337] width 233 height 25
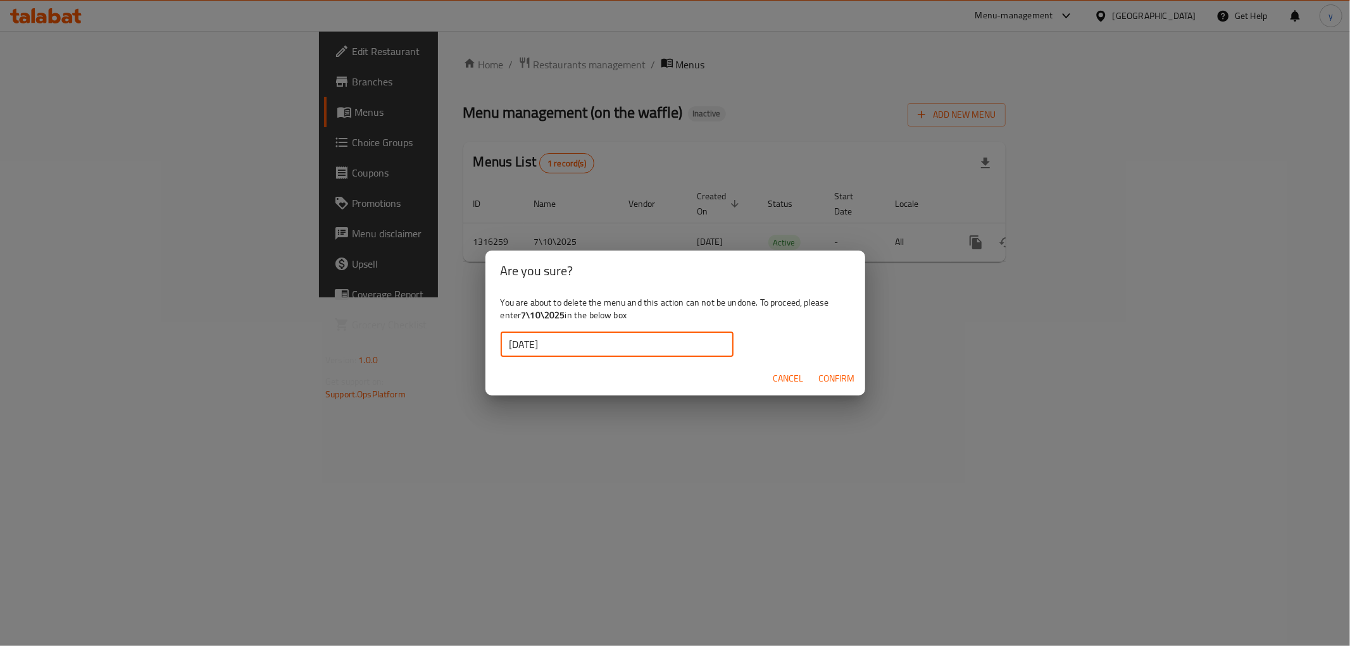
type input "[DATE]"
click at [1021, 346] on div "Are you sure? You are about to delete the menu and this action can not be undon…" at bounding box center [675, 323] width 1350 height 646
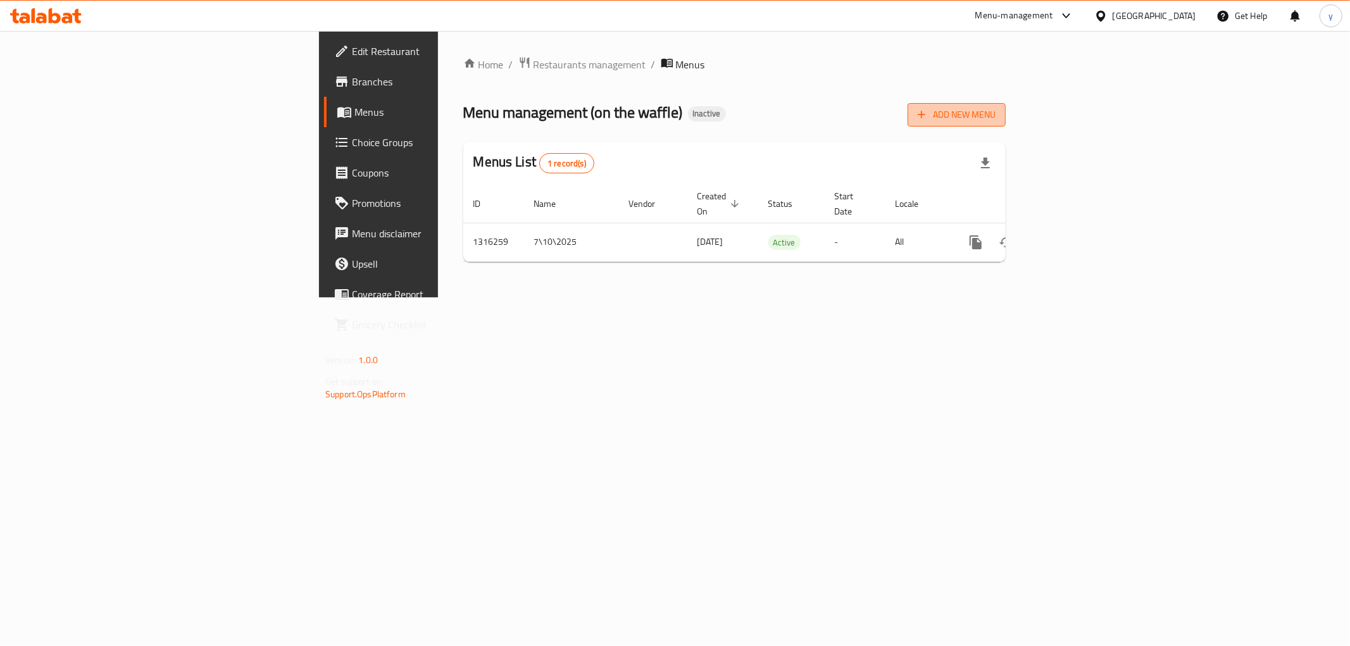
click at [995, 112] on span "Add New Menu" at bounding box center [957, 115] width 78 height 16
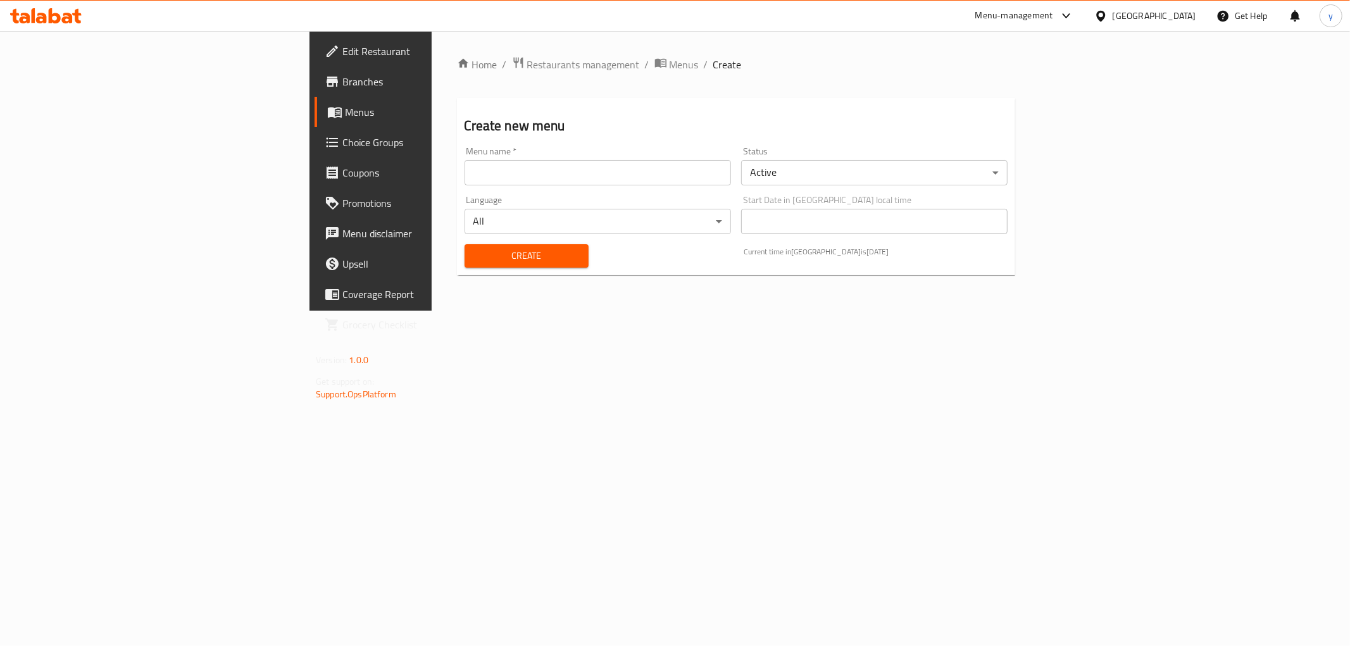
click at [464, 160] on input "text" at bounding box center [597, 172] width 266 height 25
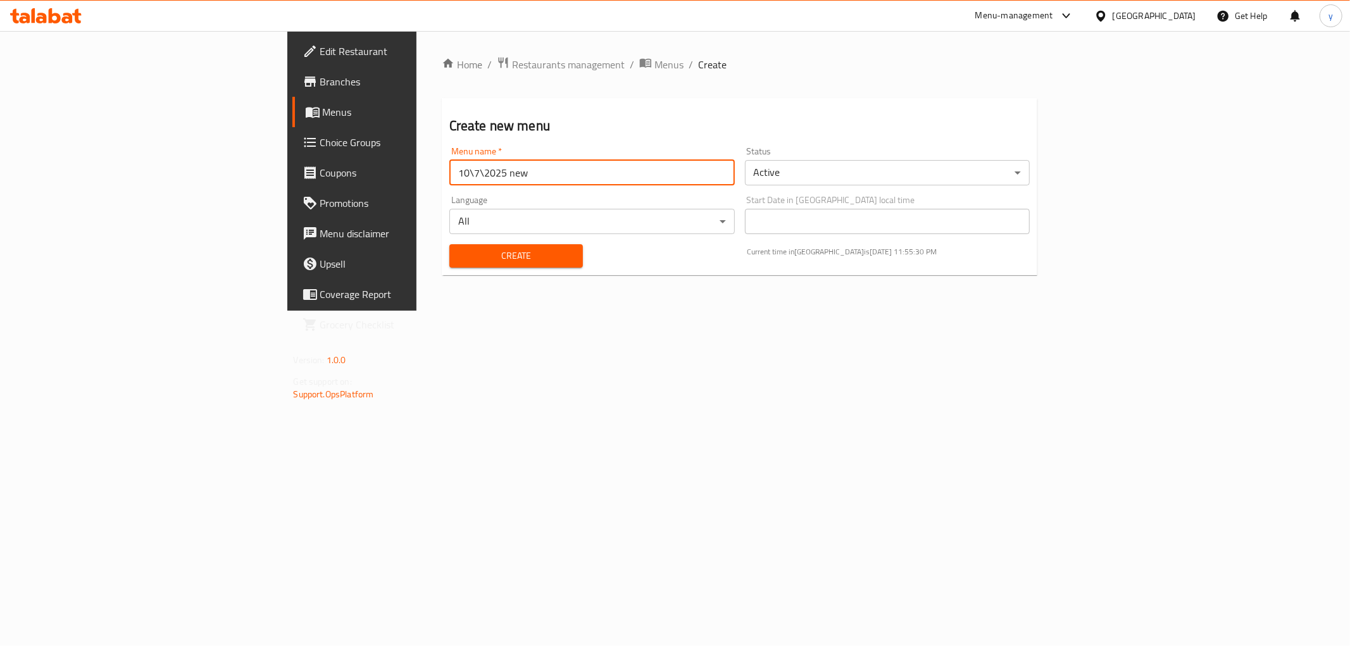
type input "10\7\2025 new"
click at [485, 261] on span "Create" at bounding box center [515, 256] width 113 height 16
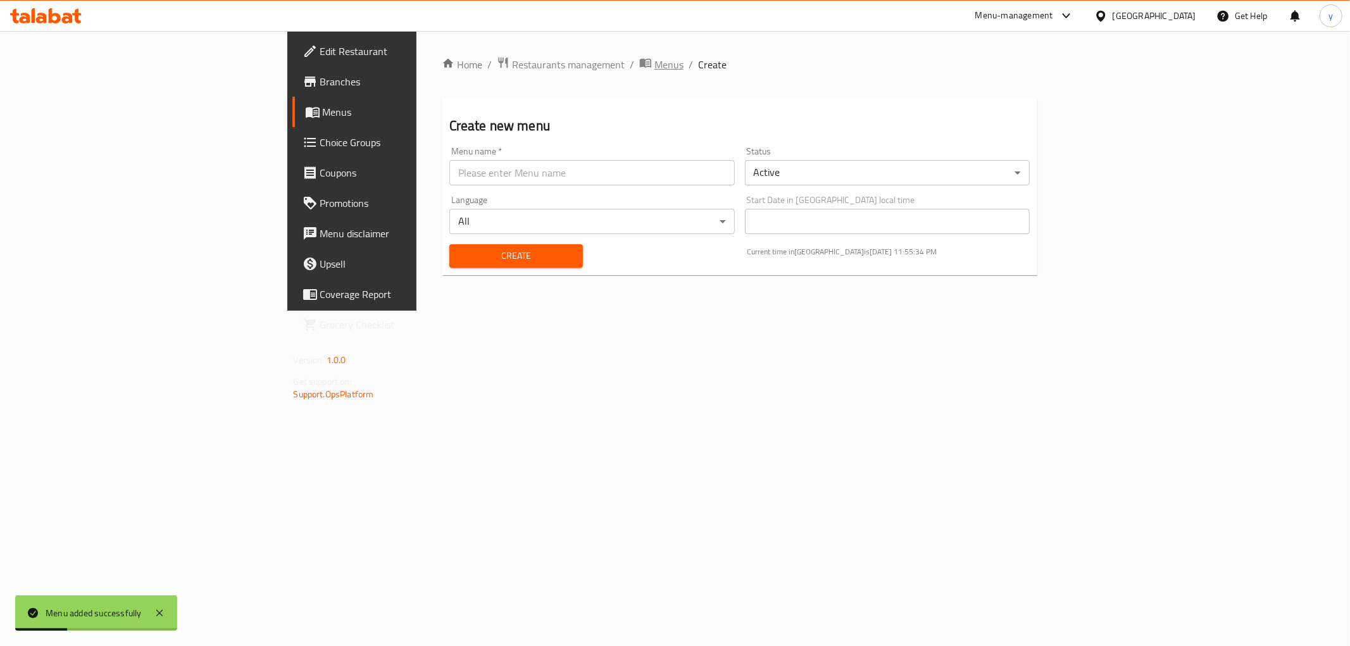
click at [654, 65] on span "Menus" at bounding box center [668, 64] width 29 height 15
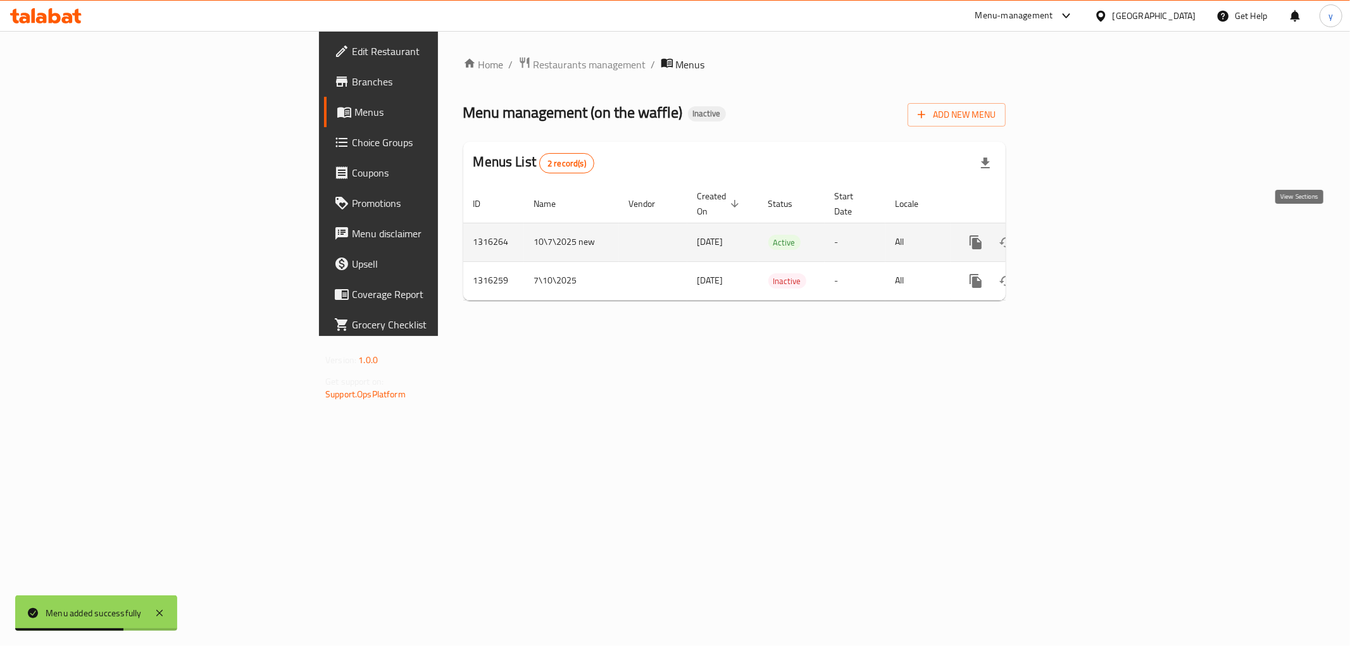
click at [1075, 235] on icon "enhanced table" at bounding box center [1066, 242] width 15 height 15
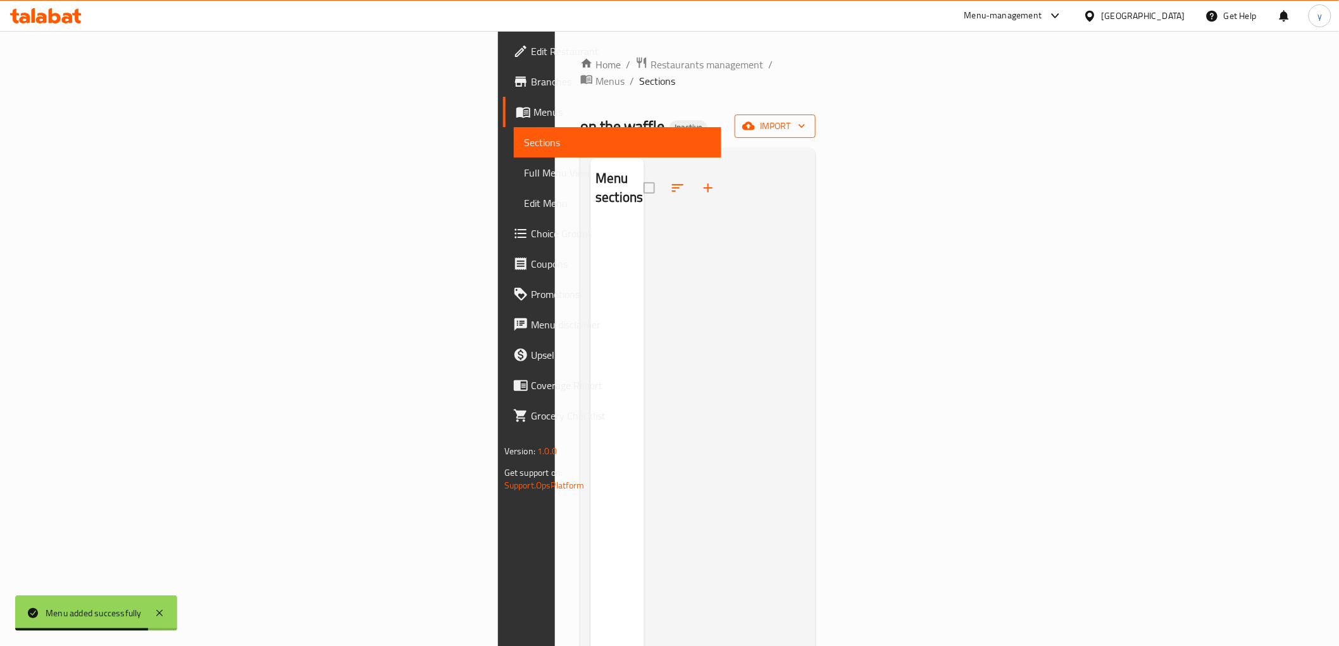
click at [816, 115] on button "import" at bounding box center [775, 126] width 81 height 23
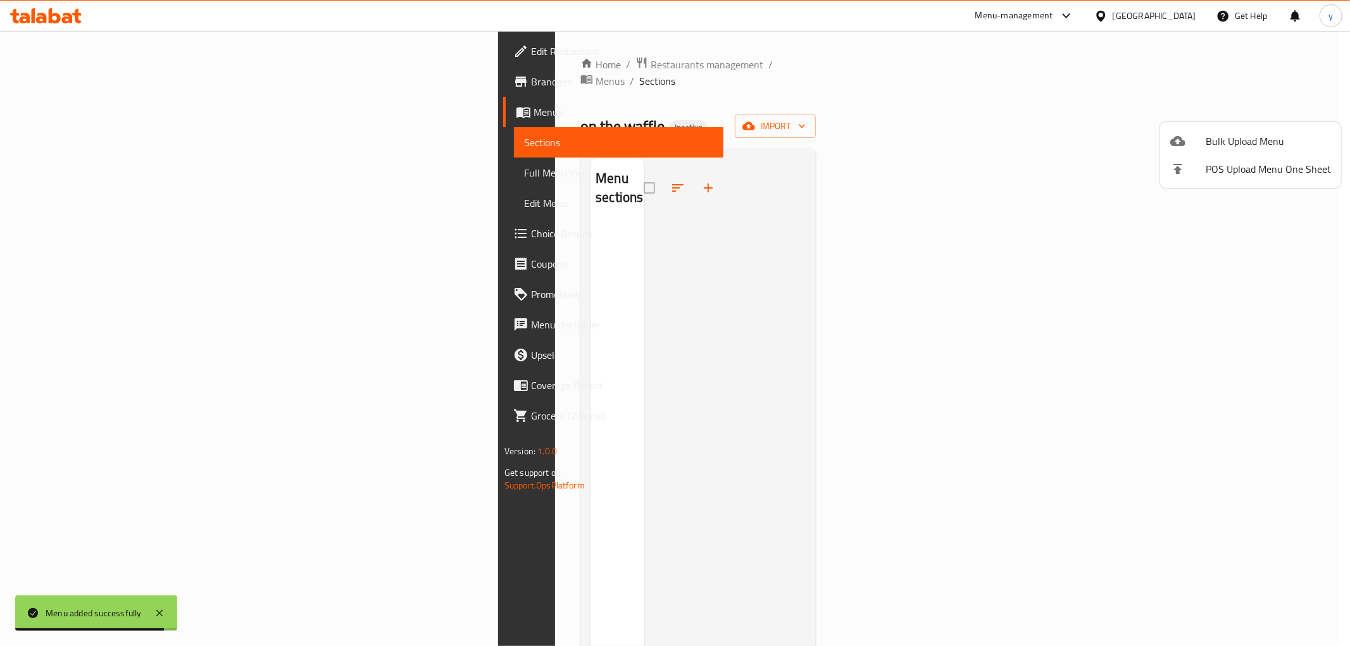
click at [880, 114] on div at bounding box center [675, 323] width 1350 height 646
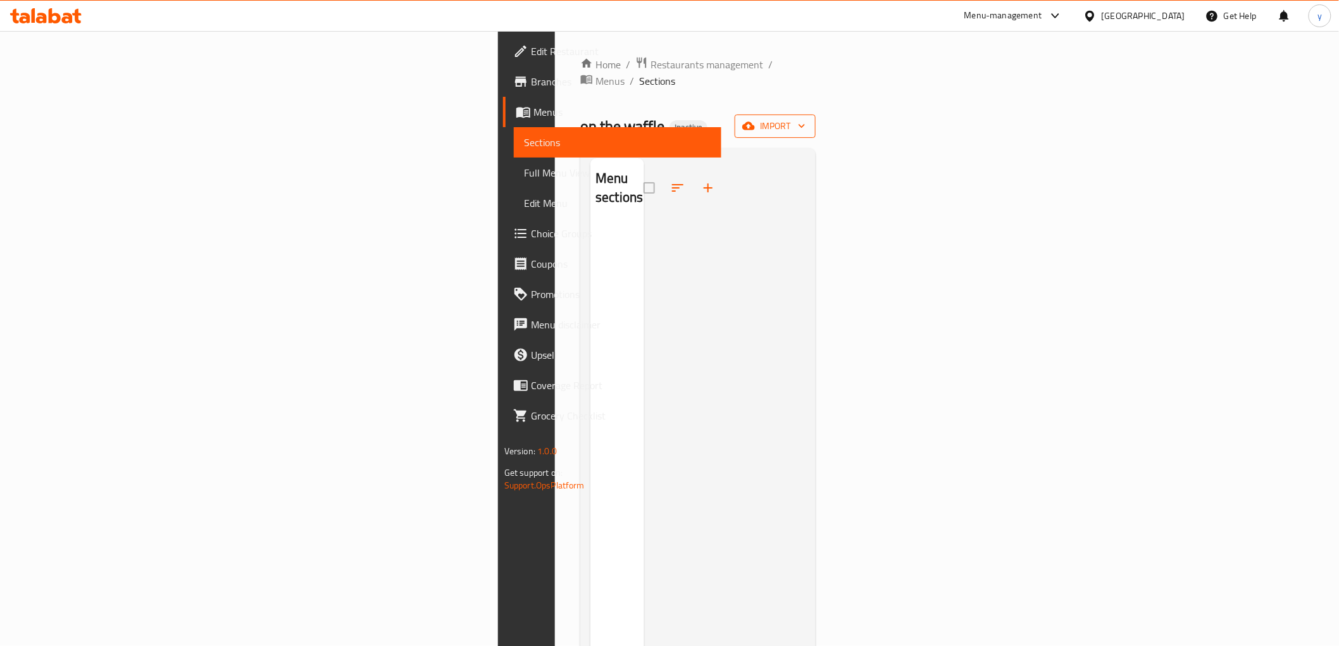
click at [806, 118] on span "import" at bounding box center [775, 126] width 61 height 16
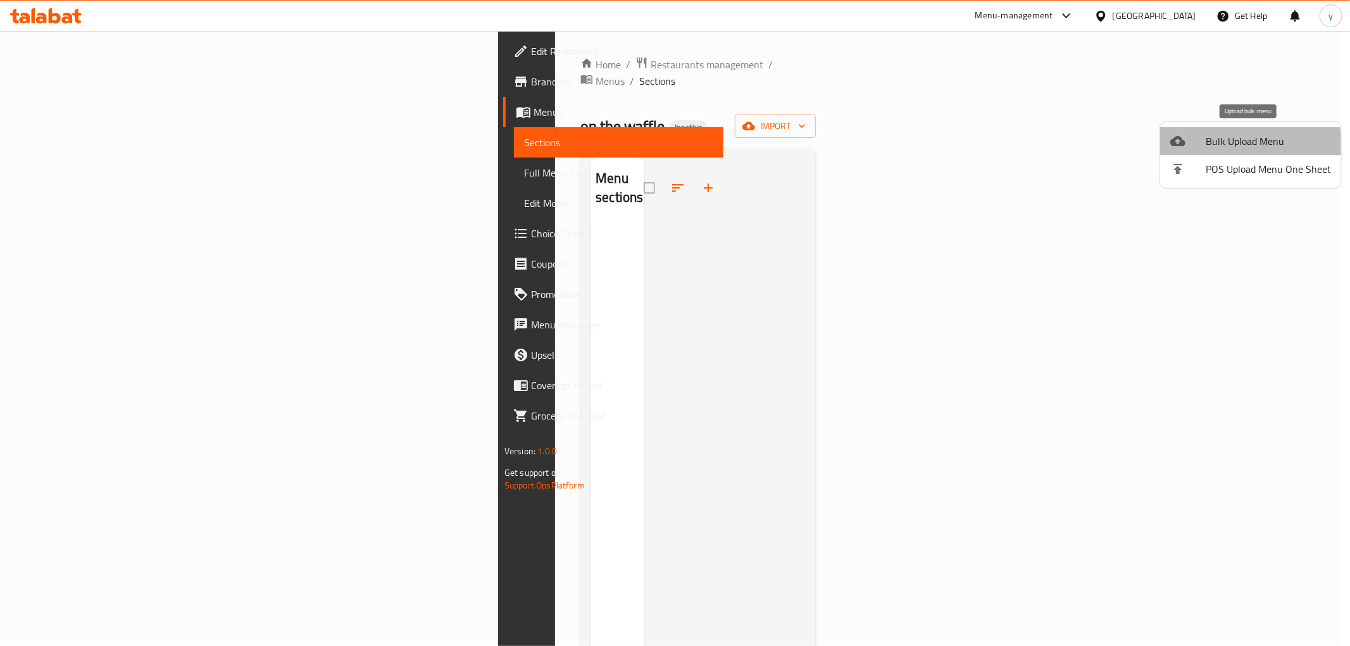
click at [1235, 146] on span "Bulk Upload Menu" at bounding box center [1268, 141] width 125 height 15
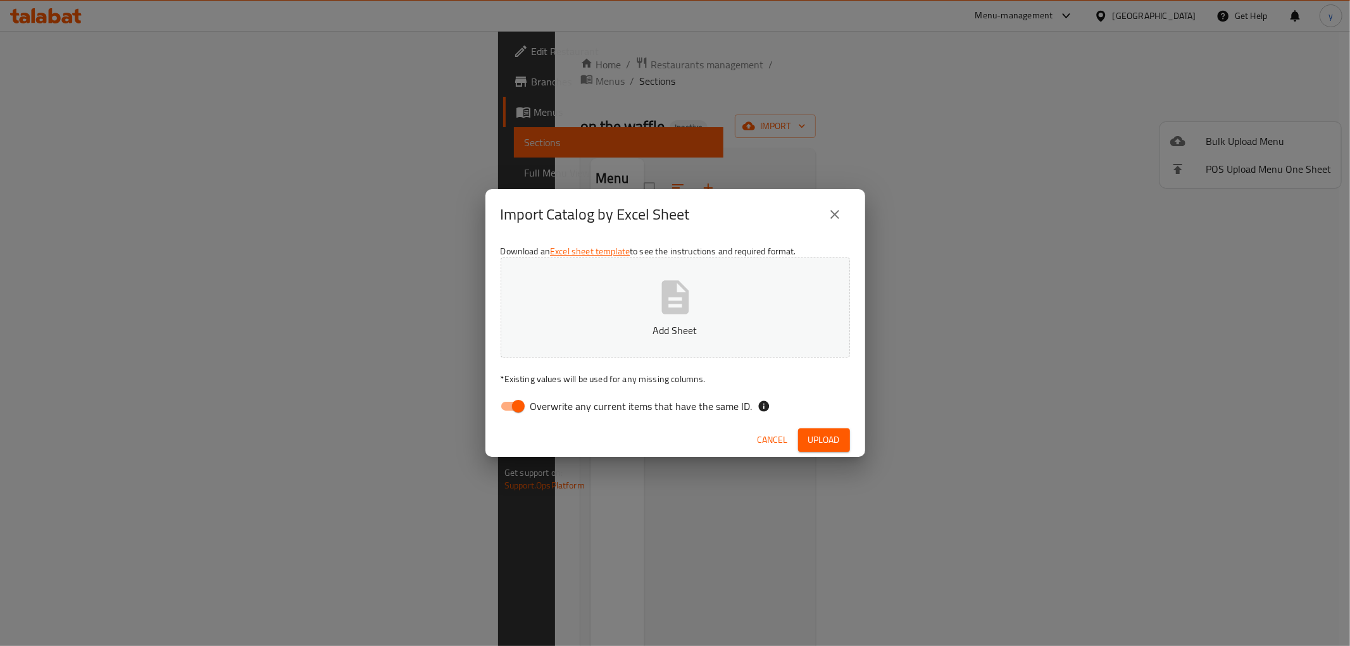
click at [507, 408] on input "Overwrite any current items that have the same ID." at bounding box center [518, 406] width 72 height 24
checkbox input "false"
click at [826, 435] on span "Upload" at bounding box center [824, 440] width 32 height 16
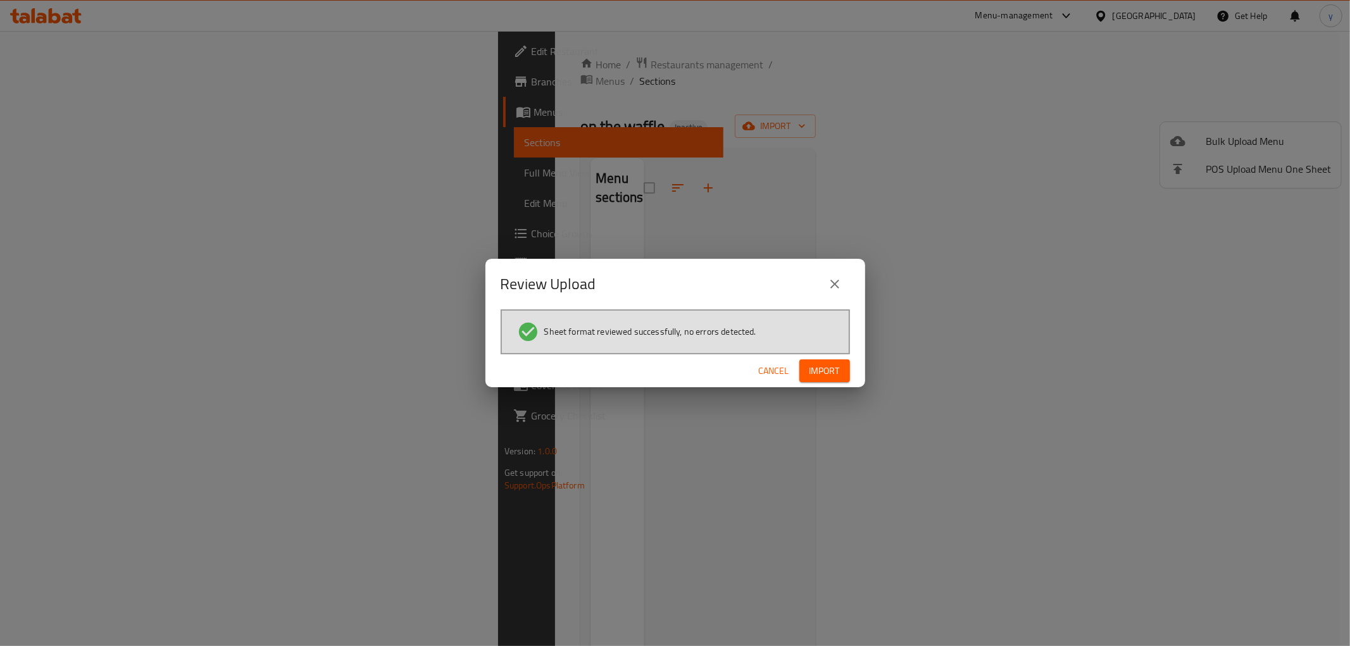
click at [835, 371] on span "Import" at bounding box center [824, 371] width 30 height 16
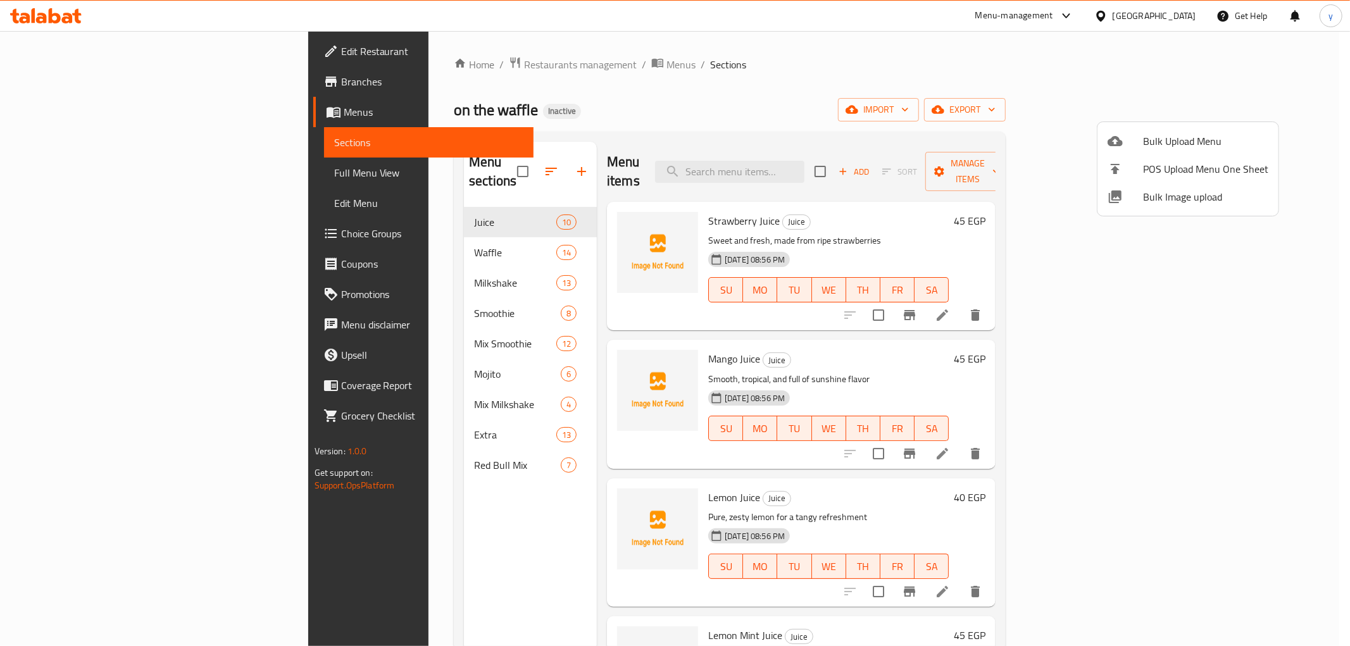
click at [306, 299] on div at bounding box center [675, 323] width 1350 height 646
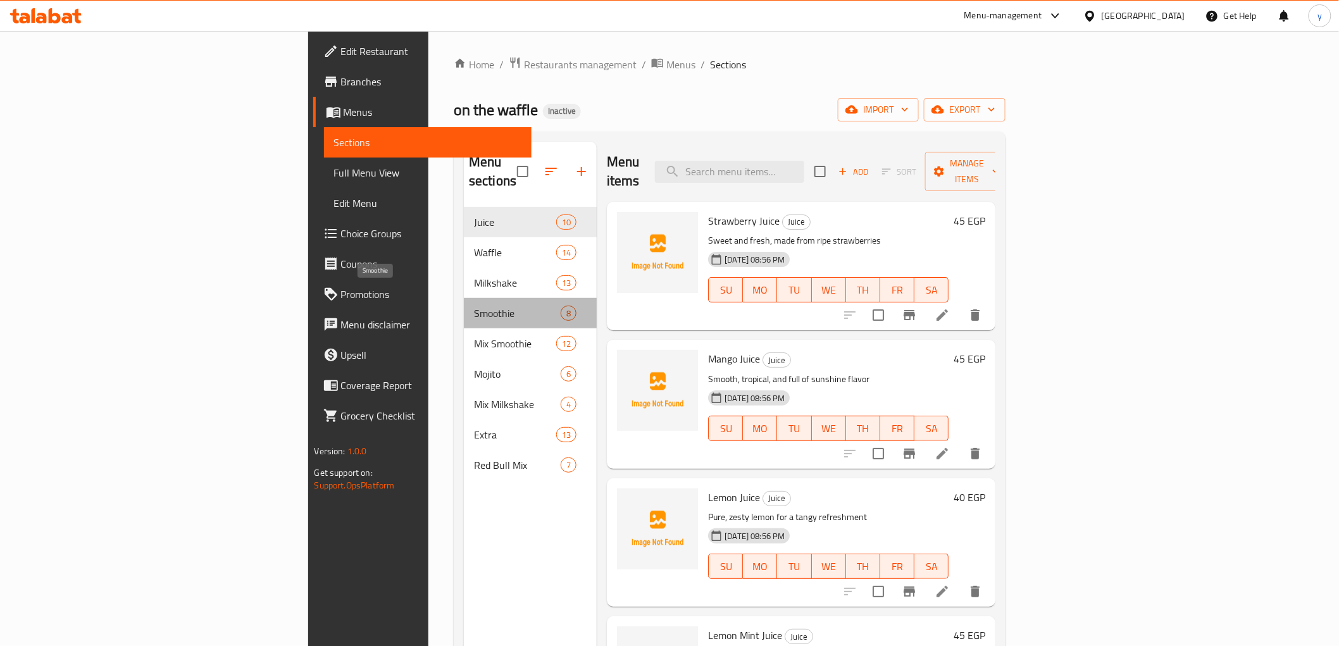
click at [474, 306] on span "Smoothie" at bounding box center [517, 313] width 87 height 15
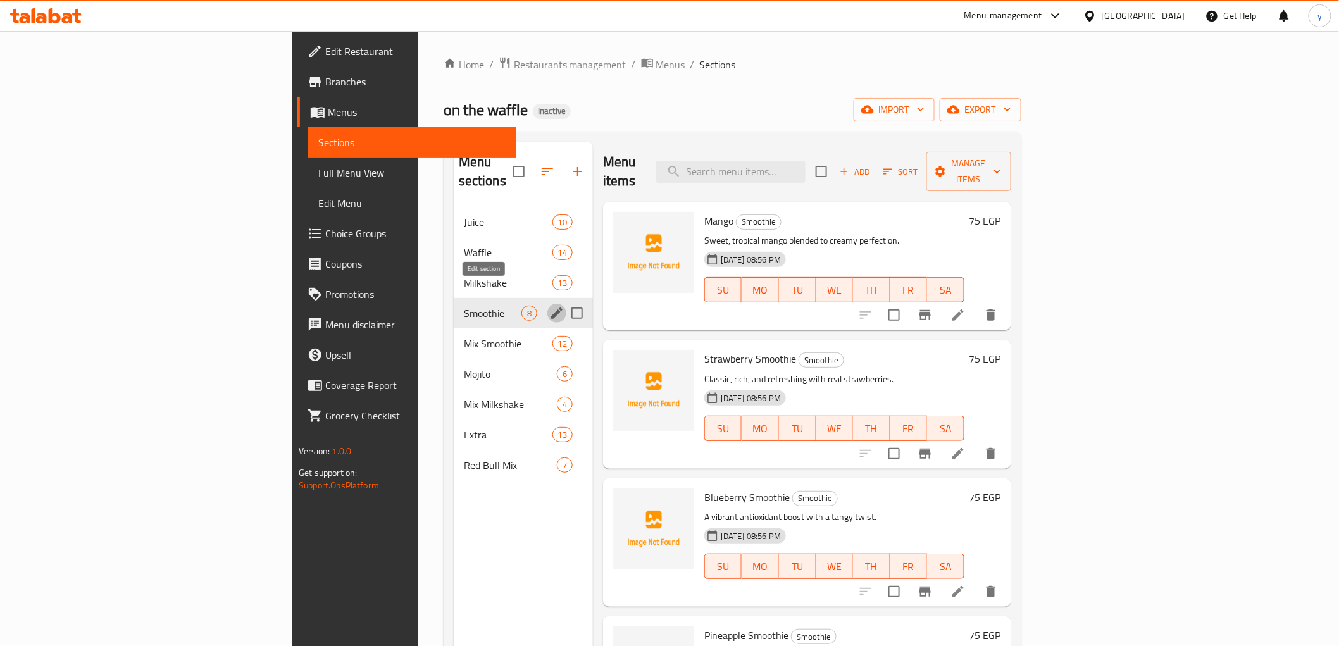
click at [549, 306] on icon "edit" at bounding box center [556, 313] width 15 height 15
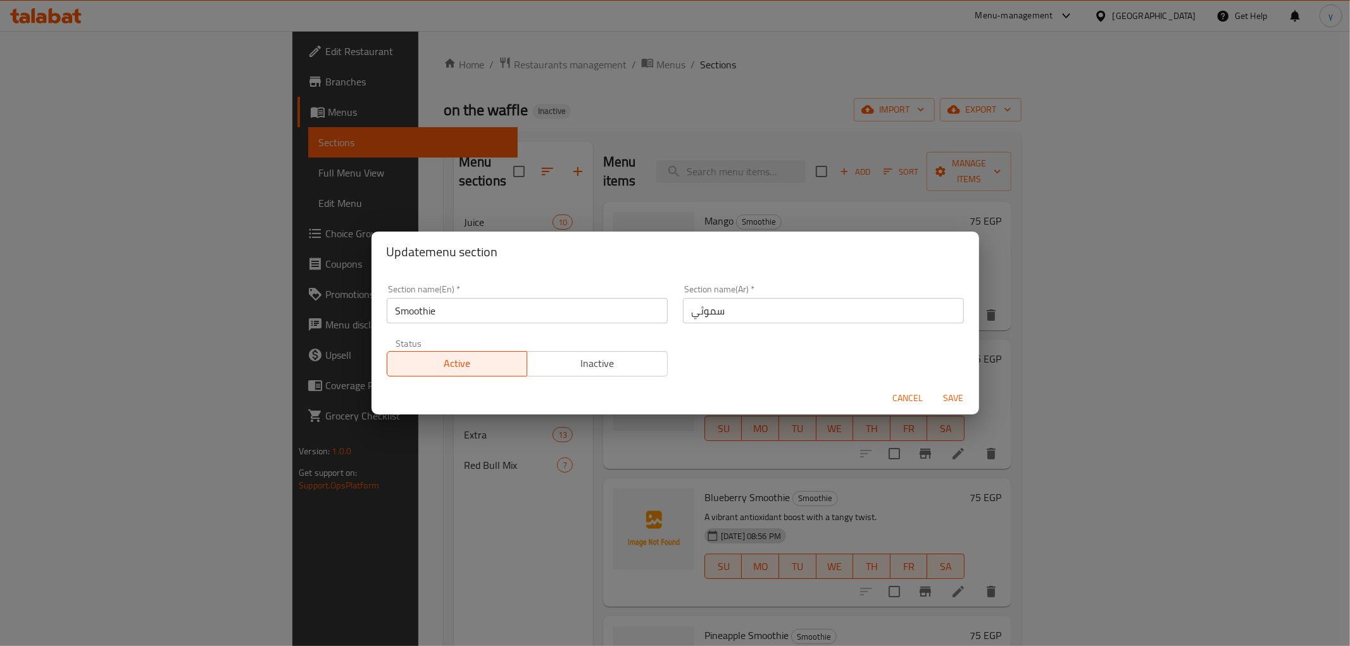
click at [395, 536] on div "Update menu section Section name(En)   * Smoothie Section name(En) * Section na…" at bounding box center [675, 323] width 1350 height 646
click at [897, 399] on span "Cancel" at bounding box center [908, 398] width 30 height 16
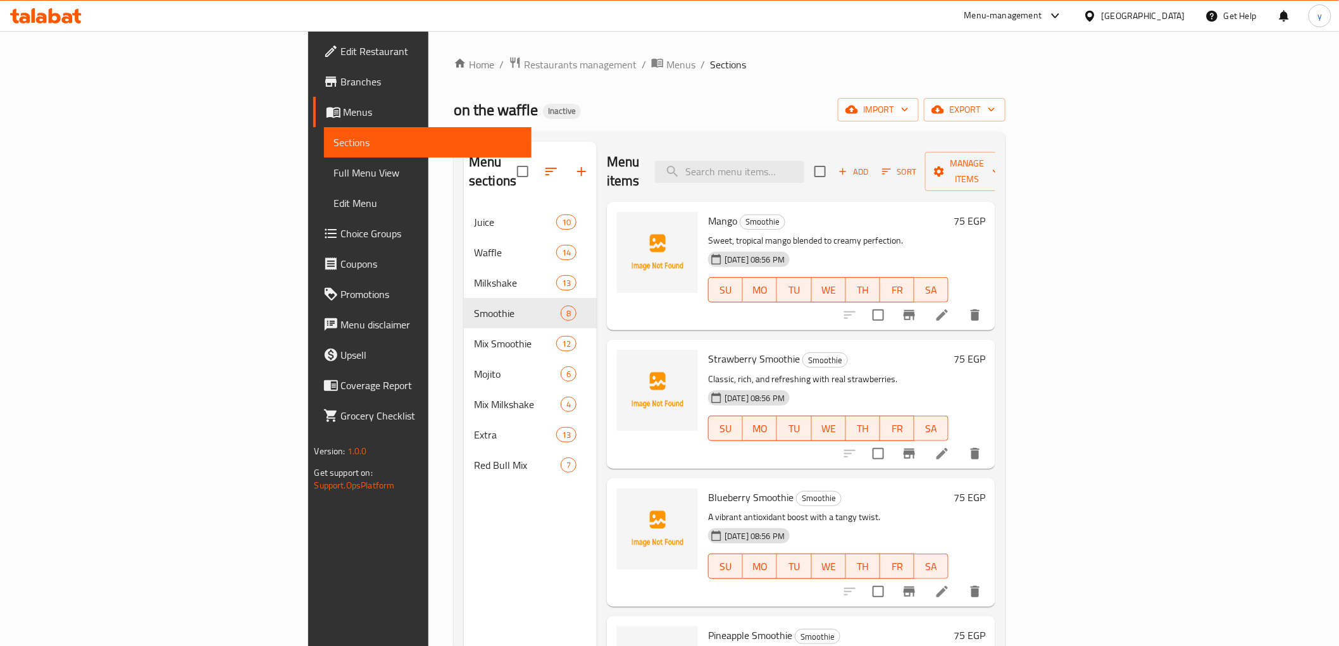
click at [334, 169] on span "Full Menu View" at bounding box center [427, 172] width 187 height 15
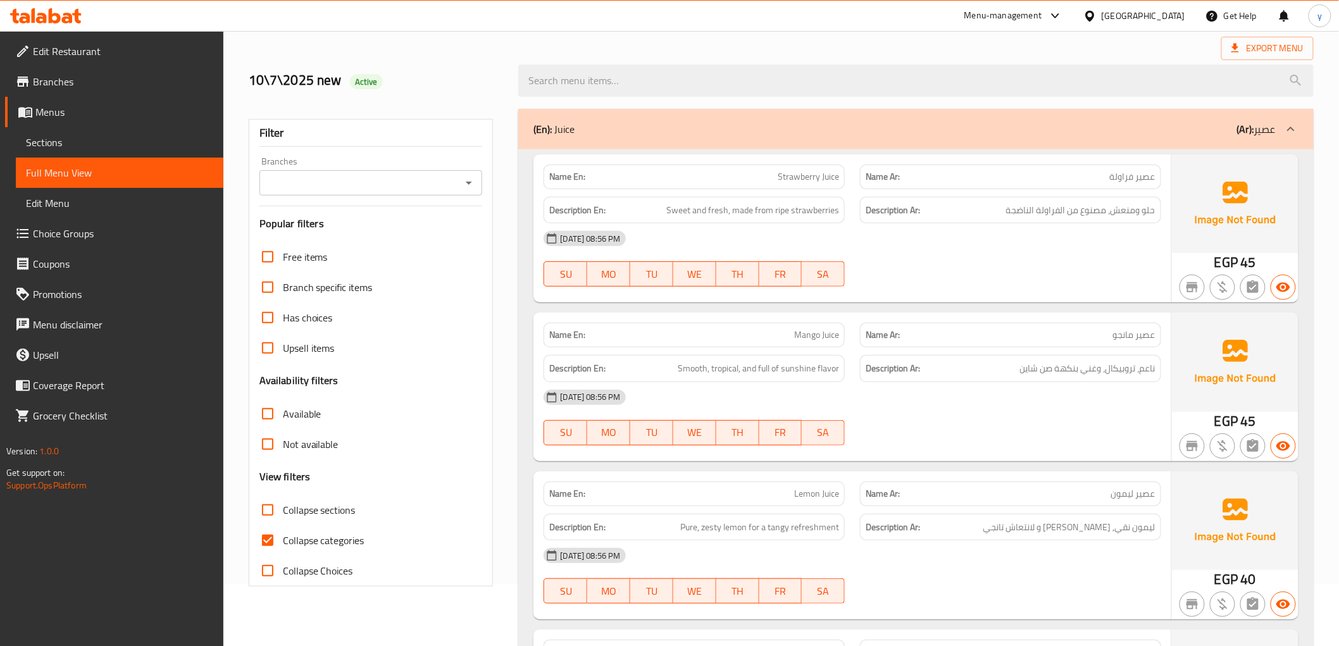
scroll to position [351, 0]
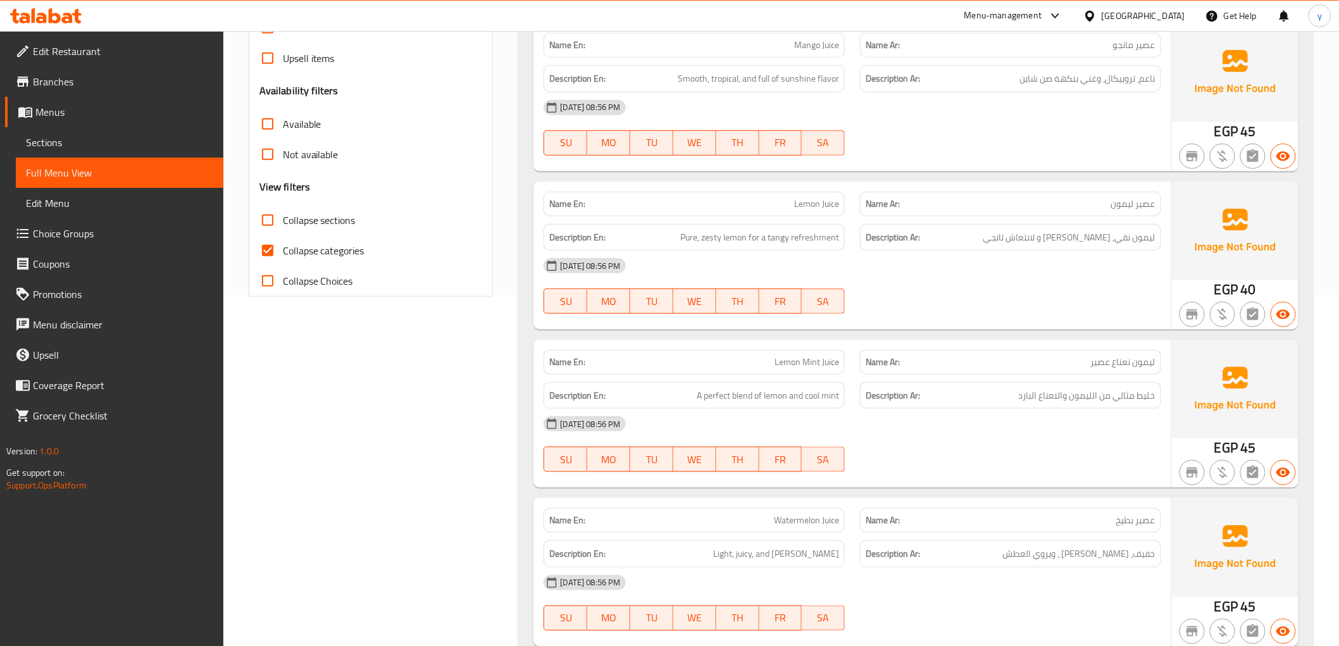
click at [270, 252] on input "Collapse categories" at bounding box center [267, 250] width 30 height 30
checkbox input "false"
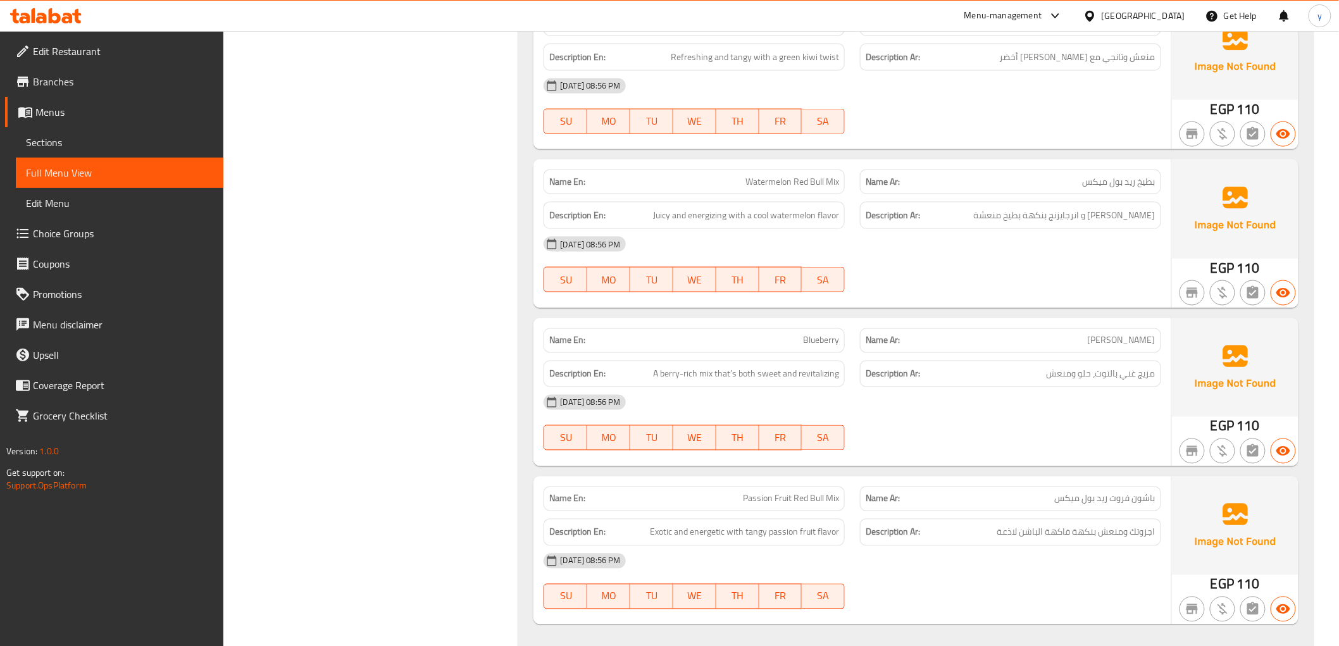
scroll to position [16785, 0]
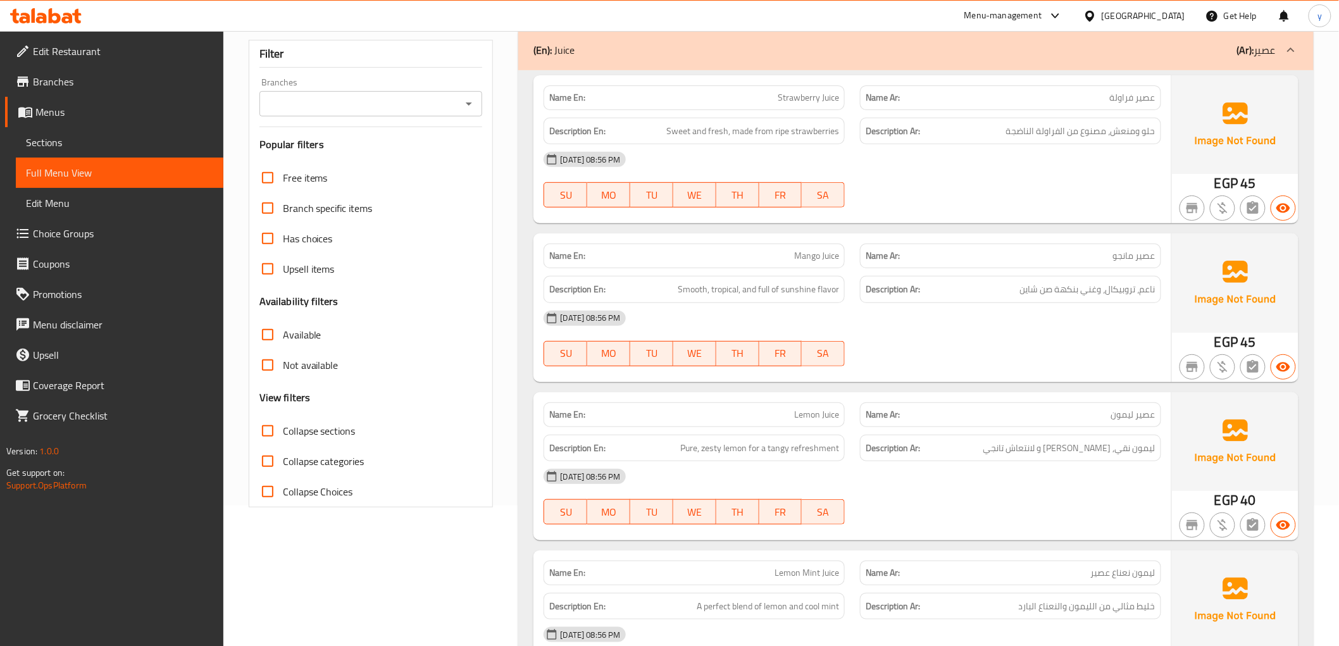
scroll to position [0, 0]
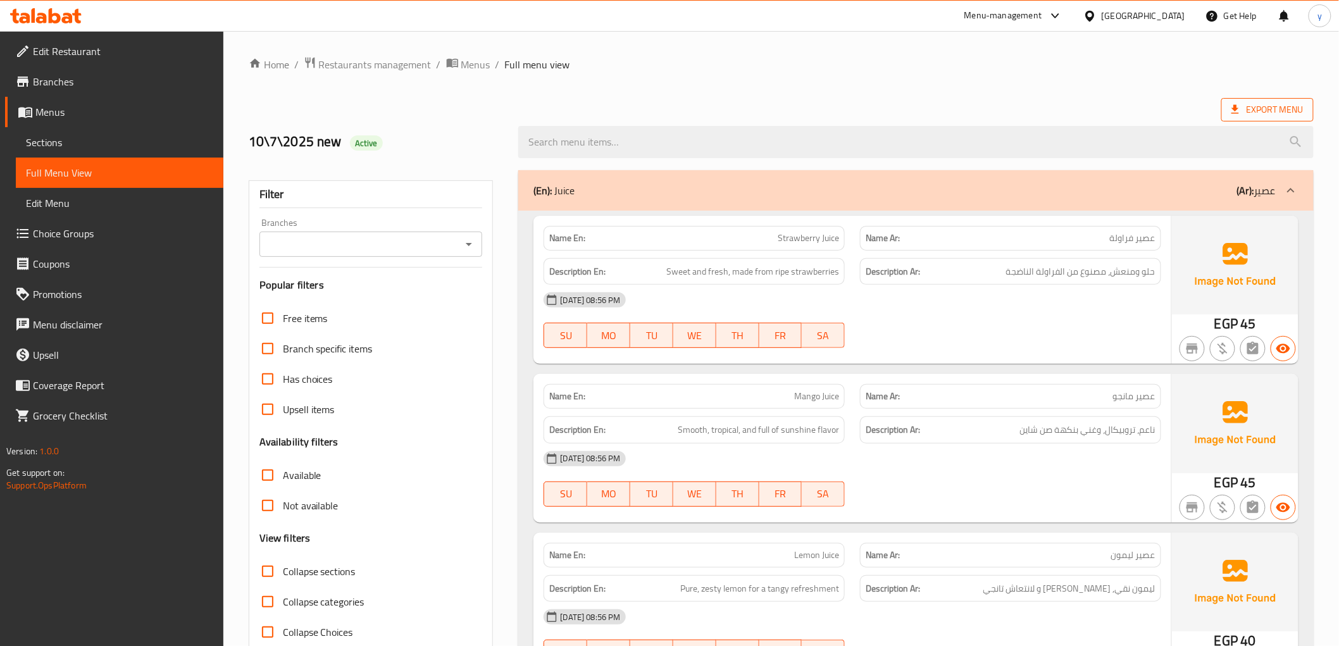
click at [1286, 104] on span "Export Menu" at bounding box center [1267, 110] width 72 height 16
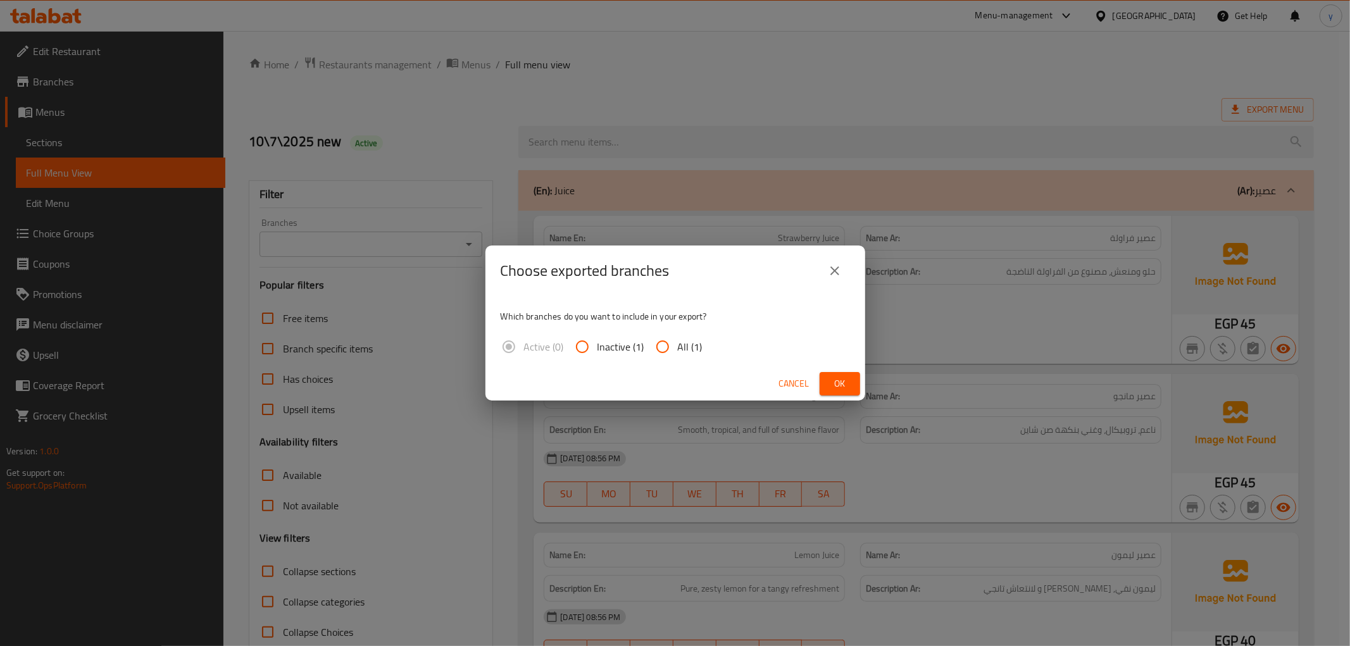
click at [658, 350] on input "All (1)" at bounding box center [662, 347] width 30 height 30
radio input "true"
click at [849, 387] on span "Ok" at bounding box center [840, 384] width 20 height 16
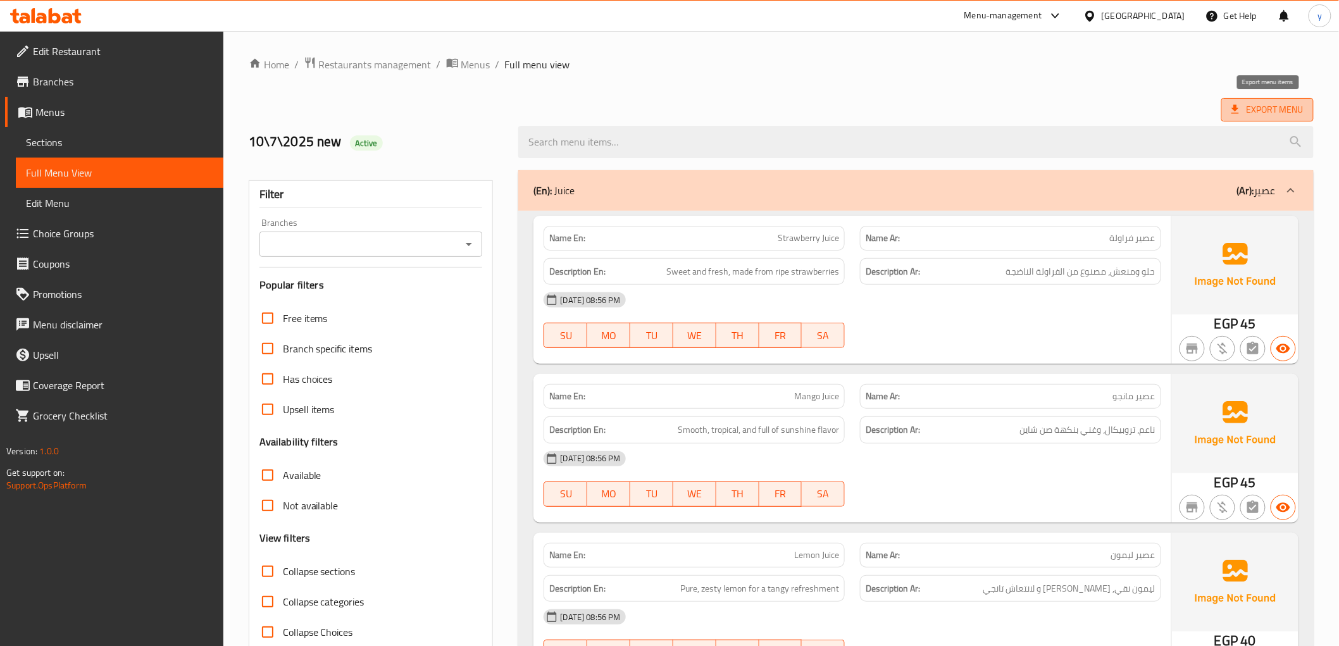
click at [1294, 113] on span "Export Menu" at bounding box center [1267, 110] width 72 height 16
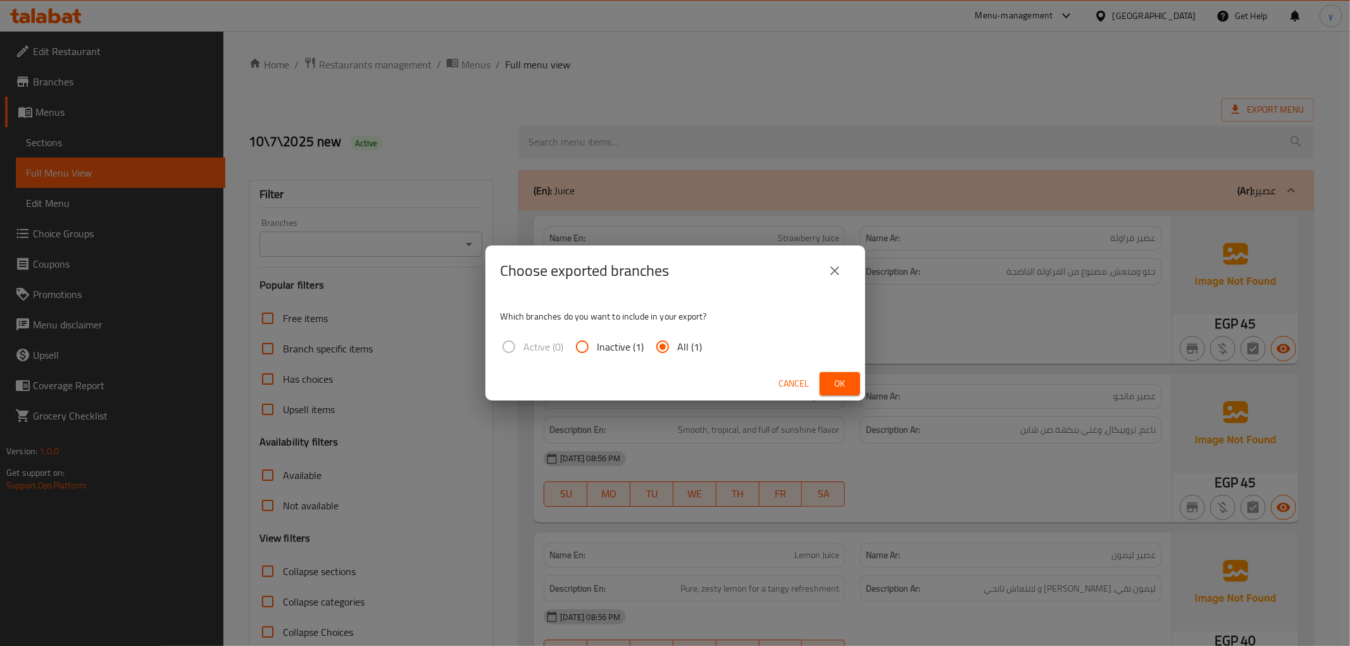
click at [845, 374] on button "Ok" at bounding box center [839, 383] width 41 height 23
